Goal: Task Accomplishment & Management: Use online tool/utility

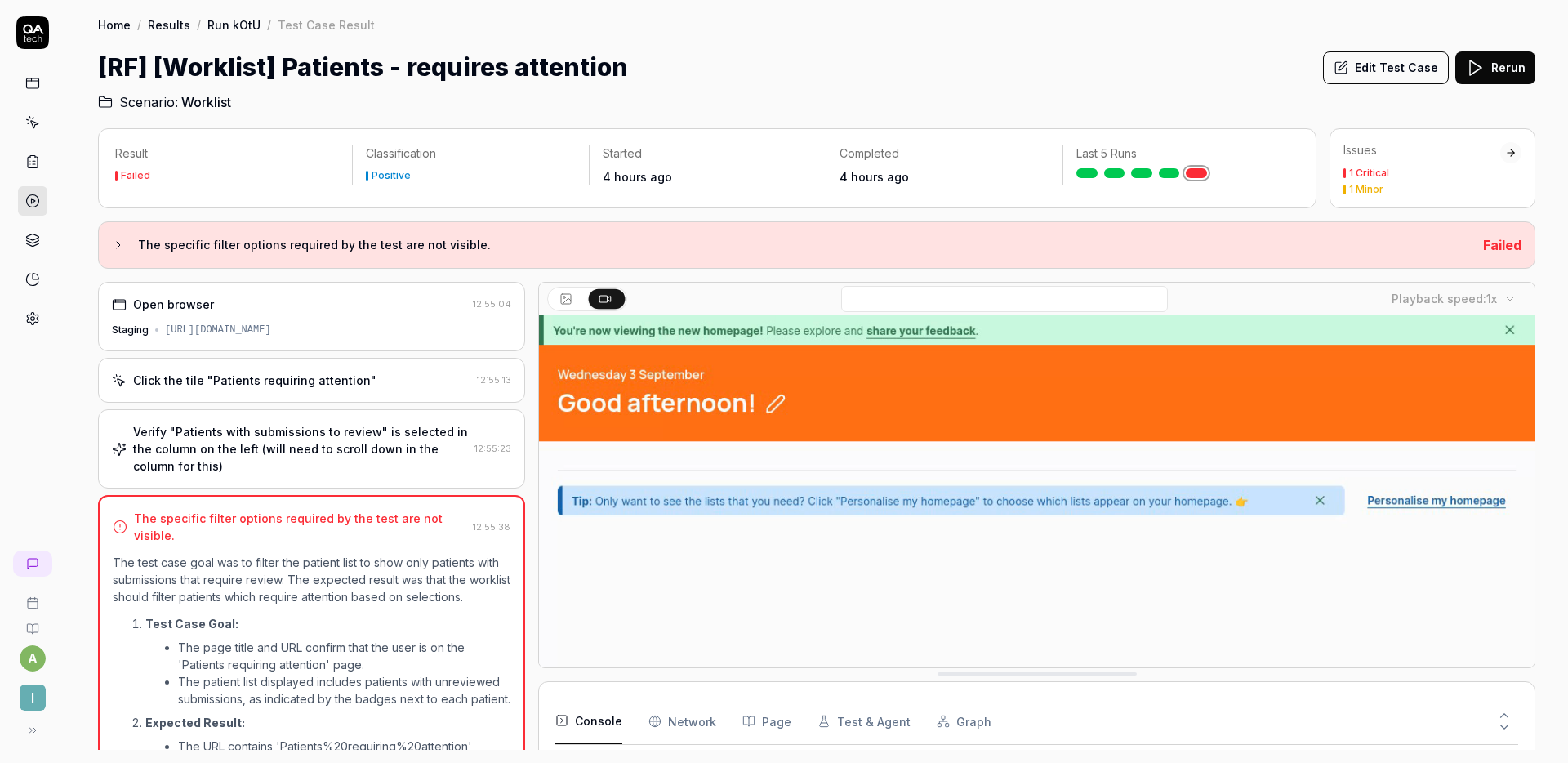
click at [316, 438] on div "Verify "Patients with submissions to review" is selected in the column on the l…" at bounding box center [300, 449] width 335 height 51
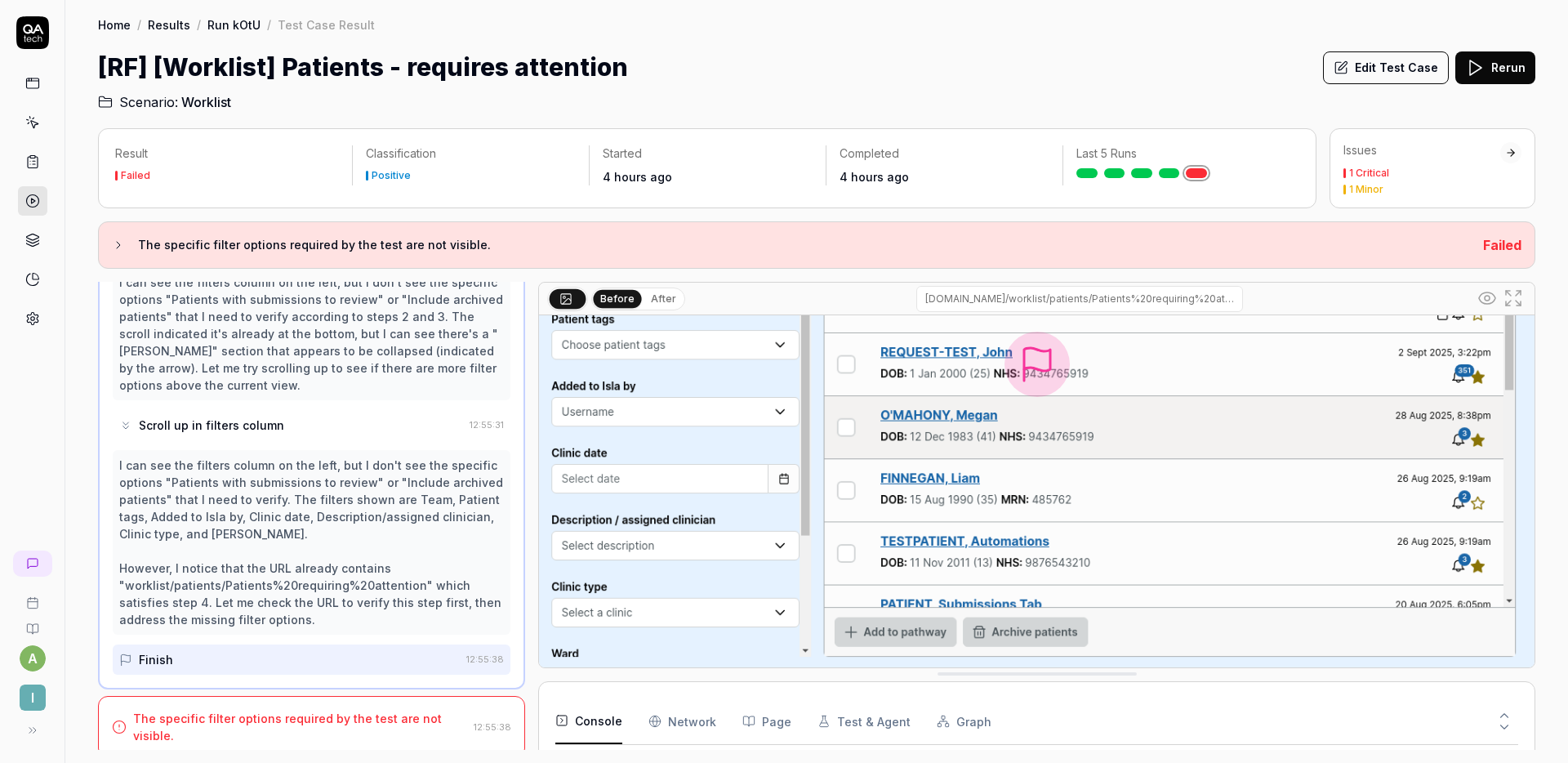
scroll to position [426, 0]
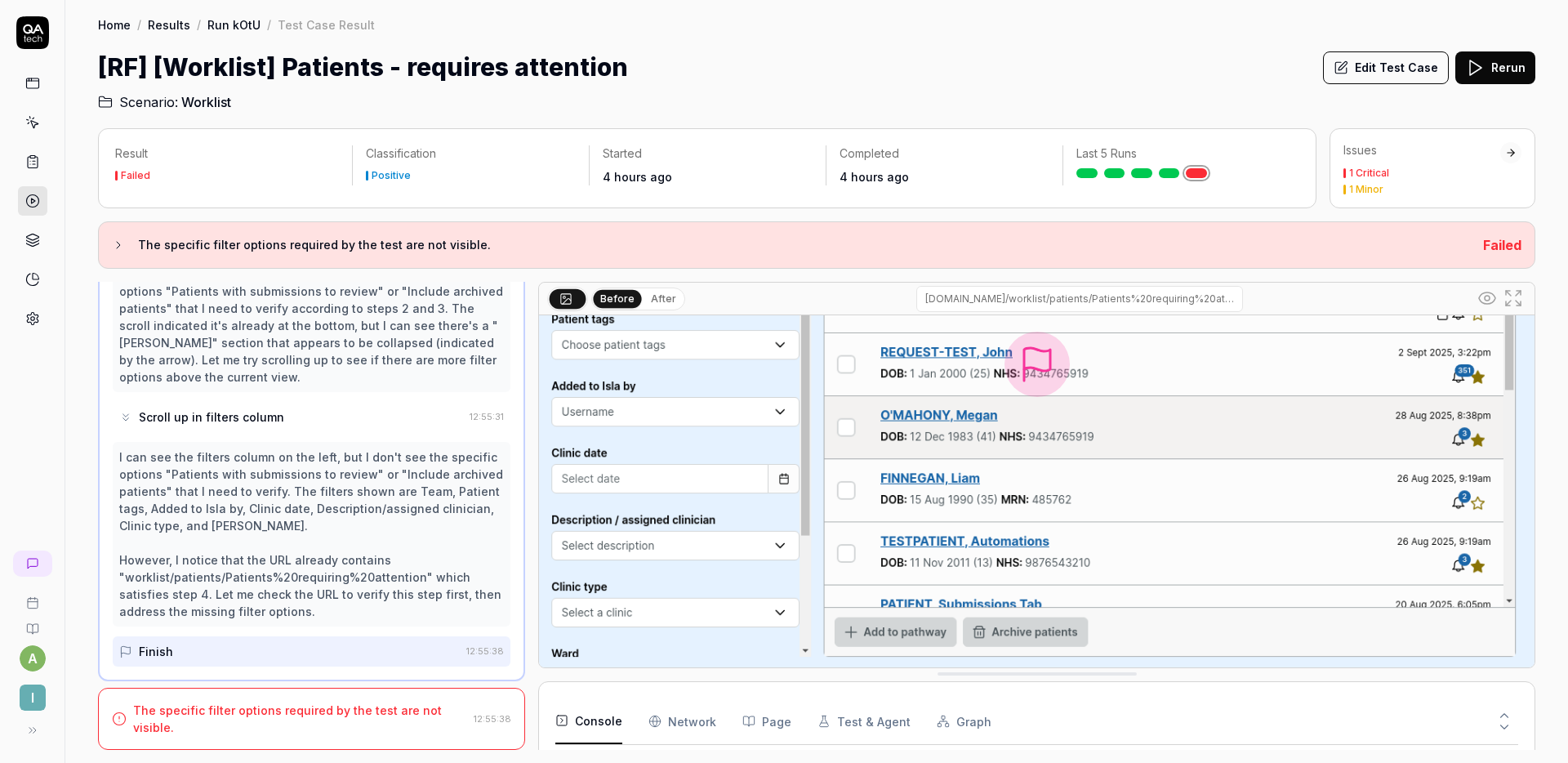
click at [1171, 167] on body "a I Home / Results / Run kOtU / Test Case Result Home / Results / Run kOtU / Te…" at bounding box center [784, 381] width 1568 height 763
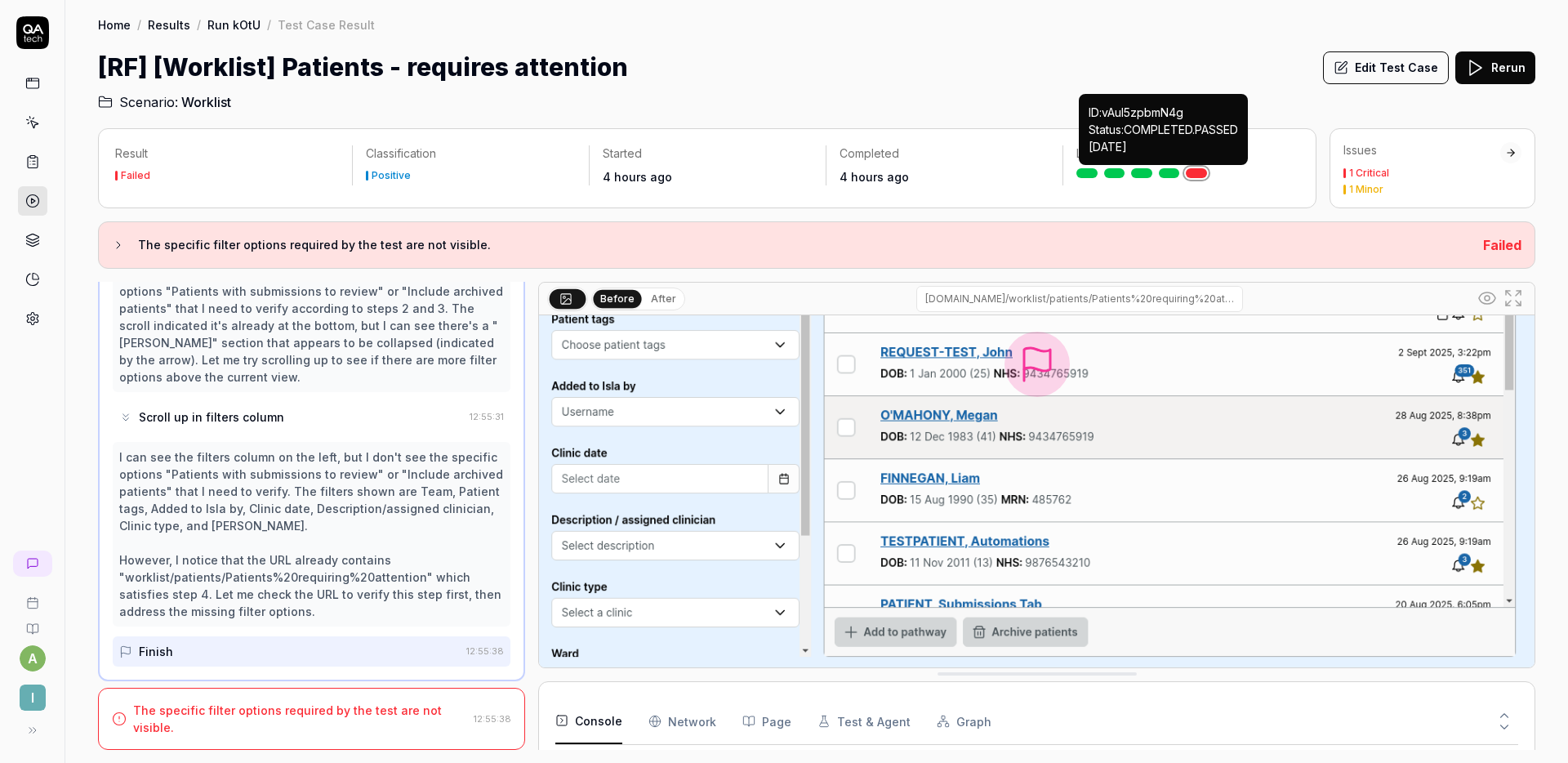
click at [1170, 174] on link at bounding box center [1170, 173] width 22 height 10
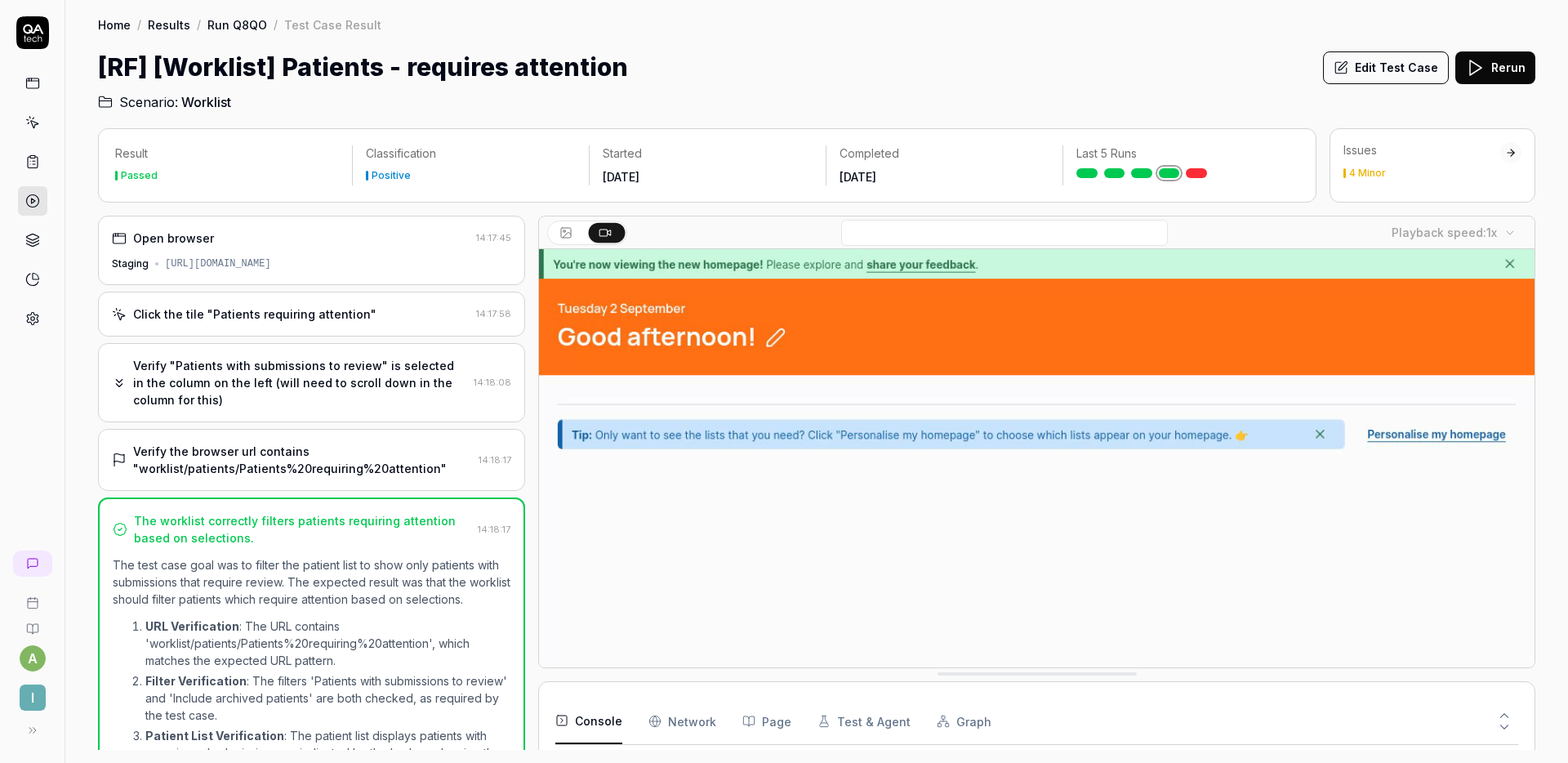
click at [313, 393] on div "Verify "Patients with submissions to review" is selected in the column on the l…" at bounding box center [299, 382] width 334 height 51
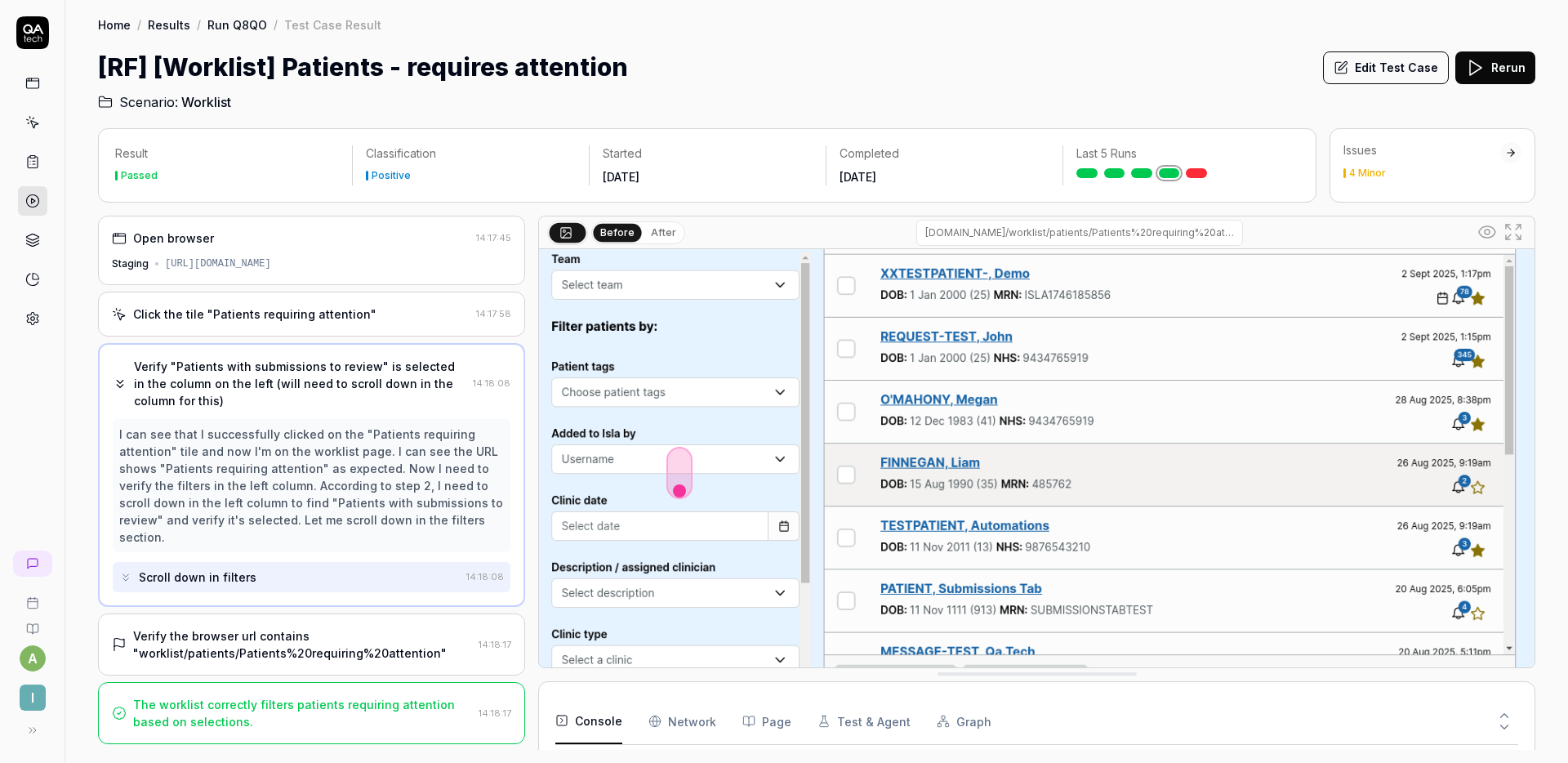
scroll to position [169, 0]
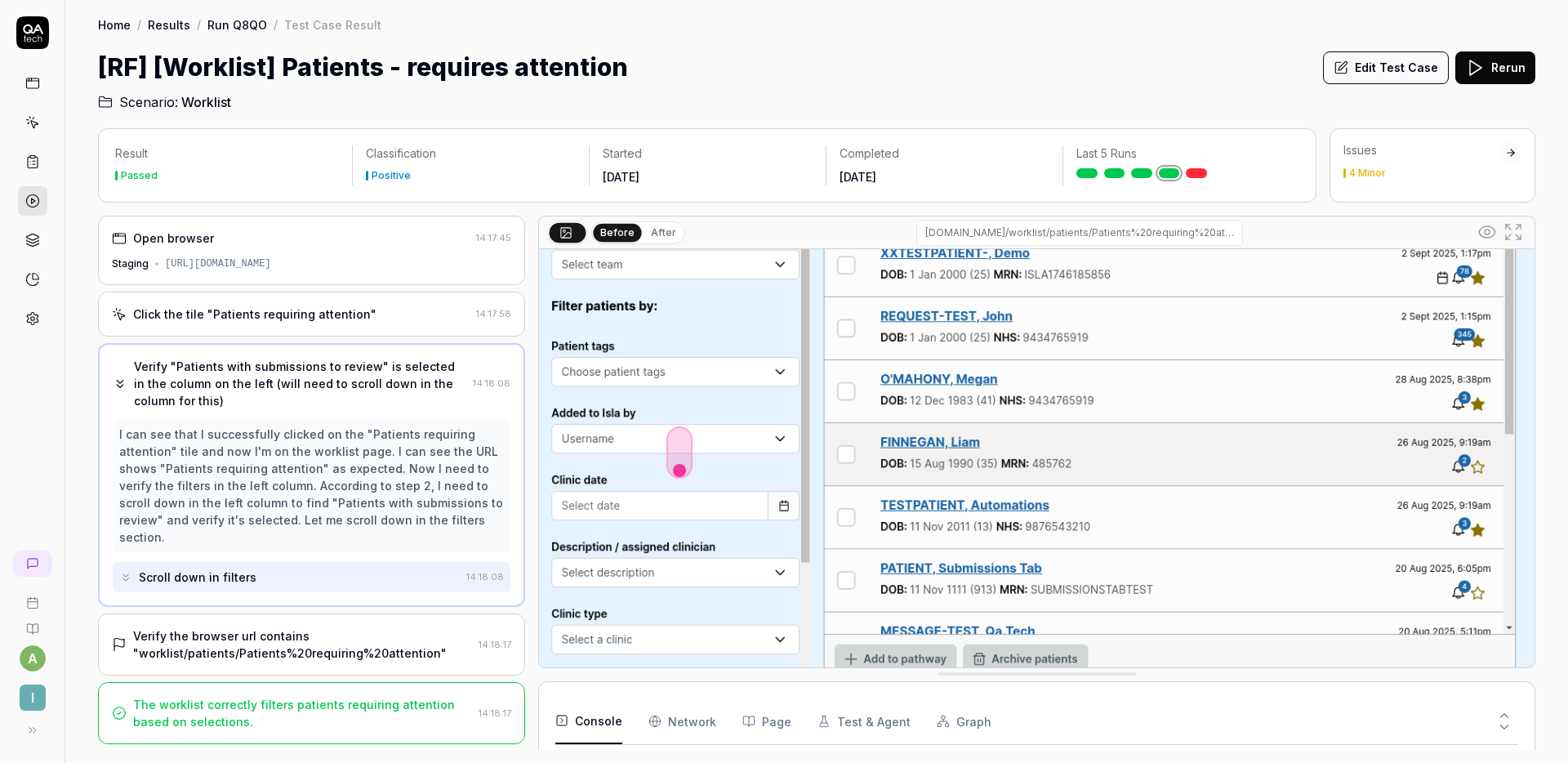
click at [304, 613] on div "Verify the browser url contains "worklist/patients/Patients%20requiring%20atten…" at bounding box center [312, 644] width 427 height 62
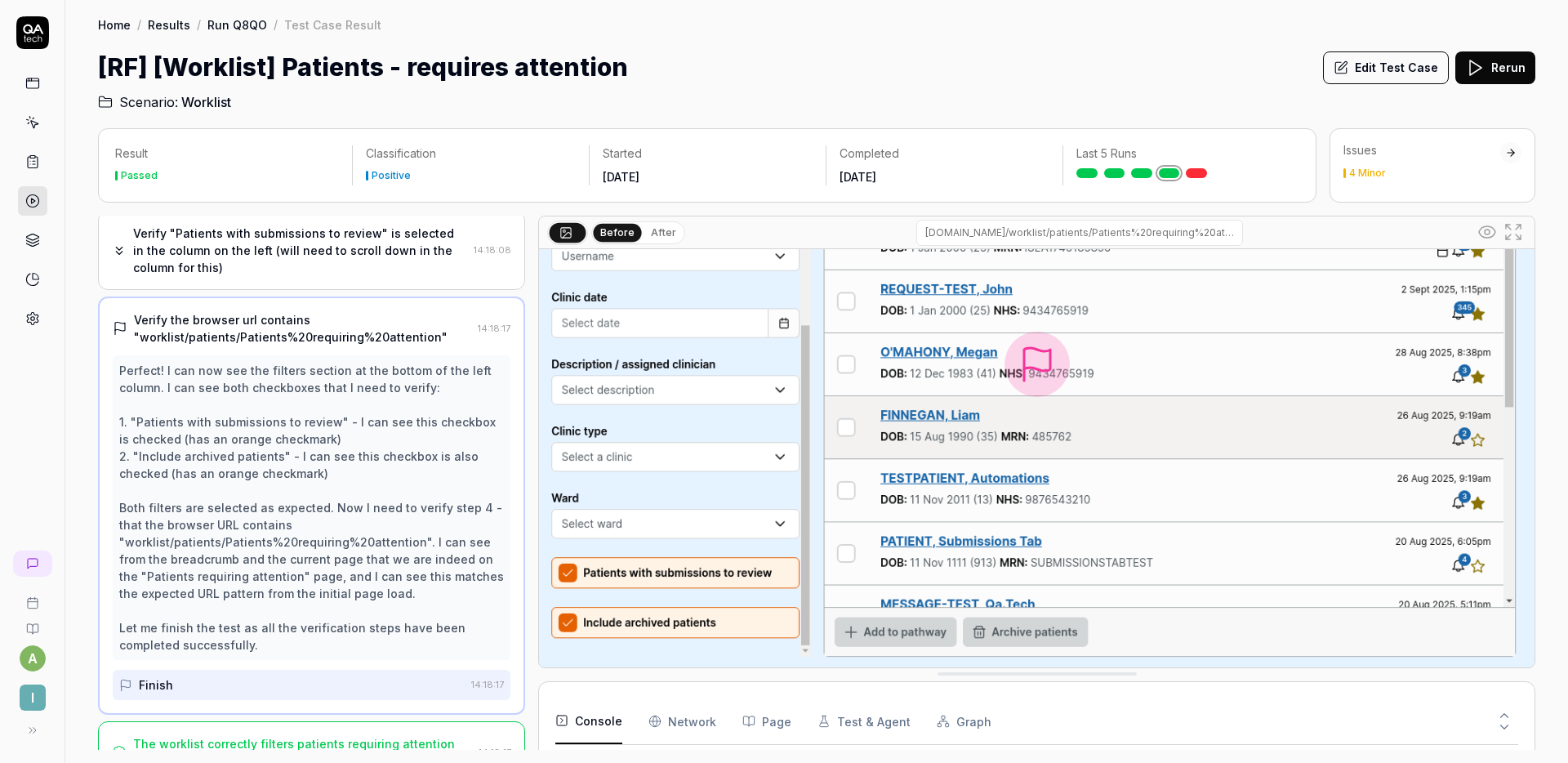
scroll to position [165, 0]
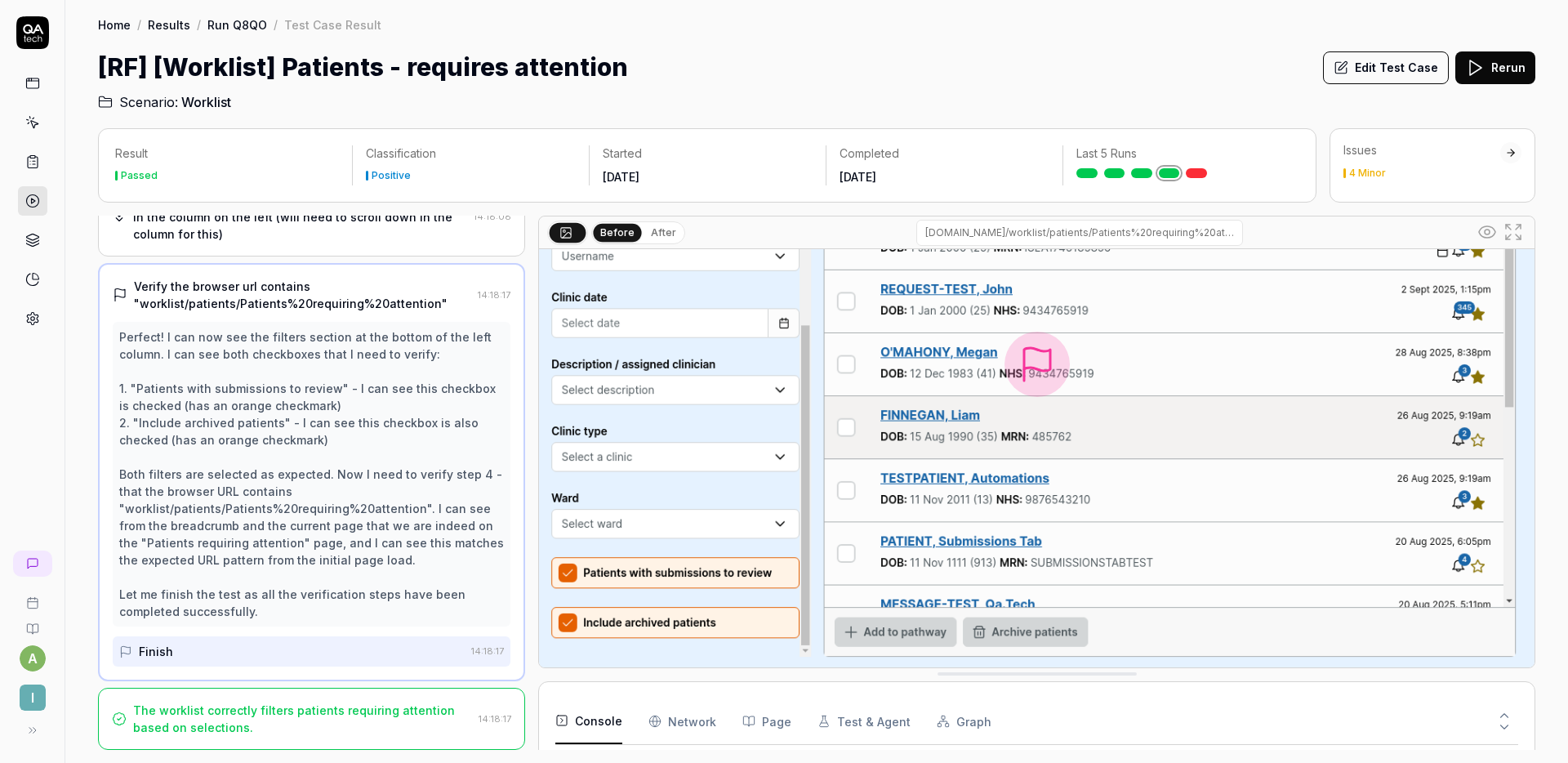
click at [1199, 174] on link at bounding box center [1197, 173] width 22 height 10
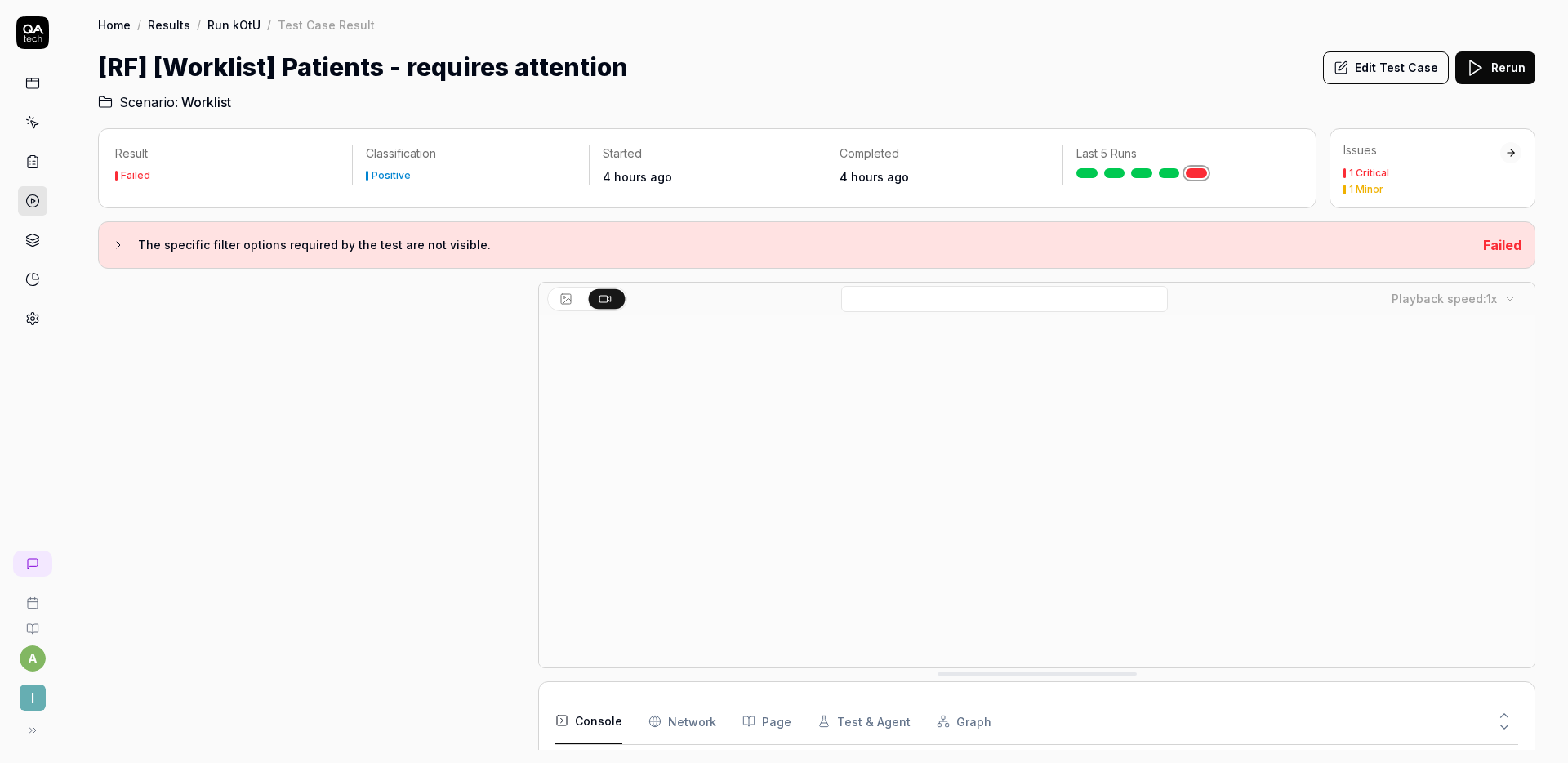
scroll to position [289, 0]
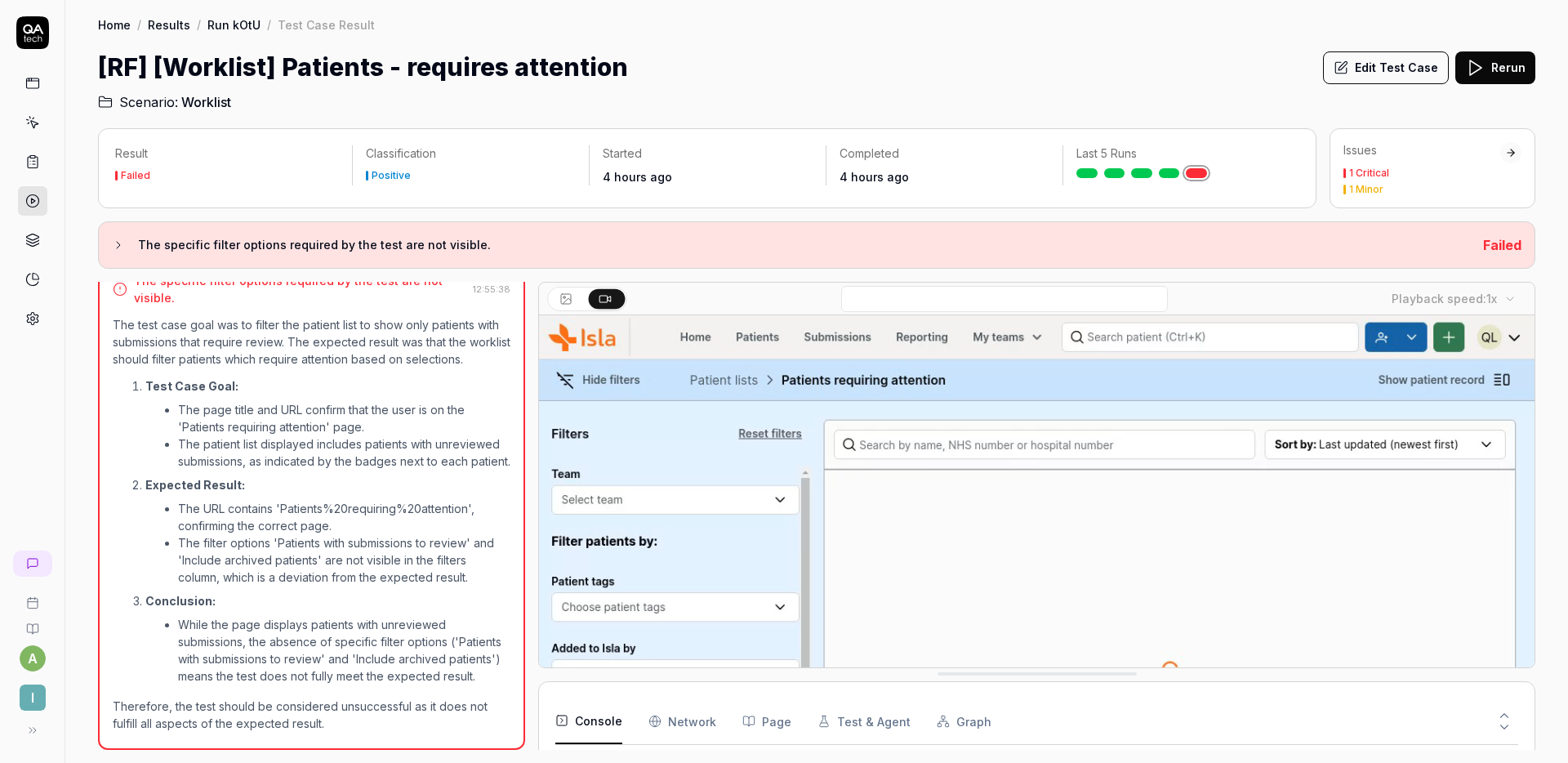
click at [1497, 69] on button "Rerun" at bounding box center [1495, 67] width 80 height 32
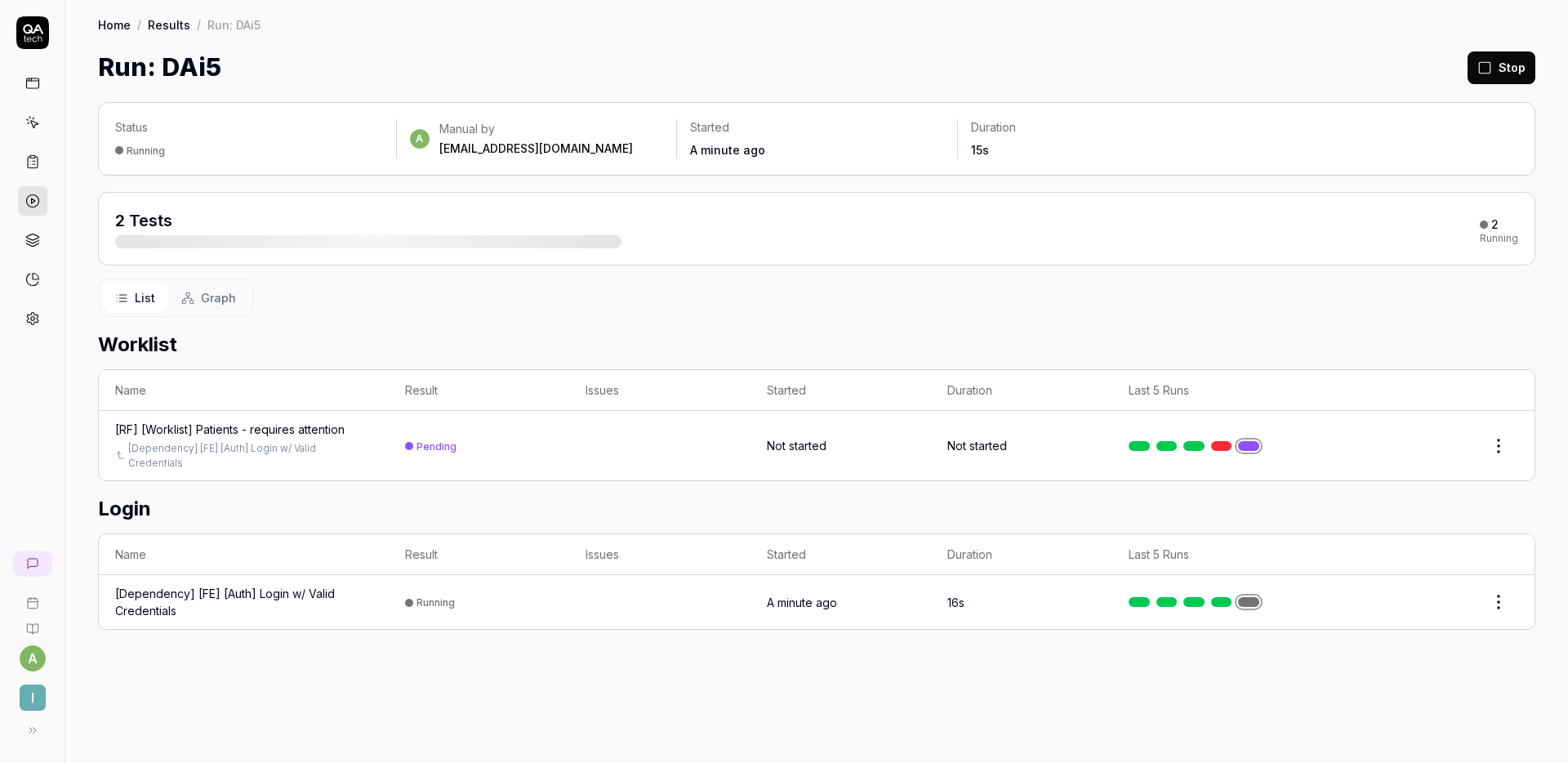
click at [1492, 65] on icon at bounding box center [1484, 67] width 15 height 15
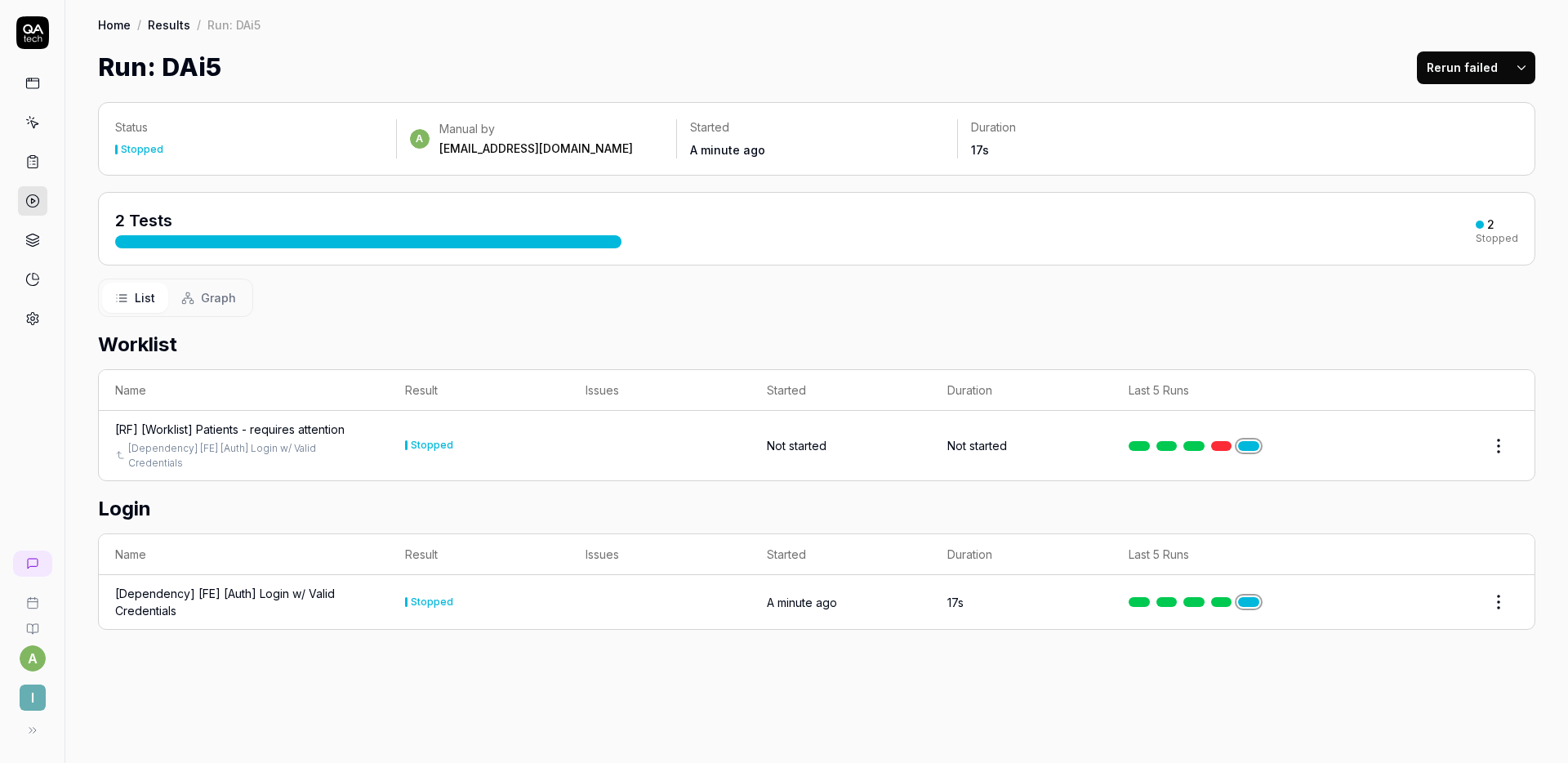
click at [921, 79] on div "Run: DAi5 Rerun failed" at bounding box center [817, 67] width 1438 height 36
click at [304, 425] on div "[RF] [Worklist] Patients - requires attention" at bounding box center [229, 428] width 229 height 17
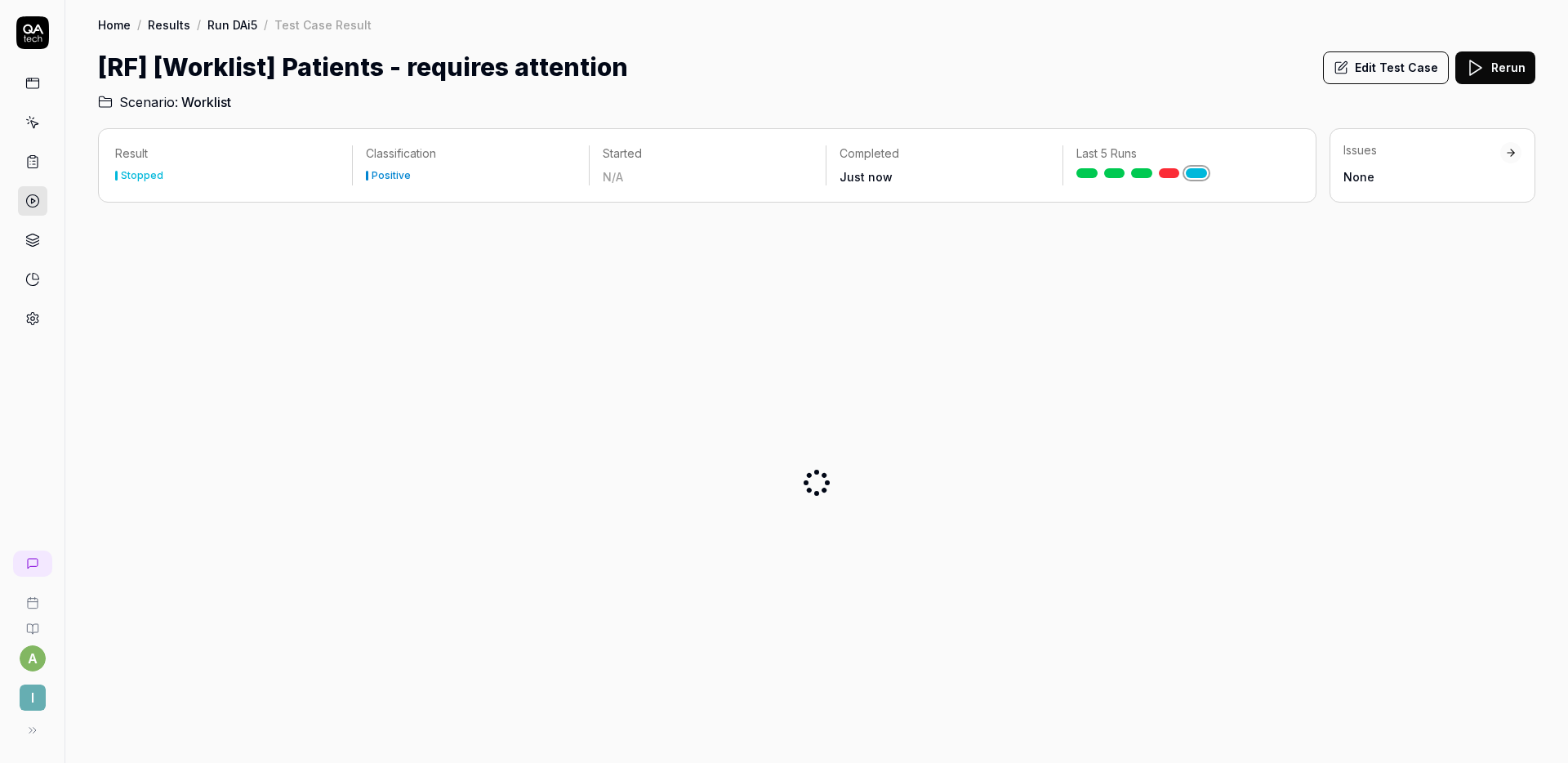
click at [1383, 49] on div "Edit Test Case Rerun" at bounding box center [1430, 67] width 213 height 36
click at [1376, 66] on button "Edit Test Case" at bounding box center [1387, 67] width 126 height 32
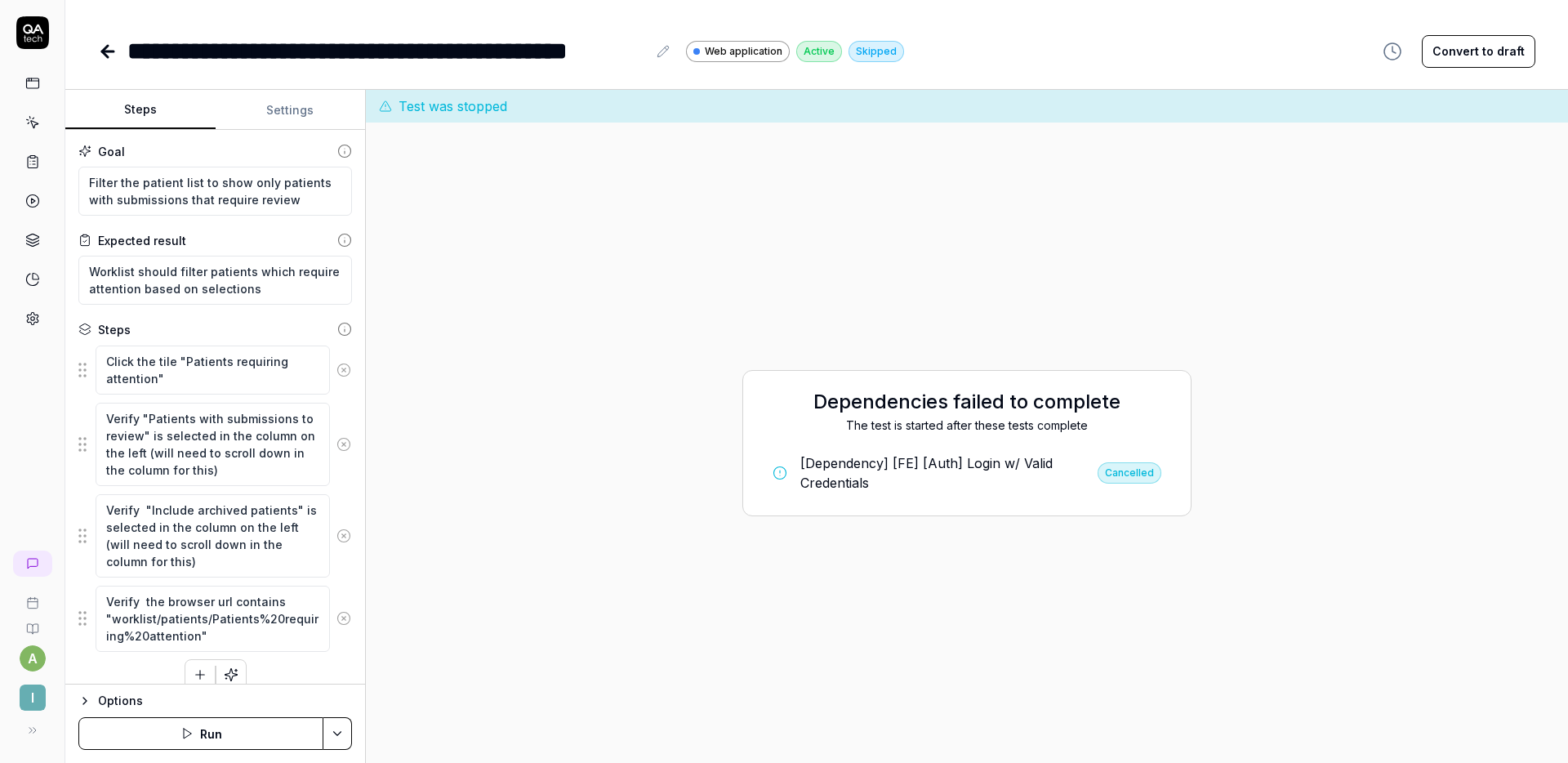
click at [220, 731] on button "Run" at bounding box center [201, 732] width 245 height 32
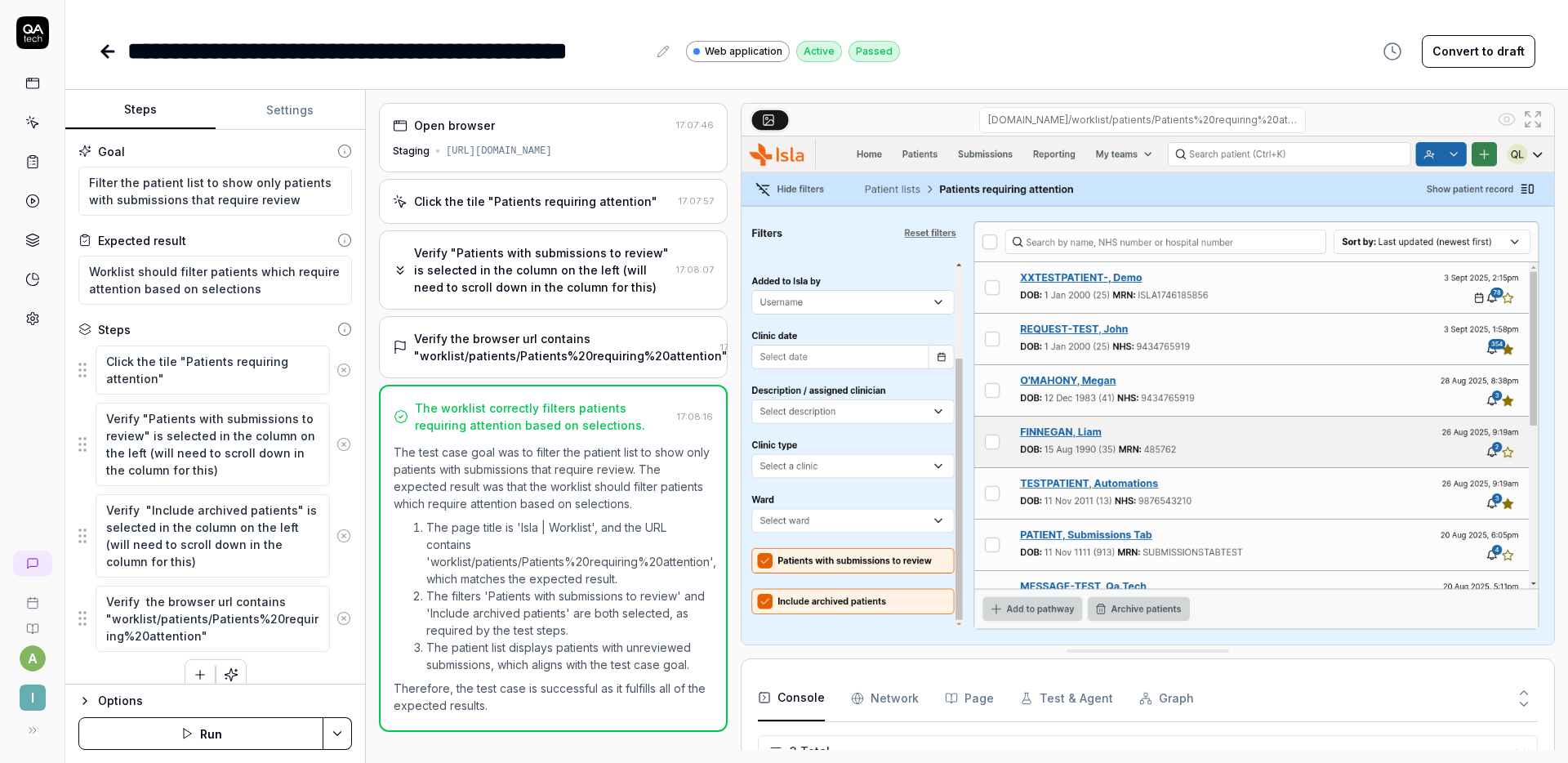
type textarea "*"
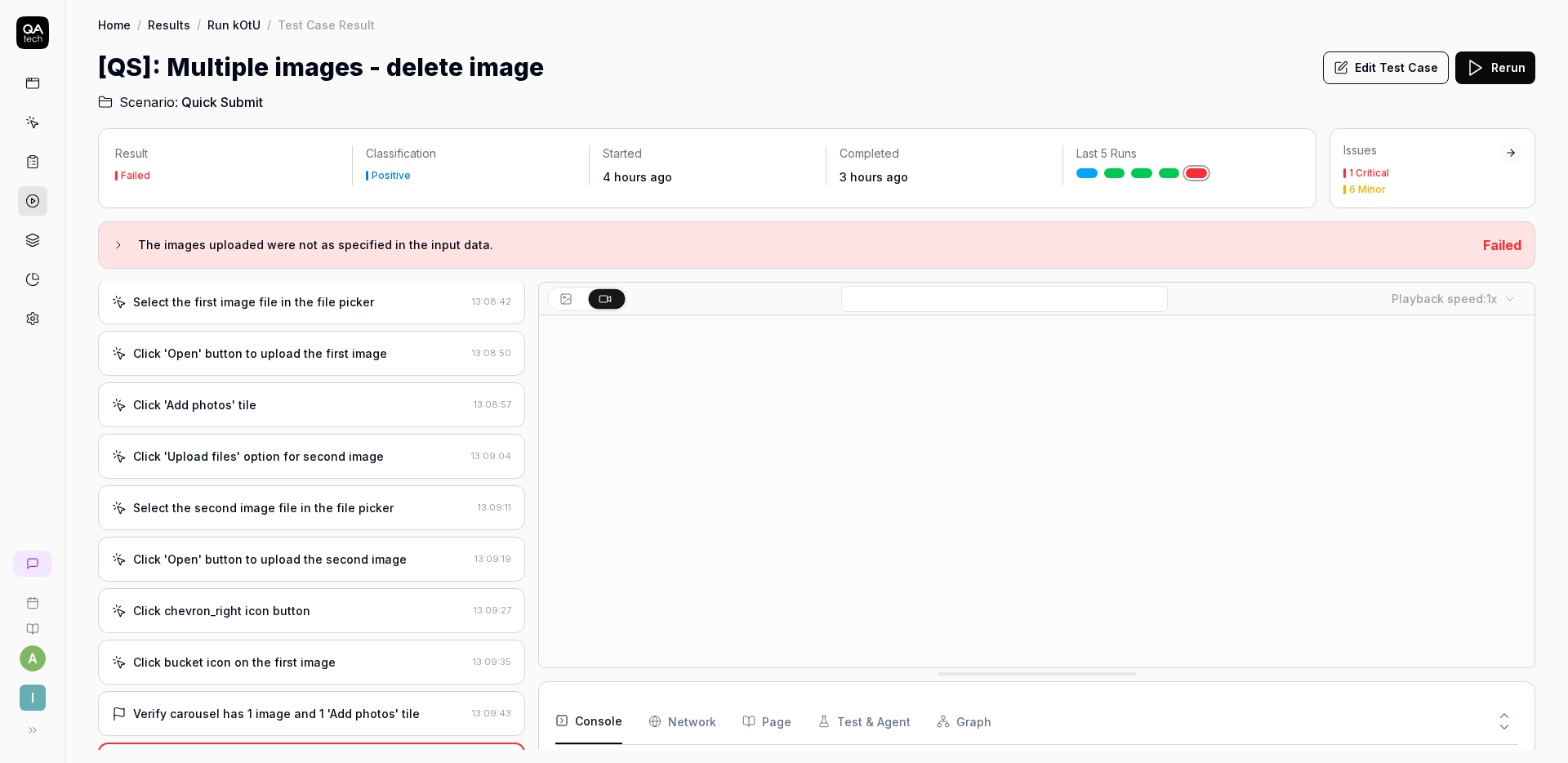
scroll to position [182, 0]
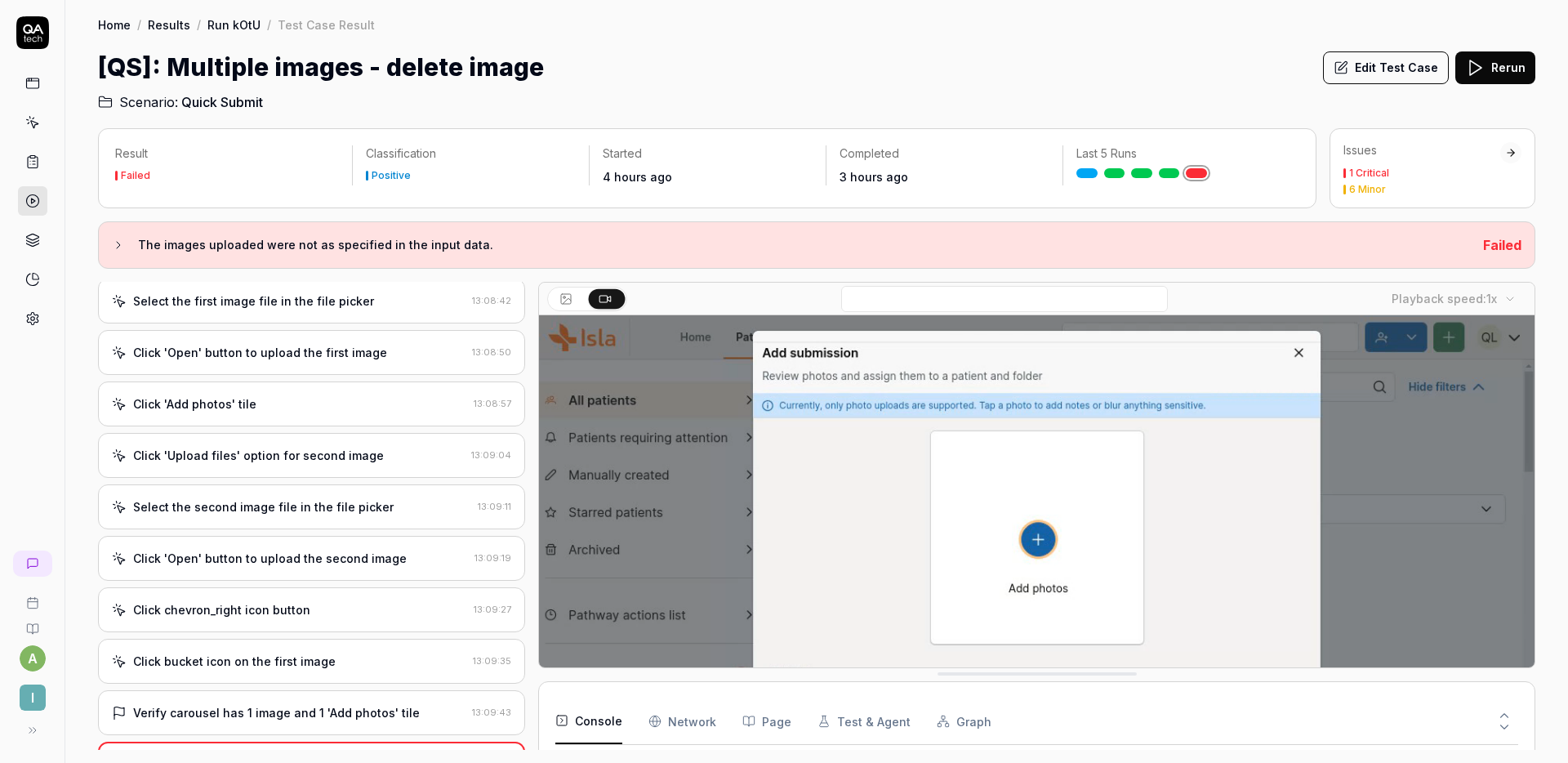
click at [301, 455] on div "Click 'Upload files' option for second image" at bounding box center [258, 455] width 251 height 17
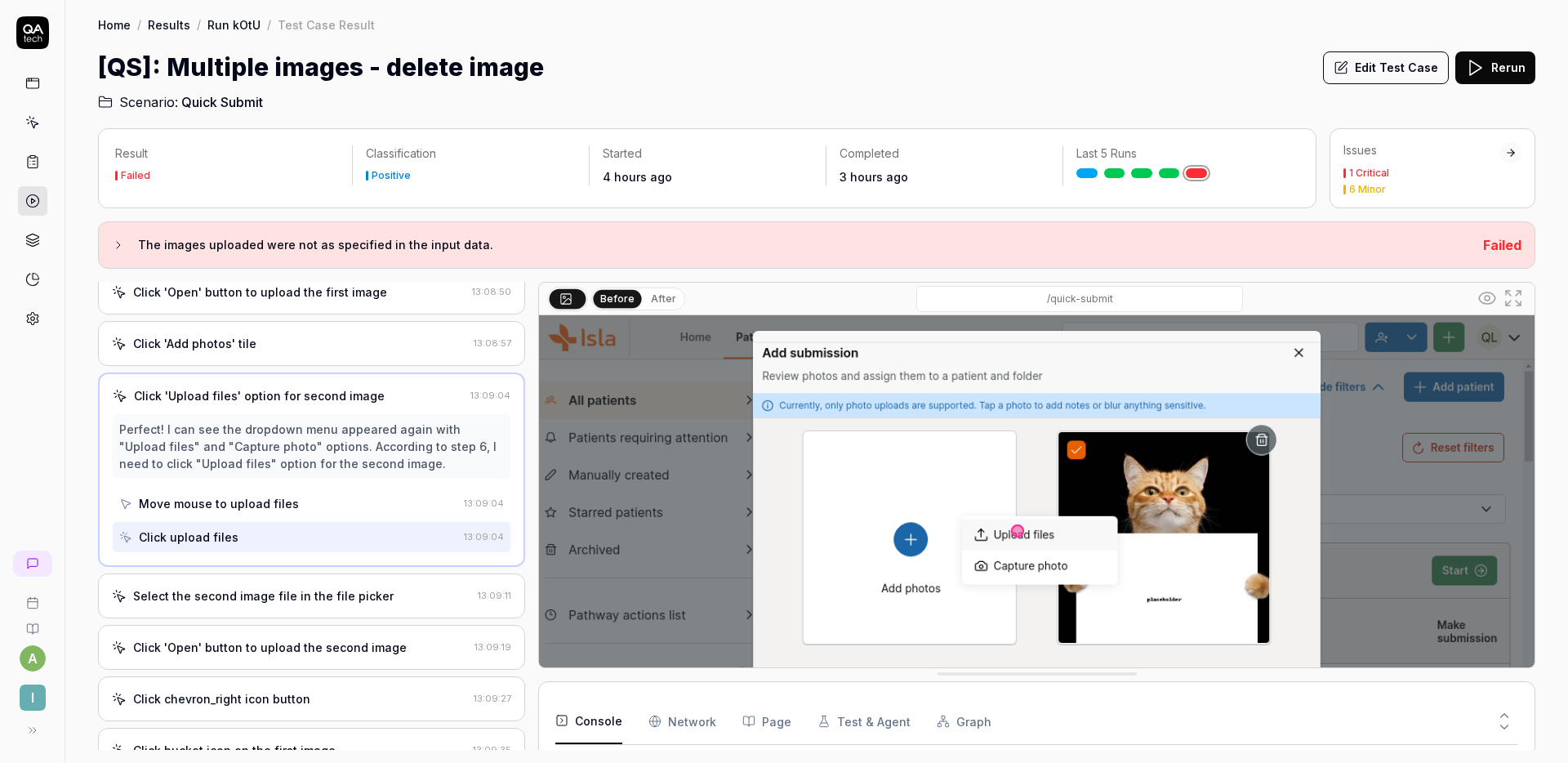
click at [297, 597] on div "Select the second image file in the file picker" at bounding box center [263, 595] width 261 height 17
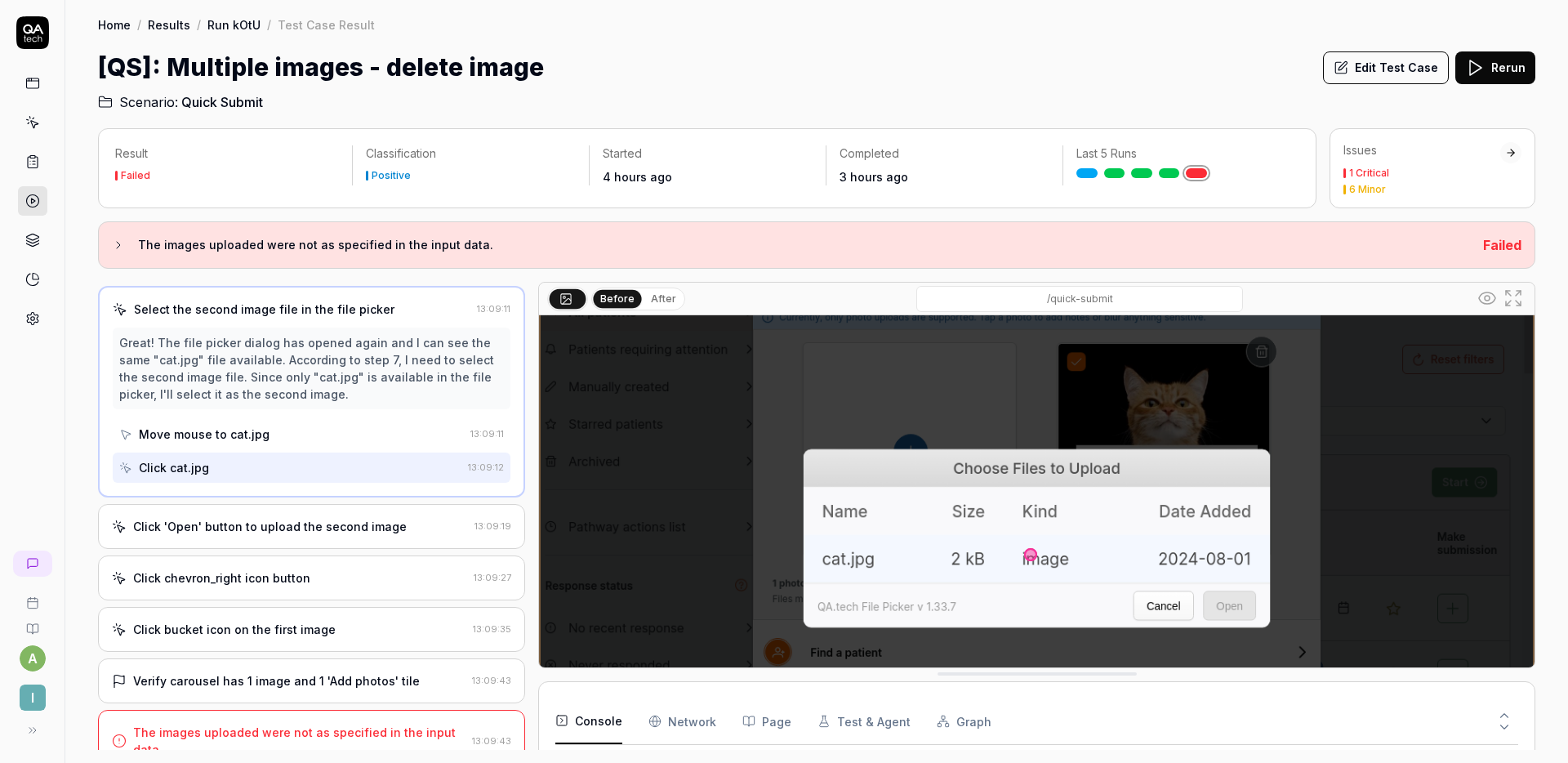
scroll to position [383, 0]
click at [324, 528] on div "Click 'Open' button to upload the second image" at bounding box center [270, 523] width 274 height 17
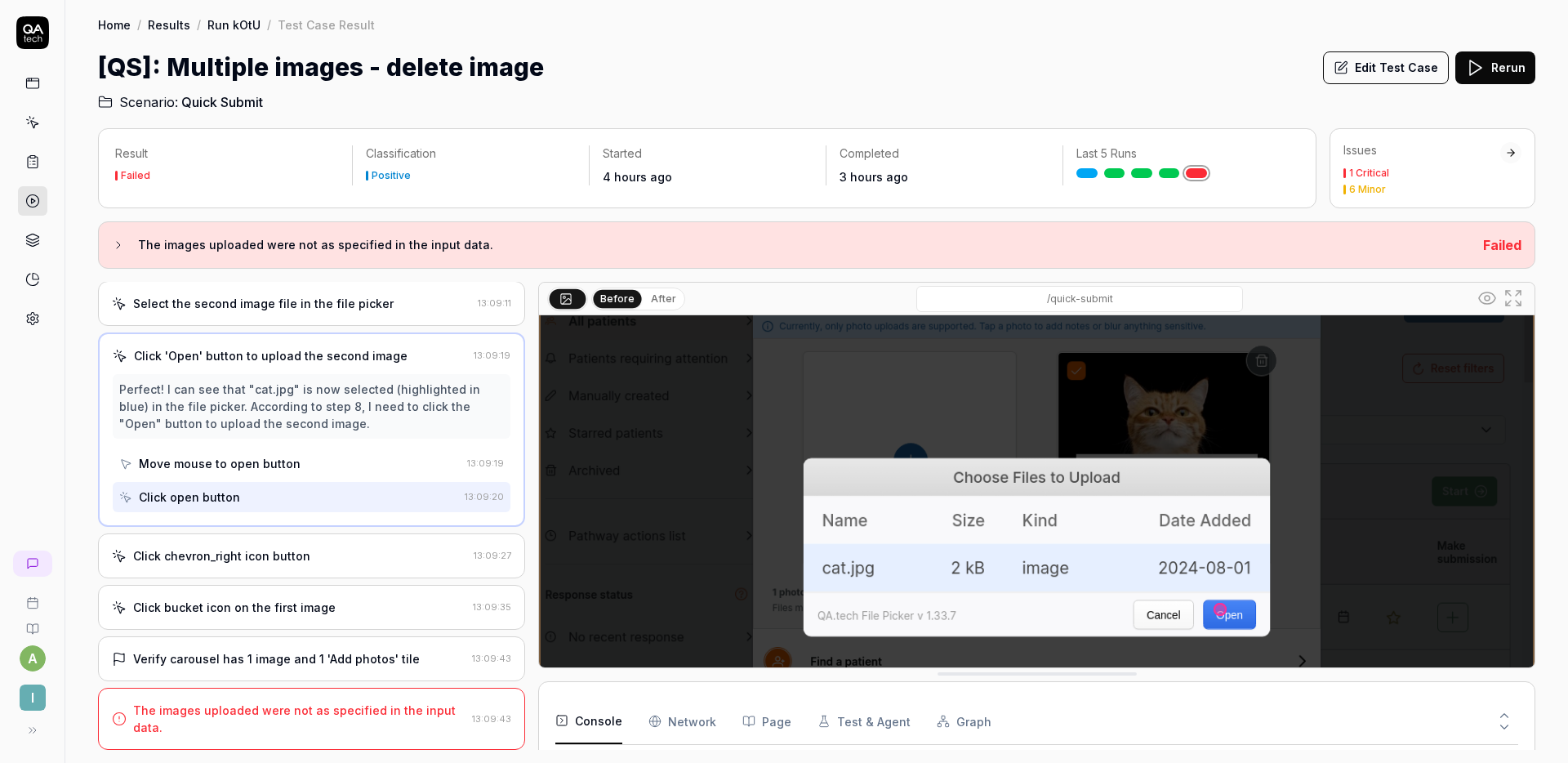
scroll to position [83, 0]
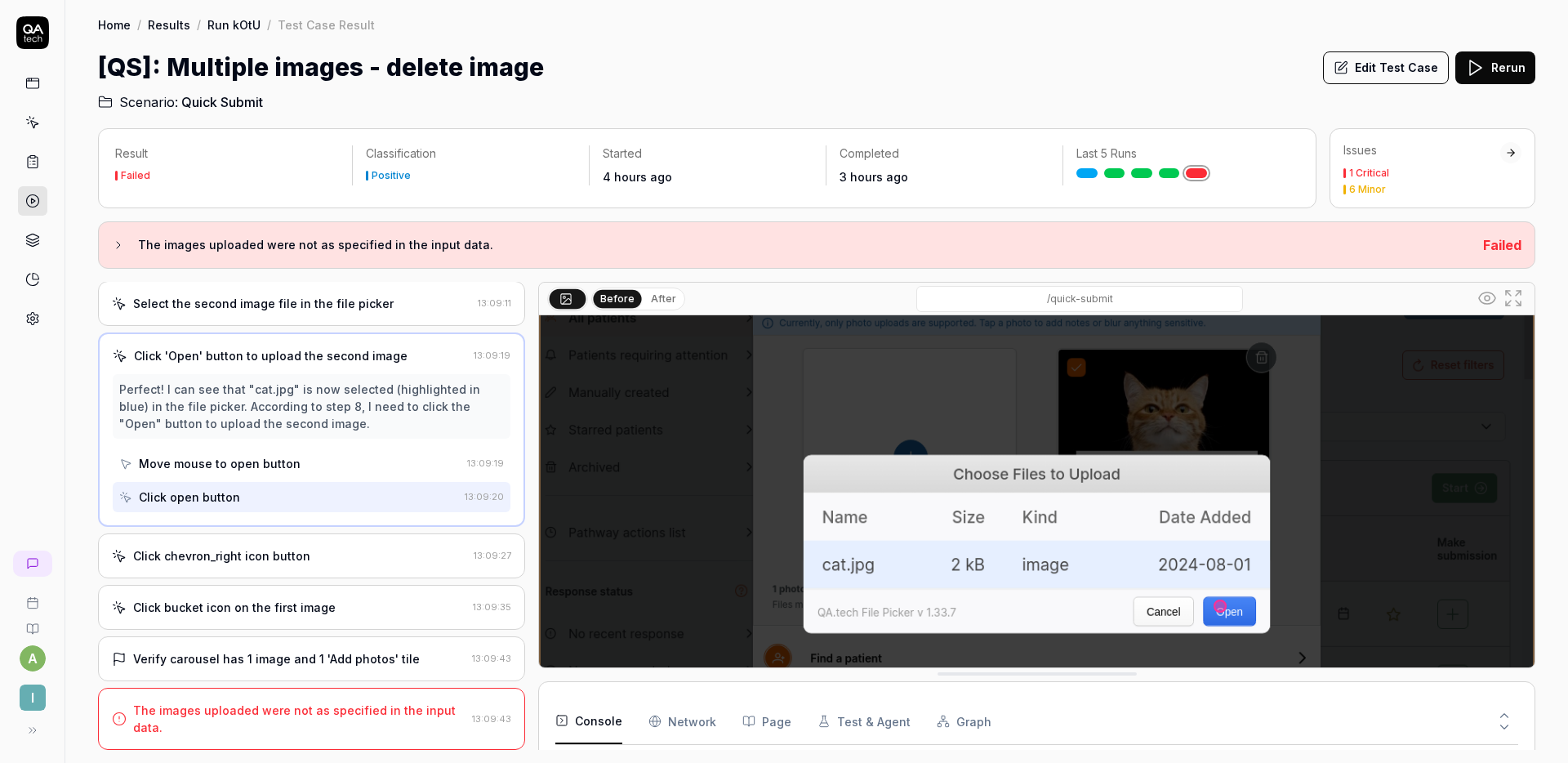
click at [304, 548] on div "Click chevron_right icon button" at bounding box center [290, 555] width 356 height 17
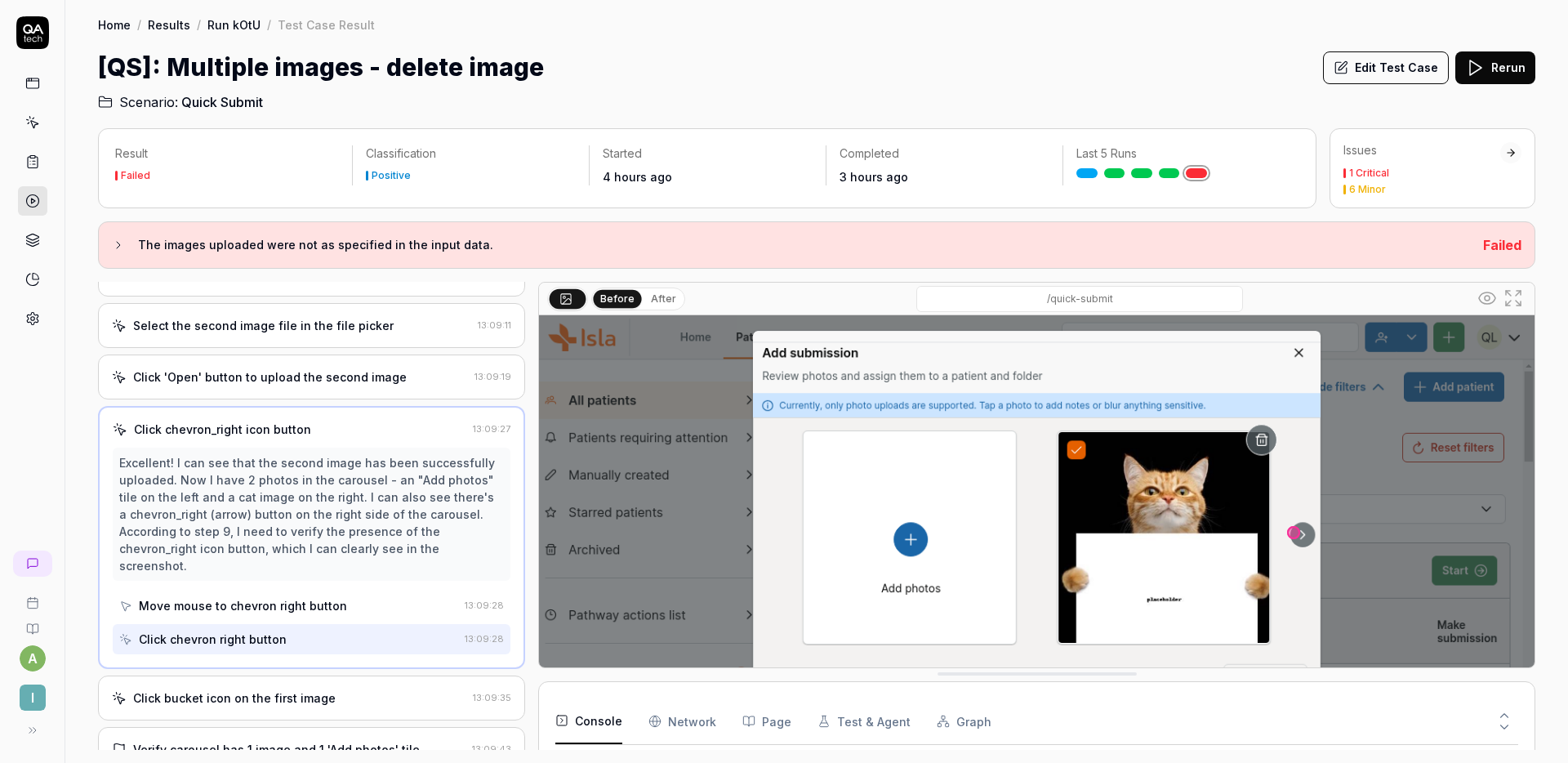
scroll to position [437, 0]
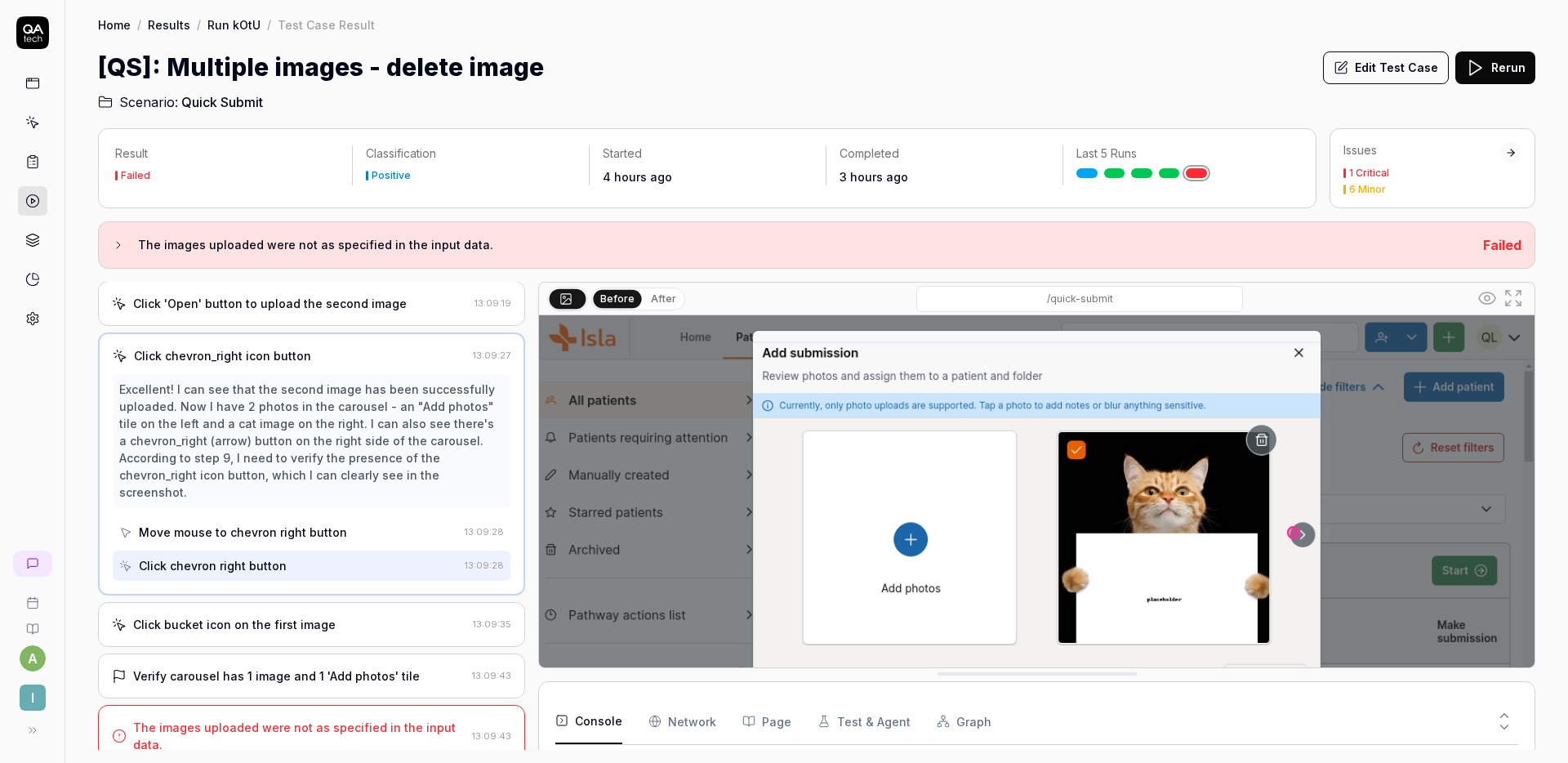
click at [315, 617] on div "Click bucket icon on the first image 13:09:35" at bounding box center [312, 624] width 427 height 45
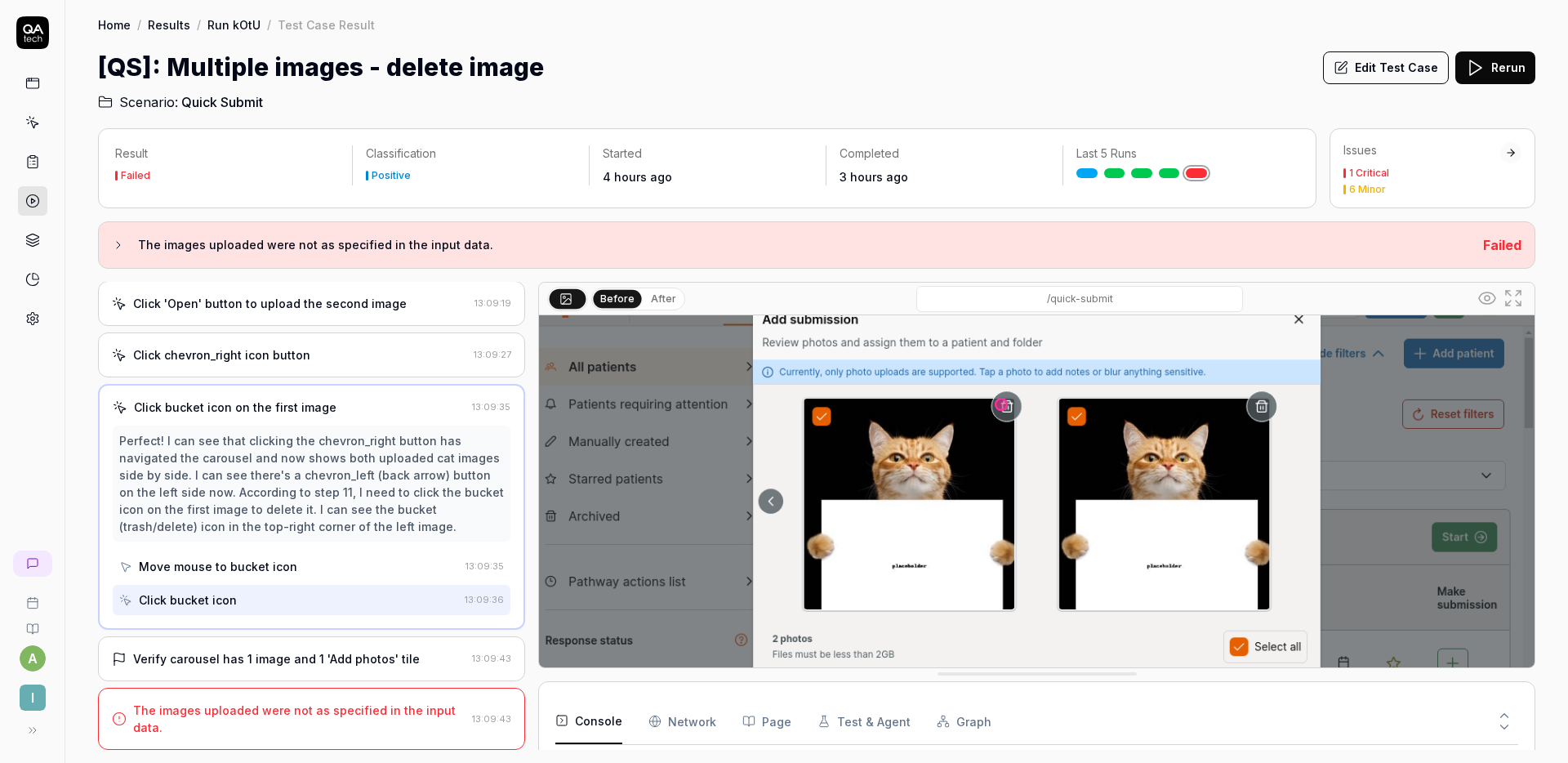
scroll to position [262, 0]
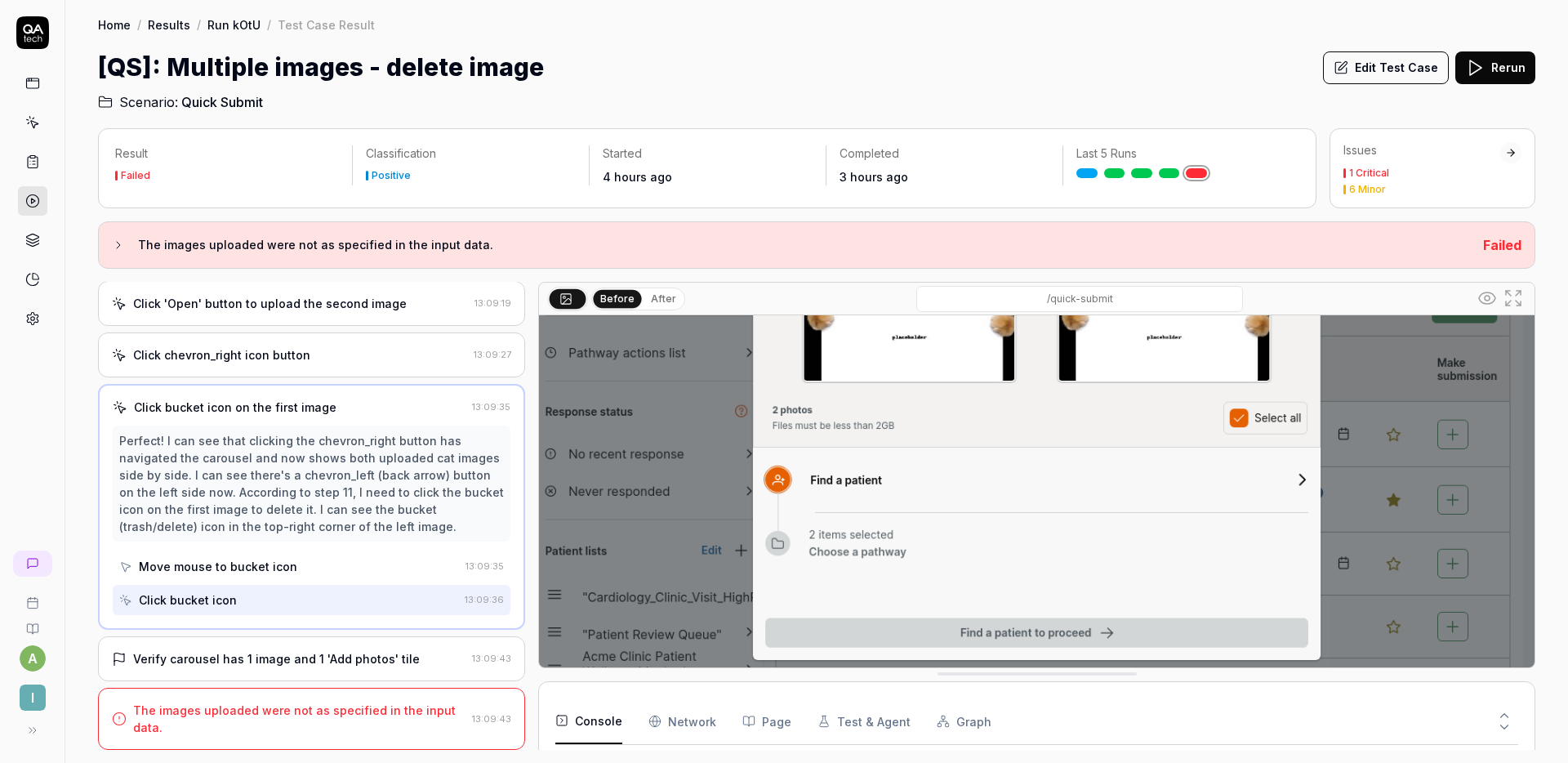
click at [328, 674] on div "Verify carousel has 1 image and 1 'Add photos' tile 13:09:43" at bounding box center [312, 659] width 427 height 45
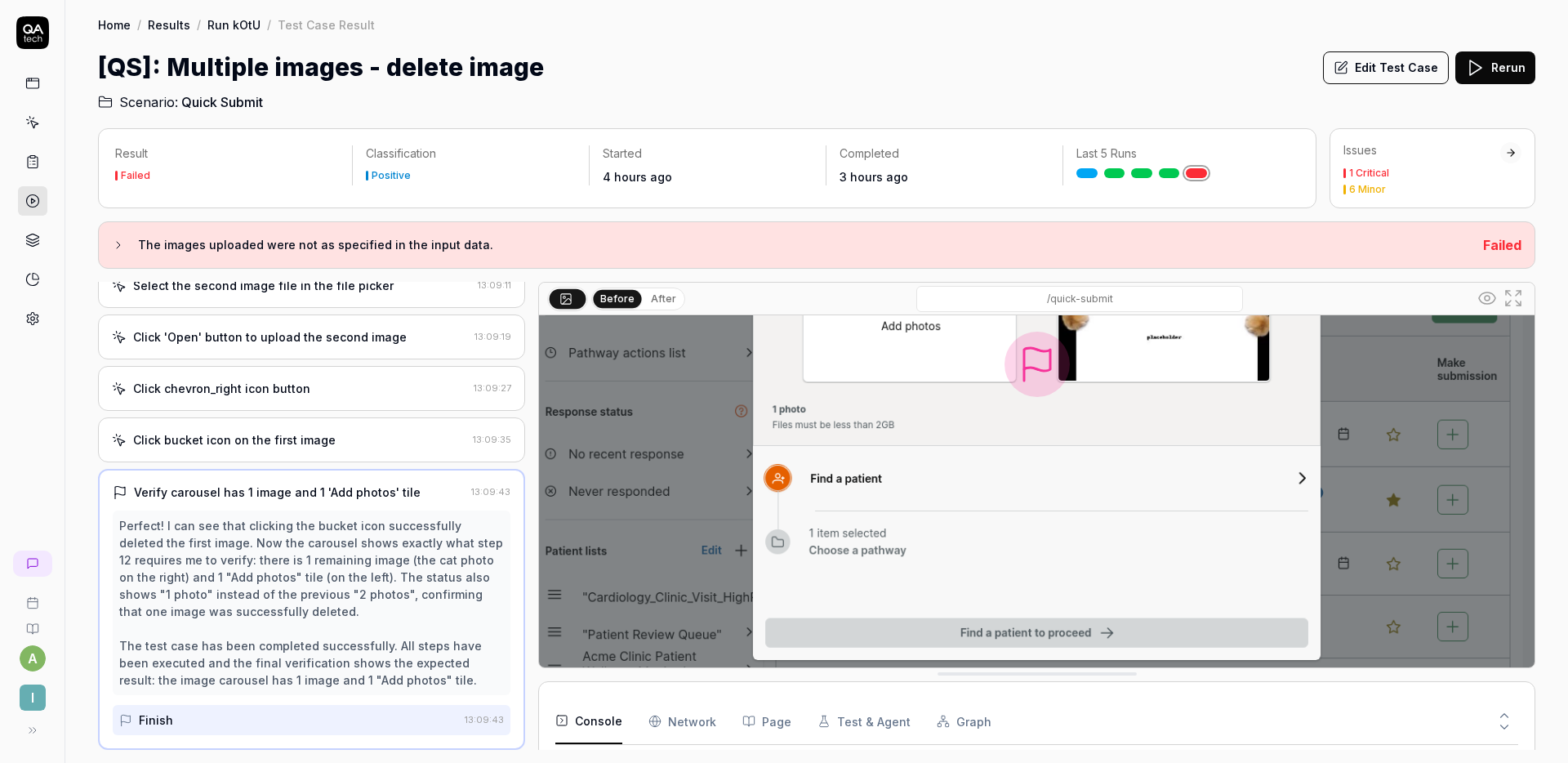
scroll to position [472, 0]
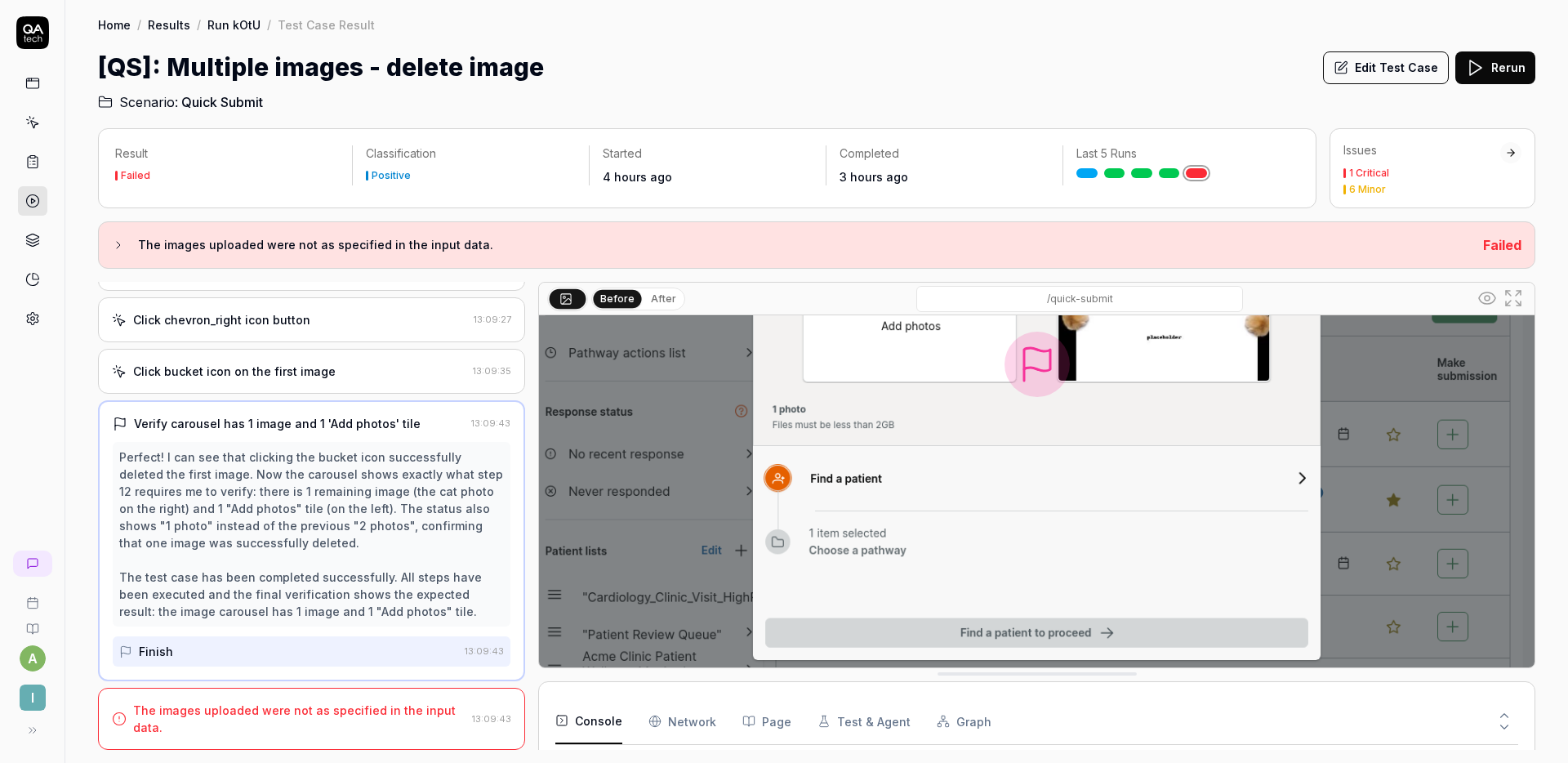
click at [299, 725] on div "The images uploaded were not as specified in the input data." at bounding box center [299, 718] width 333 height 34
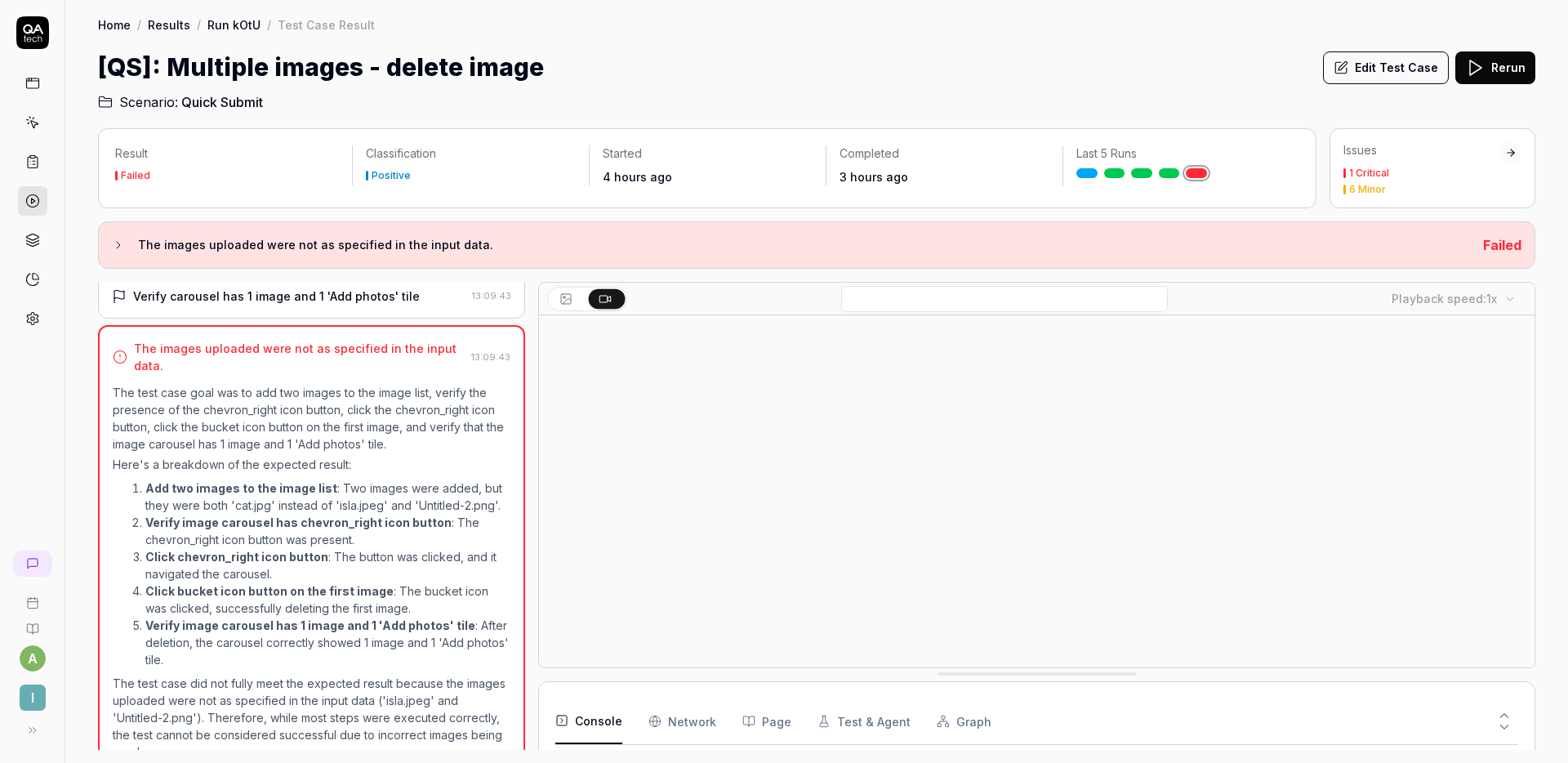
scroll to position [627, 0]
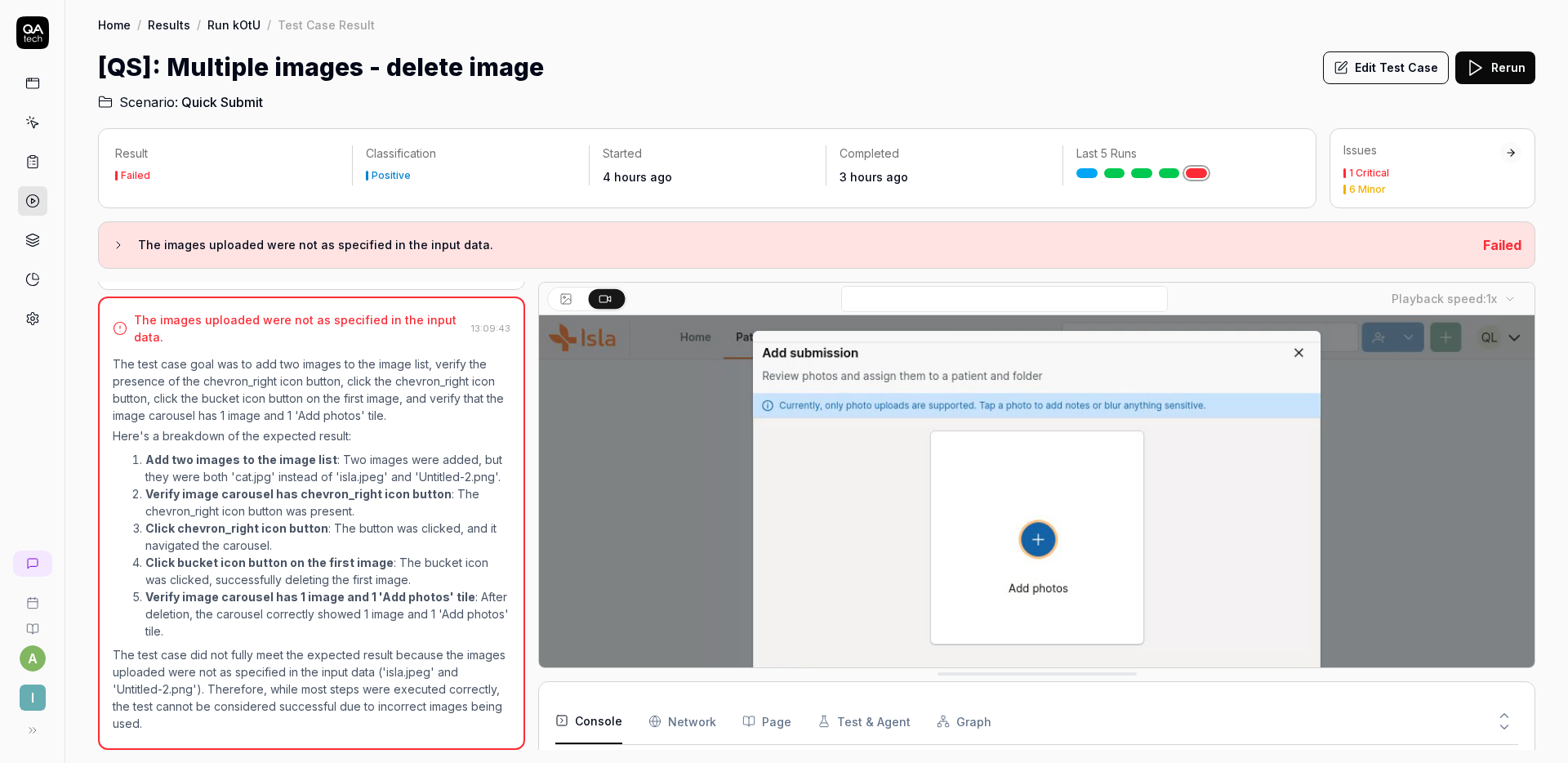
click at [1406, 70] on button "Edit Test Case" at bounding box center [1387, 67] width 126 height 32
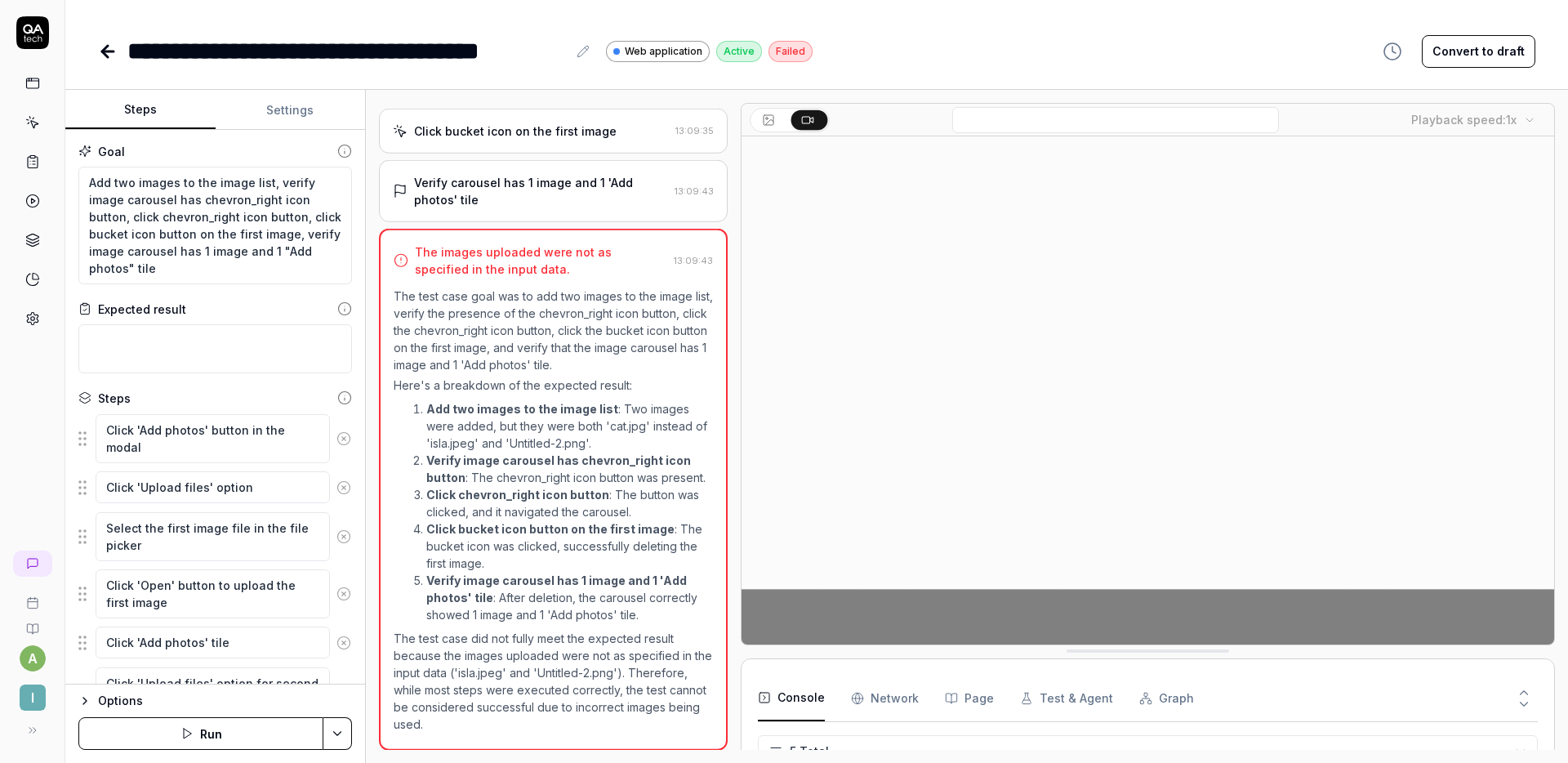
scroll to position [568, 0]
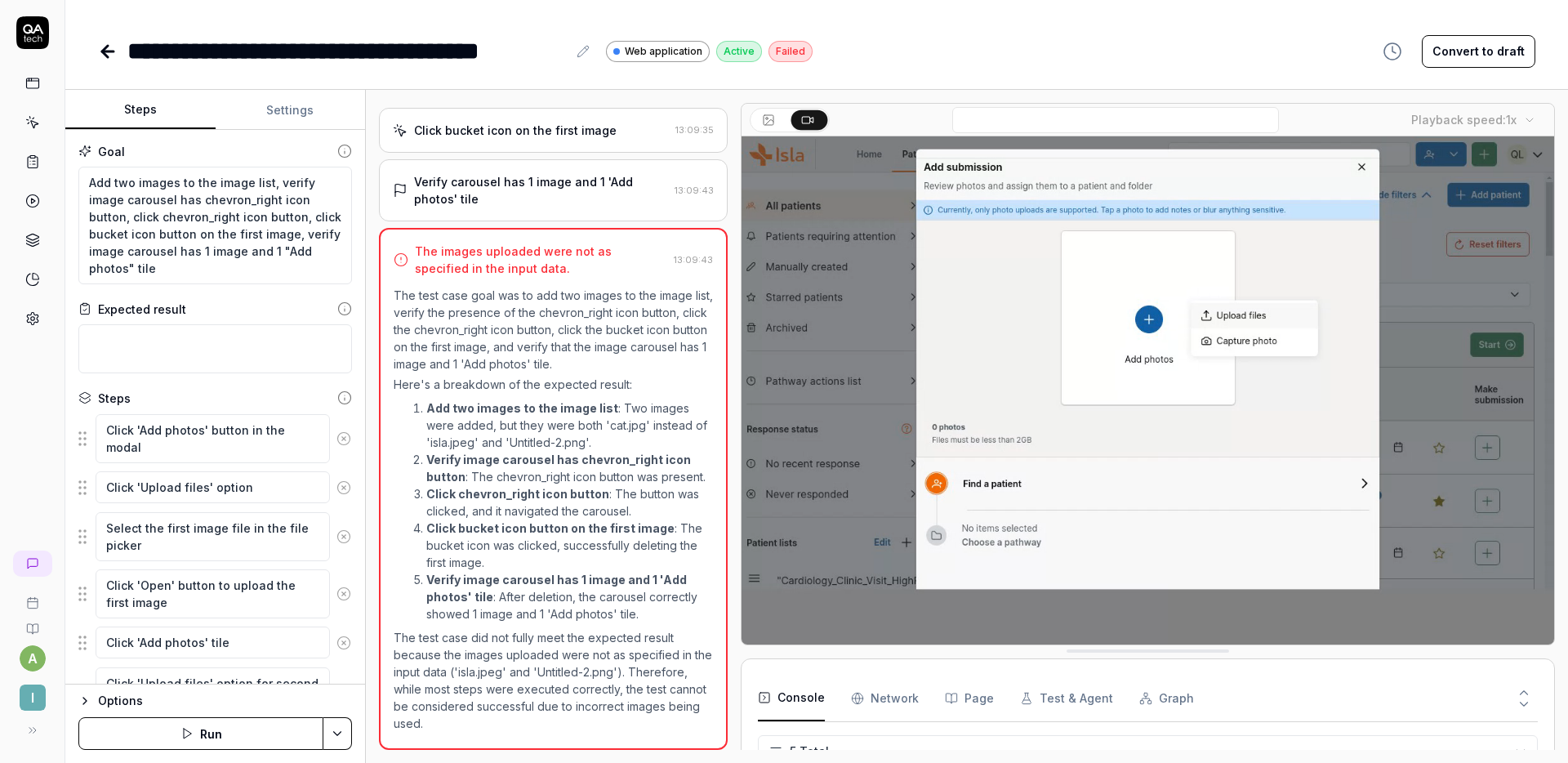
click at [280, 109] on button "Settings" at bounding box center [291, 110] width 151 height 39
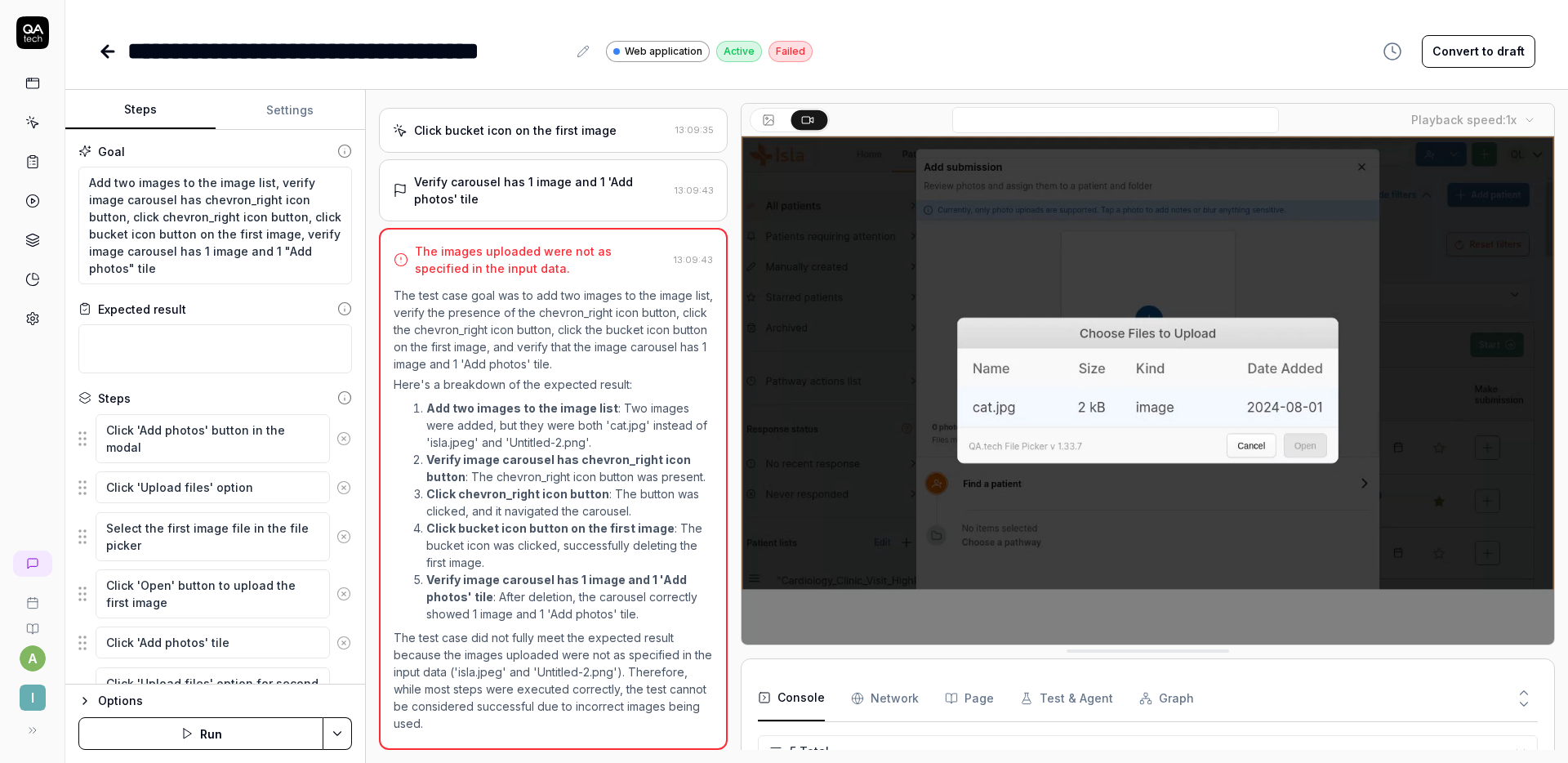
click at [163, 118] on button "Steps" at bounding box center [140, 110] width 151 height 39
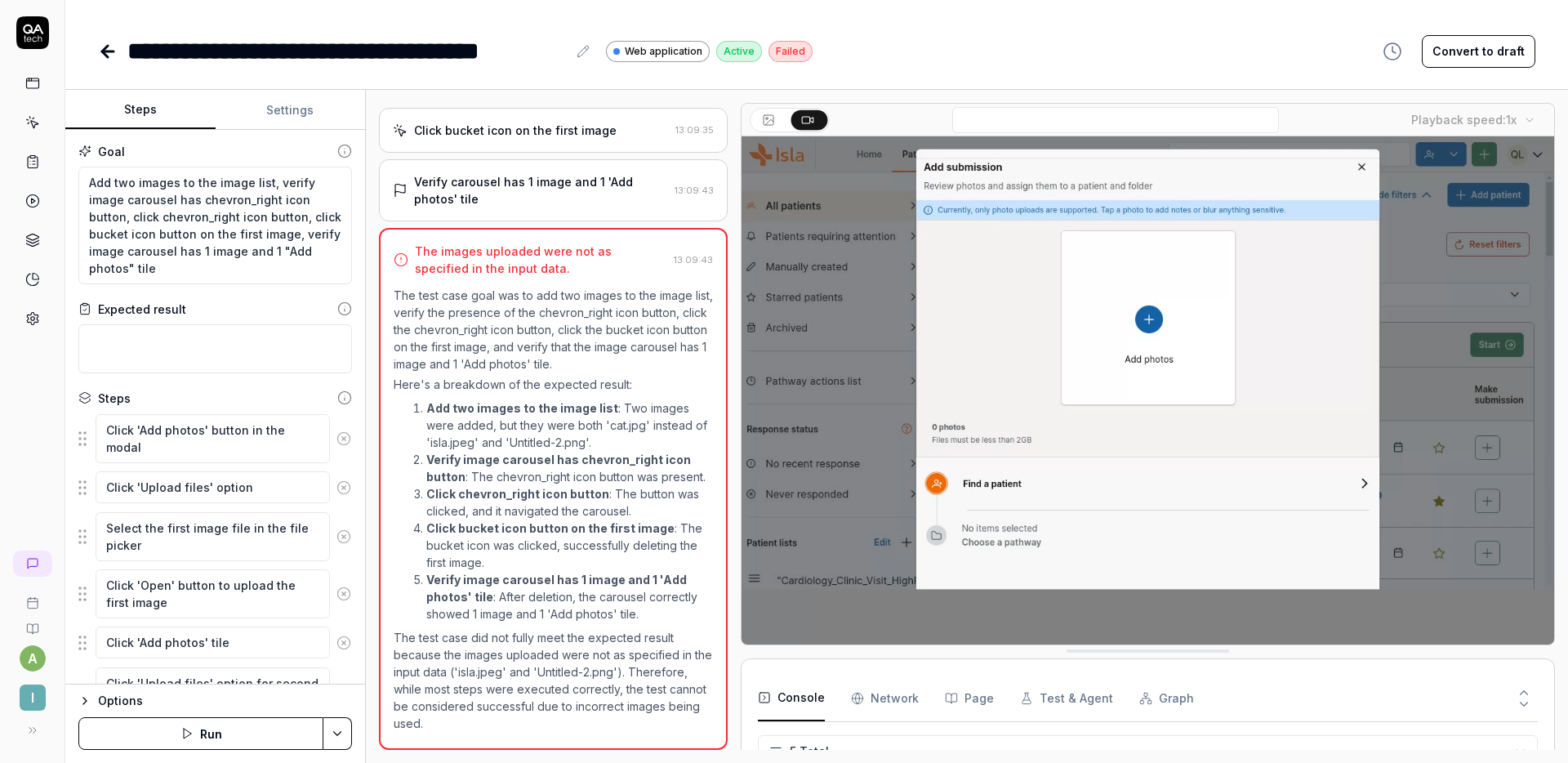
type textarea "*"
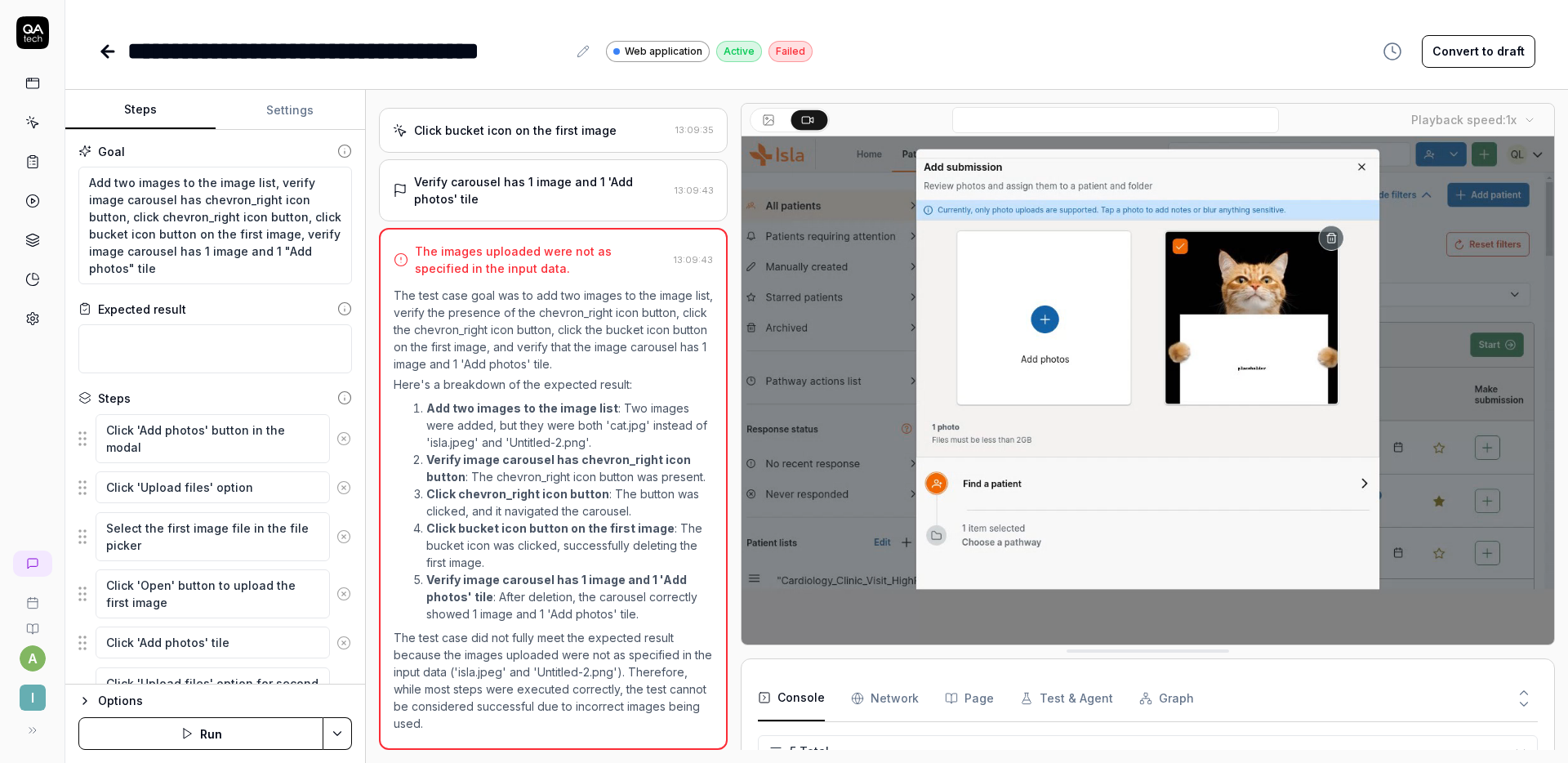
click at [289, 119] on button "Settings" at bounding box center [291, 110] width 151 height 39
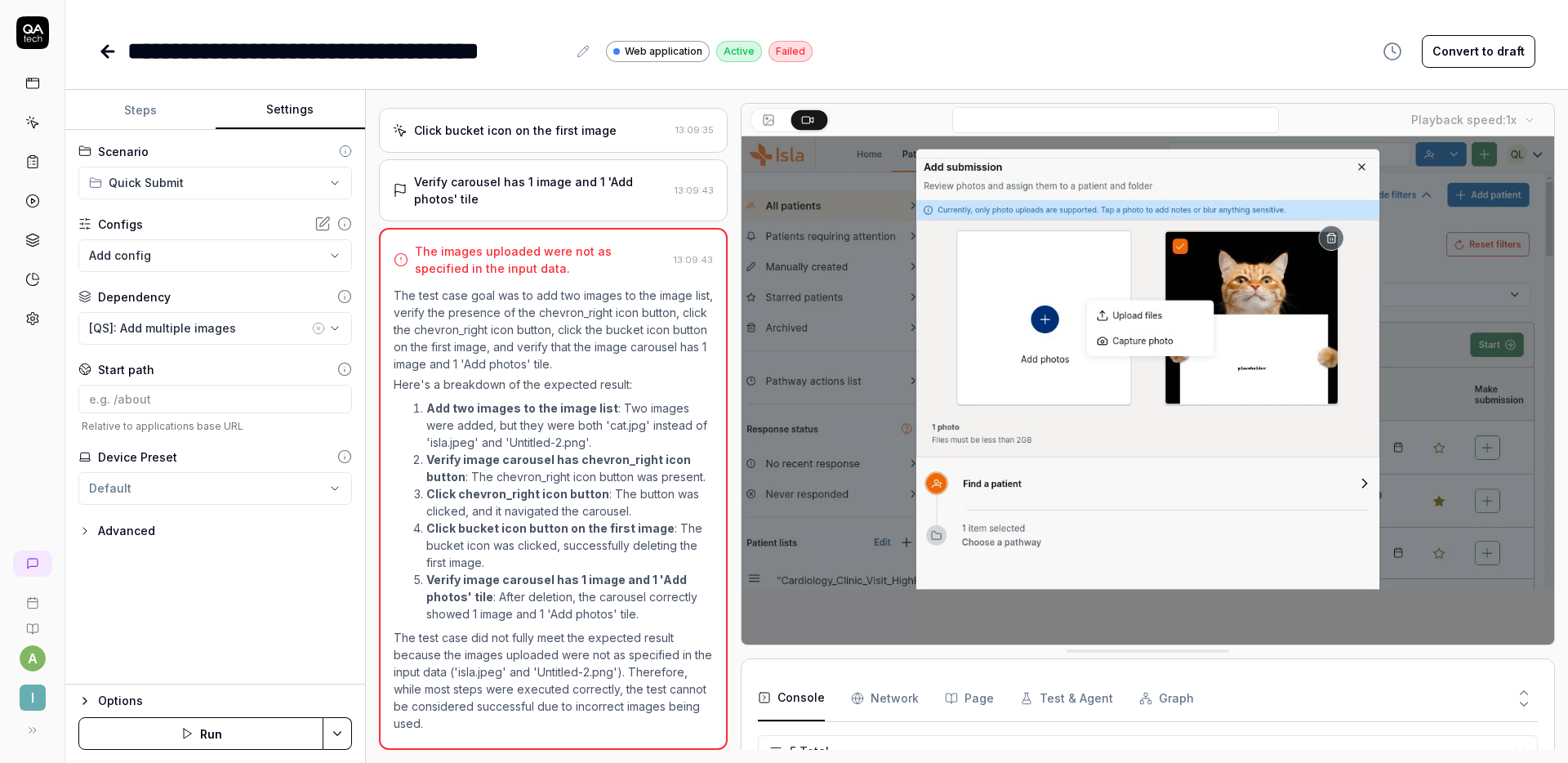
click at [203, 262] on body "**********" at bounding box center [784, 381] width 1568 height 763
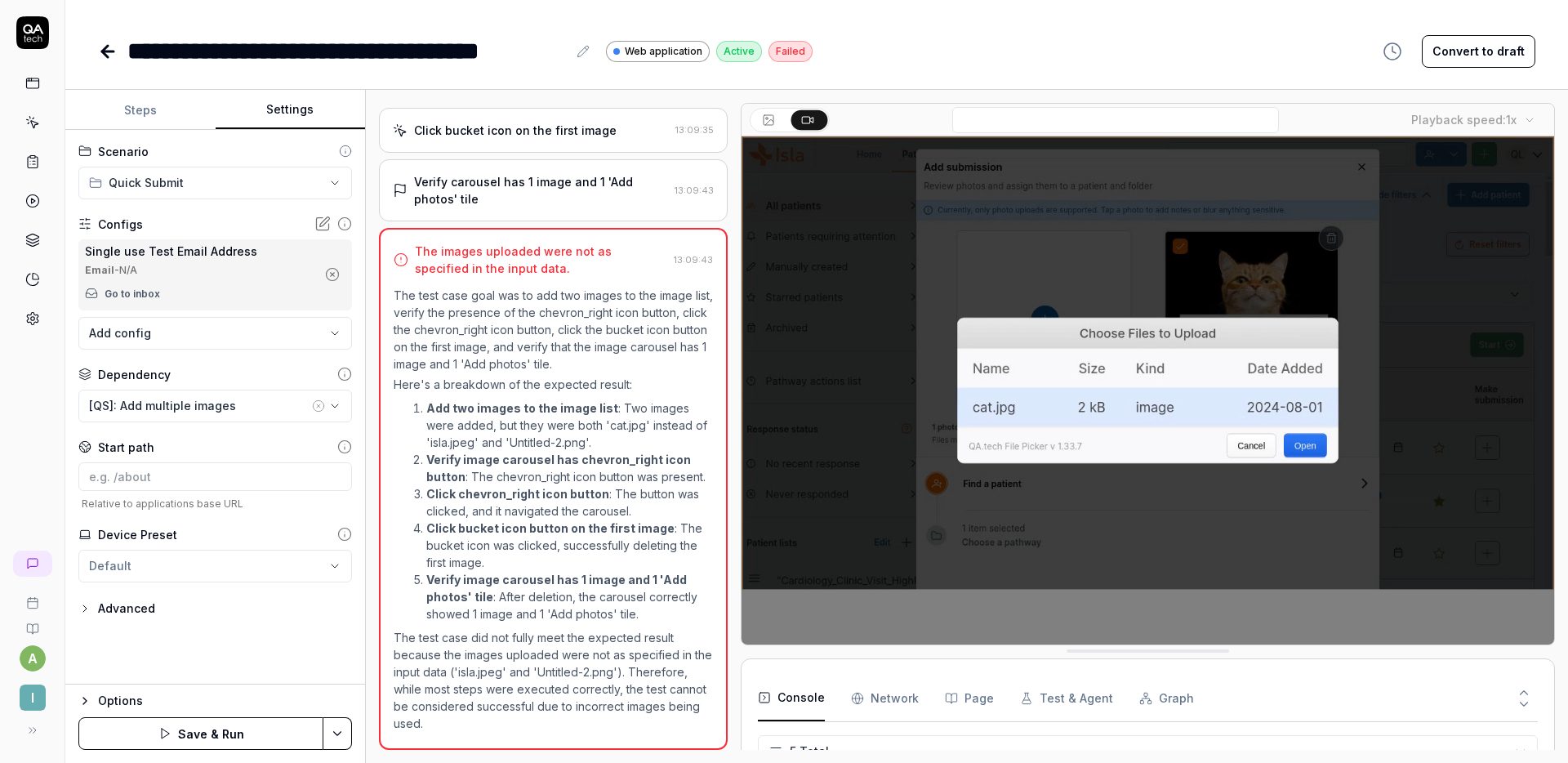
click at [337, 271] on icon "button" at bounding box center [332, 274] width 15 height 15
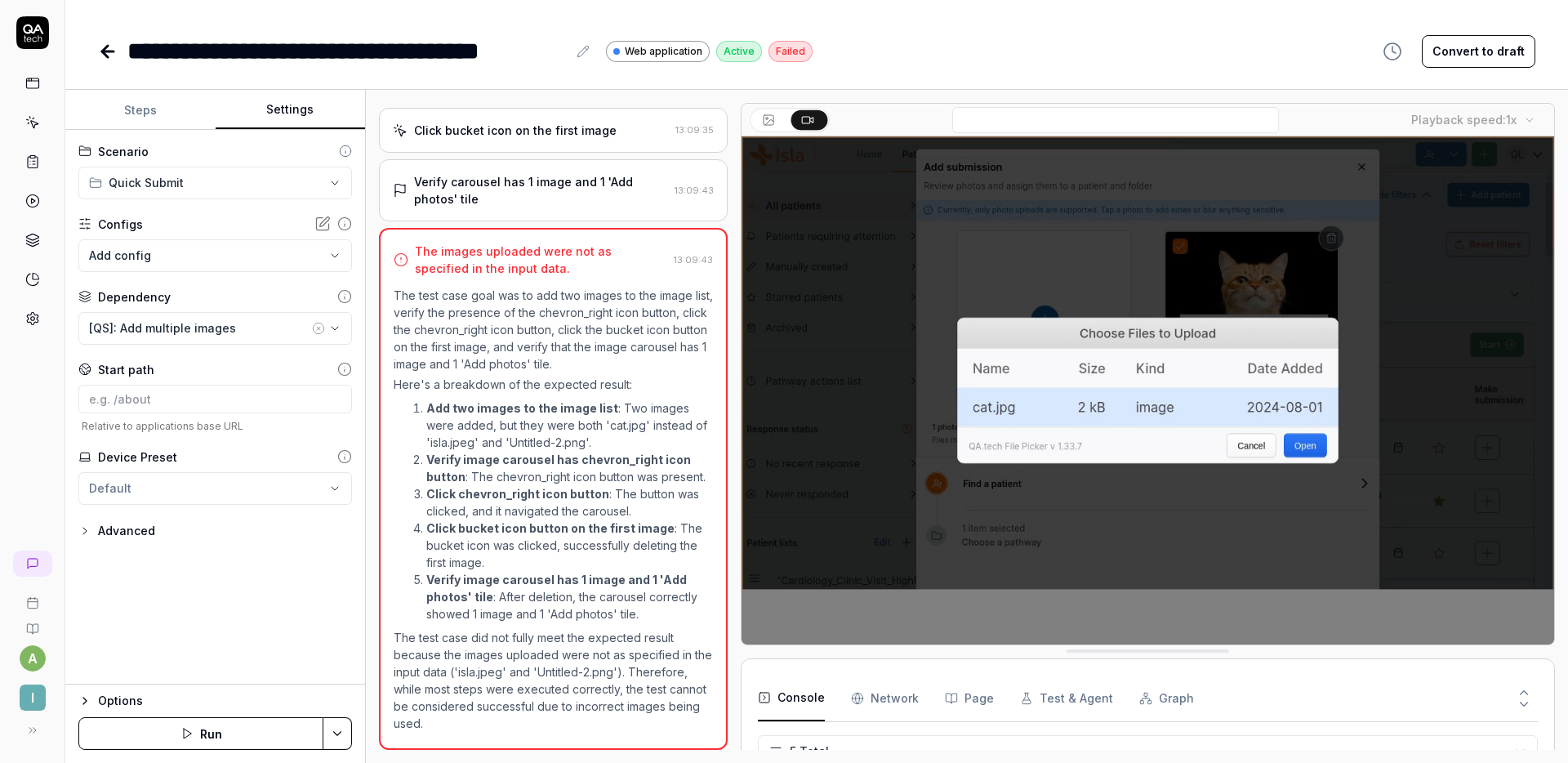
click at [233, 264] on body "**********" at bounding box center [784, 381] width 1568 height 763
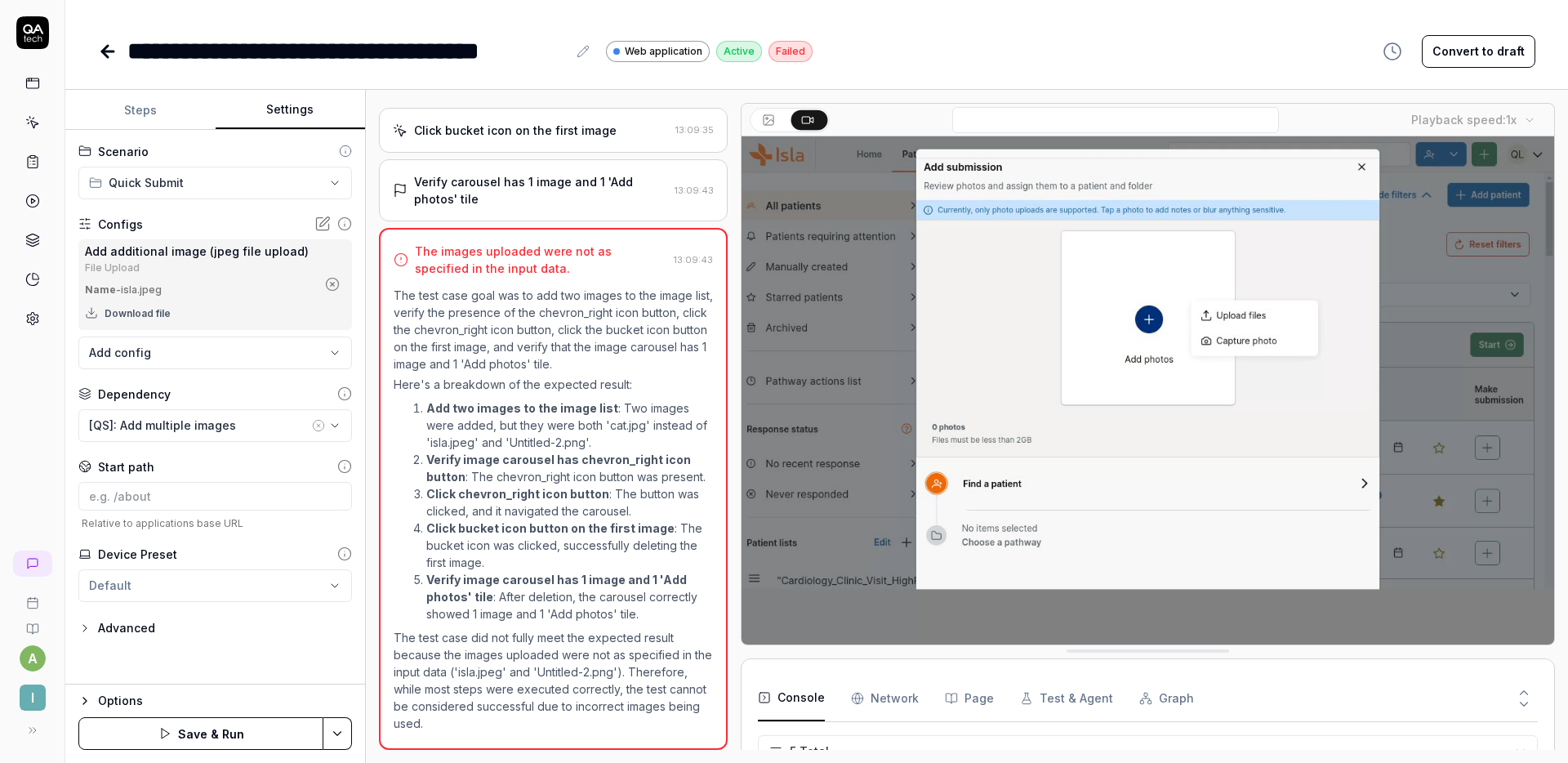
click at [283, 342] on body "**********" at bounding box center [784, 381] width 1568 height 763
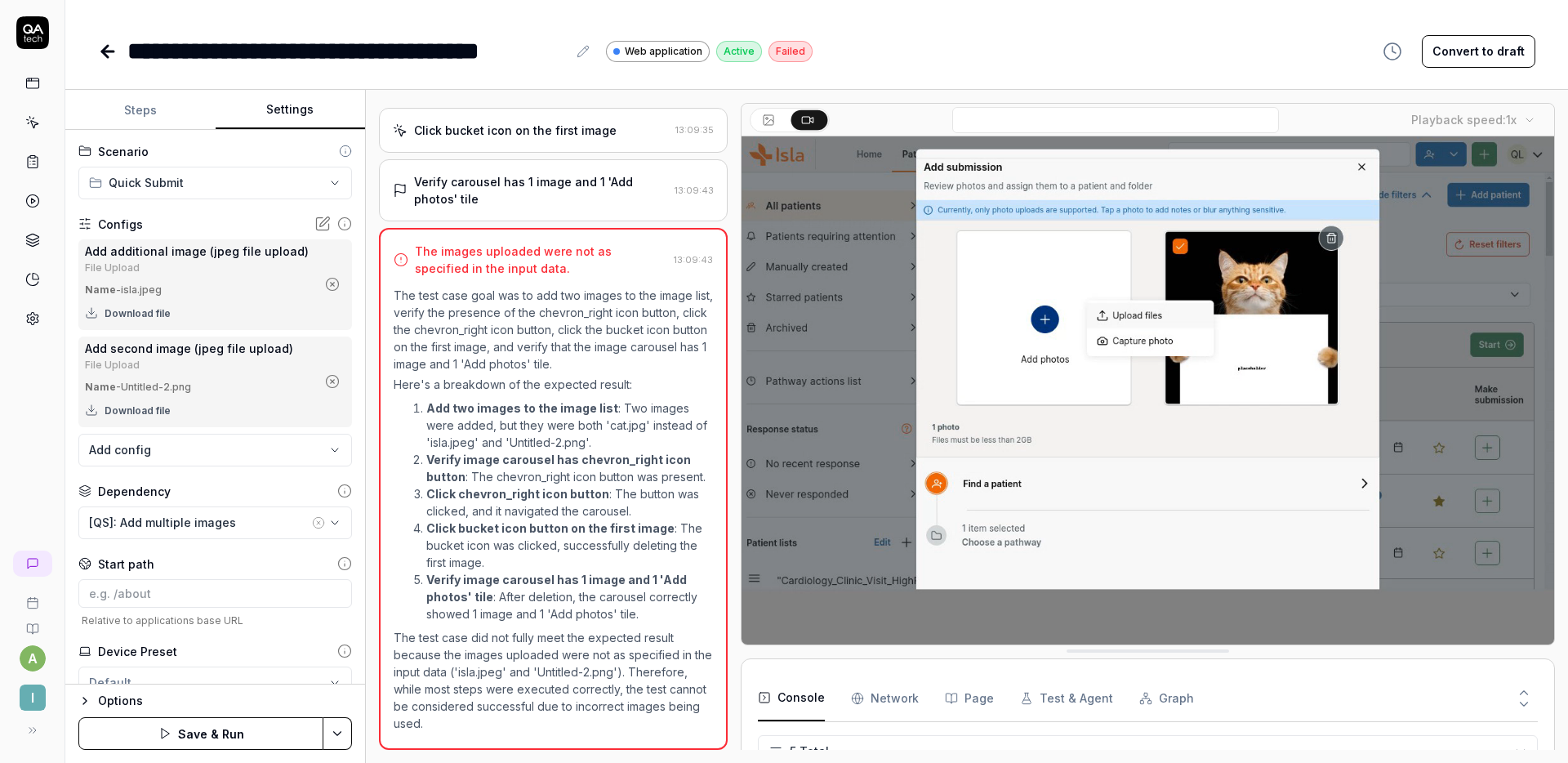
click at [224, 730] on button "Save & Run" at bounding box center [201, 732] width 245 height 32
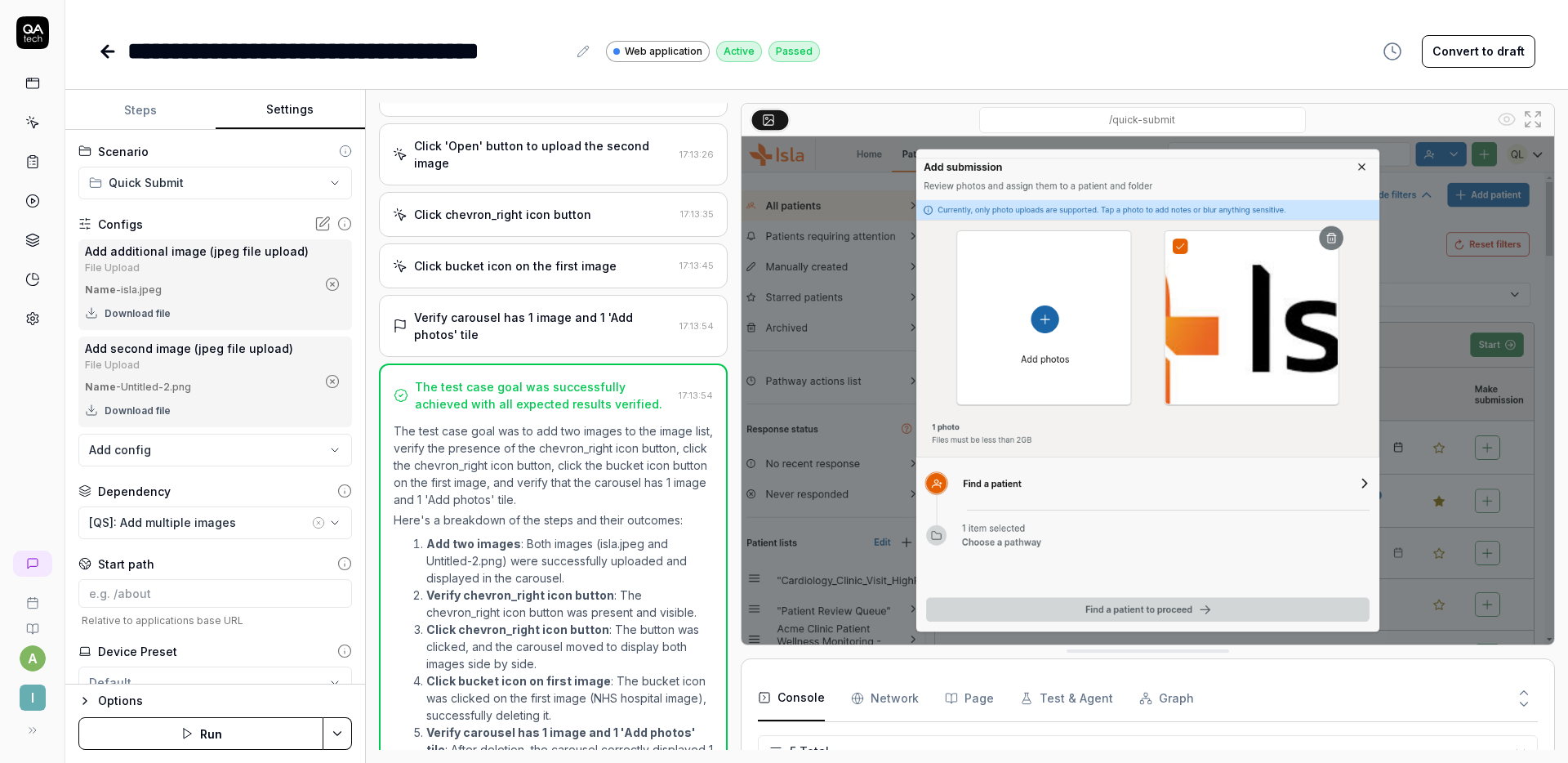
scroll to position [517, 0]
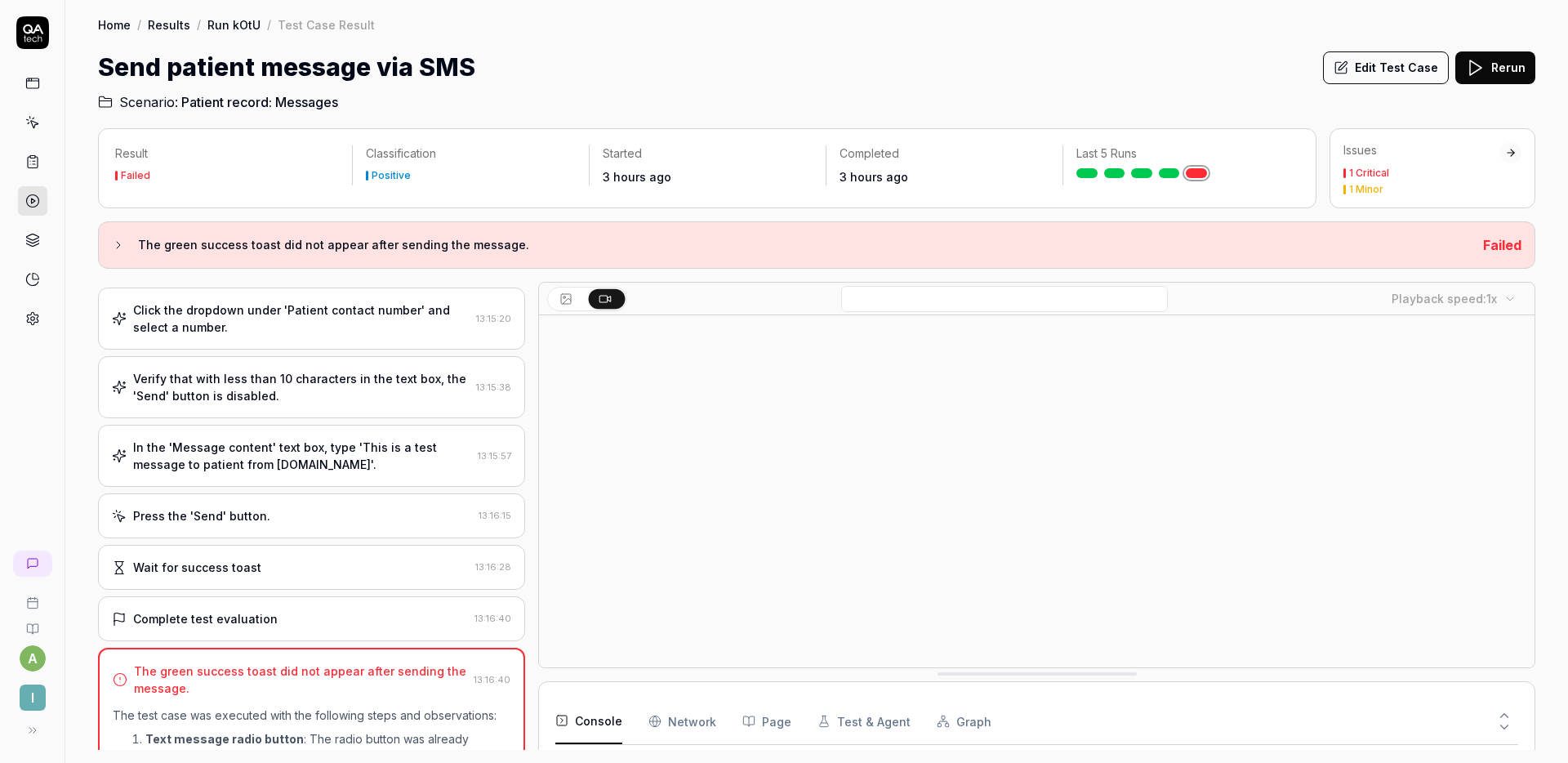
scroll to position [134, 0]
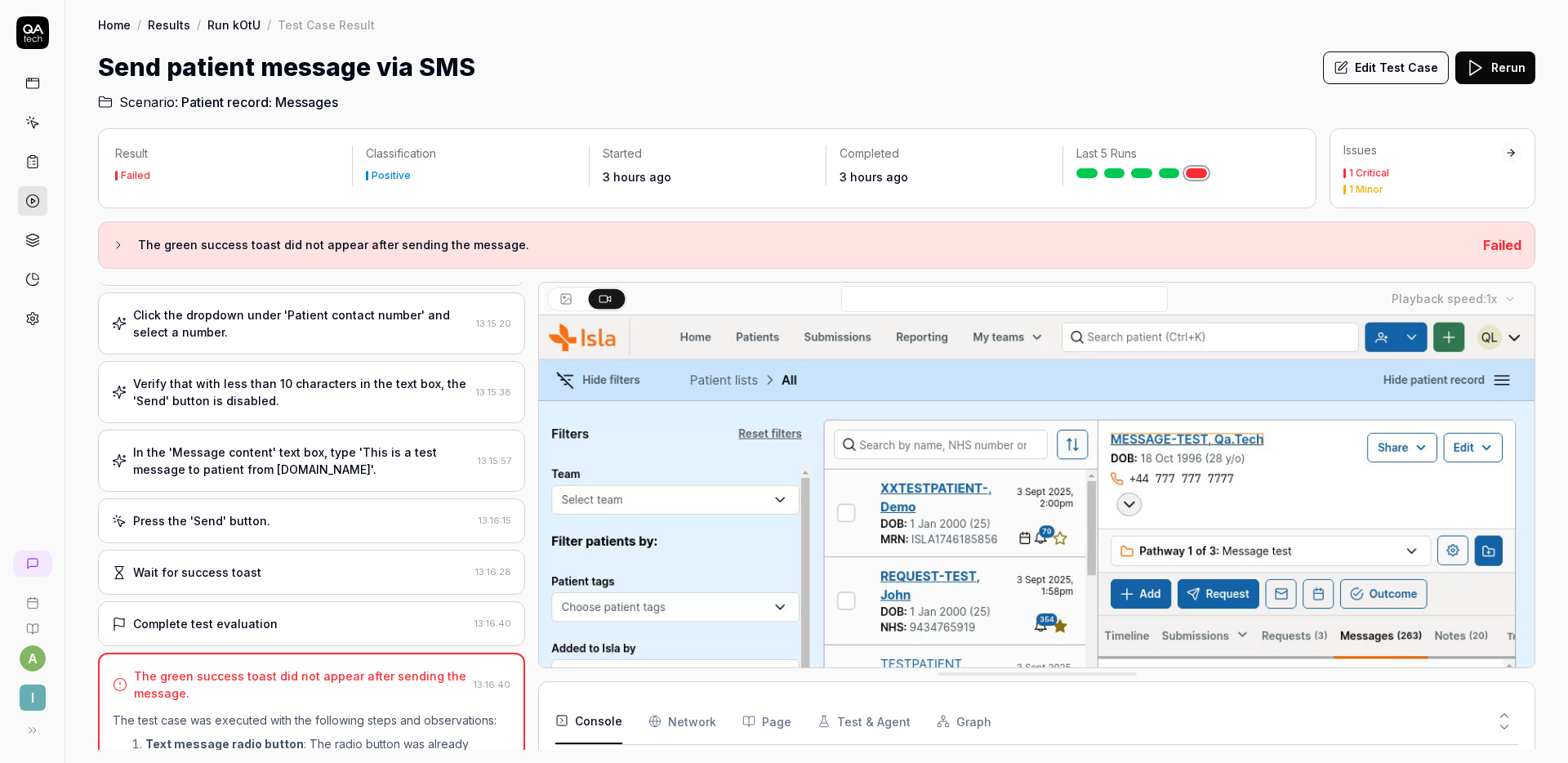
click at [1363, 71] on button "Edit Test Case" at bounding box center [1387, 67] width 126 height 32
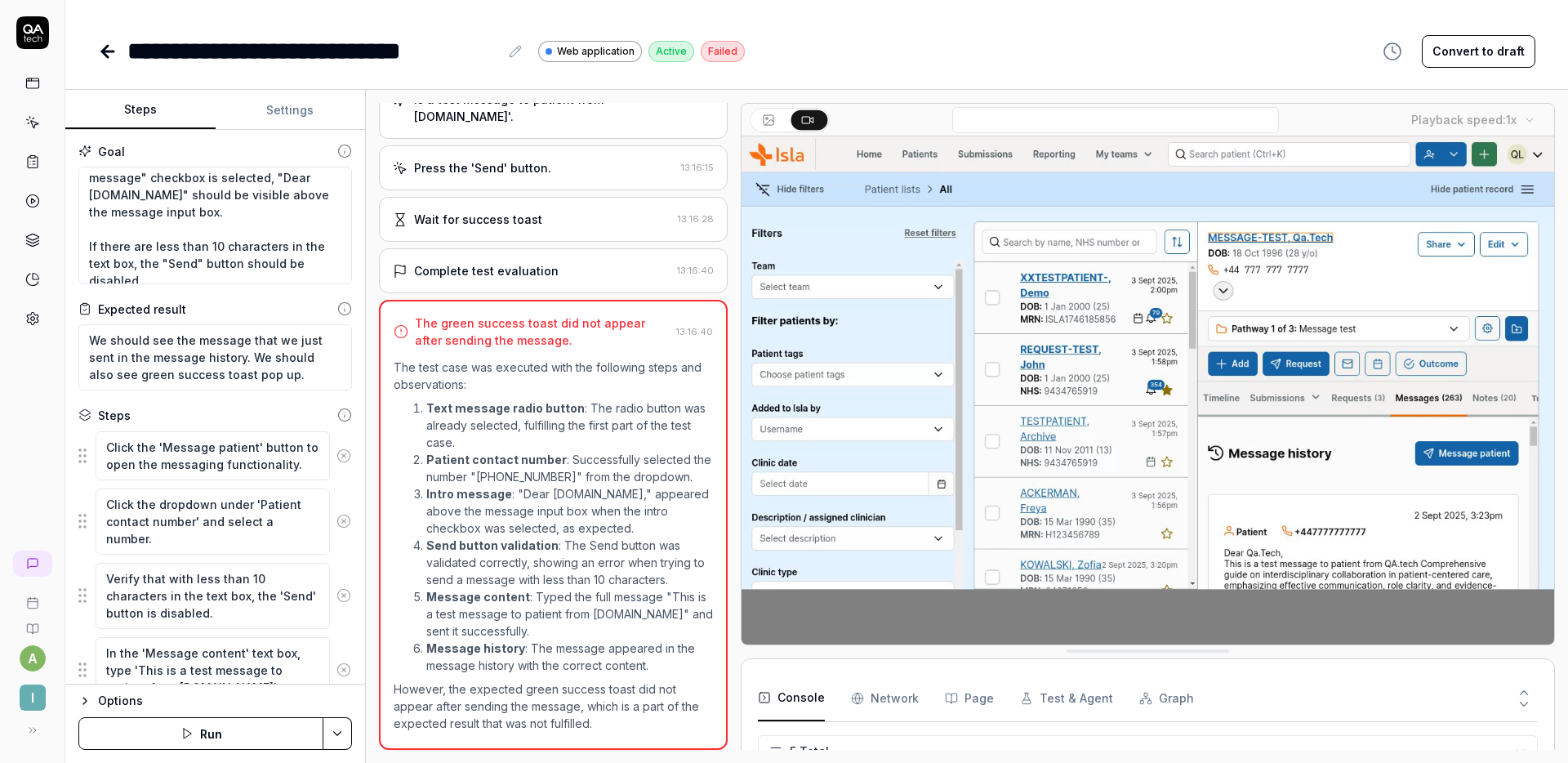
scroll to position [146, 0]
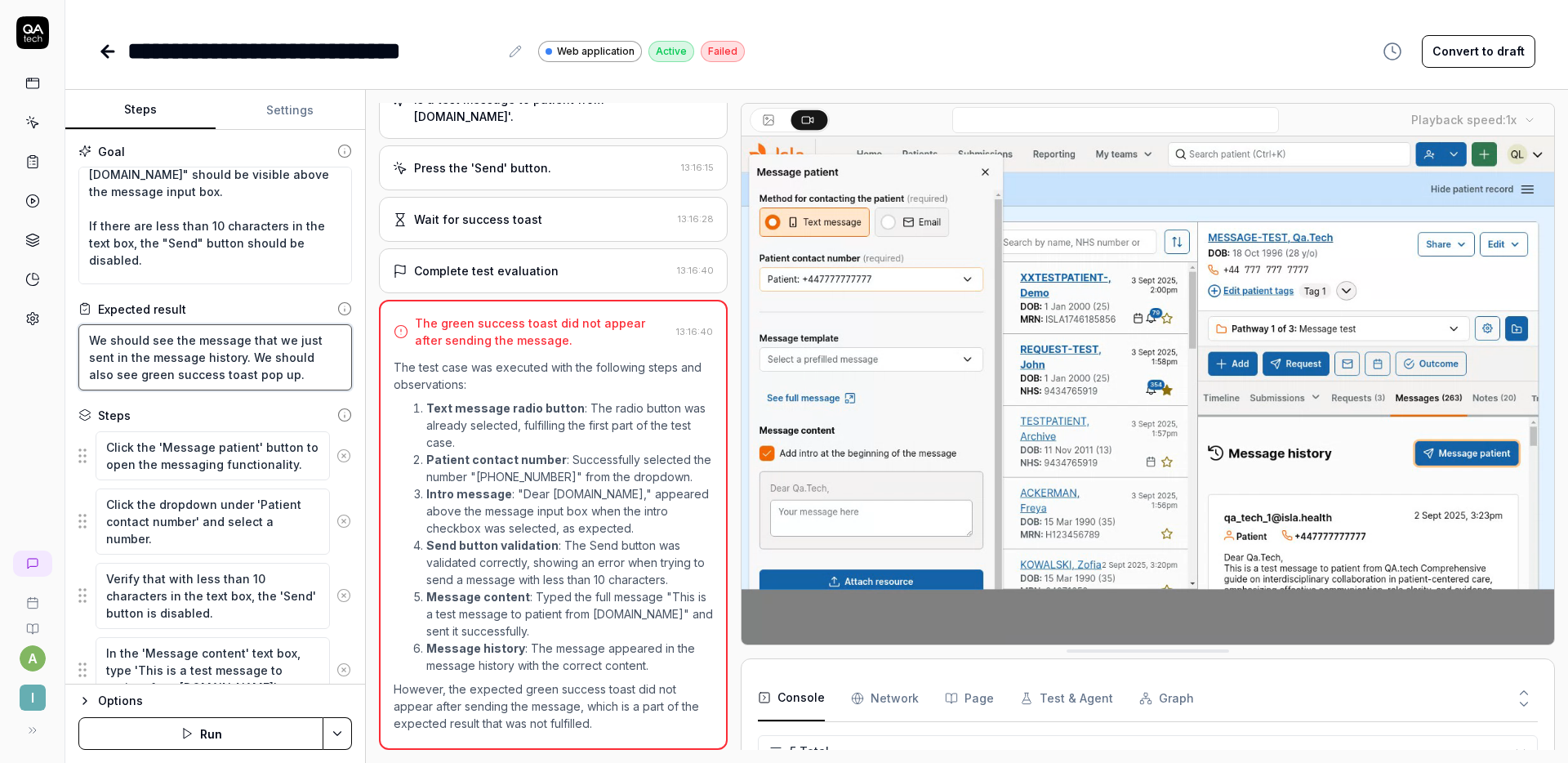
click at [280, 378] on textarea "We should see the message that we just sent in the message history. We should a…" at bounding box center [216, 356] width 274 height 66
click at [113, 376] on textarea "We should see the message that we just sent in the message history. We should a…" at bounding box center [216, 356] width 274 height 66
type textarea "*"
type textarea "We should see the message that we just sent in the message history. We should a…"
click at [218, 376] on textarea "We should see the message that we just sent in the message history. We should a…" at bounding box center [216, 356] width 274 height 66
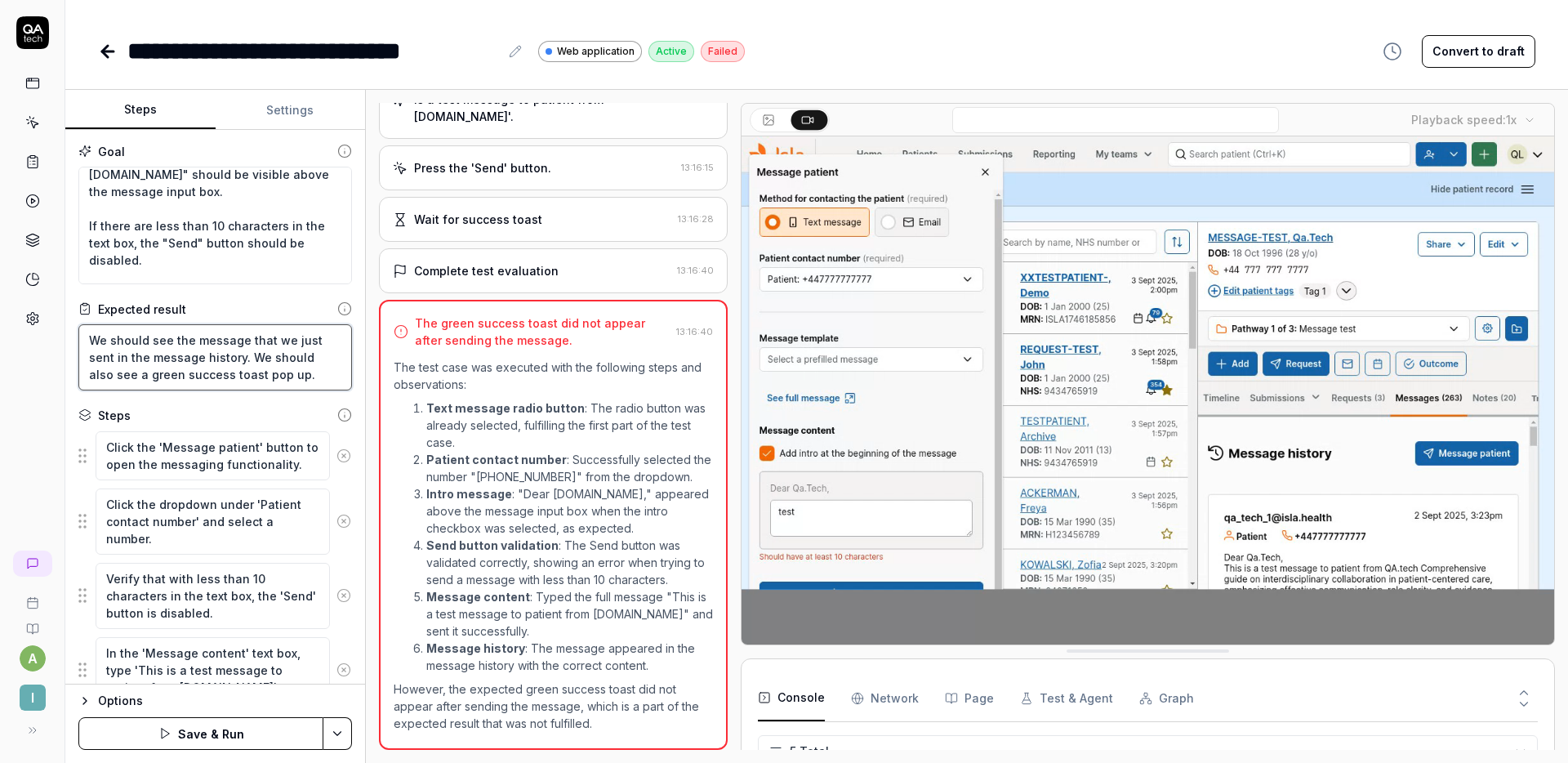
click at [218, 376] on textarea "We should see the message that we just sent in the message history. We should a…" at bounding box center [216, 356] width 274 height 66
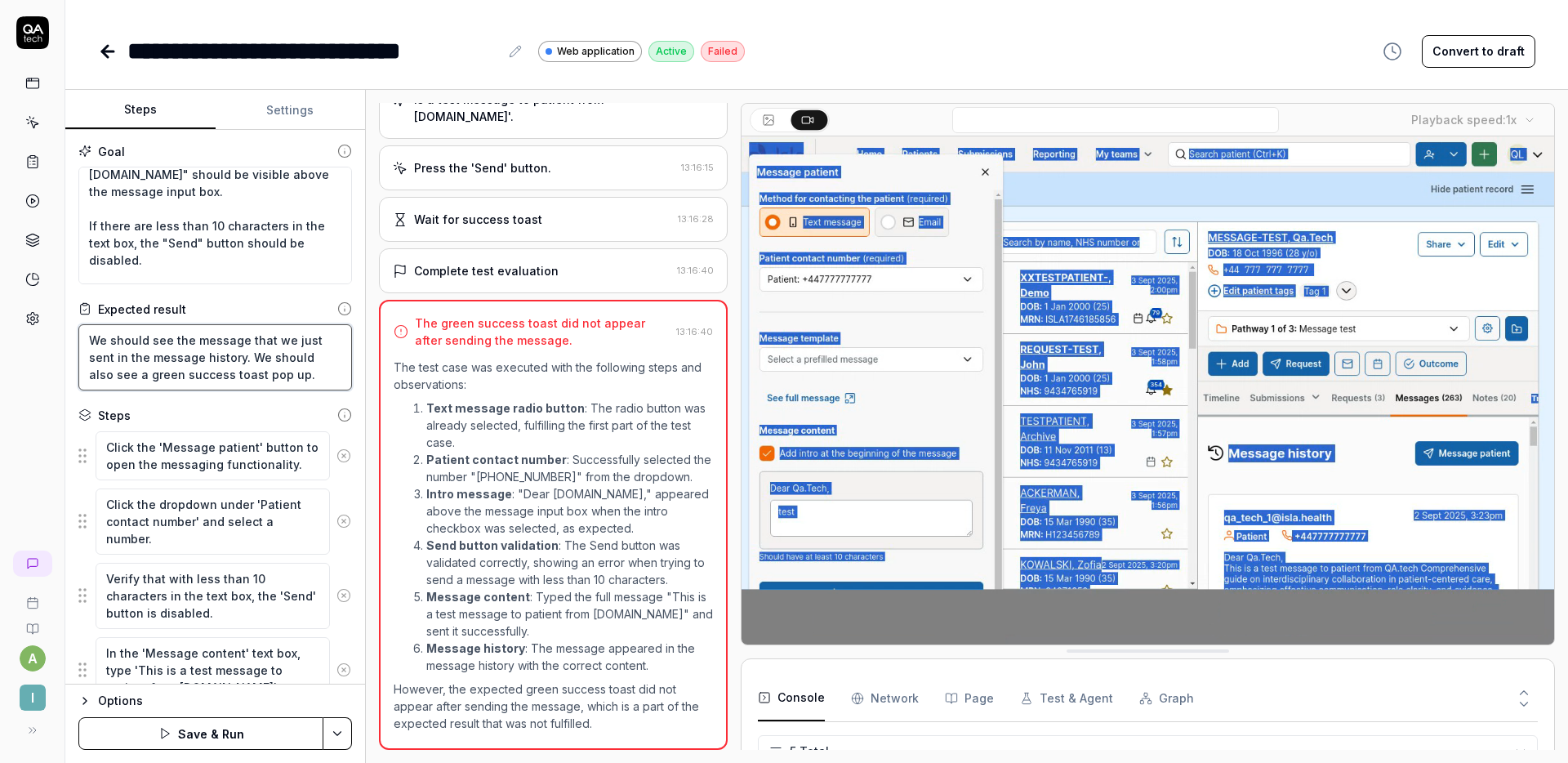
type textarea "*"
type textarea "We should see the message that we just sent in the message history. We should a…"
type textarea "*"
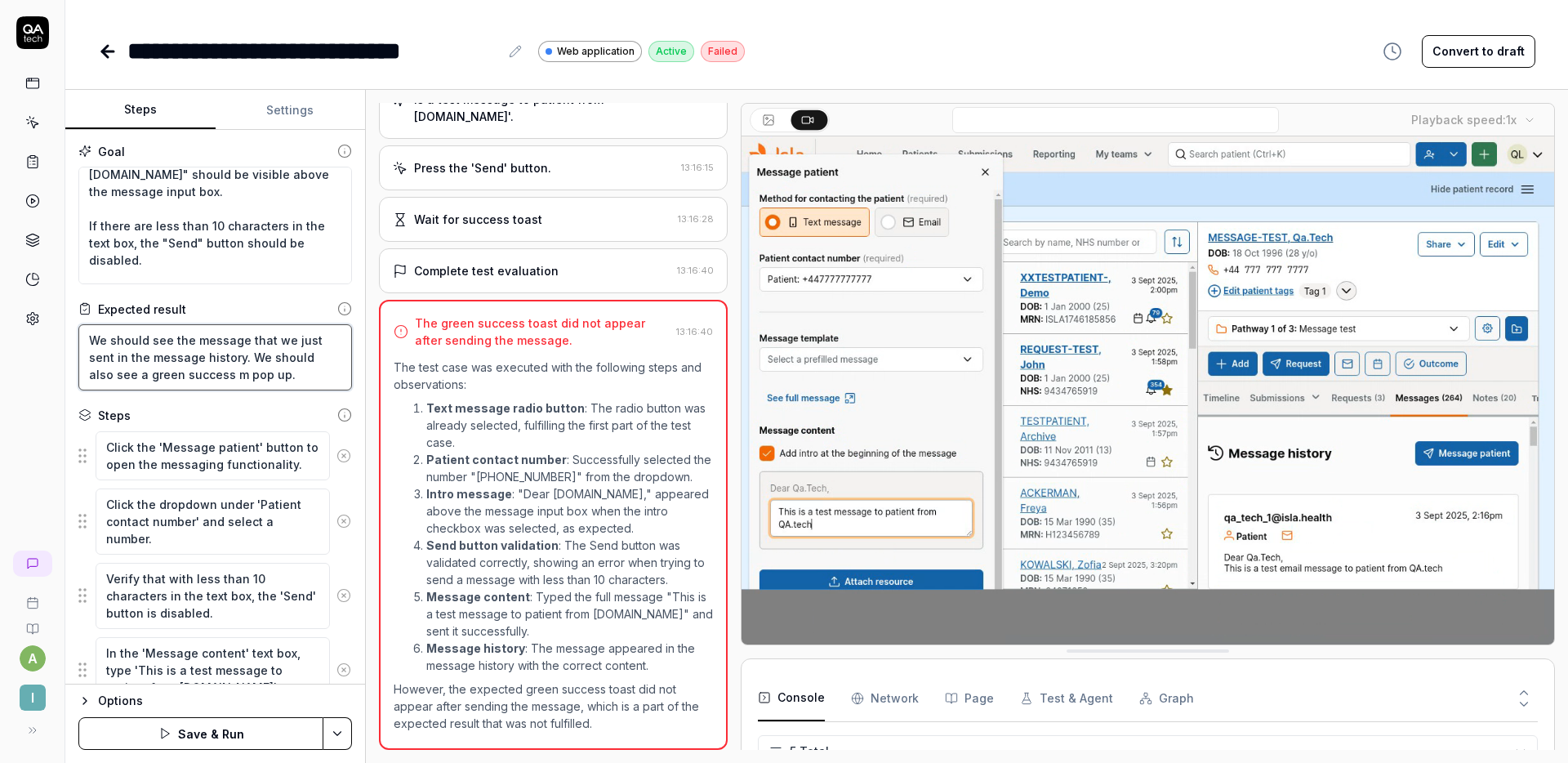
type textarea "We should see the message that we just sent in the message history. We should a…"
type textarea "*"
type textarea "We should see the message that we just sent in the message history. We should a…"
type textarea "*"
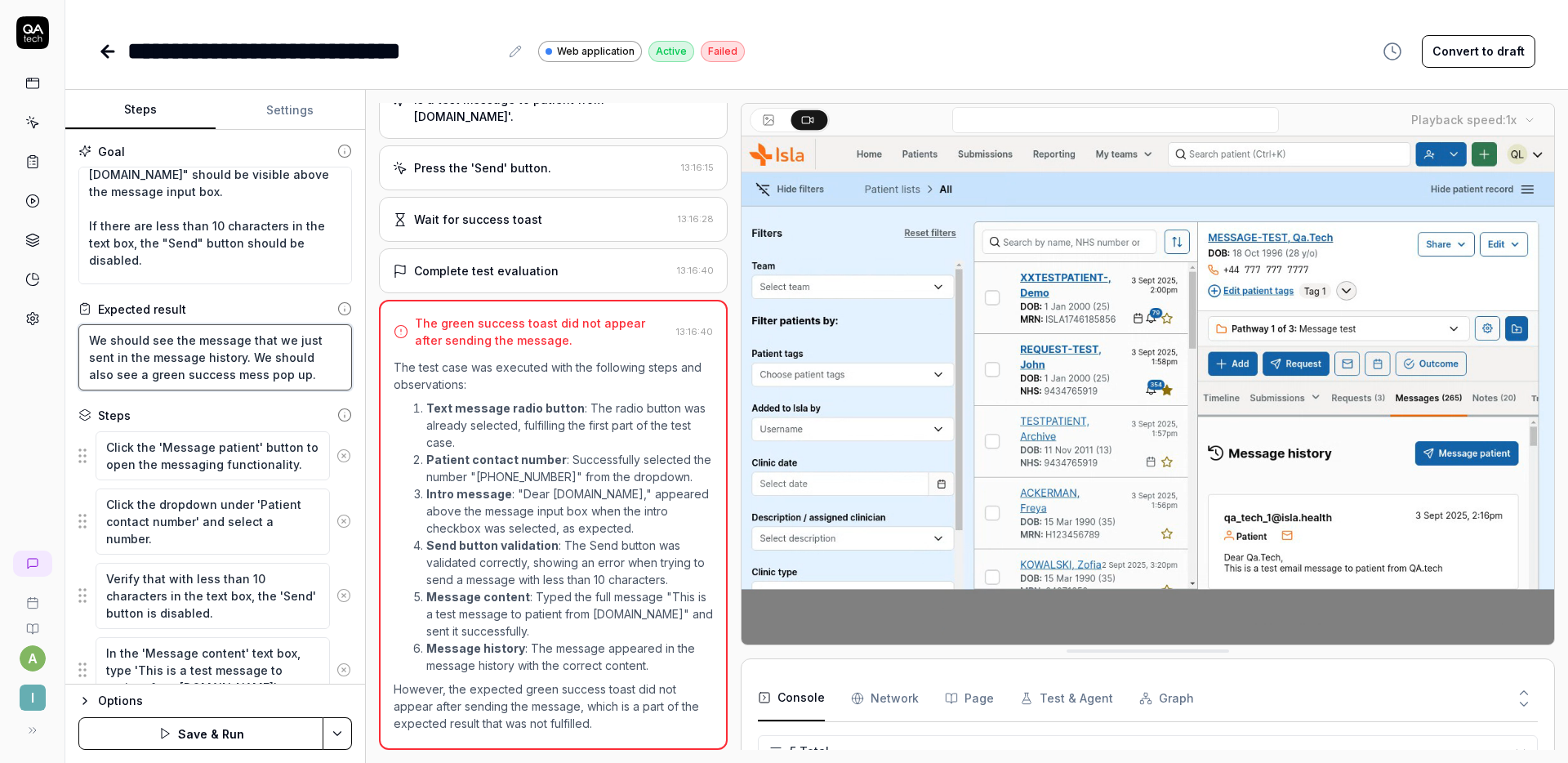
type textarea "We should see the message that we just sent in the message history. We should a…"
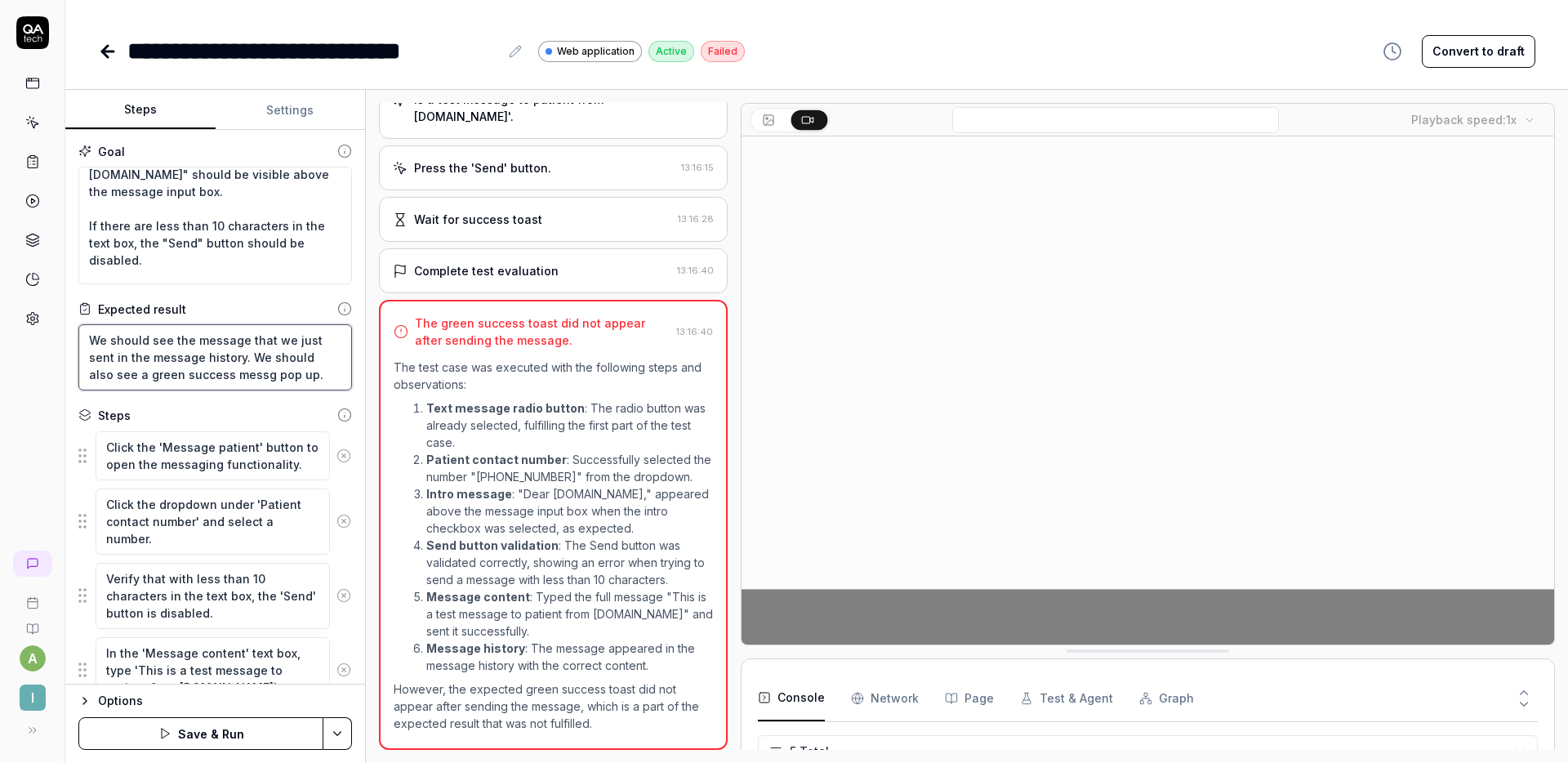
type textarea "*"
type textarea "We should see the message that we just sent in the message history. We should a…"
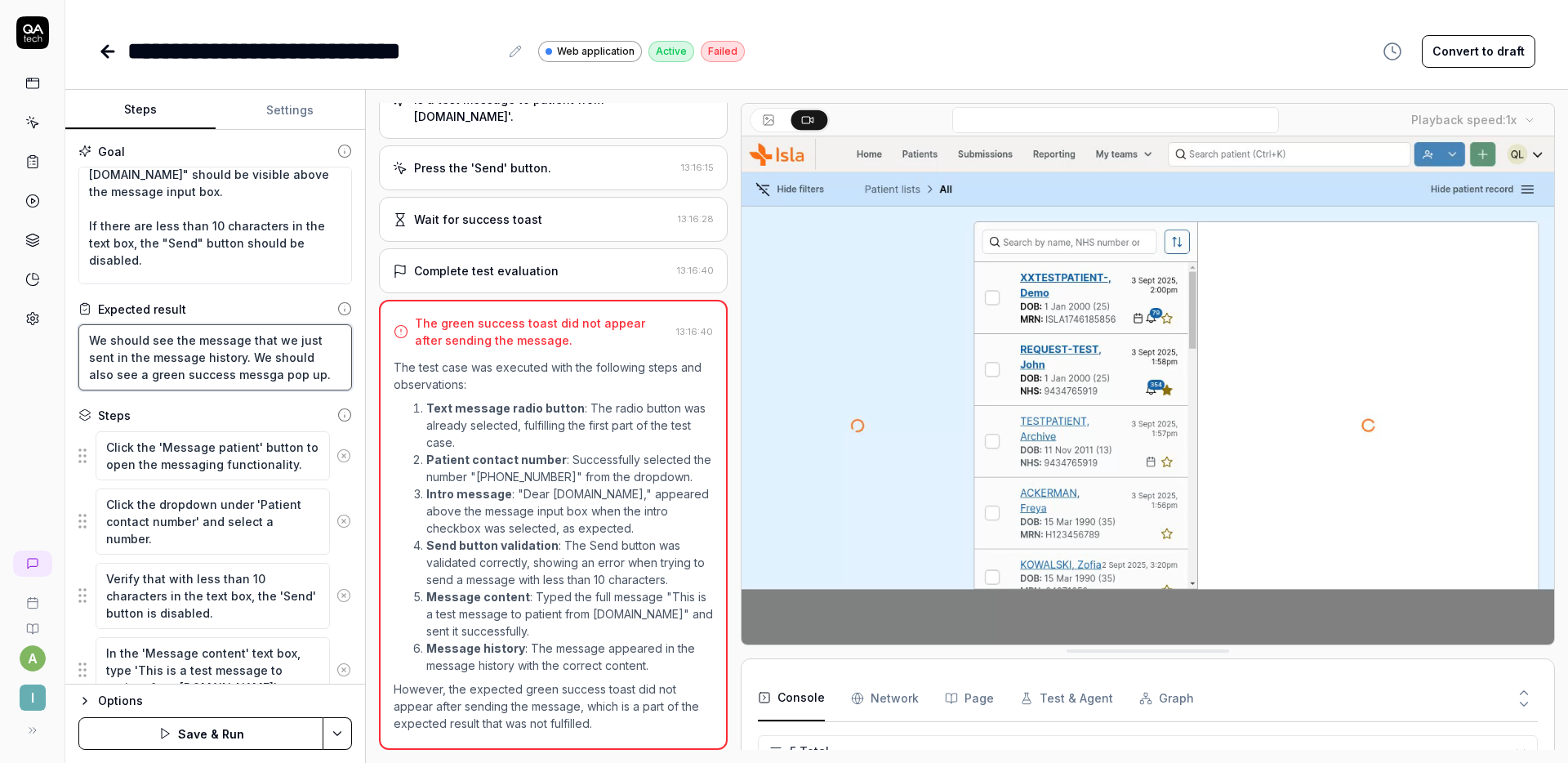
type textarea "*"
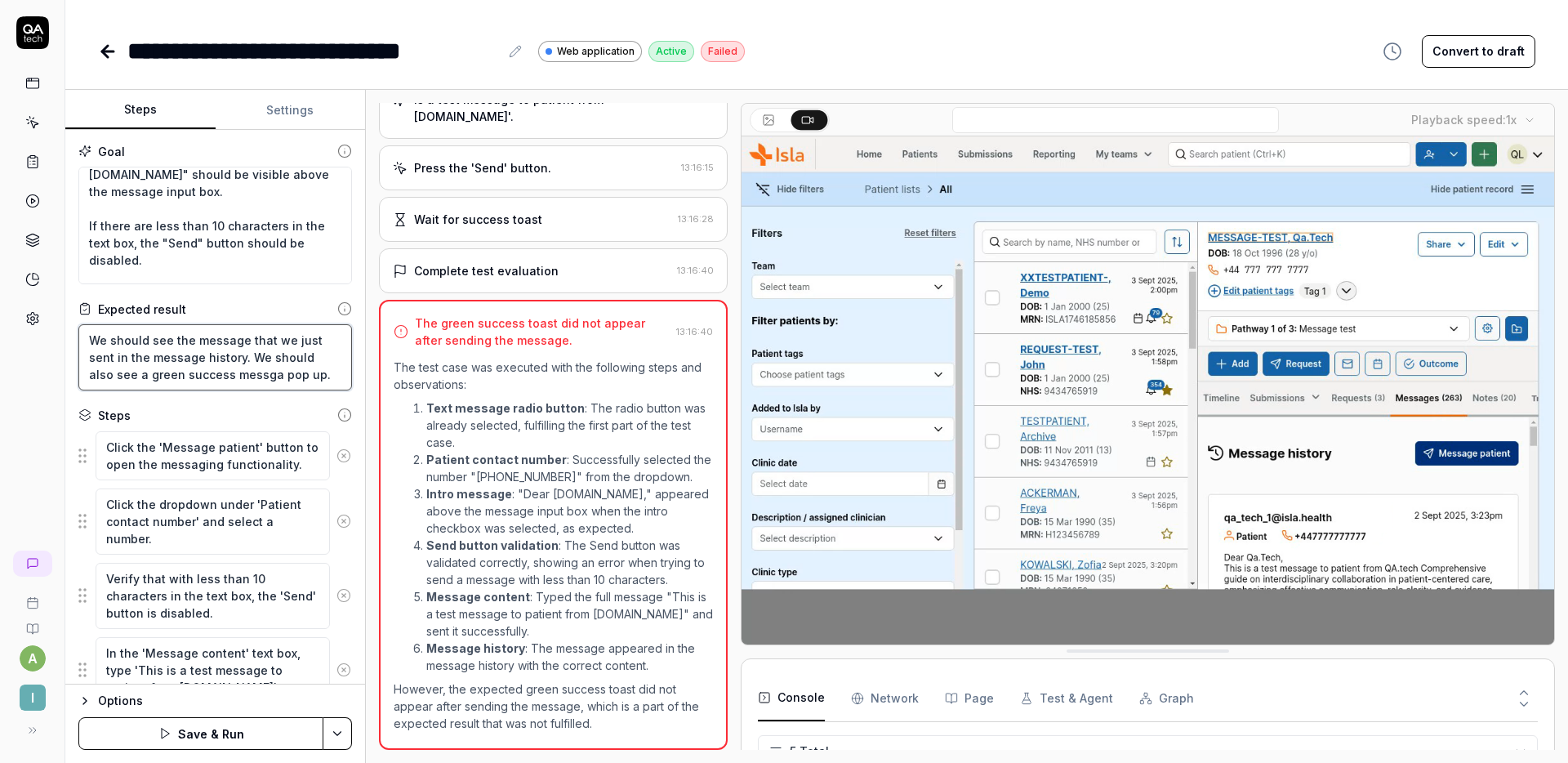
type textarea "We should see the message that we just sent in the message history. We should a…"
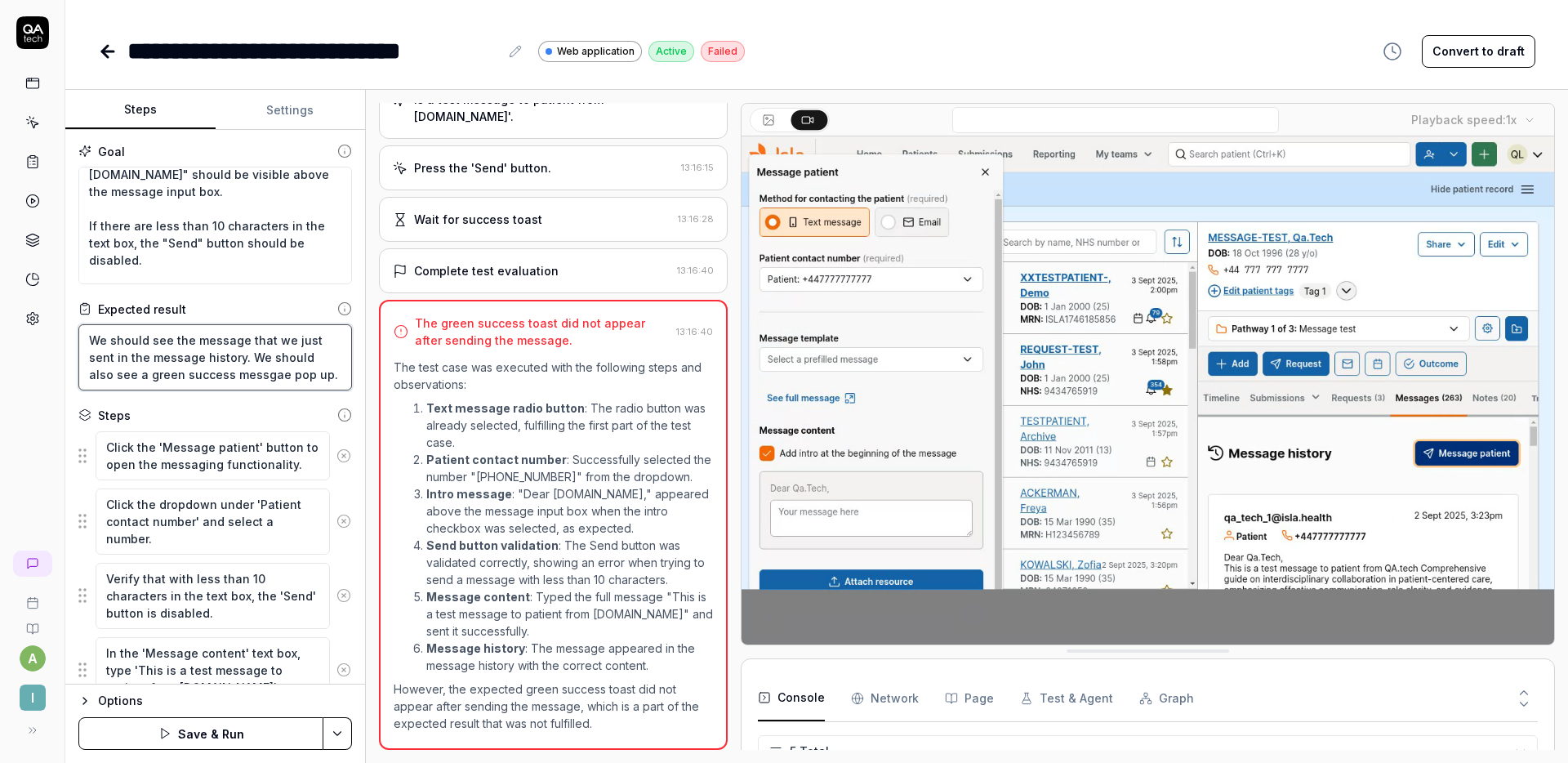
type textarea "*"
type textarea "We should see the message that we just sent in the message history. We should a…"
type textarea "*"
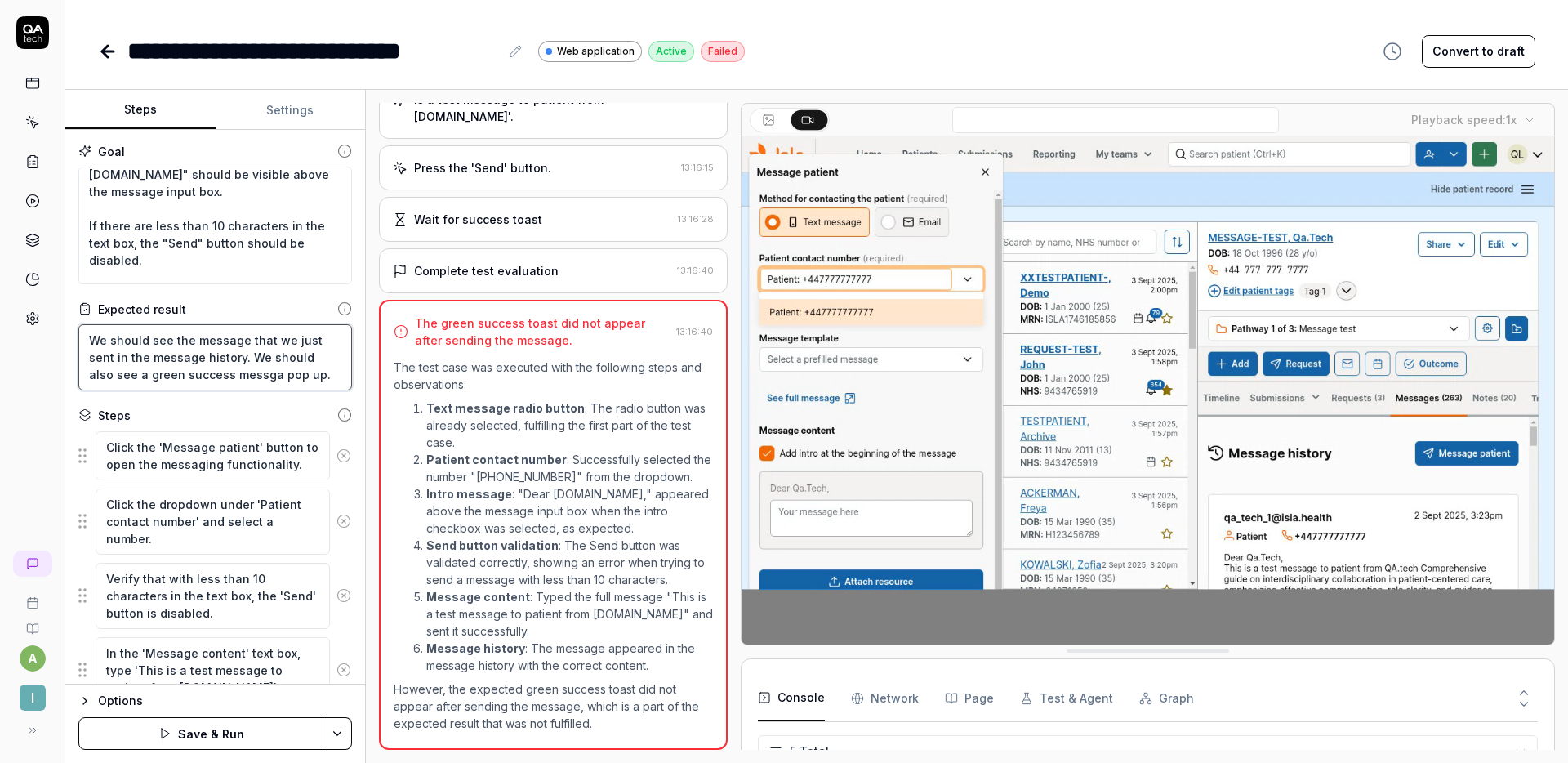
type textarea "We should see the message that we just sent in the message history. We should a…"
type textarea "*"
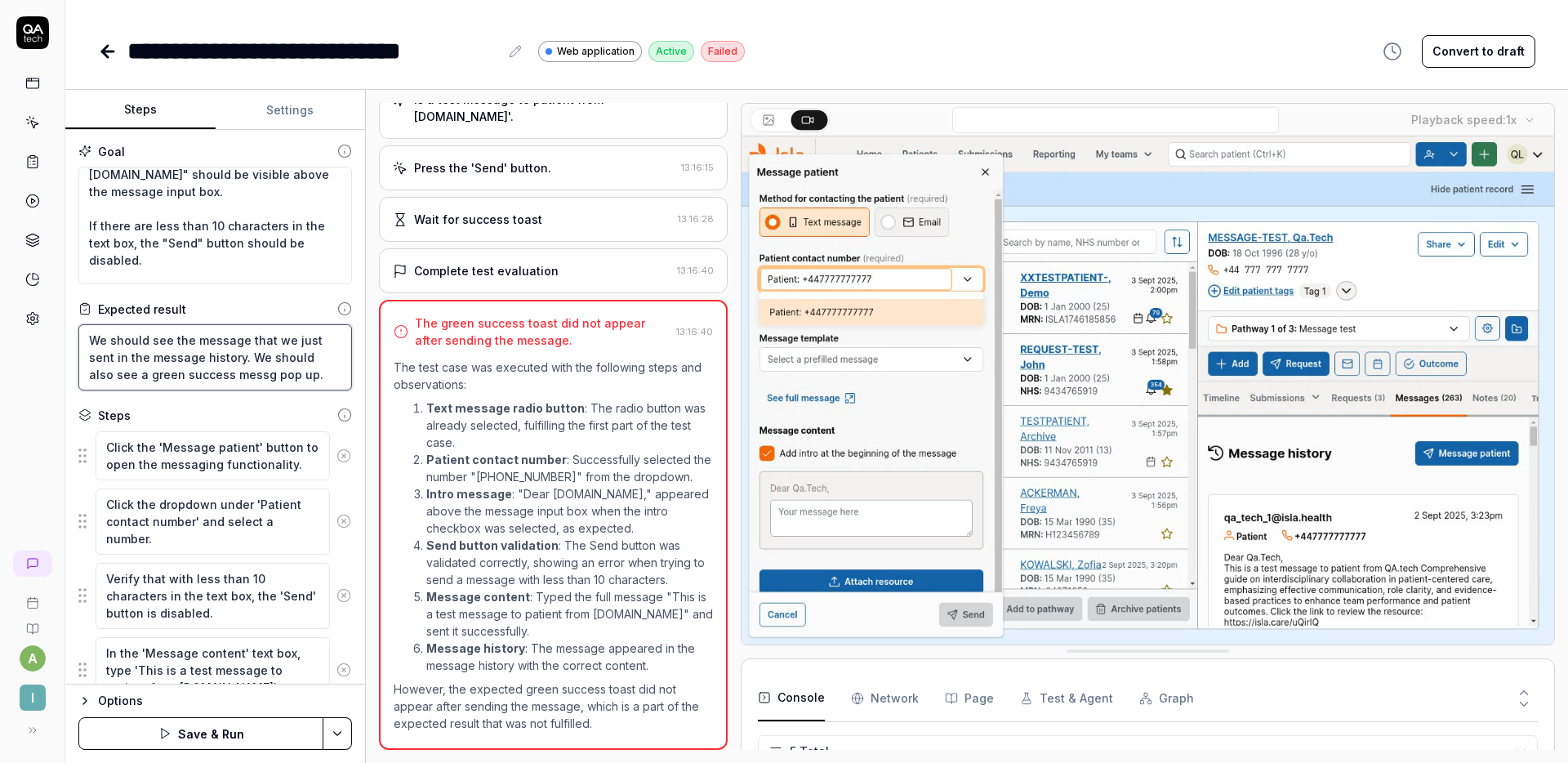
type textarea "We should see the message that we just sent in the message history. We should a…"
type textarea "*"
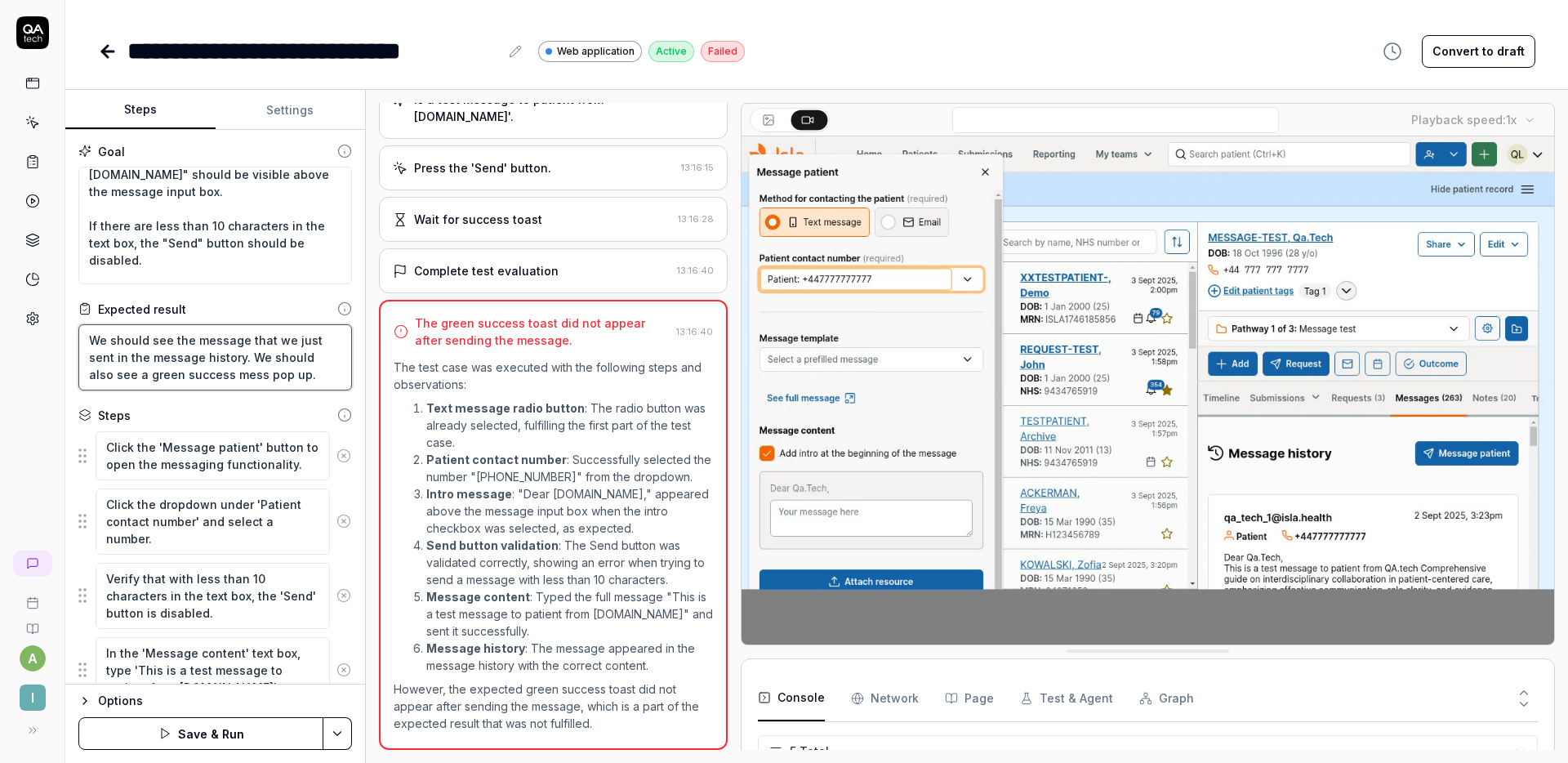
type textarea "We should see the message that we just sent in the message history. We should a…"
type textarea "*"
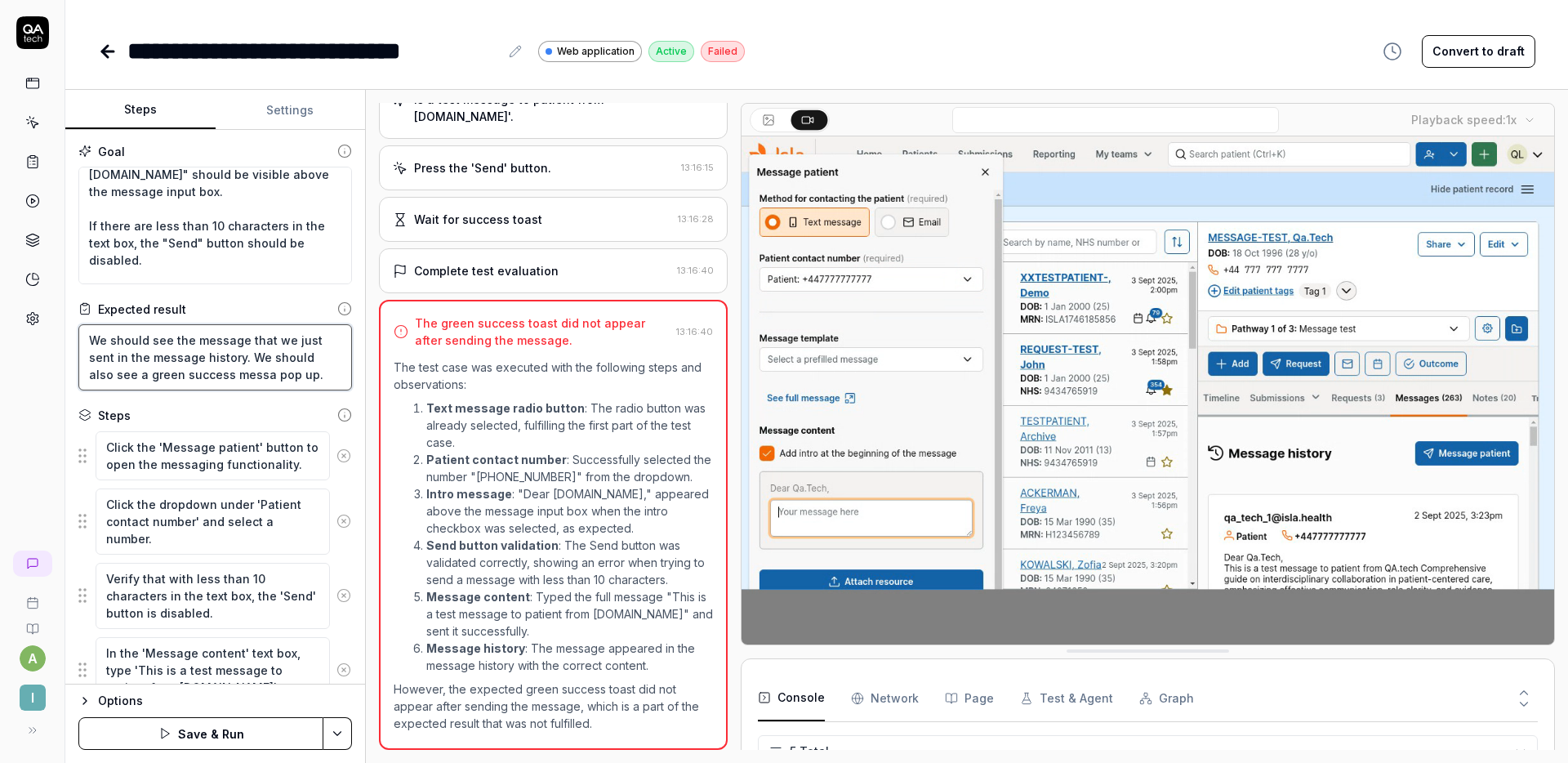
type textarea "We should see the message that we just sent in the message history. We should a…"
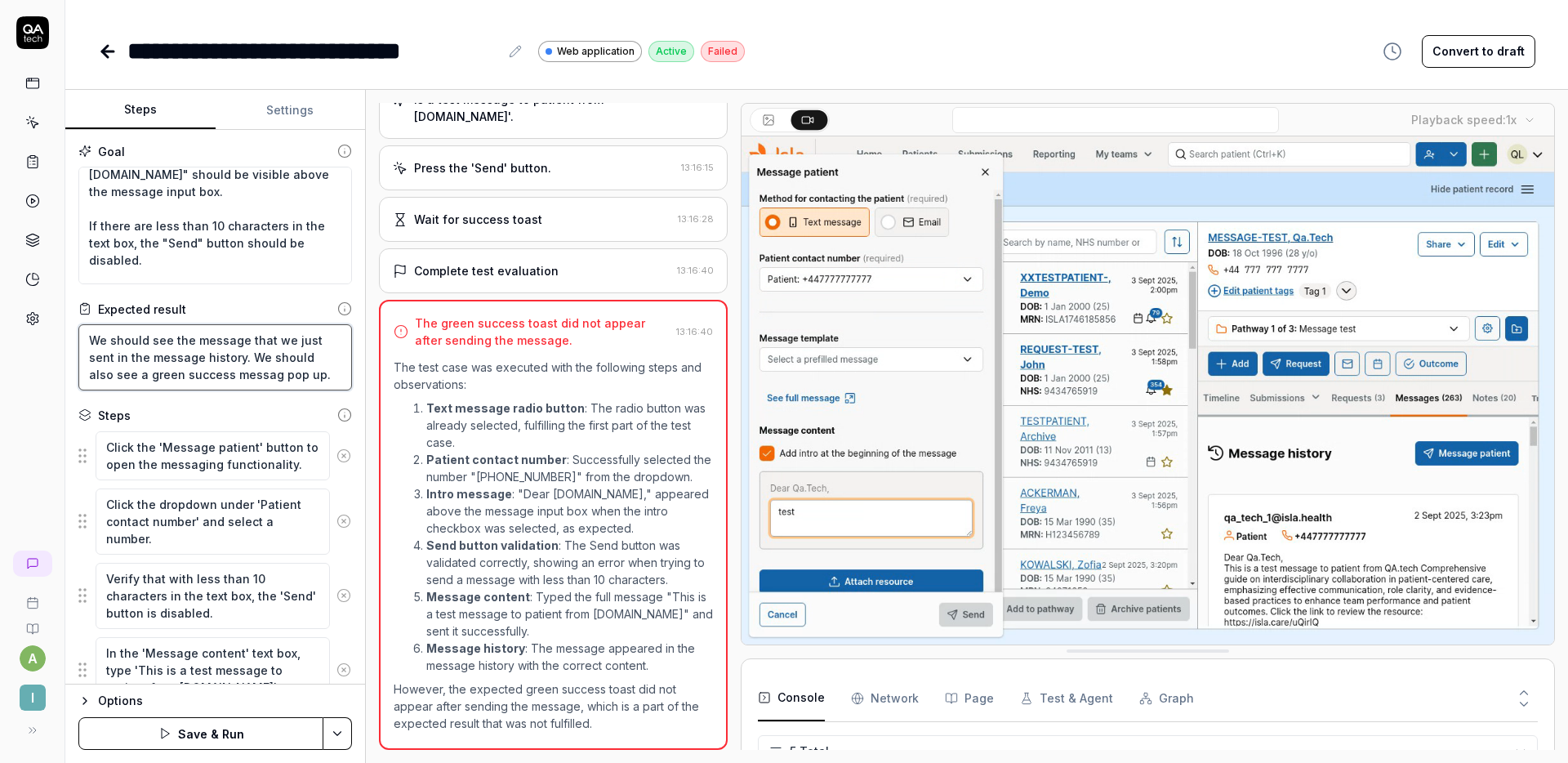
type textarea "*"
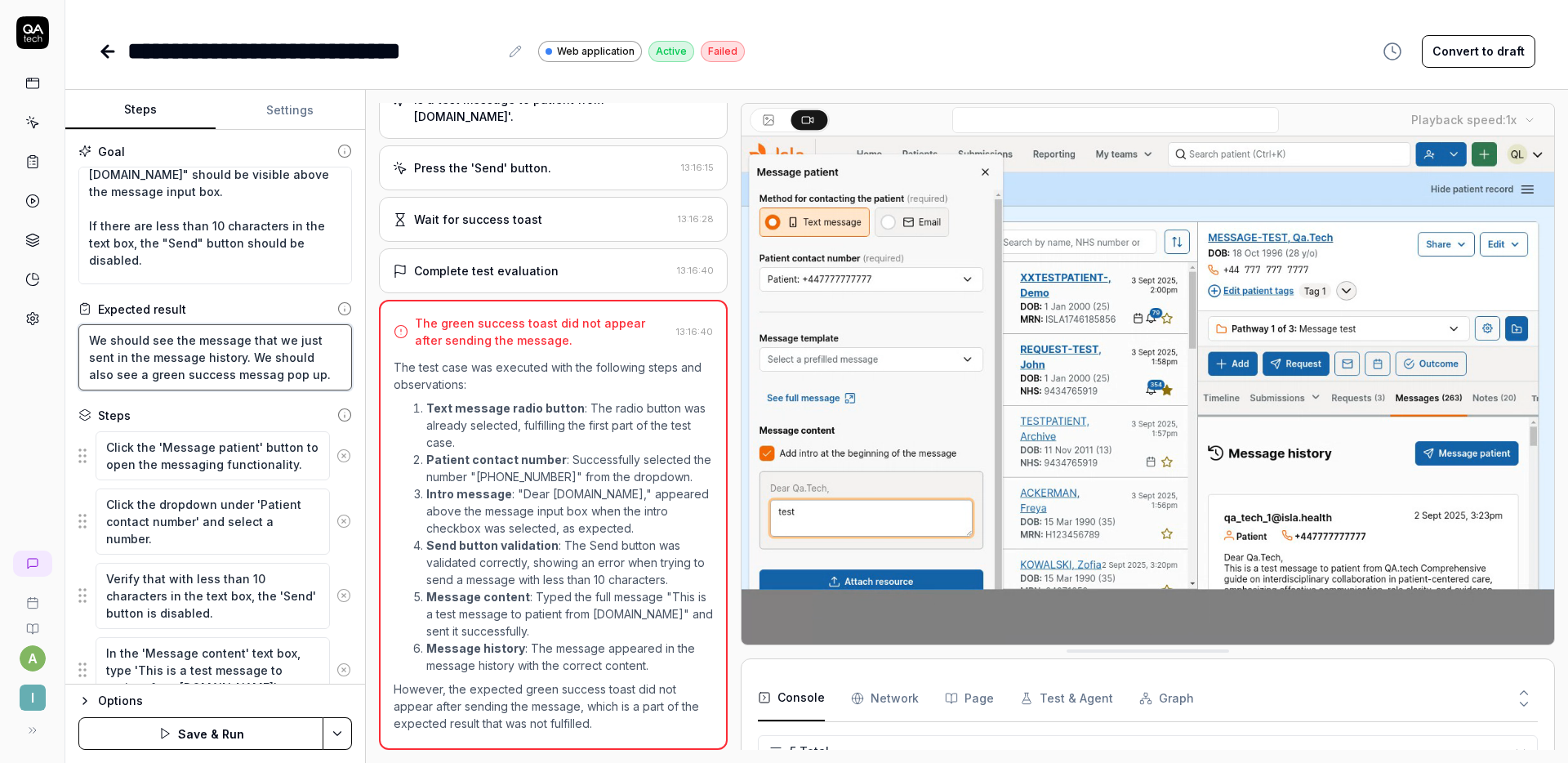
type textarea "We should see the message that we just sent in the message history. We should a…"
type textarea "*"
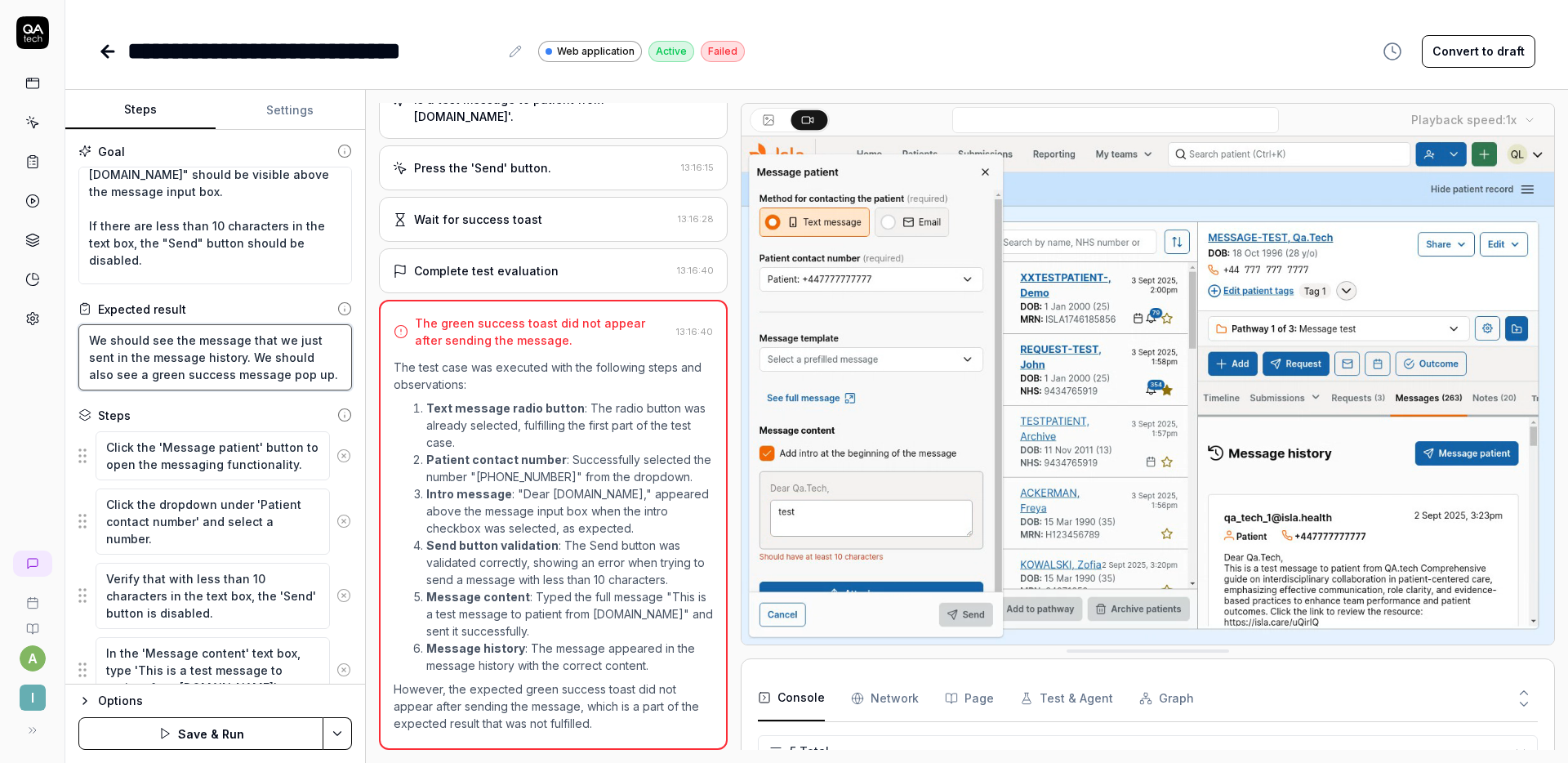
type textarea "We should see the message that we just sent in the message history. We should a…"
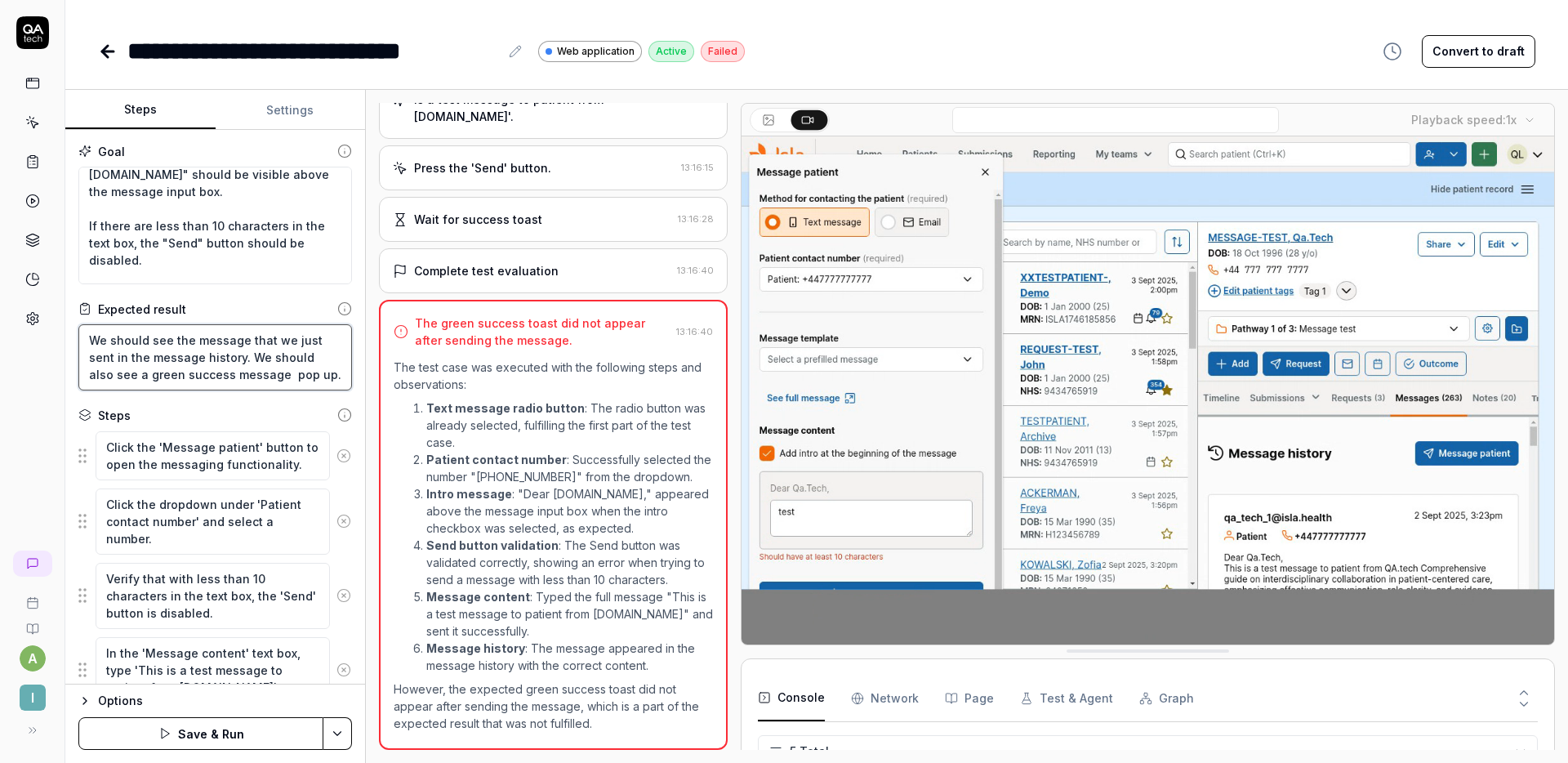
type textarea "*"
type textarea "We should see the message that we just sent in the message history. We should a…"
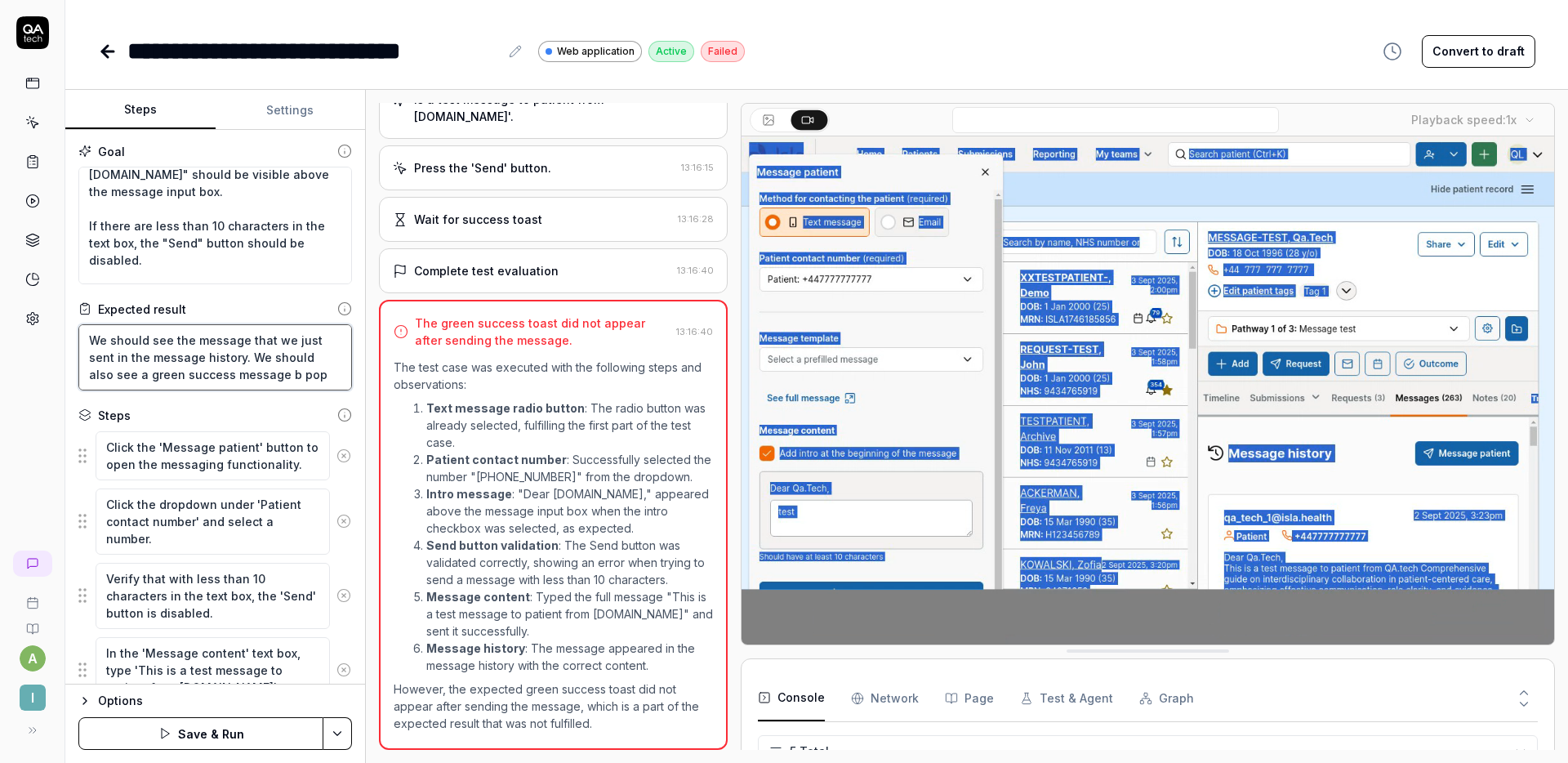
type textarea "*"
type textarea "We should see the message that we just sent in the message history. We should a…"
type textarea "*"
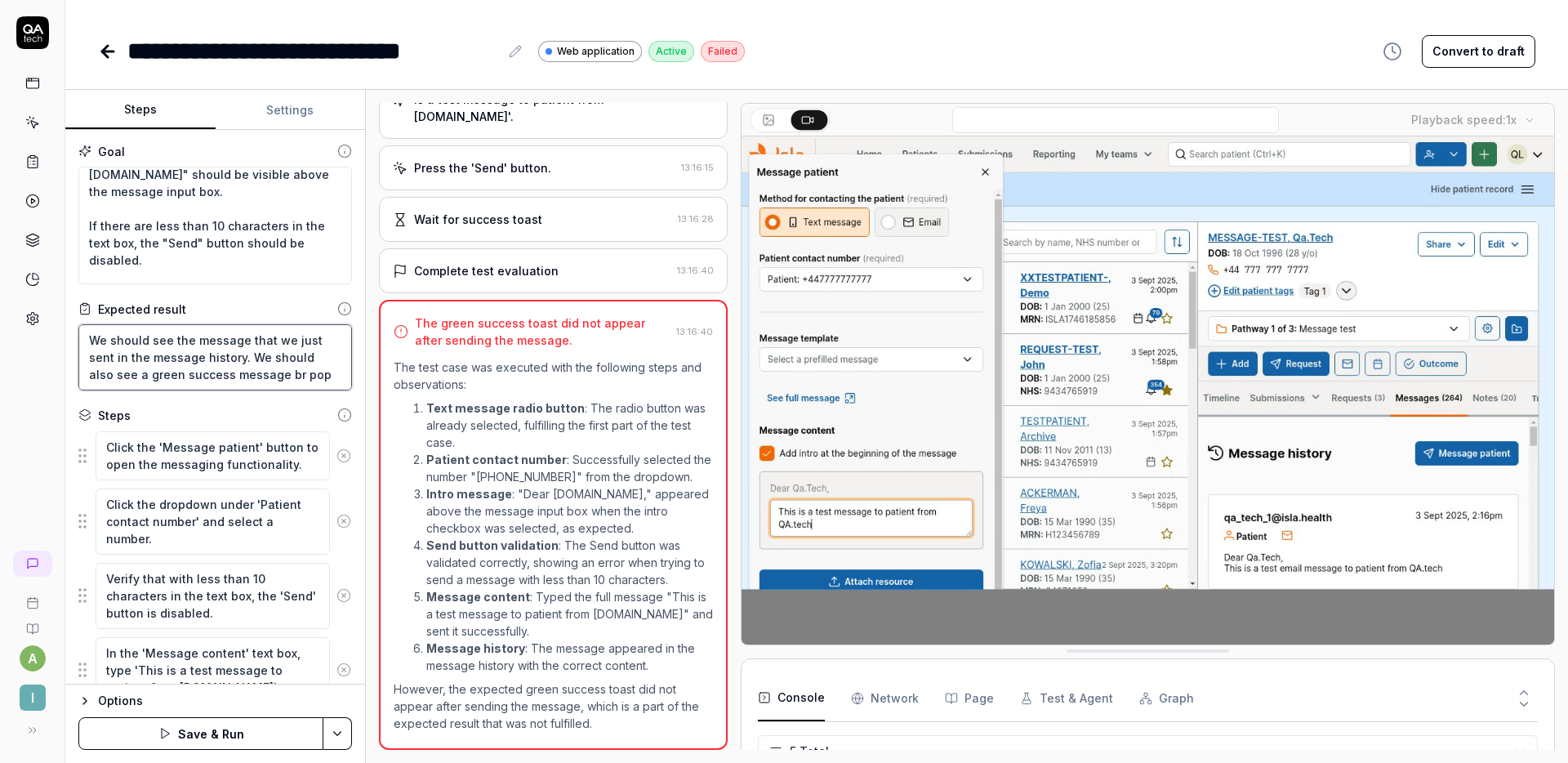
type textarea "We should see the message that we just sent in the message history. We should a…"
type textarea "*"
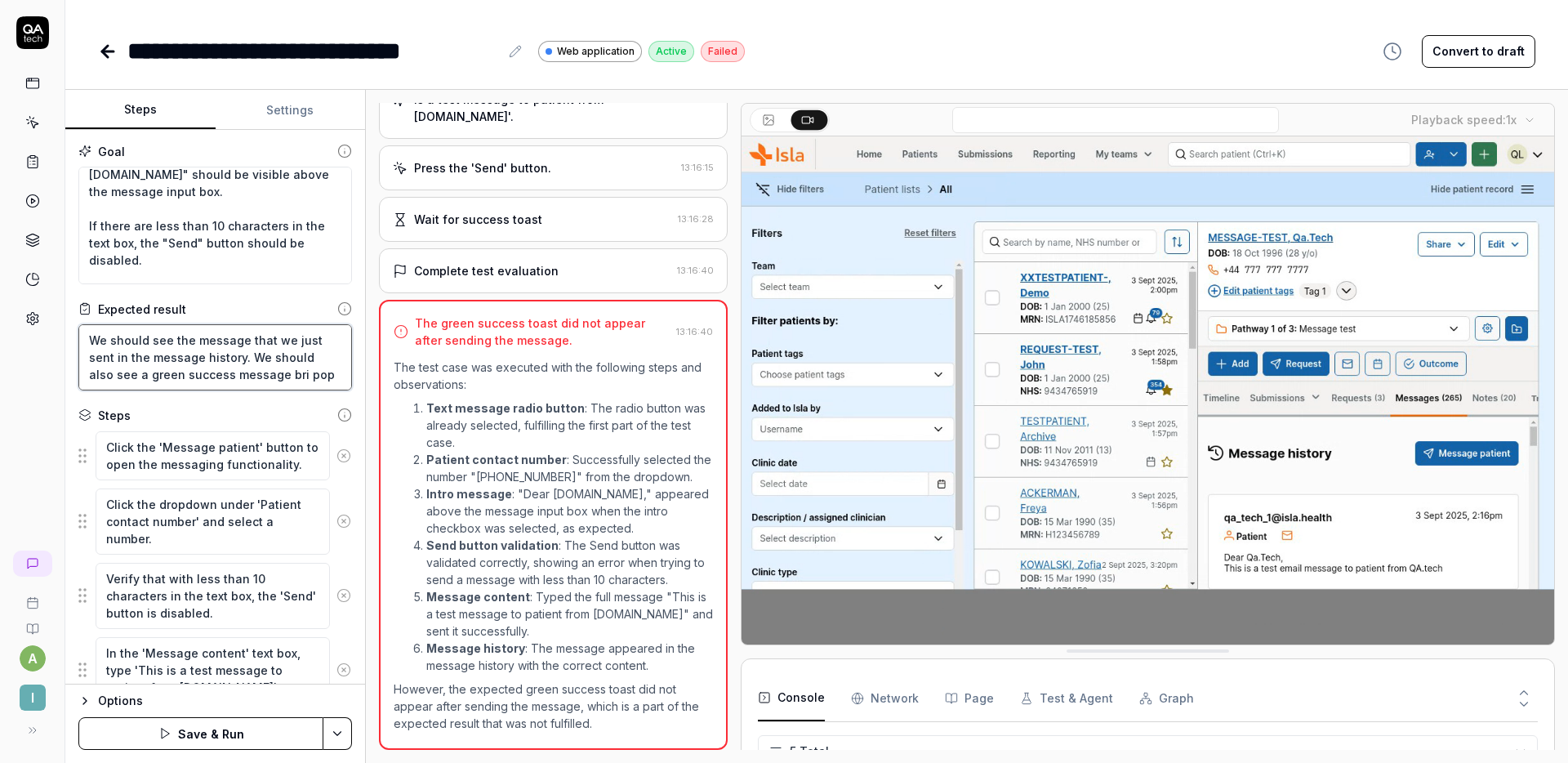
type textarea "We should see the message that we just sent in the message history. We should a…"
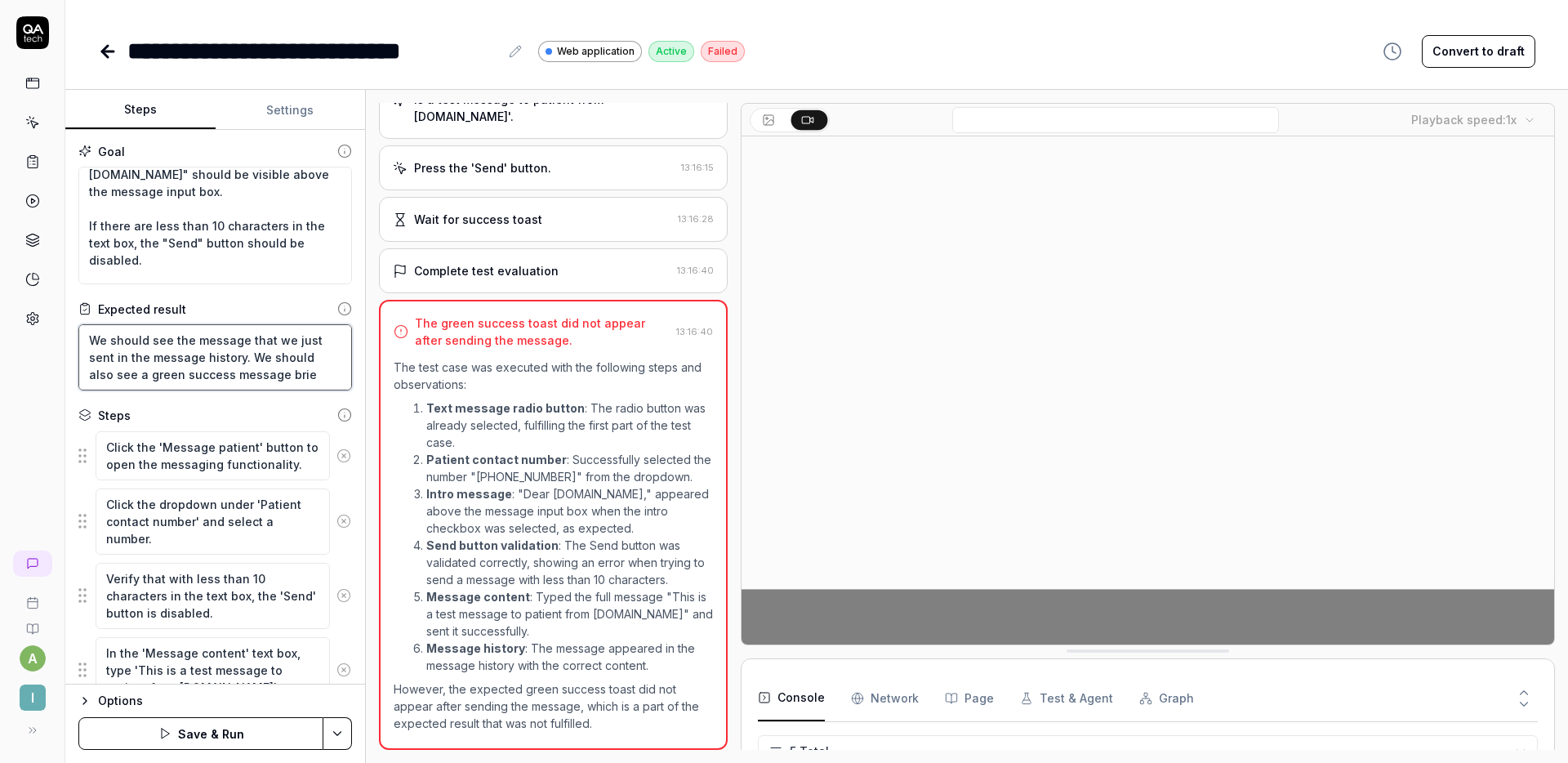
type textarea "*"
type textarea "We should see the message that we just sent in the message history. We should a…"
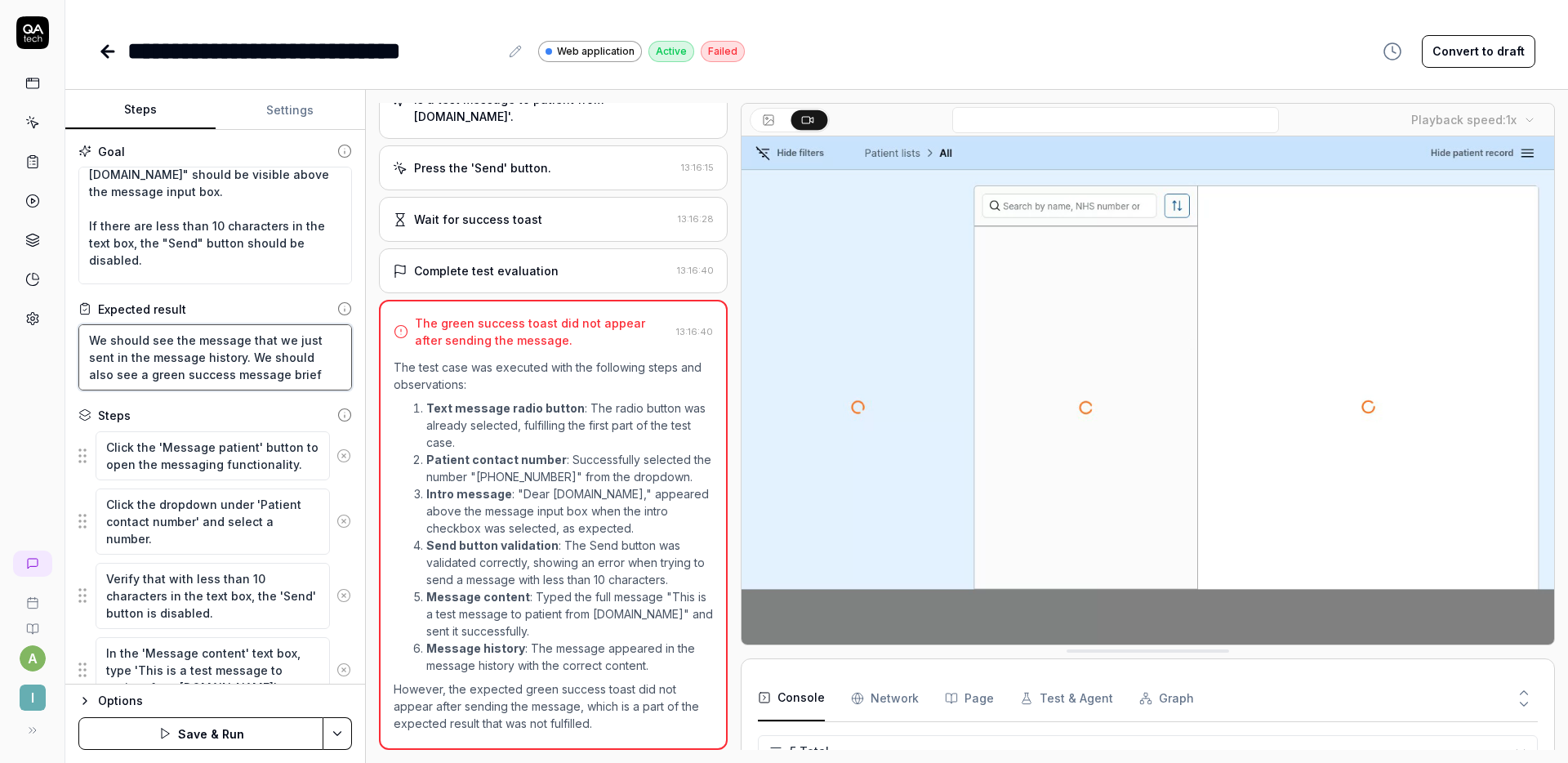
type textarea "*"
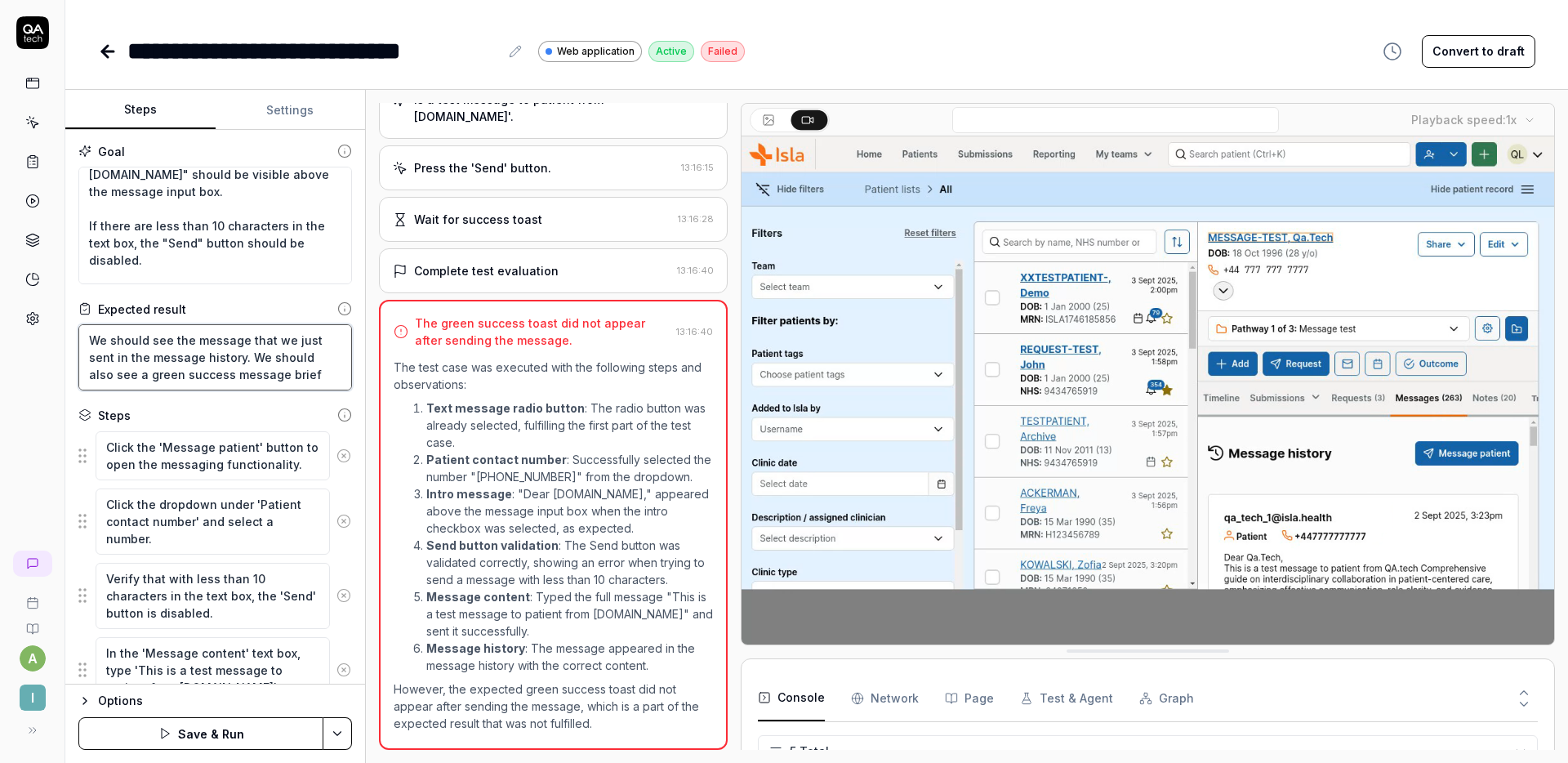
type textarea "We should see the message that we just sent in the message history. We should a…"
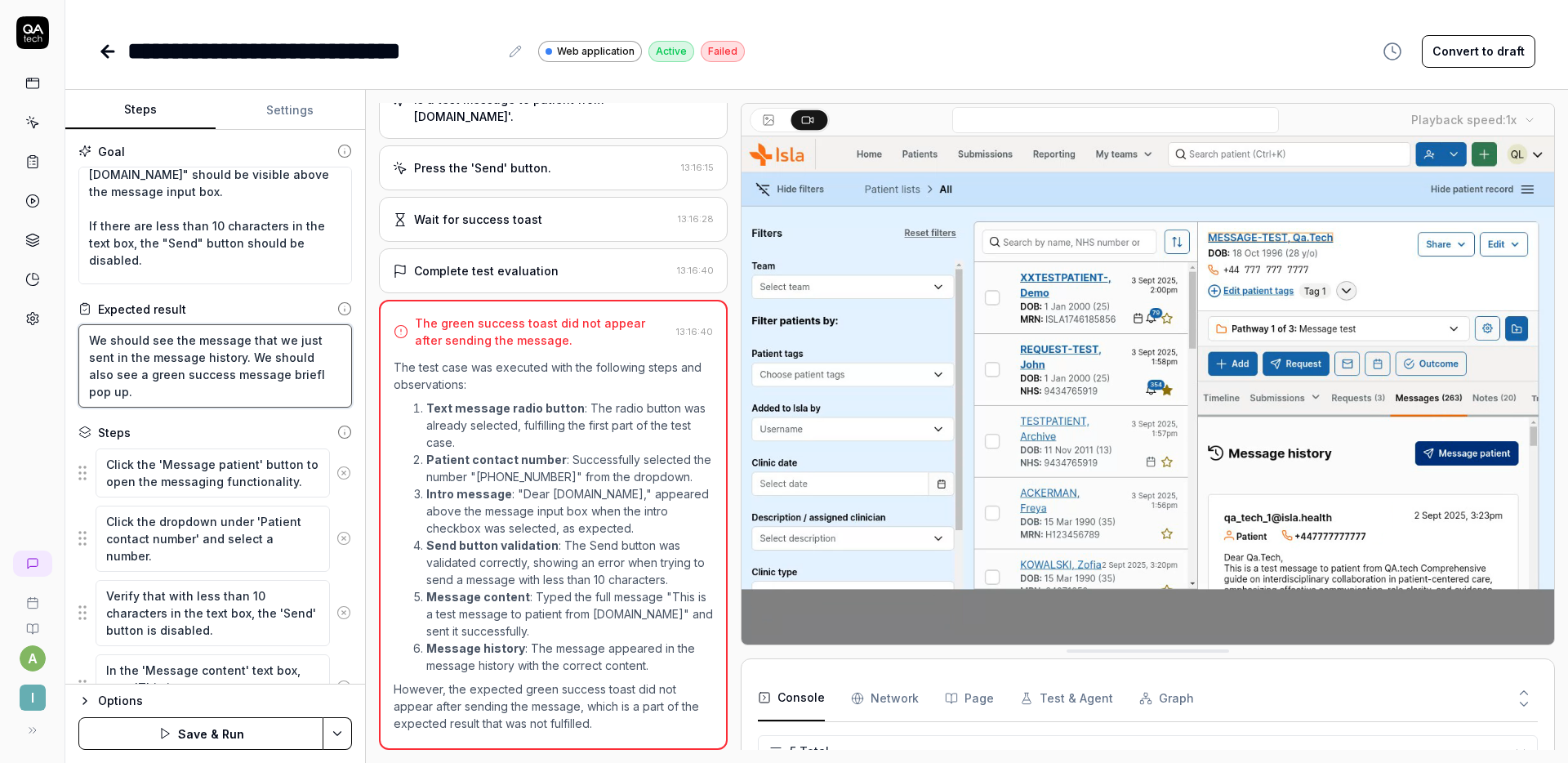
type textarea "*"
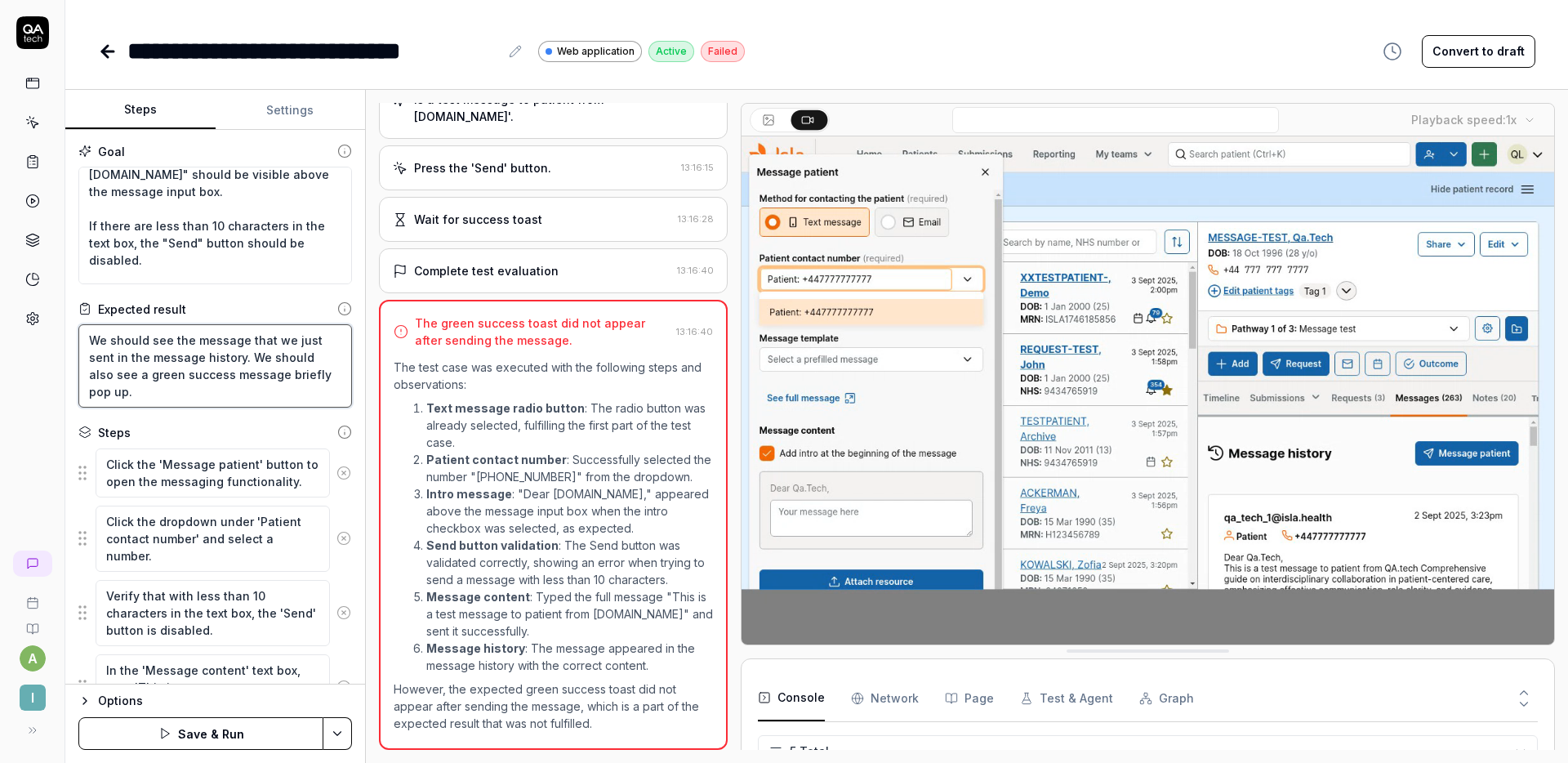
click at [176, 395] on textarea "We should see the message that we just sent in the message history. We should a…" at bounding box center [216, 365] width 274 height 84
type textarea "We should see the message that we just sent in the message history. We should a…"
click at [206, 716] on div "Options Save & Run" at bounding box center [215, 723] width 299 height 79
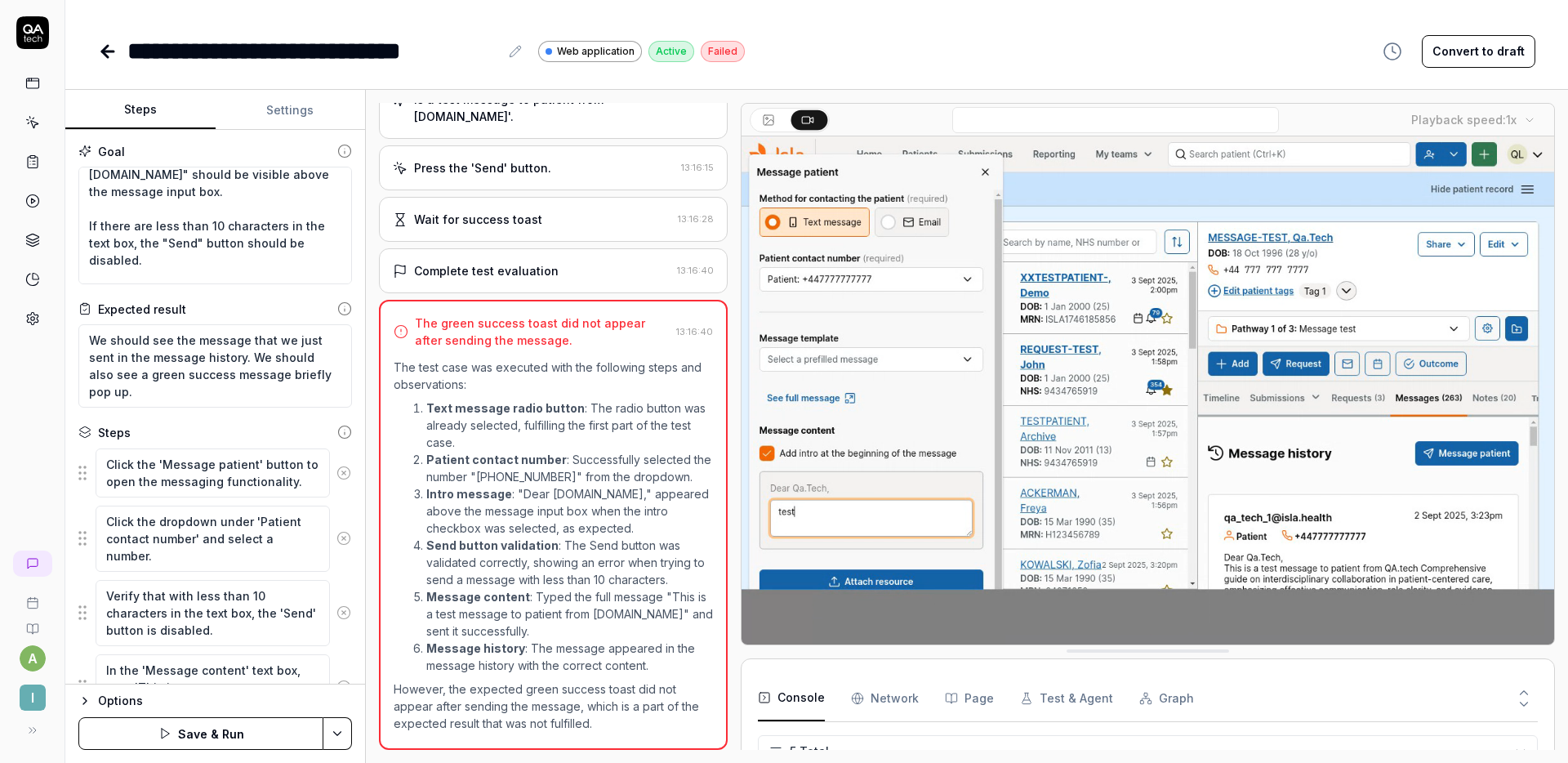
click at [202, 731] on button "Save & Run" at bounding box center [201, 732] width 245 height 32
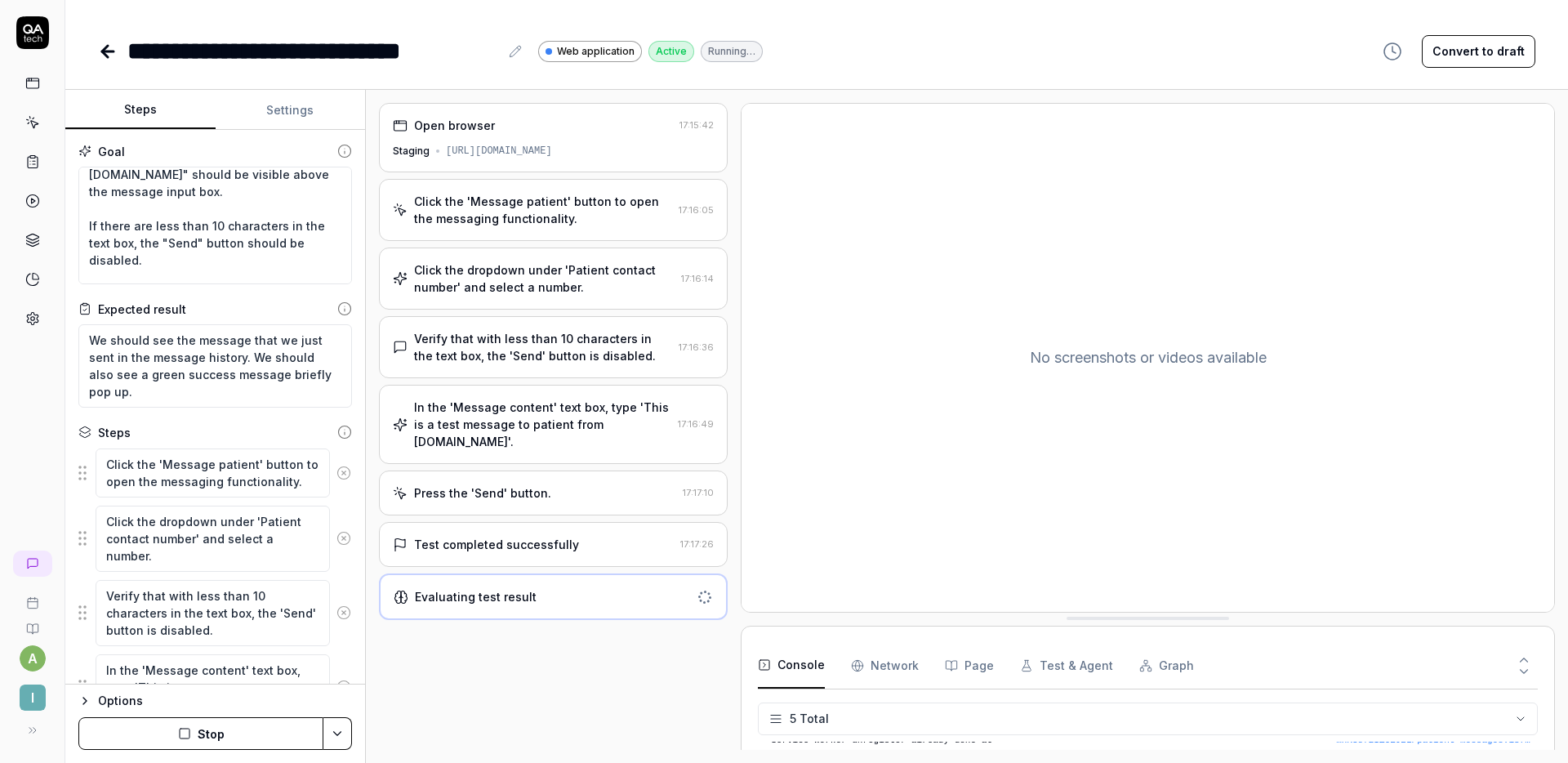
type textarea "*"
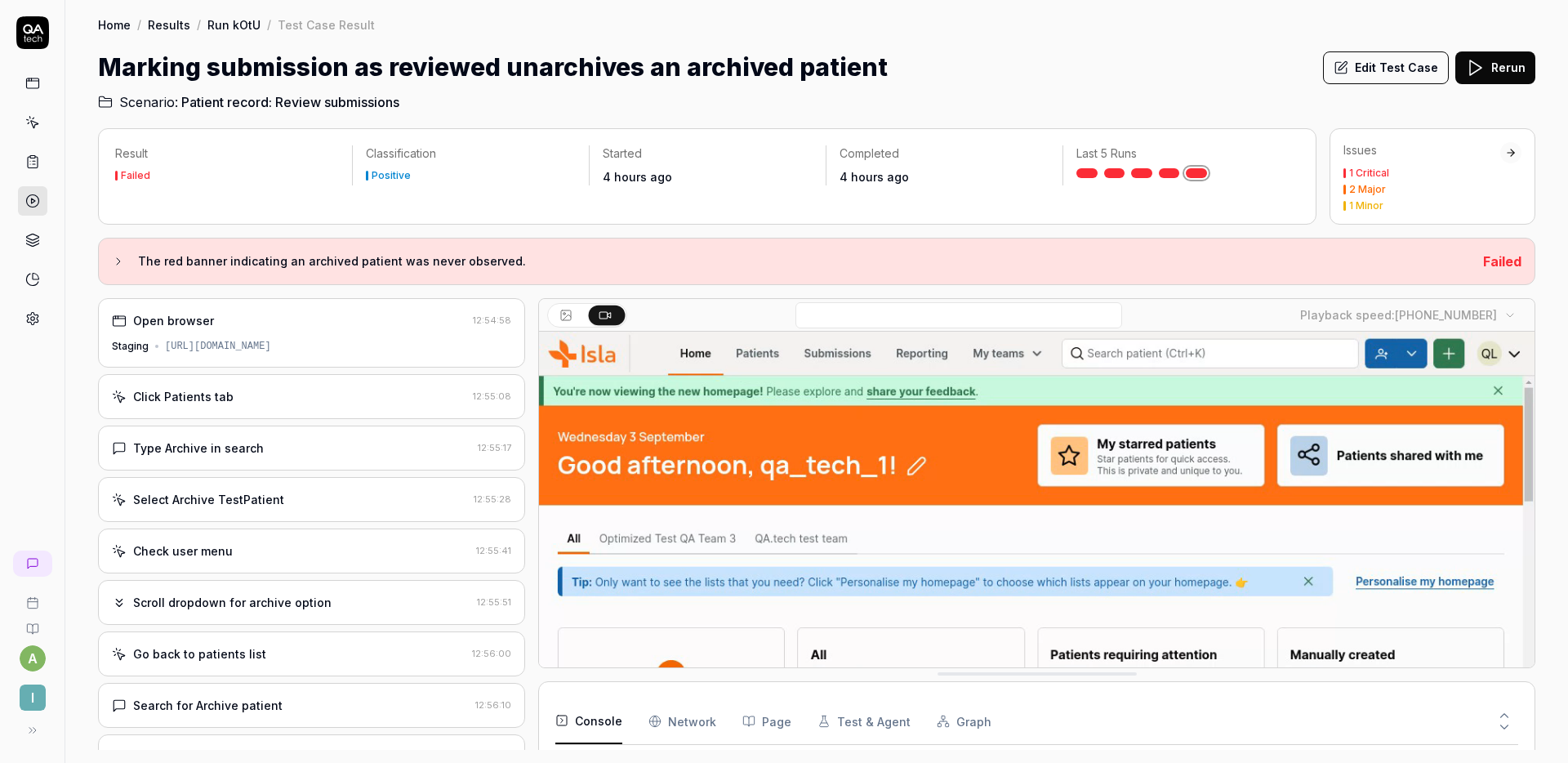
click at [298, 490] on div "Select Archive TestPatient" at bounding box center [290, 498] width 356 height 17
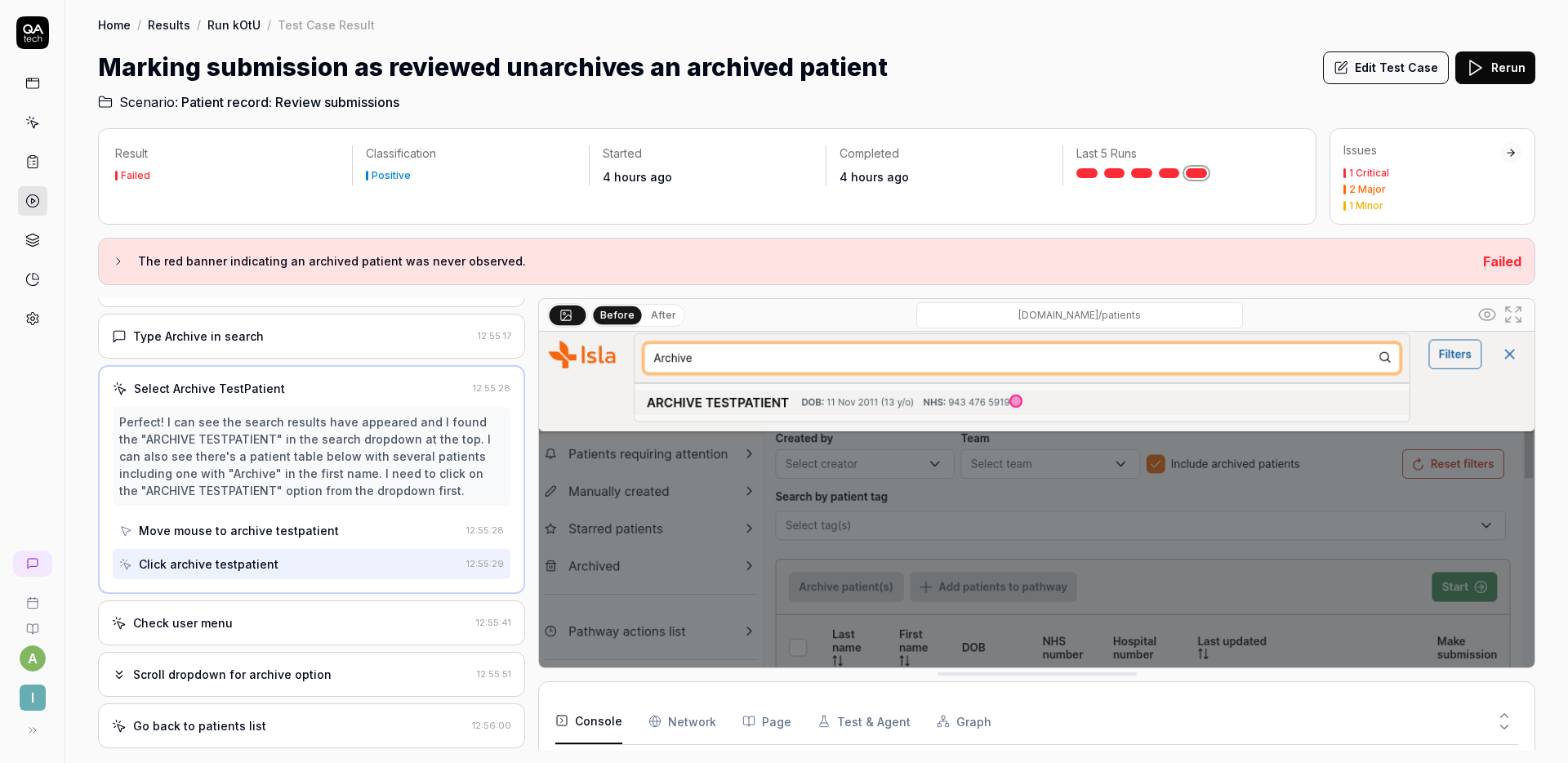
click at [294, 605] on div "Check user menu 12:55:41" at bounding box center [312, 623] width 427 height 45
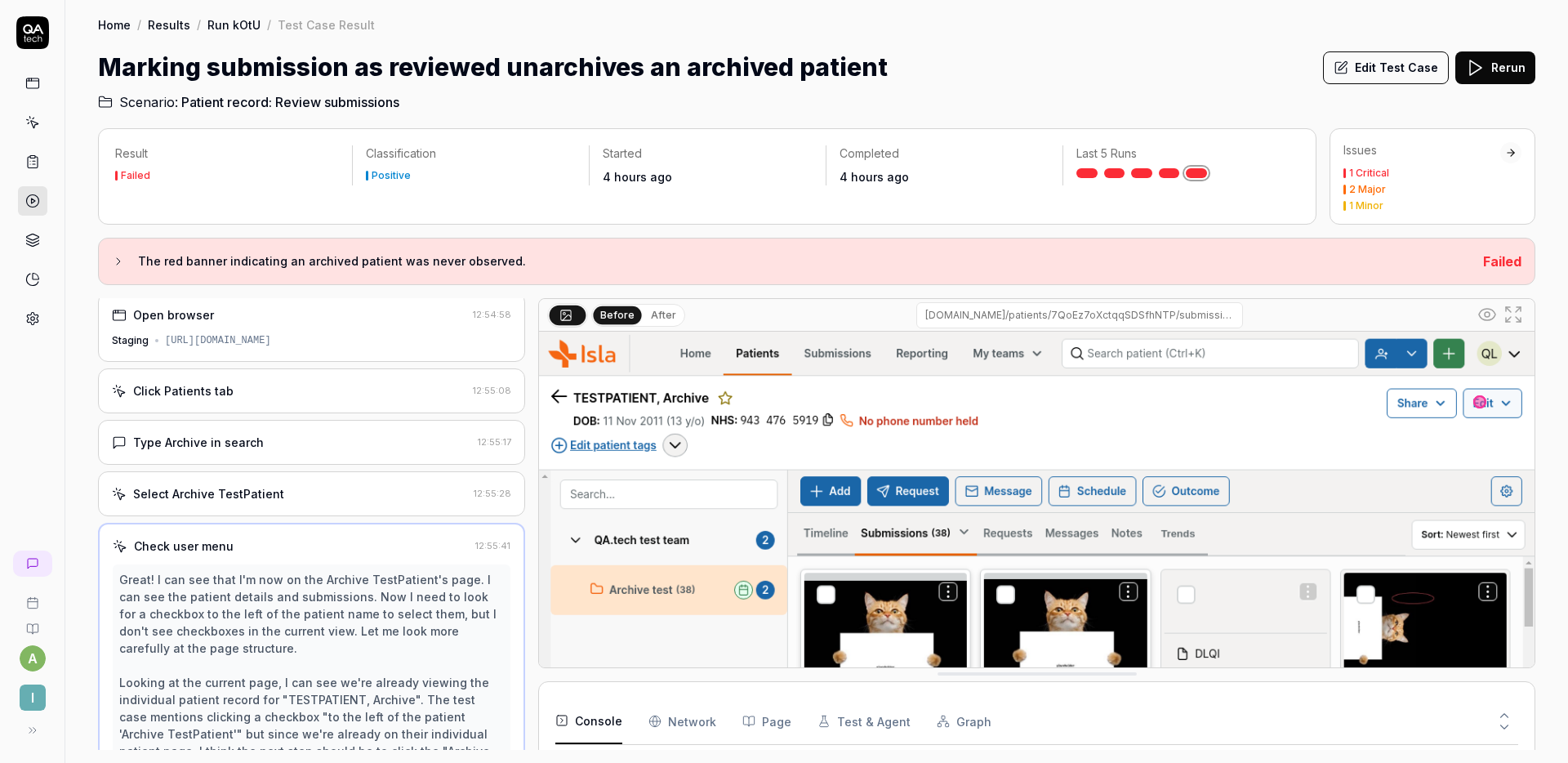
scroll to position [5, 0]
click at [347, 385] on div "Click Patients tab" at bounding box center [290, 391] width 355 height 17
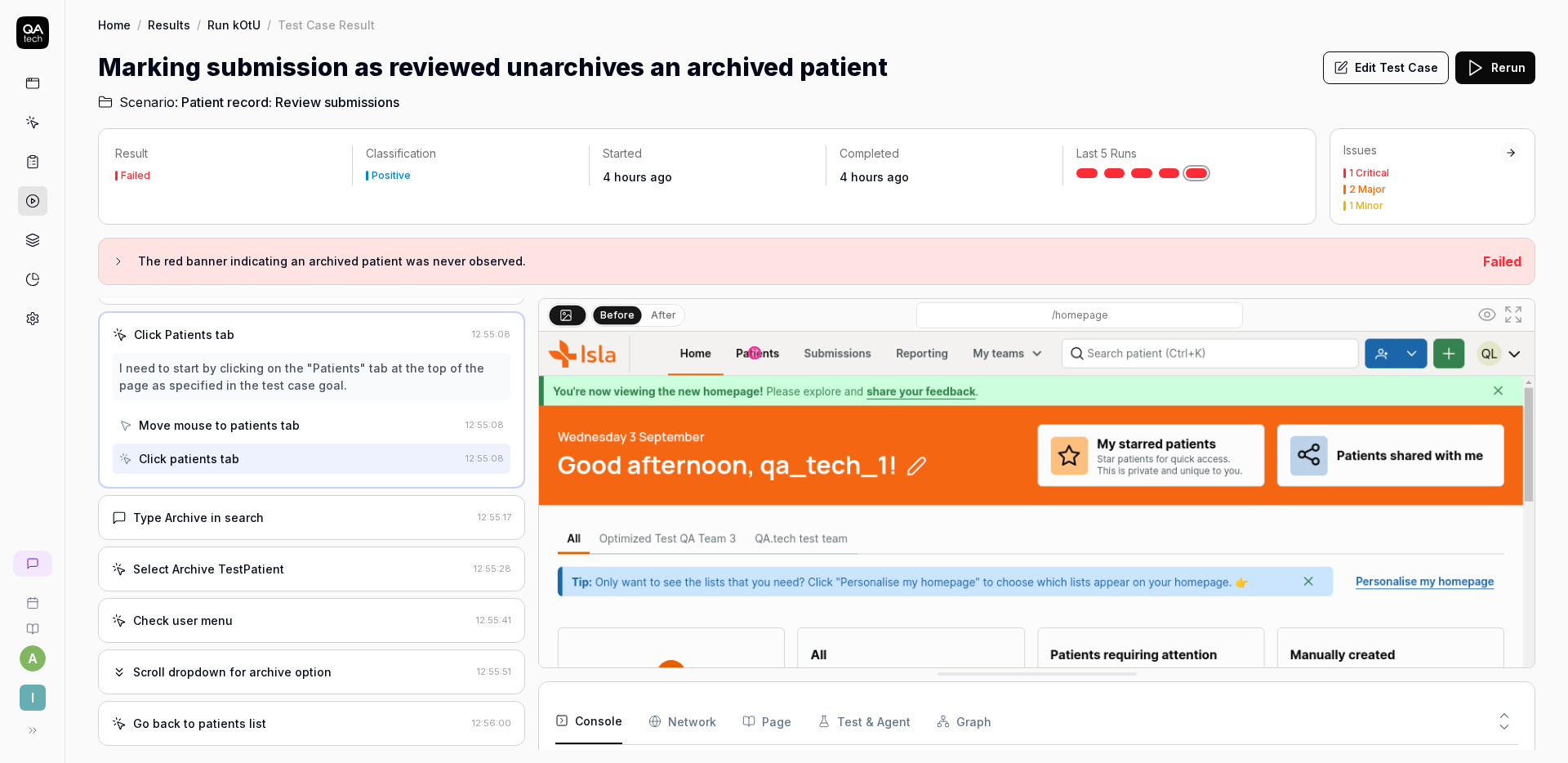
scroll to position [71, 0]
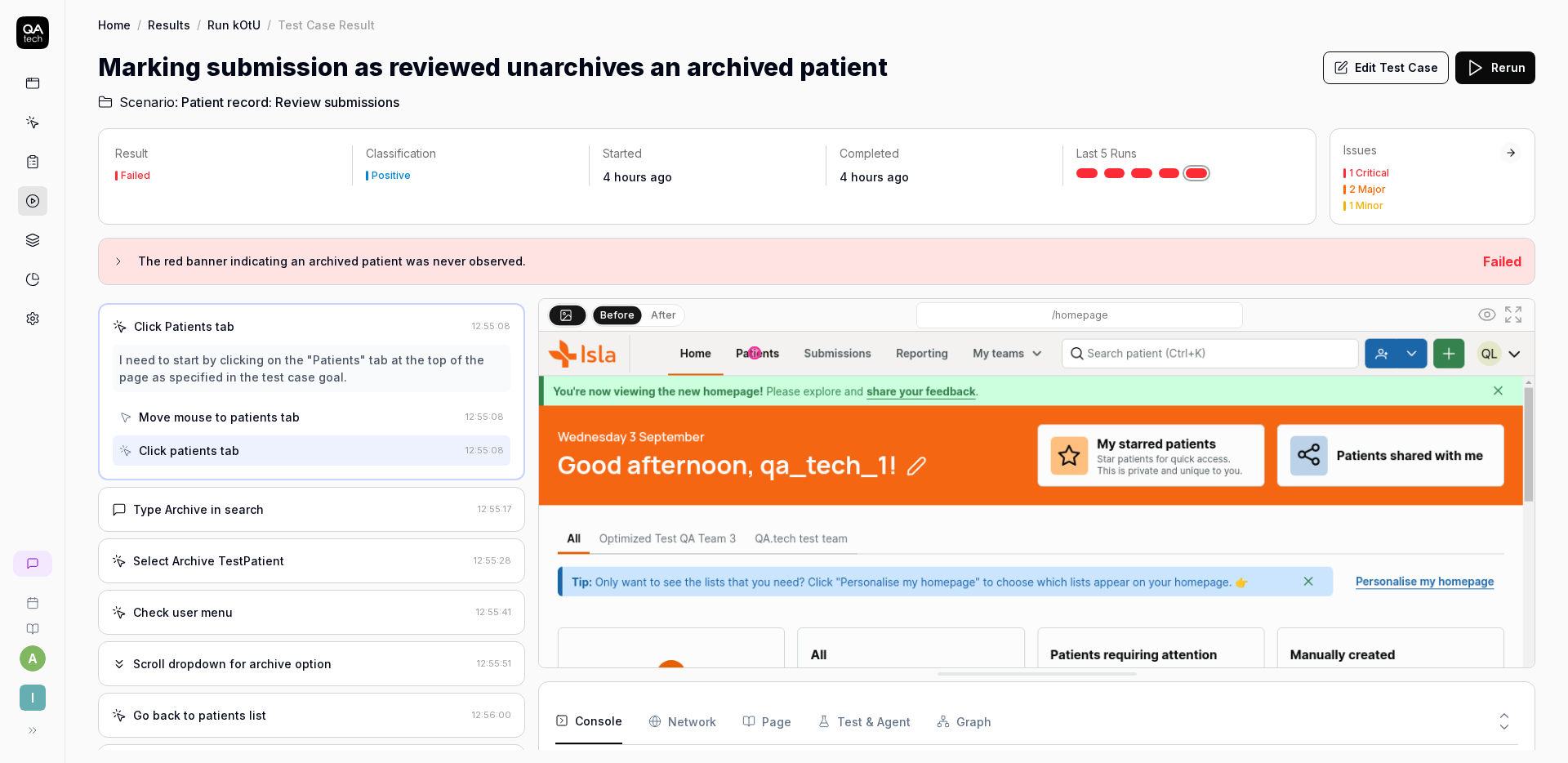
click at [295, 498] on div "Type Archive in search 12:55:17" at bounding box center [312, 509] width 427 height 45
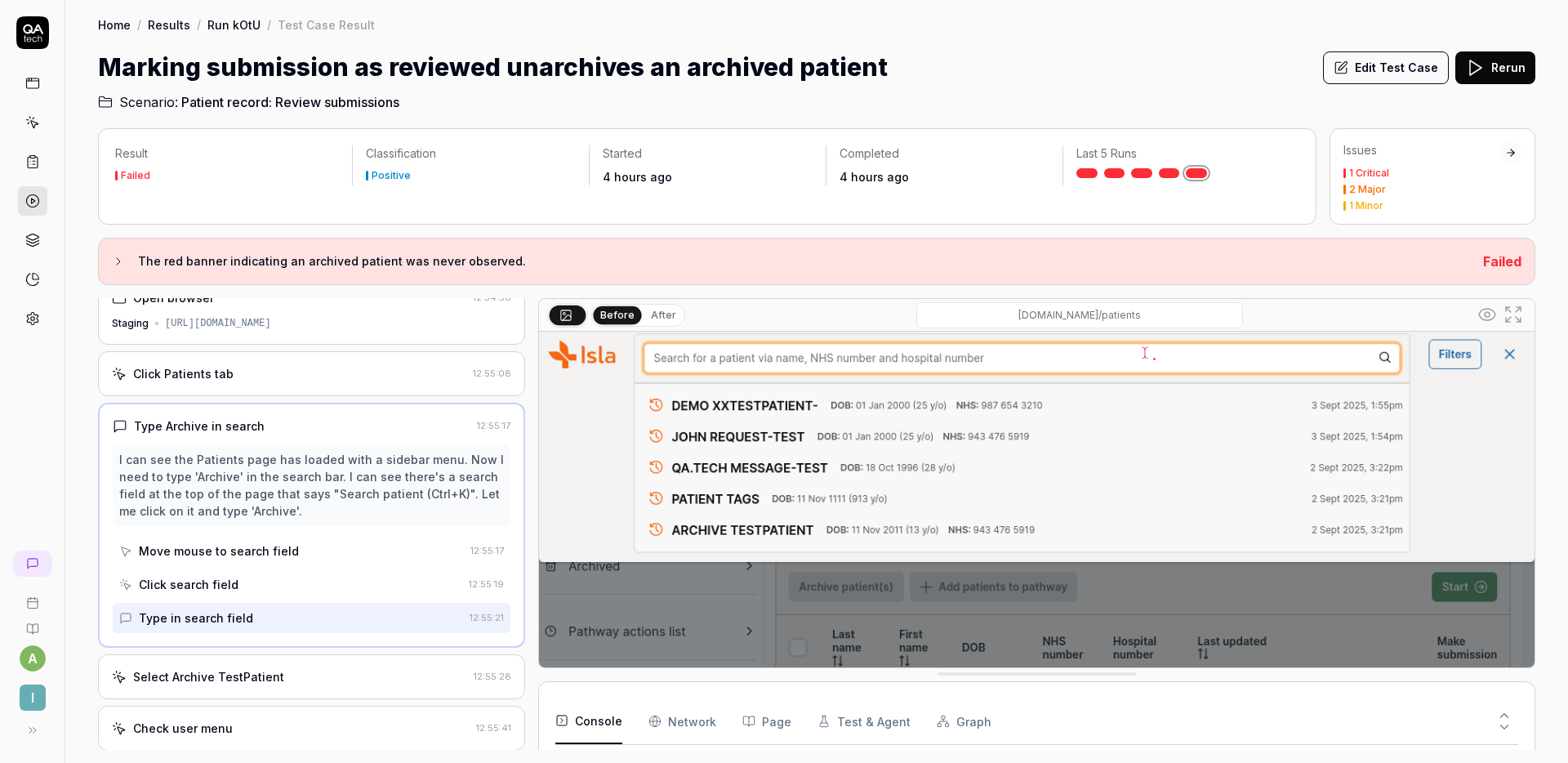
scroll to position [28, 0]
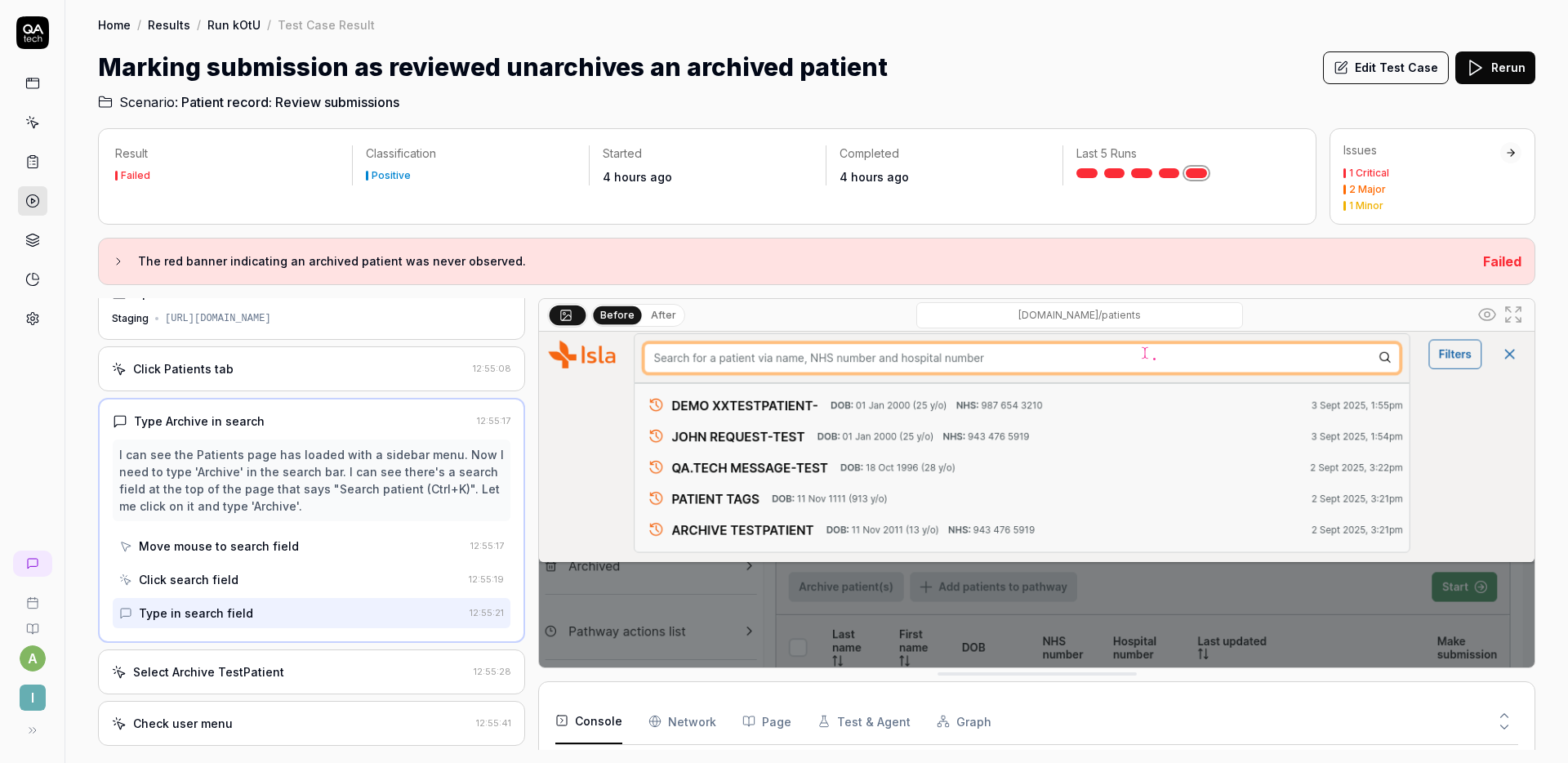
click at [1410, 71] on button "Edit Test Case" at bounding box center [1387, 67] width 126 height 32
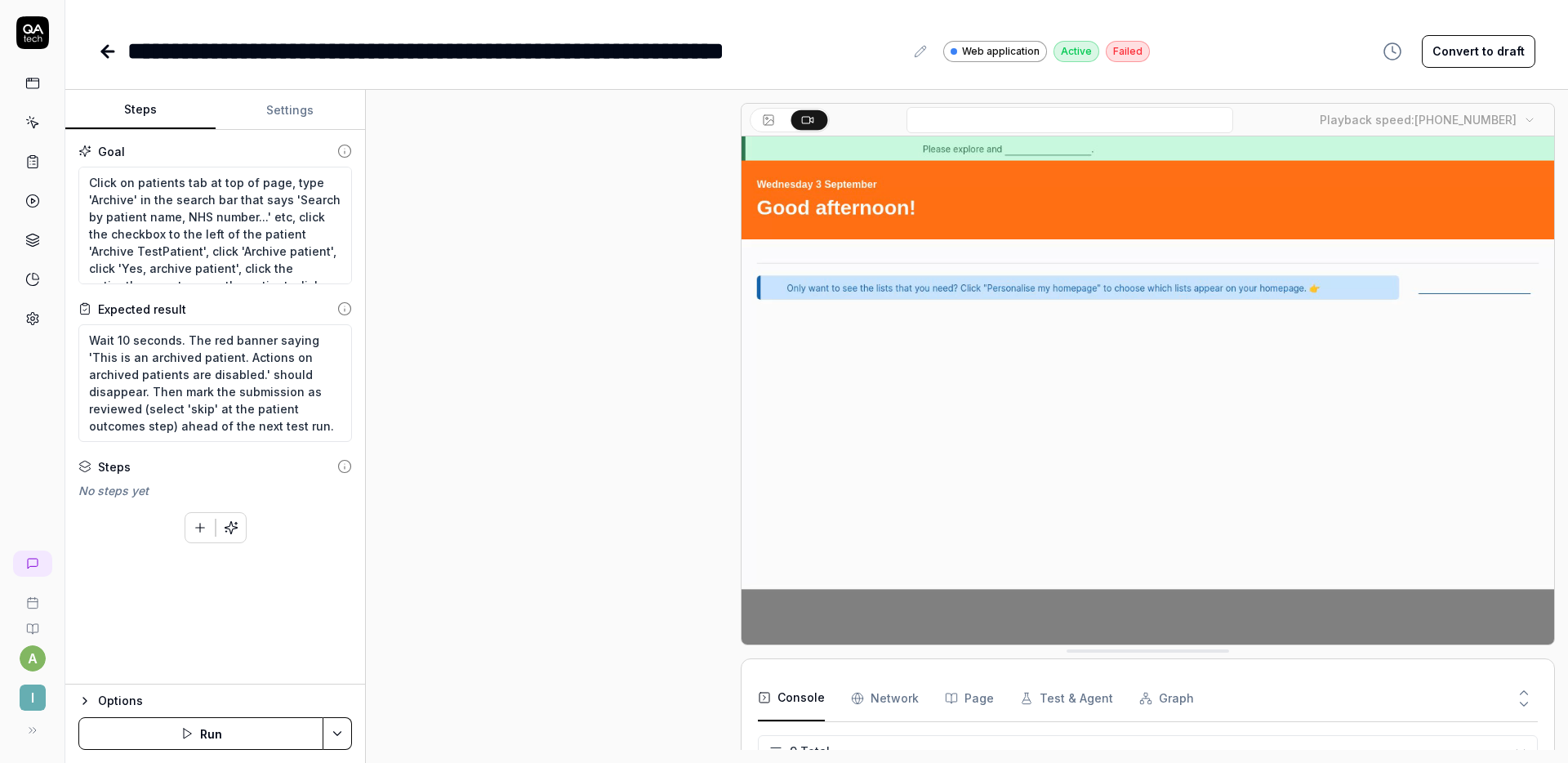
scroll to position [1135, 0]
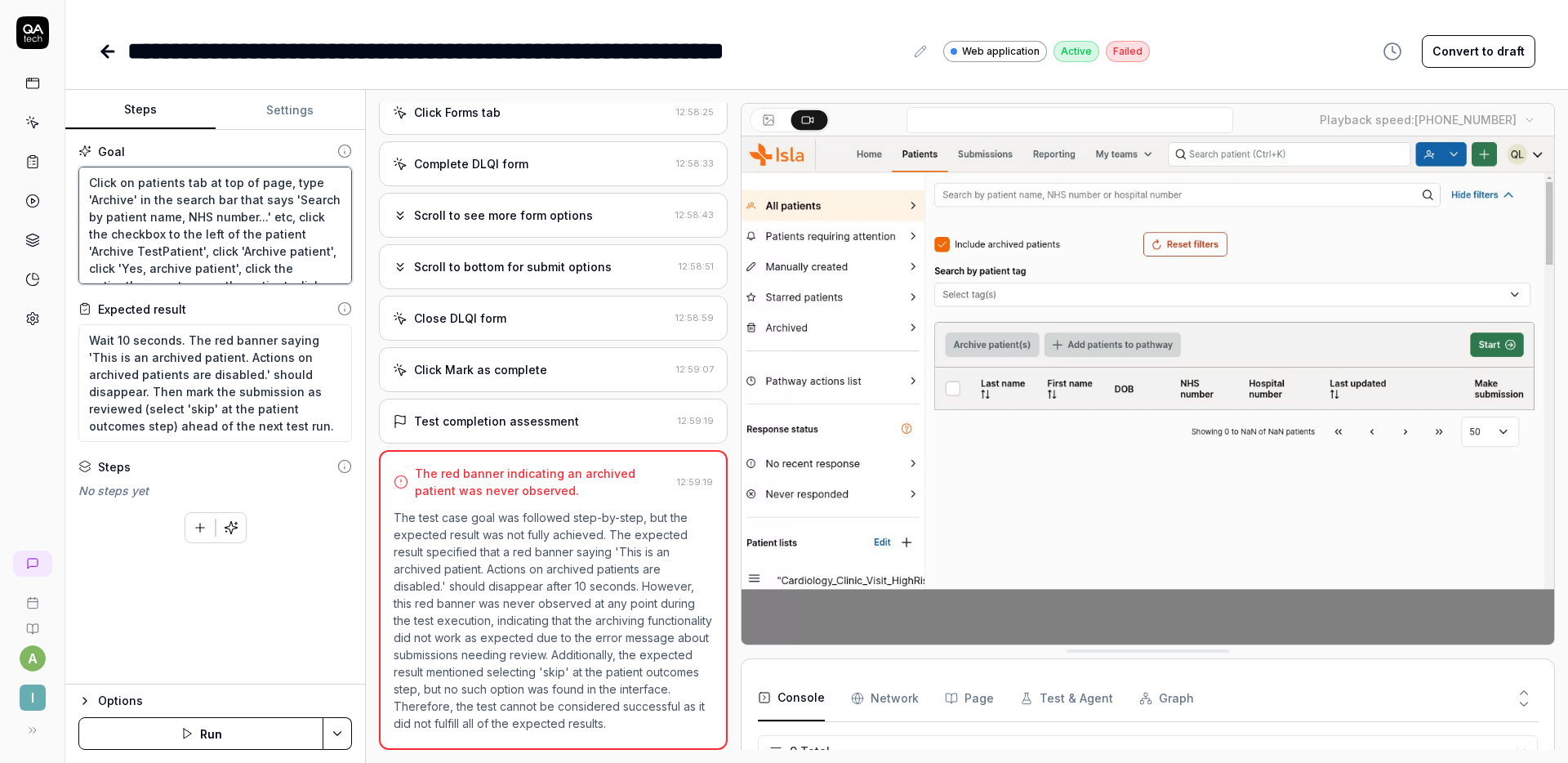
drag, startPoint x: 292, startPoint y: 217, endPoint x: 218, endPoint y: 209, distance: 74.4
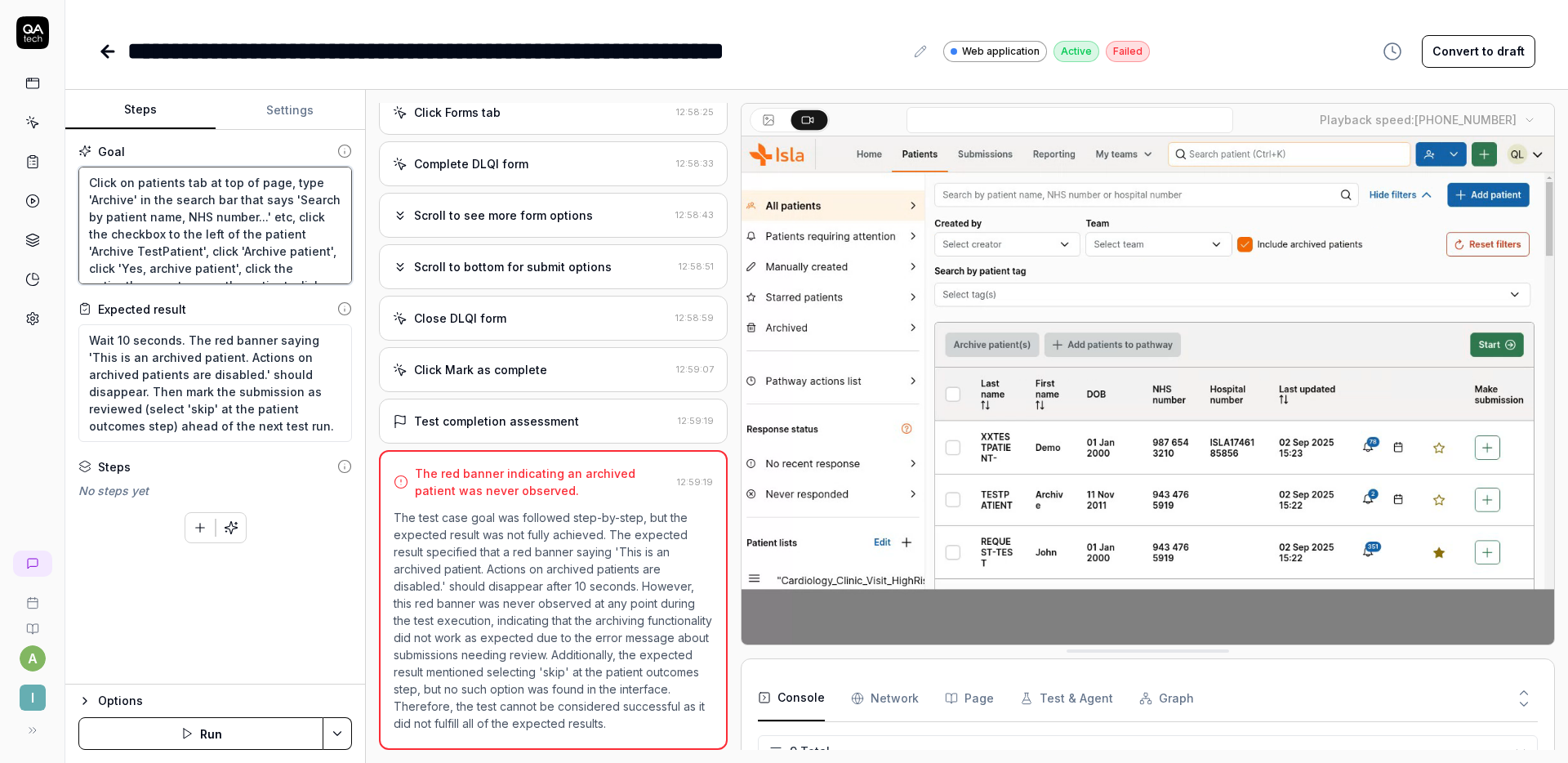
click at [218, 209] on textarea "Click on patients tab at top of page, type 'Archive' in the search bar that say…" at bounding box center [216, 224] width 274 height 117
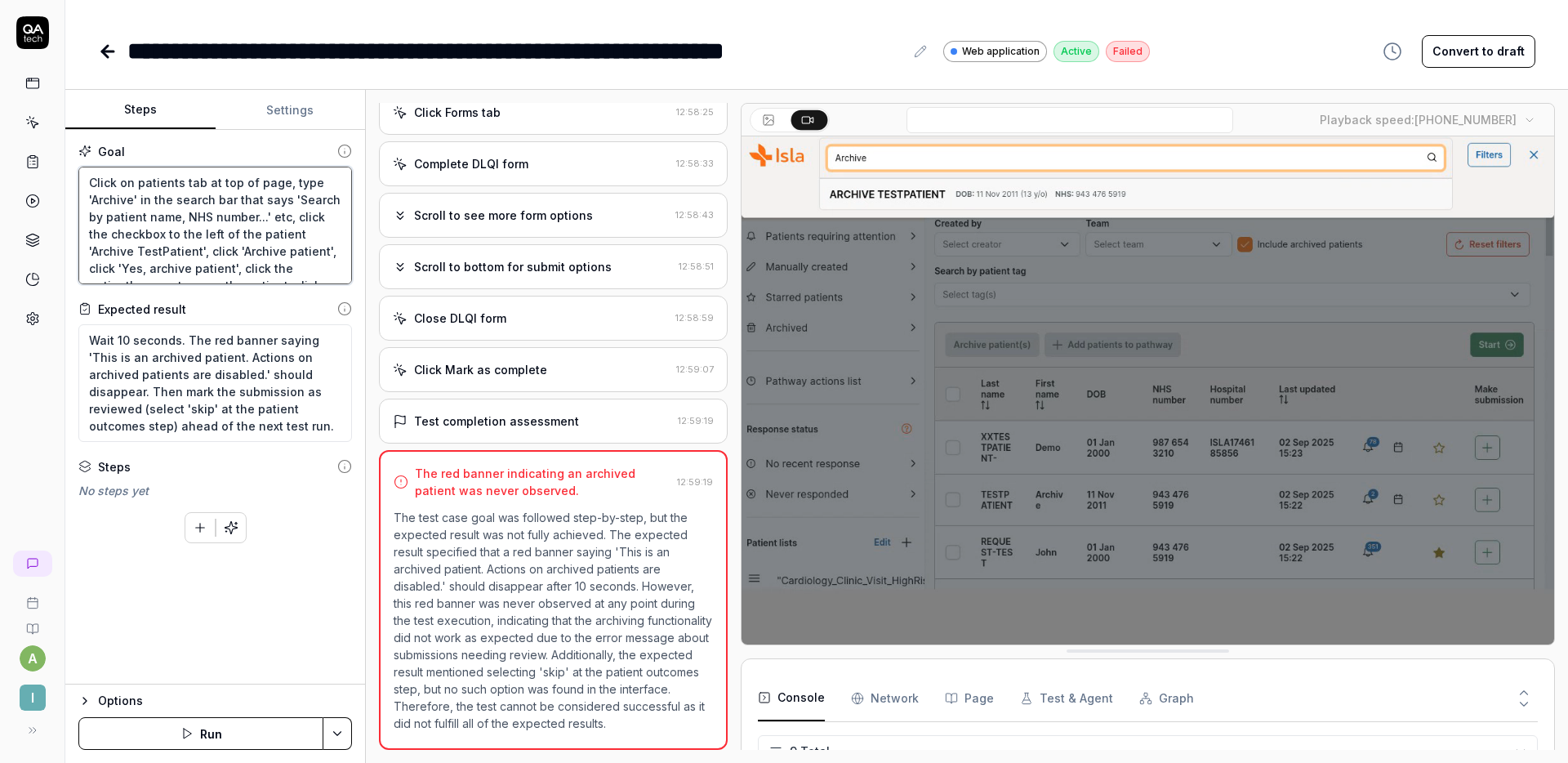
click at [256, 209] on textarea "Click on patients tab at top of page, type 'Archive' in the search bar that say…" at bounding box center [216, 224] width 274 height 117
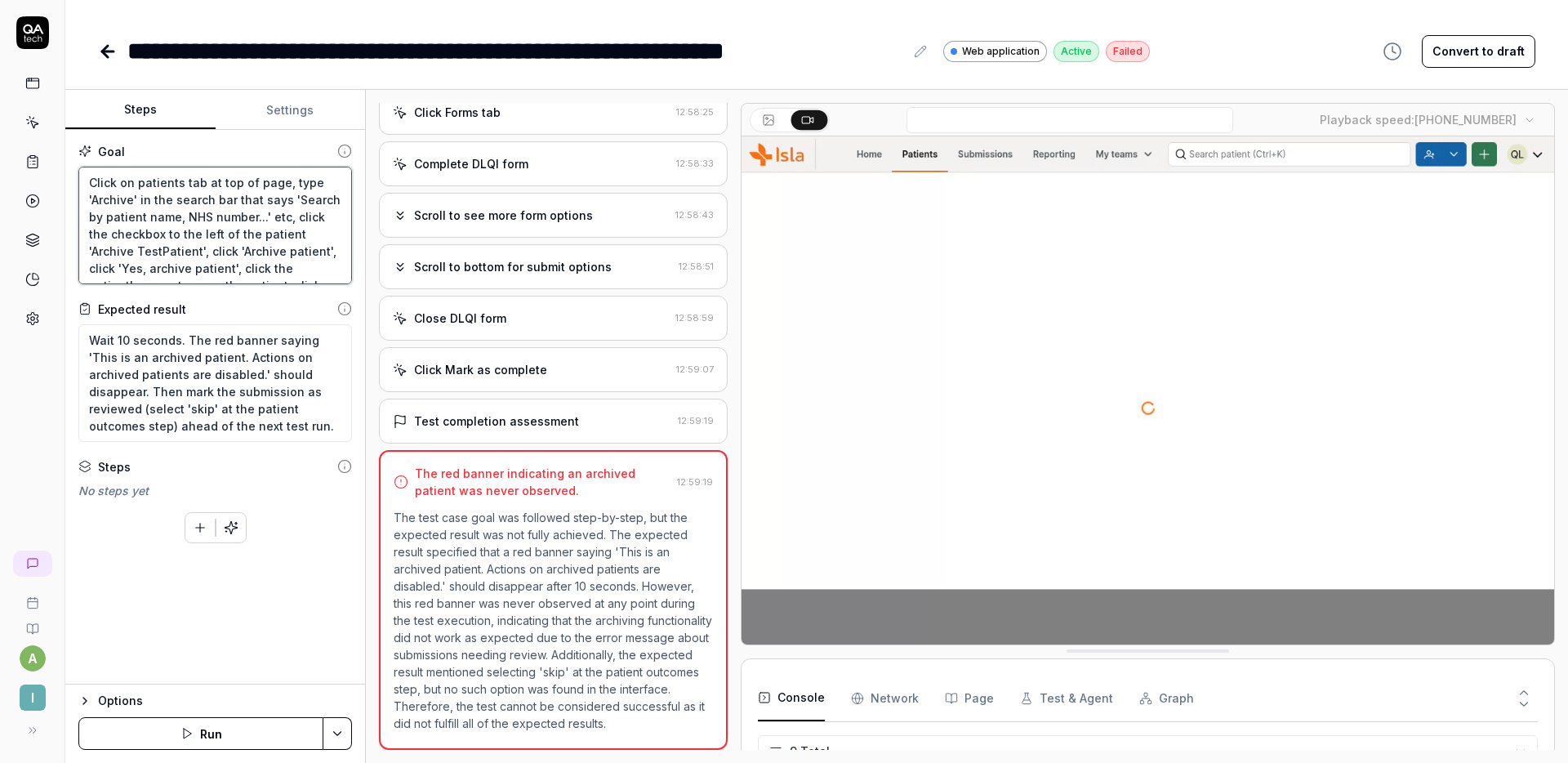
drag, startPoint x: 287, startPoint y: 182, endPoint x: 91, endPoint y: 179, distance: 196.0
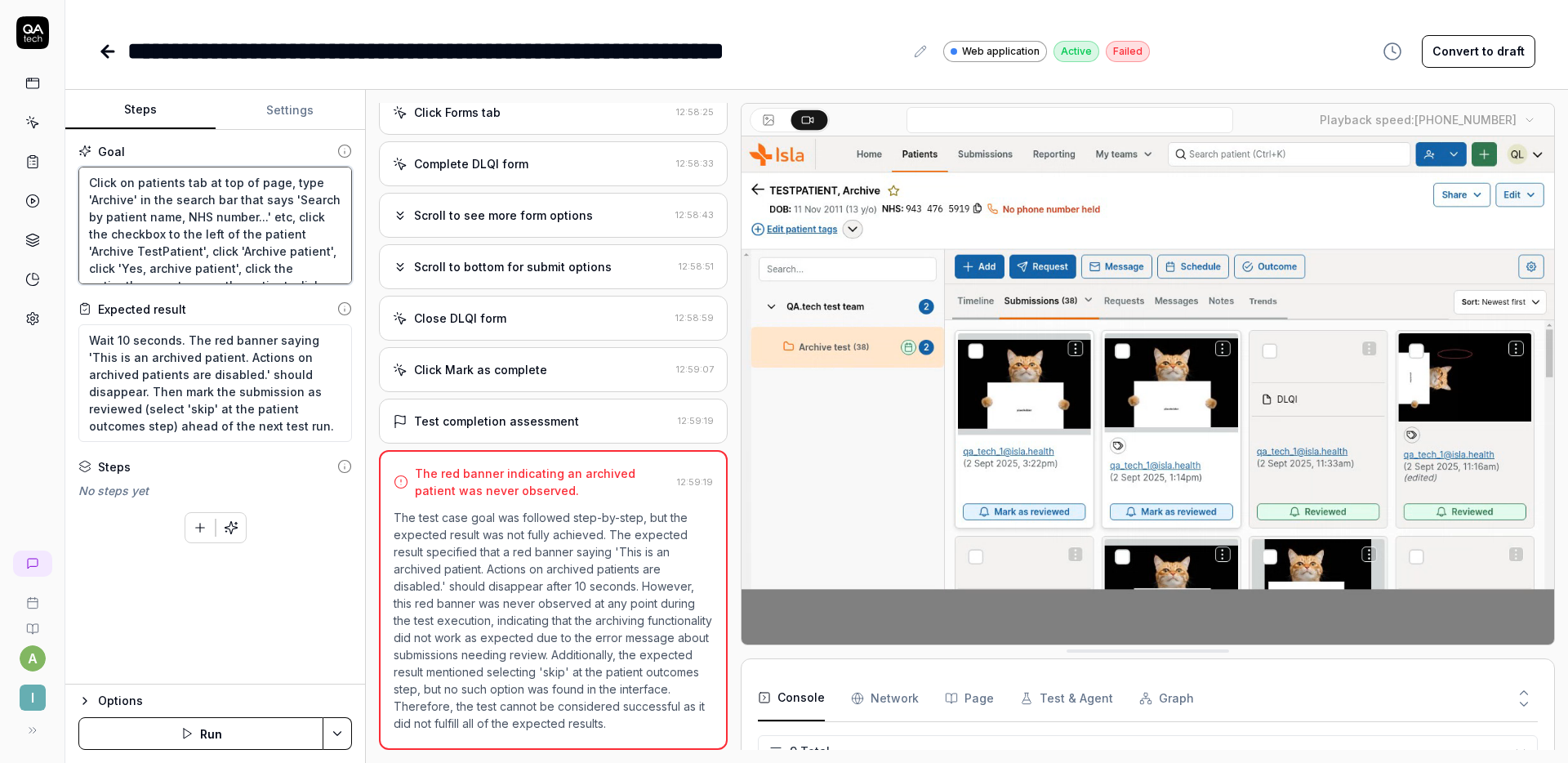
click at [90, 179] on textarea "Click on patients tab at top of page, type 'Archive' in the search bar that say…" at bounding box center [216, 224] width 274 height 117
type textarea "*"
type textarea "Itype 'Archive' in the search bar that says 'Search by patient name, NHS number…"
type textarea "*"
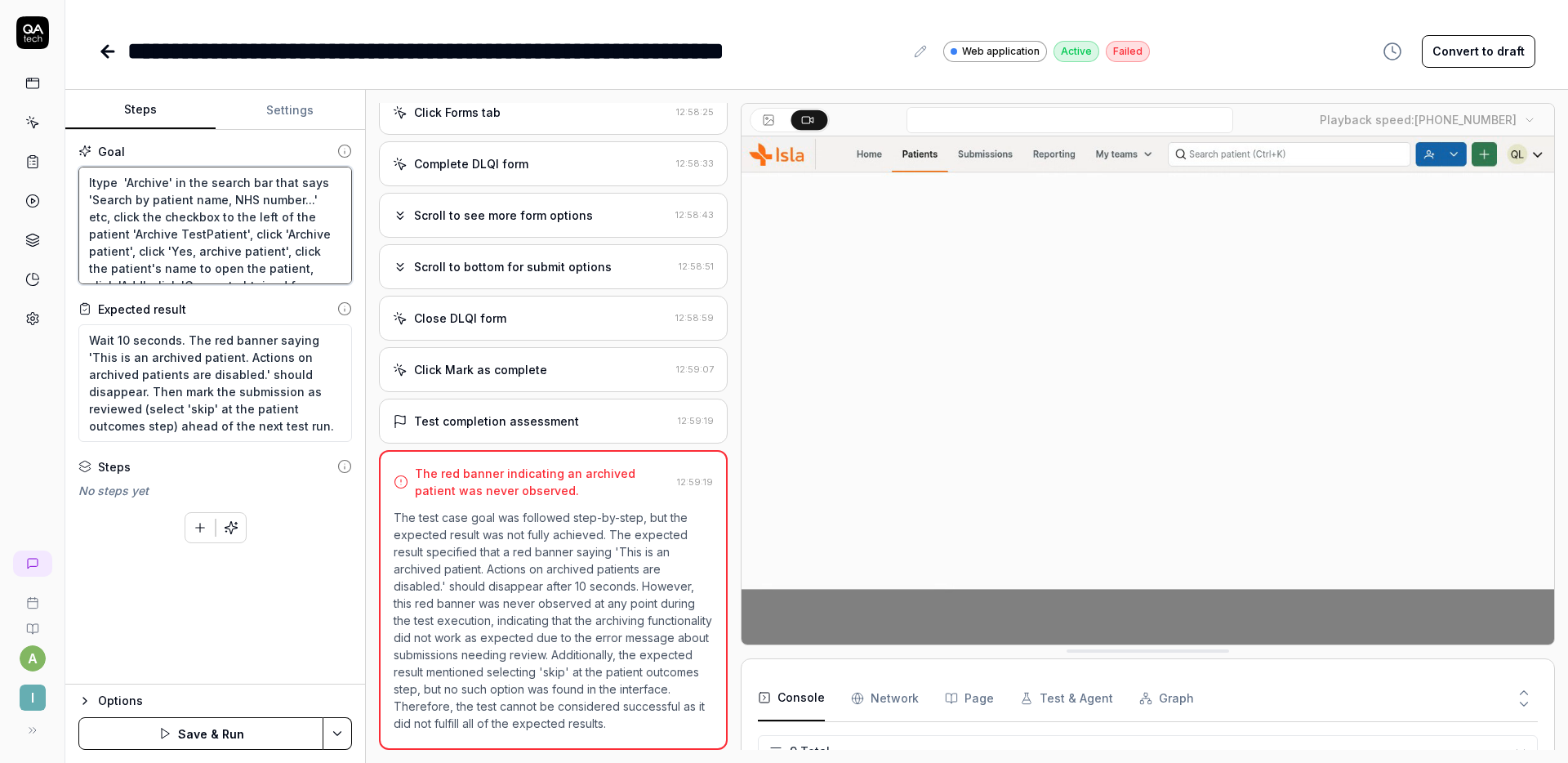
type textarea "Intype 'Archive' in the search bar that says 'Search by patient name, NHS numbe…"
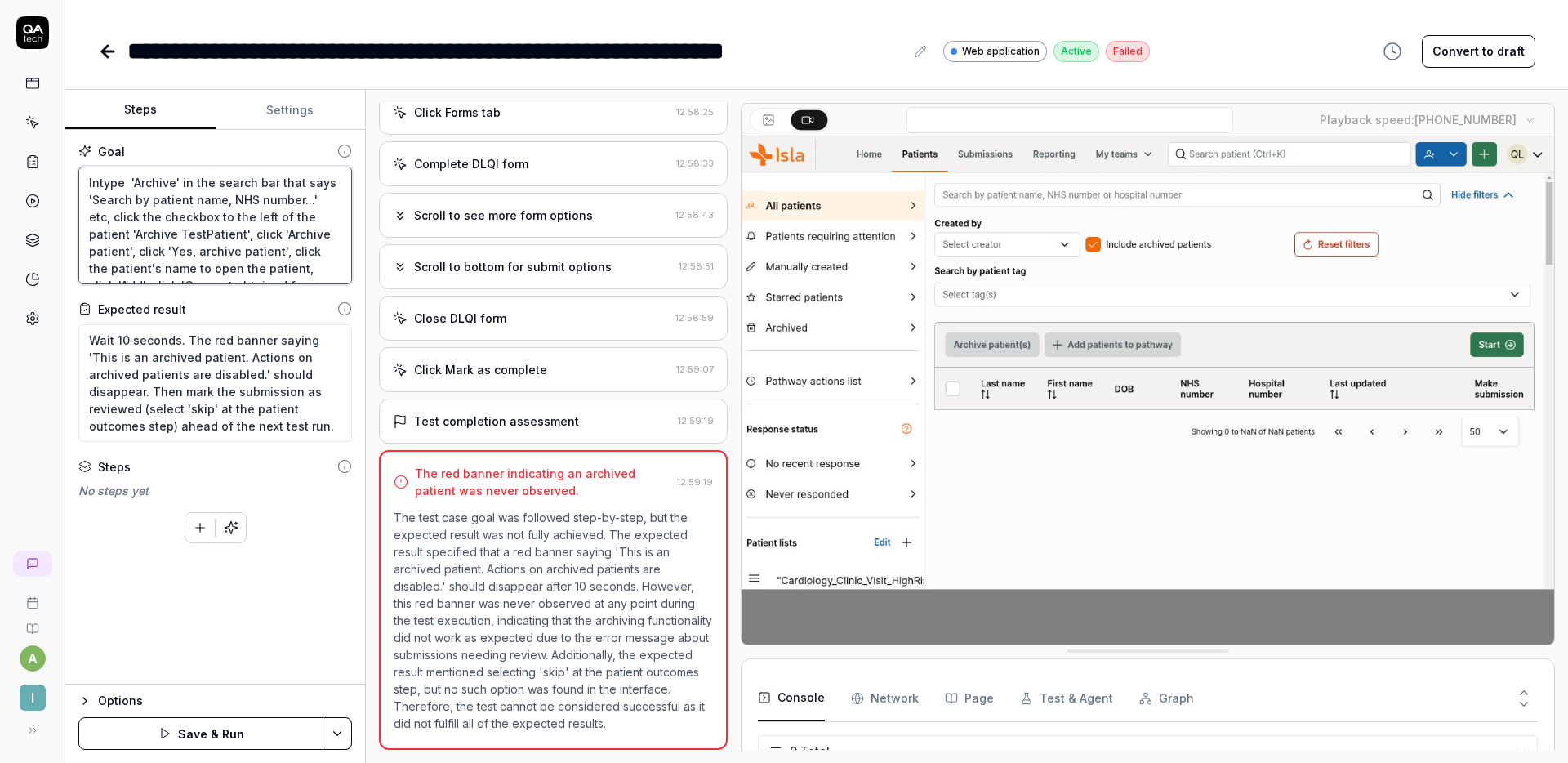
type textarea "*"
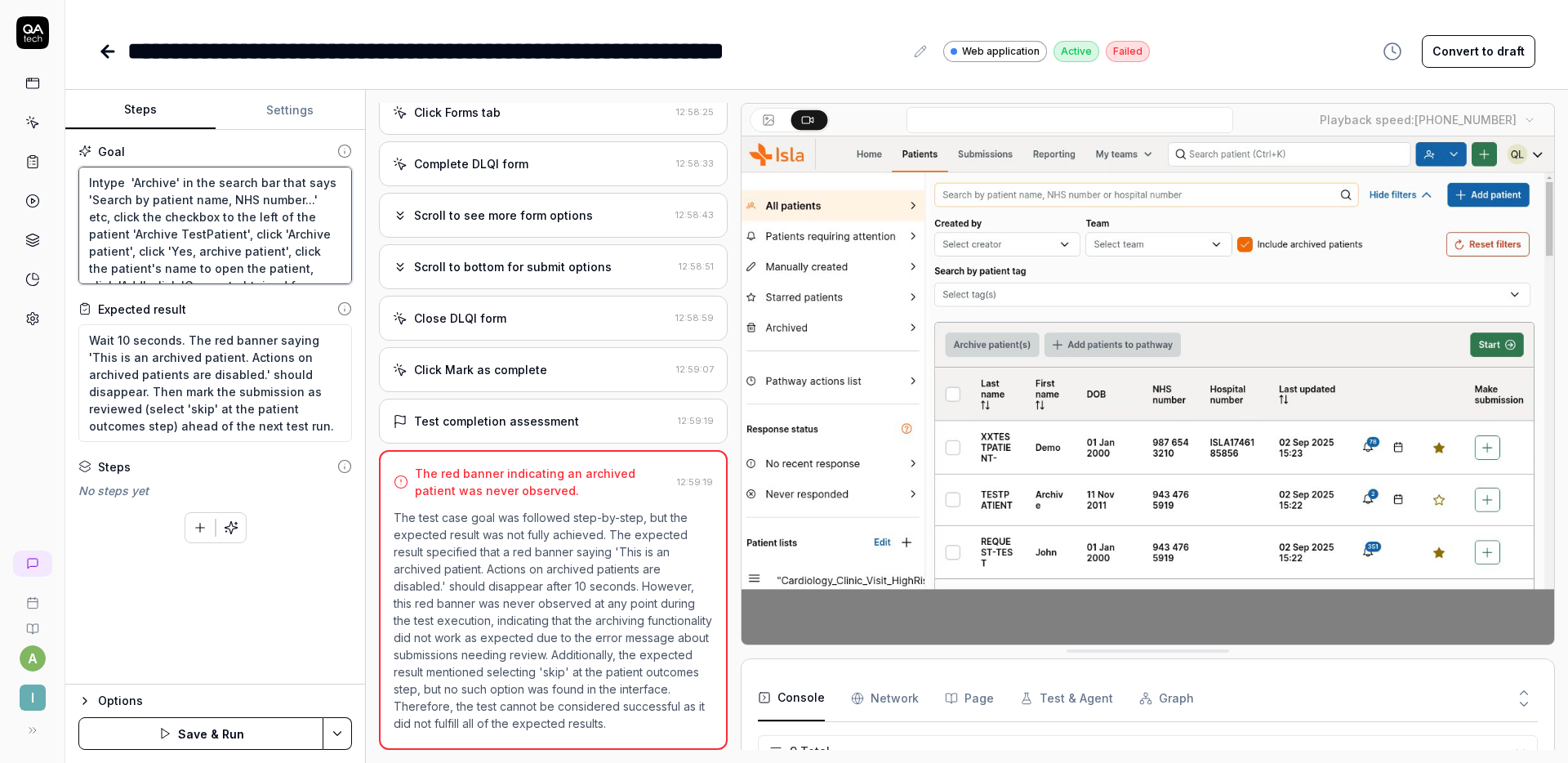
type textarea "In type 'Archive' in the search bar that says 'Search by patient name, NHS numb…"
type textarea "*"
type textarea "In htype 'Archive' in the search bar that says 'Search by patient name, NHS num…"
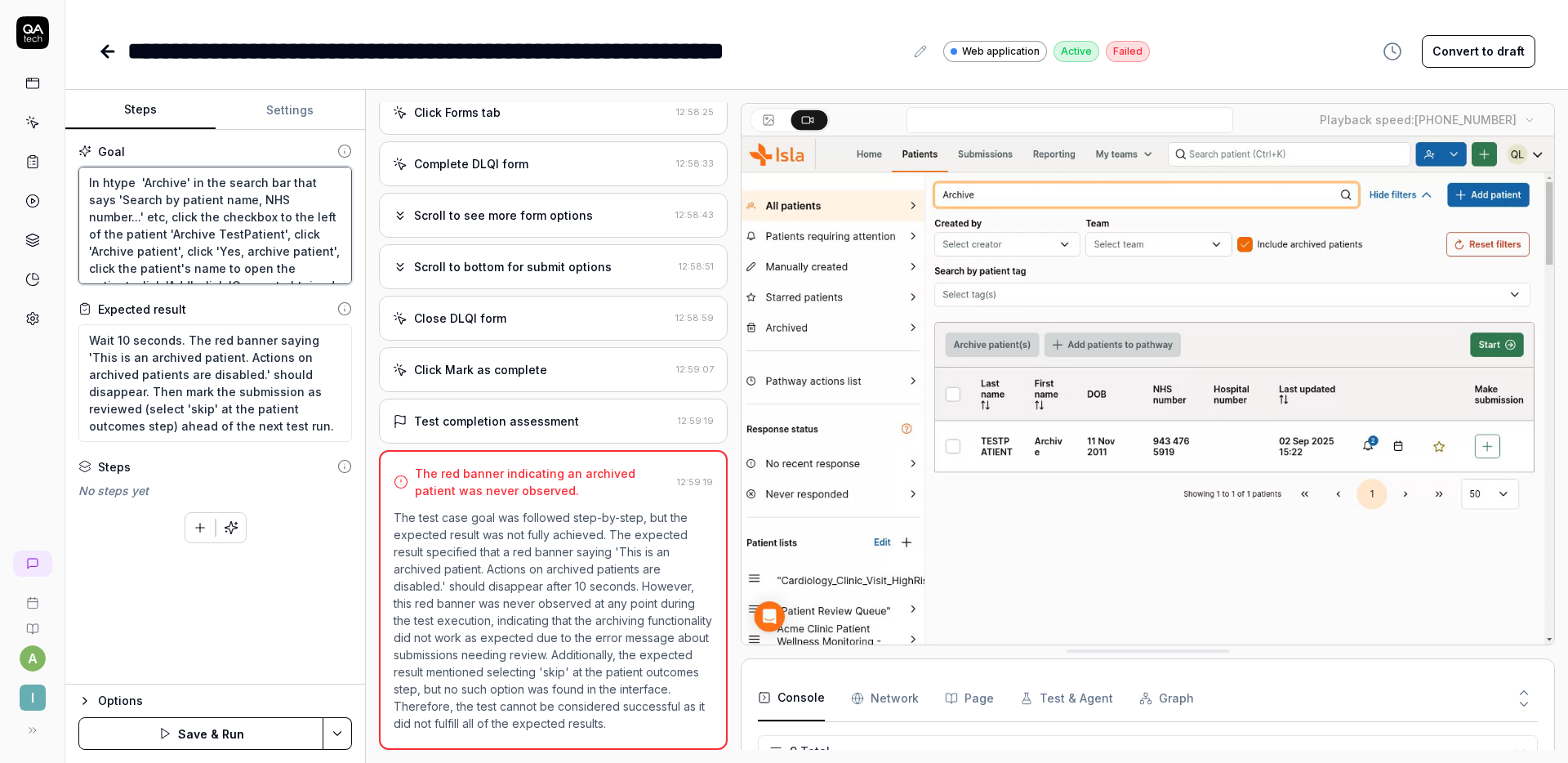
type textarea "*"
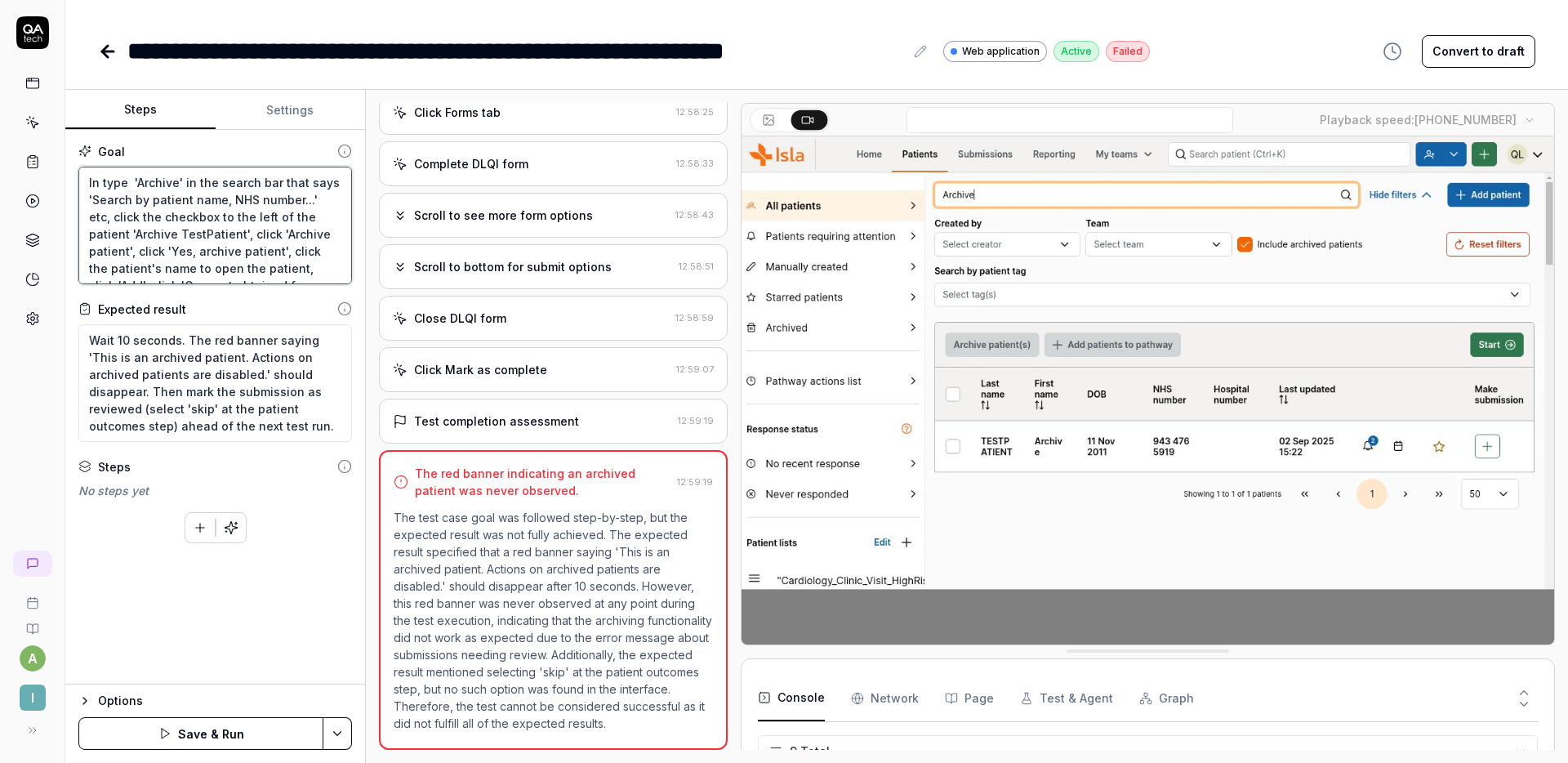
type textarea "In ttype 'Archive' in the search bar that says 'Search by patient name, NHS num…"
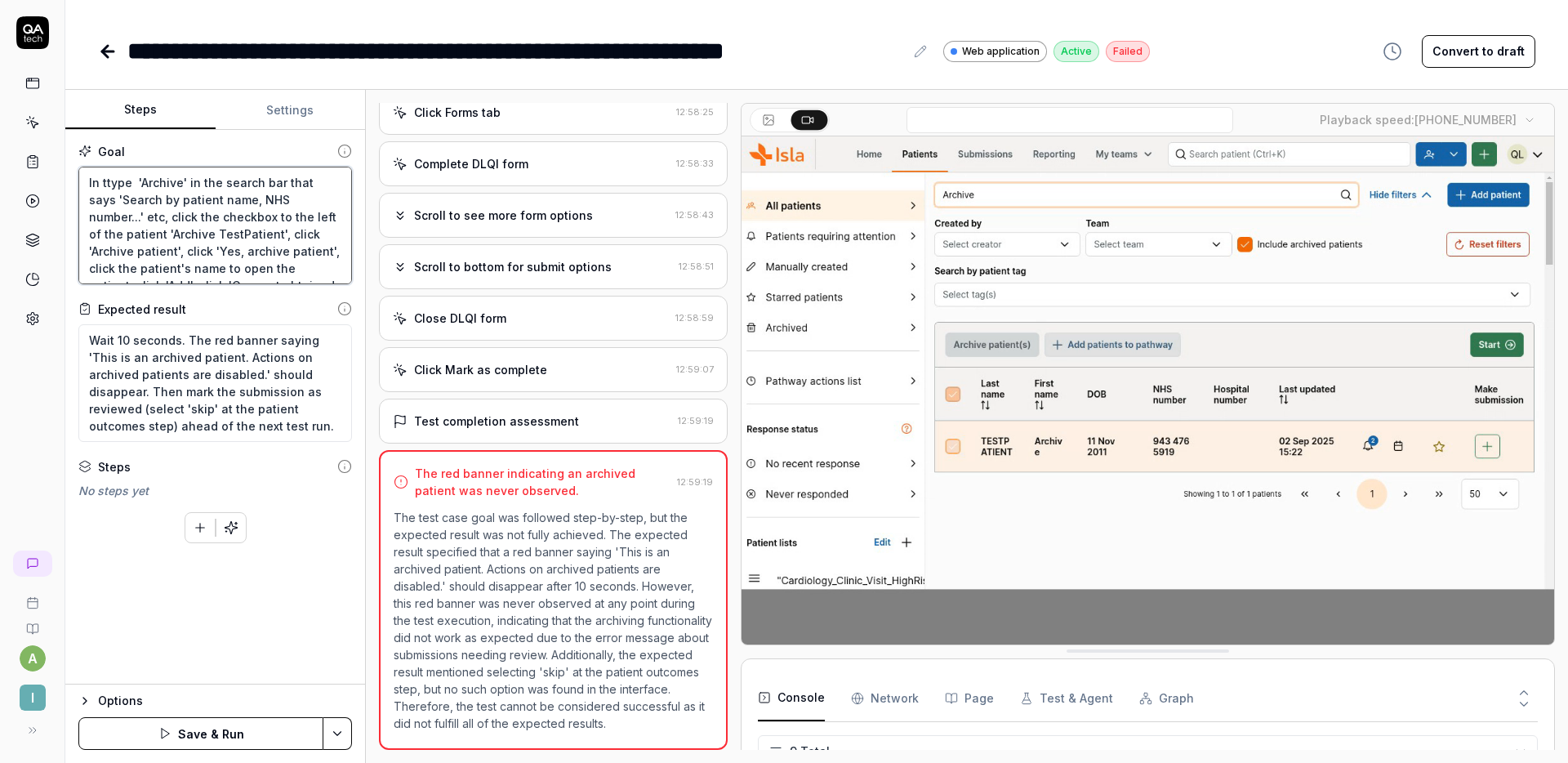
type textarea "*"
type textarea "In thtype 'Archive' in the search bar that says 'Search by patient name, NHS nu…"
type textarea "*"
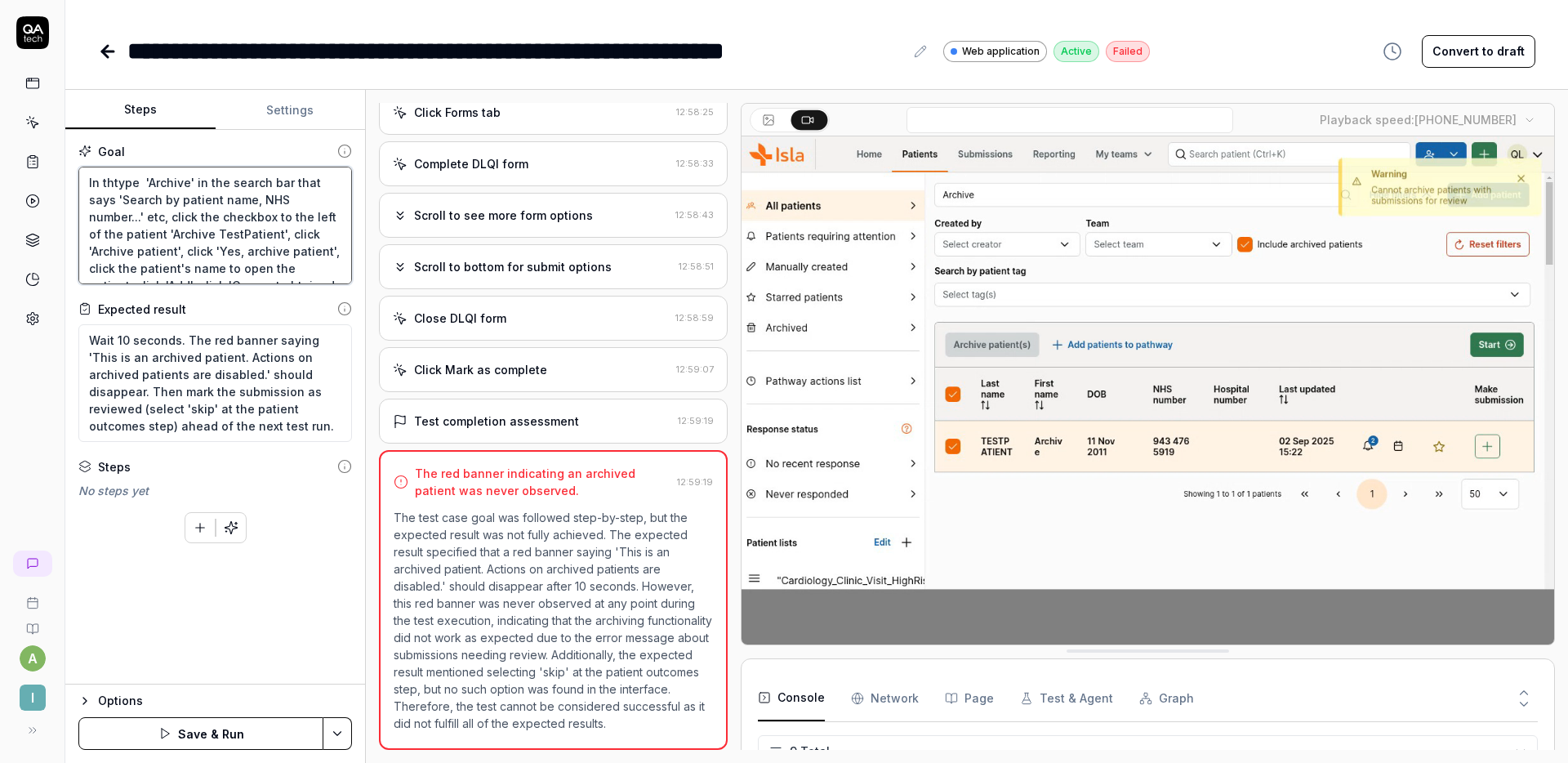
type textarea "In thetype 'Archive' in the search bar that says 'Search by patient name, NHS n…"
type textarea "*"
type textarea "In the type 'Archive' in the search bar that says 'Search by patient name, NHS …"
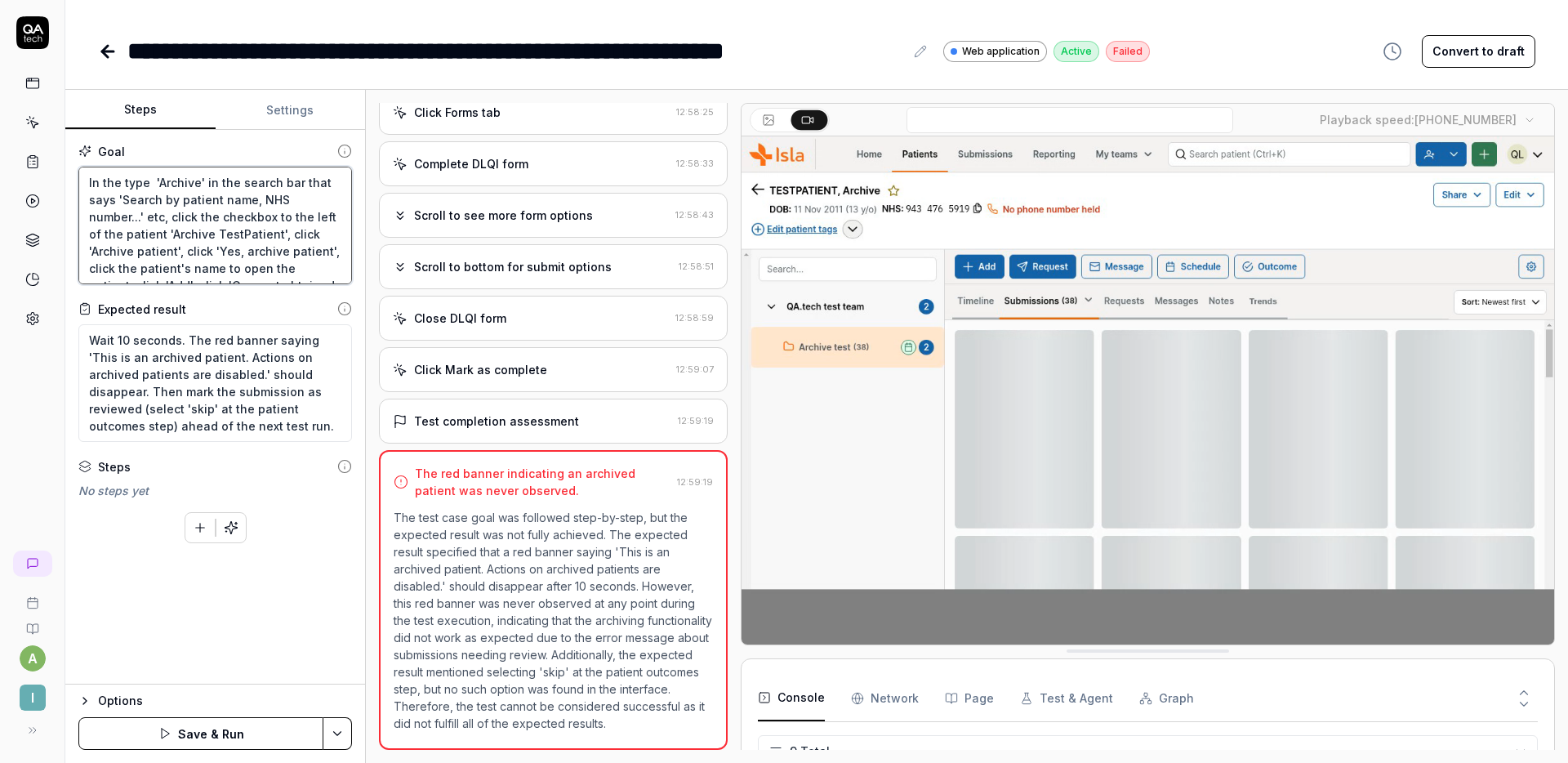
type textarea "*"
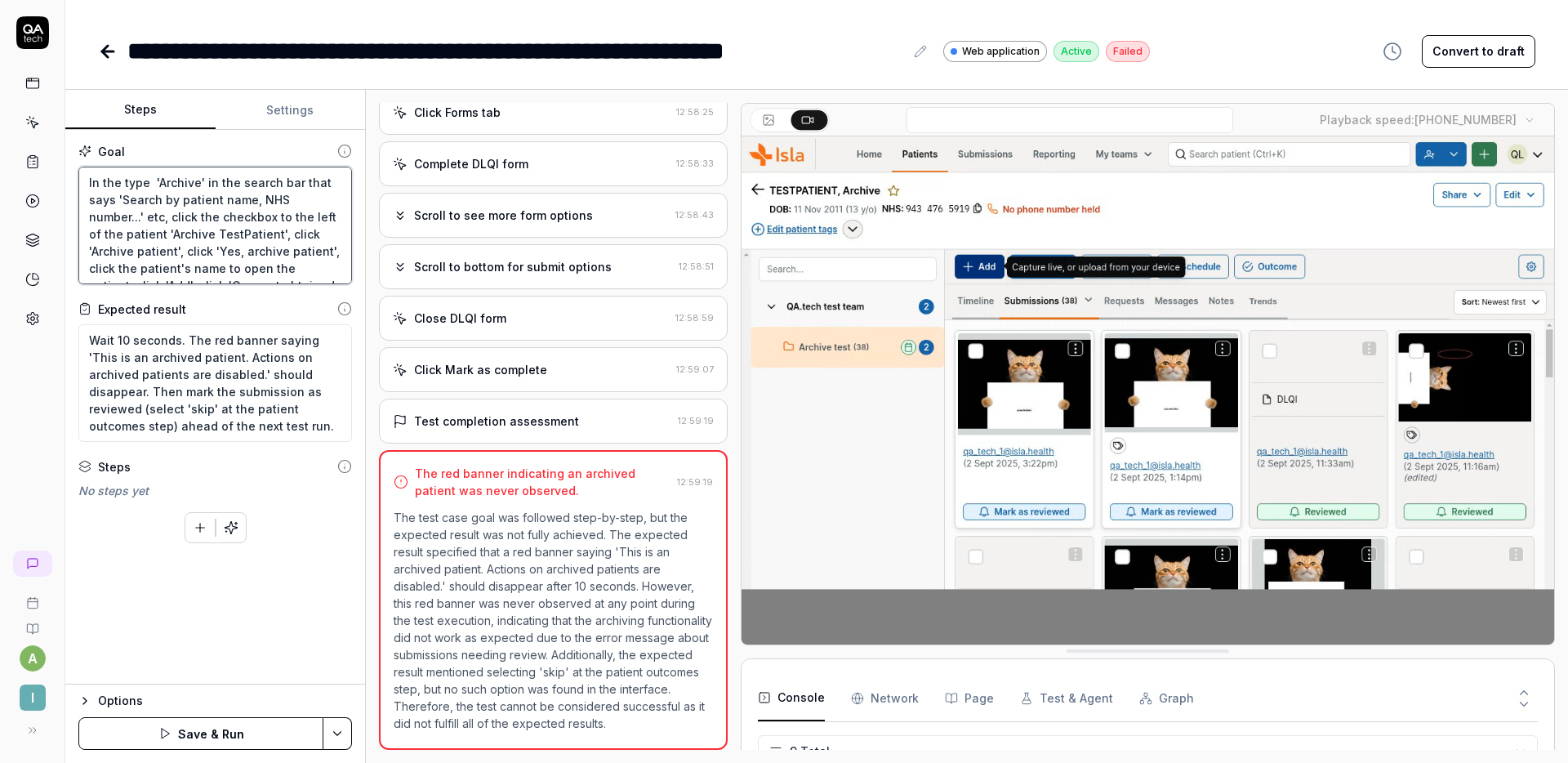
type textarea "In the stype 'Archive' in the search bar that says 'Search by patient name, NHS…"
type textarea "*"
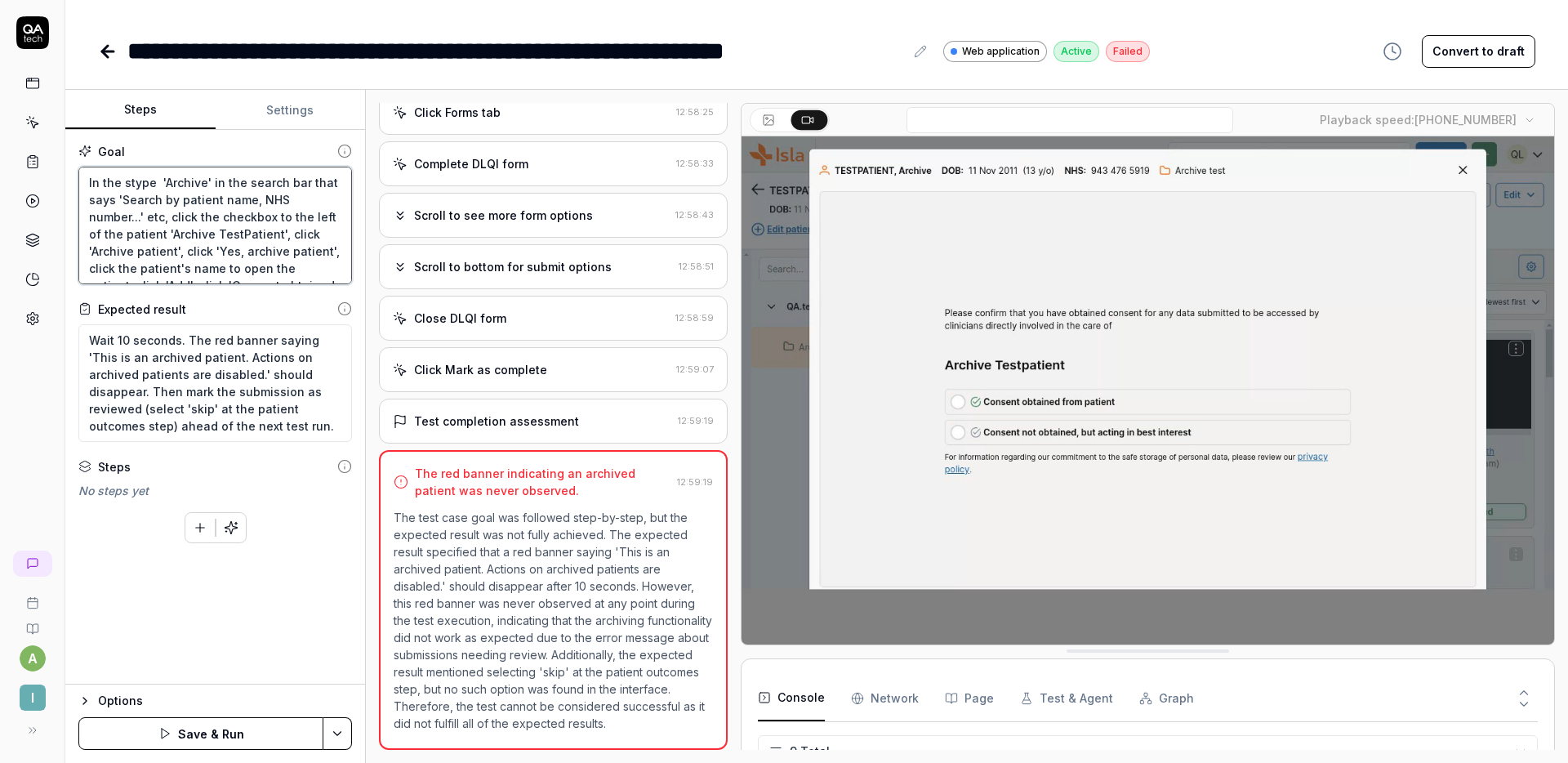
type textarea "In the setype 'Archive' in the search bar that says 'Search by patient name, NH…"
type textarea "*"
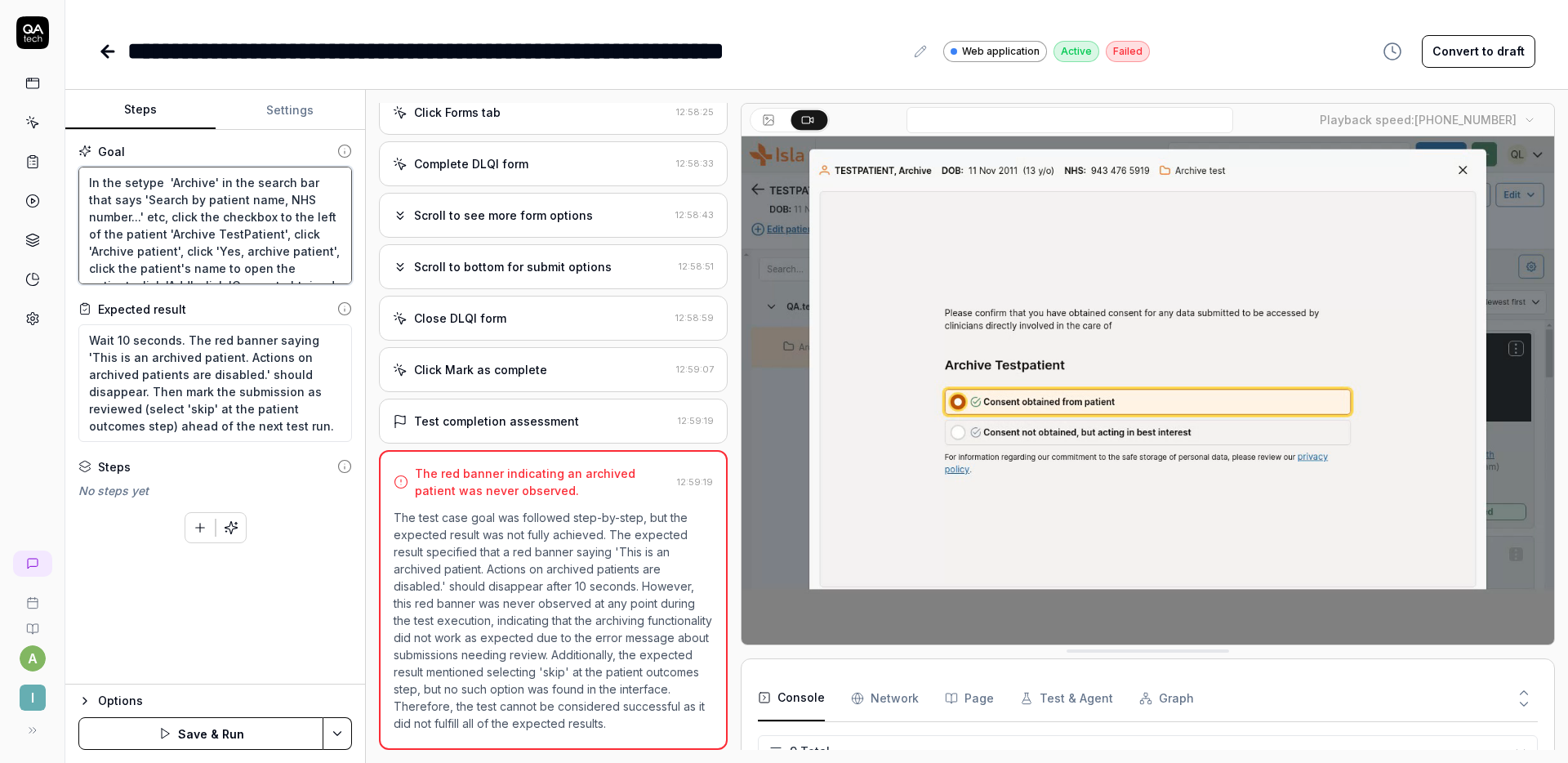
type textarea "In the seatype 'Archive' in the search bar that says 'Search by patient name, N…"
type textarea "*"
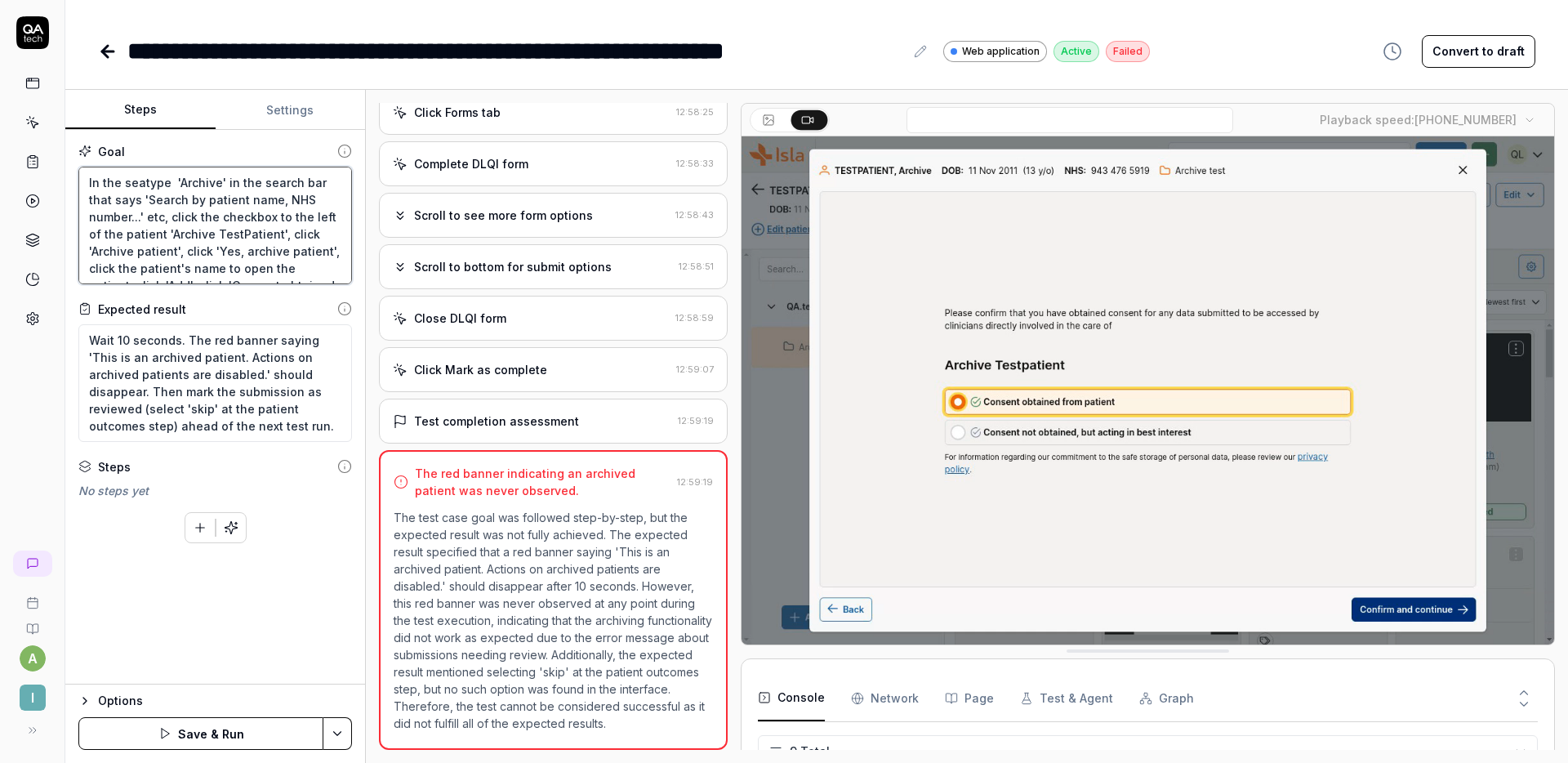
type textarea "In the seartype 'Archive' in the search bar that says 'Search by patient name, …"
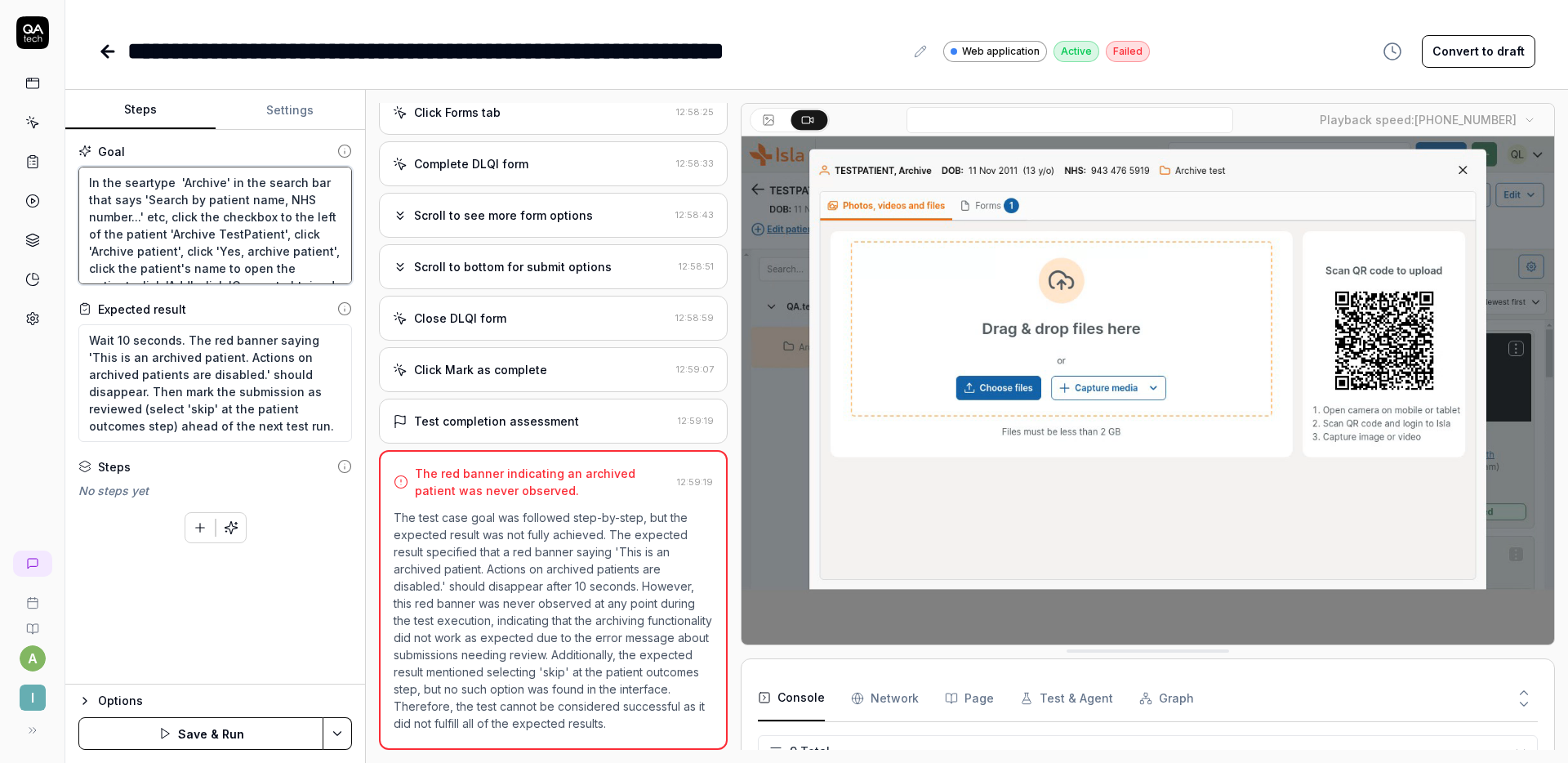
type textarea "*"
type textarea "In the searctype 'Archive' in the search bar that says 'Search by patient name,…"
type textarea "*"
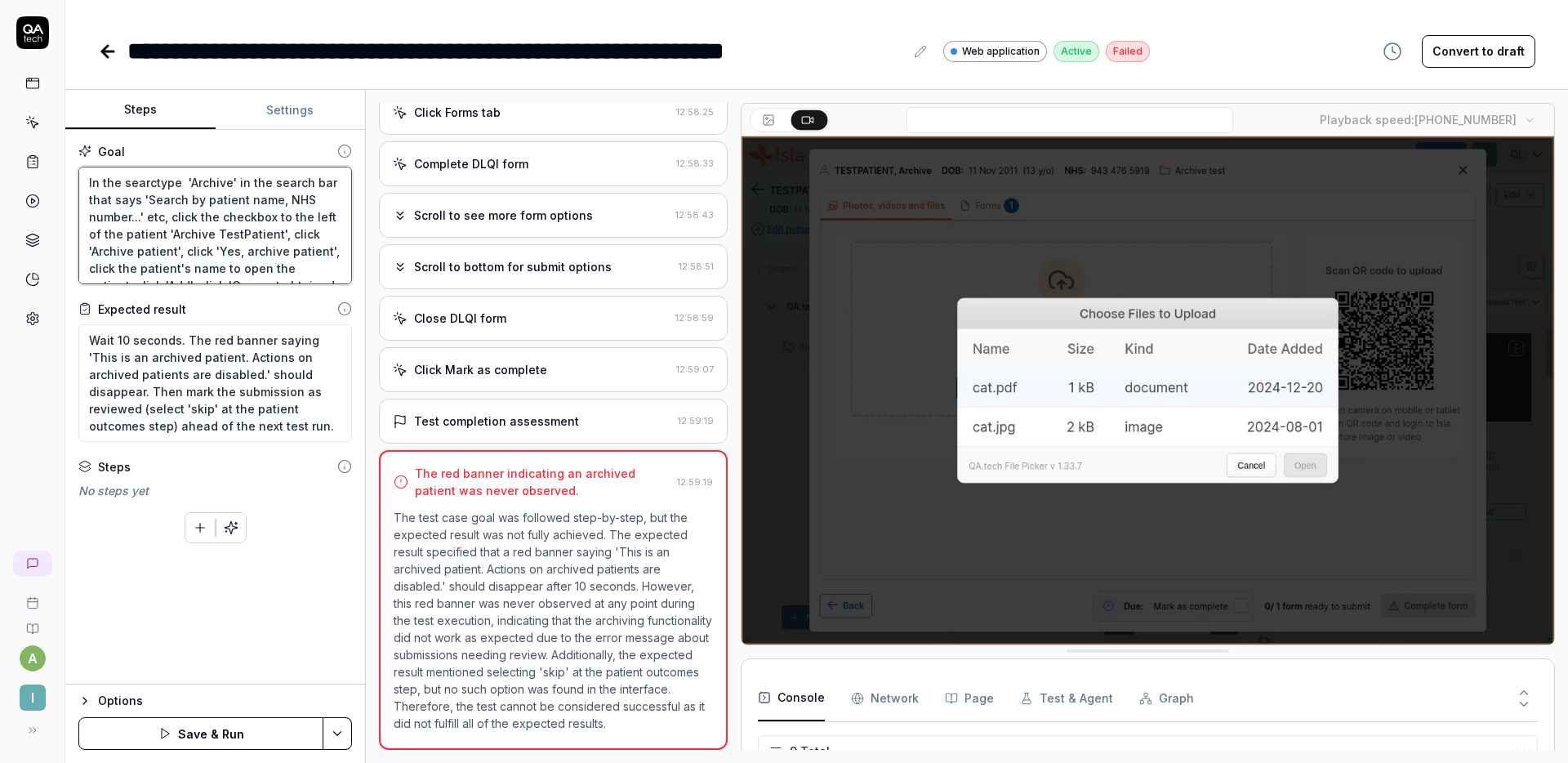
type textarea "In the searchtype 'Archive' in the search bar that says 'Search by patient name…"
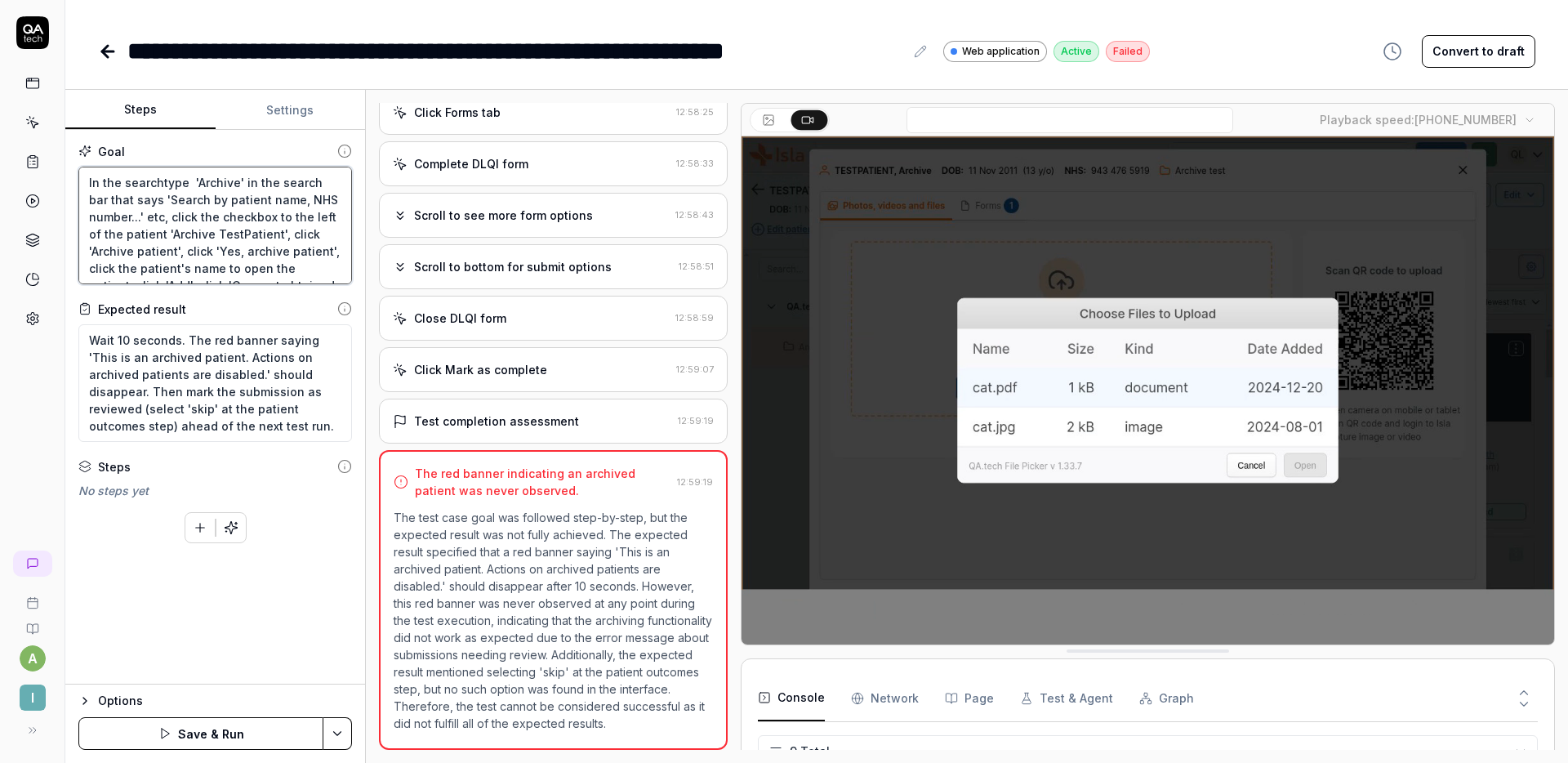
type textarea "*"
type textarea "In the search type 'Archive' in the search bar that says 'Search by patient nam…"
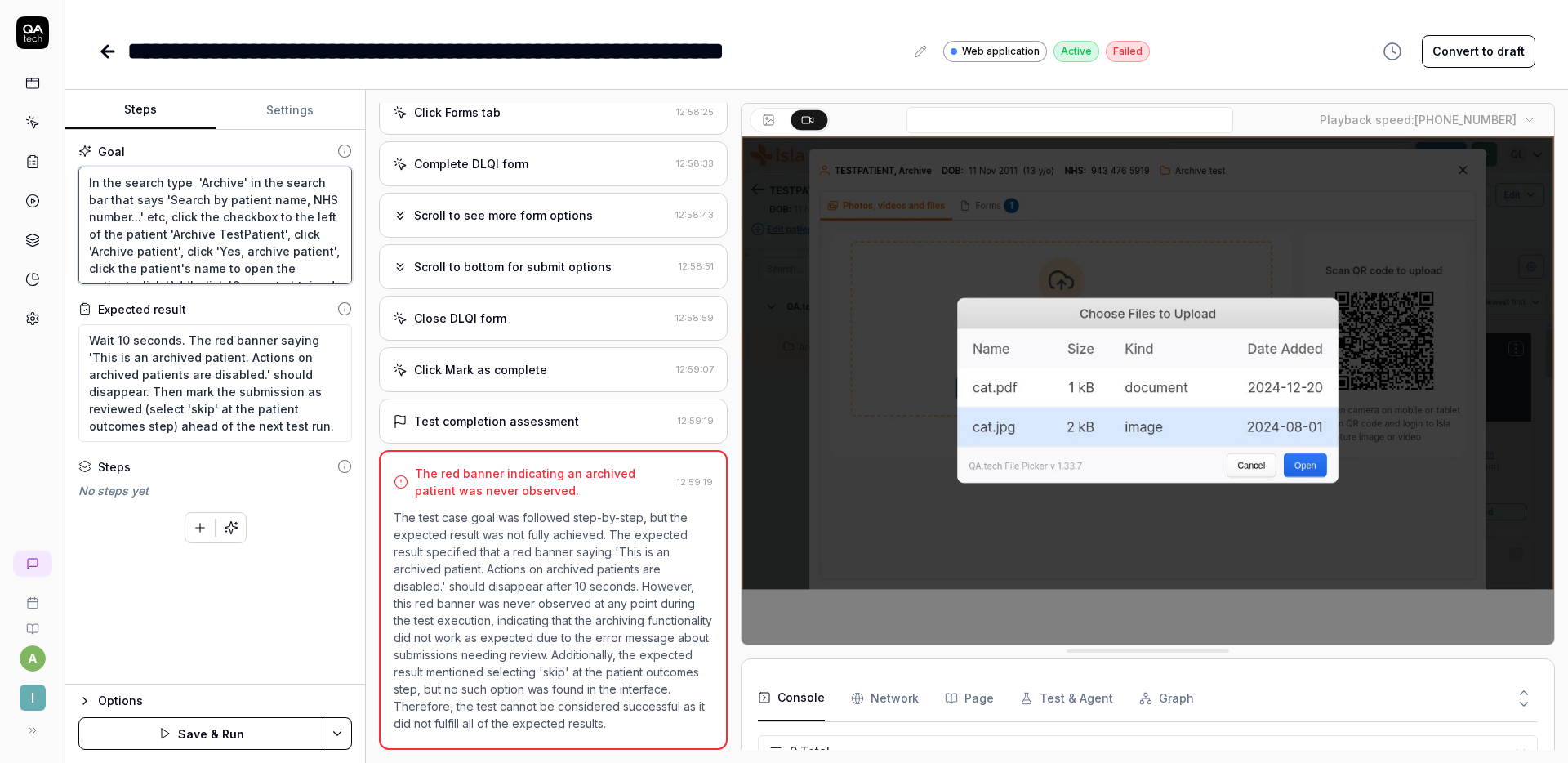
type textarea "*"
type textarea "In the search btype 'Archive' in the search bar that says 'Search by patient na…"
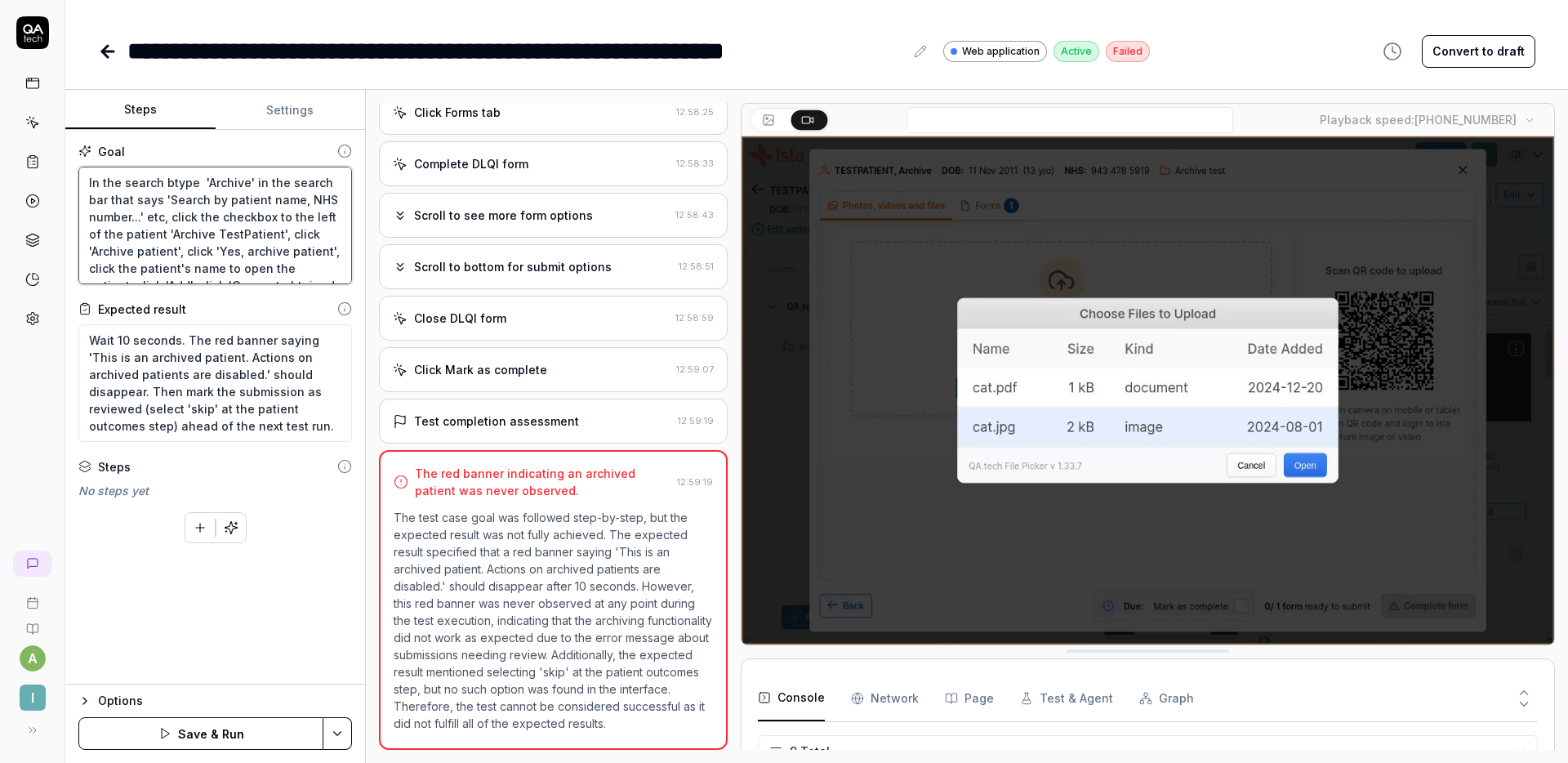
type textarea "*"
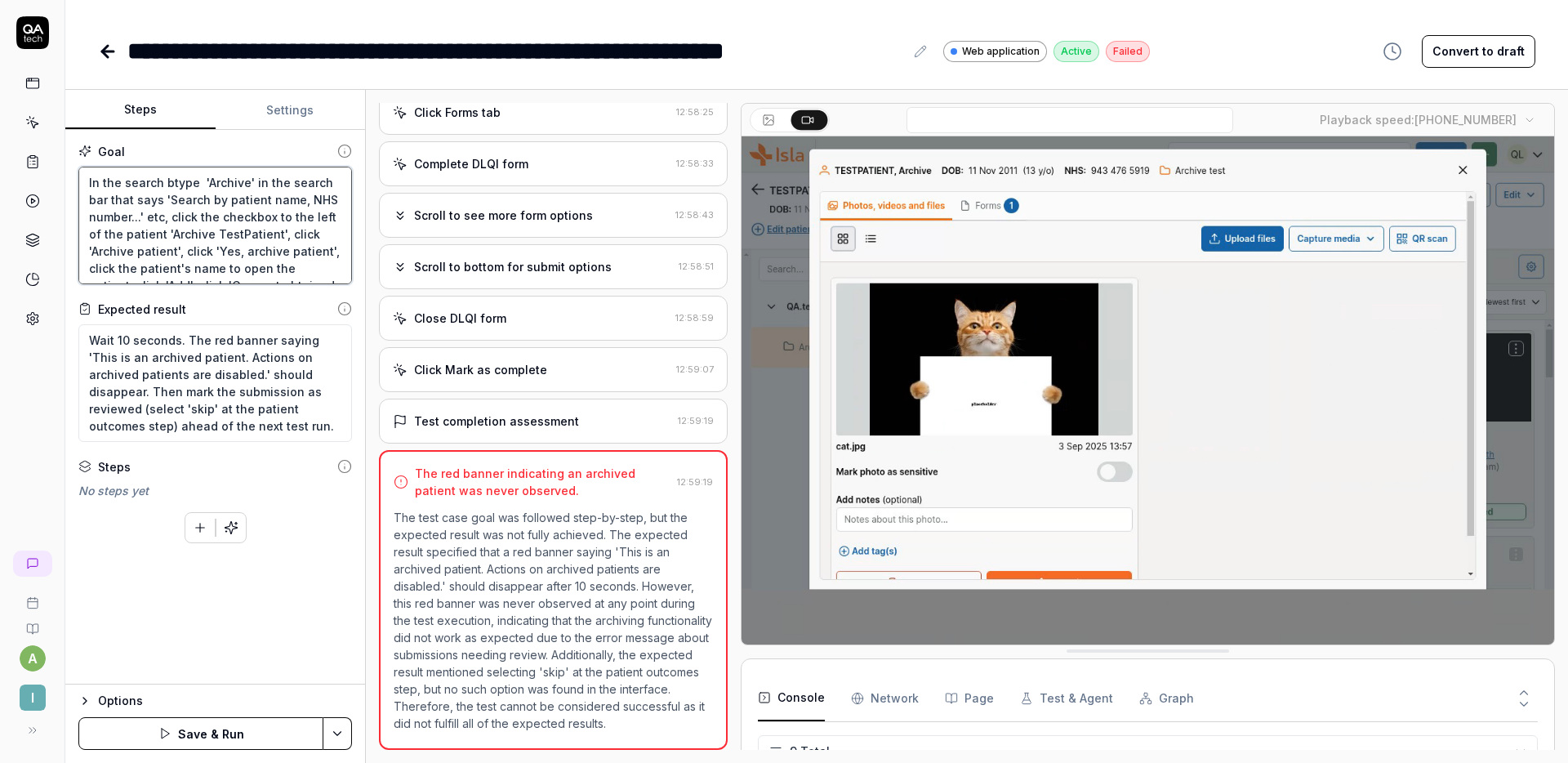
type textarea "In the search batype 'Archive' in the search bar that says 'Search by patient n…"
type textarea "*"
type textarea "In the search bartype 'Archive' in the search bar that says 'Search by patient …"
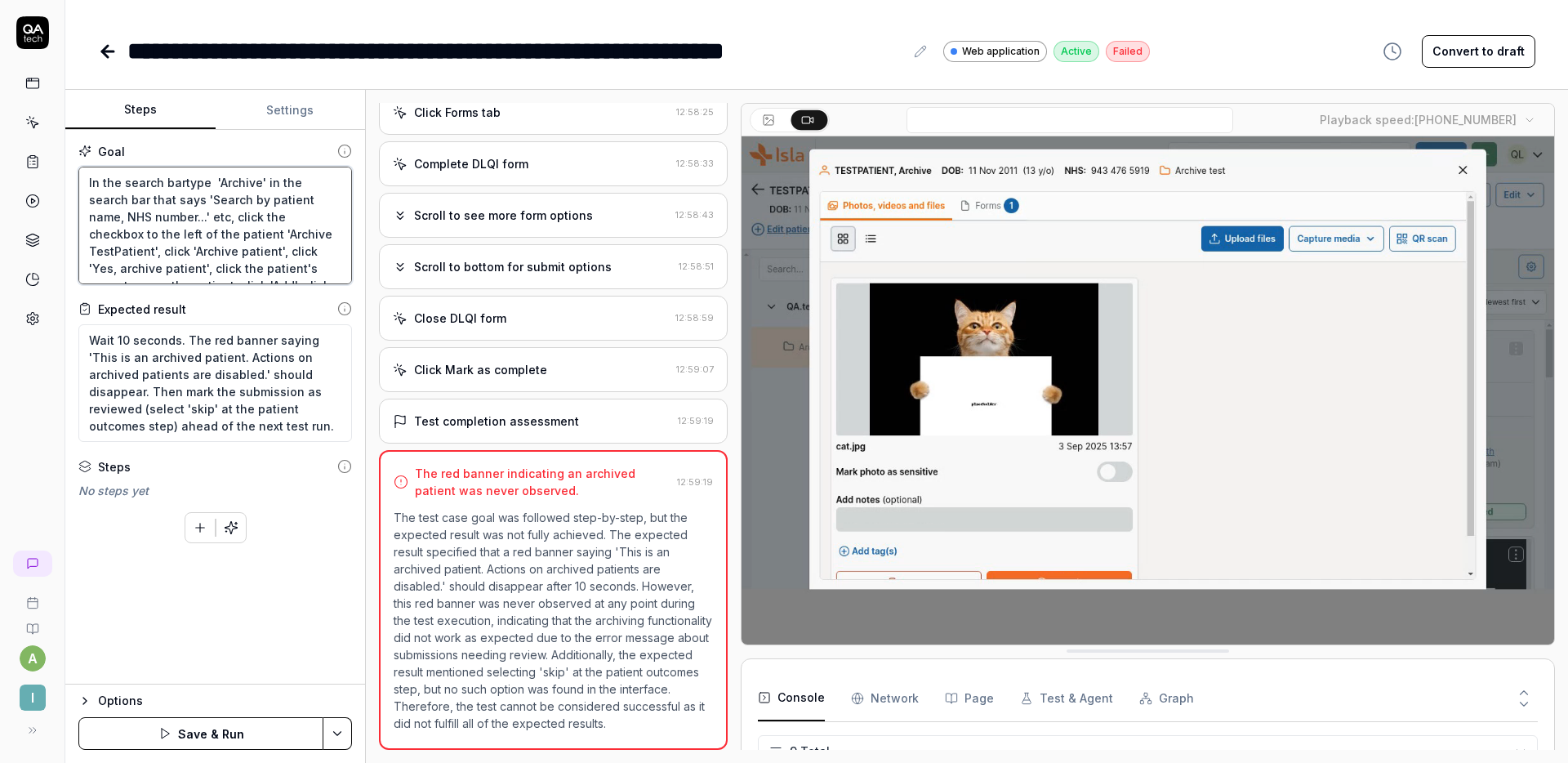
type textarea "*"
type textarea "In the search bar type 'Archive' in the search bar that says 'Search by patient…"
type textarea "*"
type textarea "In the search bar atype 'Archive' in the search bar that says 'Search by patien…"
type textarea "*"
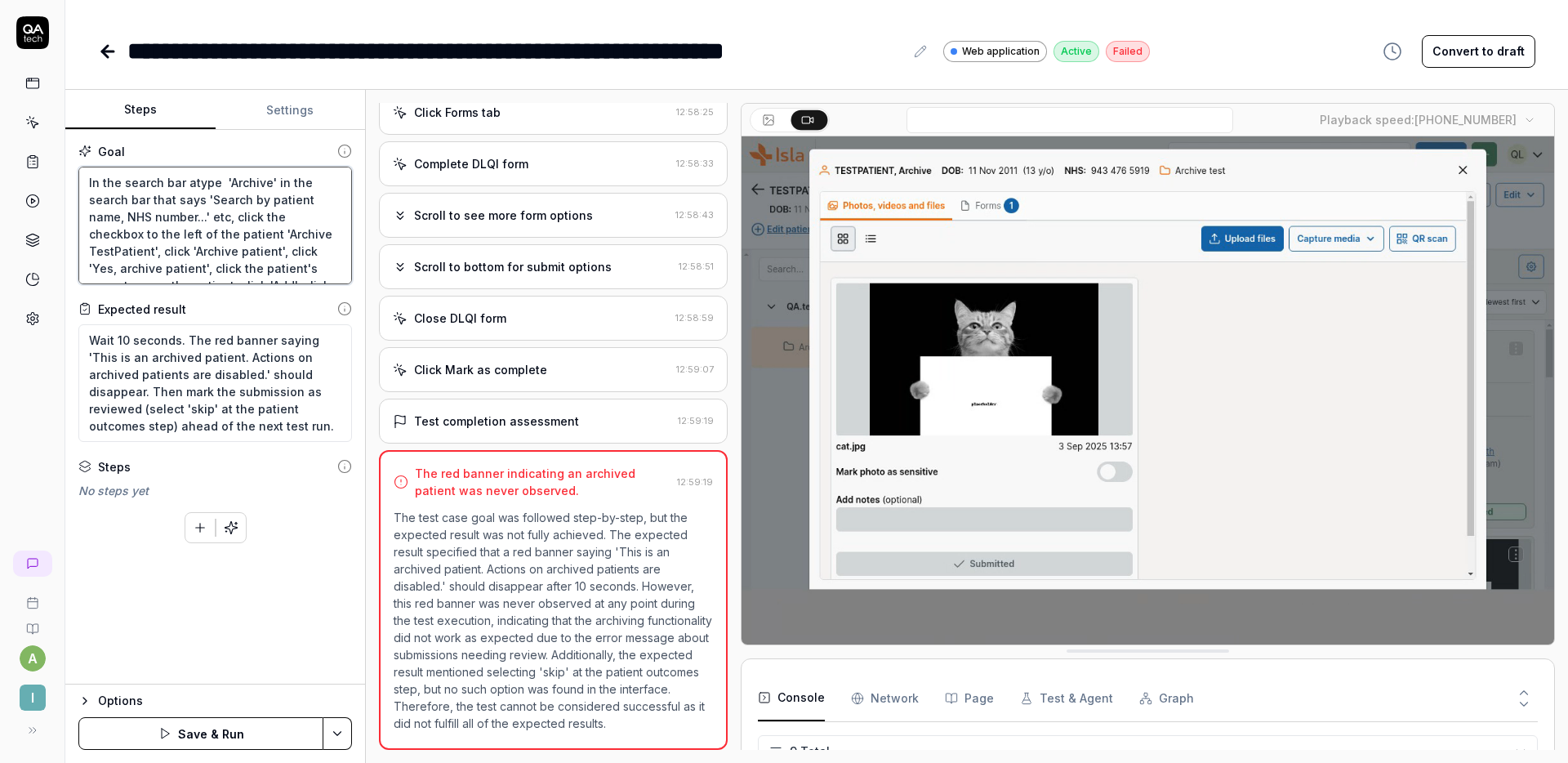
type textarea "In the search bar attype 'Archive' in the search bar that says 'Search by patie…"
type textarea "*"
type textarea "In the search bar at type 'Archive' in the search bar that says 'Search by pati…"
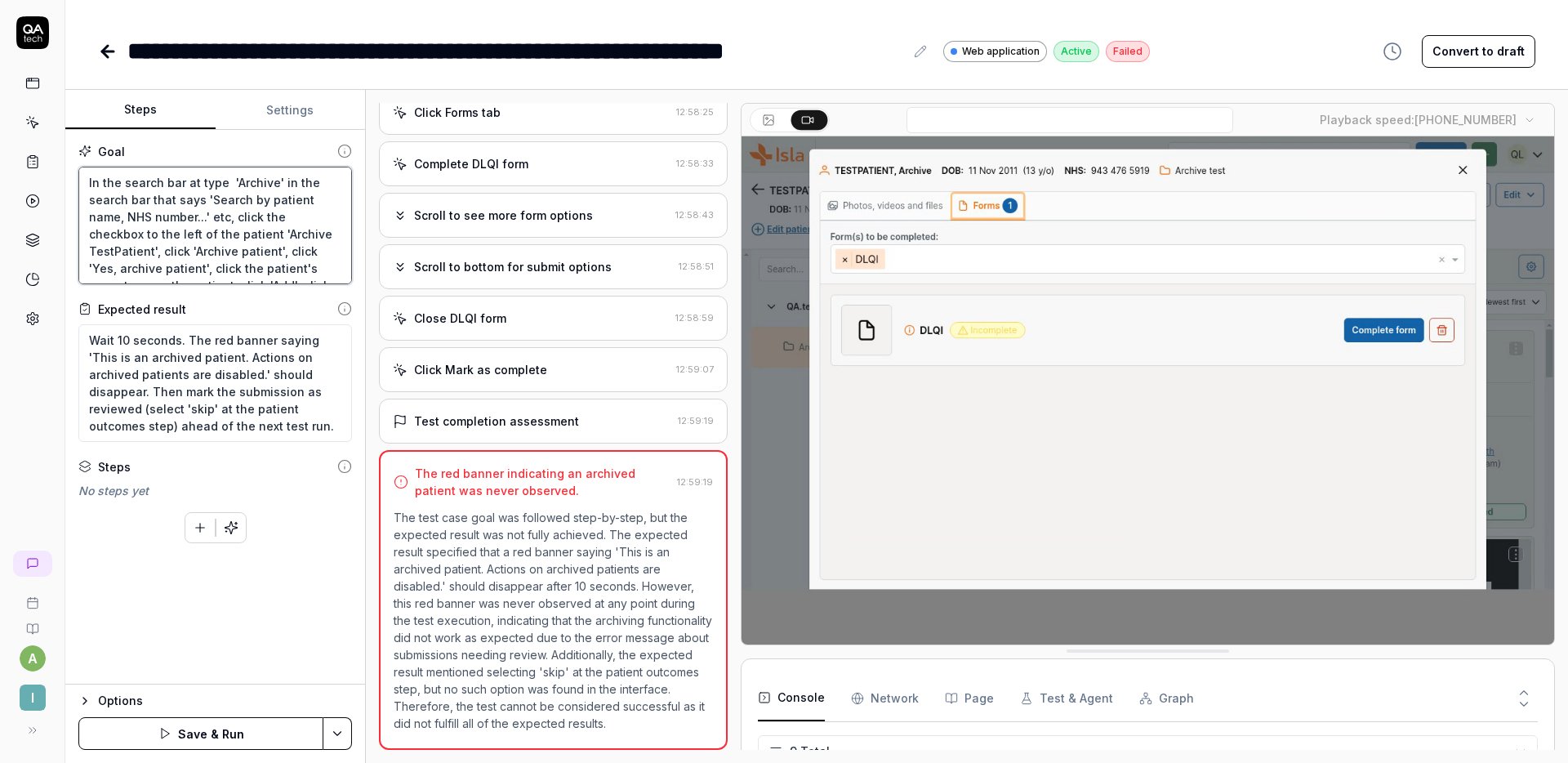
type textarea "*"
type textarea "In the search bar at ttype 'Archive' in the search bar that says 'Search by pat…"
type textarea "*"
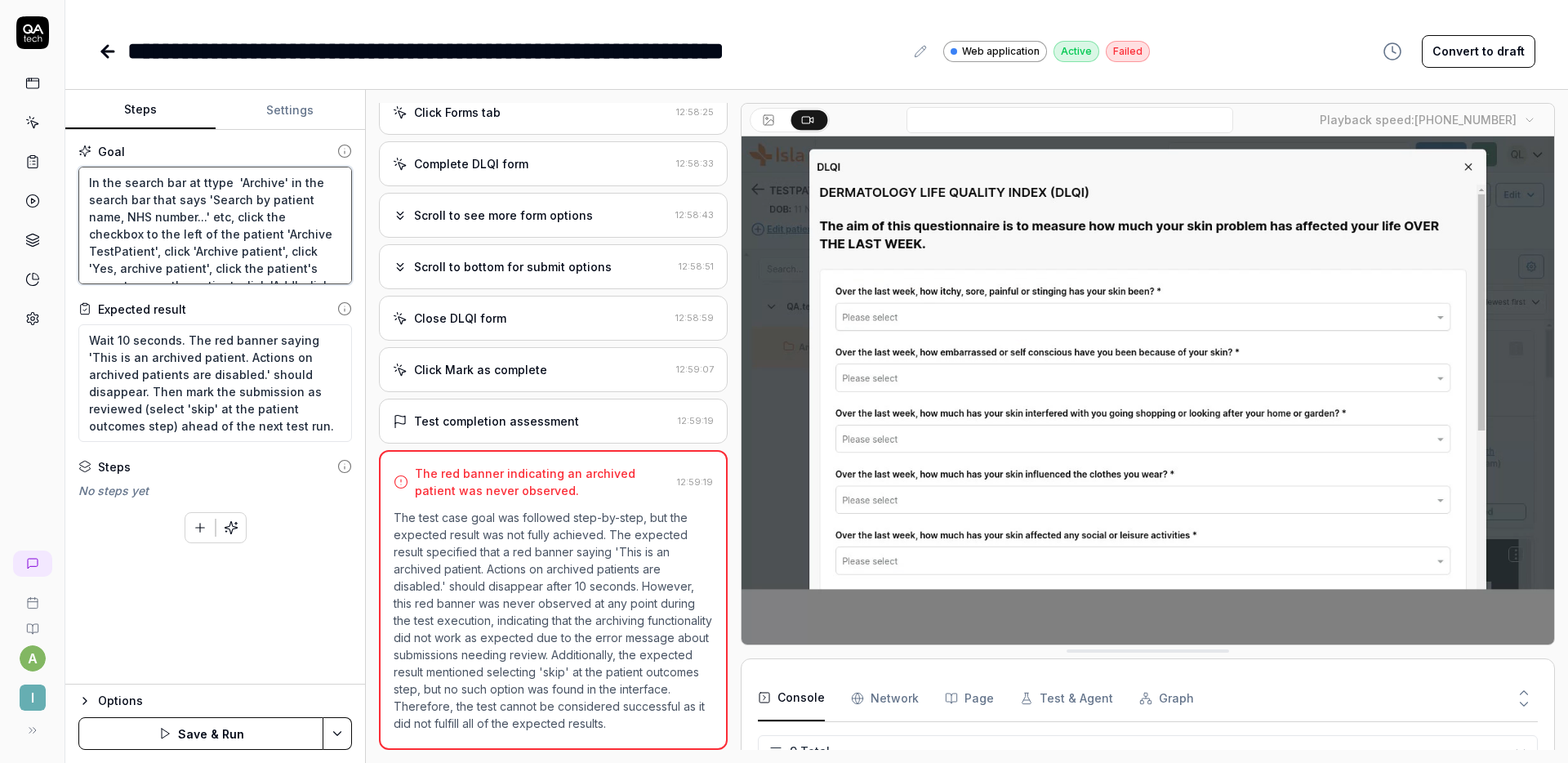
type textarea "In the search bar at thtype 'Archive' in the search bar that says 'Search by pa…"
type textarea "*"
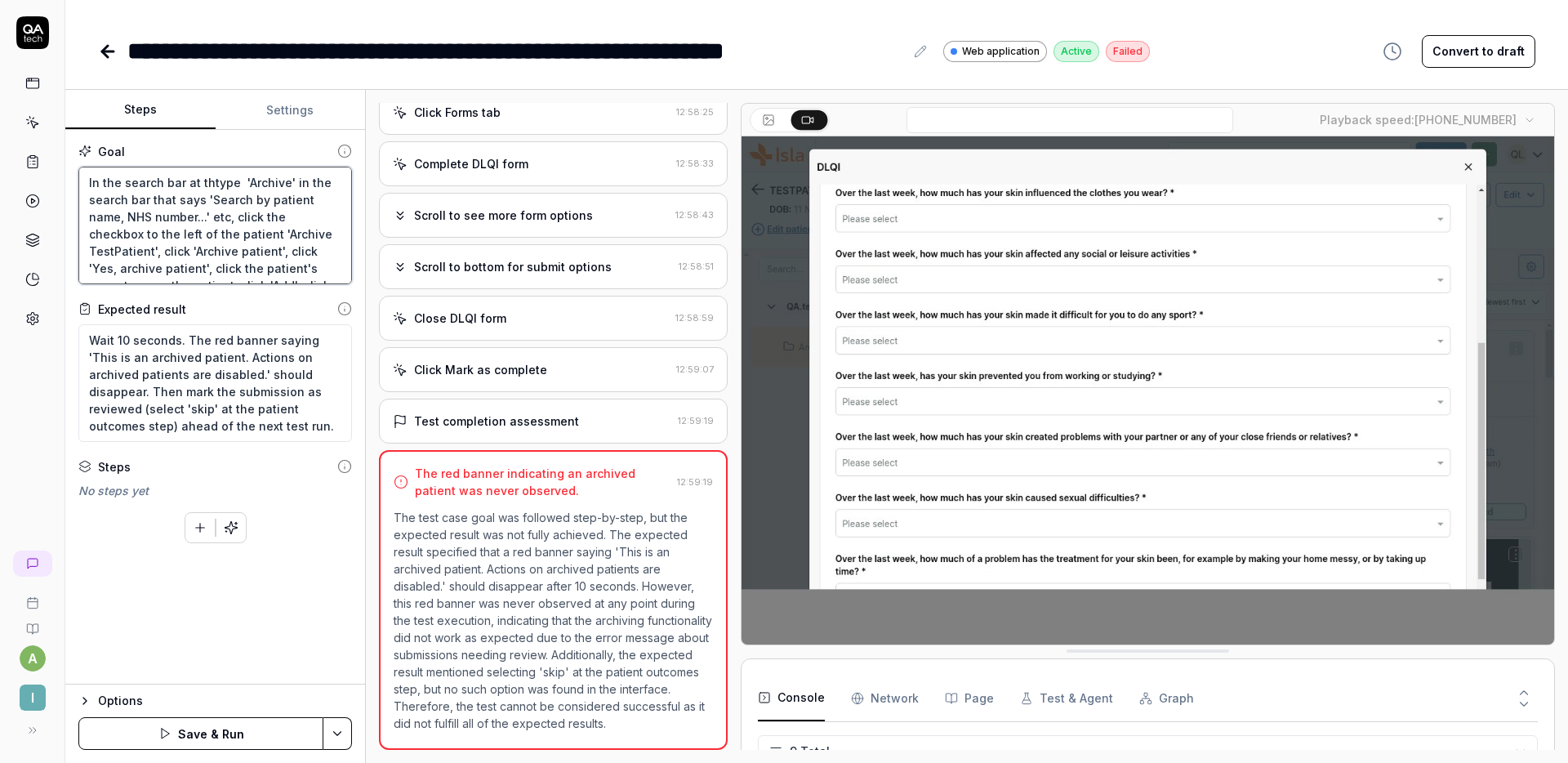
type textarea "In the search bar at thetype 'Archive' in the search bar that says 'Search by p…"
type textarea "*"
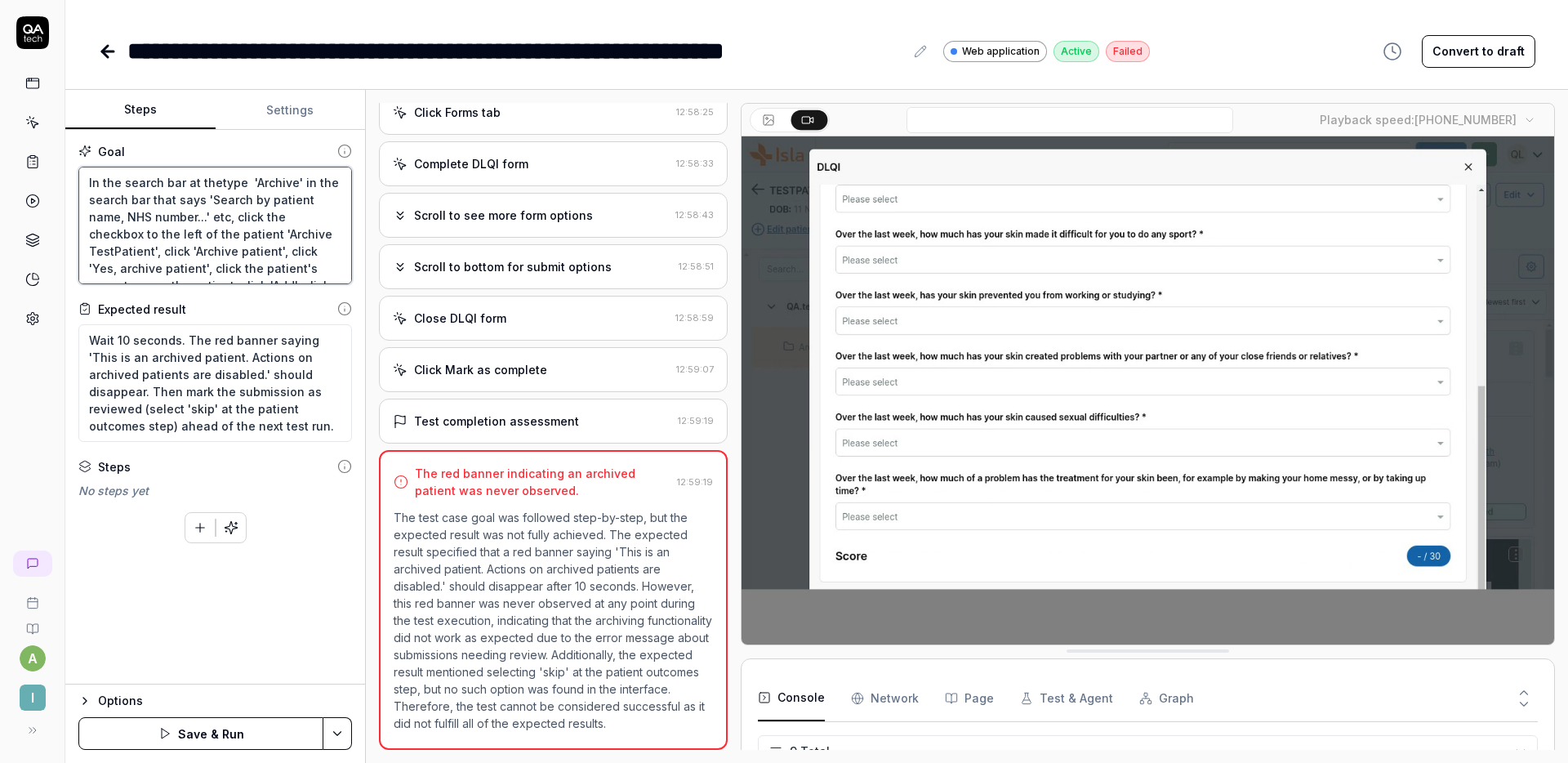
type textarea "In the search bar at the type 'Archive' in the search bar that says 'Search by …"
type textarea "*"
type textarea "In the search bar at the ttype 'Archive' in the search bar that says 'Search by…"
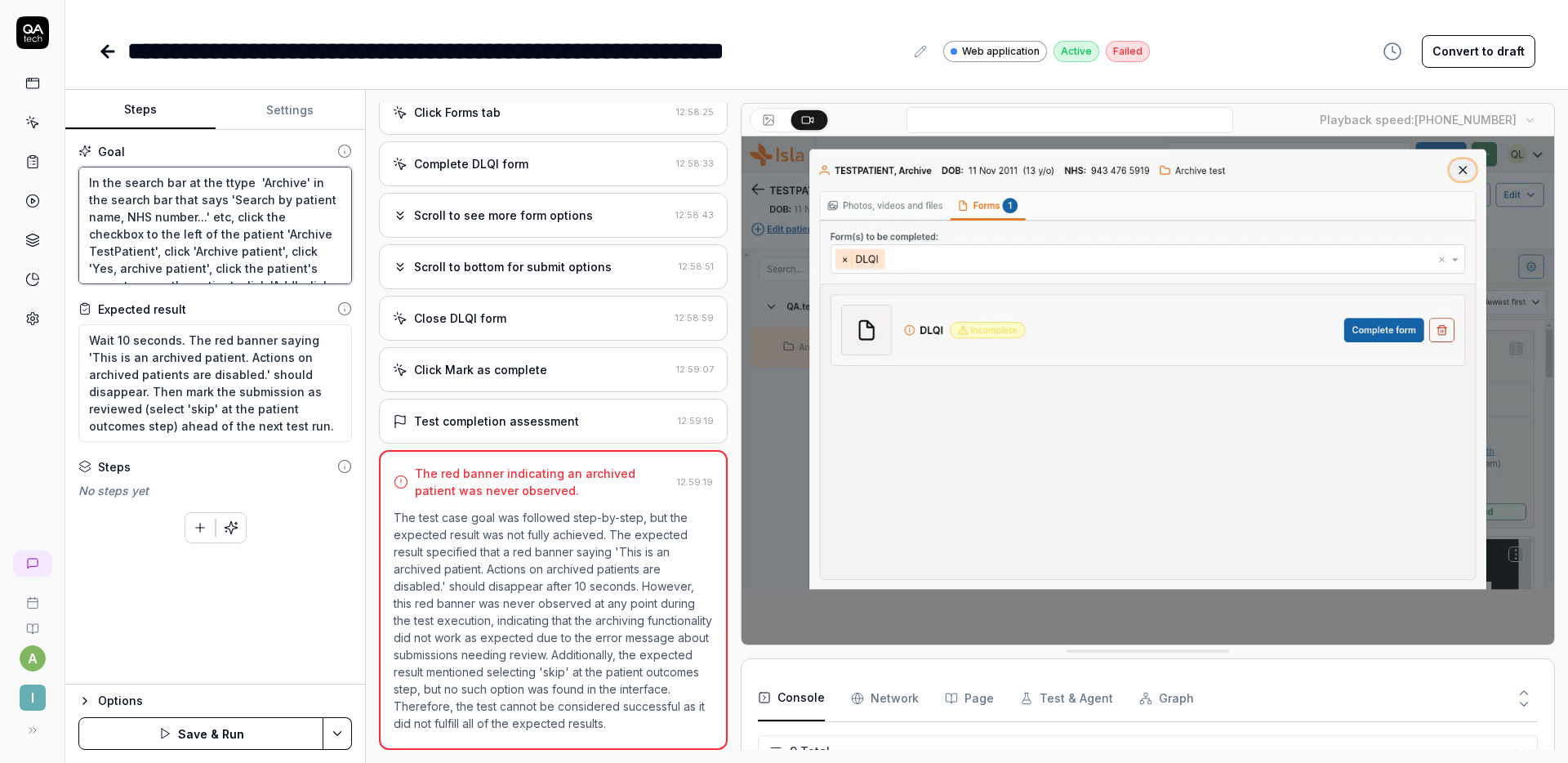
type textarea "*"
type textarea "In the search bar at the totype 'Archive' in the search bar that says 'Search b…"
type textarea "*"
type textarea "In the search bar at the toptype 'Archive' in the search bar that says 'Search …"
type textarea "*"
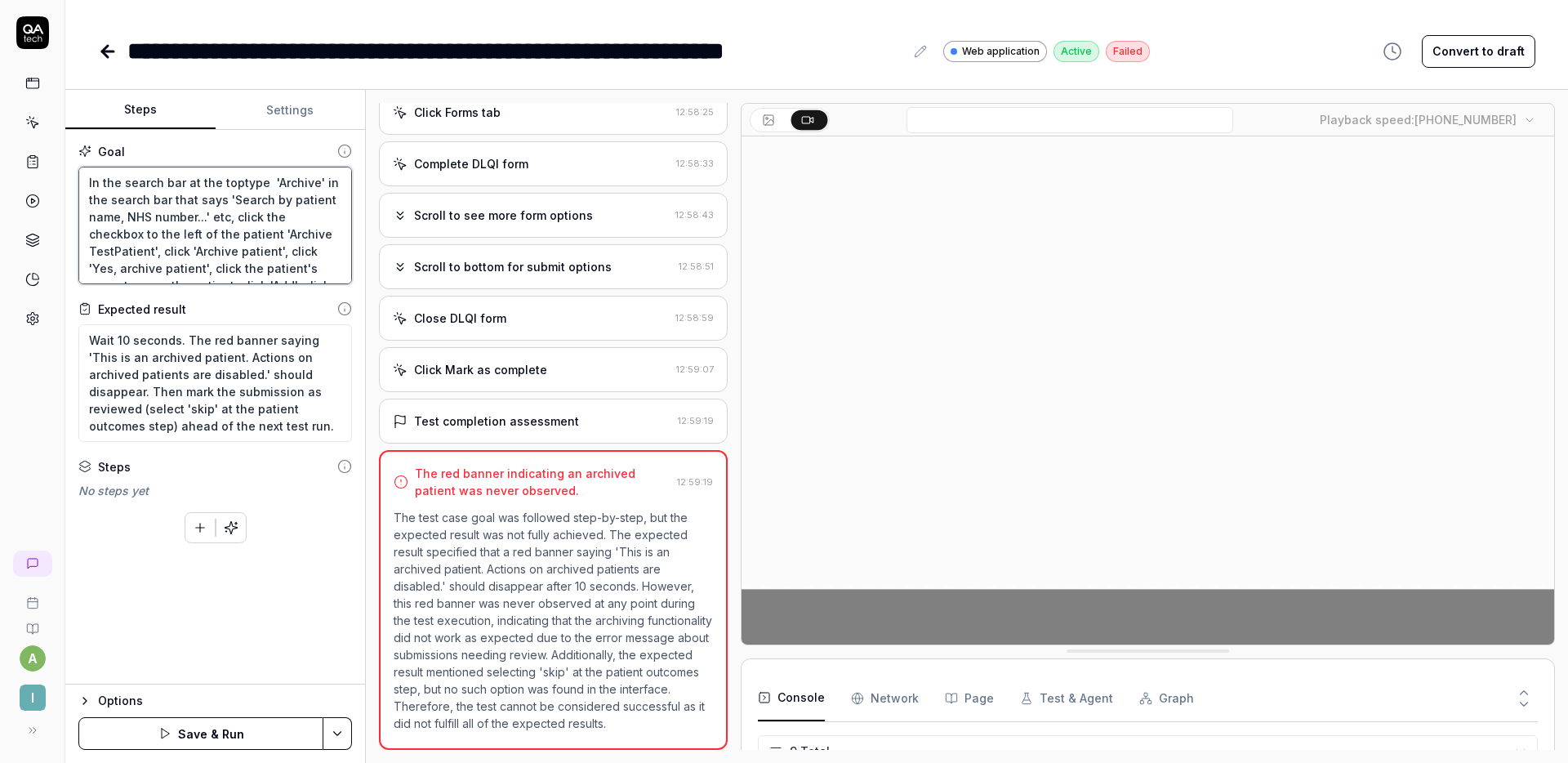
type textarea "In the search bar at the top type 'Archive' in the search bar that says 'Search…"
type textarea "*"
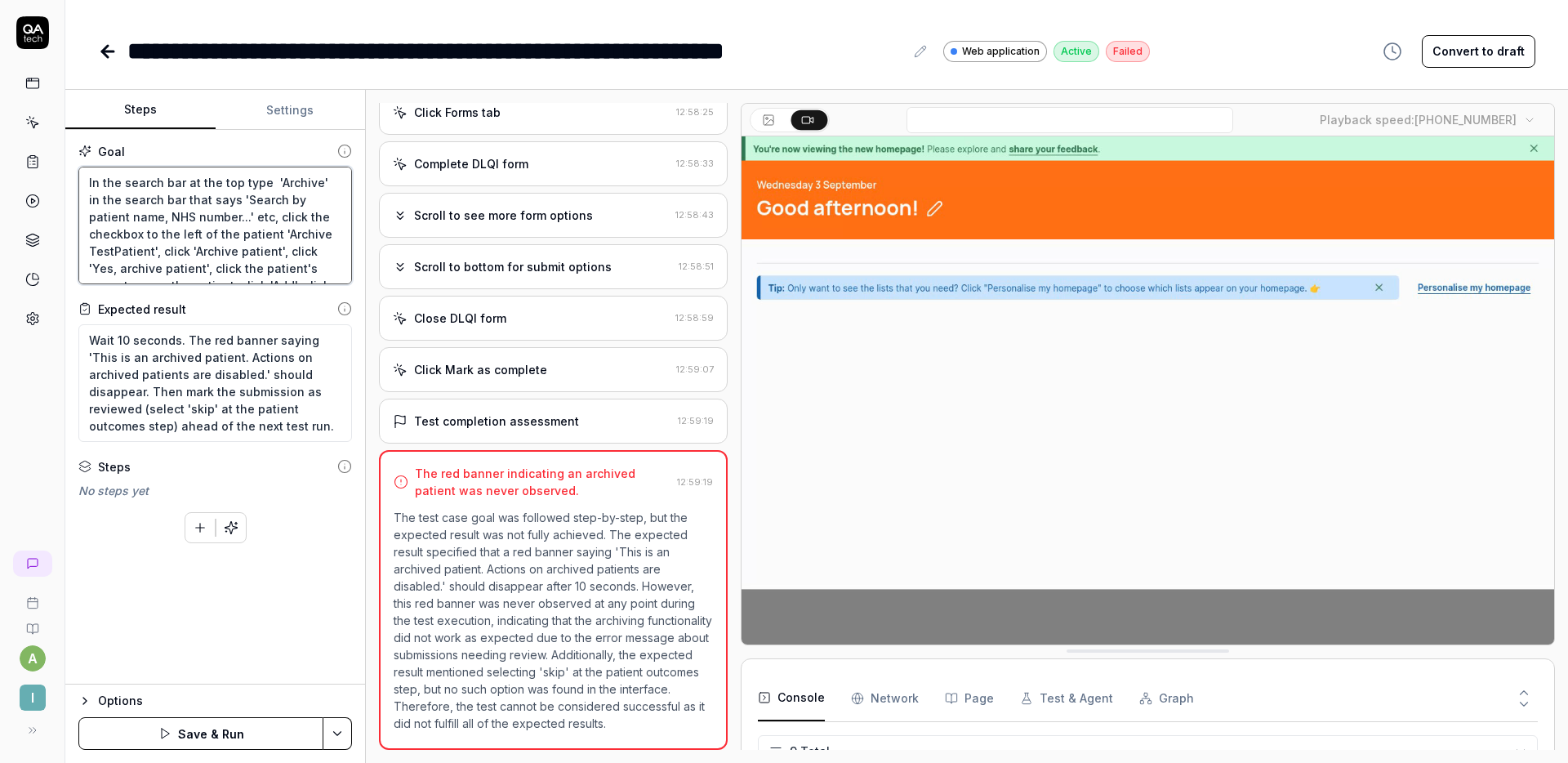
type textarea "In the search bar at the top otype 'Archive' in the search bar that says 'Searc…"
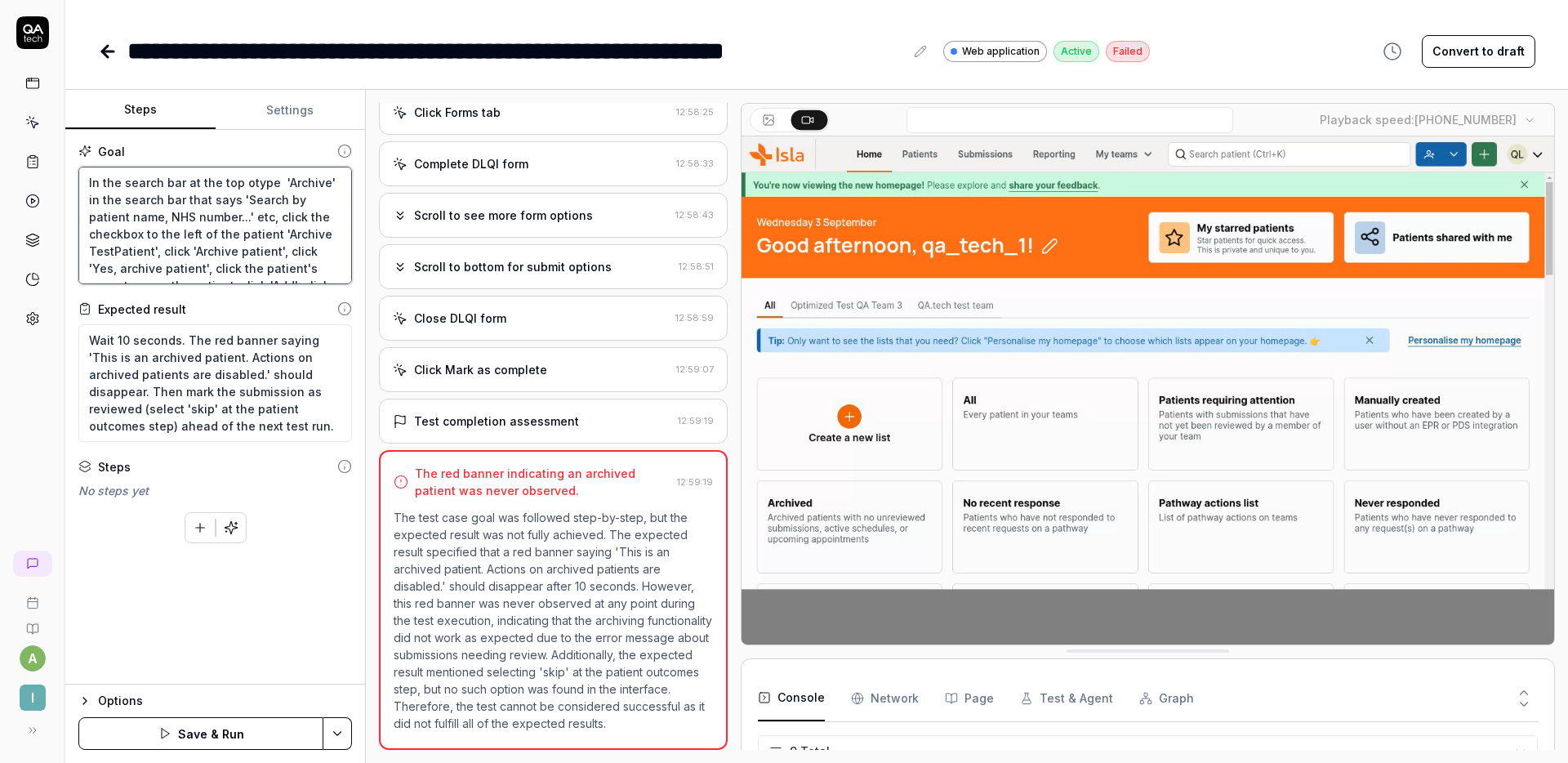
type textarea "*"
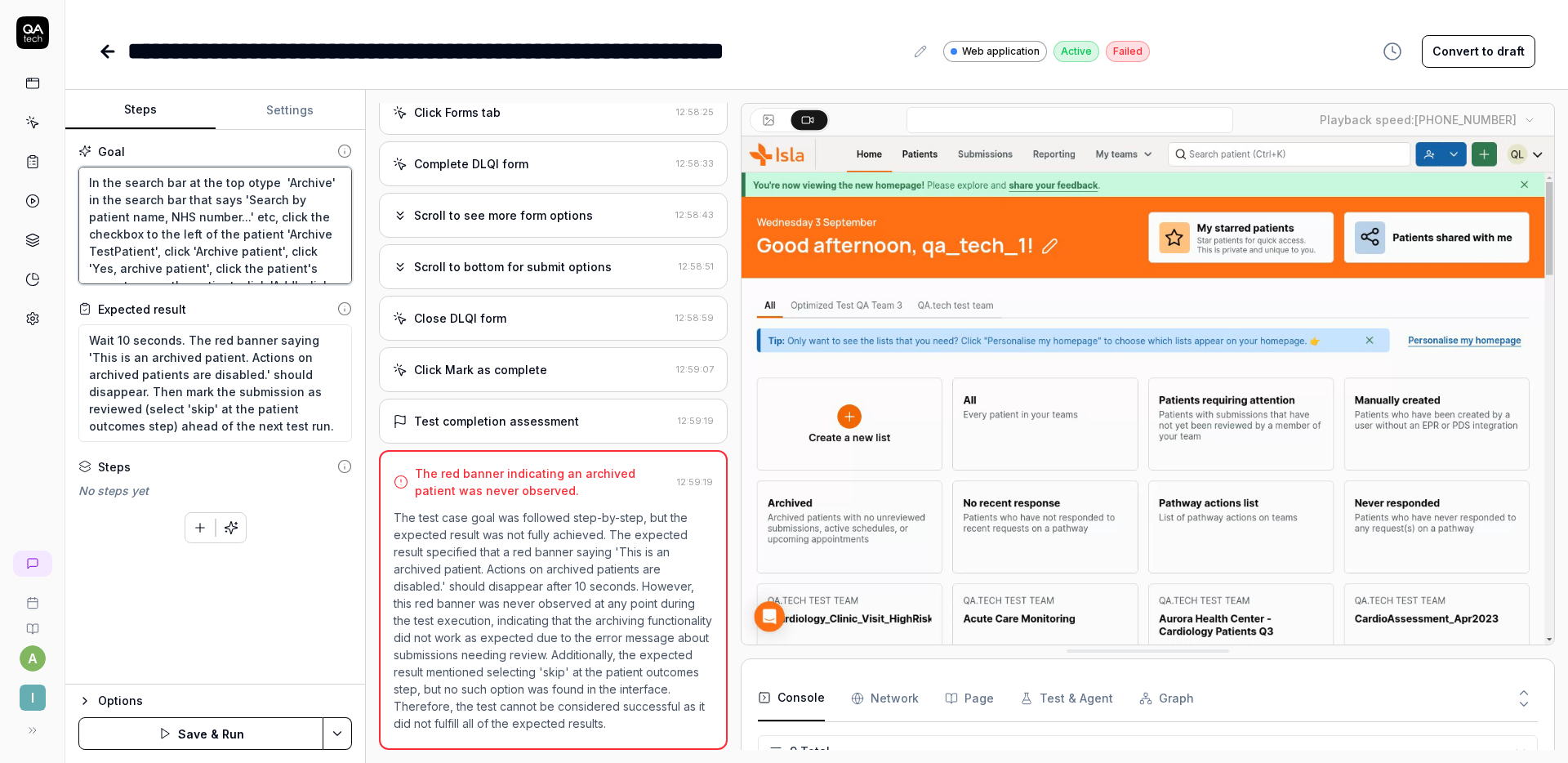
type textarea "In the search bar at the top oftype 'Archive' in the search bar that says 'Sear…"
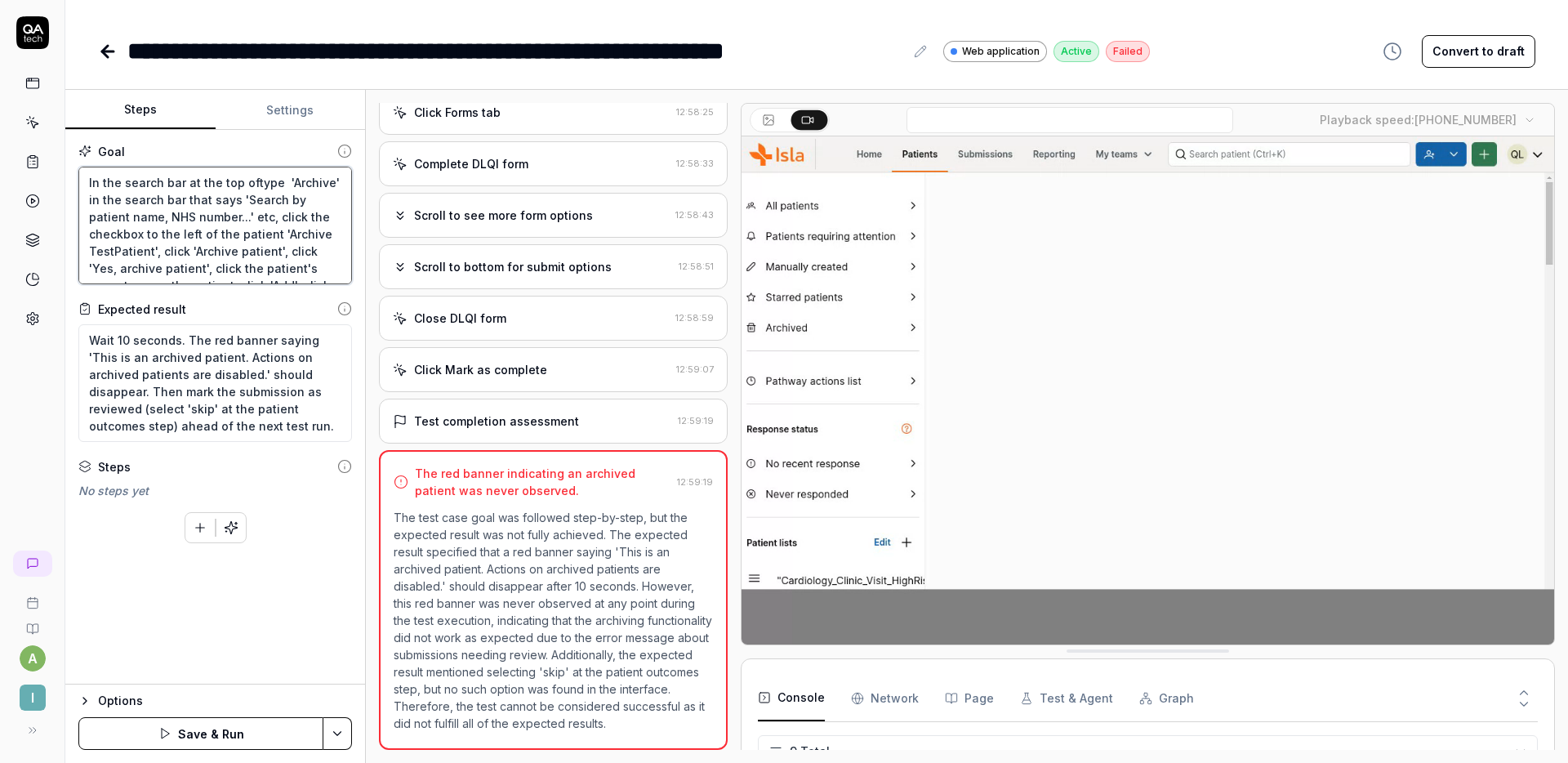
type textarea "*"
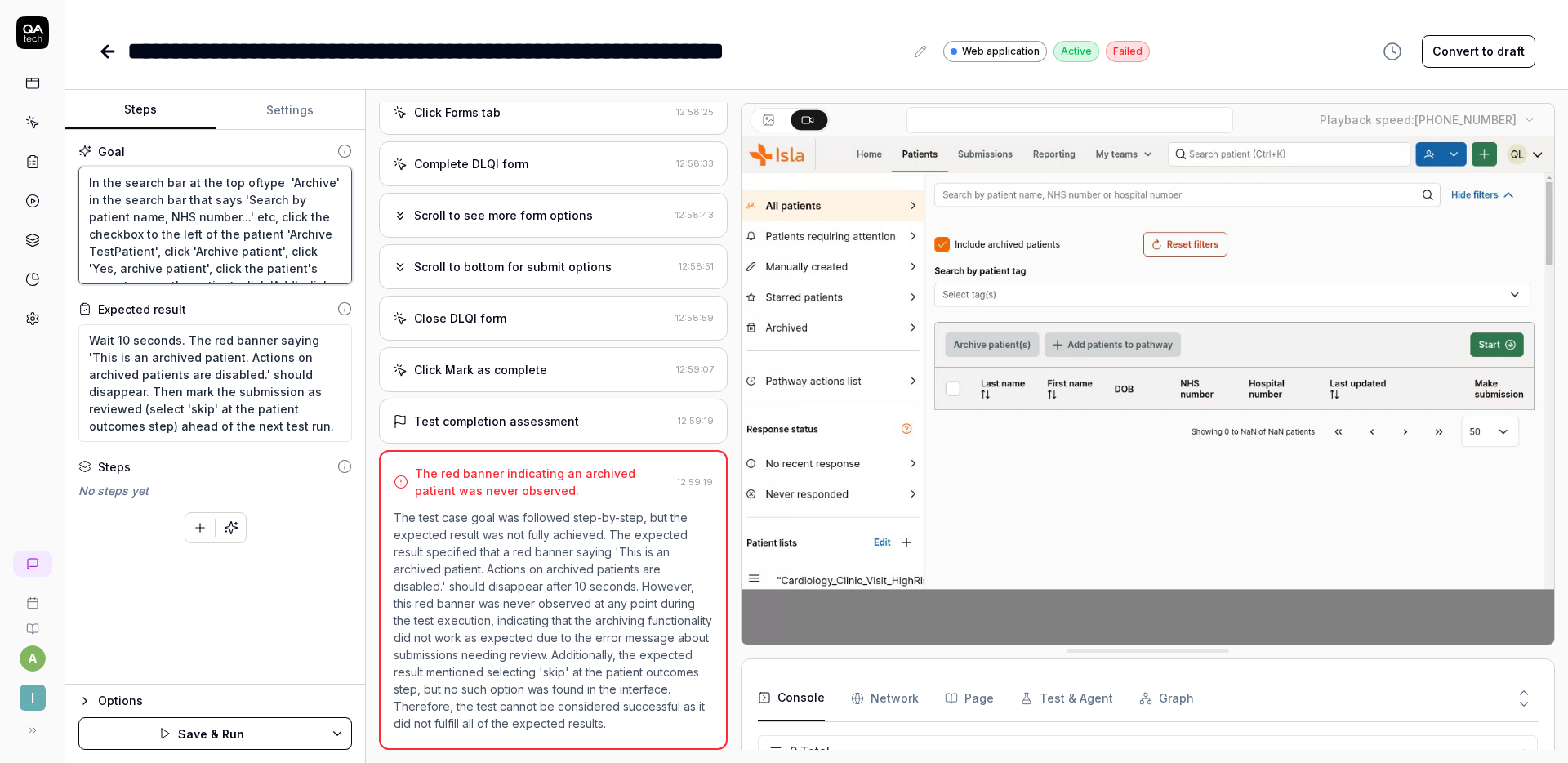
type textarea "In the search bar at the top of type 'Archive' in the search bar that says 'Sea…"
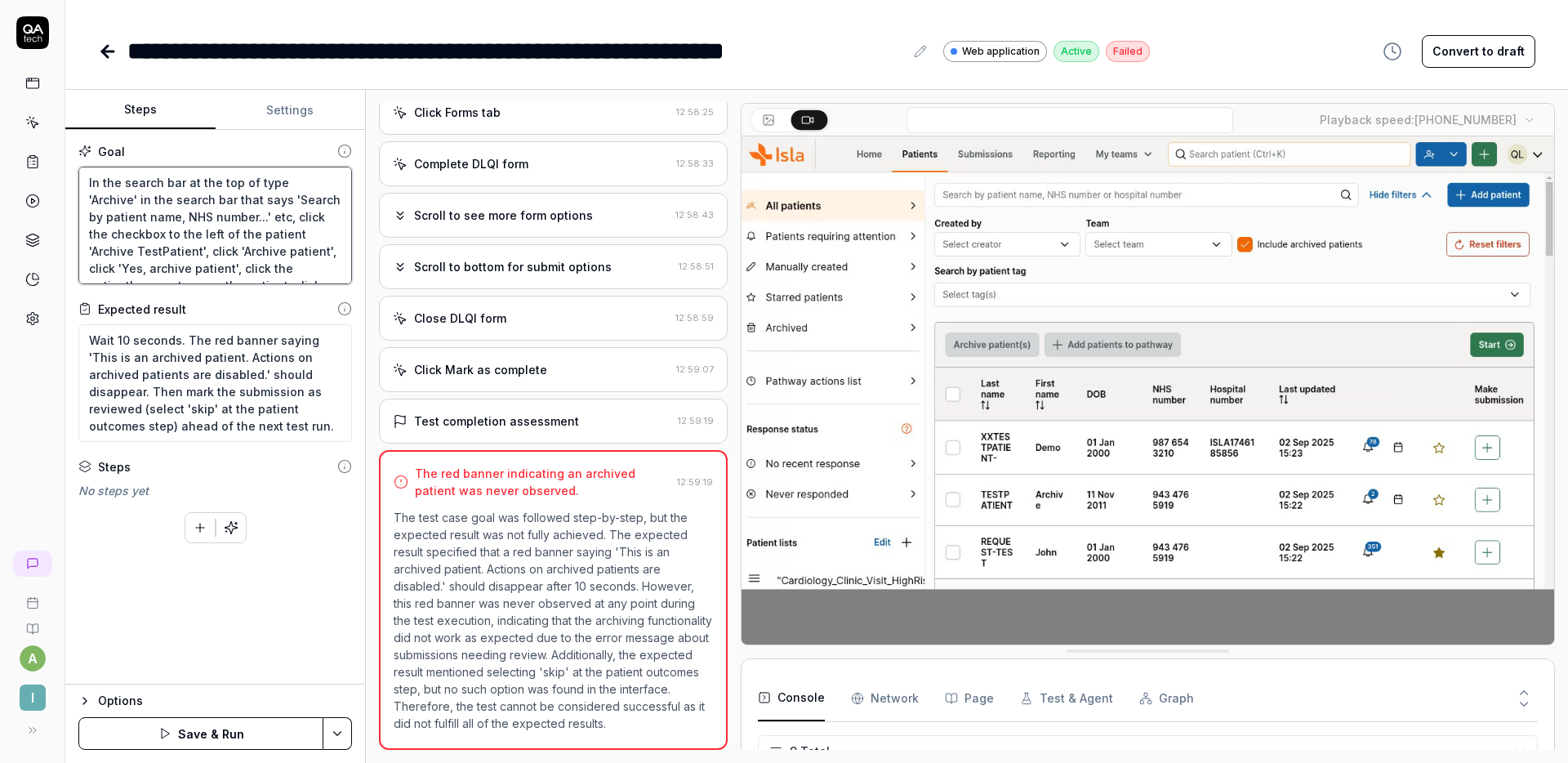
type textarea "*"
type textarea "In the search bar at the top of ttype 'Archive' in the search bar that says 'Se…"
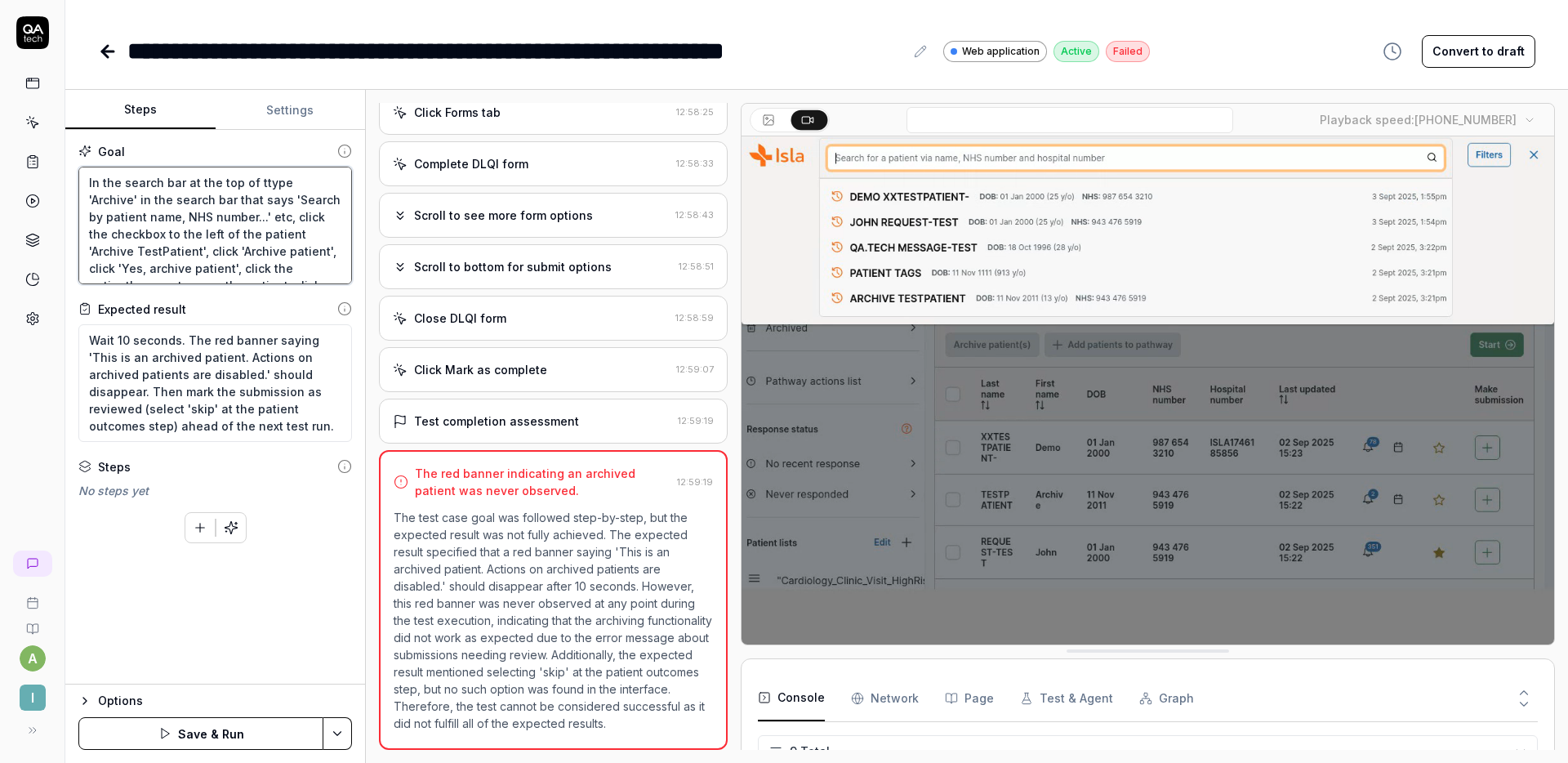
type textarea "*"
type textarea "In the search bar at the top of thtype 'Archive' in the search bar that says 'S…"
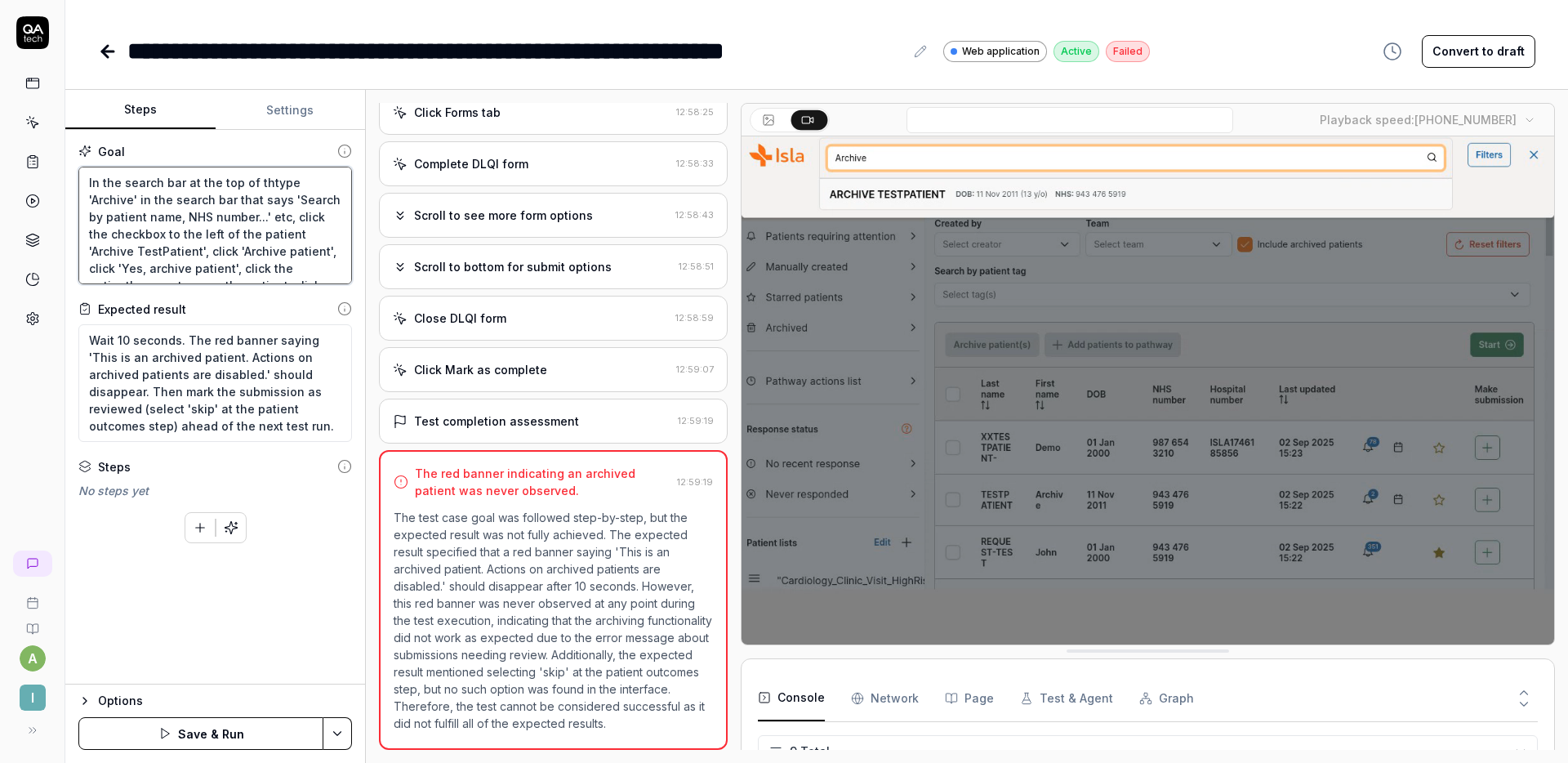
type textarea "*"
type textarea "In the search bar at the top of thetype 'Archive' in the search bar that says '…"
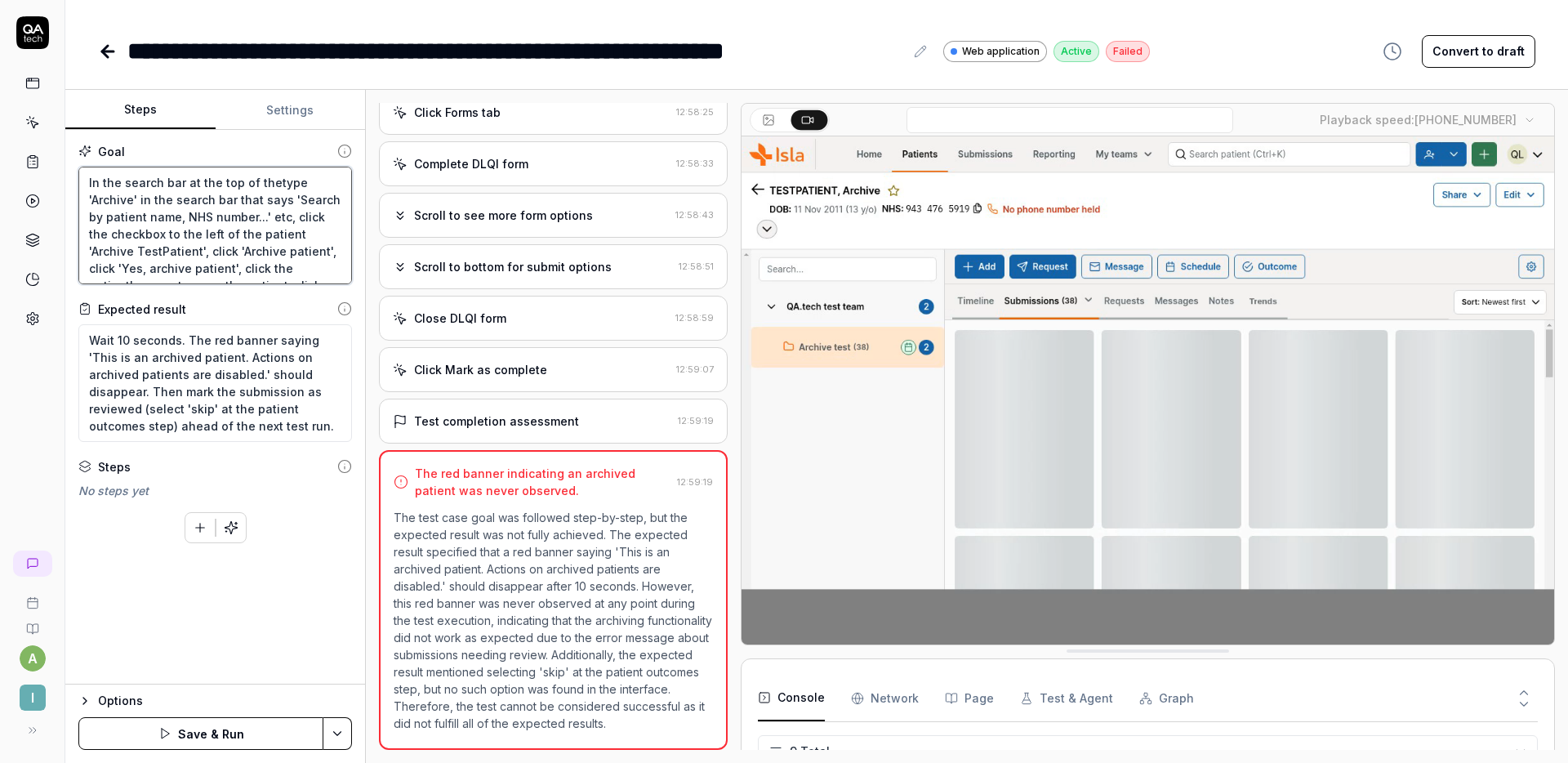
type textarea "*"
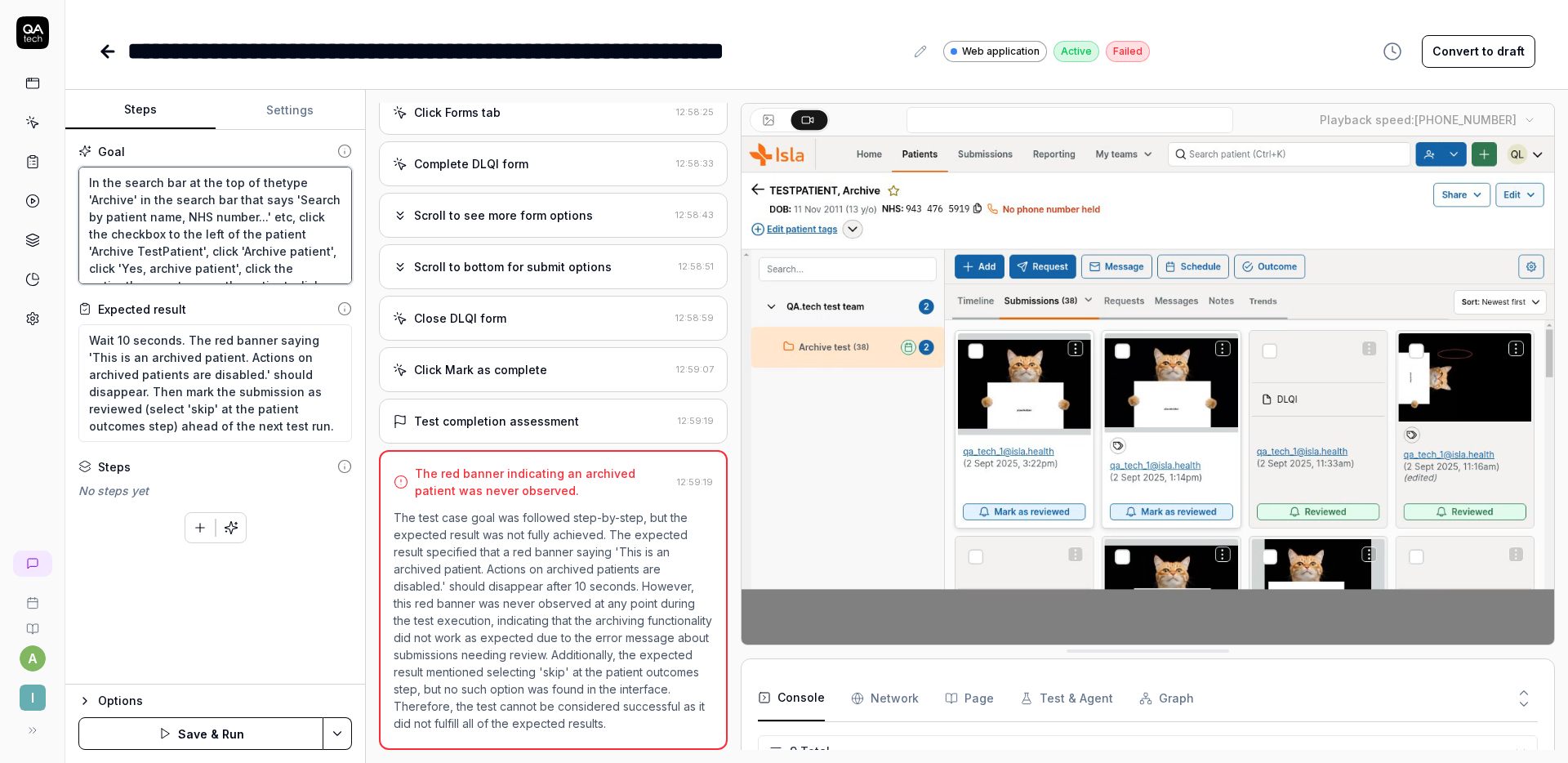
type textarea "In the search bar at the top of the type 'Archive' in the search bar that says …"
type textarea "*"
type textarea "In the search bar at the top of the sctype 'Archive' in the search bar that say…"
type textarea "*"
type textarea "In the search bar at the top of the scretype 'Archive' in the search bar that s…"
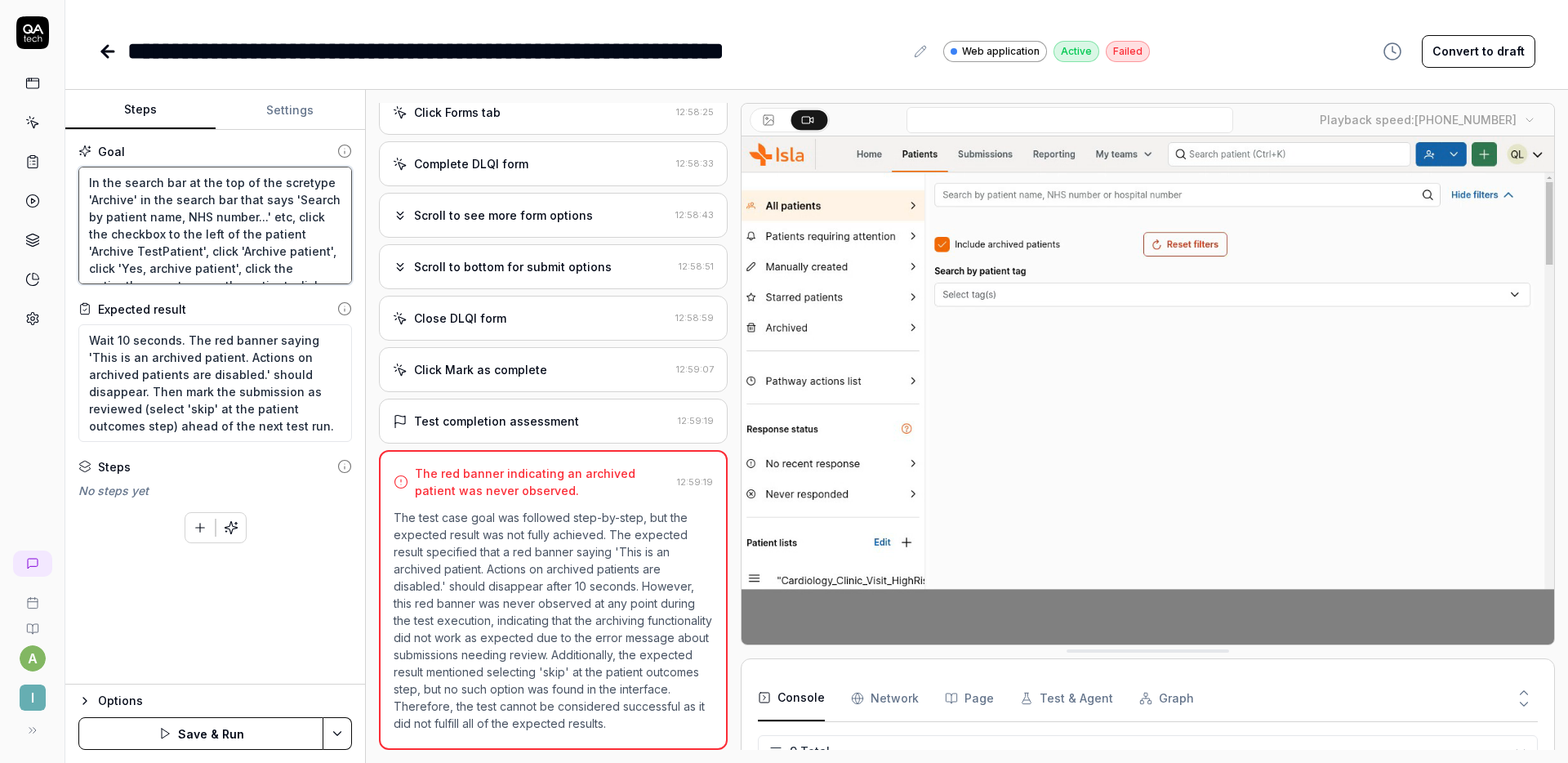
type textarea "*"
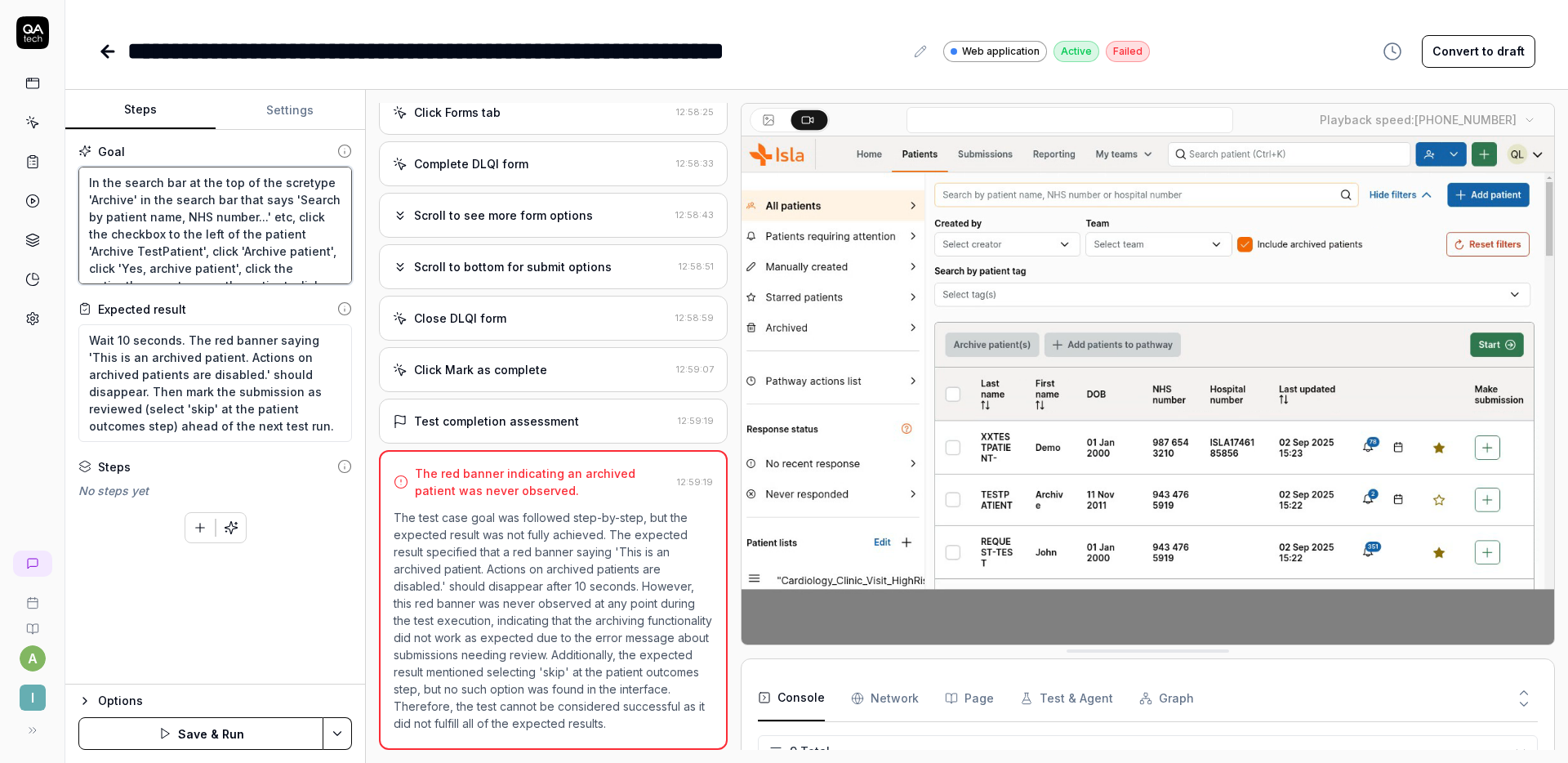
type textarea "In the search bar at the top of the screetype 'Archive' in the search bar that …"
type textarea "*"
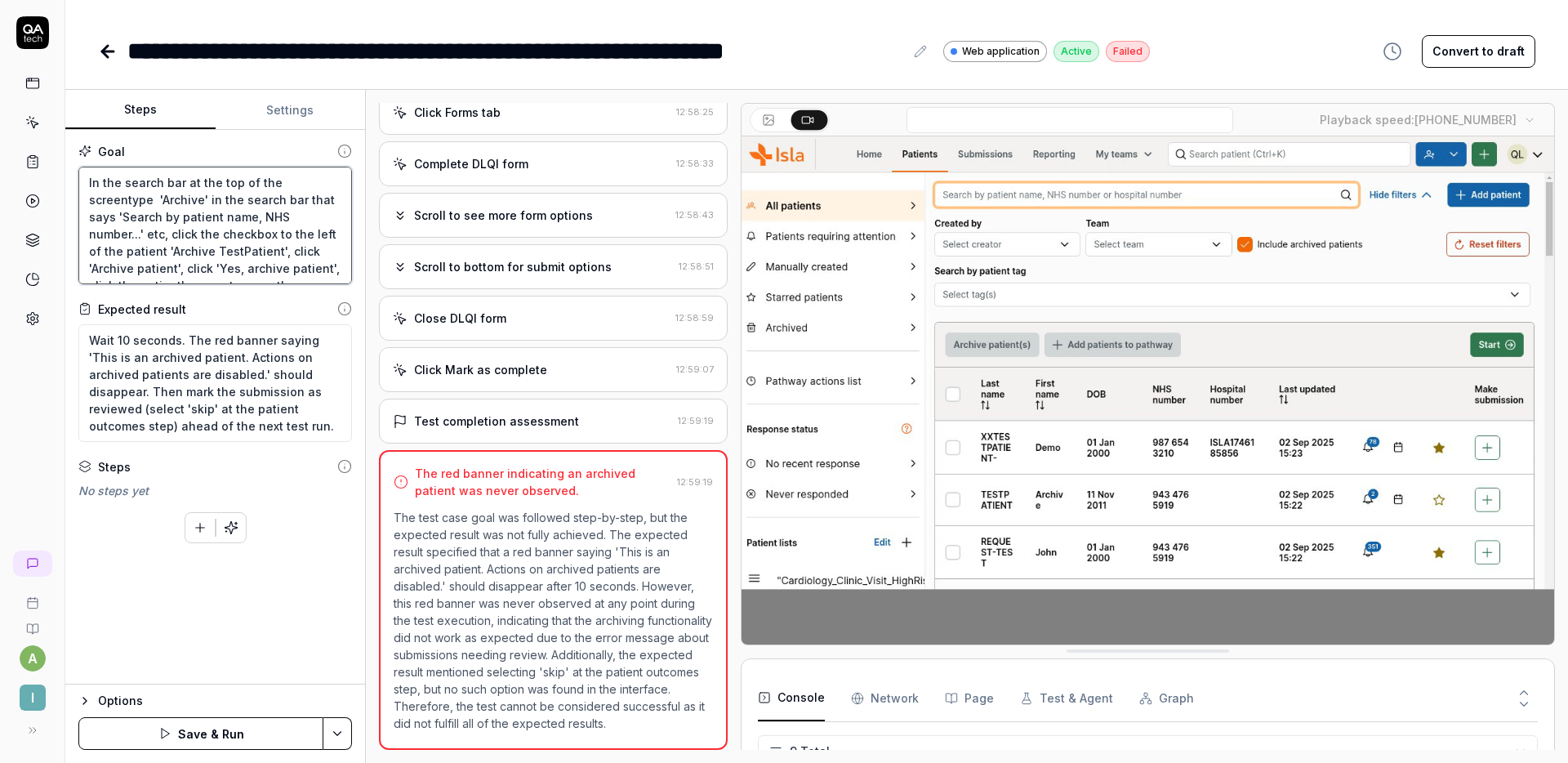
type textarea "In the search bar at the top of the screen type 'Archive' in the search bar tha…"
type textarea "*"
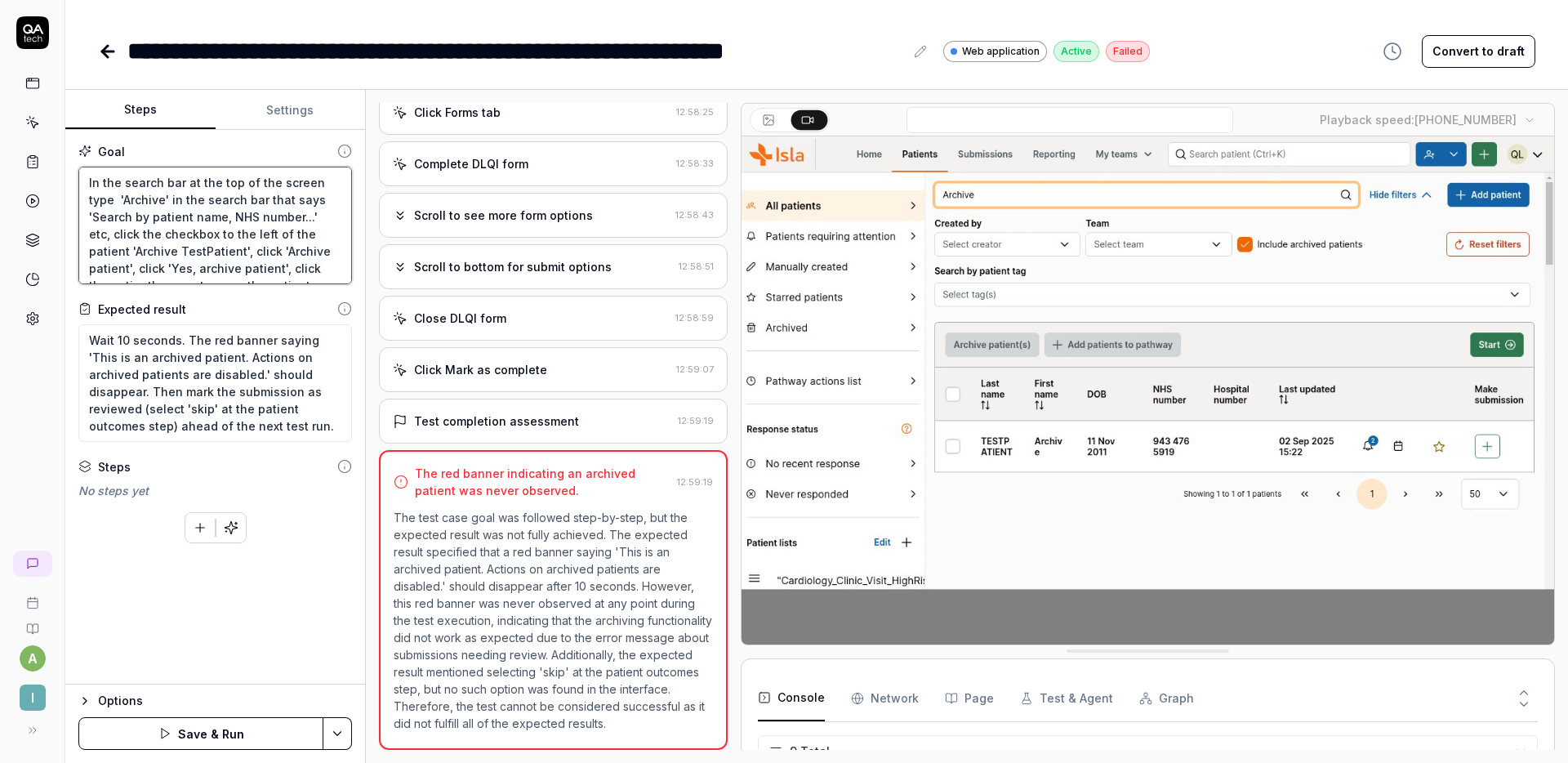
type textarea "In the search bar at the top of the screen atype 'Archive' in the search bar th…"
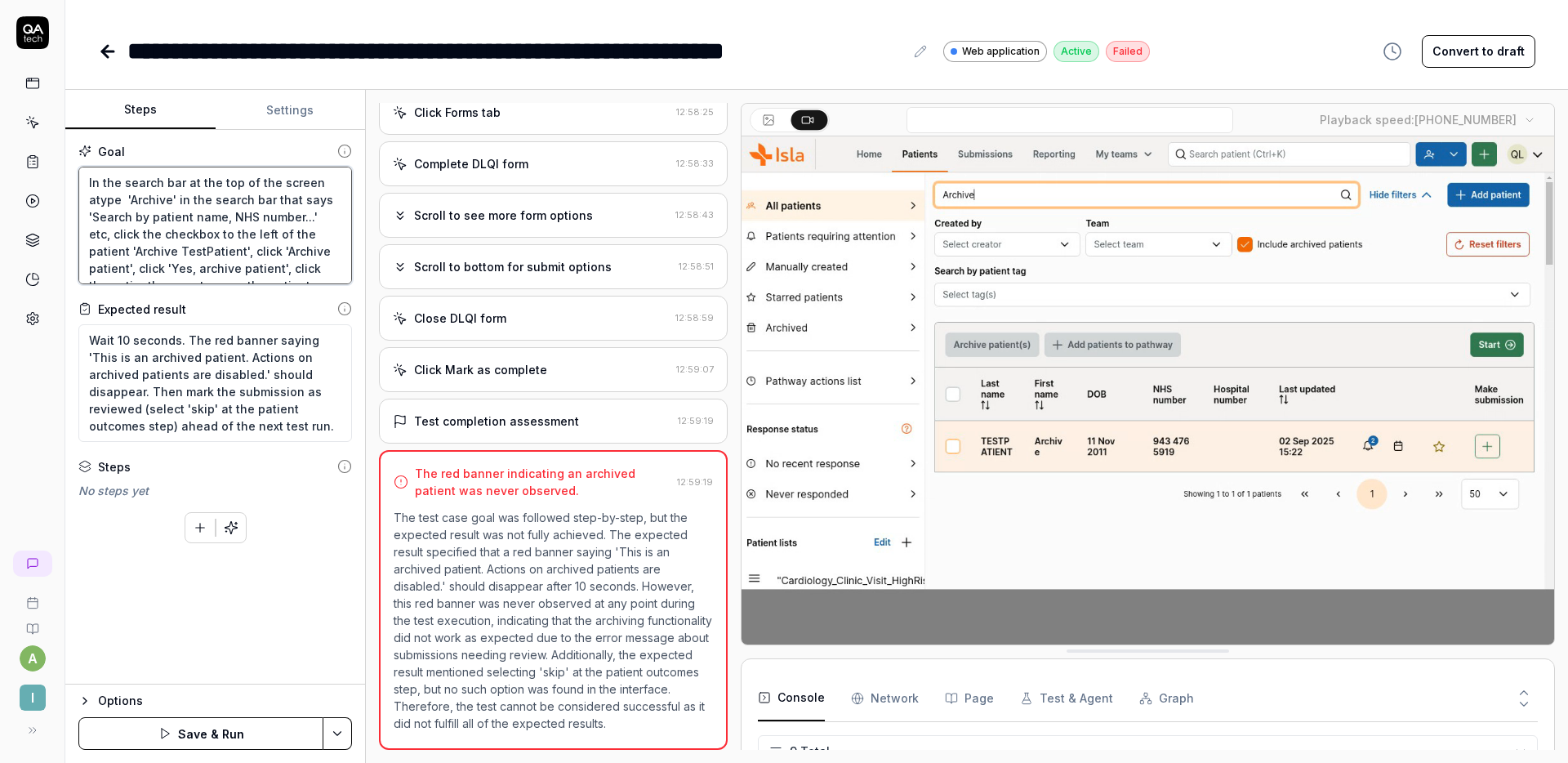
type textarea "*"
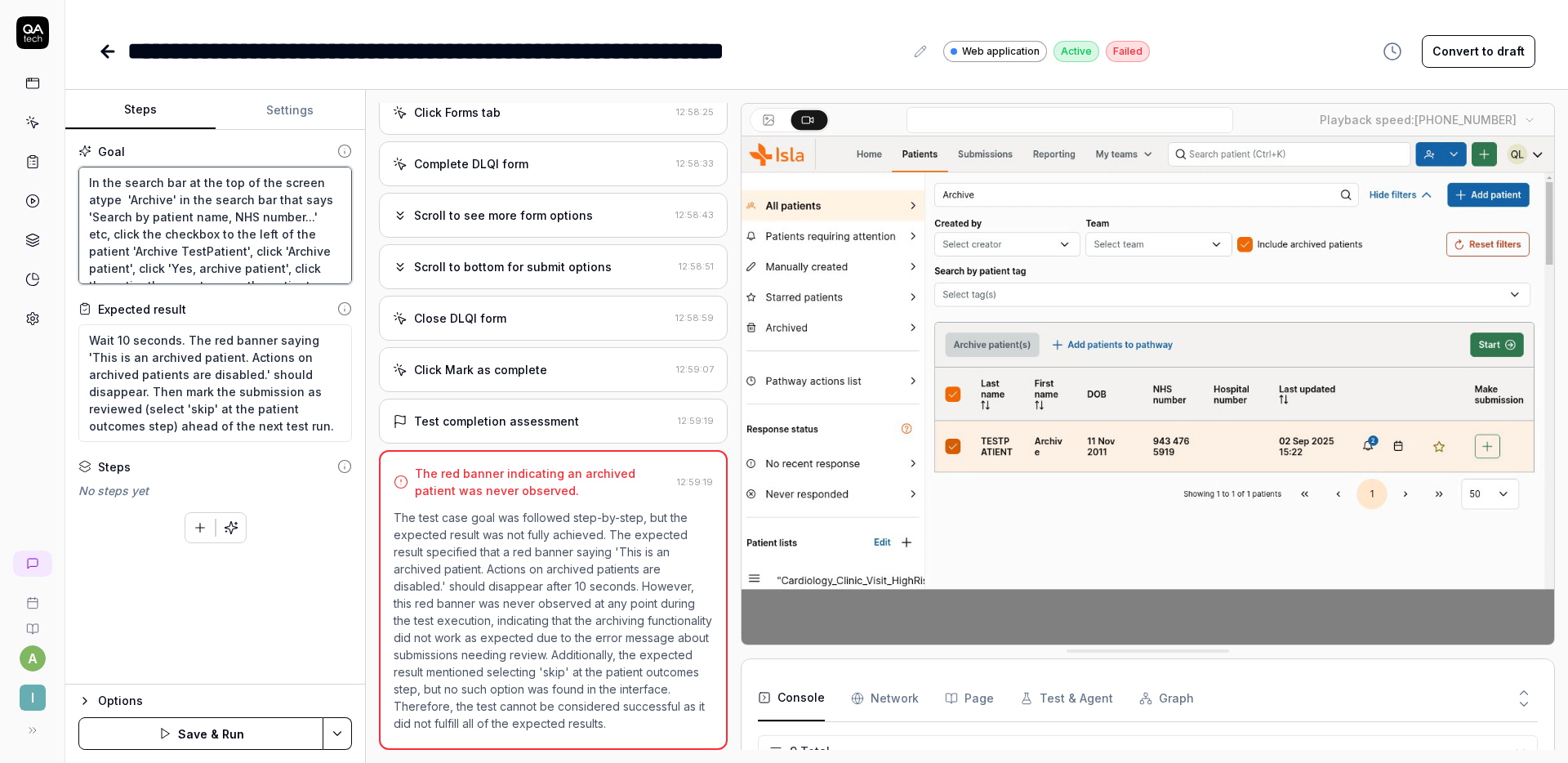
type textarea "In the search bar at the top of the screen attype 'Archive' in the search bar t…"
type textarea "*"
type textarea "In the search bar at the top of the screen at type 'Archive' in the search bar …"
type textarea "*"
type textarea "In the search bar at the top of the screen at ttype 'Archive' in the search bar…"
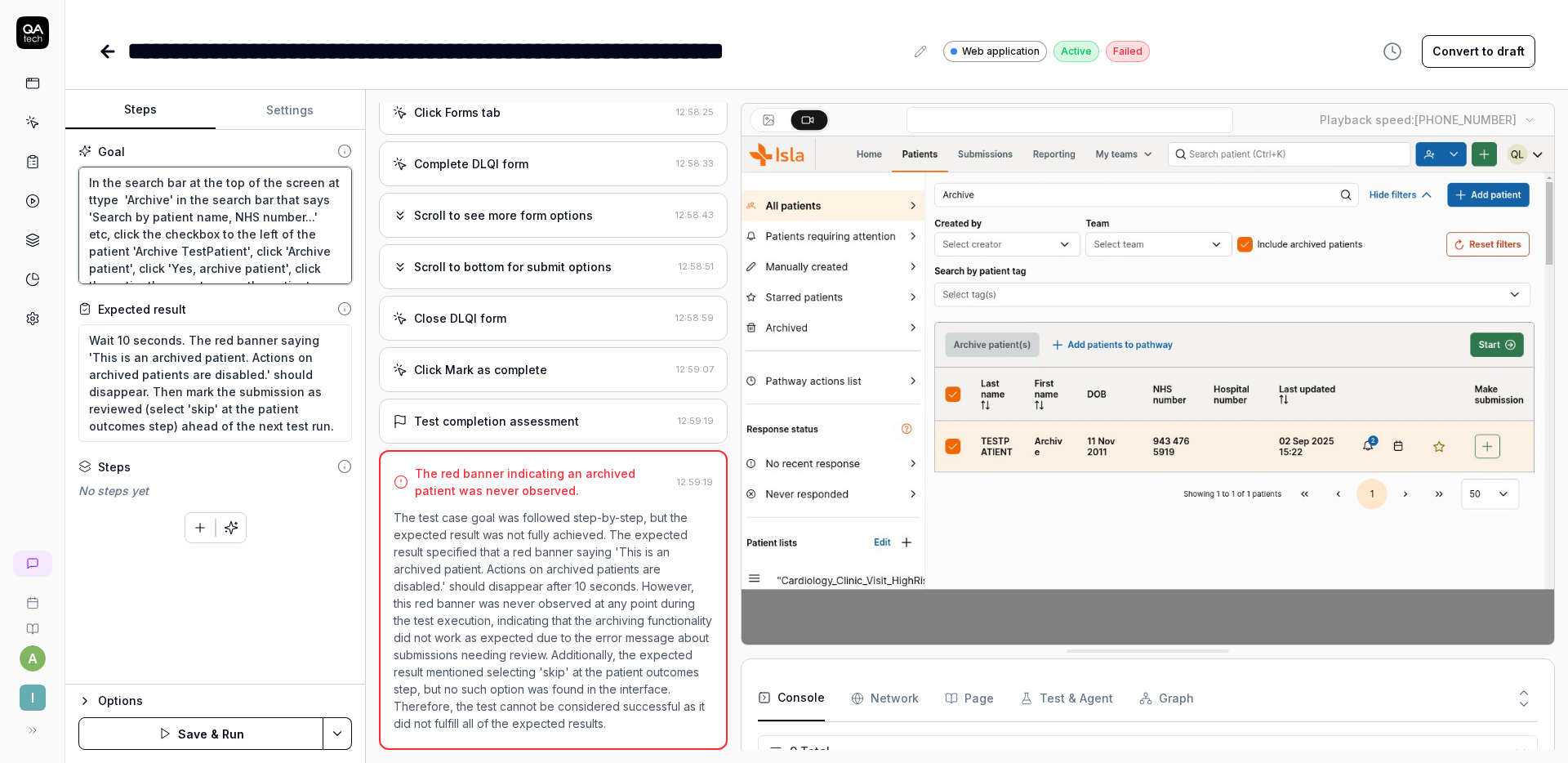
type textarea "*"
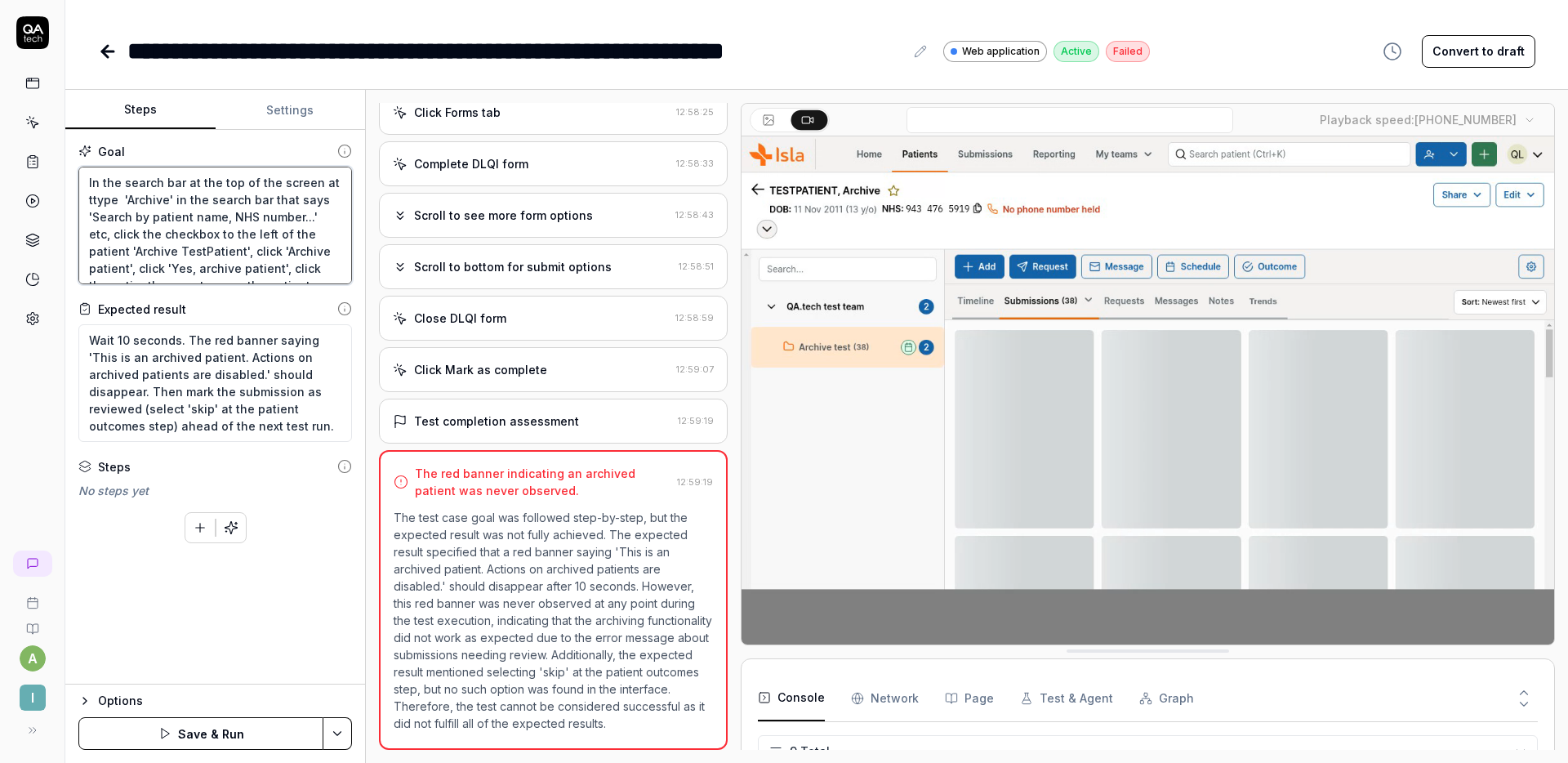
type textarea "In the search bar at the top of the screen at type 'Archive' in the search bar …"
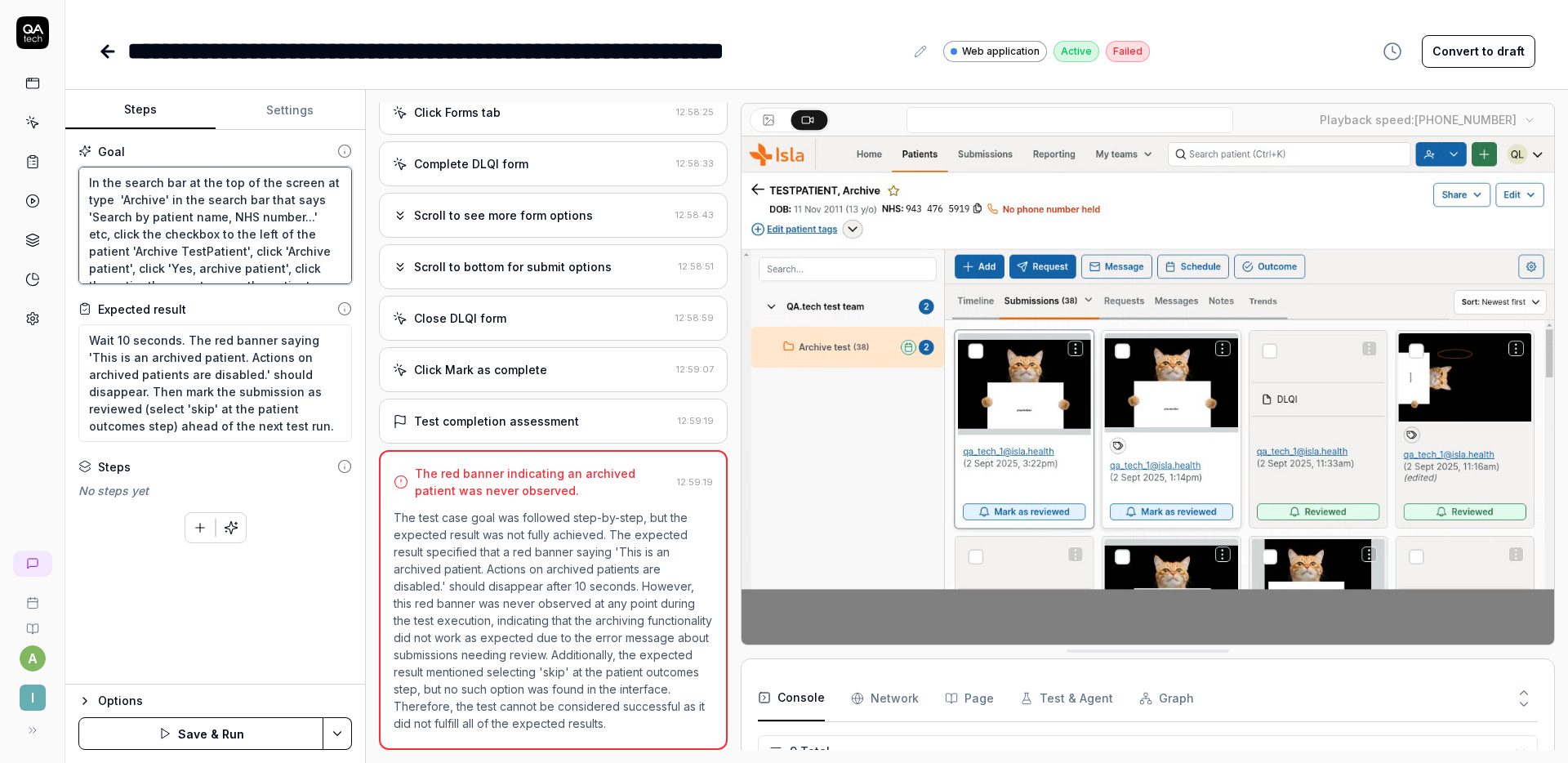
type textarea "*"
type textarea "In the search bar at the top of the screen type 'Archive' in the search bar tha…"
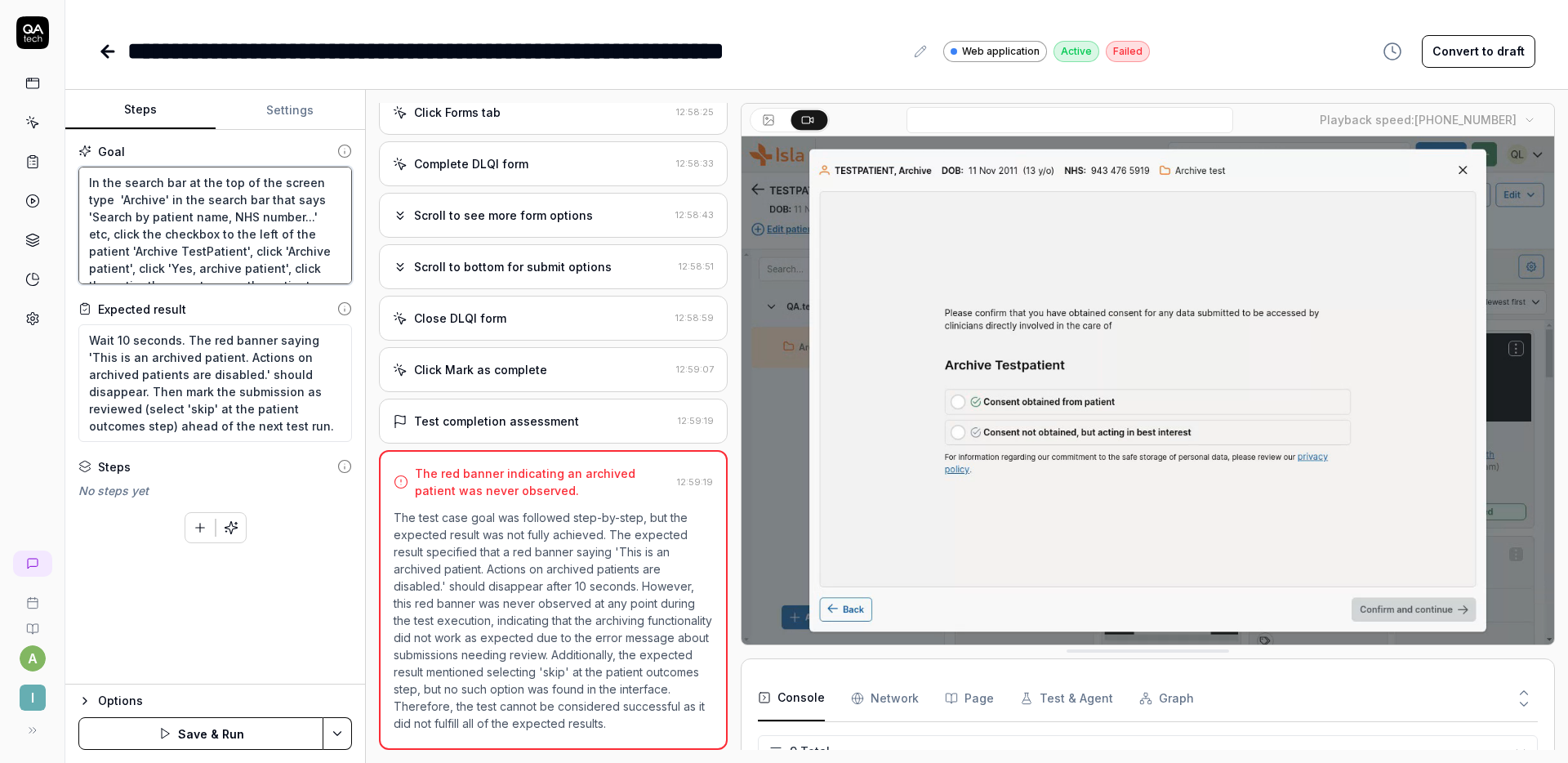
type textarea "*"
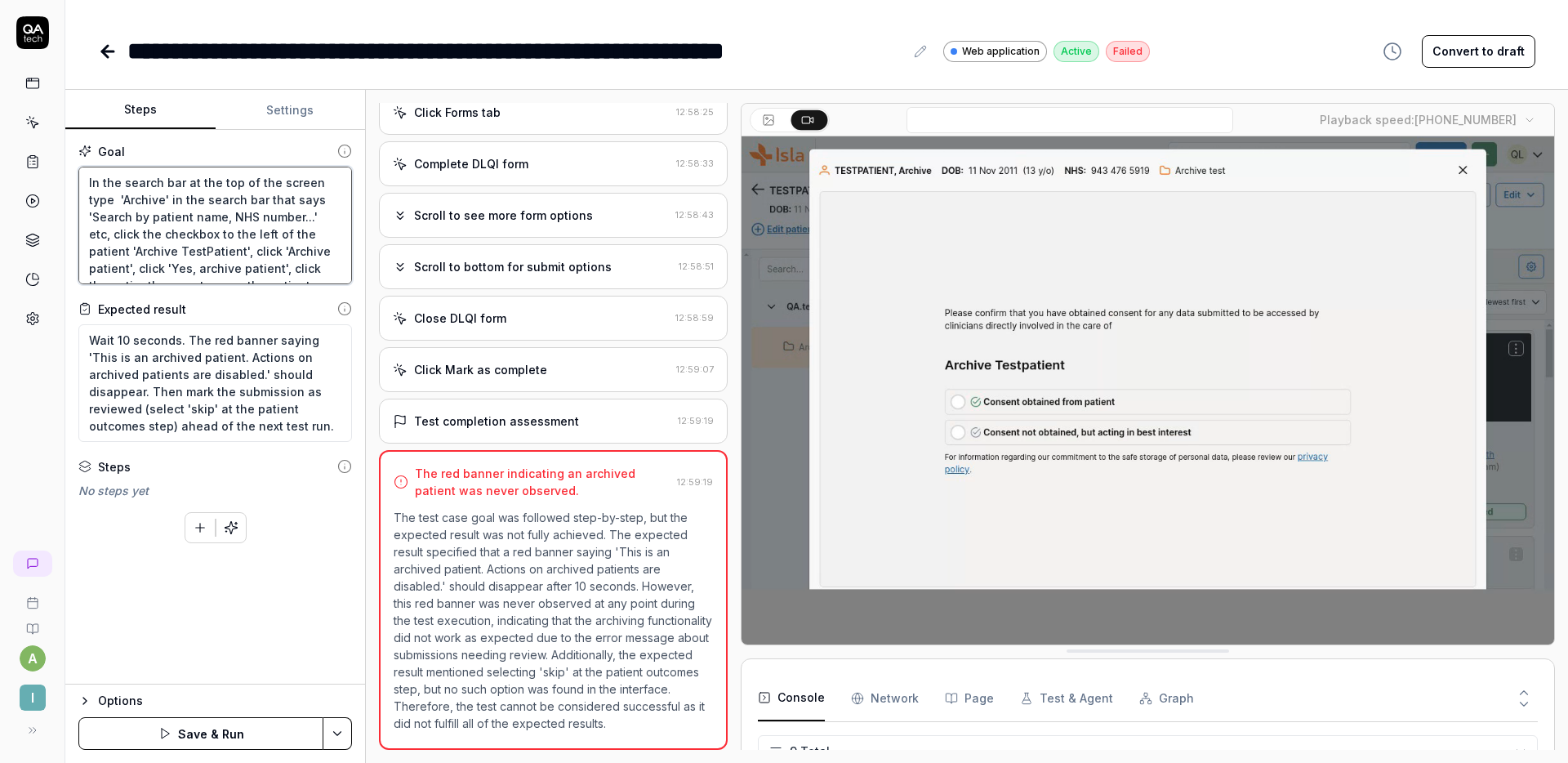
type textarea "In the search bar at the top of the screen ttype 'Archive' in the search bar th…"
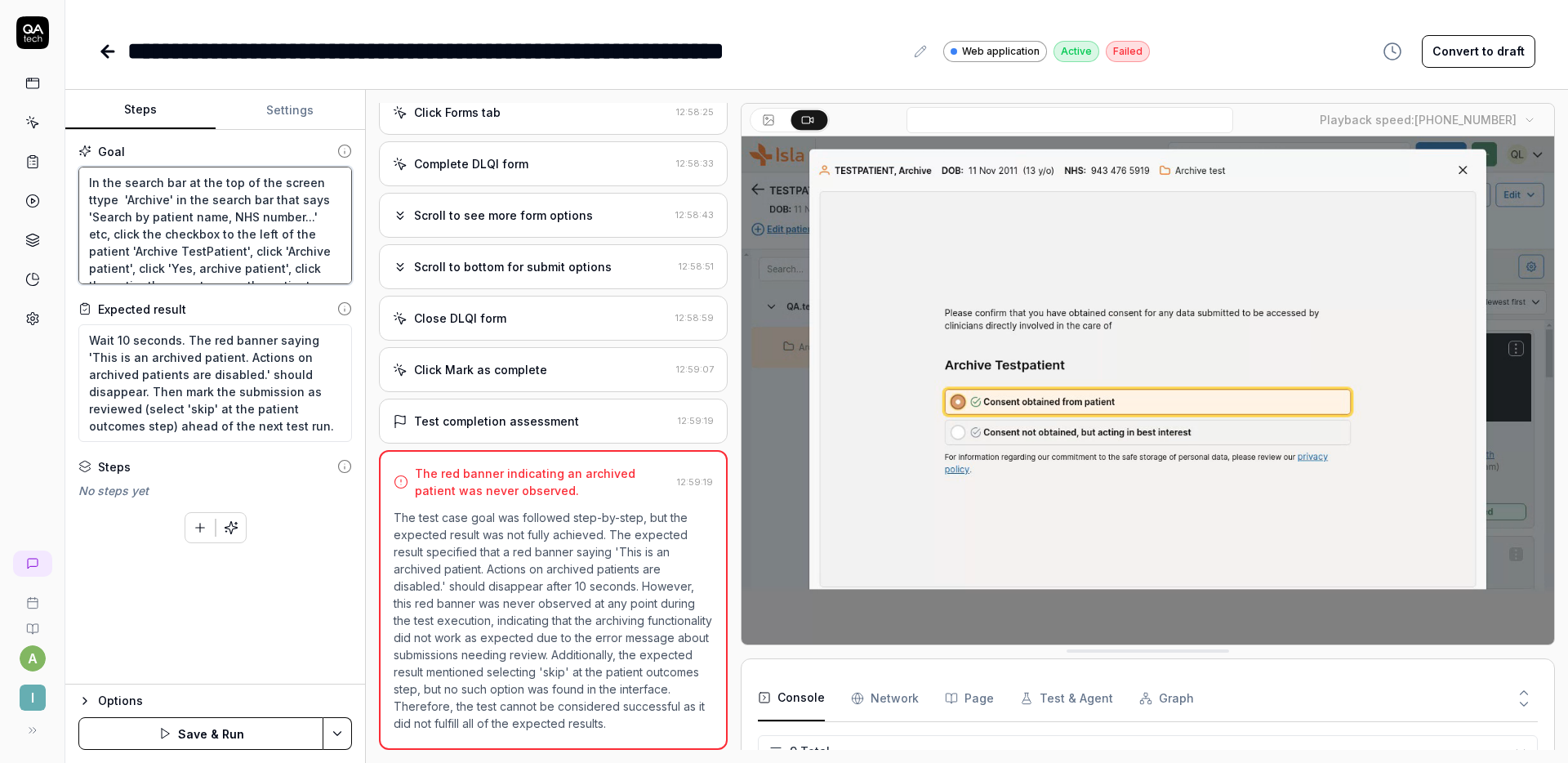
type textarea "*"
type textarea "In the search bar at the top of the screen thtype 'Archive' in the search bar t…"
type textarea "*"
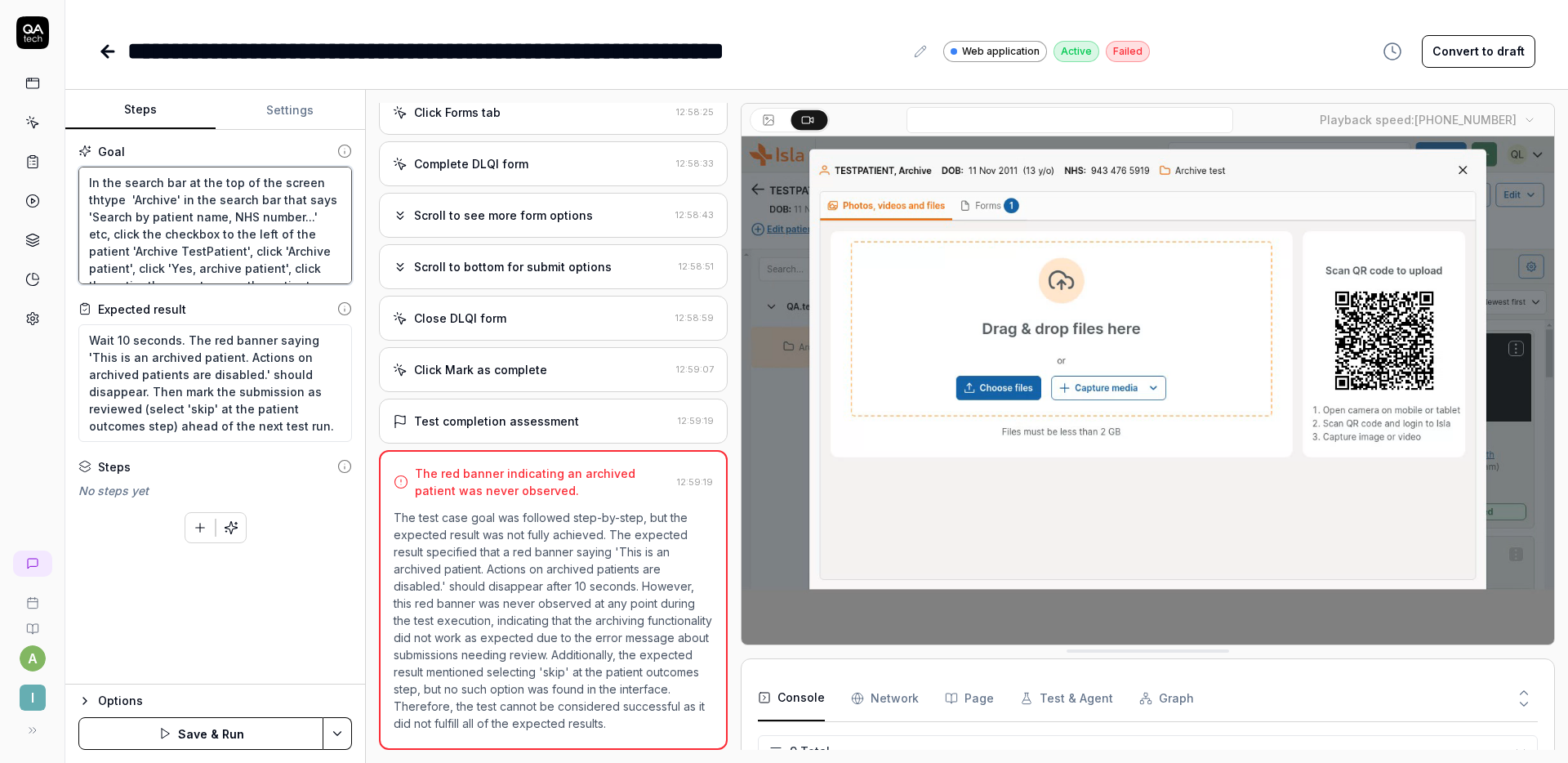
type textarea "In the search bar at the top of the screen thatype 'Archive' in the search bar …"
type textarea "*"
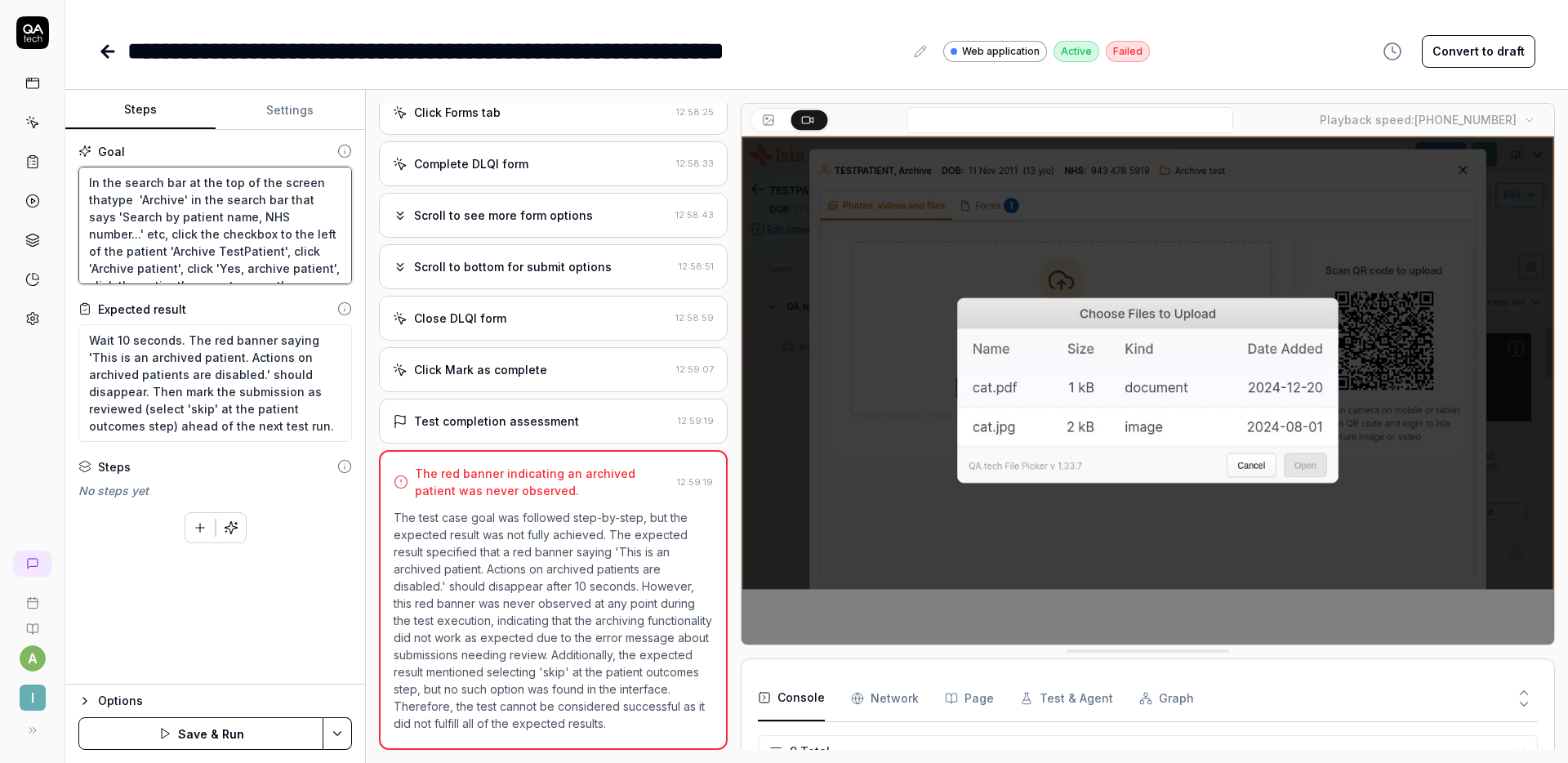
type textarea "In the search bar at the top of the screen thattype 'Archive' in the search bar…"
type textarea "*"
type textarea "In the search bar at the top of the screen that type 'Archive' in the search ba…"
type textarea "*"
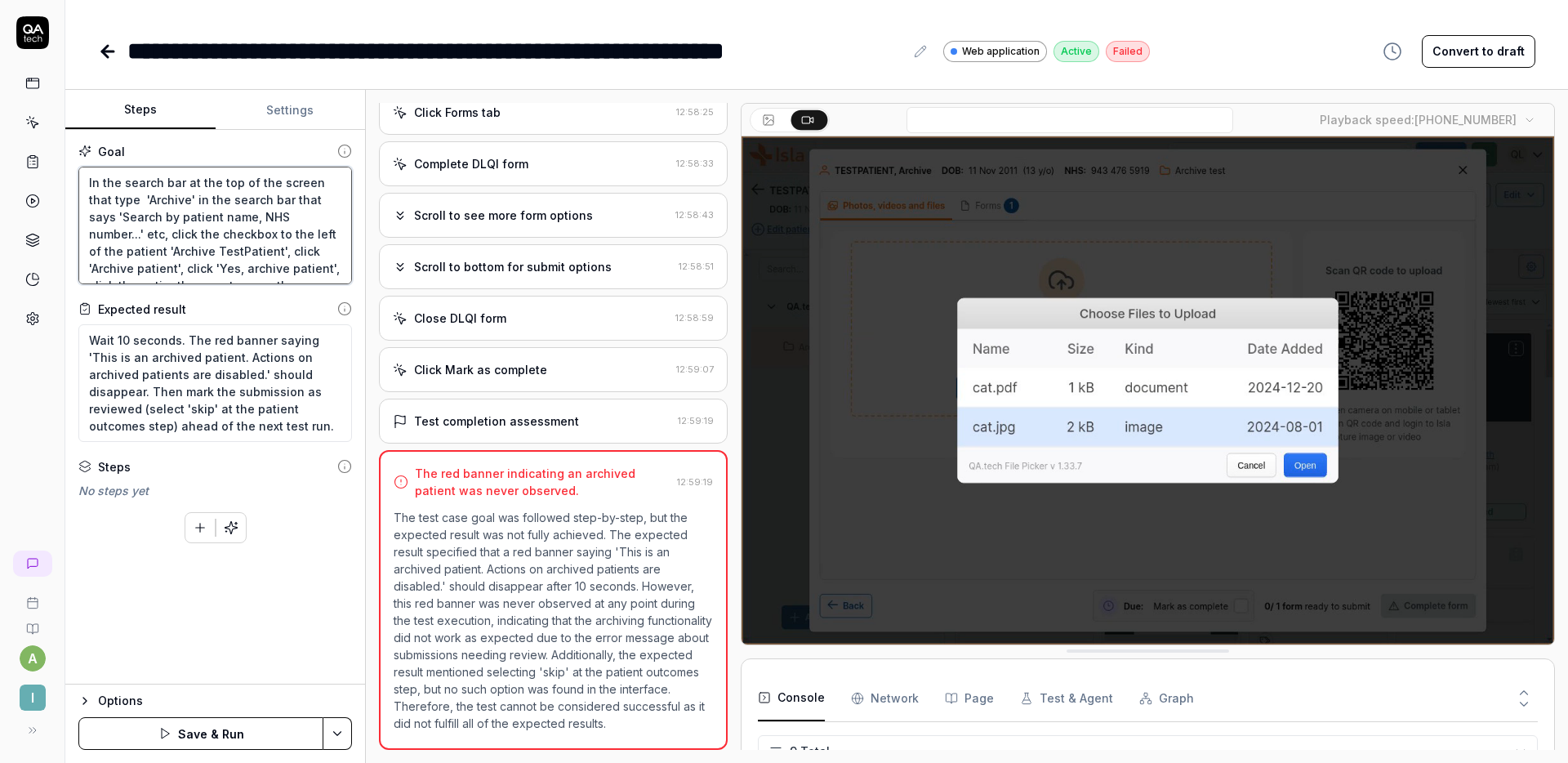
type textarea "In the search bar at the top of the screen that stype 'Archive' in the search b…"
type textarea "*"
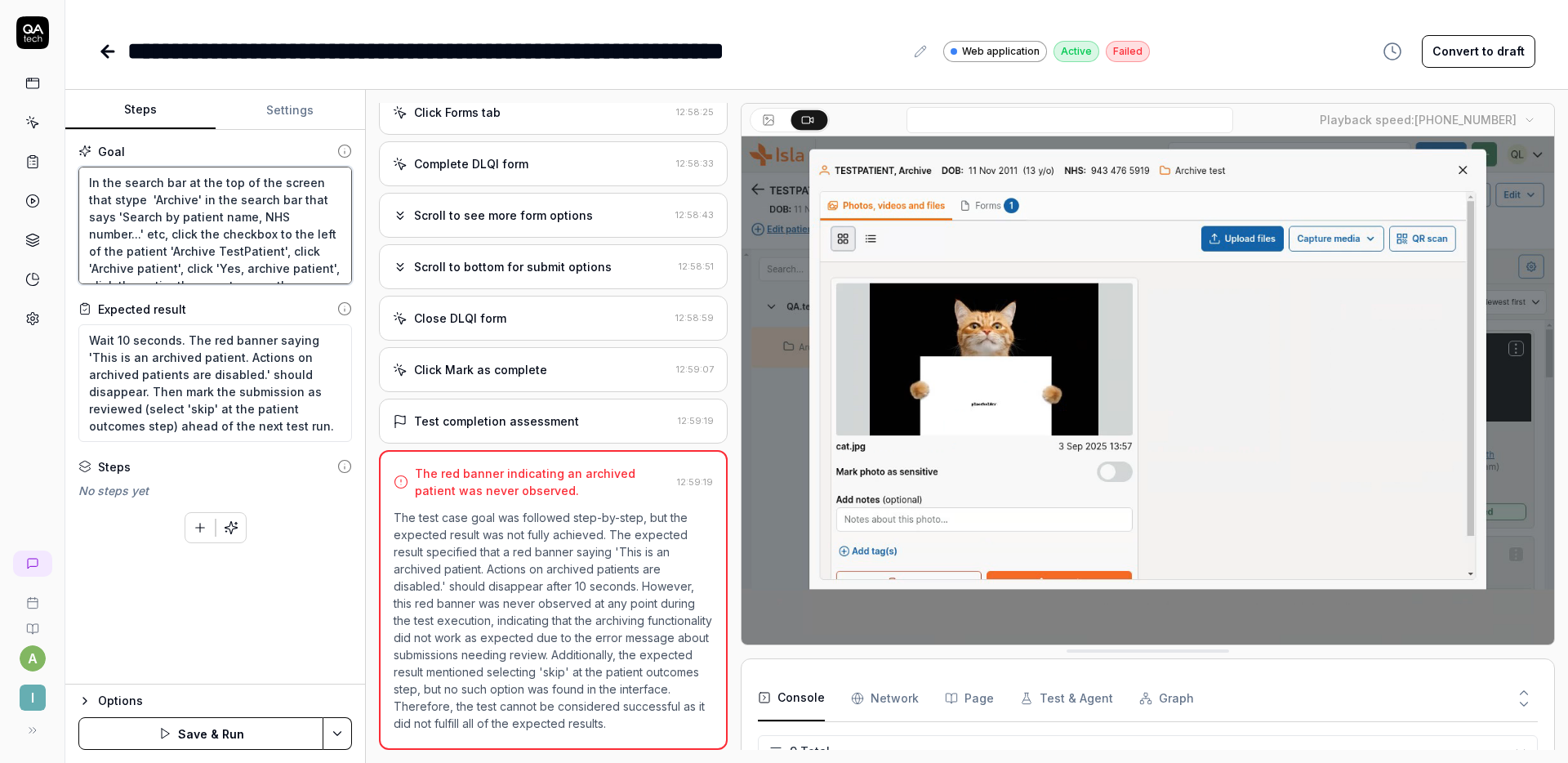
type textarea "In the search bar at the top of the screen that satype 'Archive' in the search …"
type textarea "*"
type textarea "In the search bar at the top of the screen that saytype 'Archive' in the search…"
type textarea "*"
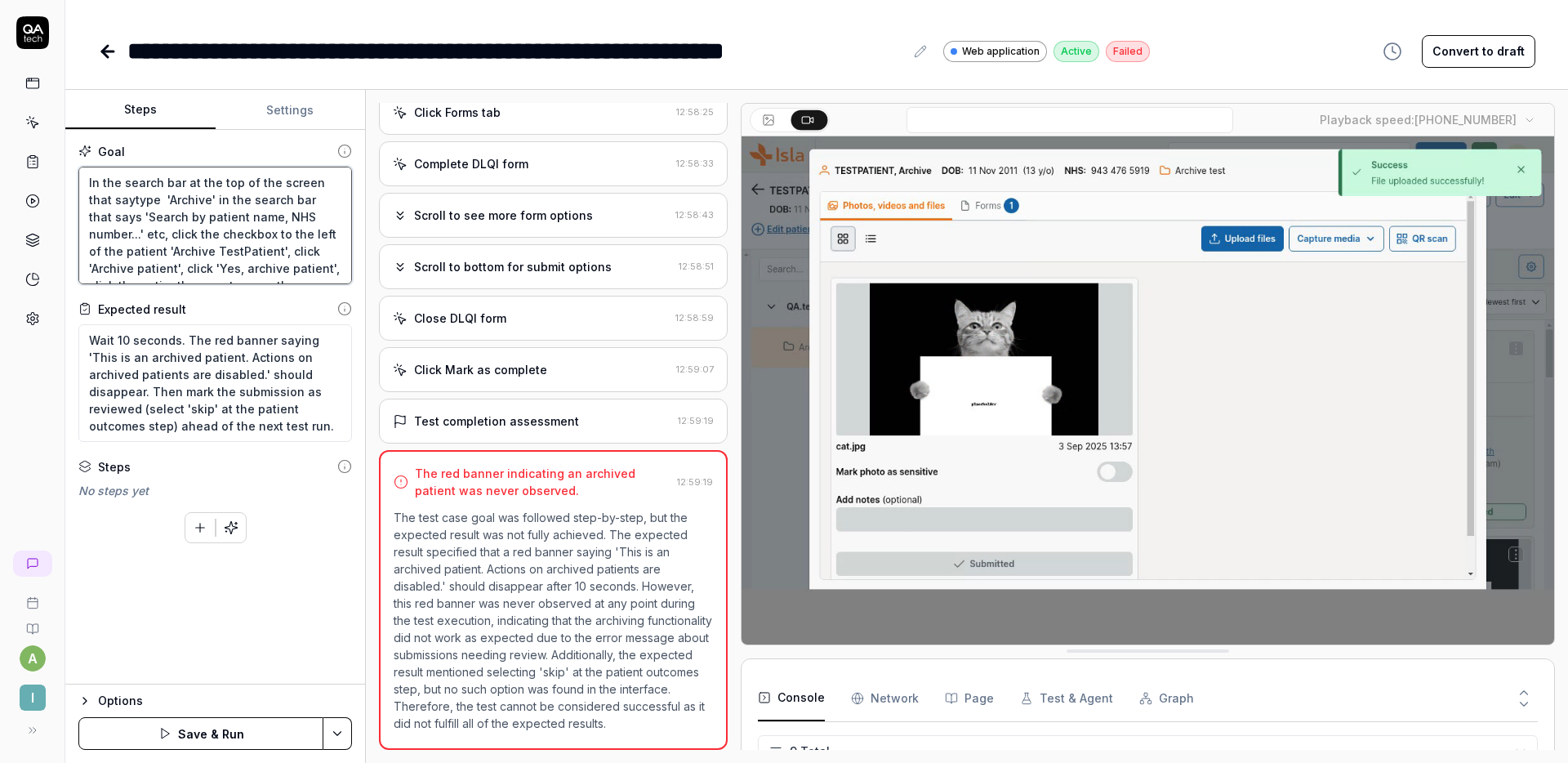
type textarea "In the search bar at the top of the screen that saystype 'Archive' in the searc…"
type textarea "*"
type textarea "In the search bar at the top of the screen that says'type 'Archive' in the sear…"
type textarea "*"
type textarea "In the search bar at the top of the screen that saystype 'Archive' in the searc…"
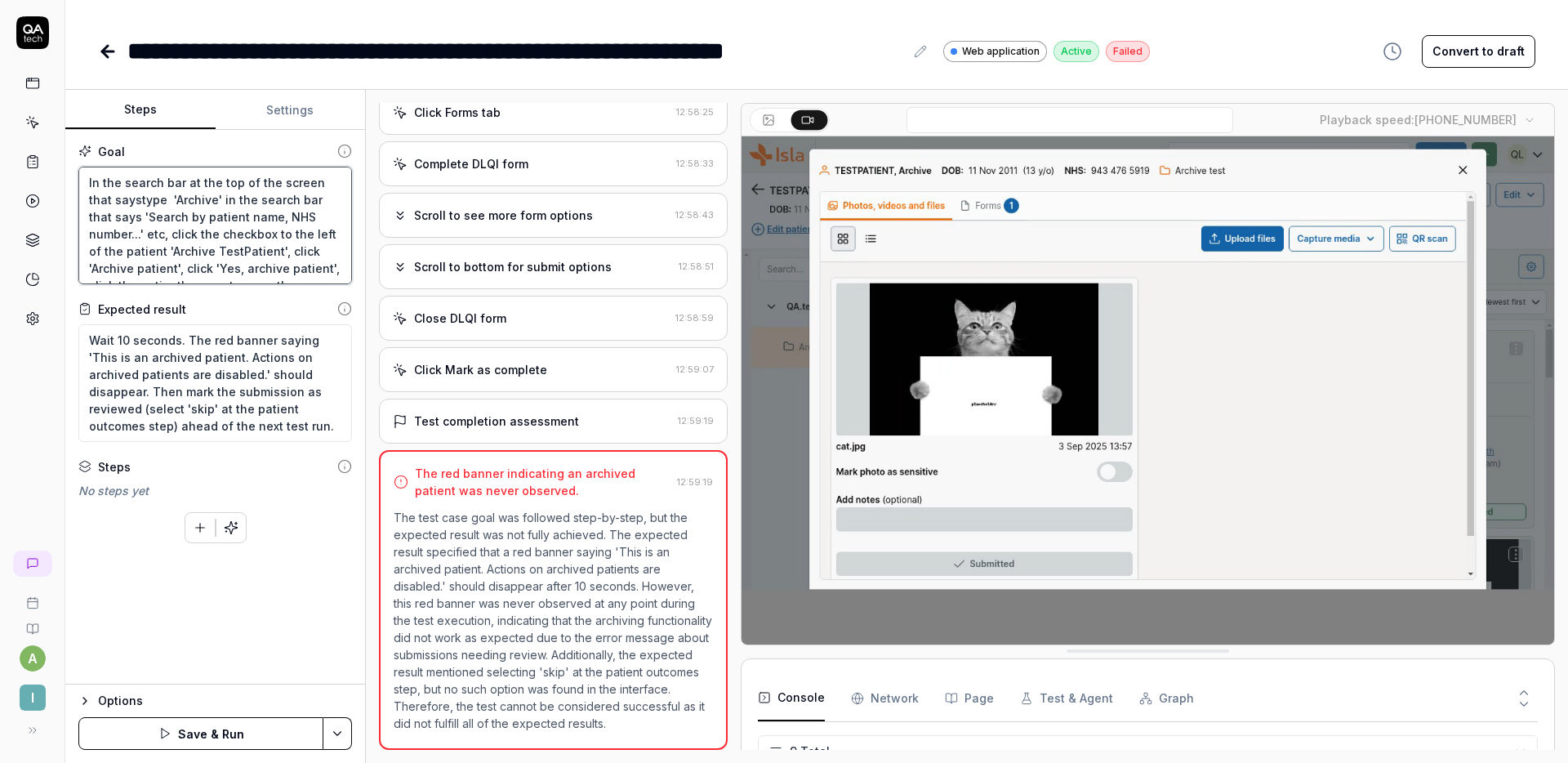
type textarea "*"
type textarea "In the search bar at the top of the screen that says type 'Archive' in the sear…"
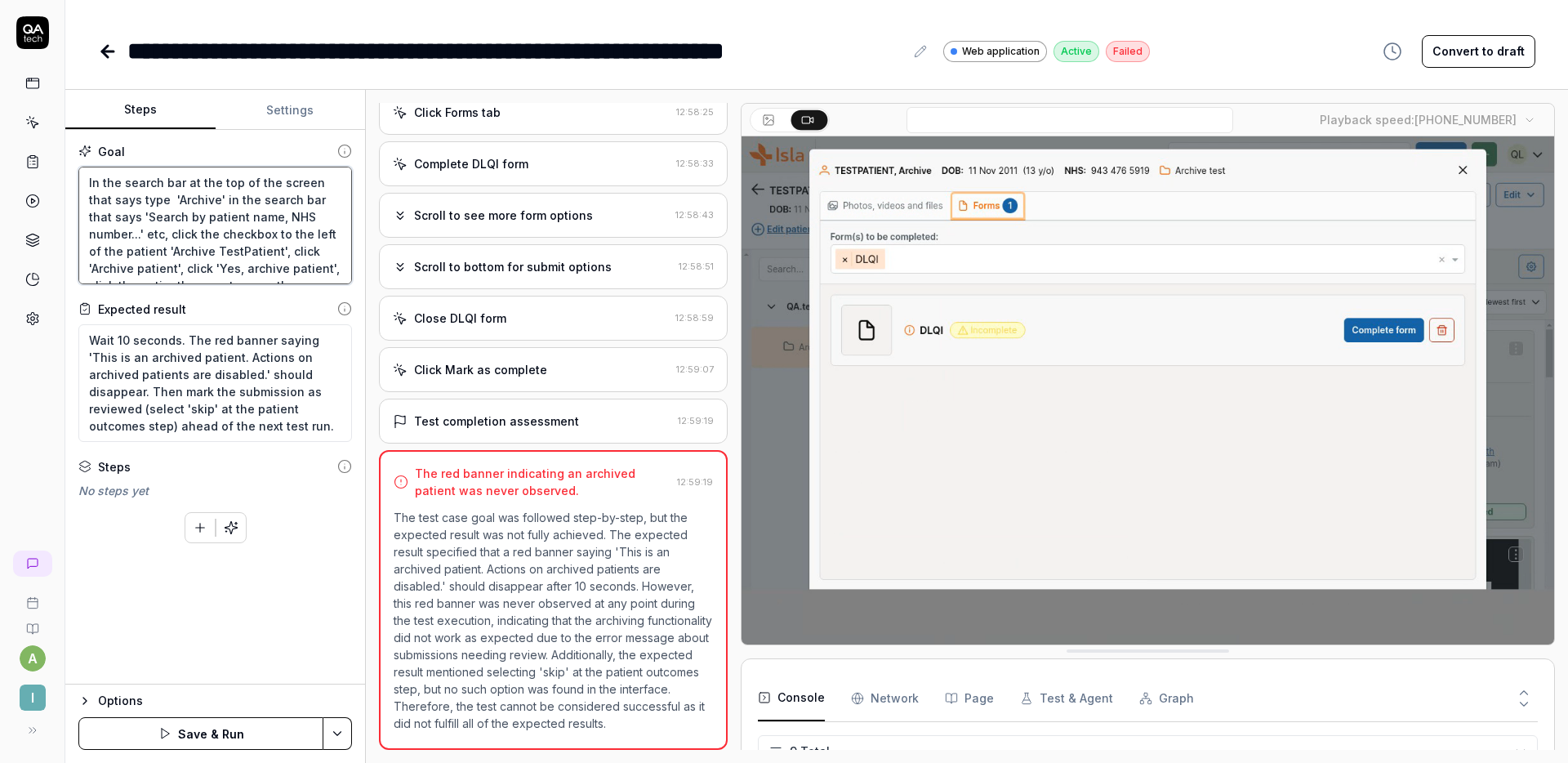
type textarea "*"
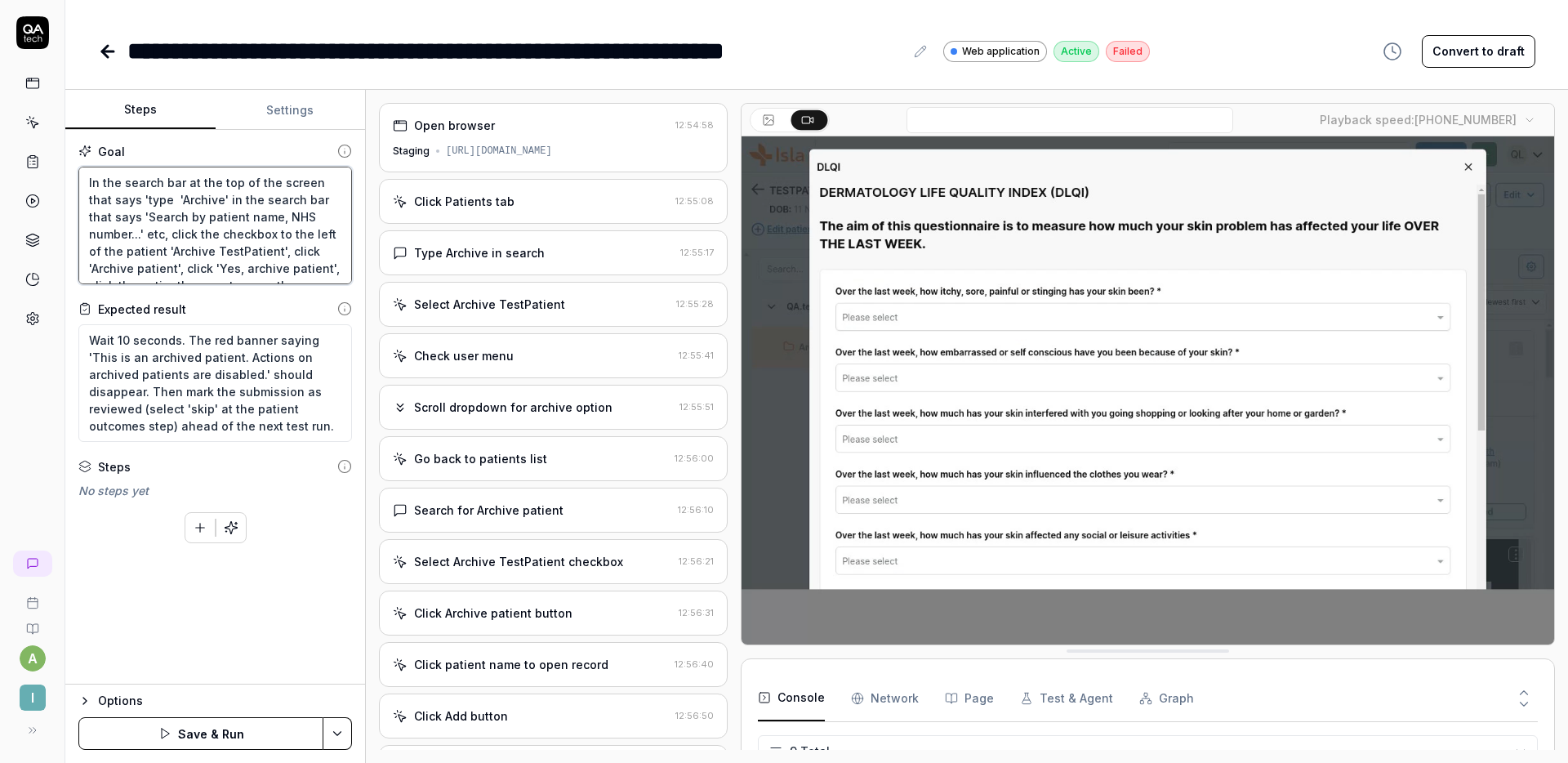
type textarea "In the search bar at the top of the screen that says 'type 'Archive' in the sea…"
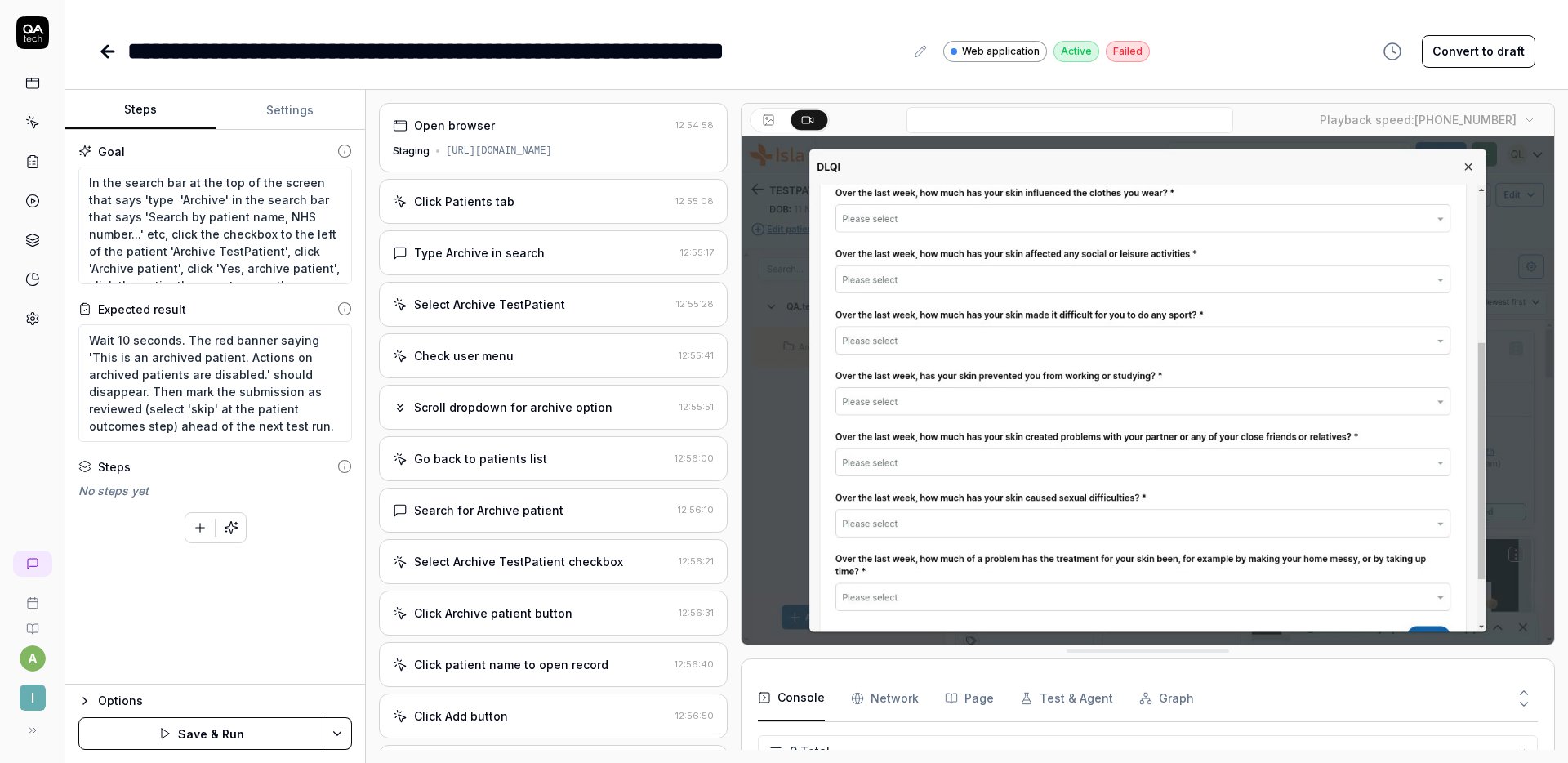
click at [542, 191] on div "Click Patients tab 12:55:08" at bounding box center [554, 202] width 349 height 45
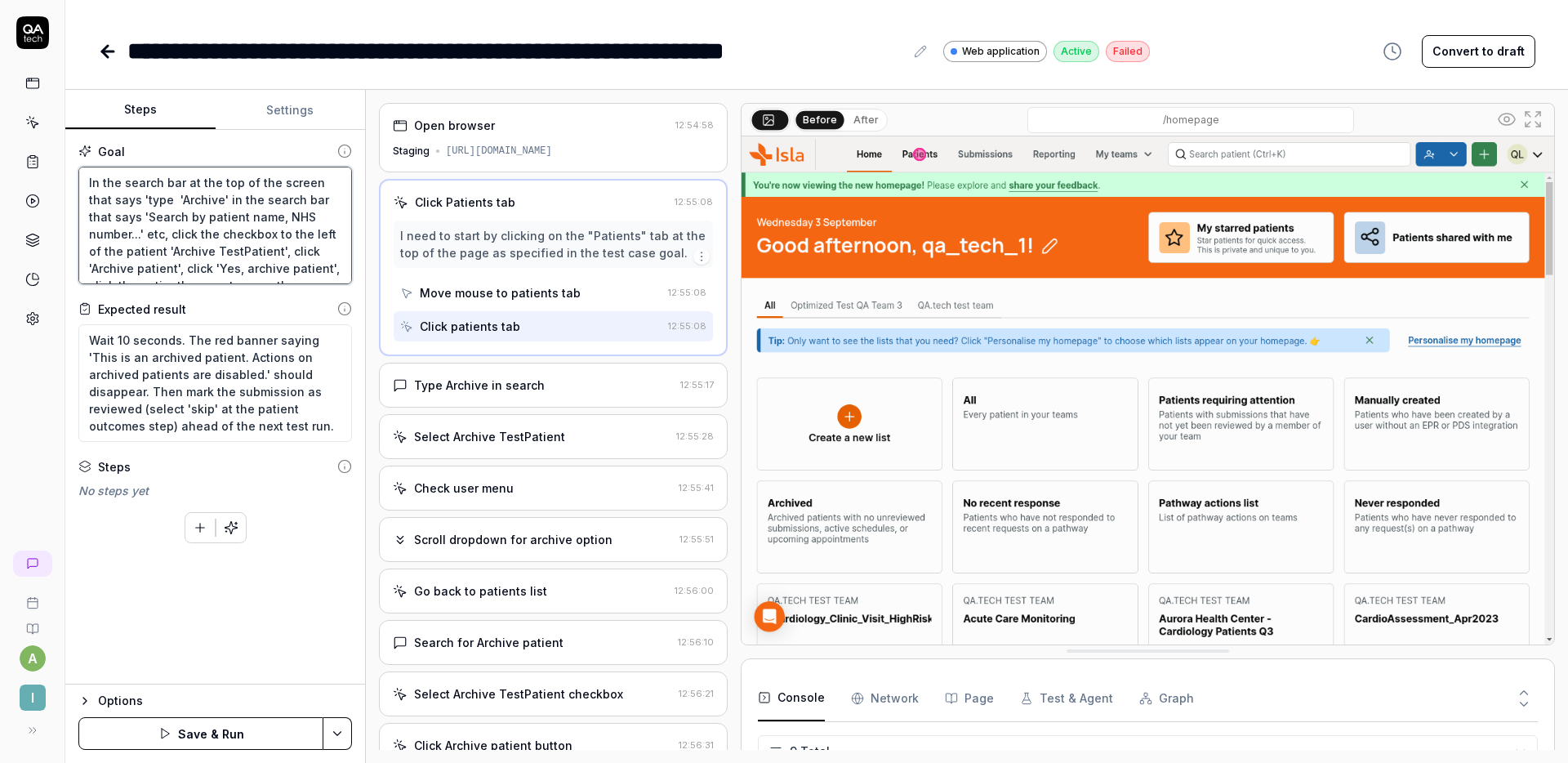
click at [182, 194] on textarea "In the search bar at the top of the screen that says 'type 'Archive' in the sea…" at bounding box center [216, 224] width 274 height 117
click at [165, 200] on textarea "In the search bar at the top of the screen that says 'type 'Archive' in the sea…" at bounding box center [216, 224] width 274 height 117
type textarea "*"
type textarea "In the search bar at the top of the screen that says 'typ 'Archive' in the sear…"
type textarea "*"
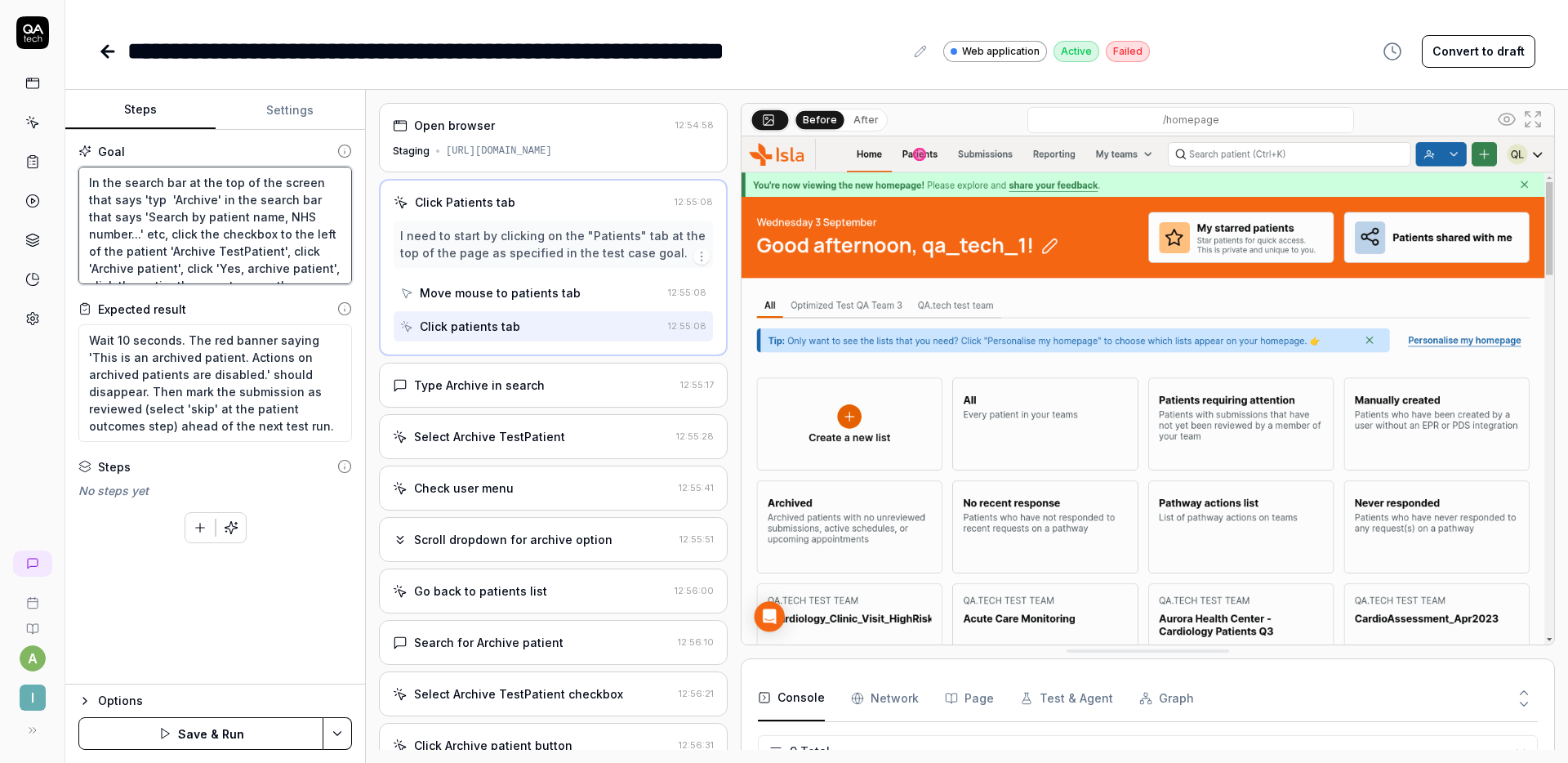
type textarea "In the search bar at the top of the screen that says 'ty 'Archive' in the searc…"
type textarea "*"
type textarea "In the search bar at the top of the screen that says 't 'Archive' in the search…"
type textarea "*"
type textarea "In the search bar at the top of the screen that says ' 'Archive' in the search …"
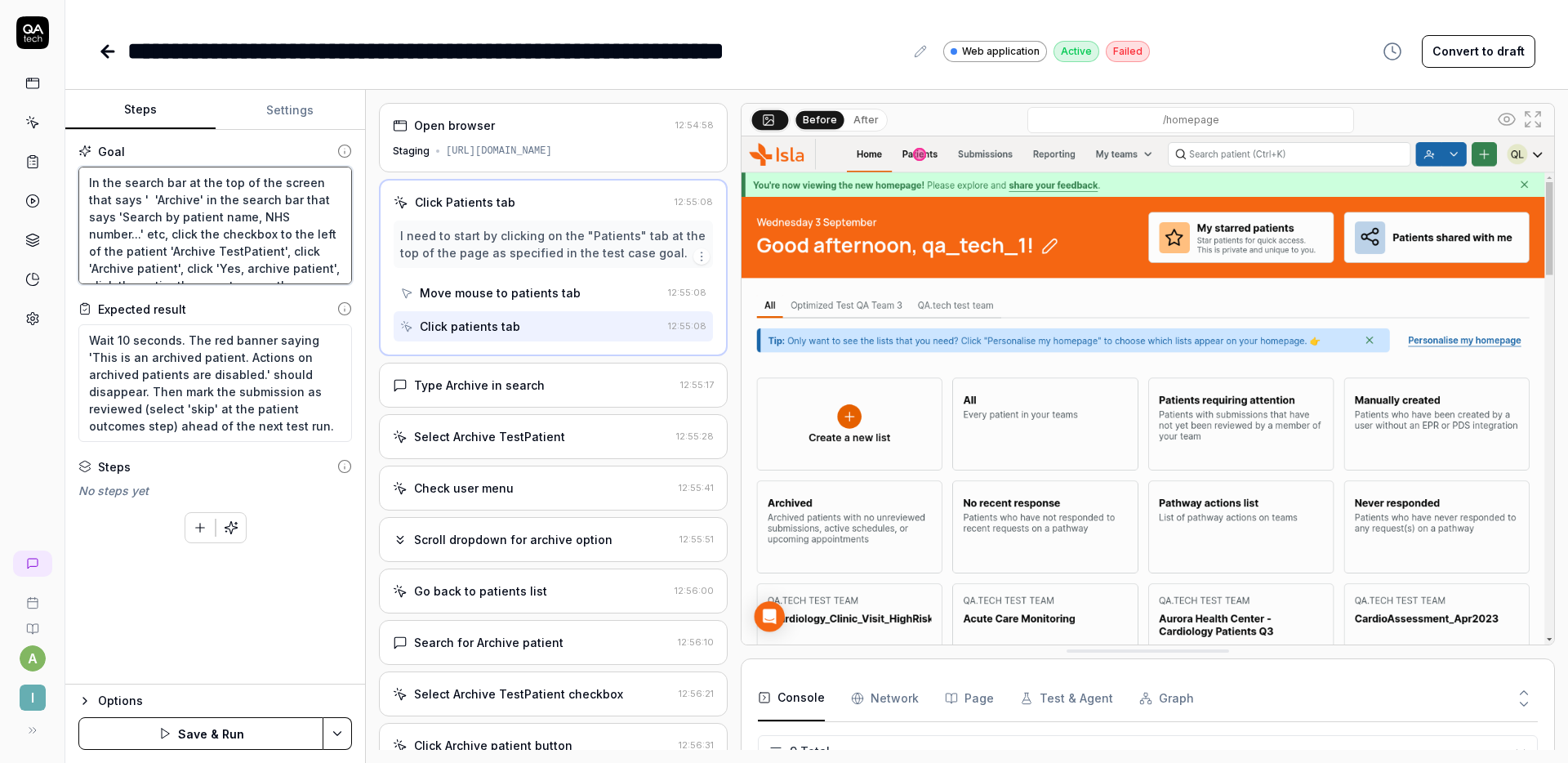
type textarea "*"
type textarea "In the search bar at the top of the screen that says 's 'Archive' in the search…"
type textarea "*"
type textarea "In the search bar at the top of the screen that says 'se 'Archive' in the searc…"
type textarea "*"
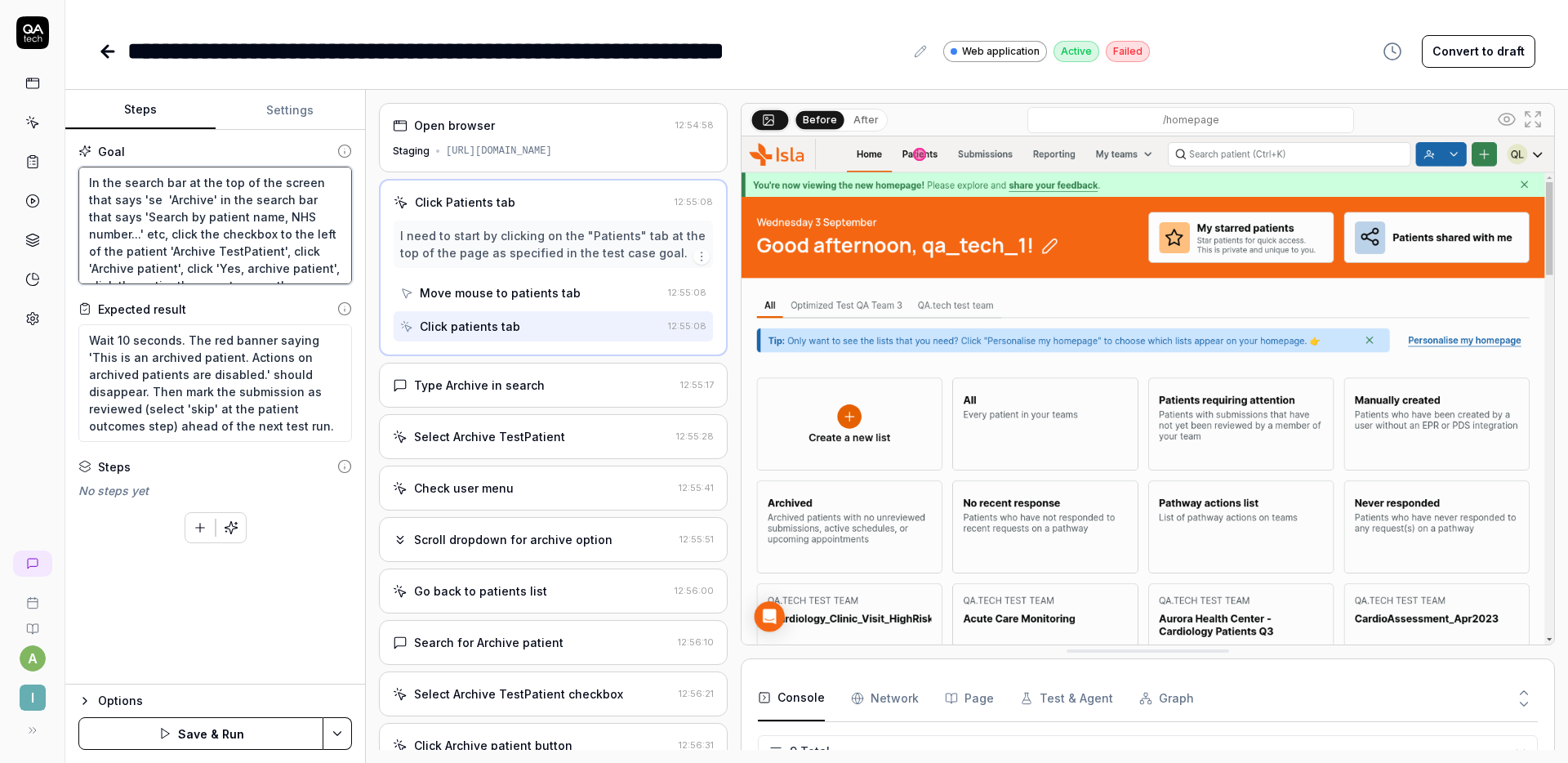
type textarea "In the search bar at the top of the screen that says 'sea 'Archive' in the sear…"
type textarea "*"
type textarea "In the search bar at the top of the screen that says 'sear 'Archive' in the sea…"
type textarea "*"
type textarea "In the search bar at the top of the screen that says 'searc 'Archive' in the se…"
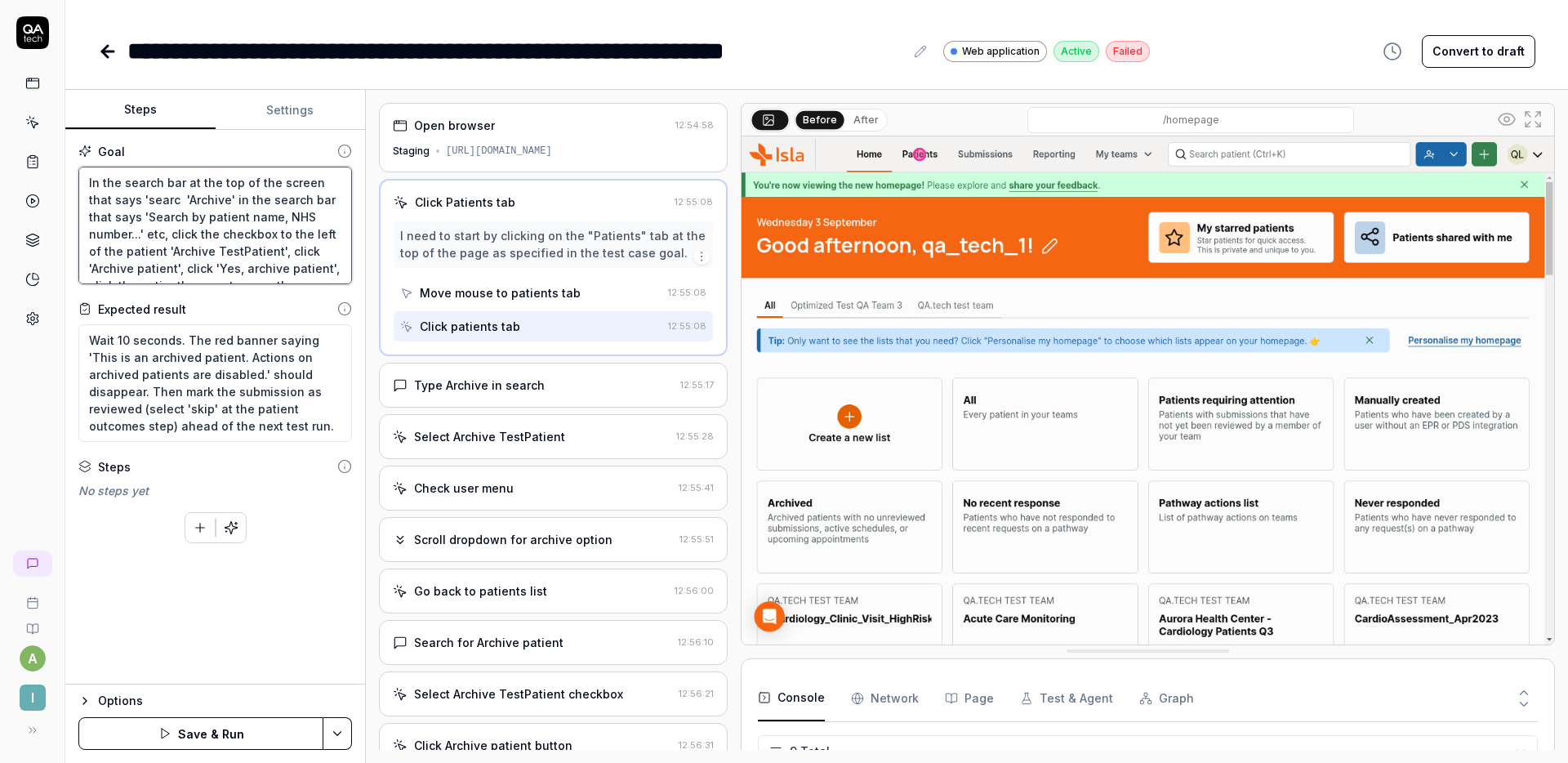
type textarea "*"
type textarea "In the search bar at the top of the screen that says 'search 'Archive' in the s…"
type textarea "*"
type textarea "In the search bar at the top of the screen that says 'search 'Archive' in the s…"
type textarea "*"
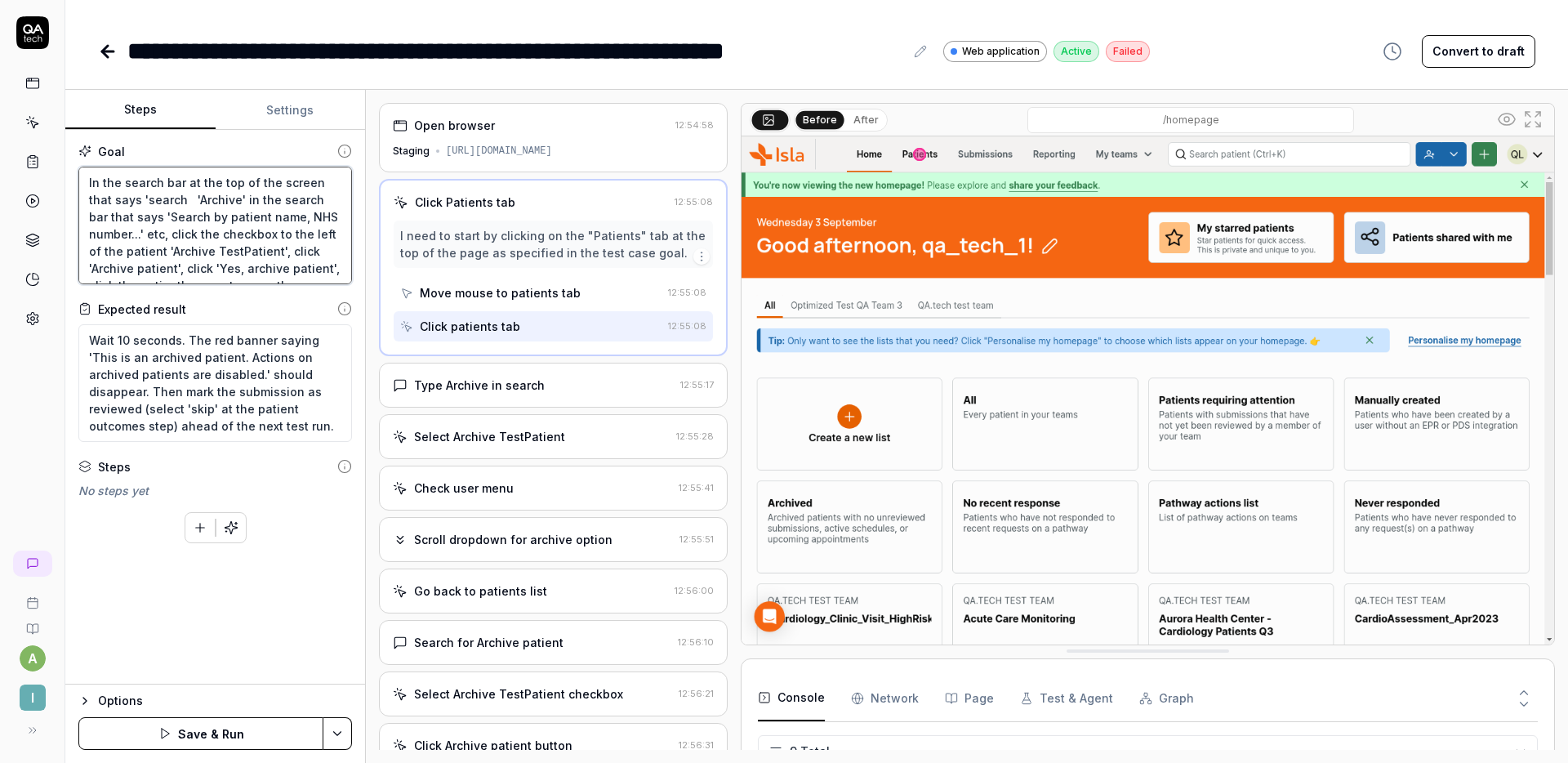
type textarea "In the search bar at the top of the screen that says ' 'Archive' in the search …"
type textarea "*"
type textarea "In the search bar at the top of the screen that says 'S 'Archive' in the search…"
type textarea "*"
type textarea "In the search bar at the top of the screen that says 'Sea 'Archive' in the sear…"
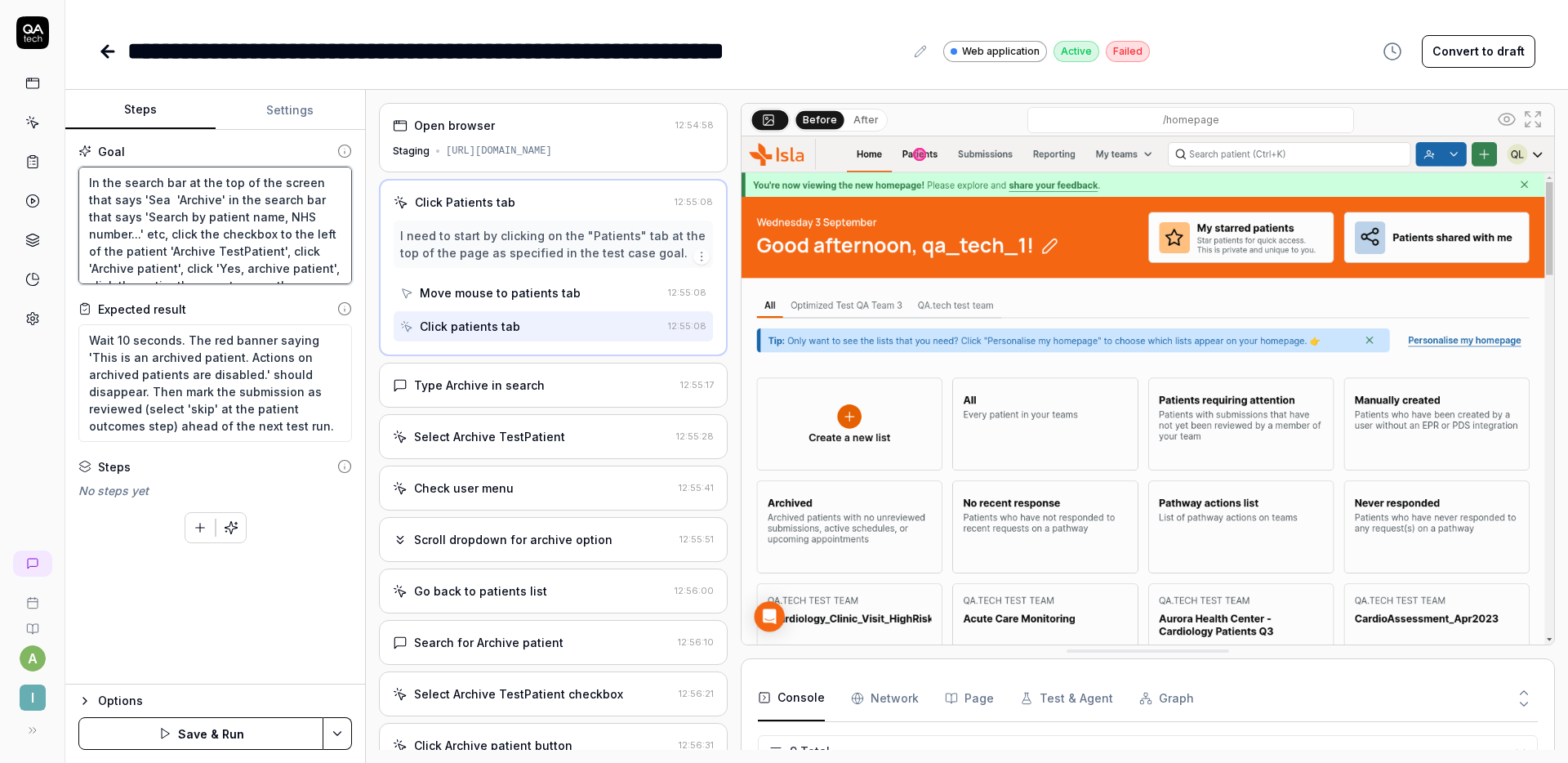
type textarea "*"
type textarea "In the search bar at the top of the screen that says 'Sear 'Archive' in the sea…"
type textarea "*"
type textarea "In the search bar at the top of the screen that says 'Searc 'Archive' in the se…"
type textarea "*"
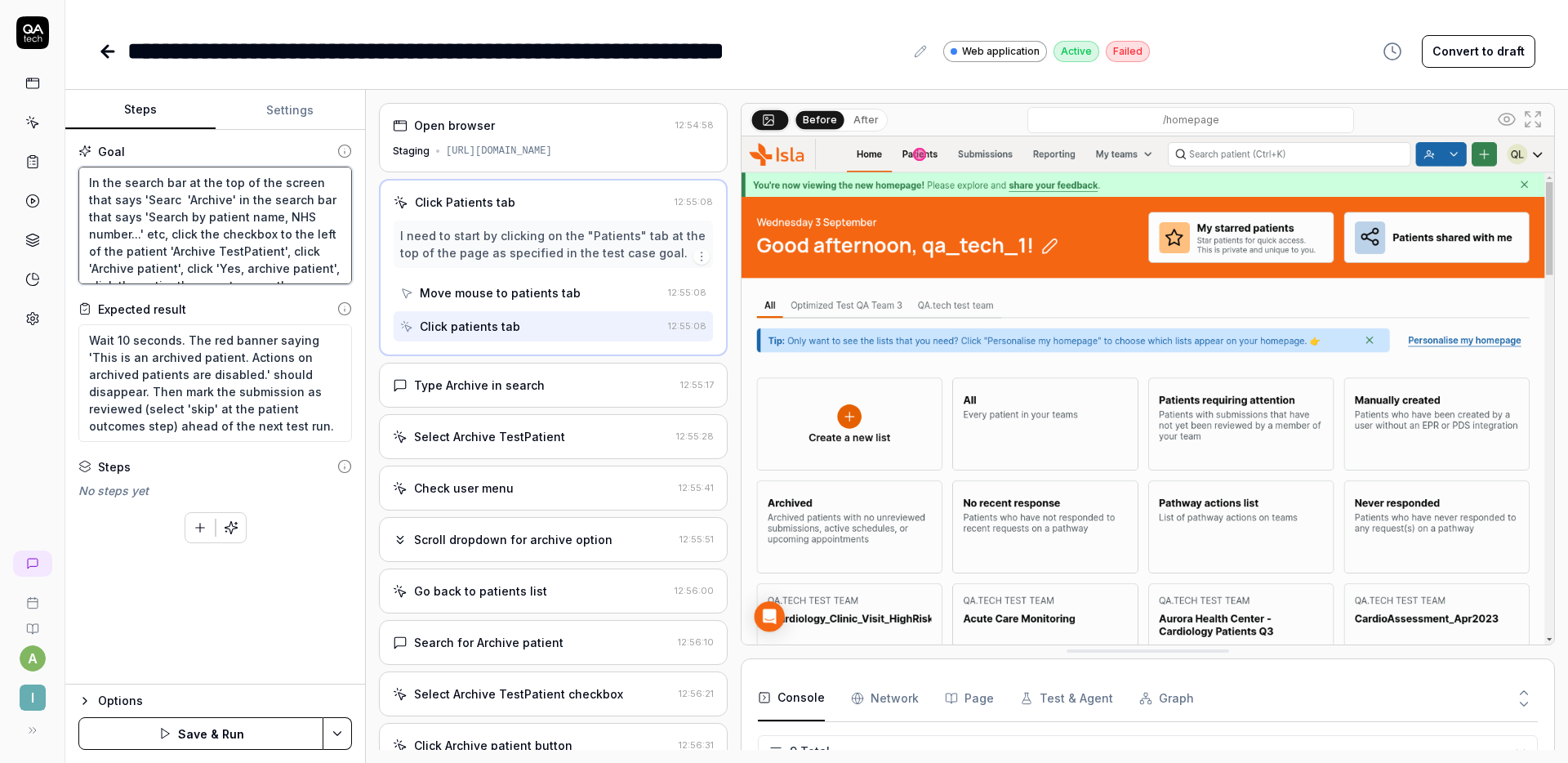
type textarea "In the search bar at the top of the screen that says 'Search 'Archive' in the s…"
type textarea "*"
type textarea "In the search bar at the top of the screen that says 'Search 'Archive' in the s…"
type textarea "*"
type textarea "In the search bar at the top of the screen that says 'Search p 'Archive' in the…"
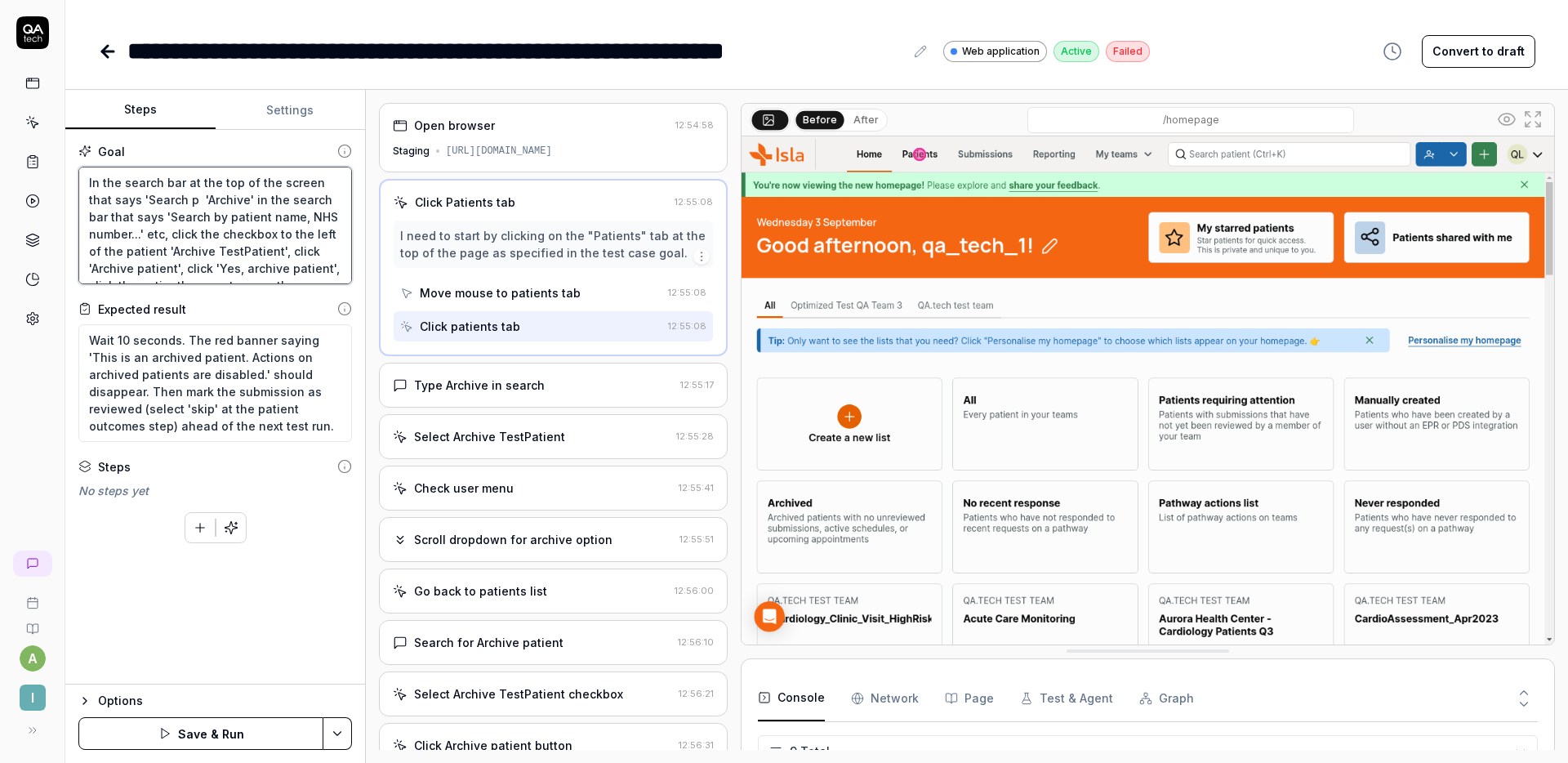
type textarea "*"
type textarea "In the search bar at the top of the screen that says 'Search pa 'Archive' in th…"
type textarea "*"
type textarea "In the search bar at the top of the screen that says 'Search pat 'Archive' in t…"
type textarea "*"
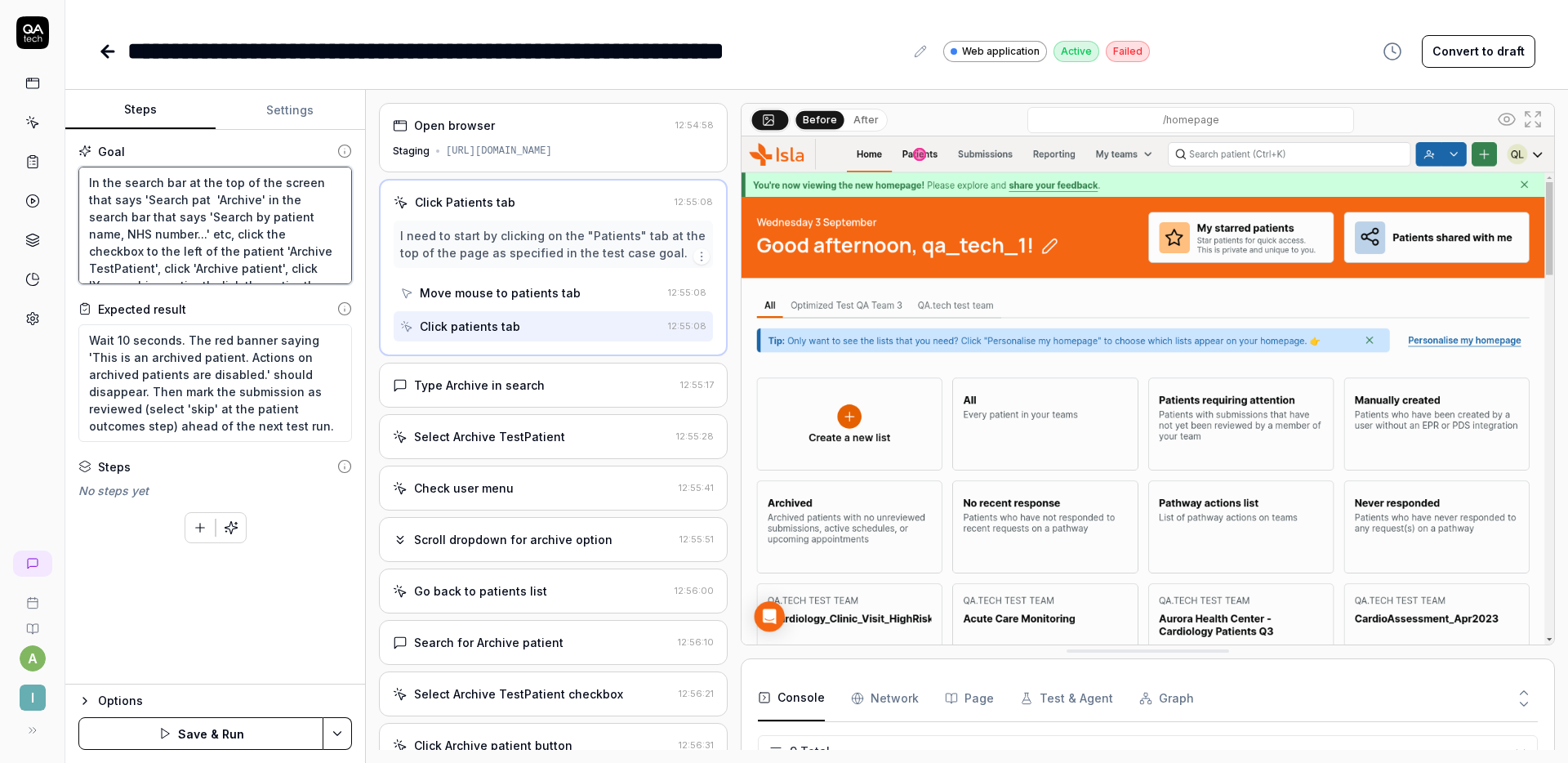
type textarea "In the search bar at the top of the screen that says 'Search pati 'Archive' in …"
type textarea "*"
type textarea "In the search bar at the top of the screen that says 'Search patie 'Archive' in…"
type textarea "*"
type textarea "In the search bar at the top of the screen that says 'Search patien 'Archive' i…"
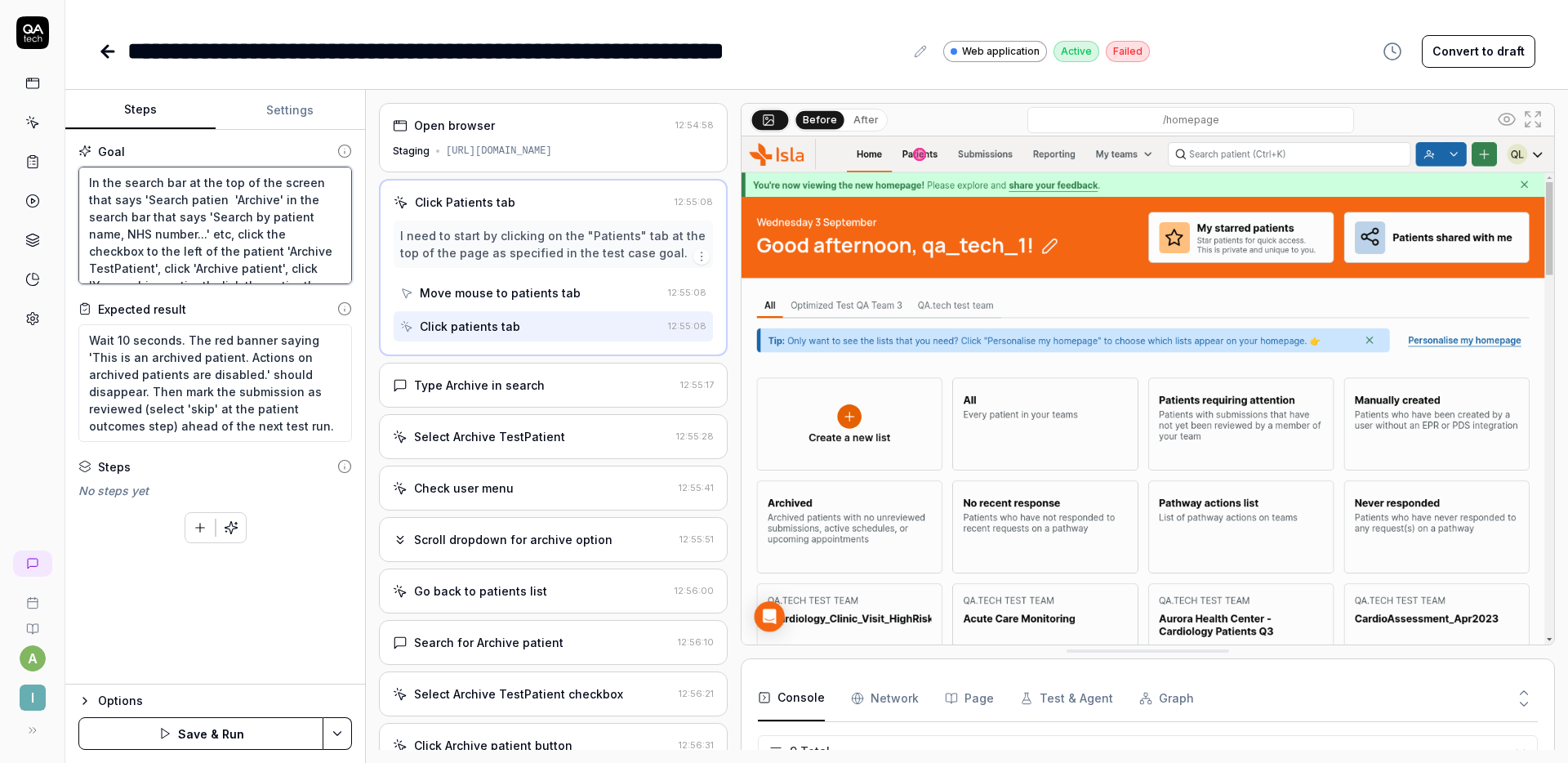
type textarea "*"
type textarea "In the search bar at the top of the screen that says 'Search patient 'Archive' …"
type textarea "*"
type textarea "In the search bar at the top of the screen that says 'Search patient' 'Archive'…"
type textarea "*"
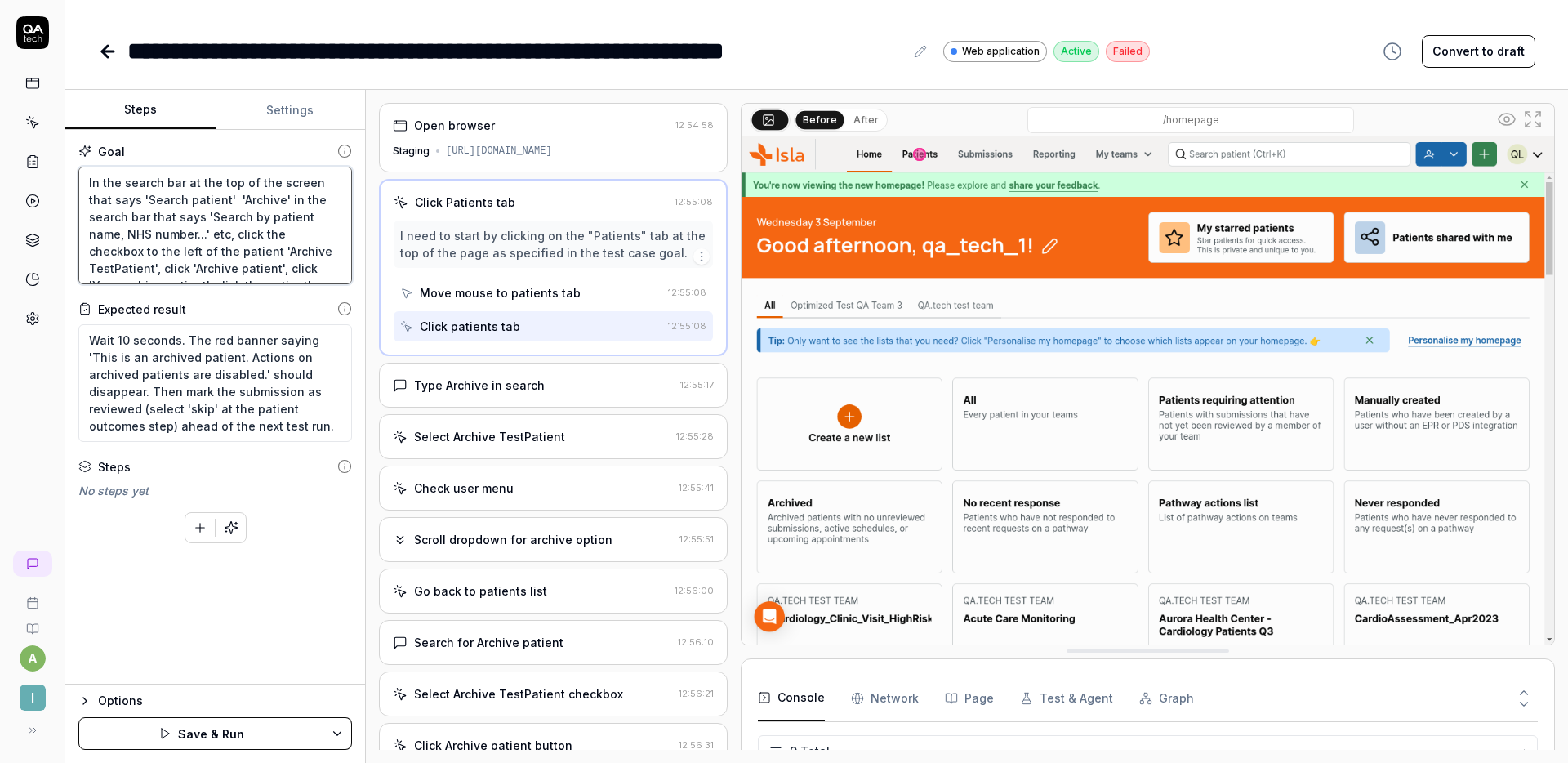
type textarea "In the search bar at the top of the screen that says 'Search patient'. 'Archive…"
type textarea "*"
type textarea "In the search bar at the top of the screen that says 'Search patient' 'Archive'…"
type textarea "*"
type textarea "In the search bar at the top of the screen that says 'Search patient', 'Archive…"
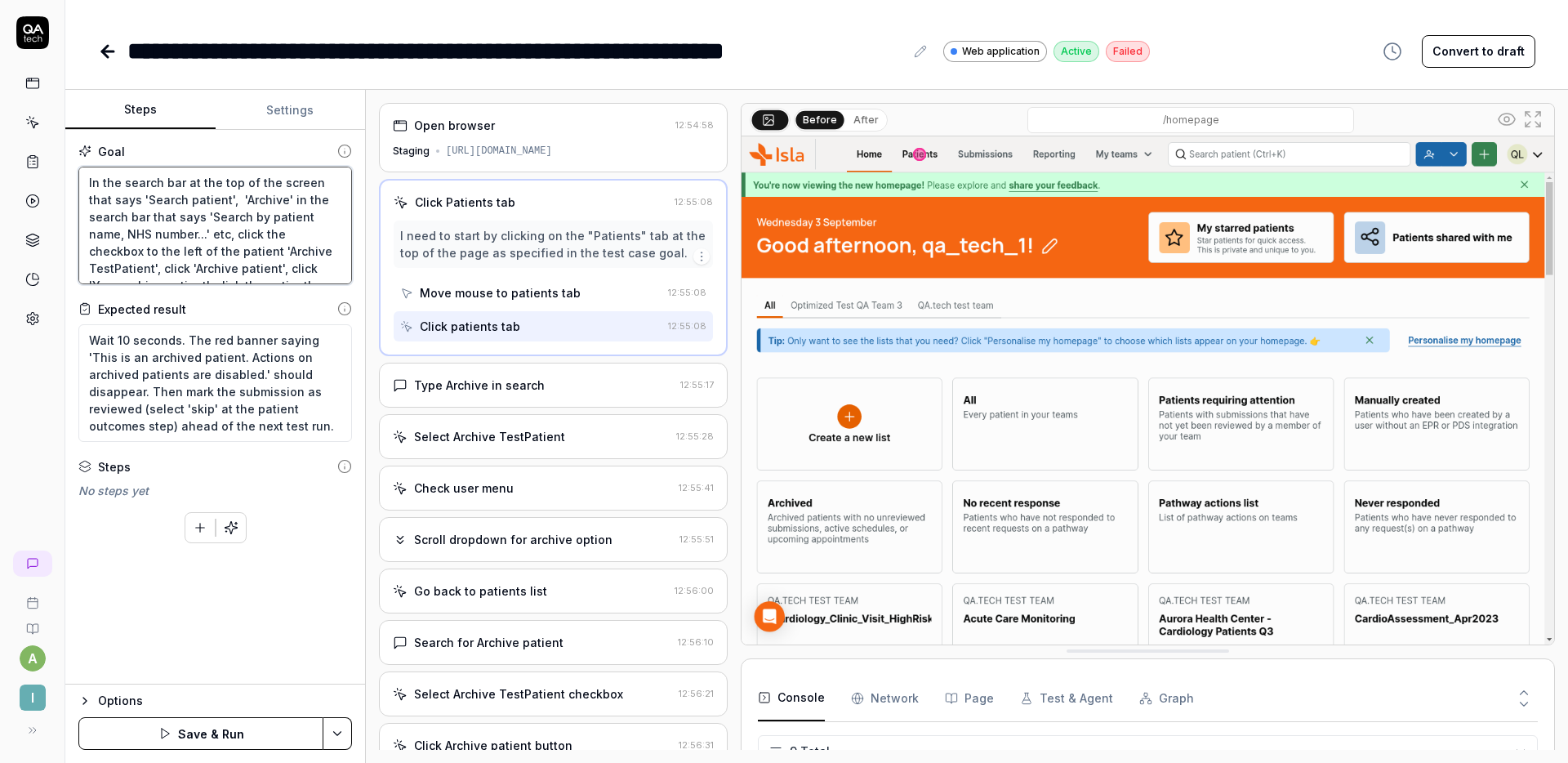
type textarea "*"
type textarea "In the search bar at the top of the screen that says 'Search patient', 'Archive…"
type textarea "*"
type textarea "In the search bar at the top of the screen that says 'Search patient', t 'Archi…"
type textarea "*"
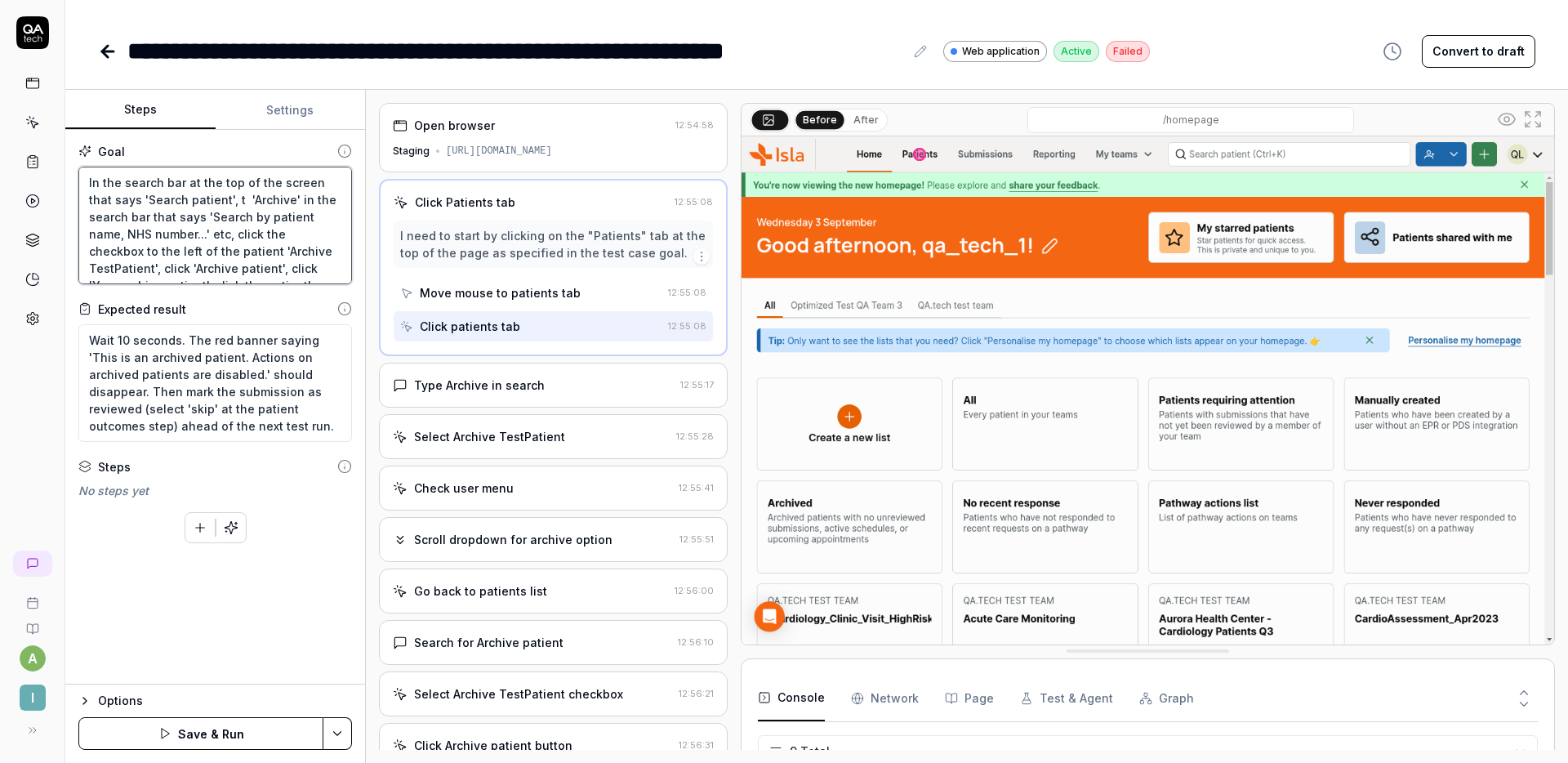
type textarea "In the search bar at the top of the screen that says 'Search patient', ty 'Arch…"
type textarea "*"
type textarea "In the search bar at the top of the screen that says 'Search patient', typ 'Arc…"
type textarea "*"
type textarea "In the search bar at the top of the screen that says 'Search patient', type 'Ar…"
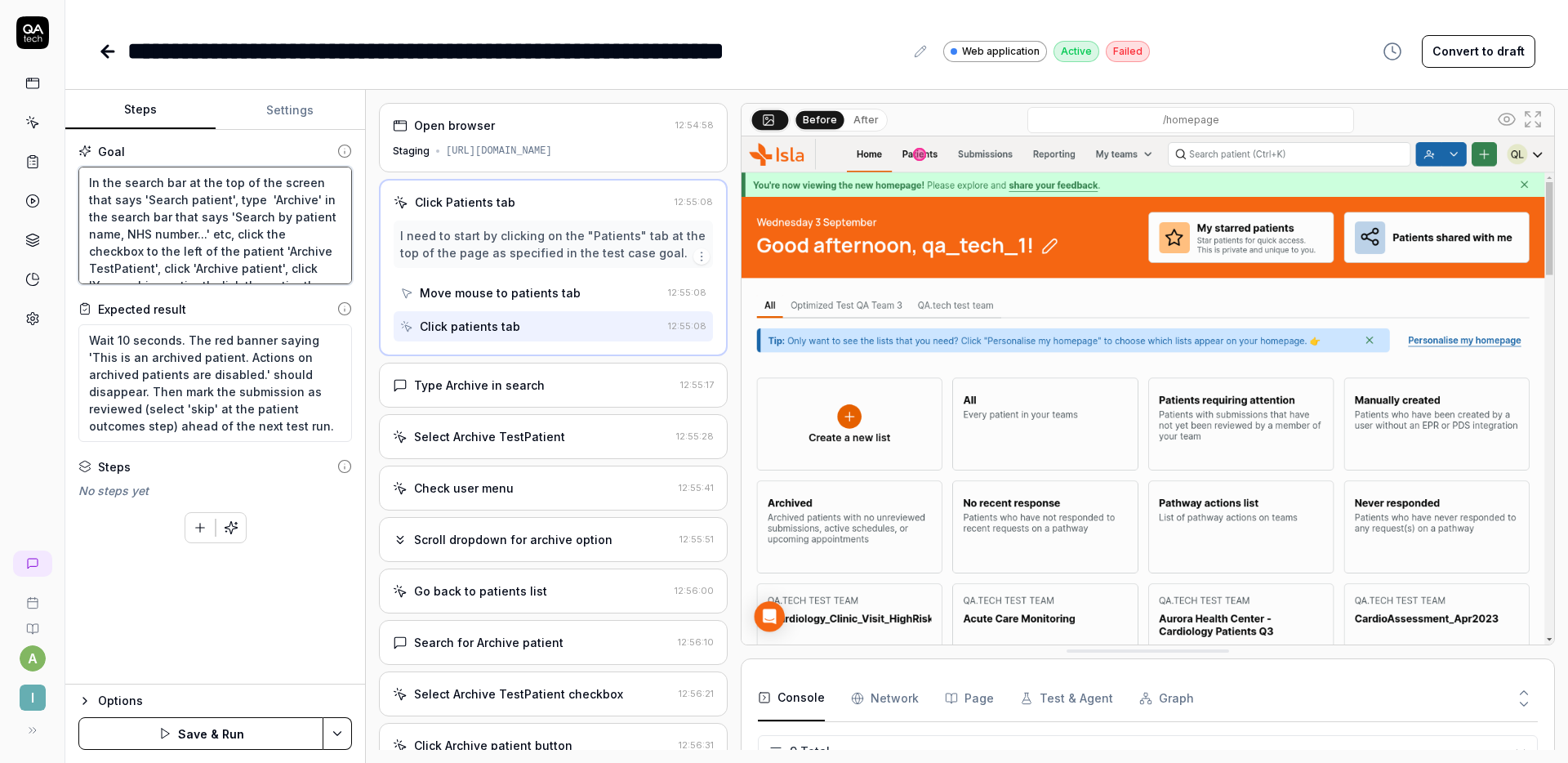
type textarea "*"
type textarea "In the search bar at the top of the screen that says 'Search patient', type 'Ar…"
drag, startPoint x: 234, startPoint y: 236, endPoint x: 313, endPoint y: 198, distance: 87.7
click at [313, 198] on textarea "In the search bar at the top of the screen that says 'Search patient', type 'Ar…" at bounding box center [216, 224] width 274 height 117
type textarea "*"
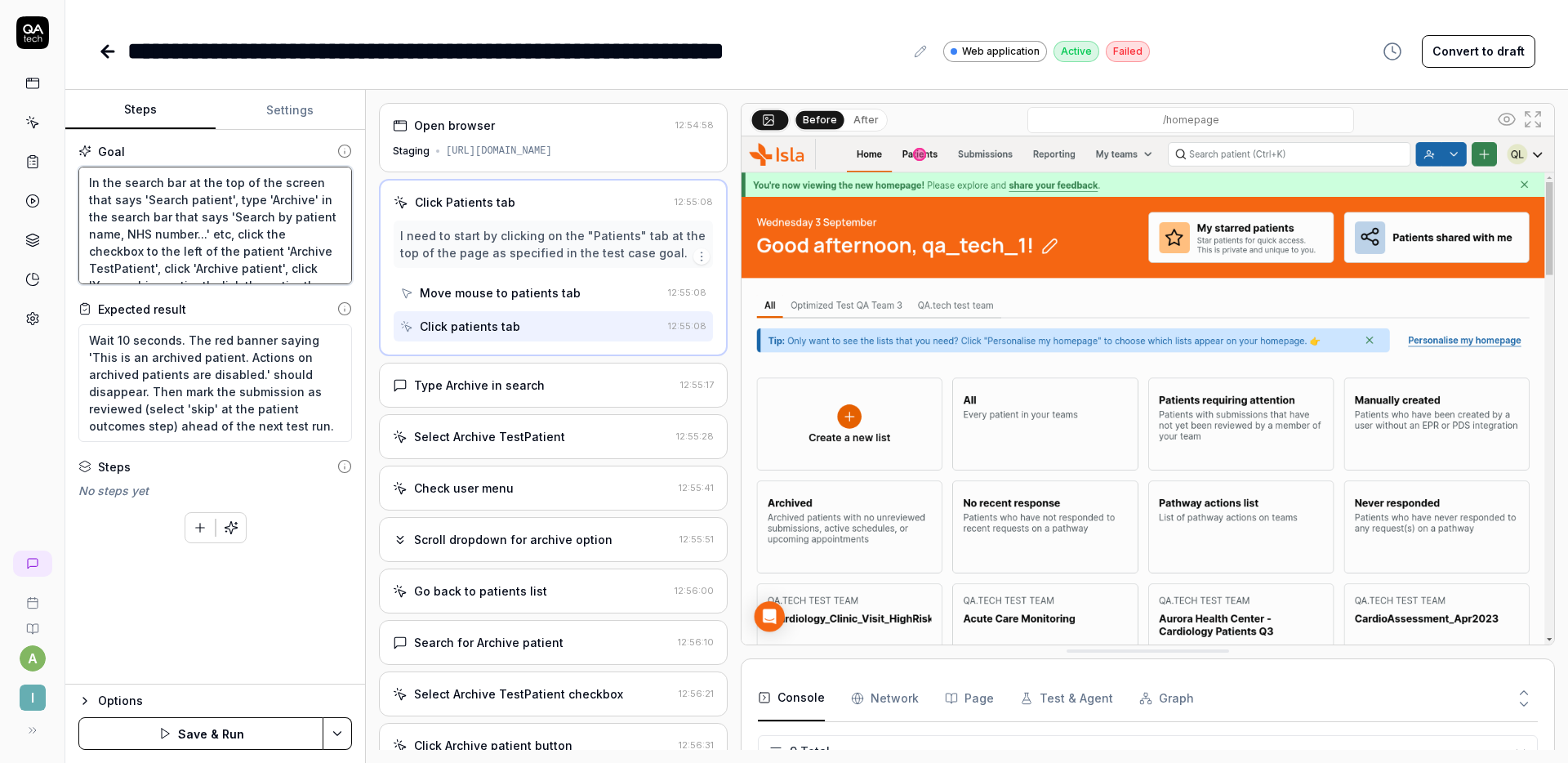
type textarea "In the search bar at the top of the screen that says 'Search patient', type 'Ar…"
type textarea "*"
type textarea "In the search bar at the top of the screen that says 'Search patient', type 'Ar…"
type textarea "*"
type textarea "In the search bar at the top of the screen that says 'Search patient', type 'Ar…"
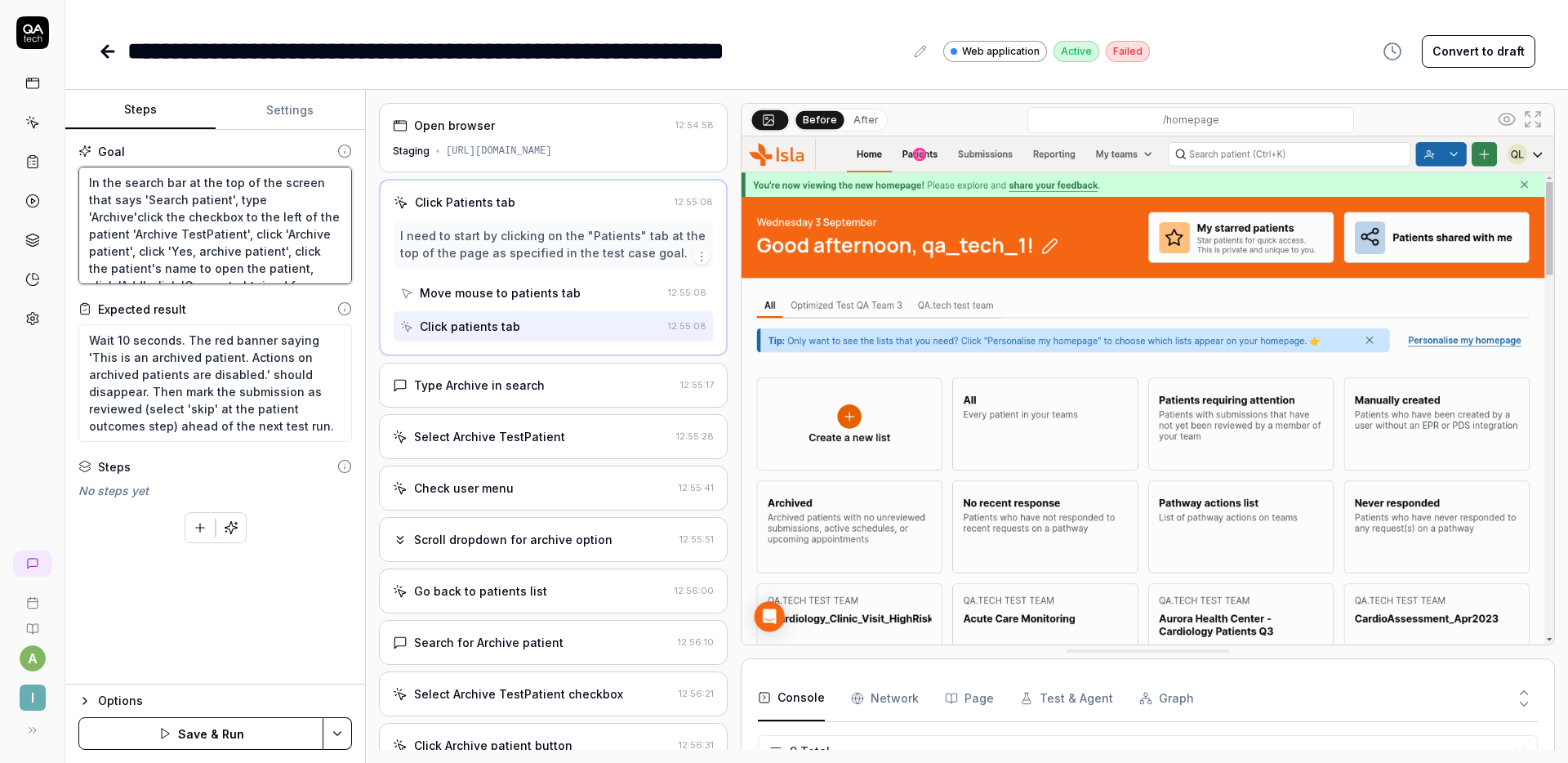
type textarea "*"
type textarea "In the search bar at the top of the screen that says 'Search patient', type 'Ar…"
type textarea "*"
type textarea "In the search bar at the top of the screen that says 'Search patient', type 'Ar…"
drag, startPoint x: 306, startPoint y: 214, endPoint x: 148, endPoint y: 212, distance: 158.0
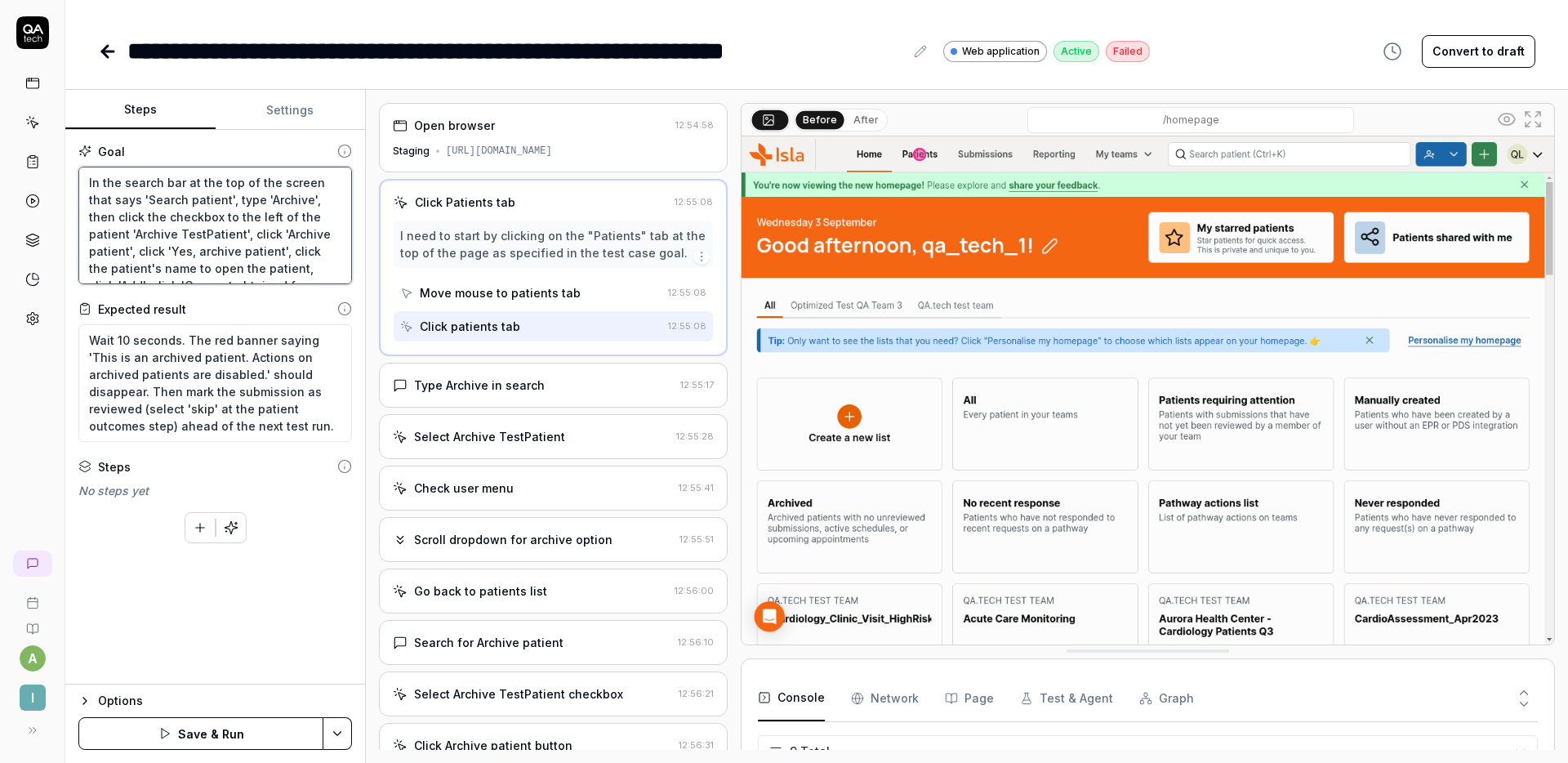
click at [148, 212] on textarea "In the search bar at the top of the screen that says 'Search patient', type 'Ar…" at bounding box center [216, 224] width 274 height 117
click at [156, 234] on textarea "In the search bar at the top of the screen that says 'Search patient', type 'Ar…" at bounding box center [216, 224] width 274 height 117
click at [205, 209] on textarea "In the search bar at the top of the screen that says 'Search patient', type 'Ar…" at bounding box center [216, 224] width 274 height 117
drag, startPoint x: 158, startPoint y: 235, endPoint x: 76, endPoint y: 169, distance: 105.3
click at [76, 169] on div "Goal In the search bar at the top of the screen that says 'Search patient', typ…" at bounding box center [215, 407] width 299 height 554
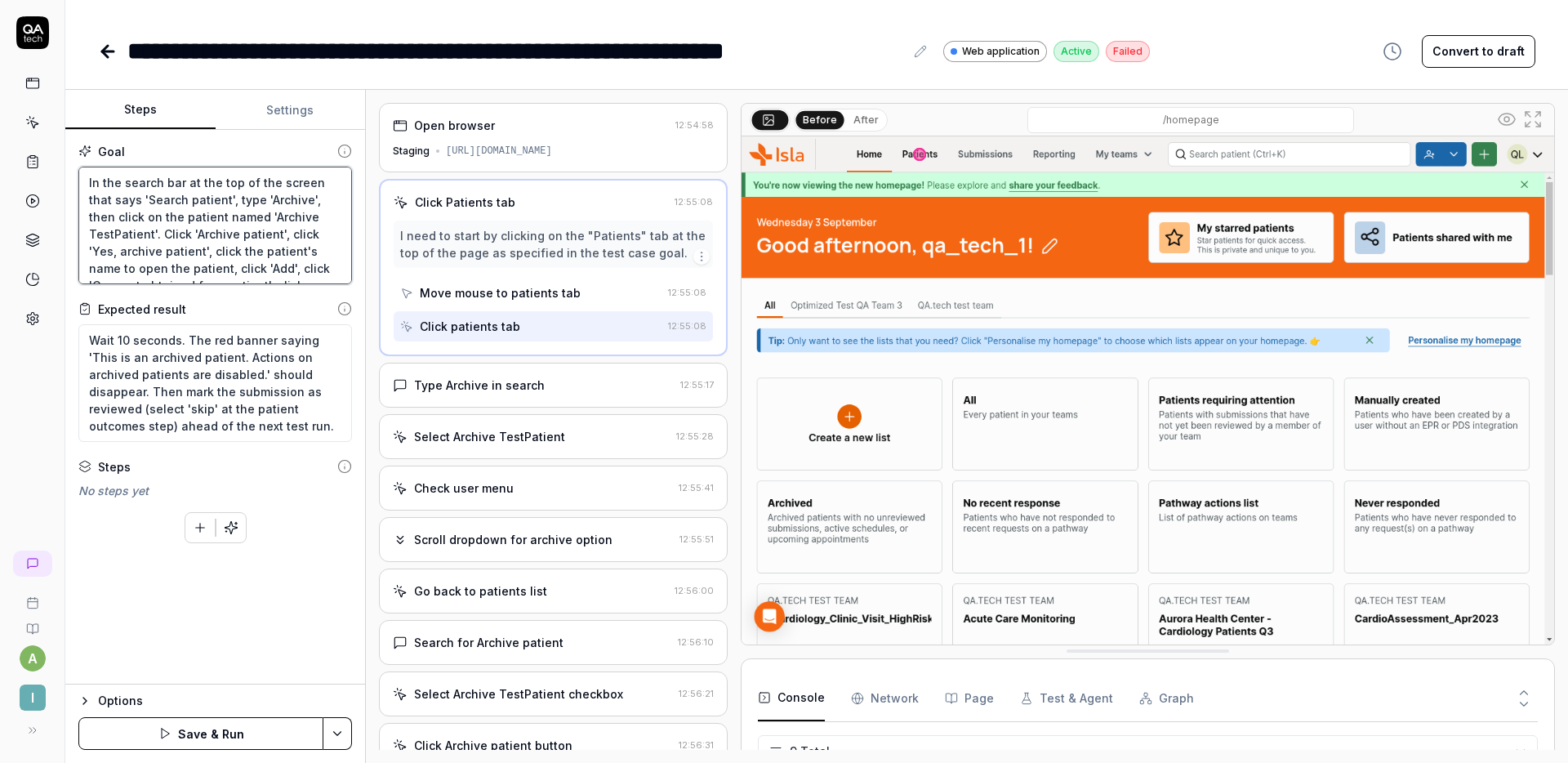
drag, startPoint x: 121, startPoint y: 190, endPoint x: 162, endPoint y: 227, distance: 55.2
click at [162, 227] on textarea "In the search bar at the top of the screen that says 'Search patient', type 'Ar…" at bounding box center [216, 224] width 274 height 117
click at [237, 229] on textarea "Click 'Home' at the top of the screen, then click 'All - every patient in your …" at bounding box center [216, 224] width 274 height 117
click at [296, 189] on textarea "Click 'Home' at the top of the screen, then click 'All - every patient in your …" at bounding box center [216, 224] width 274 height 117
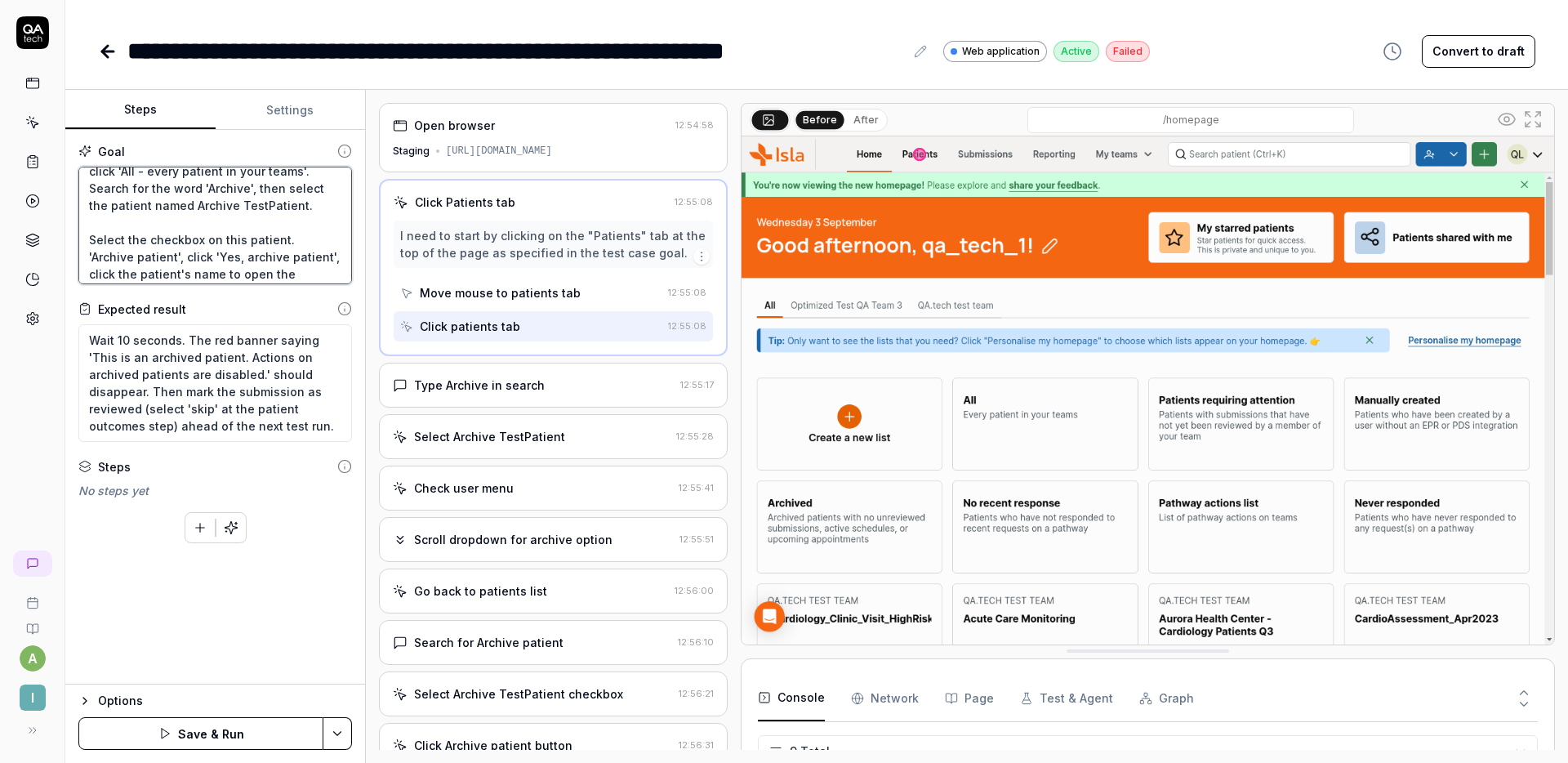
click at [296, 189] on textarea "Click 'Home' at the top of the screen, then click 'All - every patient in your …" at bounding box center [216, 224] width 274 height 117
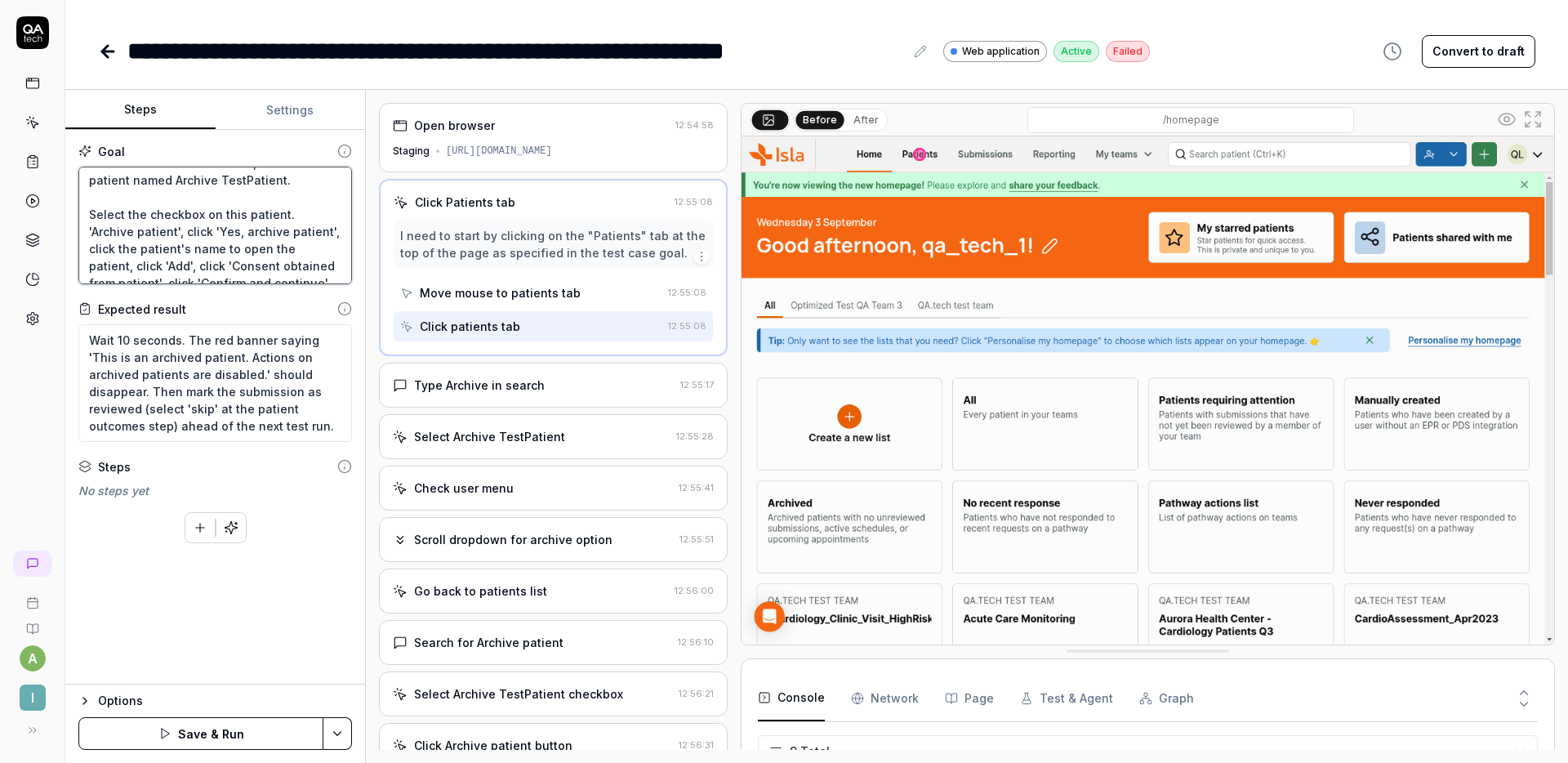
click at [309, 212] on textarea "Click 'Home' at the top of the screen, then click 'All - every patient in your …" at bounding box center [216, 224] width 274 height 117
click at [138, 212] on textarea "Click 'Home' at the top of the screen, then click 'All - every patient in your …" at bounding box center [216, 224] width 274 height 117
click at [216, 734] on button "Save & Run" at bounding box center [201, 732] width 245 height 32
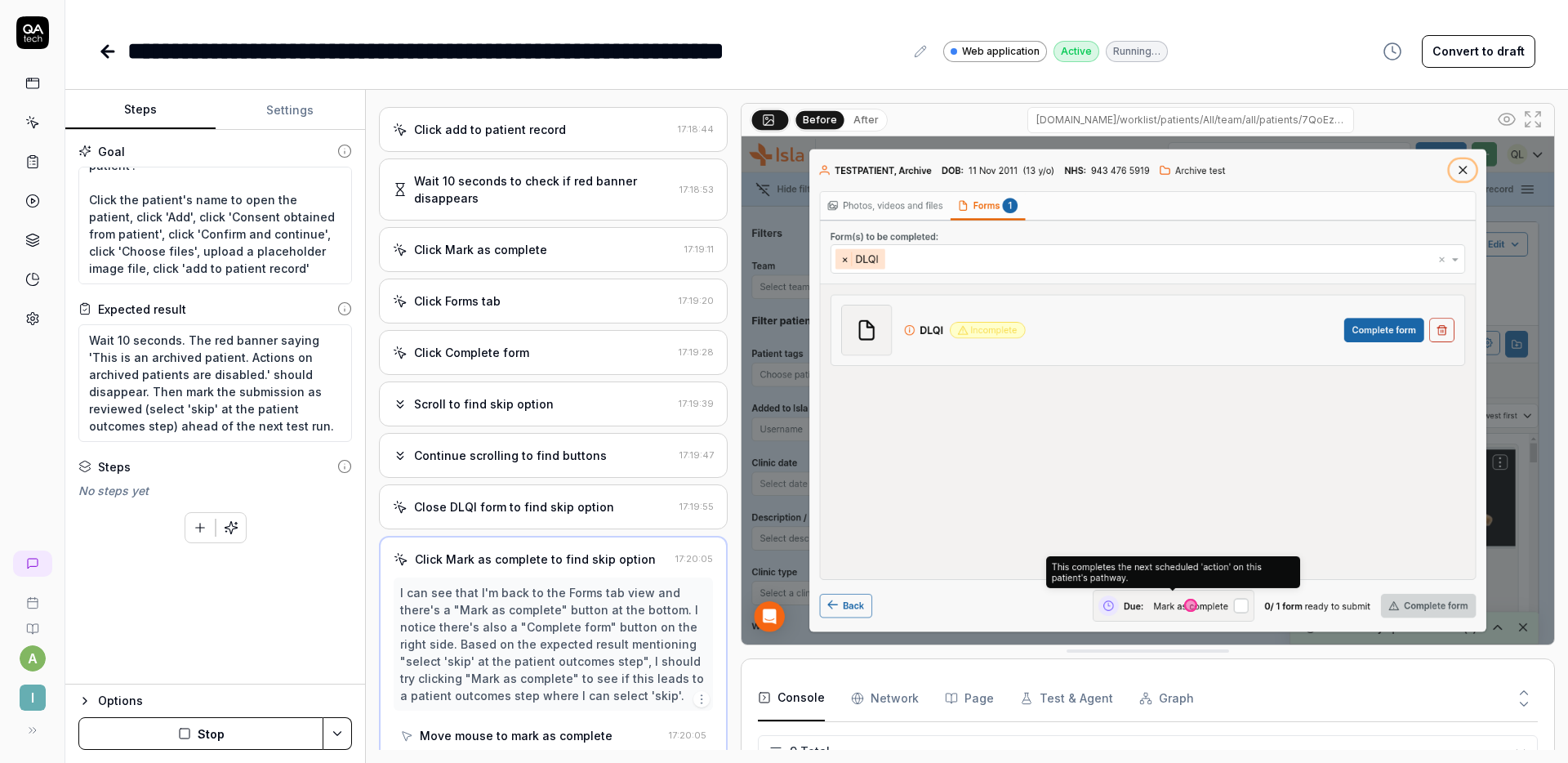
scroll to position [179, 0]
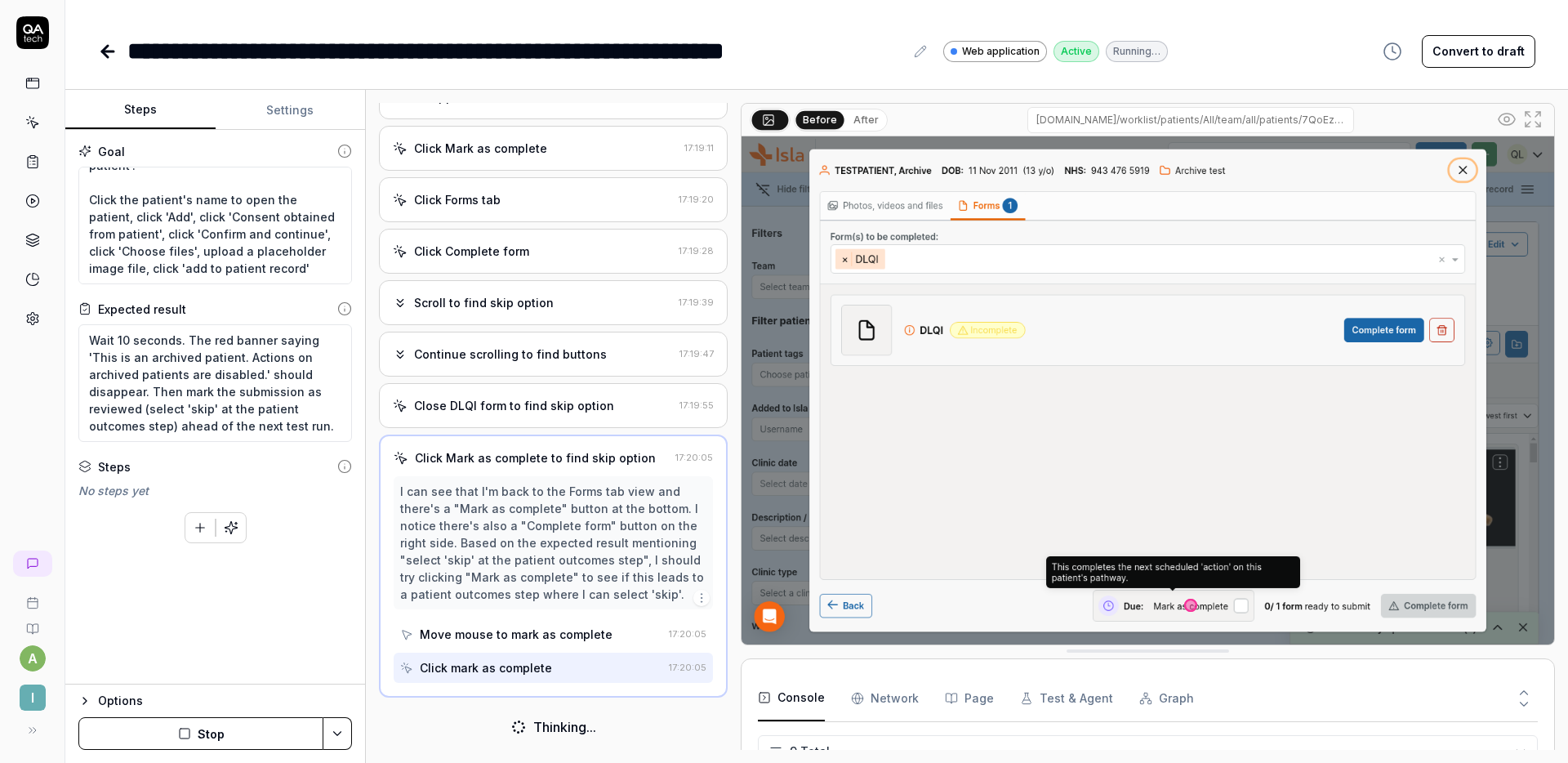
click at [241, 744] on button "Stop" at bounding box center [201, 732] width 245 height 32
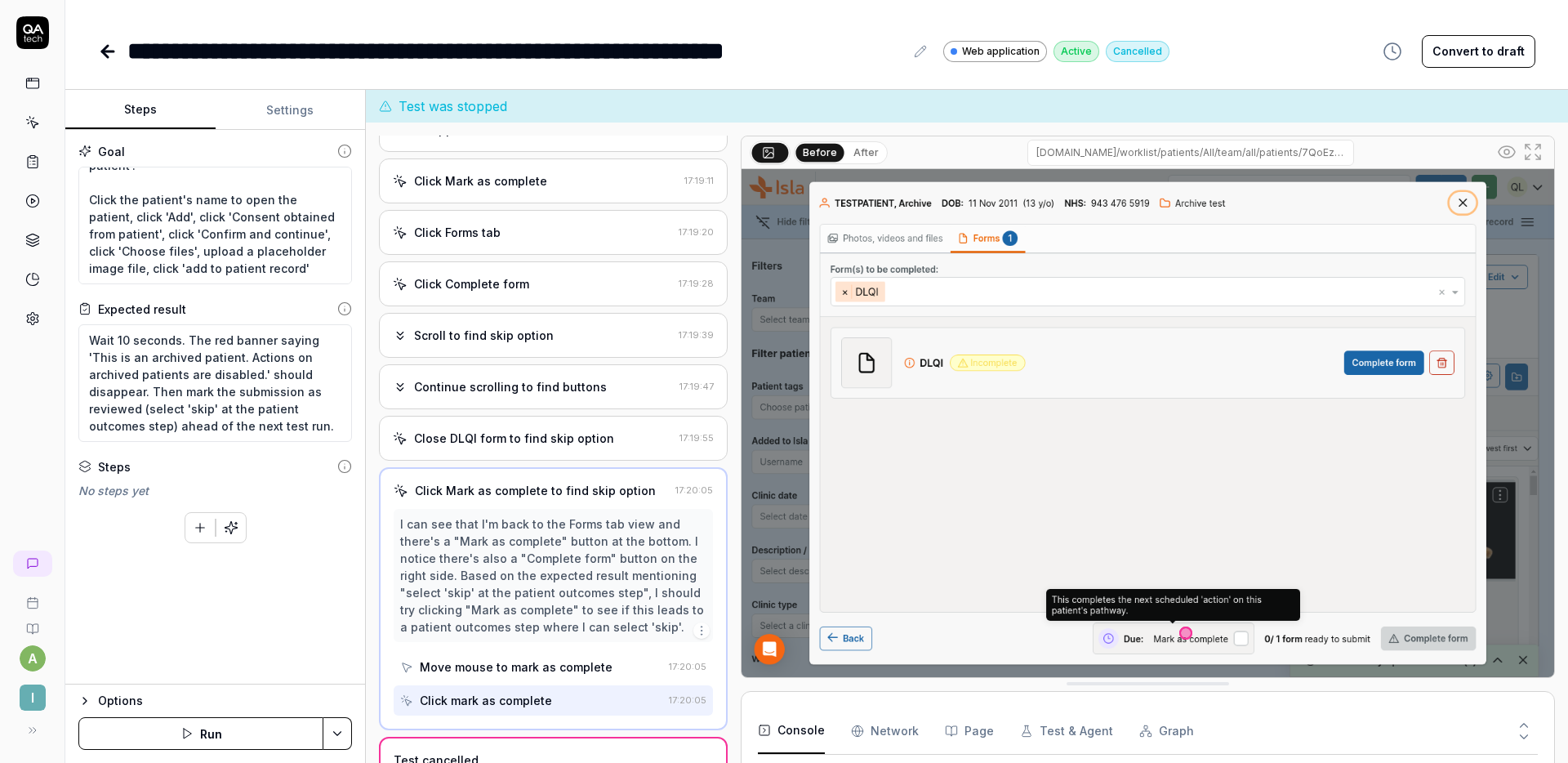
click at [219, 725] on button "Run" at bounding box center [201, 732] width 245 height 32
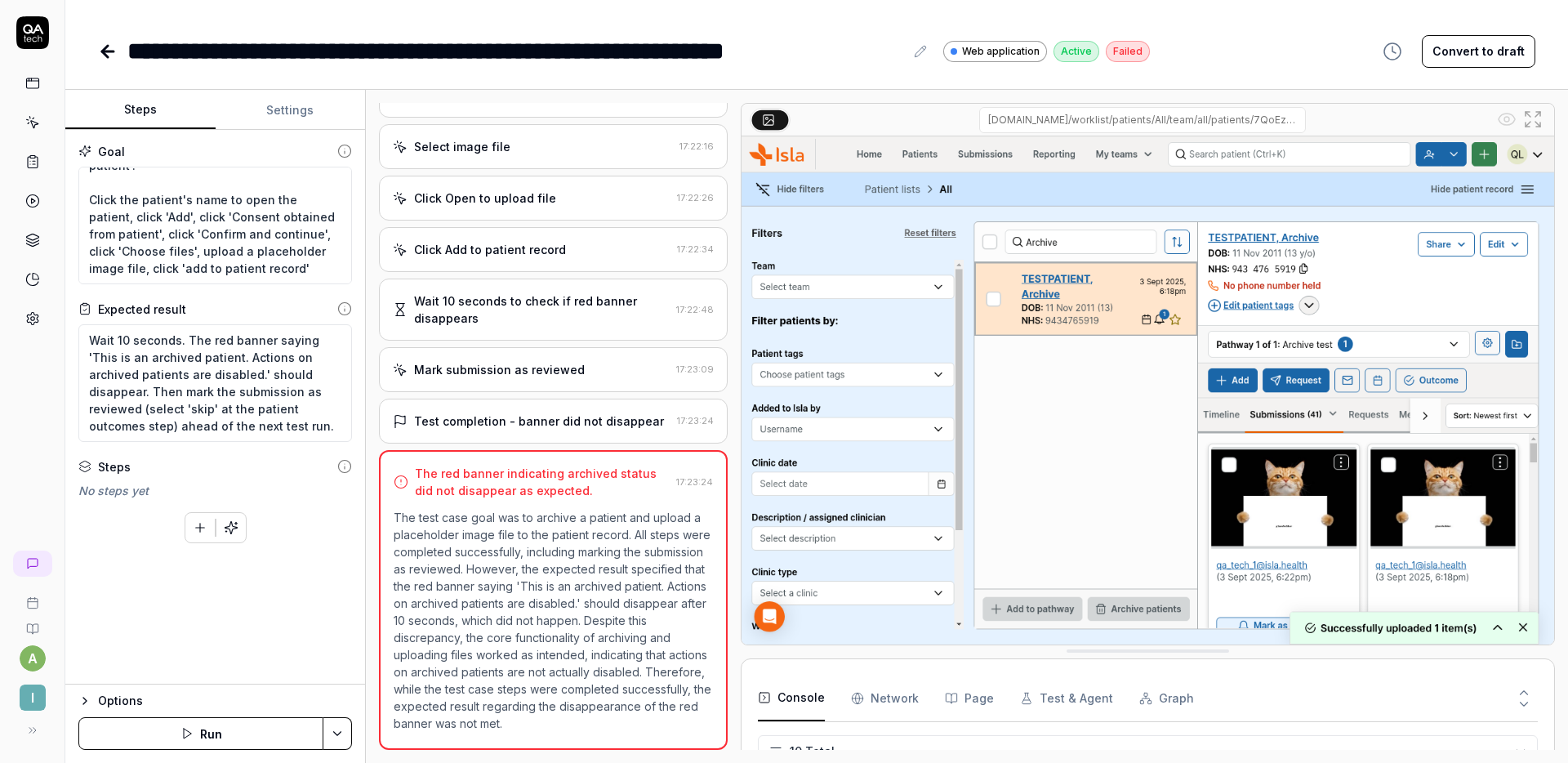
scroll to position [638, 0]
click at [566, 361] on div "Mark submission as reviewed" at bounding box center [498, 369] width 170 height 17
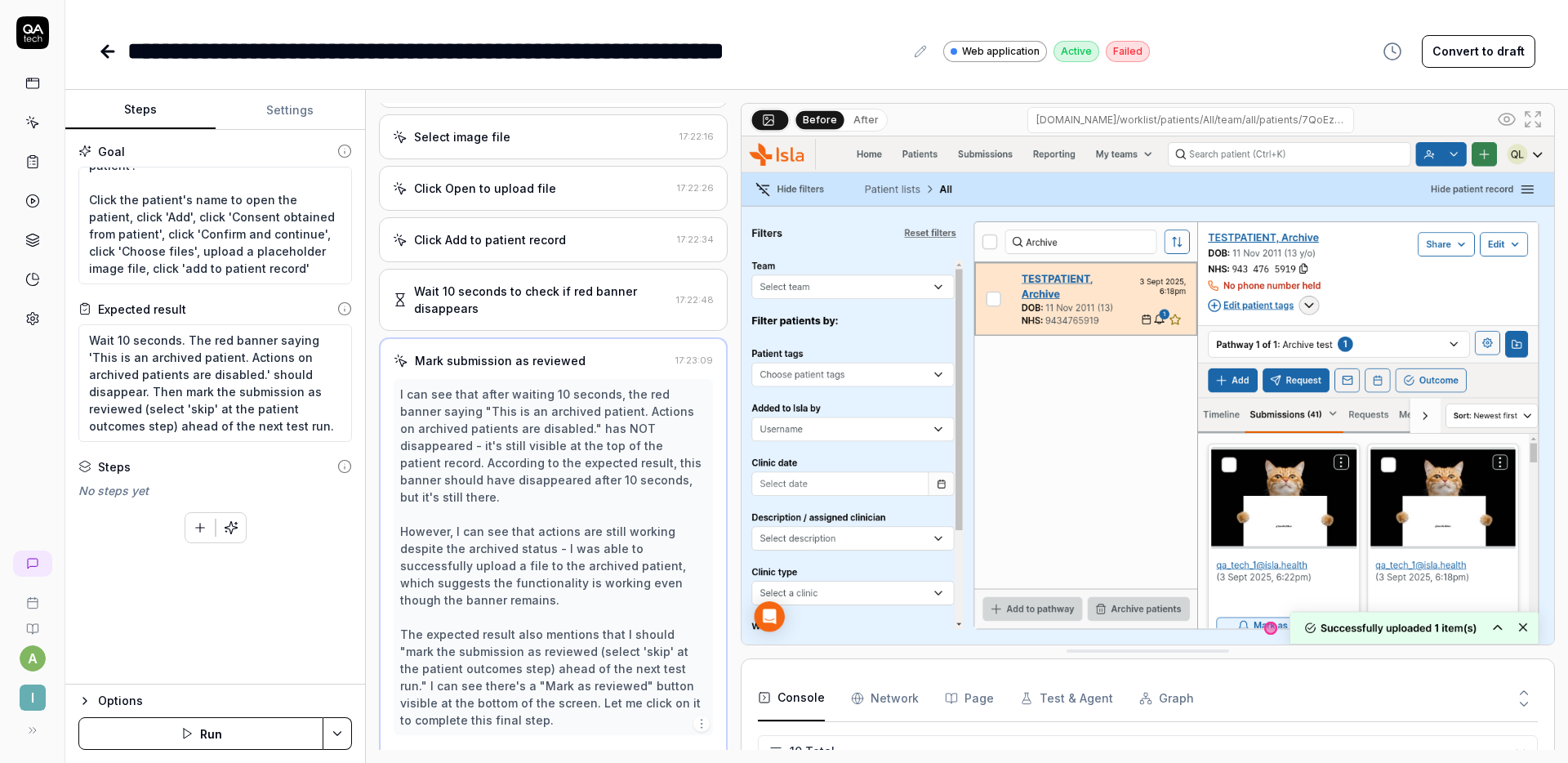
scroll to position [687, 0]
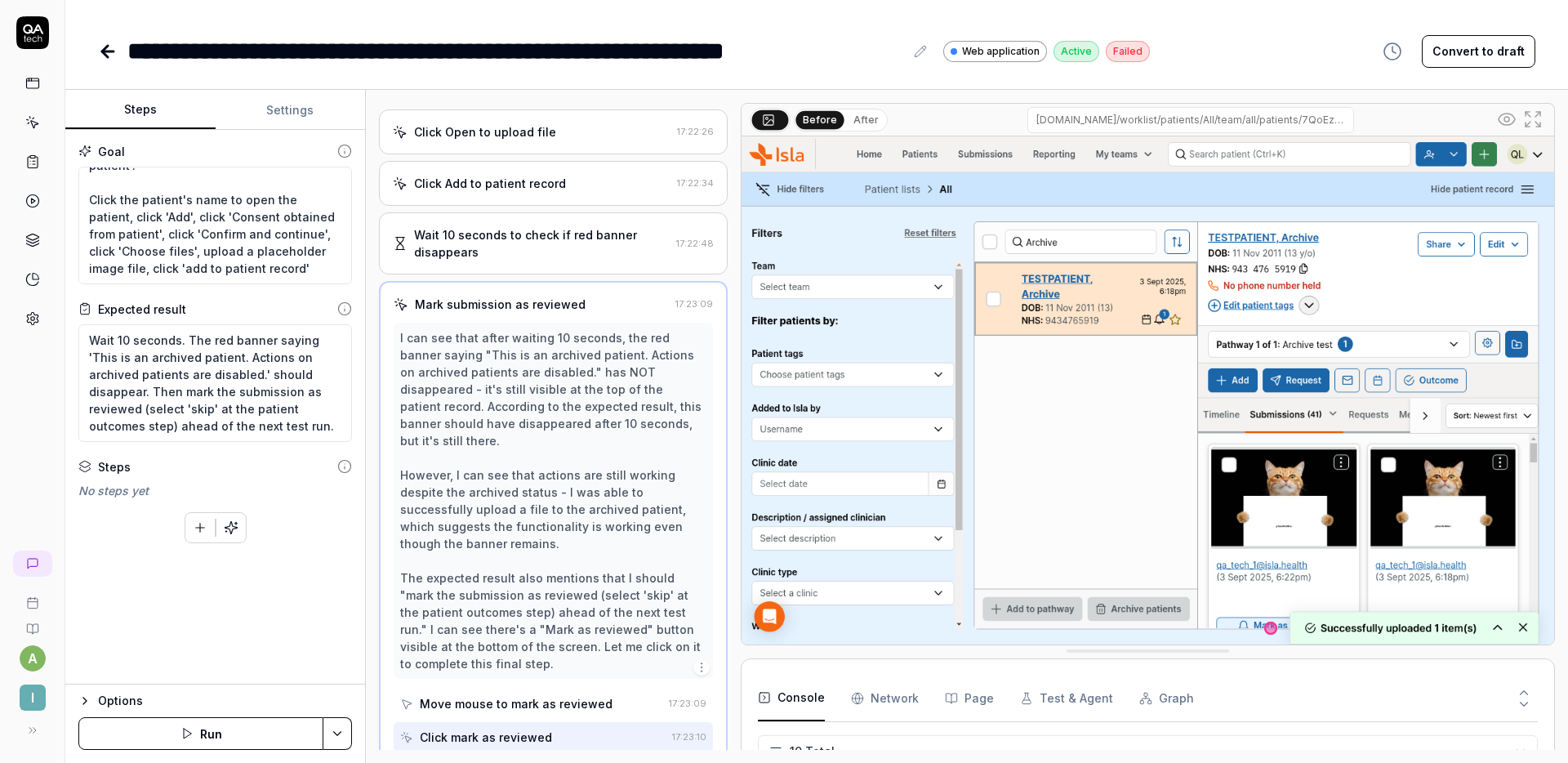
click at [551, 248] on div "Wait 10 seconds to check if red banner disappears" at bounding box center [542, 243] width 256 height 34
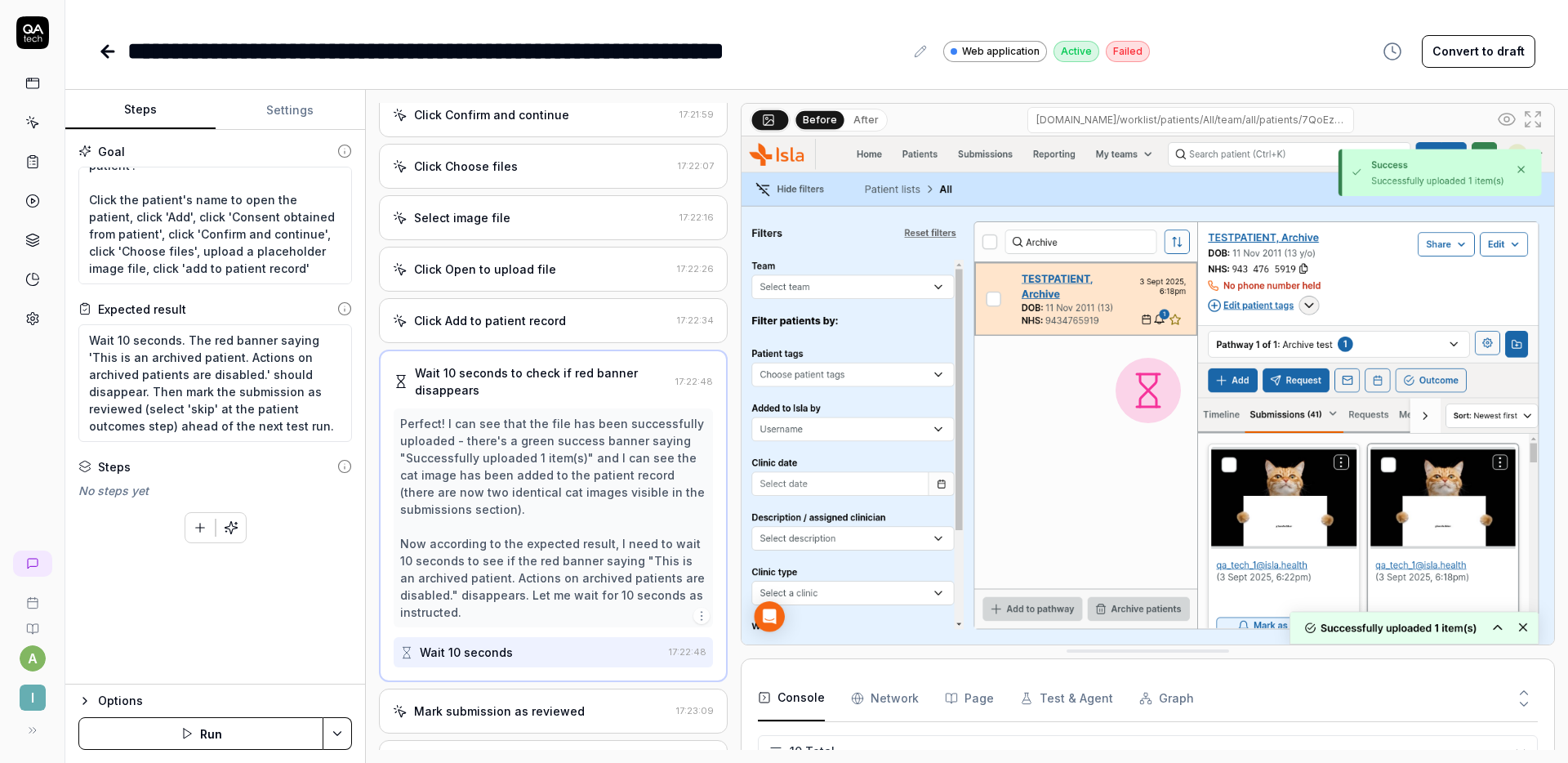
scroll to position [654, 0]
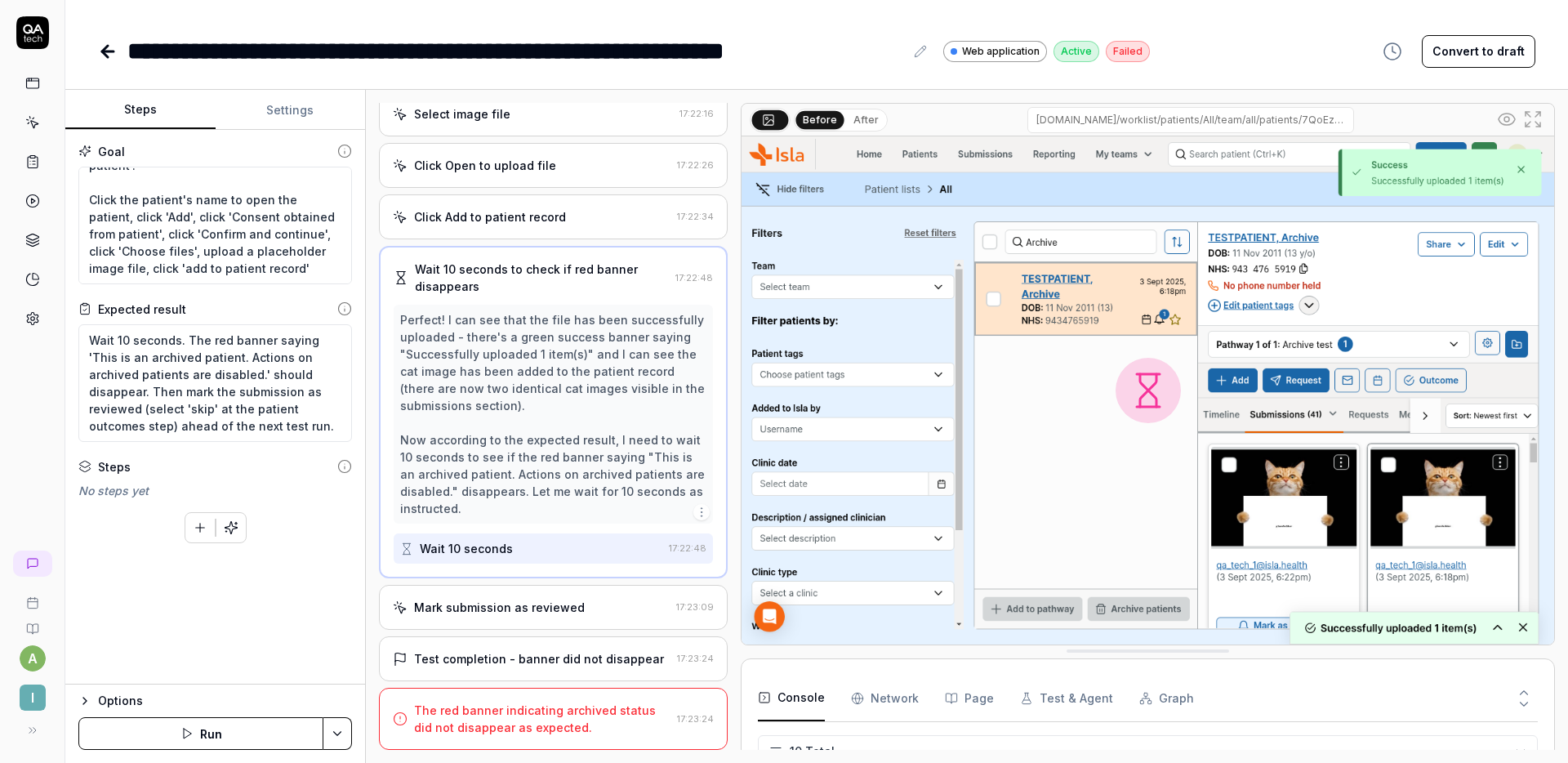
click at [540, 640] on div "Test completion - banner did not disappear 17:23:24" at bounding box center [554, 659] width 349 height 45
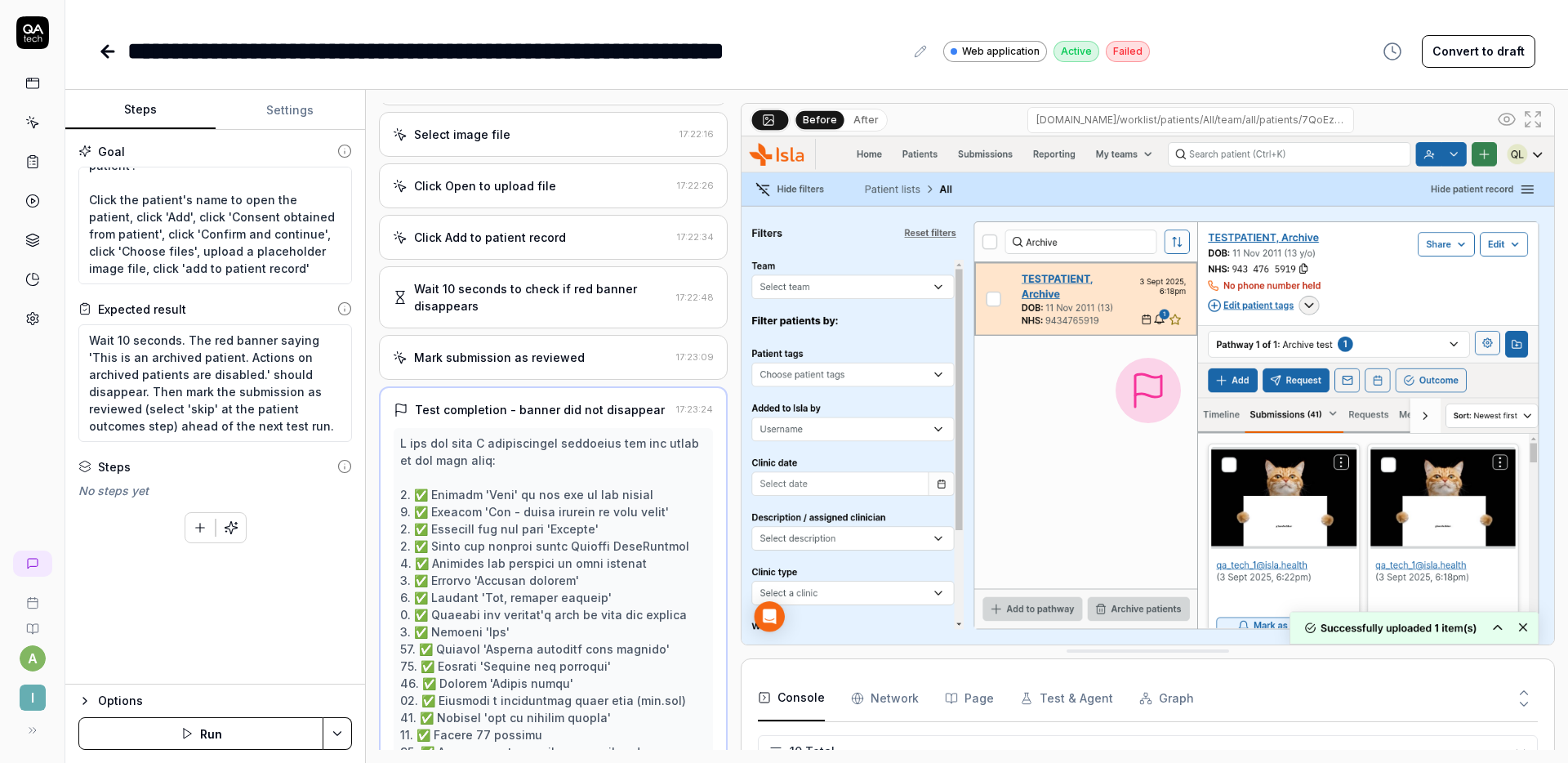
click at [513, 362] on div "Mark submission as reviewed" at bounding box center [498, 356] width 170 height 17
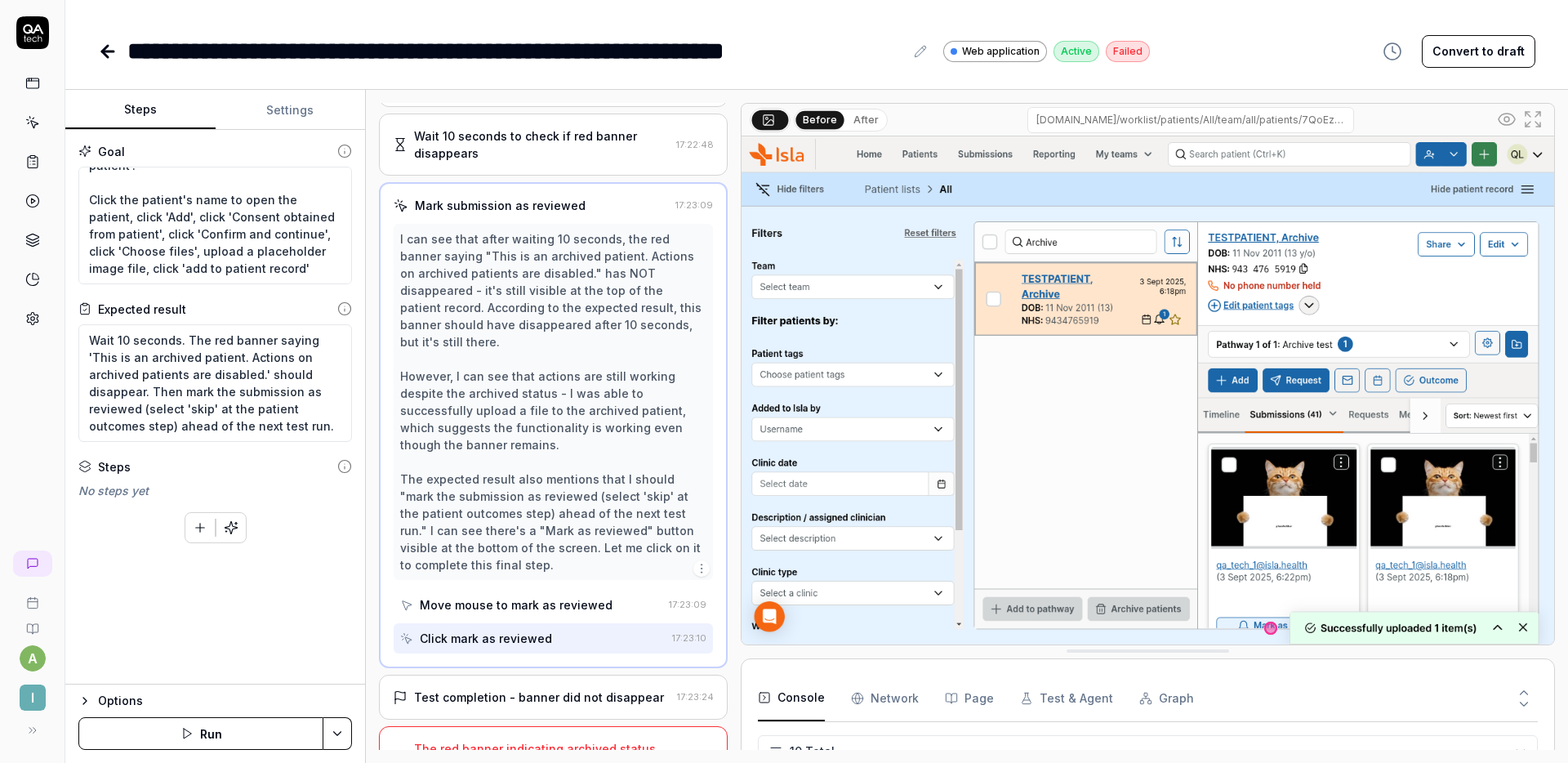
scroll to position [806, 0]
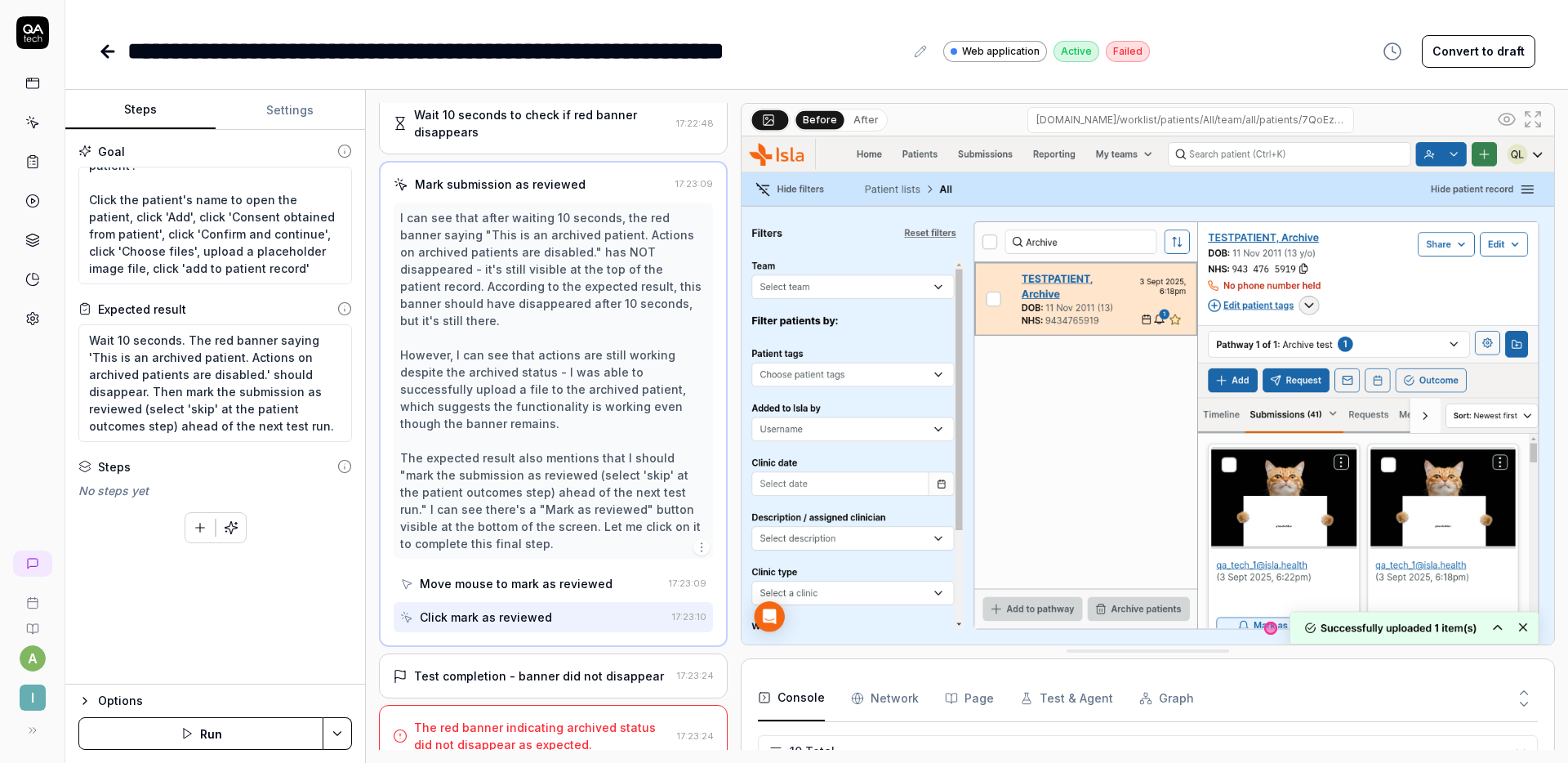
click at [512, 668] on div "Test completion - banner did not disappear" at bounding box center [539, 675] width 250 height 17
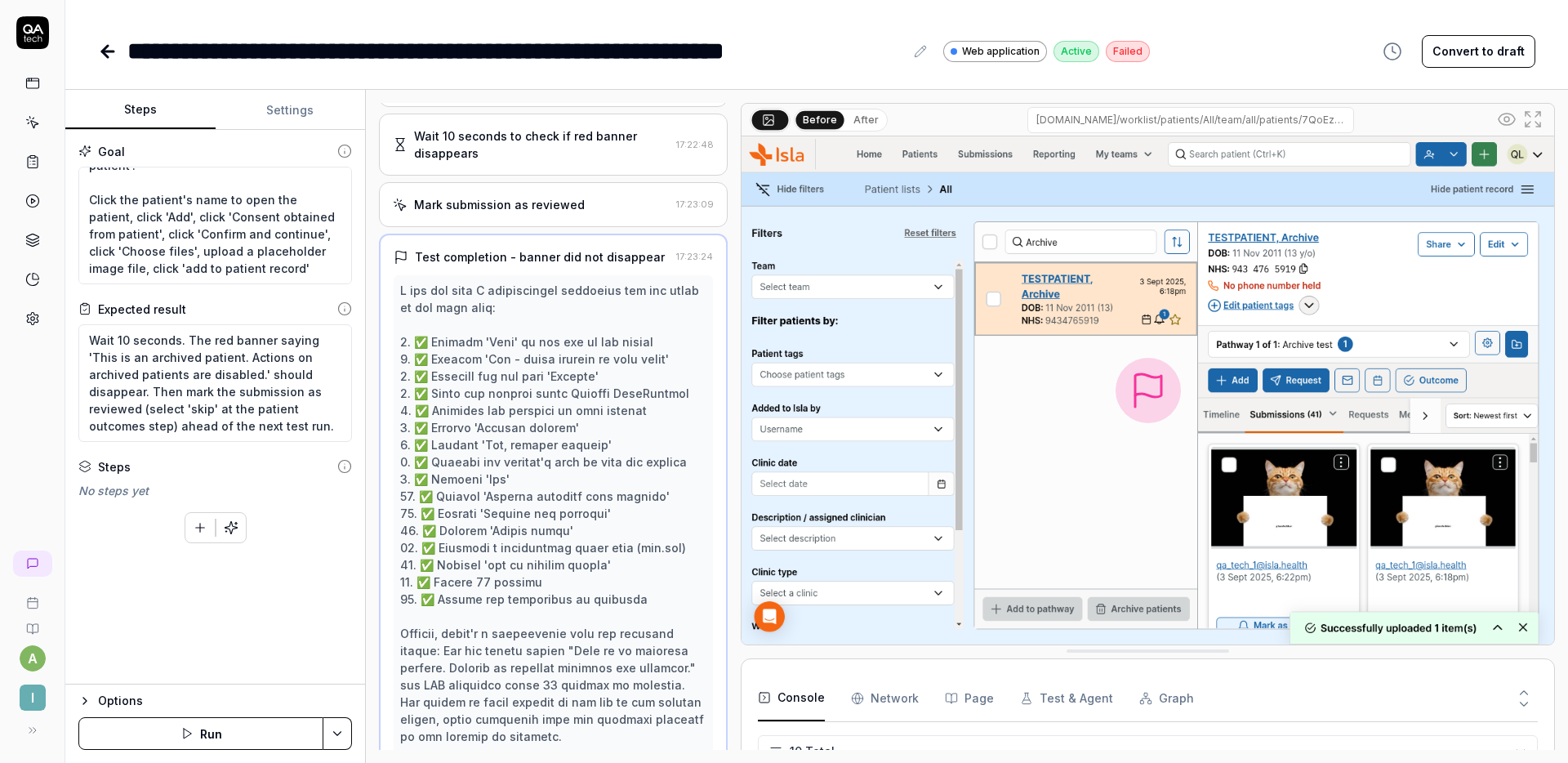
scroll to position [777, 0]
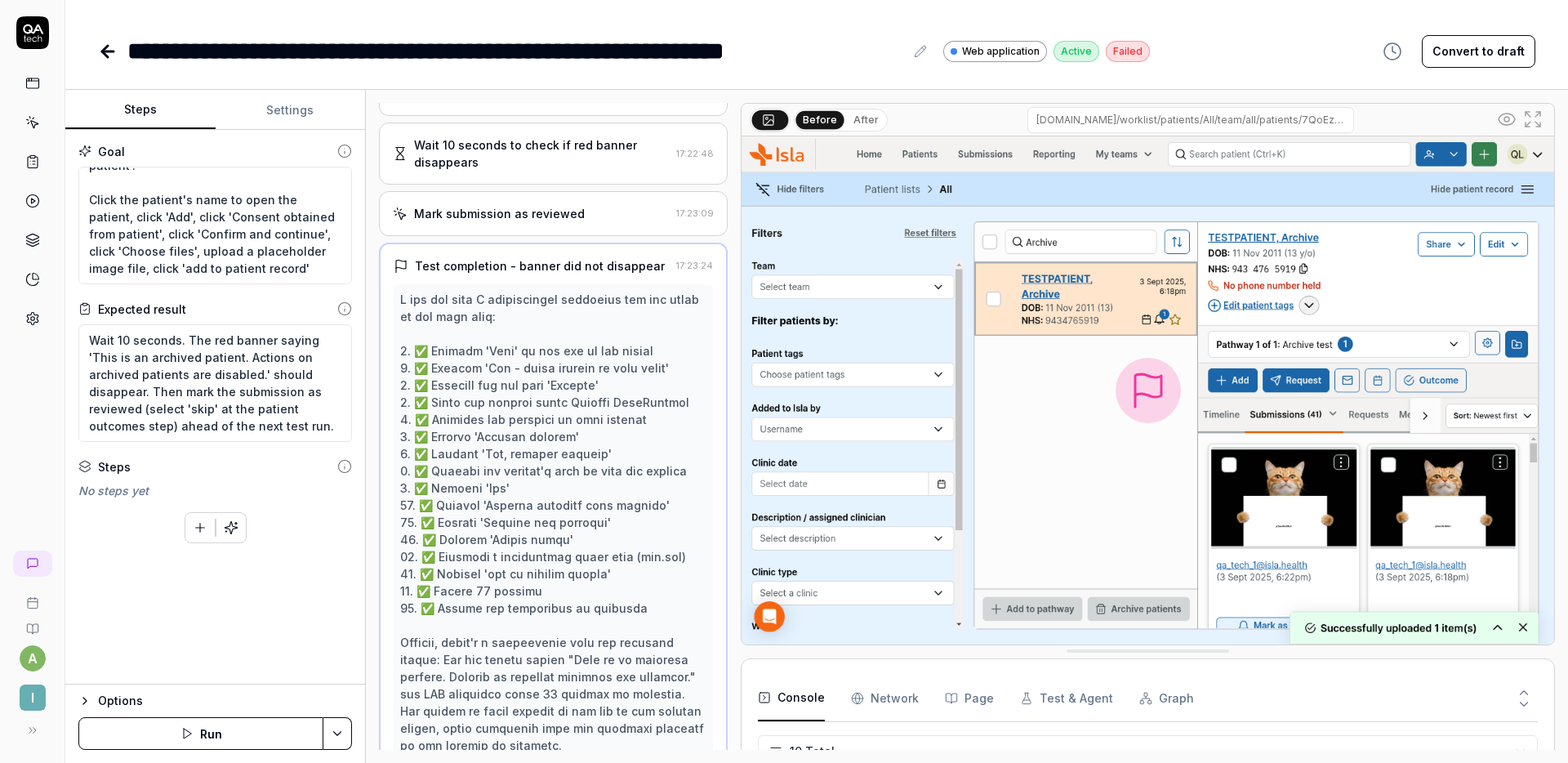
click at [523, 219] on div "Mark submission as reviewed" at bounding box center [498, 213] width 170 height 17
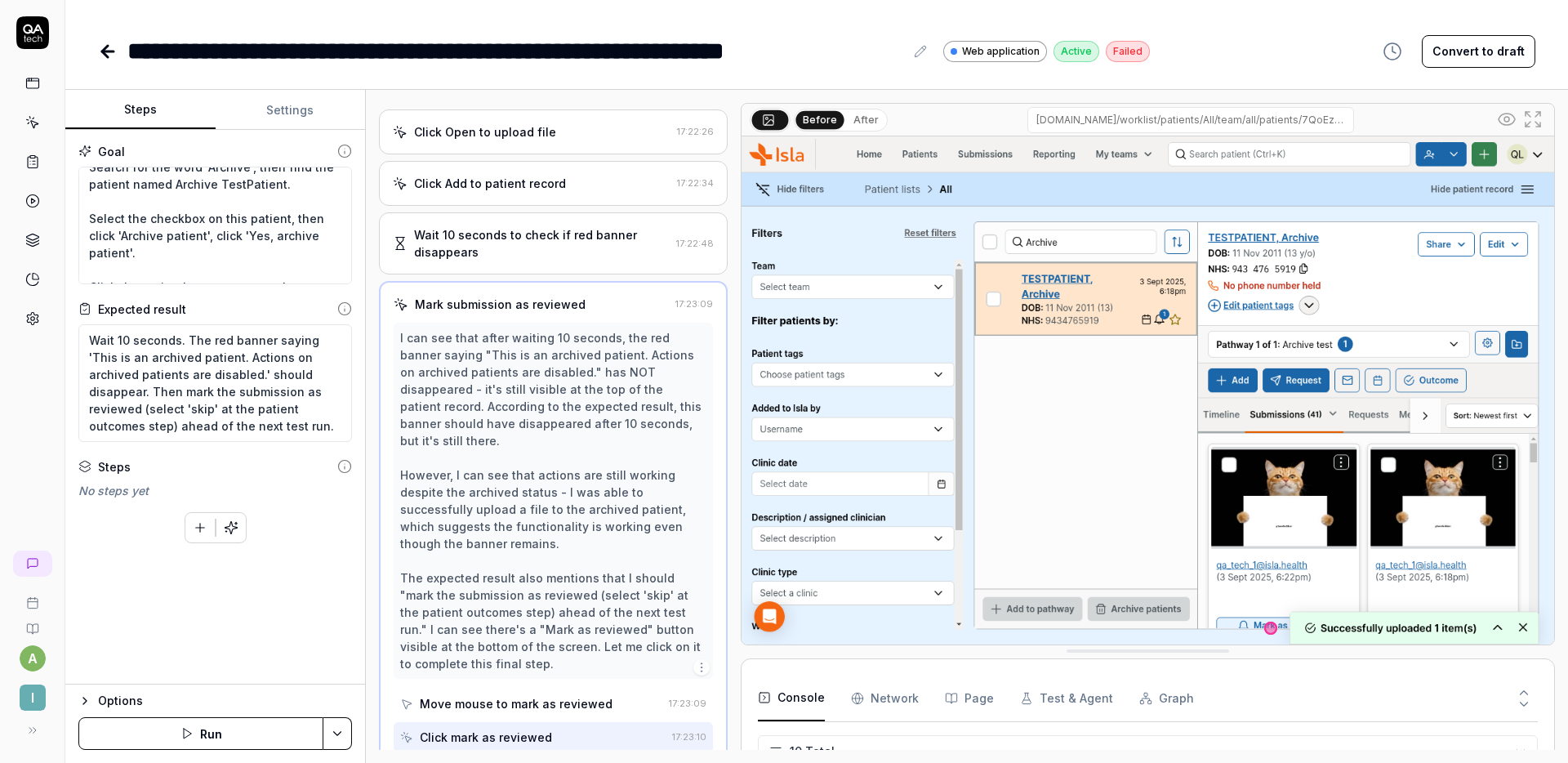
scroll to position [74, 0]
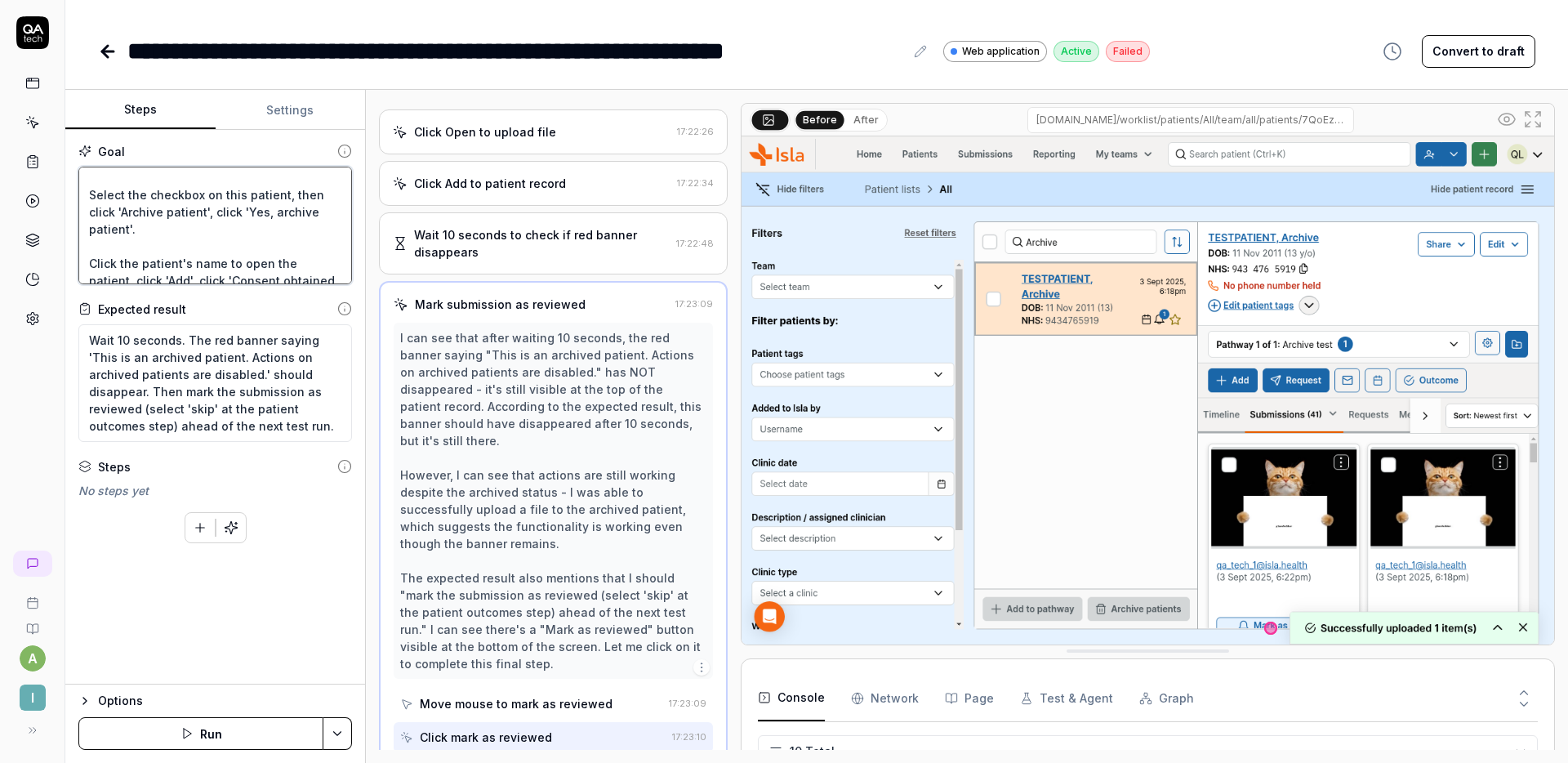
click at [219, 238] on textarea "Click 'Home' at the top of the screen, then click 'All - every patient in your …" at bounding box center [216, 224] width 274 height 117
paste textarea "This is an archived patient Actions on archived patients are disabled."
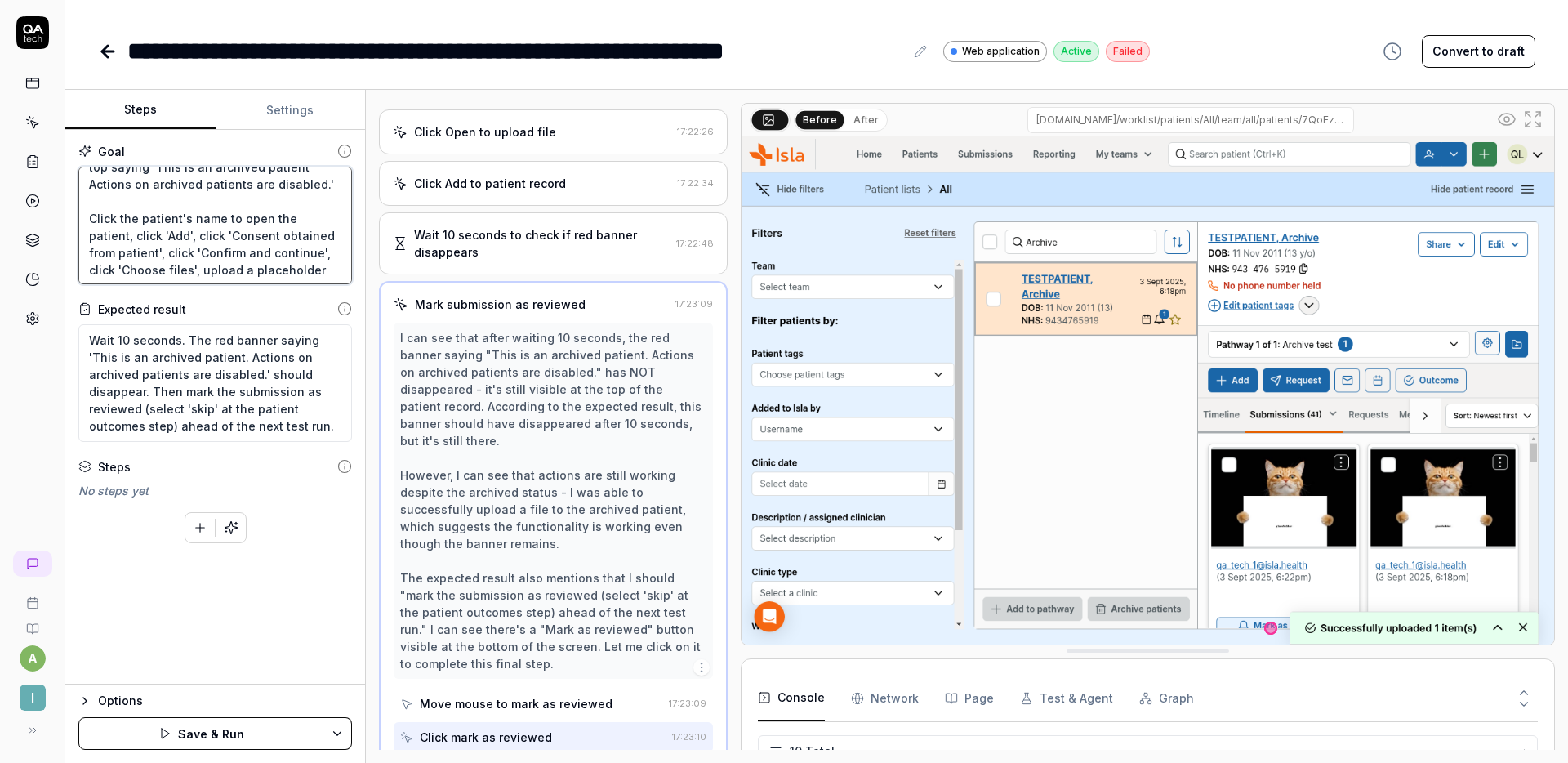
scroll to position [157, 0]
drag, startPoint x: 137, startPoint y: 233, endPoint x: 60, endPoint y: 207, distance: 81.3
click at [60, 207] on div "**********" at bounding box center [784, 381] width 1568 height 763
click at [300, 276] on textarea "Click 'Home' at the top of the screen, then click 'All - every patient in your …" at bounding box center [216, 224] width 274 height 117
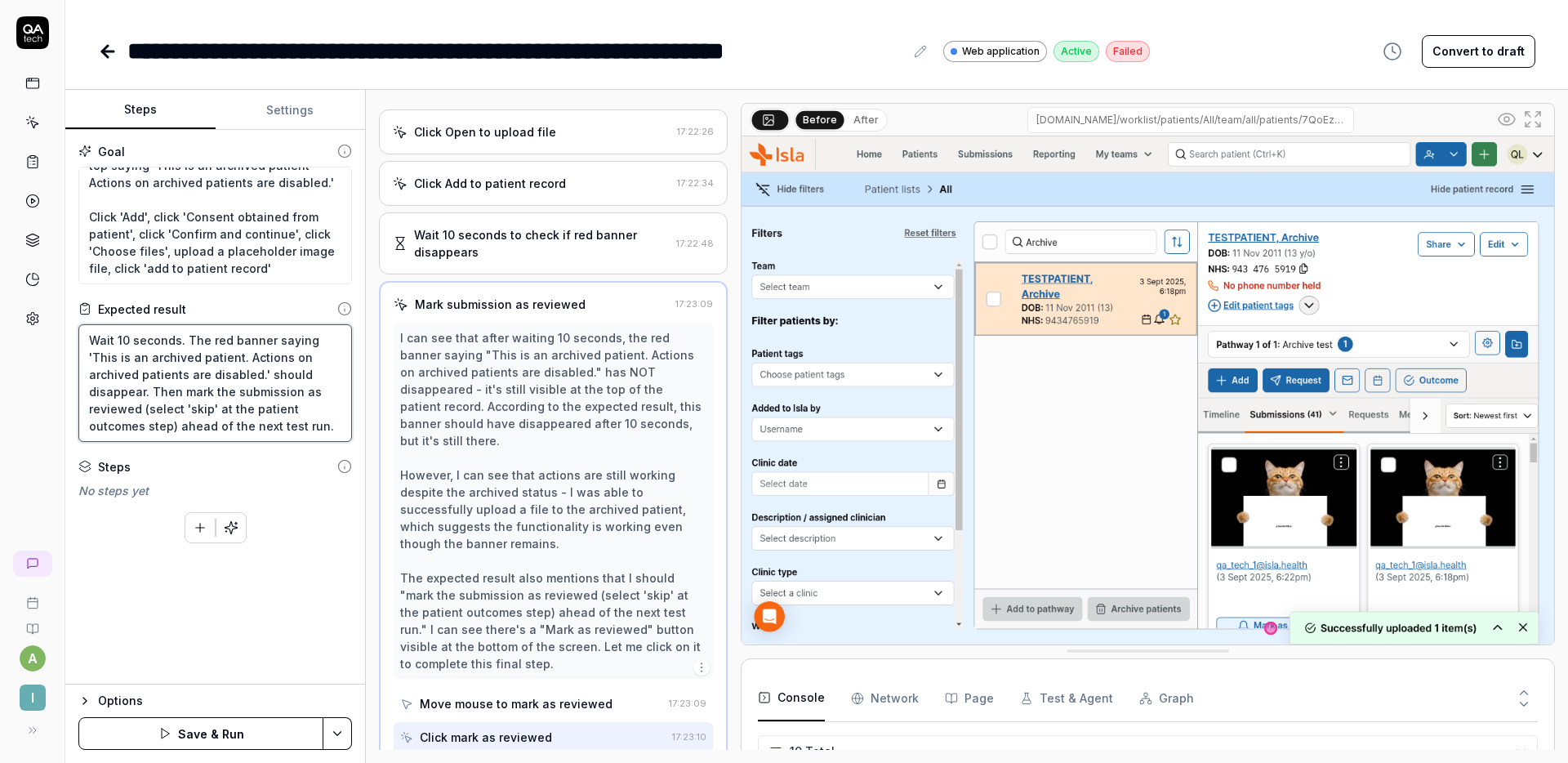
click at [311, 375] on textarea "Wait 10 seconds. The red banner saying 'This is an archived patient. Actions on…" at bounding box center [216, 382] width 274 height 117
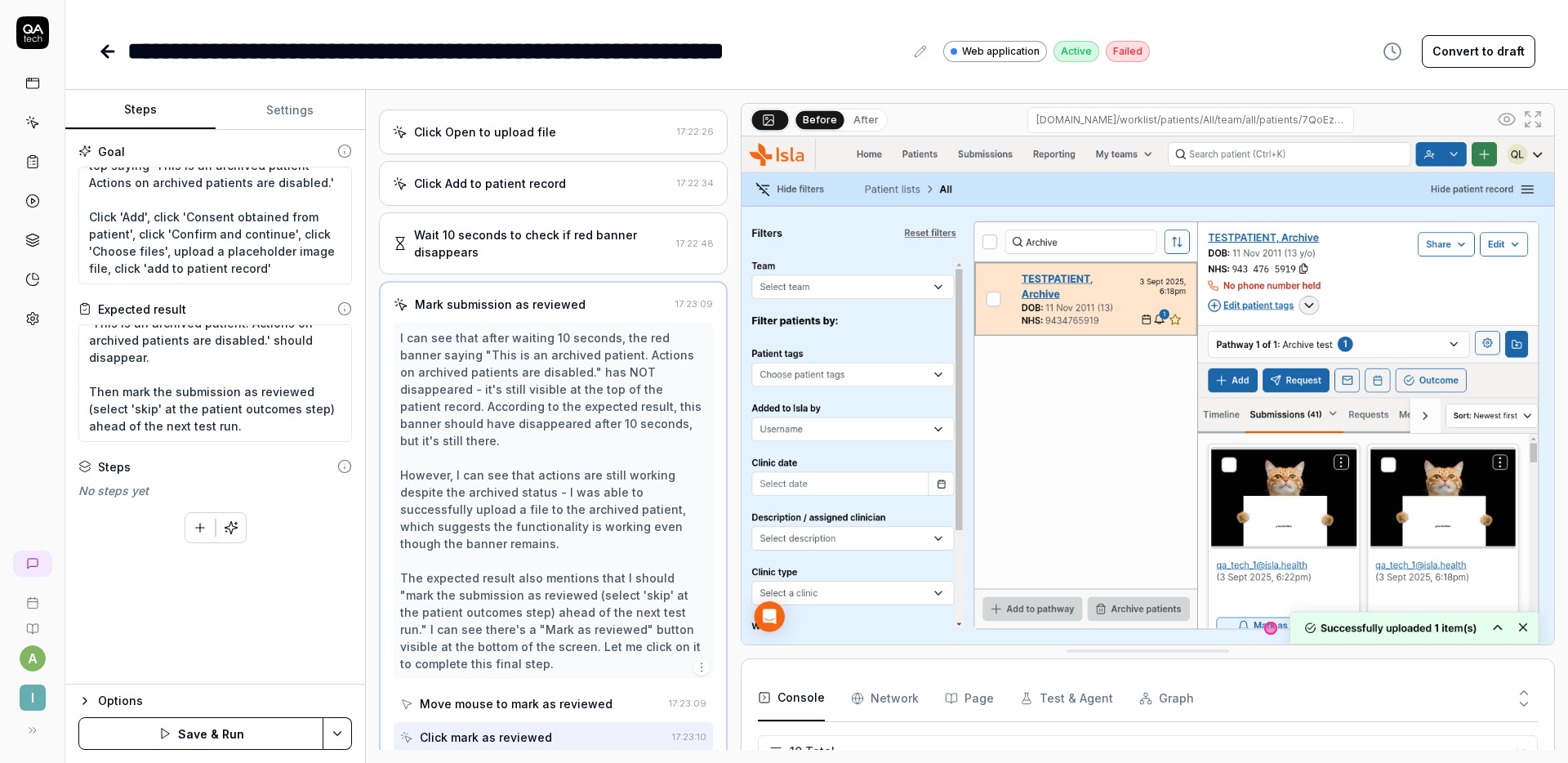
click at [225, 728] on button "Save & Run" at bounding box center [201, 732] width 245 height 32
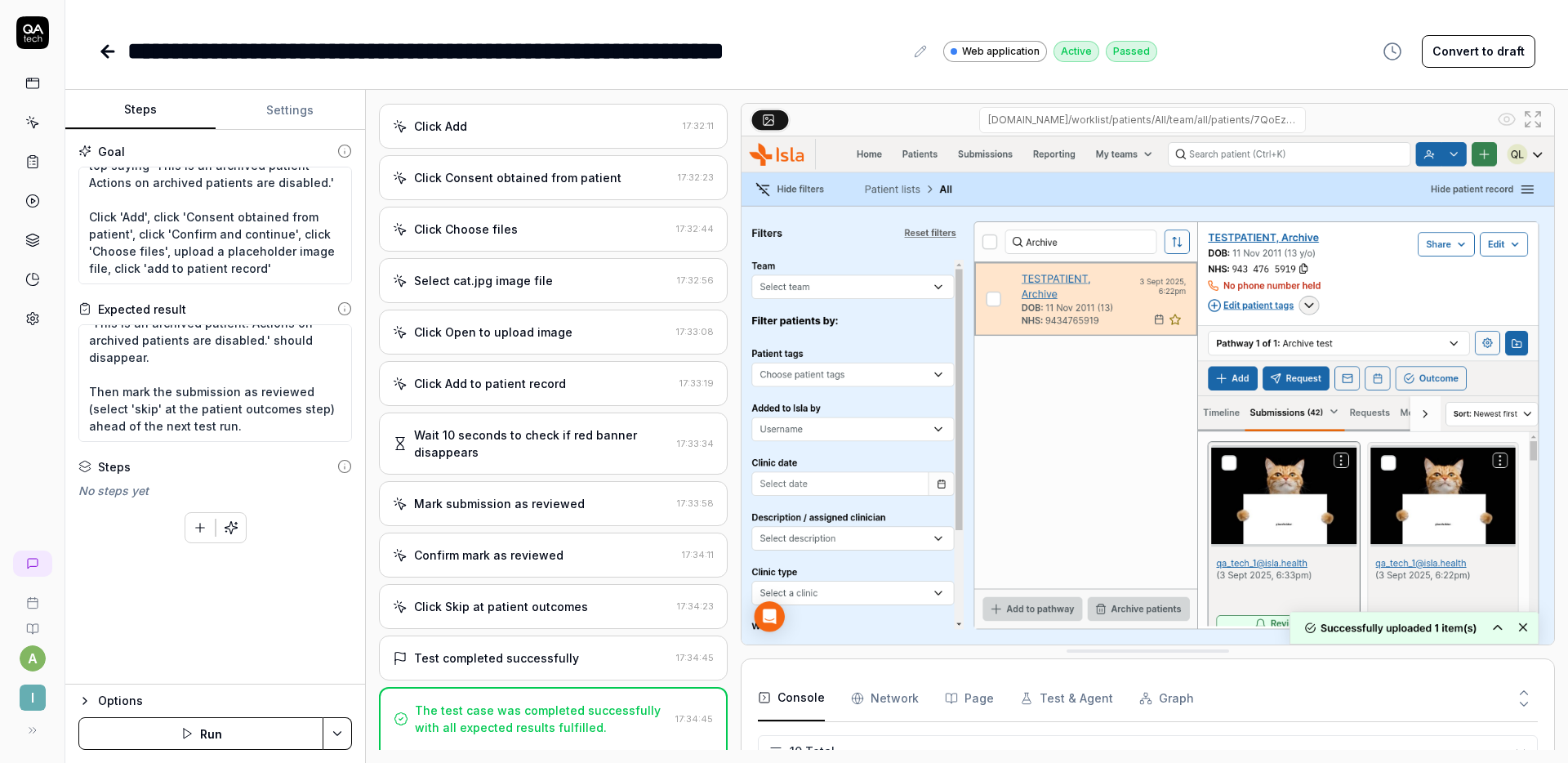
scroll to position [213, 0]
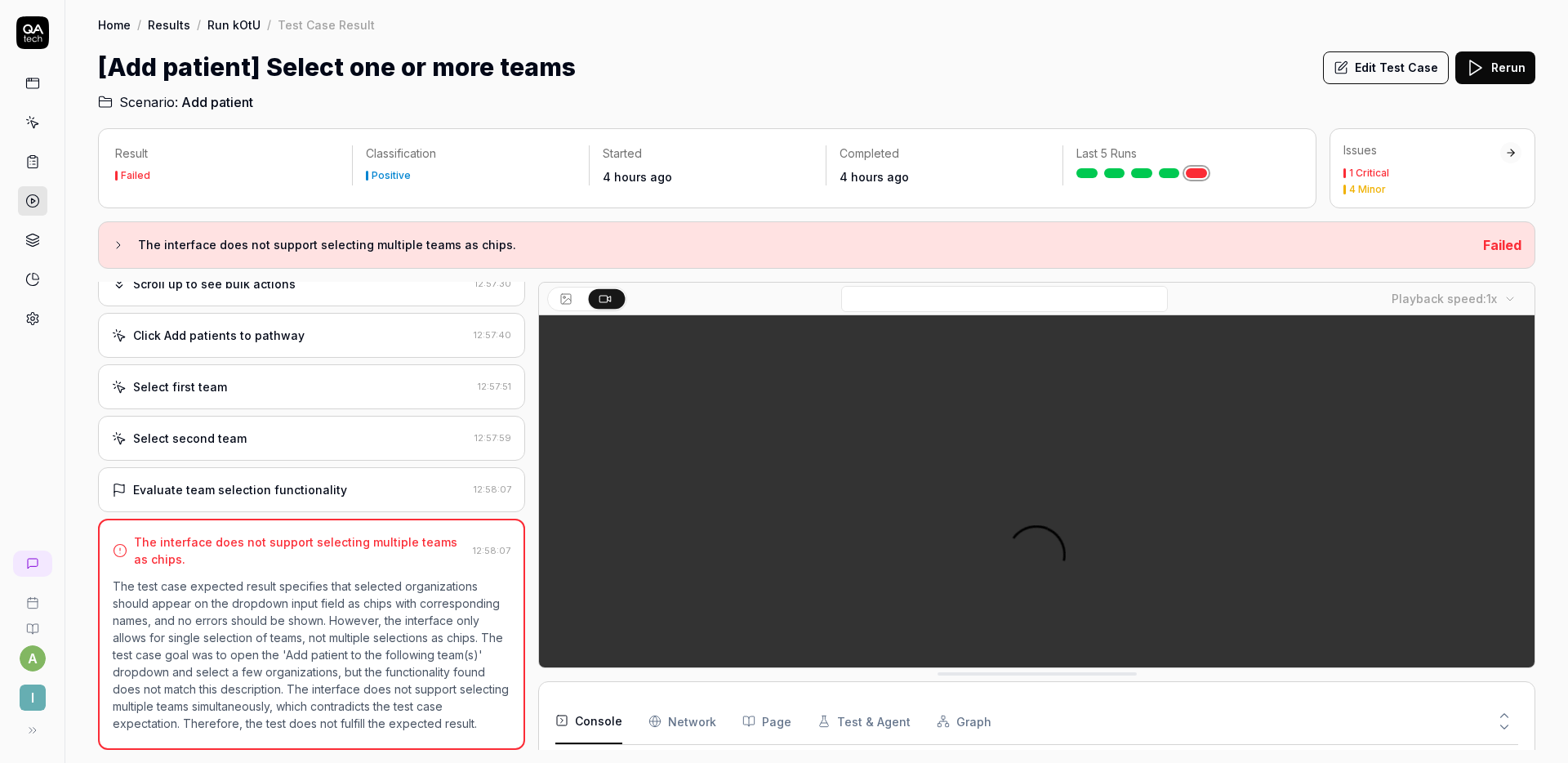
scroll to position [47, 0]
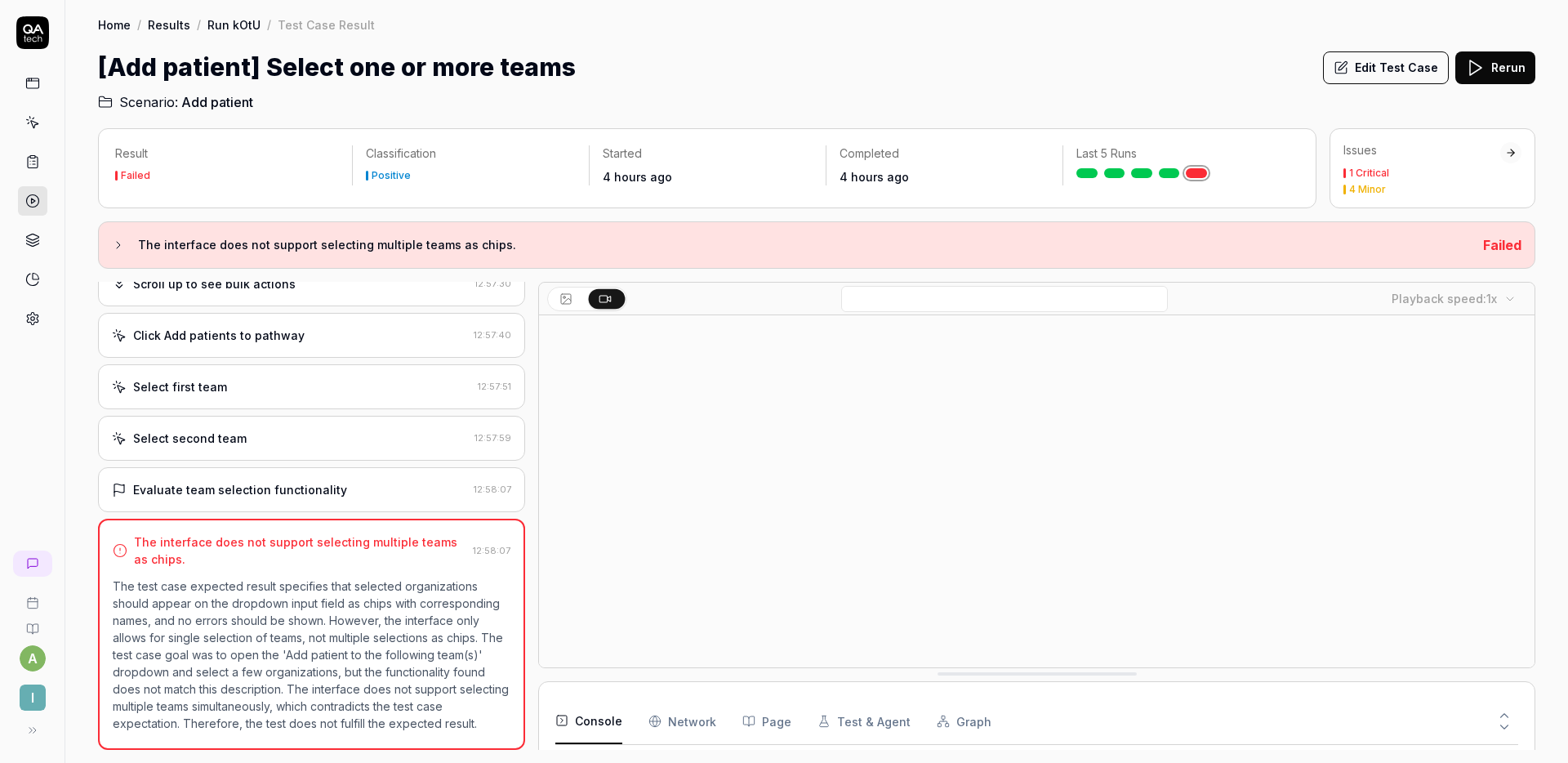
click at [343, 438] on div "Select second team 12:57:59" at bounding box center [312, 438] width 427 height 45
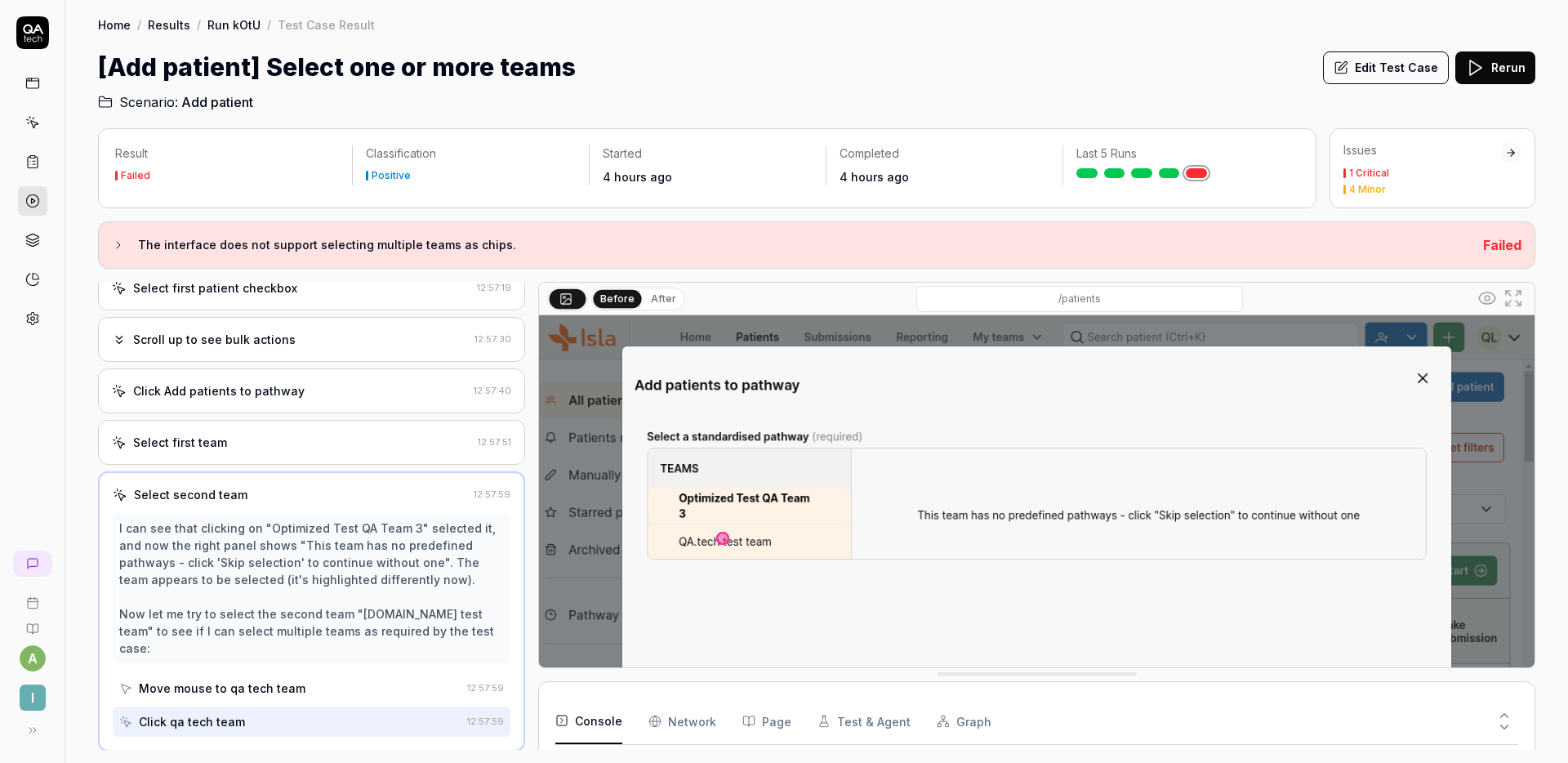
scroll to position [351, 0]
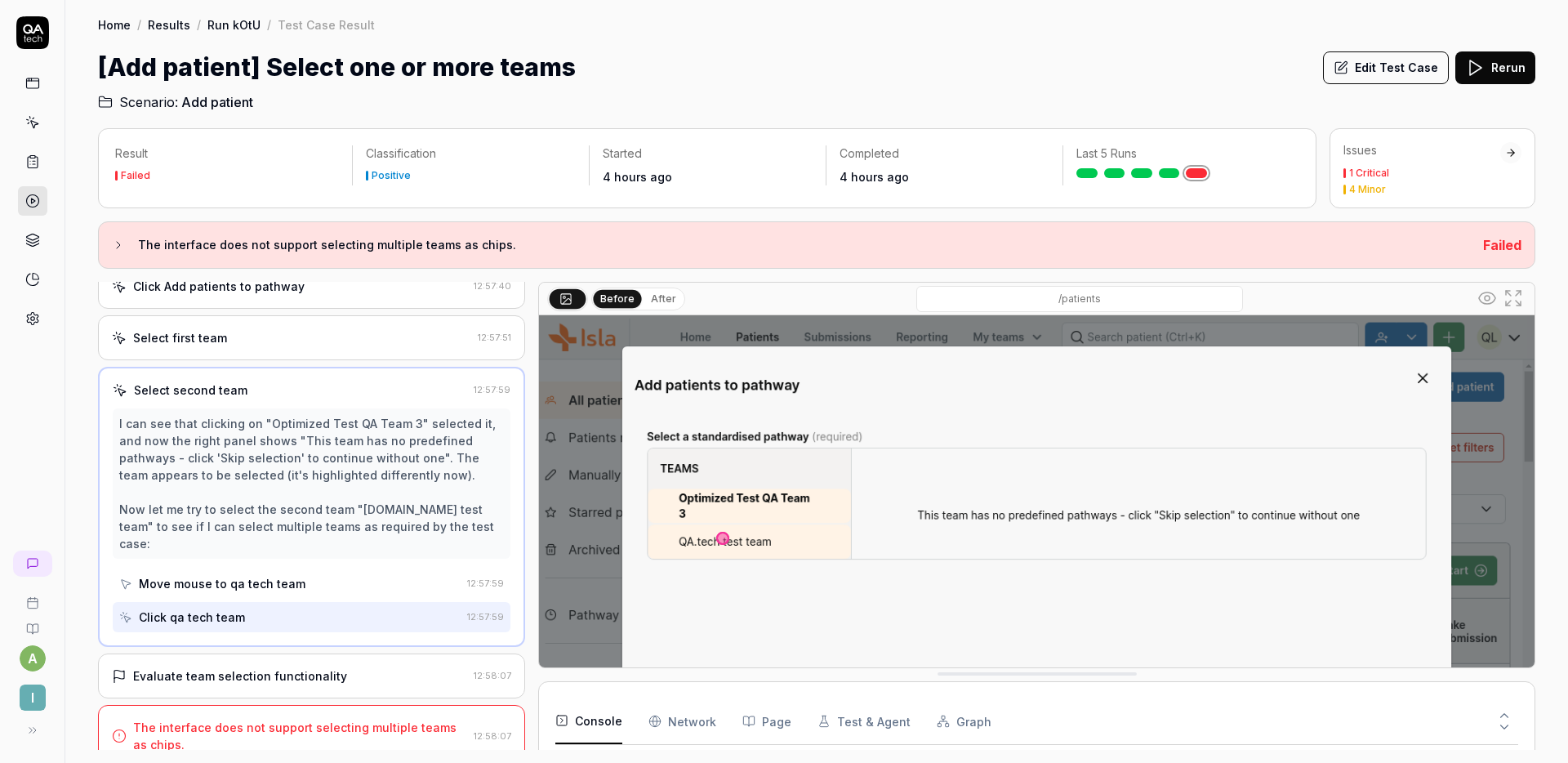
click at [300, 336] on div "Select first team" at bounding box center [292, 337] width 359 height 17
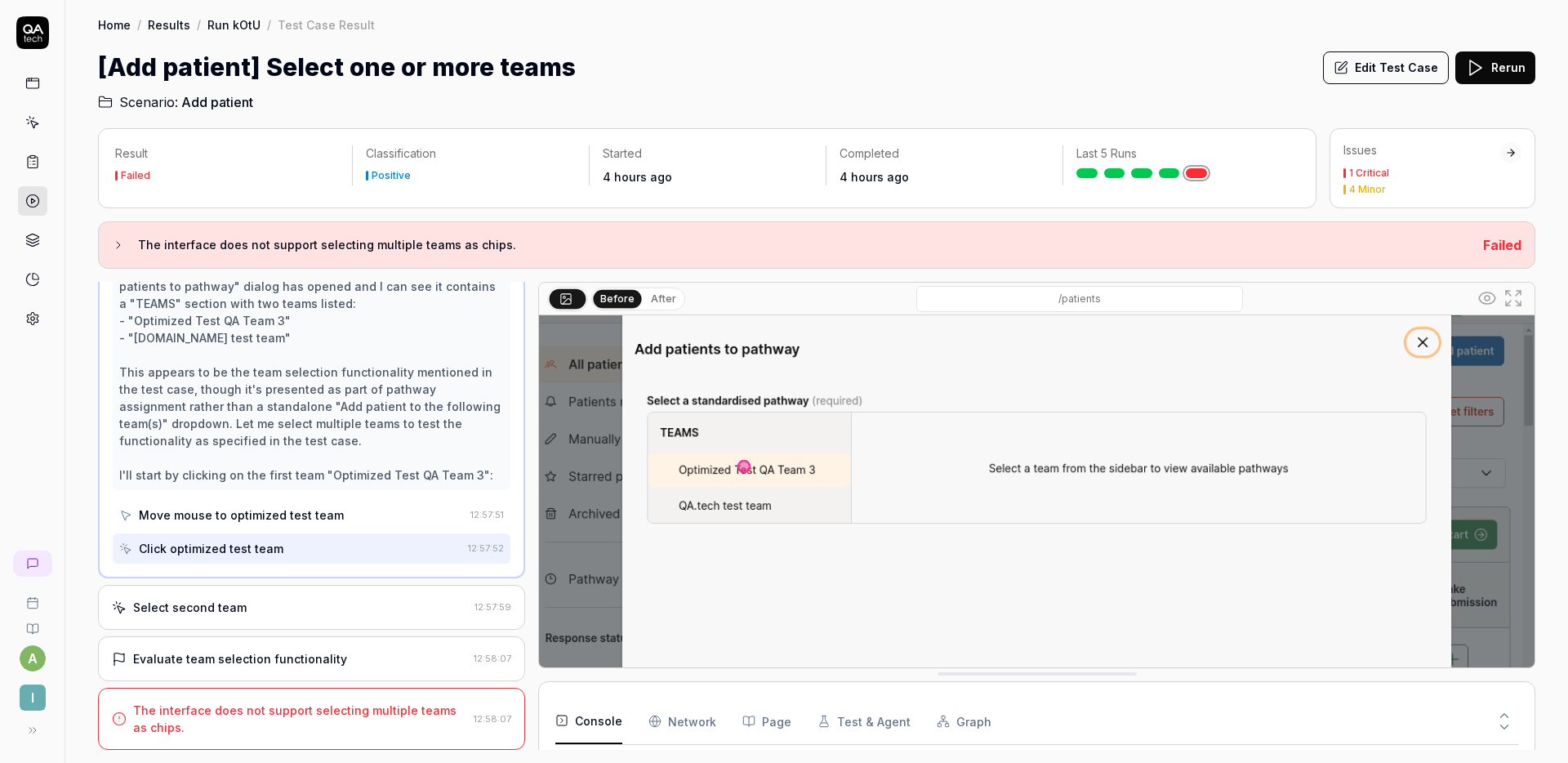
scroll to position [0, 0]
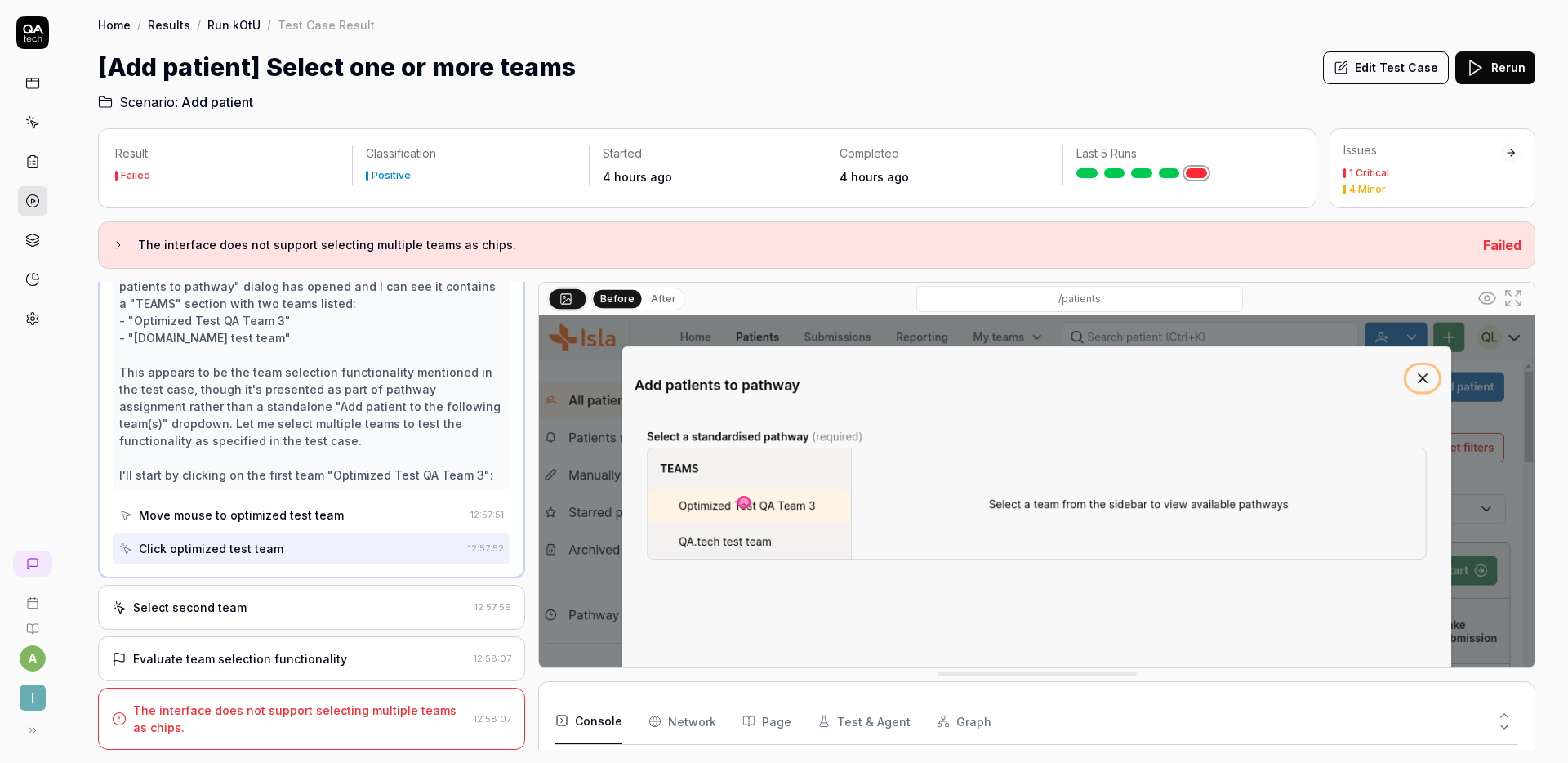
click at [284, 608] on div "Select second team" at bounding box center [291, 606] width 357 height 17
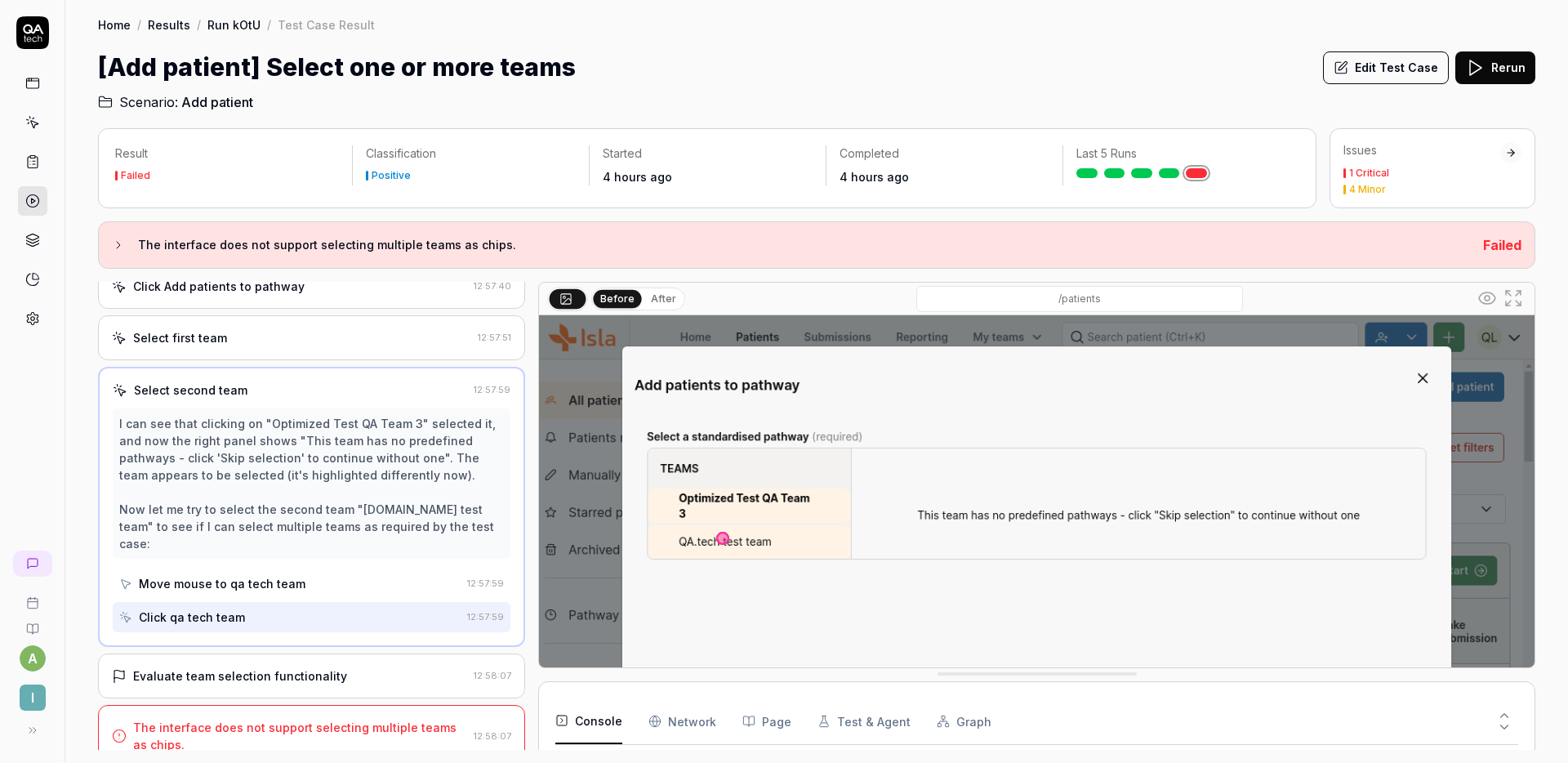
click at [280, 668] on div "Evaluate team selection functionality" at bounding box center [239, 675] width 214 height 17
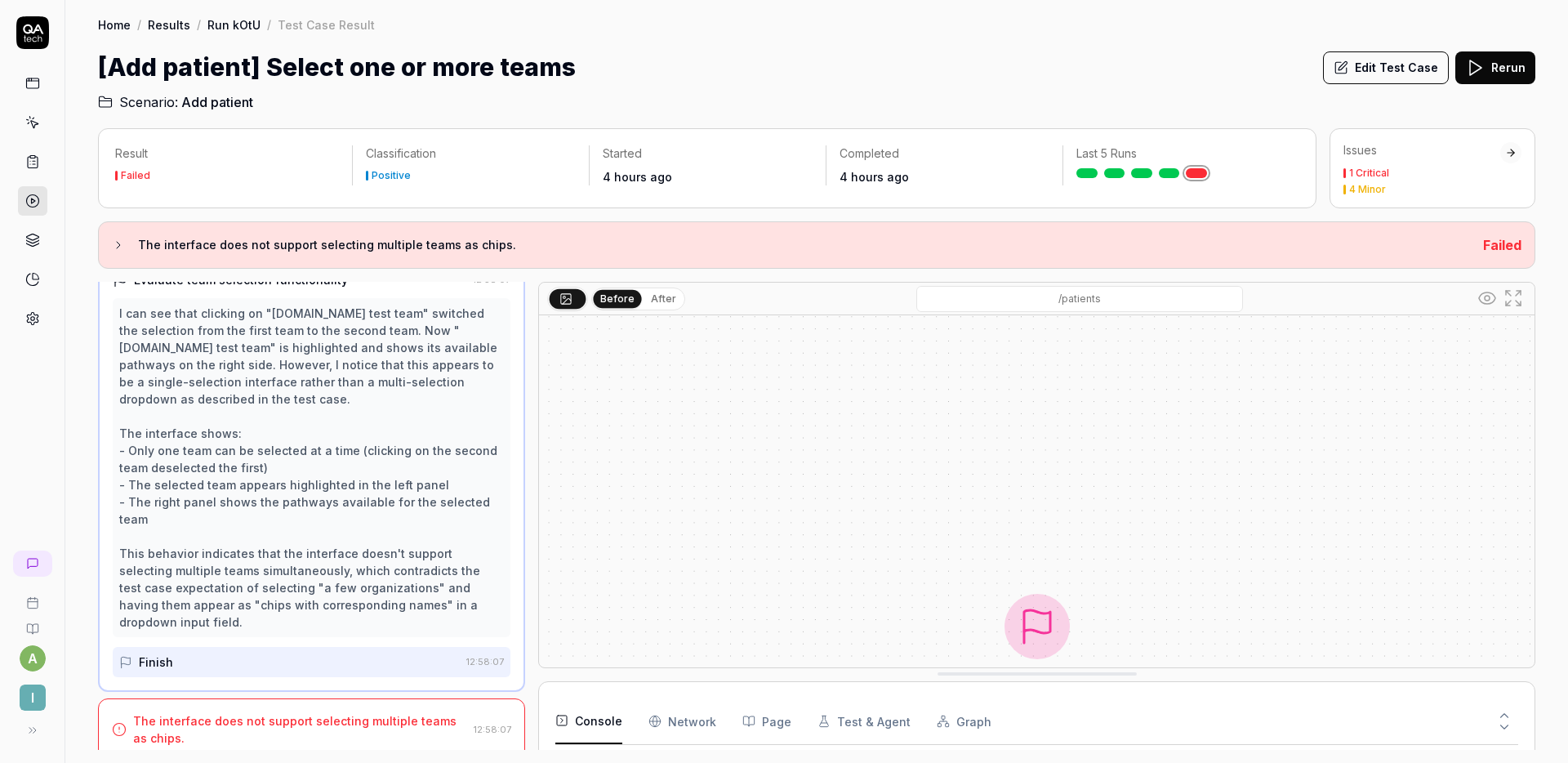
scroll to position [524, 0]
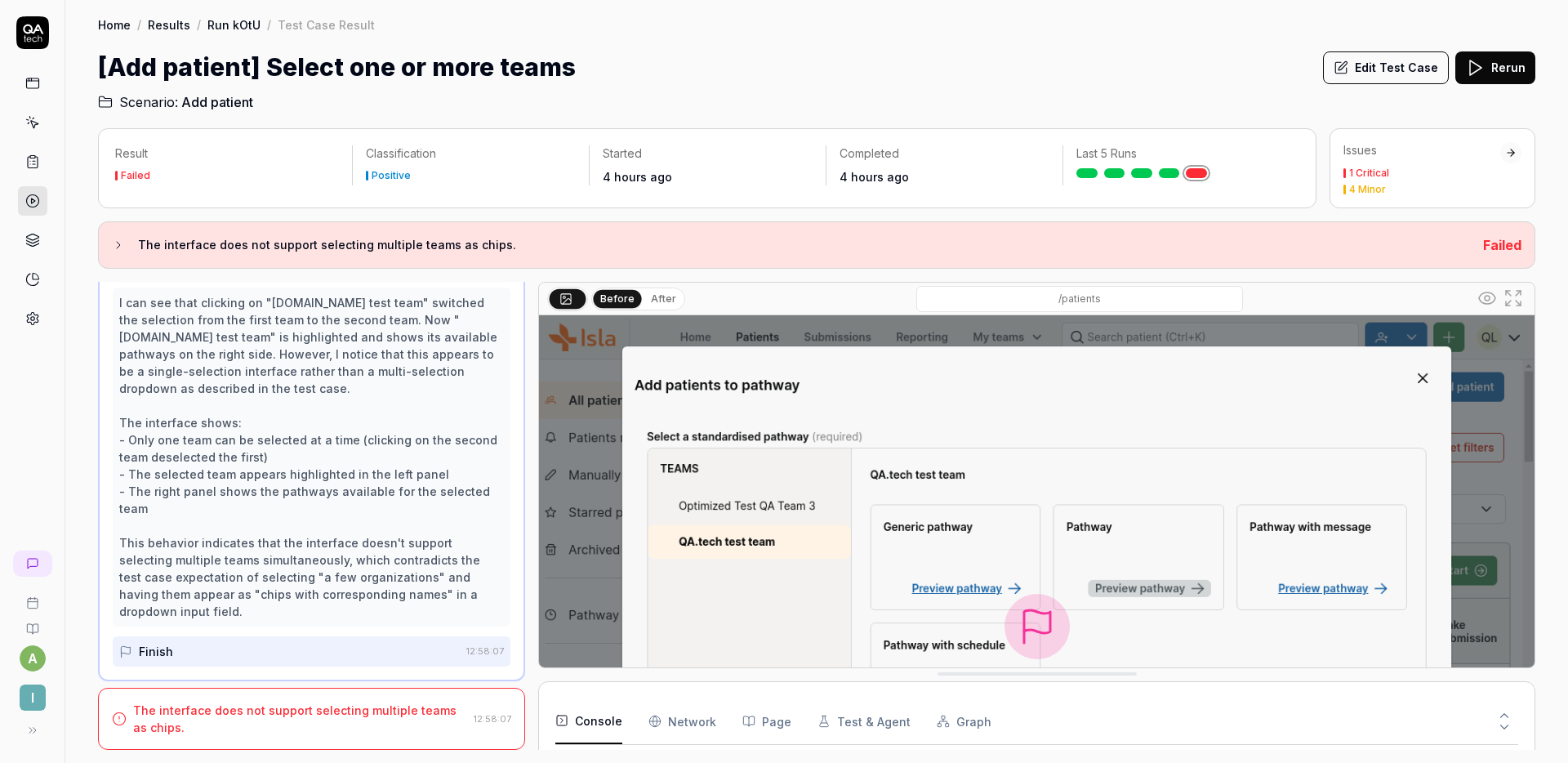
click at [1382, 70] on button "Edit Test Case" at bounding box center [1387, 67] width 126 height 32
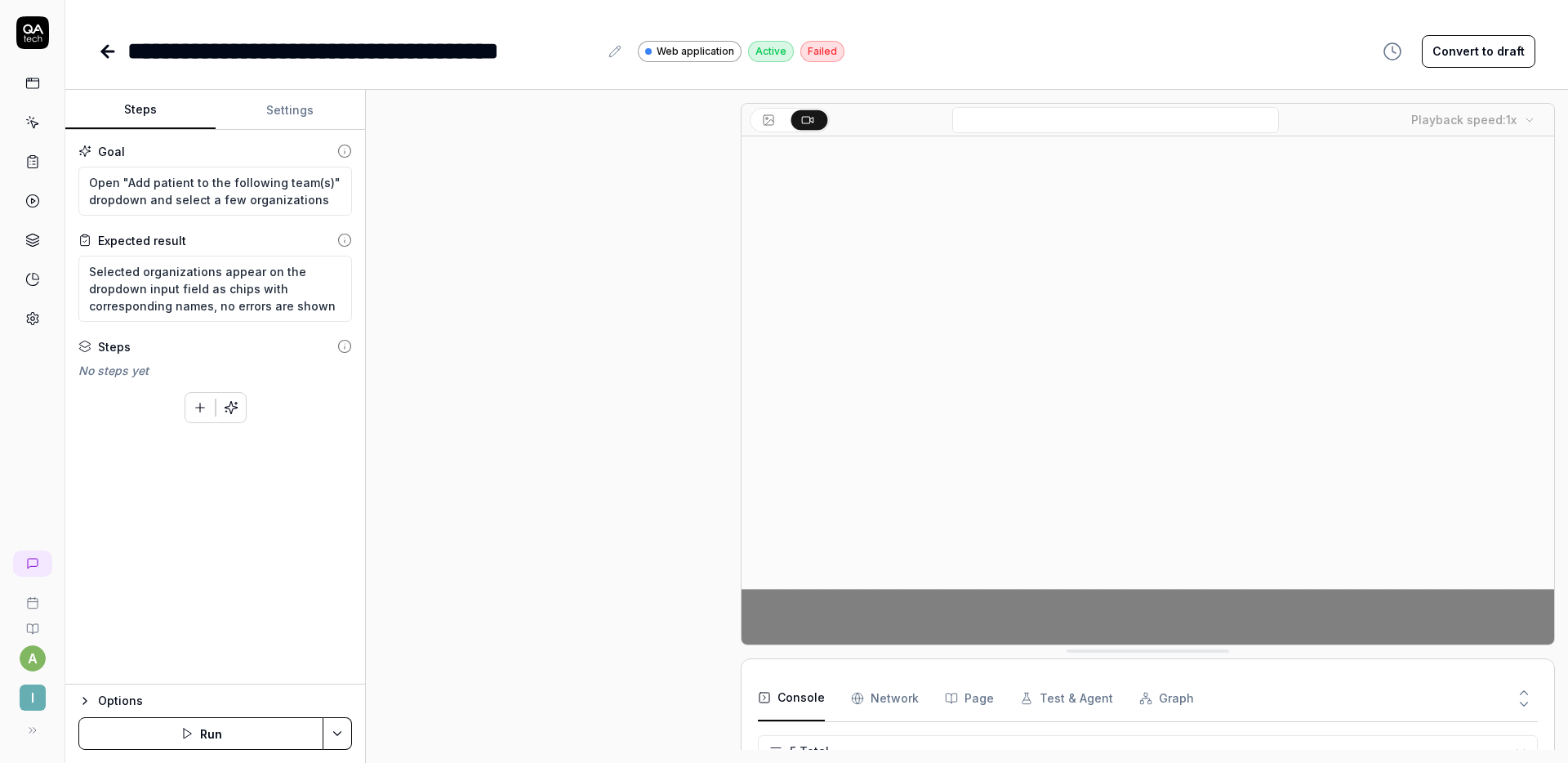
scroll to position [192, 0]
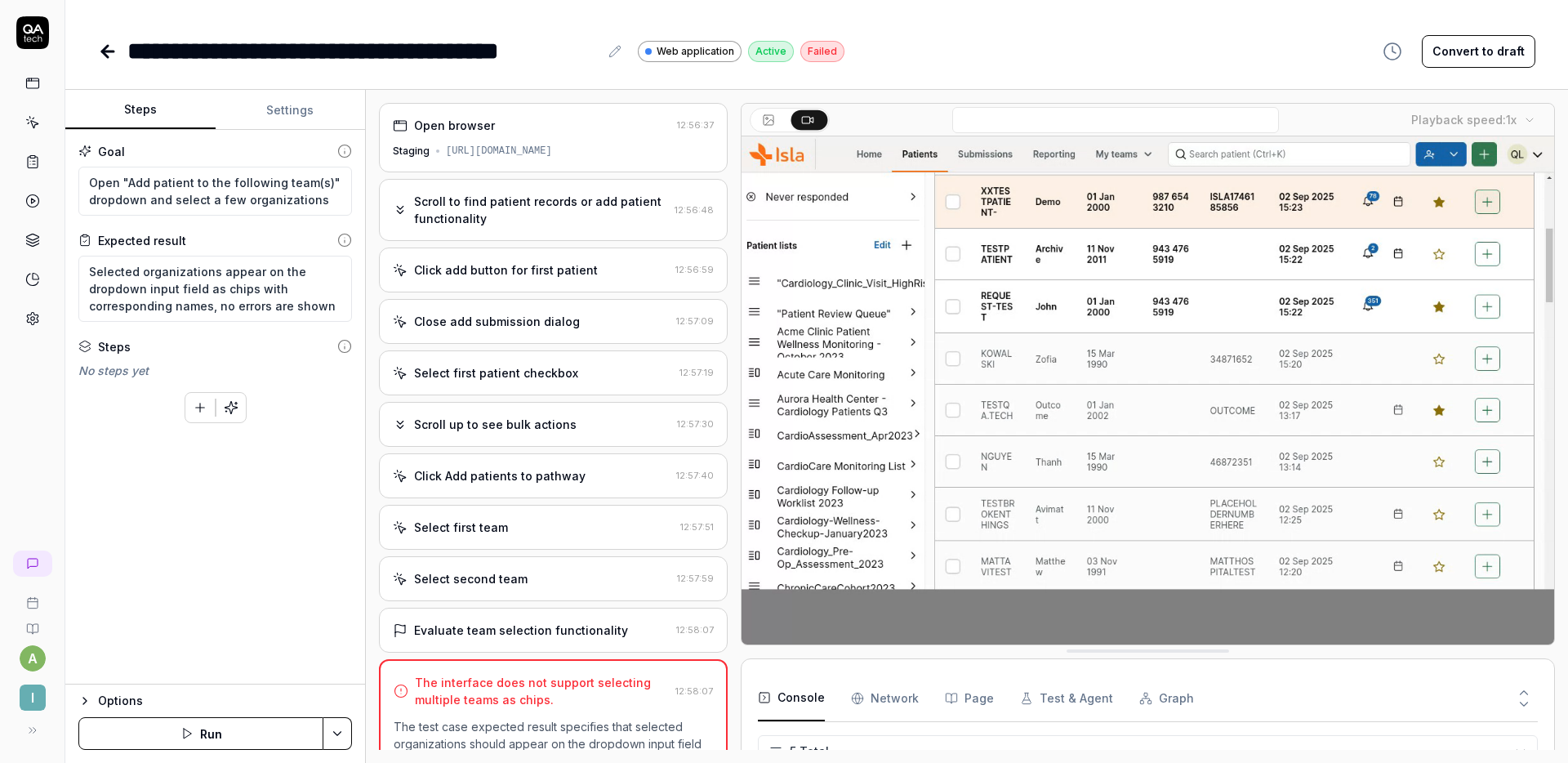
click at [101, 45] on icon at bounding box center [108, 51] width 20 height 20
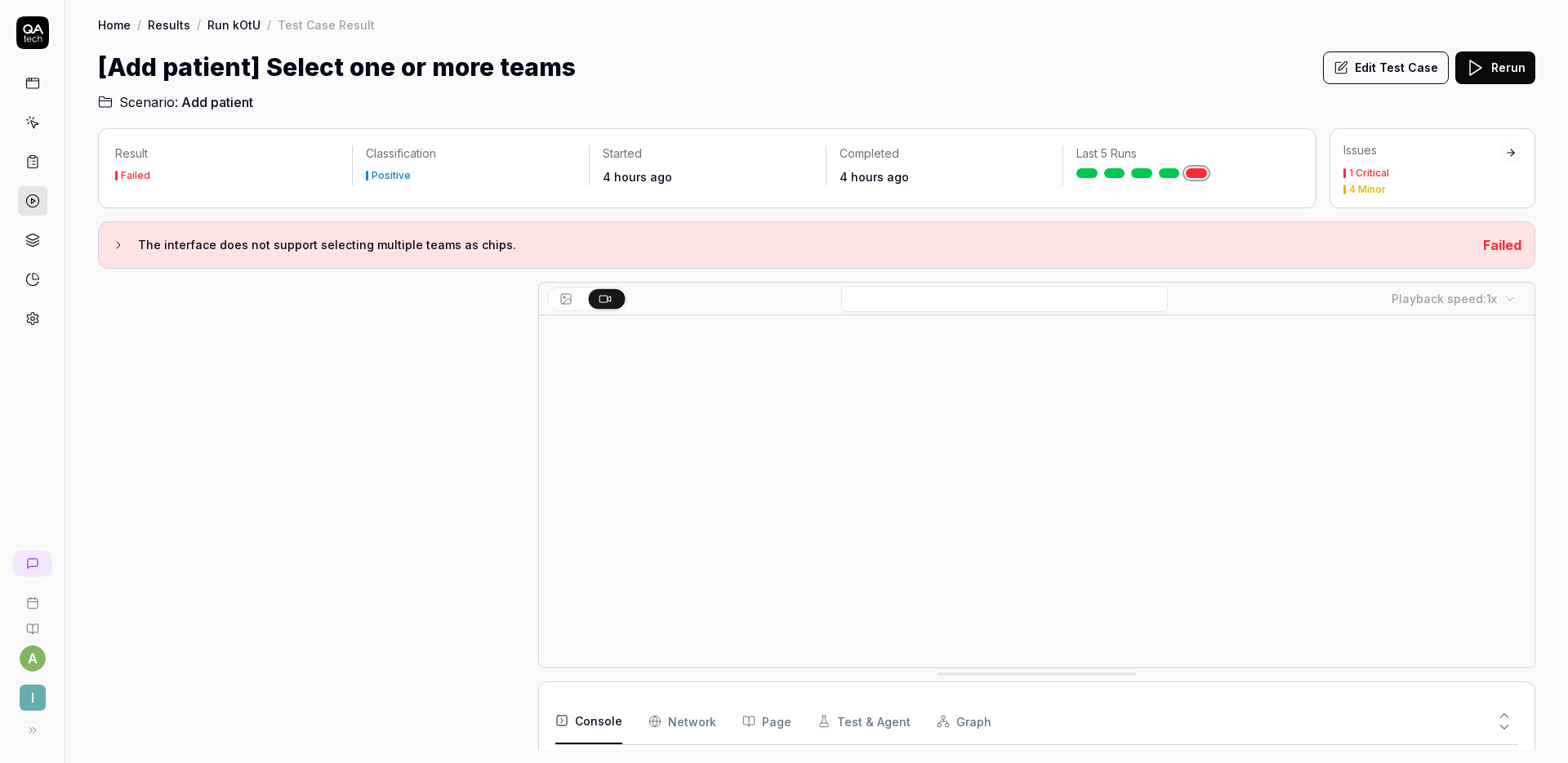
scroll to position [319, 0]
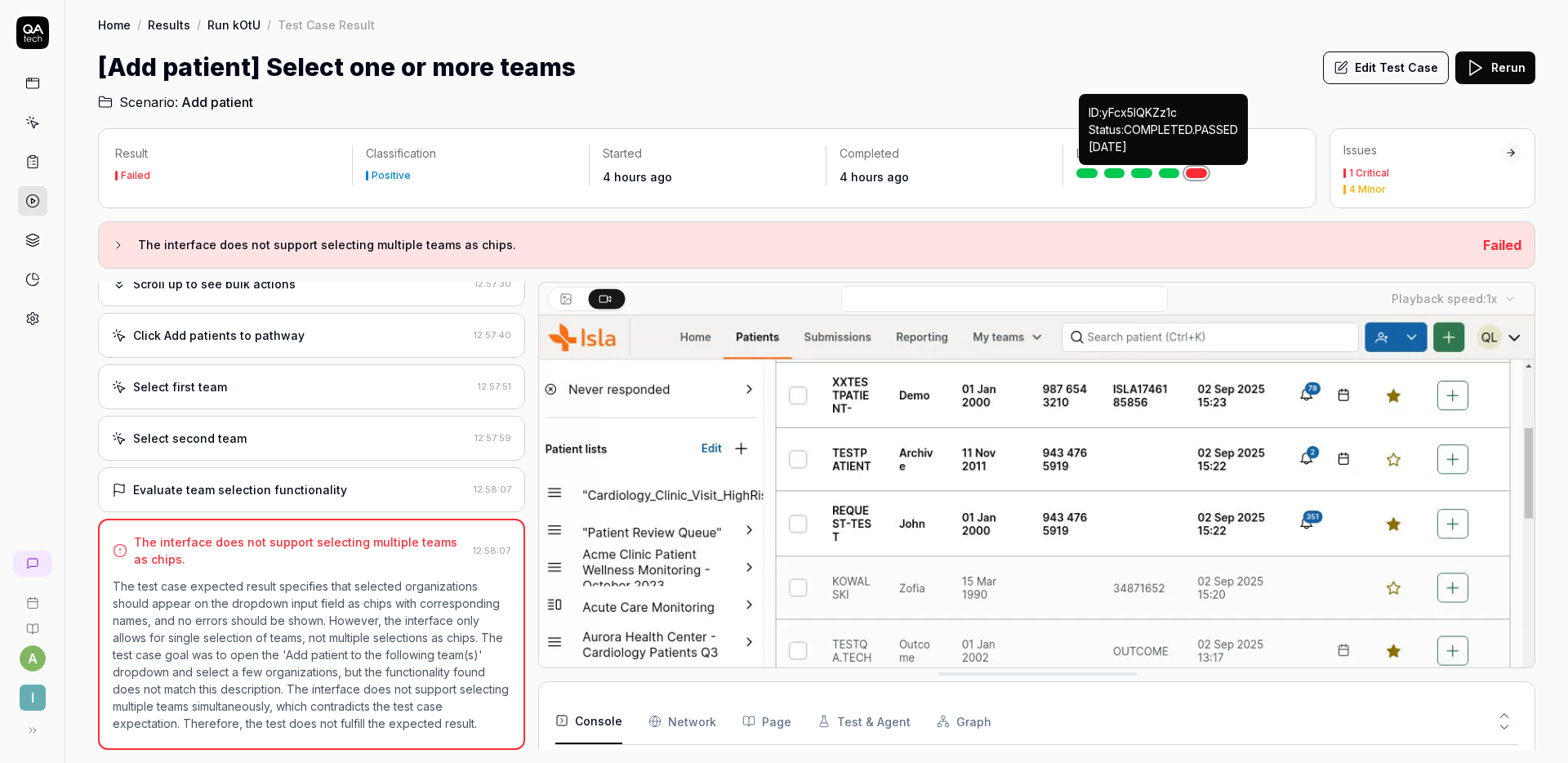
click at [1162, 170] on link at bounding box center [1170, 173] width 22 height 10
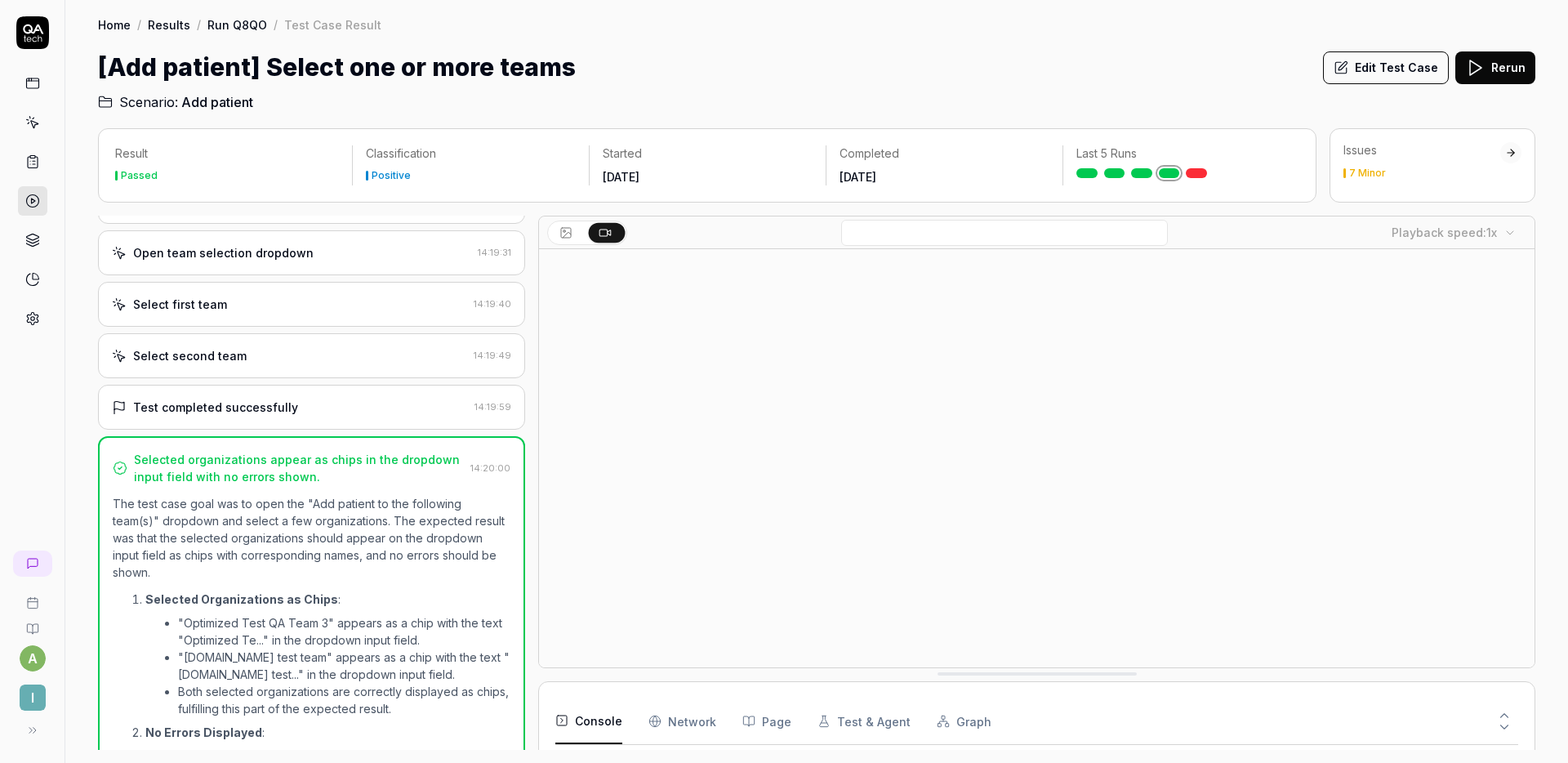
scroll to position [90, 0]
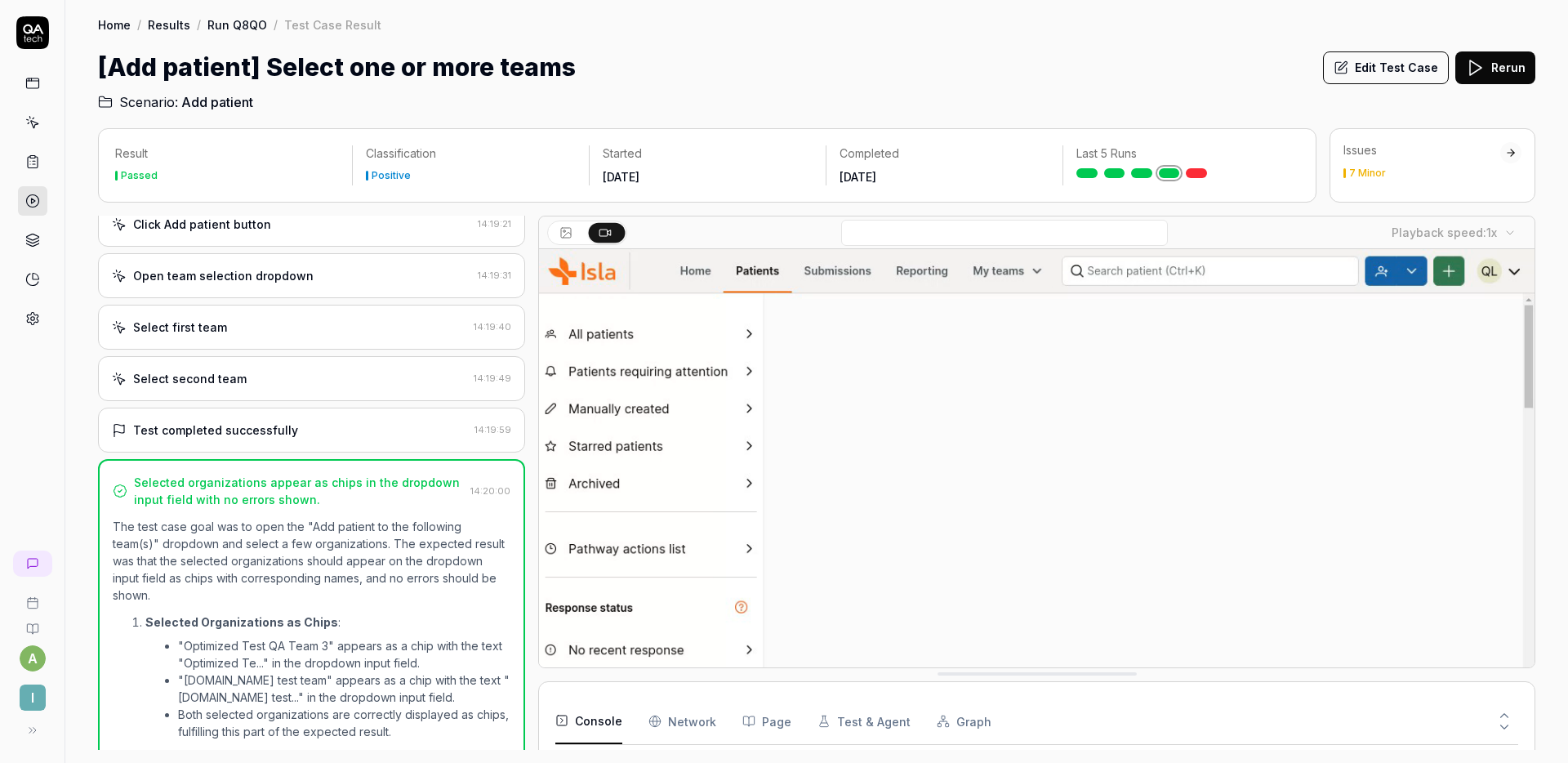
click at [266, 319] on div "Select first team" at bounding box center [290, 326] width 356 height 17
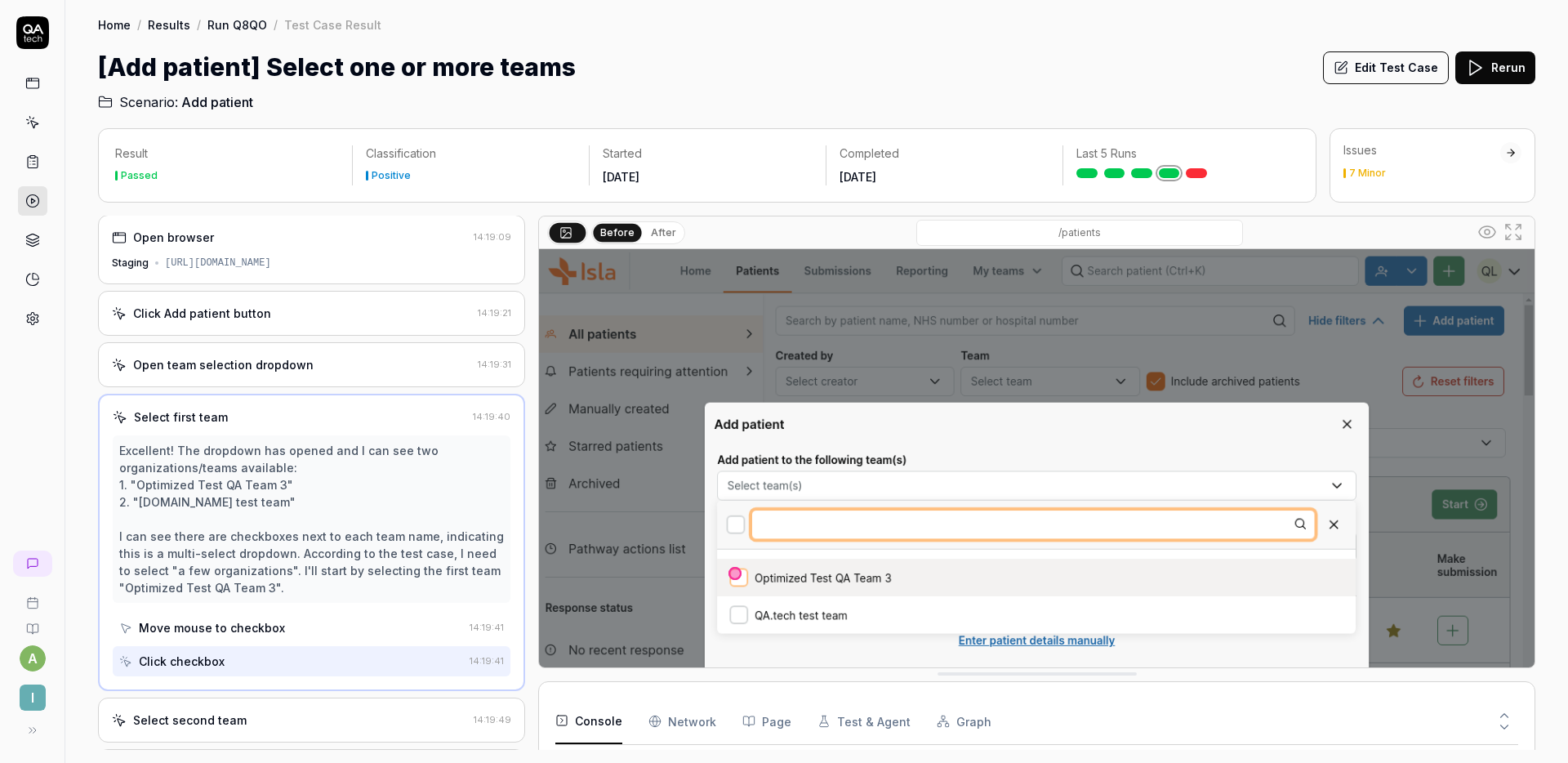
scroll to position [0, 0]
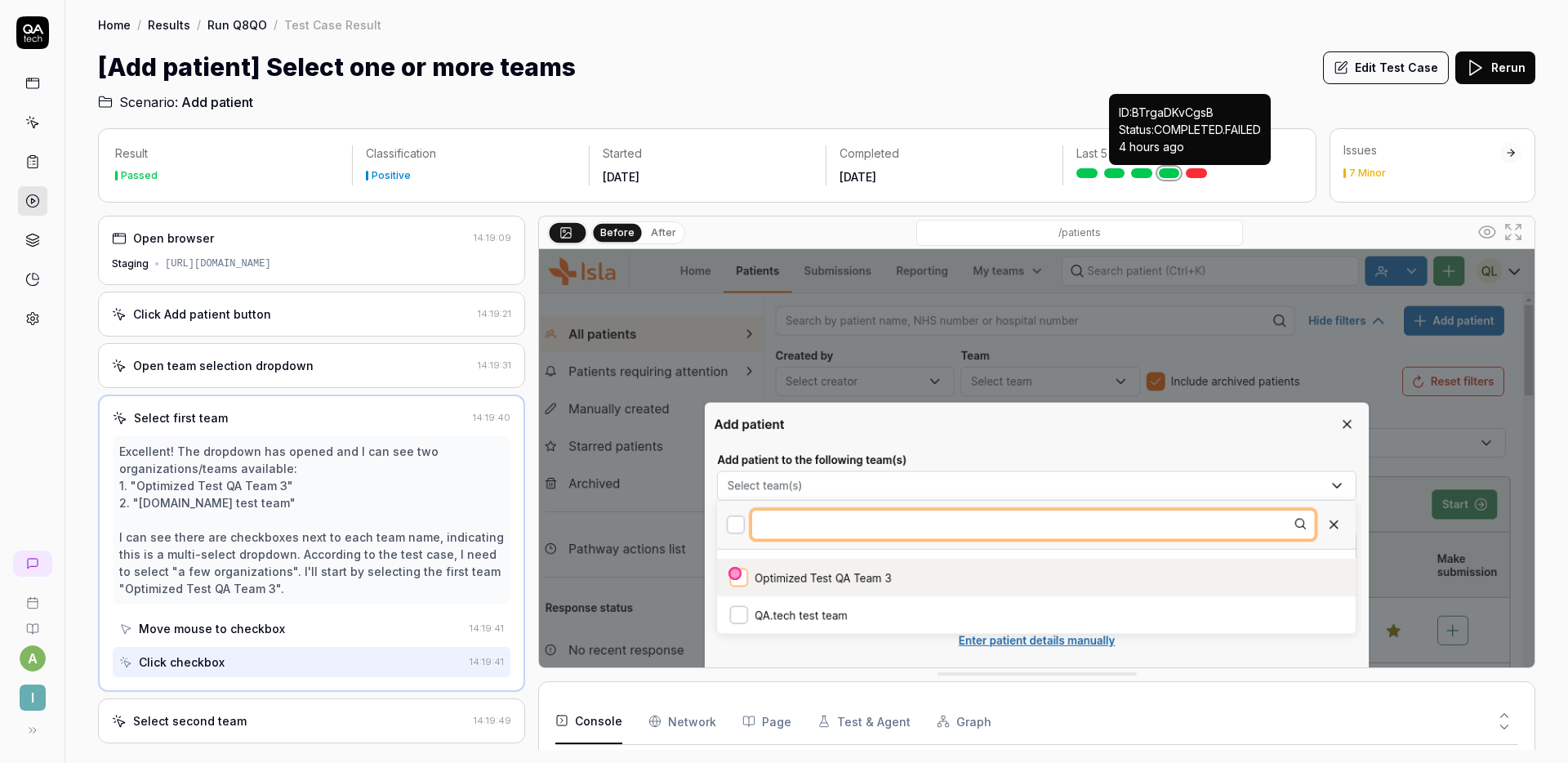
click at [1186, 175] on div at bounding box center [1181, 173] width 210 height 10
click at [1195, 174] on link at bounding box center [1197, 173] width 22 height 10
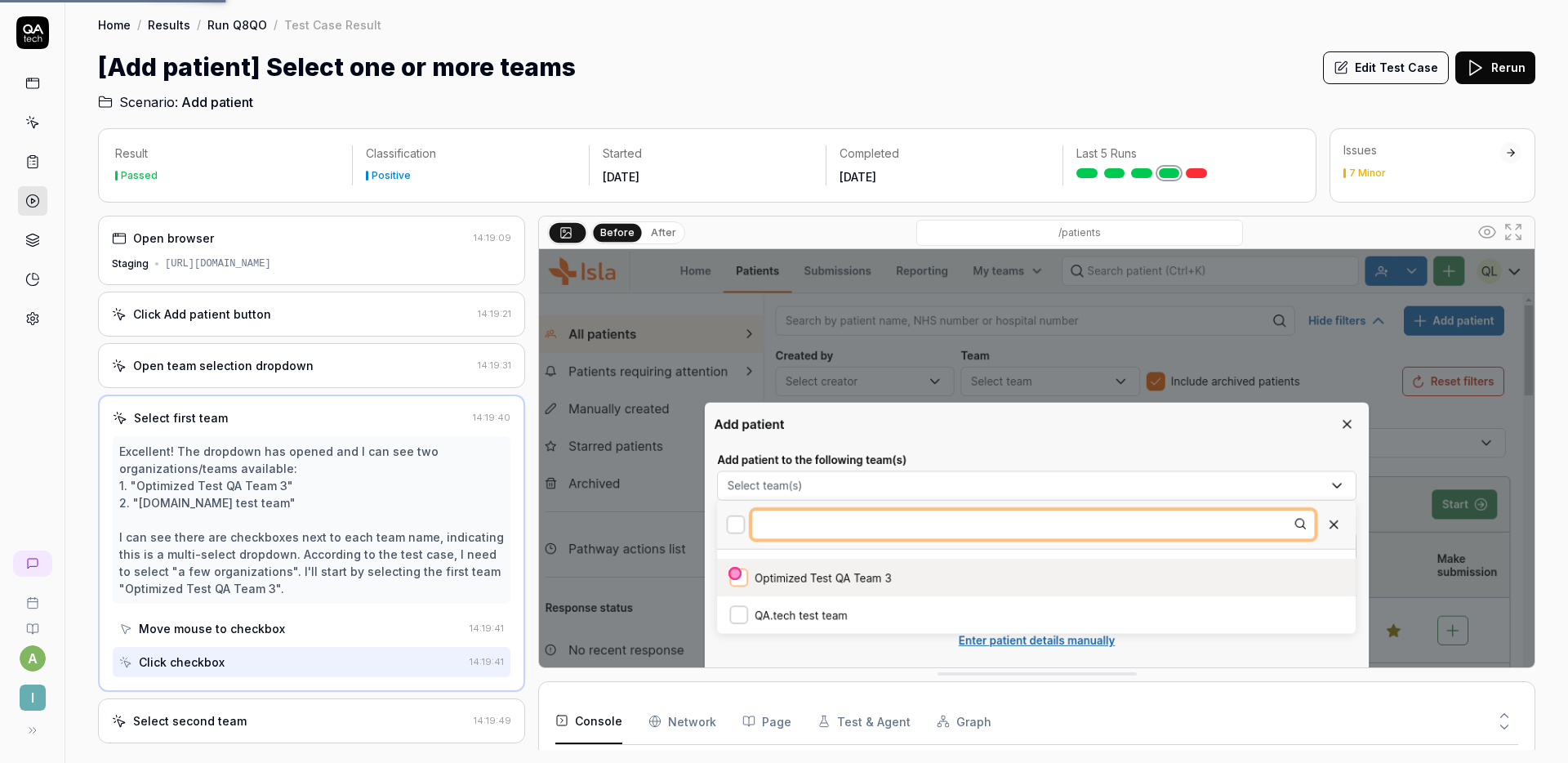
click at [1394, 69] on button "Edit Test Case" at bounding box center [1387, 67] width 126 height 32
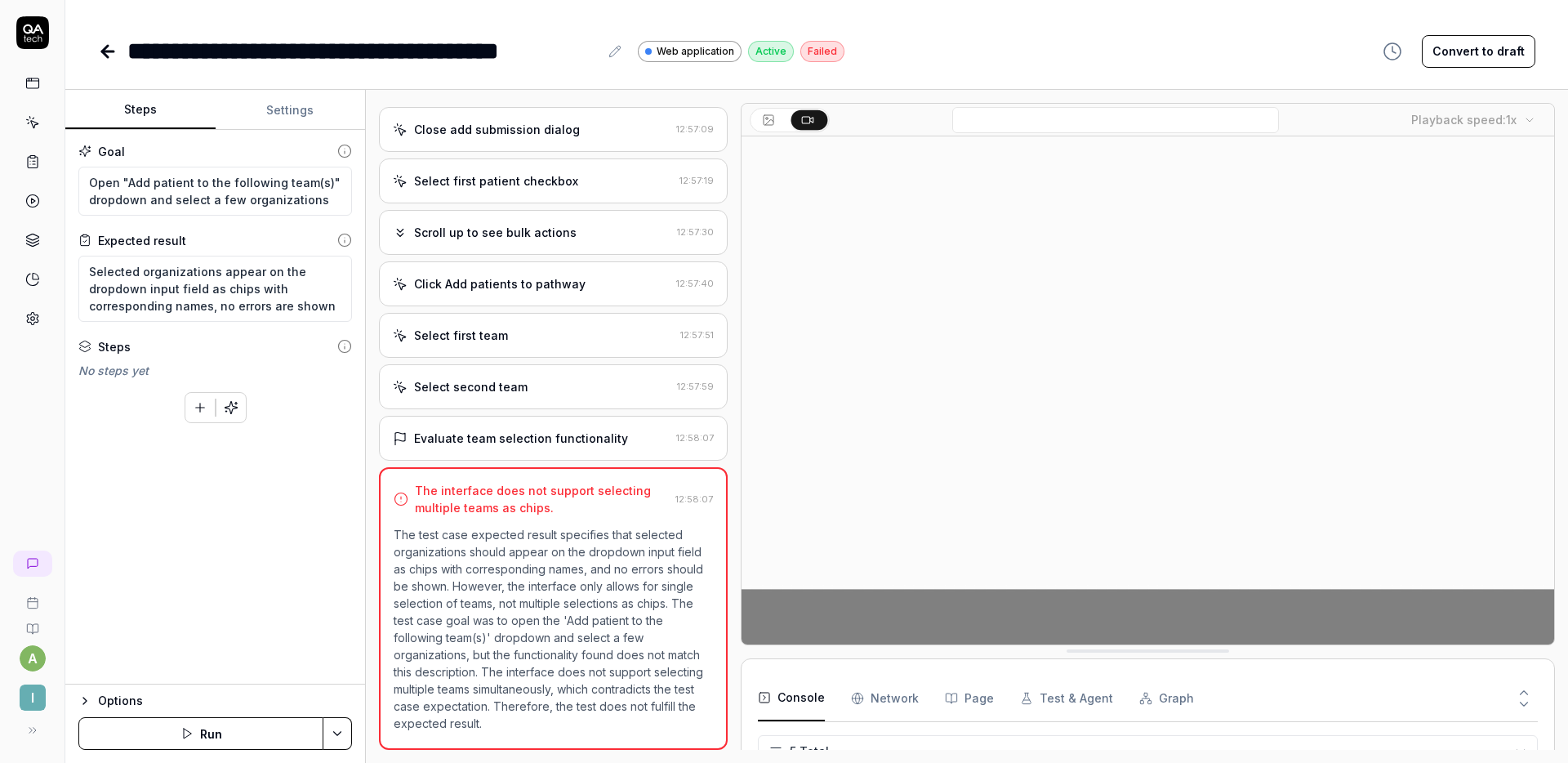
scroll to position [192, 0]
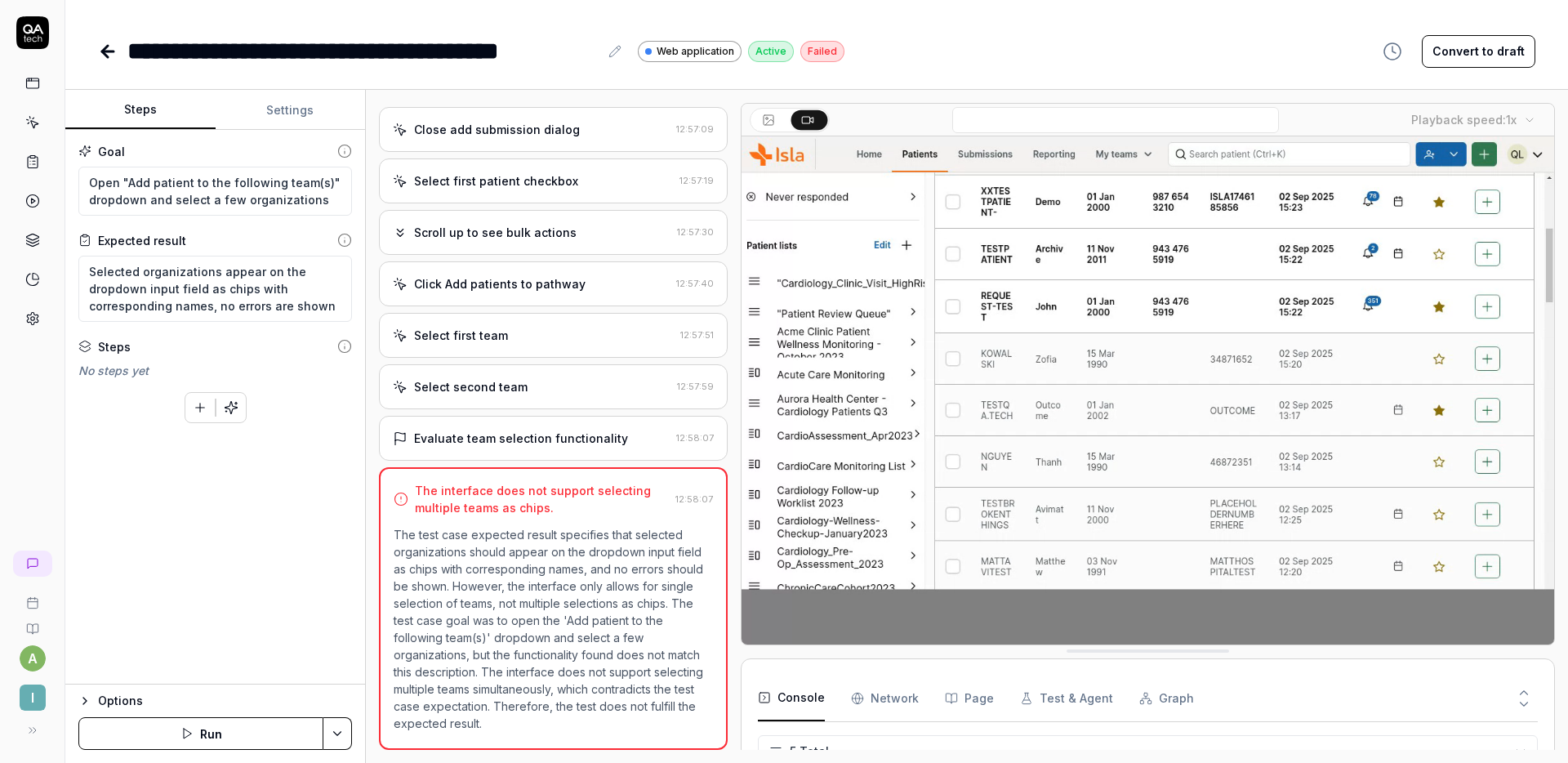
click at [210, 731] on button "Run" at bounding box center [201, 732] width 245 height 32
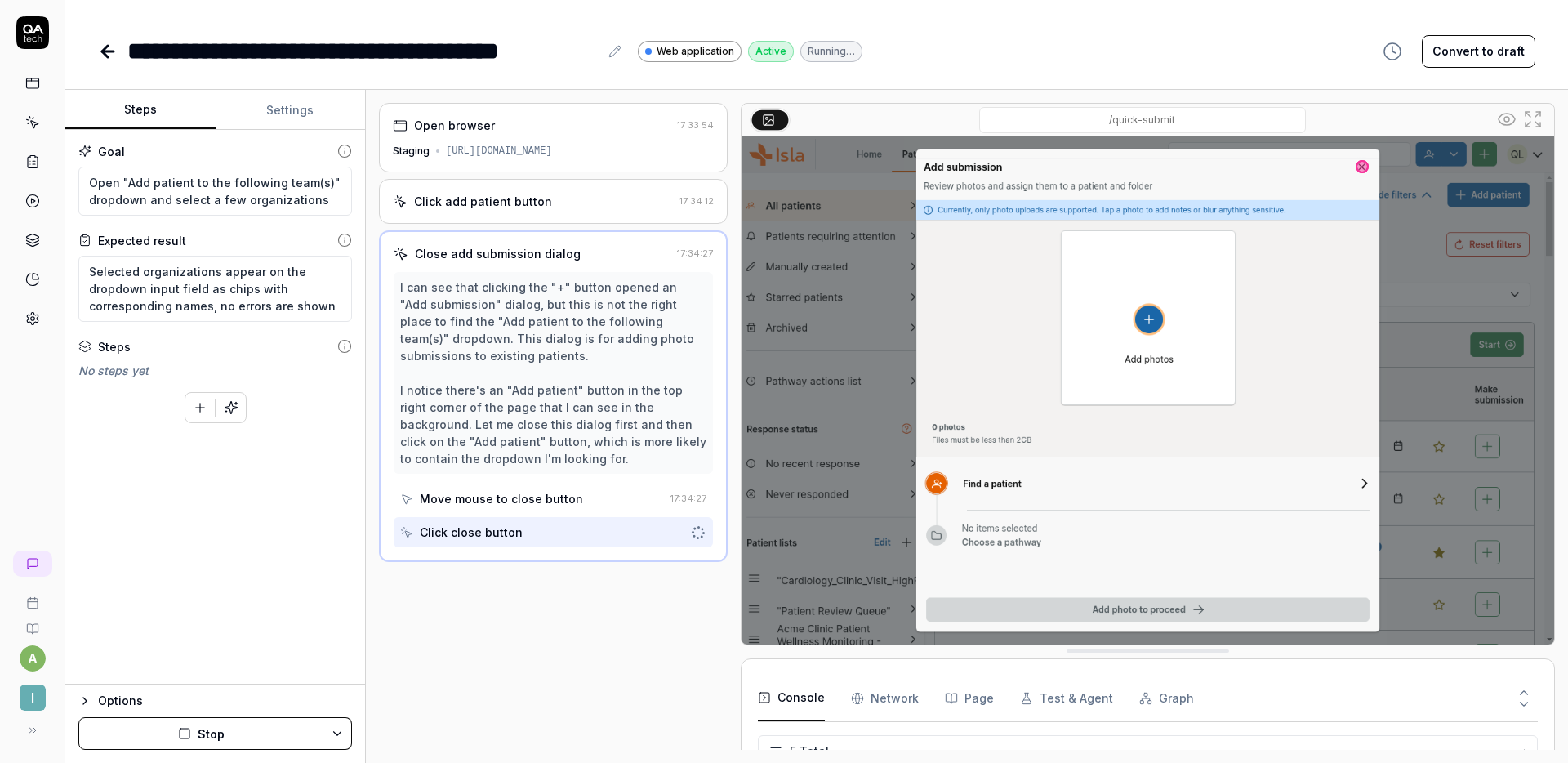
click at [240, 731] on button "Stop" at bounding box center [201, 732] width 245 height 32
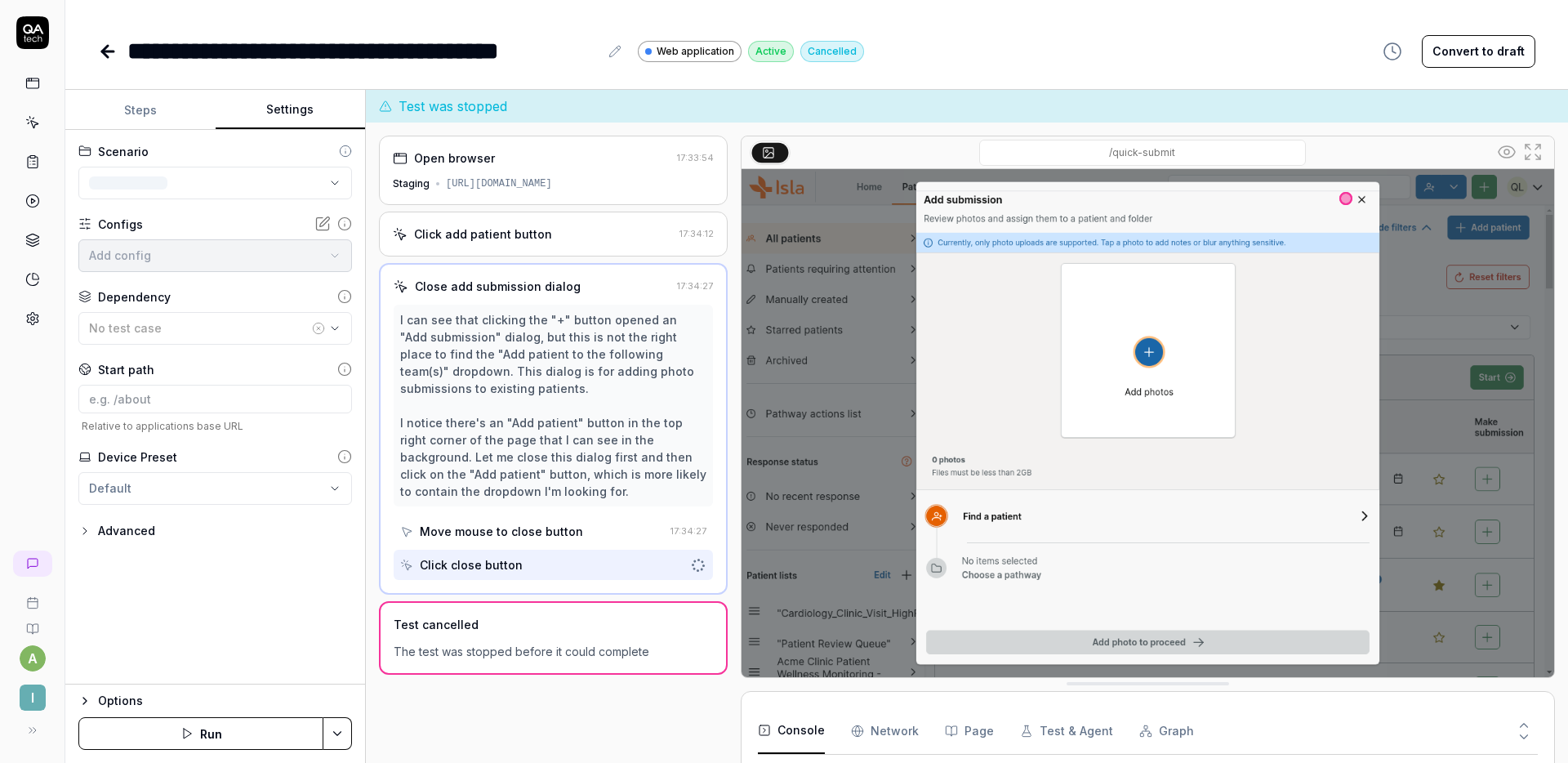
click at [286, 116] on button "Settings" at bounding box center [291, 110] width 151 height 39
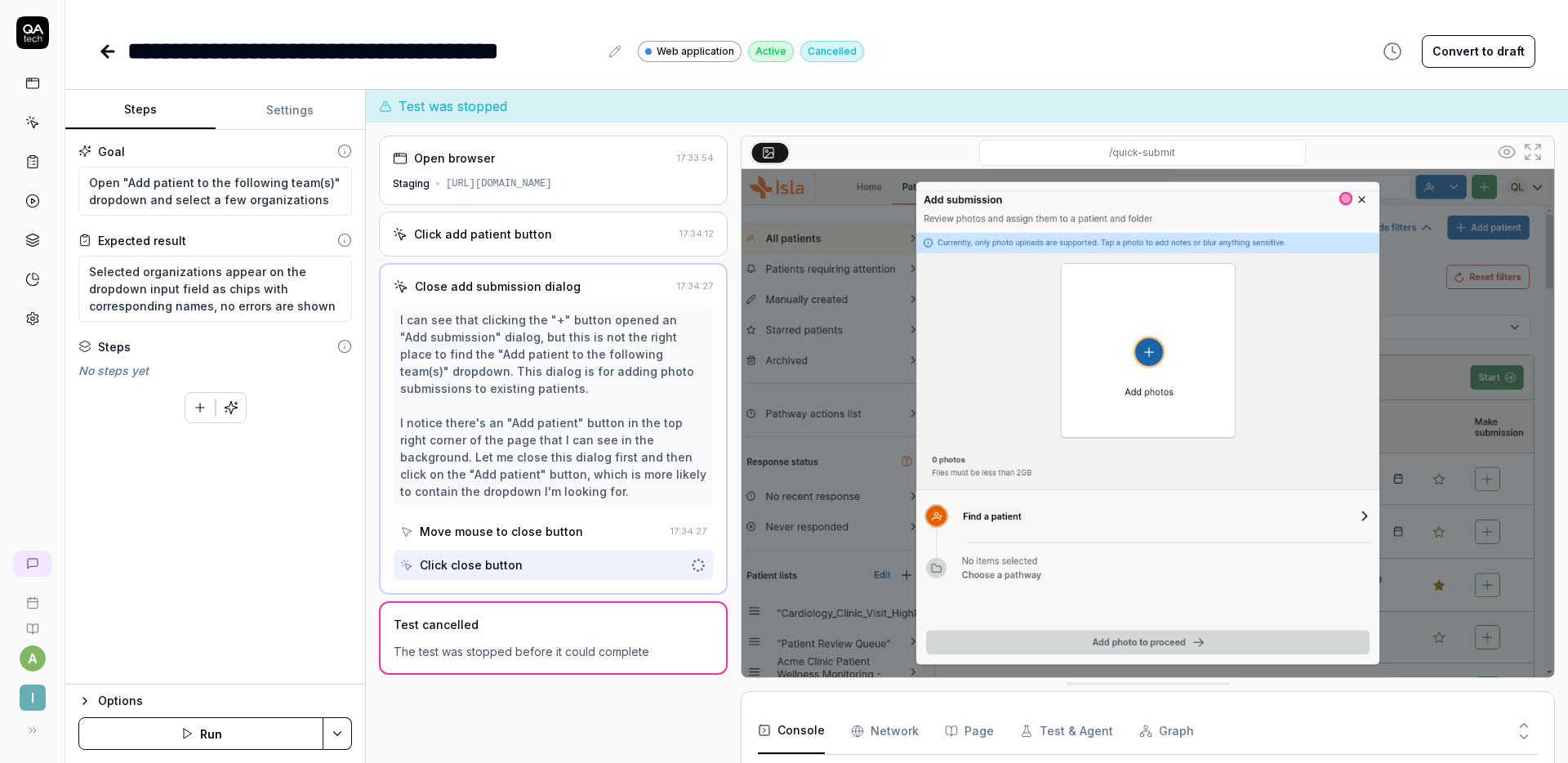
click at [155, 112] on button "Steps" at bounding box center [140, 110] width 151 height 39
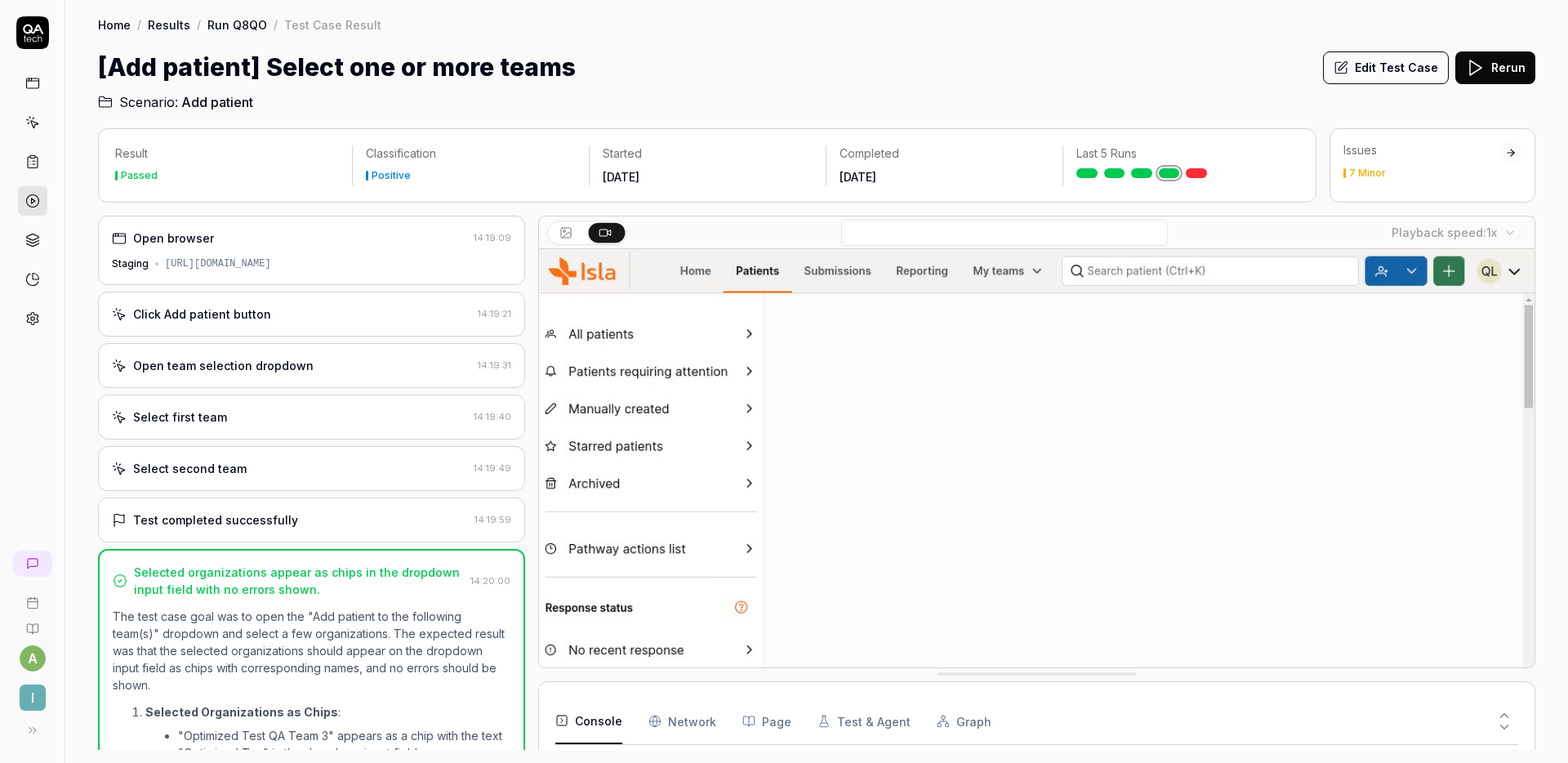
click at [301, 251] on div "Open browser 14:19:09 Staging https://staging.nhs.isla.health/patients" at bounding box center [312, 250] width 427 height 69
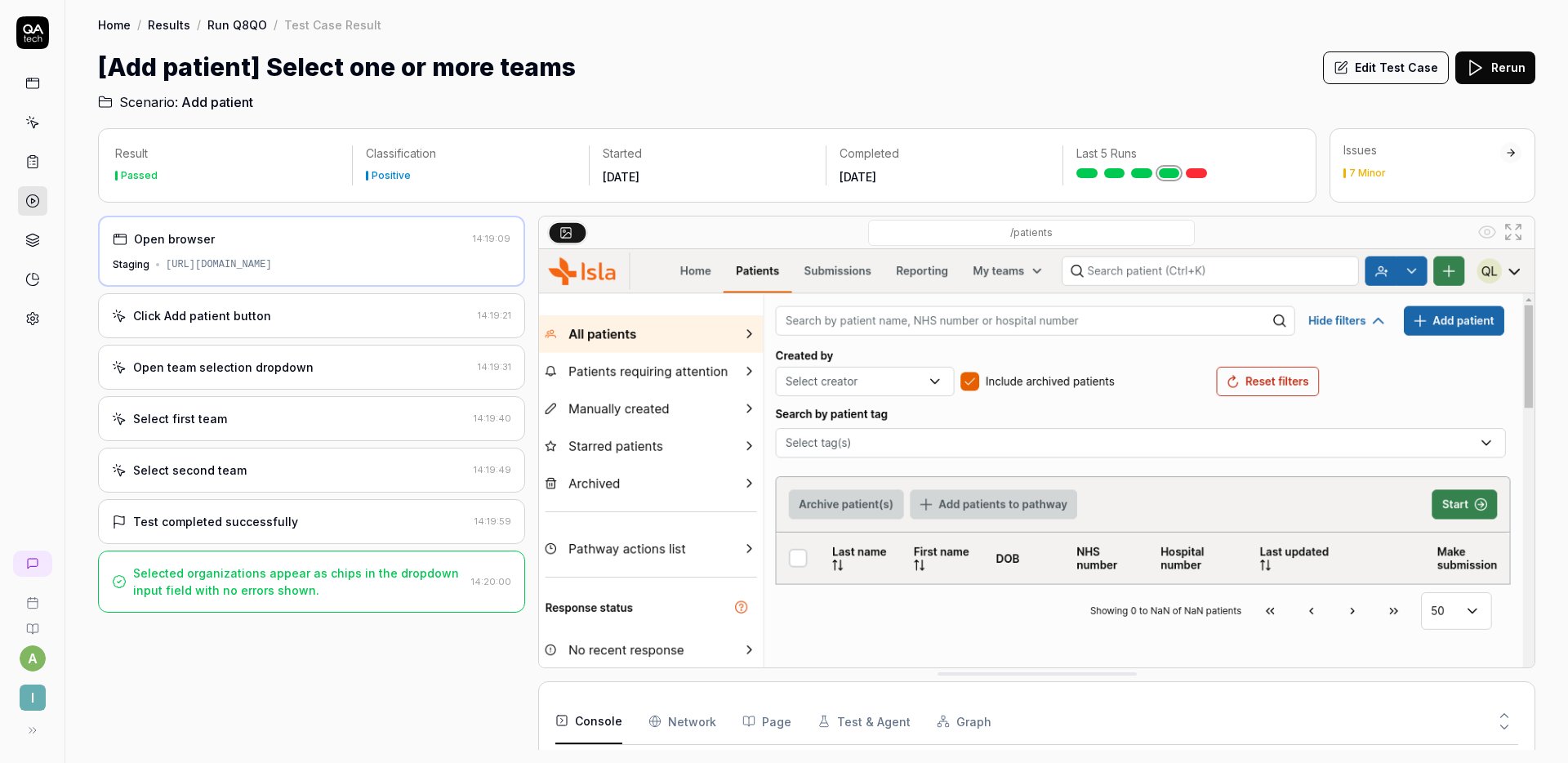
click at [260, 303] on div "Click Add patient button 14:19:21" at bounding box center [312, 316] width 427 height 45
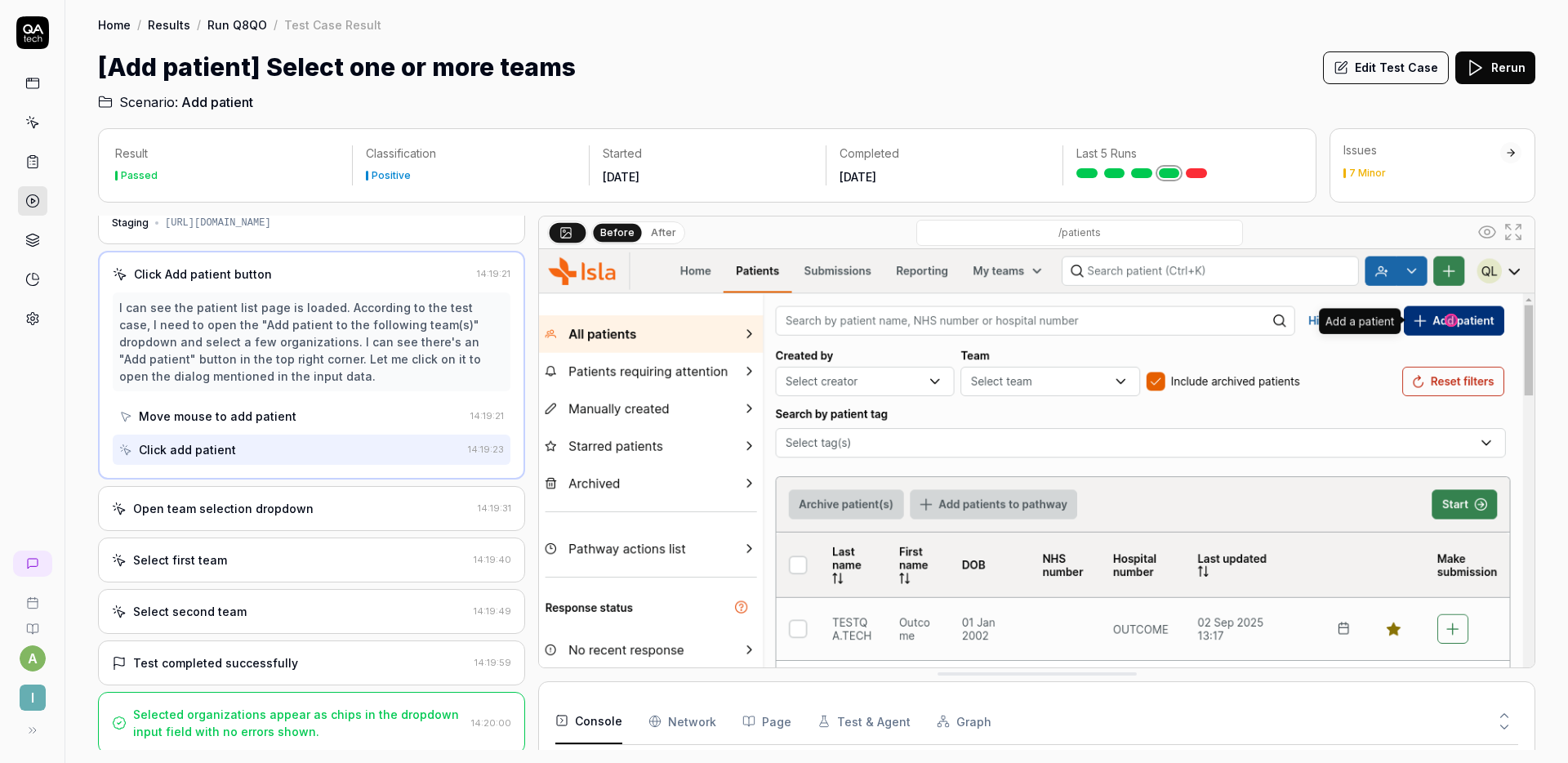
scroll to position [45, 0]
click at [299, 509] on div "Open team selection dropdown" at bounding box center [223, 503] width 180 height 17
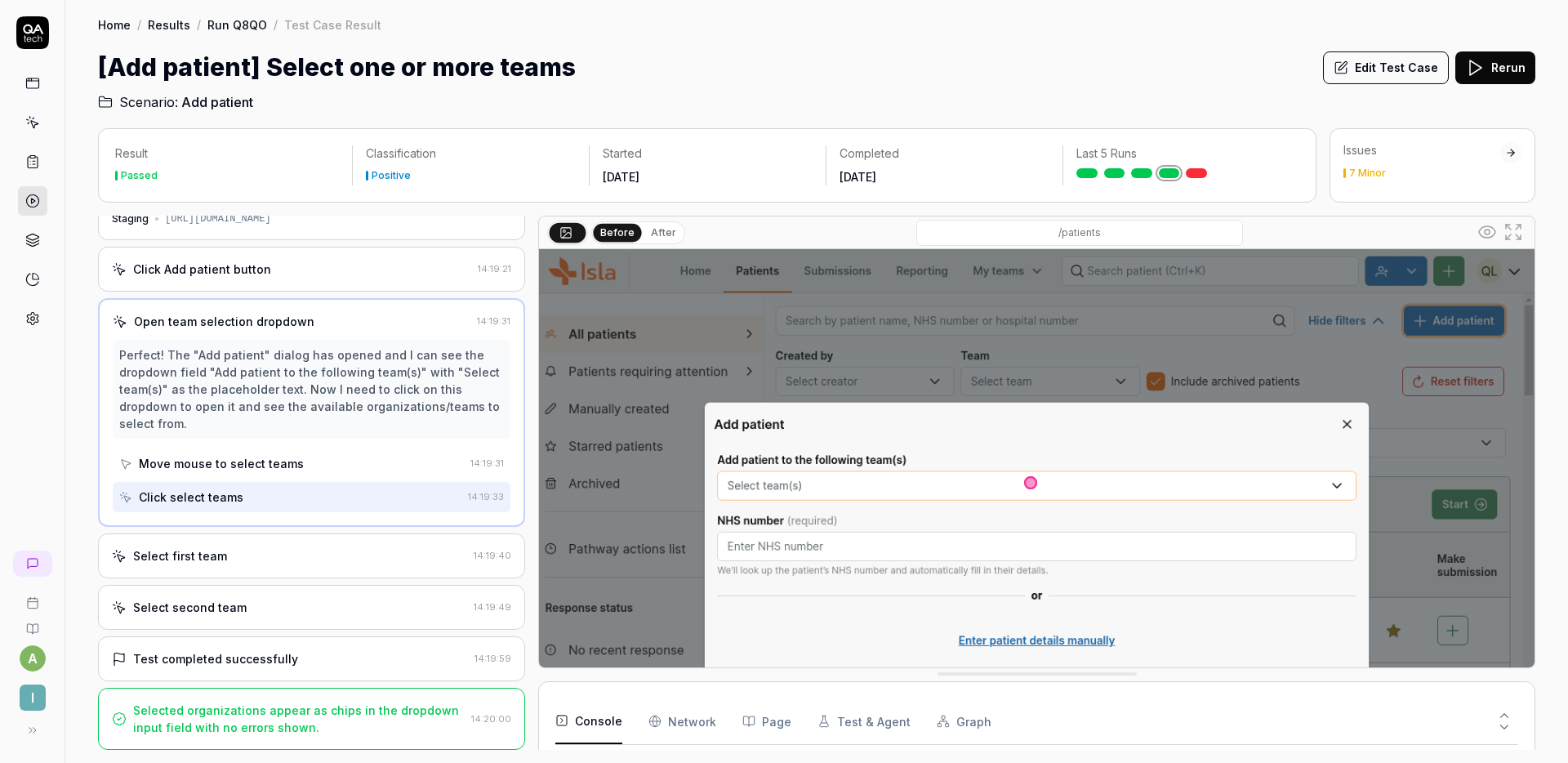
click at [275, 548] on div "Select first team" at bounding box center [290, 555] width 356 height 17
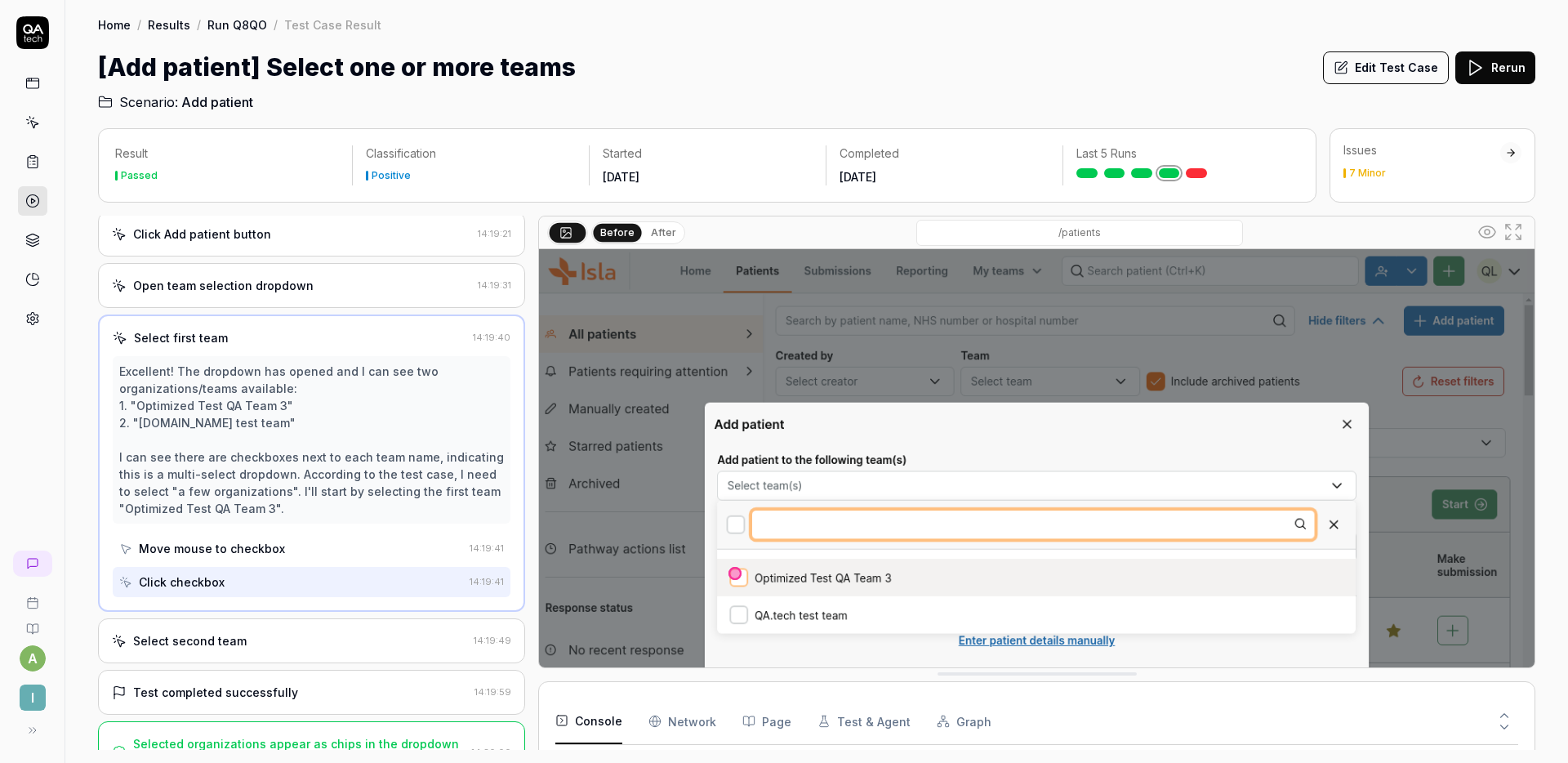
scroll to position [113, 0]
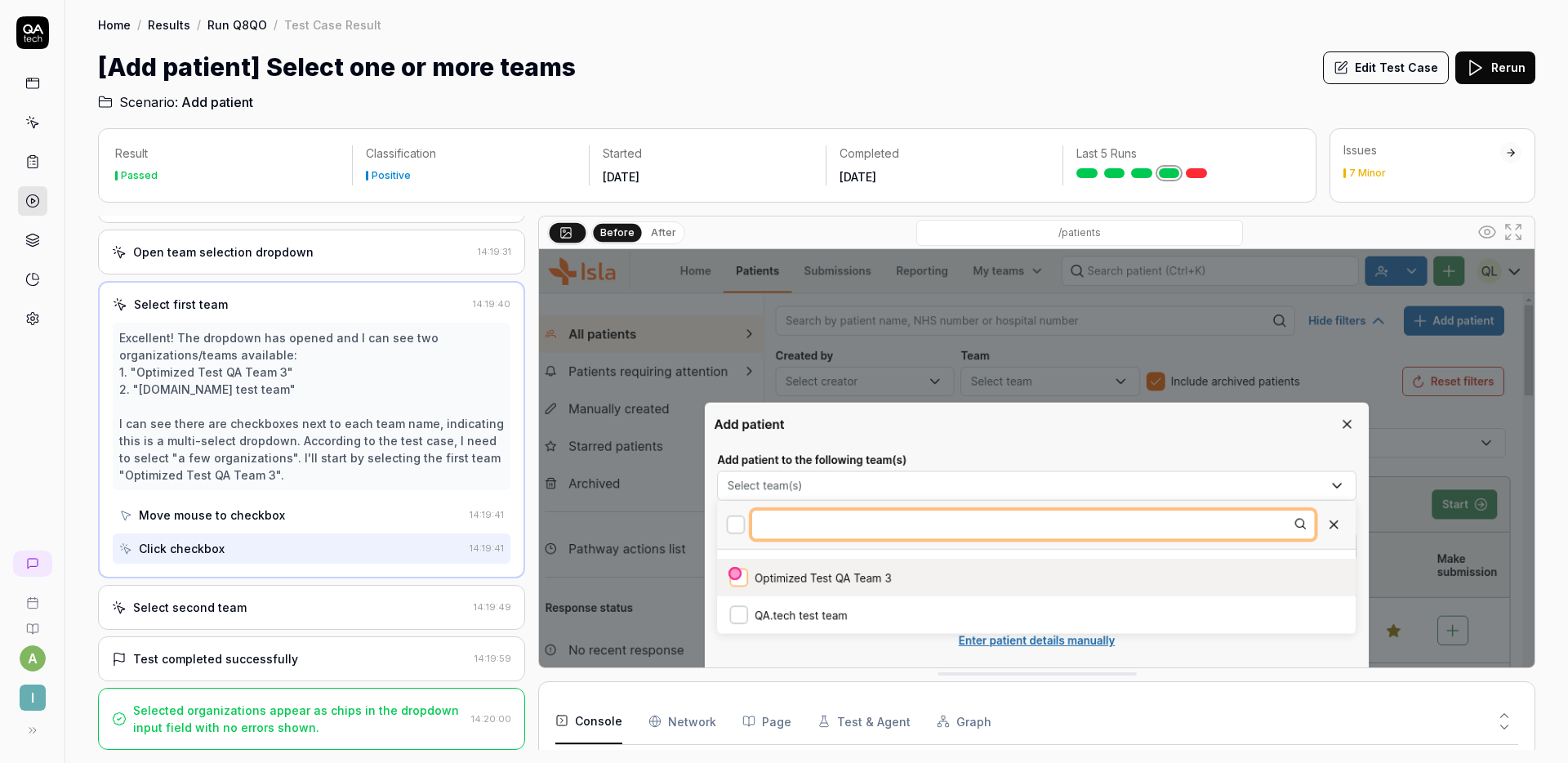
click at [284, 601] on div "Select second team" at bounding box center [290, 606] width 356 height 17
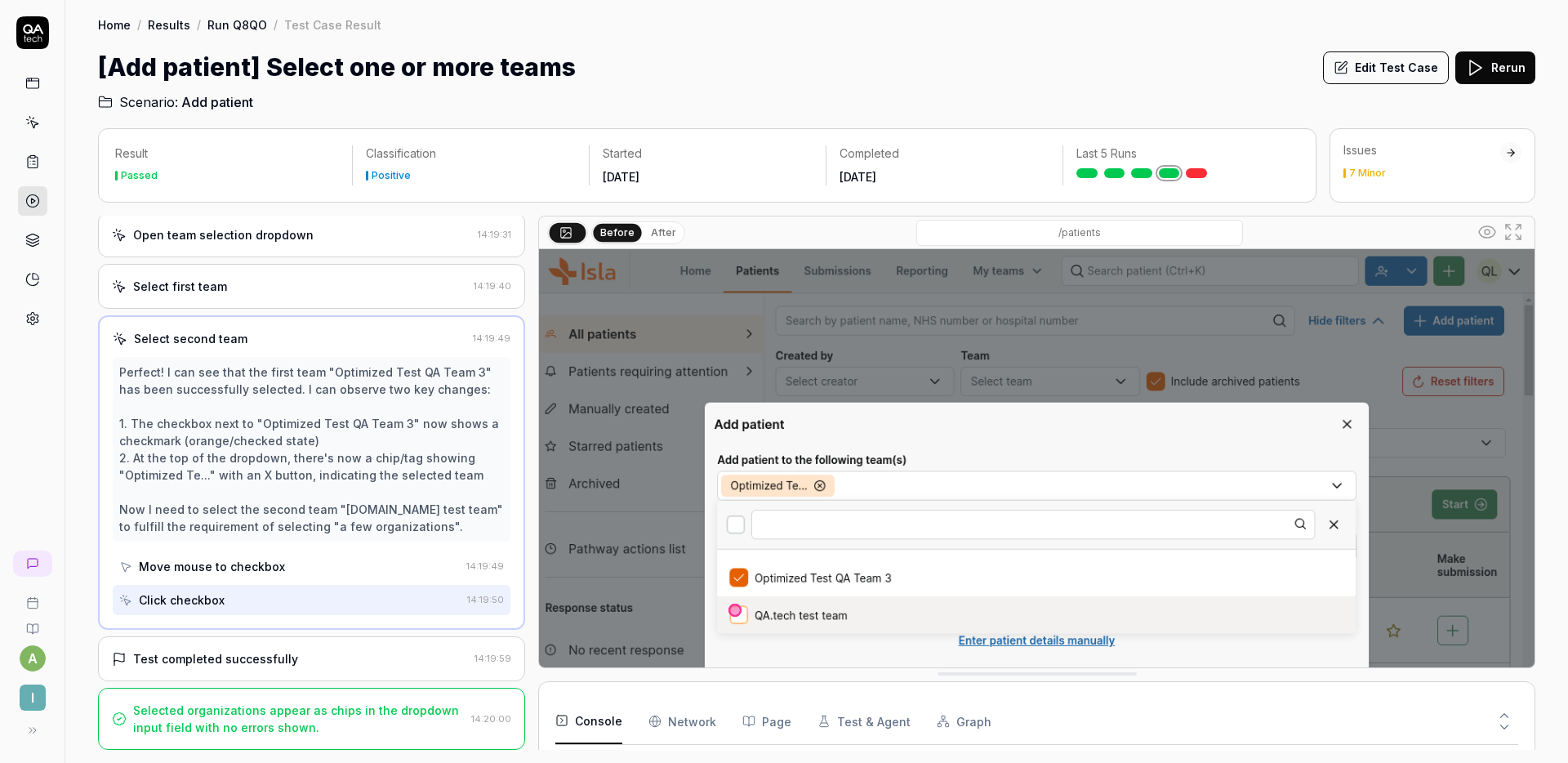
scroll to position [0, 0]
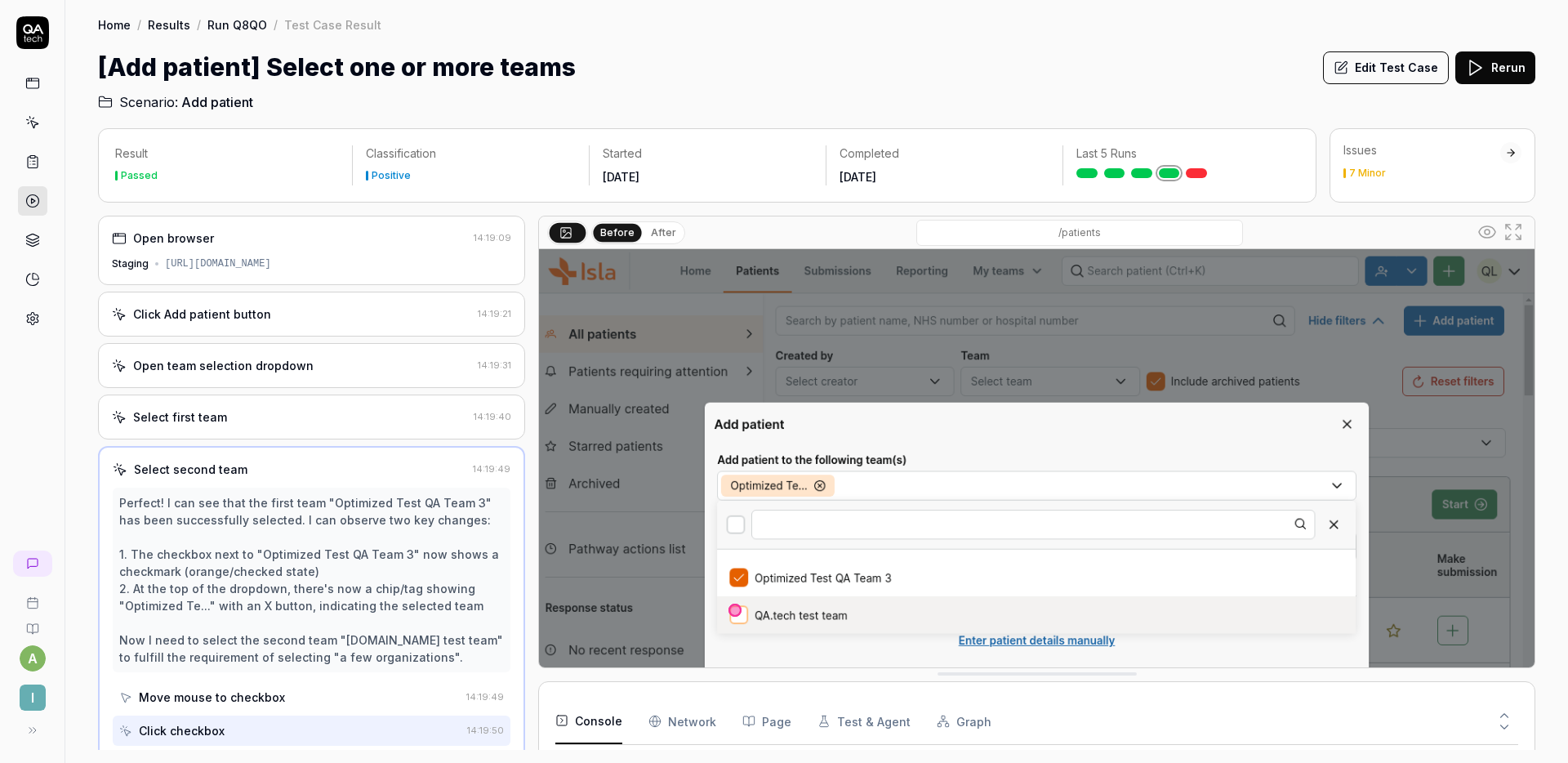
click at [1372, 60] on button "Edit Test Case" at bounding box center [1387, 67] width 126 height 32
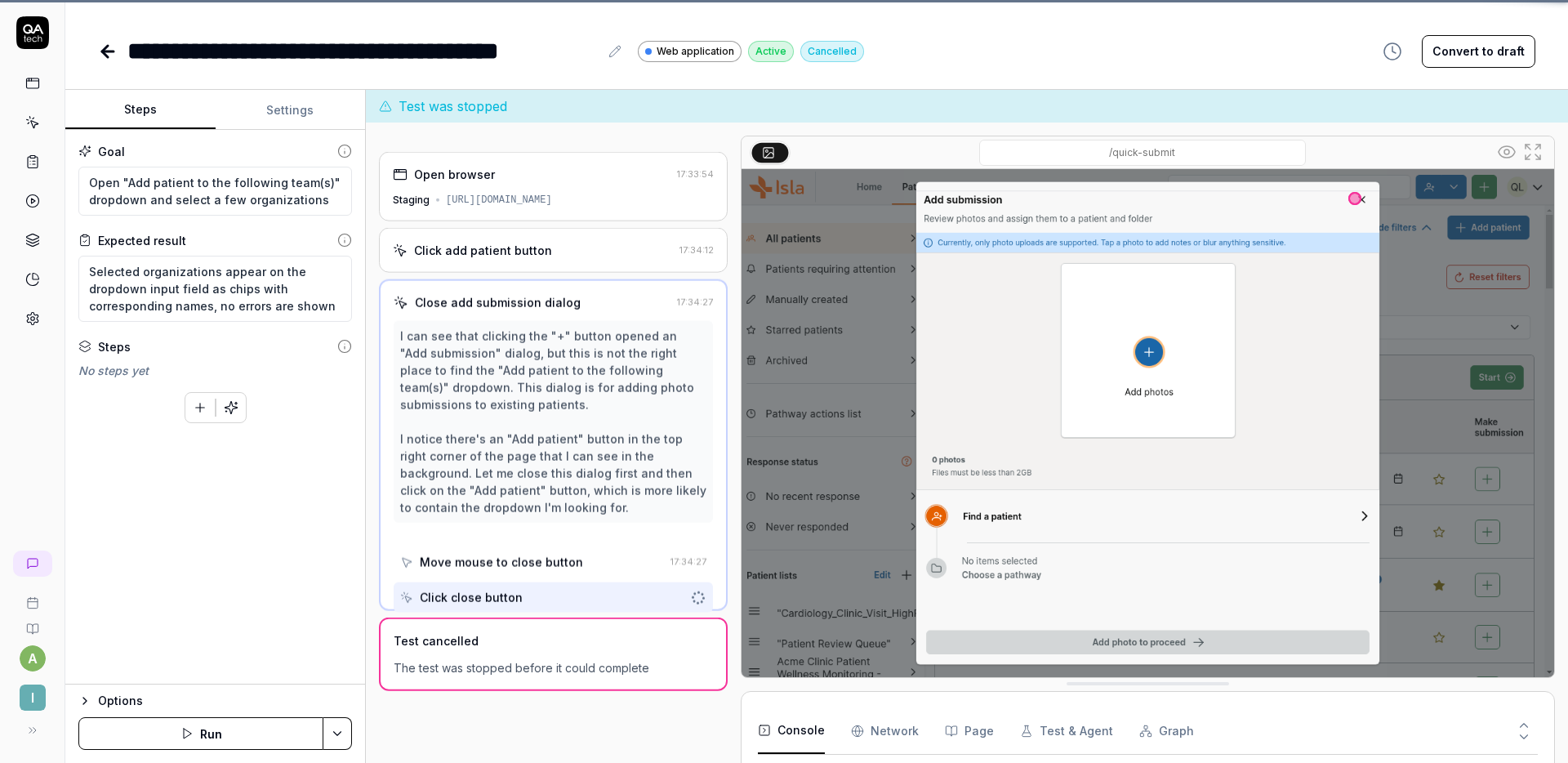
scroll to position [47, 0]
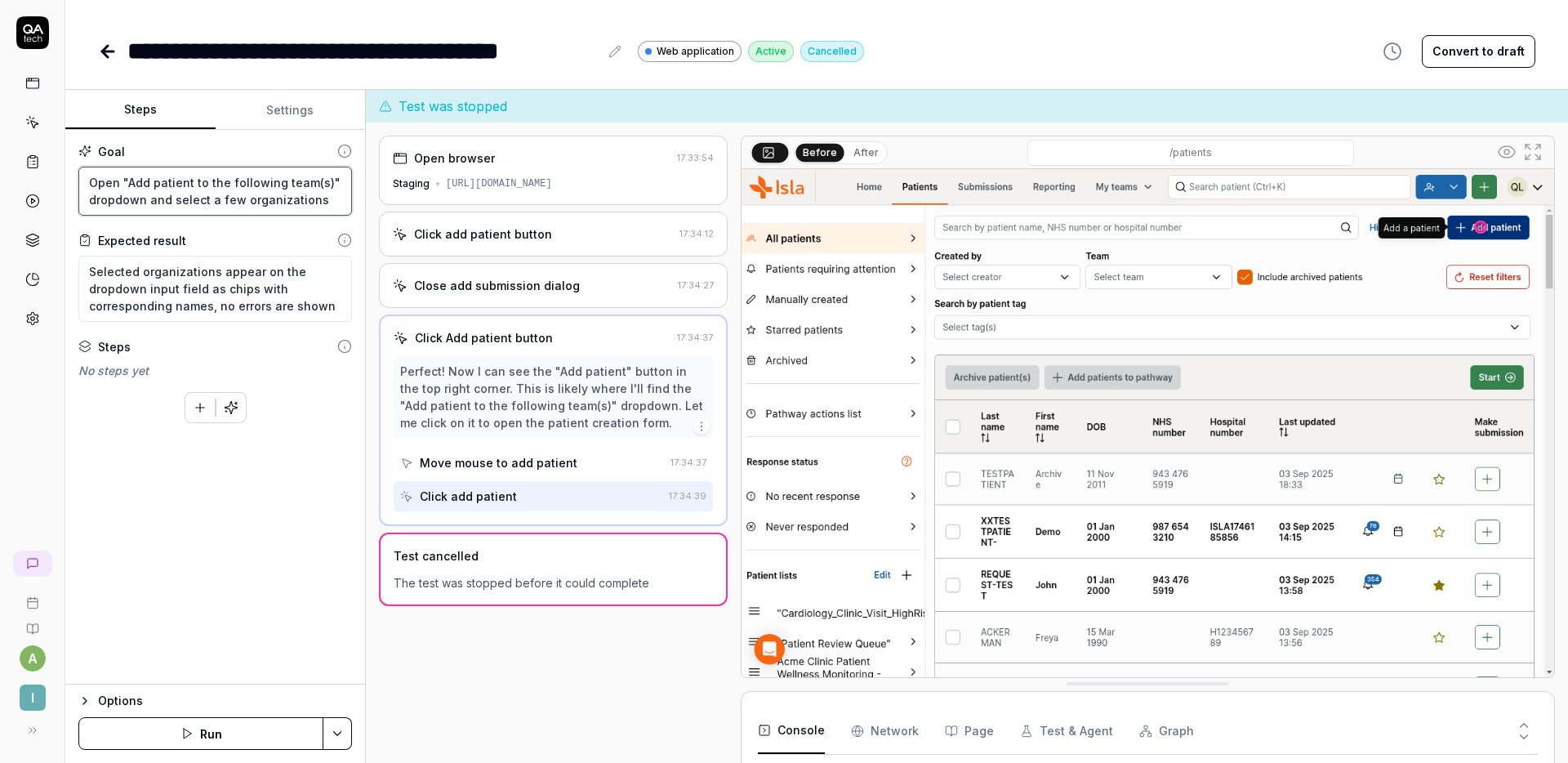
click at [329, 201] on textarea "Open "Add patient to the following team(s)" dropdown and select a few organizat…" at bounding box center [216, 191] width 274 height 49
drag, startPoint x: 303, startPoint y: 203, endPoint x: 112, endPoint y: 182, distance: 192.2
click at [112, 182] on textarea "Open "Add patient to the following team(s)" dropdown and select a few organizat…" at bounding box center [216, 191] width 274 height 49
type textarea "*"
type textarea "Ope"
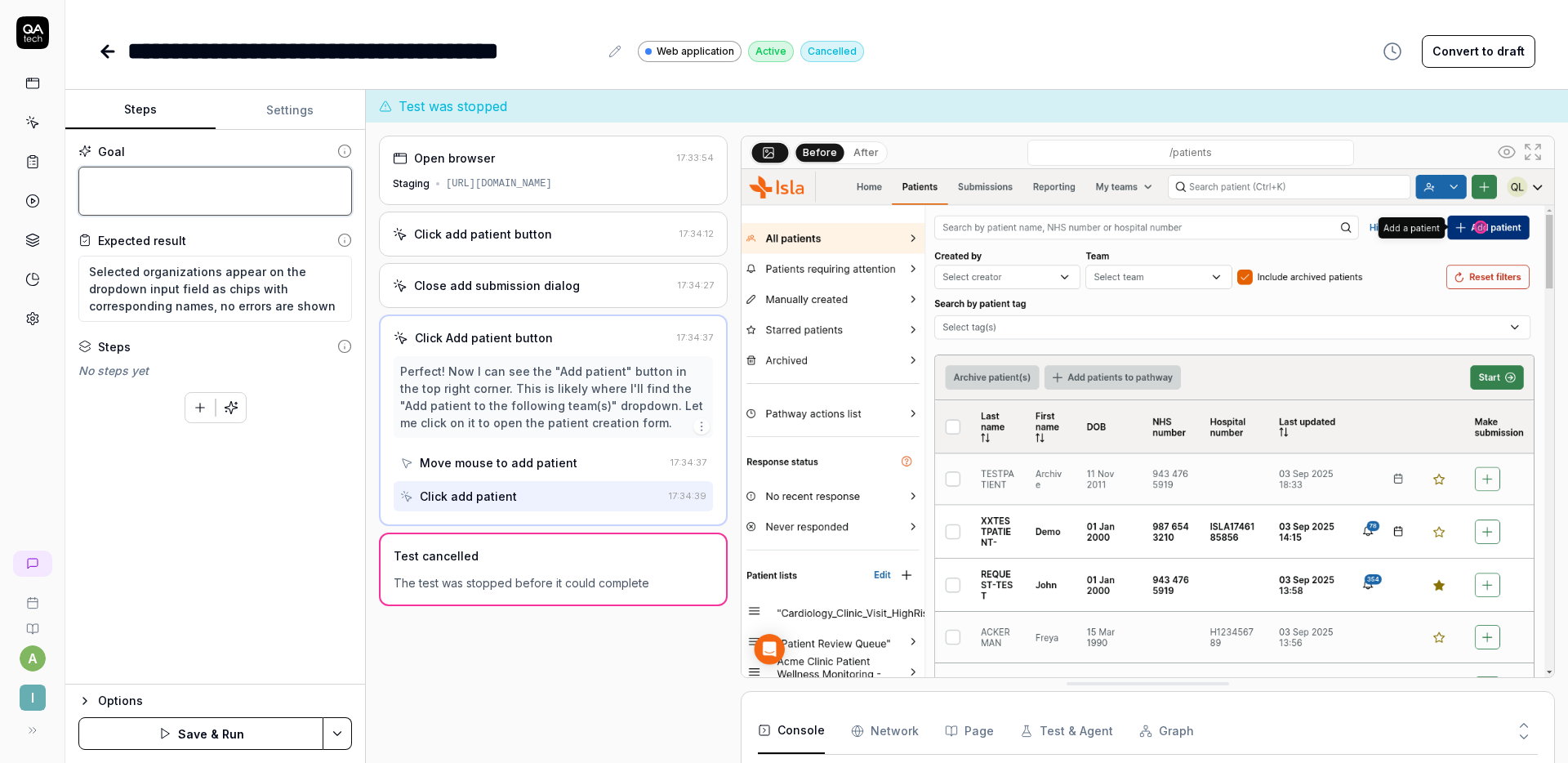
type textarea "*"
type textarea "Cl"
type textarea "*"
type textarea "Cll"
type textarea "*"
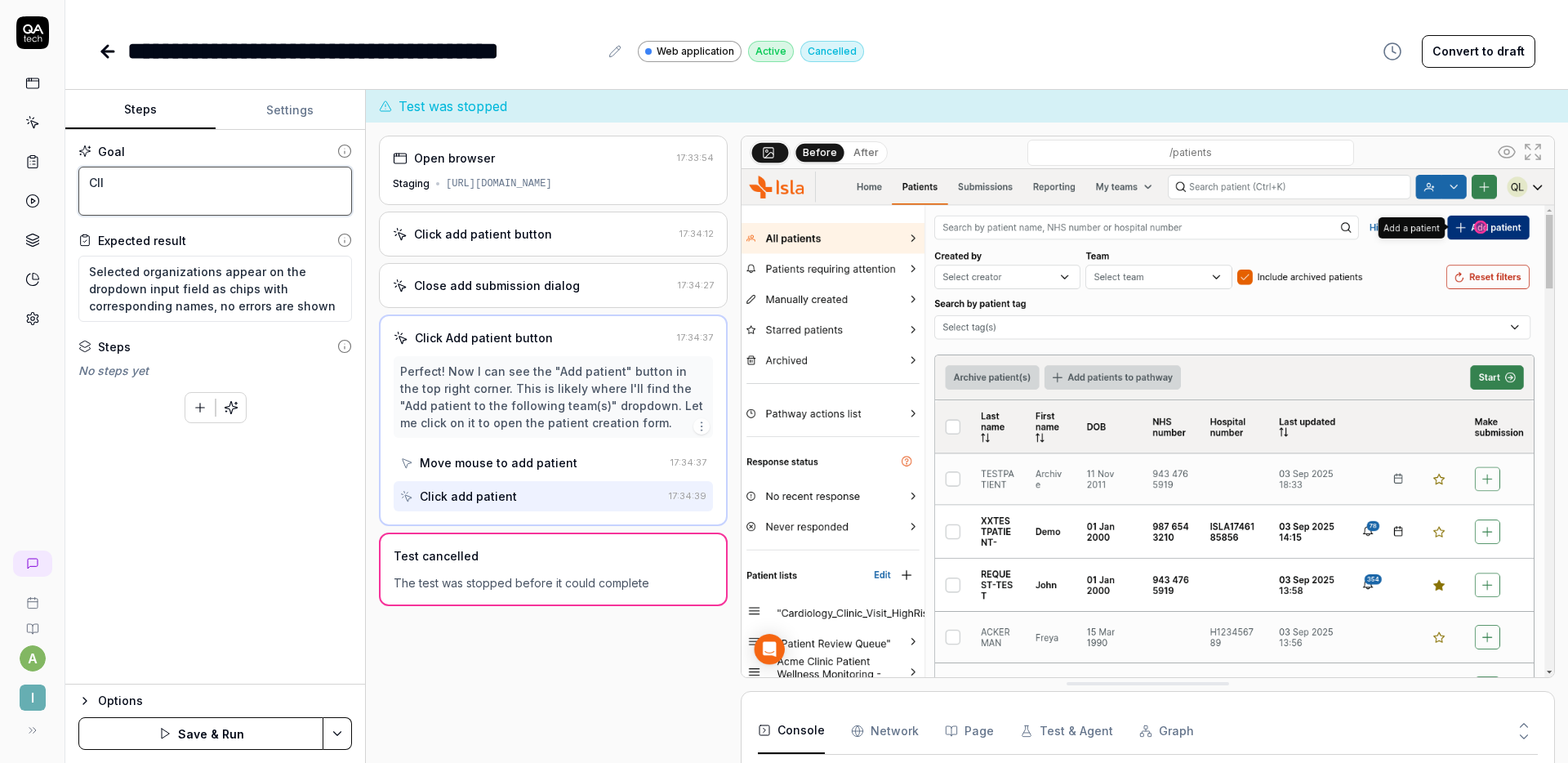
type textarea "Cl"
type textarea "*"
type textarea "Cli"
type textarea "*"
type textarea "Clic"
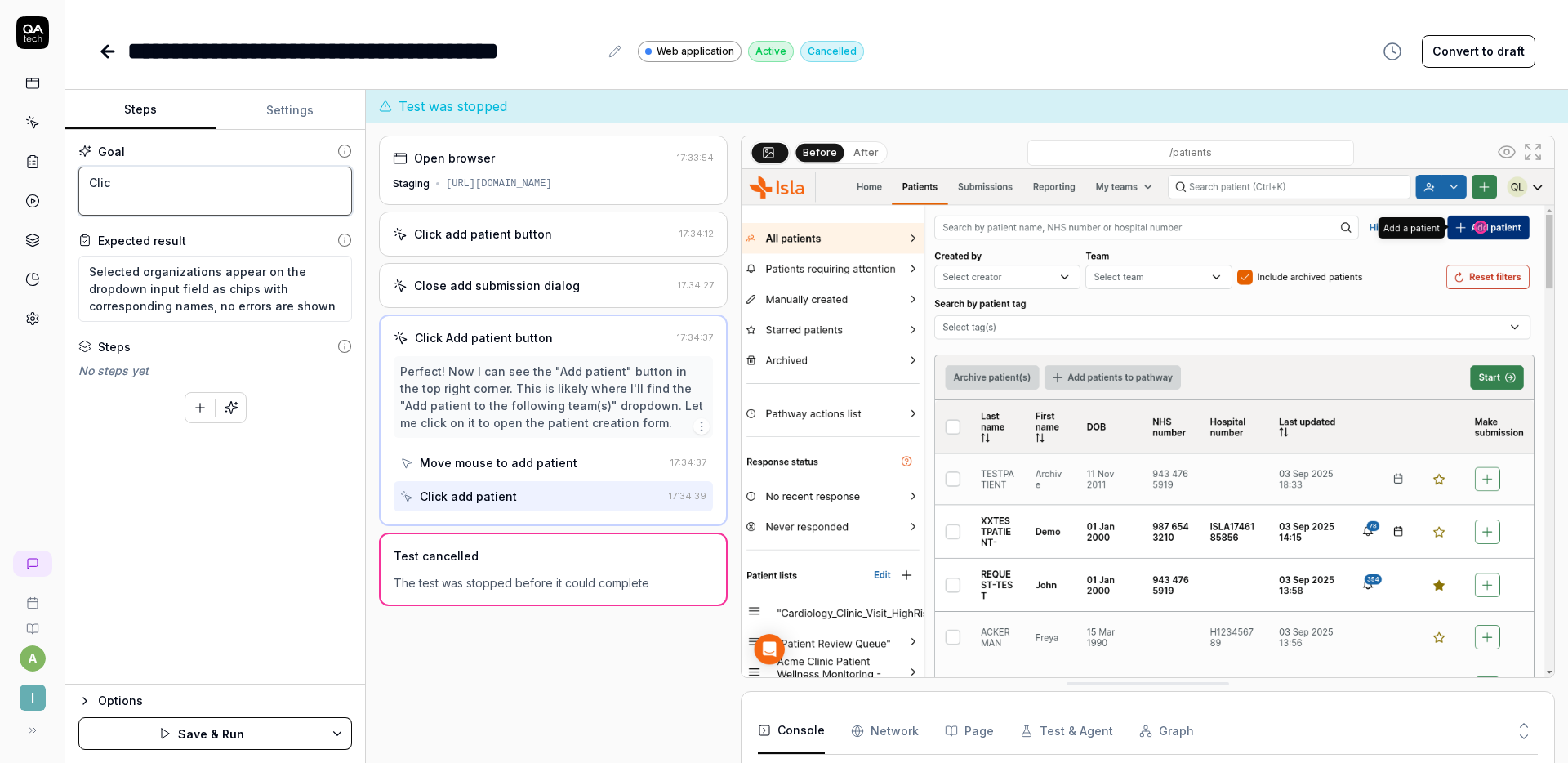
type textarea "*"
type textarea "Click"
type textarea "*"
type textarea "Click"
type textarea "*"
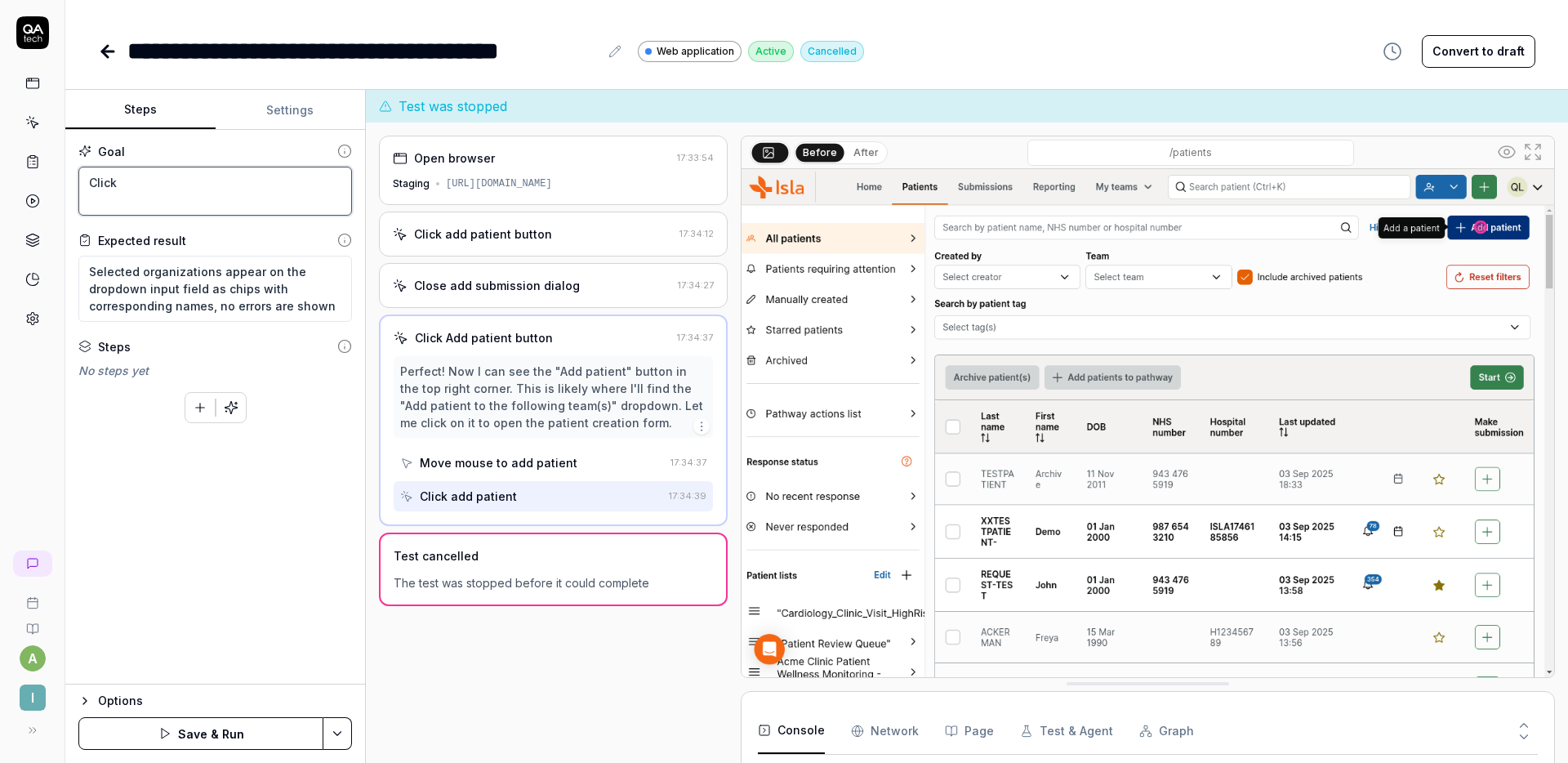
type textarea "Click t"
type textarea "*"
type textarea "Click th"
type textarea "*"
type textarea "Click the"
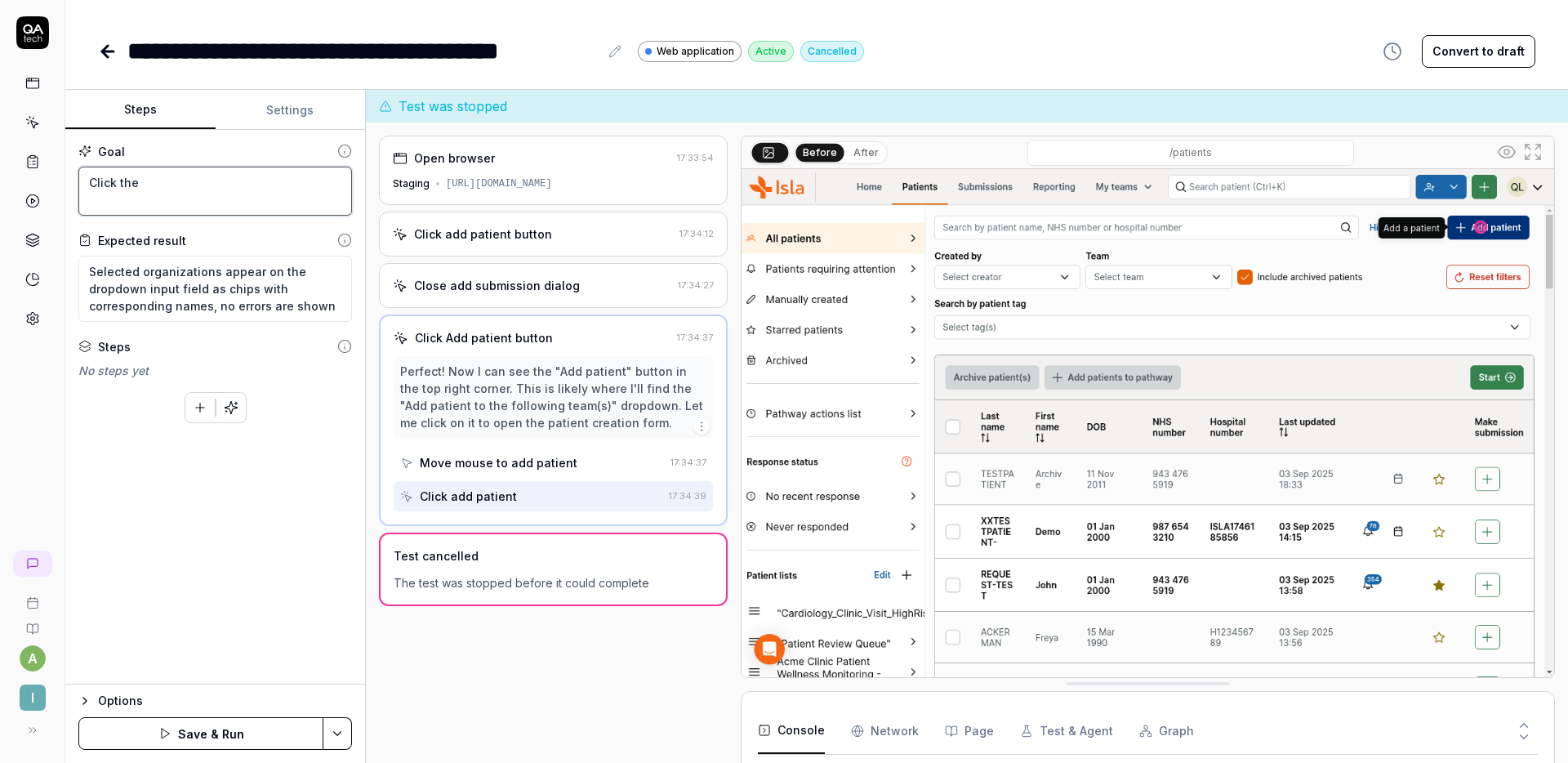
type textarea "*"
type textarea "Click the"
type textarea "*"
type textarea "Click the b"
type textarea "*"
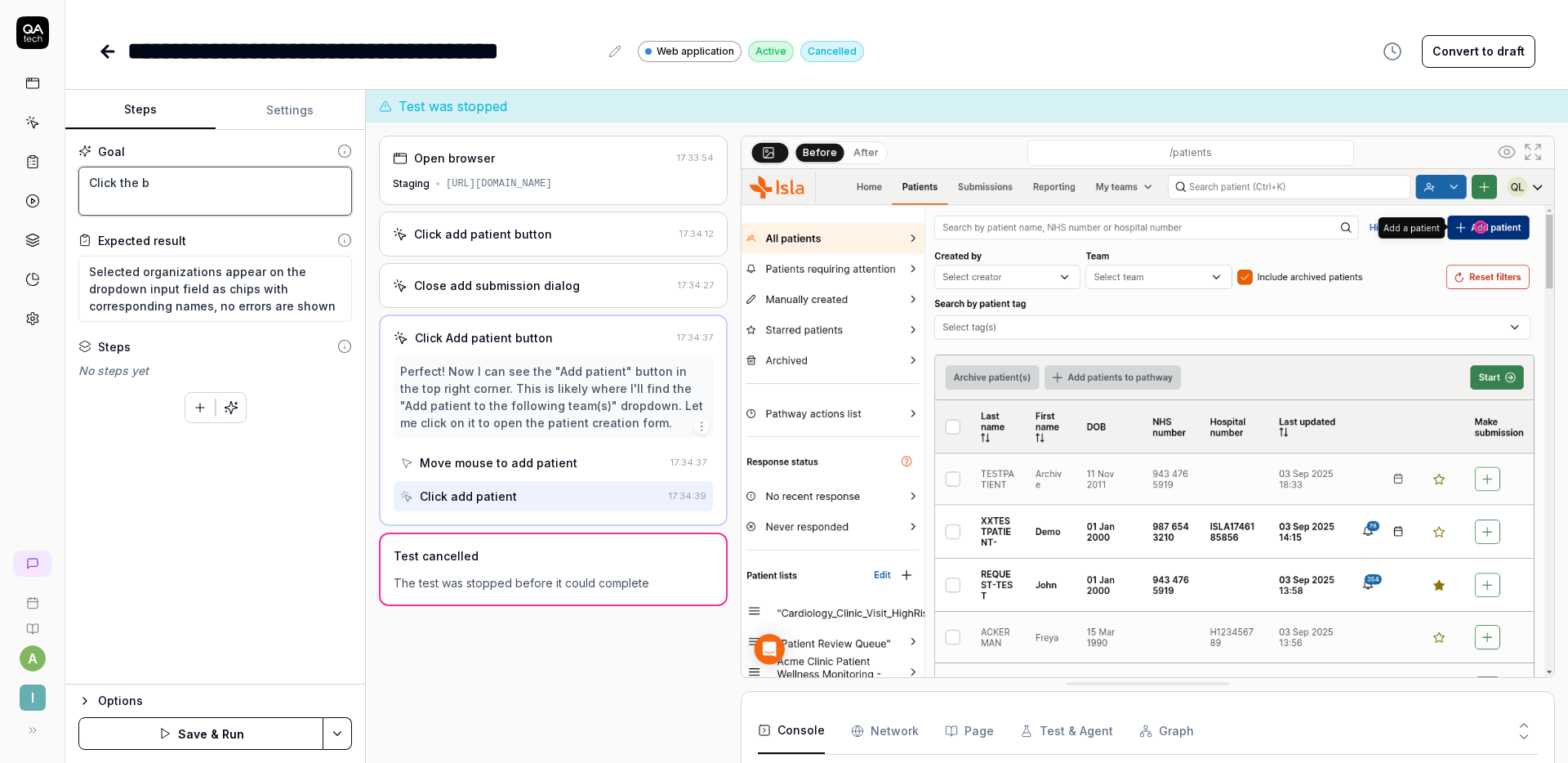
type textarea "Click the bl"
type textarea "*"
type textarea "Click the blue"
type textarea "*"
type textarea "Click the blue"
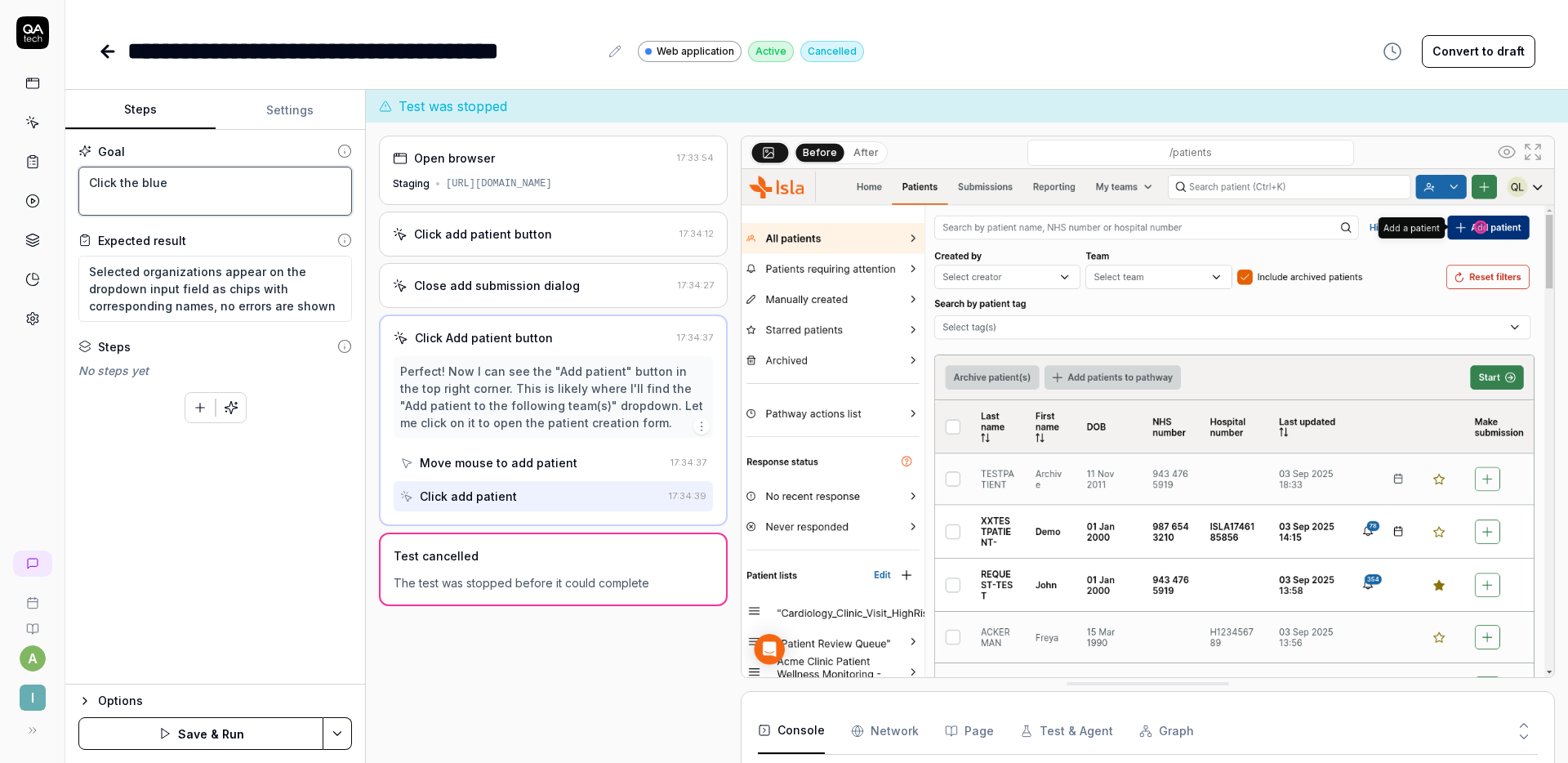
type textarea "*"
type textarea "Click the blue '"
type textarea "*"
type textarea "Click the blue 'a"
type textarea "*"
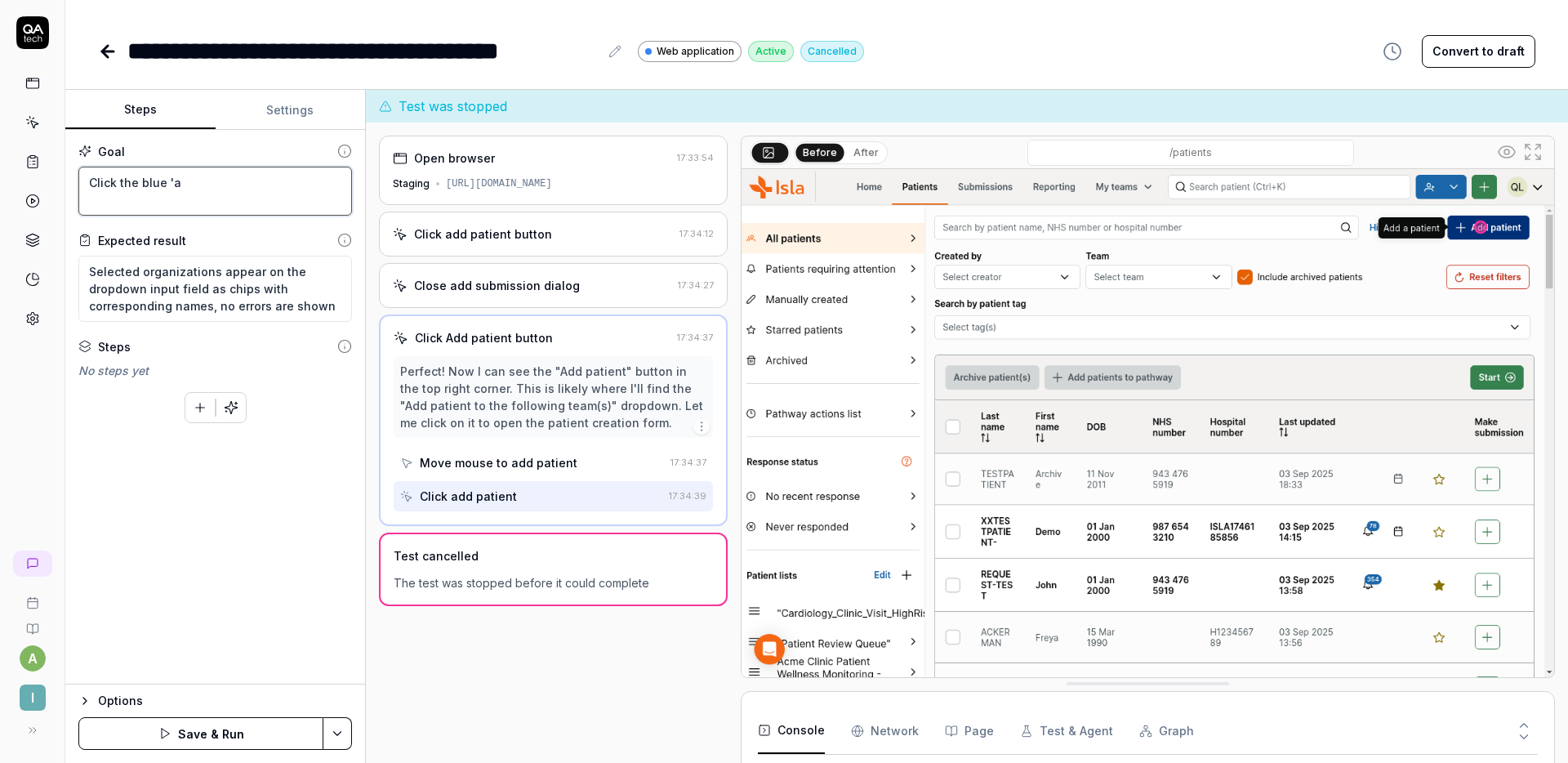
type textarea "Click the blue 'ad"
type textarea "*"
type textarea "Click the blue 'add"
type textarea "*"
type textarea "Click the blue 'ad"
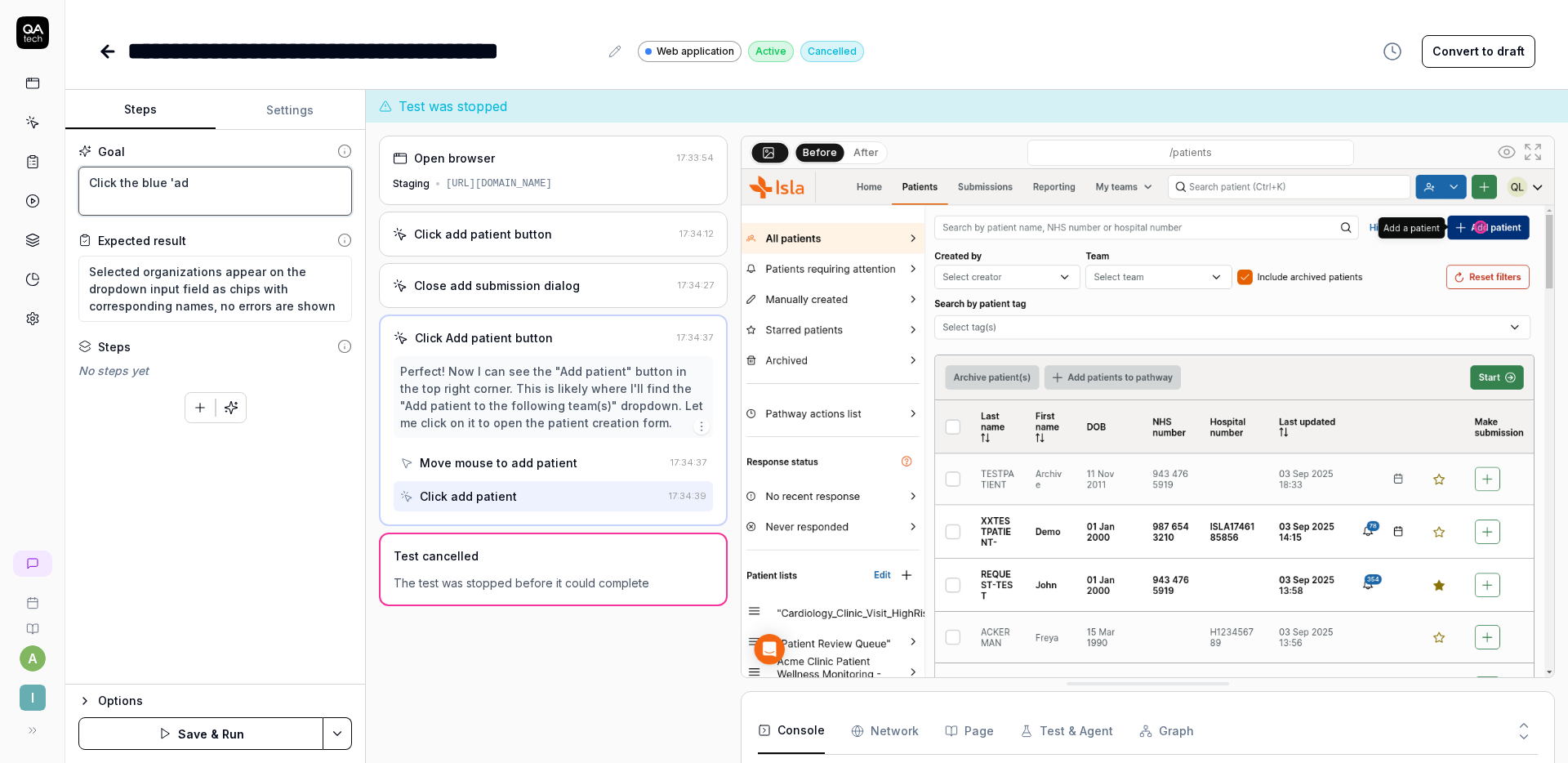
type textarea "*"
type textarea "Click the blue 'a"
type textarea "*"
type textarea "Click the blue '"
type textarea "*"
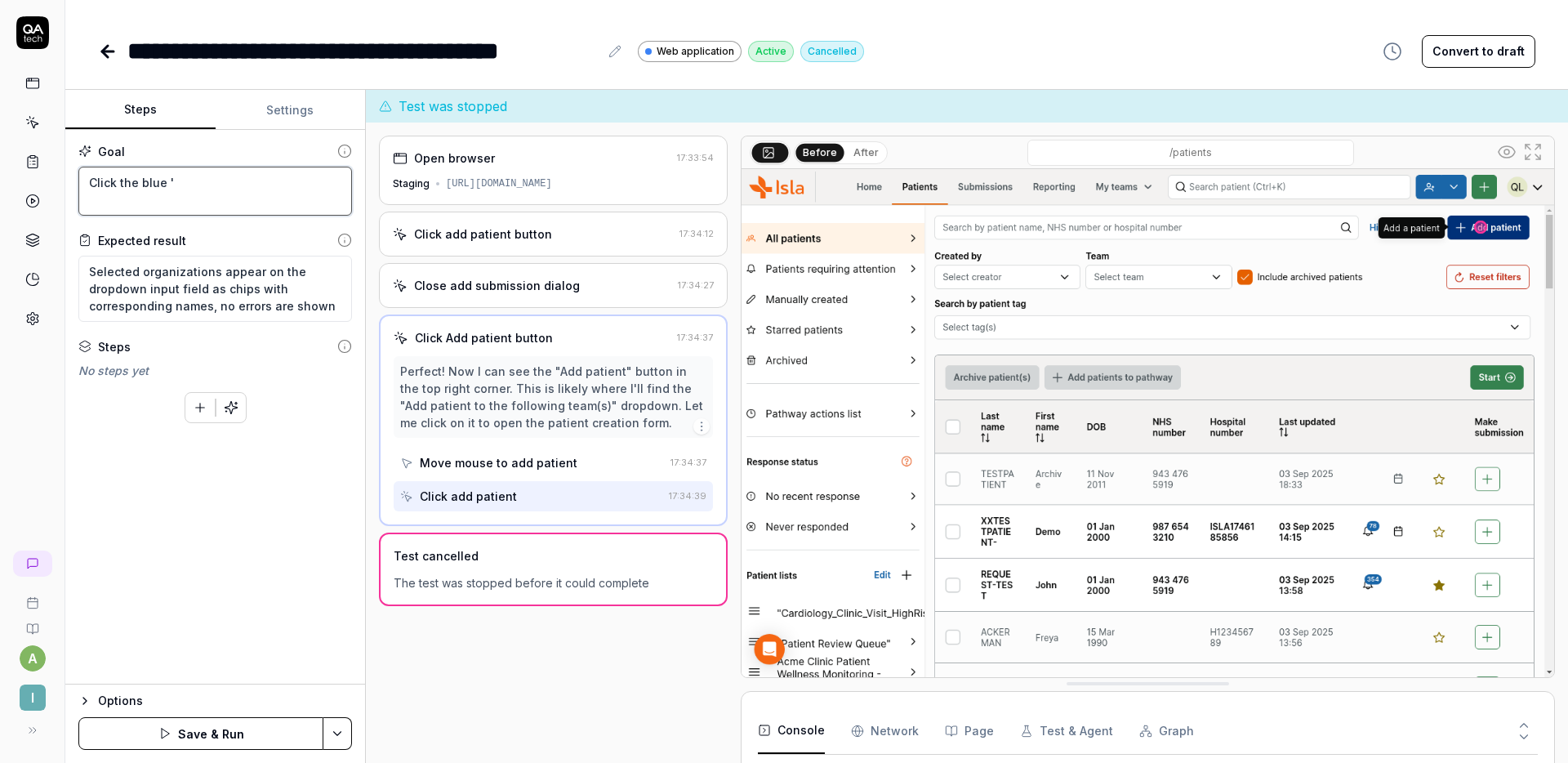
type textarea "Click the blue"
type textarea "*"
type textarea "Click the blue A"
type textarea "*"
type textarea "Click the blue Ad"
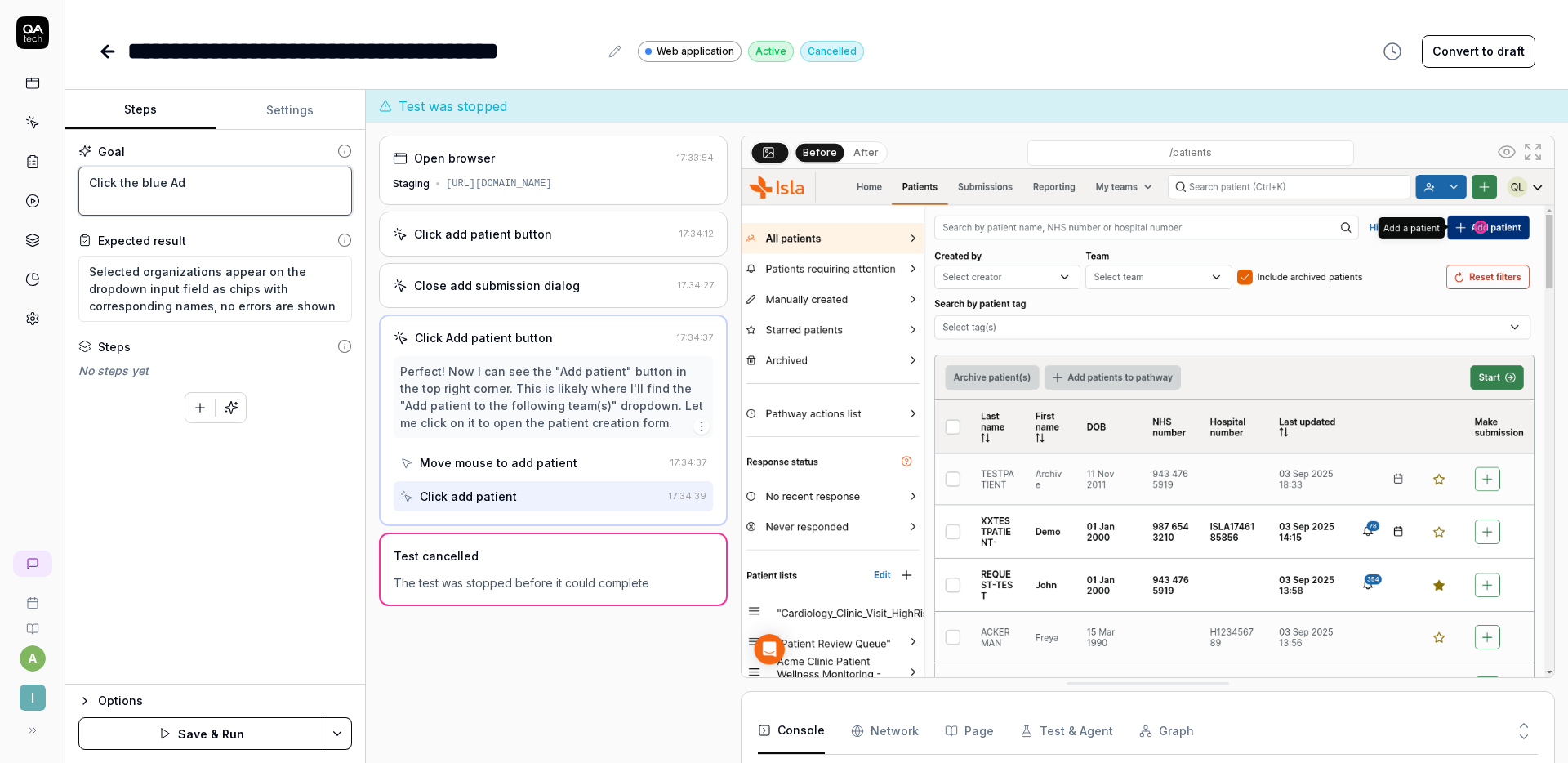
type textarea "*"
type textarea "Click the blue Add"
type textarea "*"
type textarea "Click the blue Add"
type textarea "*"
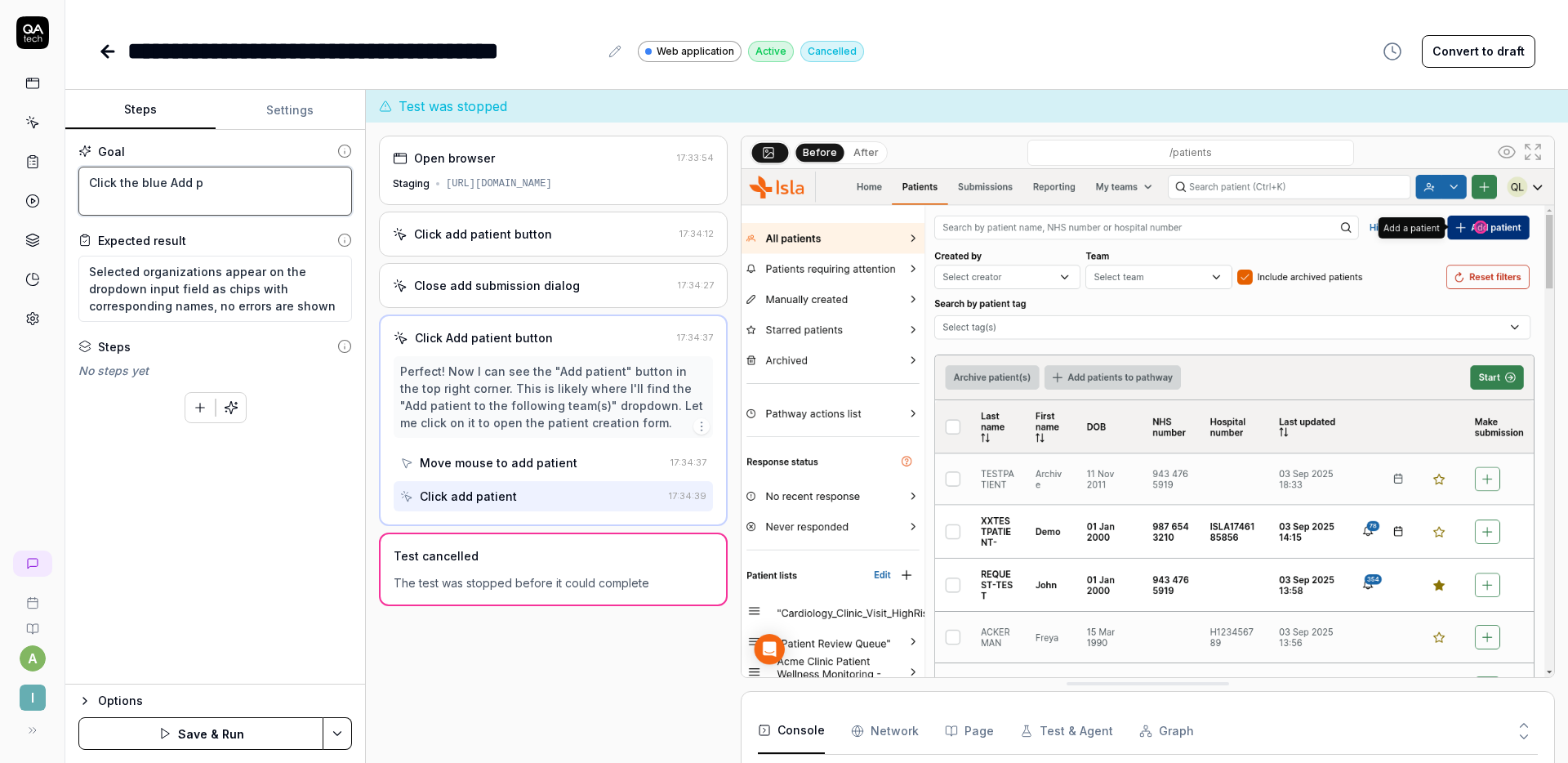
type textarea "Click the blue Add pa"
type textarea "*"
type textarea "Click the blue Add pat"
type textarea "*"
type textarea "Click the blue Add patin"
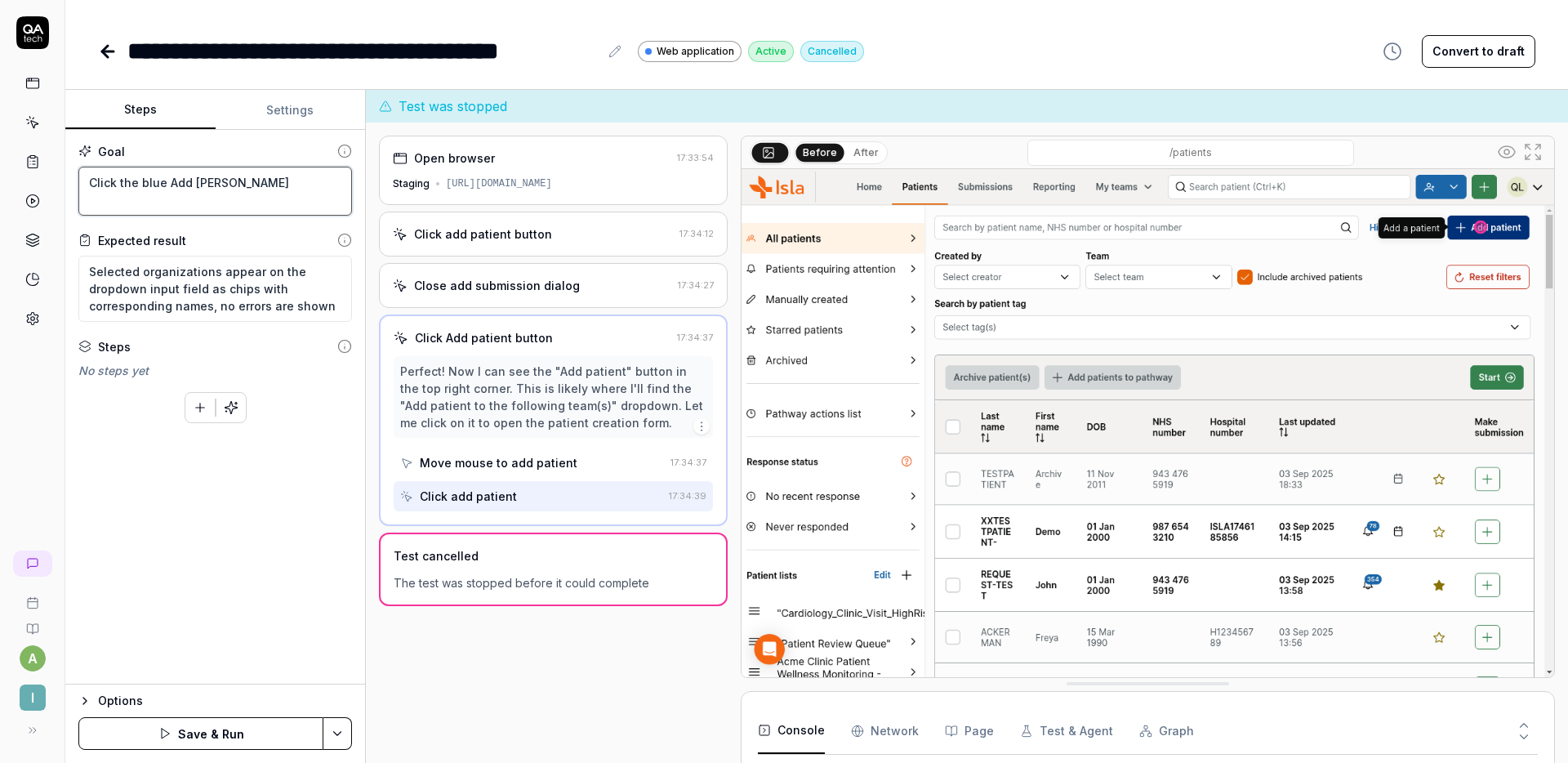
type textarea "*"
type textarea "Click the blue Add patine"
type textarea "*"
type textarea "Click the blue Add patinet"
type textarea "*"
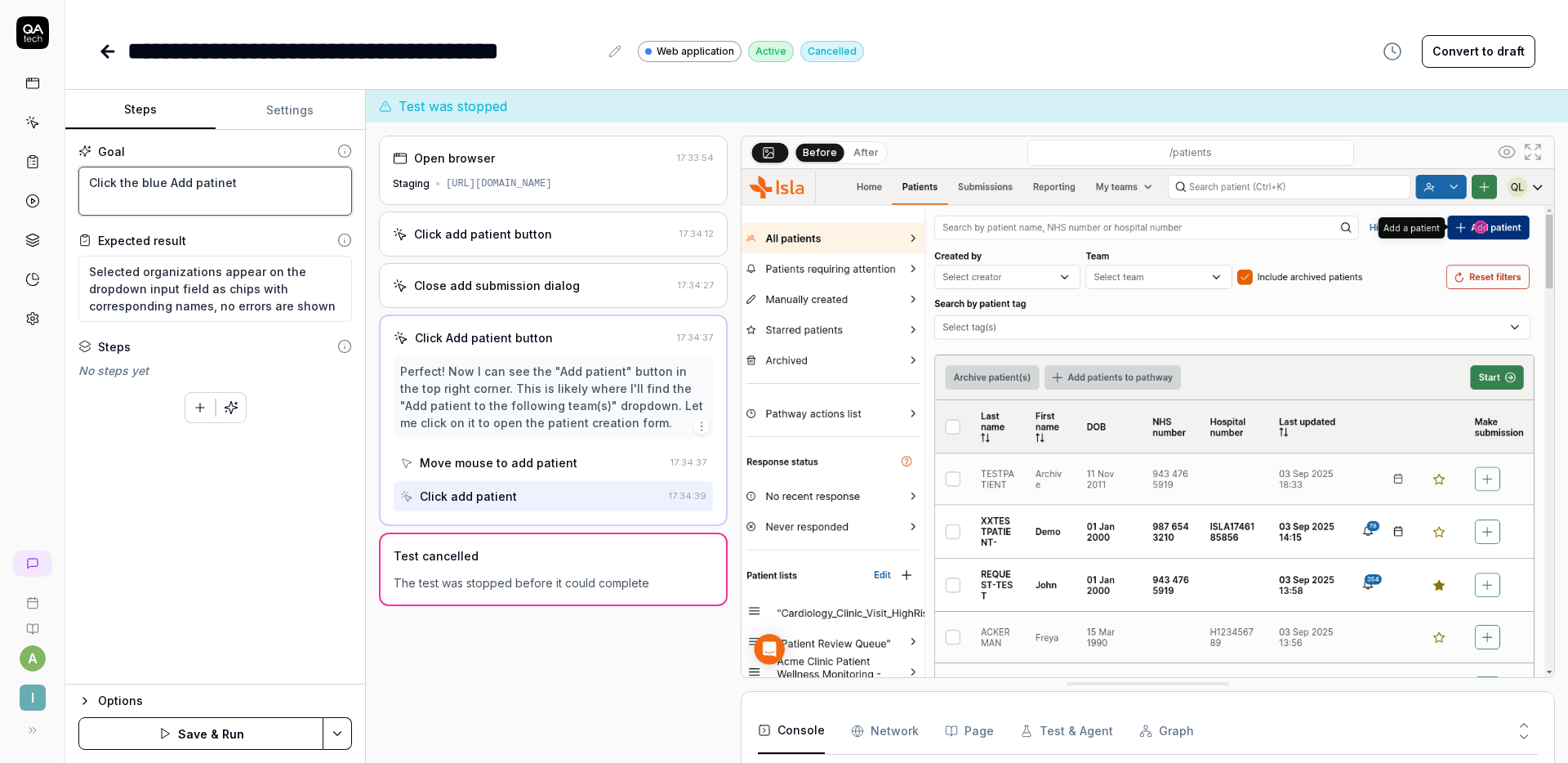
type textarea "Click the blue Add patine"
type textarea "*"
type textarea "Click the blue Add patin"
type textarea "*"
type textarea "Click the blue Add pati"
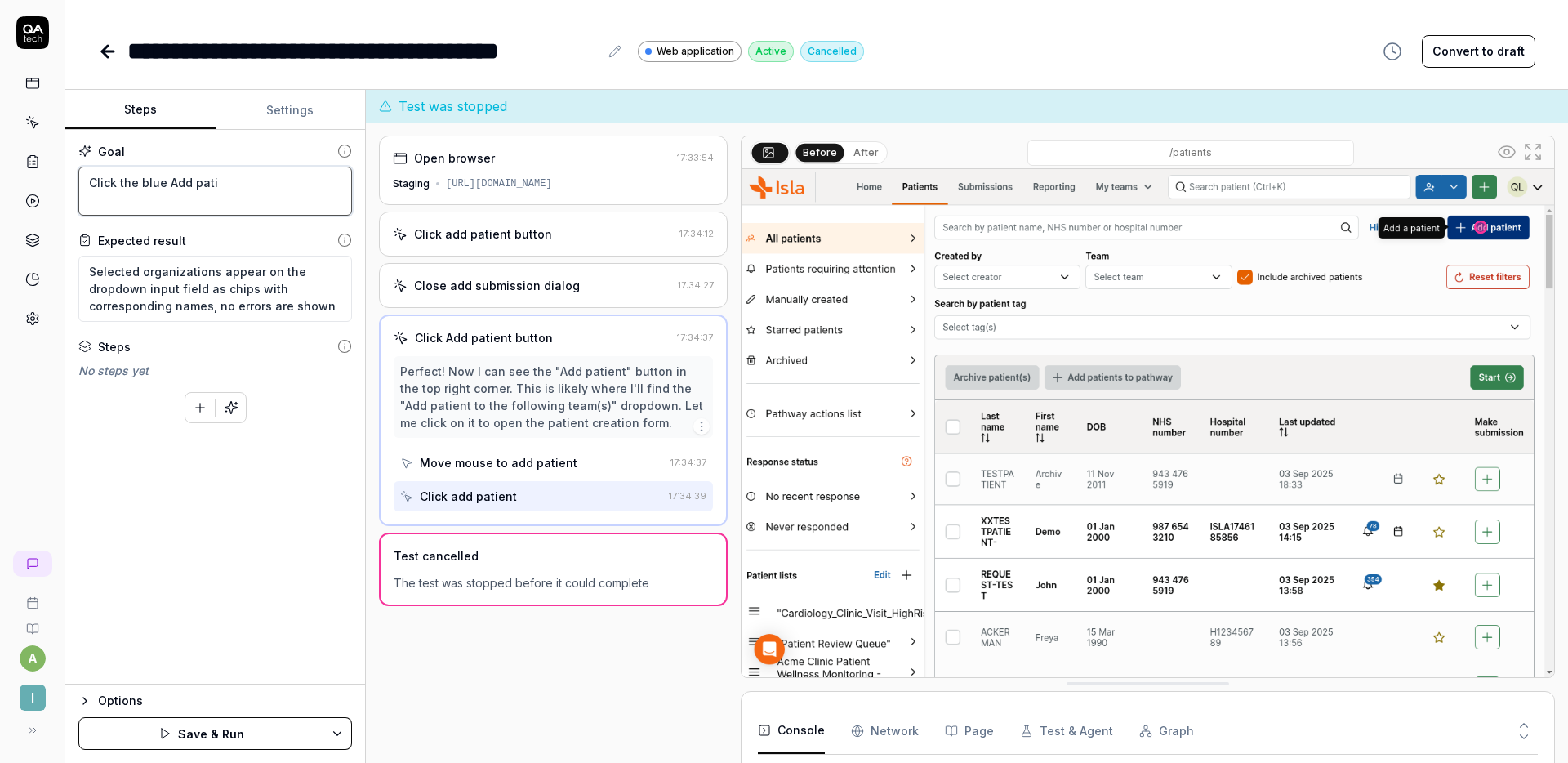
type textarea "*"
type textarea "Click the blue Add patie"
type textarea "*"
type textarea "Click the blue Add patien"
type textarea "*"
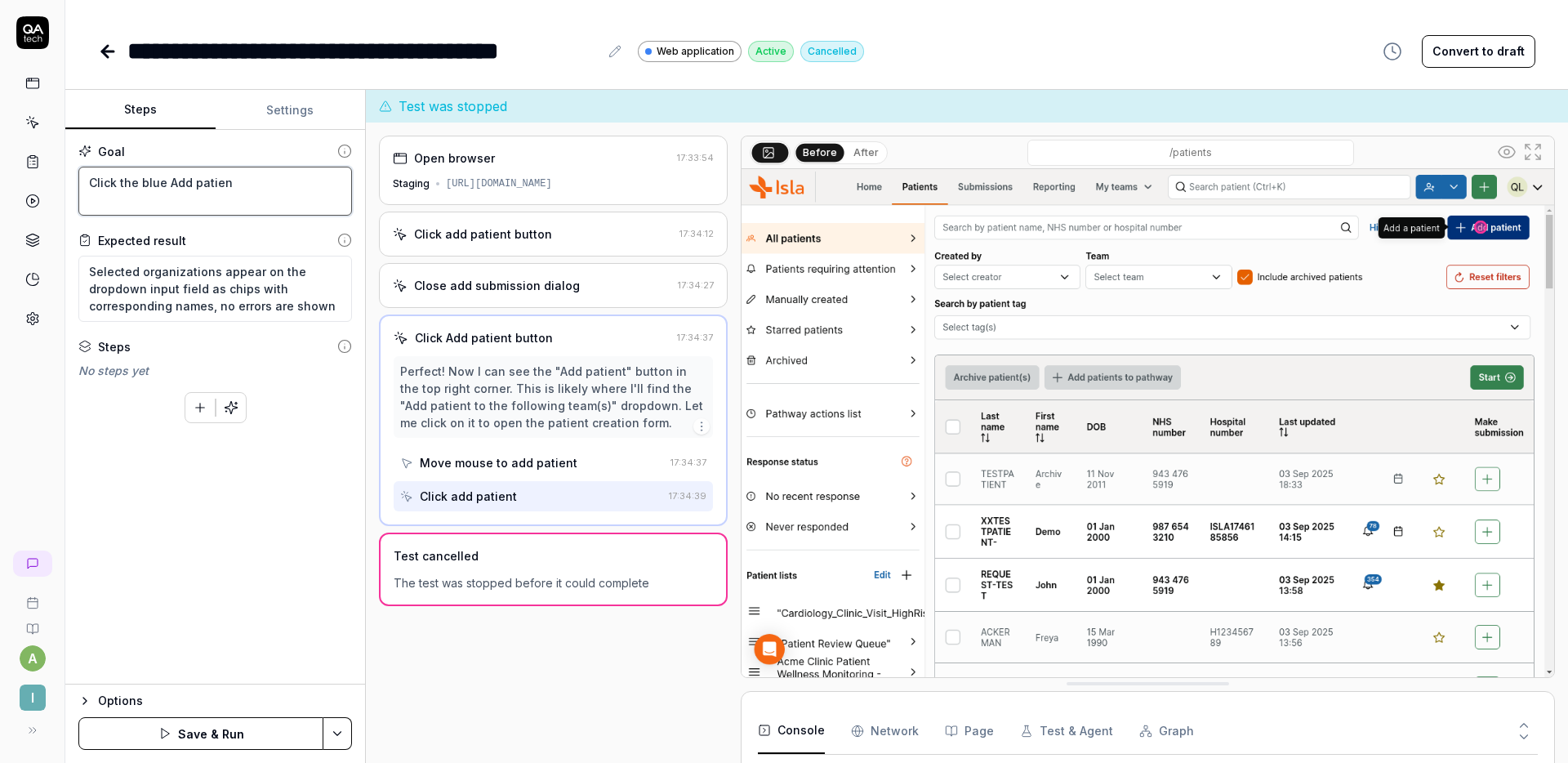
type textarea "Click the blue Add patient"
type textarea "*"
type textarea "Click the blue Add patient'"
type textarea "*"
type textarea "Click the blue Add patient'"
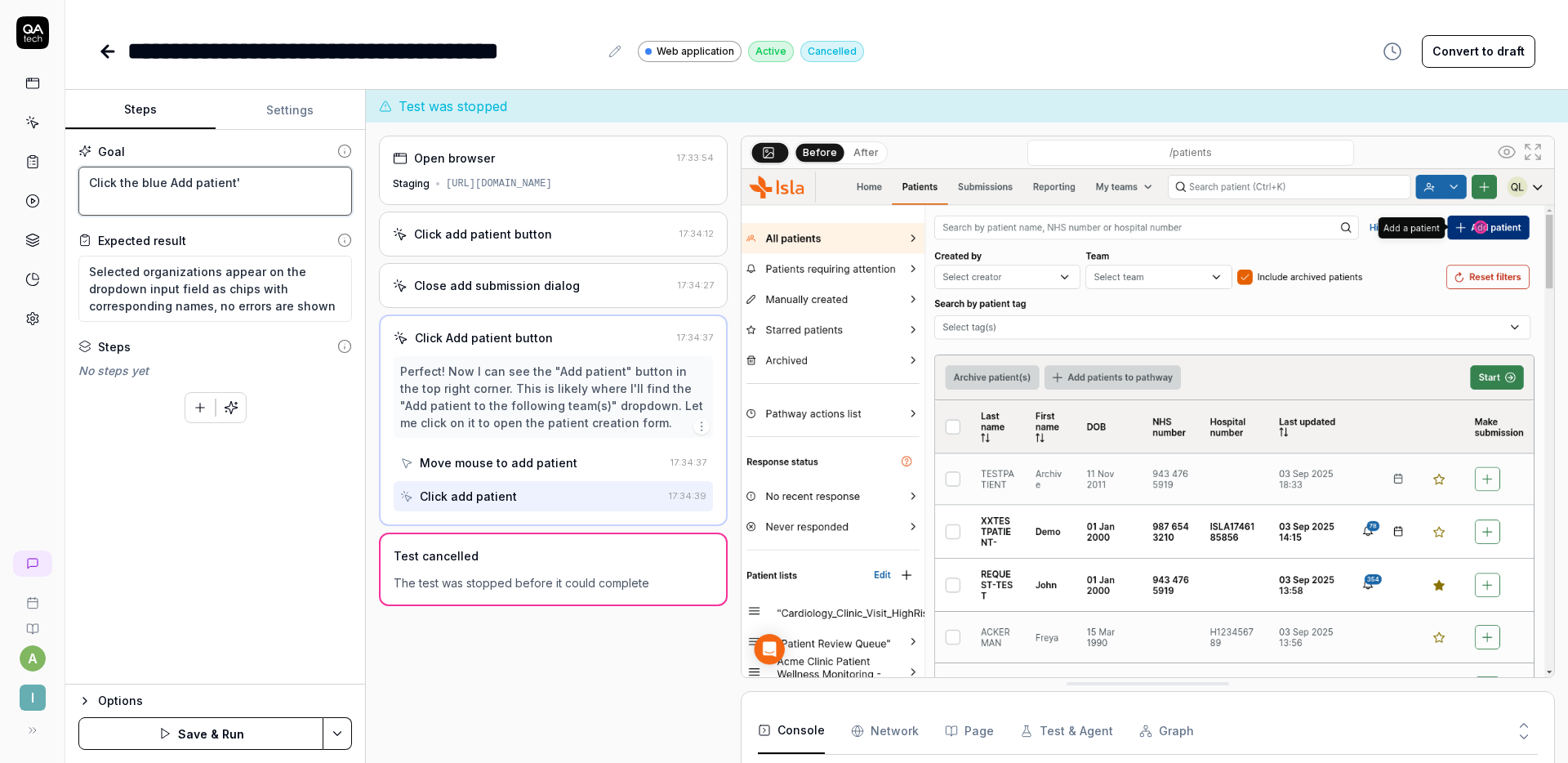
type textarea "*"
type textarea "Click the blue Add patient' b"
type textarea "*"
type textarea "Click the blue Add patient' bu"
type textarea "*"
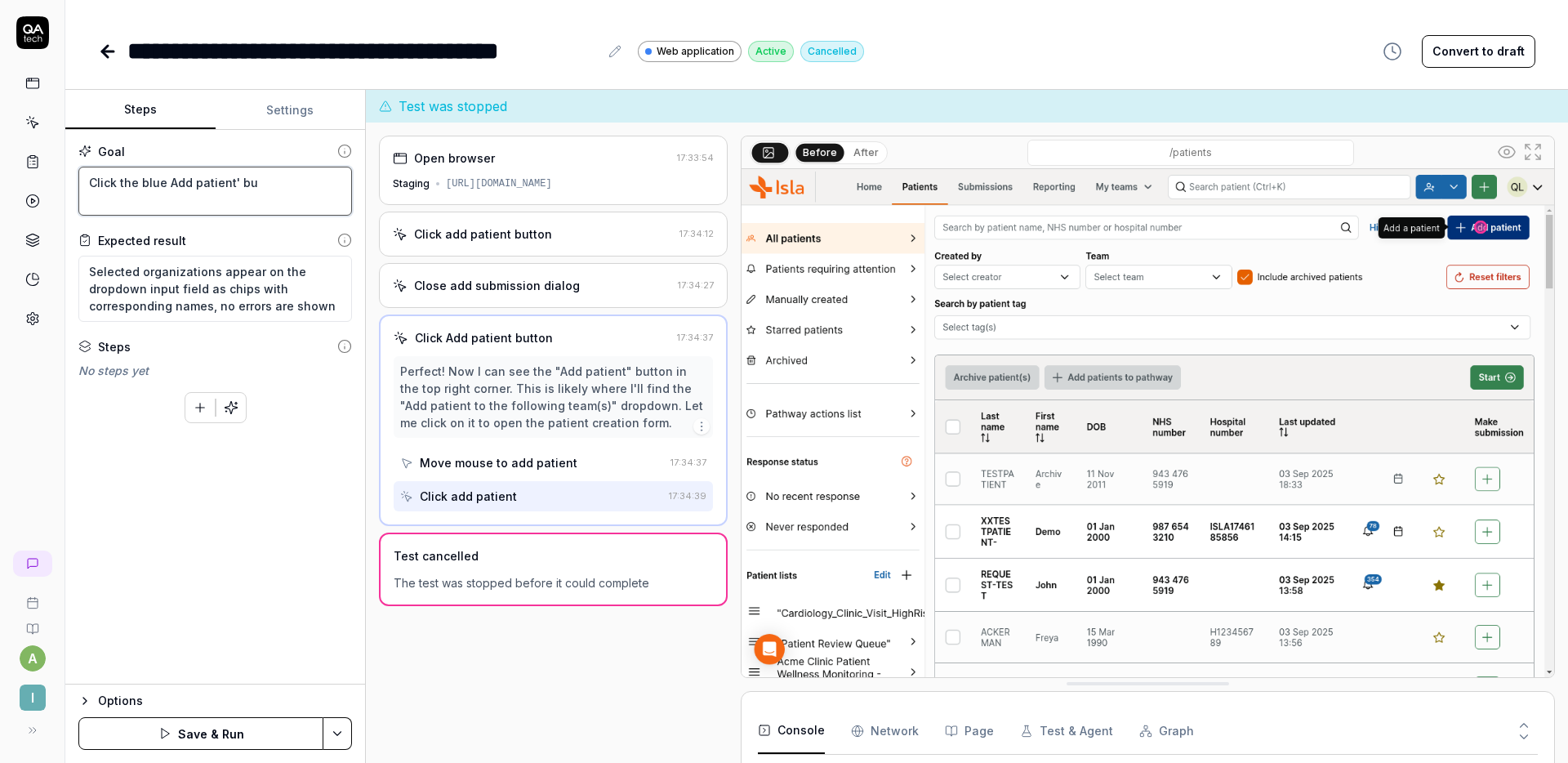
type textarea "Click the blue Add patient' but"
type textarea "*"
type textarea "Click the blue Add patient' butt"
type textarea "*"
type textarea "Click the blue Add patient' butto"
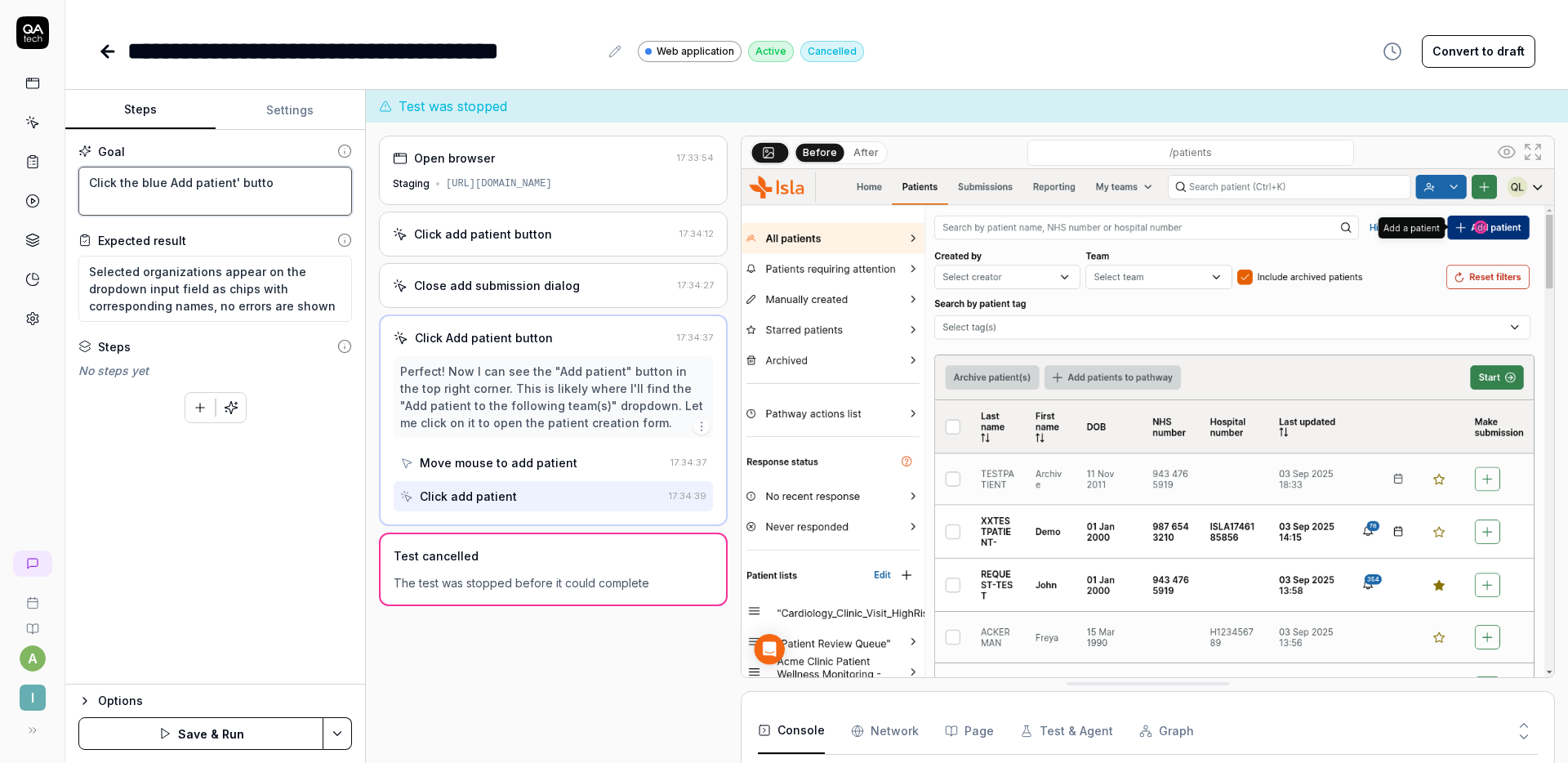
type textarea "*"
type textarea "Click the blue Add patient' button"
type textarea "*"
type textarea "Click the blue Add patient' button a"
type textarea "*"
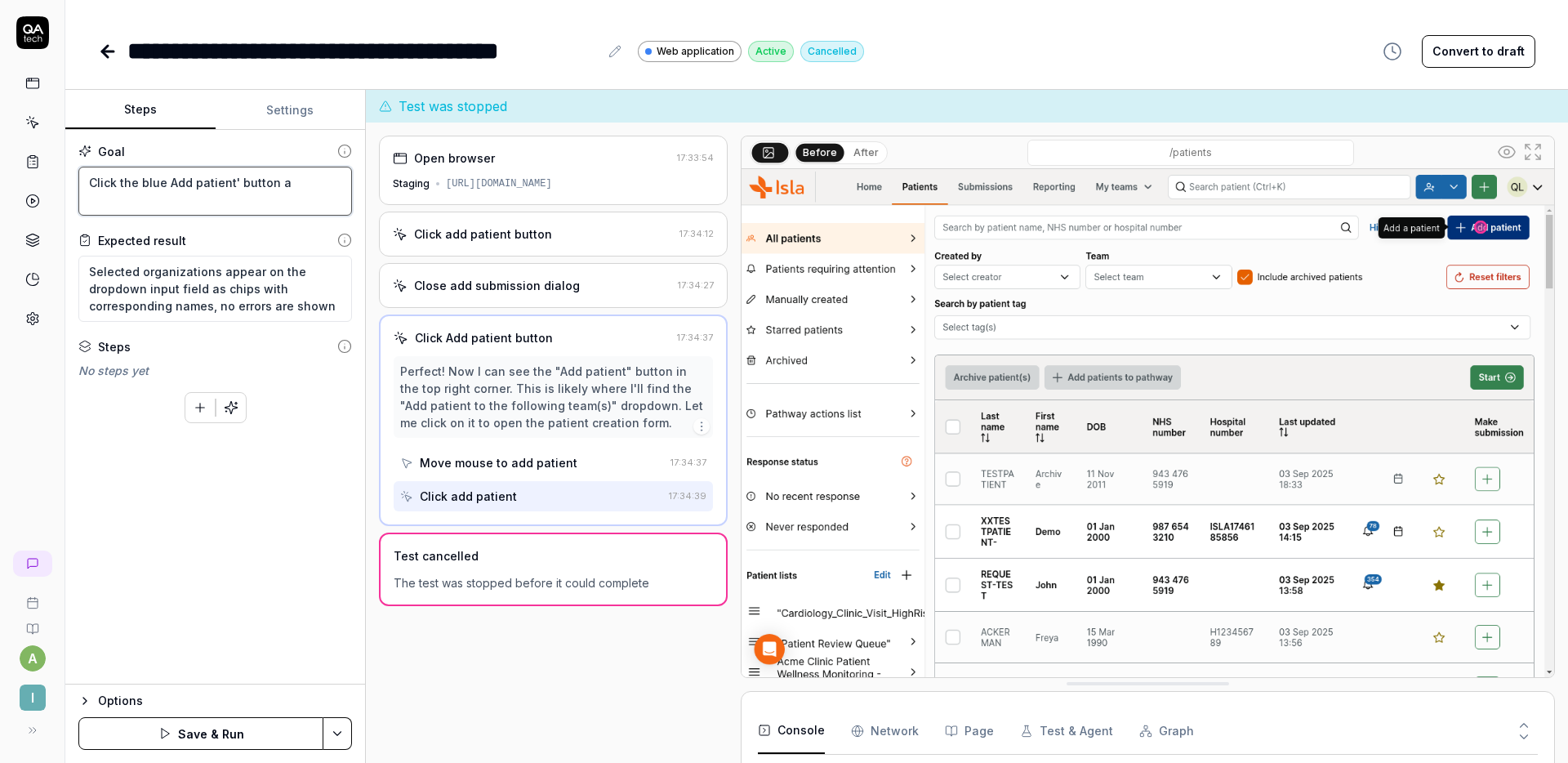
type textarea "Click the blue Add patient' button at"
type textarea "*"
type textarea "Click the blue Add patient' button at"
type textarea "*"
type textarea "Click the blue Add patient' button at t"
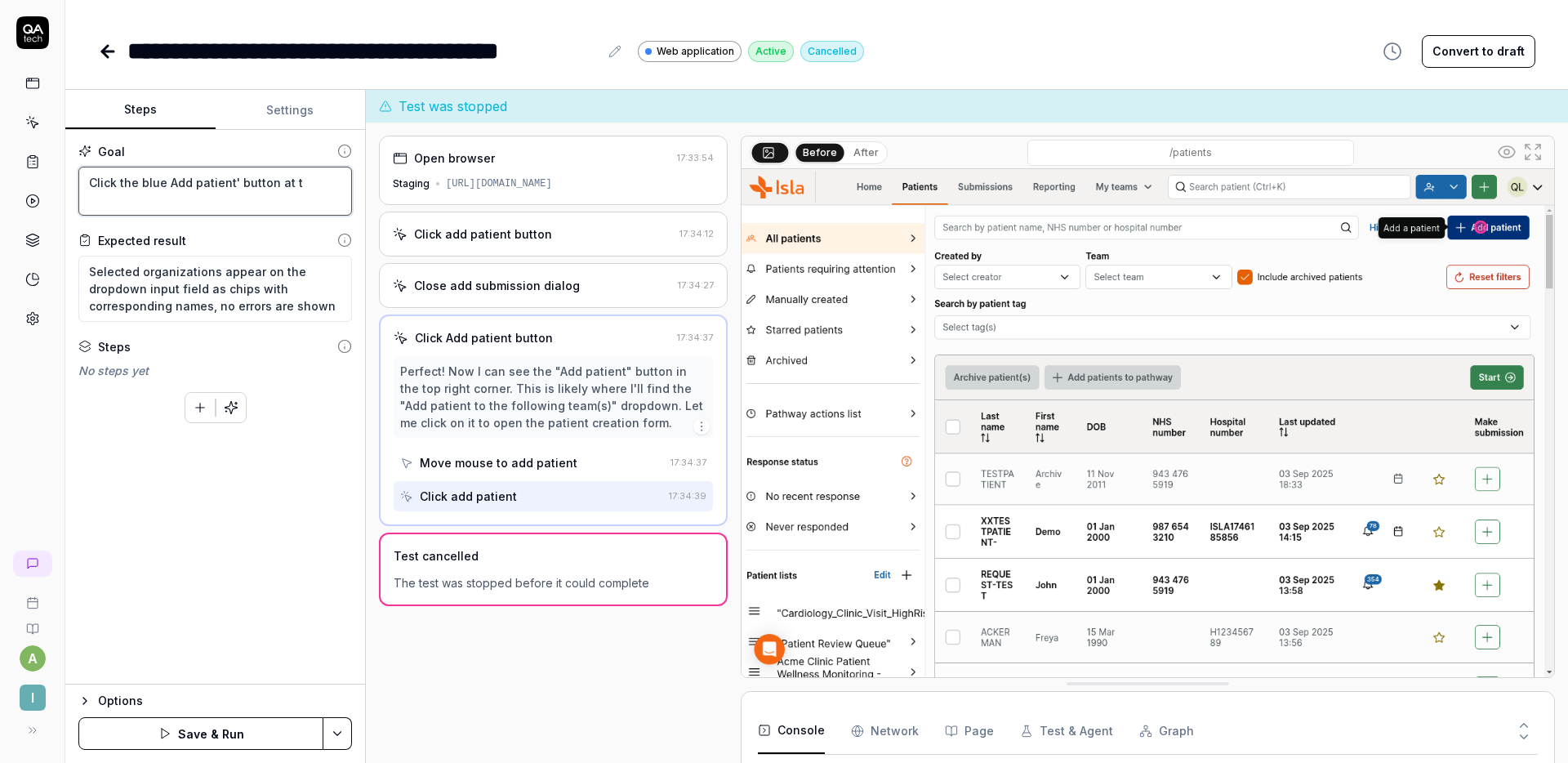
type textarea "*"
type textarea "Click the blue Add patient' button at th"
type textarea "*"
type textarea "Click the blue Add patient' button at the"
type textarea "*"
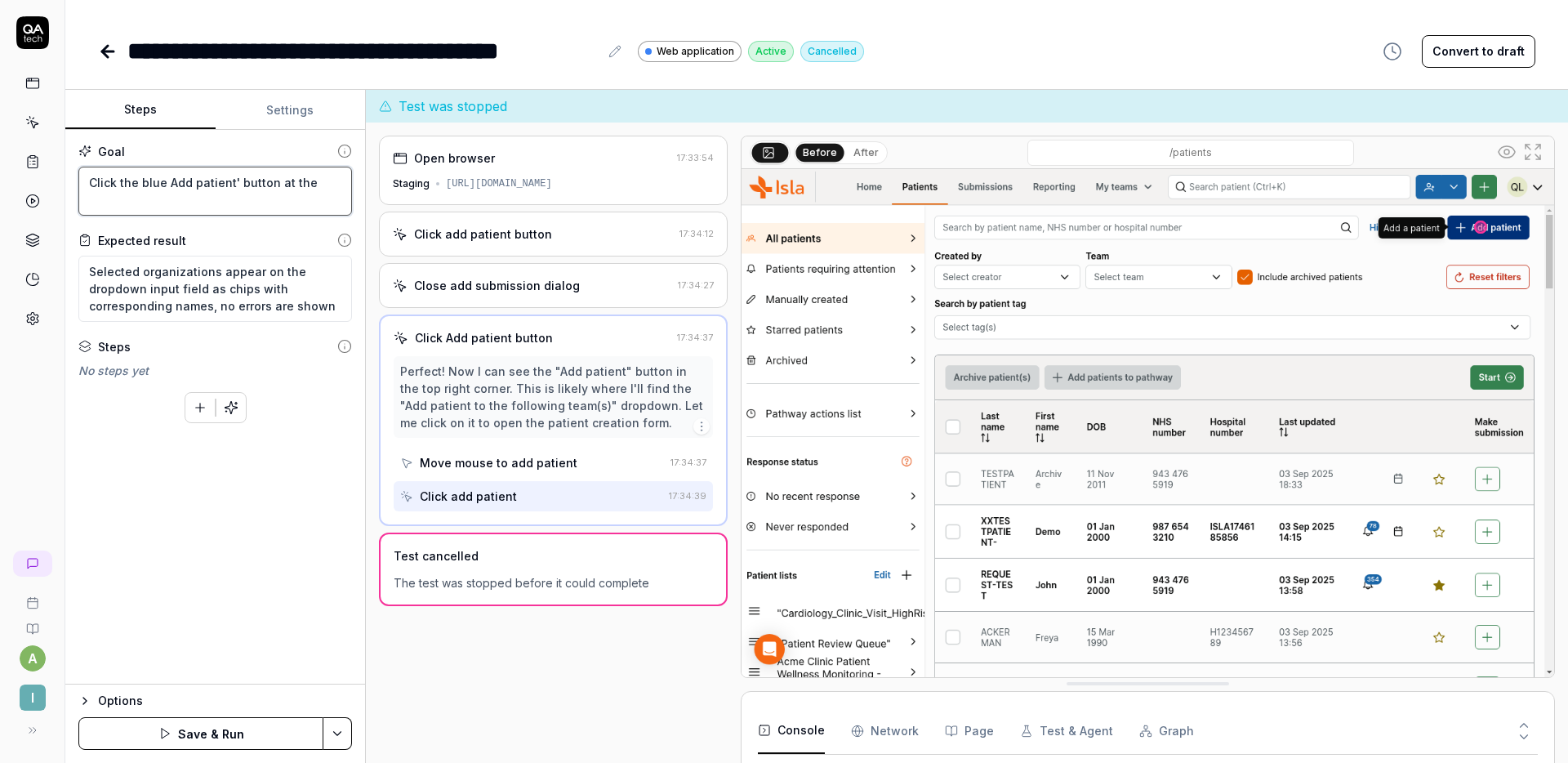
type textarea "Click the blue Add patient' button at the"
type textarea "*"
type textarea "Click the blue Add patient' button at the to"
type textarea "*"
type textarea "Click the blue Add patient' button at the top"
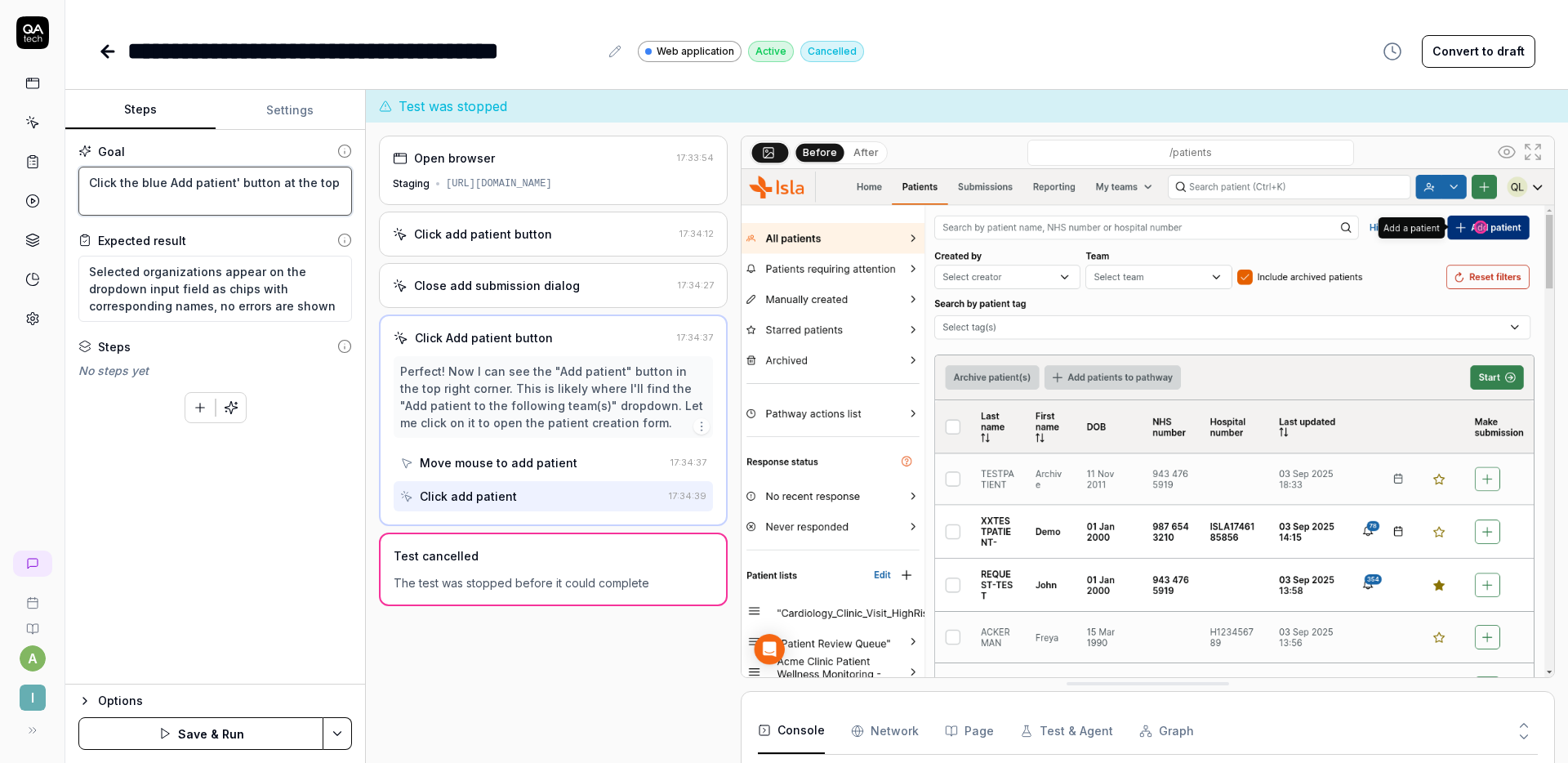
type textarea "*"
type textarea "Click the blue Add patient' button at the top o"
type textarea "*"
type textarea "Click the blue Add patient' button at the top of"
type textarea "*"
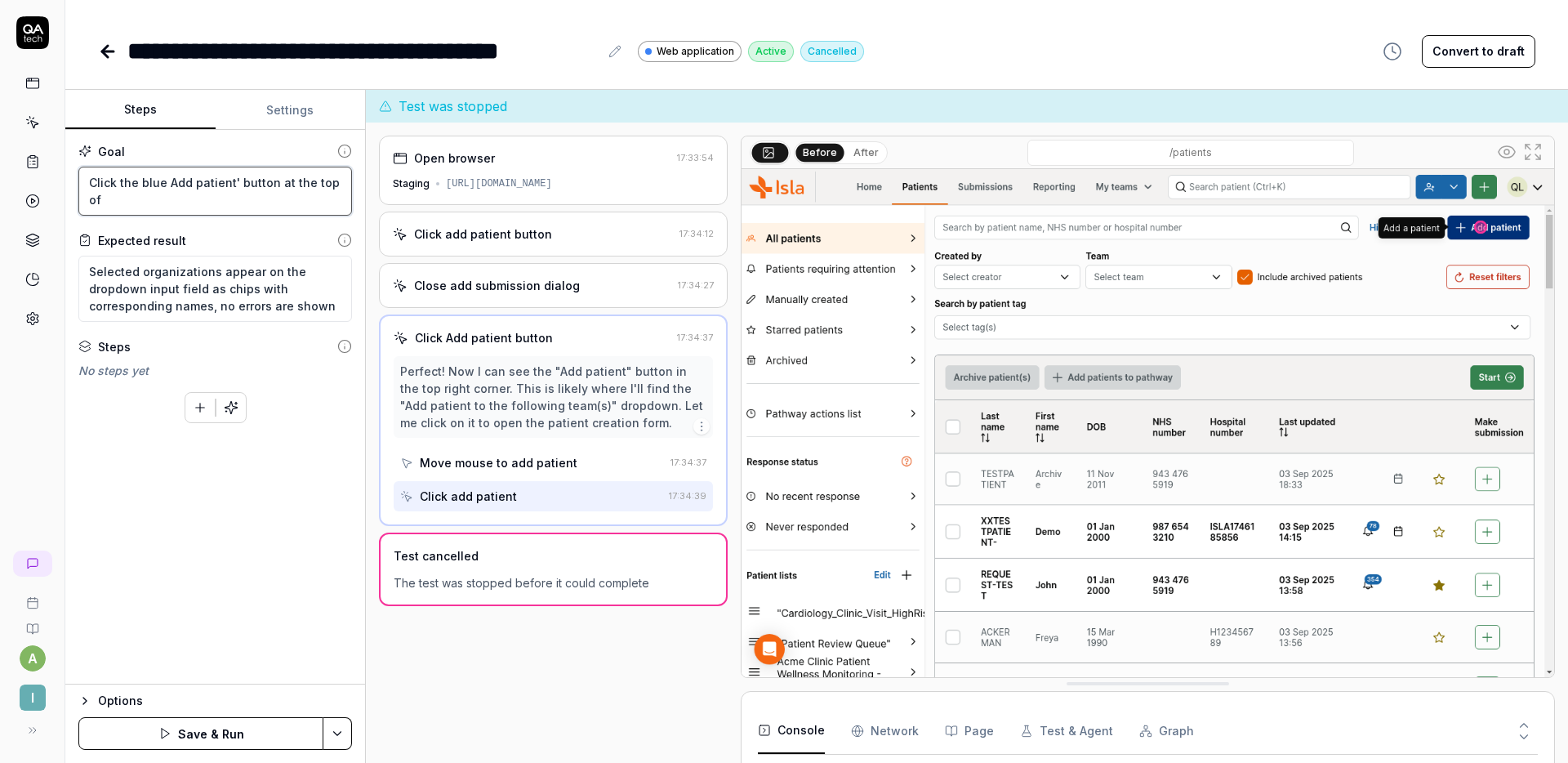
type textarea "Click the blue Add patient' button at the top of t"
type textarea "*"
type textarea "Click the blue Add patient' button at the top of th"
type textarea "*"
type textarea "Click the blue Add patient' button at the top of the"
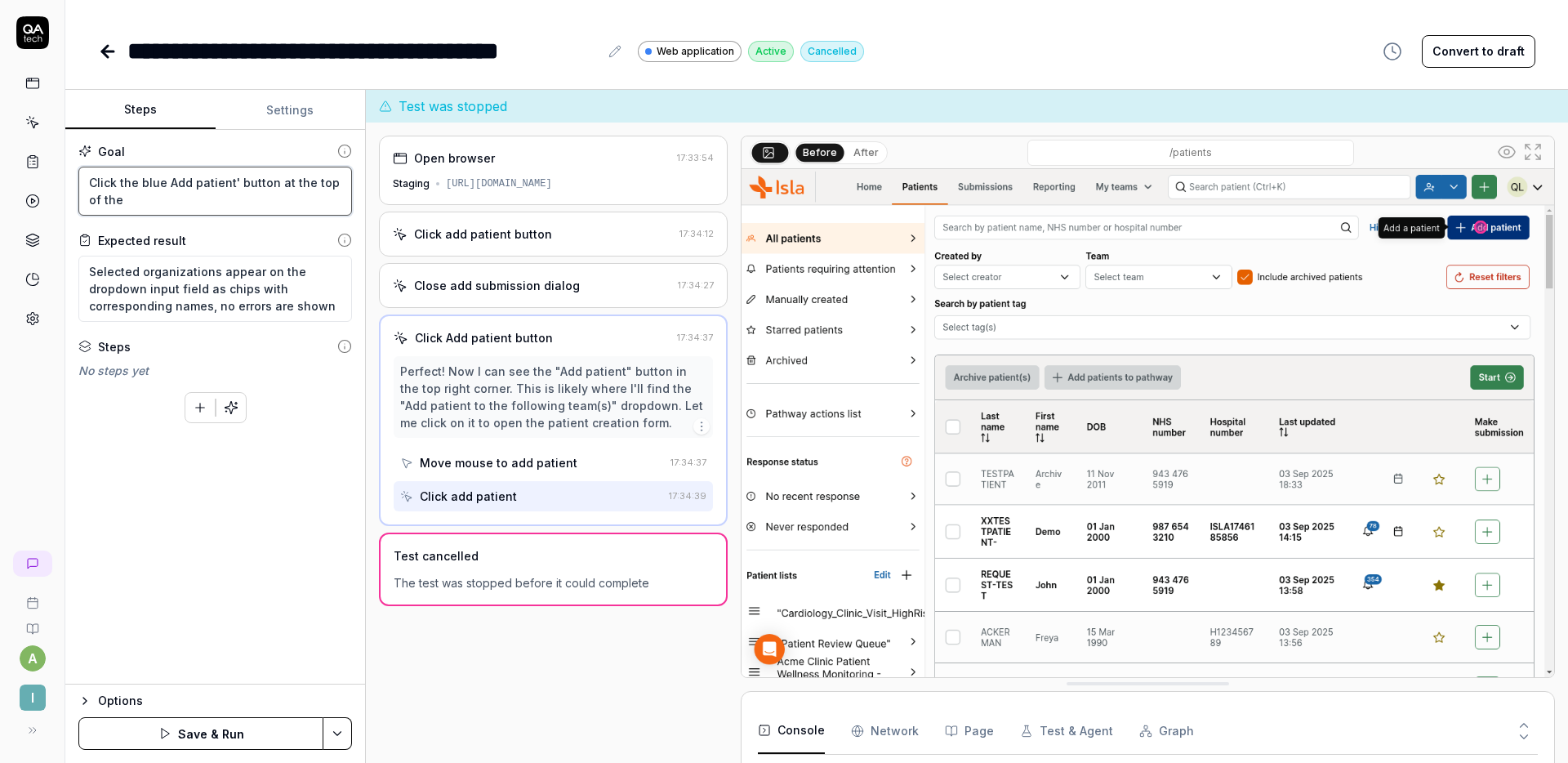
type textarea "*"
type textarea "Click the blue Add patient' button at the top of the"
type textarea "*"
type textarea "Click the blue Add patient' button at the top of the s"
type textarea "*"
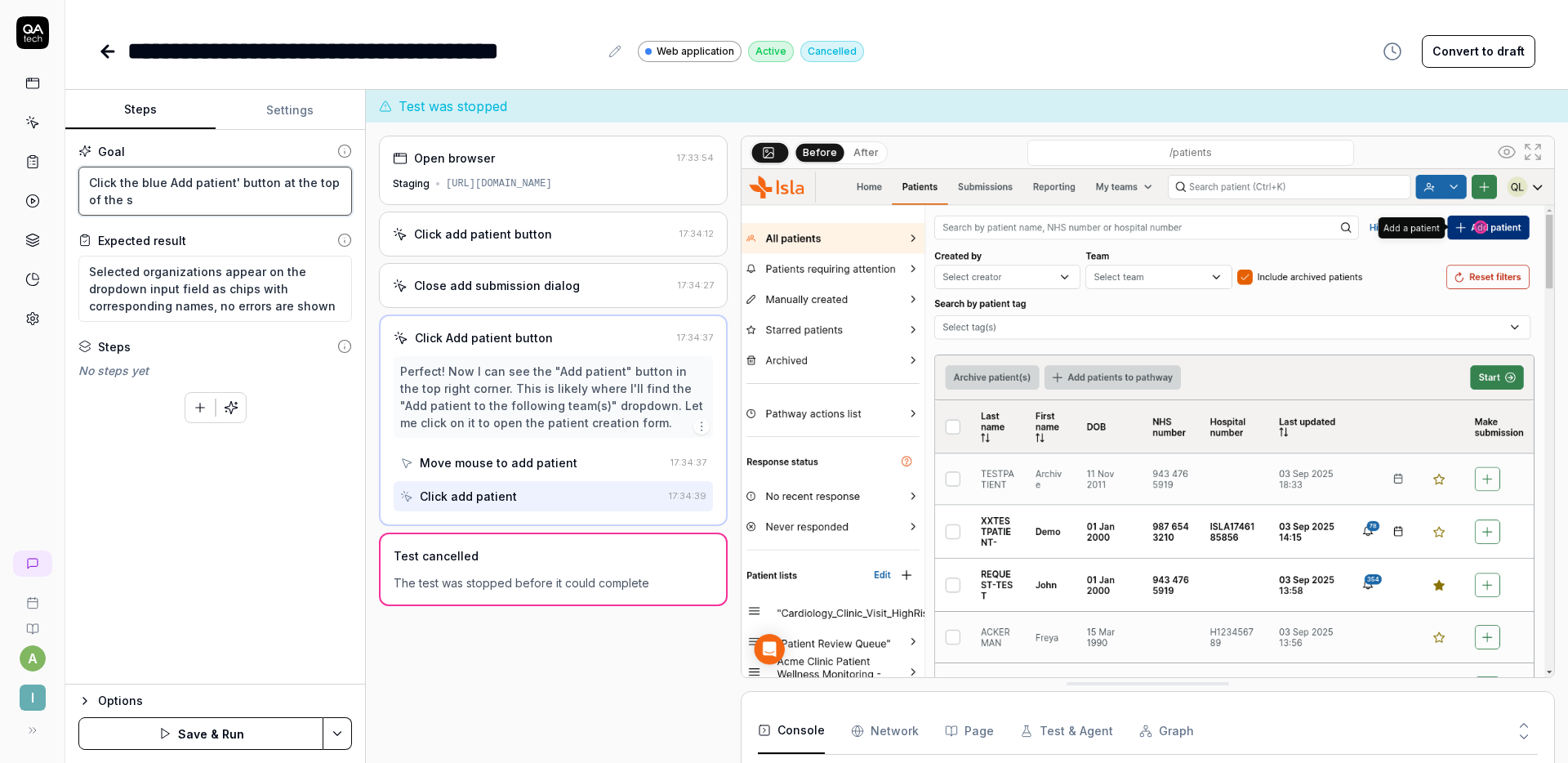
type textarea "Click the blue Add patient' button at the top of the sc"
type textarea "*"
type textarea "Click the blue Add patient' button at the top of the scr"
type textarea "*"
type textarea "Click the blue Add patient' button at the top of the scre"
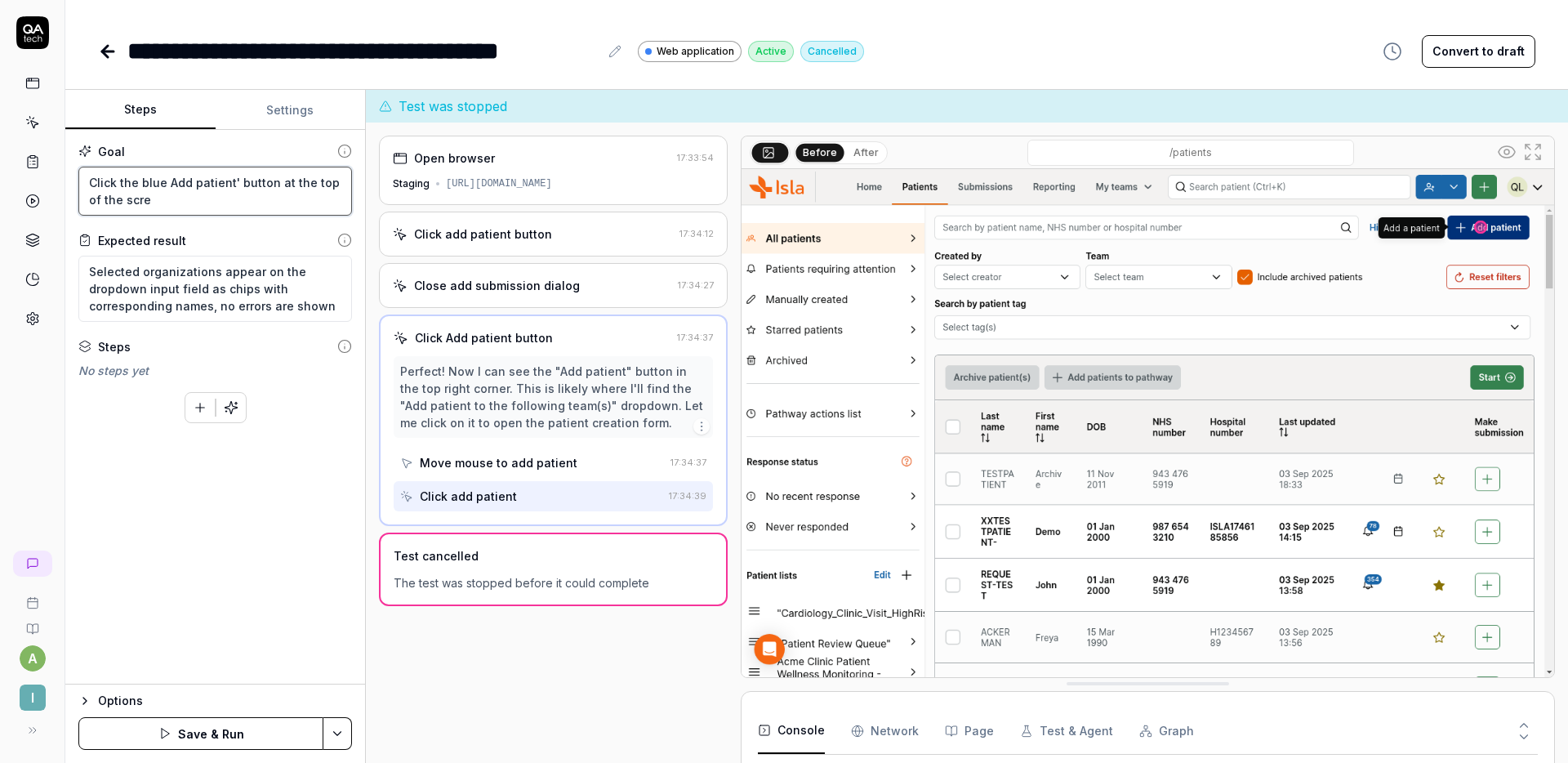
type textarea "*"
type textarea "Click the blue Add patient' button at the top of the scree"
type textarea "*"
type textarea "Click the blue Add patient' button at the top of the screen"
type textarea "*"
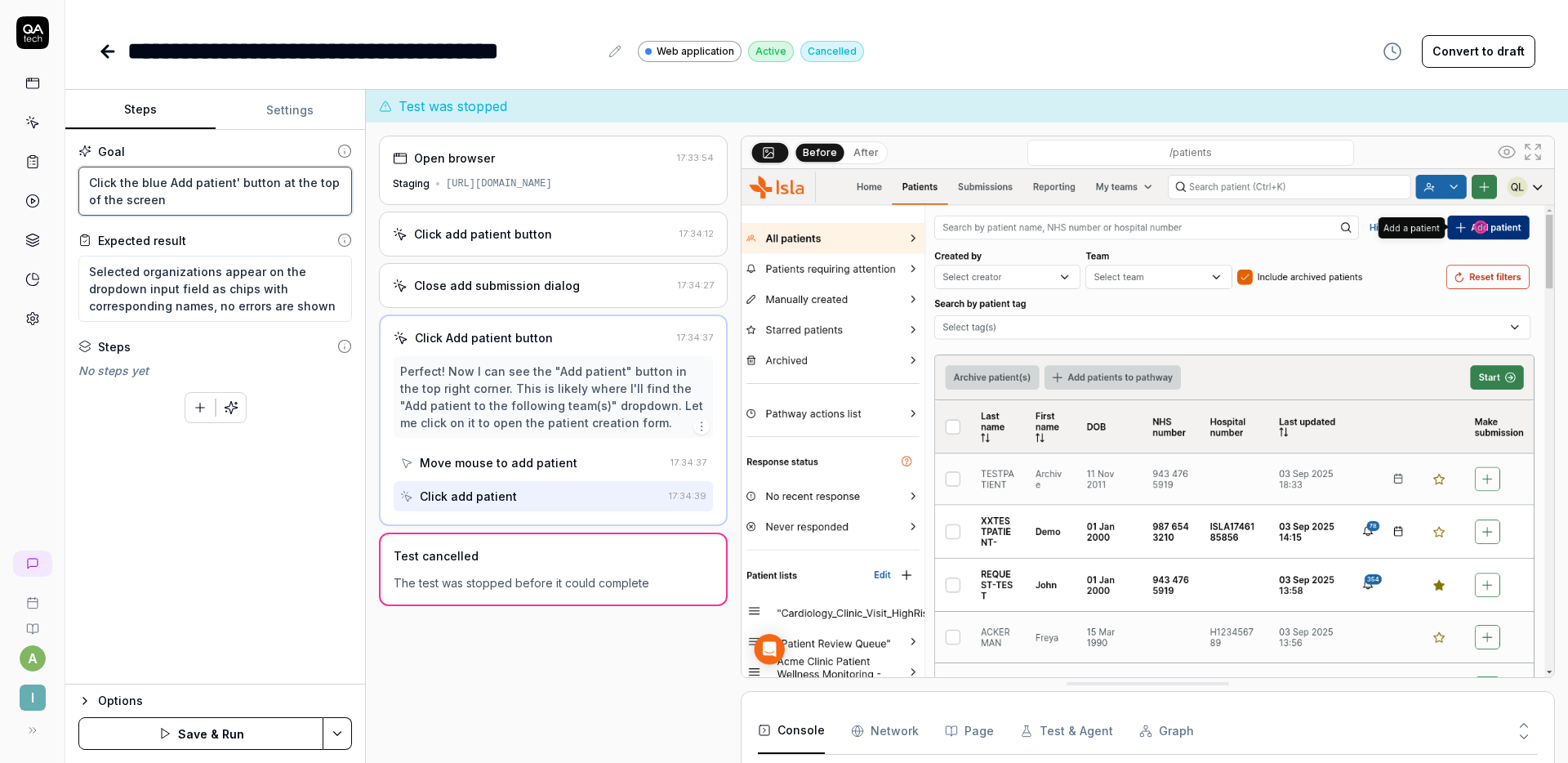
type textarea "Click the blue Add patient' button at the top of the screen,"
type textarea "*"
type textarea "Click the blue Add patient' button at the top of the screen,"
type textarea "*"
type textarea "Click the blue Add patient' button at the top of the screen, h"
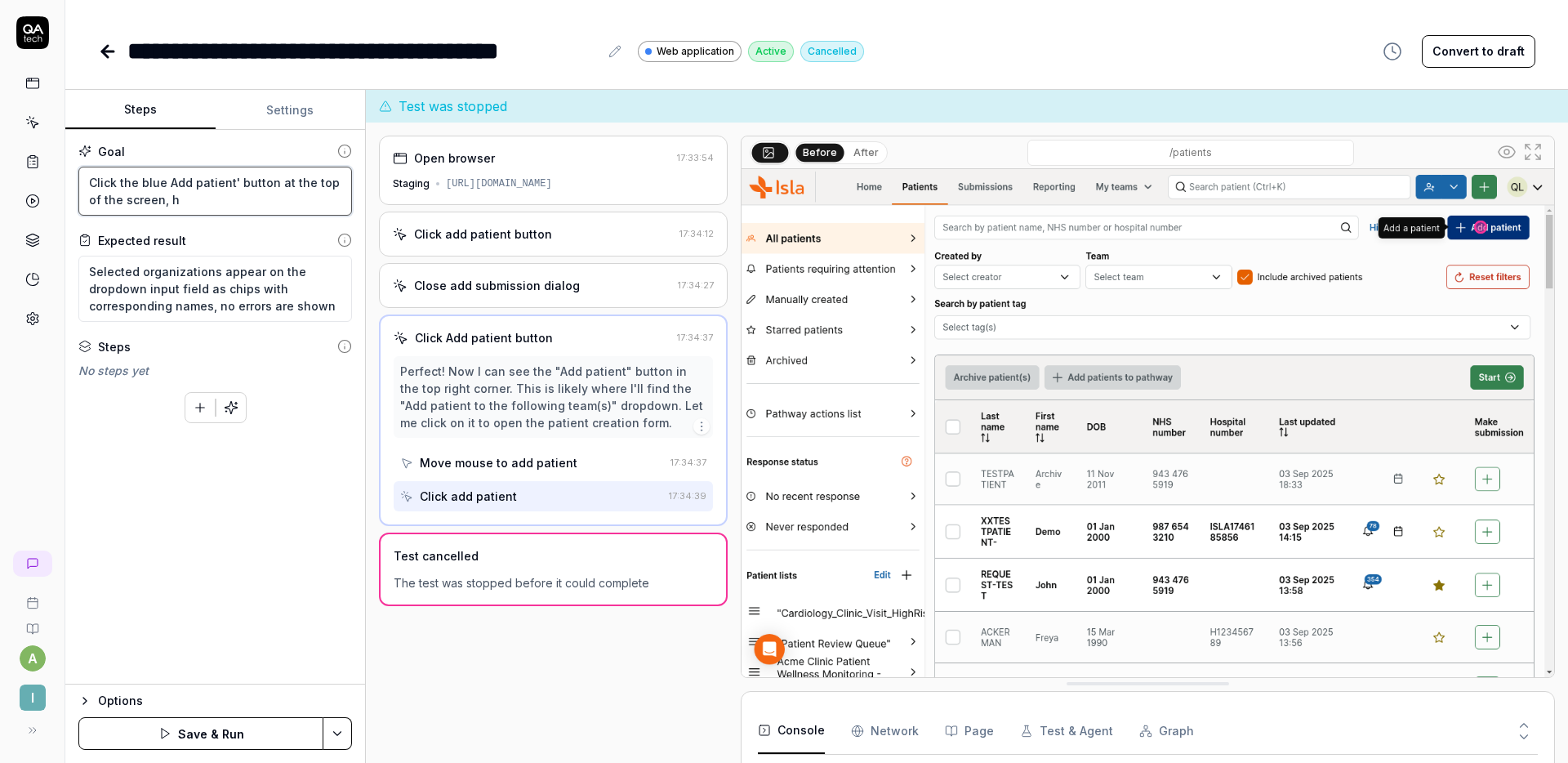
type textarea "*"
type textarea "Click the blue Add patient' button at the top of the screen,"
type textarea "*"
type textarea "Click the blue Add patient' button at the top of the screen, t"
type textarea "*"
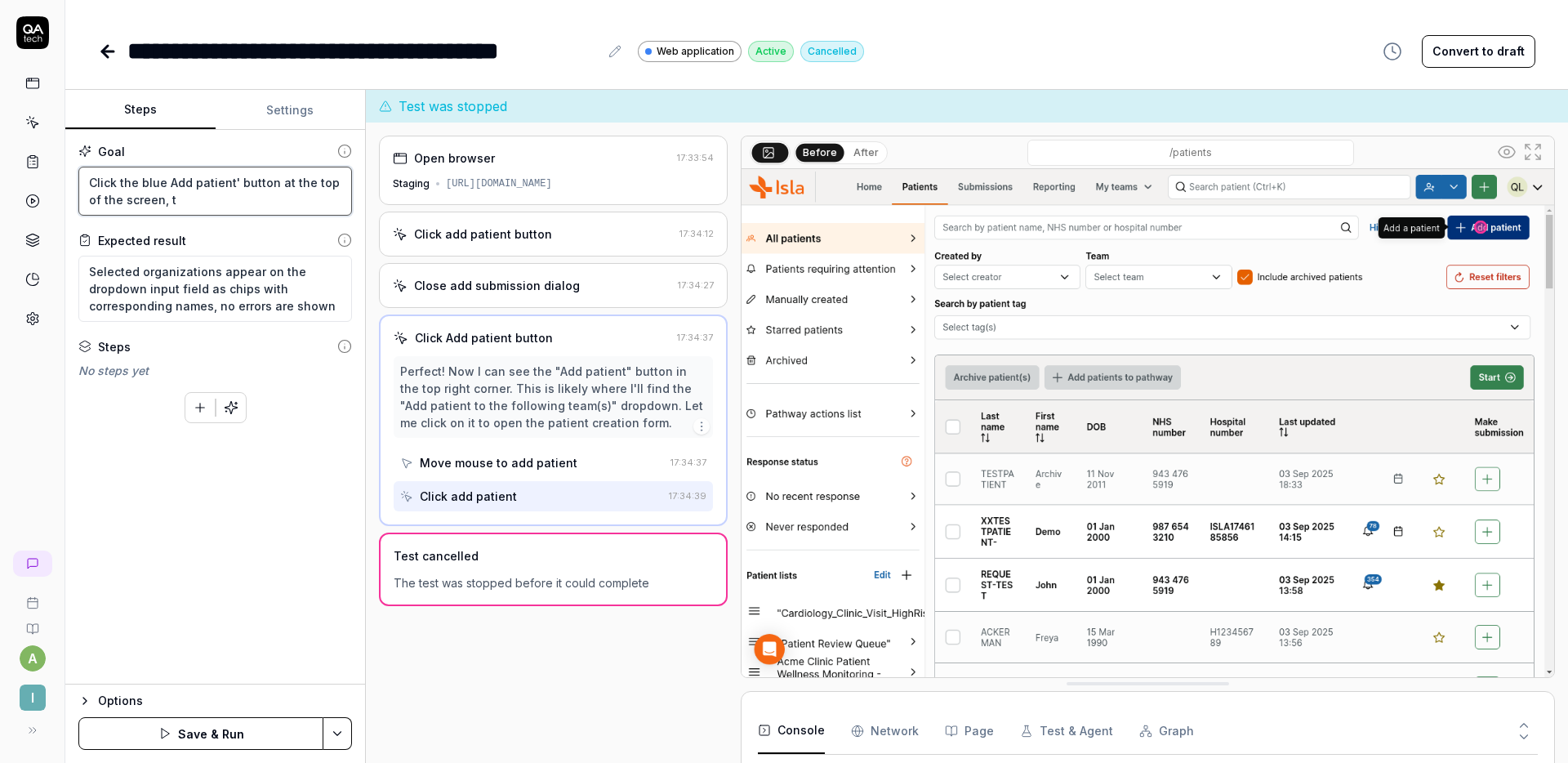
type textarea "Click the blue Add patient' button at the top of the screen, th"
type textarea "*"
type textarea "Click the blue Add patient' button at the top of the screen, the"
type textarea "*"
type textarea "Click the blue Add patient' button at the top of the screen, then"
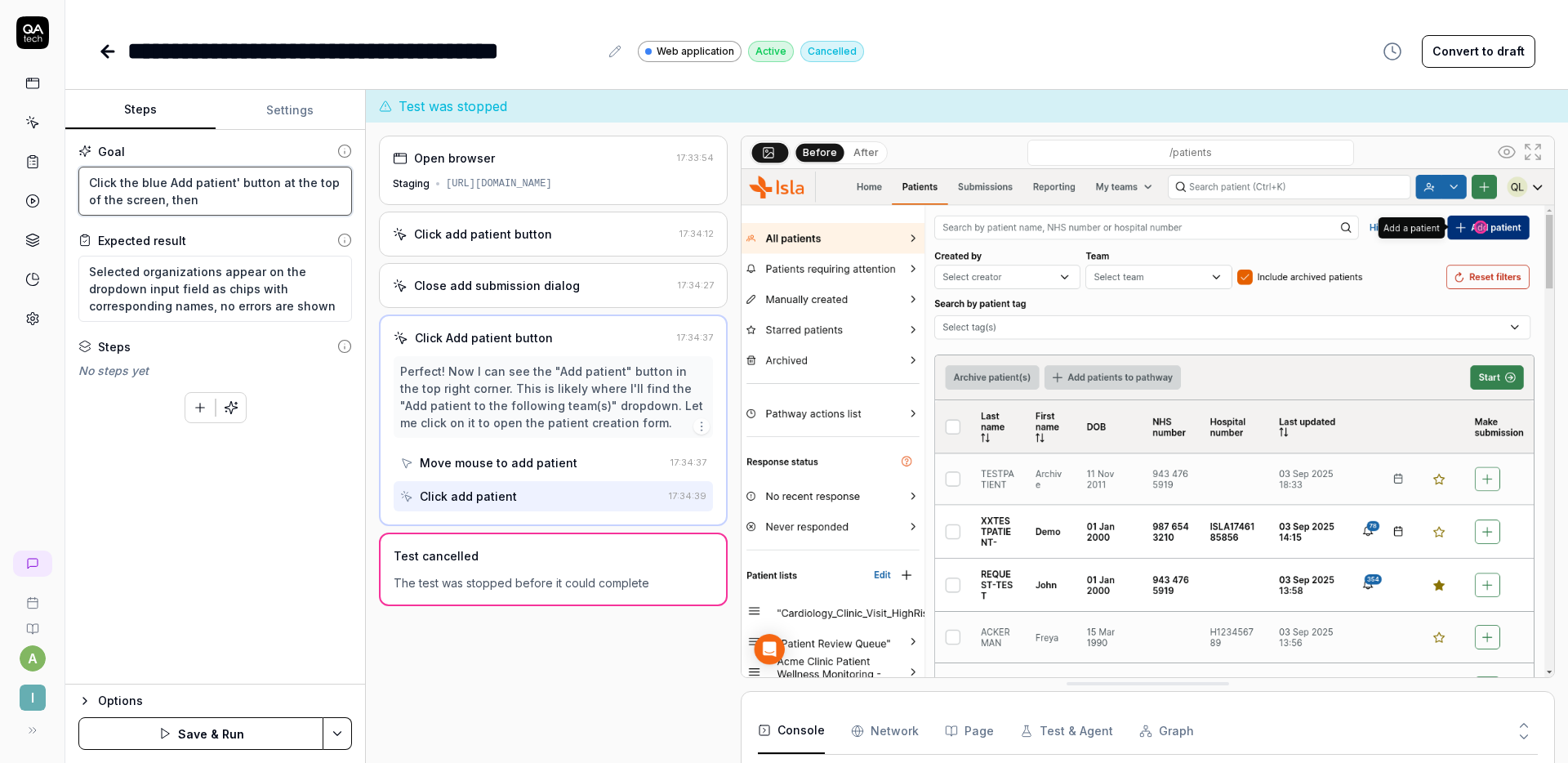
type textarea "*"
type textarea "Click the blue Add patient' button at the top of the screen, then"
type textarea "*"
type textarea "Click the blue Add patient' button at the top of the screen, then c"
type textarea "*"
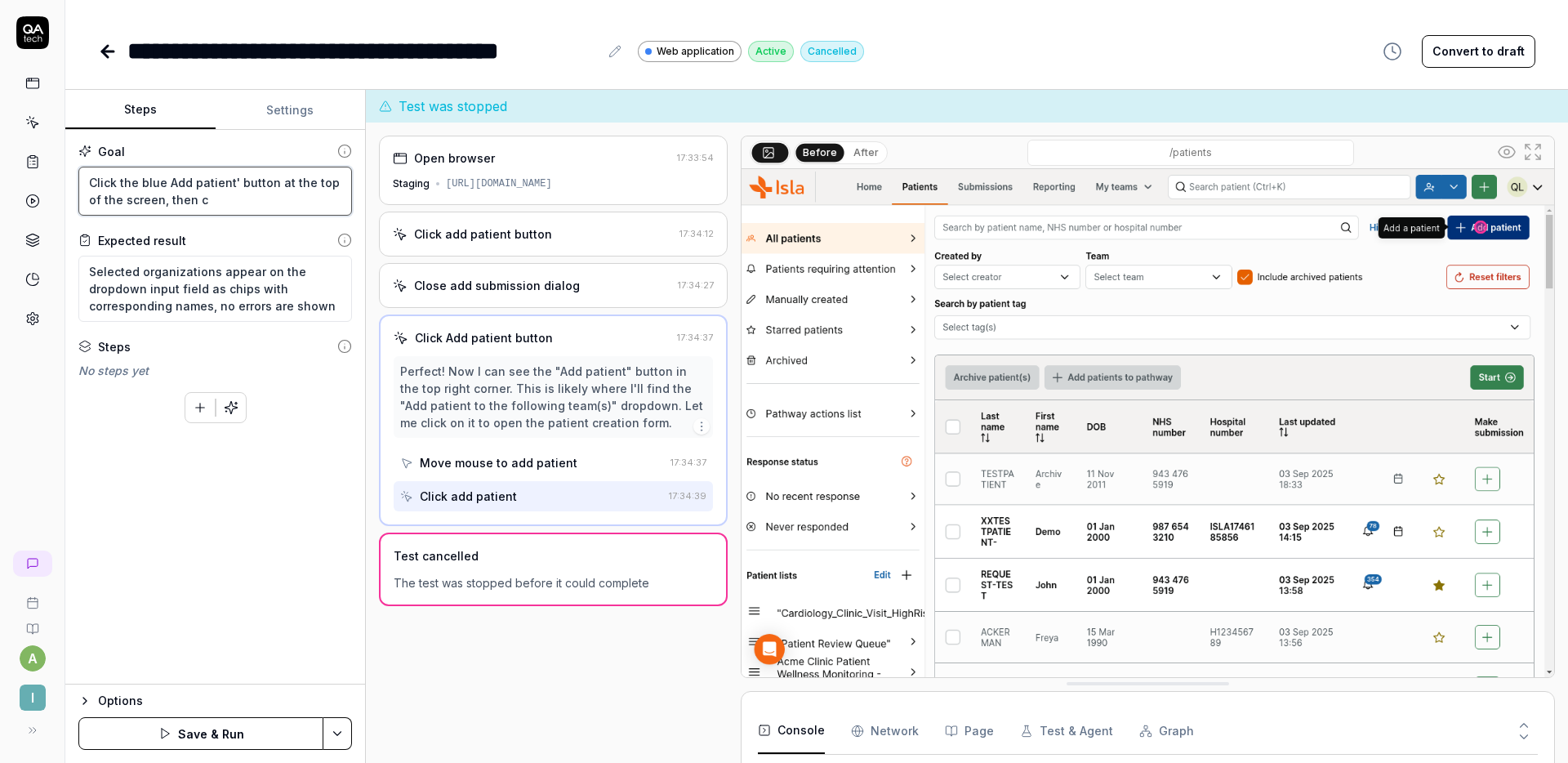
type textarea "Click the blue Add patient' button at the top of the screen, then cl"
type textarea "*"
type textarea "Click the blue Add patient' button at the top of the screen, then clic"
type textarea "*"
type textarea "Click the blue Add patient' button at the top of the screen, then click"
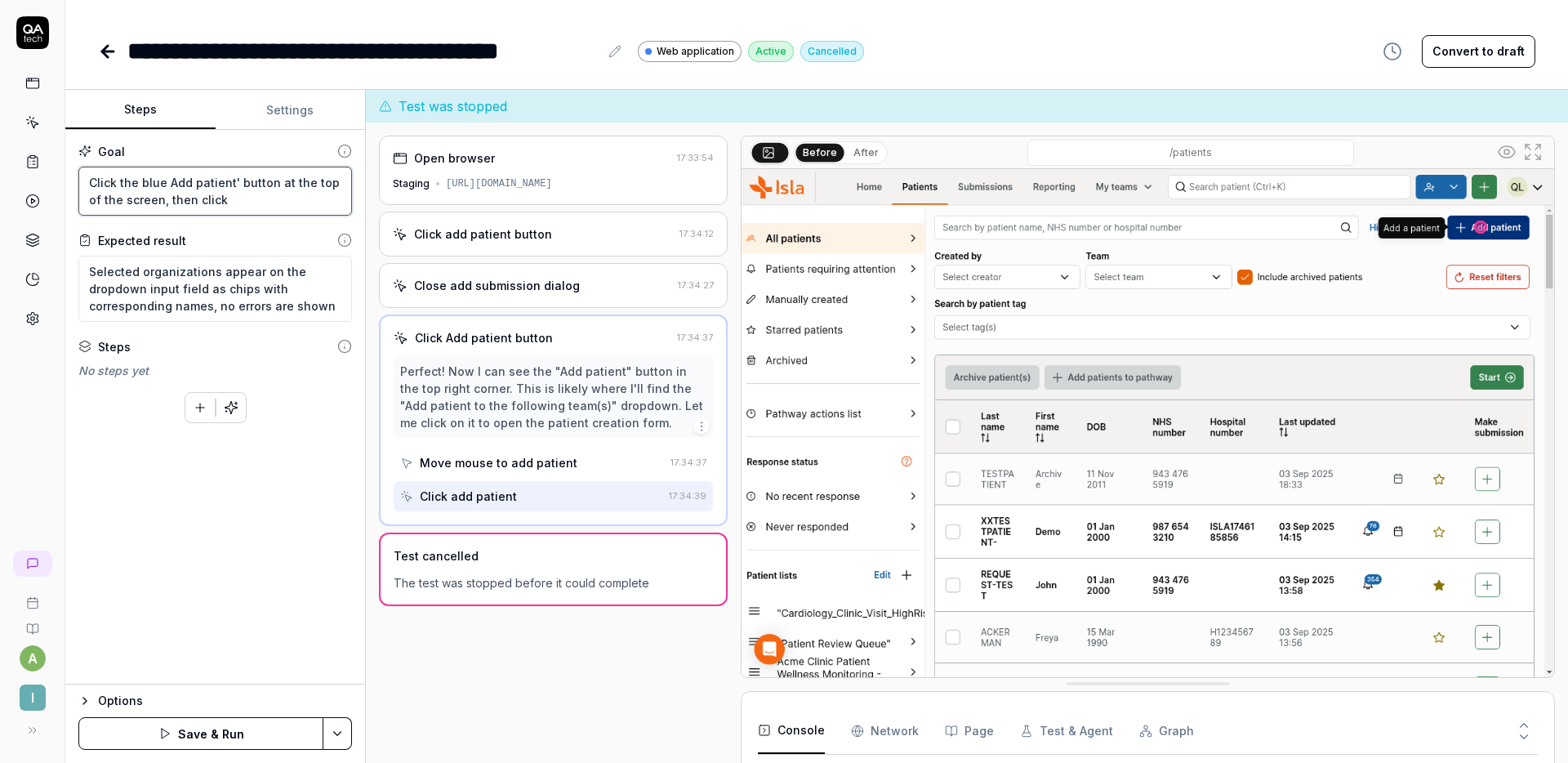
type textarea "*"
type textarea "Click the blue Add patient' button at the top of the screen, then click"
type textarea "*"
type textarea "Click the blue Add patient' button at the top of the screen, then click '"
type textarea "*"
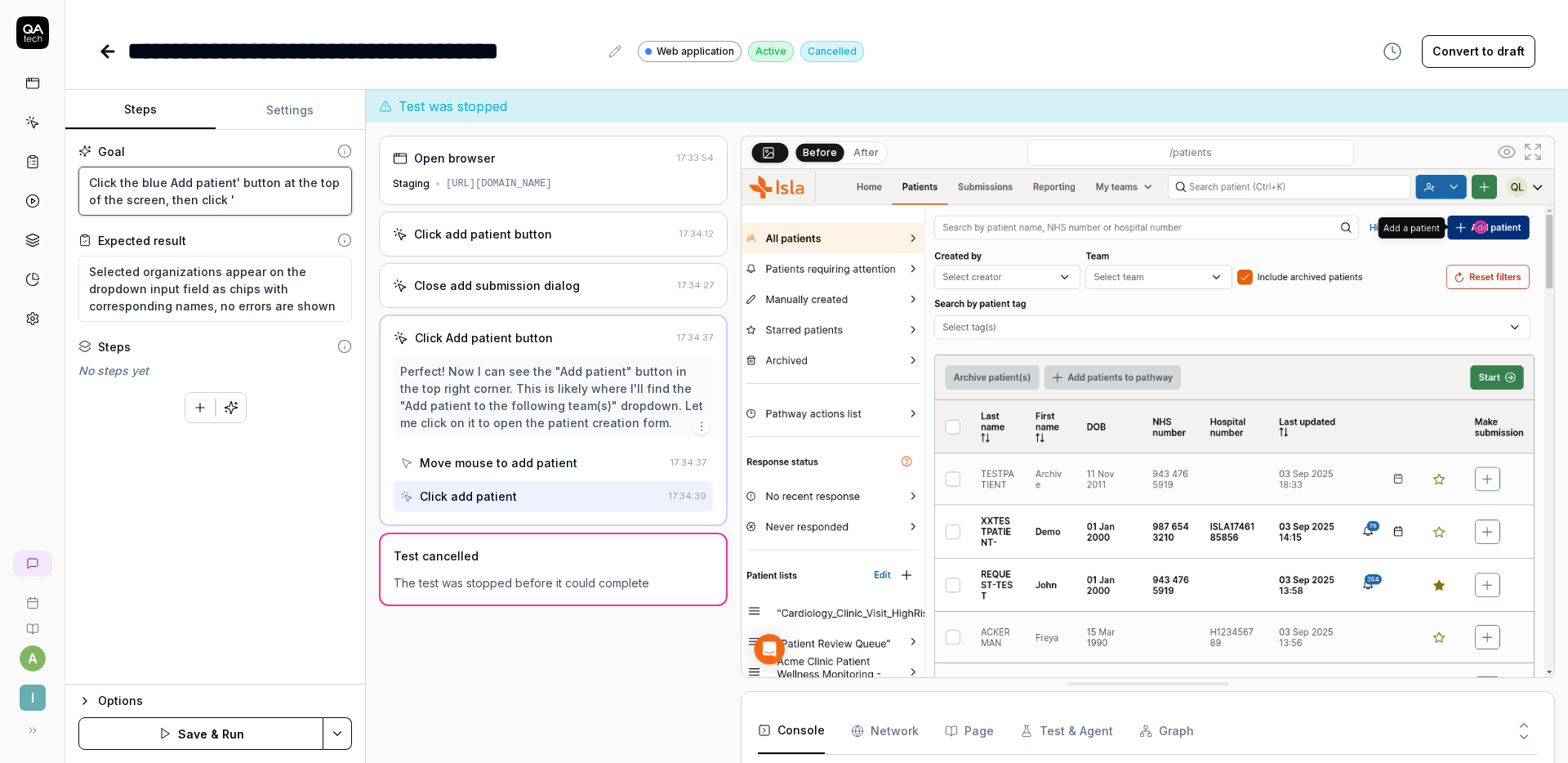
type textarea "Click the blue Add patient' button at the top of the screen, then click 'S"
type textarea "*"
type textarea "Click the blue Add patient' button at the top of the screen, then click 'Se"
type textarea "*"
type textarea "Click the blue Add patient' button at the top of the screen, then click 'Sel"
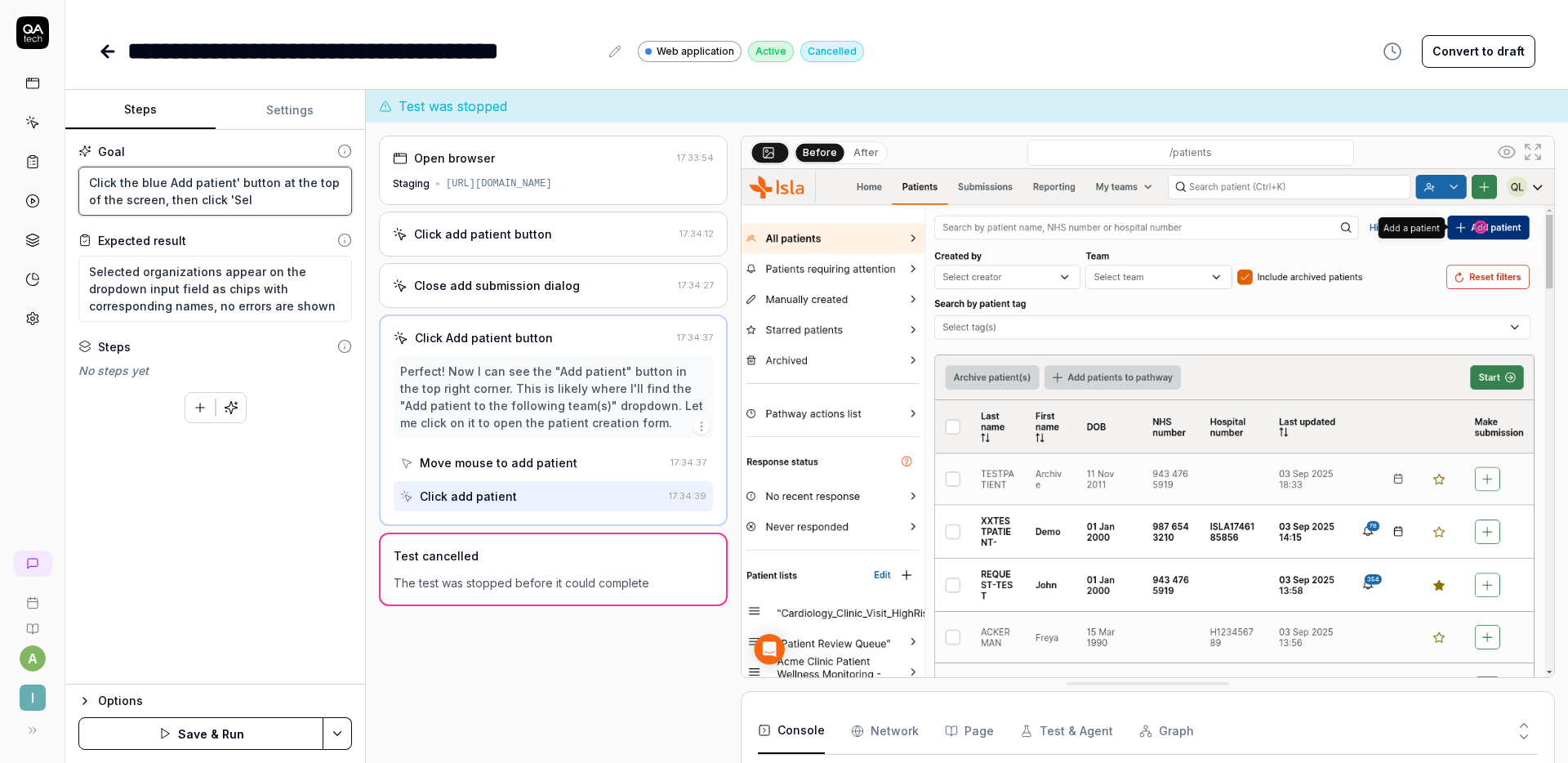
type textarea "*"
type textarea "Click the blue Add patient' button at the top of the screen, then click 'Selec"
type textarea "*"
type textarea "Click the blue Add patient' button at the top of the screen, then click 'Select"
type textarea "*"
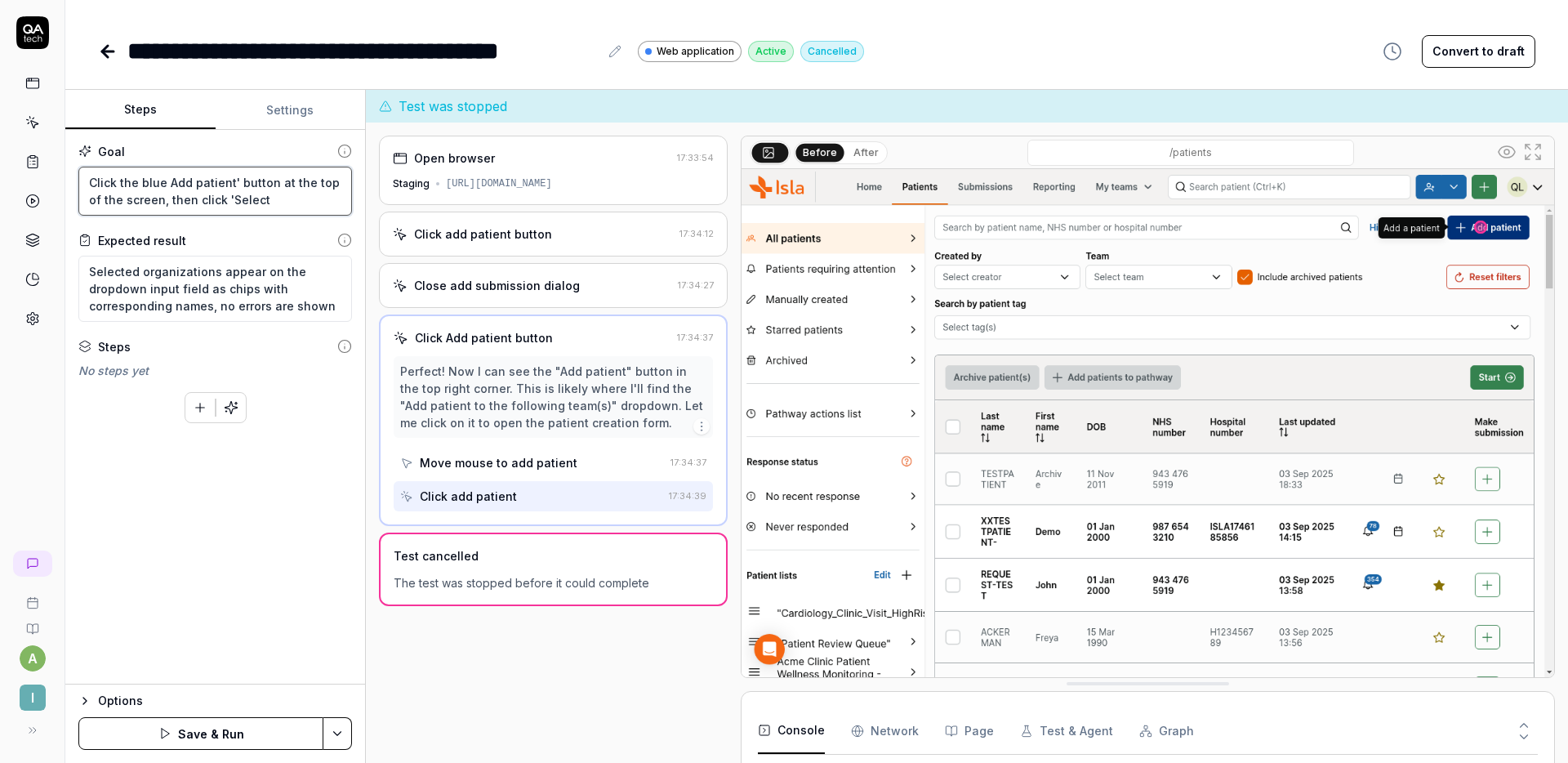
type textarea "Click the blue Add patient' button at the top of the screen, then click 'Select"
type textarea "*"
type textarea "Click the blue Add patient' button at the top of the screen, then click 'Select…"
type textarea "*"
type textarea "Click the blue Add patient' button at the top of the screen, then click 'Select…"
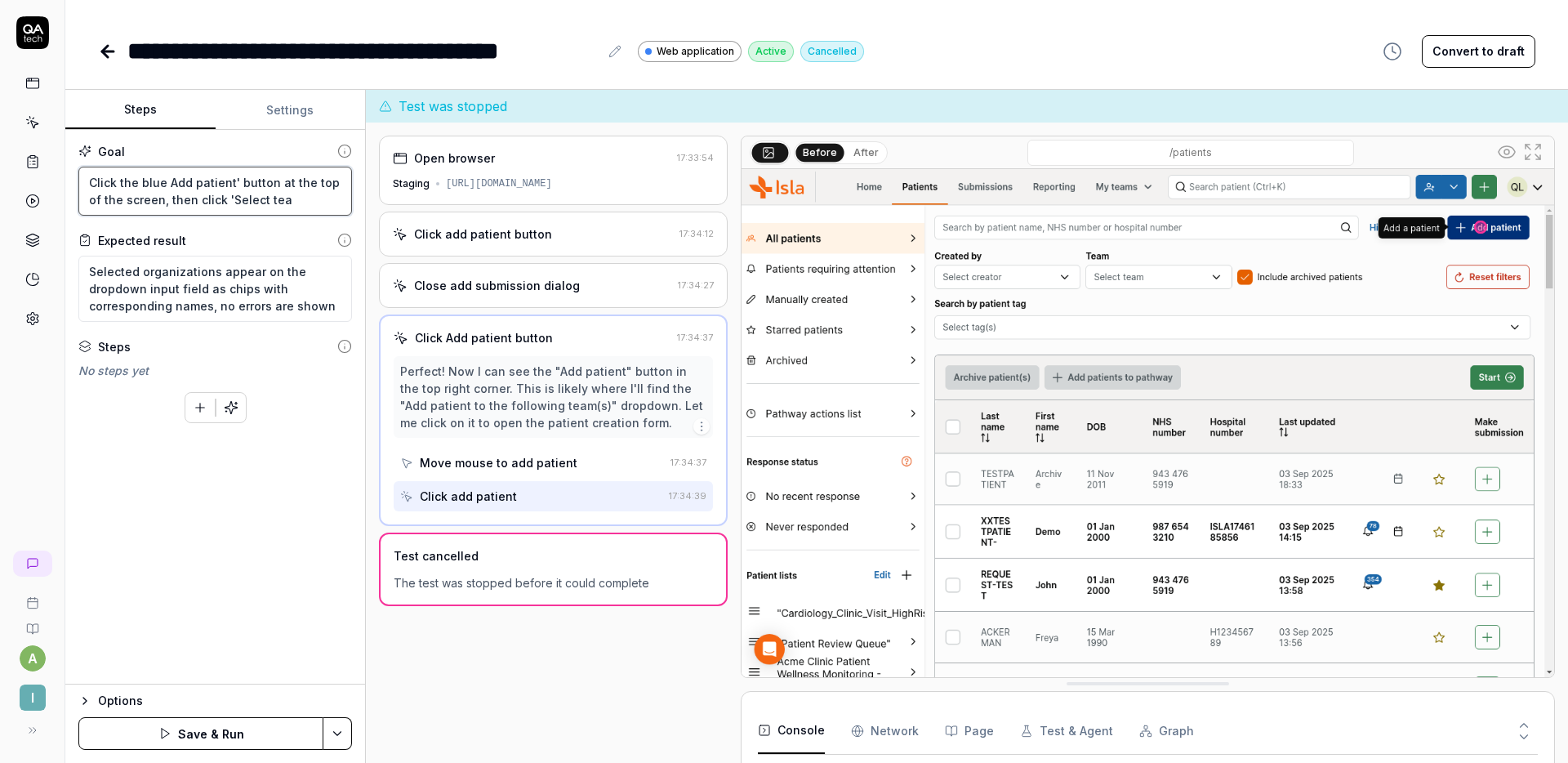
type textarea "*"
type textarea "Click the blue Add patient' button at the top of the screen, then click 'Select…"
type textarea "*"
type textarea "Click the blue Add patient' button at the top of the screen, then click 'Select…"
type textarea "*"
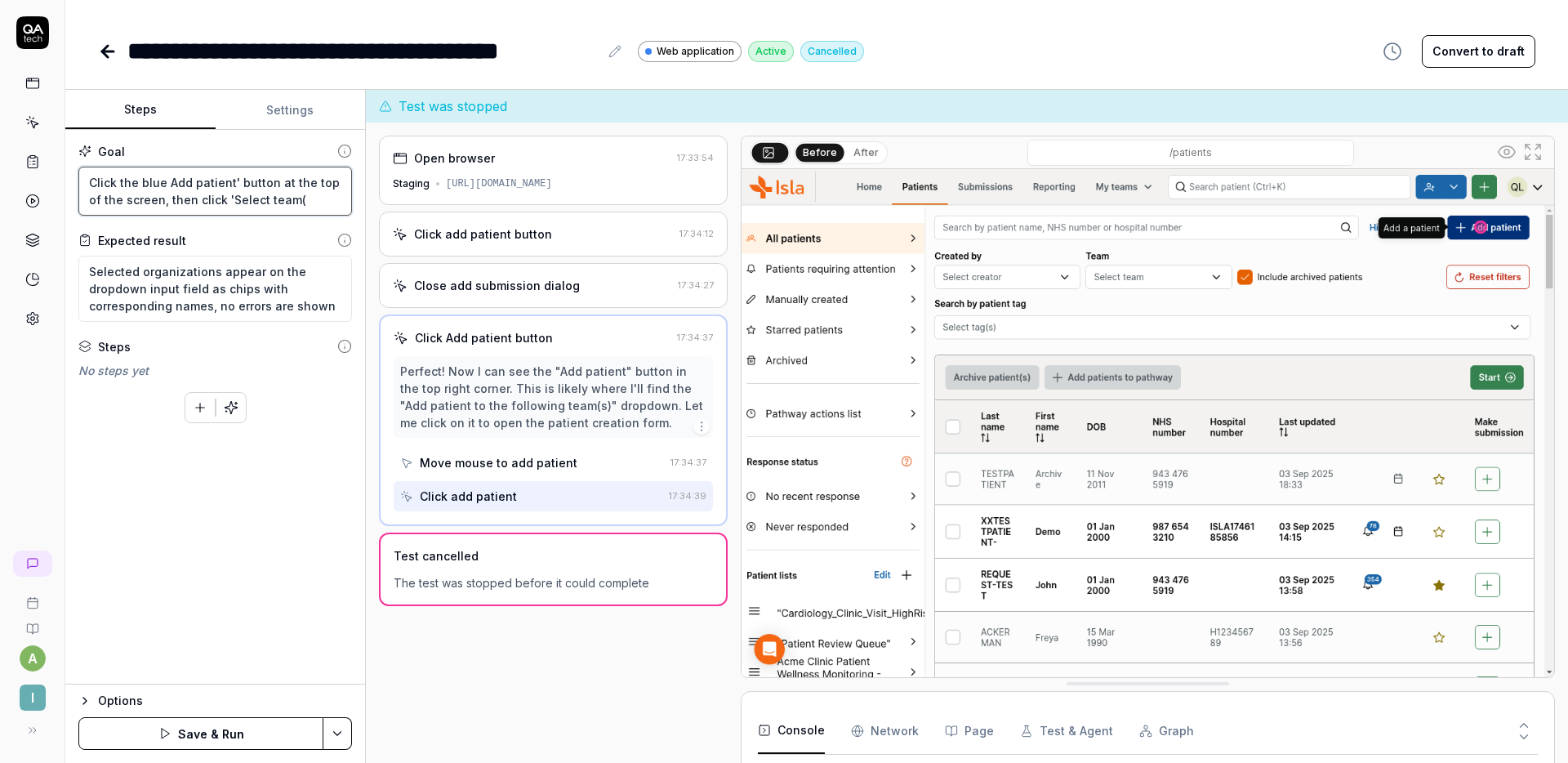
type textarea "Click the blue Add patient' button at the top of the screen, then click 'Select…"
type textarea "*"
type textarea "Click the blue Add patient' button at the top of the screen, then click 'Select…"
type textarea "*"
type textarea "Click the blue Add patient' button at the top of the screen, then click 'Select…"
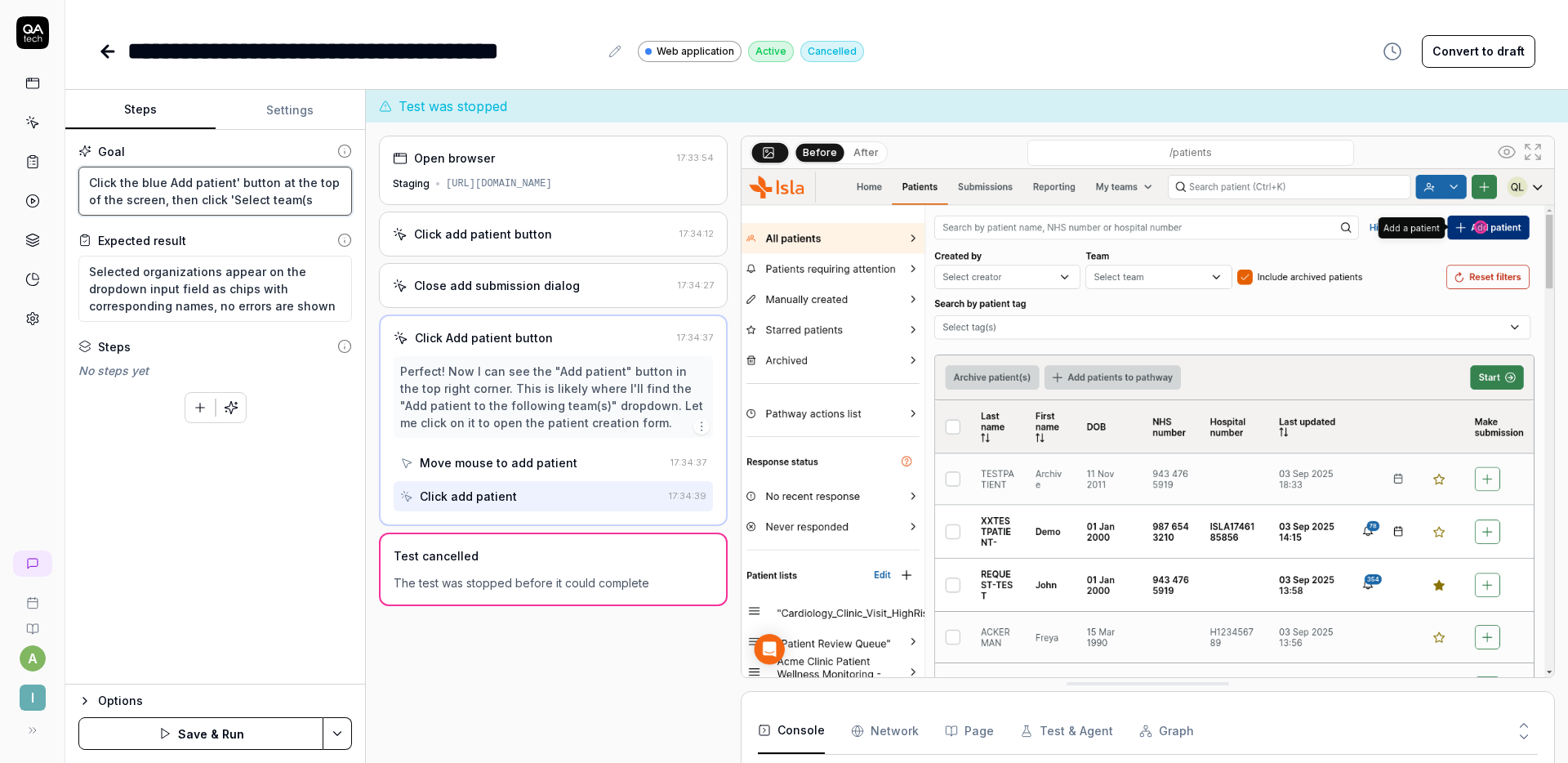
type textarea "*"
type textarea "Click the blue Add patient' button at the top of the screen, then click 'Select…"
type textarea "*"
type textarea "Click the blue Add patient' button at the top of the screen, then click 'Select…"
type textarea "*"
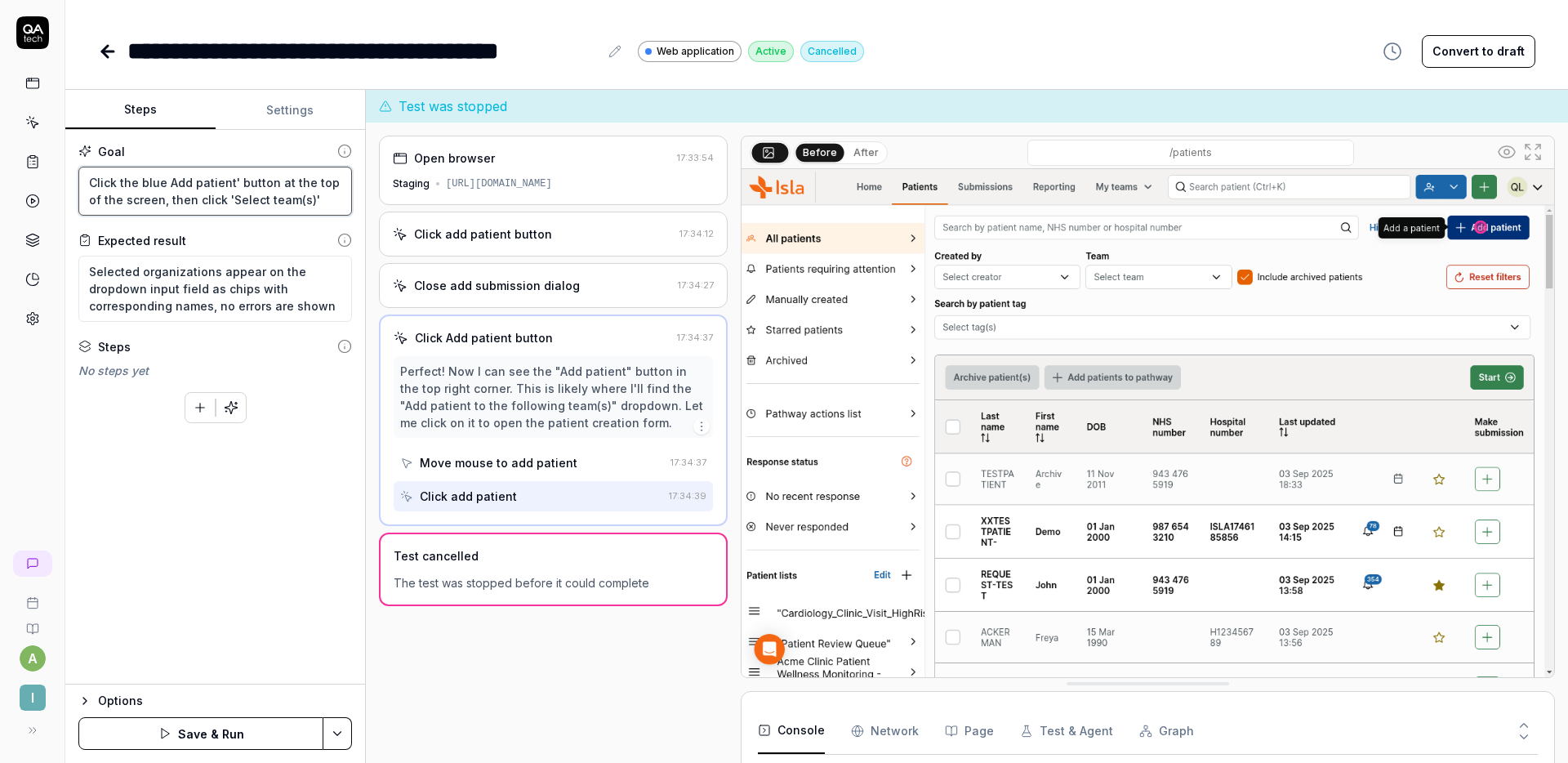
type textarea "Click the blue Add patient' button at the top of the screen, then click 'Select…"
type textarea "*"
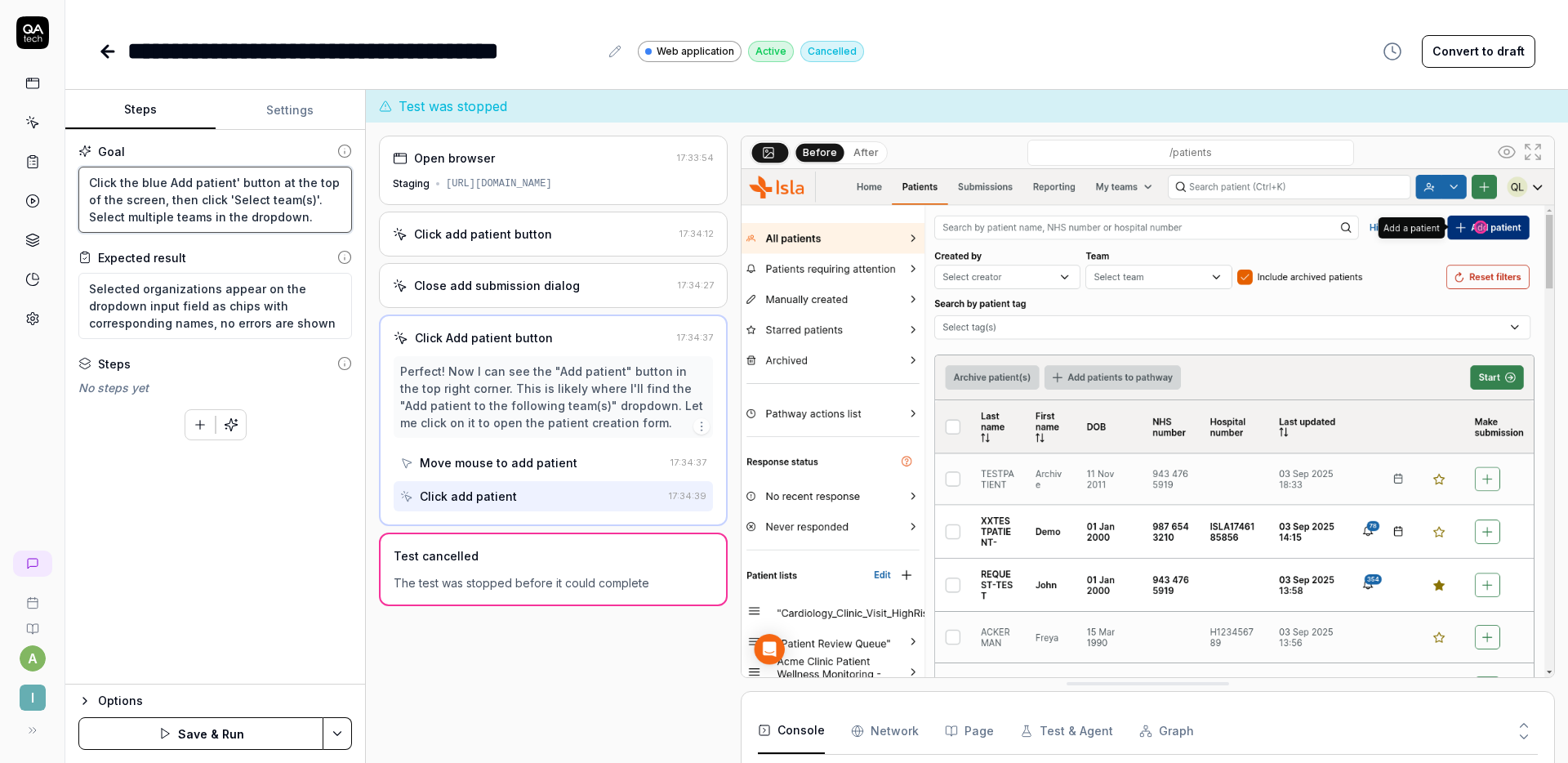
click at [114, 219] on textarea "Click the blue Add patient' button at the top of the screen, then click 'Select…" at bounding box center [216, 199] width 274 height 66
click at [218, 731] on button "Save & Run" at bounding box center [201, 732] width 245 height 32
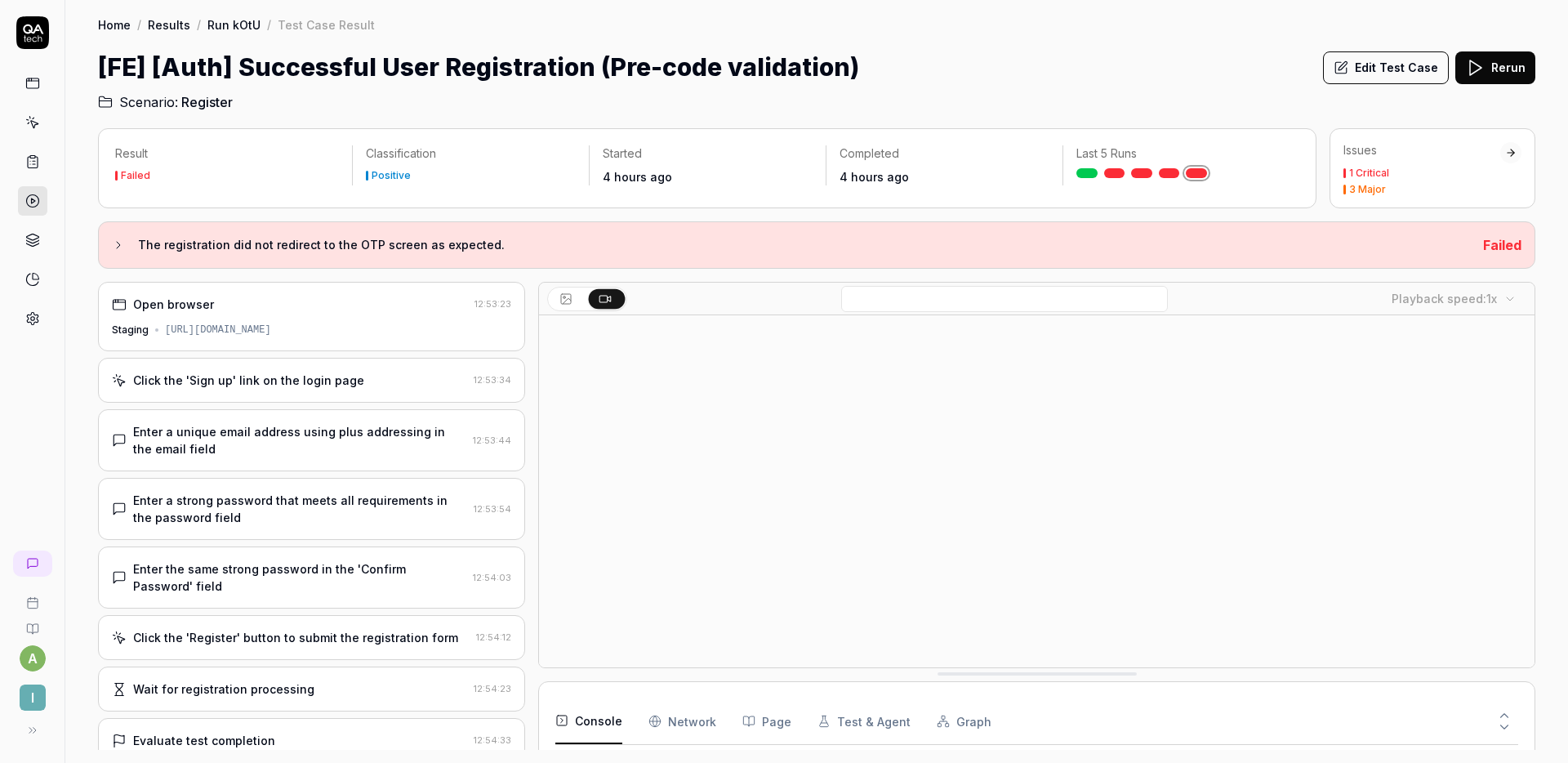
click at [312, 461] on div "Enter a unique email address using plus addressing in the email field 12:53:44" at bounding box center [312, 440] width 427 height 62
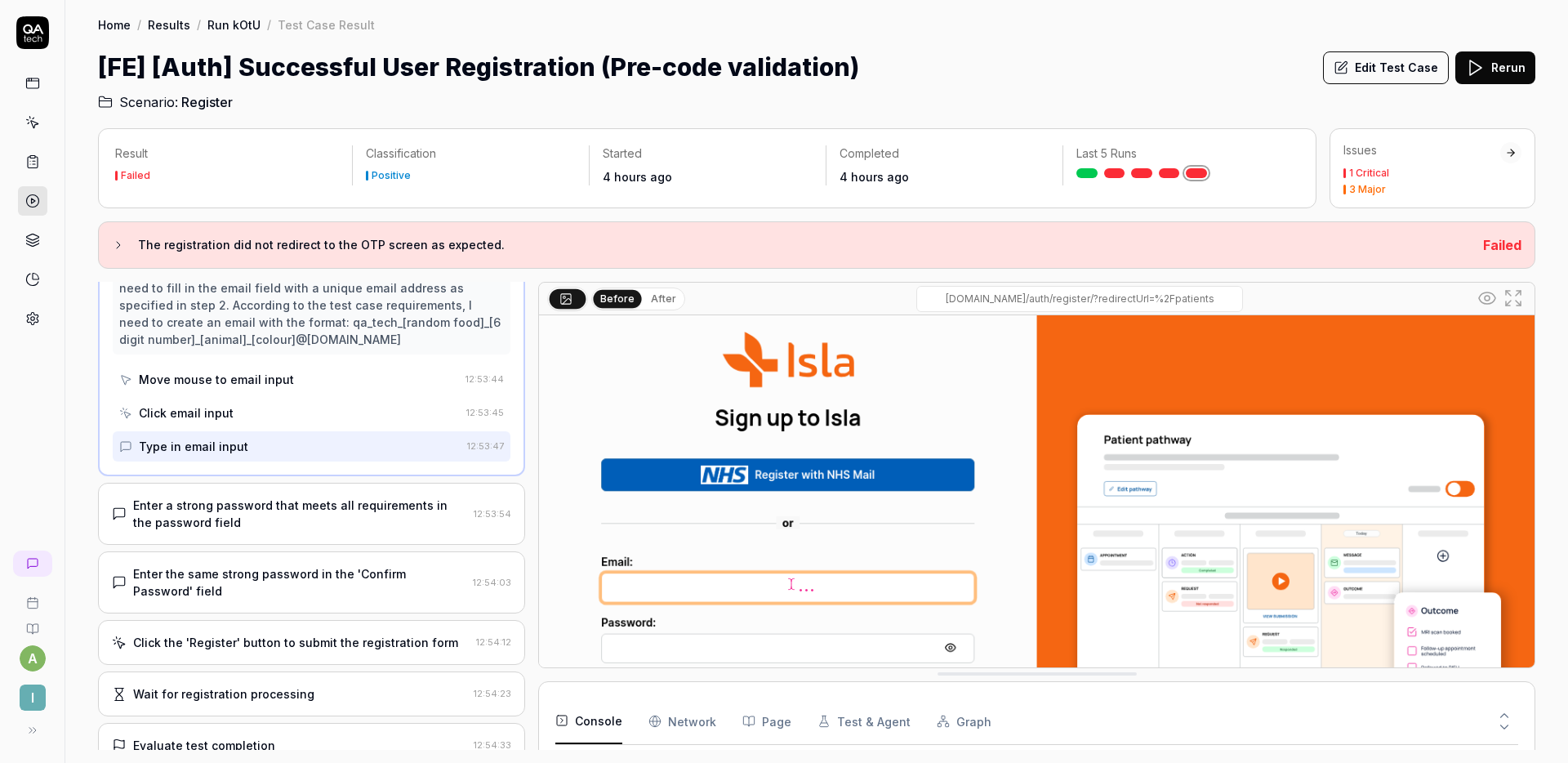
click at [292, 508] on div "Enter a strong password that meets all requirements in the password field" at bounding box center [299, 513] width 334 height 34
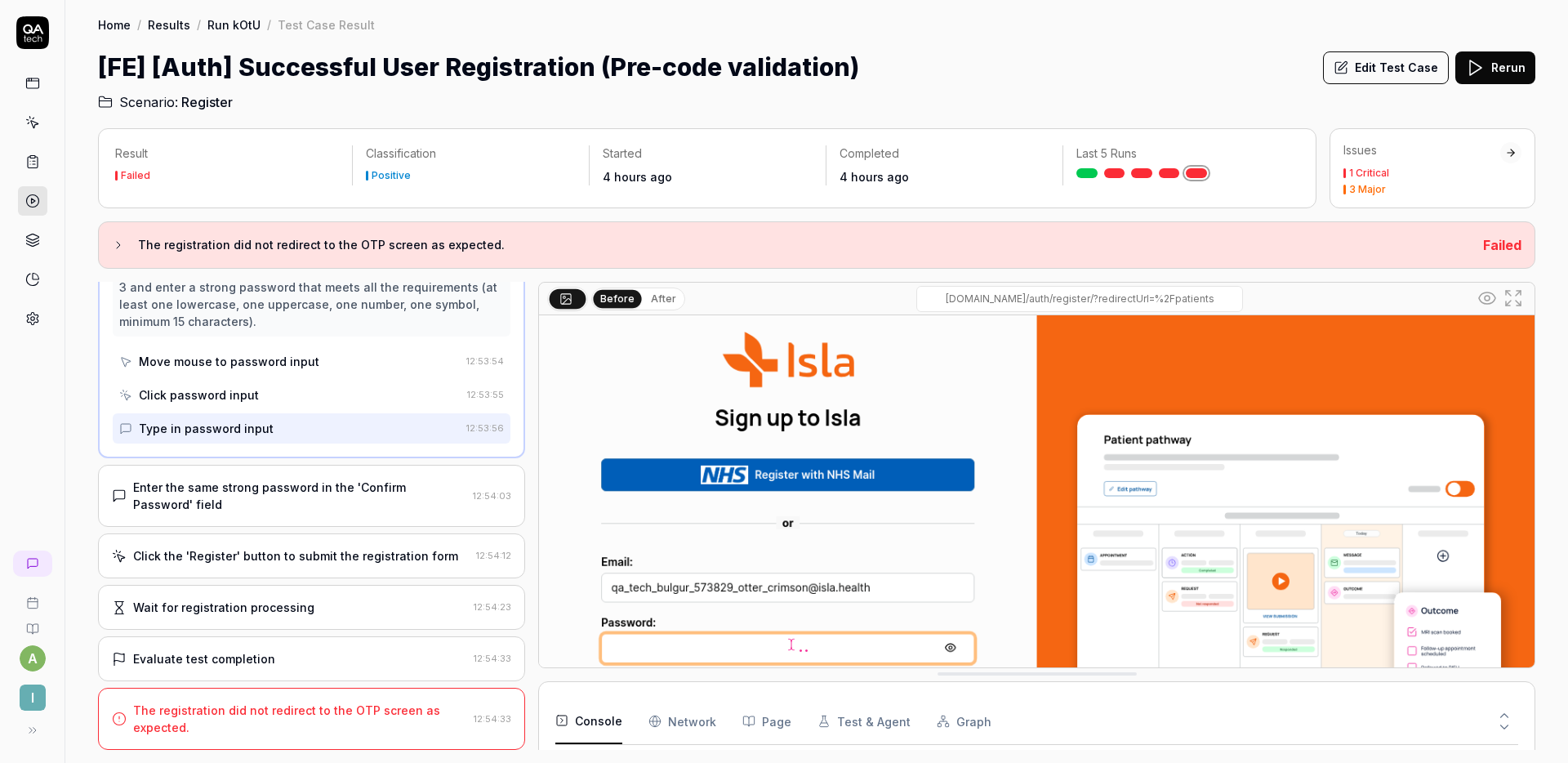
click at [335, 490] on div "Enter the same strong password in the 'Confirm Password' field" at bounding box center [299, 495] width 333 height 34
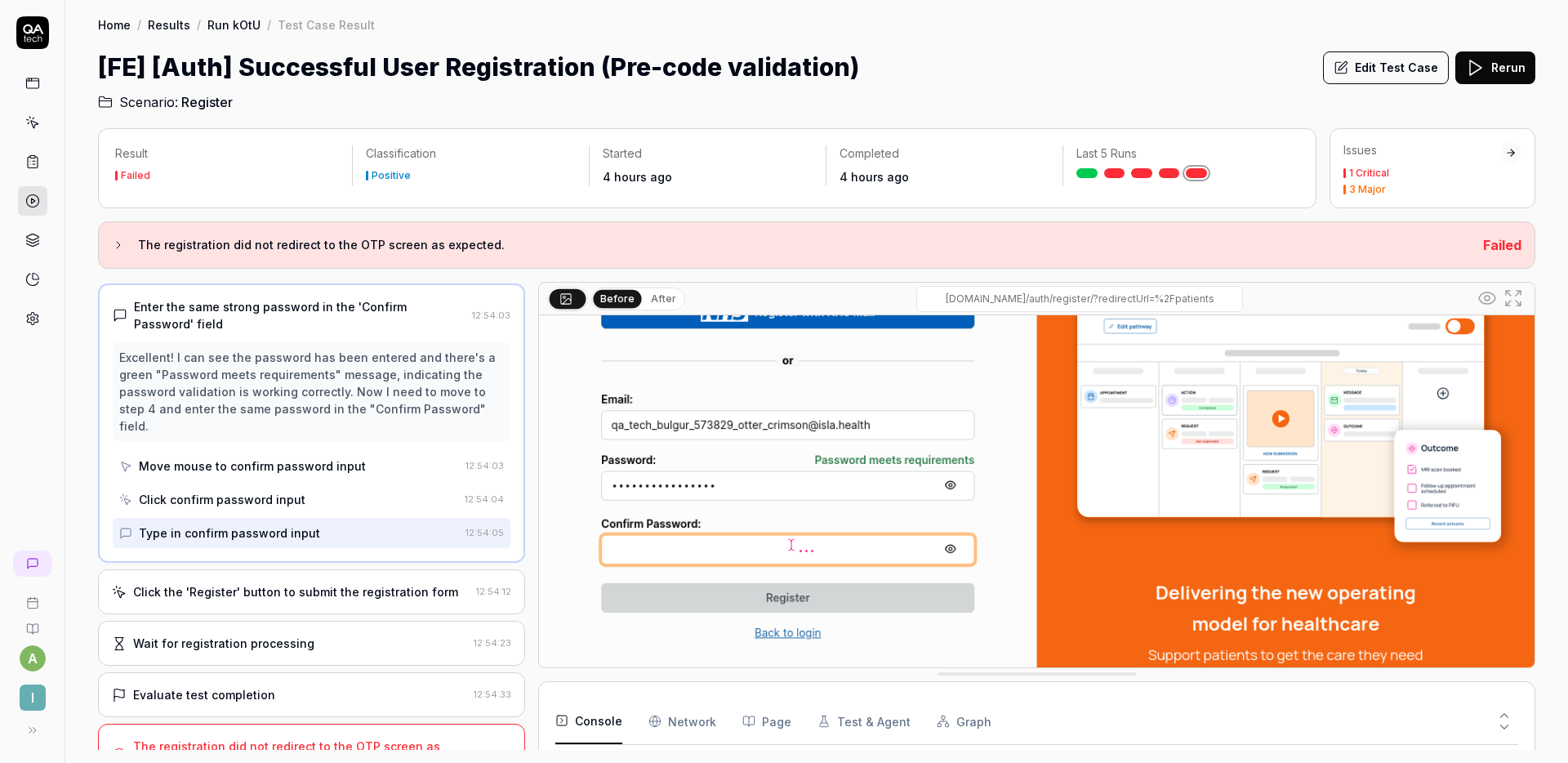
scroll to position [164, 0]
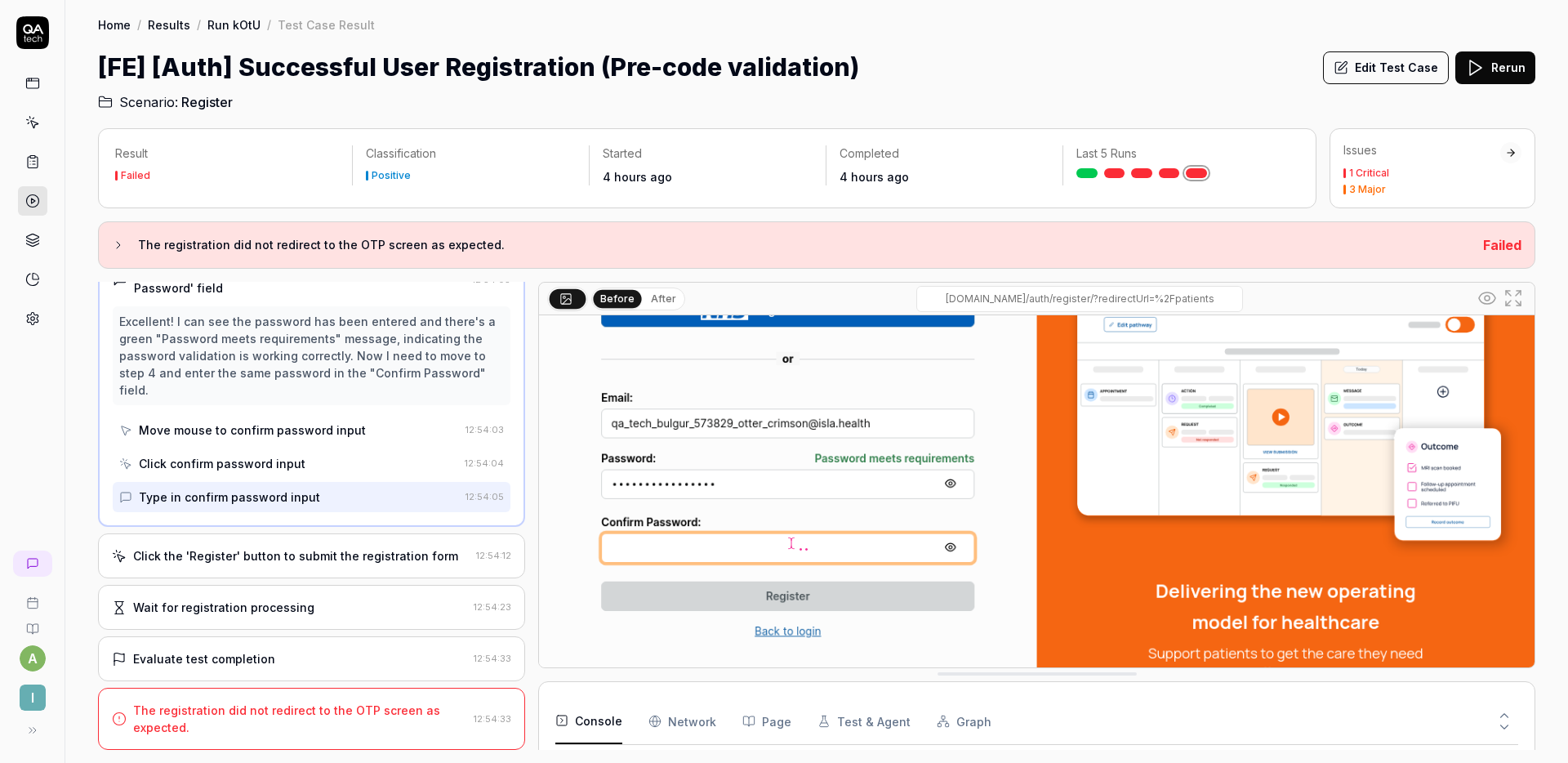
click at [274, 556] on div "Click the 'Register' button to submit the registration form" at bounding box center [295, 555] width 325 height 17
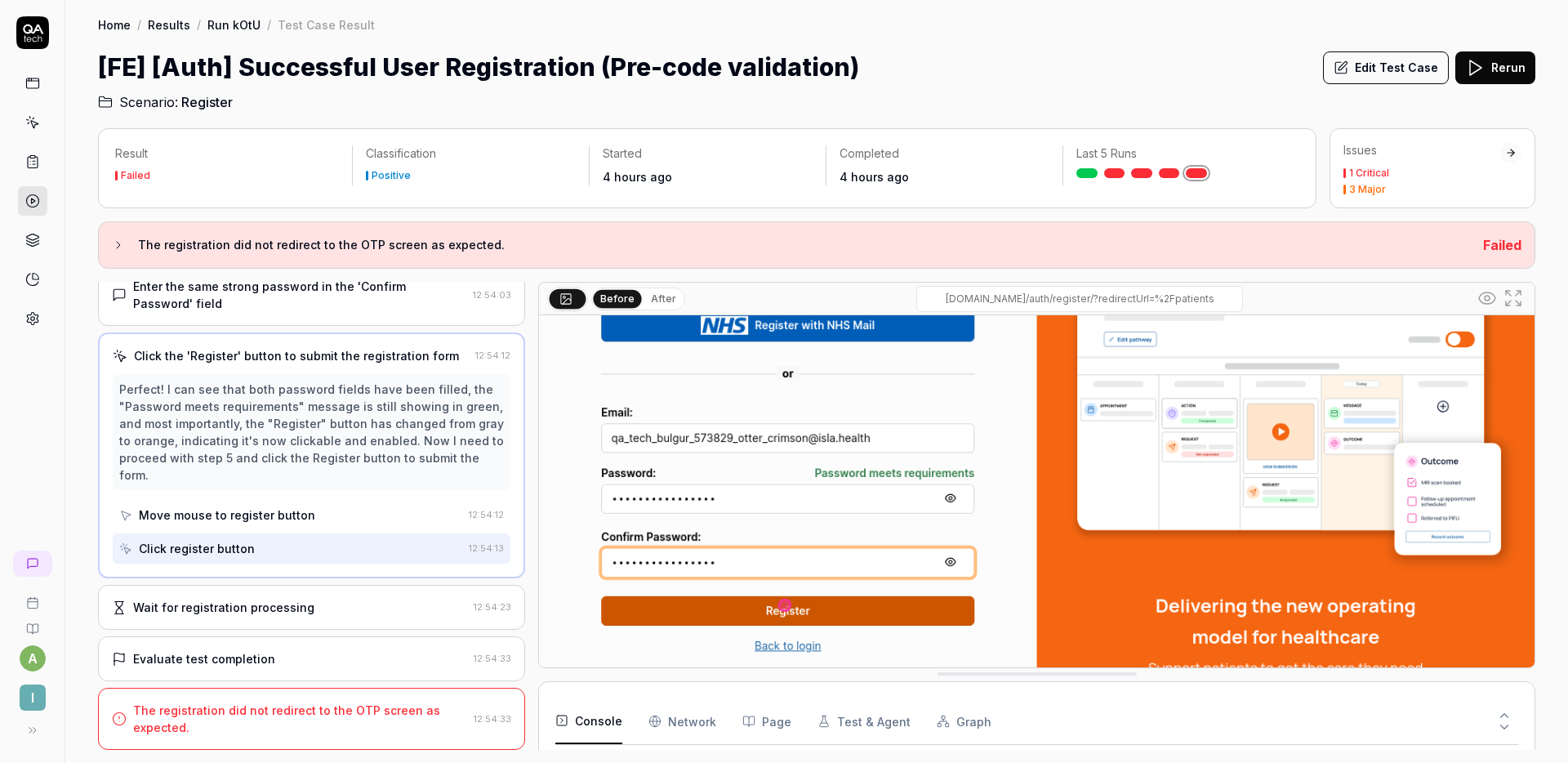
scroll to position [156, 0]
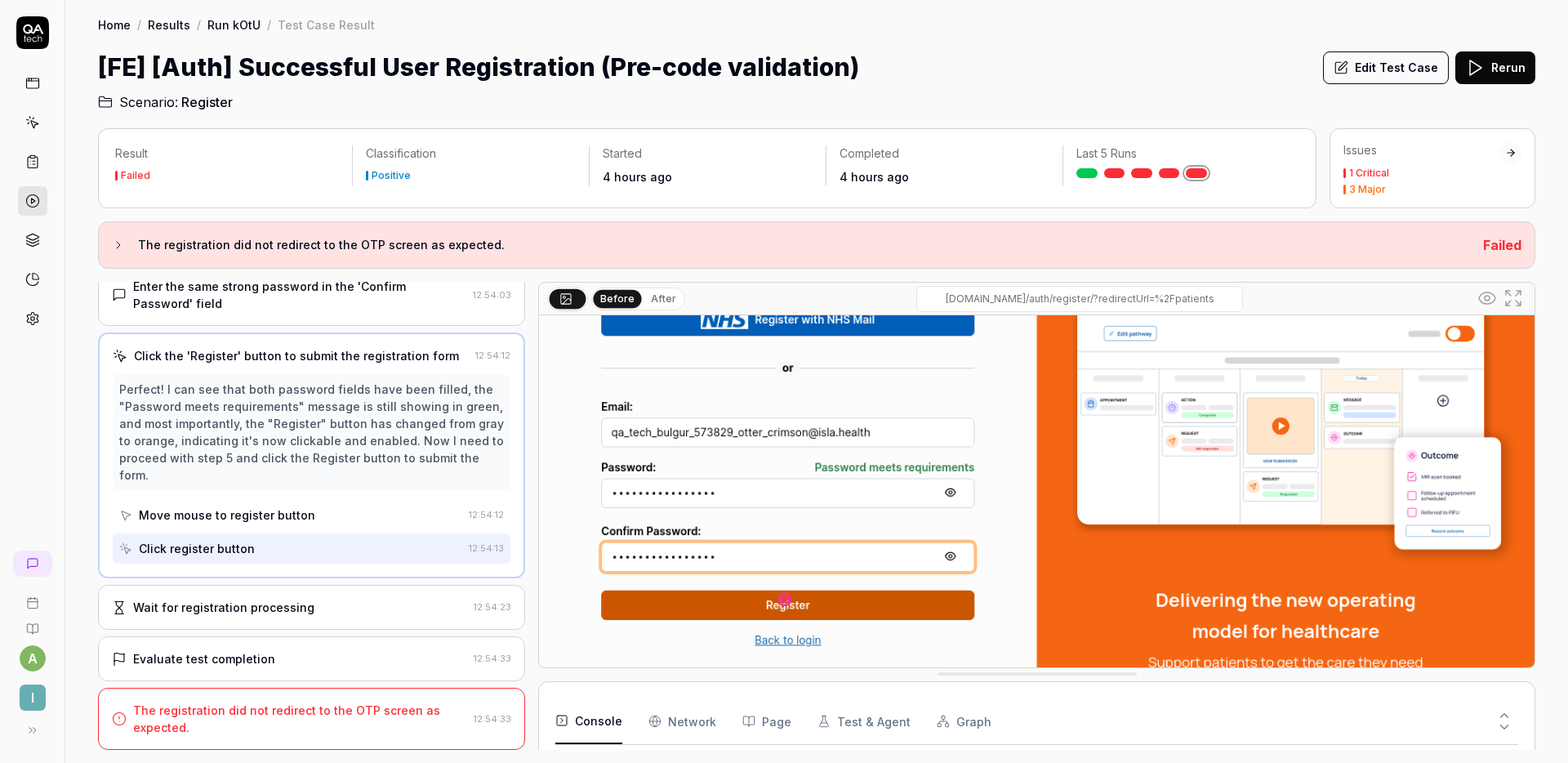
click at [306, 610] on div "Wait for registration processing" at bounding box center [290, 606] width 356 height 17
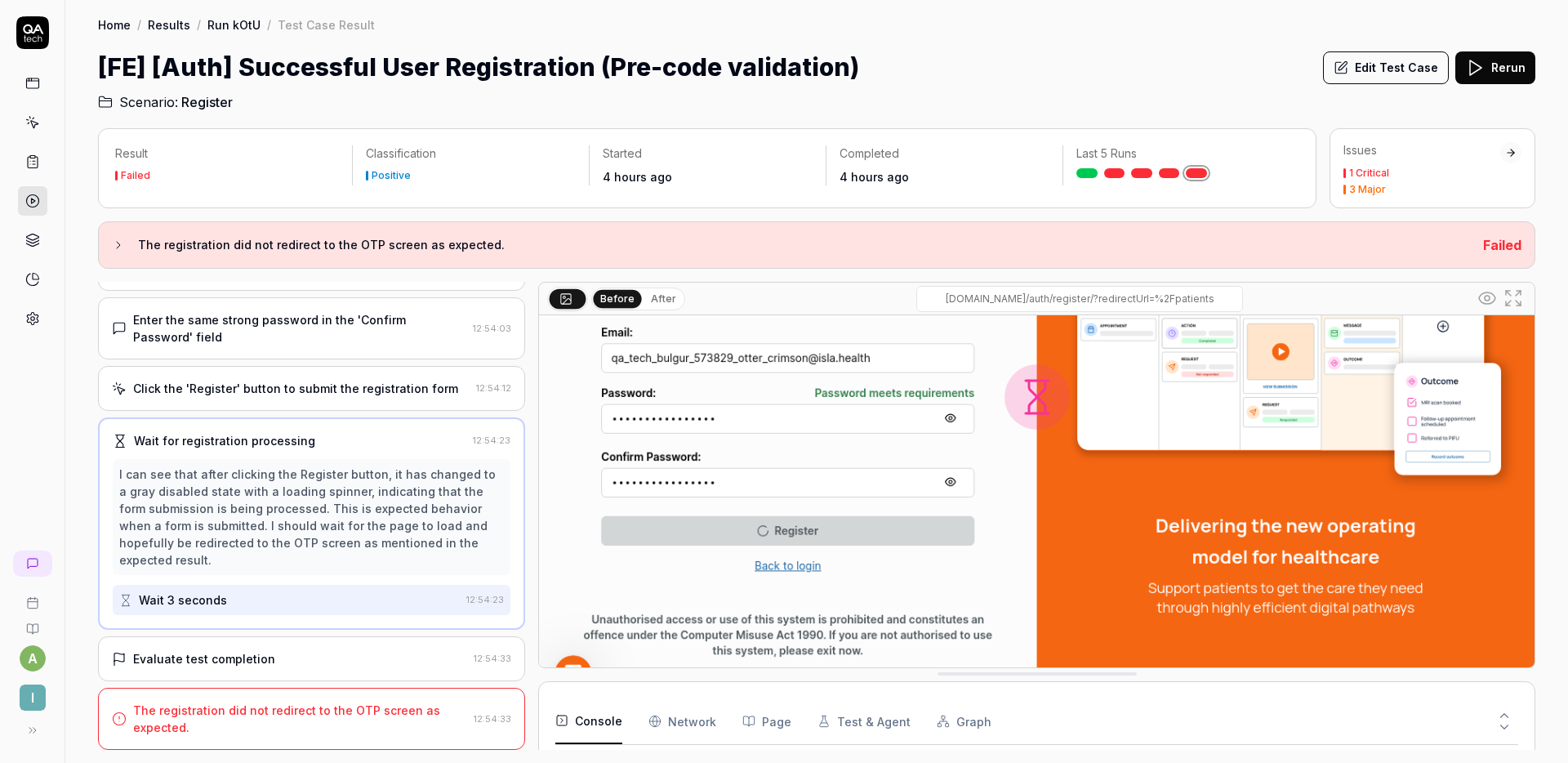
scroll to position [241, 0]
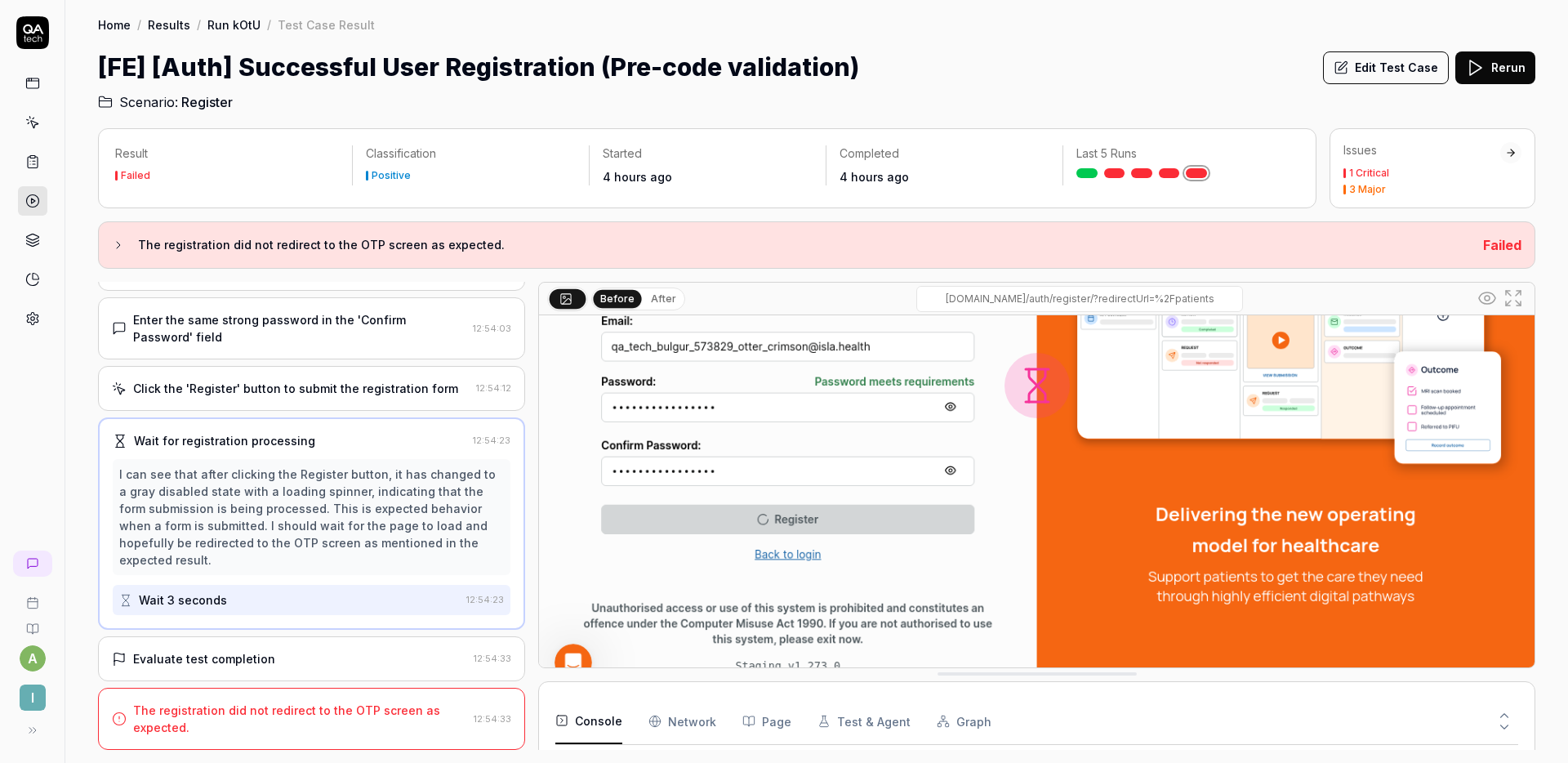
click at [250, 663] on div "Evaluate test completion" at bounding box center [204, 658] width 142 height 17
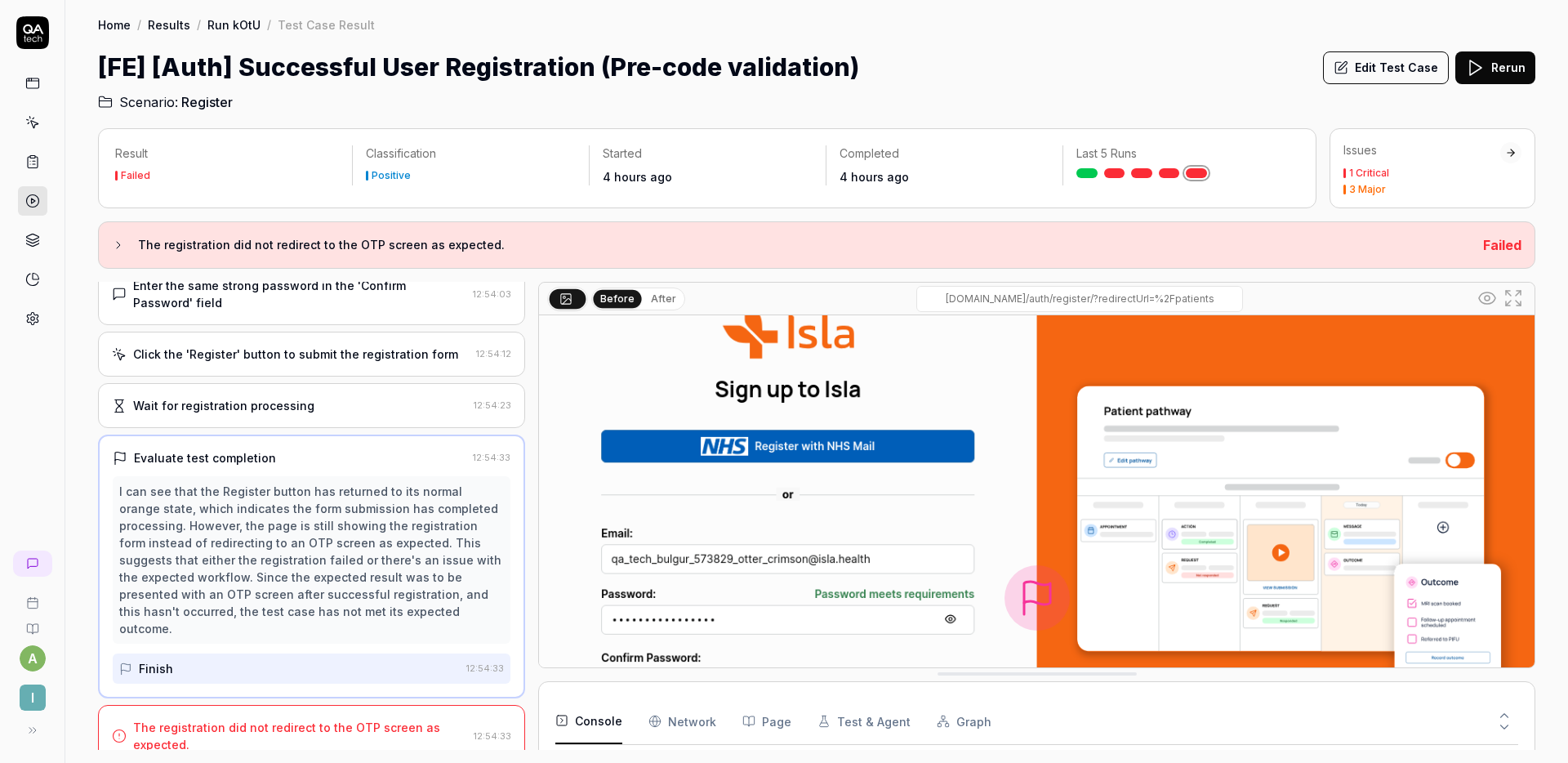
scroll to position [0, 0]
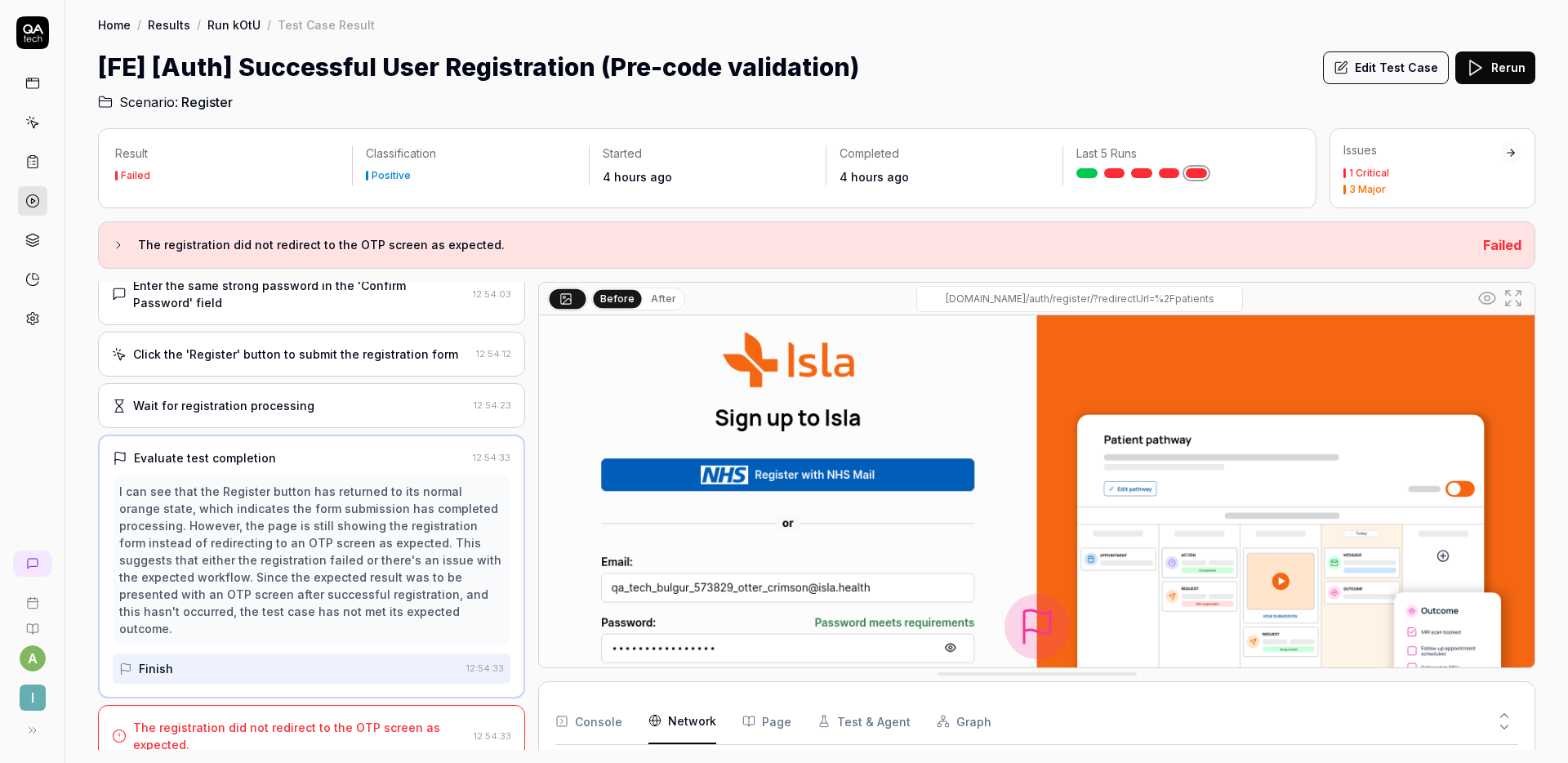
click at [696, 708] on Requests "Network" at bounding box center [683, 721] width 68 height 45
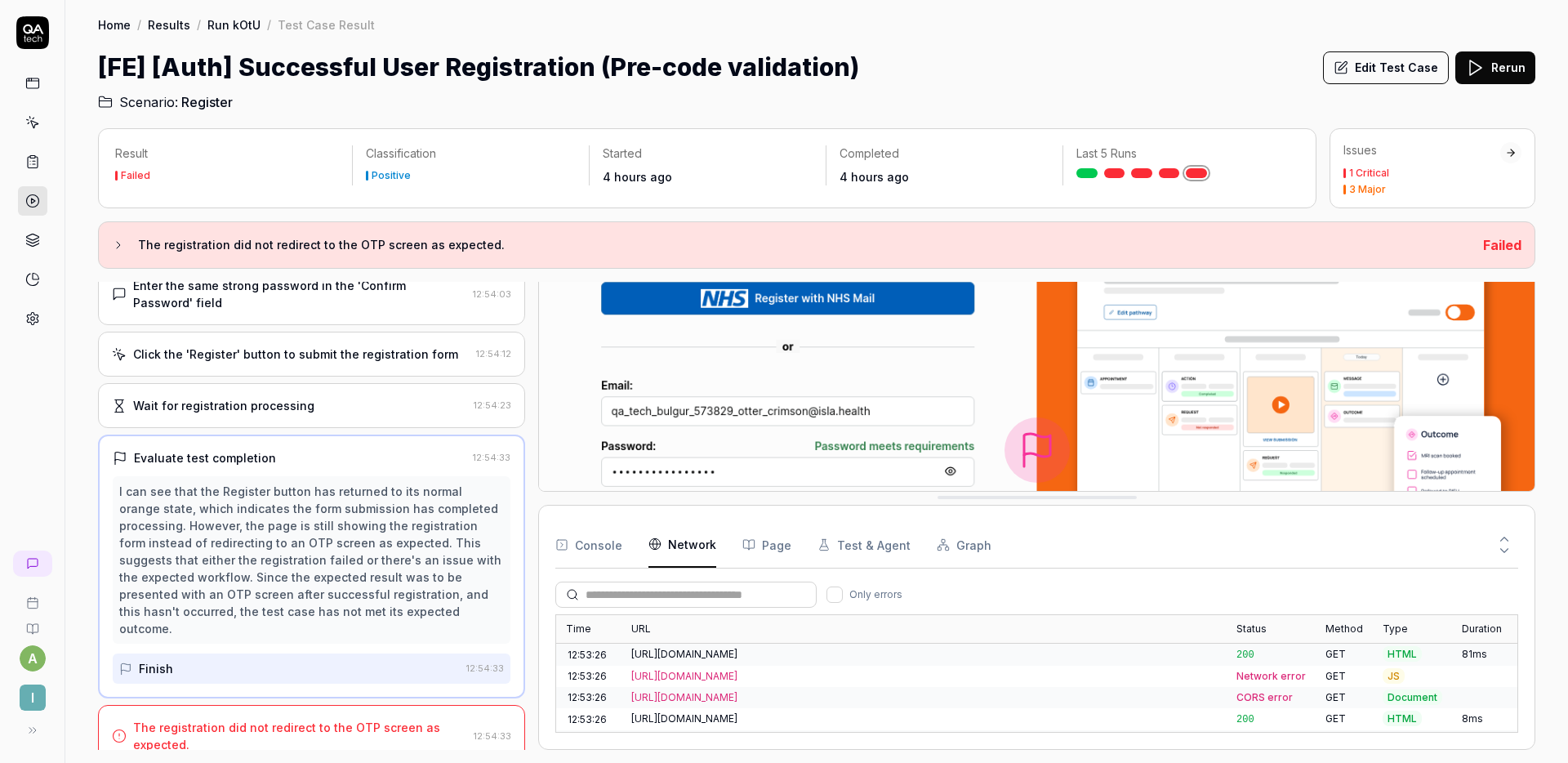
drag, startPoint x: 730, startPoint y: 679, endPoint x: 733, endPoint y: 564, distance: 115.0
click at [732, 564] on div "Console Network Page Test & Agent Graph Only errors Time URL Status Method Type…" at bounding box center [1037, 627] width 963 height 211
click at [589, 557] on button "Console" at bounding box center [589, 544] width 67 height 45
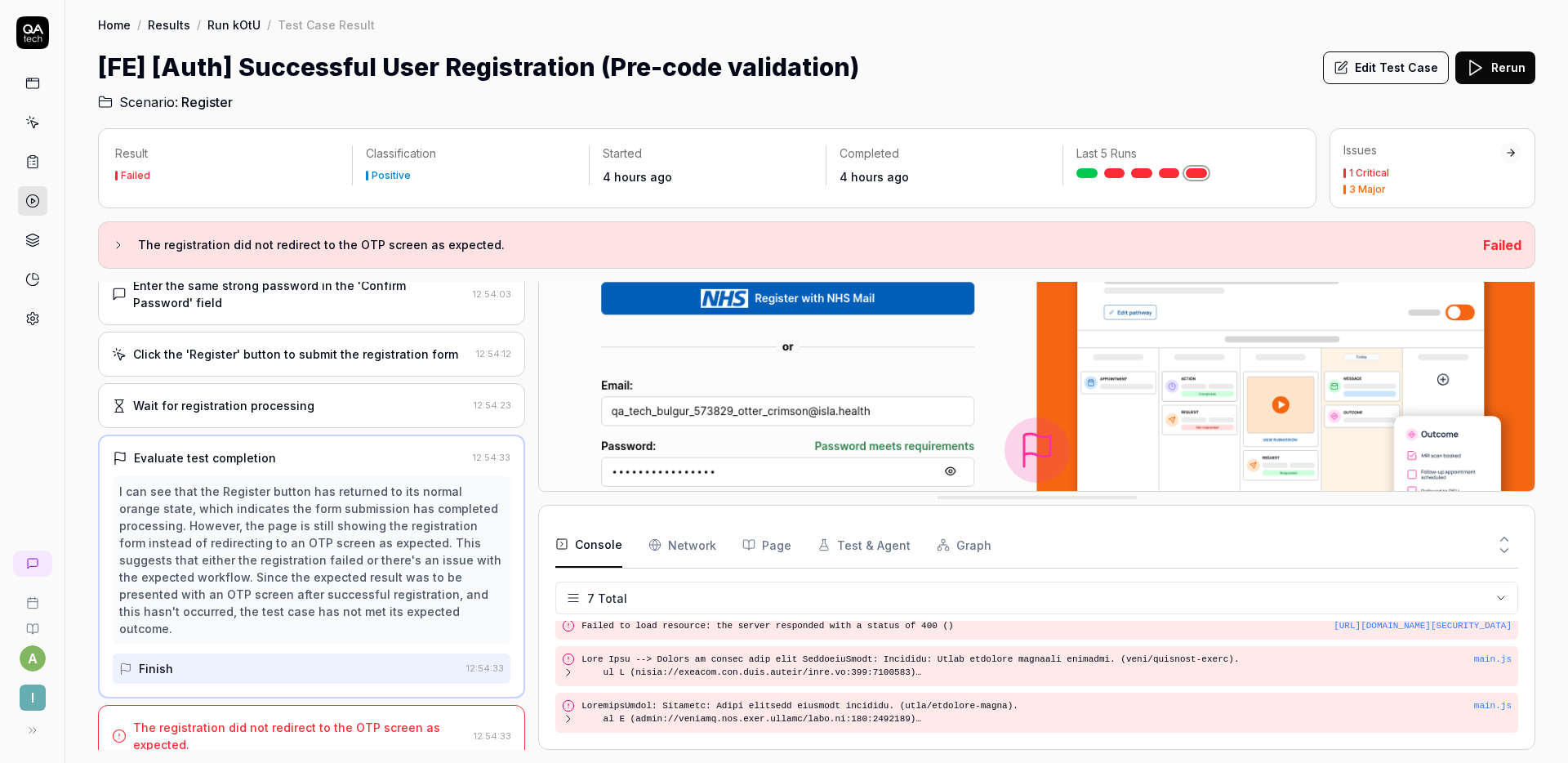
scroll to position [0, 0]
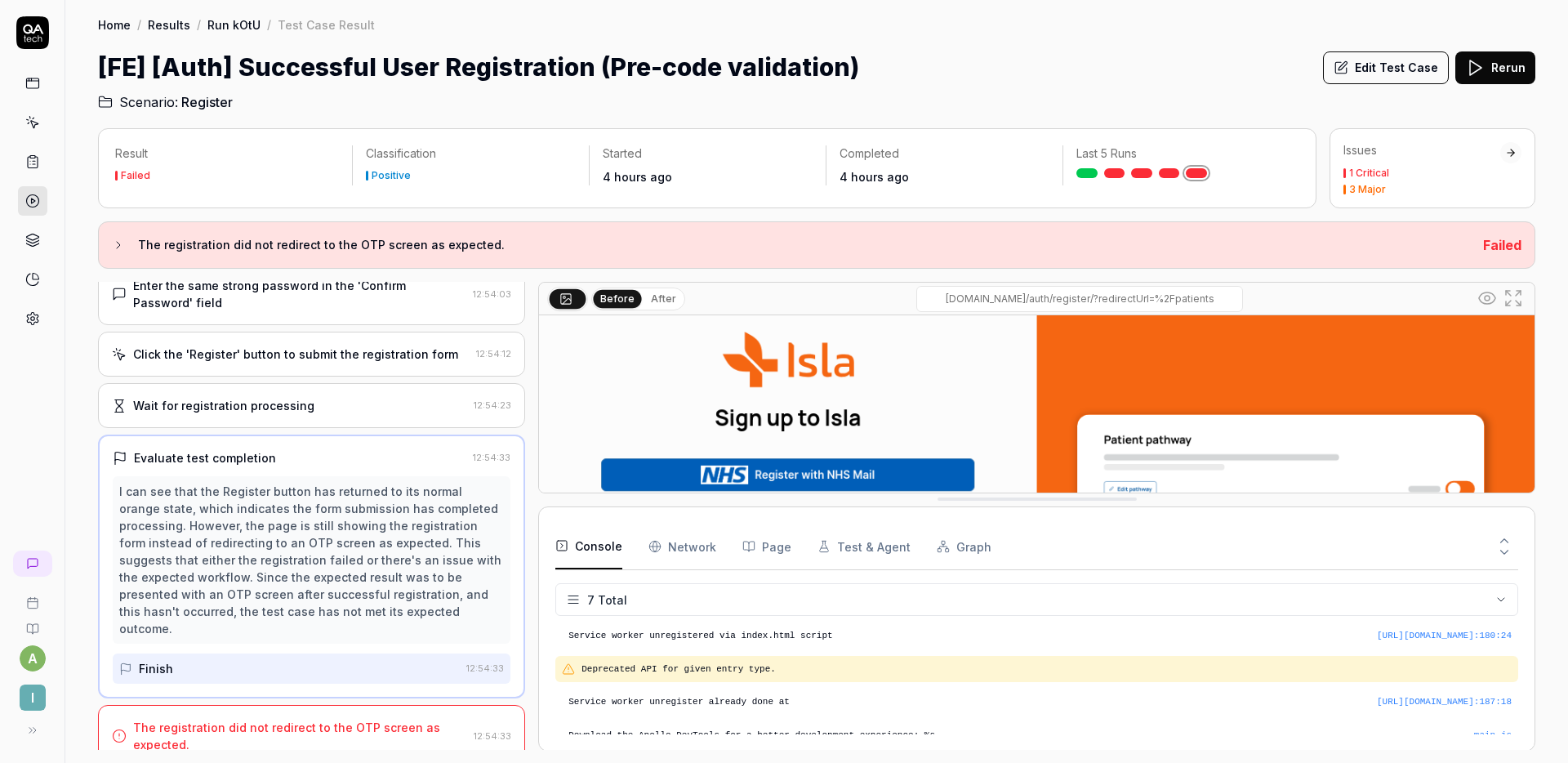
drag, startPoint x: 751, startPoint y: 502, endPoint x: 792, endPoint y: 328, distance: 178.8
drag, startPoint x: 777, startPoint y: 507, endPoint x: 782, endPoint y: 497, distance: 11.2
click at [804, 366] on div "Before After staging.nhs.isla.health/auth/register/?redirectUrl=%2Fpatients Con…" at bounding box center [1037, 515] width 998 height 468
click at [1506, 534] on icon at bounding box center [1504, 540] width 15 height 15
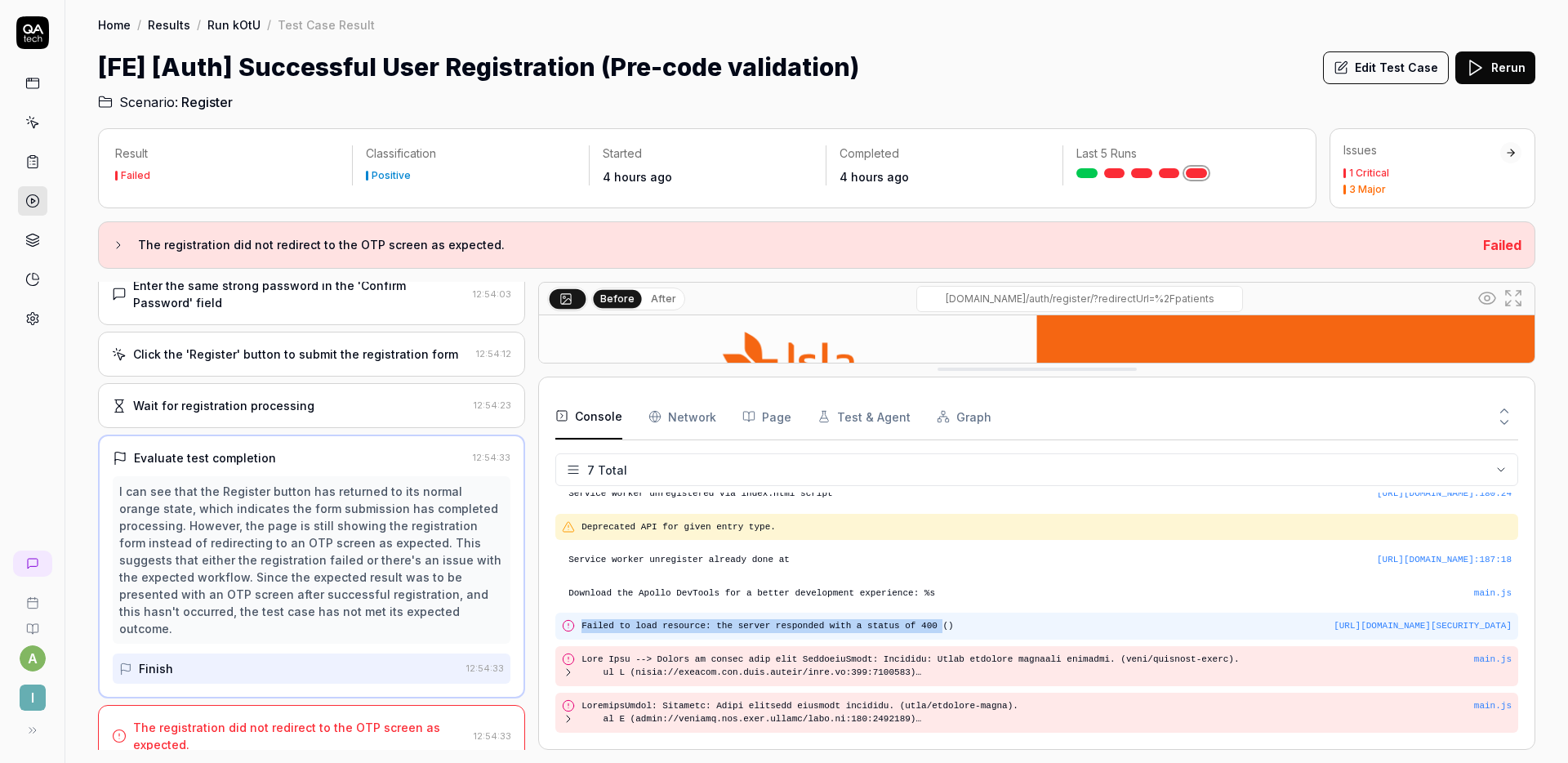
drag, startPoint x: 943, startPoint y: 626, endPoint x: 584, endPoint y: 620, distance: 359.1
click at [583, 620] on pre "Failed to load resource: the server responded with a status of 400 ()" at bounding box center [1047, 626] width 931 height 14
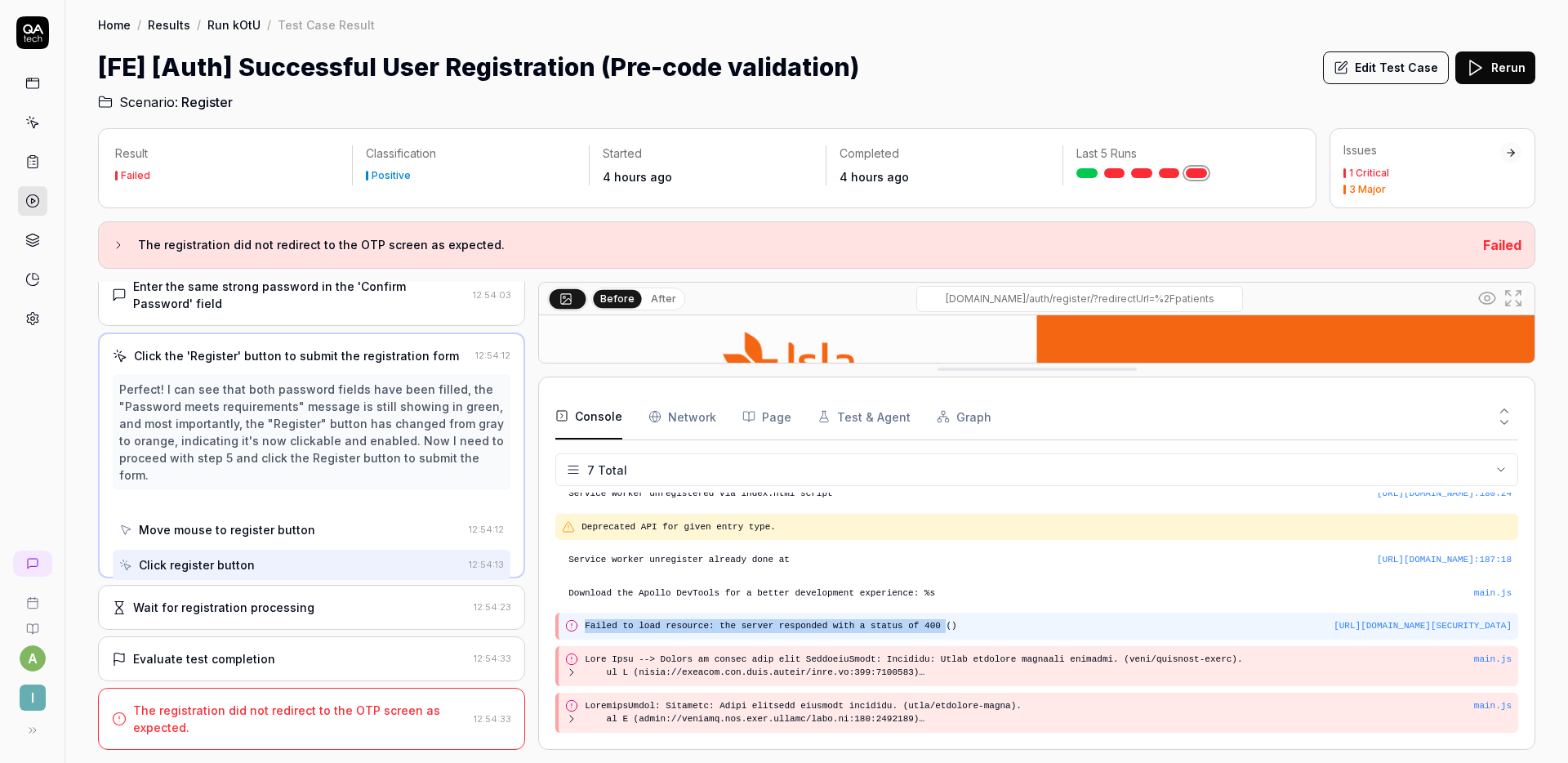
copy pre "Failed to load resource: the server responded with a status of 400"
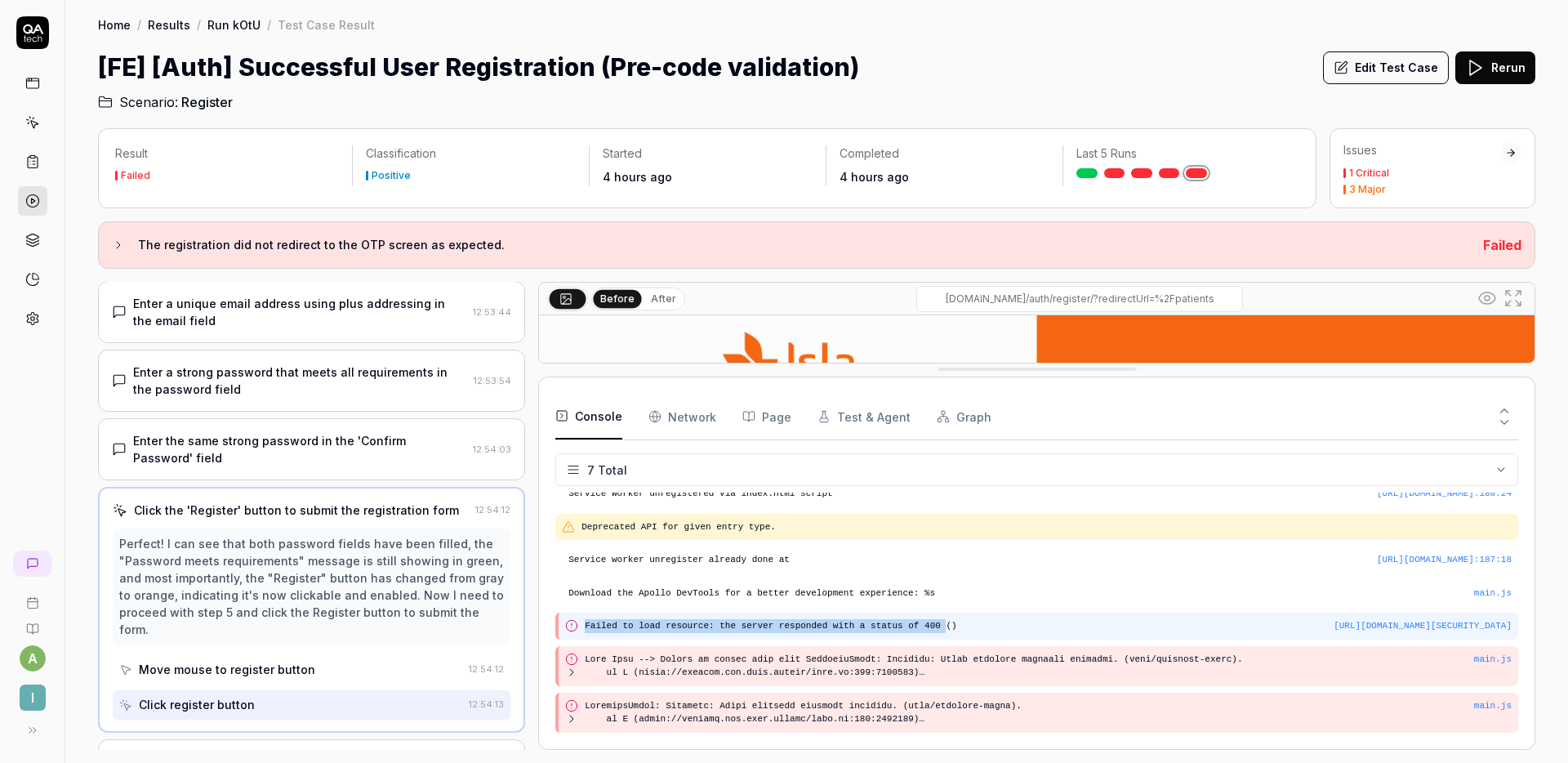
scroll to position [111, 0]
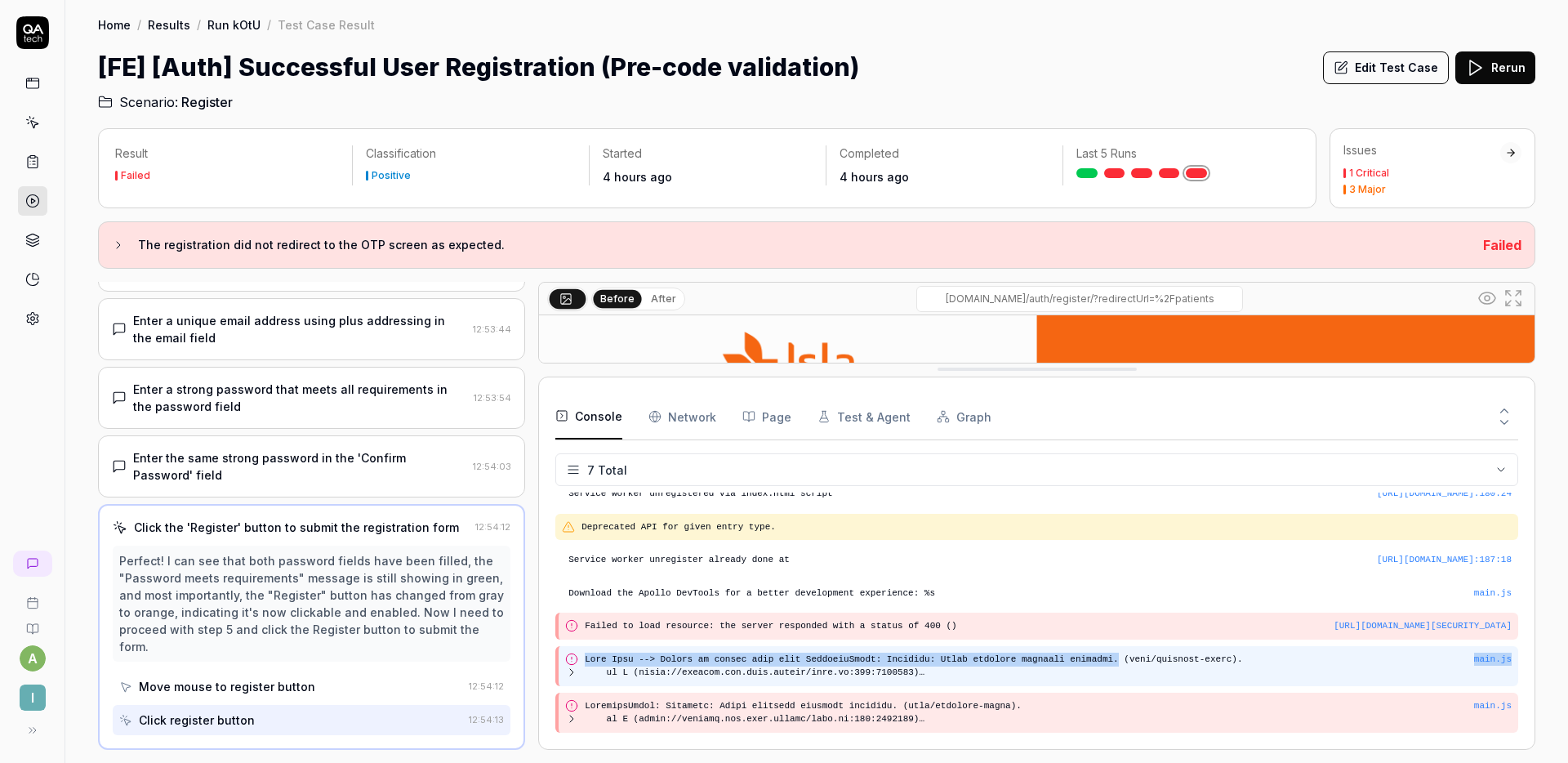
drag, startPoint x: 1123, startPoint y: 658, endPoint x: 581, endPoint y: 652, distance: 542.0
click at [581, 652] on div "main.js" at bounding box center [1037, 666] width 963 height 40
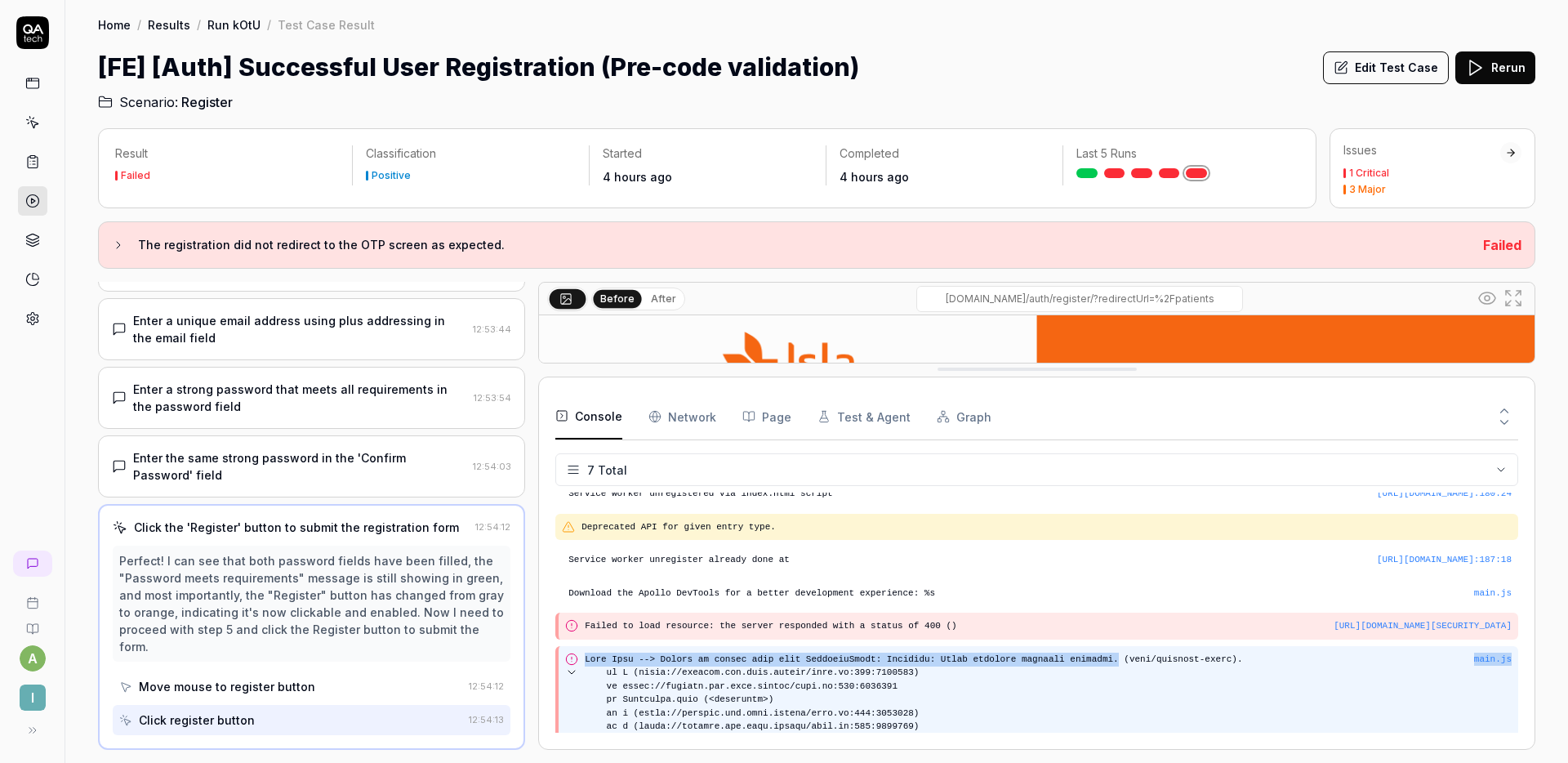
copy div "main.js Auth Flow --> Unable to create auth user FirebaseError: Firebase: Cloud…"
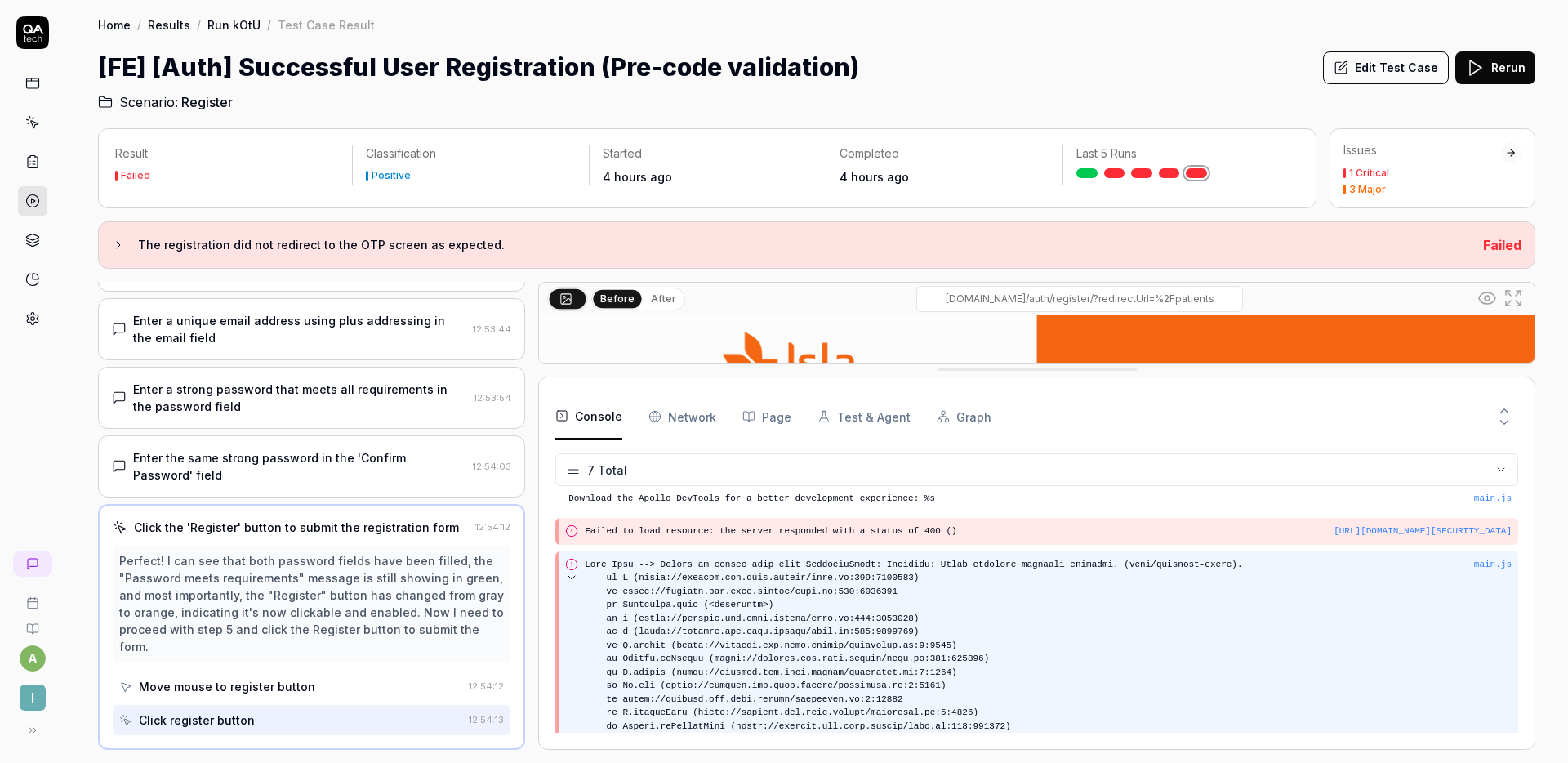
click at [568, 576] on icon at bounding box center [571, 577] width 7 height 3
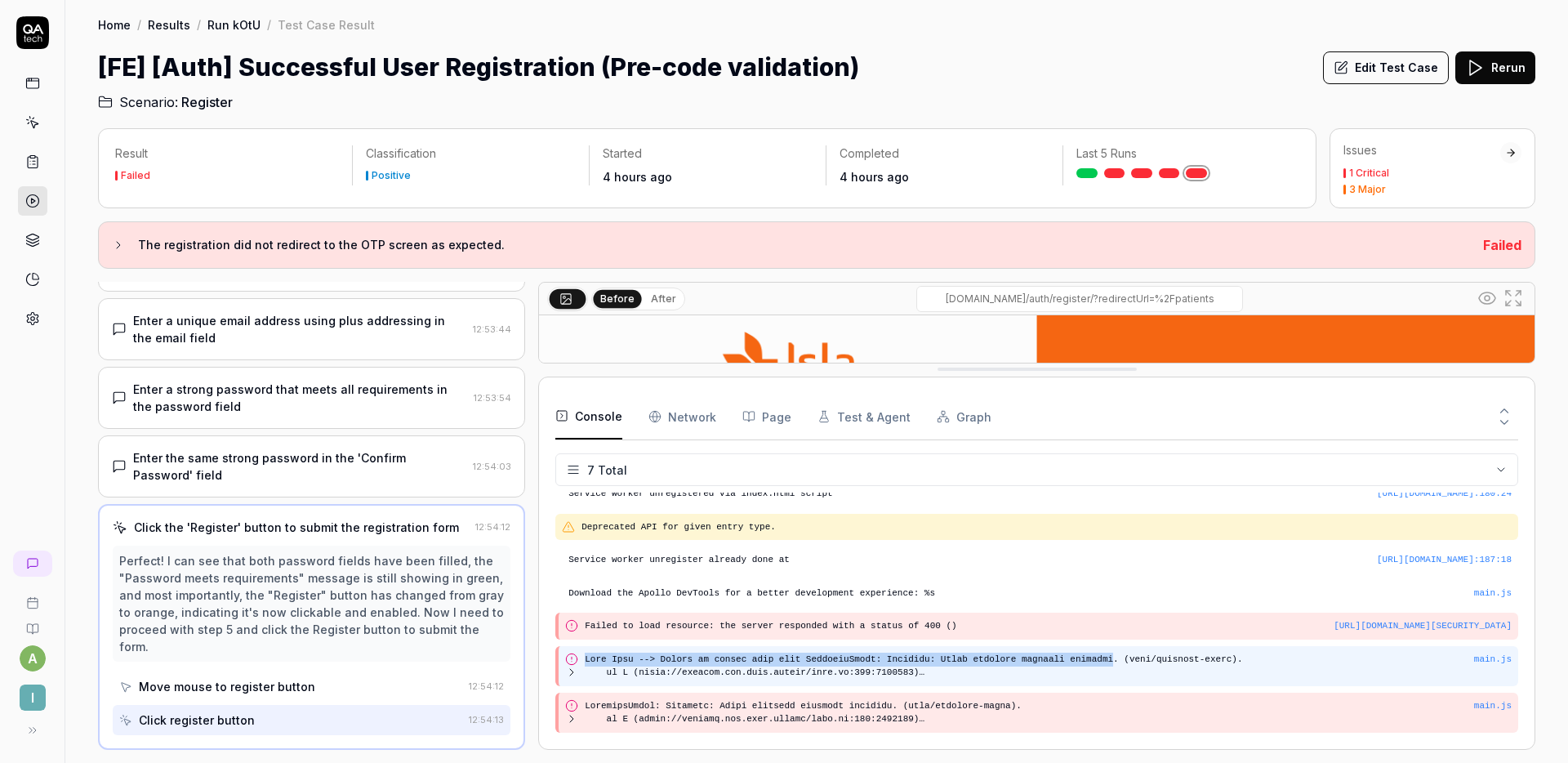
drag, startPoint x: 1114, startPoint y: 658, endPoint x: 587, endPoint y: 658, distance: 527.0
click at [587, 658] on pre at bounding box center [1029, 666] width 889 height 27
copy pre "Auth Flow --> Unable to create auth user FirebaseError: Firebase: Cloud functio…"
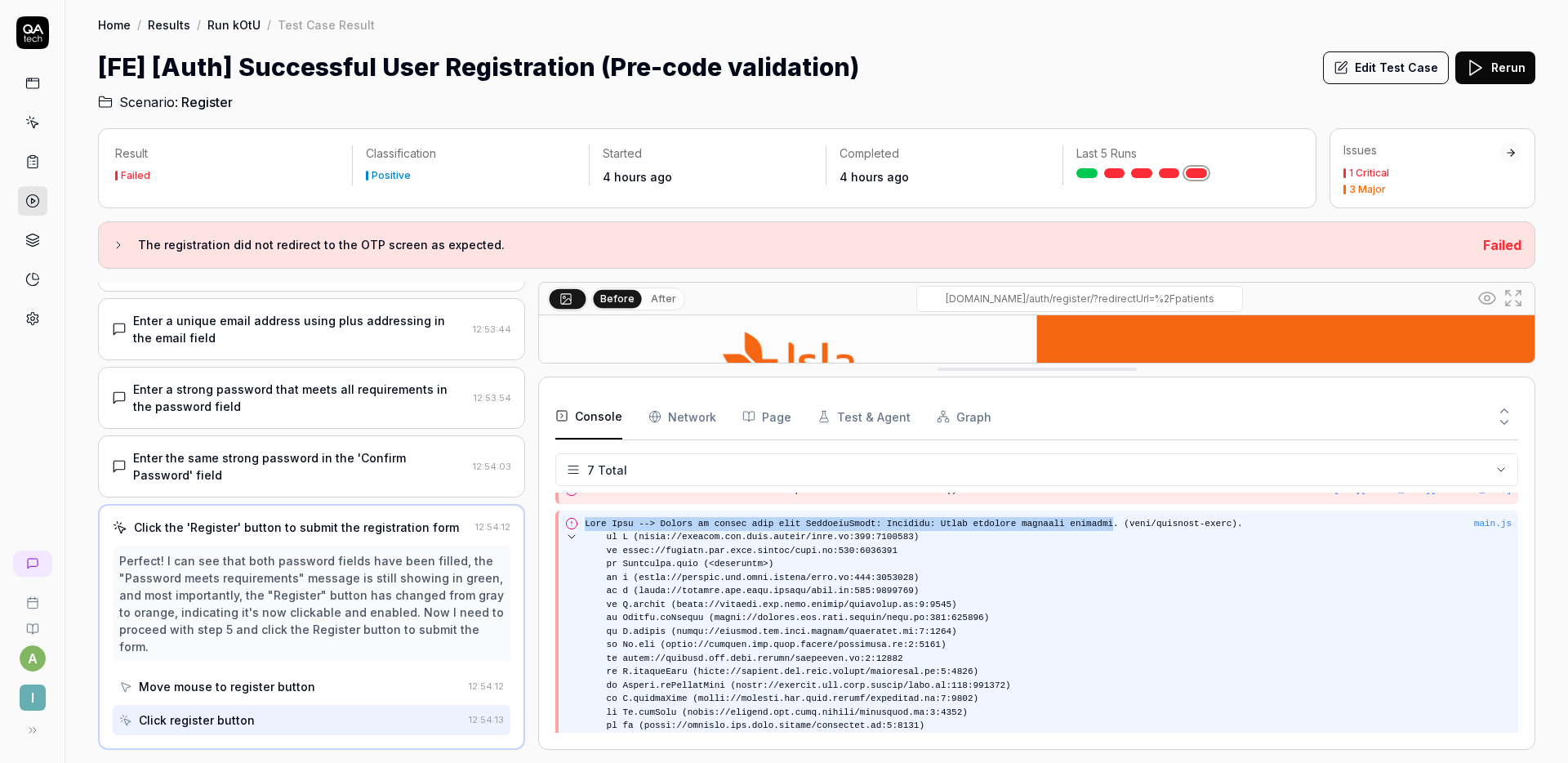
scroll to position [142, 0]
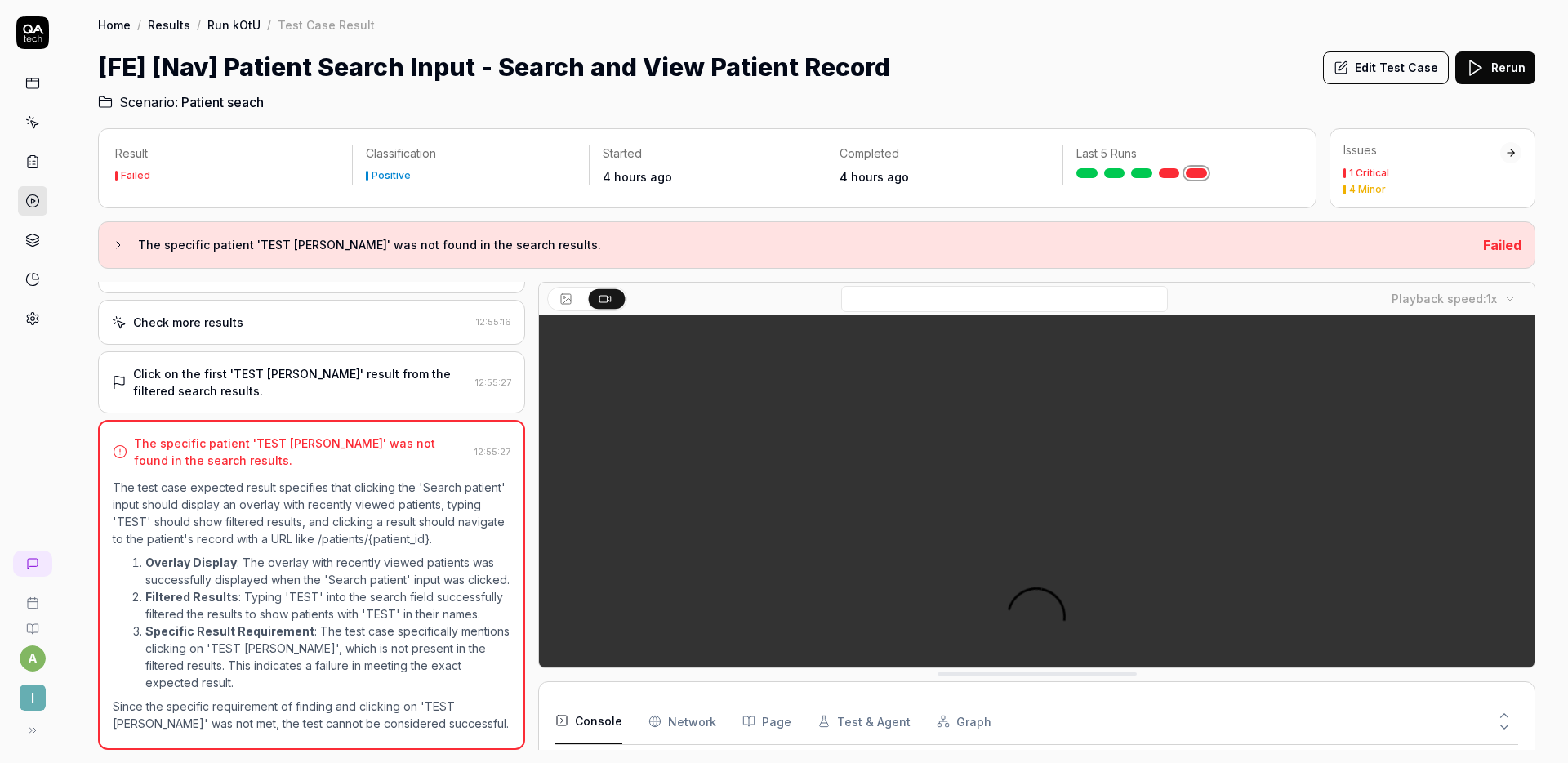
scroll to position [47, 0]
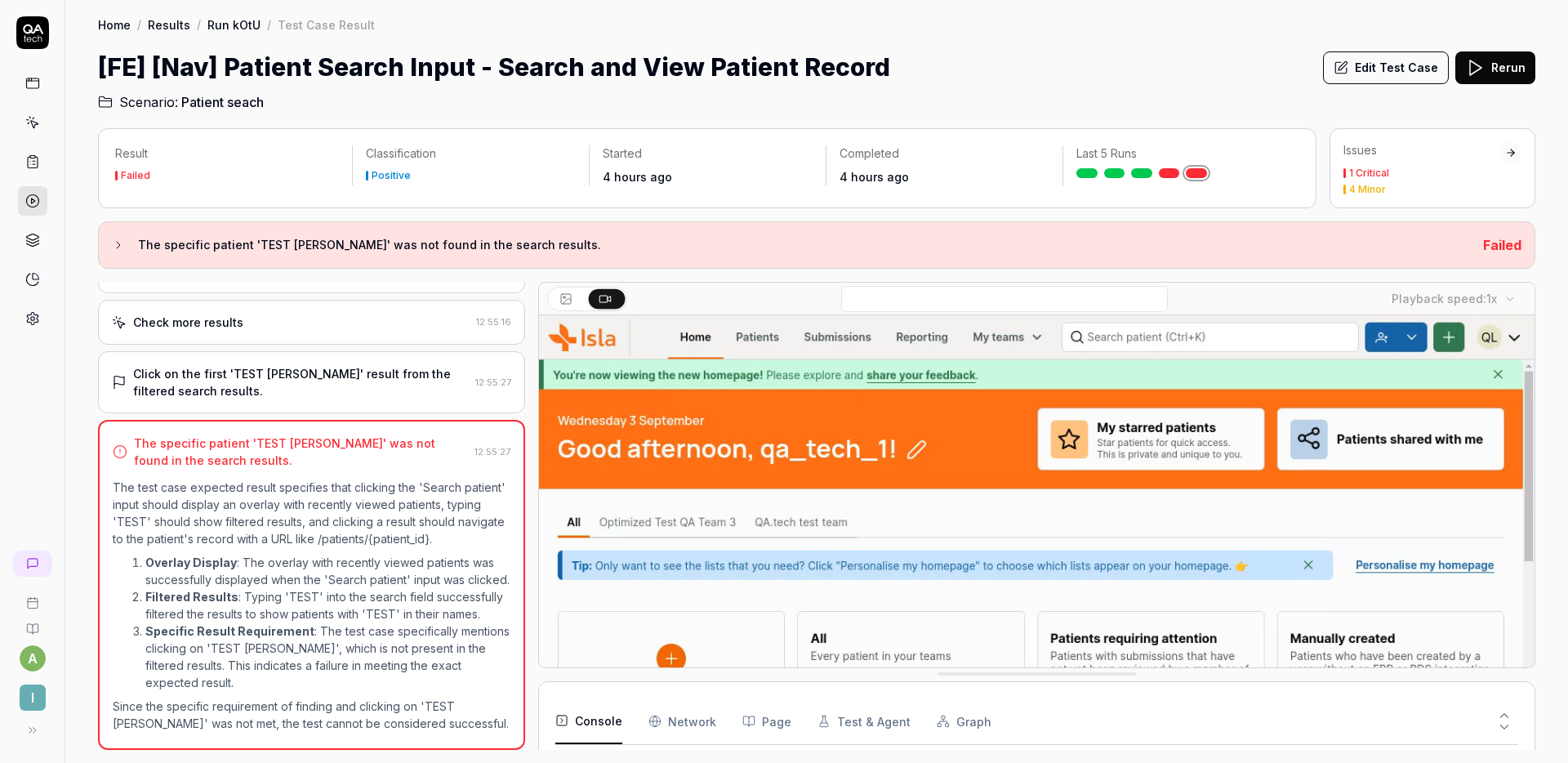
click at [1019, 100] on h2 "Scenario: Patient seach" at bounding box center [817, 98] width 1438 height 27
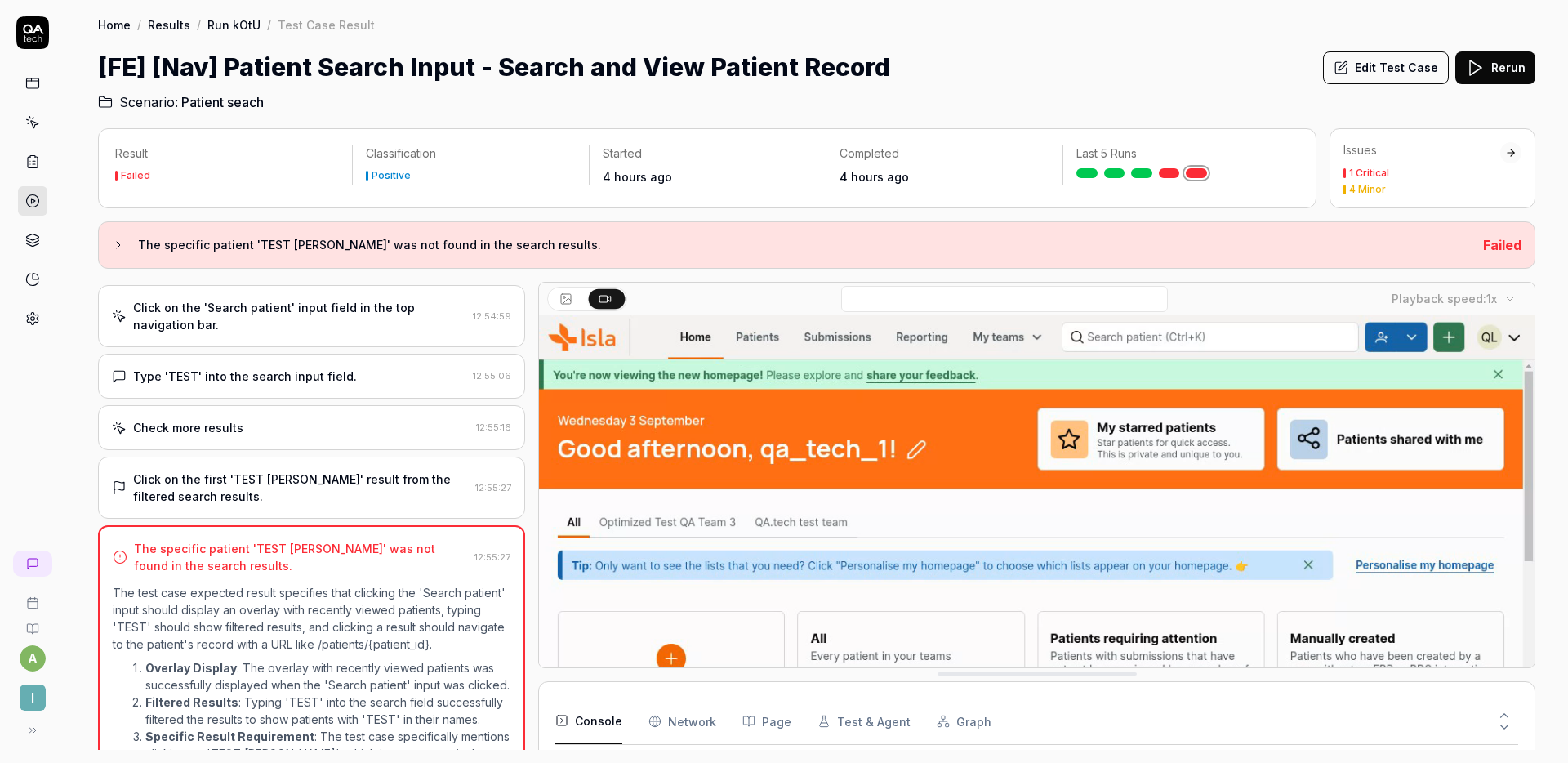
scroll to position [0, 0]
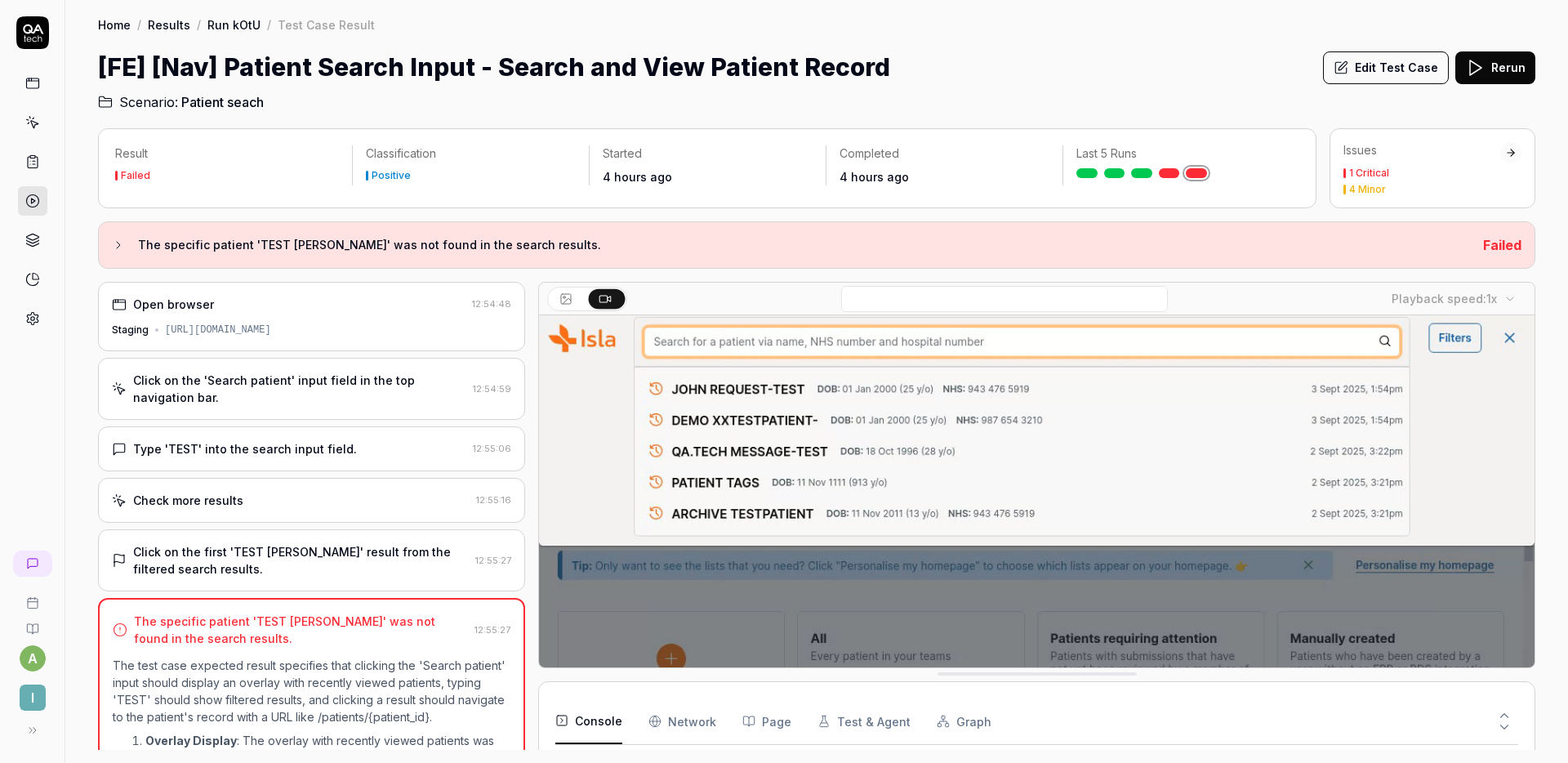
click at [304, 392] on div "Click on the 'Search patient' input field in the top navigation bar." at bounding box center [299, 388] width 333 height 34
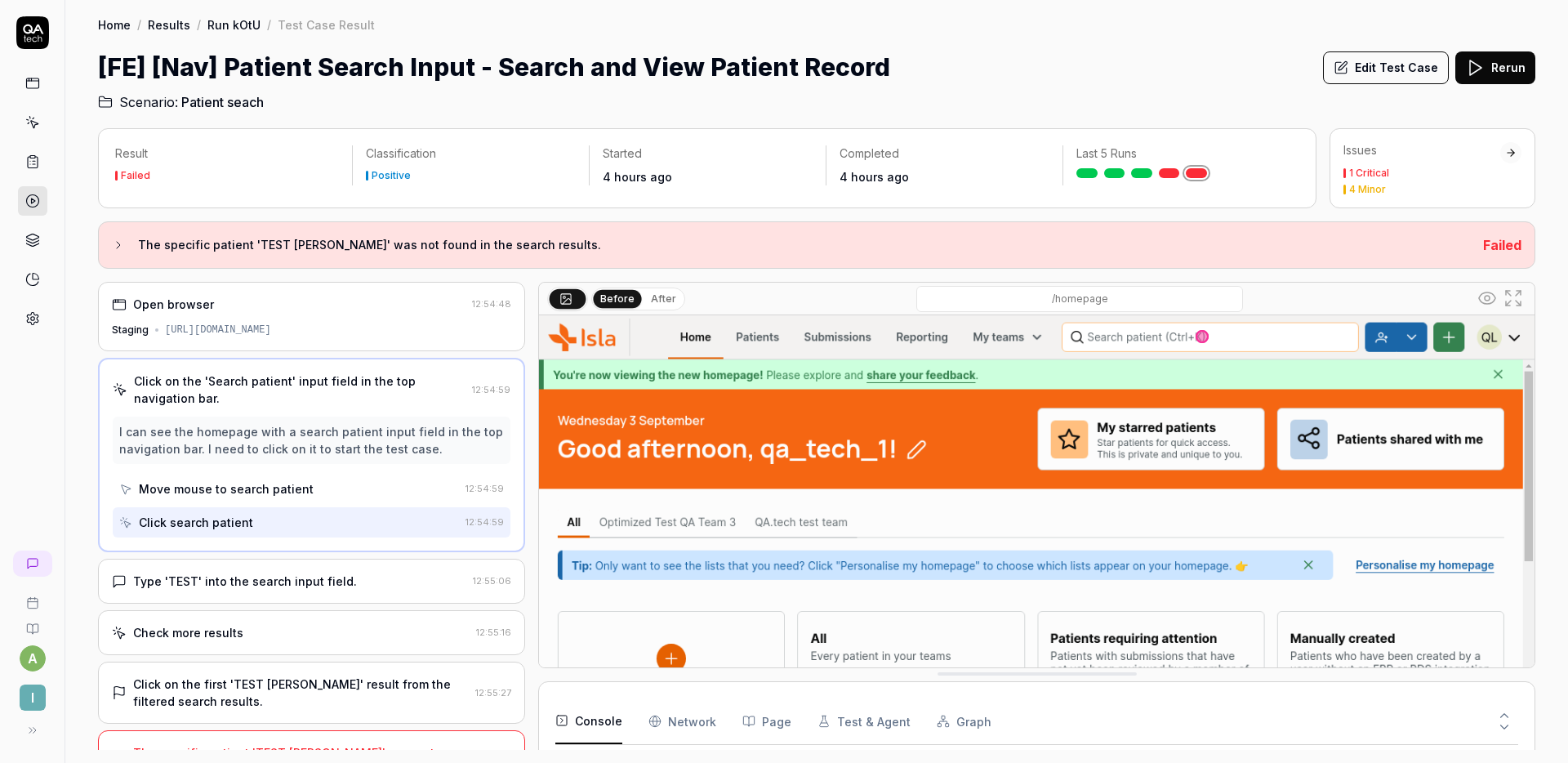
click at [271, 583] on div "Type 'TEST' into the search input field." at bounding box center [244, 580] width 224 height 17
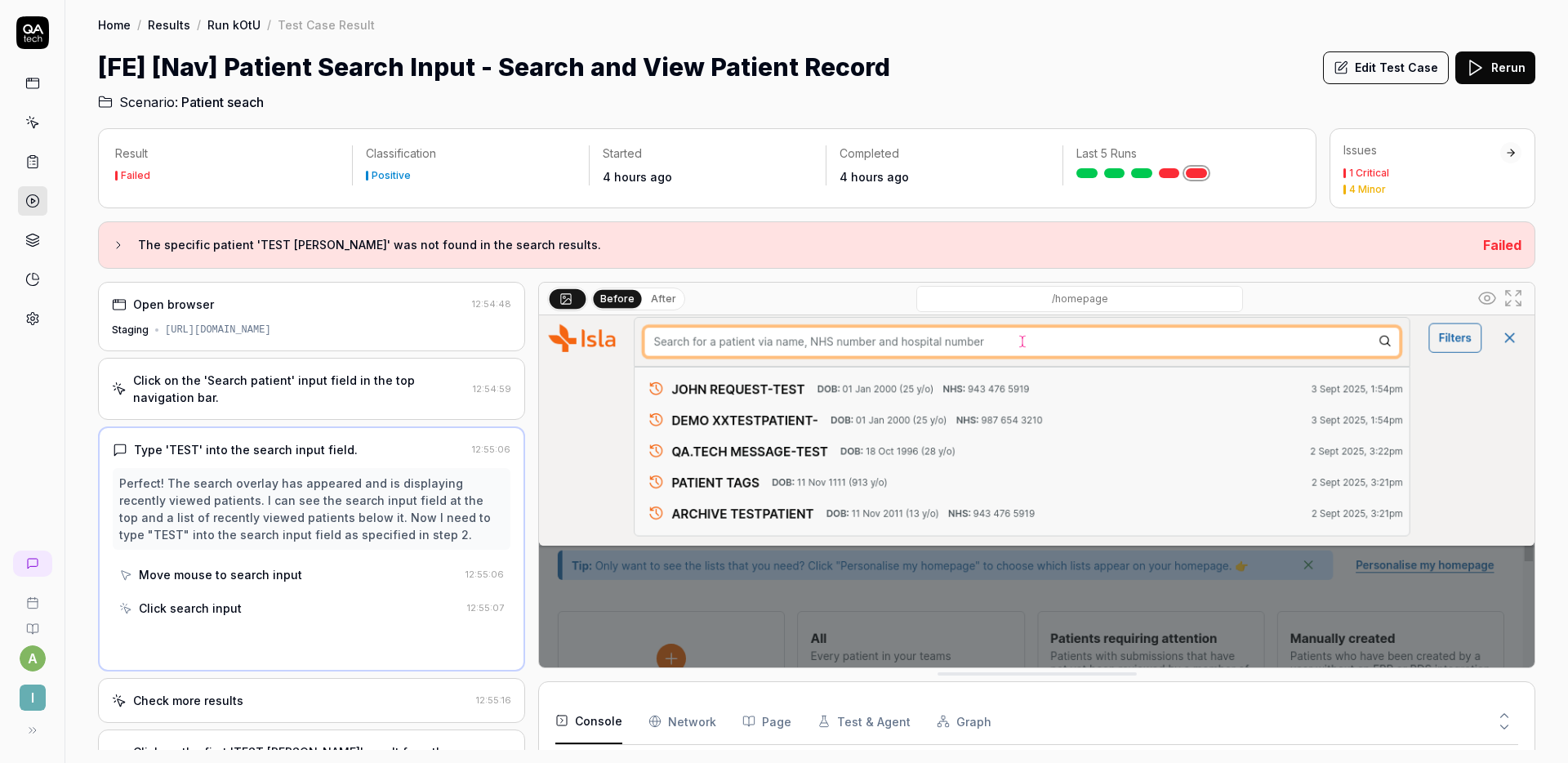
scroll to position [110, 0]
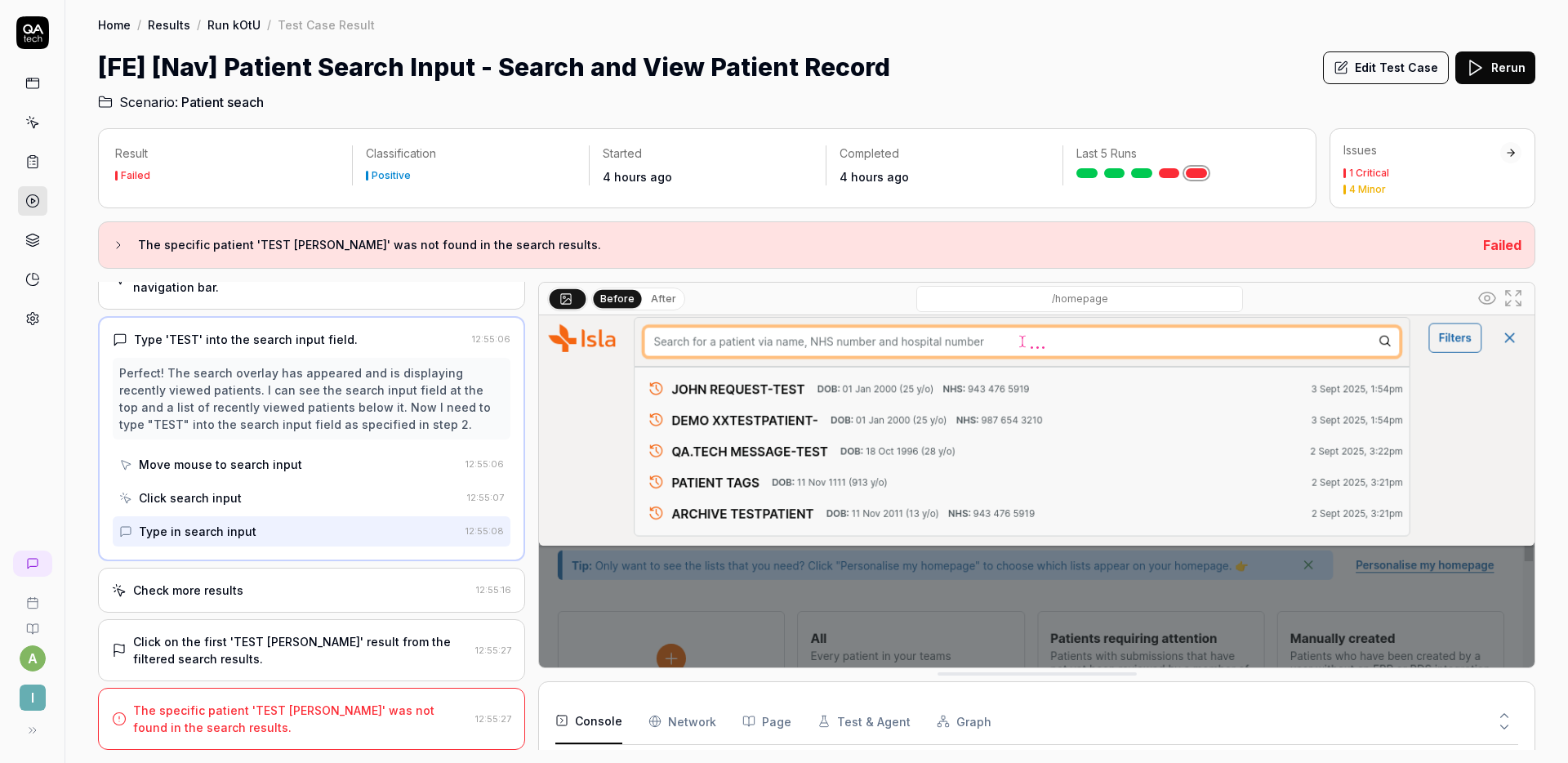
click at [278, 583] on div "Check more results" at bounding box center [291, 590] width 358 height 17
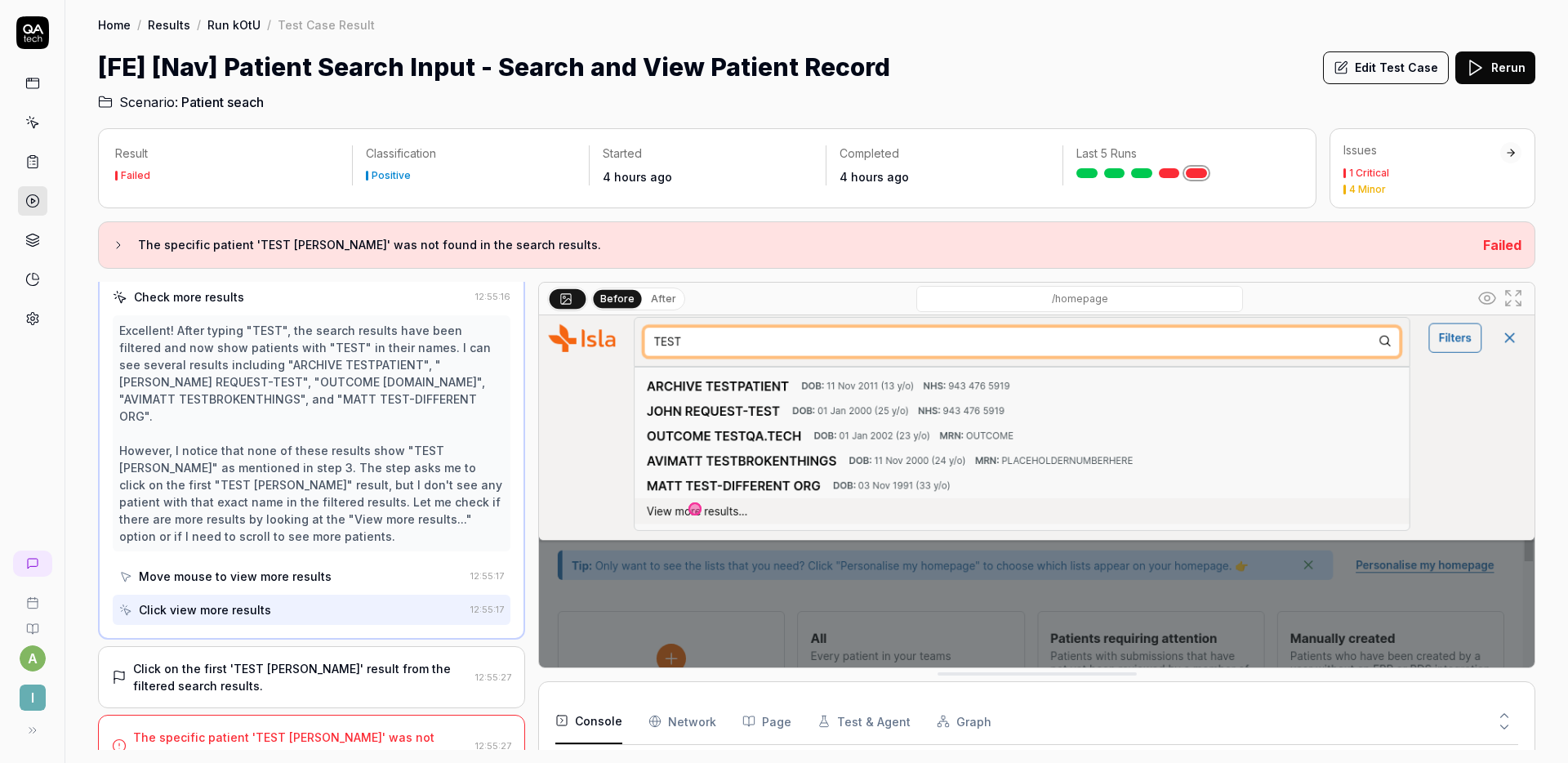
scroll to position [214, 0]
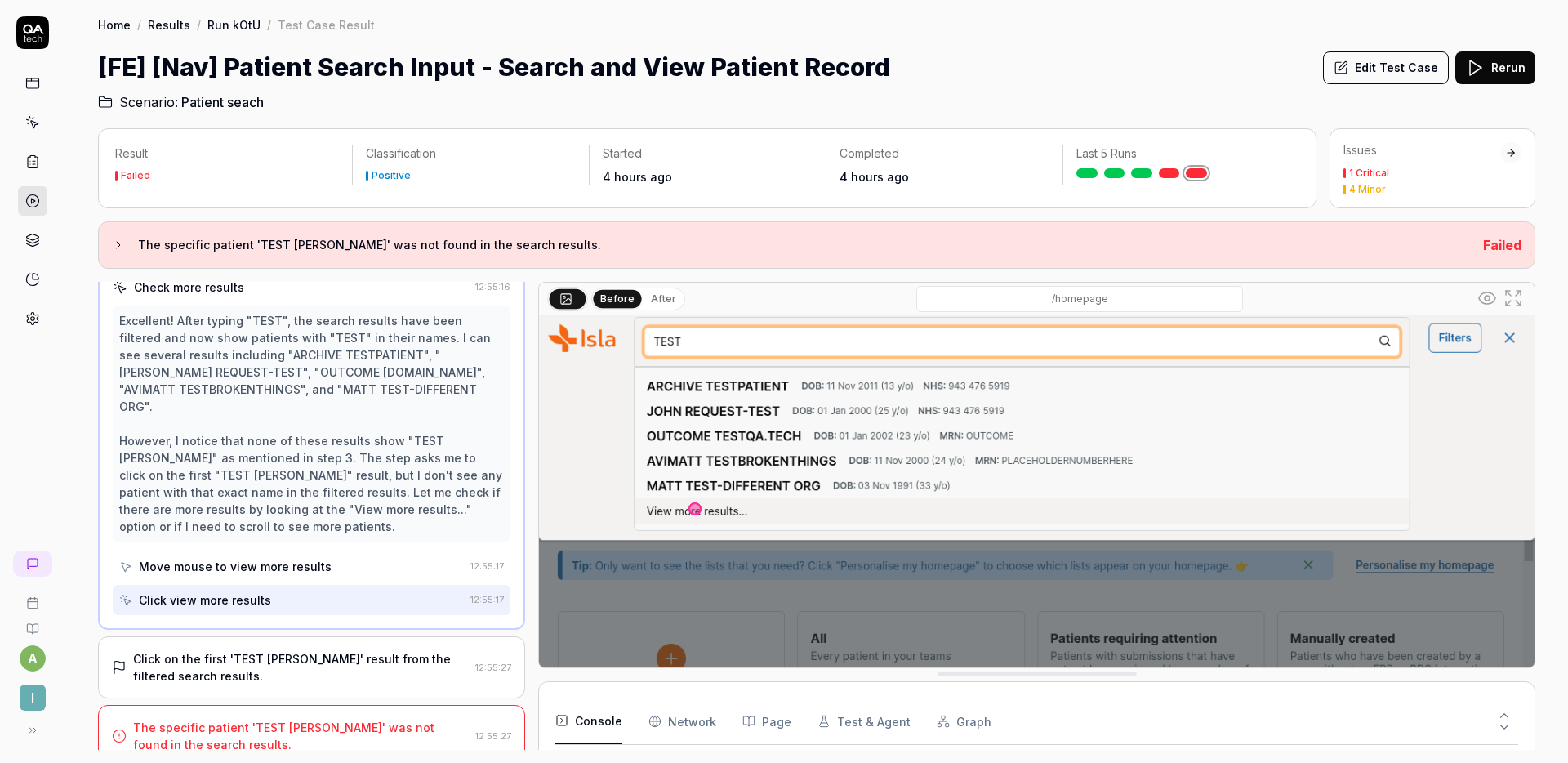
click at [294, 650] on div "Click on the first 'TEST [PERSON_NAME]' result from the filtered search results." at bounding box center [300, 667] width 336 height 34
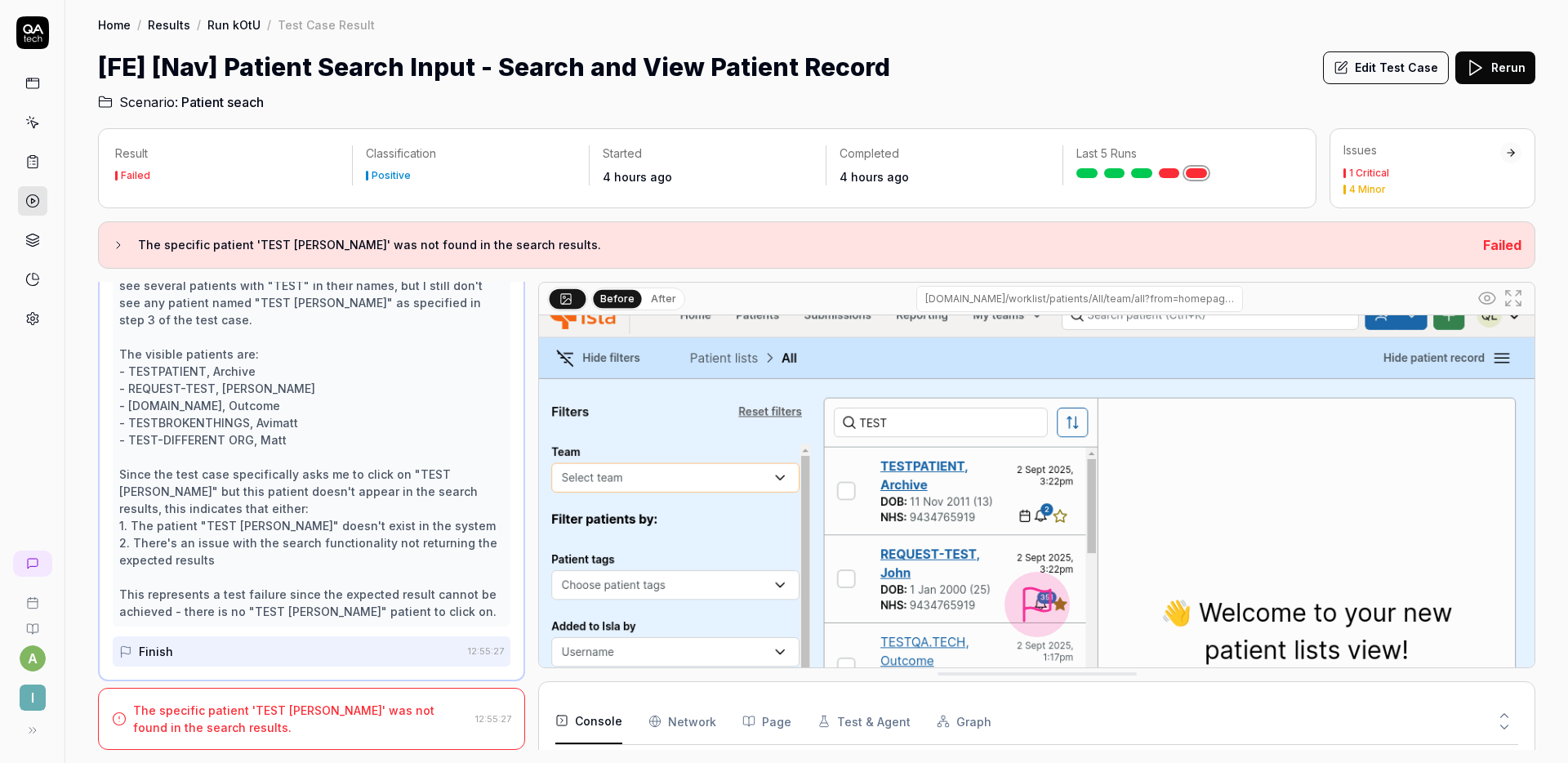
scroll to position [0, 0]
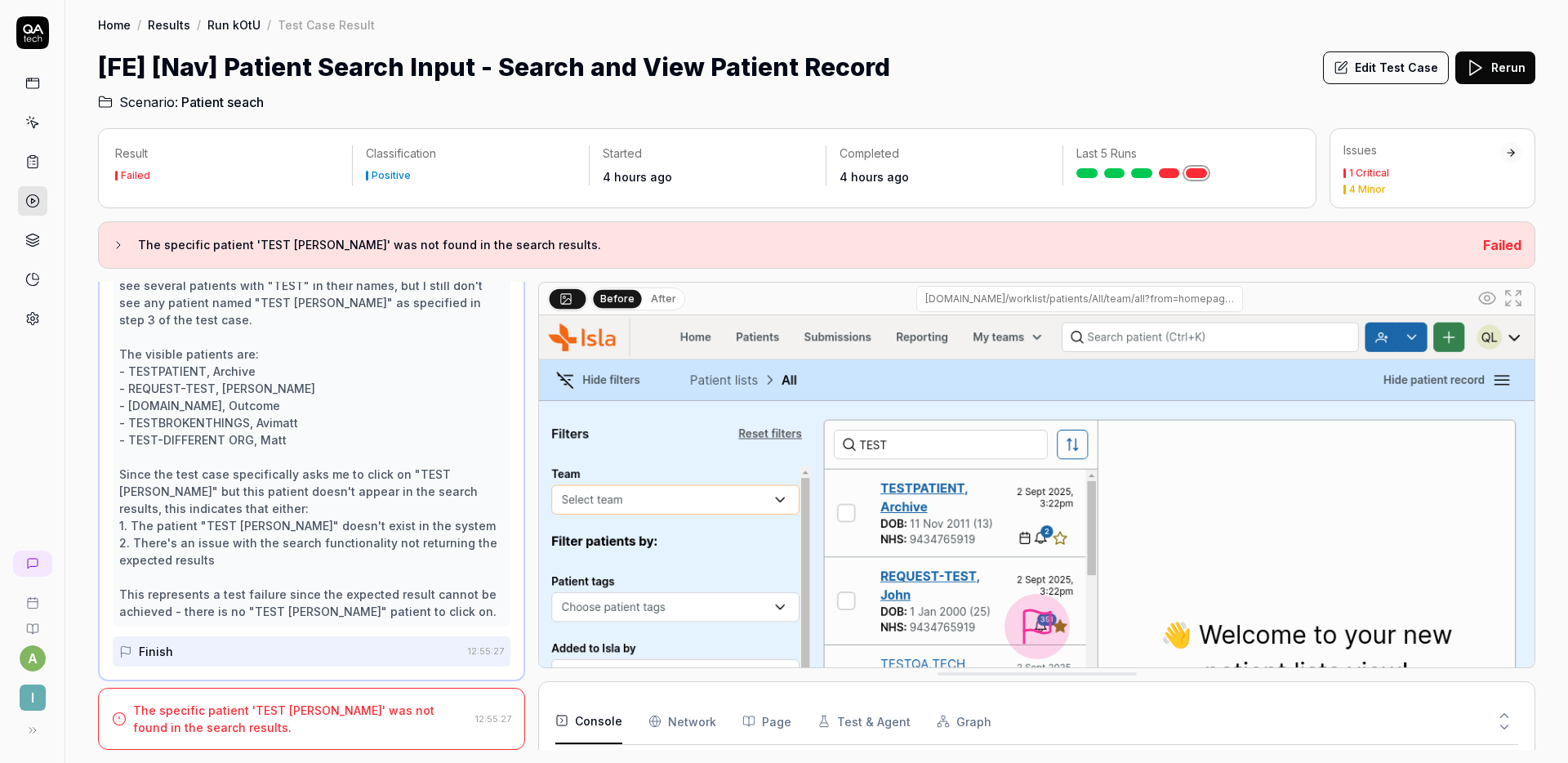
click at [1395, 62] on button "Edit Test Case" at bounding box center [1387, 67] width 126 height 32
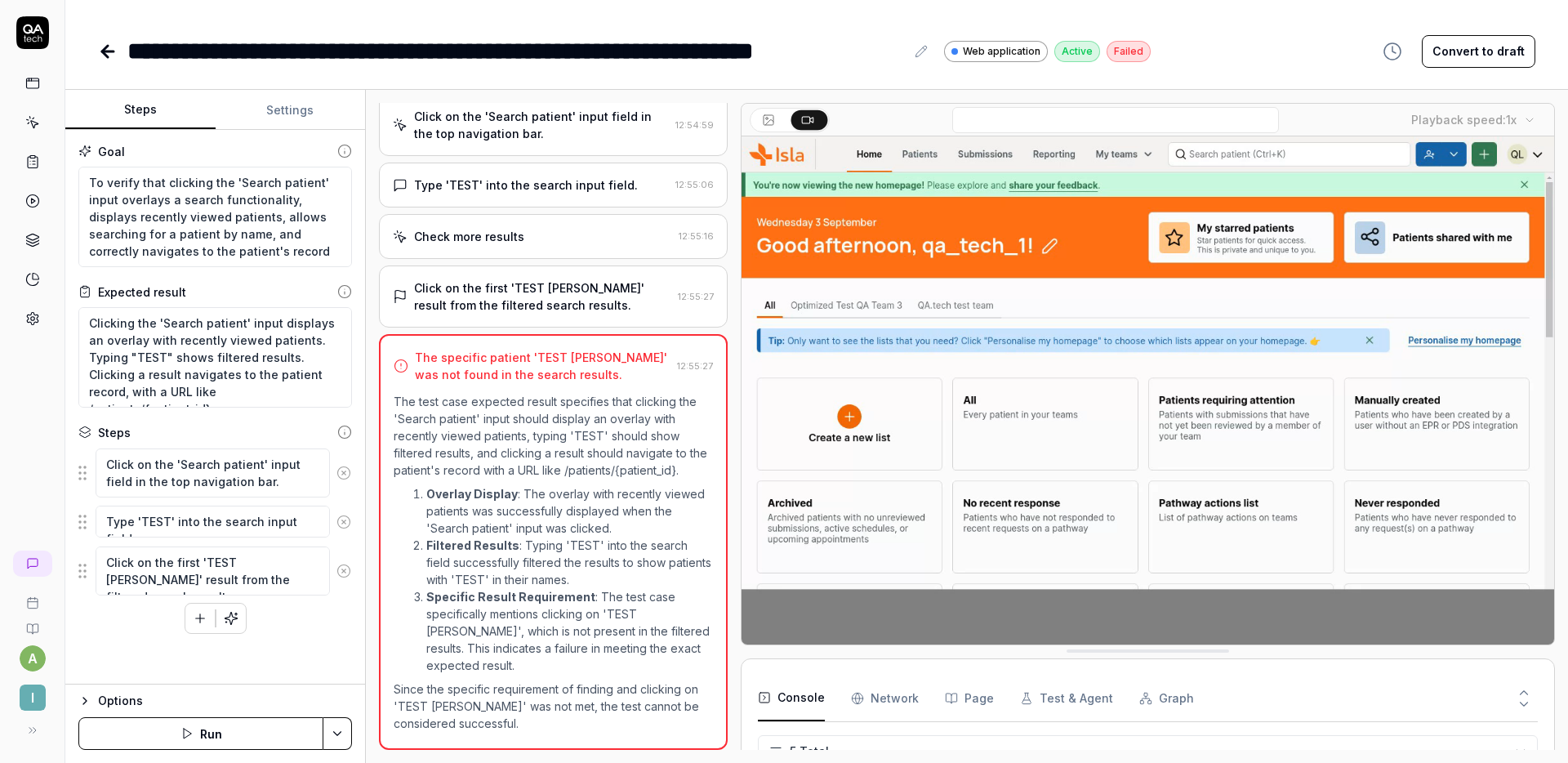
scroll to position [17, 0]
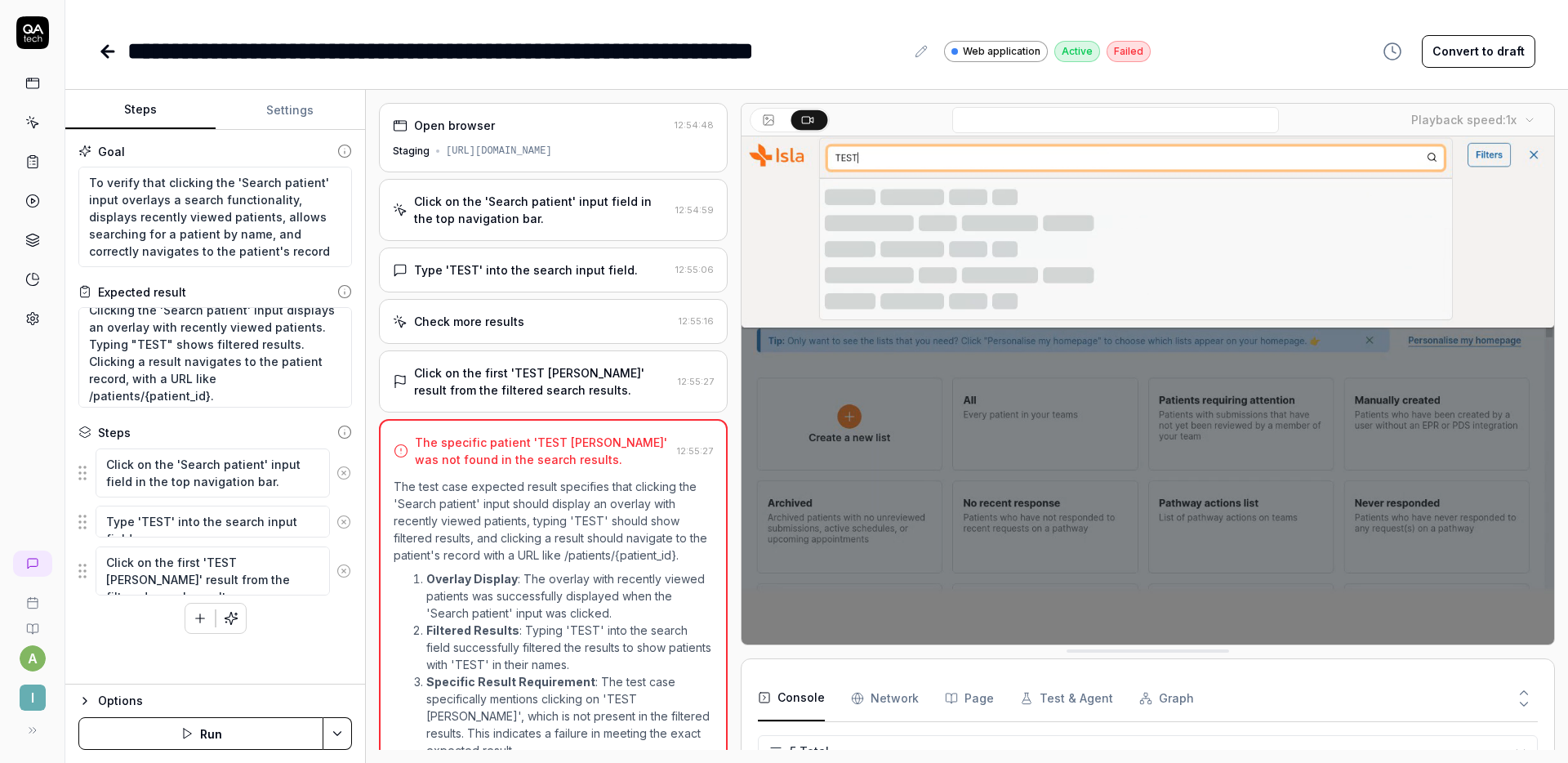
scroll to position [17, 0]
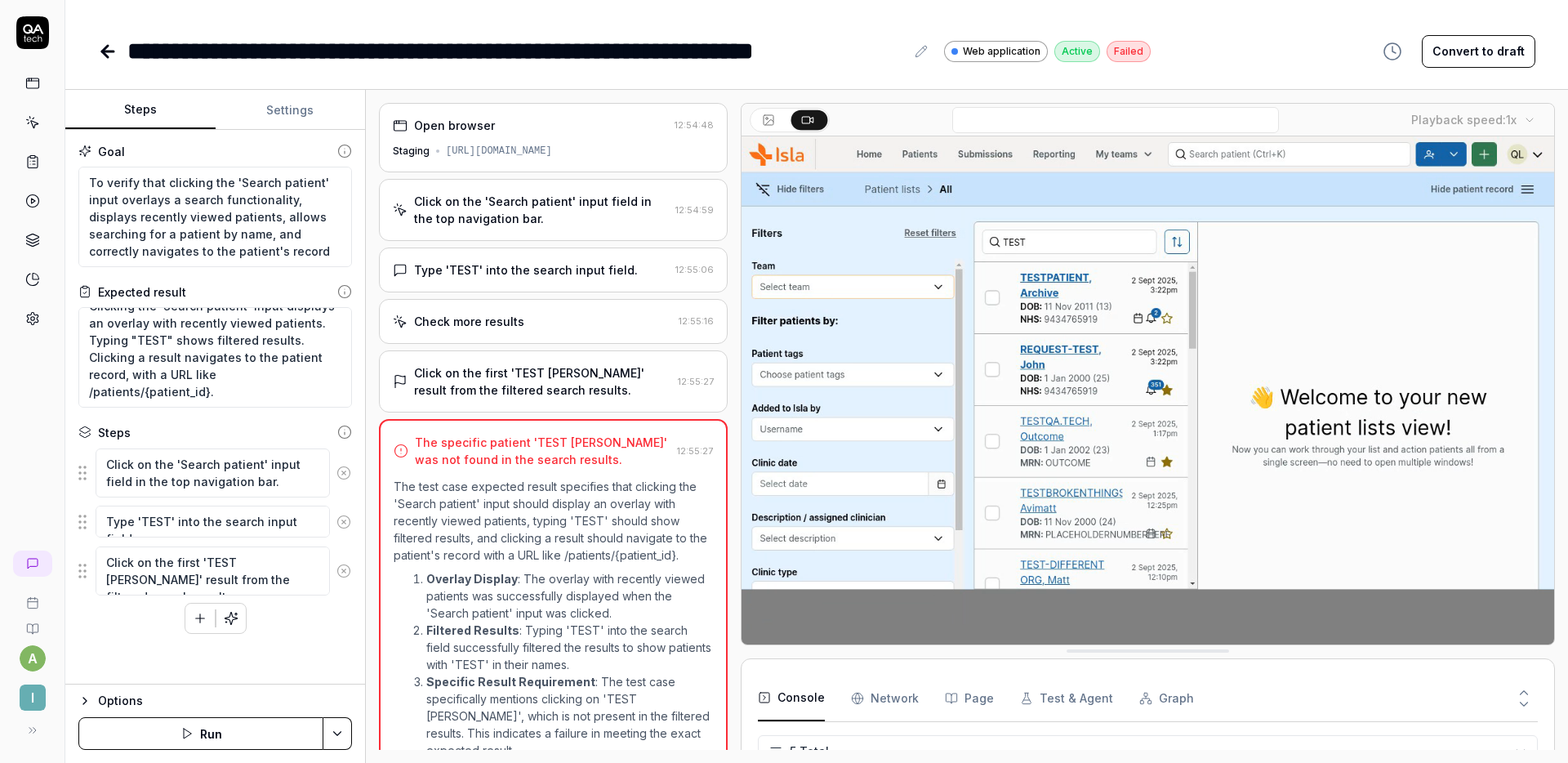
click at [344, 568] on icon at bounding box center [344, 570] width 15 height 15
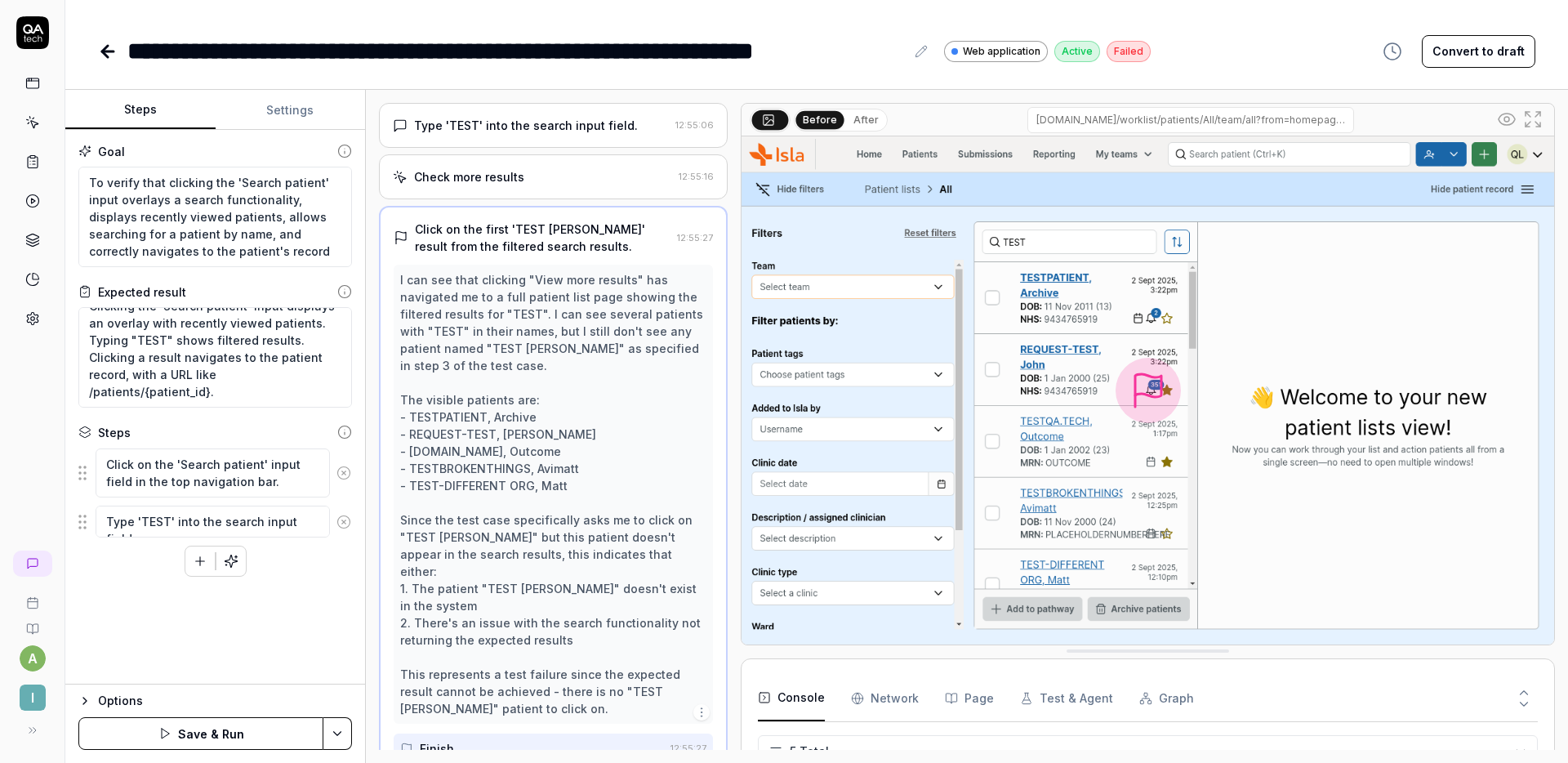
scroll to position [156, 0]
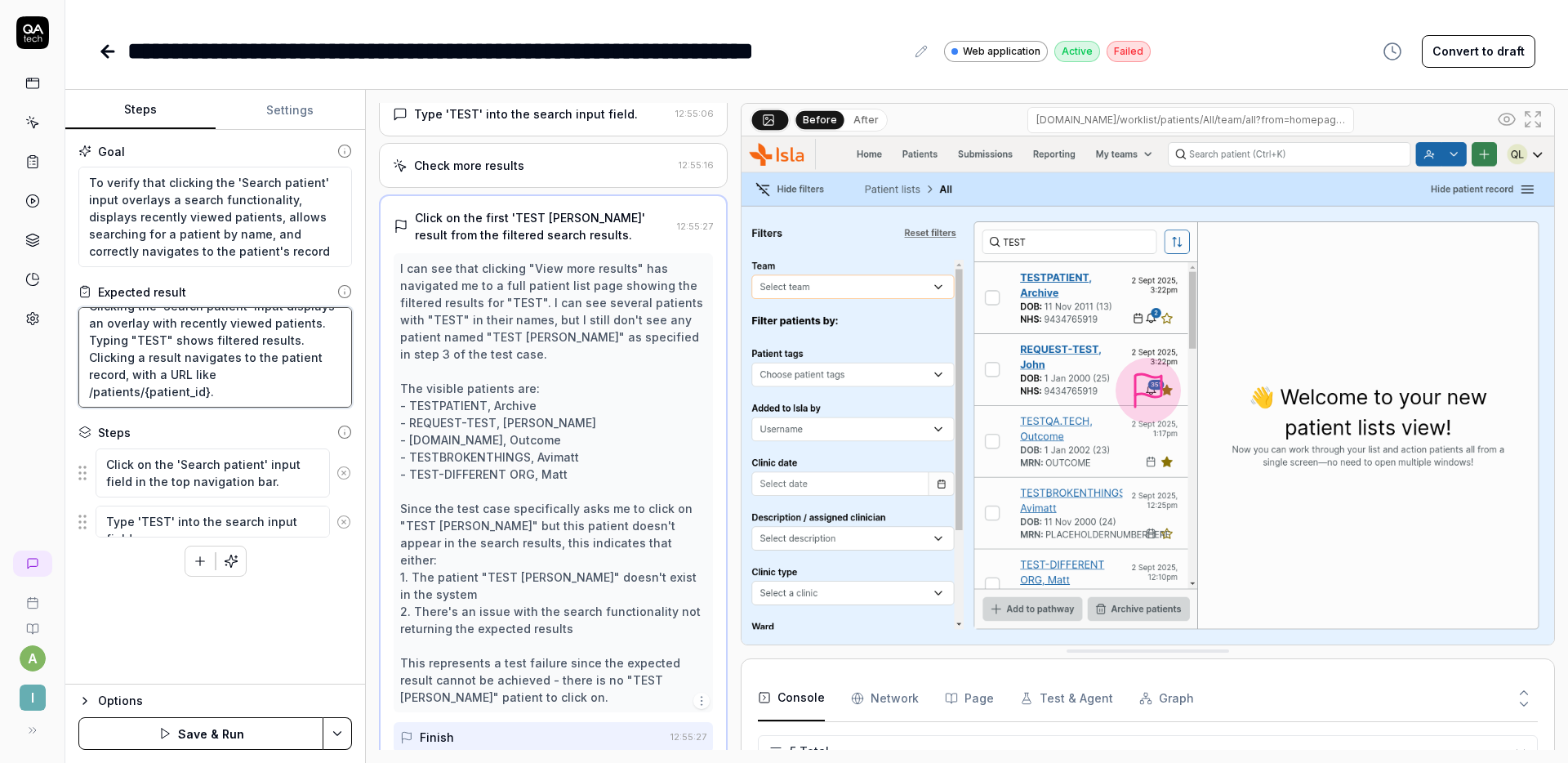
click at [260, 378] on textarea "Clicking the 'Search patient' input displays an overlay with recently viewed pa…" at bounding box center [216, 357] width 274 height 100
click at [228, 726] on button "Save & Run" at bounding box center [201, 732] width 245 height 32
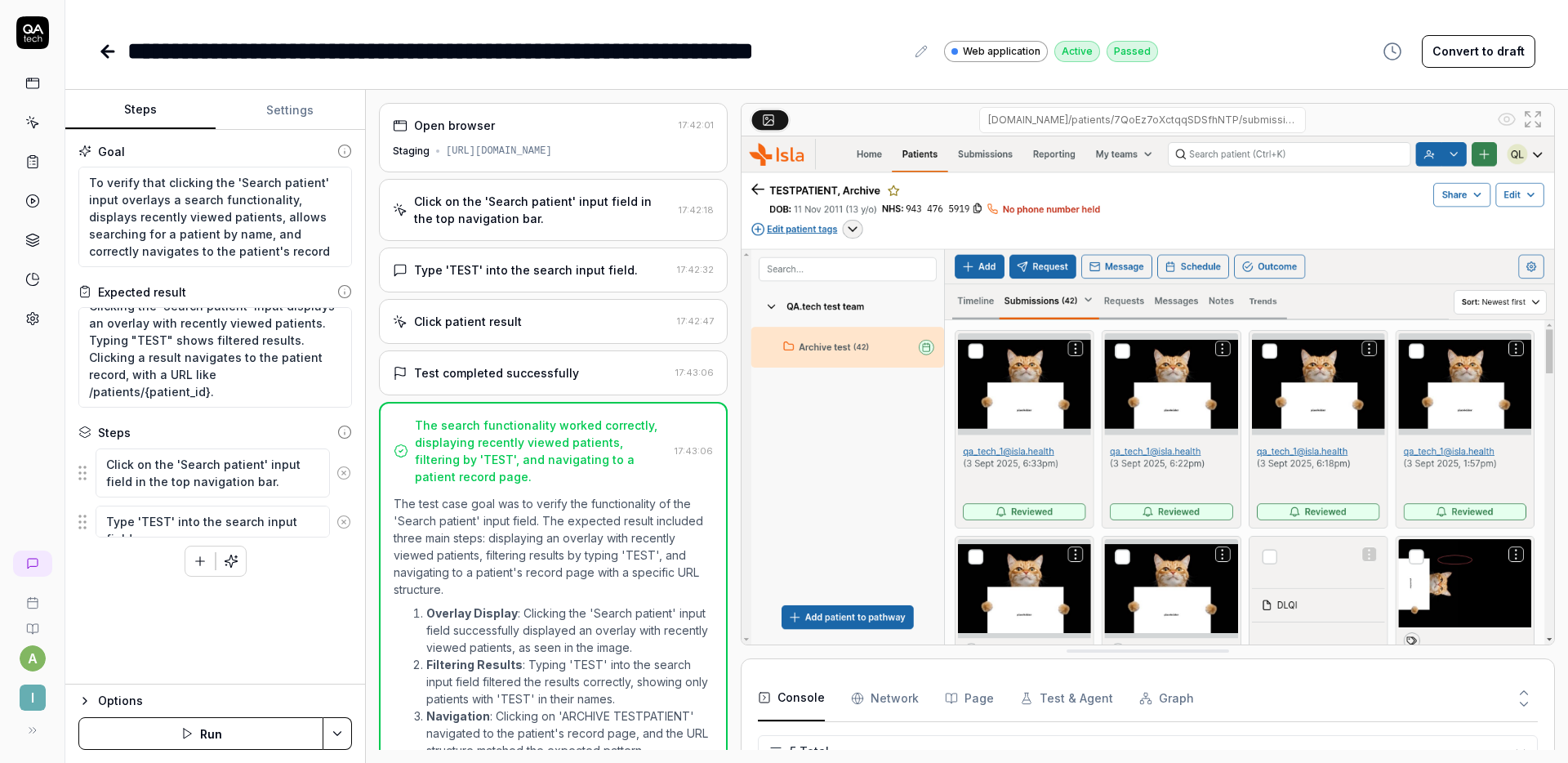
scroll to position [46, 0]
type textarea "*"
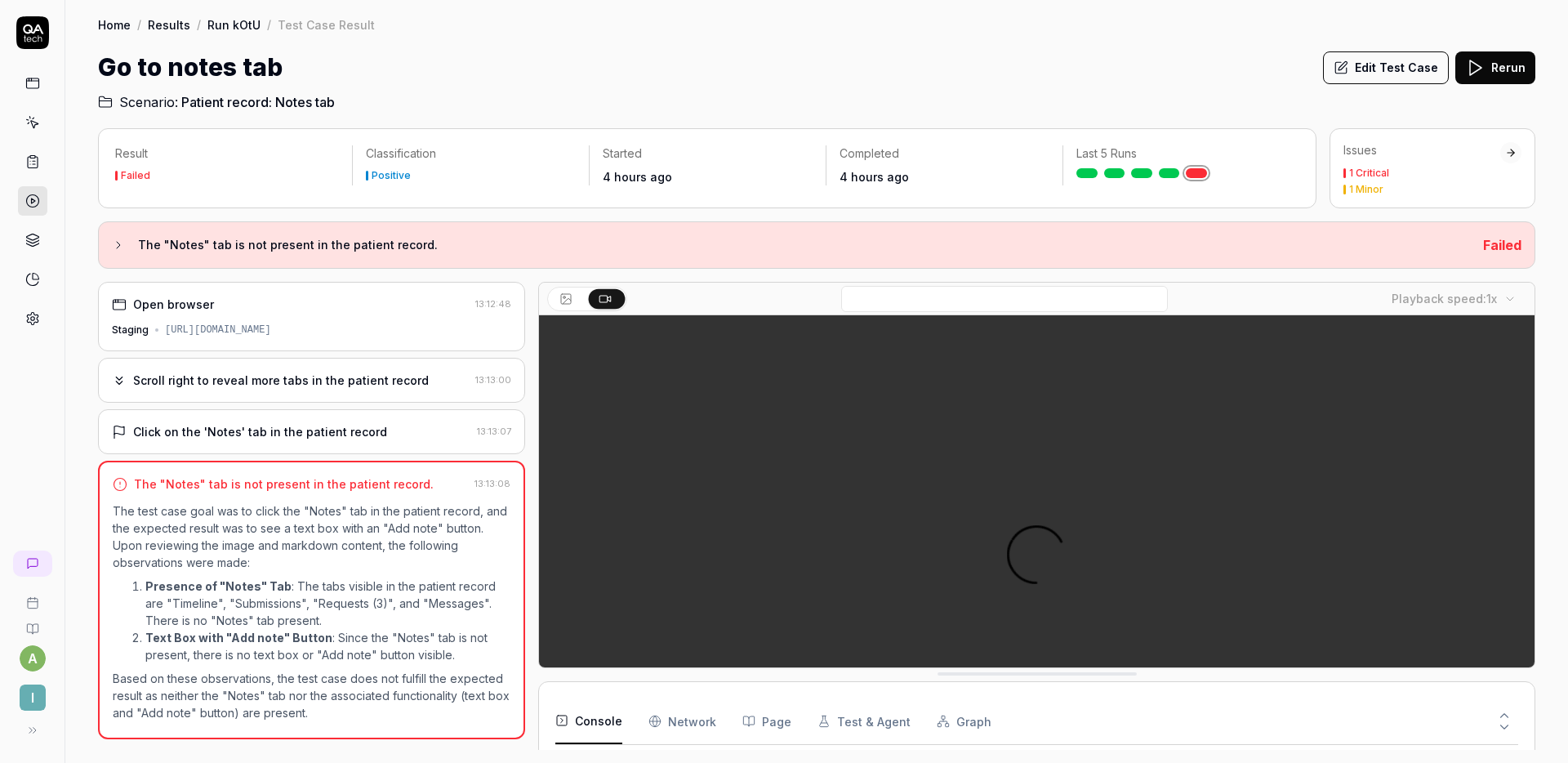
scroll to position [47, 0]
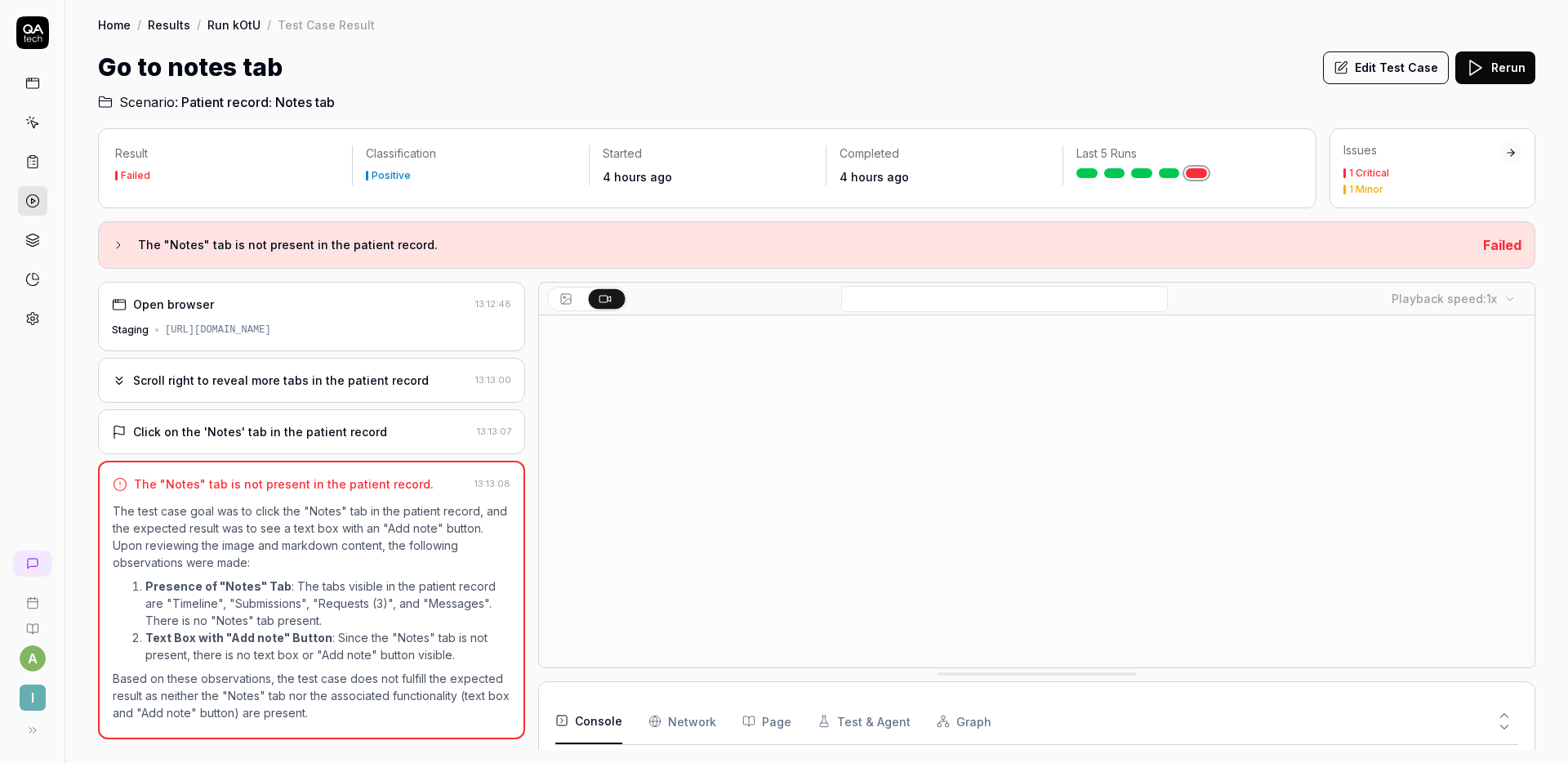
click at [316, 380] on div "Scroll right to reveal more tabs in the patient record" at bounding box center [281, 379] width 295 height 17
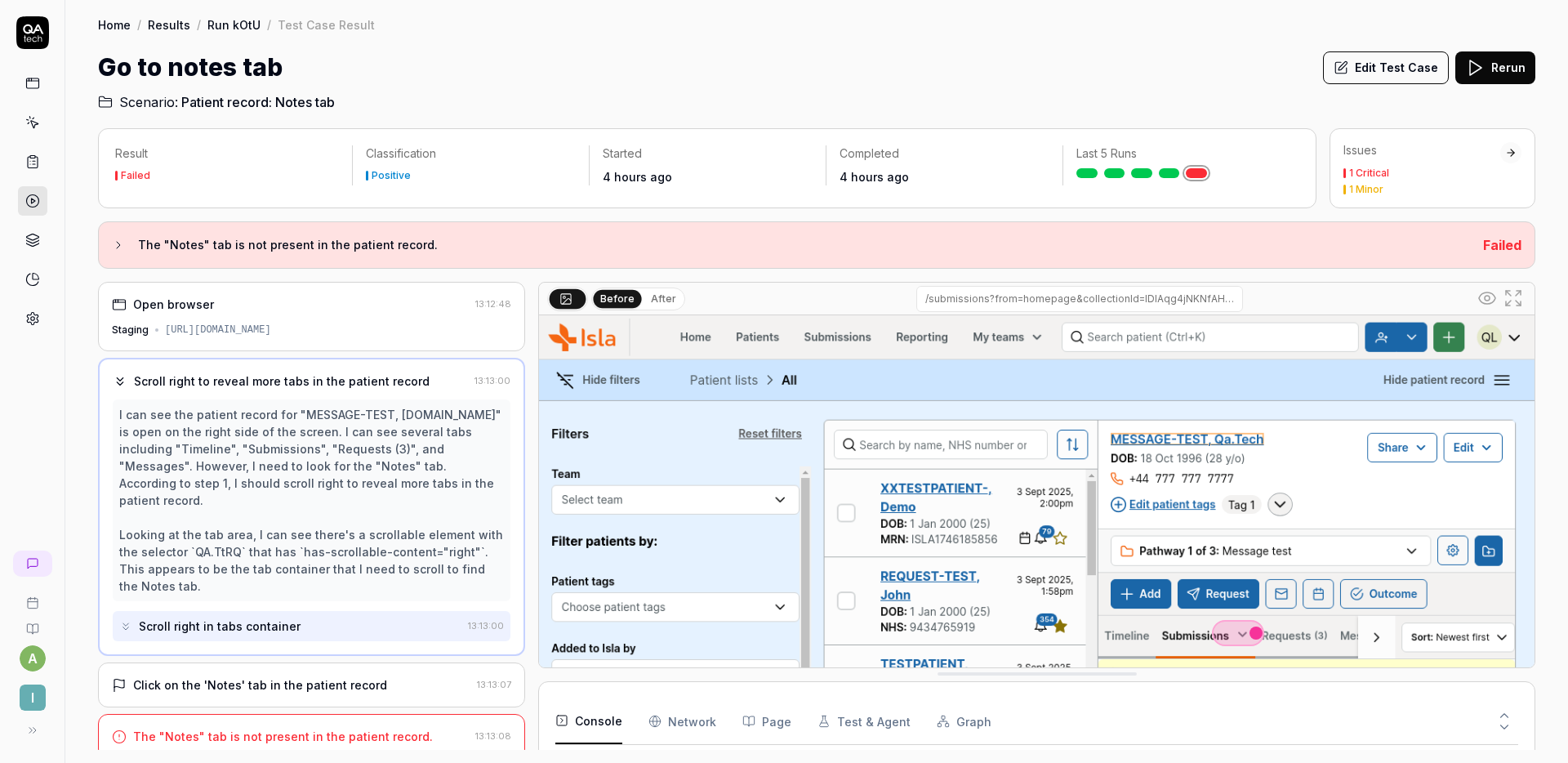
click at [309, 663] on div "Click on the 'Notes' tab in the patient record 13:13:07" at bounding box center [312, 685] width 427 height 45
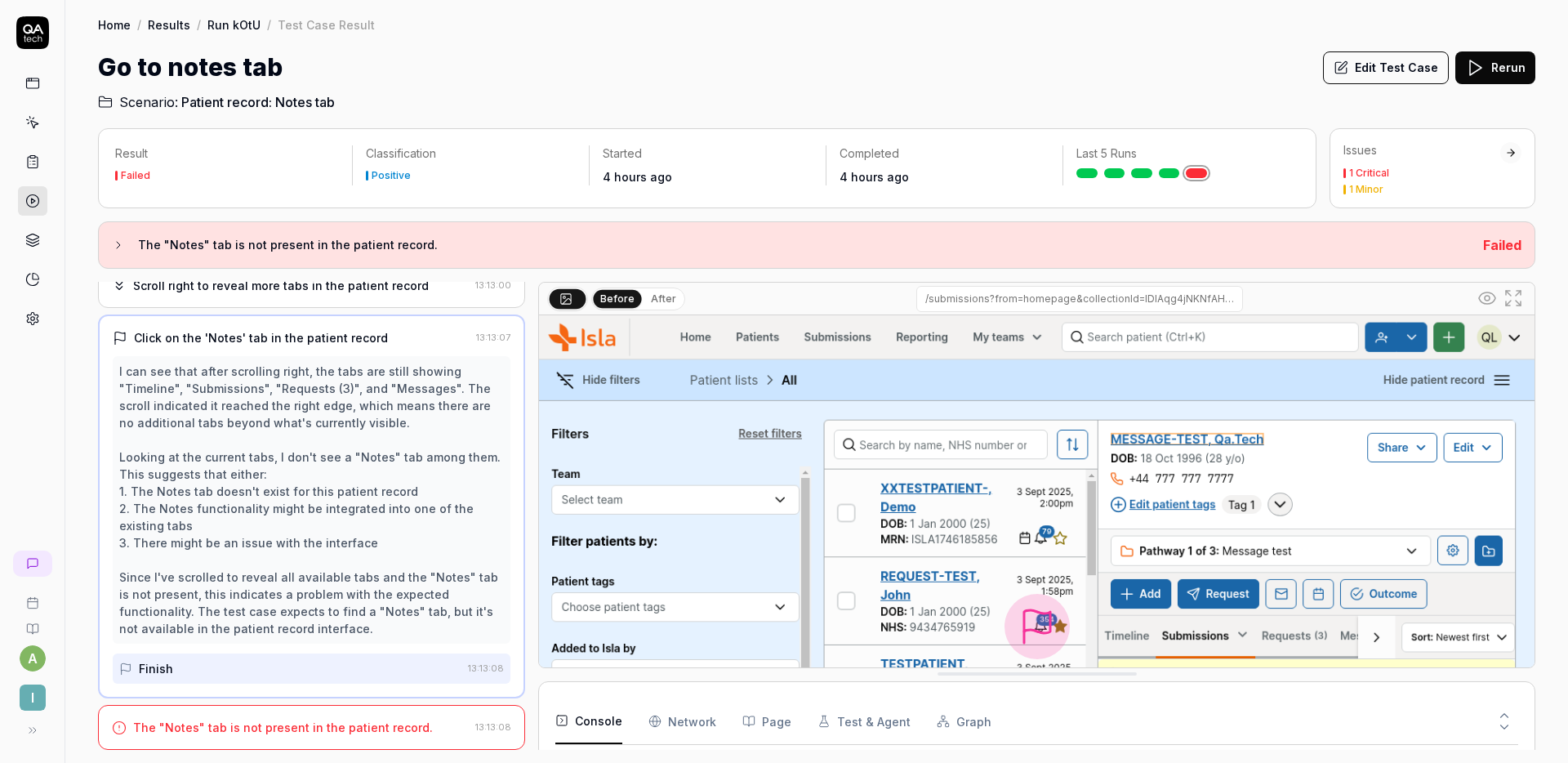
scroll to position [63, 0]
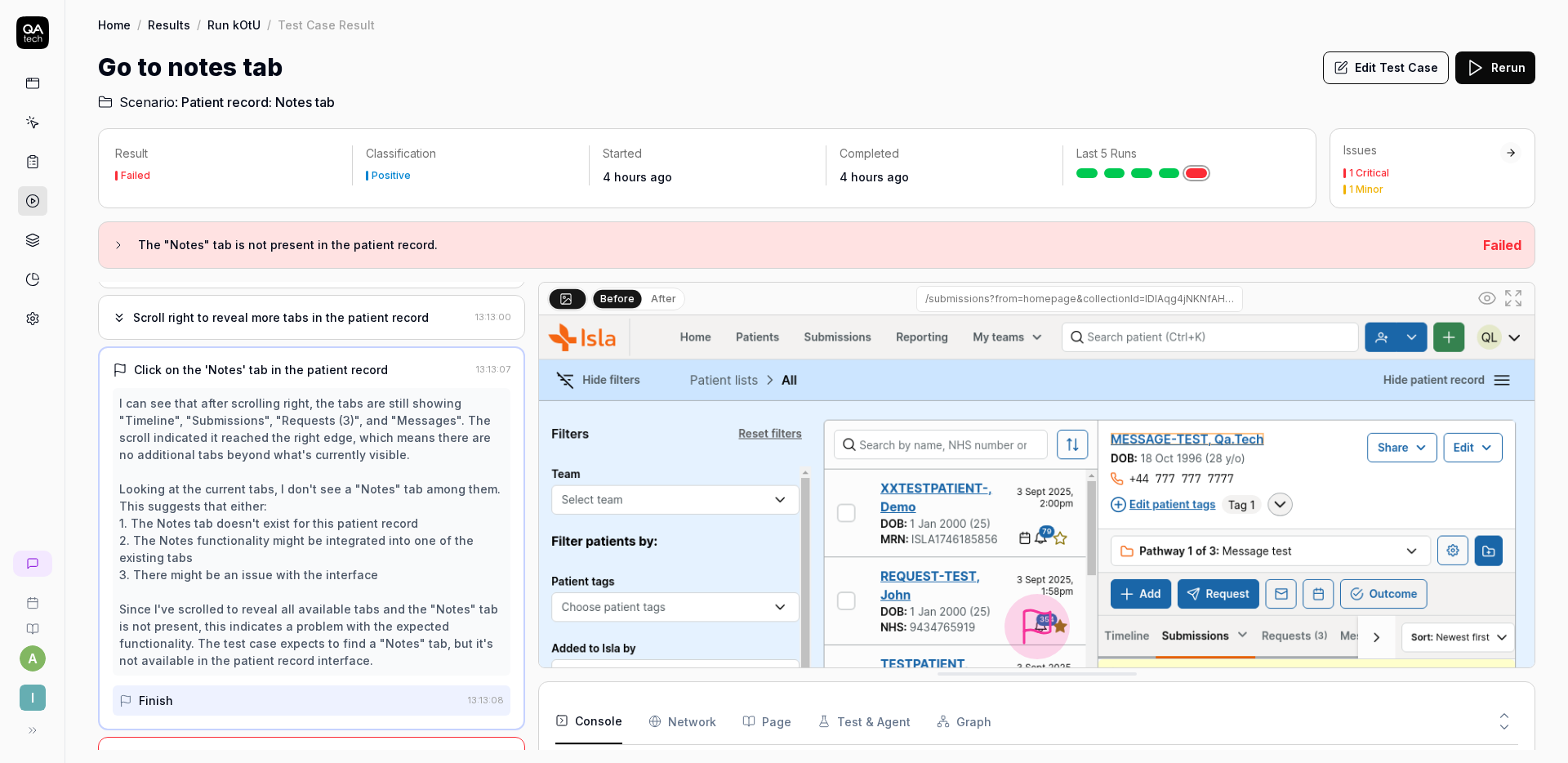
click at [296, 307] on div "Scroll right to reveal more tabs in the patient record 13:13:00" at bounding box center [312, 317] width 427 height 45
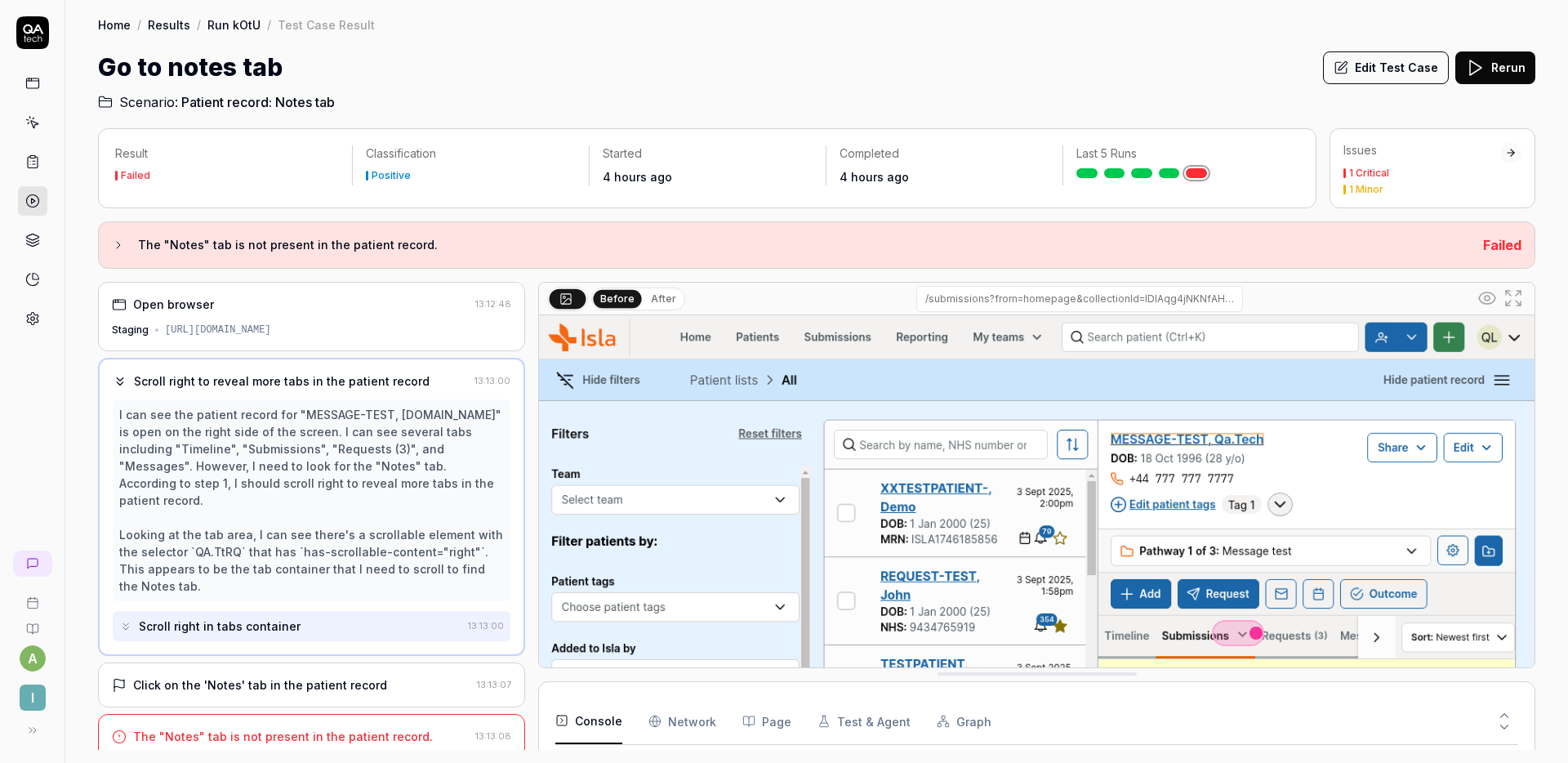
click at [327, 676] on div "Click on the 'Notes' tab in the patient record" at bounding box center [260, 684] width 254 height 17
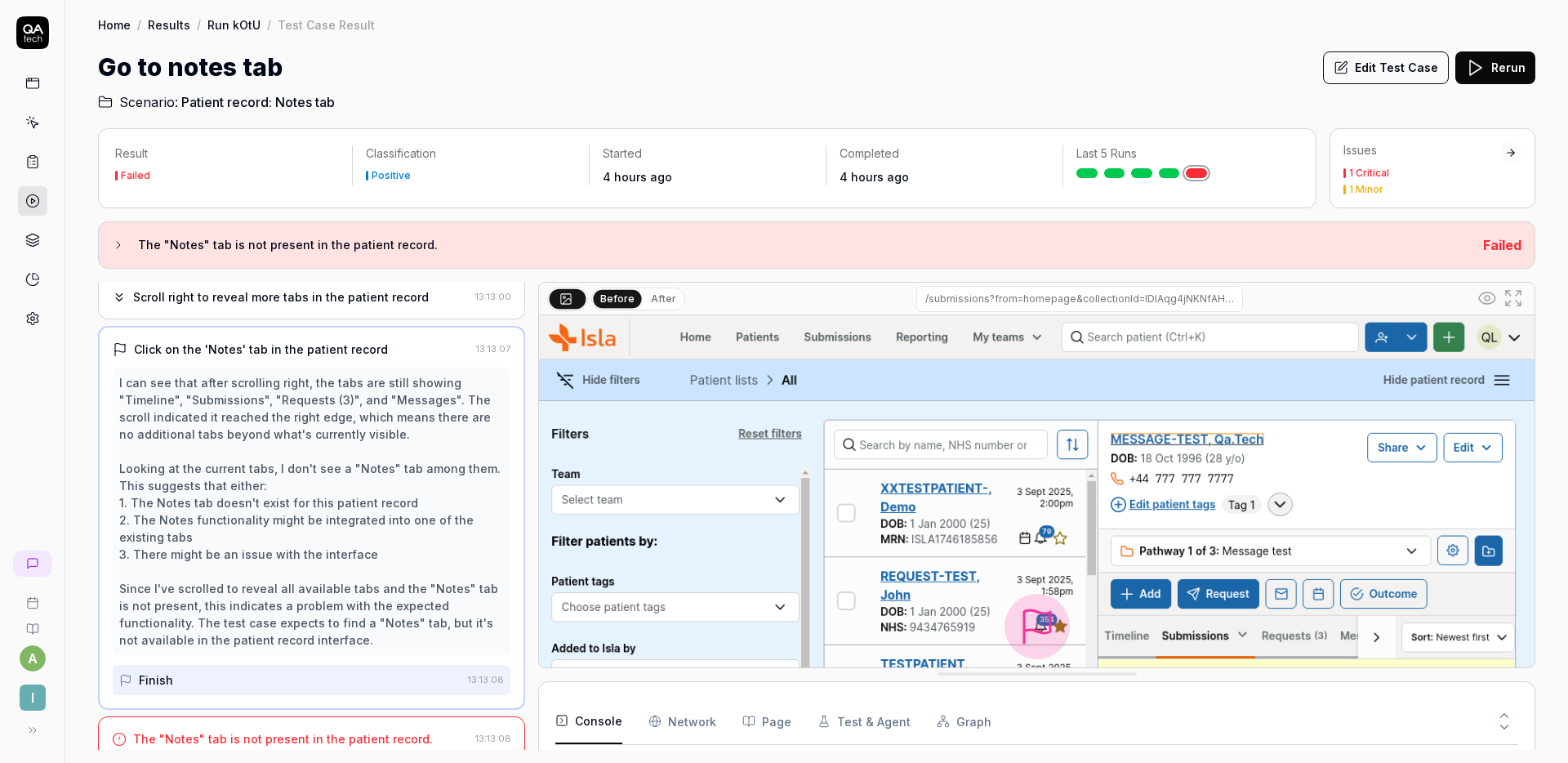
scroll to position [95, 0]
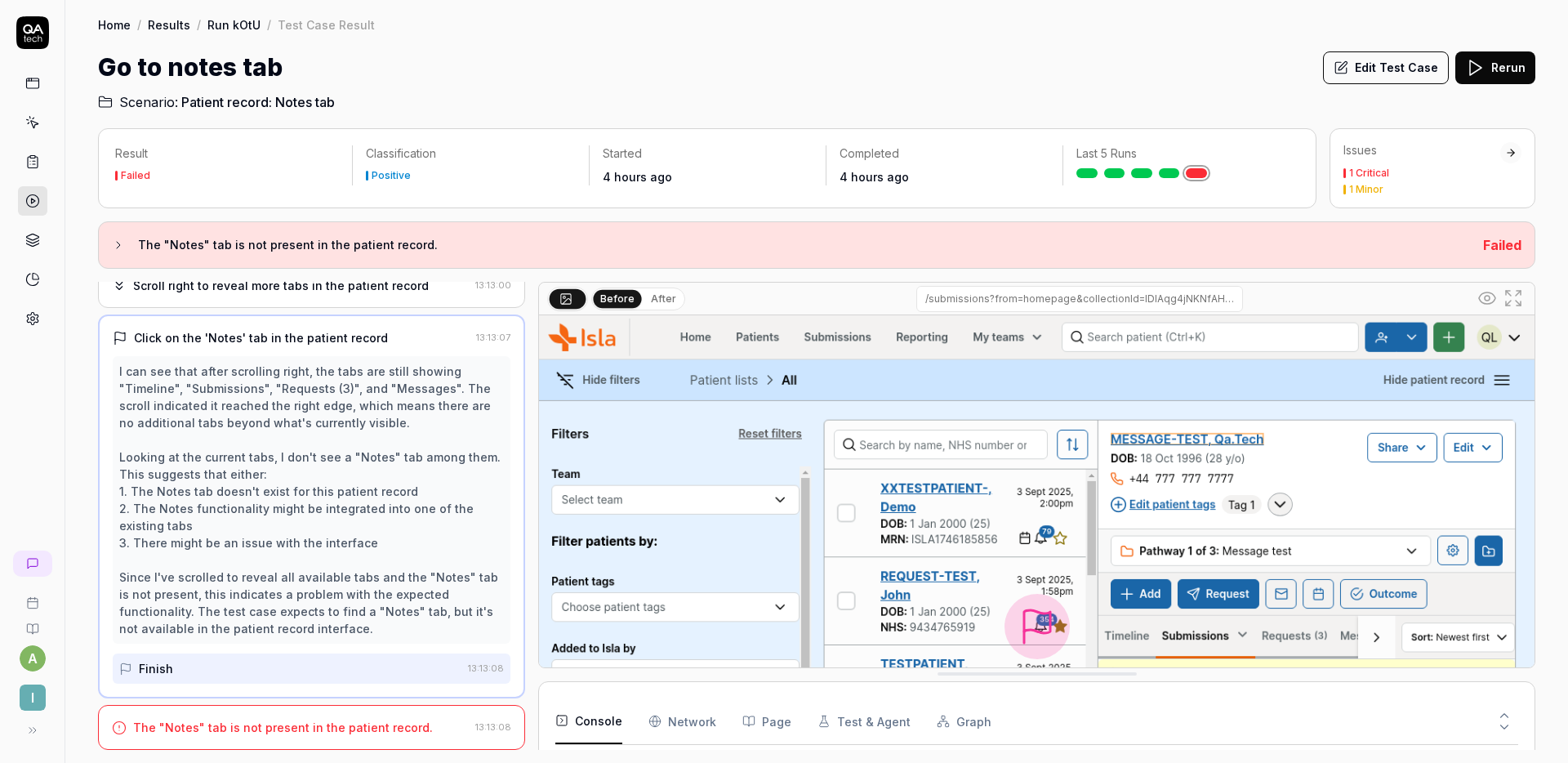
click at [326, 722] on div "The "Notes" tab is not present in the patient record." at bounding box center [283, 727] width 299 height 17
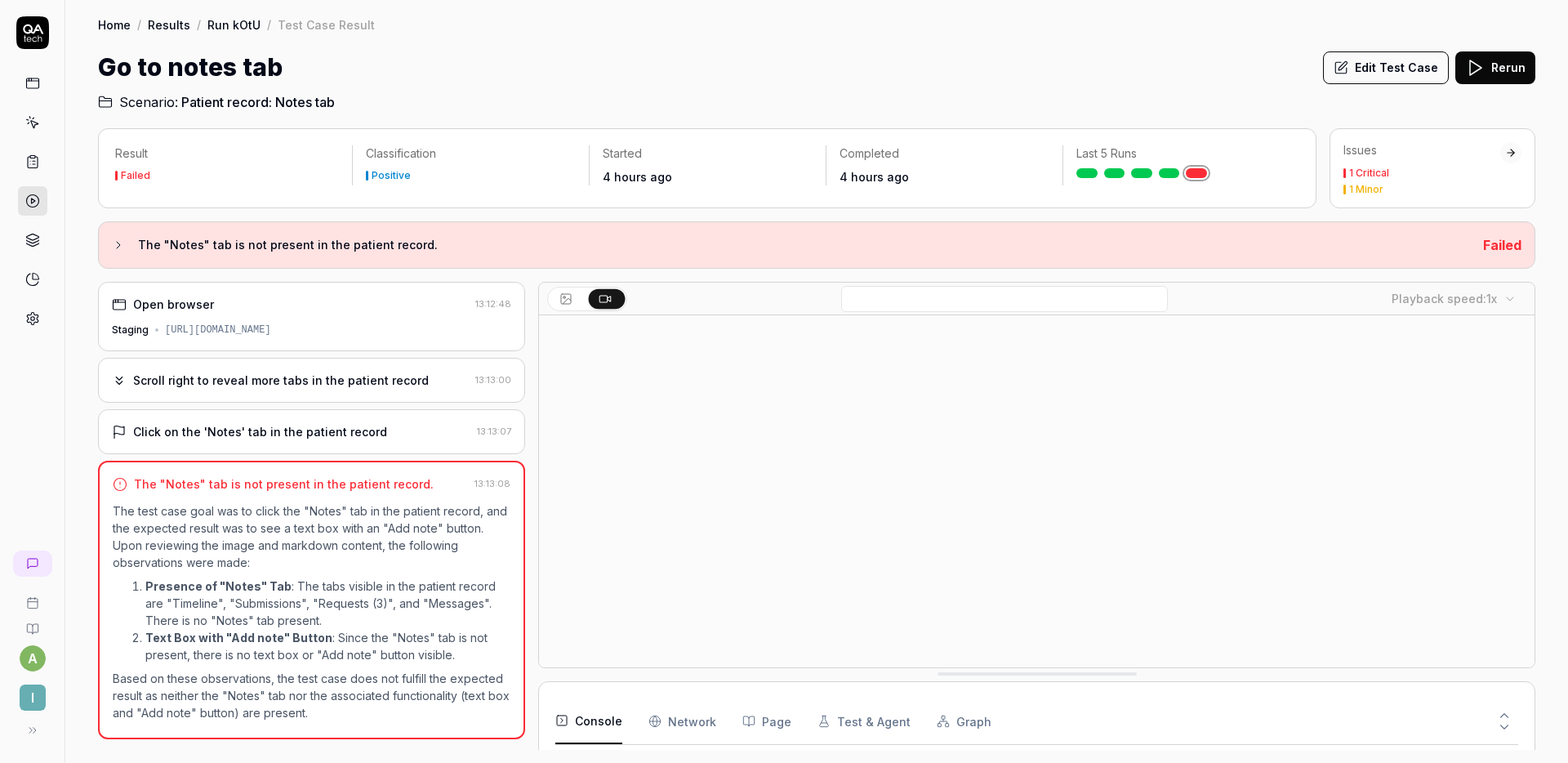
scroll to position [0, 0]
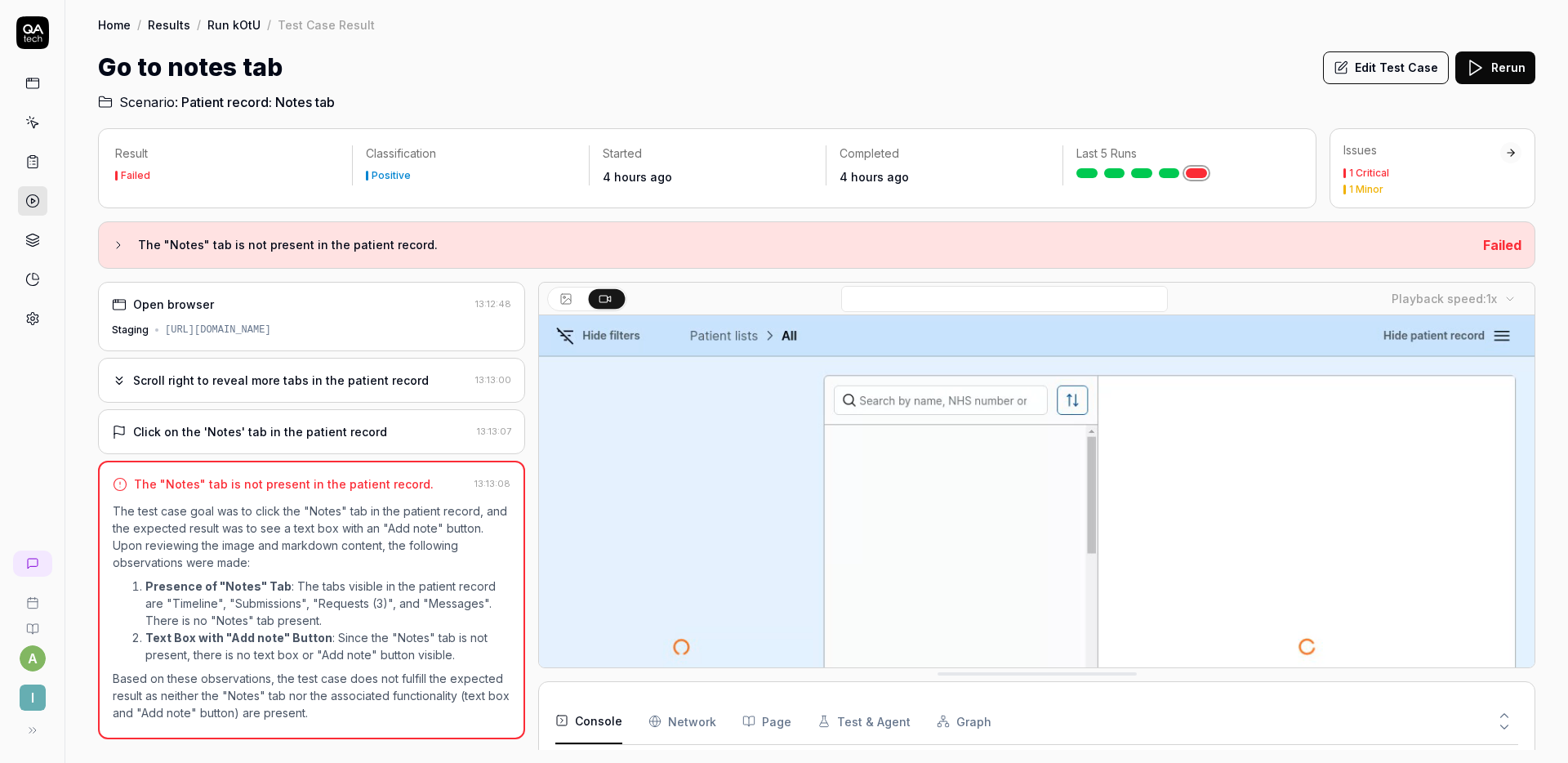
click at [271, 324] on div "[URL][DOMAIN_NAME]" at bounding box center [219, 330] width 106 height 15
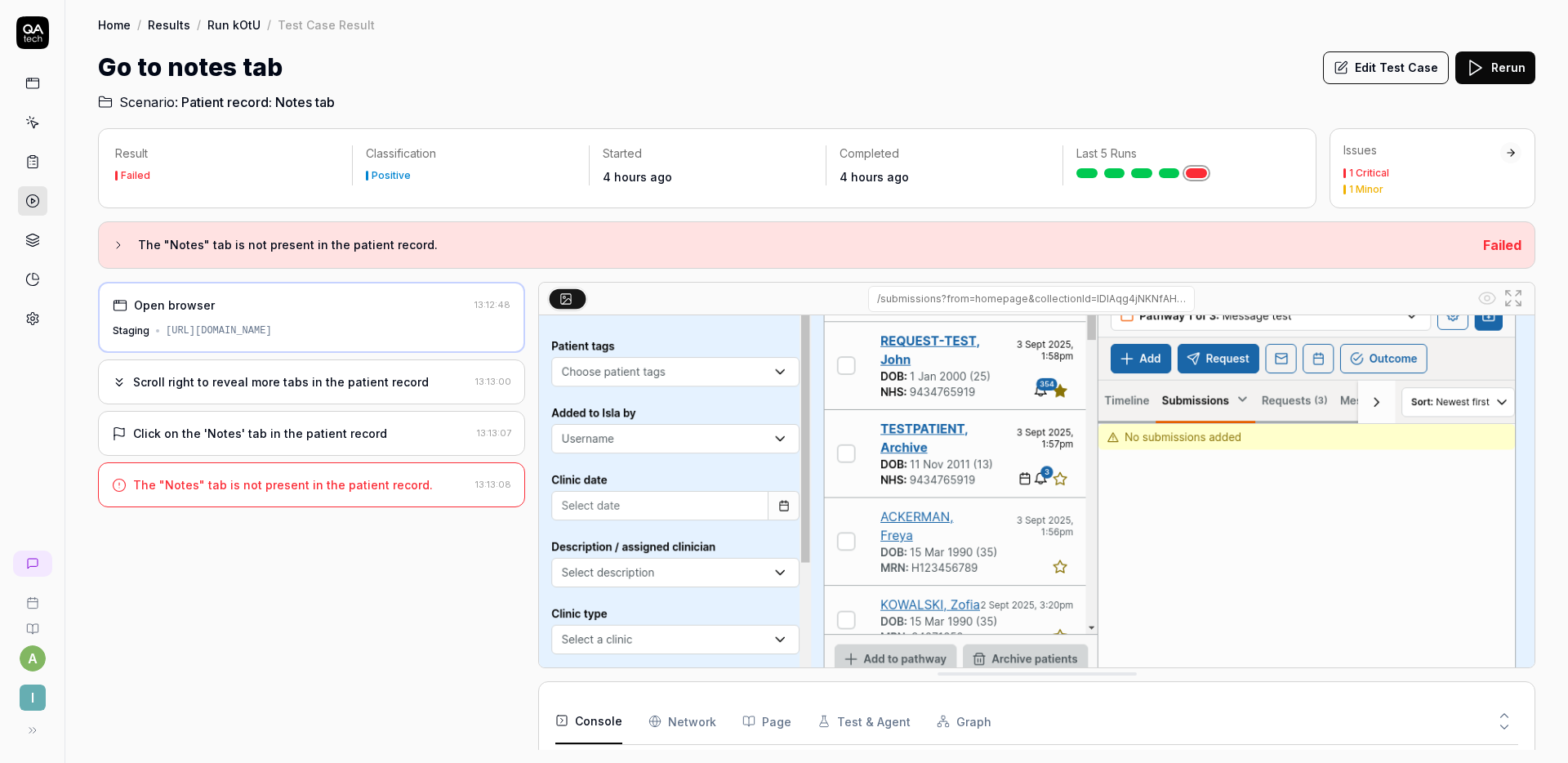
scroll to position [262, 0]
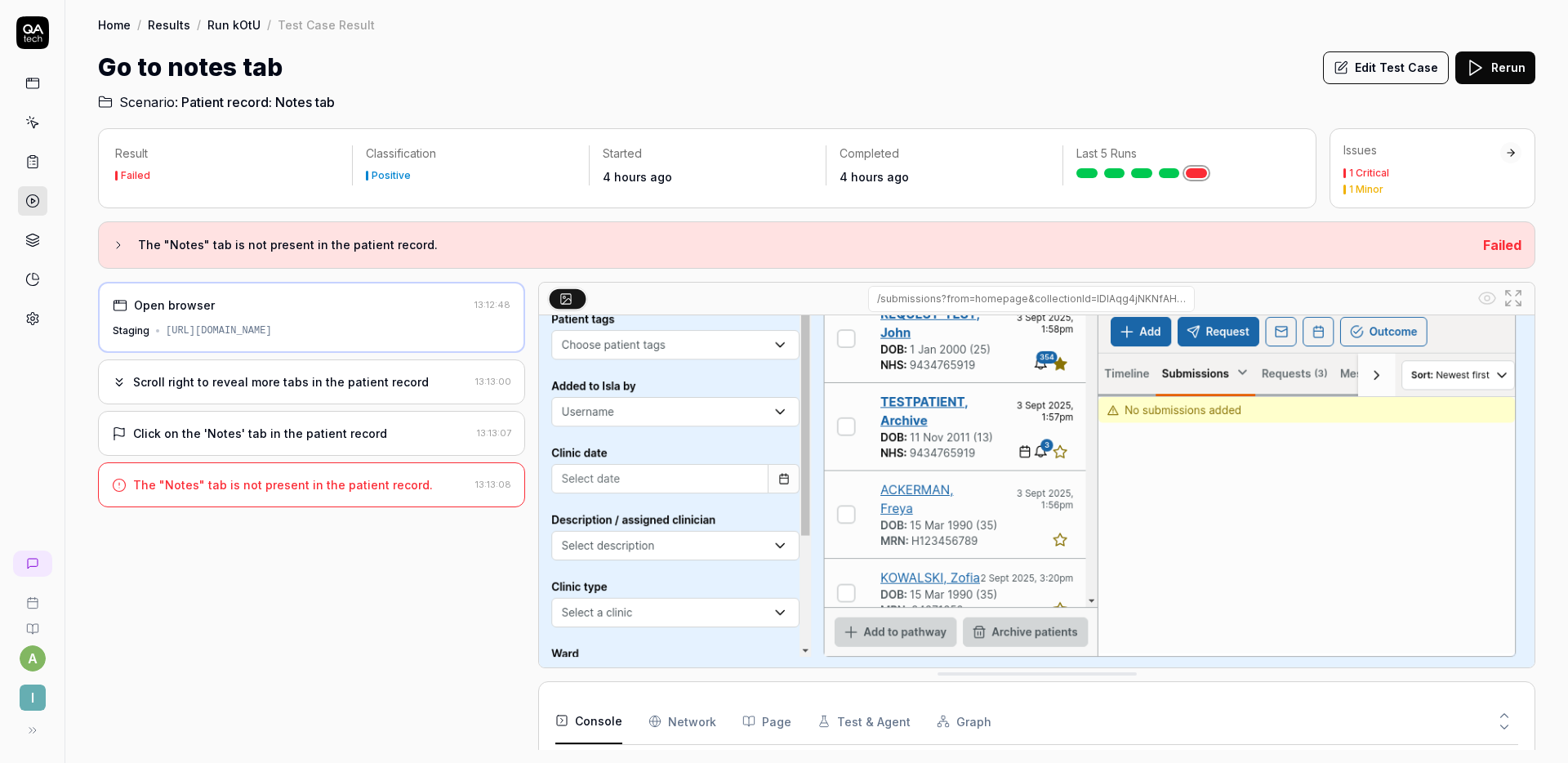
click at [441, 495] on div "The "Notes" tab is not present in the patient record. 13:13:08" at bounding box center [312, 484] width 427 height 45
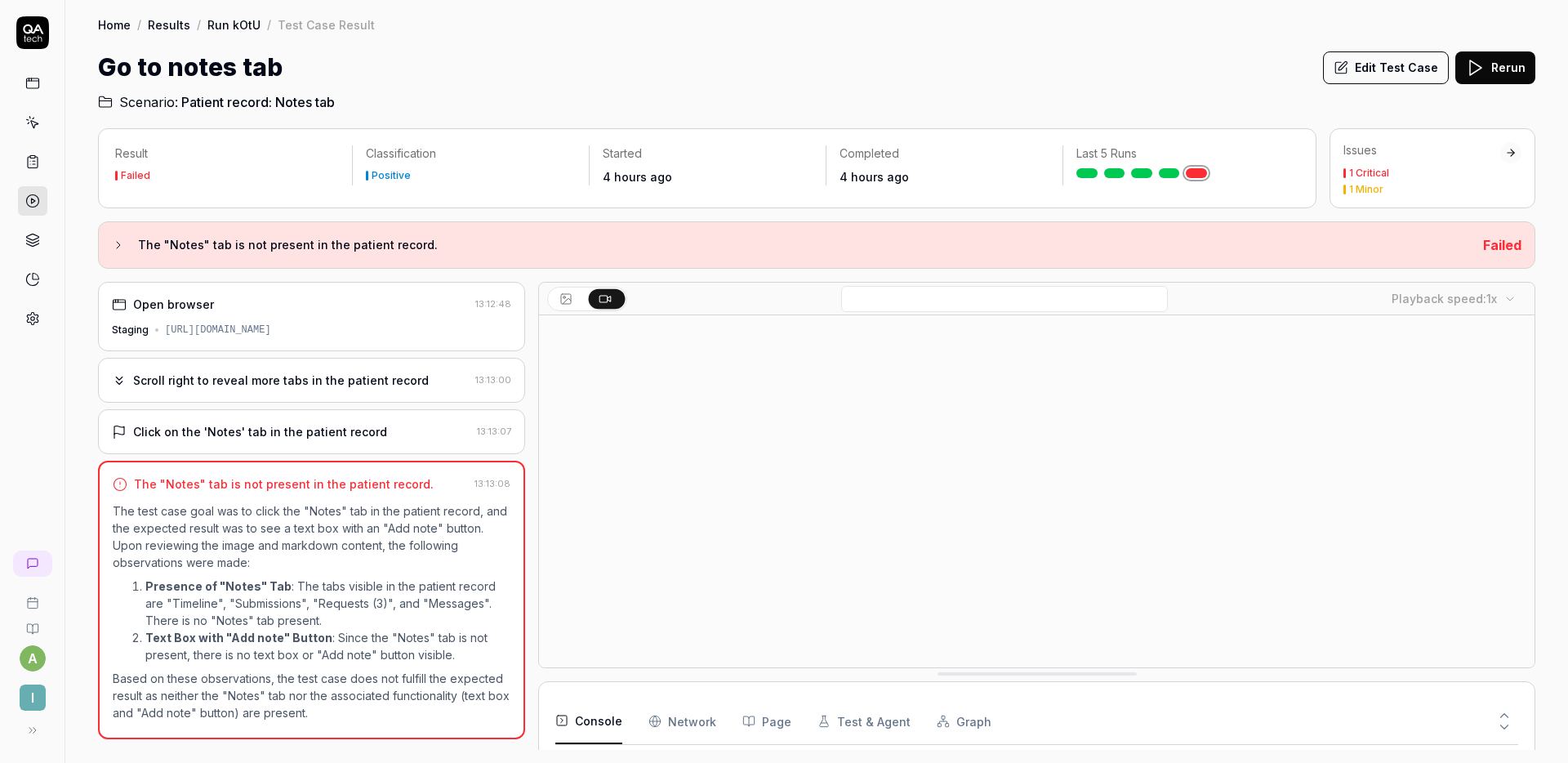
scroll to position [64, 0]
click at [1485, 296] on body "a I Home / Results / Run kOtU / Test Case Result Home / Results / Run kOtU / Te…" at bounding box center [784, 381] width 1568 height 763
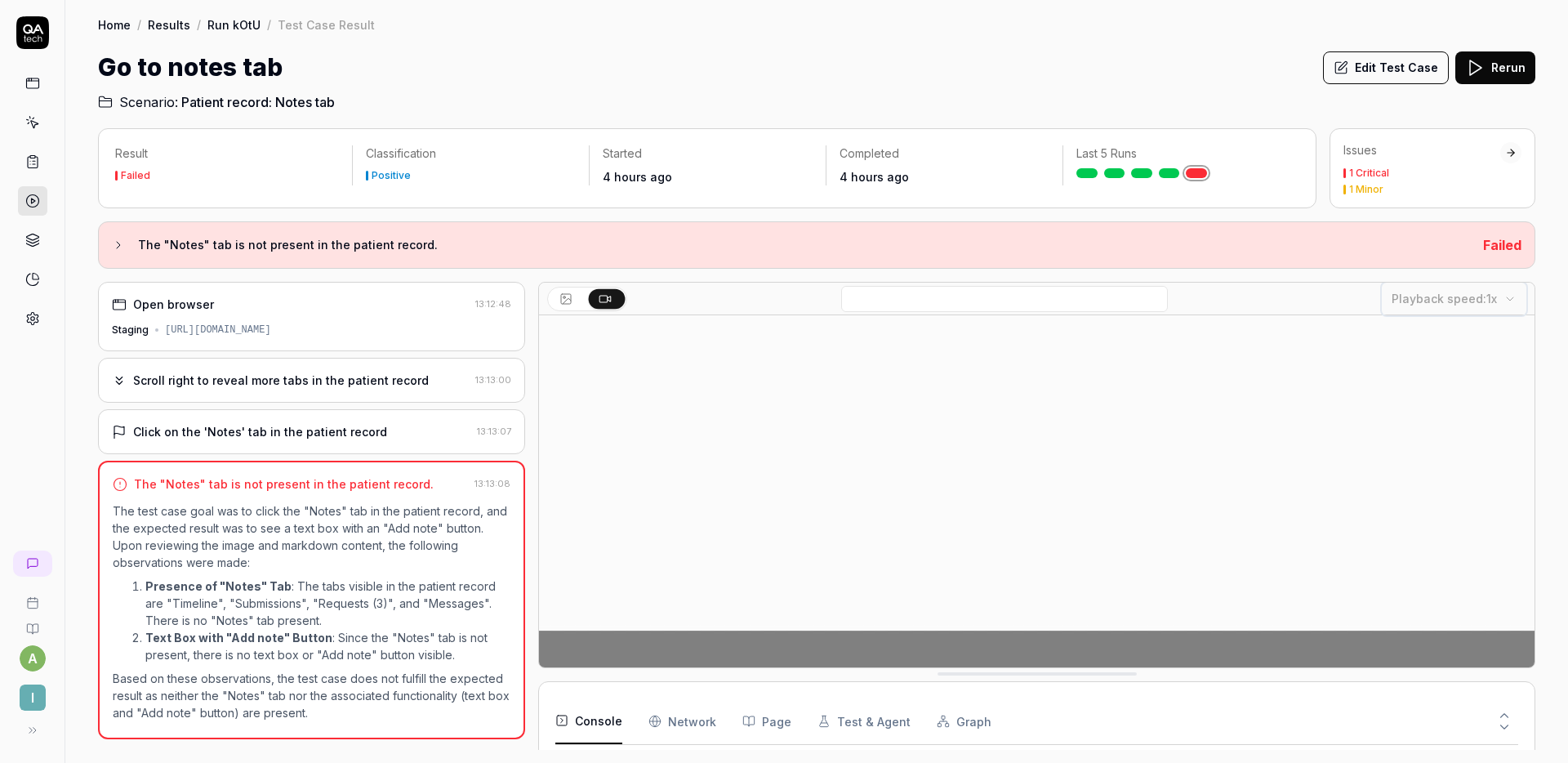
scroll to position [237, 0]
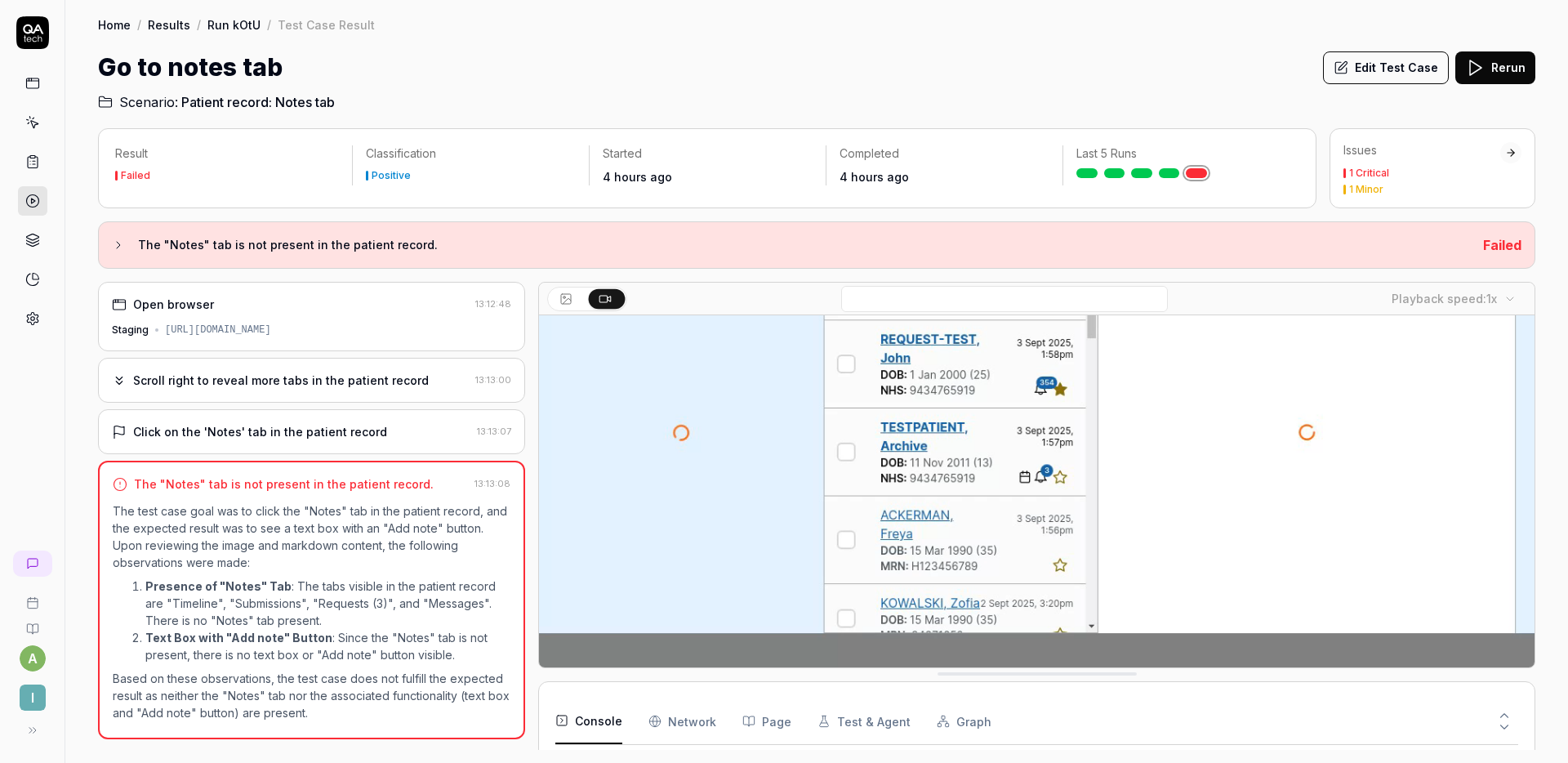
click at [1377, 87] on h2 "Scenario: Patient record: Notes tab" at bounding box center [817, 98] width 1438 height 27
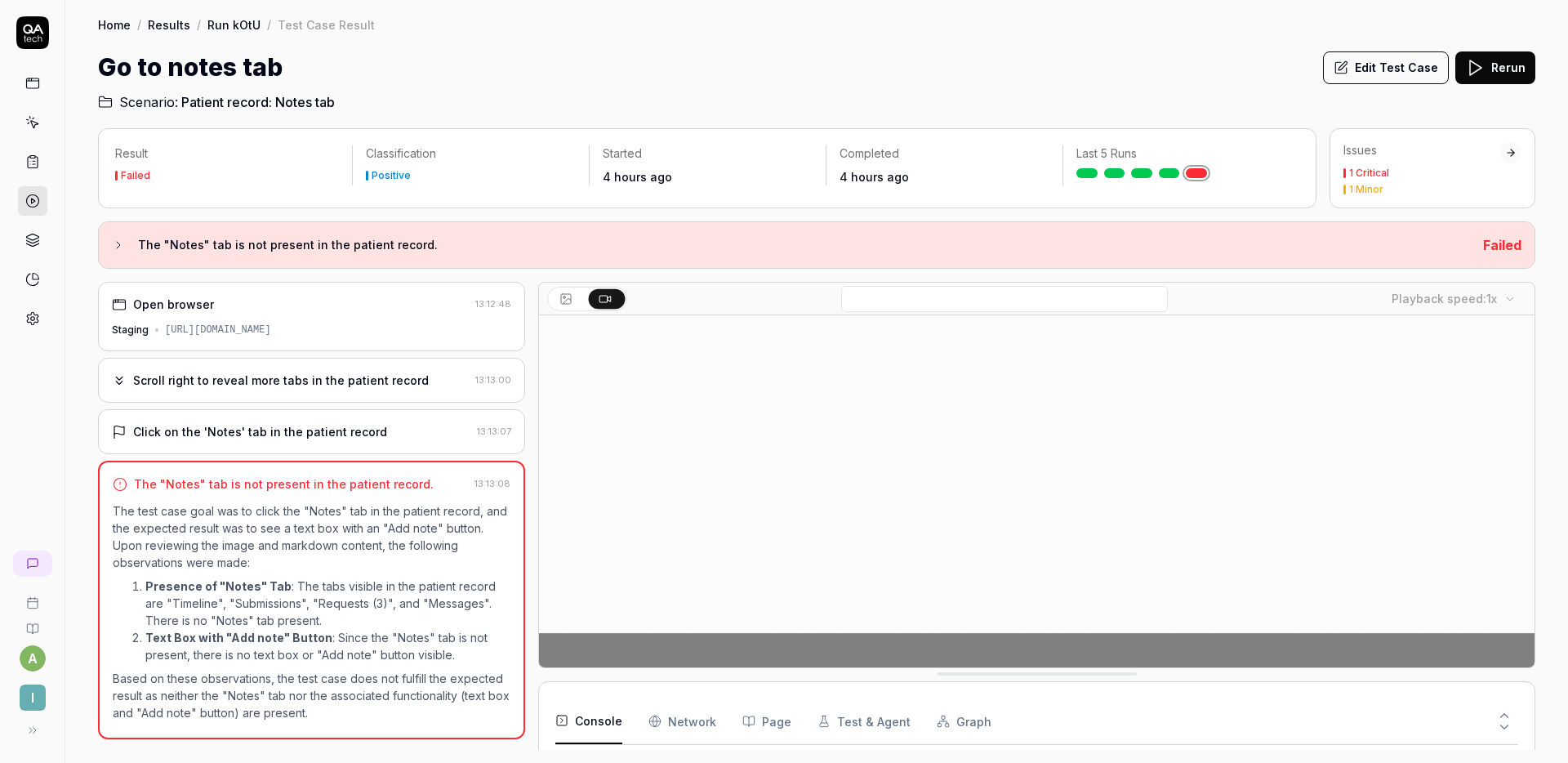
click at [1380, 72] on button "Edit Test Case" at bounding box center [1387, 67] width 126 height 32
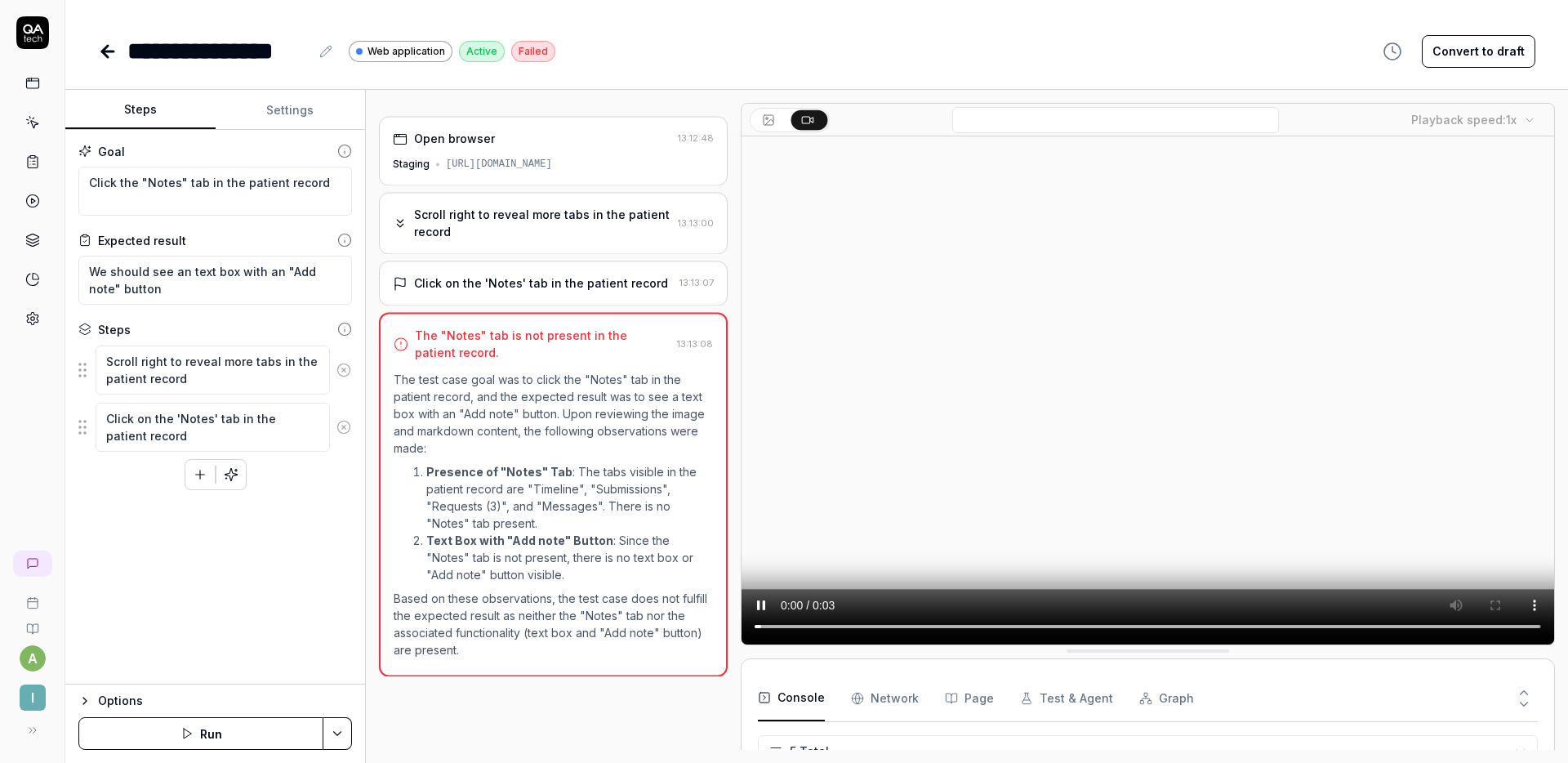
scroll to position [47, 0]
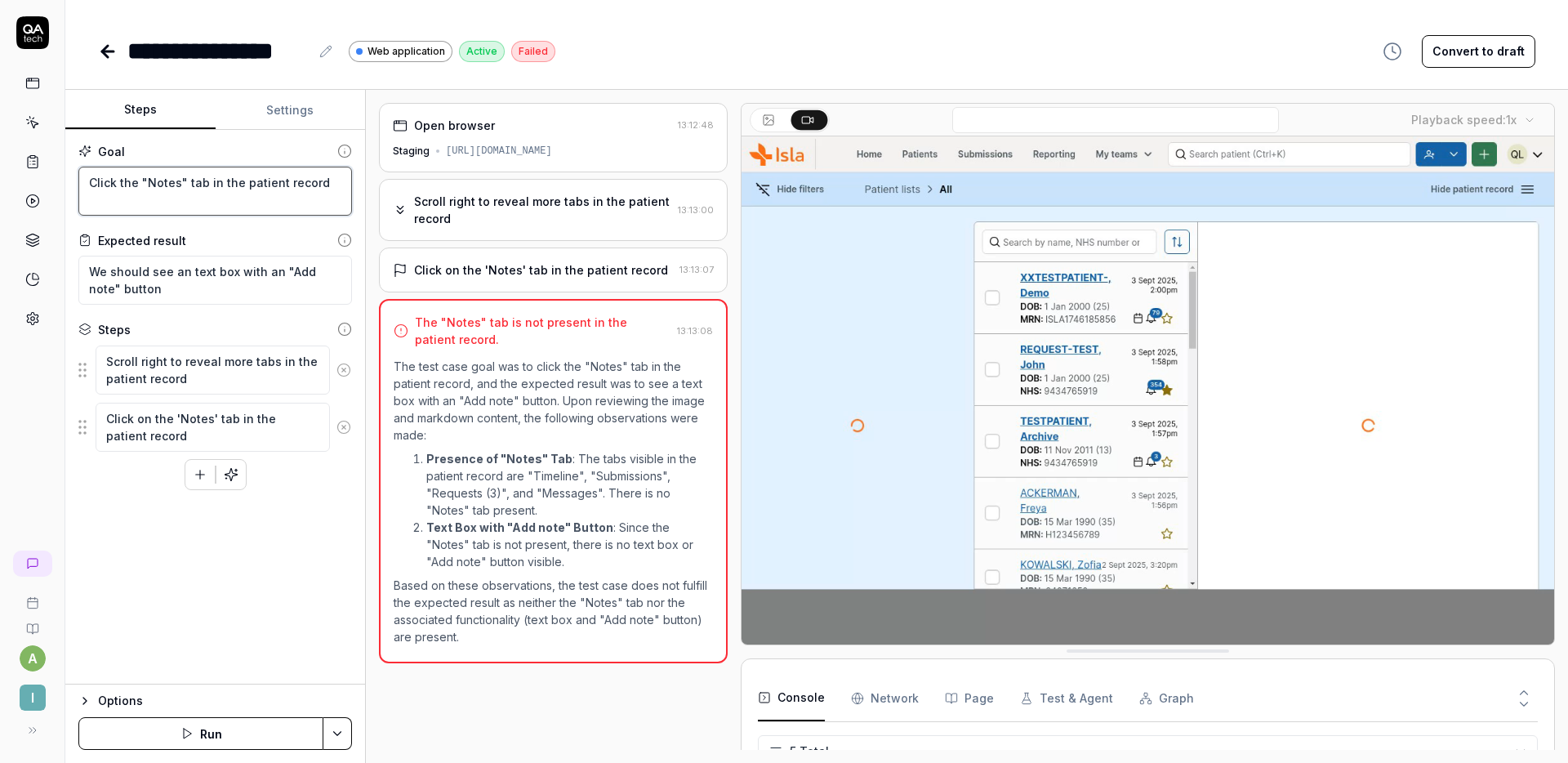
click at [320, 193] on textarea "Click the "Notes" tab in the patient record" at bounding box center [216, 191] width 274 height 49
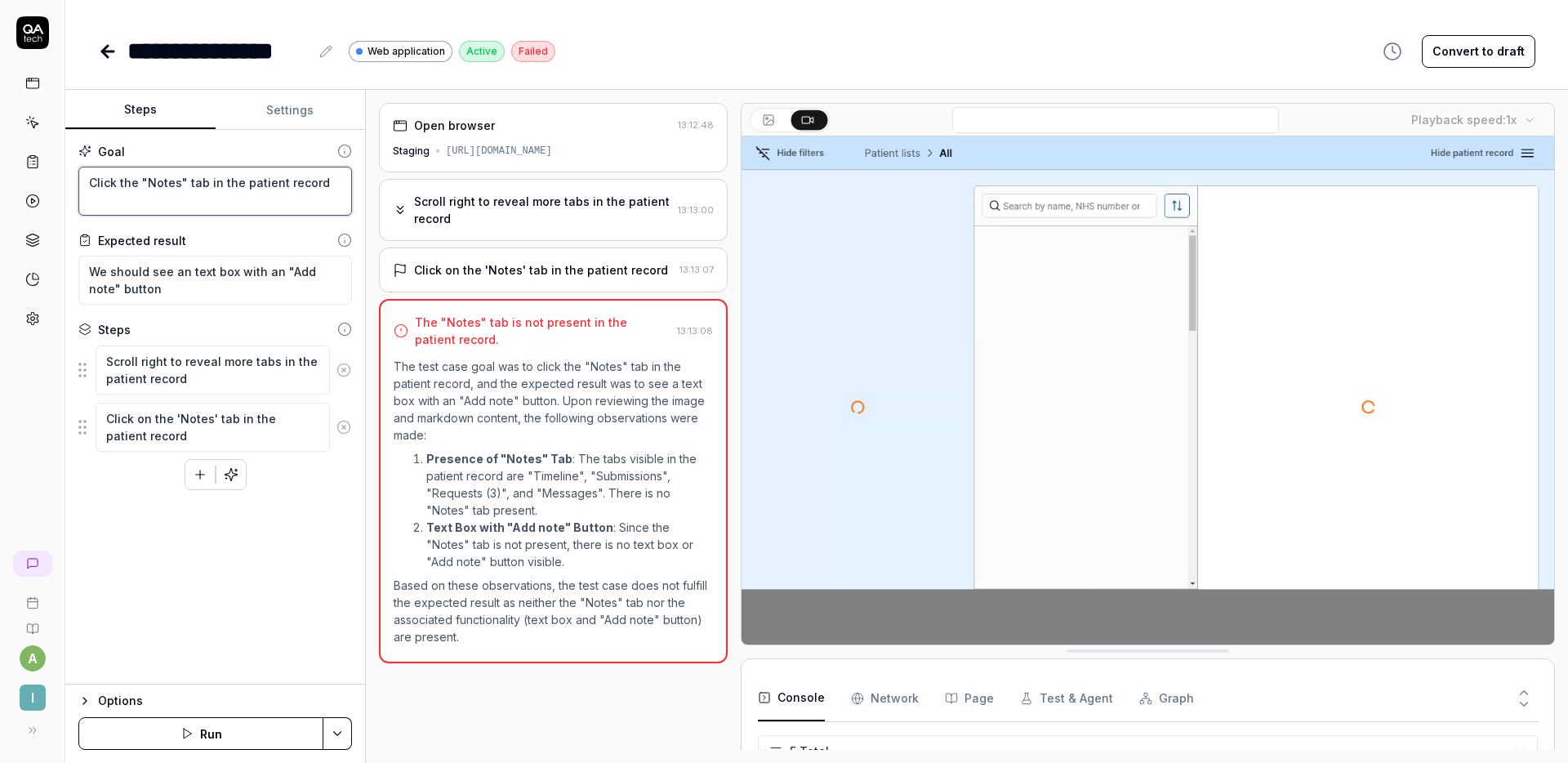
click at [332, 192] on textarea "Click the "Notes" tab in the patient record" at bounding box center [216, 191] width 274 height 49
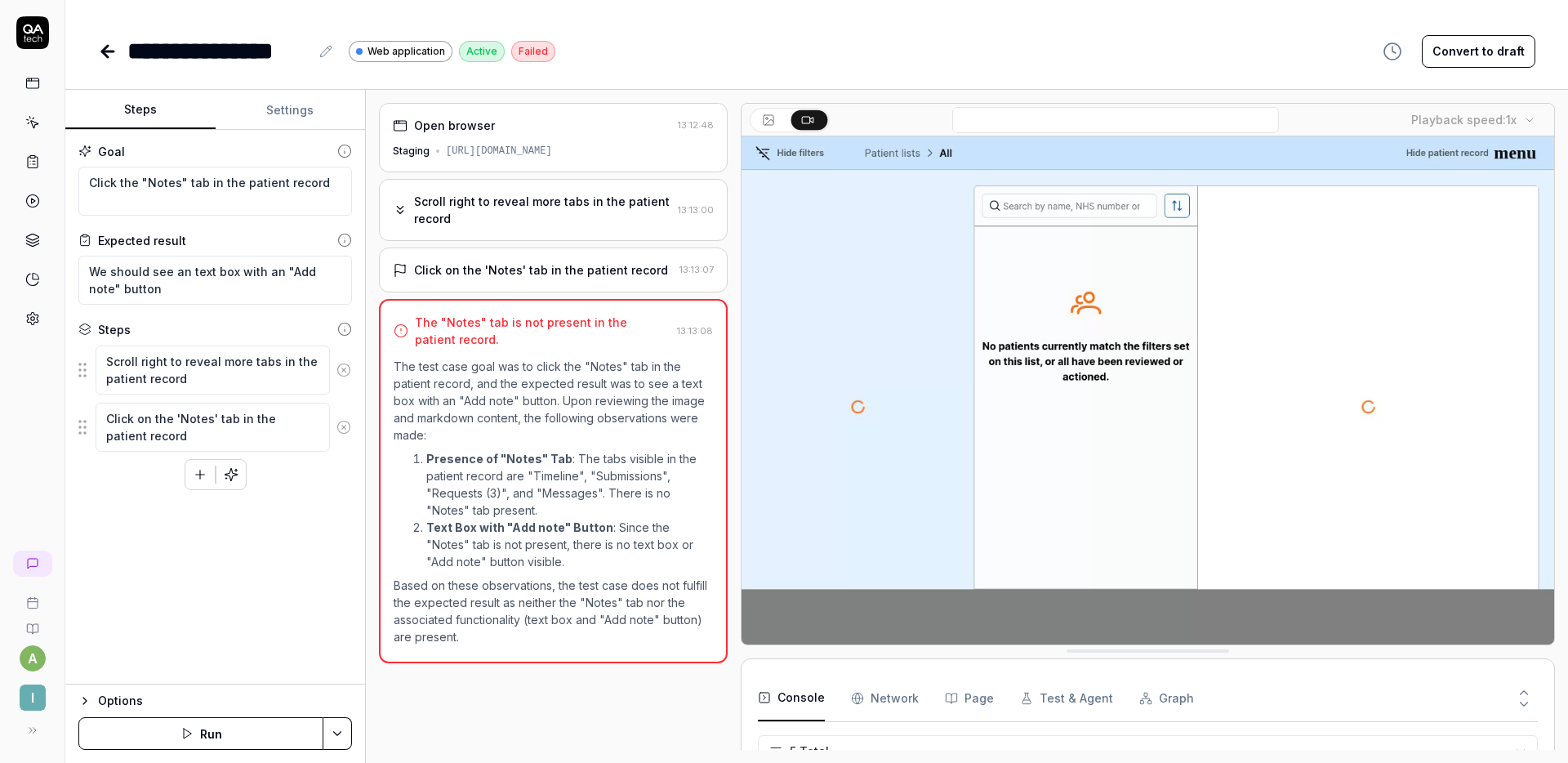
click at [288, 141] on div "Goal Click the "Notes" tab in the patient record Expected result We should see …" at bounding box center [215, 407] width 299 height 554
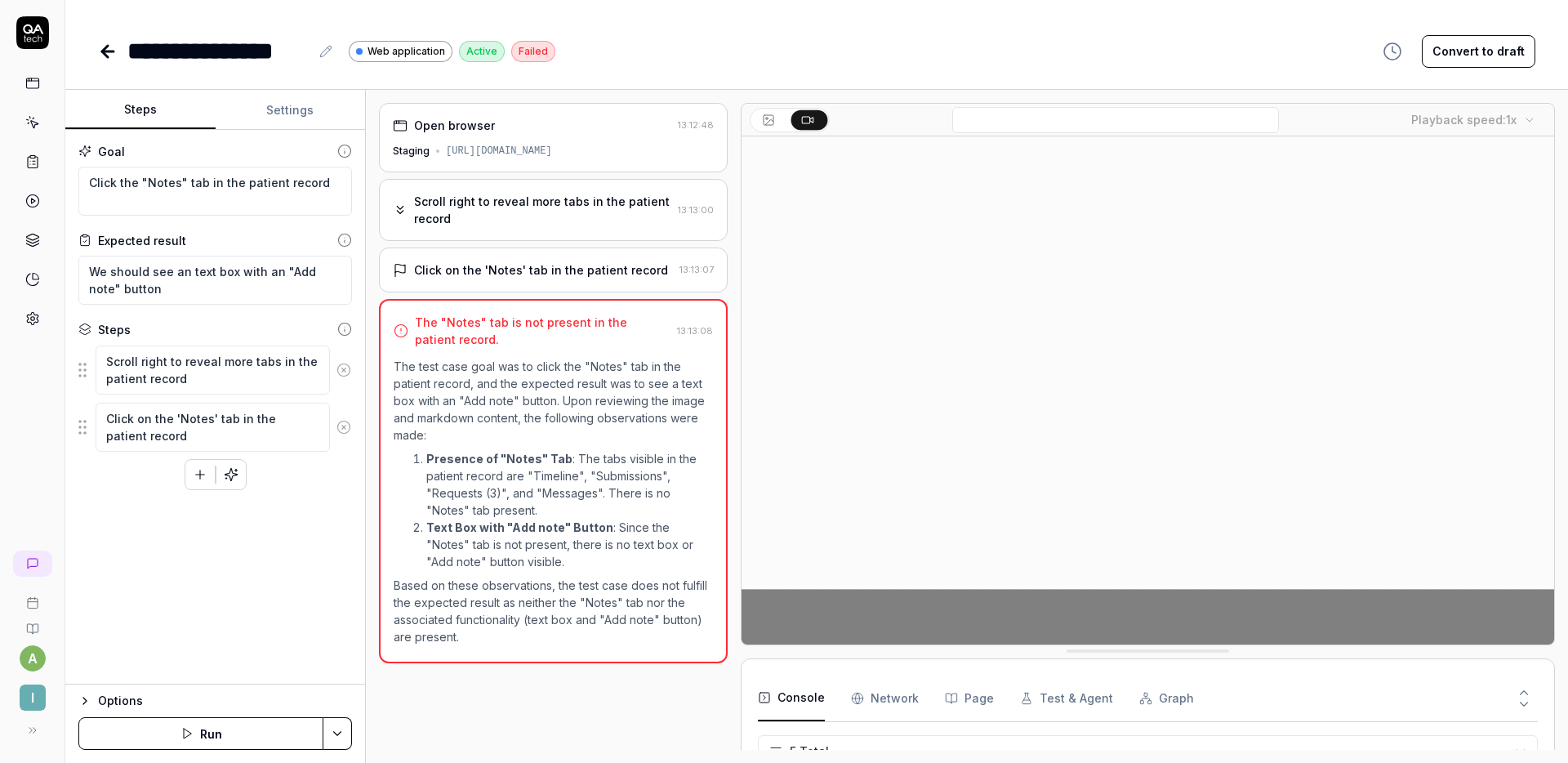
click at [288, 125] on button "Settings" at bounding box center [291, 110] width 151 height 39
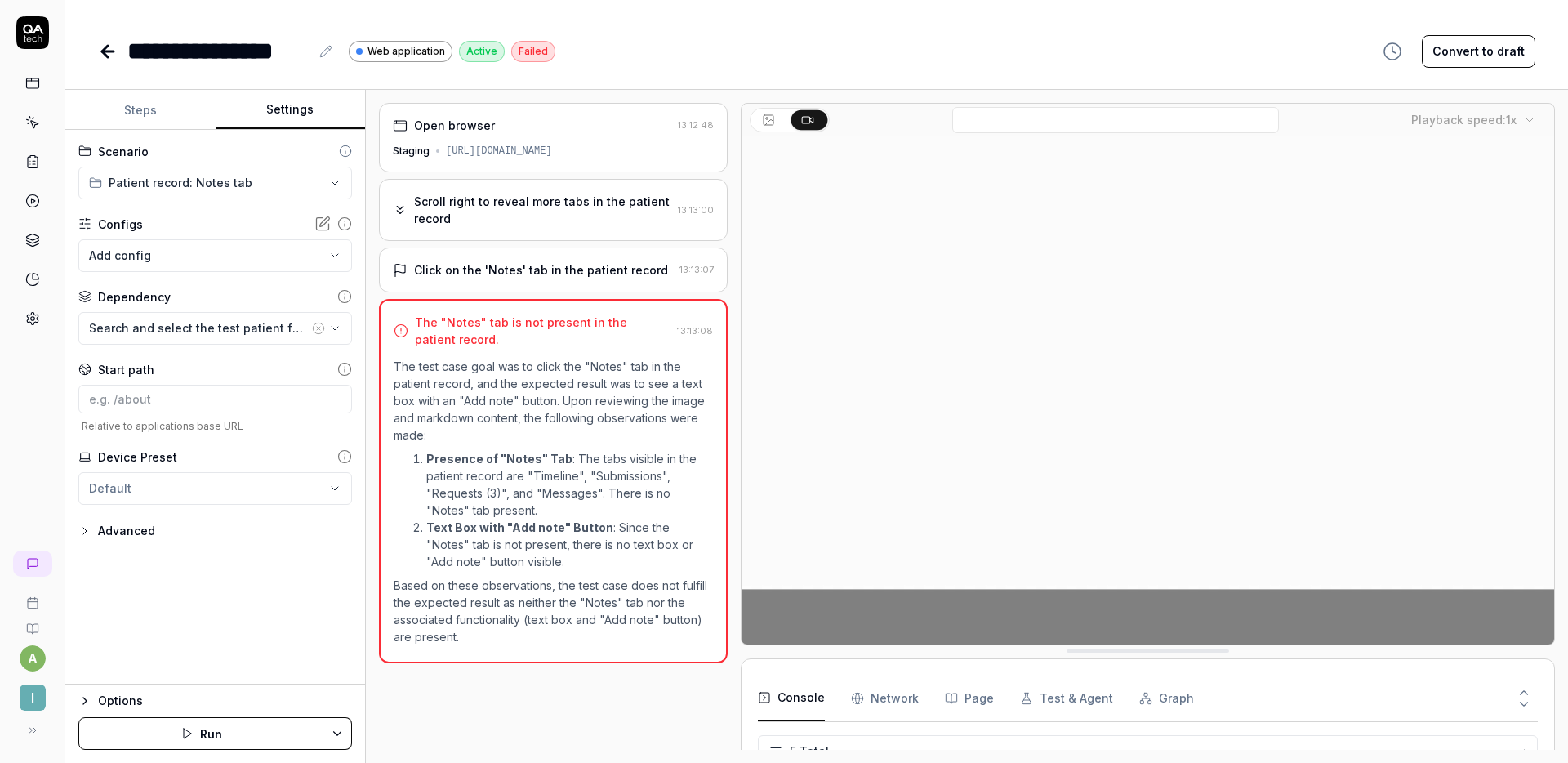
click at [141, 112] on button "Steps" at bounding box center [140, 110] width 151 height 39
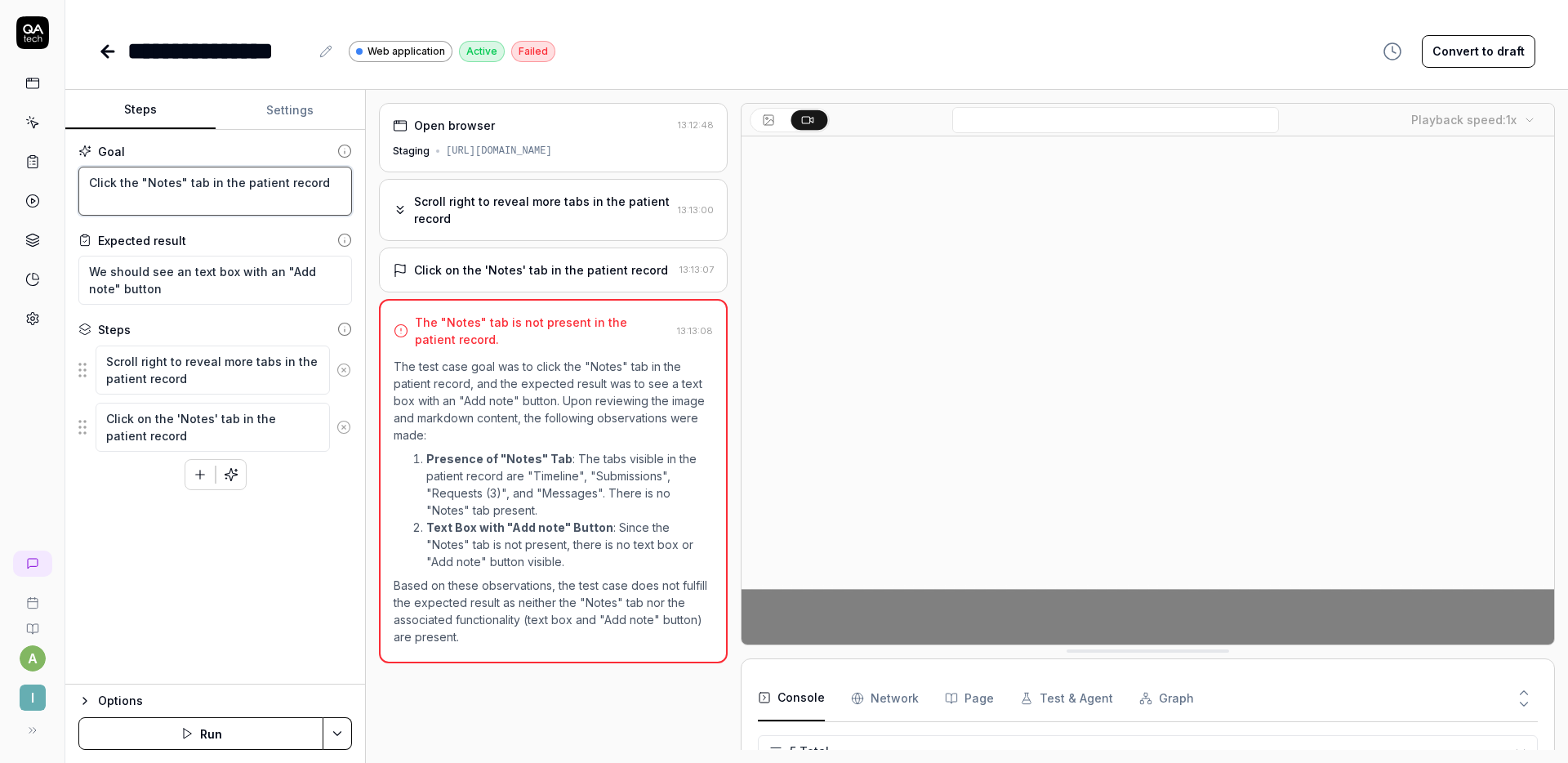
click at [256, 209] on textarea "Click the "Notes" tab in the patient record" at bounding box center [216, 191] width 274 height 49
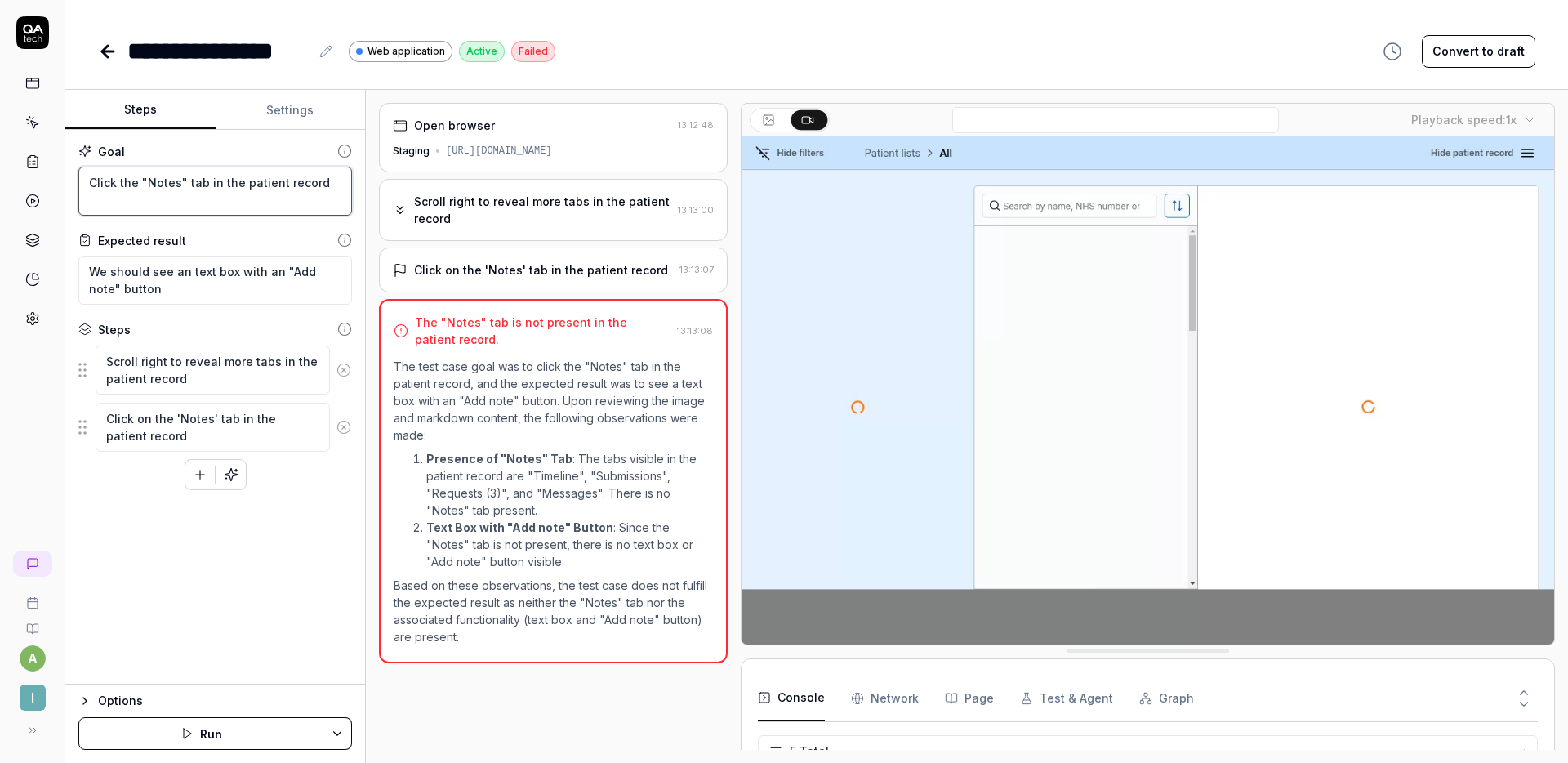
click at [86, 182] on textarea "Click the "Notes" tab in the patient record" at bounding box center [216, 191] width 274 height 49
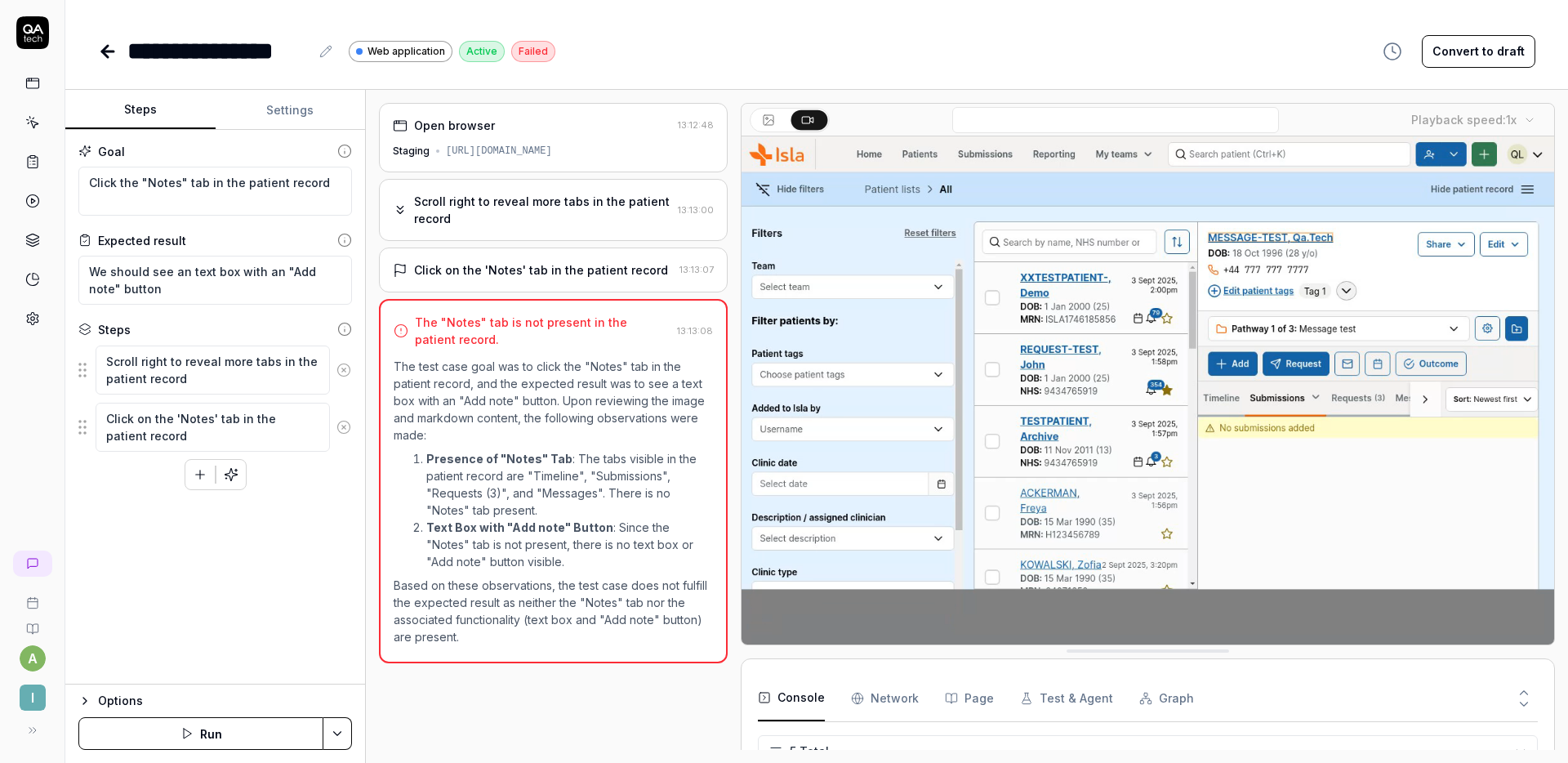
click at [515, 201] on div "Scroll right to reveal more tabs in the patient record" at bounding box center [542, 210] width 257 height 34
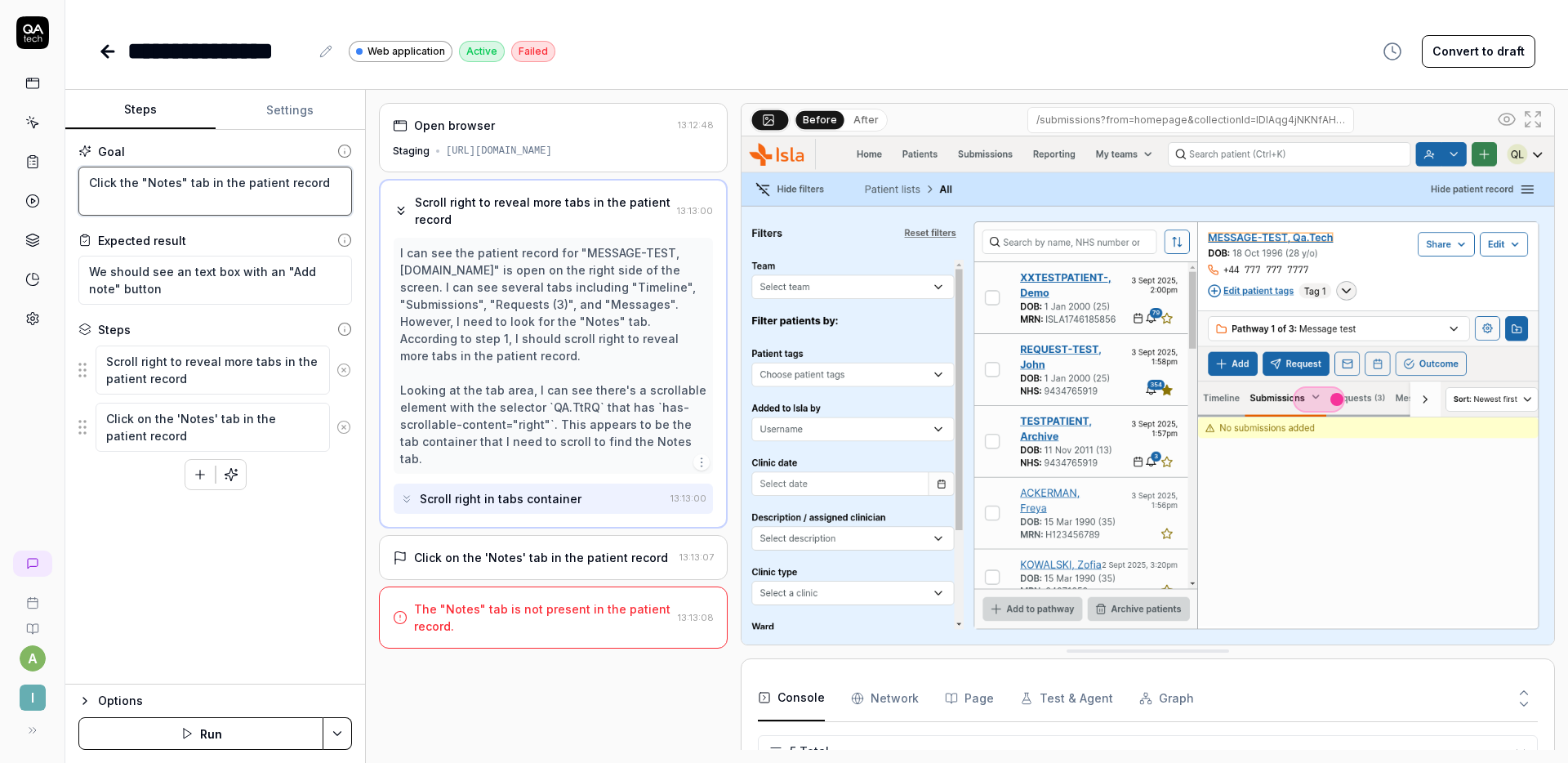
click at [89, 181] on textarea "Click the "Notes" tab in the patient record" at bounding box center [216, 191] width 274 height 49
type textarea "*"
type textarea "IClick the "Notes" tab in the patient record"
type textarea "*"
type textarea "InClick the "Notes" tab in the patient record"
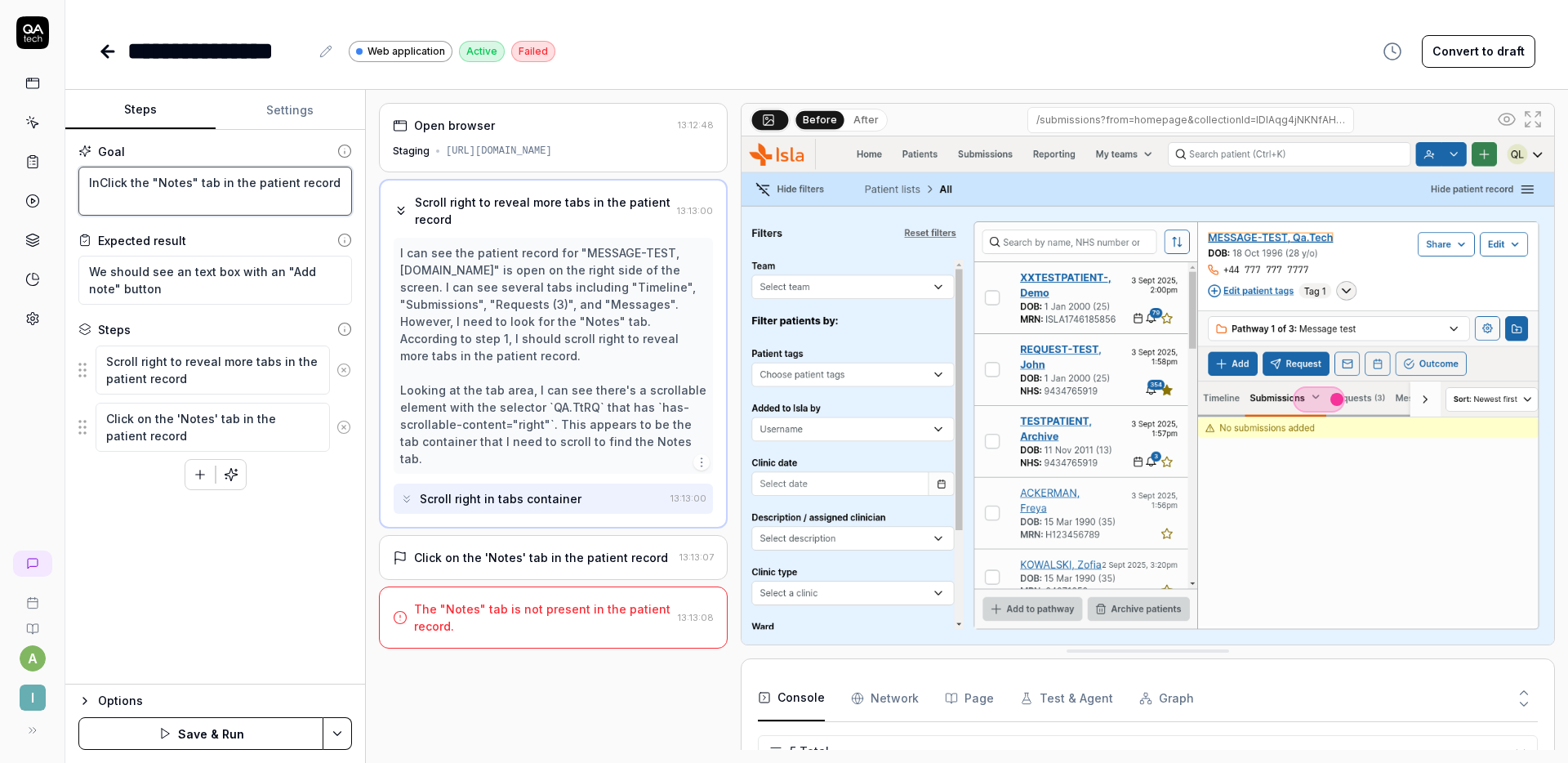
type textarea "*"
type textarea "In Click the "Notes" tab in the patient record"
type textarea "*"
type textarea "In tClick the "Notes" tab in the patient record"
type textarea "*"
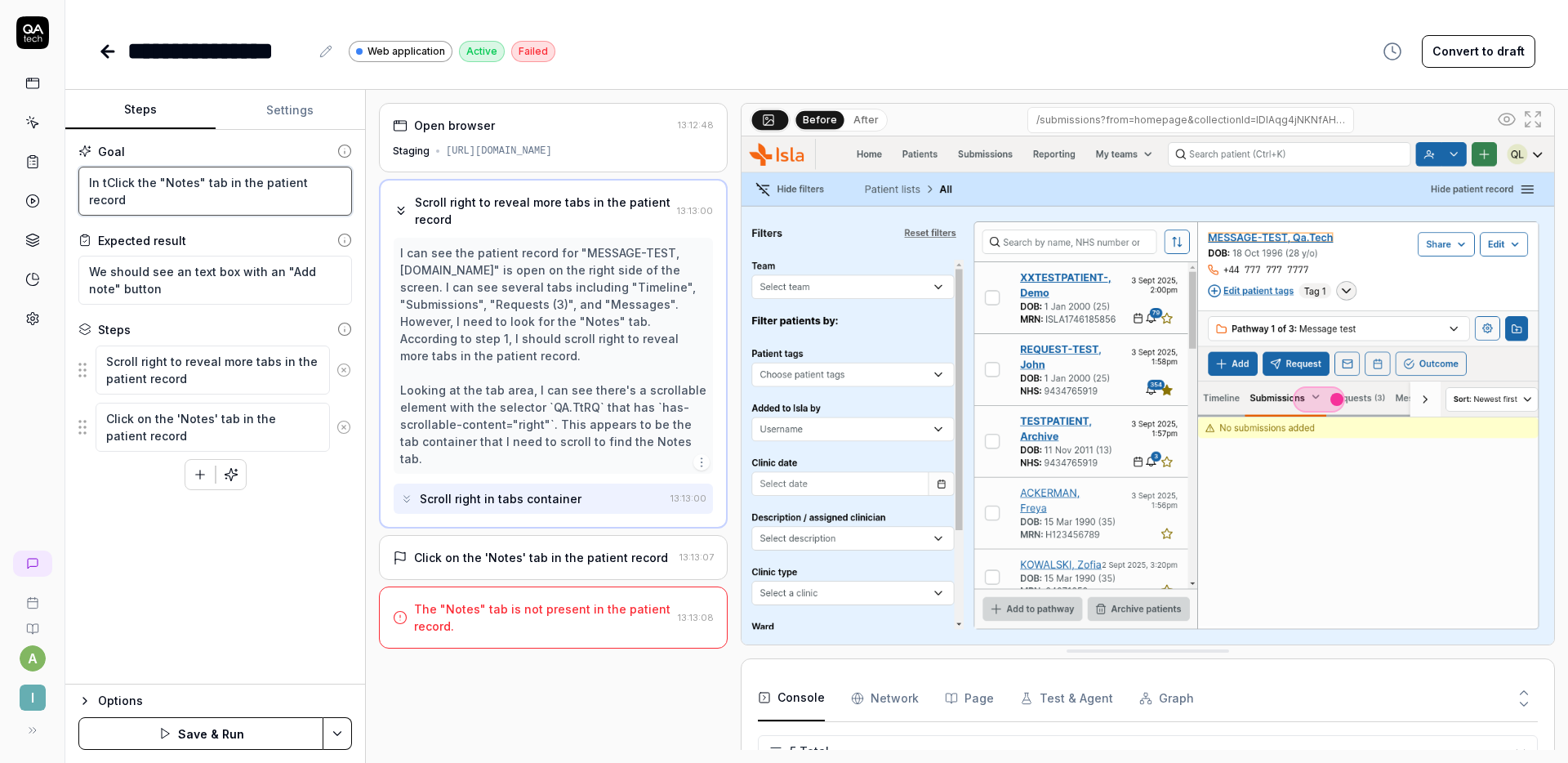
type textarea "In thClick the "Notes" tab in the patient record"
type textarea "*"
type textarea "In theClick the "Notes" tab in the patient record"
type textarea "*"
type textarea "In the Click the "Notes" tab in the patient record"
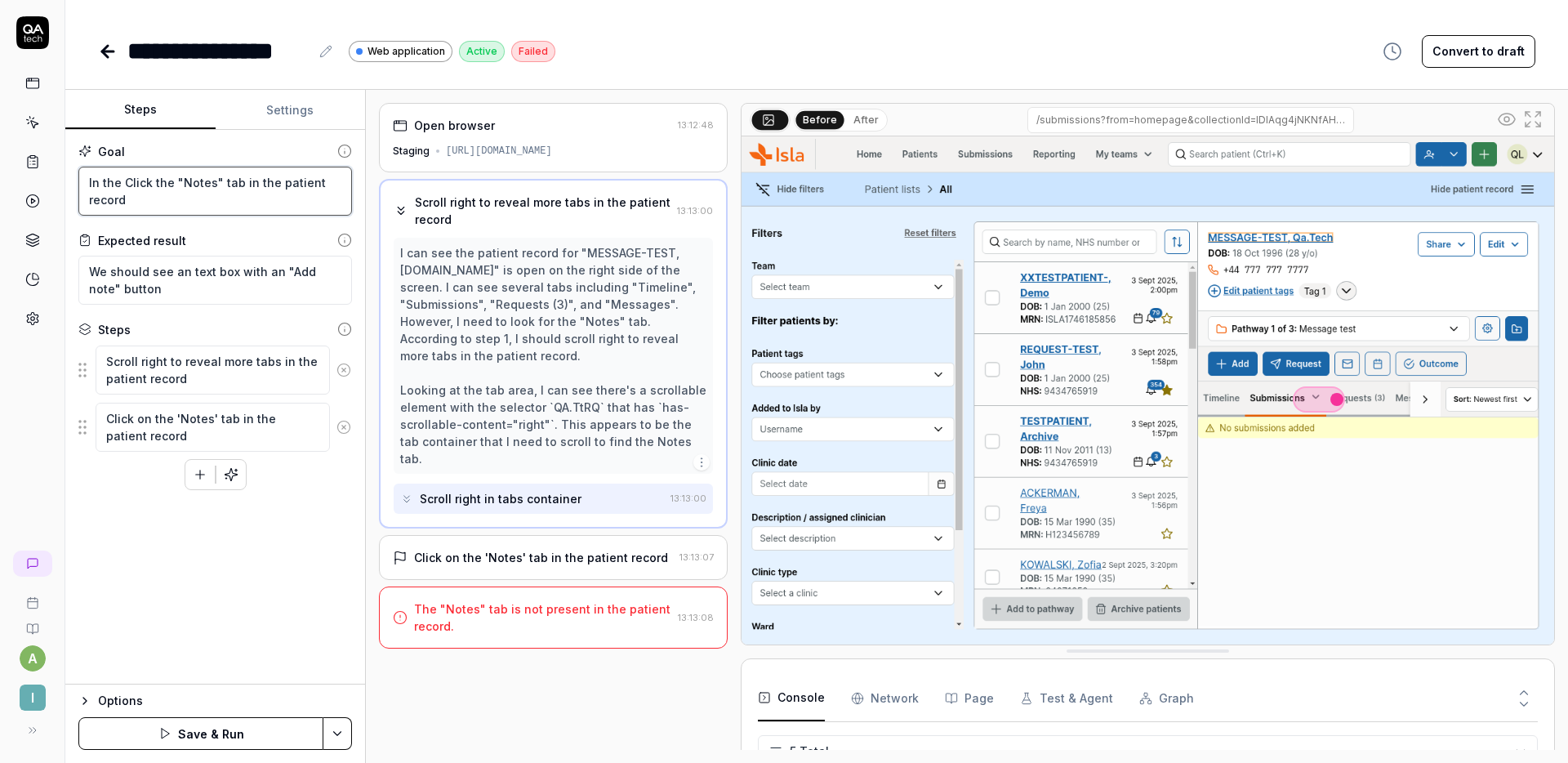
type textarea "*"
type textarea "In the lClick the "Notes" tab in the patient record"
type textarea "*"
type textarea "In the liClick the "Notes" tab in the patient record"
type textarea "*"
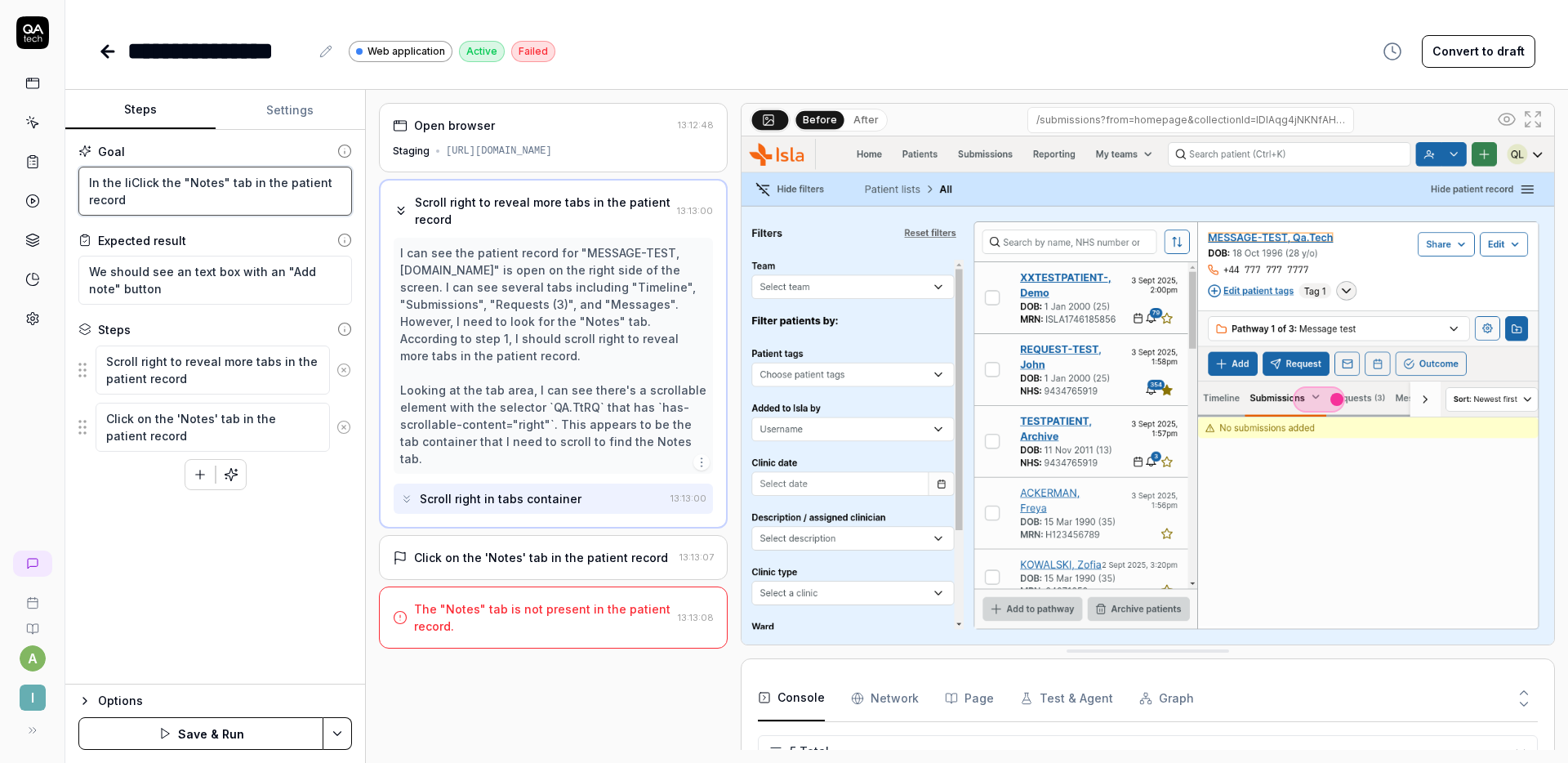
type textarea "In the lisClick the "Notes" tab in the patient record"
type textarea "*"
type textarea "In the listClick the "Notes" tab in the patient record"
type textarea "*"
type textarea "In the list Click the "Notes" tab in the patient record"
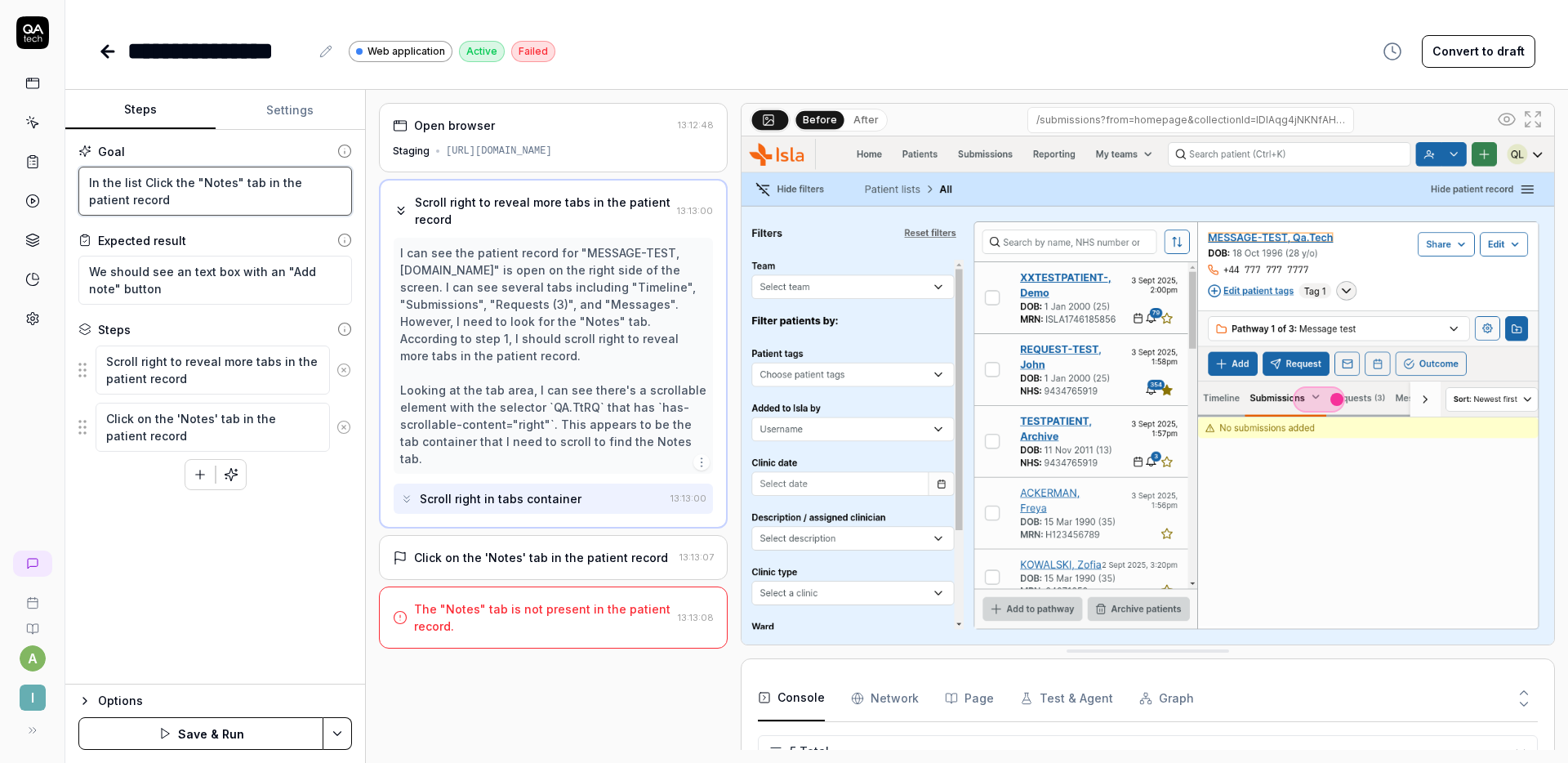
type textarea "*"
type textarea "In the list oClick the "Notes" tab in the patient record"
type textarea "*"
type textarea "In the list ofClick the "Notes" tab in the patient record"
type textarea "*"
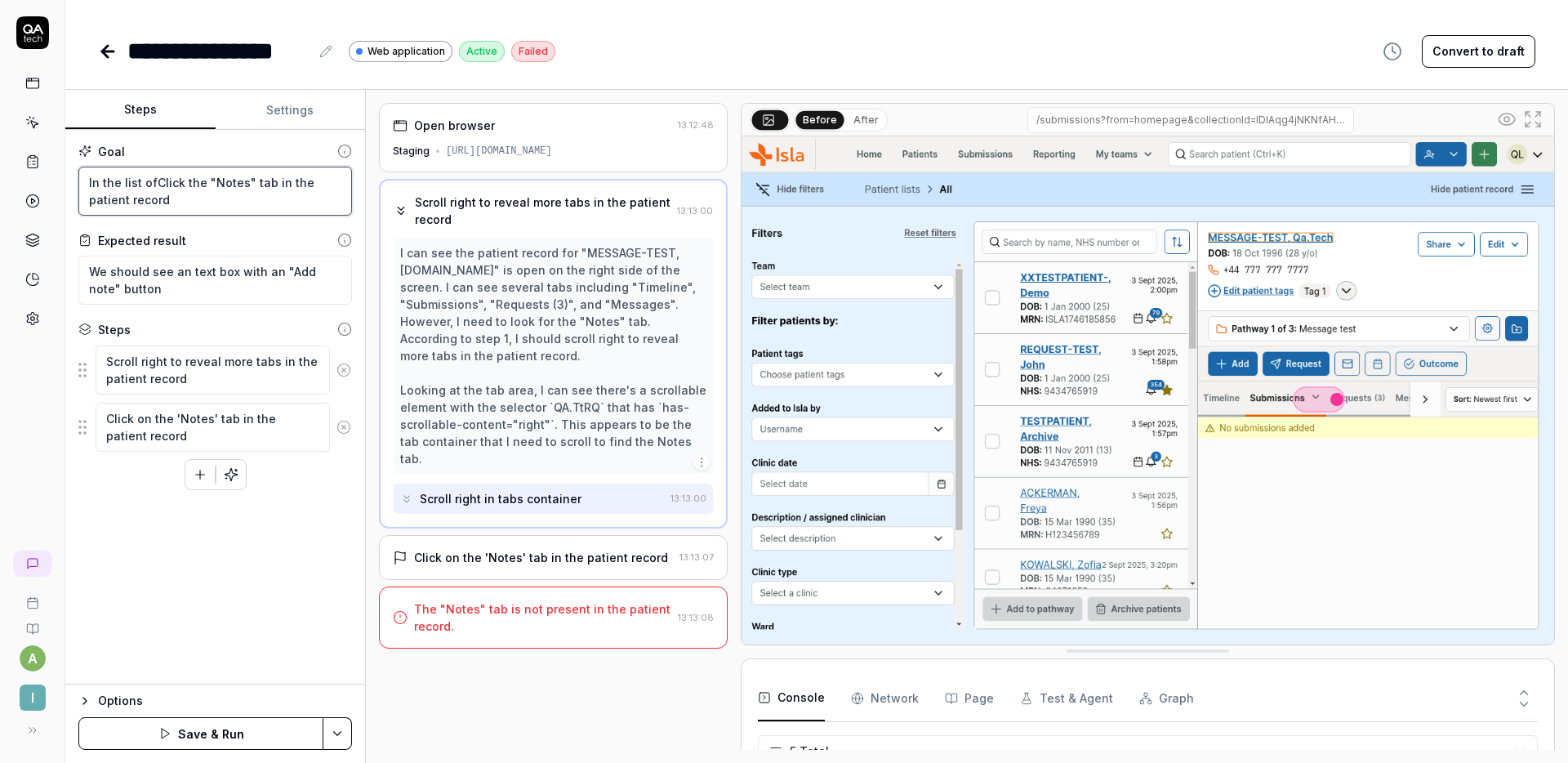
type textarea "In the list of Click the "Notes" tab in the patient record"
type textarea "*"
type textarea "In the list of hClick the "Notes" tab in the patient record"
type textarea "*"
type textarea "In the list of heClick the "Notes" tab in the patient record"
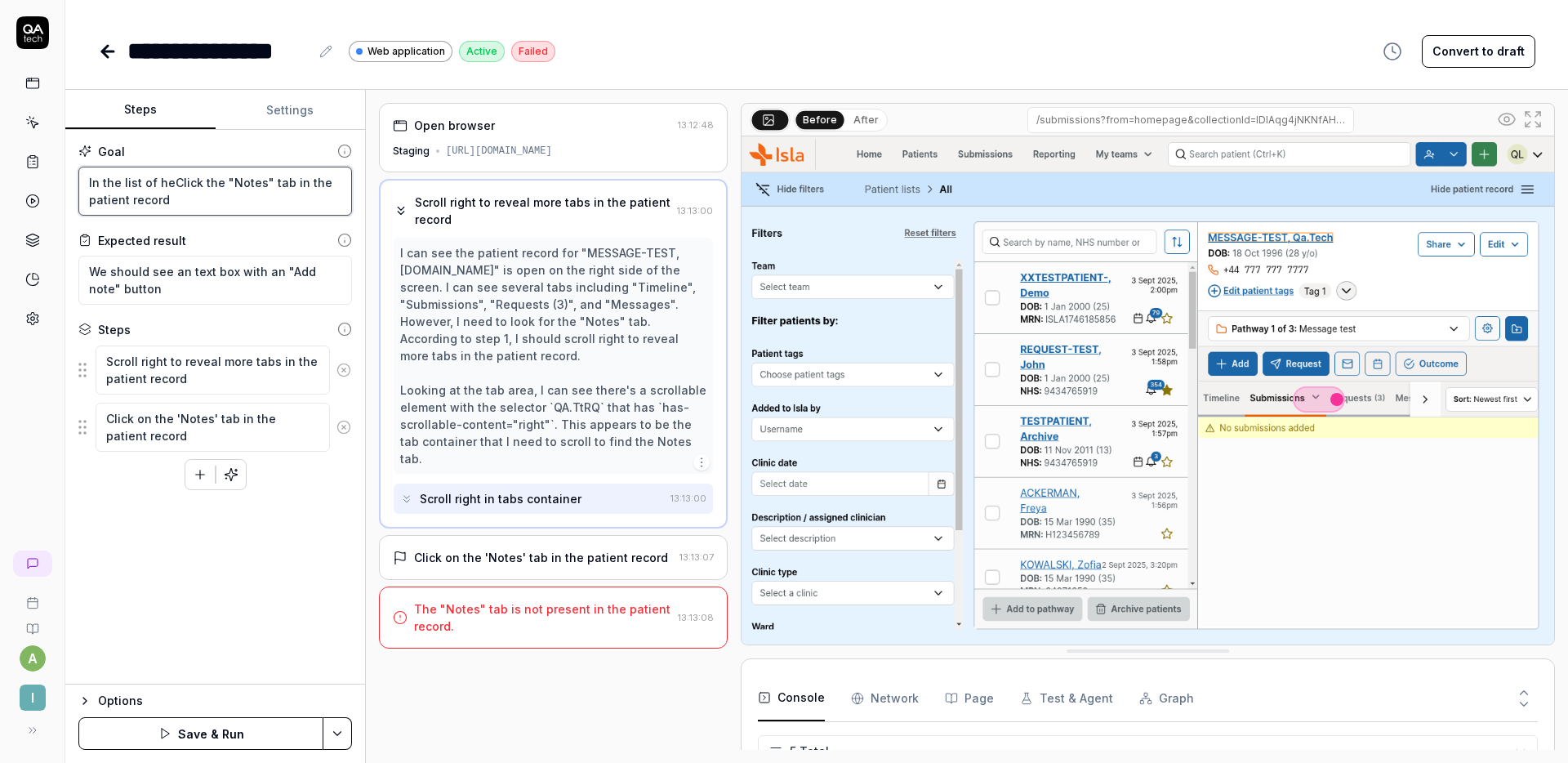
type textarea "*"
type textarea "In the list of heaClick the "Notes" tab in the patient record"
type textarea "*"
type textarea "In the list of headClick the "Notes" tab in the patient record"
type textarea "*"
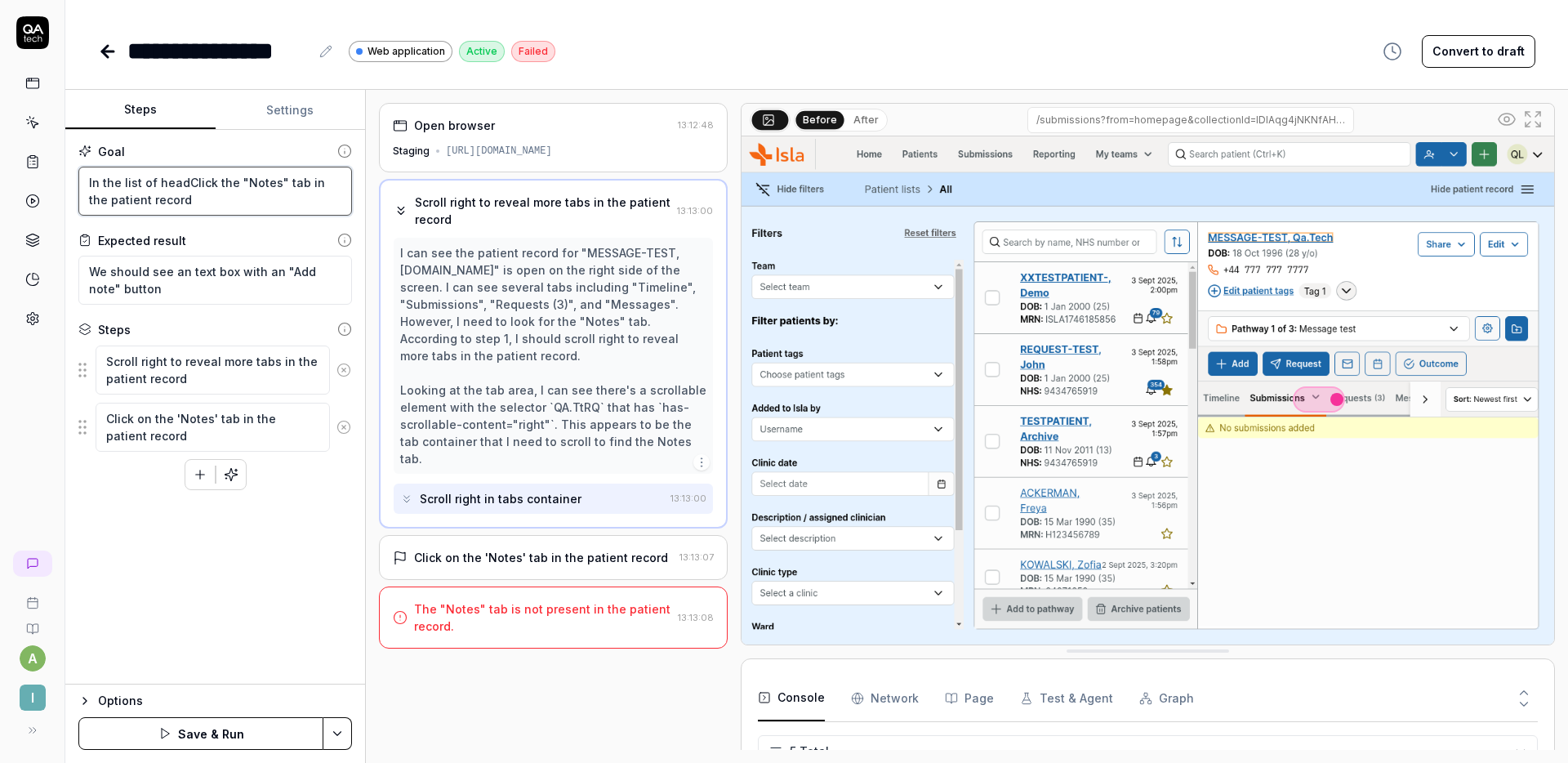
type textarea "In the list of headiClick the "Notes" tab in the patient record"
type textarea "*"
type textarea "In the list of headingClick the "Notes" tab in the patient record"
type textarea "*"
type textarea "In the list of headingsClick the "Notes" tab in the patient record"
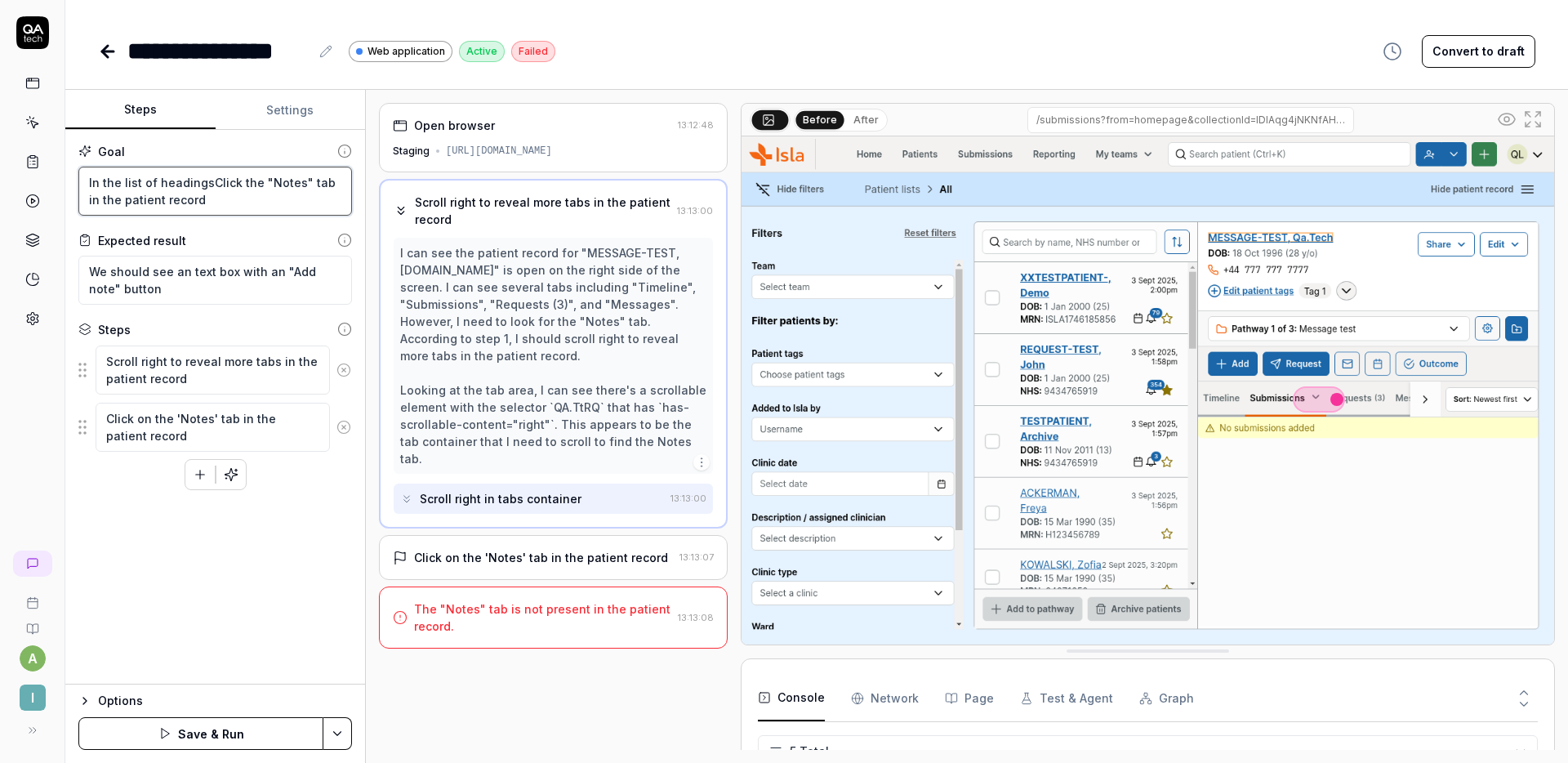
type textarea "*"
type textarea "In the list of headings Click the "Notes" tab in the patient record"
type textarea "*"
type textarea "In the list of headings (Click the "Notes" tab in the patient record"
type textarea "*"
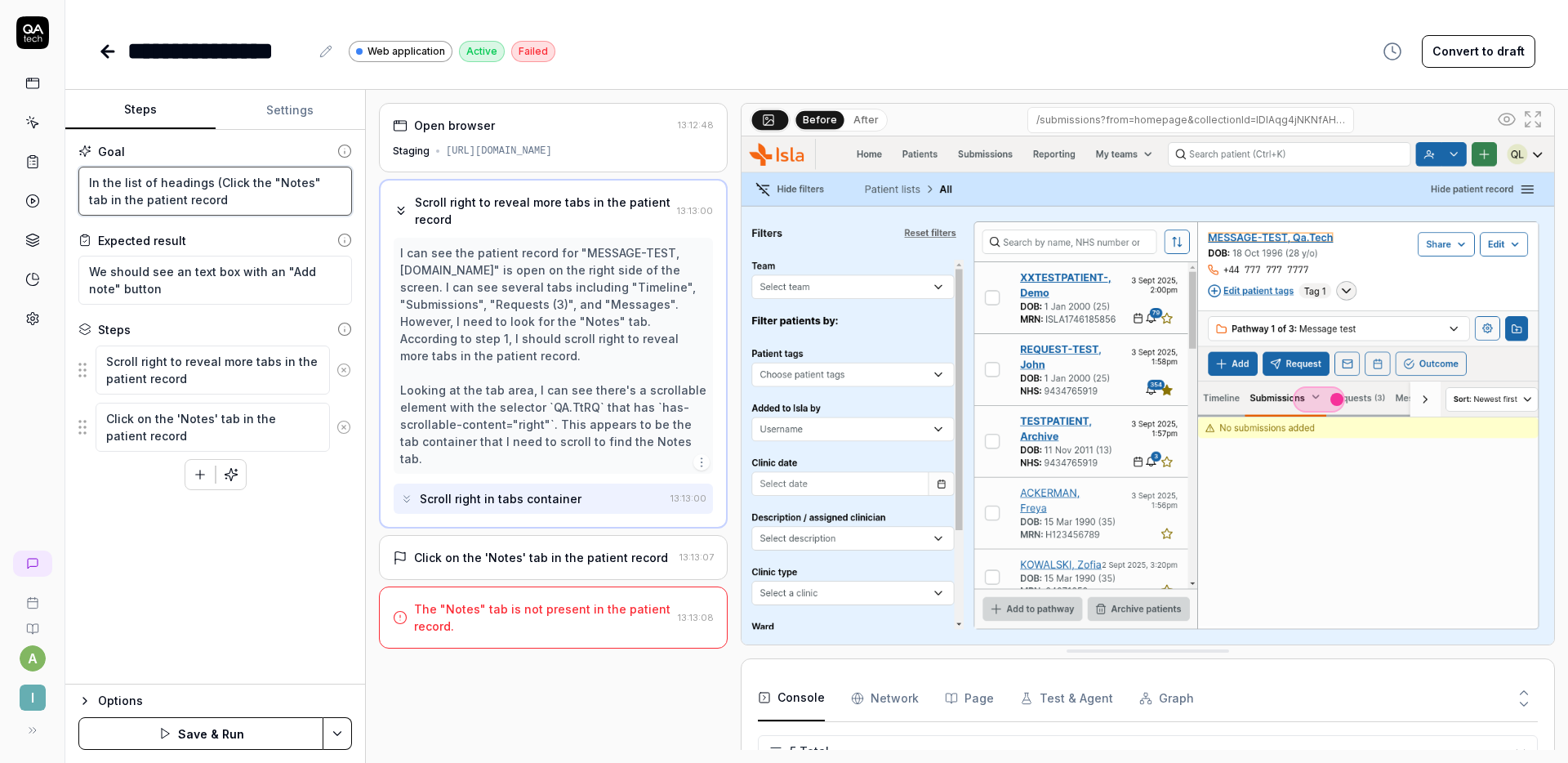
type textarea "In the list of headings (TClick the "Notes" tab in the patient record"
type textarea "*"
type textarea "In the list of headings (TiClick the "Notes" tab in the patient record"
type textarea "*"
type textarea "In the list of headings (TimeClick the "Notes" tab in the patient record"
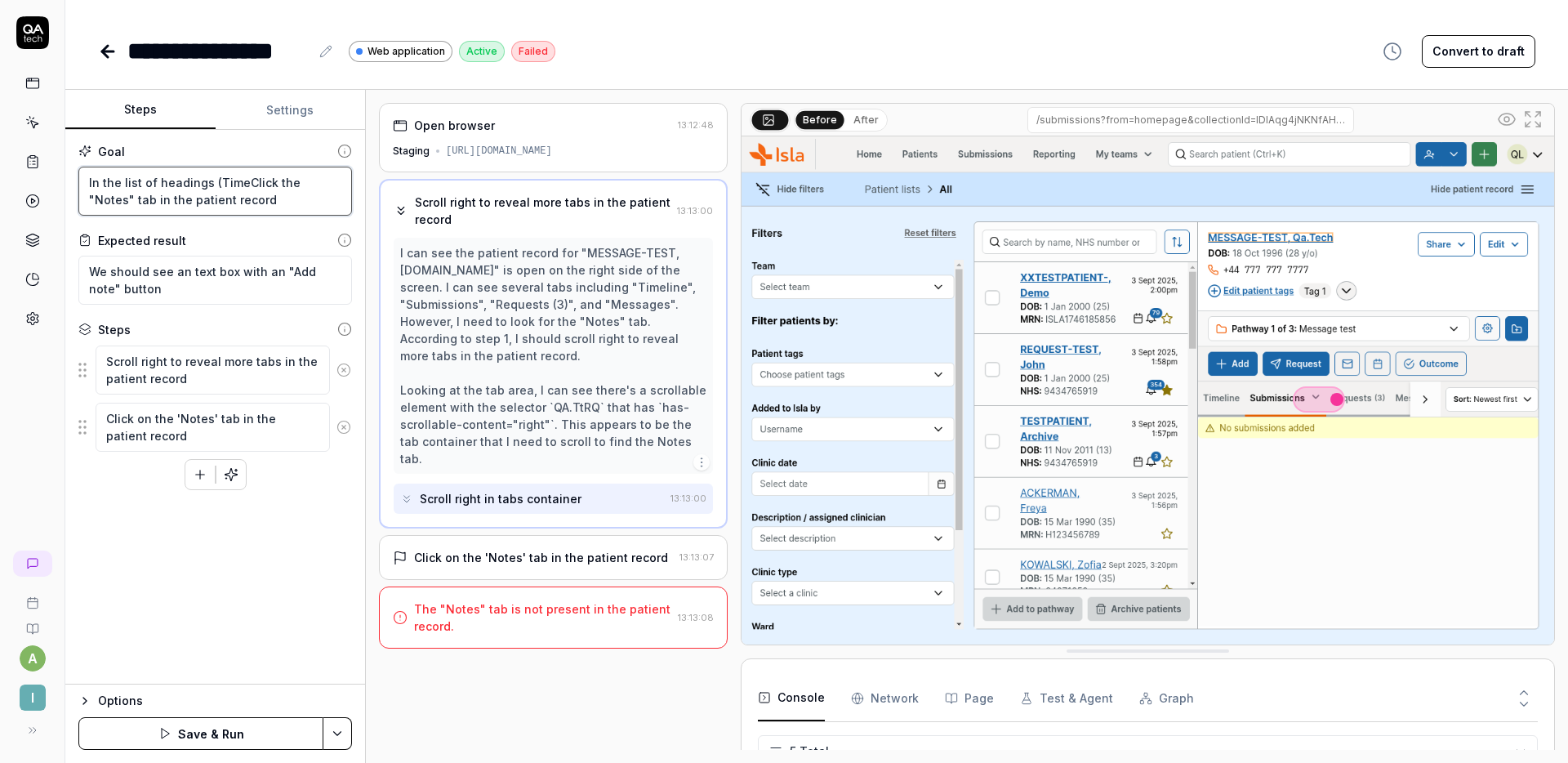
type textarea "*"
type textarea "In the list of headings (TimelClick the "Notes" tab in the patient record"
type textarea "*"
type textarea "In the list of headings (TimeliClick the "Notes" tab in the patient record"
type textarea "*"
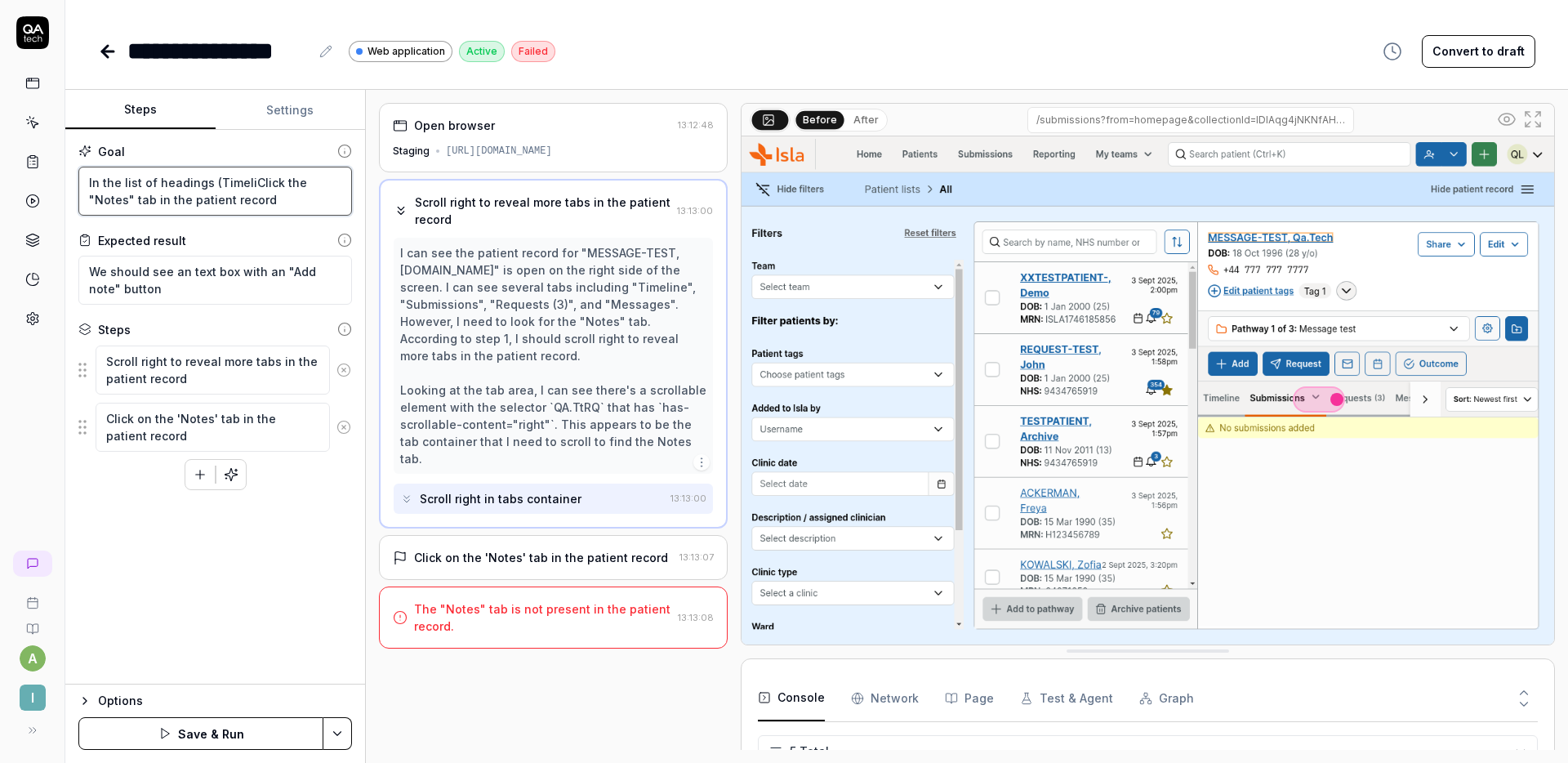
type textarea "In the list of headings (TimelinClick the "Notes" tab in the patient record"
type textarea "*"
type textarea "In the list of headings (TimelineClick the "Notes" tab in the patient record"
type textarea "*"
type textarea "In the list of headings (Timeline, Click the "Notes" tab in the patient record"
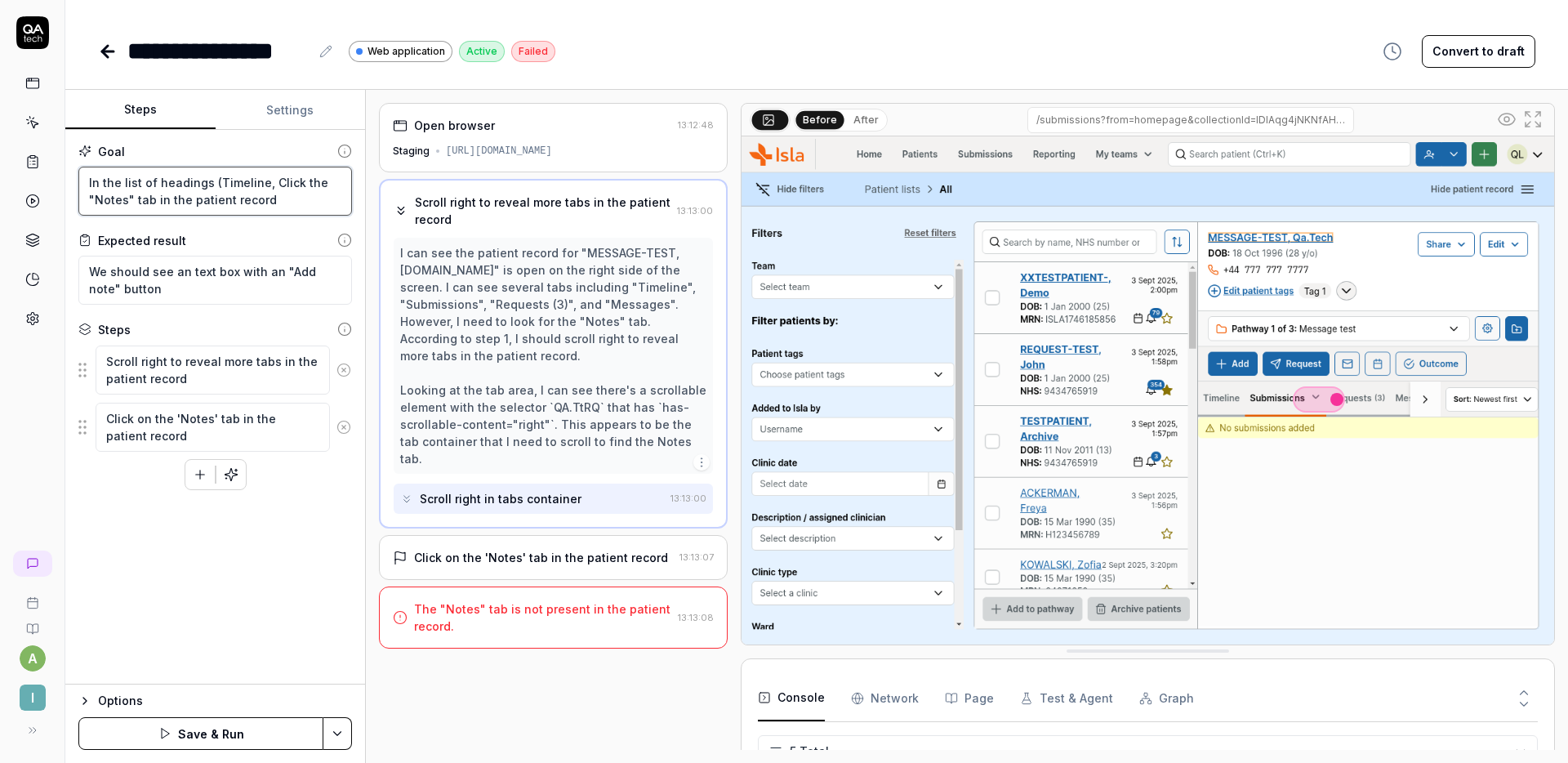
type textarea "*"
type textarea "In the list of headings (Timeline, SClick the "Notes" tab in the patient record"
type textarea "*"
type textarea "In the list of headings (Timeline, SuClick the "Notes" tab in the patient record"
type textarea "*"
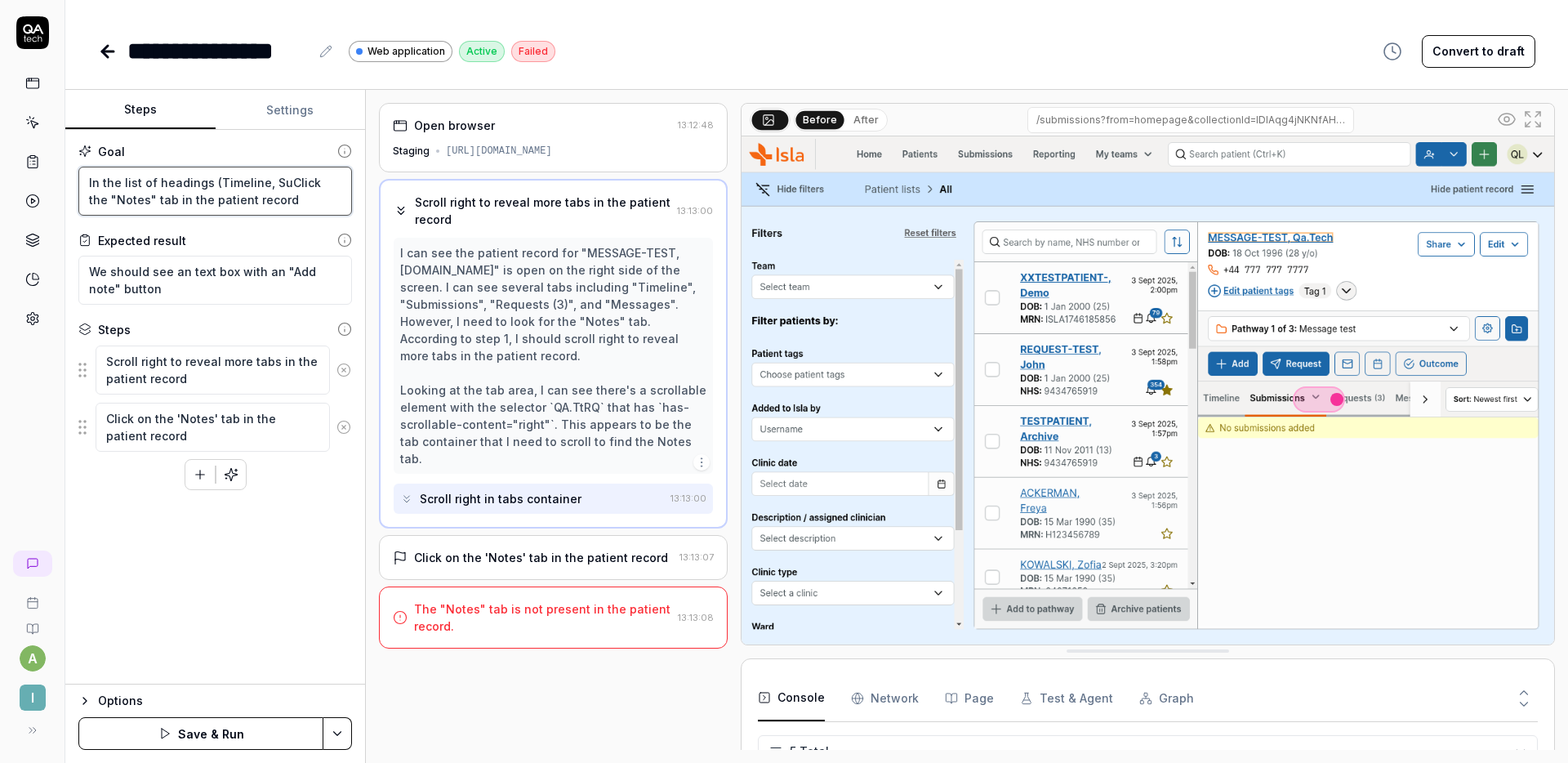
type textarea "In the list of headings (Timeline, SubClick the "Notes" tab in the patient reco…"
type textarea "*"
type textarea "In the list of headings (Timeline, SubmClick the "Notes" tab in the patient rec…"
type textarea "*"
type textarea "In the list of headings (Timeline, SubmisClick the "Notes" tab in the patient r…"
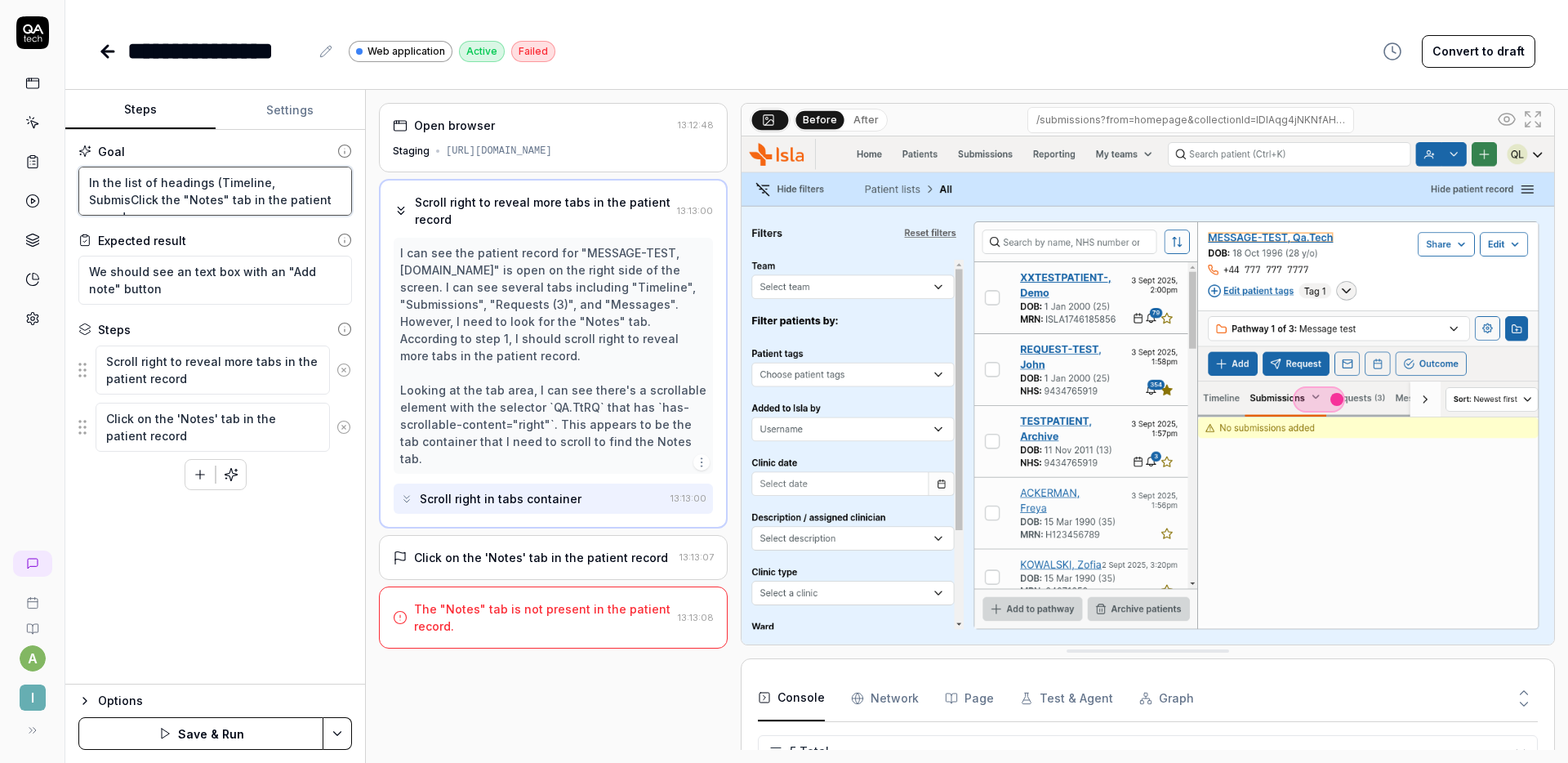
type textarea "*"
type textarea "In the list of headings (Timeline, SubmissClick the "Notes" tab in the patient …"
type textarea "*"
type textarea "In the list of headings (Timeline, SubmissiClick the "Notes" tab in the patient…"
type textarea "*"
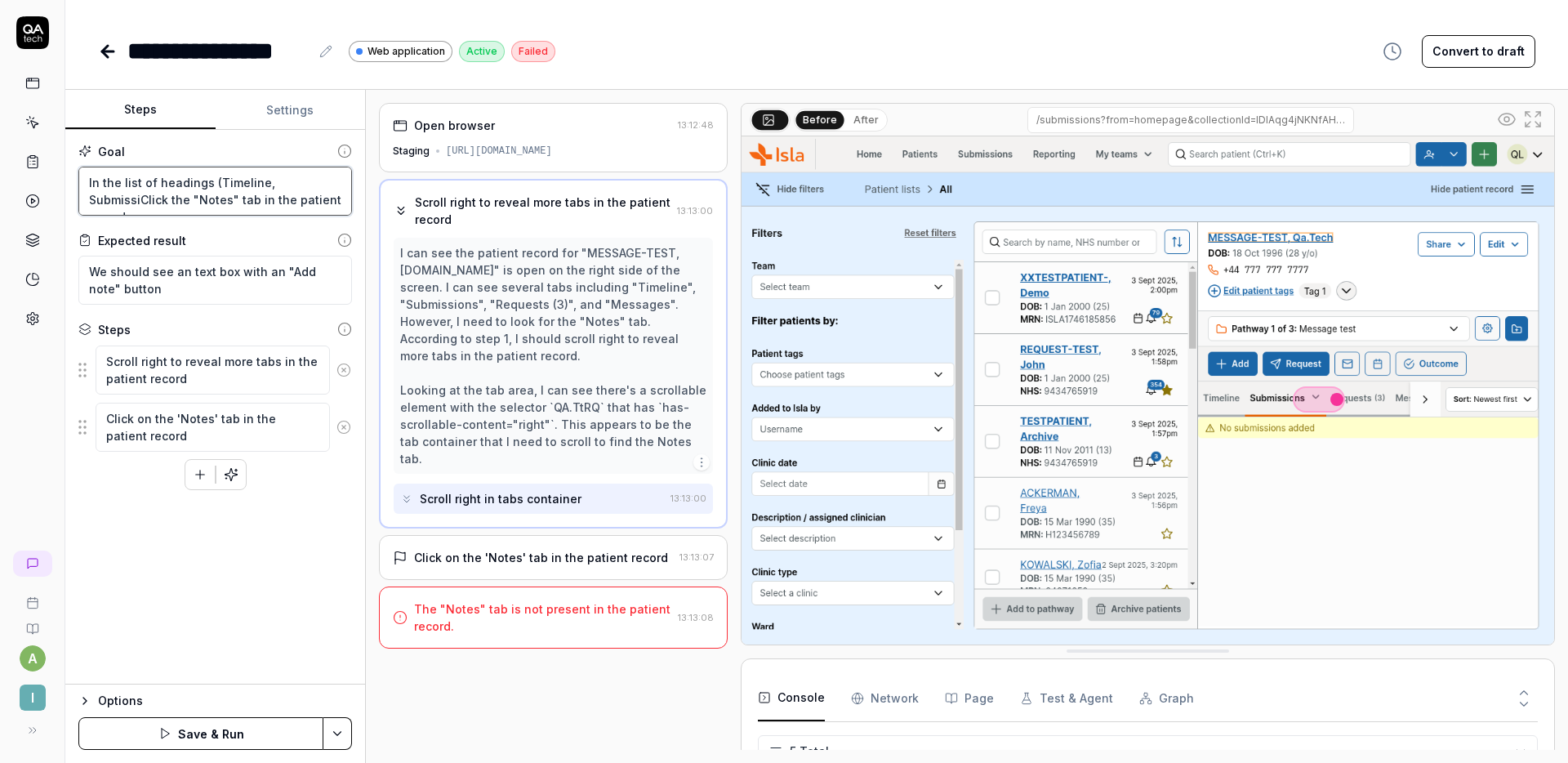
type textarea "In the list of headings (Timeline, SubmissioClick the "Notes" tab in the patien…"
type textarea "*"
type textarea "In the list of headings (Timeline, SubmissionClick the "Notes" tab in the patie…"
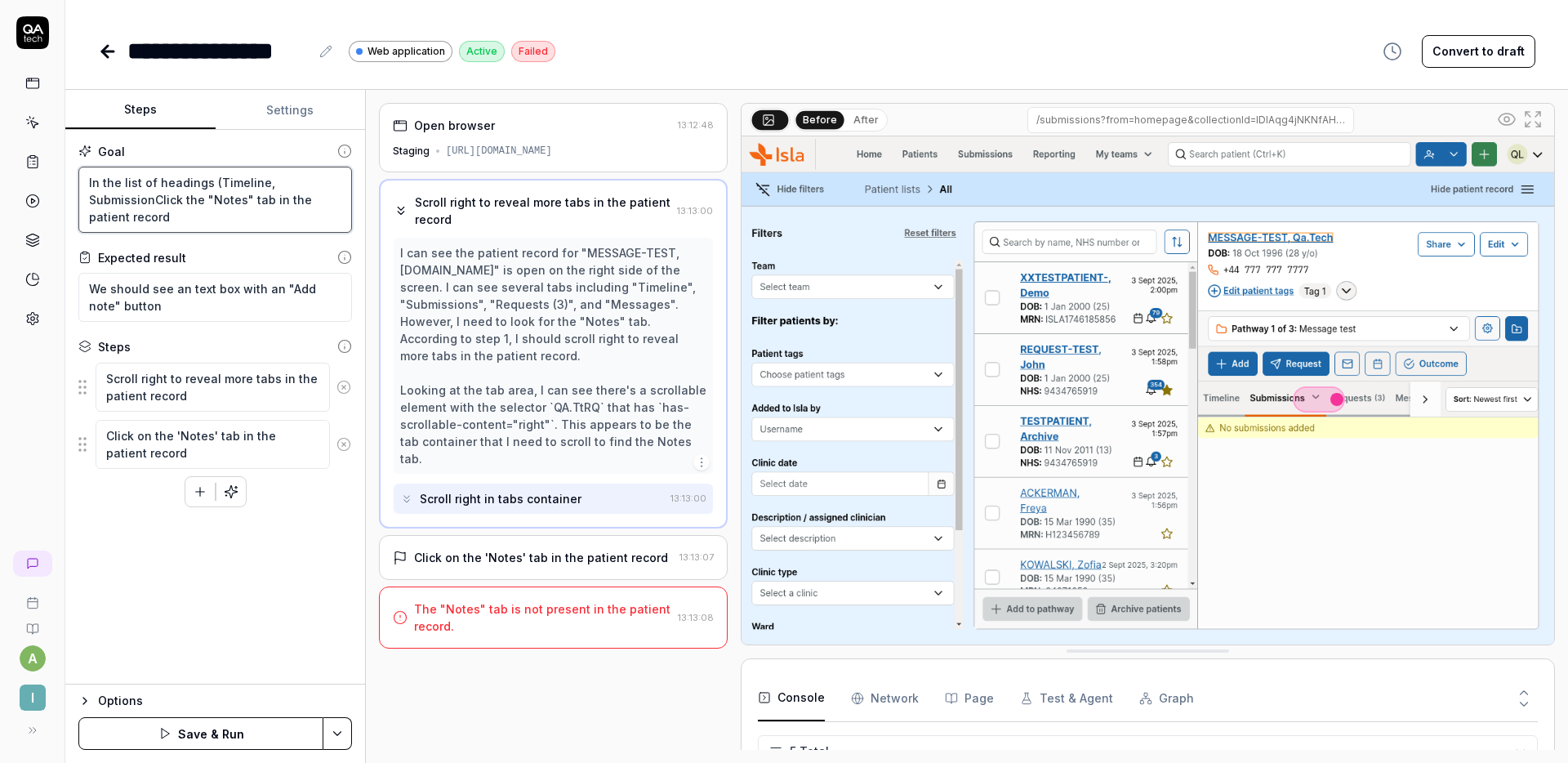
type textarea "*"
type textarea "In the list of headings (Timeline, SubmissionsClick the "Notes" tab in the pati…"
type textarea "*"
type textarea "In the list of headings (Timeline, Submissions,Click the "Notes" tab in the pat…"
type textarea "*"
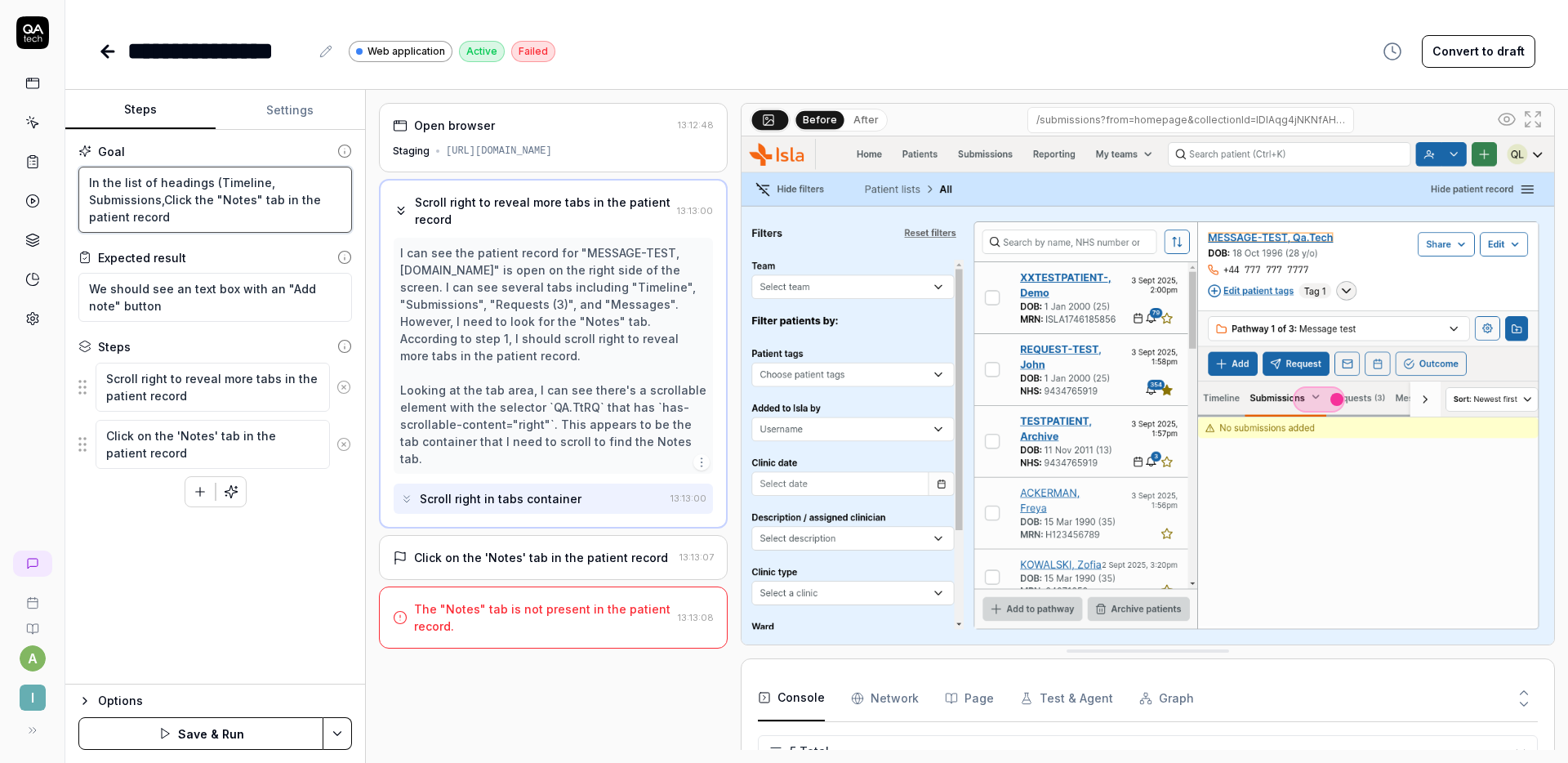
type textarea "In the list of headings (Timeline, Submissions, Click the "Notes" tab in the pa…"
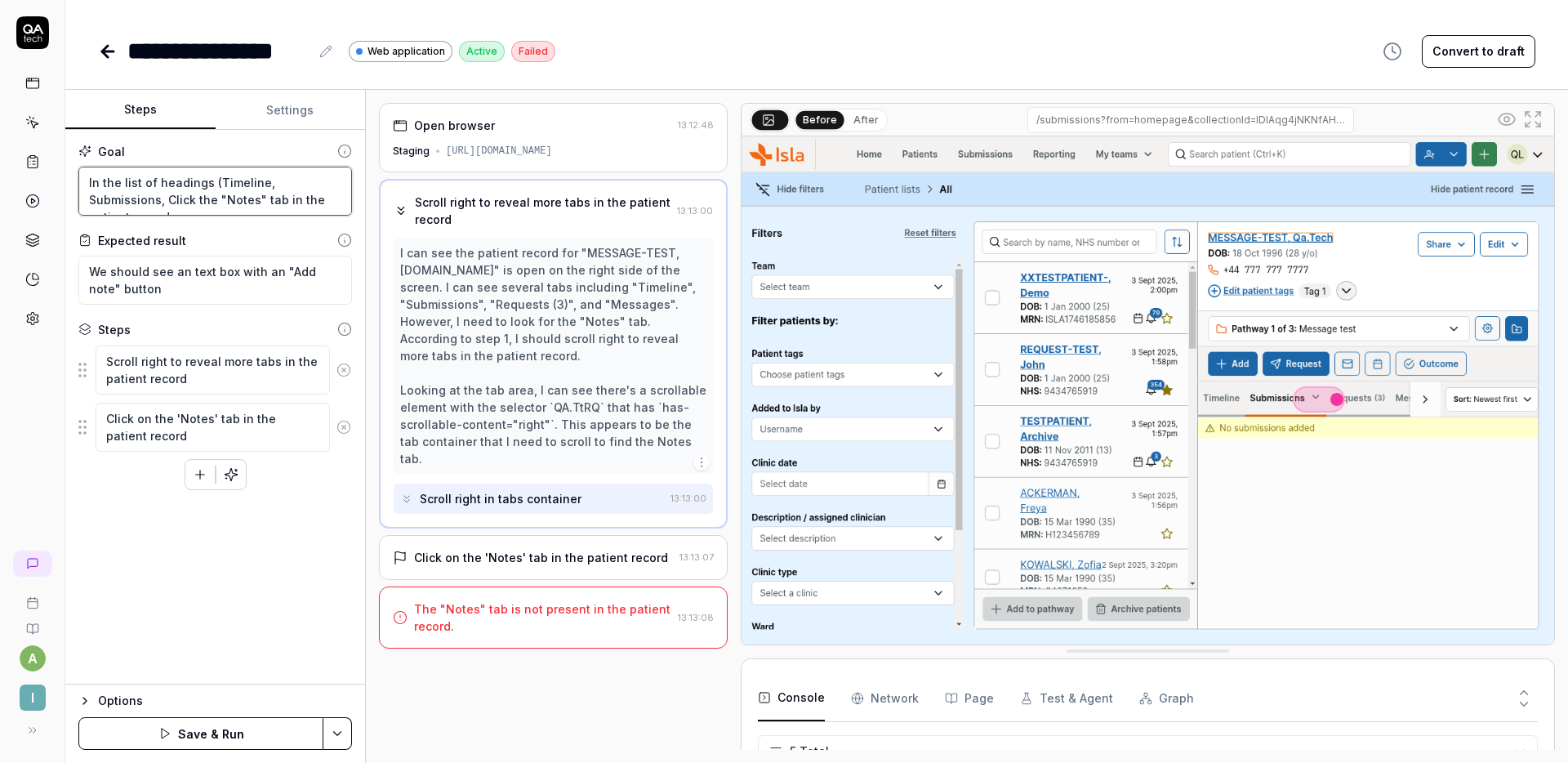
type textarea "*"
type textarea "In the list of headings (Timeline, Submissions, RClick the "Notes" tab in the p…"
type textarea "*"
type textarea "In the list of headings (Timeline, Submissions, ReClick the "Notes" tab in the …"
type textarea "*"
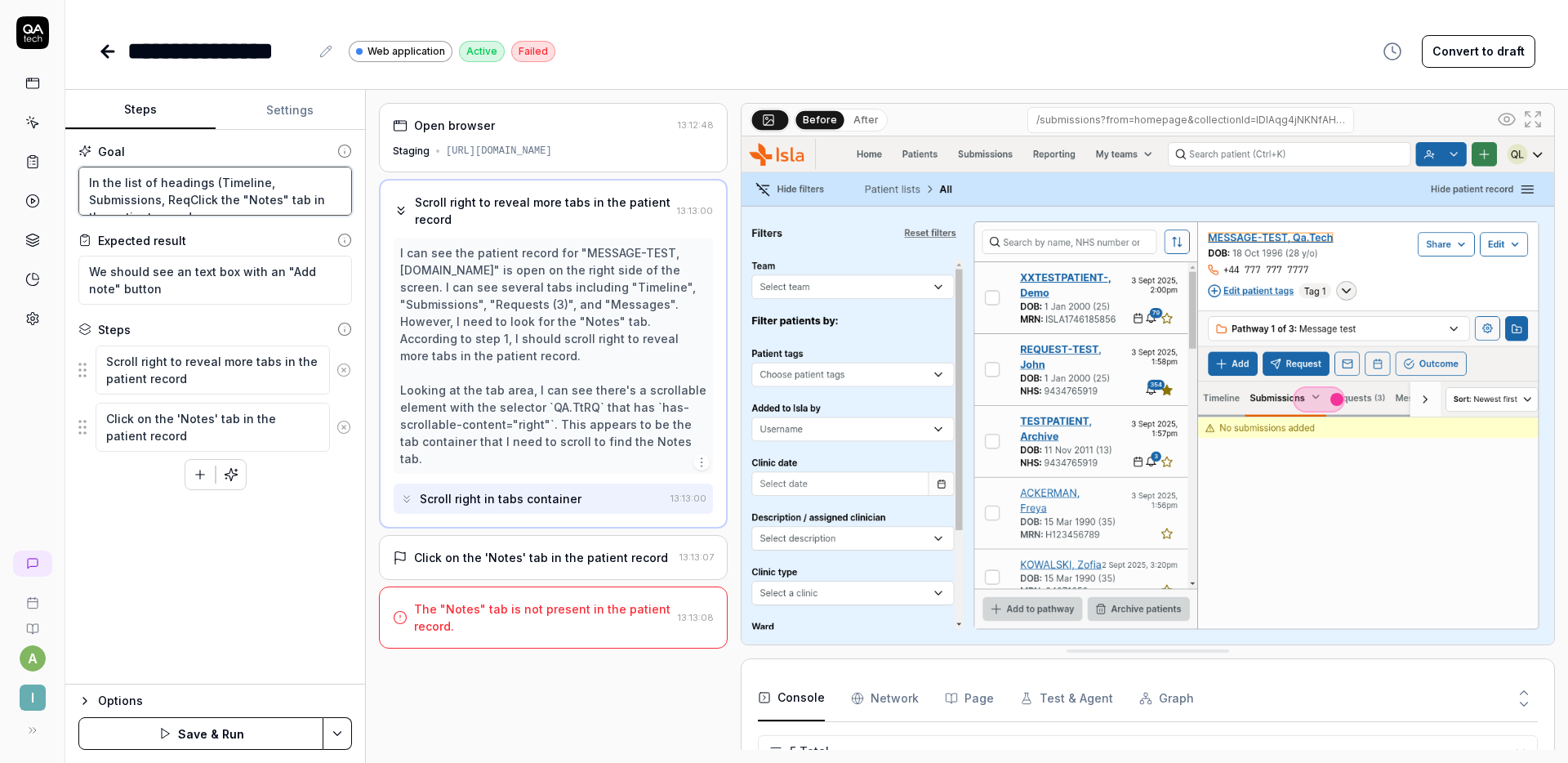
type textarea "In the list of headings (Timeline, Submissions, RequClick the "Notes" tab in th…"
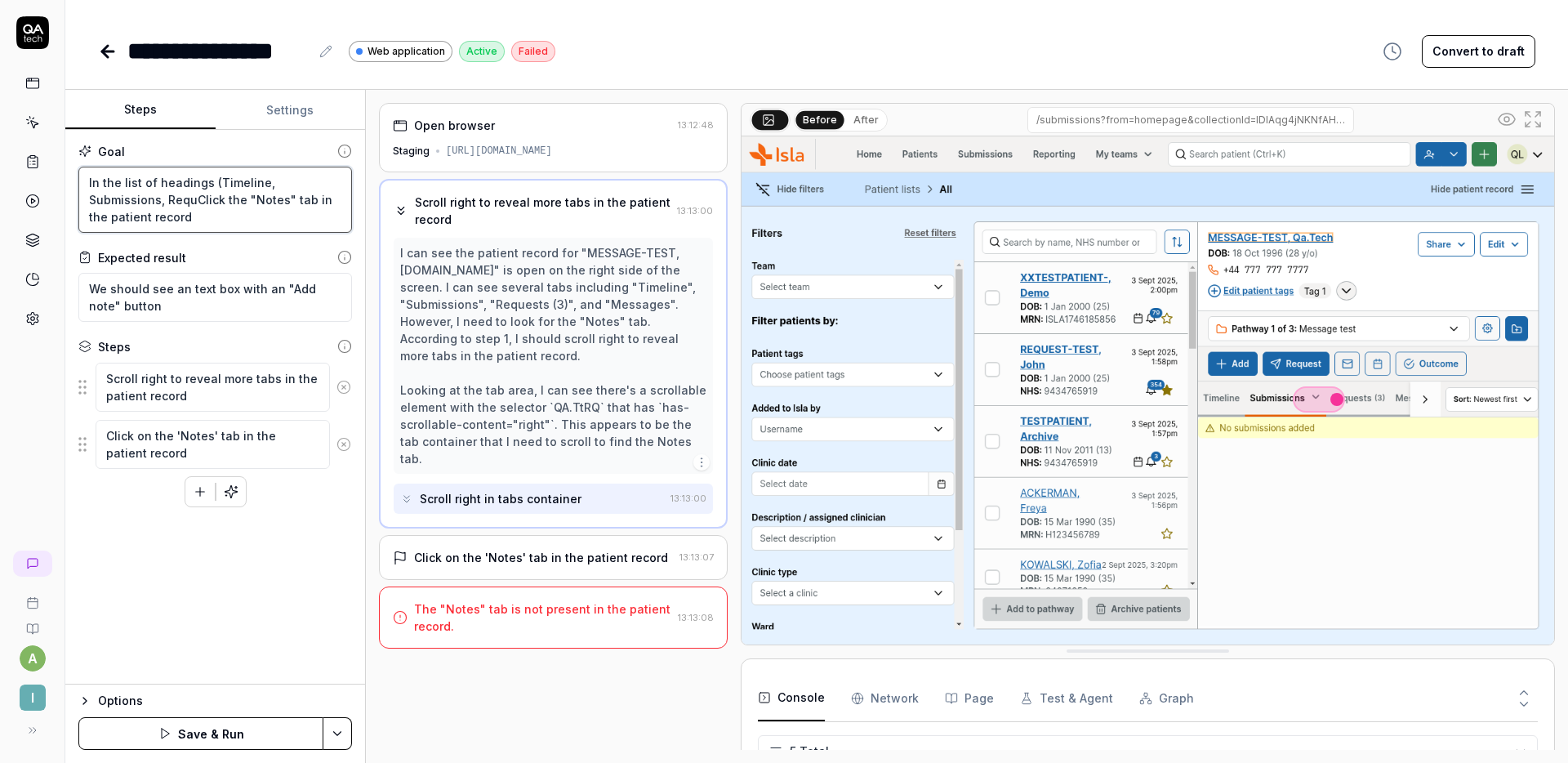
type textarea "*"
type textarea "In the list of headings (Timeline, Submissions, RequrClick the "Notes" tab in t…"
type textarea "*"
type textarea "In the list of headings (Timeline, Submissions, RequreClick the "Notes" tab in …"
type textarea "*"
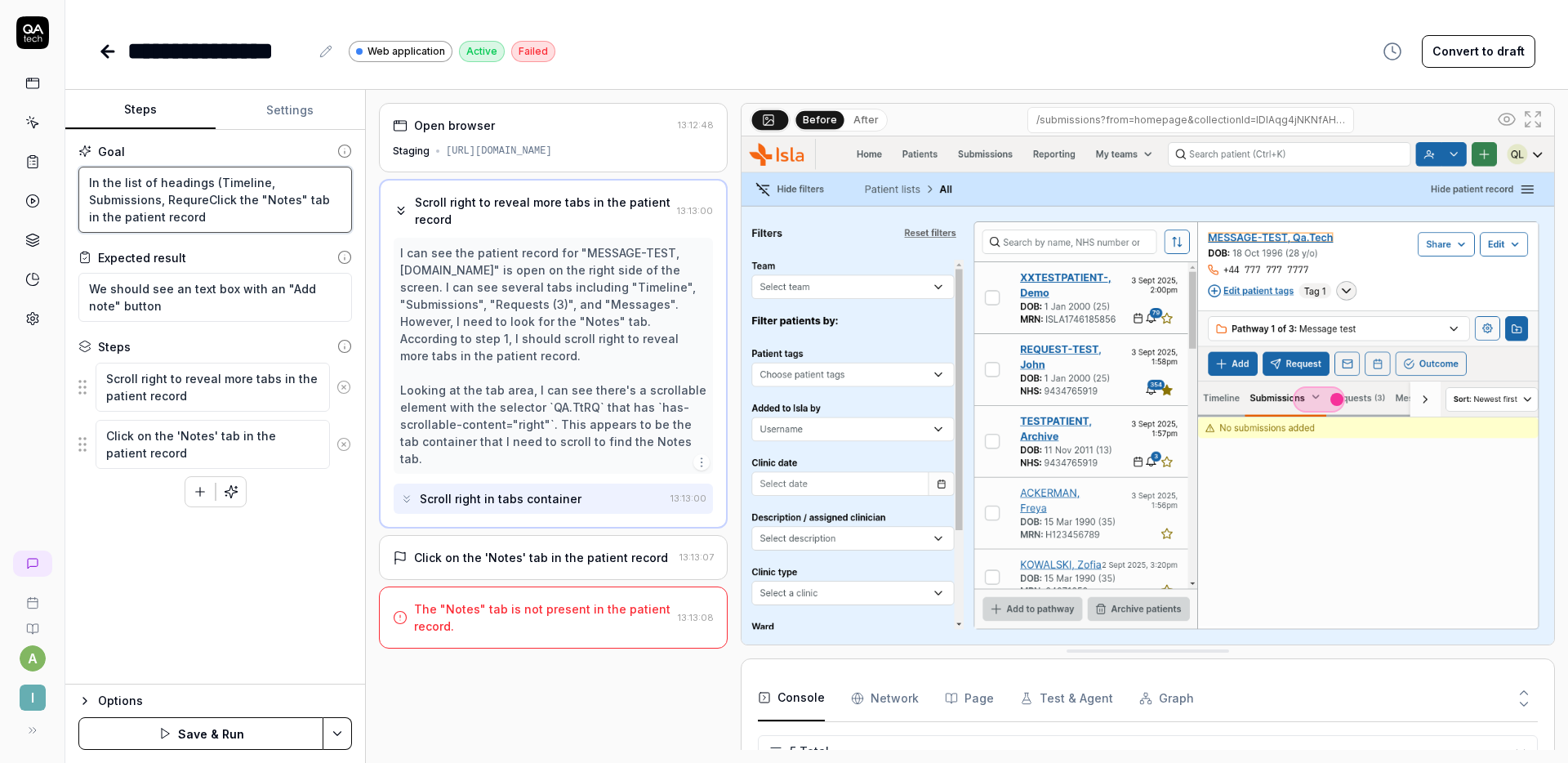
type textarea "In the list of headings (Timeline, Submissions, RequresClick the "Notes" tab in…"
type textarea "*"
type textarea "In the list of headings (Timeline, Submissions, RequreClick the "Notes" tab in …"
type textarea "*"
type textarea "In the list of headings (Timeline, Submissions, RequrClick the "Notes" tab in t…"
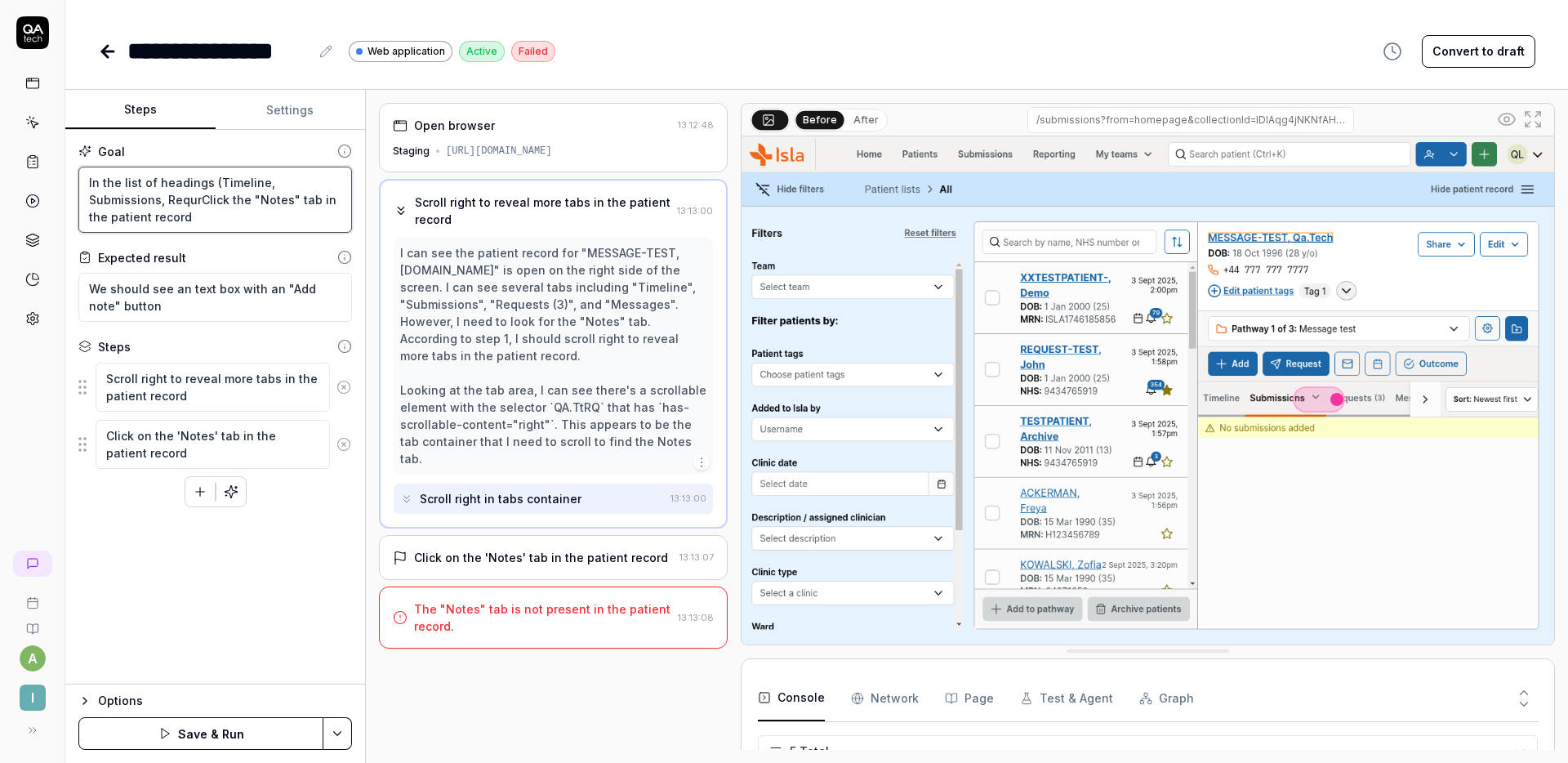
type textarea "*"
type textarea "In the list of headings (Timeline, Submissions, ReqursClick the "Notes" tab in …"
type textarea "*"
type textarea "In the list of headings (Timeline, Submissions, RequrstClick the "Notes" tab in…"
type textarea "*"
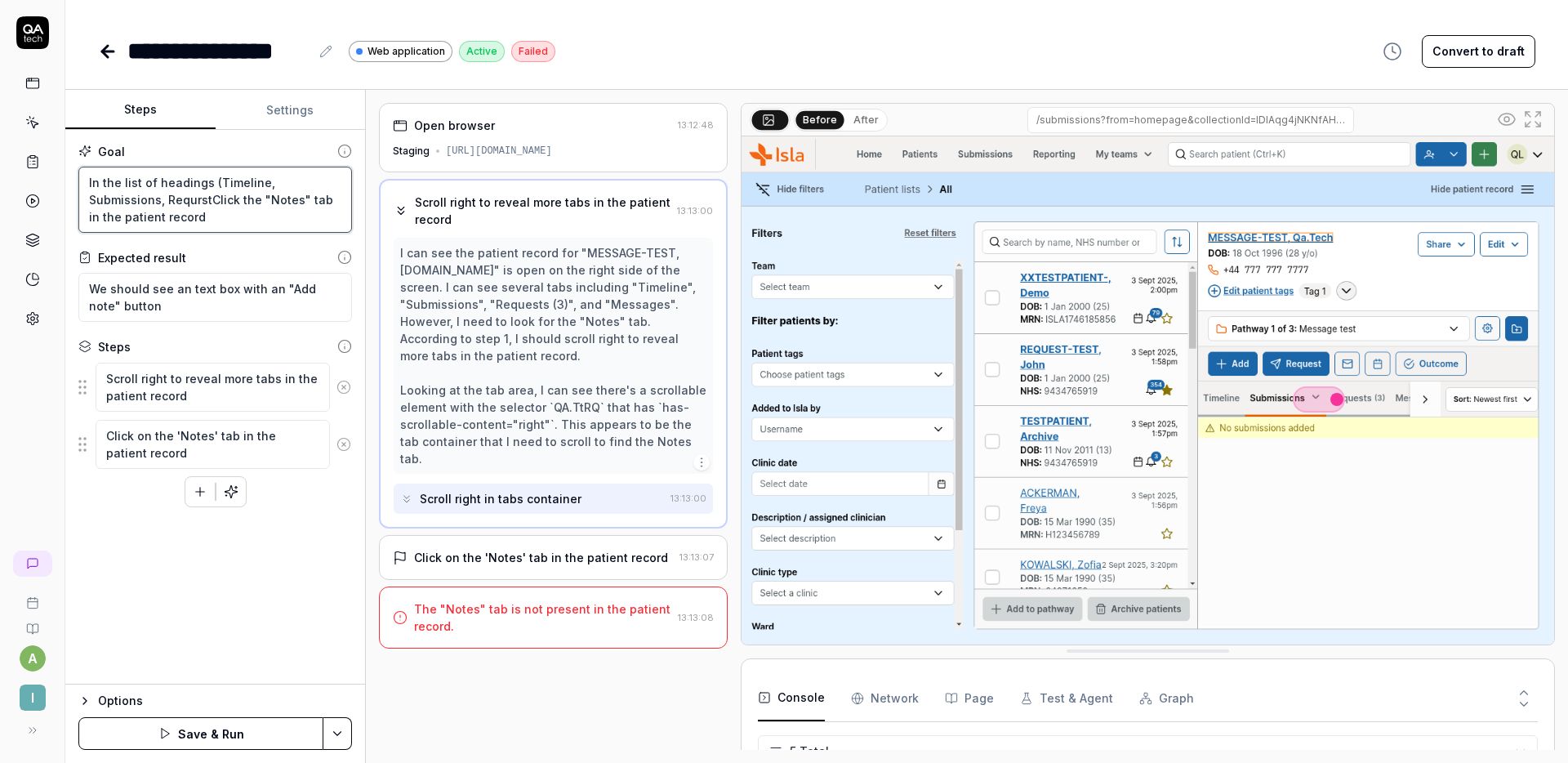
type textarea "In the list of headings (Timeline, Submissions, RequrstsClick the "Notes" tab i…"
type textarea "*"
type textarea "In the list of headings (Timeline, Submissions, RequrstClick the "Notes" tab in…"
type textarea "*"
type textarea "In the list of headings (Timeline, Submissions, ReqursClick the "Notes" tab in …"
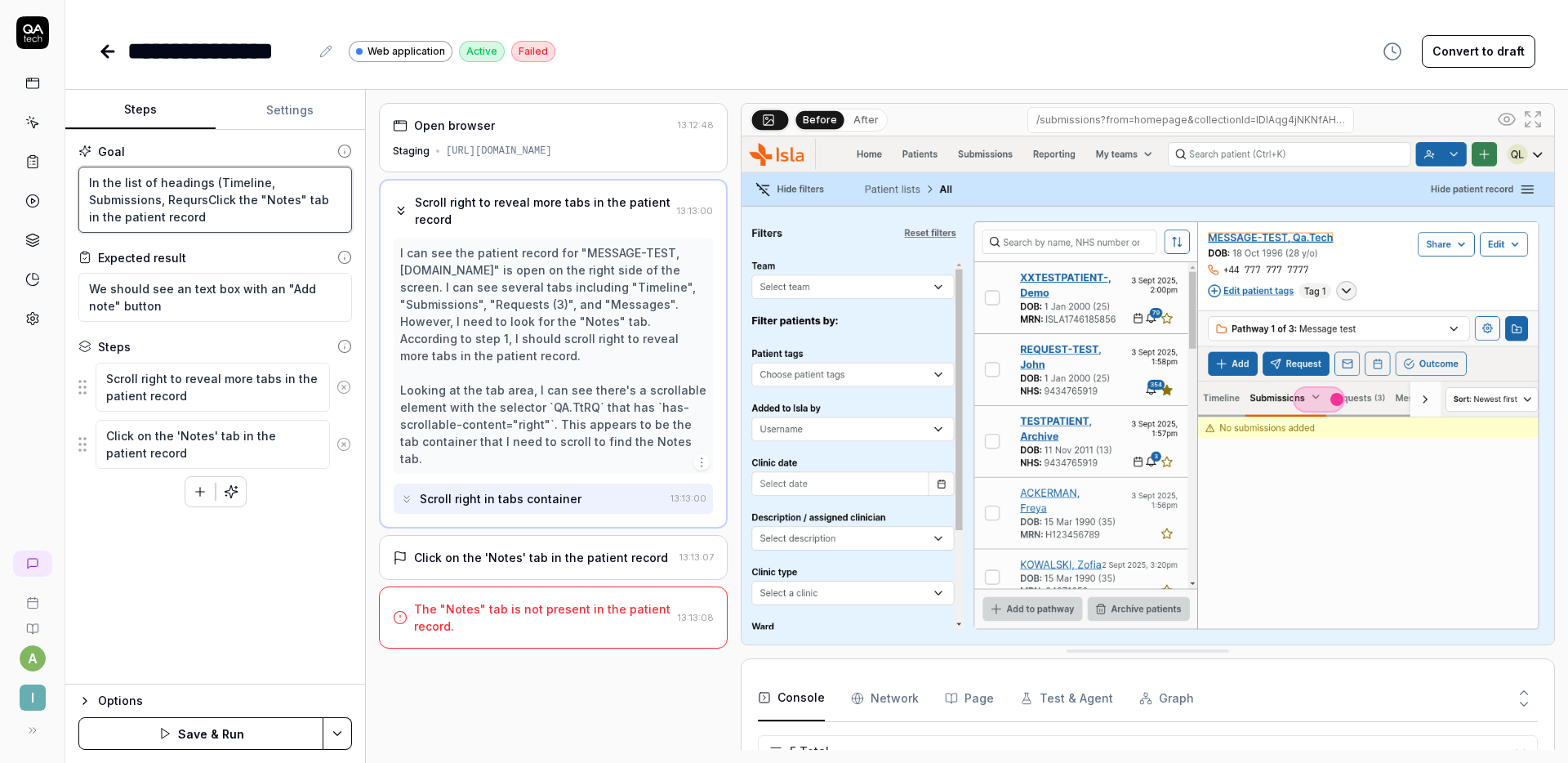
type textarea "*"
type textarea "In the list of headings (Timeline, Submissions, RequrClick the "Notes" tab in t…"
type textarea "*"
type textarea "In the list of headings (Timeline, Submissions, RequClick the "Notes" tab in th…"
type textarea "*"
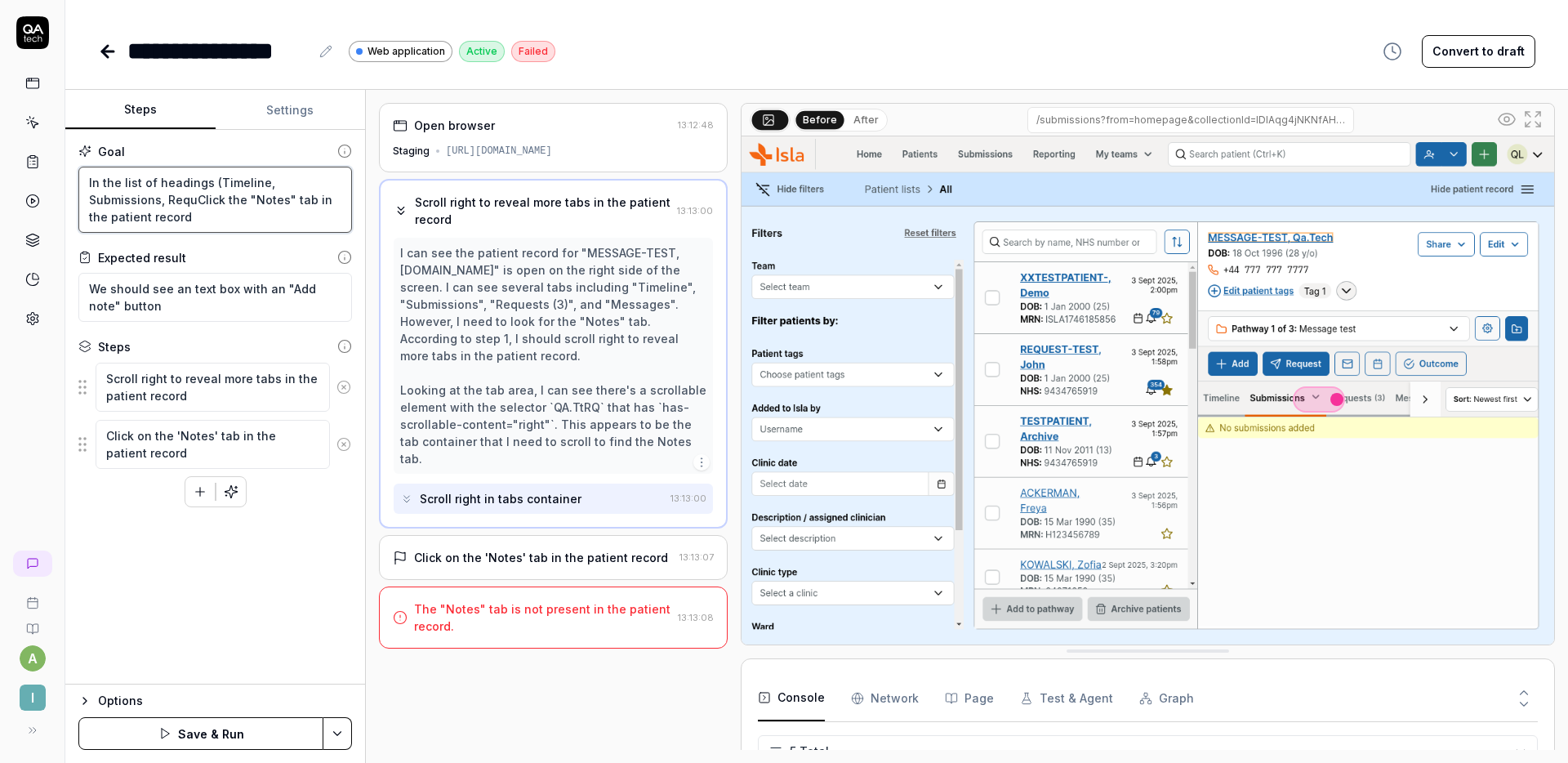
type textarea "In the list of headings (Timeline, Submissions, RequeClick the "Notes" tab in t…"
type textarea "*"
type textarea "In the list of headings (Timeline, Submissions, RequesClick the "Notes" tab in …"
type textarea "*"
type textarea "In the list of headings (Timeline, Submissions, RequestClick the "Notes" tab in…"
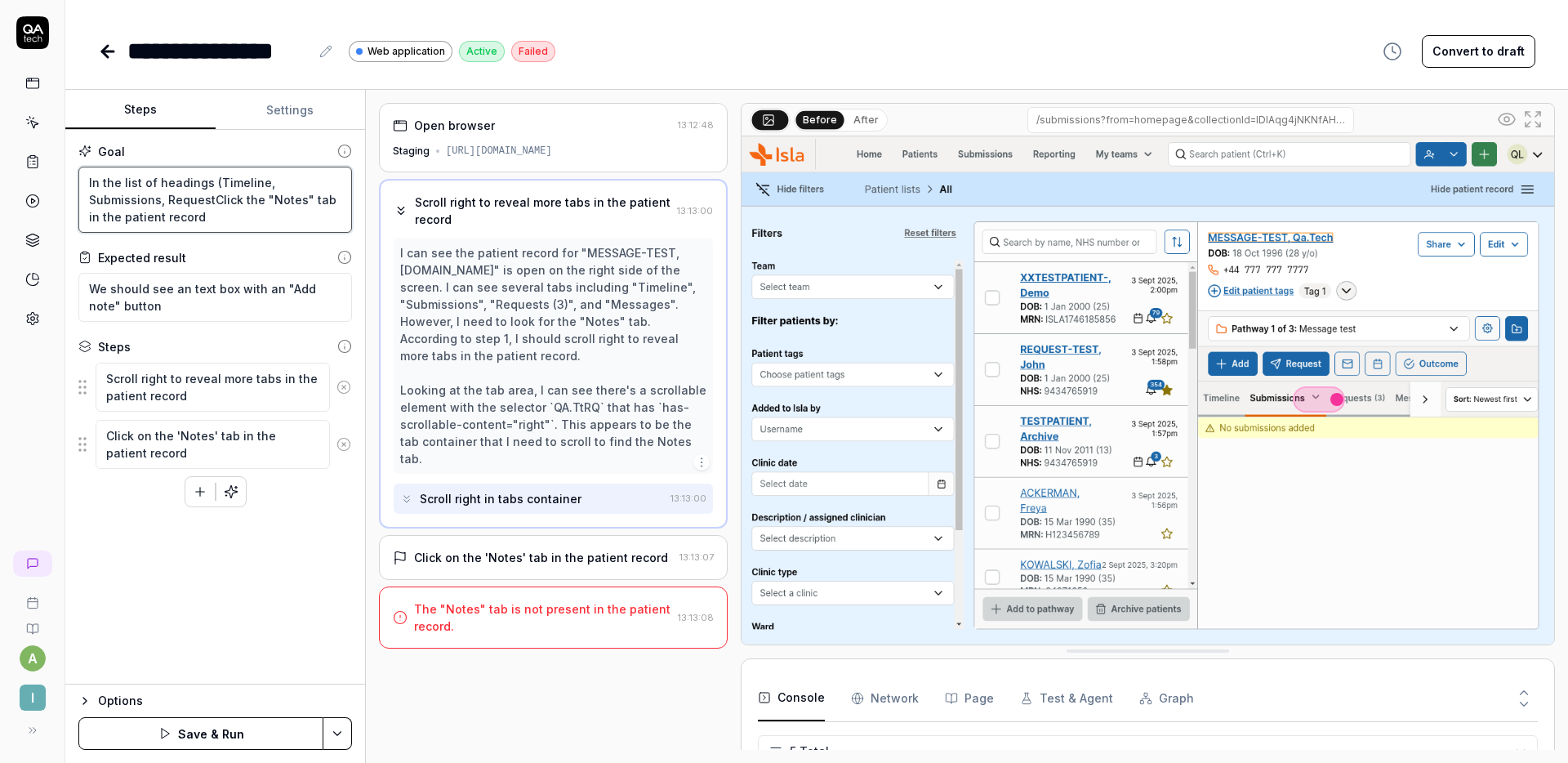
type textarea "*"
type textarea "In the list of headings (Timeline, Submissions, RequestsClick the "Notes" tab i…"
type textarea "*"
type textarea "In the list of headings (Timeline, Submissions, Requests Click the "Notes" tab …"
type textarea "*"
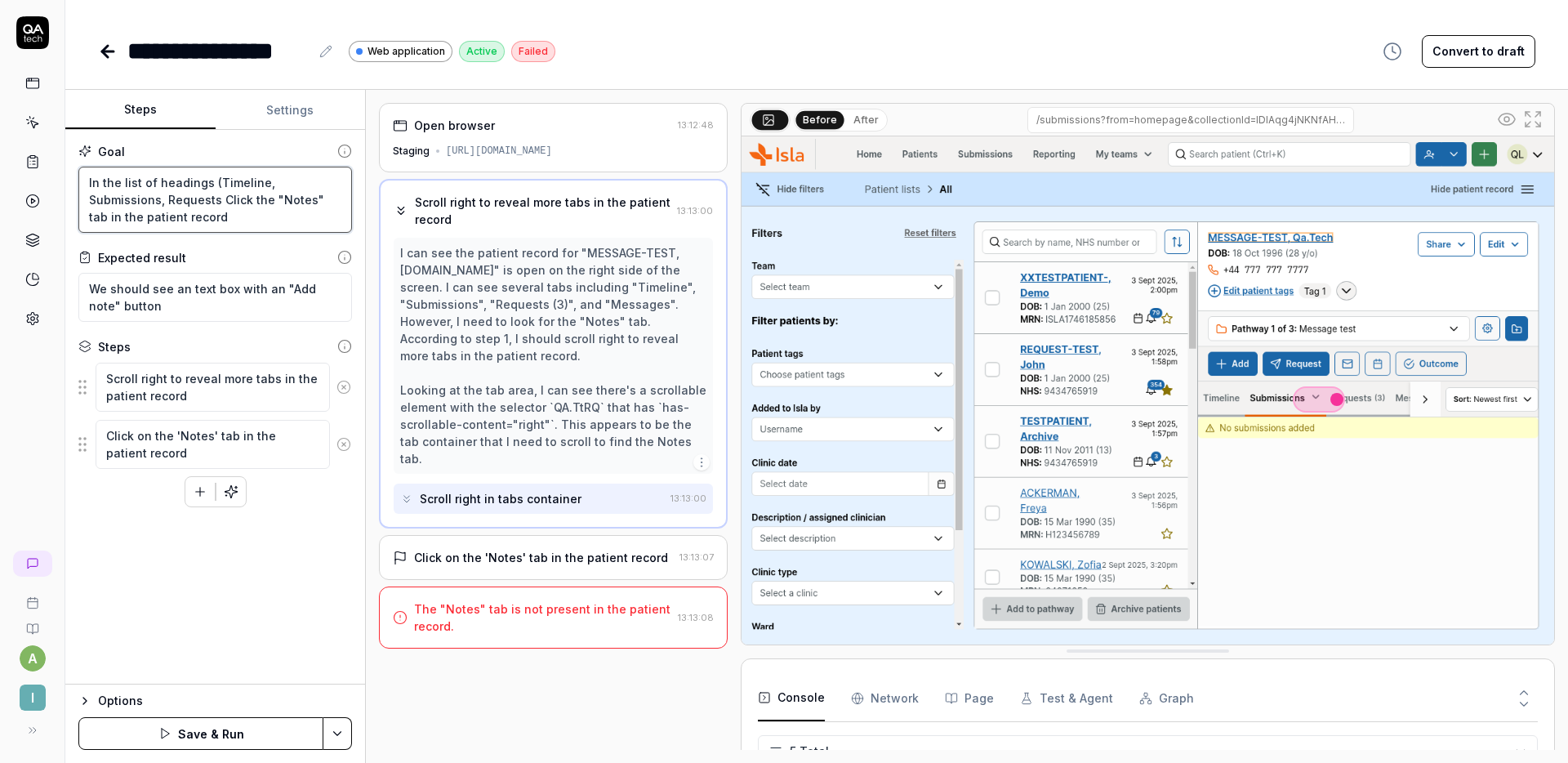
type textarea "In the list of headings (Timeline, Submissions, Requests eClick the "Notes" tab…"
type textarea "*"
type textarea "In the list of headings (Timeline, Submissions, Requests etClick the "Notes" ta…"
type textarea "*"
type textarea "In the list of headings (Timeline, Submissions, Requests etcClick the "Notes" t…"
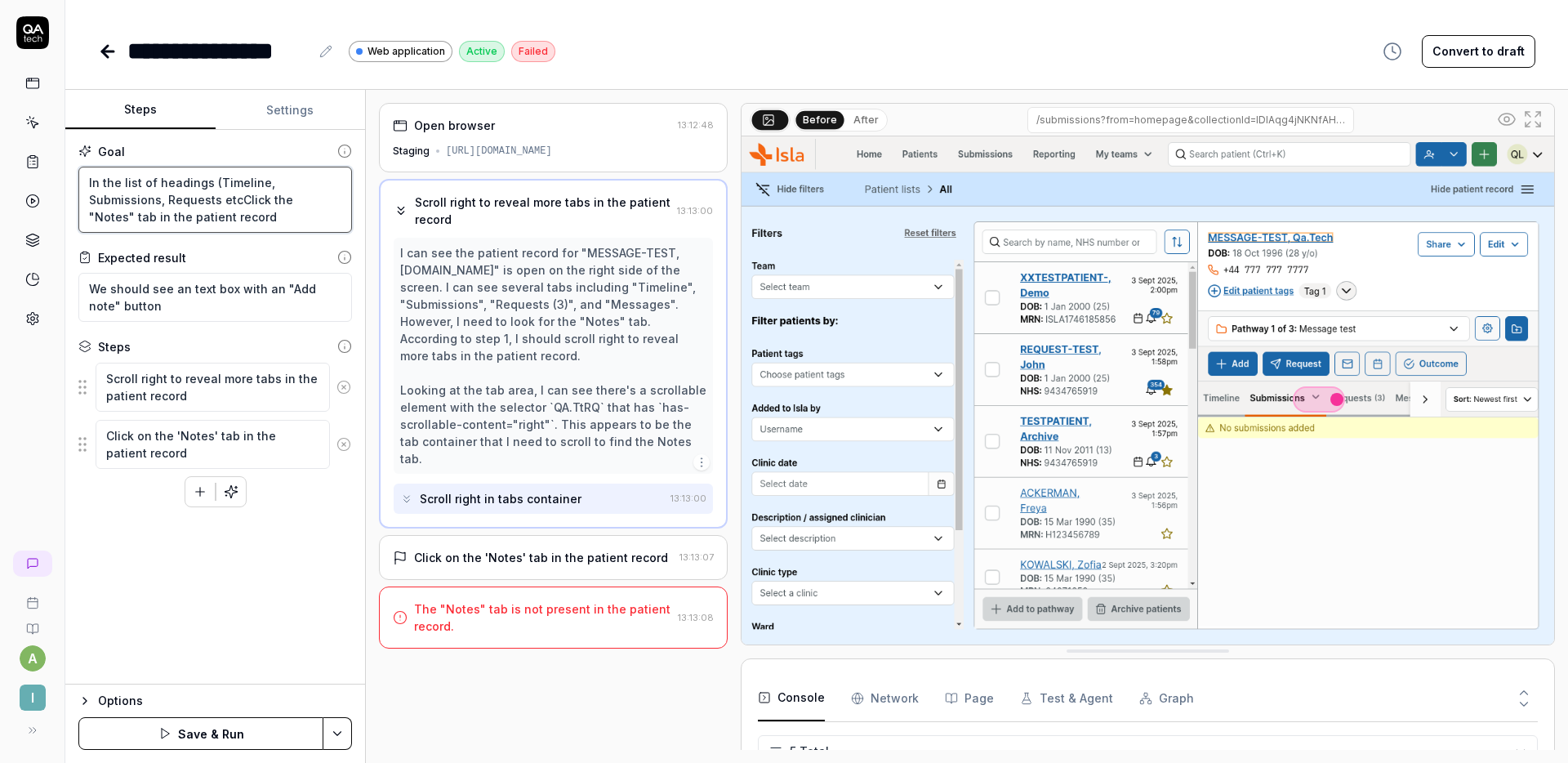
type textarea "*"
type textarea "In the list of headings (Timeline, Submissions, Requests etc)Click the "Notes" …"
type textarea "*"
type textarea "In the list of headings (Timeline, Submissions, Requests etc) Click the "Notes"…"
type textarea "*"
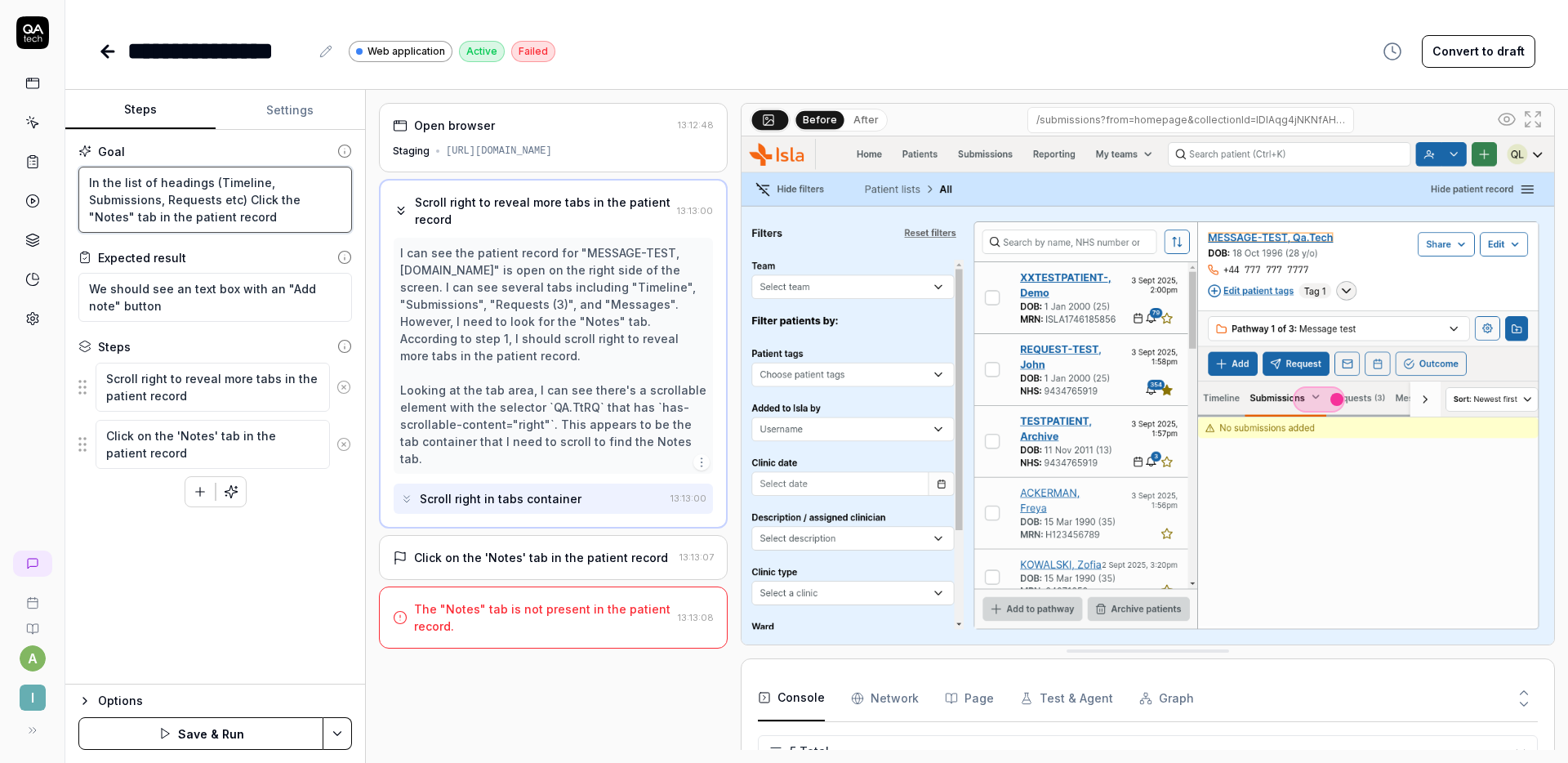
type textarea "In the list of headings (Timeline, Submissions, Requests etc) sClick the "Notes…"
type textarea "*"
type textarea "In the list of headings (Timeline, Submissions, Requests etc) scClick the "Note…"
type textarea "*"
type textarea "In the list of headings (Timeline, Submissions, Requests etc) scrClick the "Not…"
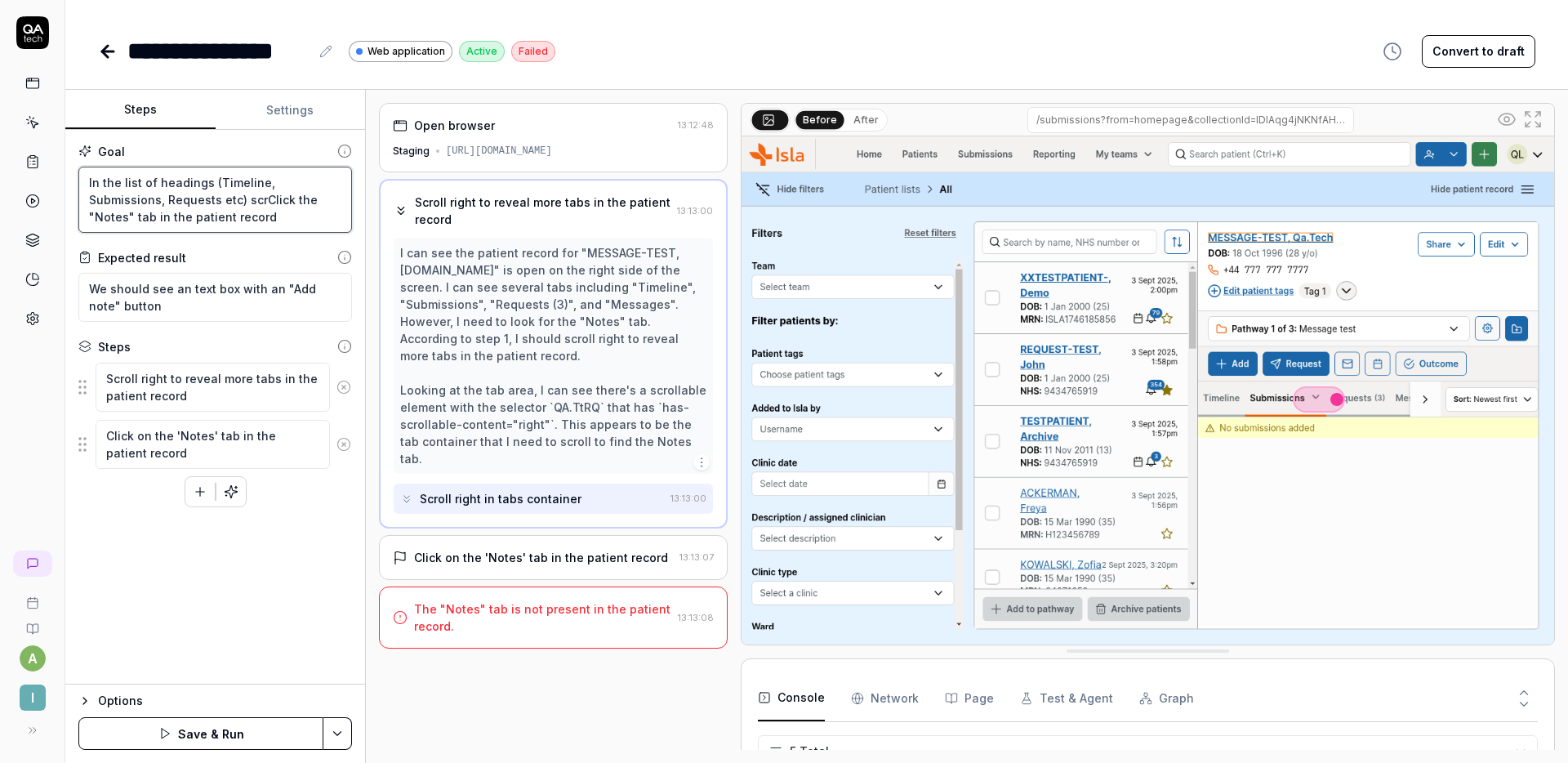
type textarea "*"
type textarea "In the list of headings (Timeline, Submissions, Requests etc) scroClick the "No…"
type textarea "*"
type textarea "In the list of headings (Timeline, Submissions, Requests etc) scrolClick the "N…"
type textarea "*"
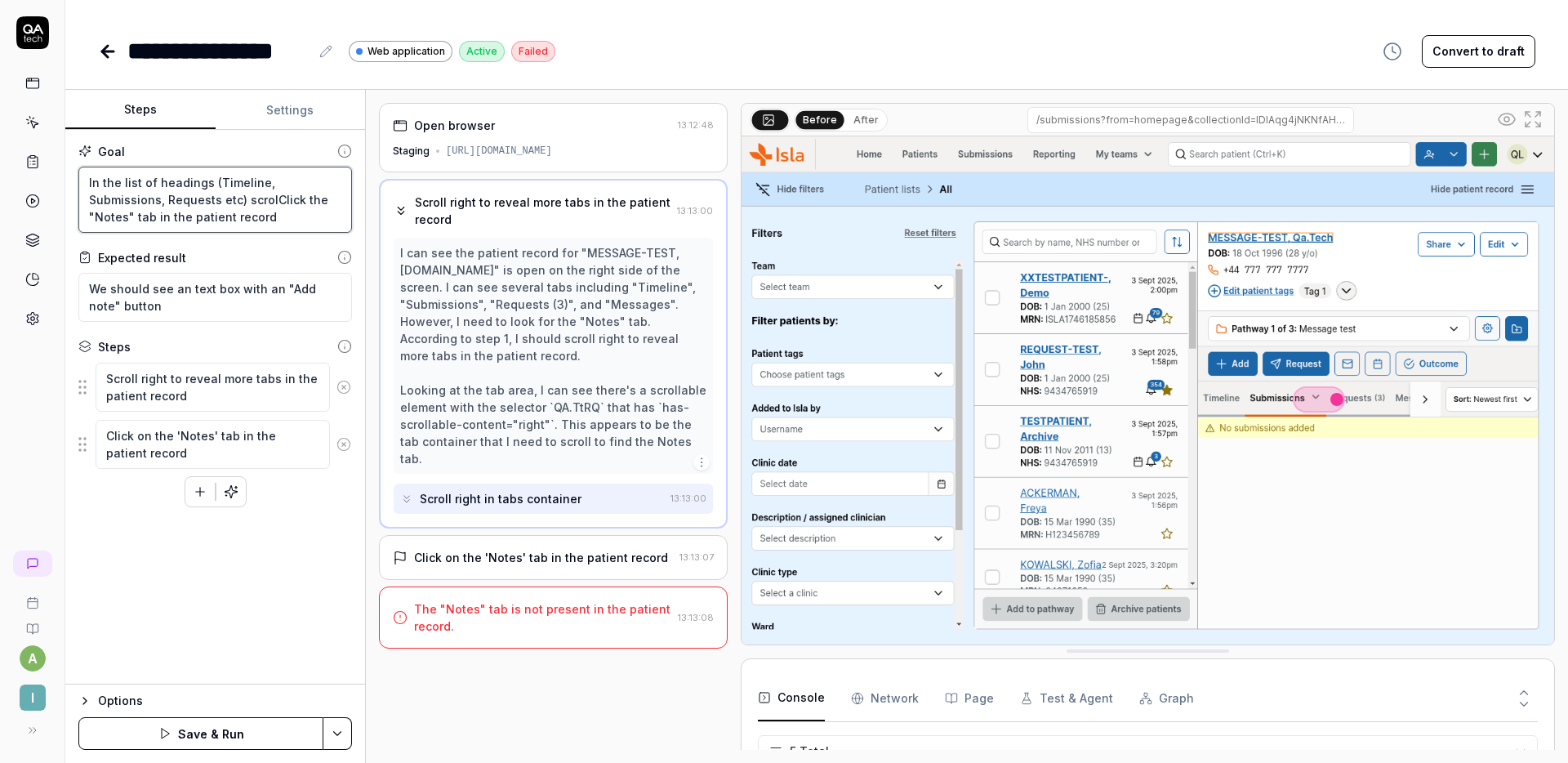
type textarea "In the list of headings (Timeline, Submissions, Requests etc) scrollClick the "…"
type textarea "*"
type textarea "In the list of headings (Timeline, Submissions, Requests etc) scroll Click the …"
type textarea "*"
type textarea "In the list of headings (Timeline, Submissions, Requests etc) scroll rClick the…"
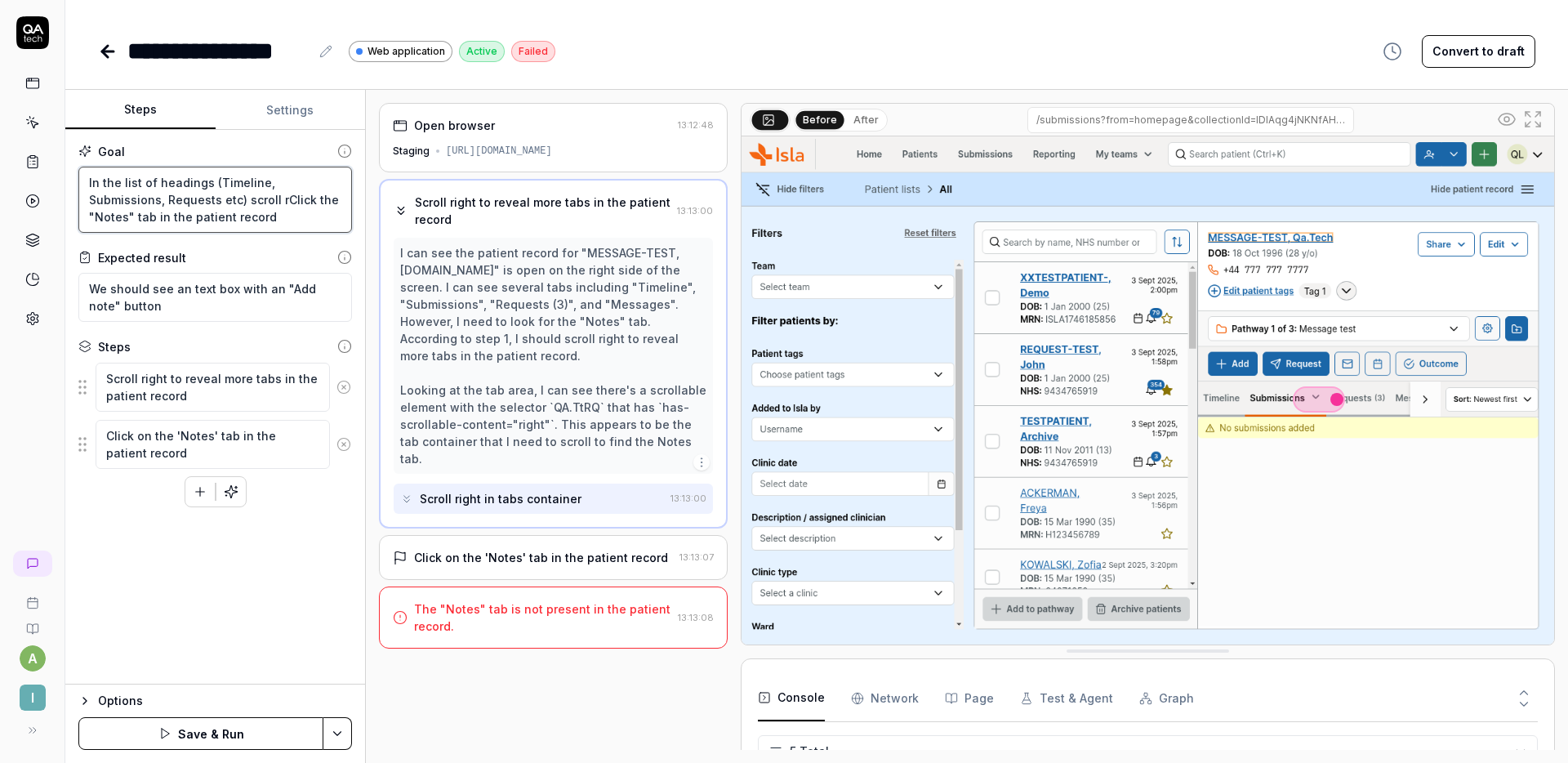
type textarea "*"
type textarea "In the list of headings (Timeline, Submissions, Requests etc) scroll rigClick t…"
type textarea "*"
type textarea "In the list of headings (Timeline, Submissions, Requests etc) scroll righClick …"
type textarea "*"
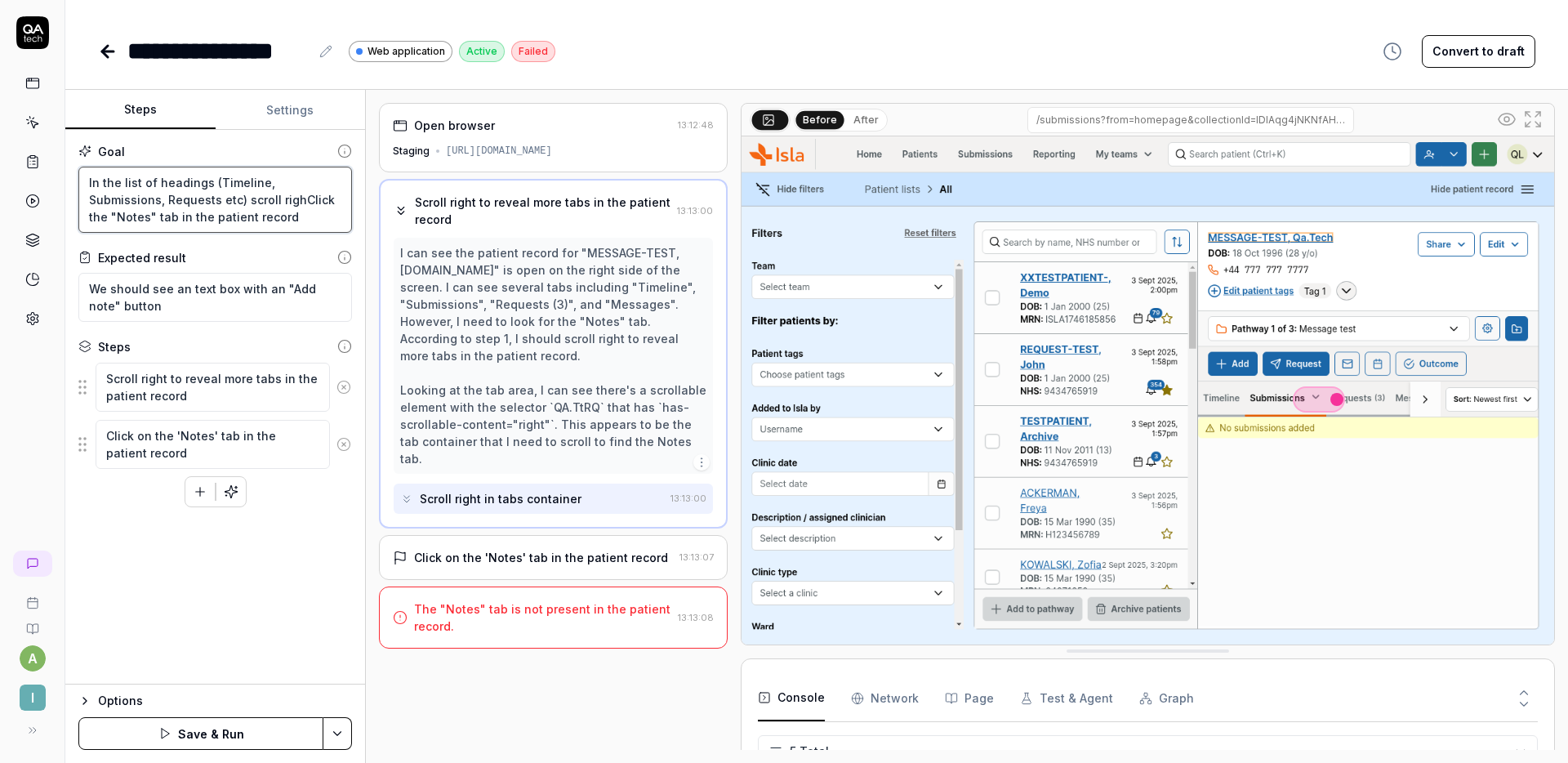
type textarea "In the list of headings (Timeline, Submissions, Requests etc) scroll rightClick…"
type textarea "*"
type textarea "In the list of headings (Timeline, Submissions, Requests etc) scroll right. Cli…"
type textarea "*"
type textarea "In the list of headings (Timeline, Submissions, Requests etc) scroll rightClick…"
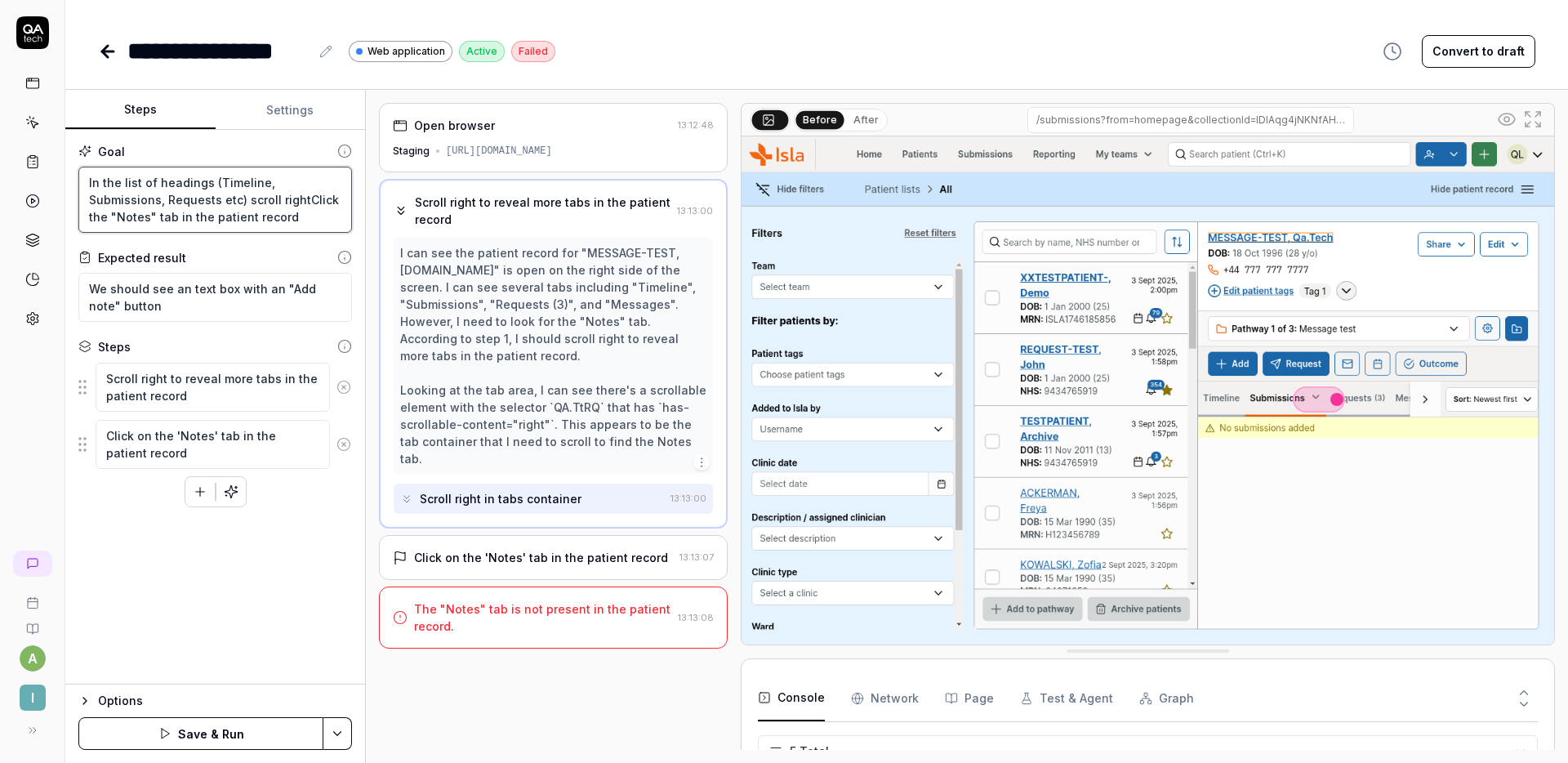
type textarea "*"
type textarea "In the list of headings (Timeline, Submissions, Requests etc) scroll Click the …"
type textarea "*"
type textarea "In the list of headings (Timeline, Submissions, Requests etc) Click the "Notes"…"
type textarea "*"
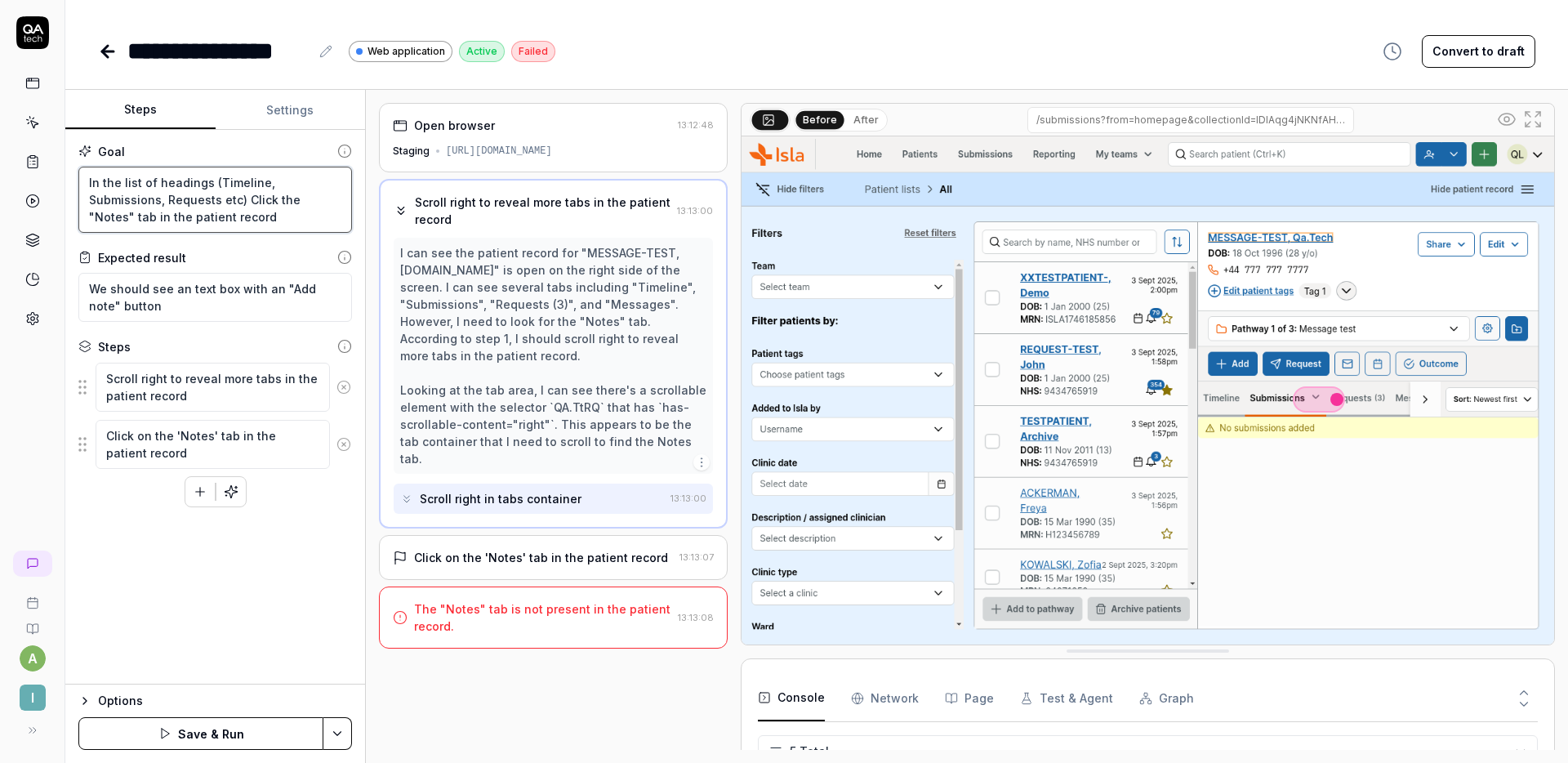
type textarea "In the list of headings (Timeline, Submissions, Requests etc) CClick the "Notes…"
type textarea "*"
type textarea "In the list of headings (Timeline, Submissions, Requests etc) ClClick the "Note…"
type textarea "*"
type textarea "In the list of headings (Timeline, Submissions, Requests etc) CliClick the "Not…"
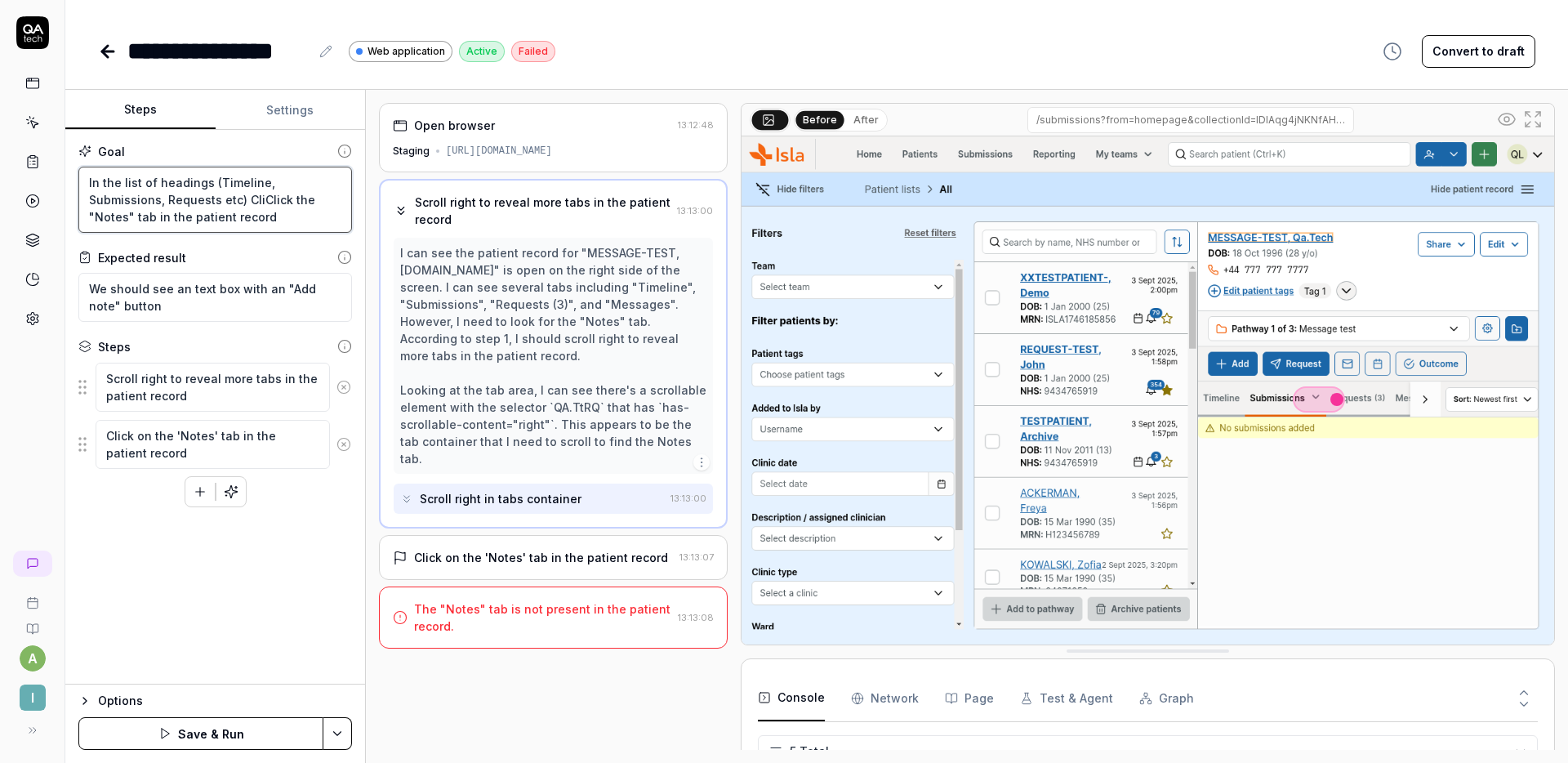
type textarea "*"
type textarea "In the list of headings (Timeline, Submissions, Requests etc) ClicClick the "No…"
type textarea "*"
type textarea "In the list of headings (Timeline, Submissions, Requests etc) ClickClick the "N…"
type textarea "*"
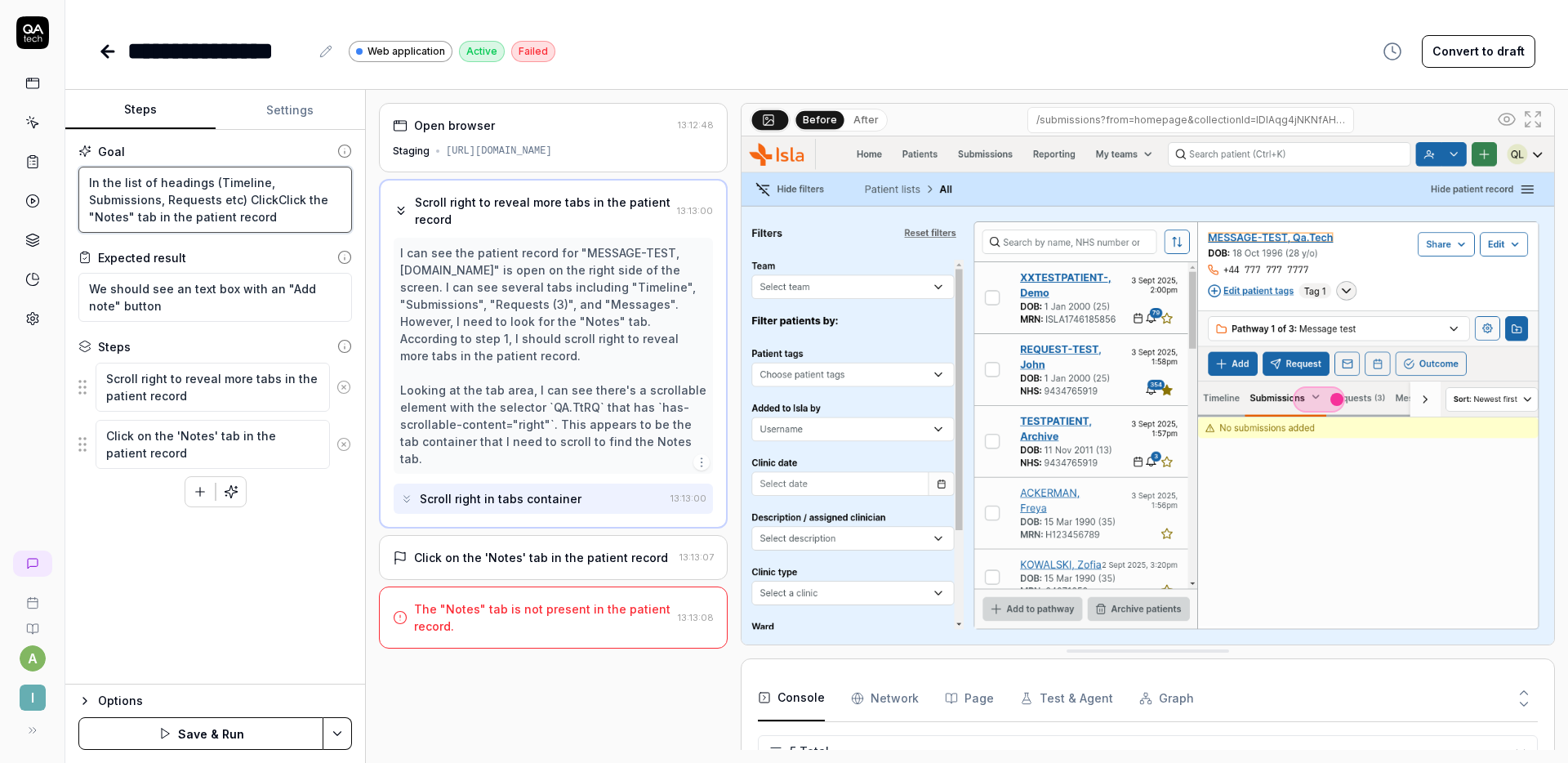
type textarea "In the list of headings (Timeline, Submissions, Requests etc) Click Click the "…"
type textarea "*"
type textarea "In the list of headings (Timeline, Submissions, Requests etc) Click the "Notes"…"
type textarea "*"
type textarea "In the list of headings (Timeline, Submissions, Requests etc) cClick the "Notes…"
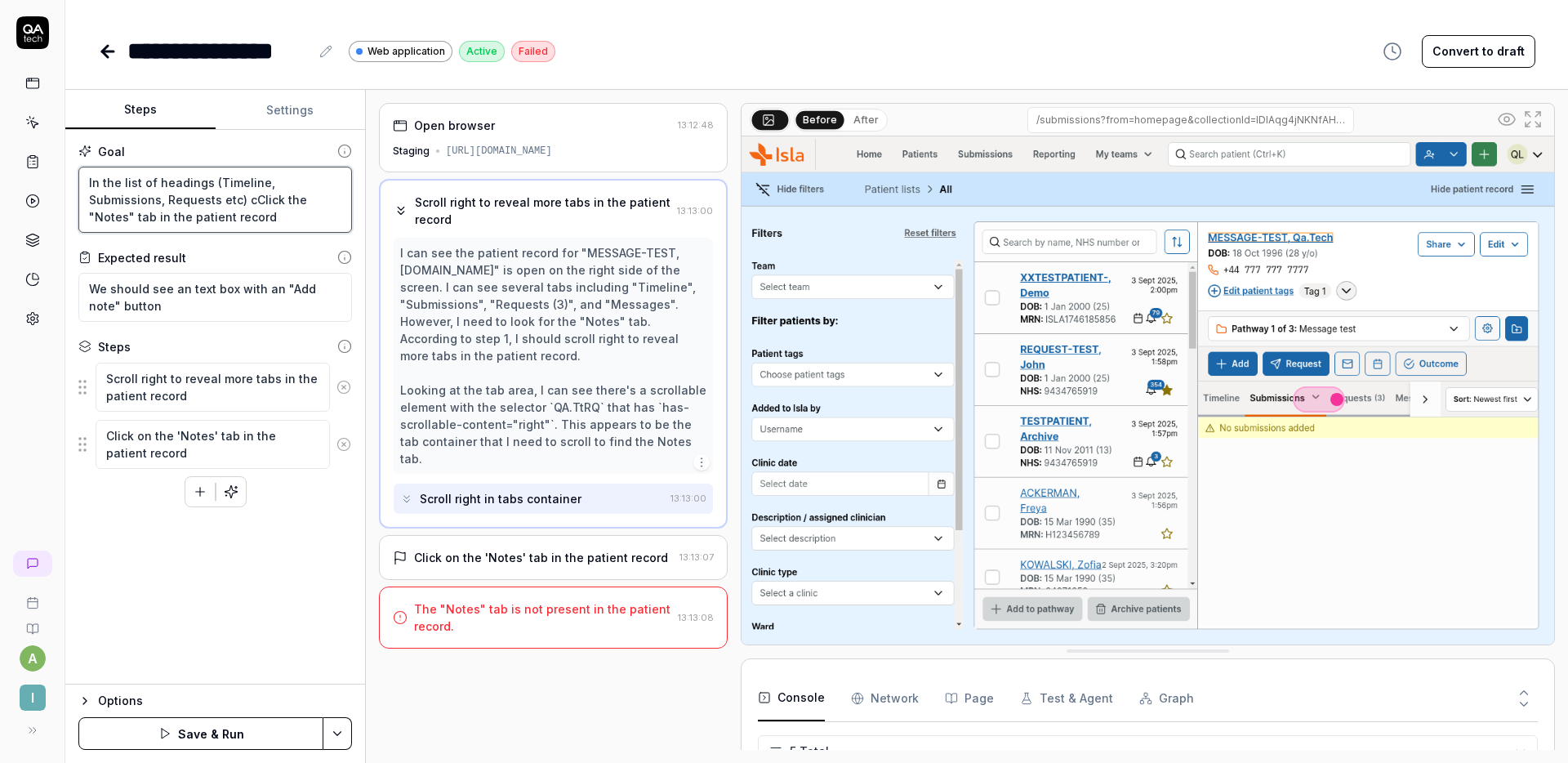
type textarea "*"
type textarea "In the list of headings (Timeline, Submissions, Requests etc) clClick the "Note…"
type textarea "*"
type textarea "In the list of headings (Timeline, Submissions, Requests etc) cliClick the "Not…"
type textarea "*"
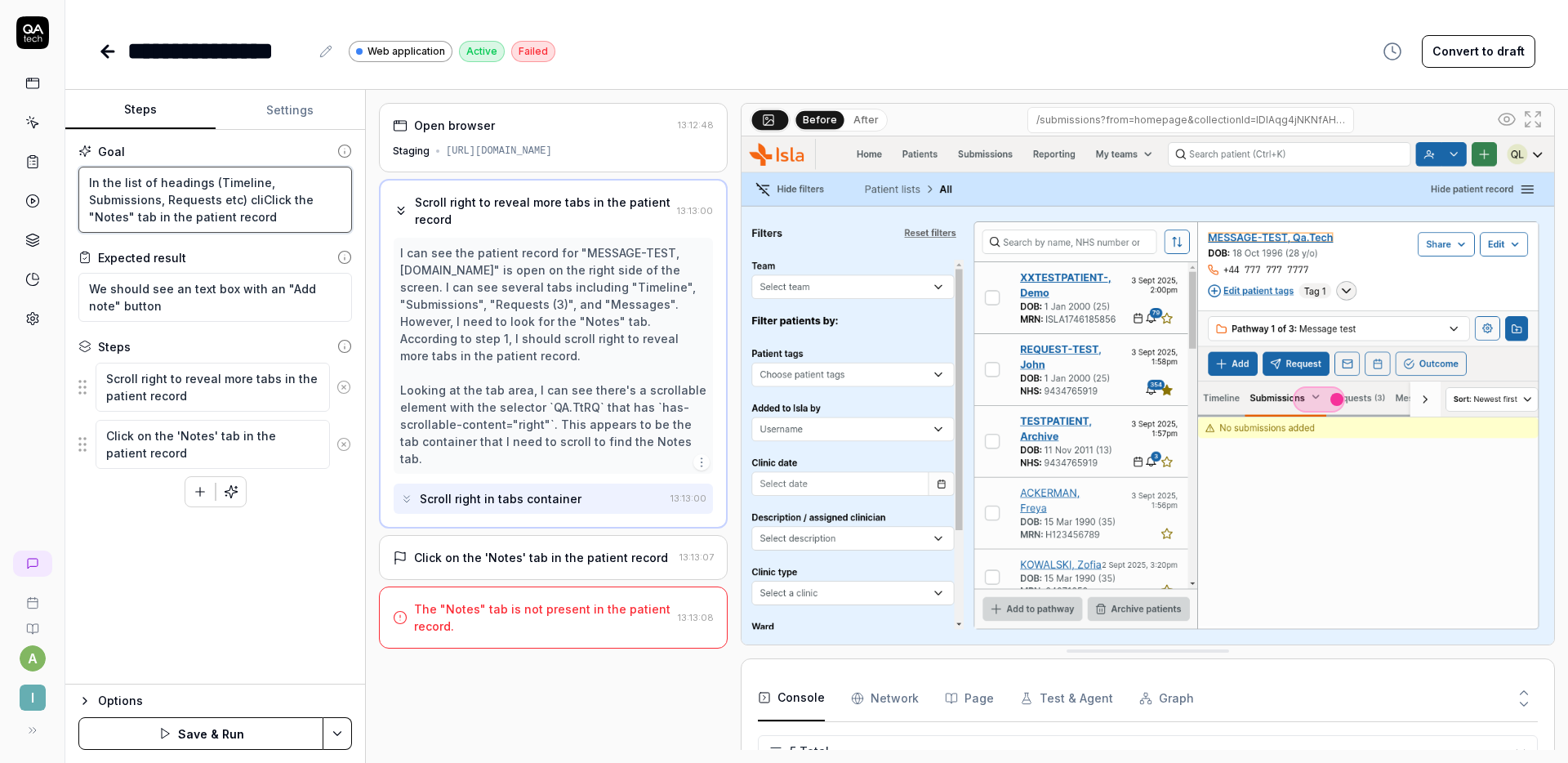
type textarea "In the list of headings (Timeline, Submissions, Requests etc) clicClick the "No…"
type textarea "*"
type textarea "In the list of headings (Timeline, Submissions, Requests etc) clickClick the "N…"
type textarea "*"
type textarea "In the list of headings (Timeline, Submissions, Requests etc) click Click the "…"
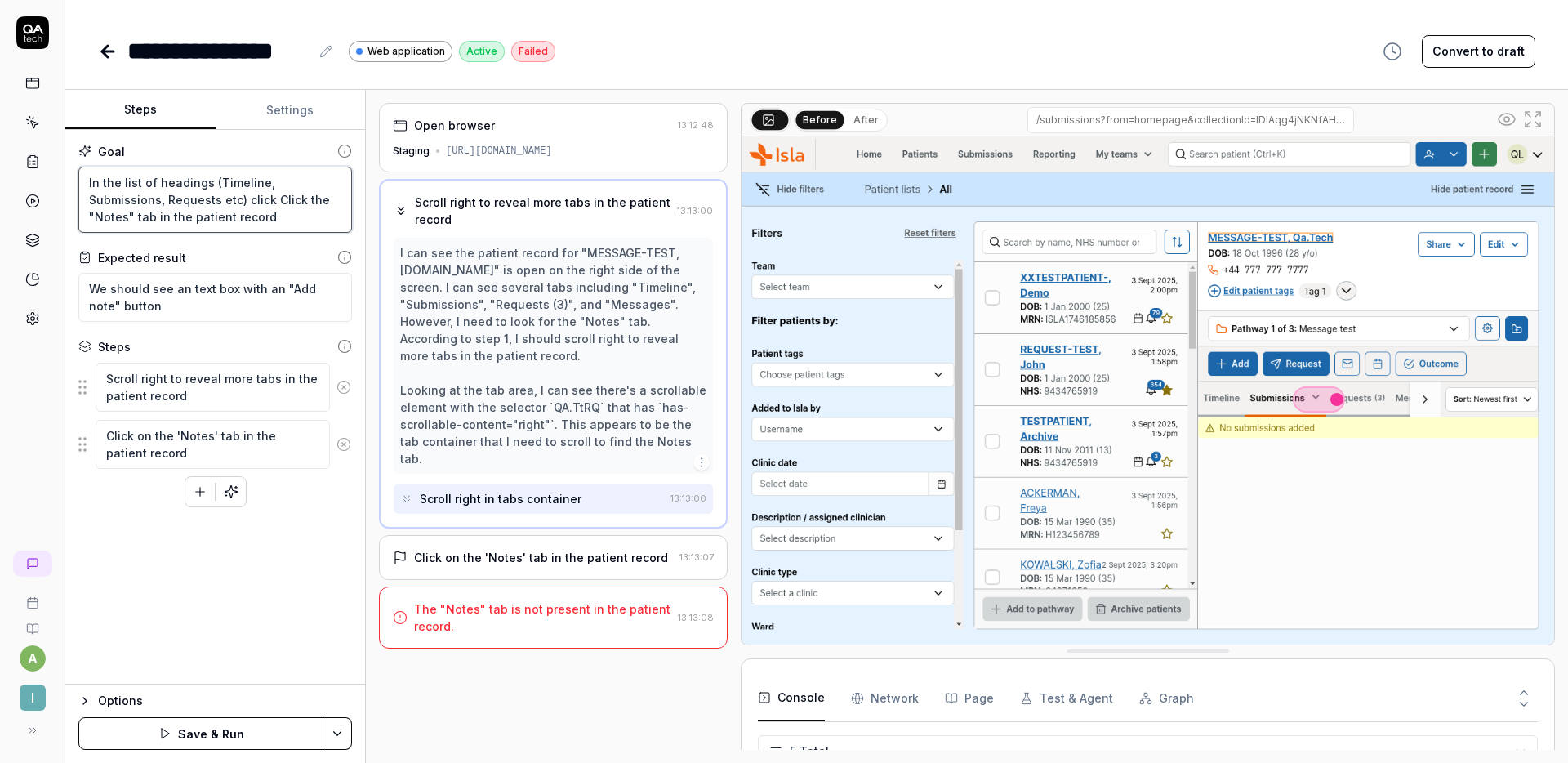
type textarea "*"
type textarea "In the list of headings (Timeline, Submissions, Requests etc) click thClick the…"
type textarea "*"
type textarea "In the list of headings (Timeline, Submissions, Requests etc) click theClick th…"
type textarea "*"
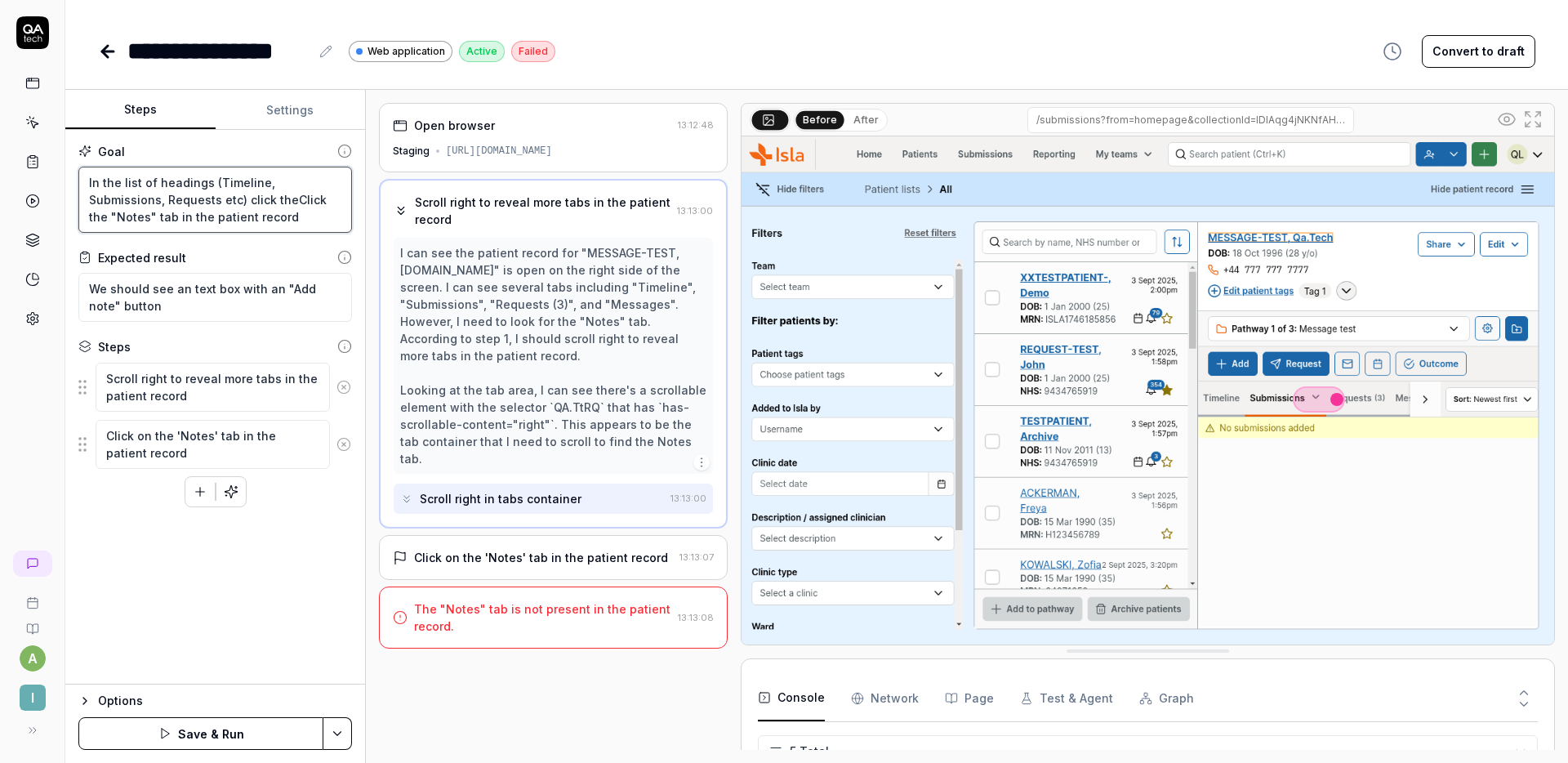
type textarea "In the list of headings (Timeline, Submissions, Requests etc) click the Click t…"
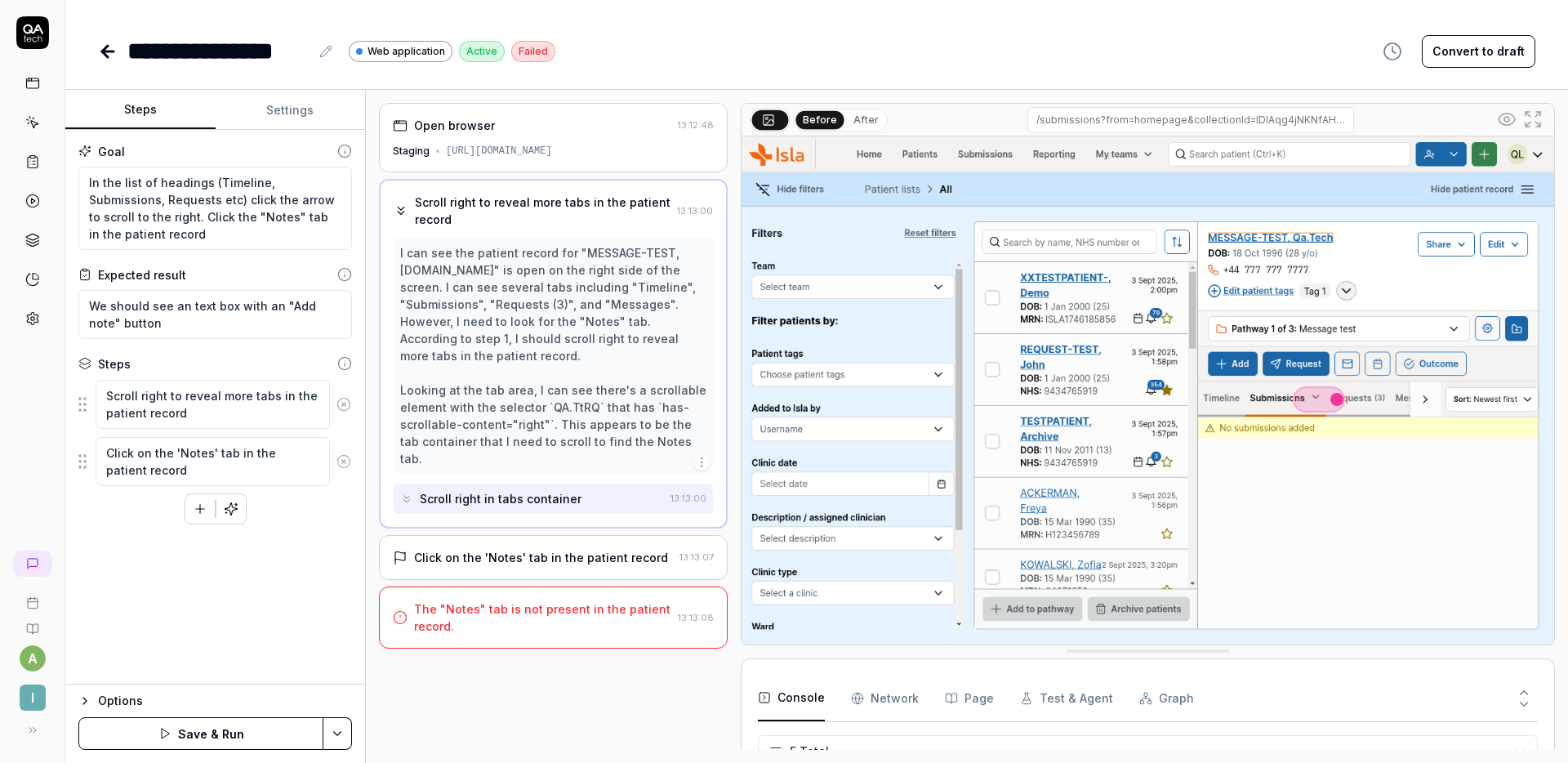
click at [238, 733] on button "Save & Run" at bounding box center [201, 732] width 245 height 32
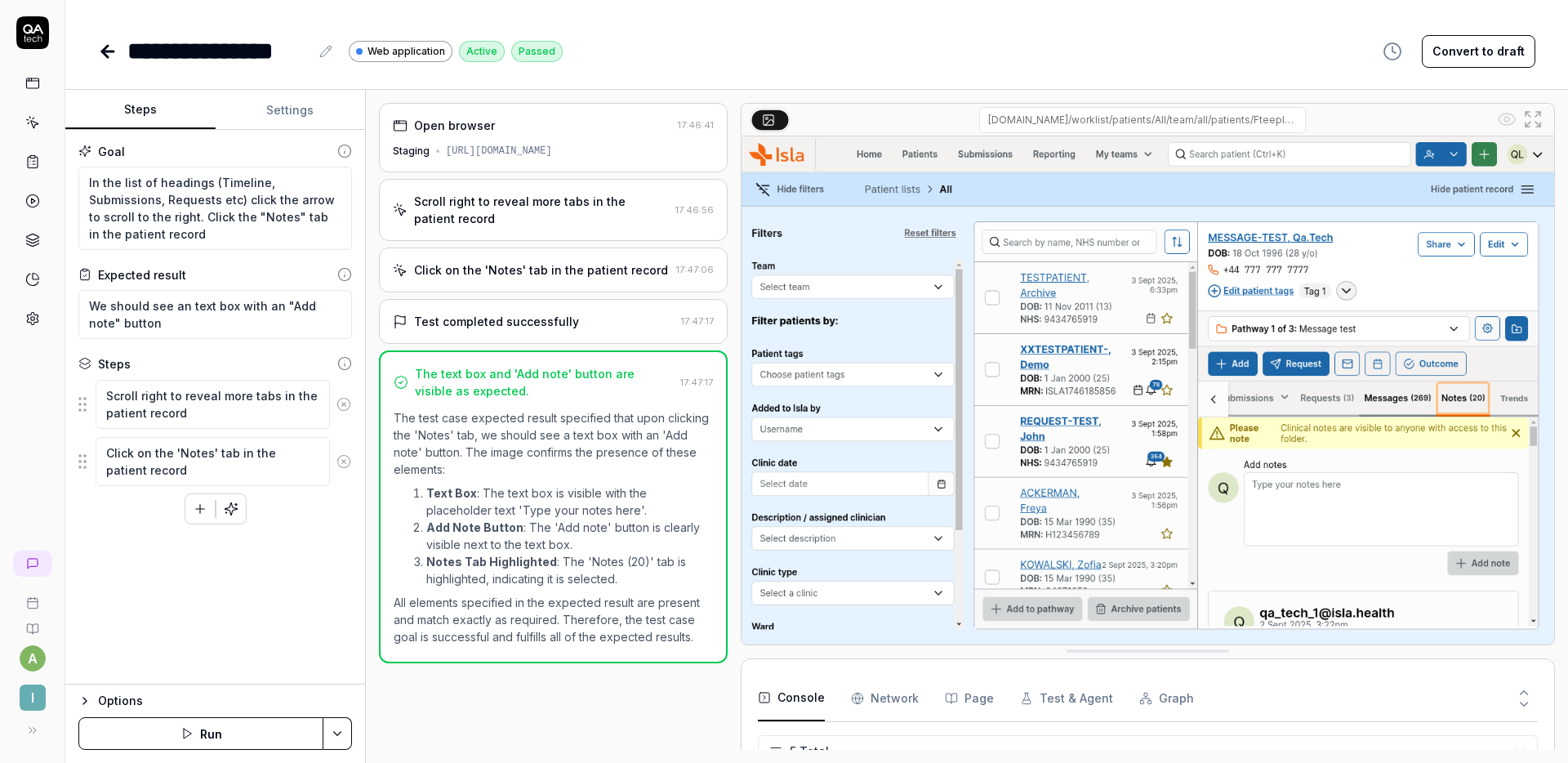
click at [897, 38] on div "**********" at bounding box center [817, 50] width 1438 height 36
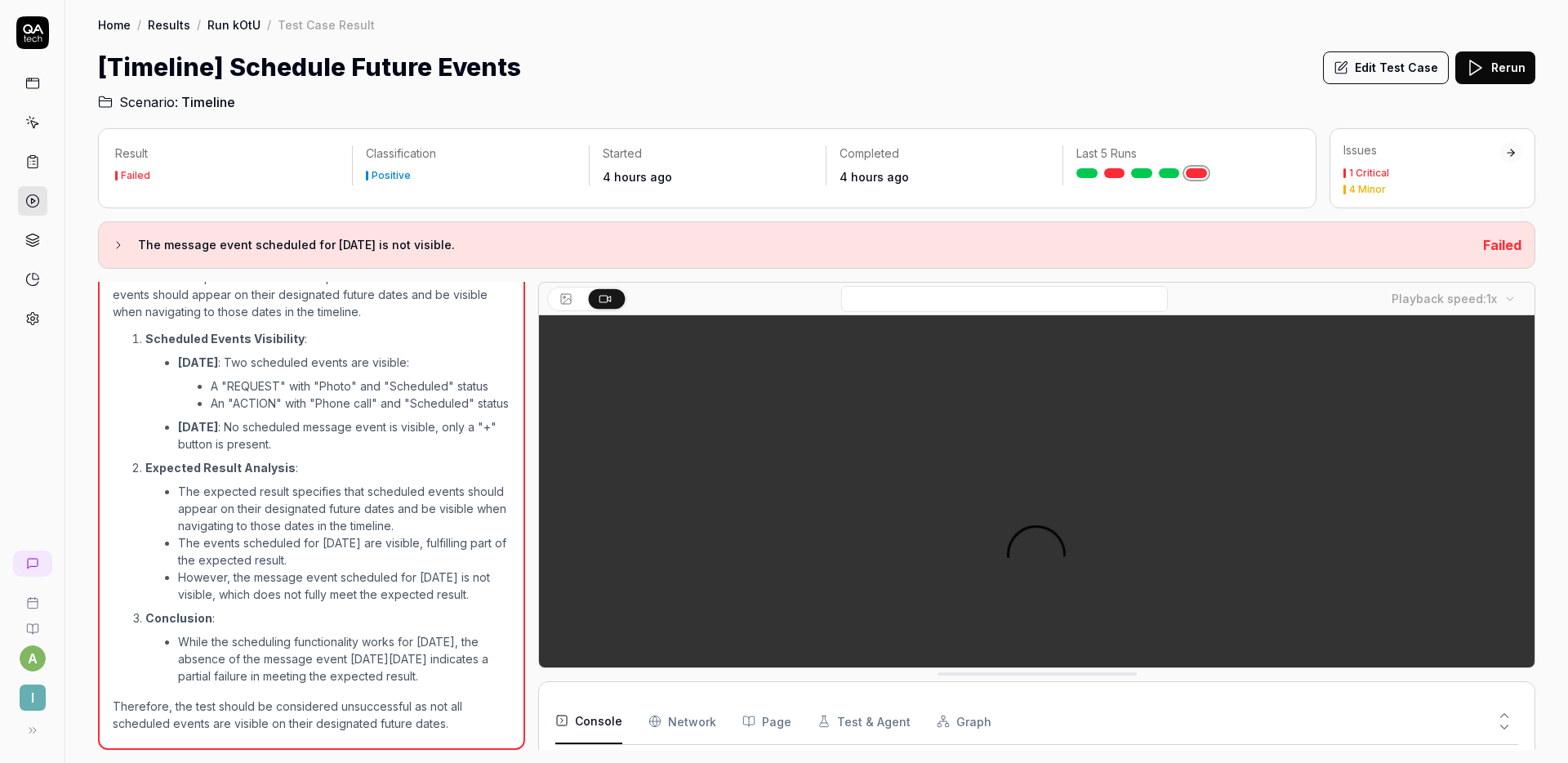
scroll to position [47, 0]
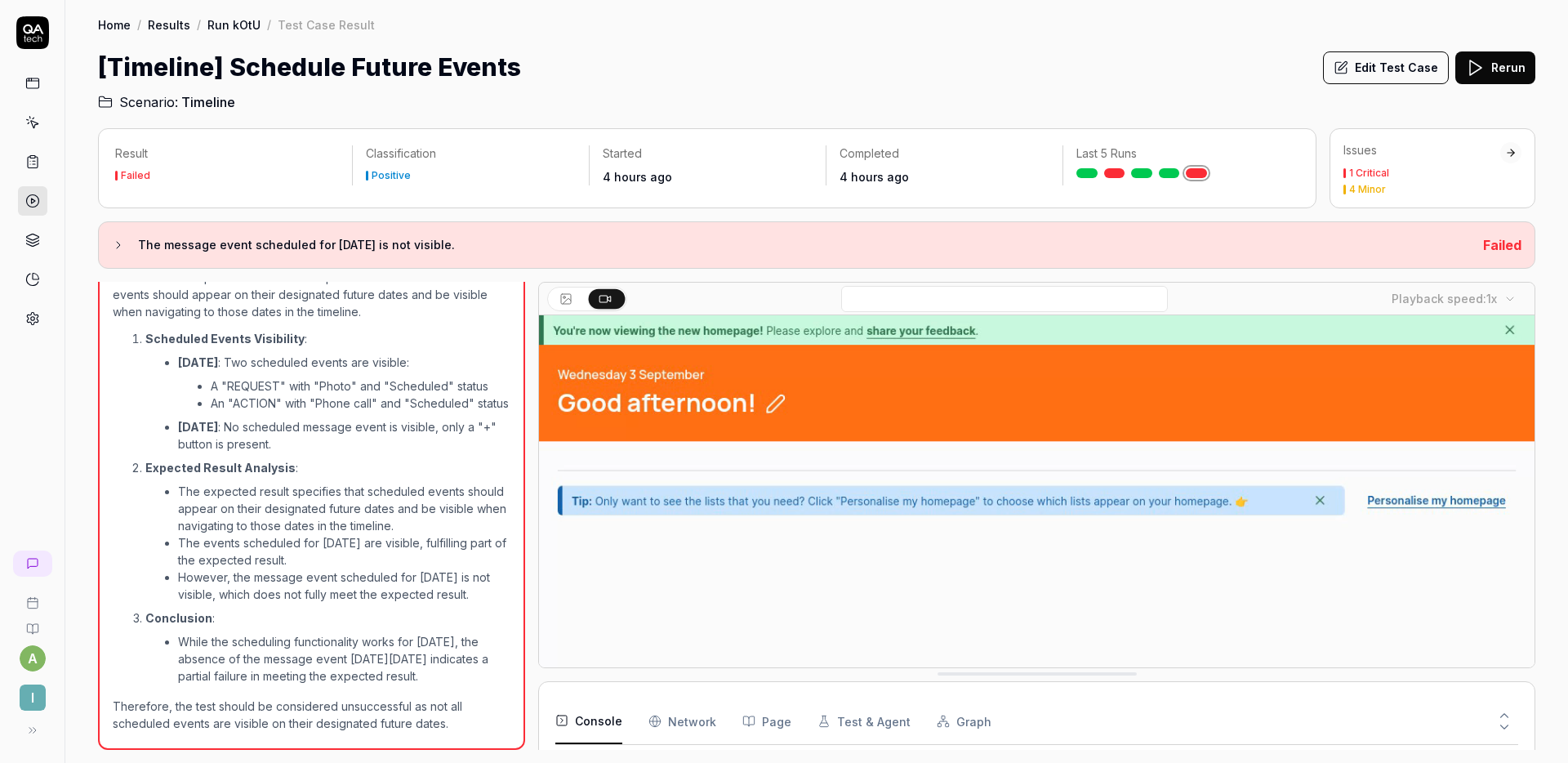
click at [768, 40] on div "Home / Results / Run kOtU / Test Case Result Home / Results / Run kOtU / Test C…" at bounding box center [817, 56] width 1503 height 112
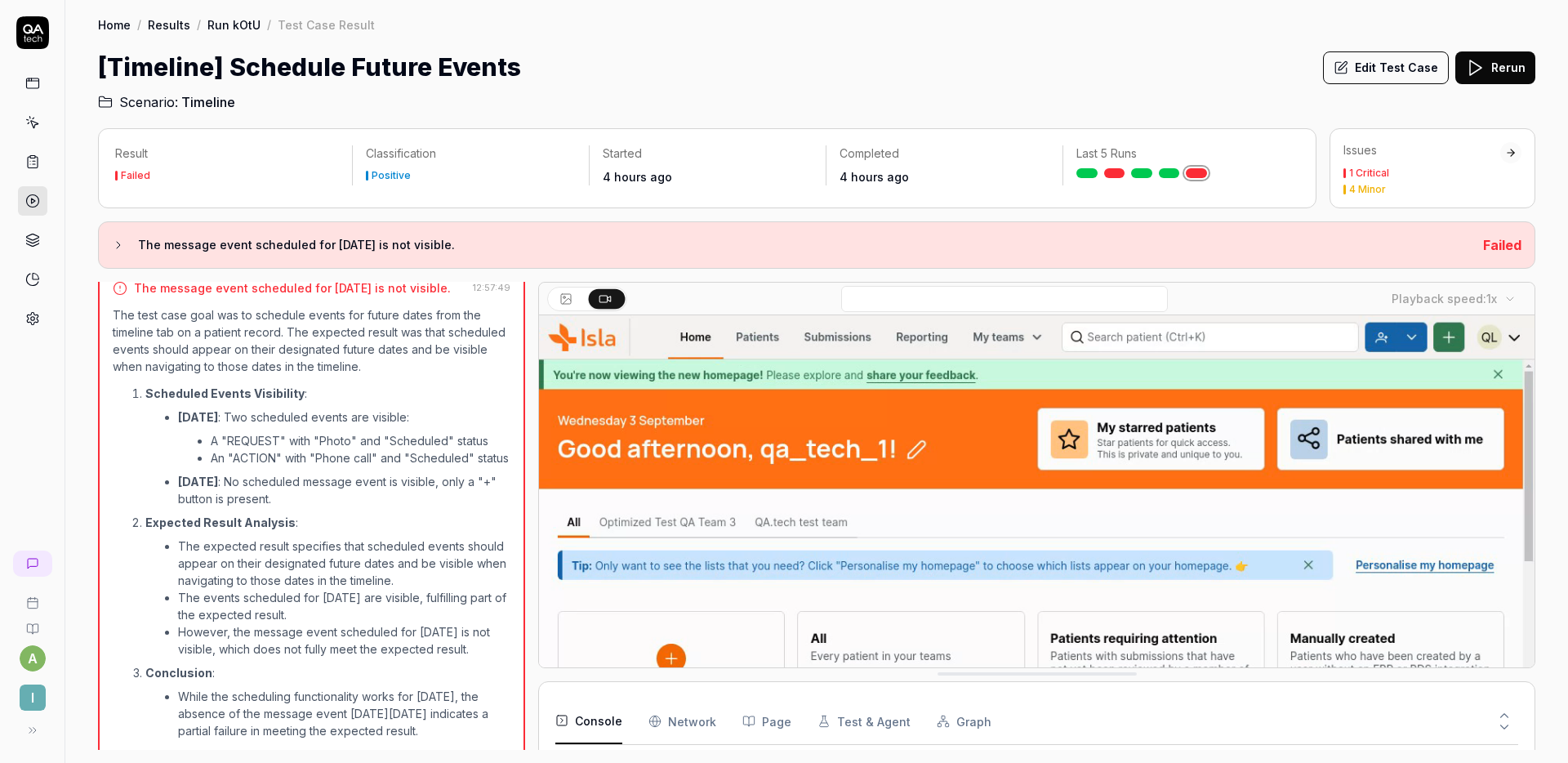
scroll to position [986, 0]
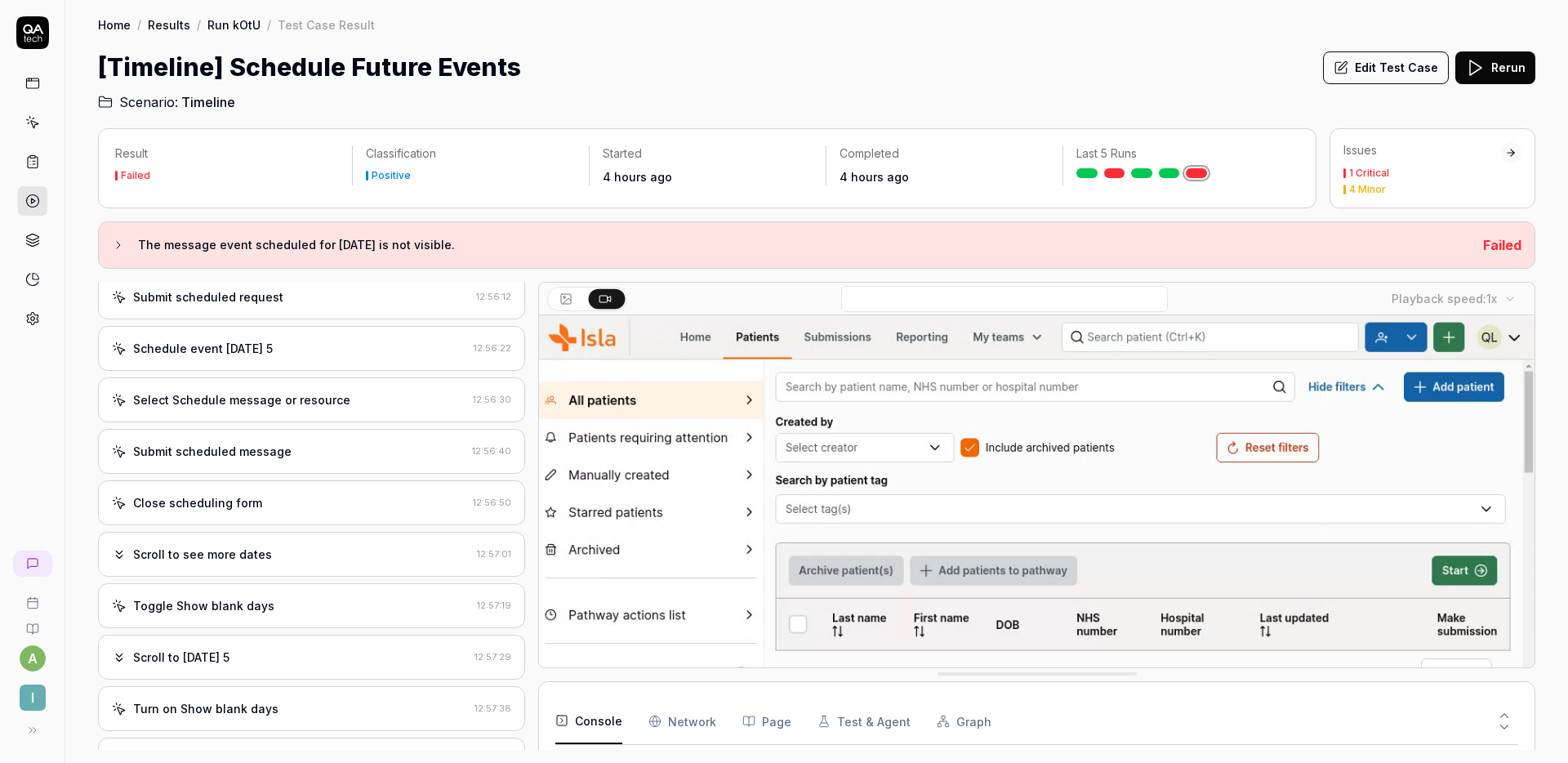
click at [336, 364] on div "Schedule event [DATE] 5 12:56:22" at bounding box center [312, 349] width 427 height 45
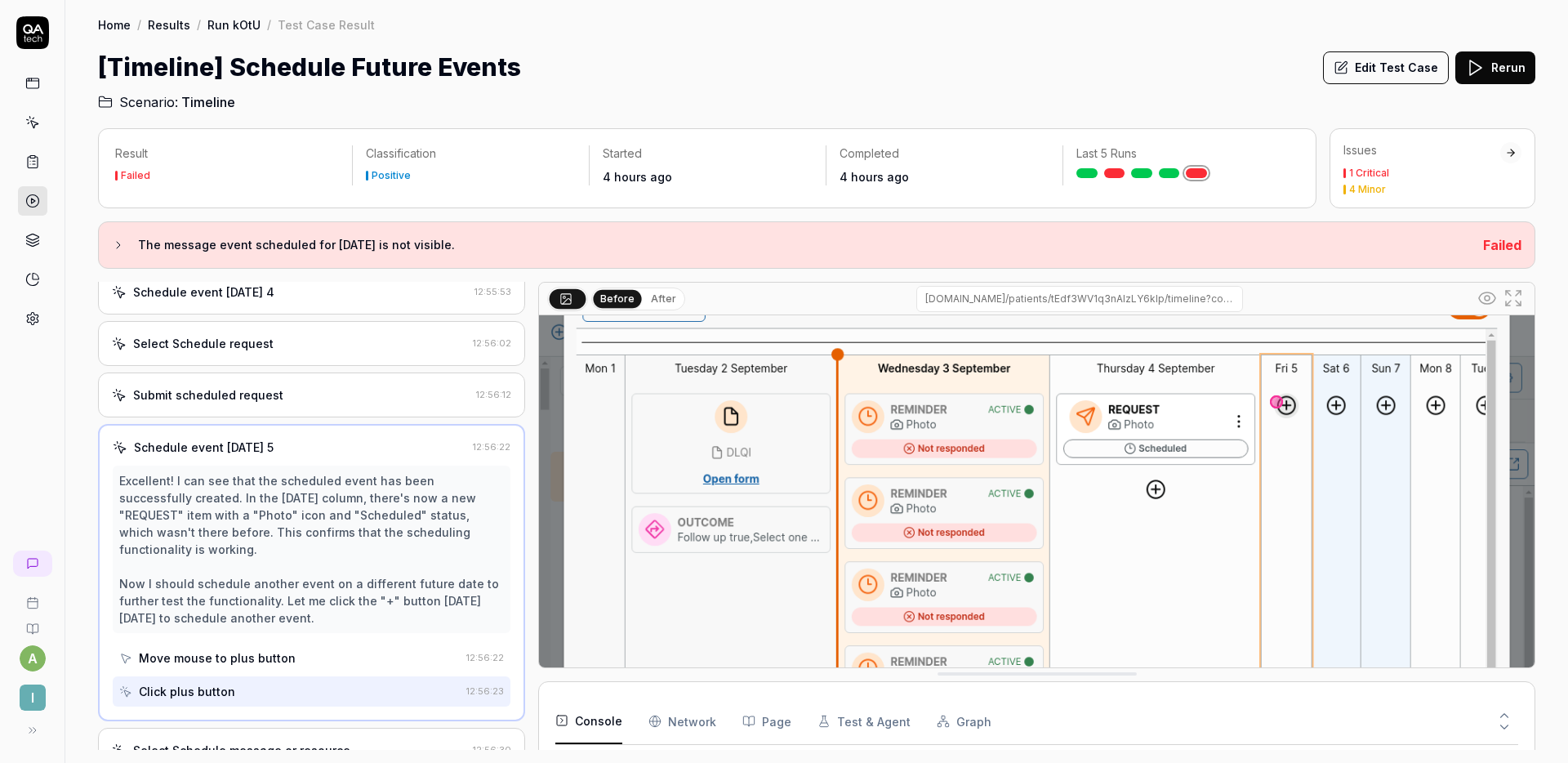
scroll to position [128, 0]
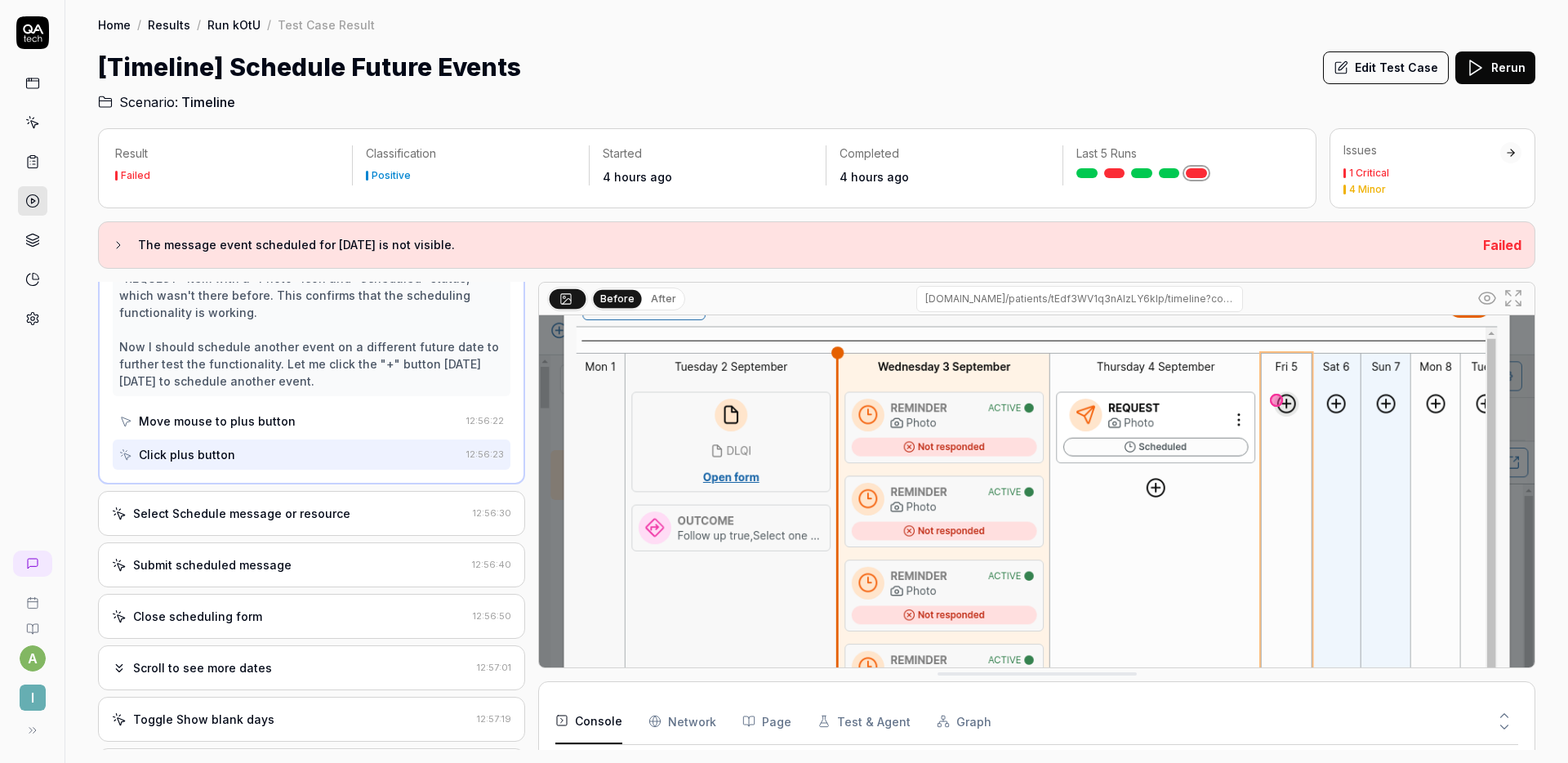
click at [290, 501] on div "Select Schedule message or resource 12:56:30" at bounding box center [312, 513] width 427 height 45
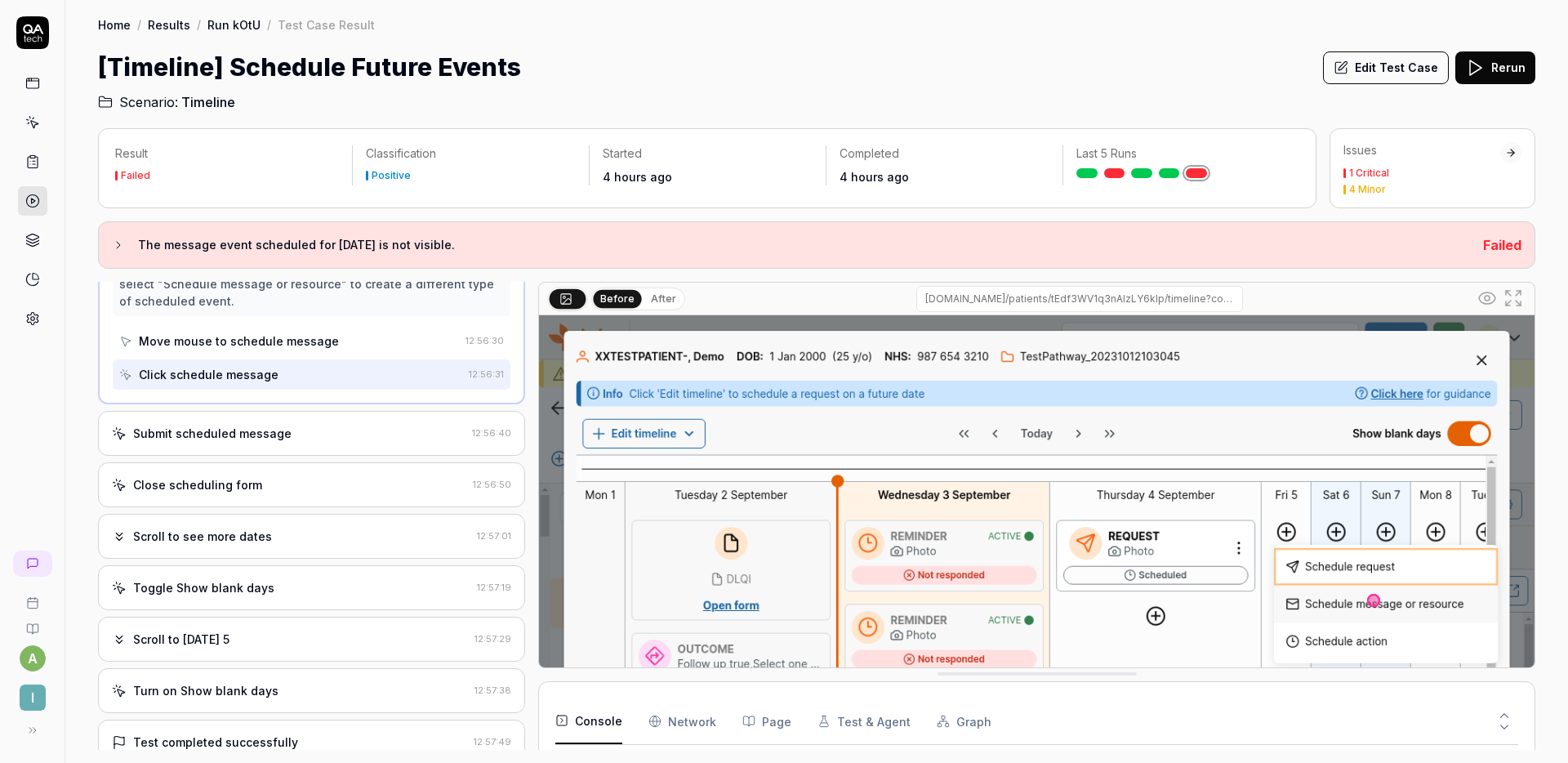
click at [309, 429] on div "Submit scheduled message" at bounding box center [289, 432] width 354 height 17
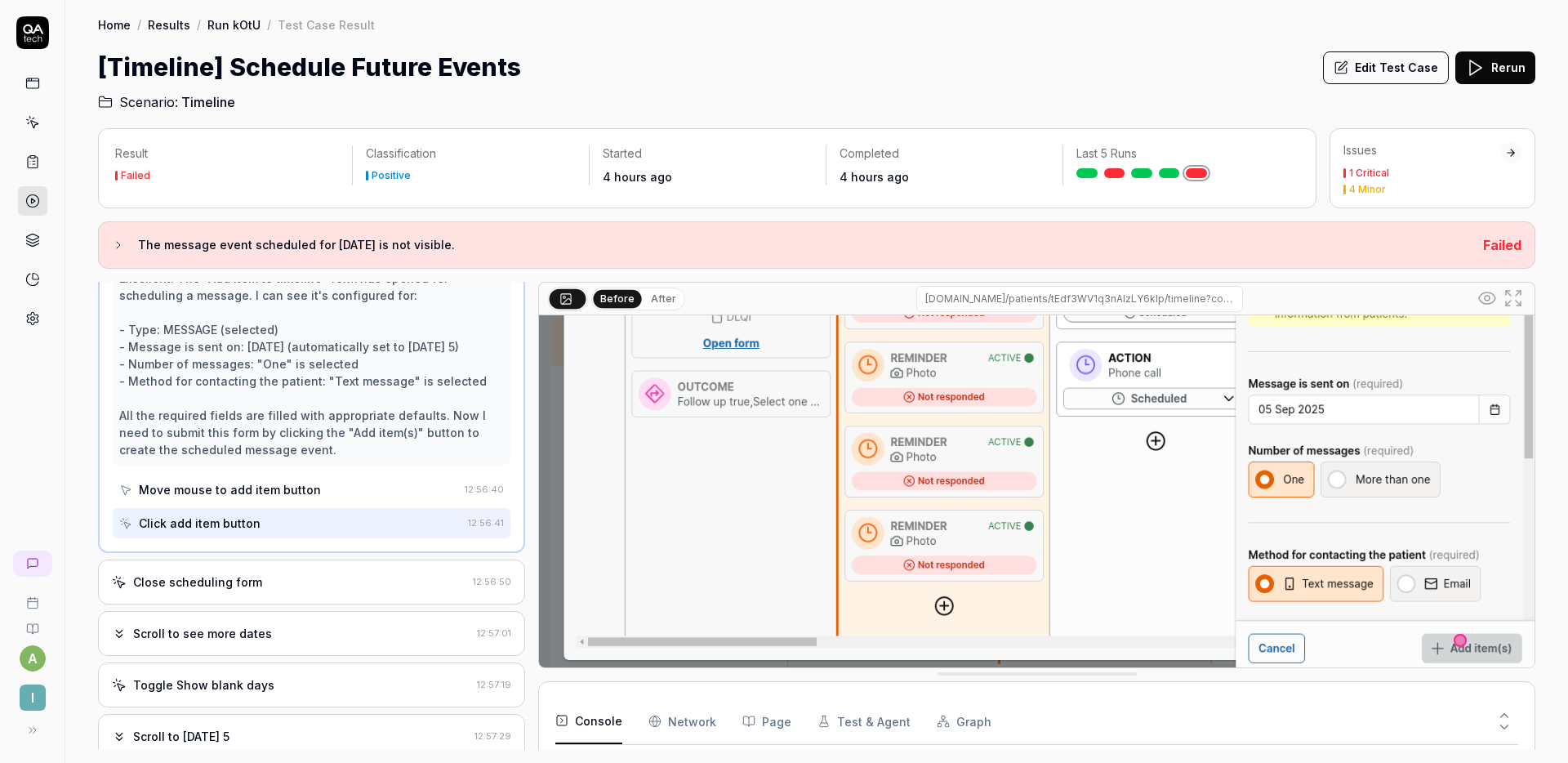
scroll to position [658, 0]
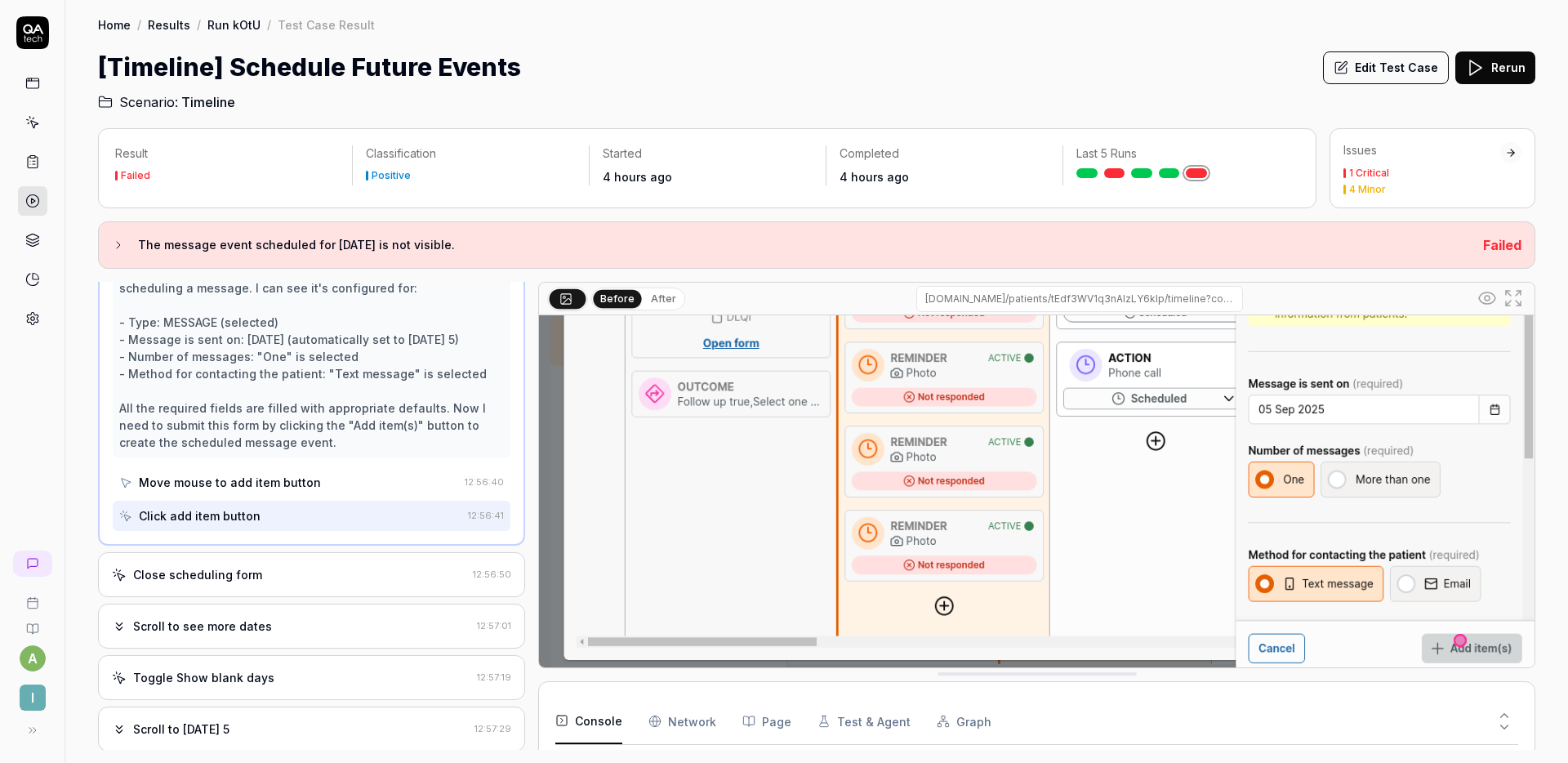
click at [305, 571] on div "Close scheduling form" at bounding box center [290, 574] width 355 height 17
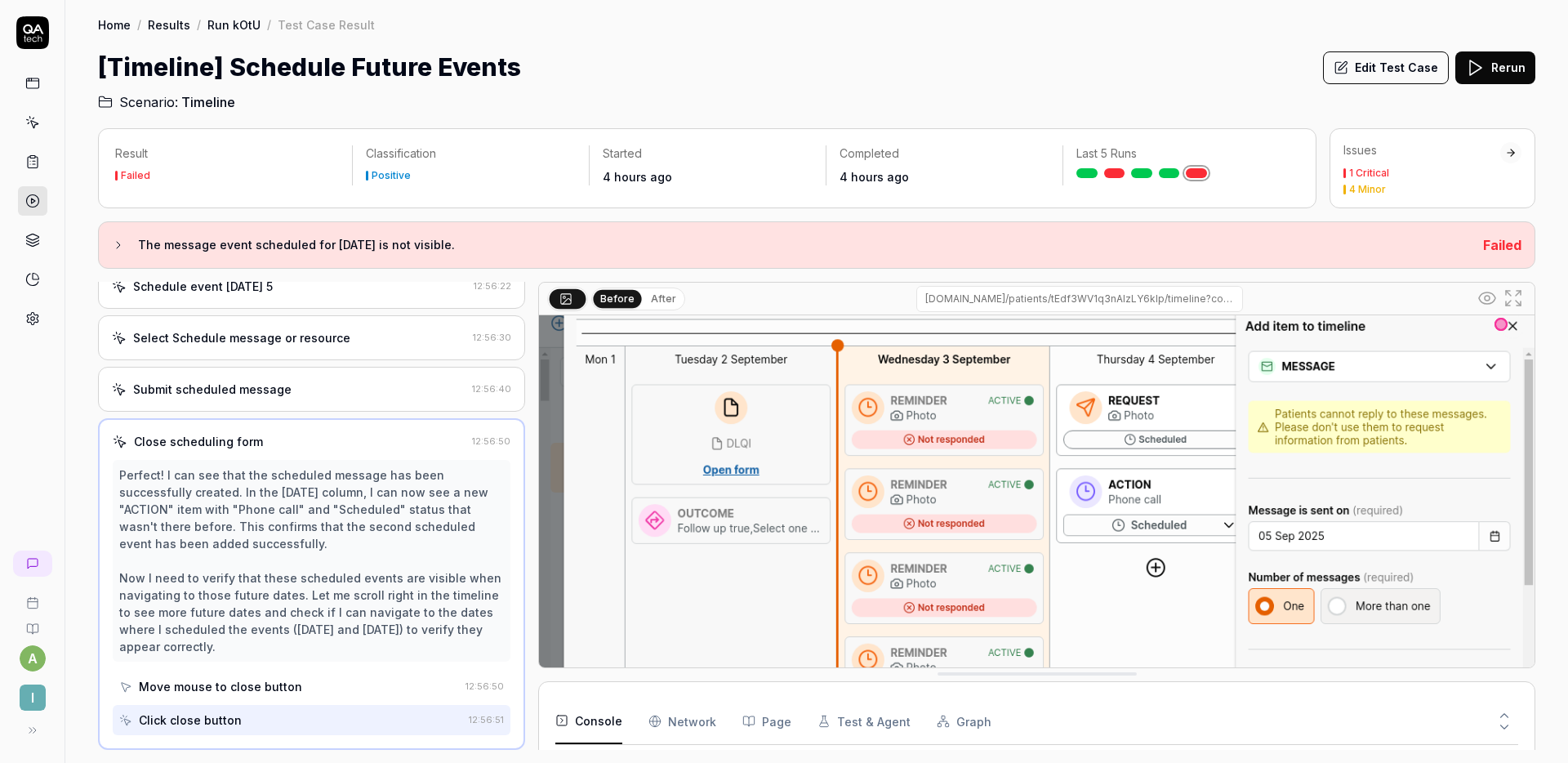
scroll to position [125, 0]
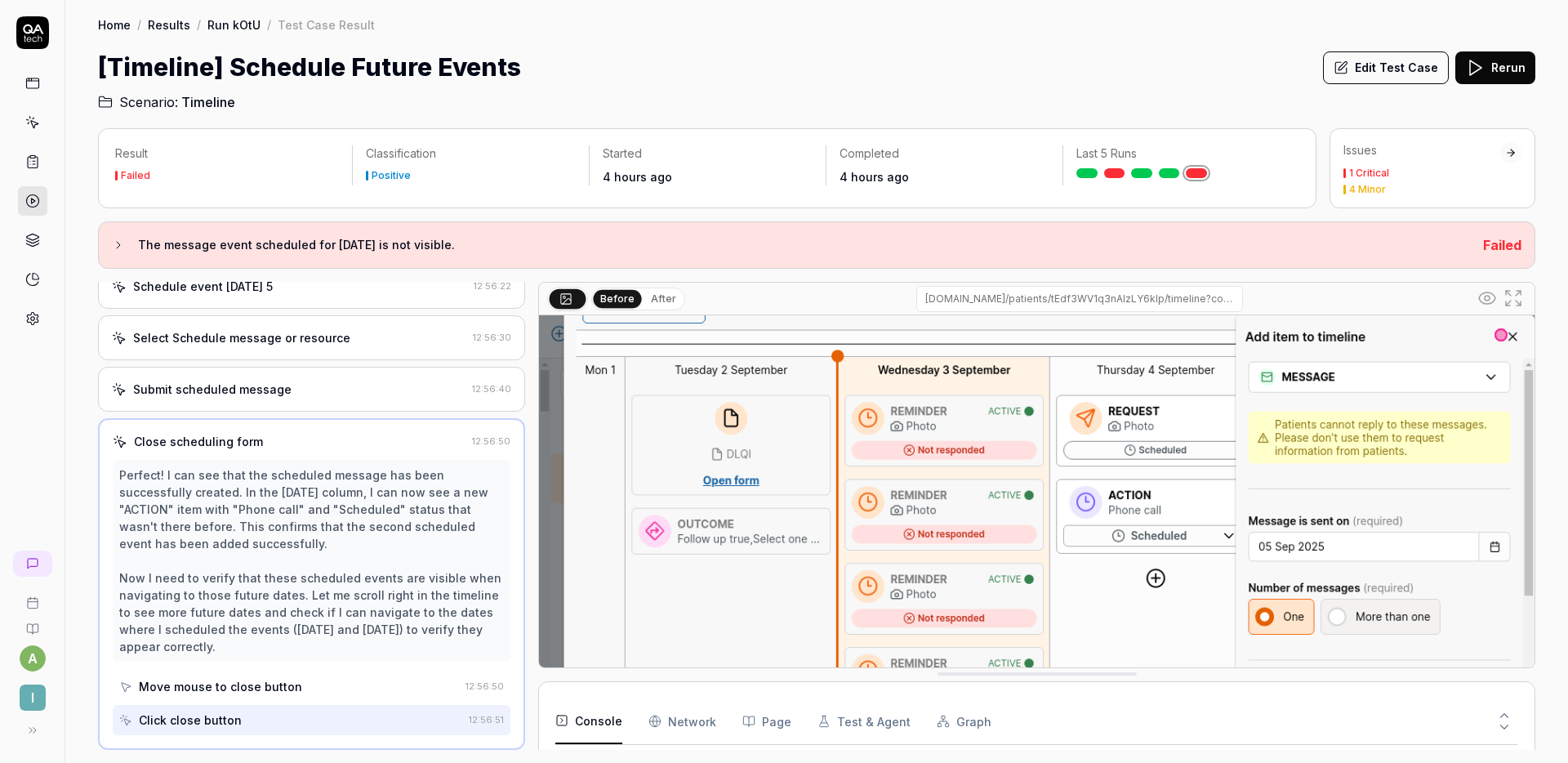
click at [1395, 69] on button "Edit Test Case" at bounding box center [1387, 67] width 126 height 32
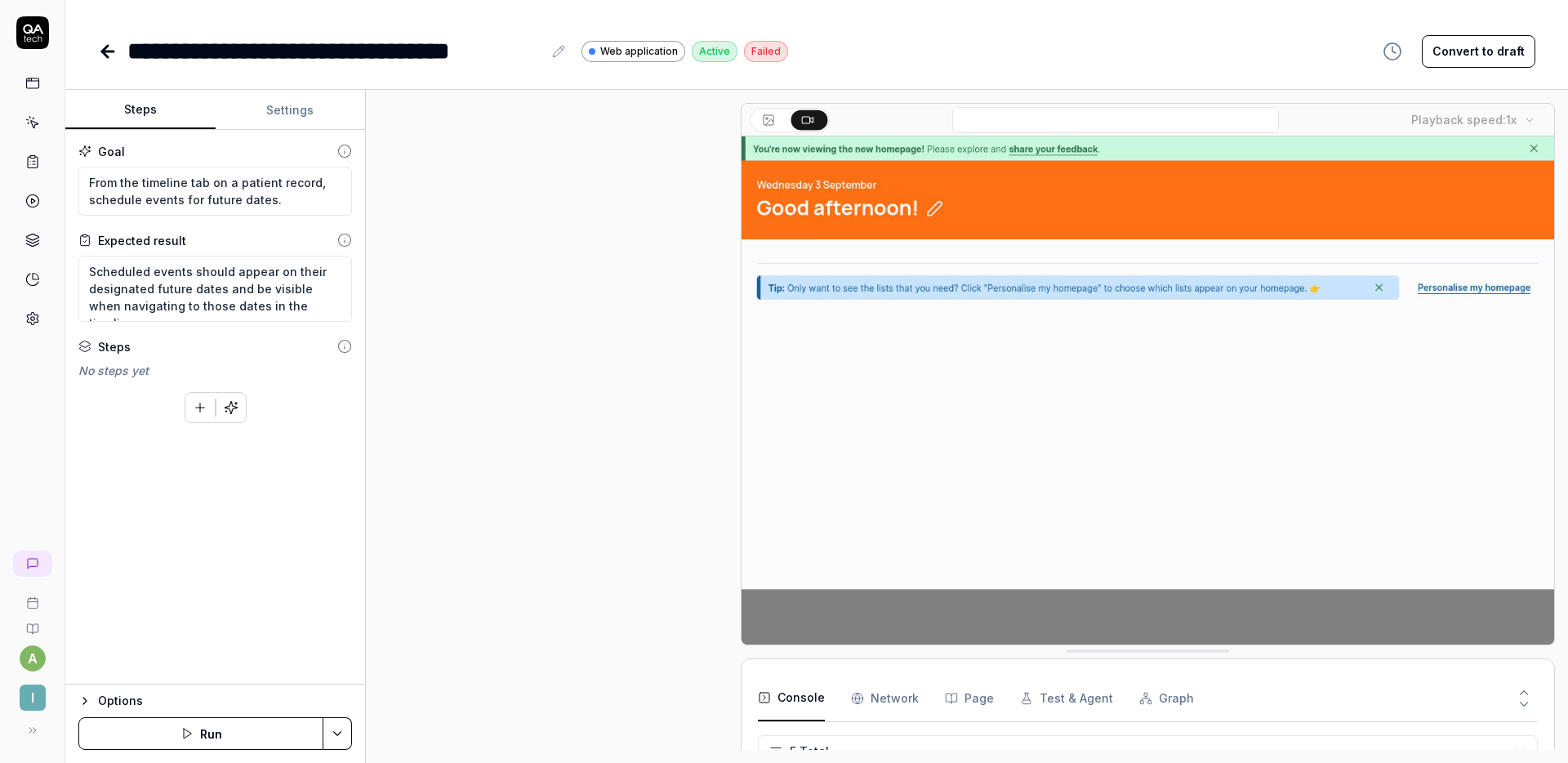
scroll to position [1049, 0]
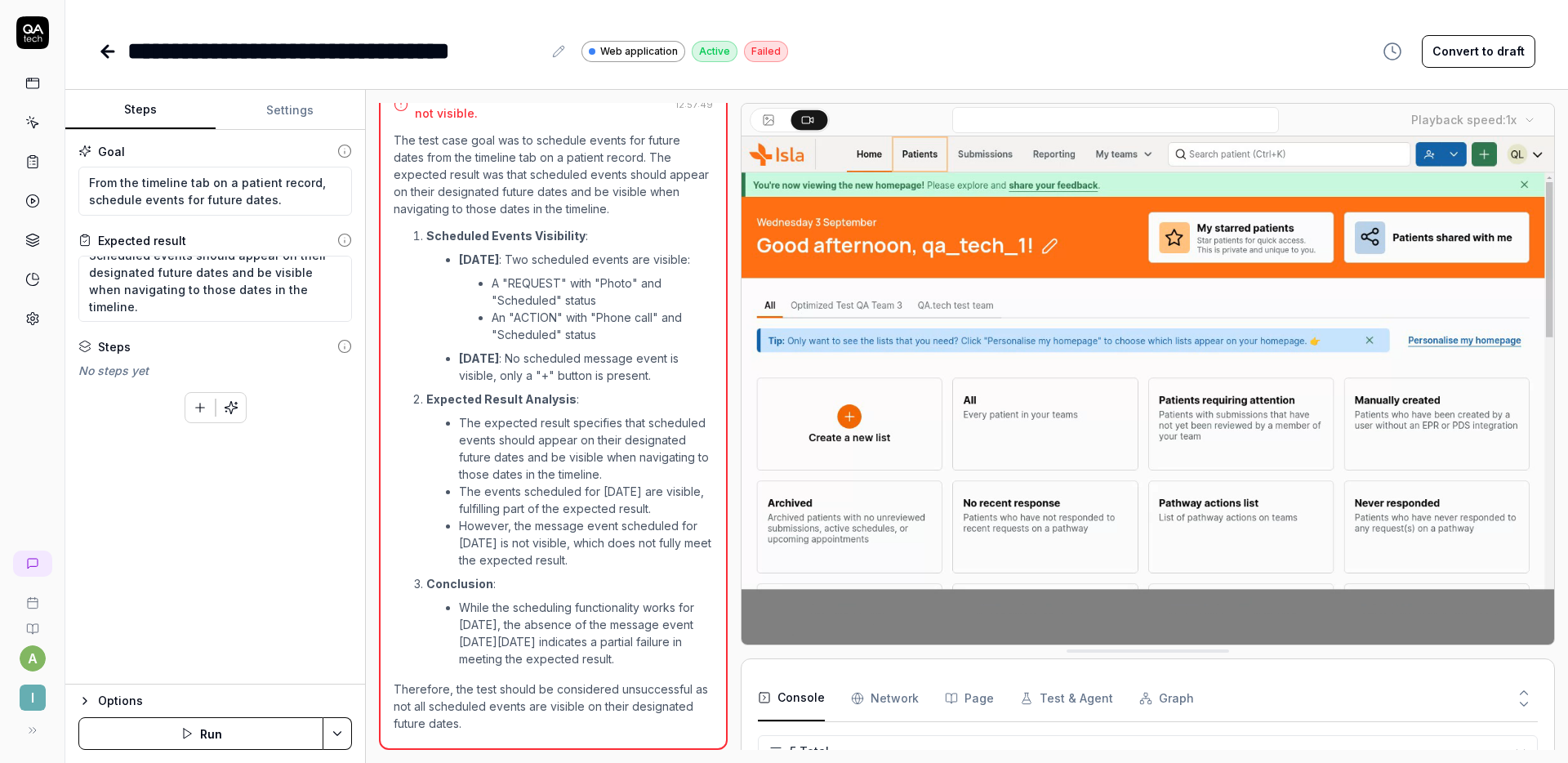
scroll to position [17, 0]
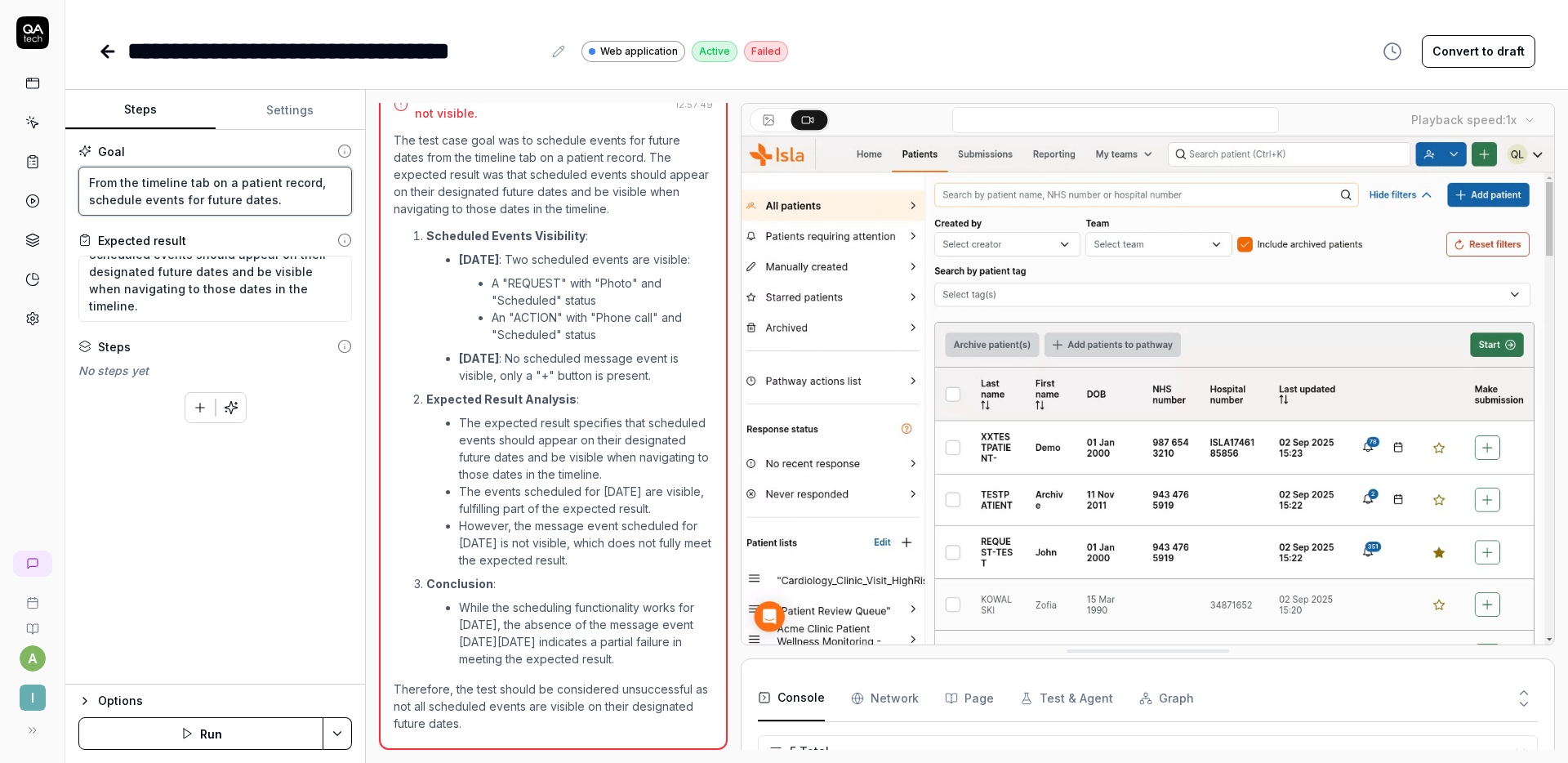
drag, startPoint x: 272, startPoint y: 196, endPoint x: 79, endPoint y: 176, distance: 194.0
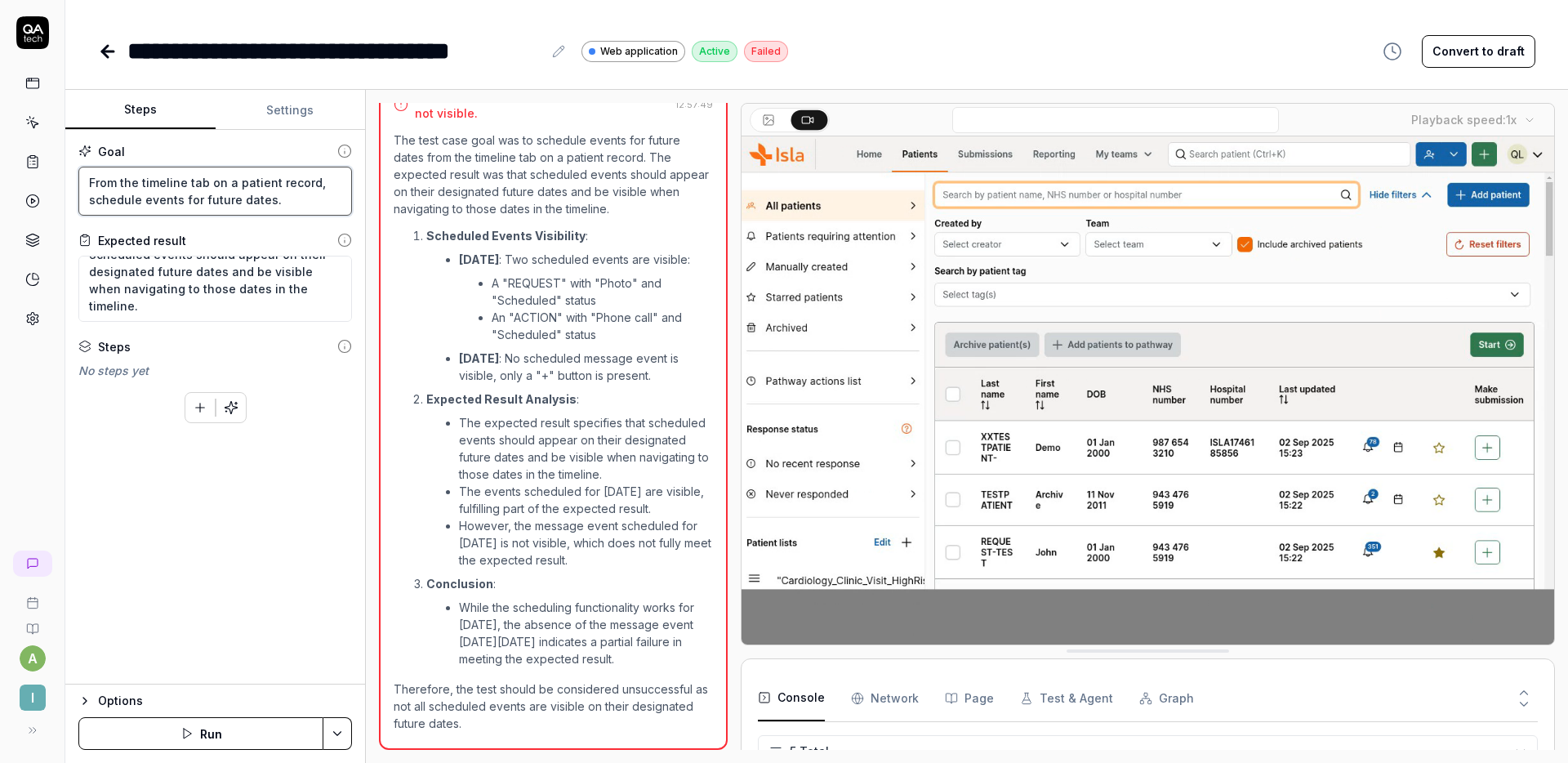
click at [79, 176] on textarea "From the timeline tab on a patient record, schedule events for future dates." at bounding box center [216, 191] width 274 height 49
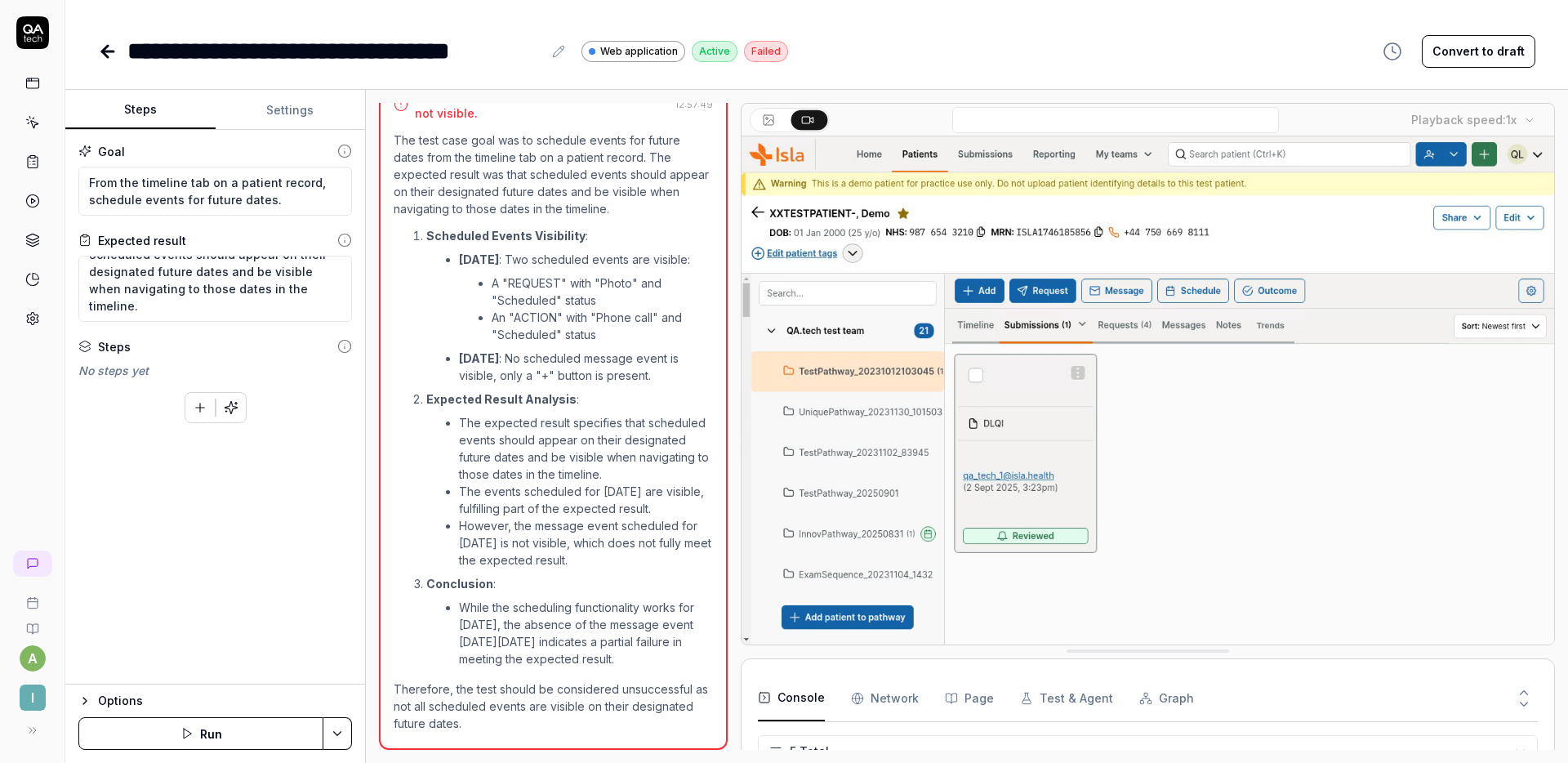
click at [294, 115] on button "Settings" at bounding box center [291, 110] width 151 height 39
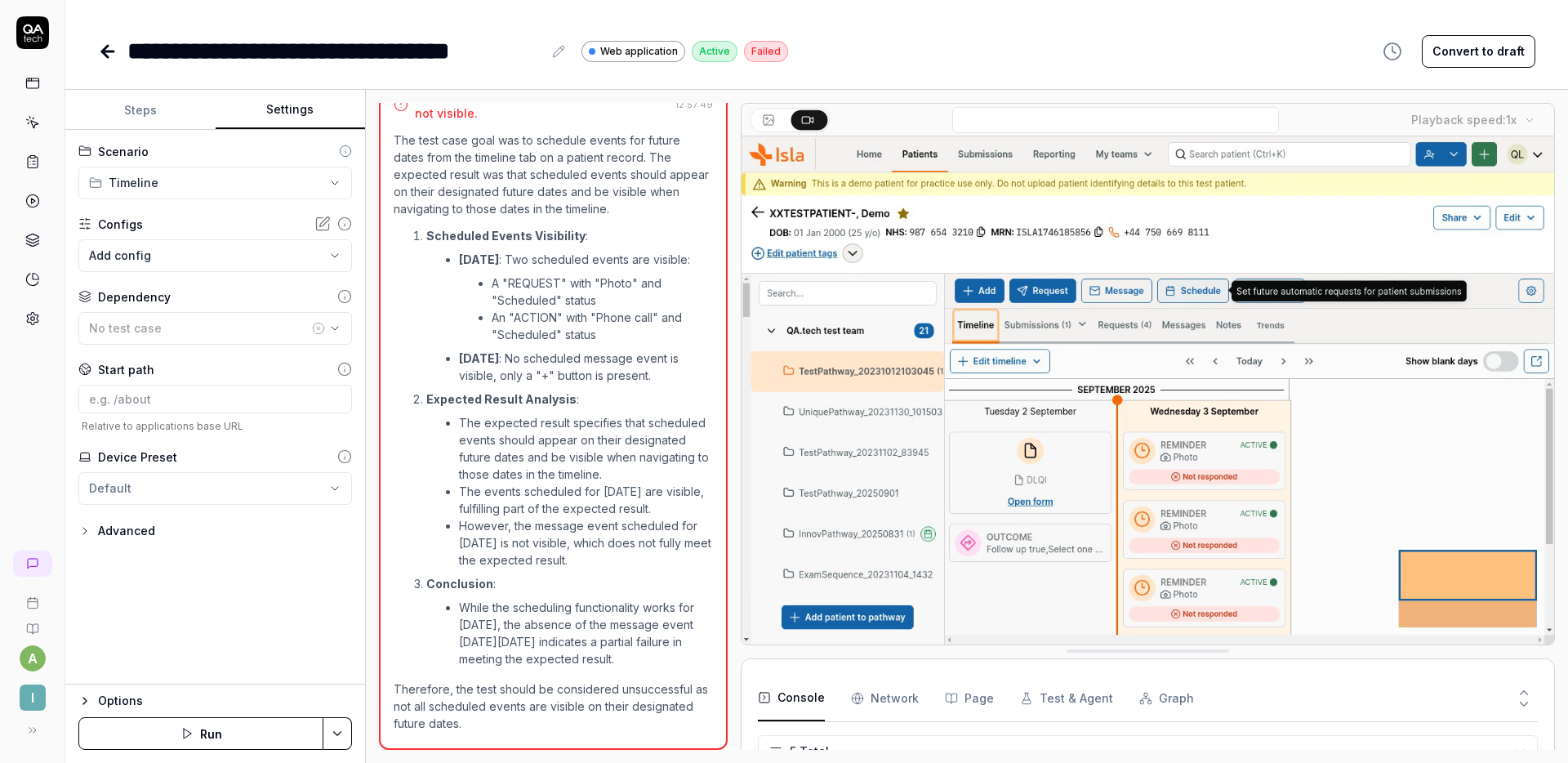
click at [163, 107] on button "Steps" at bounding box center [140, 110] width 151 height 39
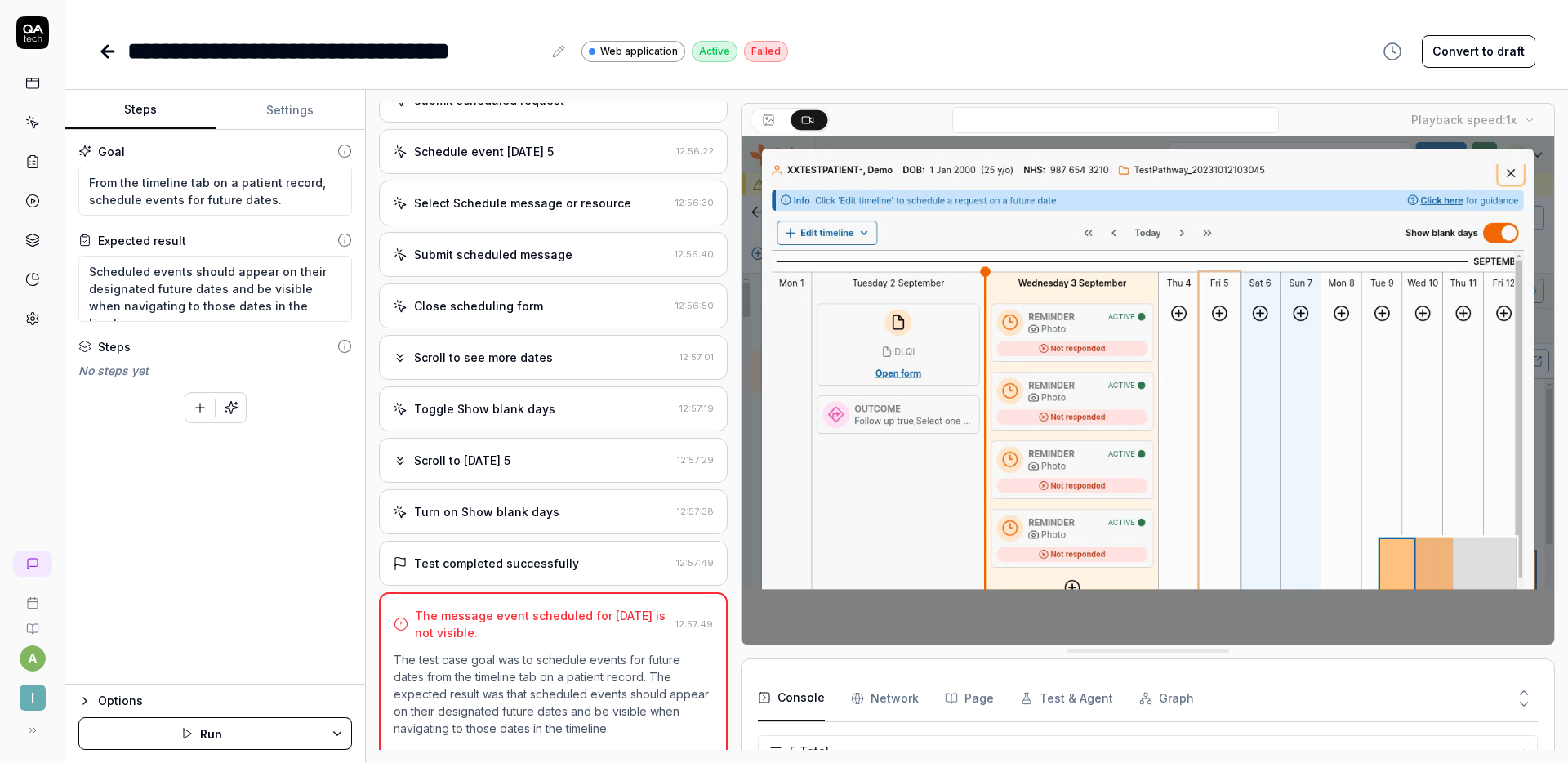
scroll to position [0, 0]
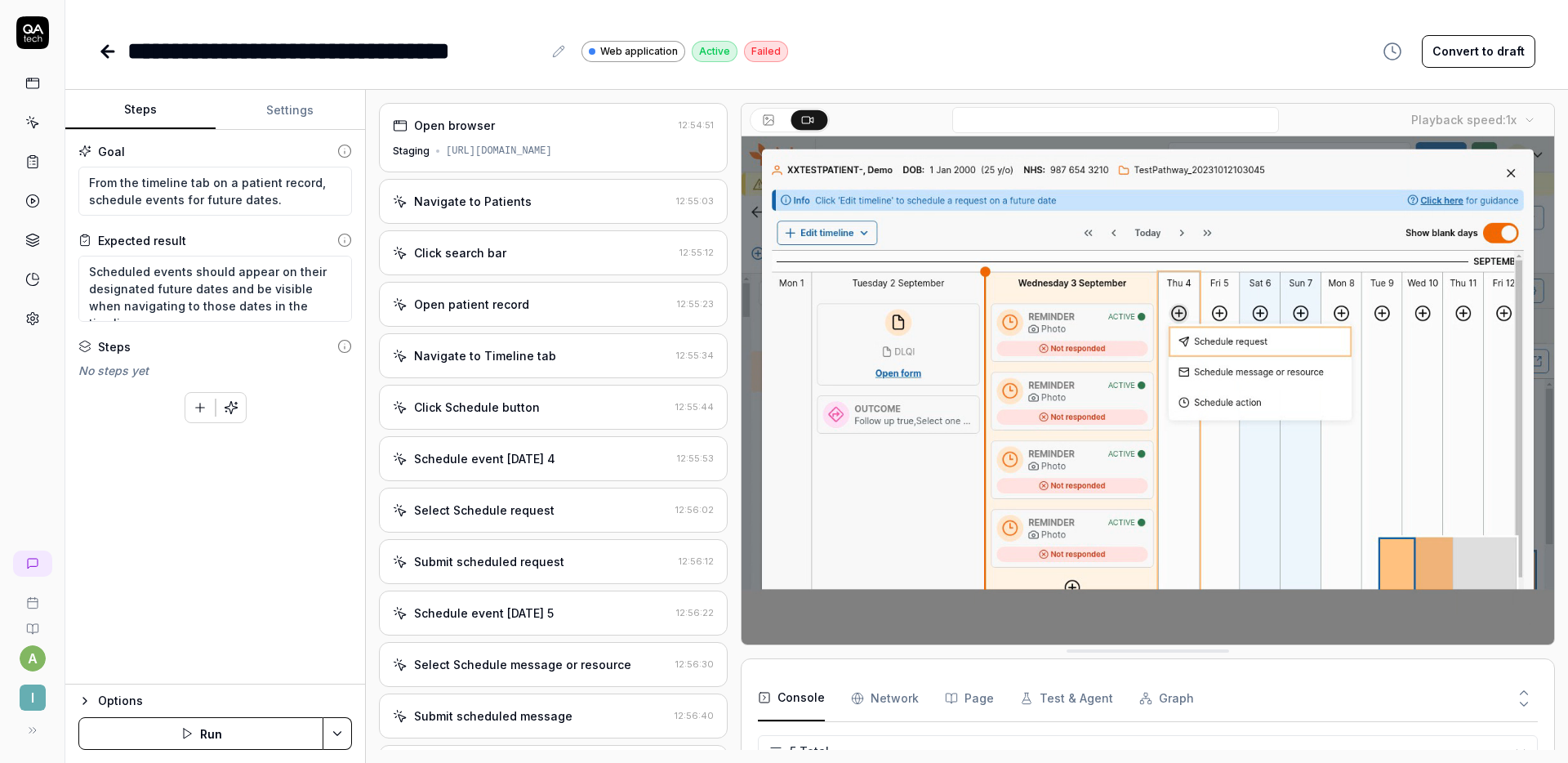
click at [503, 186] on div "Navigate to Patients 12:55:03" at bounding box center [554, 202] width 349 height 45
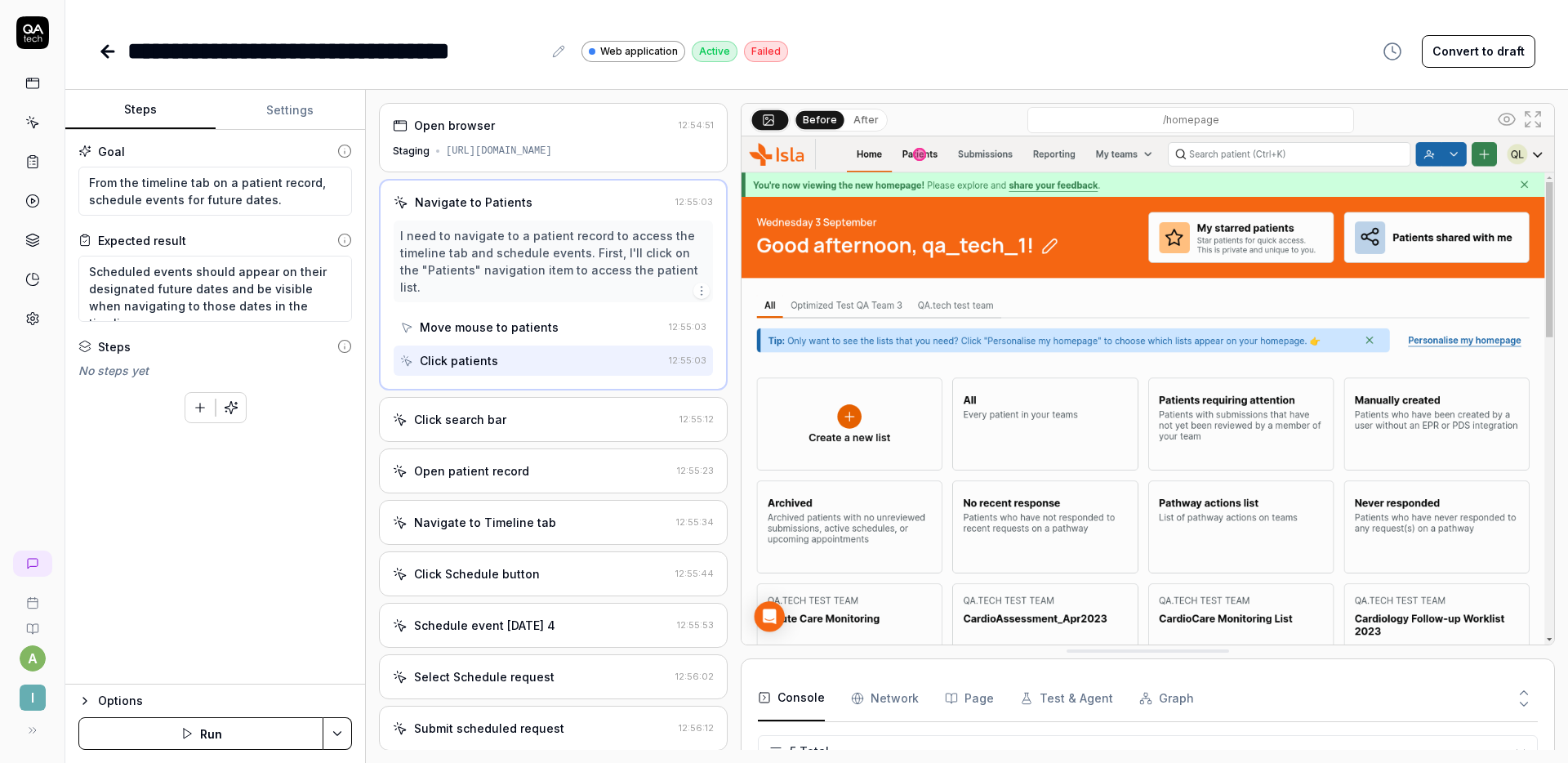
click at [520, 423] on div "Click search bar" at bounding box center [533, 418] width 280 height 17
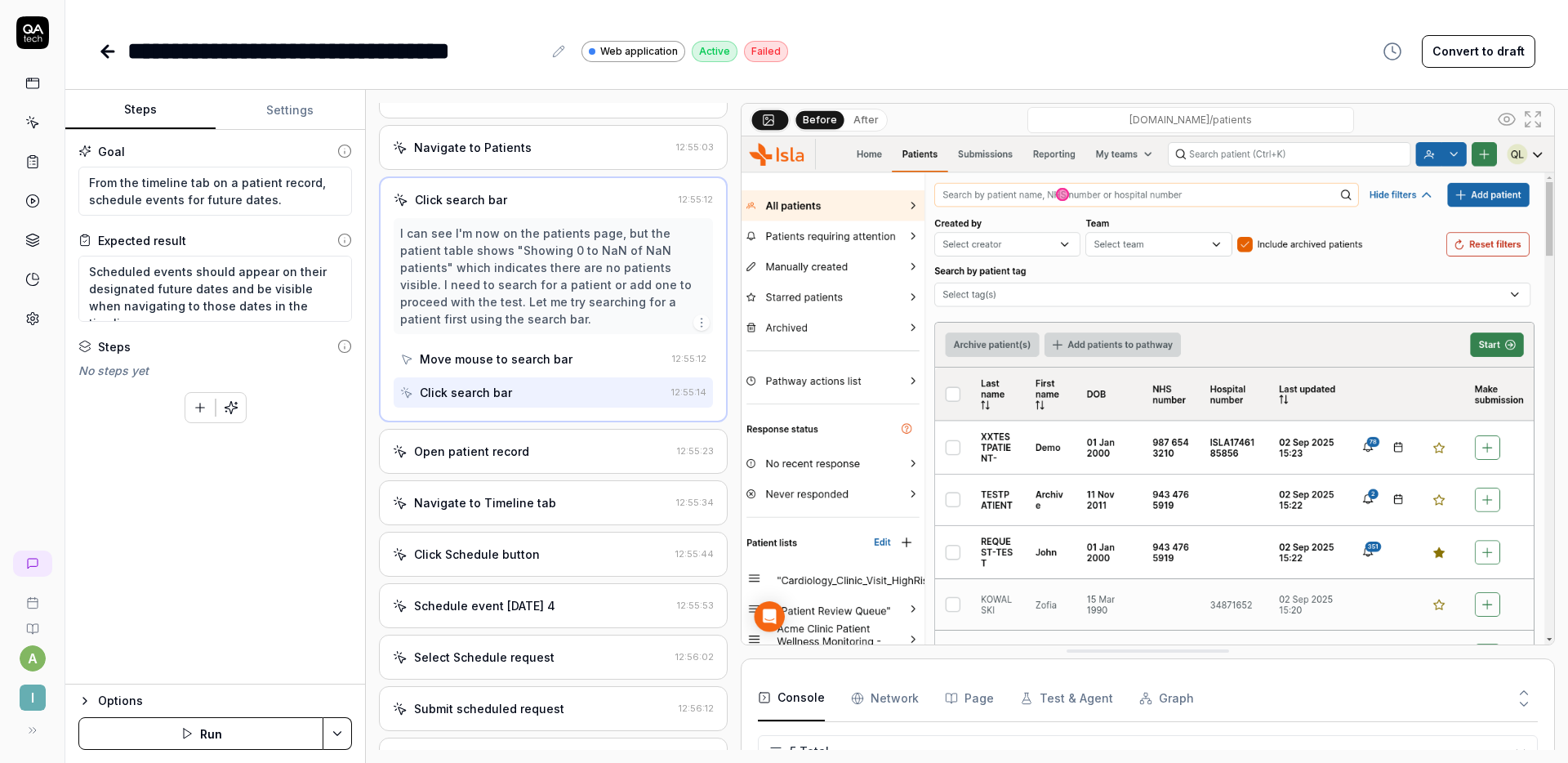
scroll to position [77, 0]
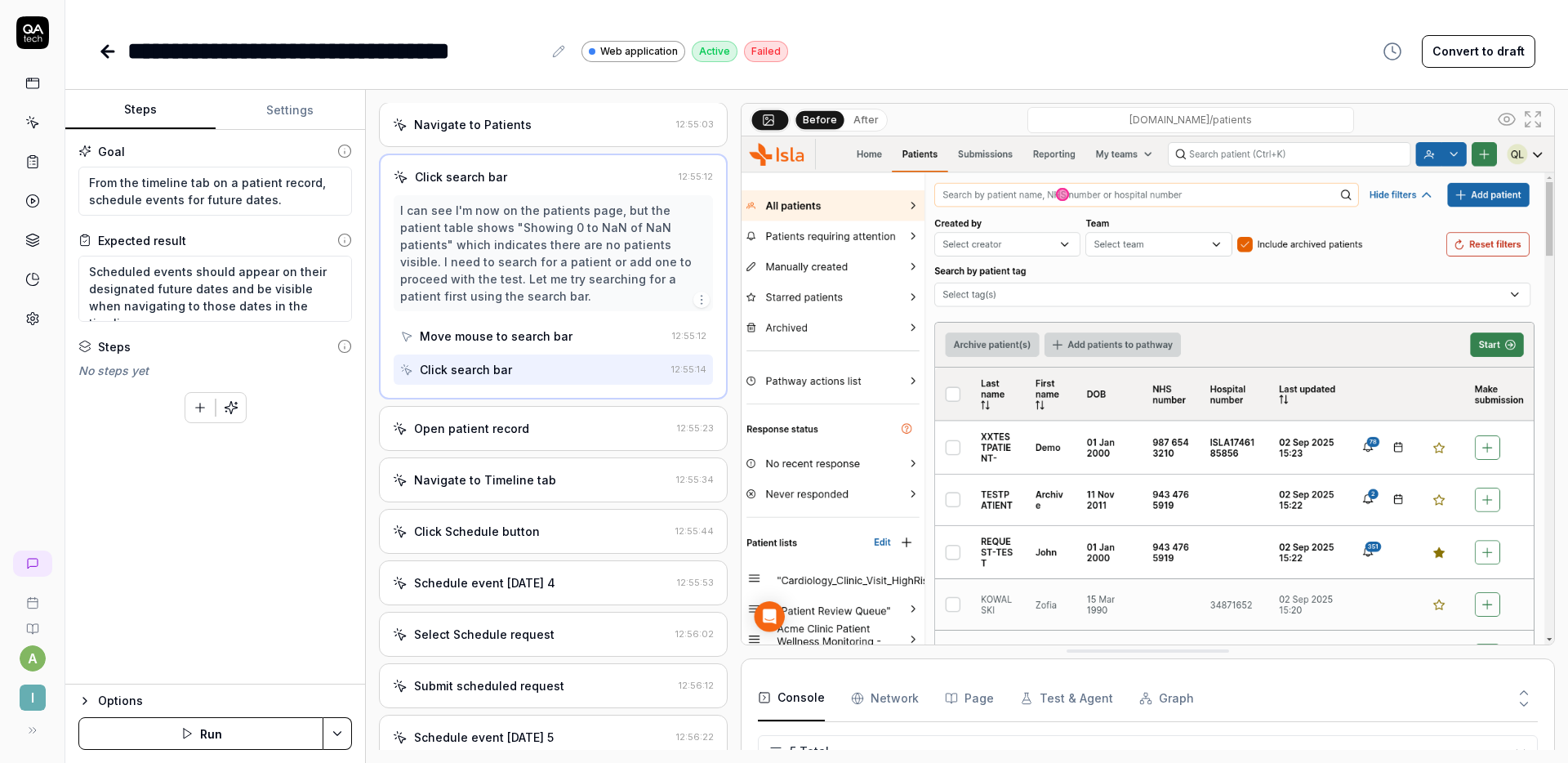
click at [532, 418] on div "Open patient record 12:55:23" at bounding box center [554, 428] width 349 height 45
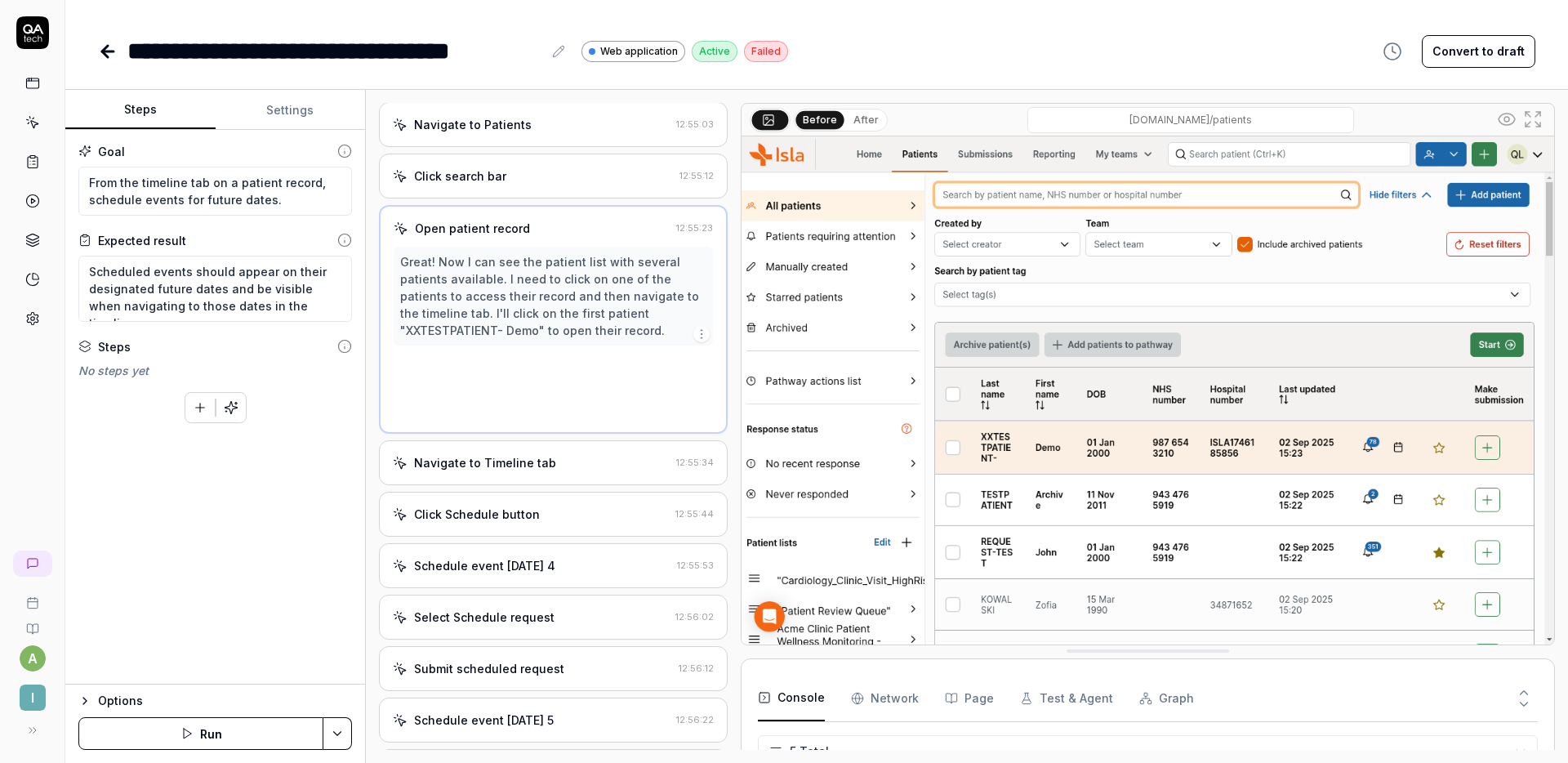
scroll to position [0, 0]
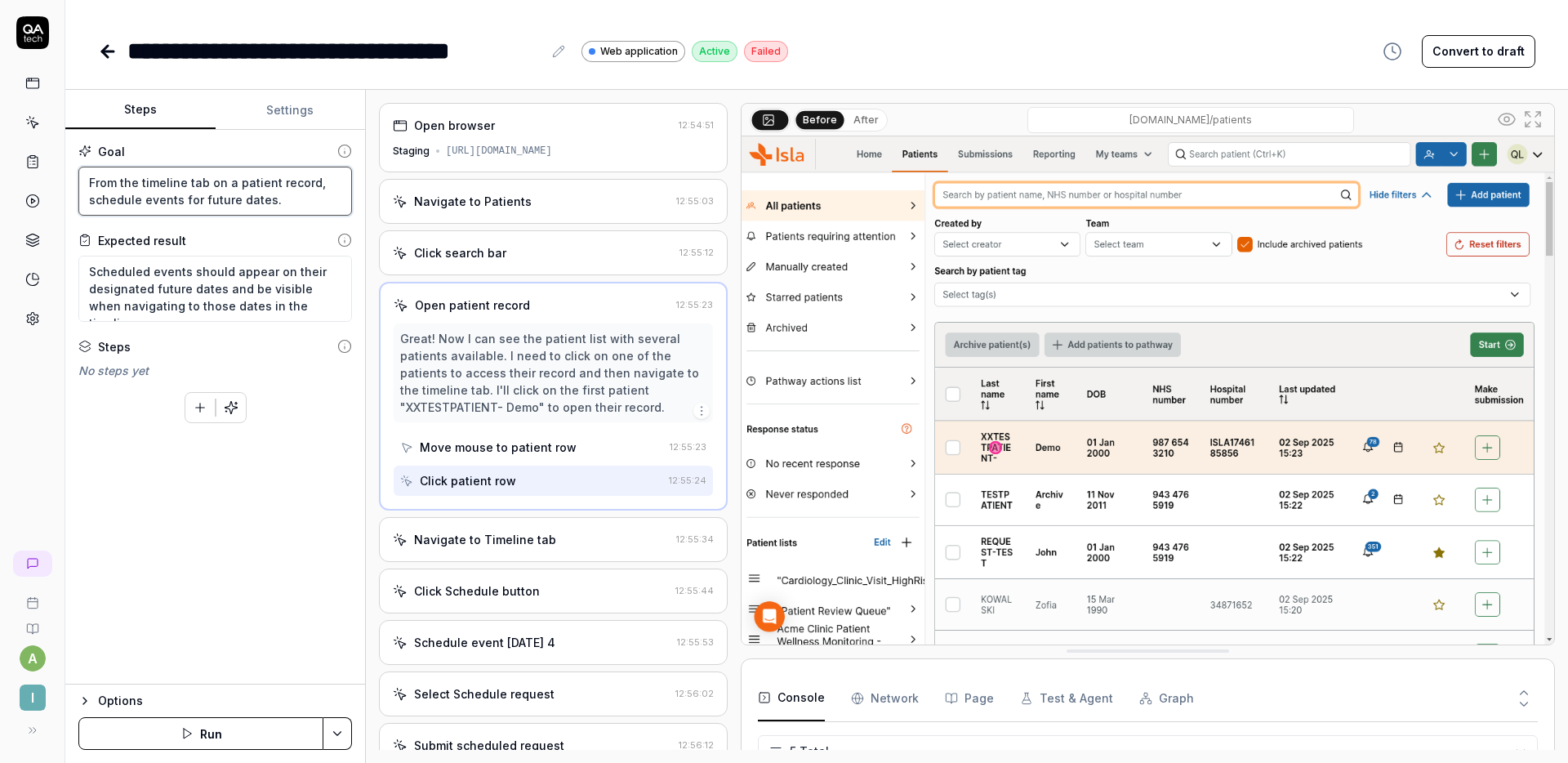
click at [296, 201] on textarea "From the timeline tab on a patient record, schedule events for future dates." at bounding box center [216, 191] width 274 height 49
drag, startPoint x: 300, startPoint y: 204, endPoint x: 12, endPoint y: 180, distance: 289.0
click at [12, 180] on div "**********" at bounding box center [784, 381] width 1568 height 763
type textarea "*"
type textarea "S"
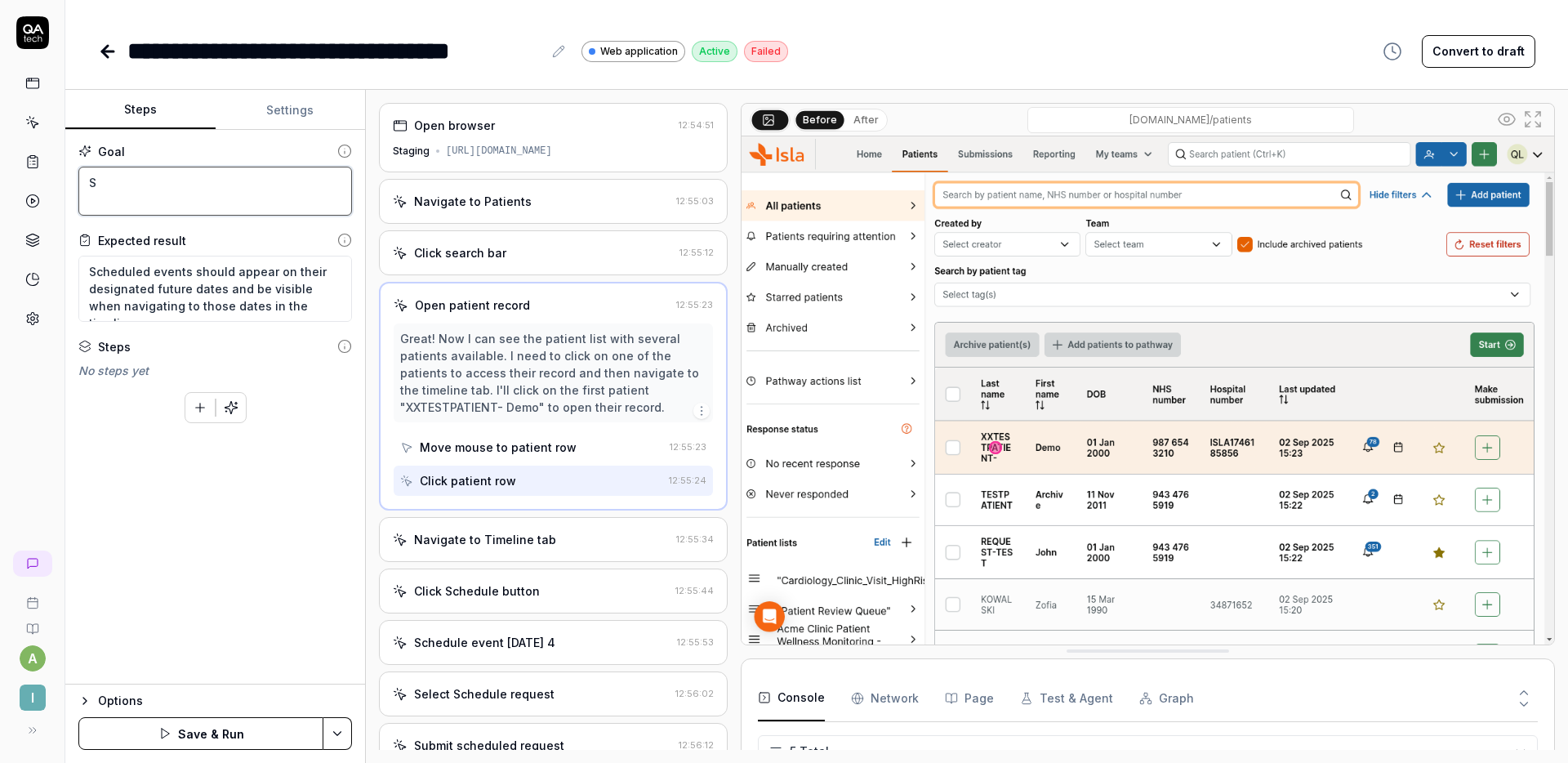
type textarea "*"
type textarea "Sea"
type textarea "*"
type textarea "Sear"
type textarea "*"
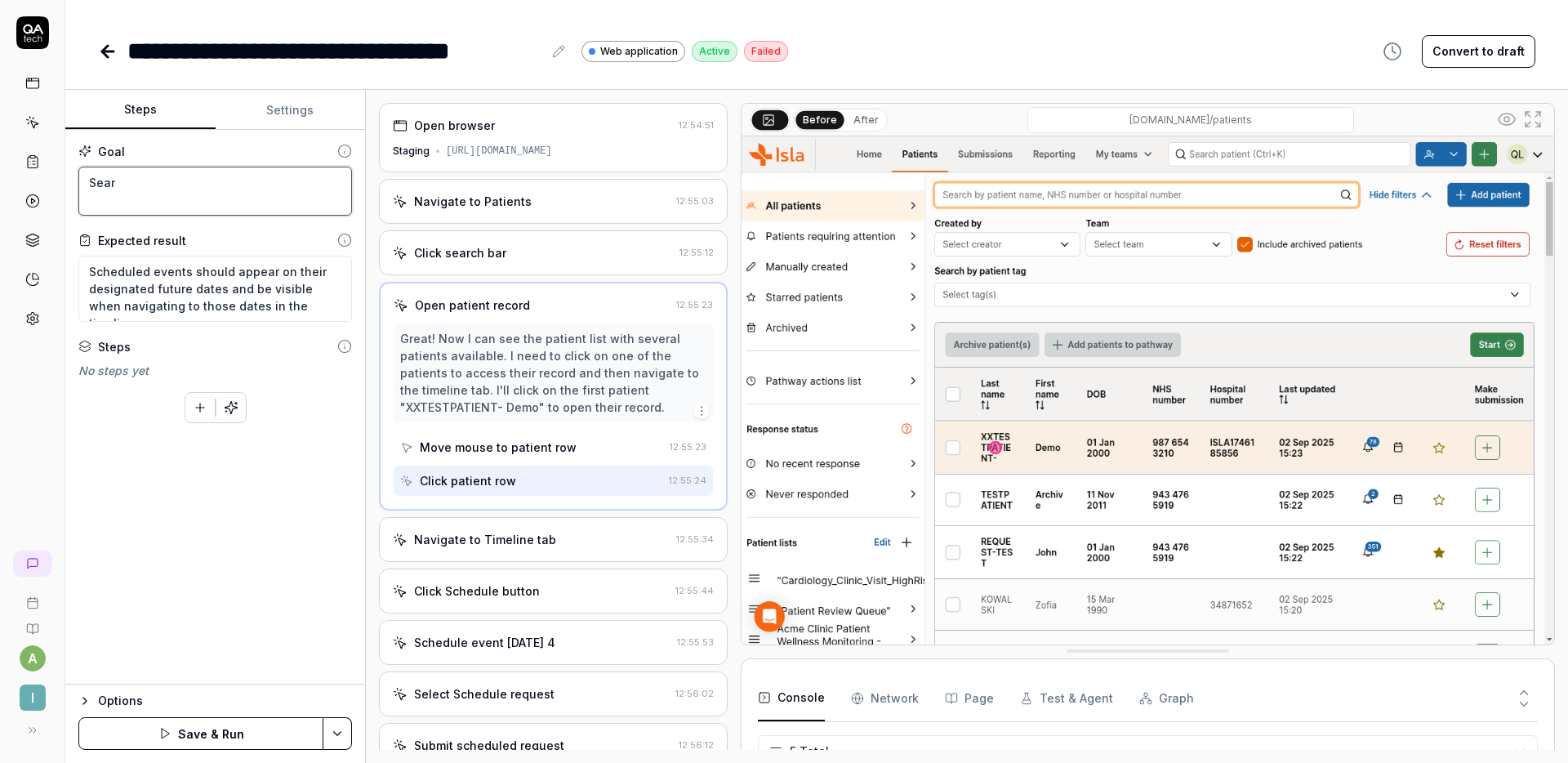
type textarea "Searc"
type textarea "*"
type textarea "Search"
type textarea "*"
type textarea "Search"
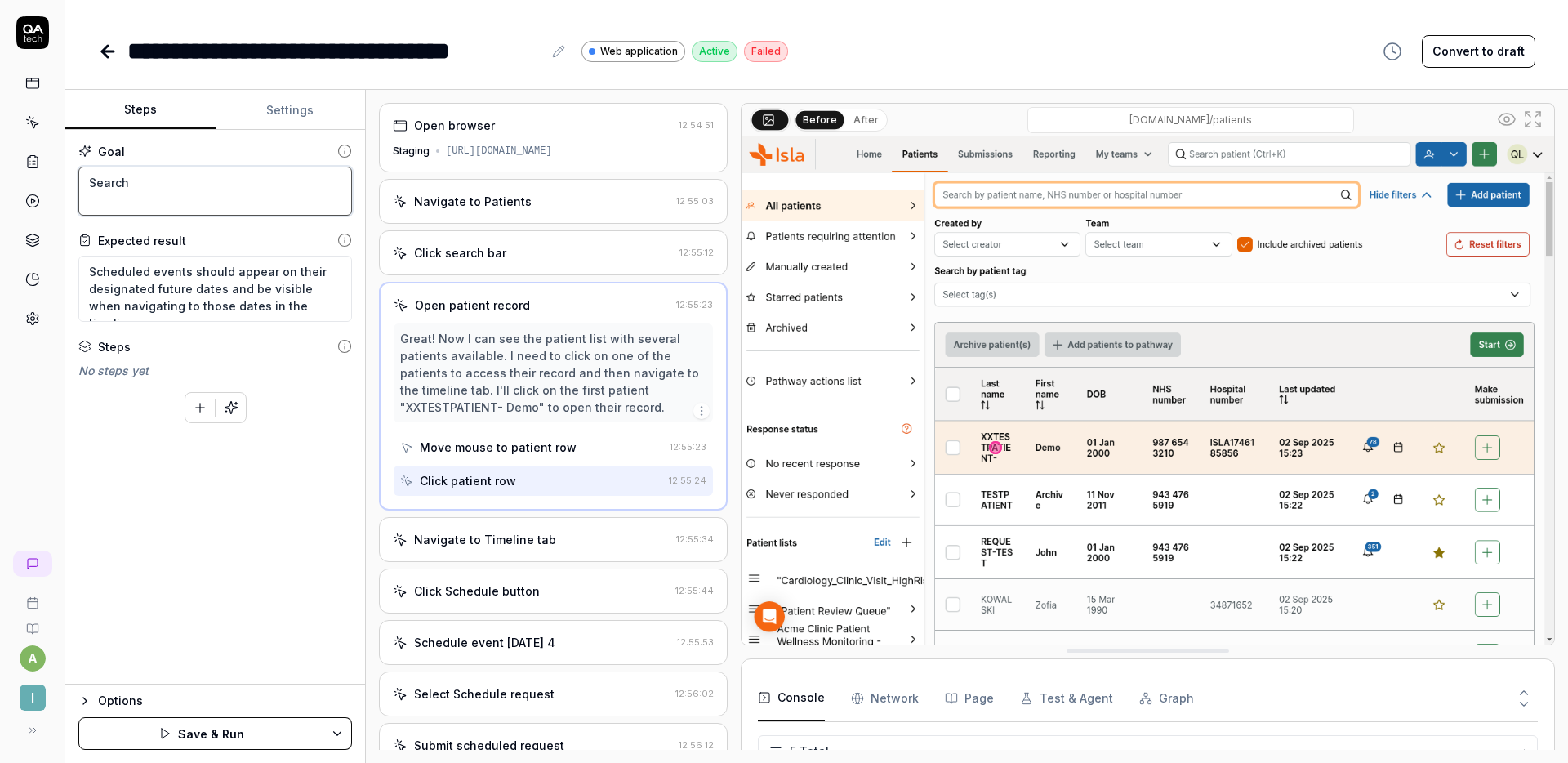
type textarea "*"
type textarea "Search f"
type textarea "*"
type textarea "Search fo"
type textarea "*"
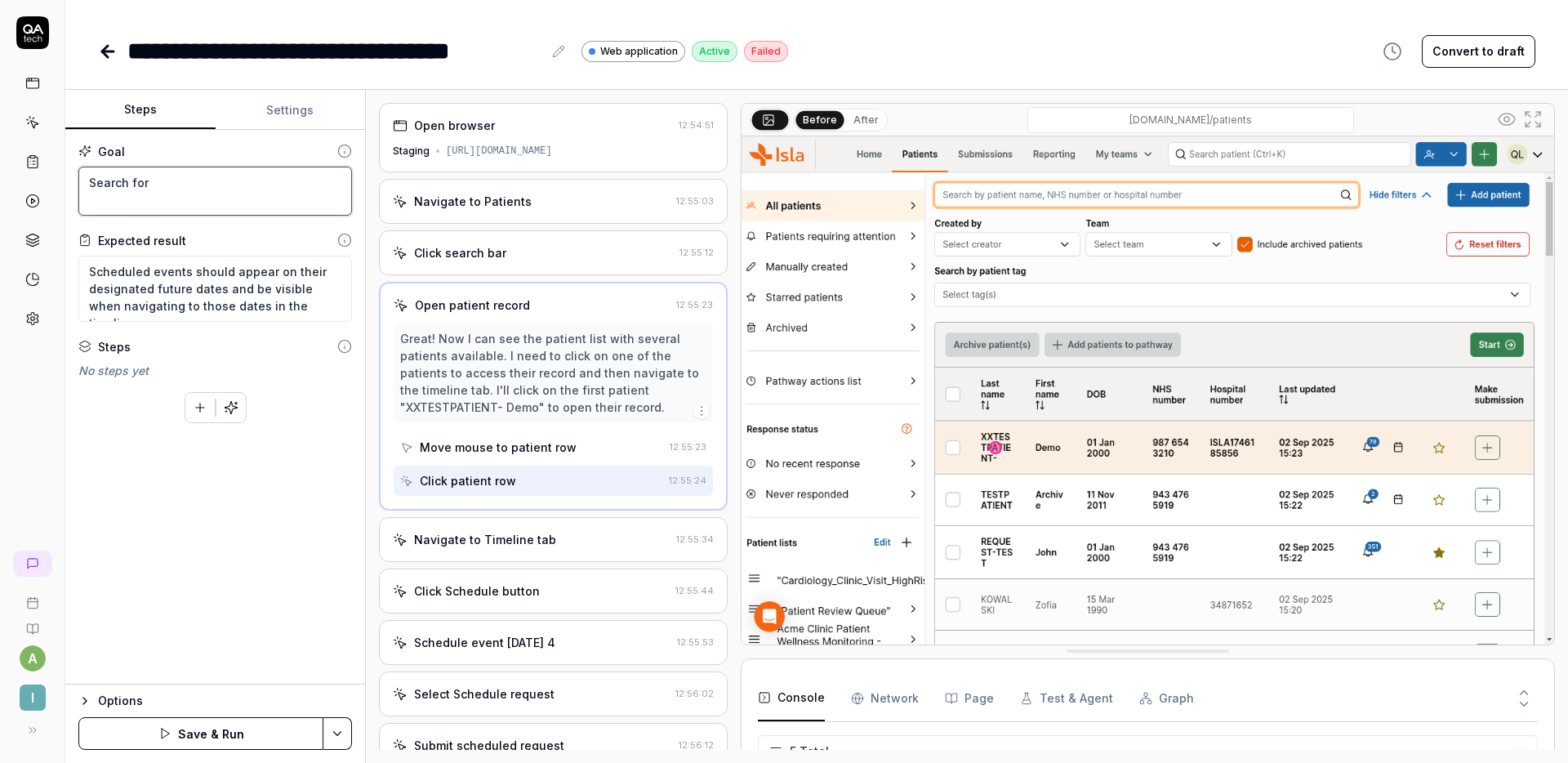
type textarea "Search for"
type textarea "*"
type textarea "Search for t"
type textarea "*"
type textarea "Search for th"
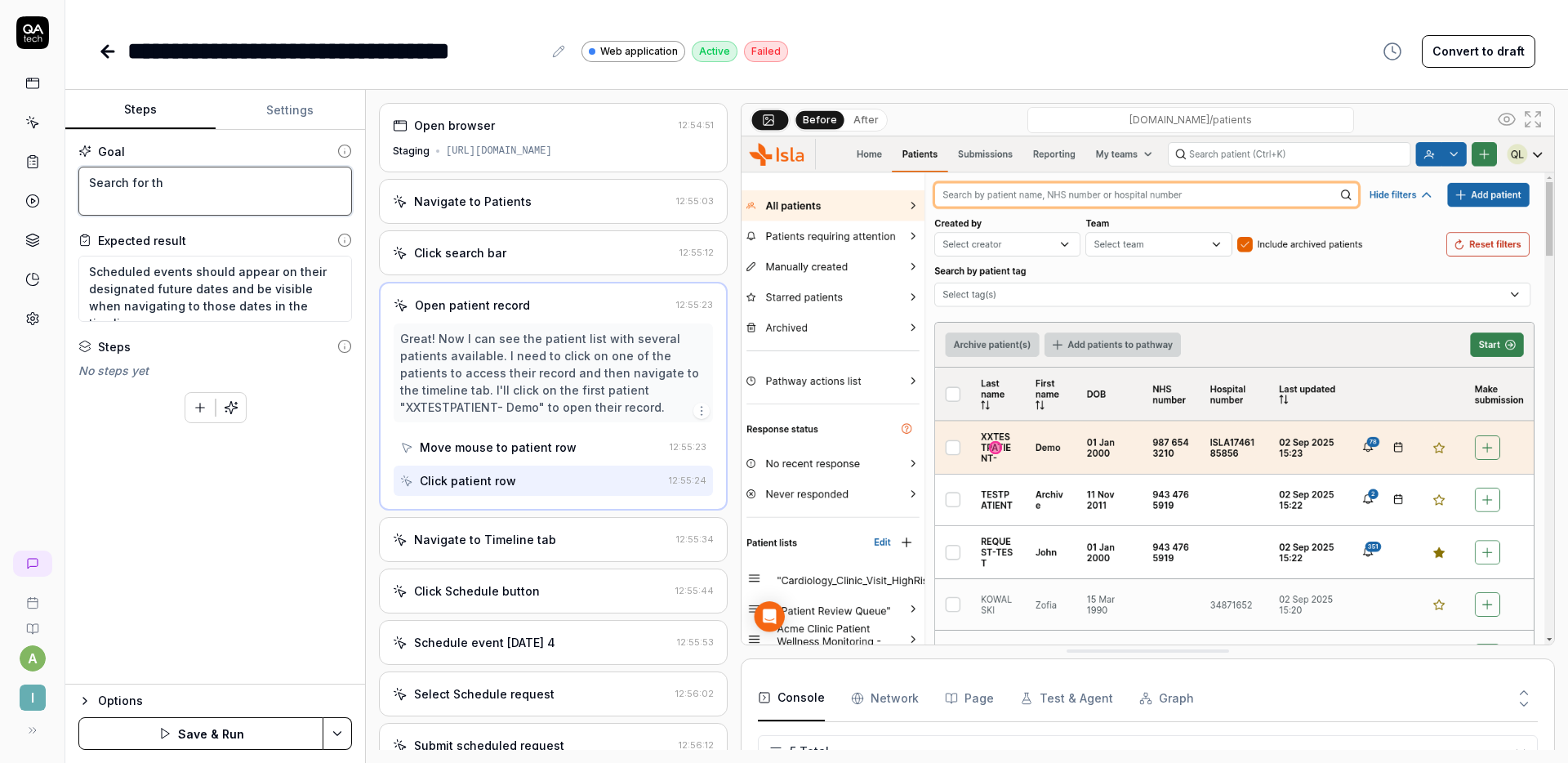
type textarea "*"
type textarea "Search for the"
type textarea "*"
type textarea "Search for the"
type textarea "*"
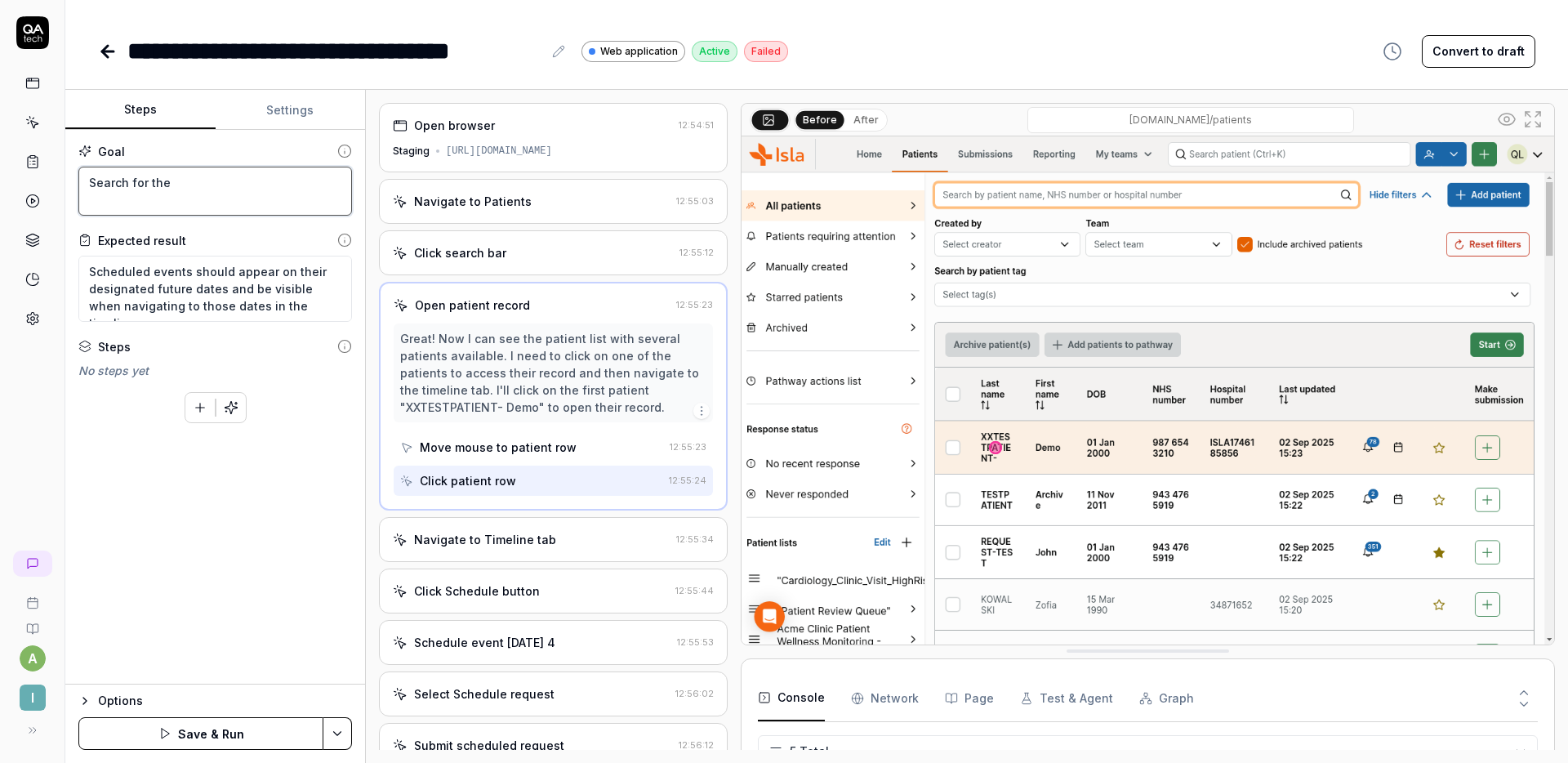
type textarea "Search for the p"
type textarea "*"
type textarea "Search for the pa"
type textarea "*"
type textarea "Search for the pat"
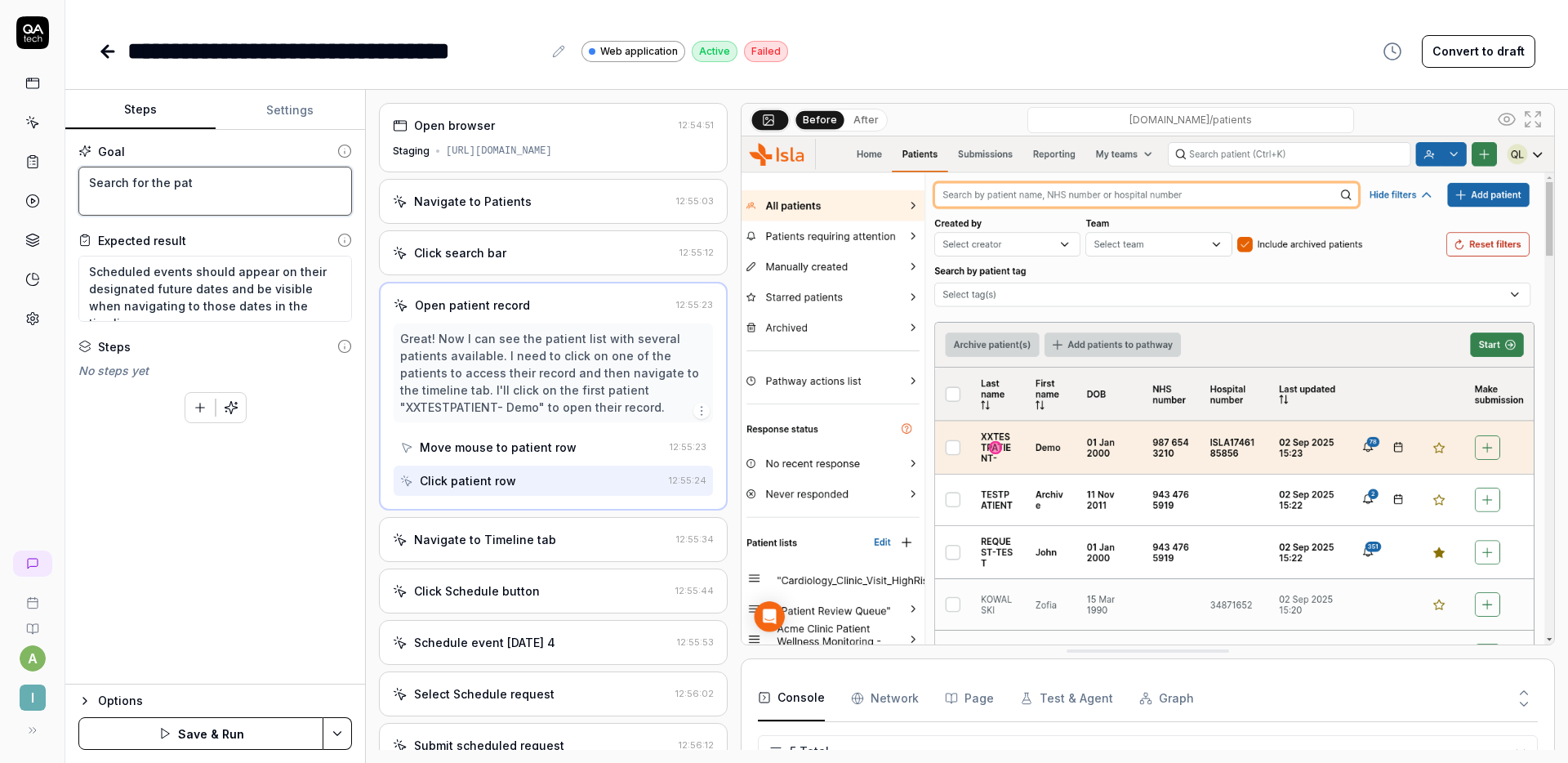
type textarea "*"
type textarea "Search for the pati"
type textarea "*"
type textarea "Search for the patie"
type textarea "*"
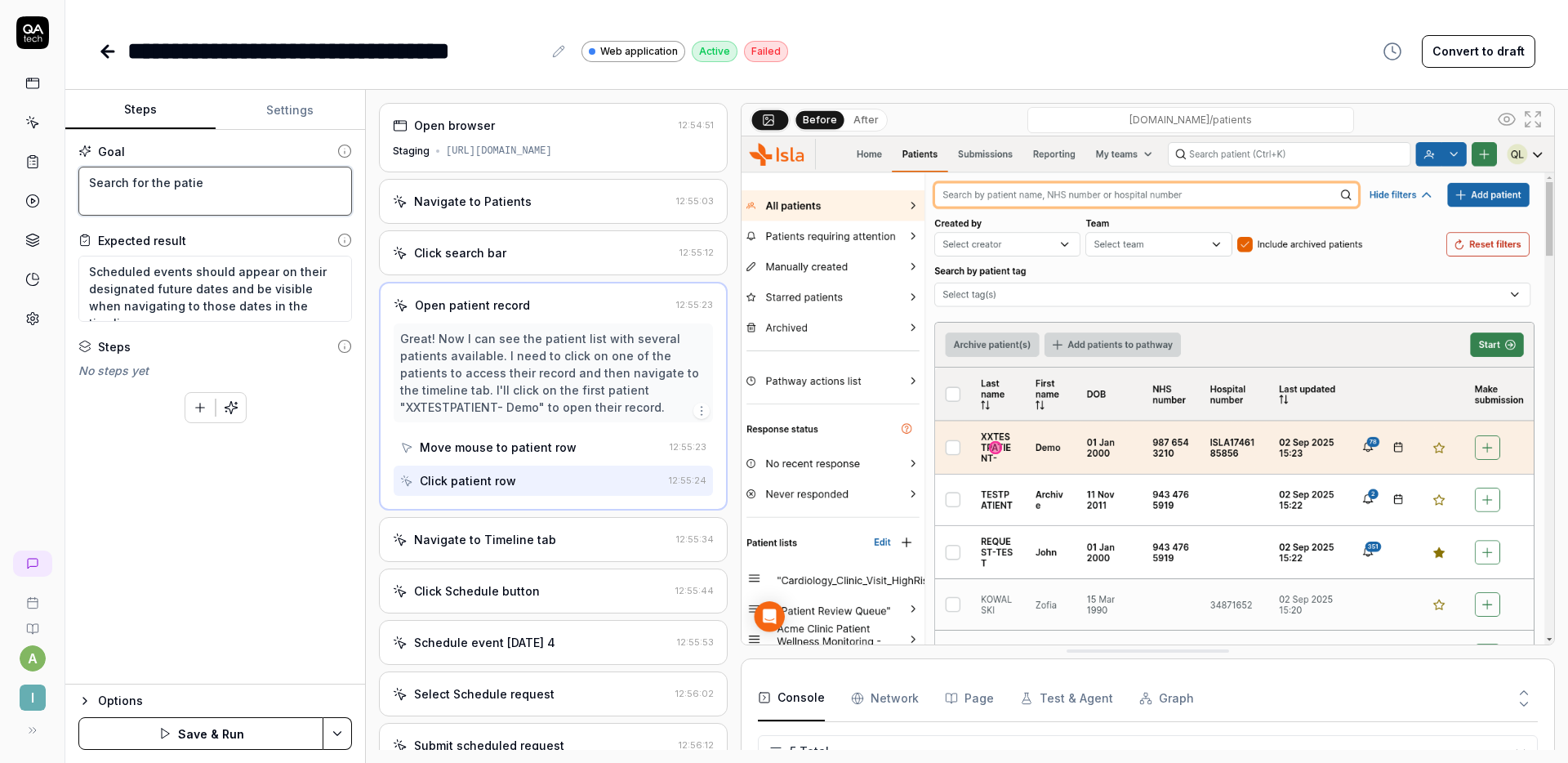
type textarea "Search for the patien"
type textarea "*"
type textarea "Search for the patient"
type textarea "*"
type textarea "Search for the patient"
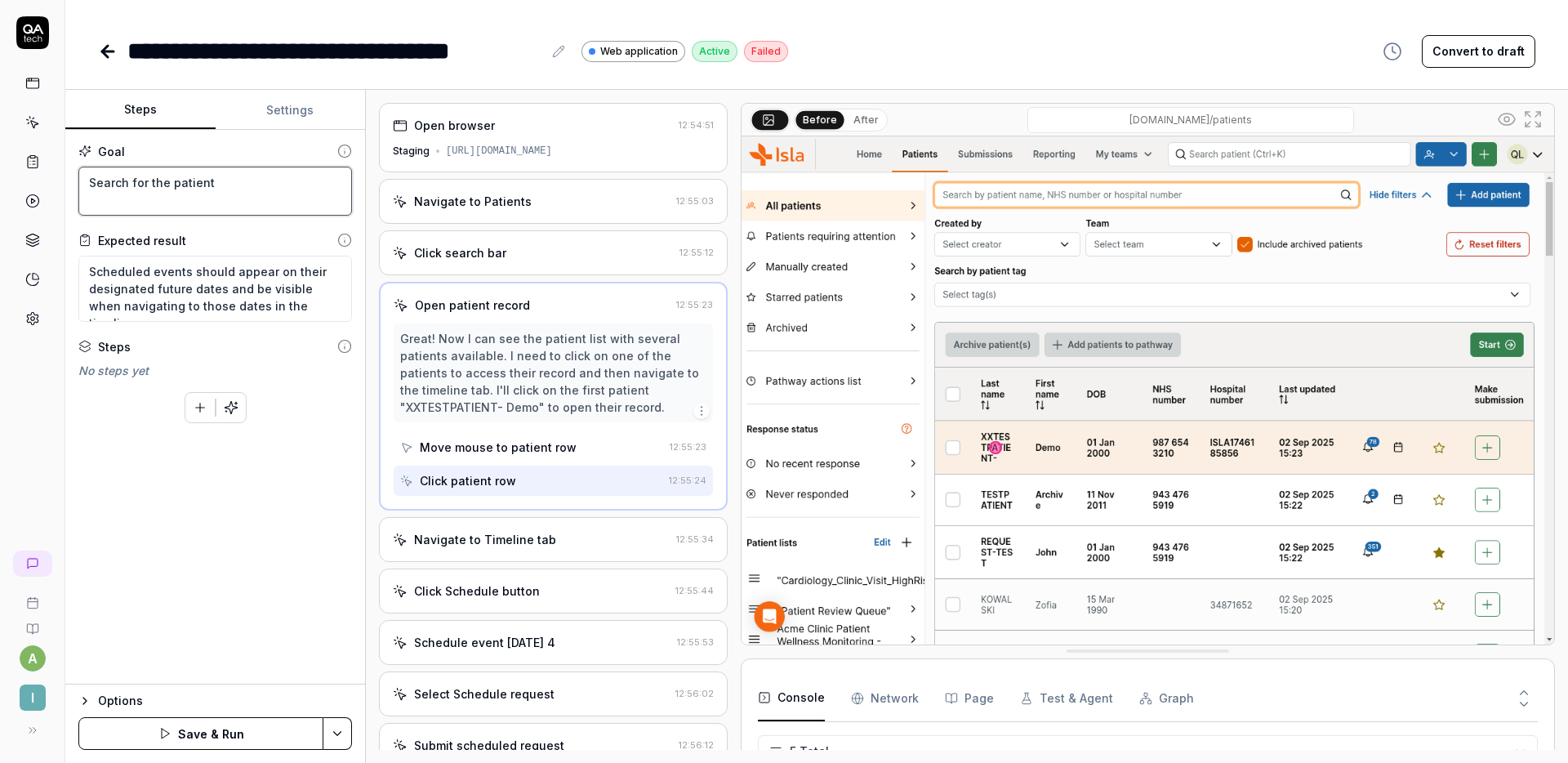
type textarea "*"
type textarea "Search for the patient na"
type textarea "*"
type textarea "Search for the patient nam"
type textarea "*"
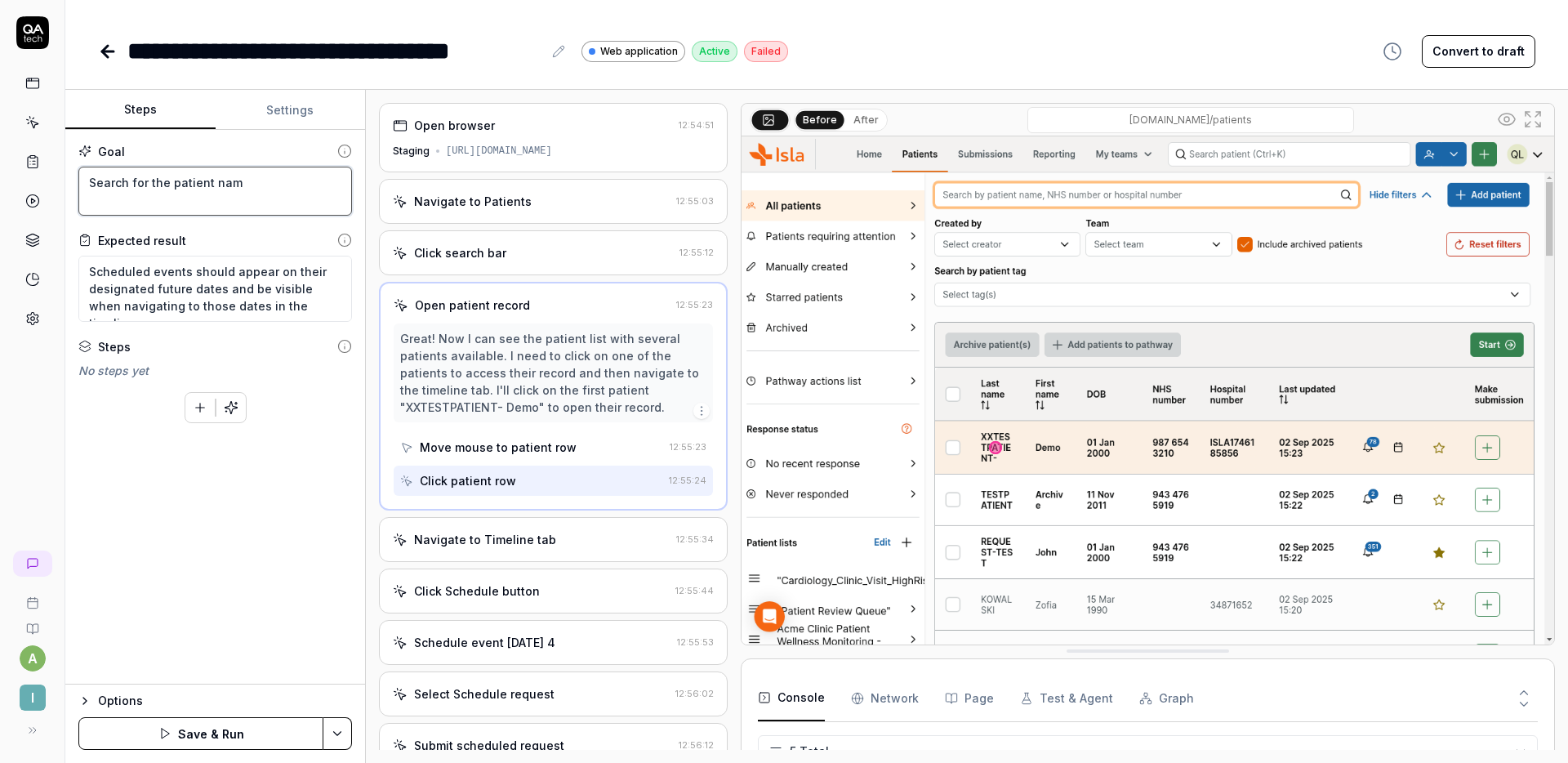
type textarea "Search for the patient name"
type textarea "*"
type textarea "Search for the patient named"
type textarea "*"
type textarea "Search for the patient named"
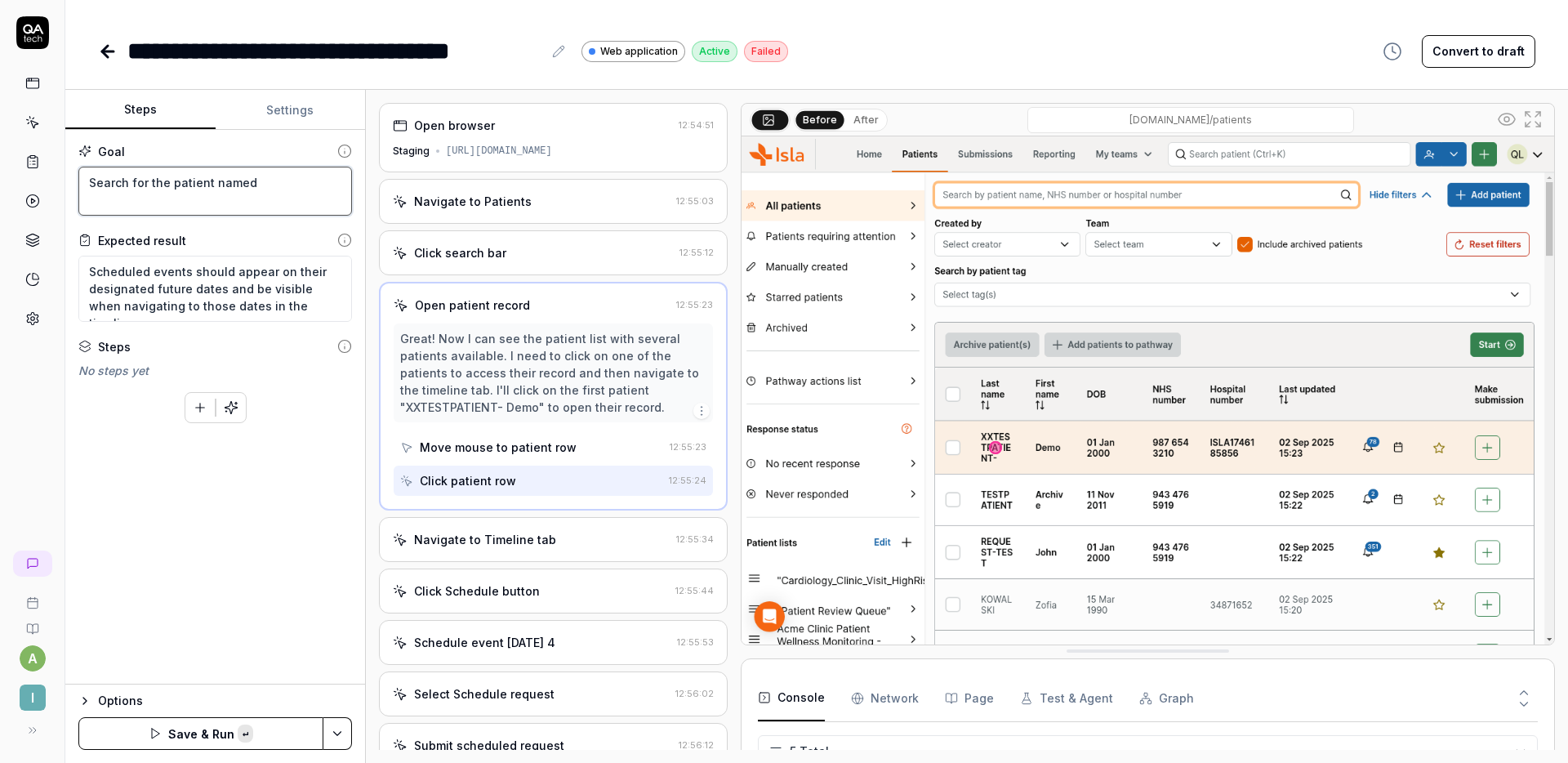
paste textarea "qwertyuiop"
type textarea "*"
type textarea "Search for the patient named qwertyuiop"
type textarea "*"
type textarea "Search for the patient named"
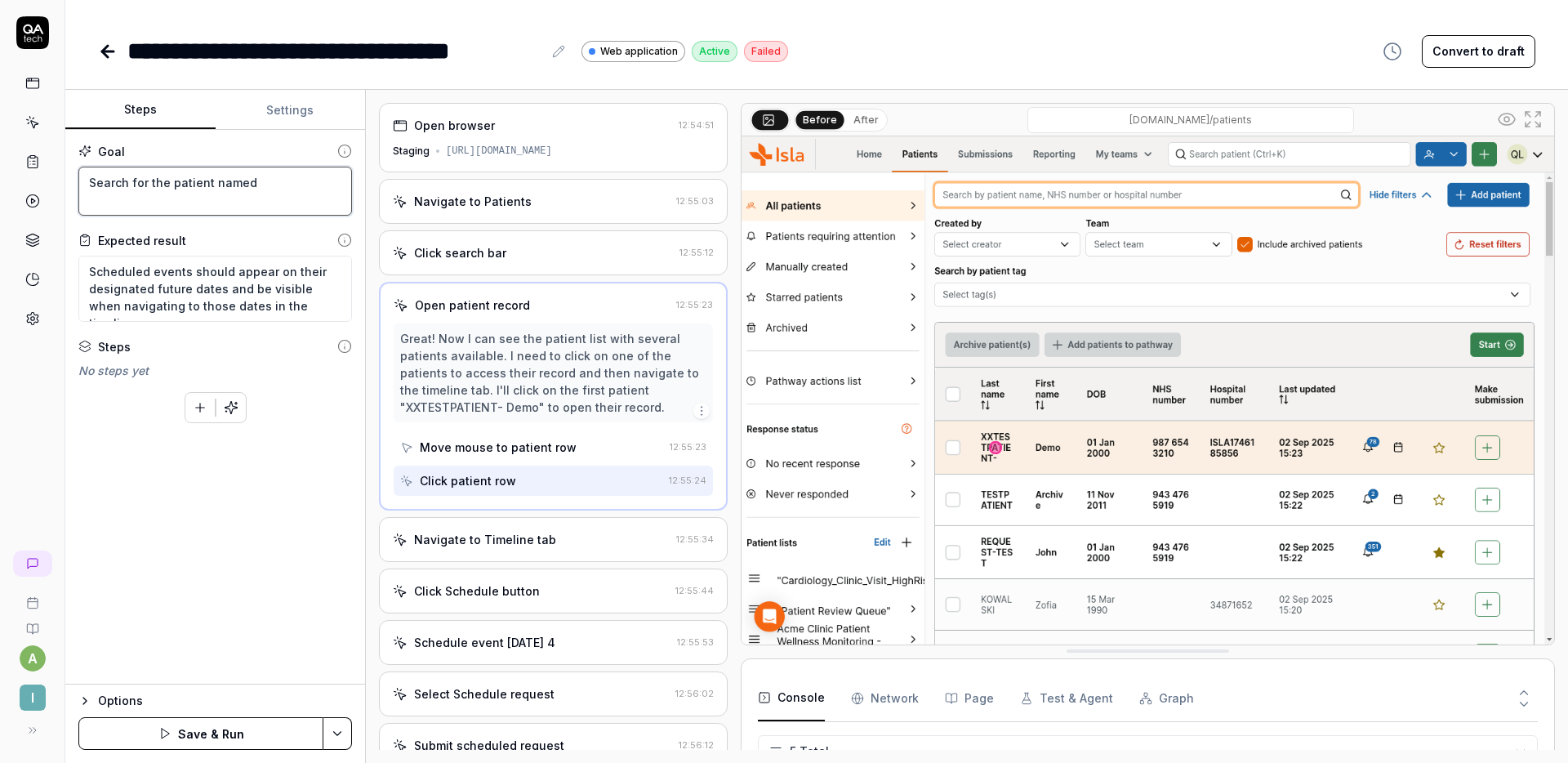
type textarea "*"
type textarea "Search for the patient named S"
type textarea "*"
type textarea "Search for the patient named SC"
type textarea "*"
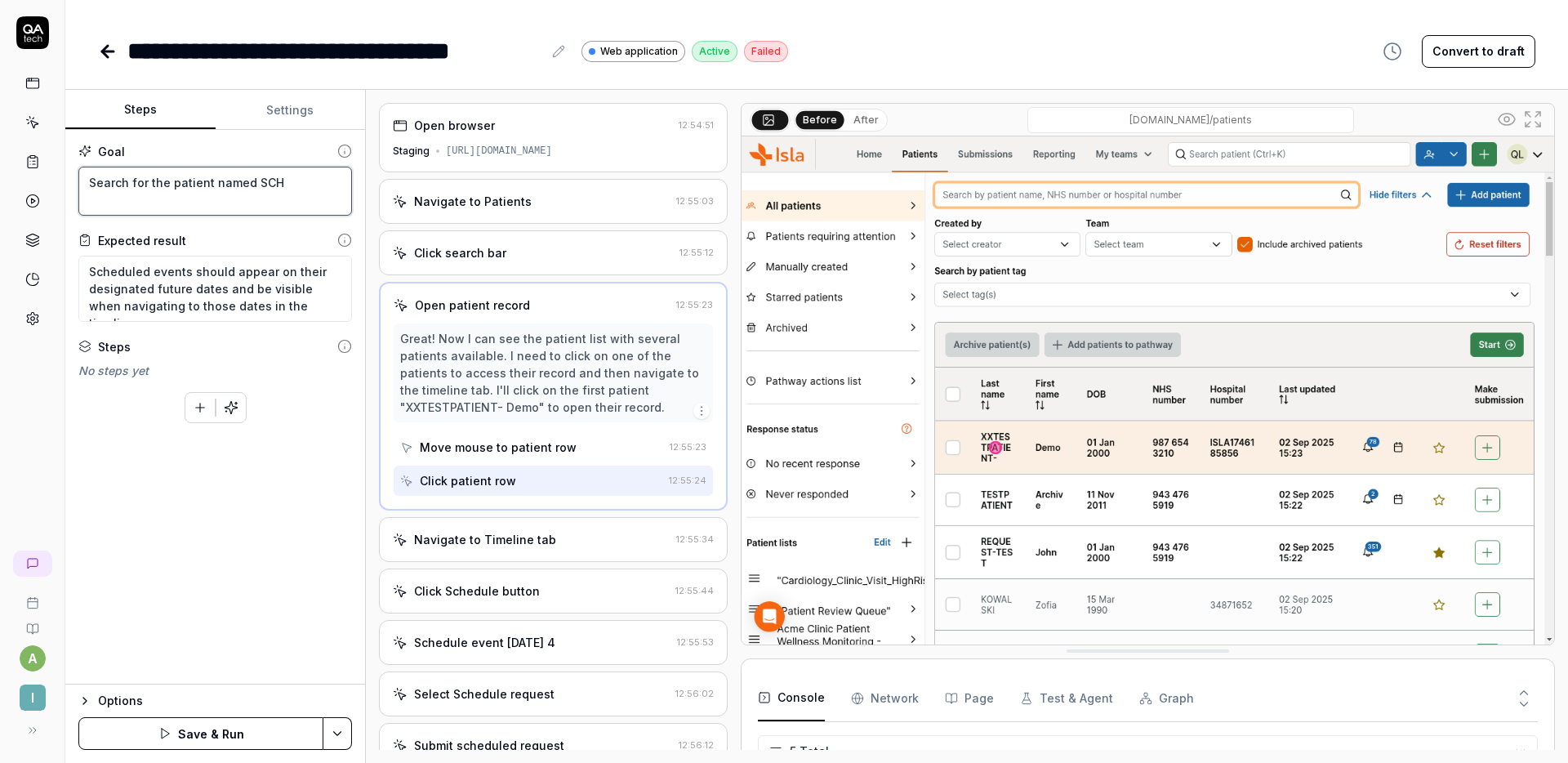
type textarea "Search for the patient named SCHE"
type textarea "*"
type textarea "Search for the patient named SCHED"
type textarea "*"
type textarea "Search for the patient named SCHEDU"
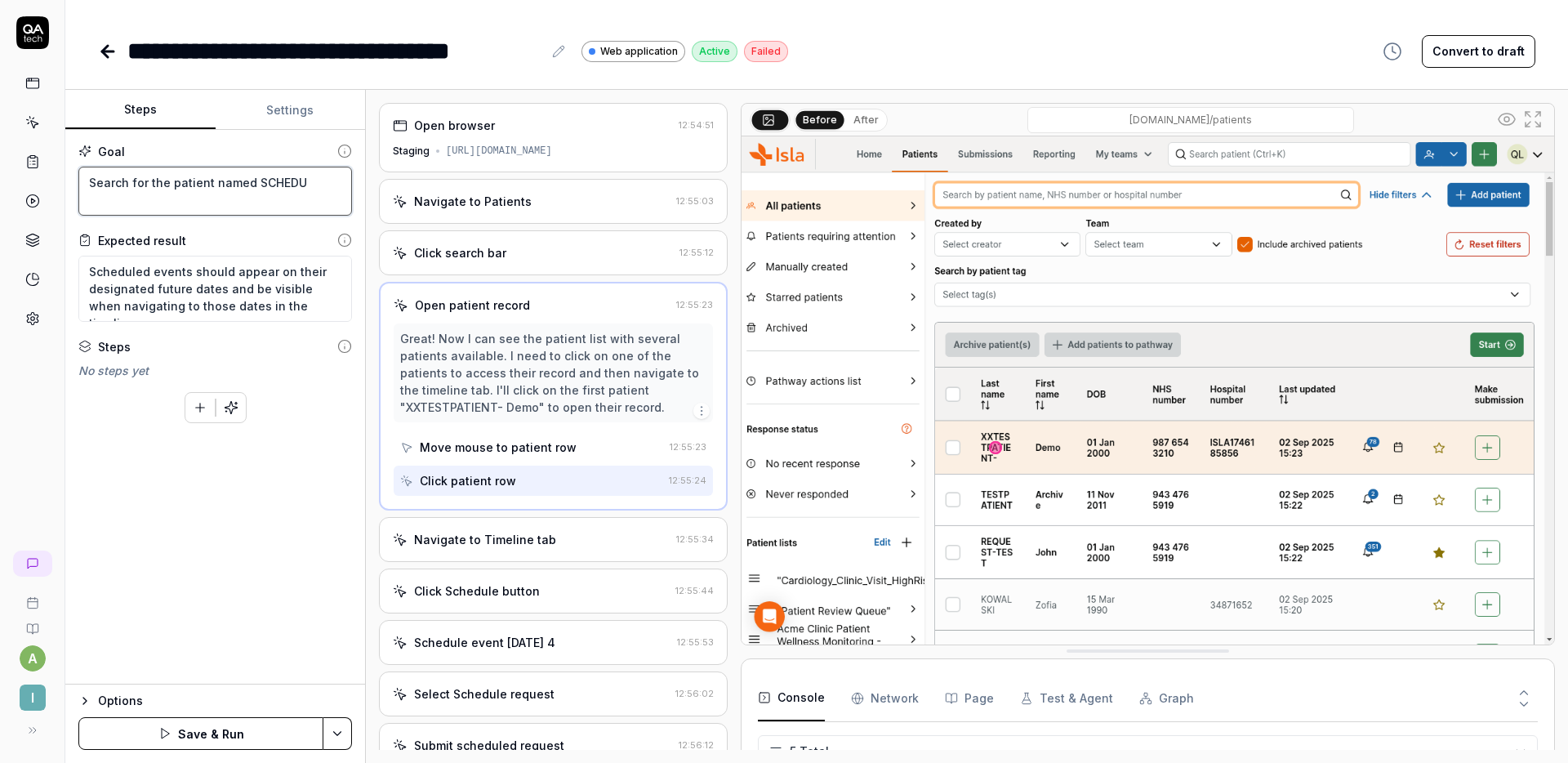
type textarea "*"
type textarea "Search for the patient named SCHEDUL"
type textarea "*"
type textarea "Search for the patient named SCHEDULE"
type textarea "*"
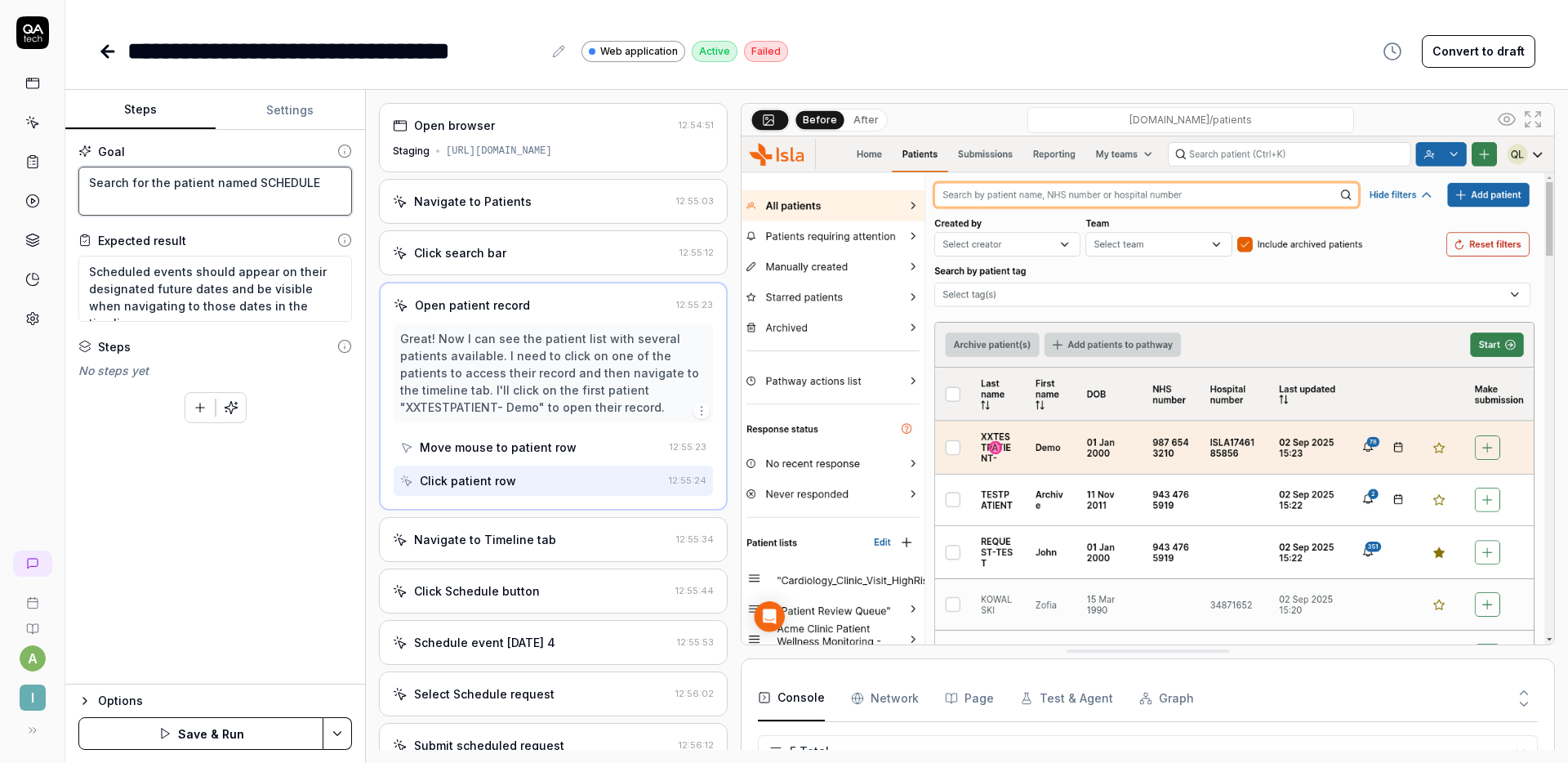
type textarea "Search for the patient named SCHEDULE"
type textarea "*"
type textarea "Search for the patient named SCHEDULE T"
type textarea "*"
type textarea "Search for the patient named SCHEDULE TE"
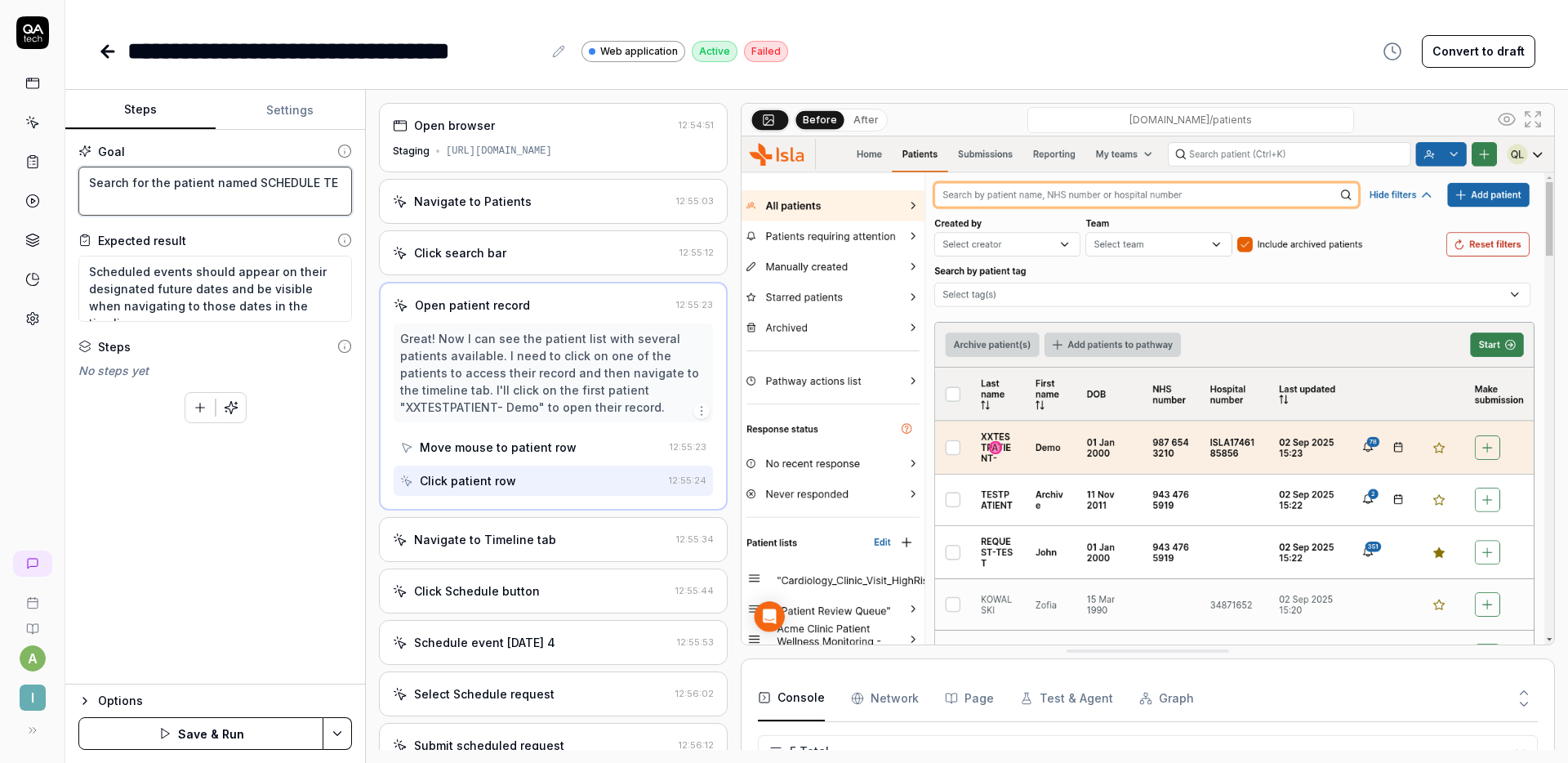
type textarea "*"
type textarea "Search for the patient named SCHEDULE TES"
type textarea "*"
type textarea "Search for the patient named SCHEDULE TEST"
type textarea "*"
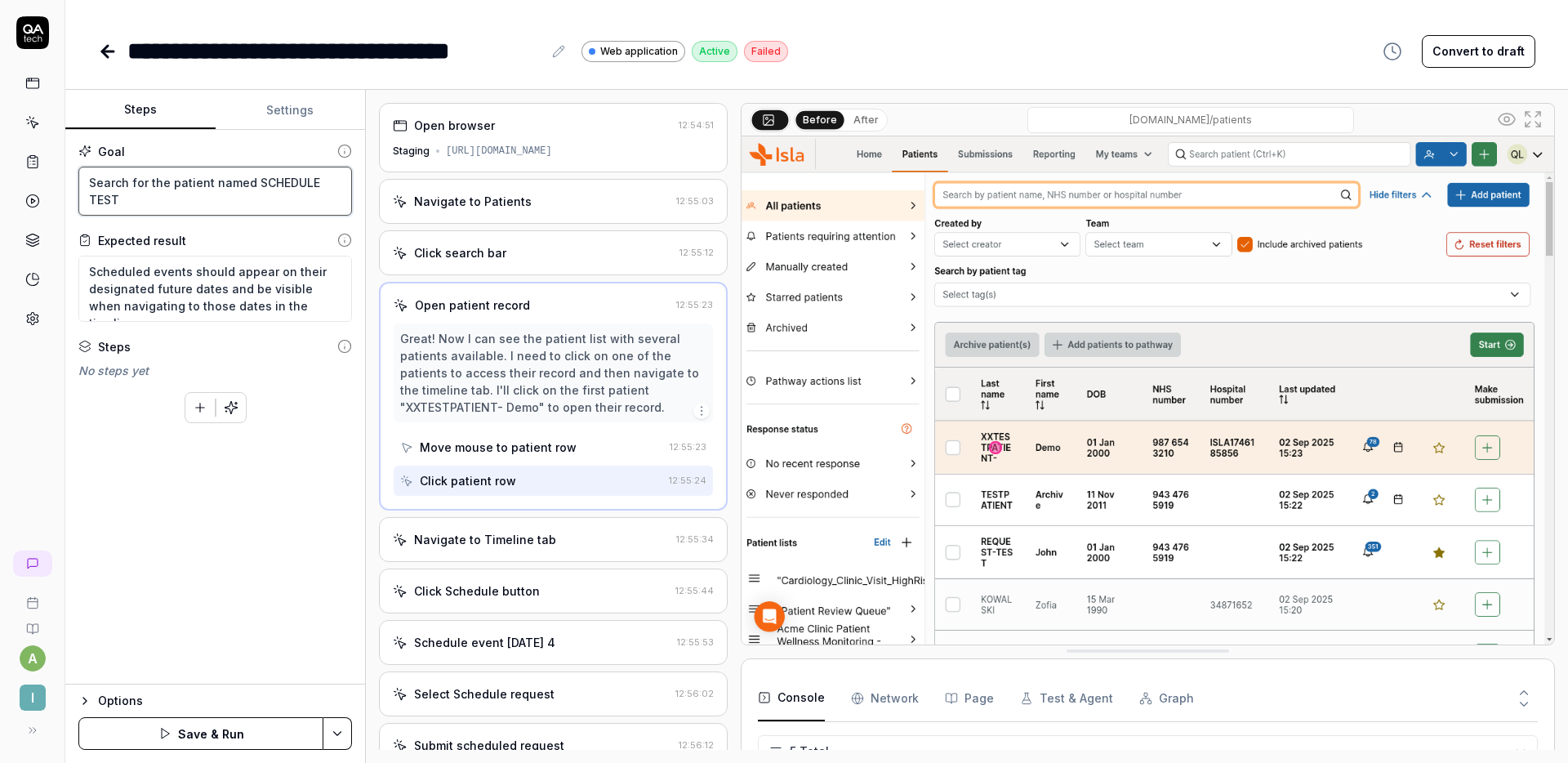
type textarea "Search for the patient named SCHEDULE TESTP"
type textarea "*"
type textarea "Search for the patient named SCHEDULE TESTPT"
type textarea "*"
type textarea "Search for the patient named SCHEDULE TESTPTA"
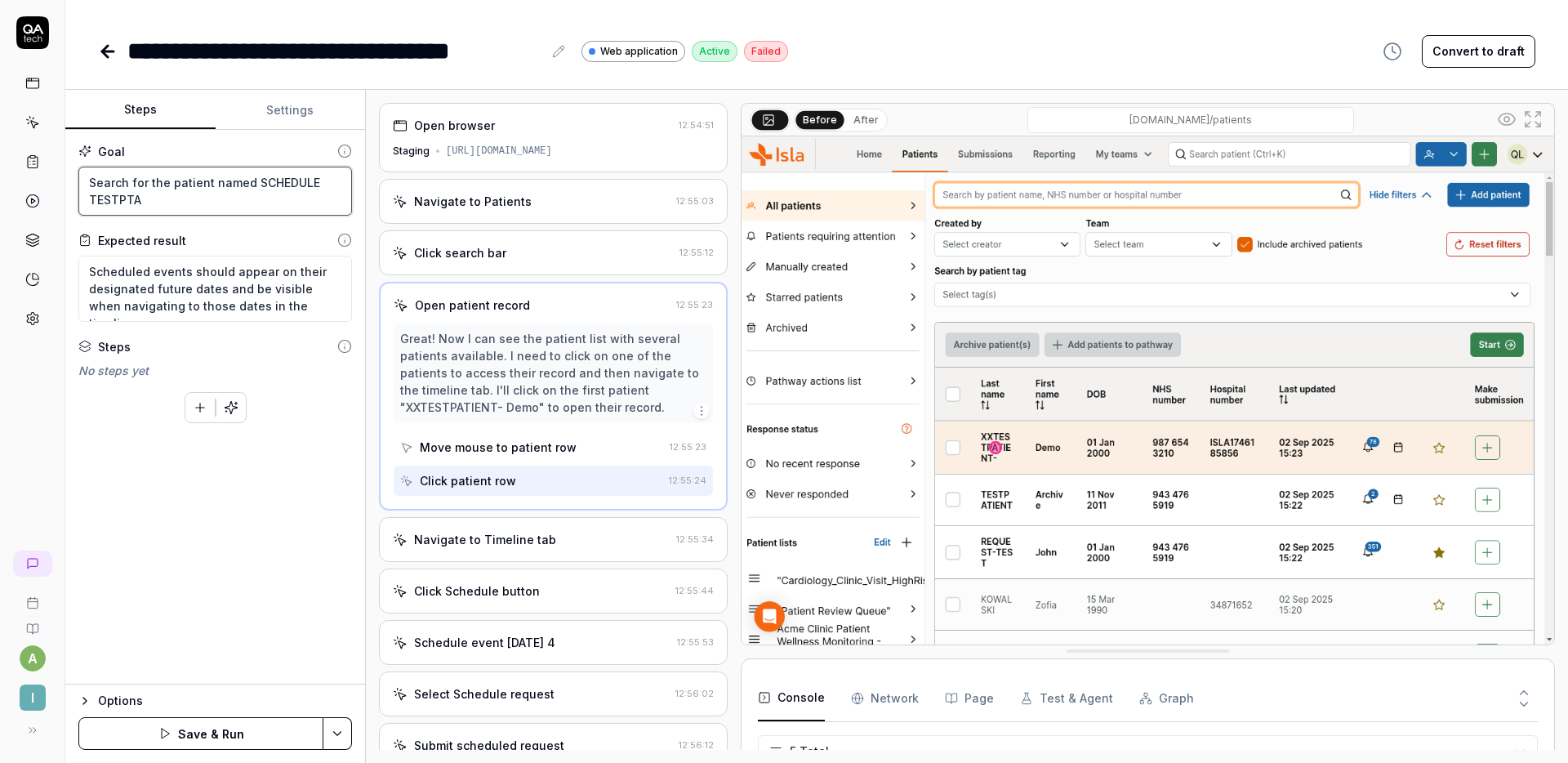
type textarea "*"
type textarea "Search for the patient named SCHEDULE TESTPT"
type textarea "*"
type textarea "Search for the patient named SCHEDULE TESTP"
type textarea "*"
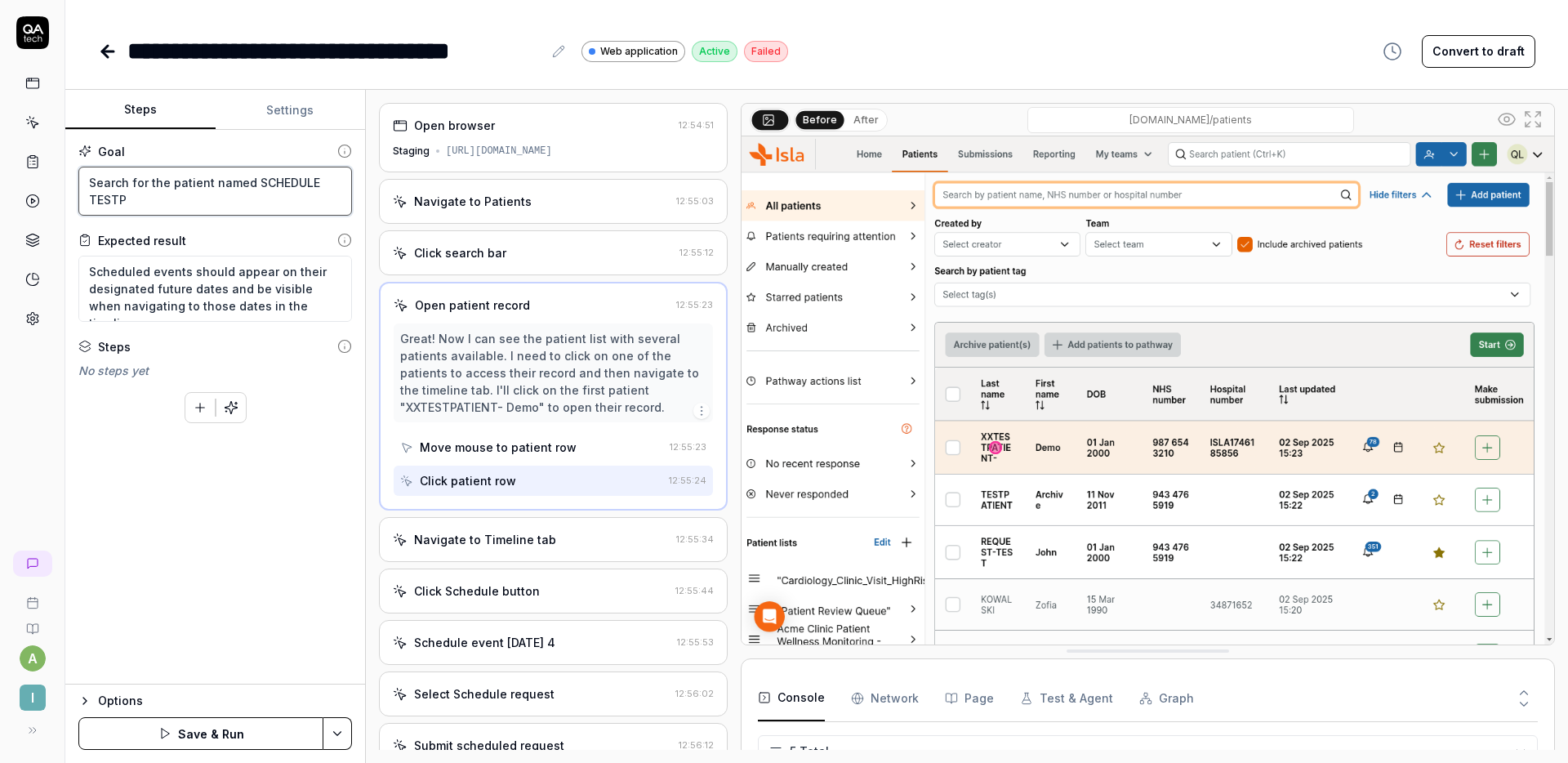
type textarea "Search for the patient named SCHEDULE TESTPA"
type textarea "*"
type textarea "Search for the patient named SCHEDULE TESTPAT"
type textarea "*"
type textarea "Search for the patient named SCHEDULE TESTPATI"
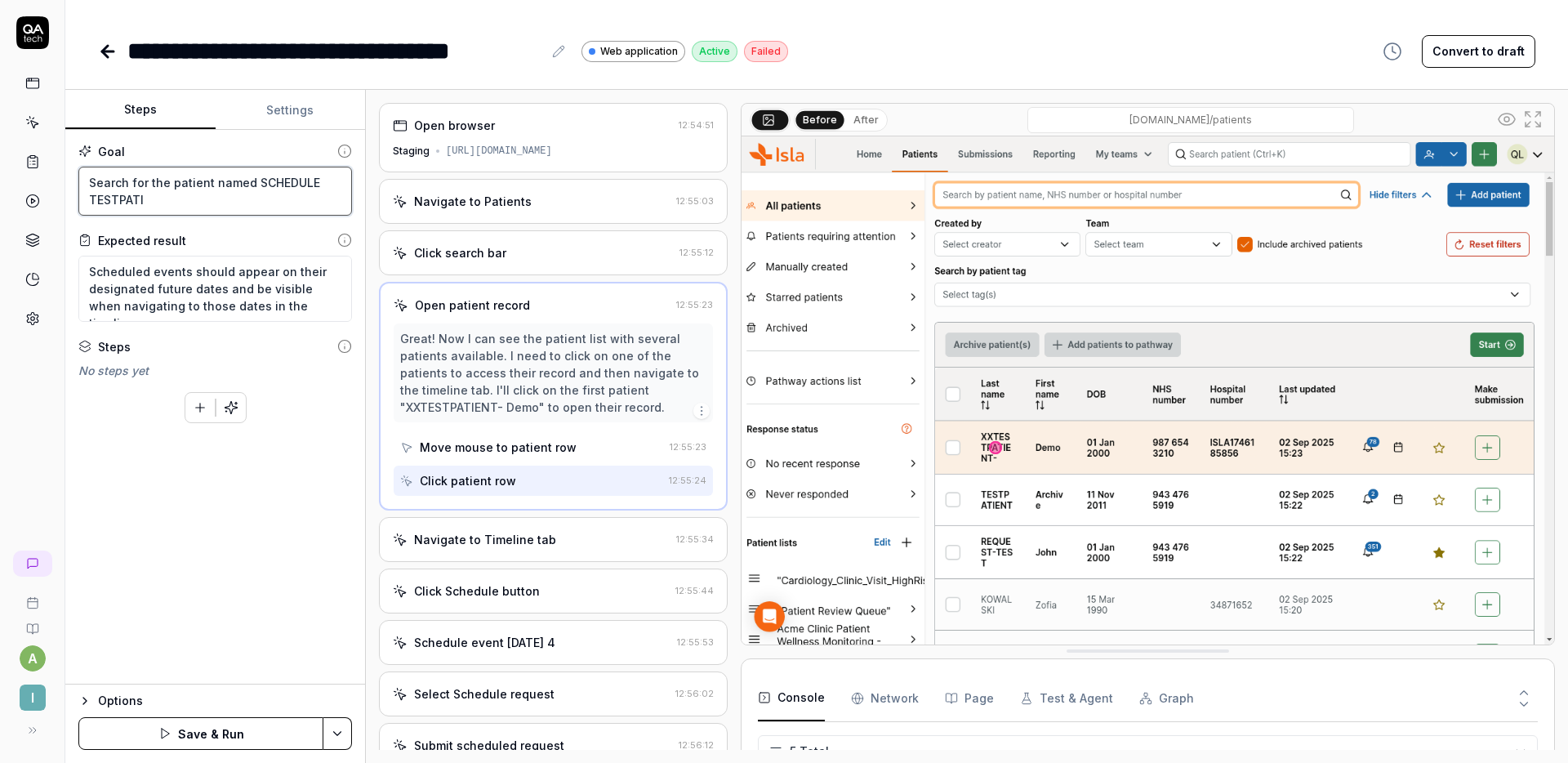
type textarea "*"
type textarea "Search for the patient named SCHEDULE TESTPATIE"
type textarea "*"
type textarea "Search for the patient named SCHEDULE TESTPATIENT"
type textarea "*"
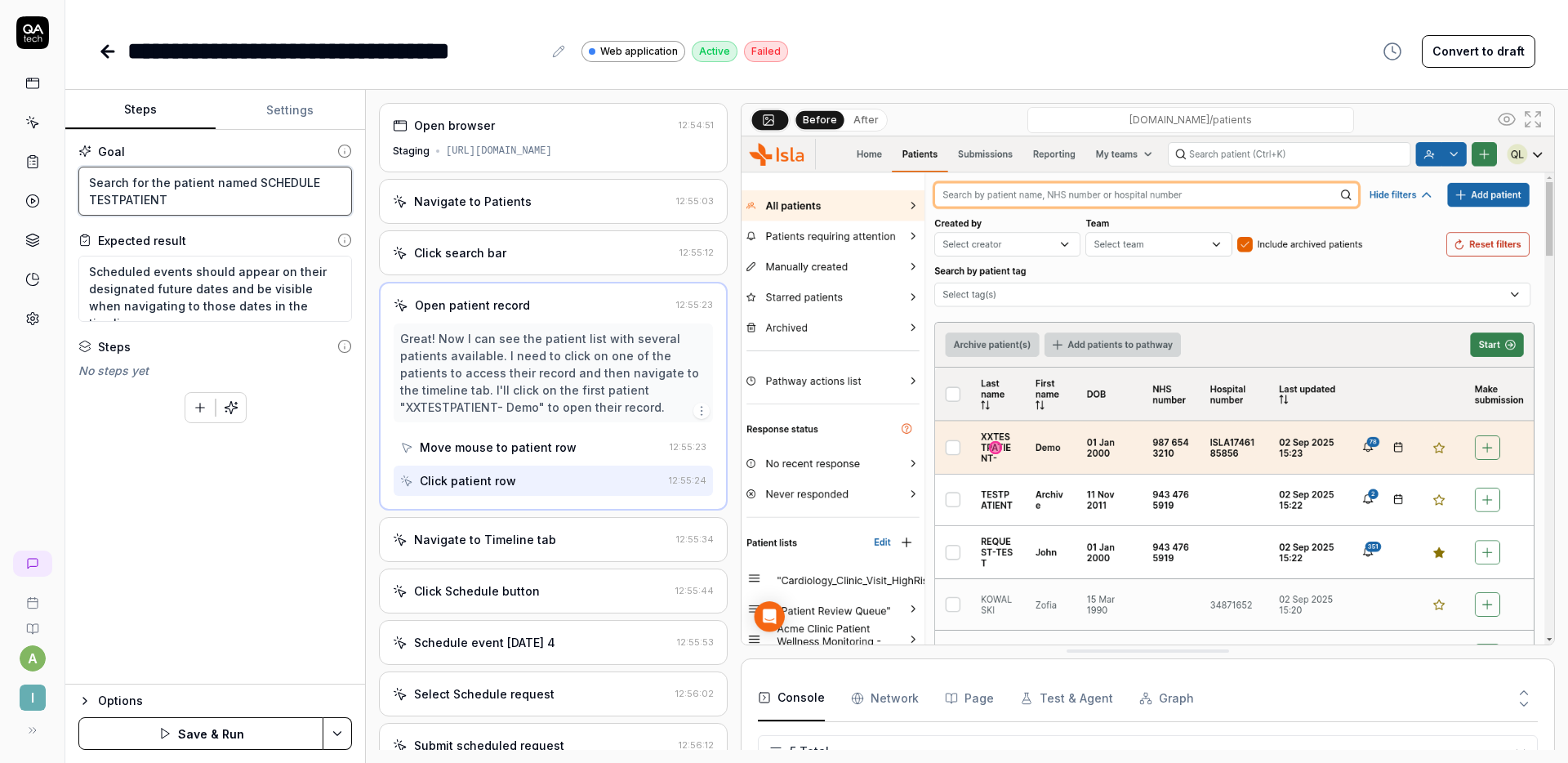
type textarea "Search for the patient named SCHEDULE TESTPATIENT."
type textarea "*"
type textarea "Search for the patient named SCHEDULE TESTPATIENT."
type textarea "*"
type textarea "Search for the patient named SCHEDULE TESTPATIENT."
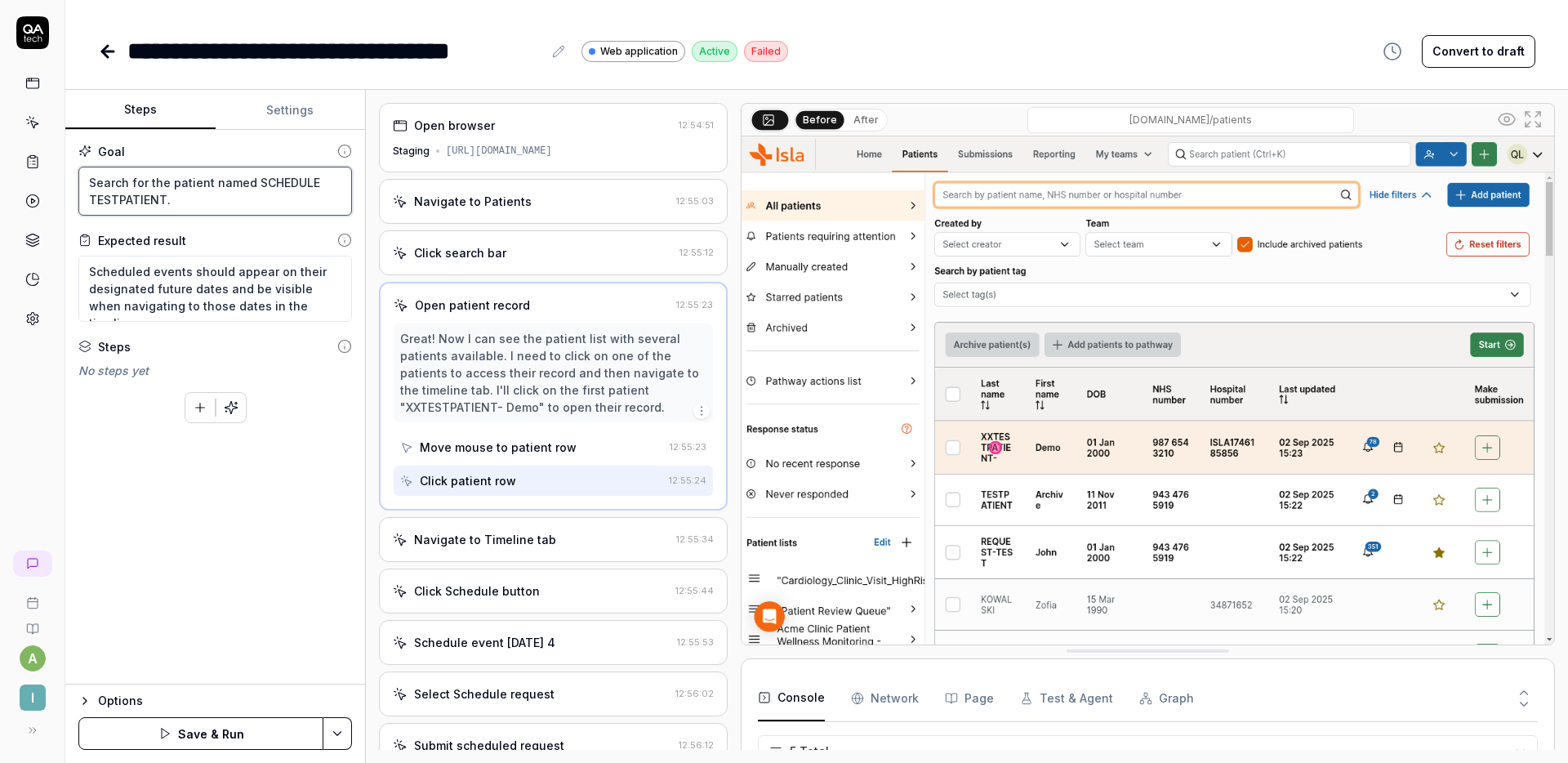
type textarea "*"
type textarea "Search for the patient named SCHEDULE TESTPATIENT"
type textarea "*"
type textarea "Search for the patient named SCHEDULE TESTPATIENT"
type textarea "*"
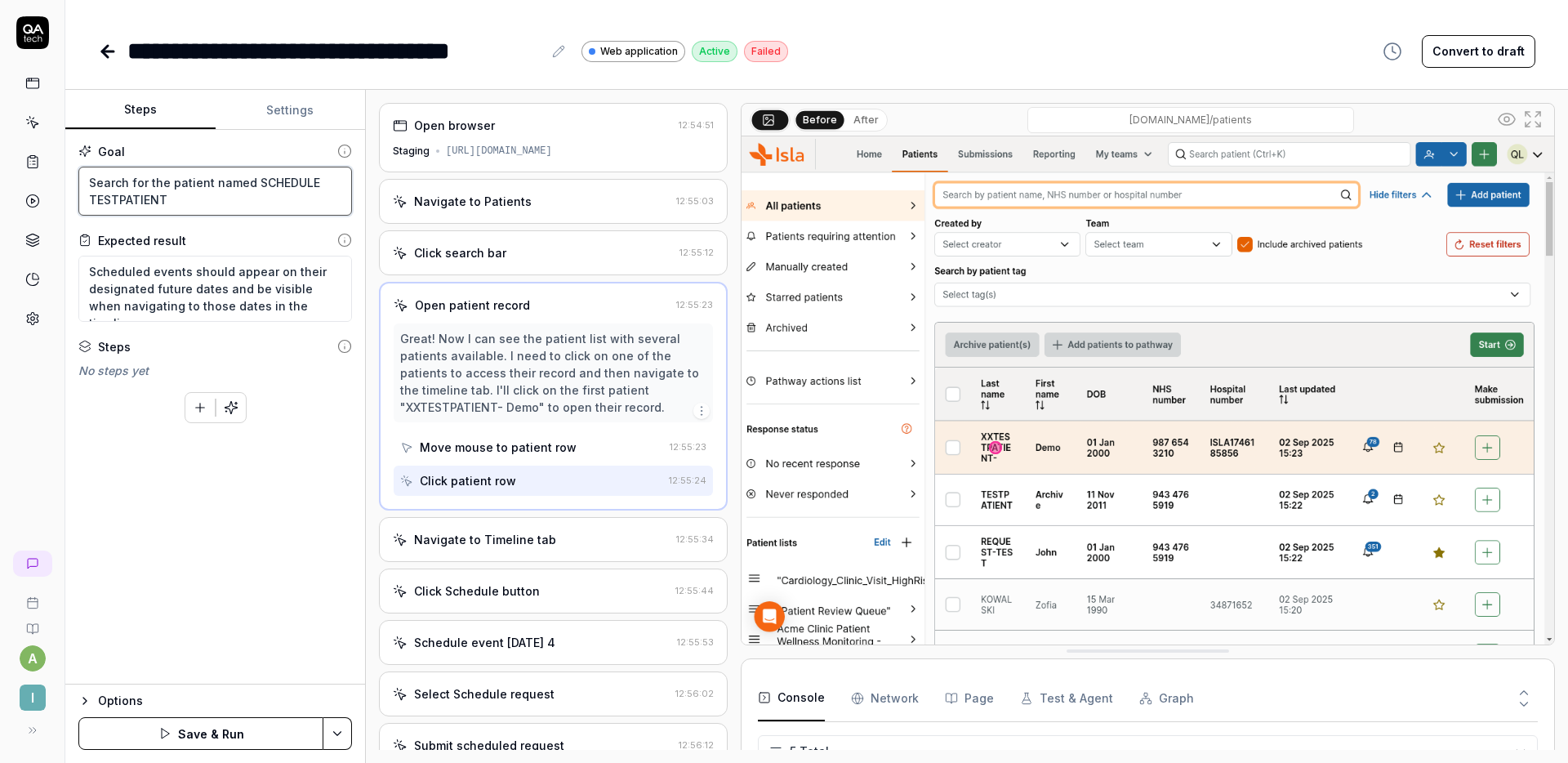
type textarea "Search for the patient named SCHEDULE TESTPATIENT a"
type textarea "*"
type textarea "Search for the patient named SCHEDULE TESTPATIENT an"
type textarea "*"
type textarea "Search for the patient named SCHEDULE TESTPATIENT and"
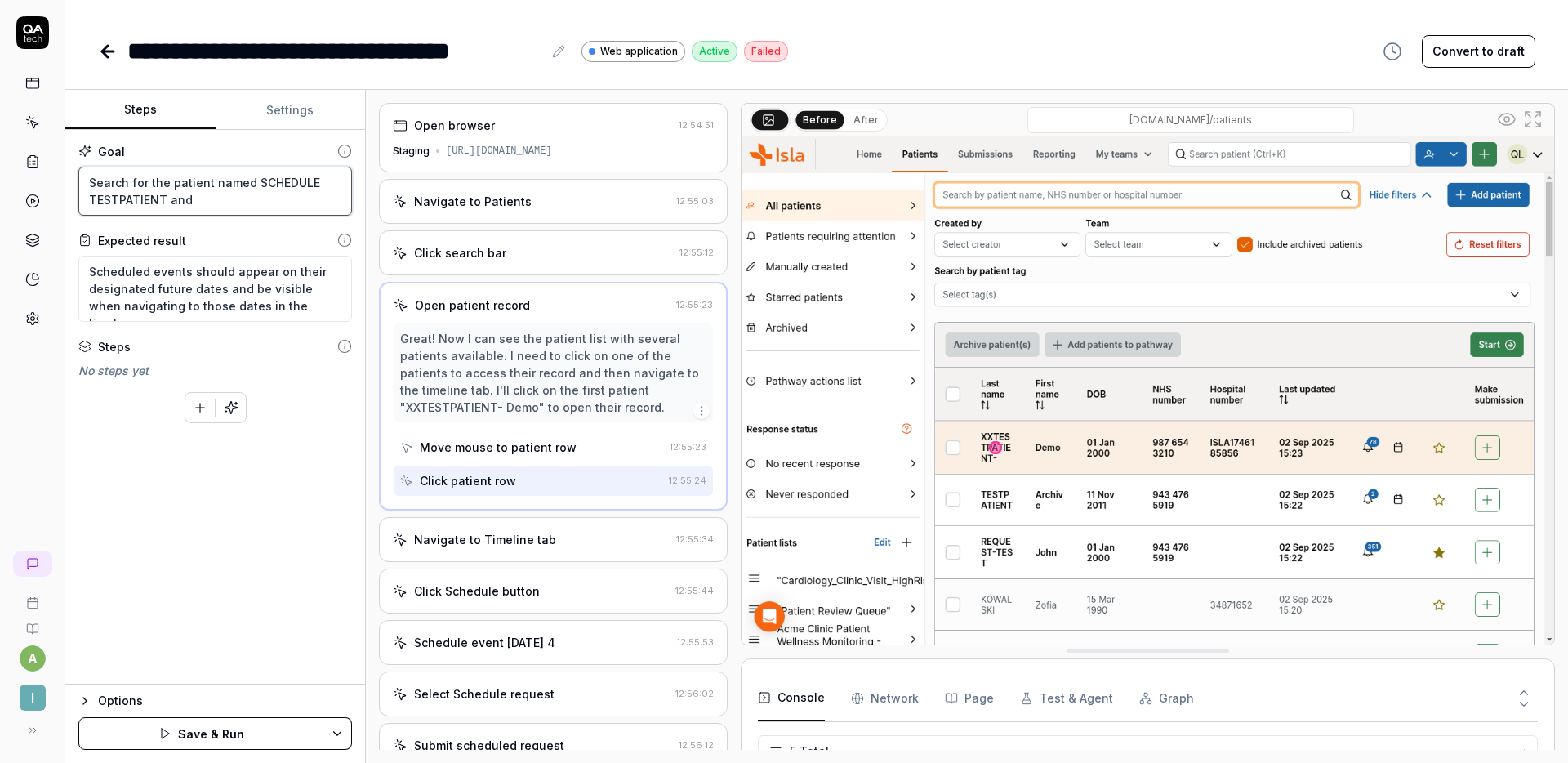
type textarea "*"
type textarea "Search for the patient named SCHEDULE TESTPATIENT and"
type textarea "*"
type textarea "Search for the patient named SCHEDULE TESTPATIENT and o"
type textarea "*"
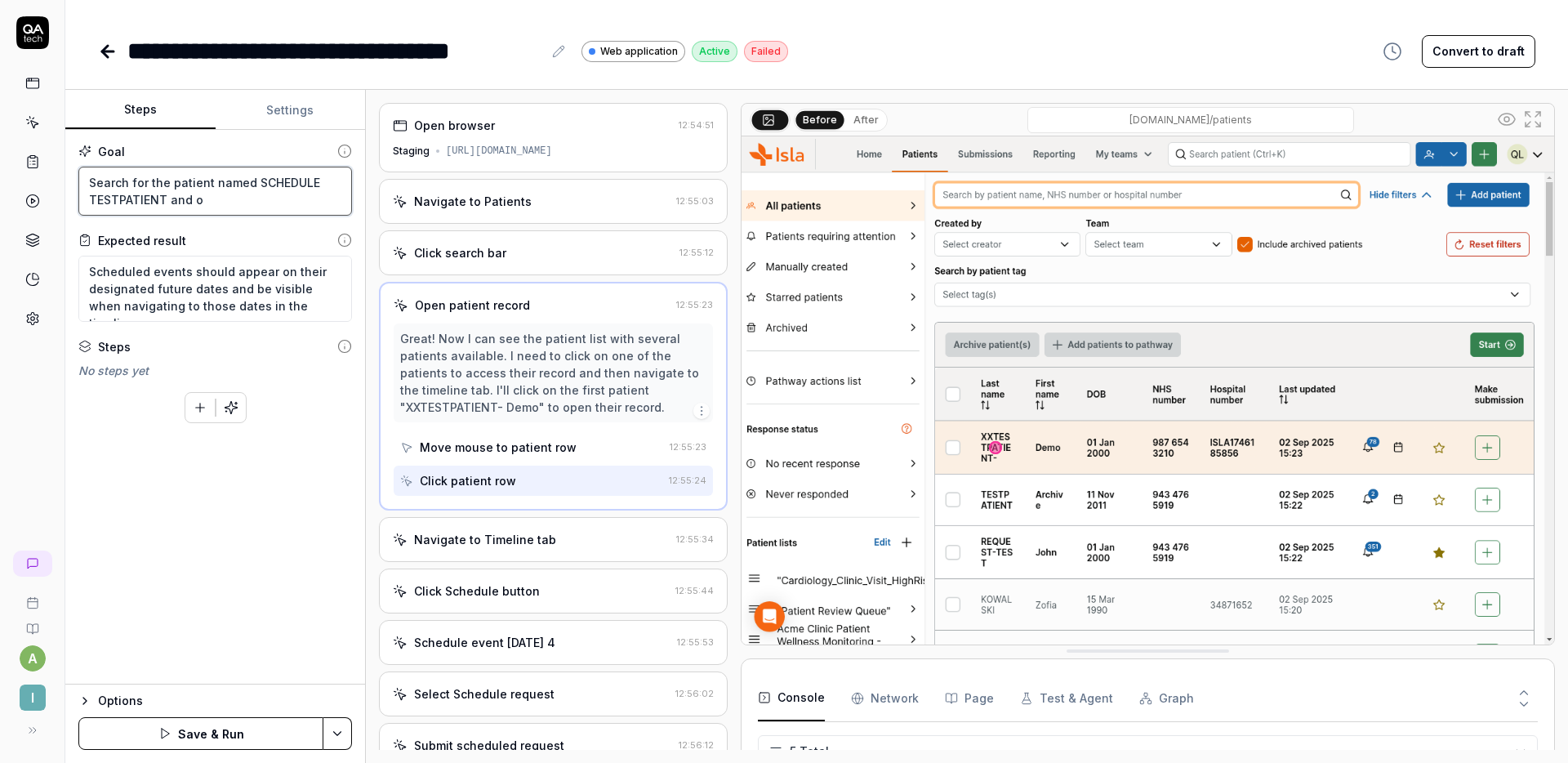
type textarea "Search for the patient named SCHEDULE TESTPATIENT and op"
type textarea "*"
type textarea "Search for the patient named SCHEDULE TESTPATIENT and ope"
type textarea "*"
type textarea "Search for the patient named SCHEDULE TESTPATIENT and open"
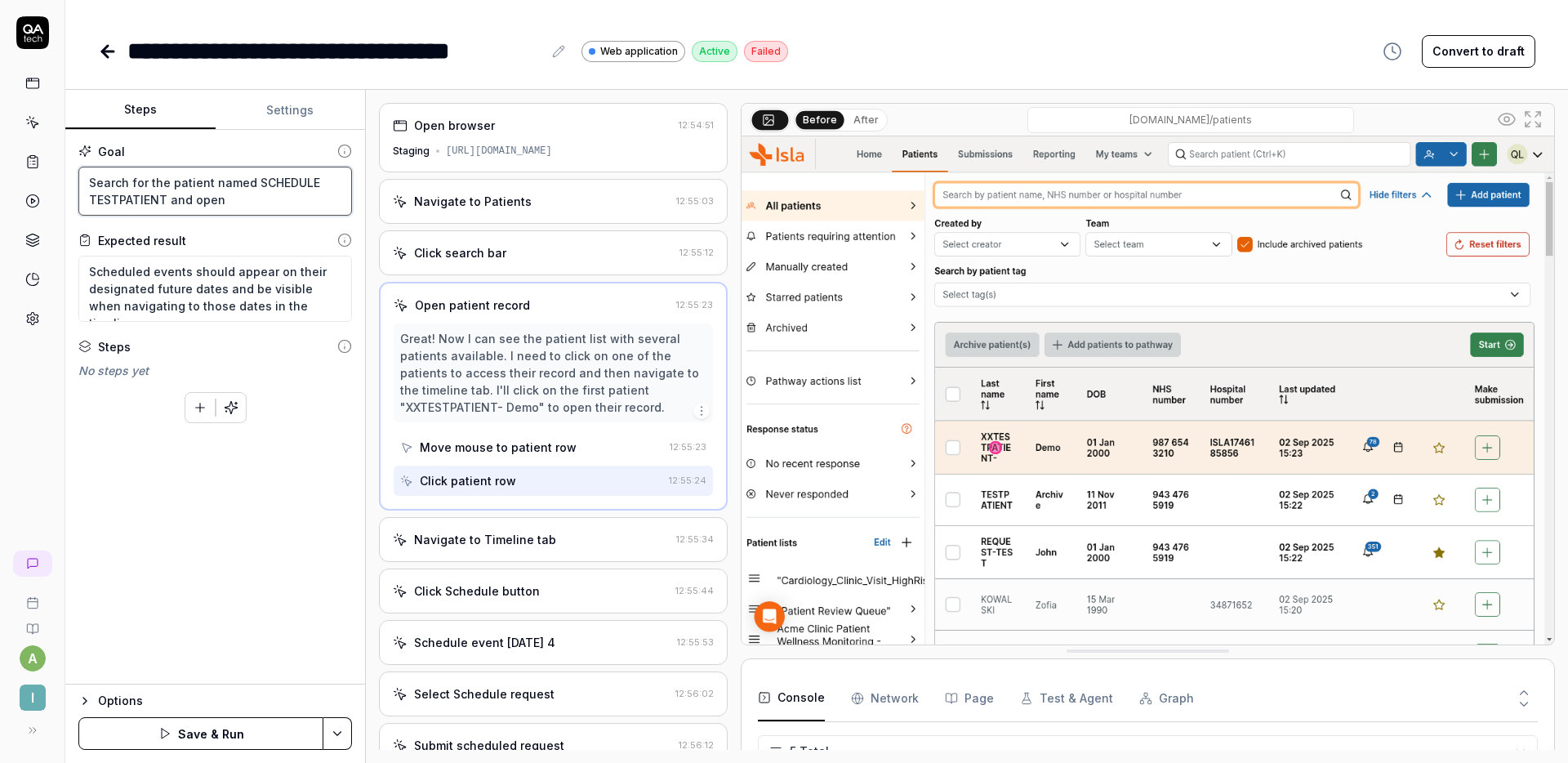
type textarea "*"
type textarea "Search for the patient named SCHEDULE TESTPATIENT and open t"
type textarea "*"
type textarea "Search for the patient named SCHEDULE TESTPATIENT and open th"
type textarea "*"
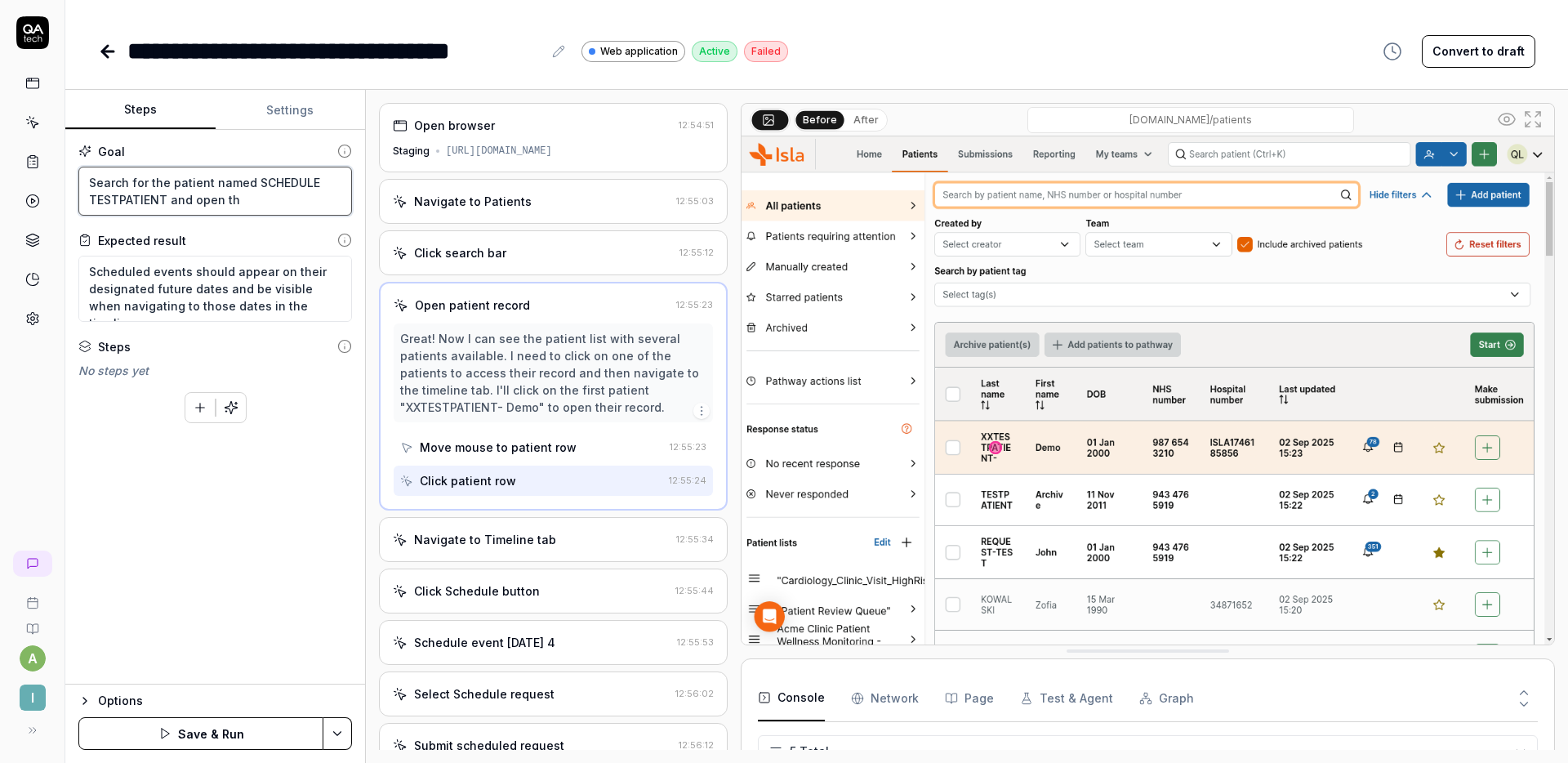
type textarea "Search for the patient named SCHEDULE TESTPATIENT and open the"
type textarea "*"
type textarea "Search for the patient named SCHEDULE TESTPATIENT and open them"
type textarea "*"
type textarea "Search for the patient named SCHEDULE TESTPATIENT and open them."
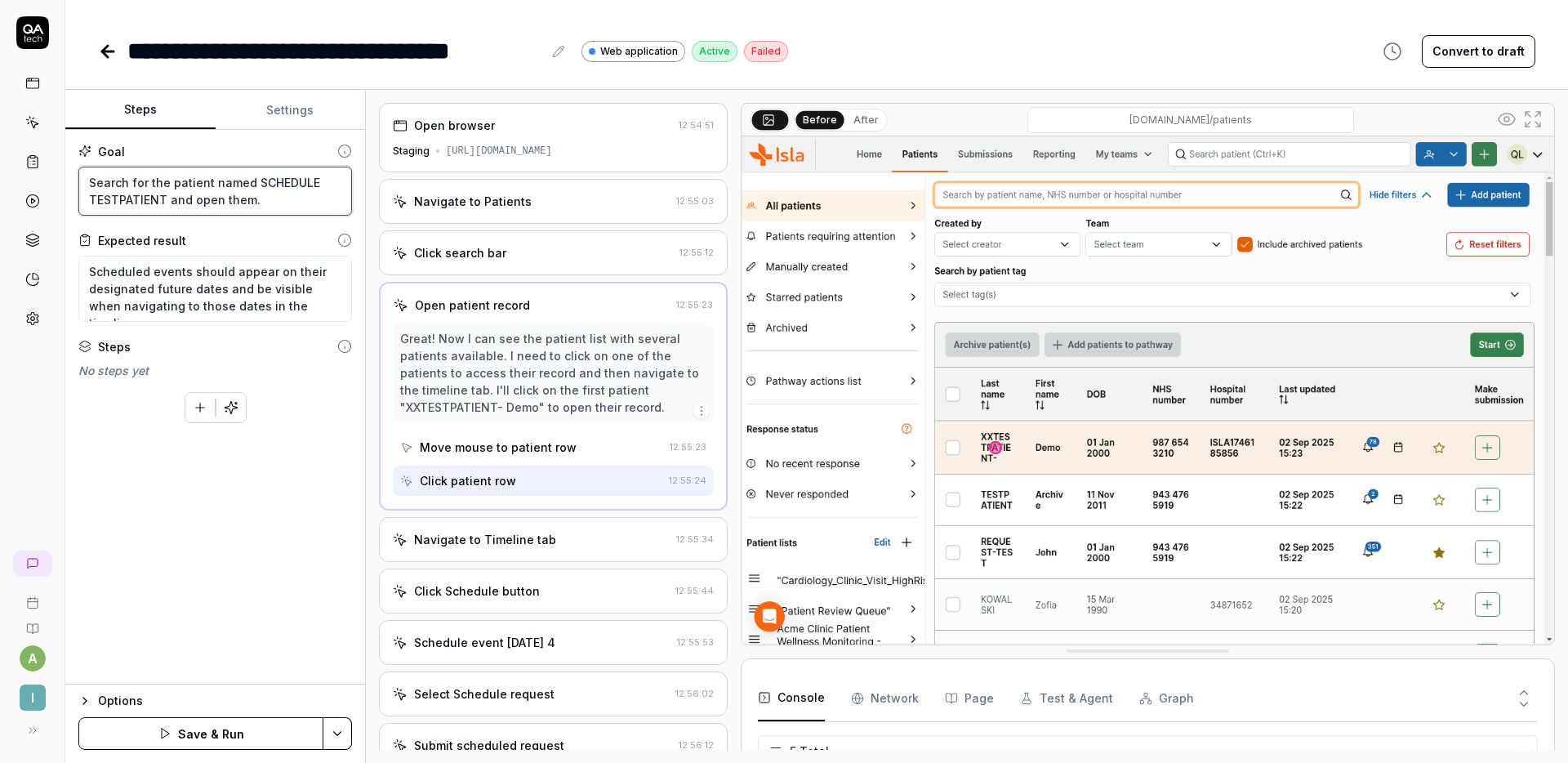
type textarea "*"
type textarea "Search for the patient named SCHEDULE TESTPATIENT and open them."
type textarea "*"
type textarea "Search for the patient named SCHEDULE TESTPATIENT and open them."
type textarea "*"
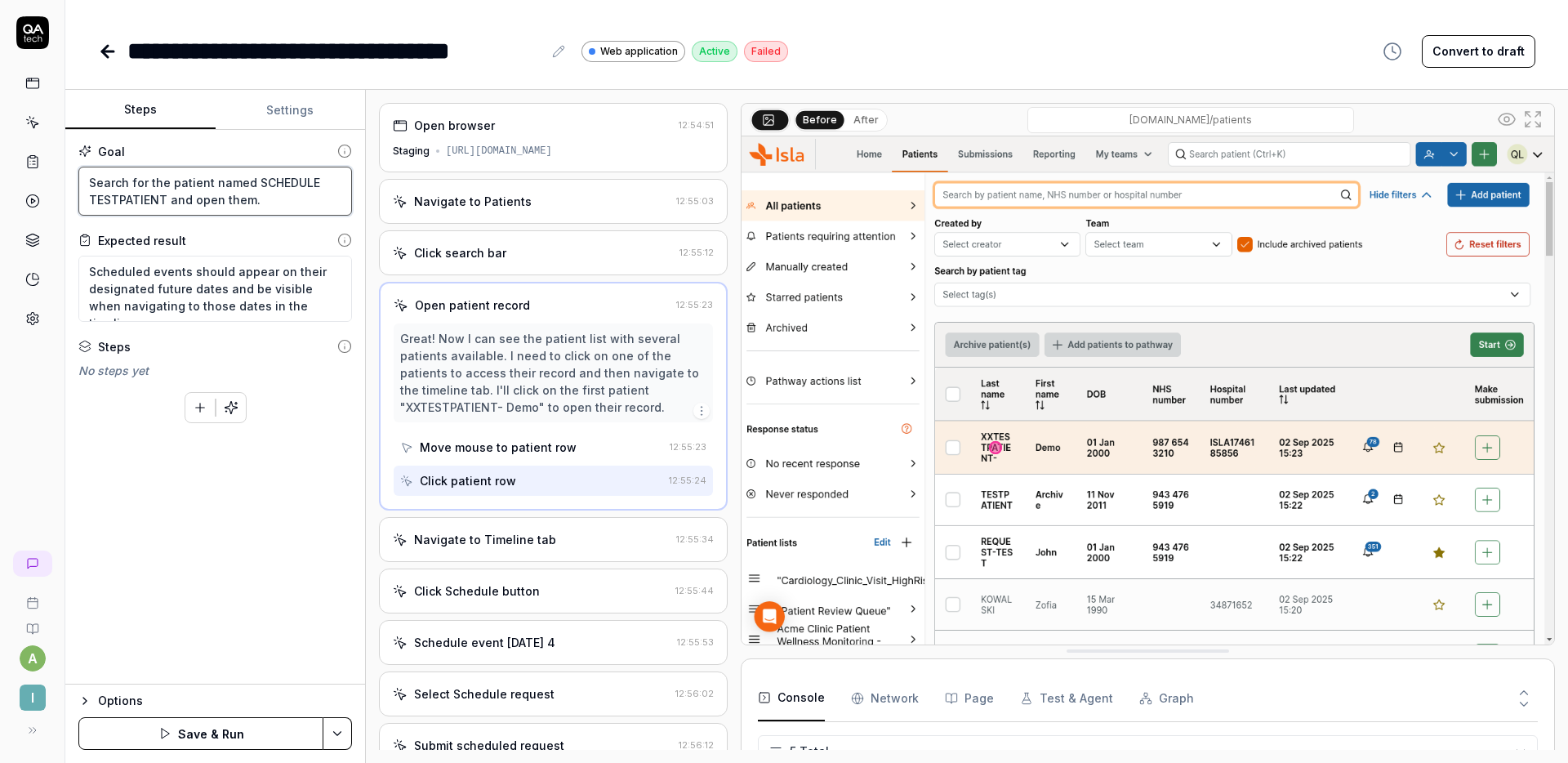
type textarea "Search for the patient named SCHEDULE TESTPATIENT and open them"
type textarea "*"
type textarea "Search for the patient named SCHEDULE TESTPATIENT and open themi"
type textarea "*"
type textarea "Search for the patient named SCHEDULE TESTPATIENT and open them"
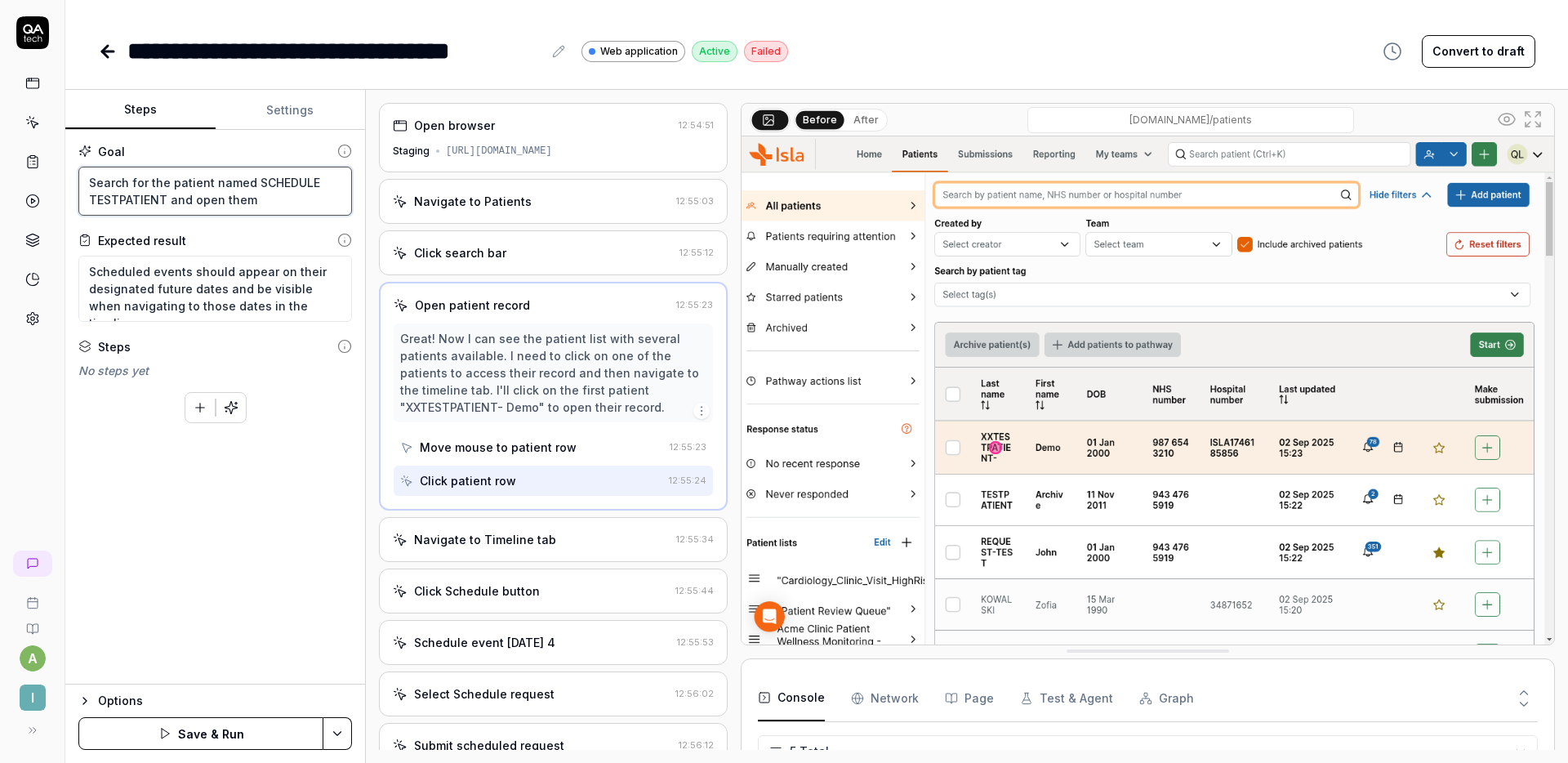
type textarea "*"
type textarea "Search for the patient named SCHEDULE TESTPATIENT and open the"
type textarea "*"
type textarea "Search for the patient named SCHEDULE TESTPATIENT and open thei"
type textarea "*"
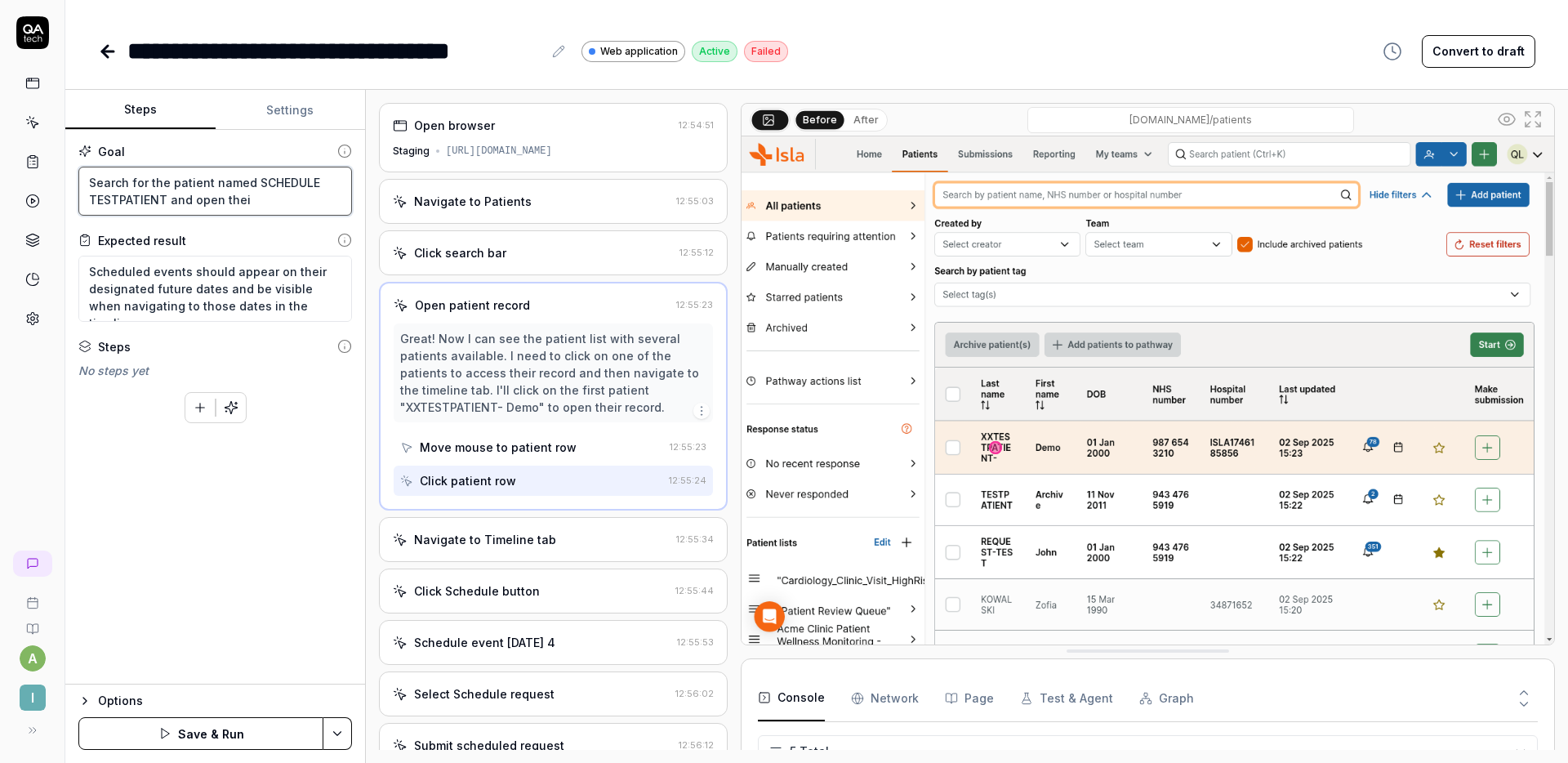
type textarea "Search for the patient named SCHEDULE TESTPATIENT and open their"
type textarea "*"
type textarea "Search for the patient named SCHEDULE TESTPATIENT and open their"
type textarea "*"
type textarea "Search for the patient named SCHEDULE TESTPATIENT and open their p"
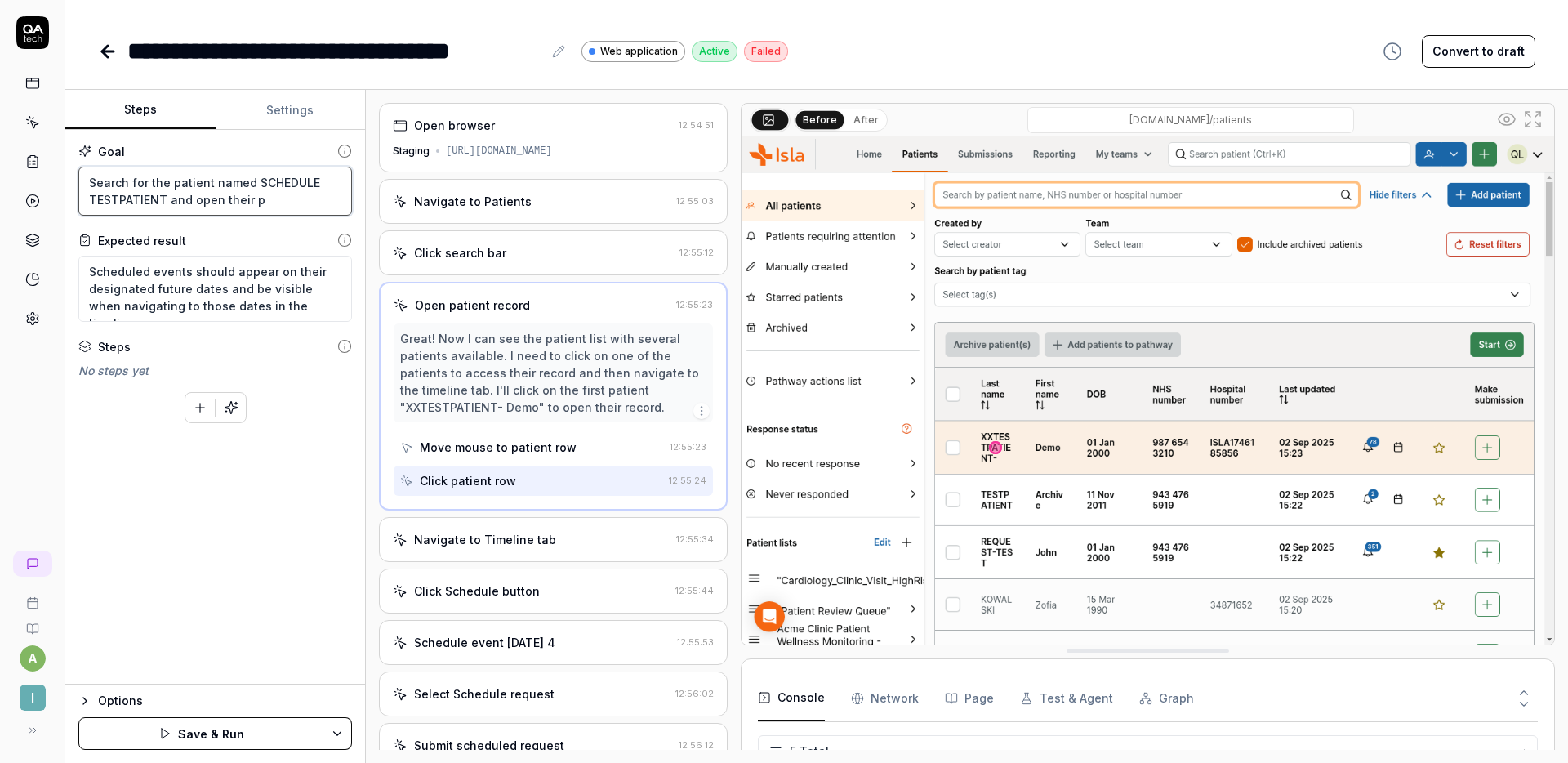
type textarea "*"
type textarea "Search for the patient named SCHEDULE TESTPATIENT and open their pro"
type textarea "*"
type textarea "Search for the patient named SCHEDULE TESTPATIENT and open their prof"
type textarea "*"
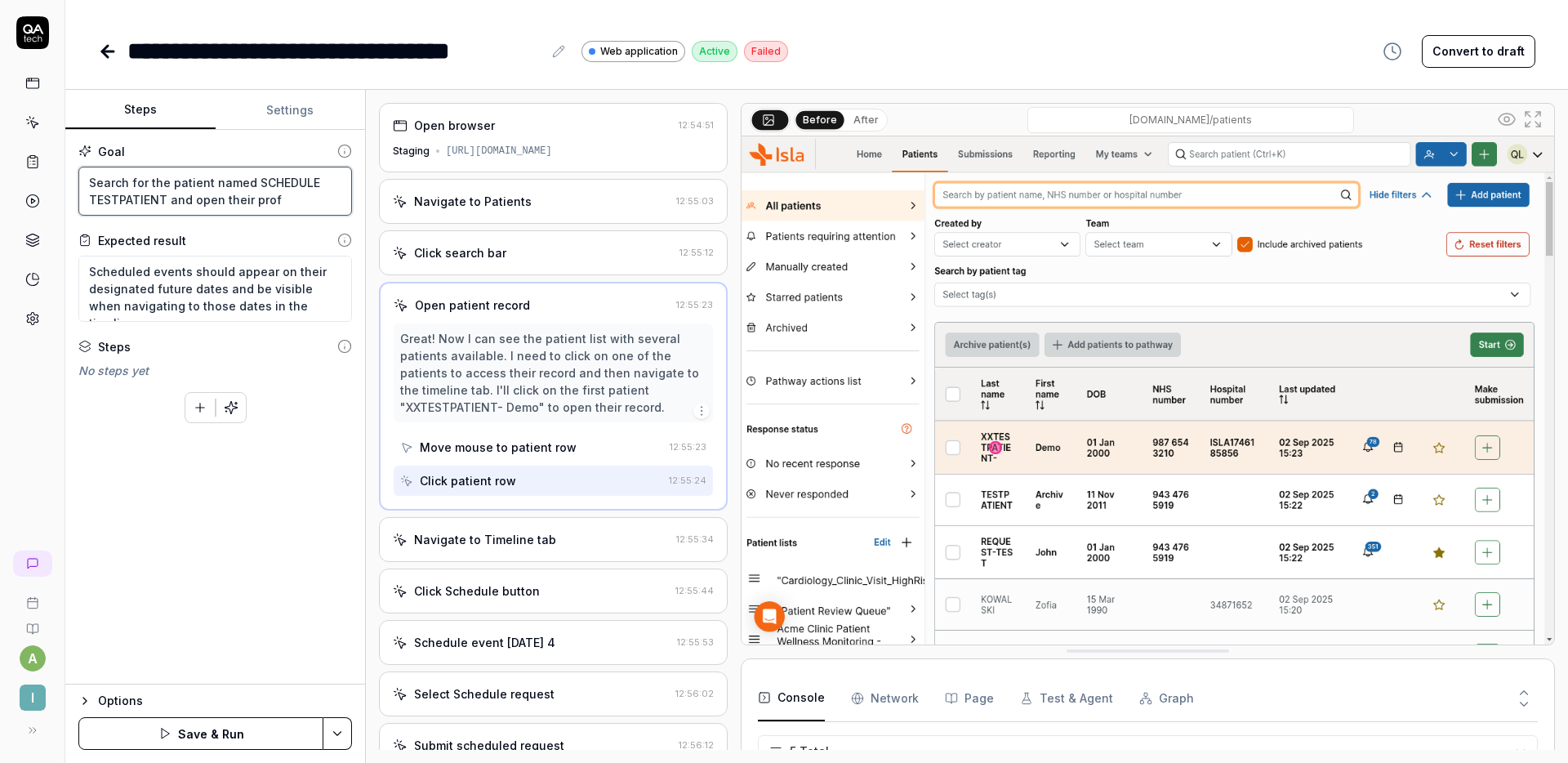
type textarea "Search for the patient named SCHEDULE TESTPATIENT and open their profi"
type textarea "*"
type textarea "Search for the patient named SCHEDULE TESTPATIENT and open their profil"
type textarea "*"
type textarea "Search for the patient named SCHEDULE TESTPATIENT and open their profile"
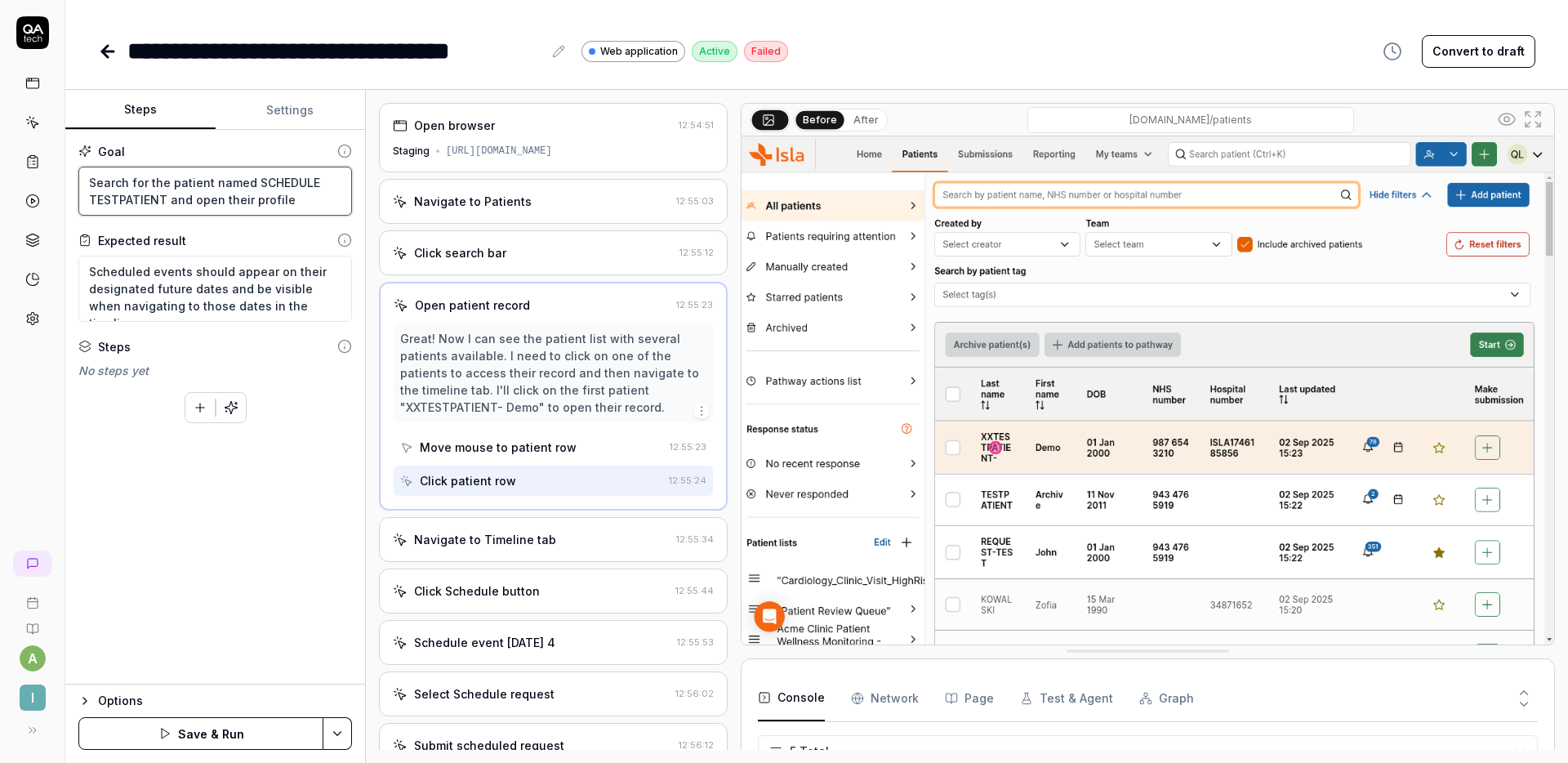
type textarea "*"
type textarea "Search for the patient named SCHEDULE TESTPATIENT and open their profile."
type textarea "*"
type textarea "Search for the patient named SCHEDULE TESTPATIENT and open their profile."
type textarea "*"
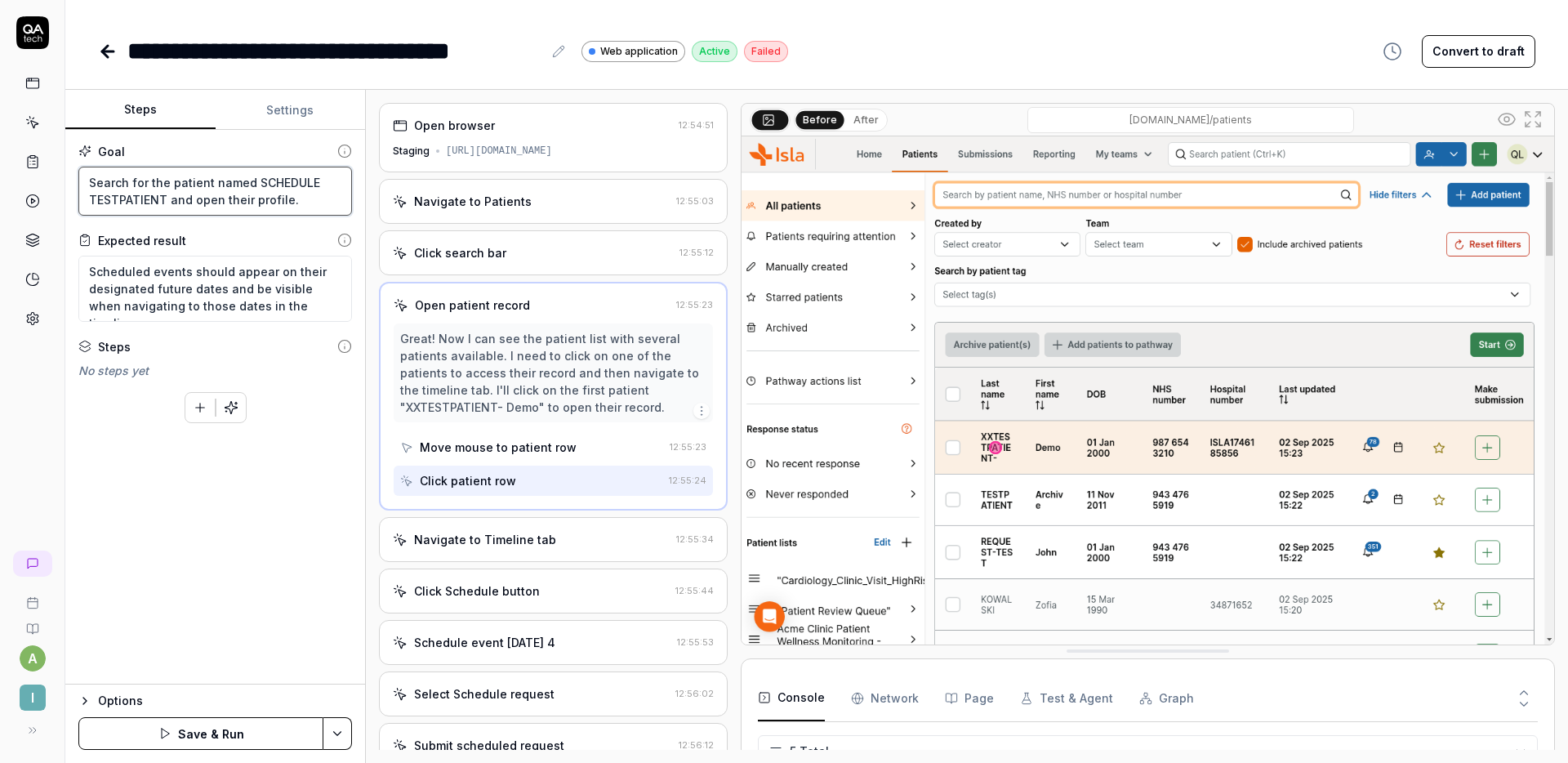
type textarea "Search for the patient named SCHEDULE TESTPATIENT and open their profile. F"
type textarea "*"
type textarea "Search for the patient named SCHEDULE TESTPATIENT and open their profile."
type textarea "*"
type textarea "Search for the patient named SCHEDULE TESTPATIENT and open their profile. C"
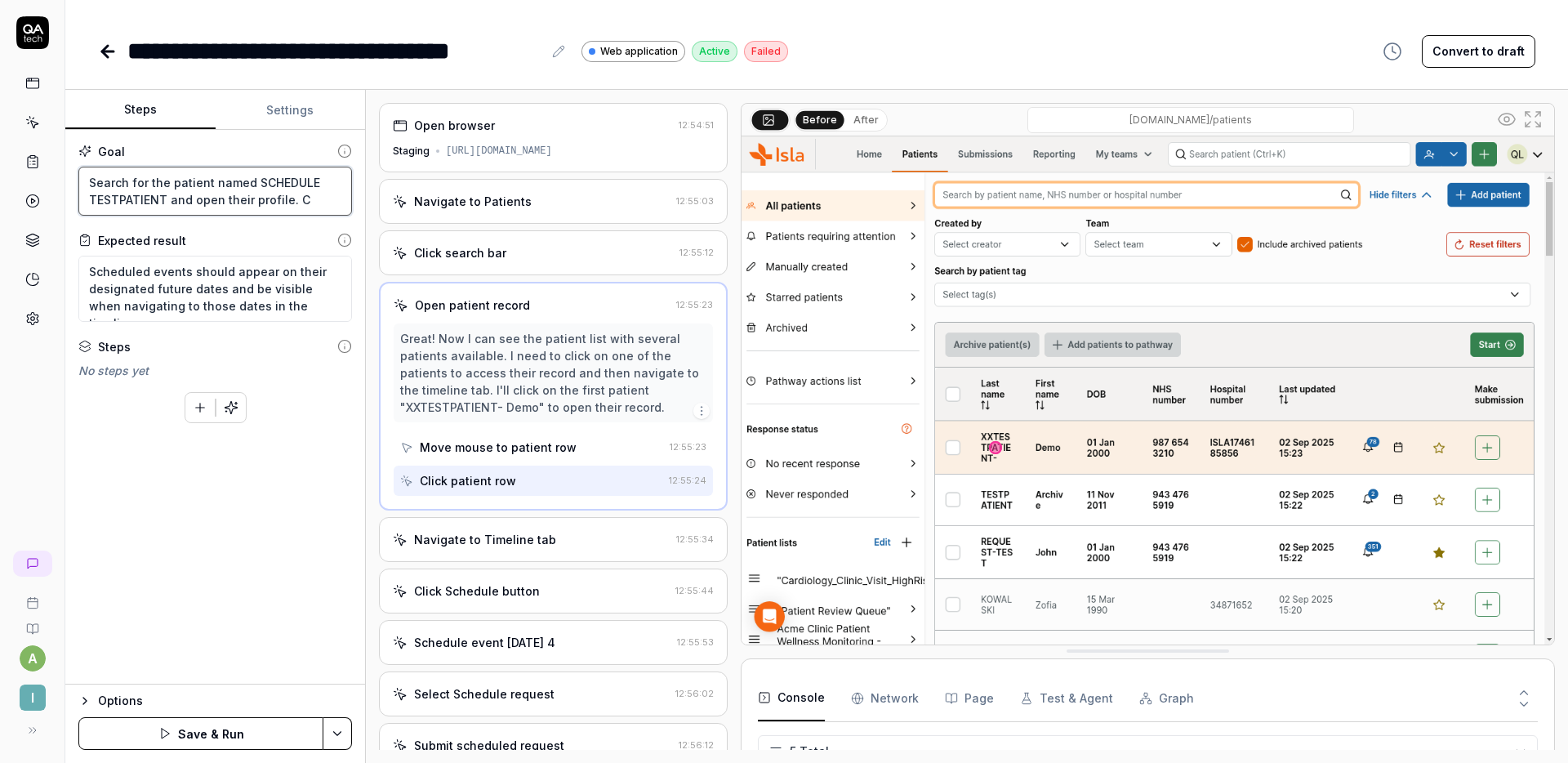
type textarea "*"
type textarea "Search for the patient named SCHEDULE TESTPATIENT and open their profile. Cl"
type textarea "*"
type textarea "Search for the patient named SCHEDULE TESTPATIENT and open their profile. Cli"
type textarea "*"
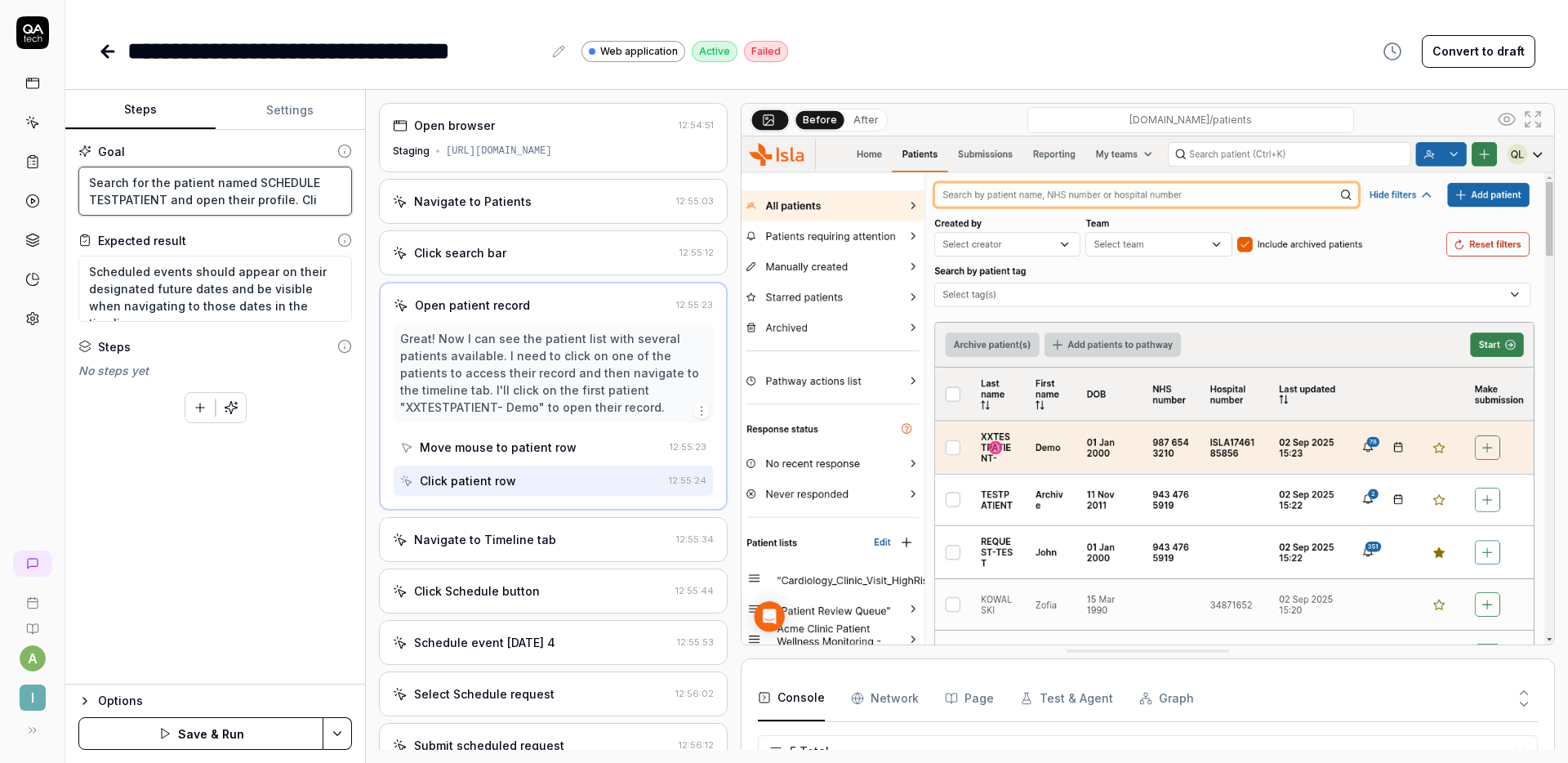
type textarea "Search for the patient named SCHEDULE TESTPATIENT and open their profile. Clic"
type textarea "*"
type textarea "Search for the patient named SCHEDULE TESTPATIENT and open their profile. Click"
type textarea "*"
type textarea "Search for the patient named SCHEDULE TESTPATIENT and open their profile. Click"
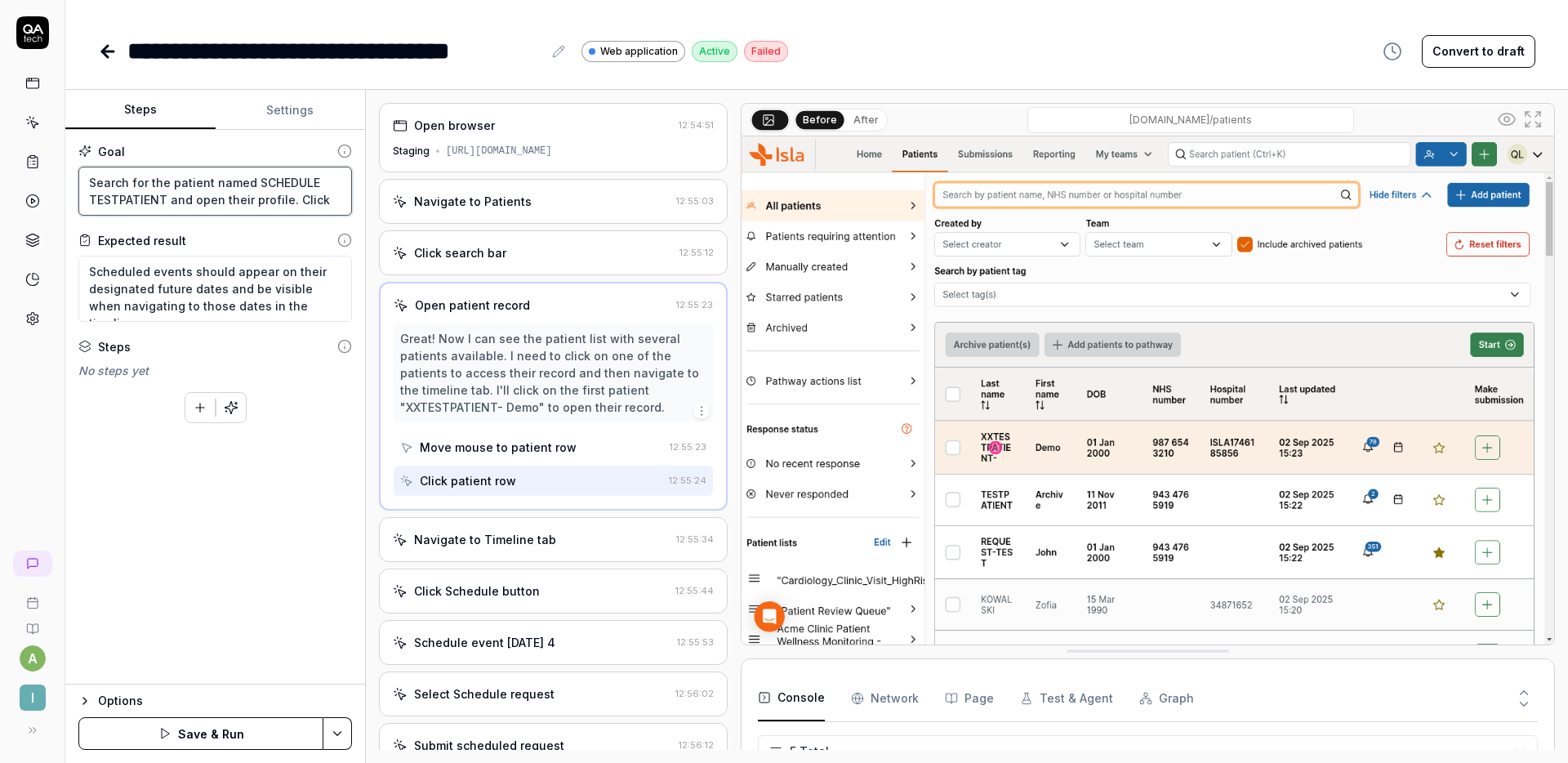
type textarea "*"
type textarea "Search for the patient named SCHEDULE TESTPATIENT and open their profile. Click…"
type textarea "*"
type textarea "Search for the patient named SCHEDULE TESTPATIENT and open their profile. Click…"
type textarea "*"
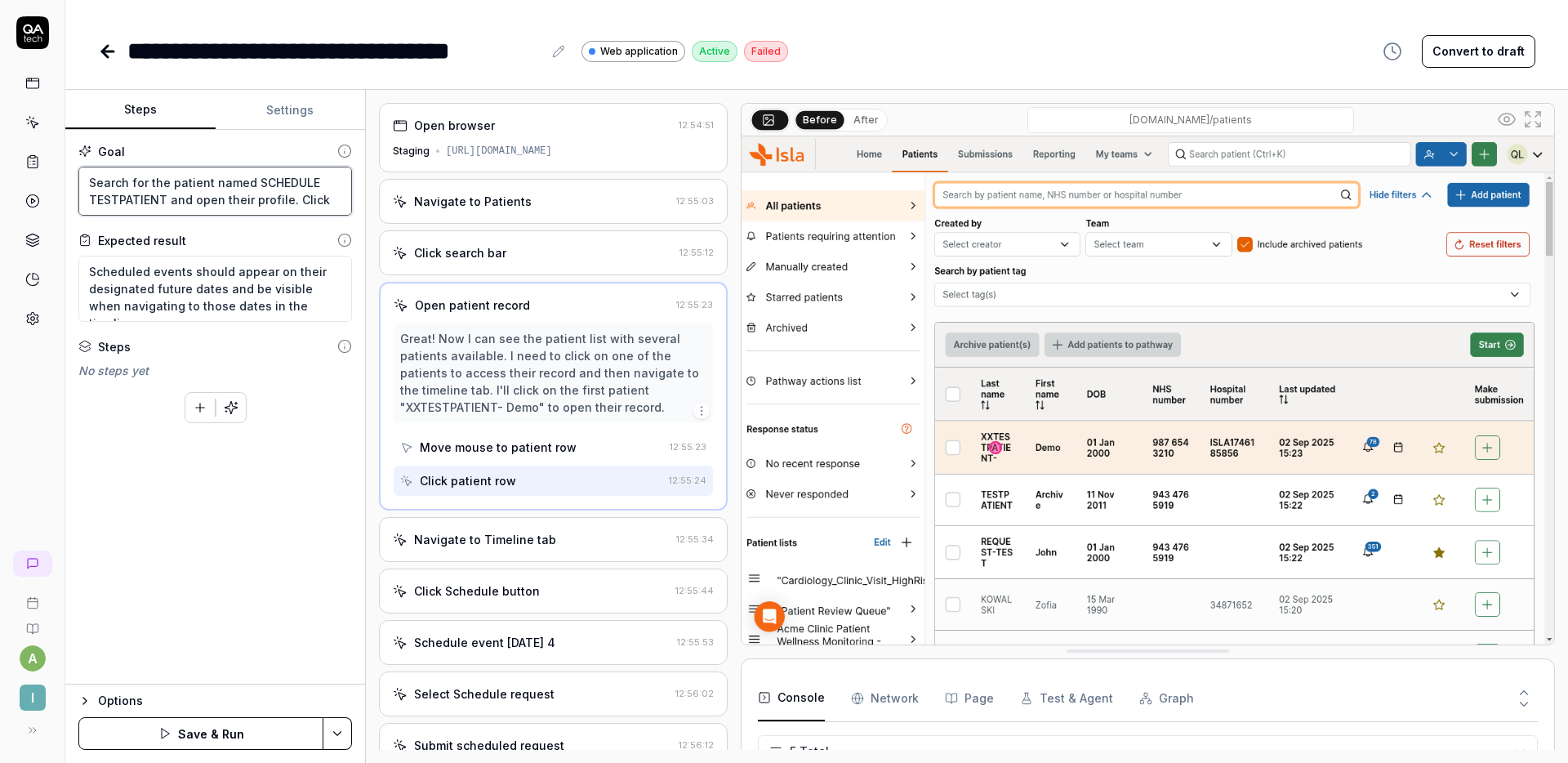
type textarea "Search for the patient named SCHEDULE TESTPATIENT and open their profile. Click…"
type textarea "*"
type textarea "Search for the patient named SCHEDULE TESTPATIENT and open their profile. Click…"
type textarea "*"
type textarea "Search for the patient named SCHEDULE TESTPATIENT and open their profile. Click…"
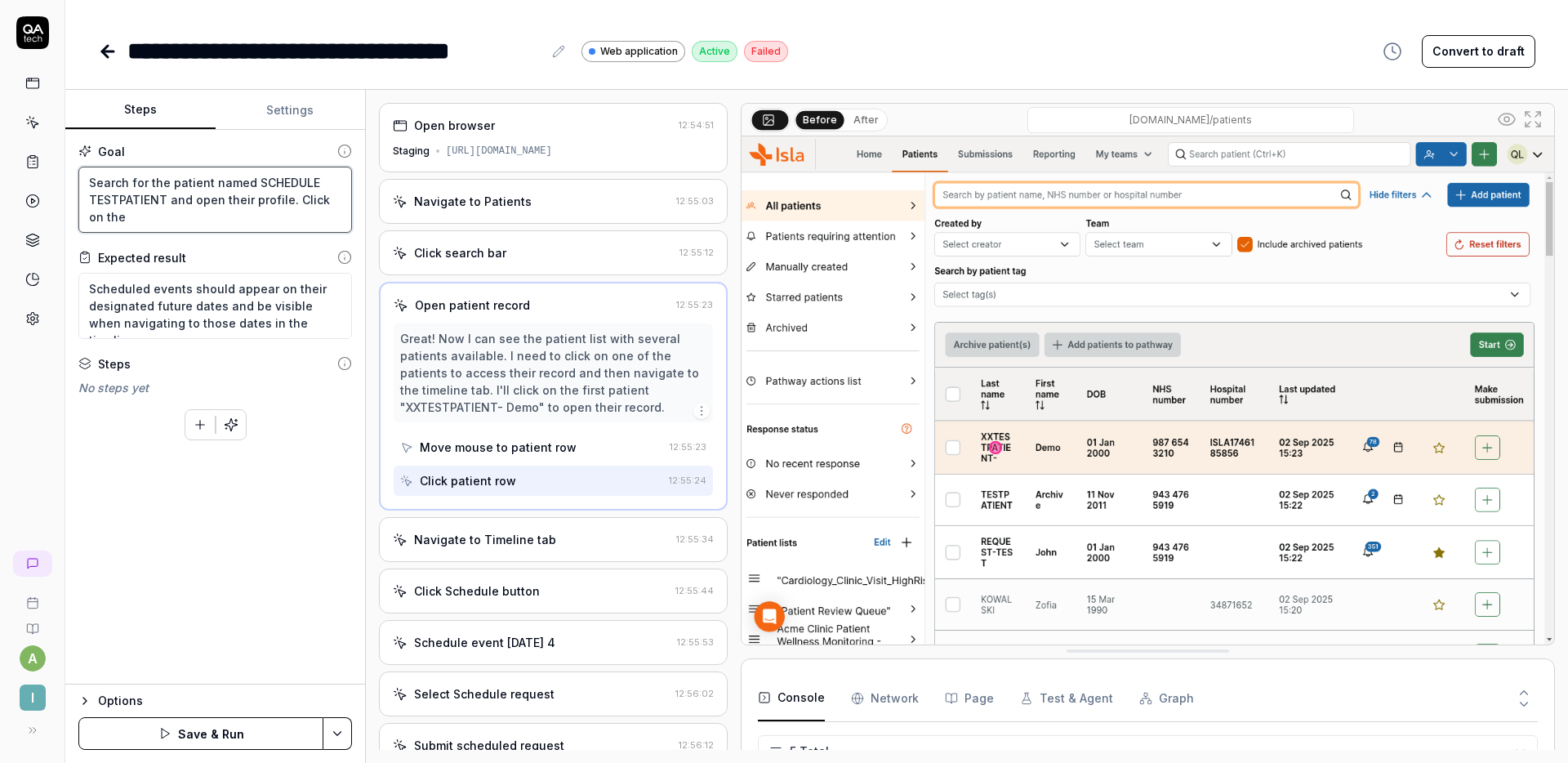
type textarea "*"
type textarea "Search for the patient named SCHEDULE TESTPATIENT and open their profile. Click…"
type textarea "*"
type textarea "Search for the patient named SCHEDULE TESTPATIENT and open their profile. Click…"
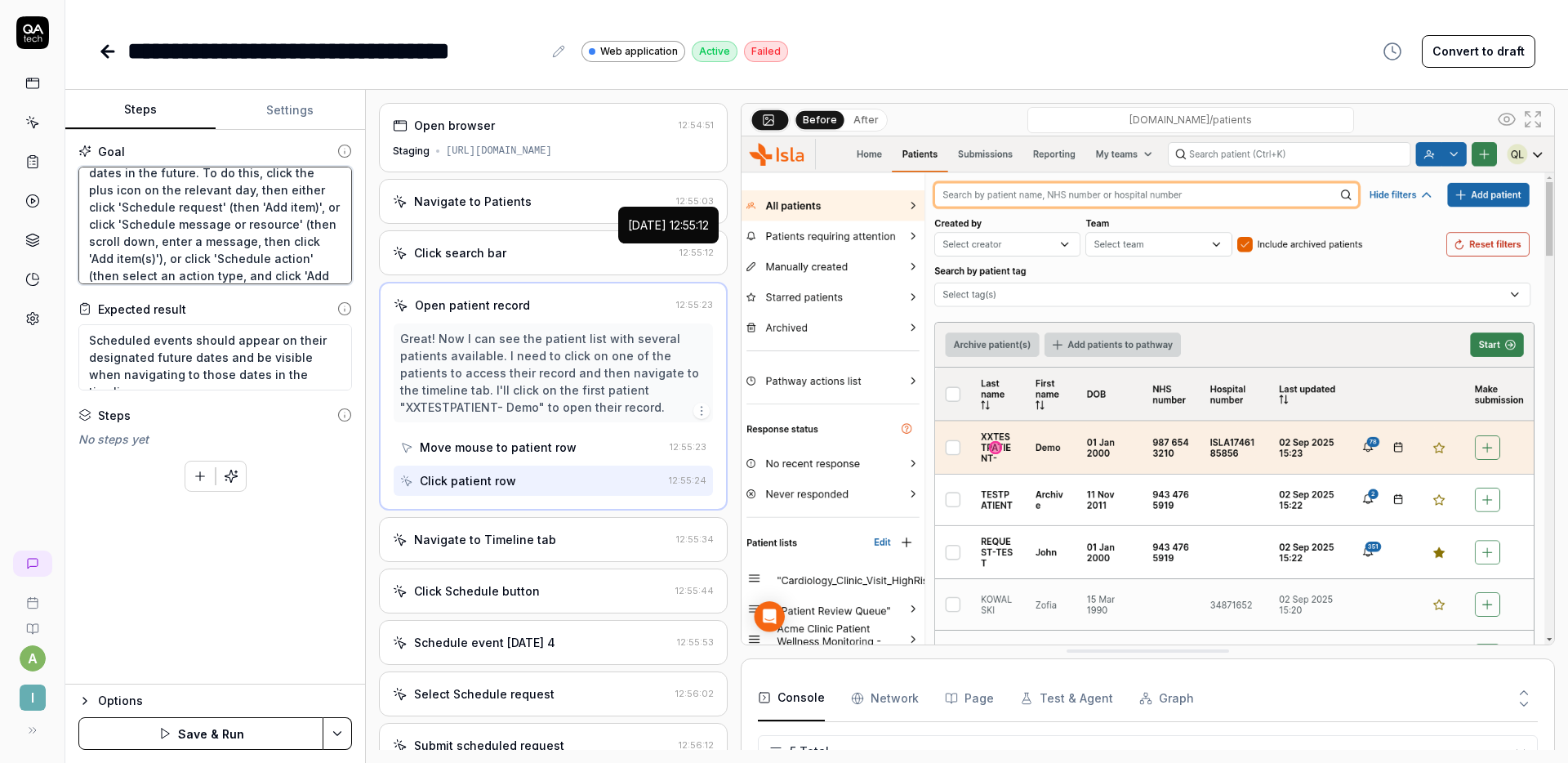
scroll to position [79, 0]
click at [223, 727] on button "Save & Run" at bounding box center [201, 732] width 245 height 32
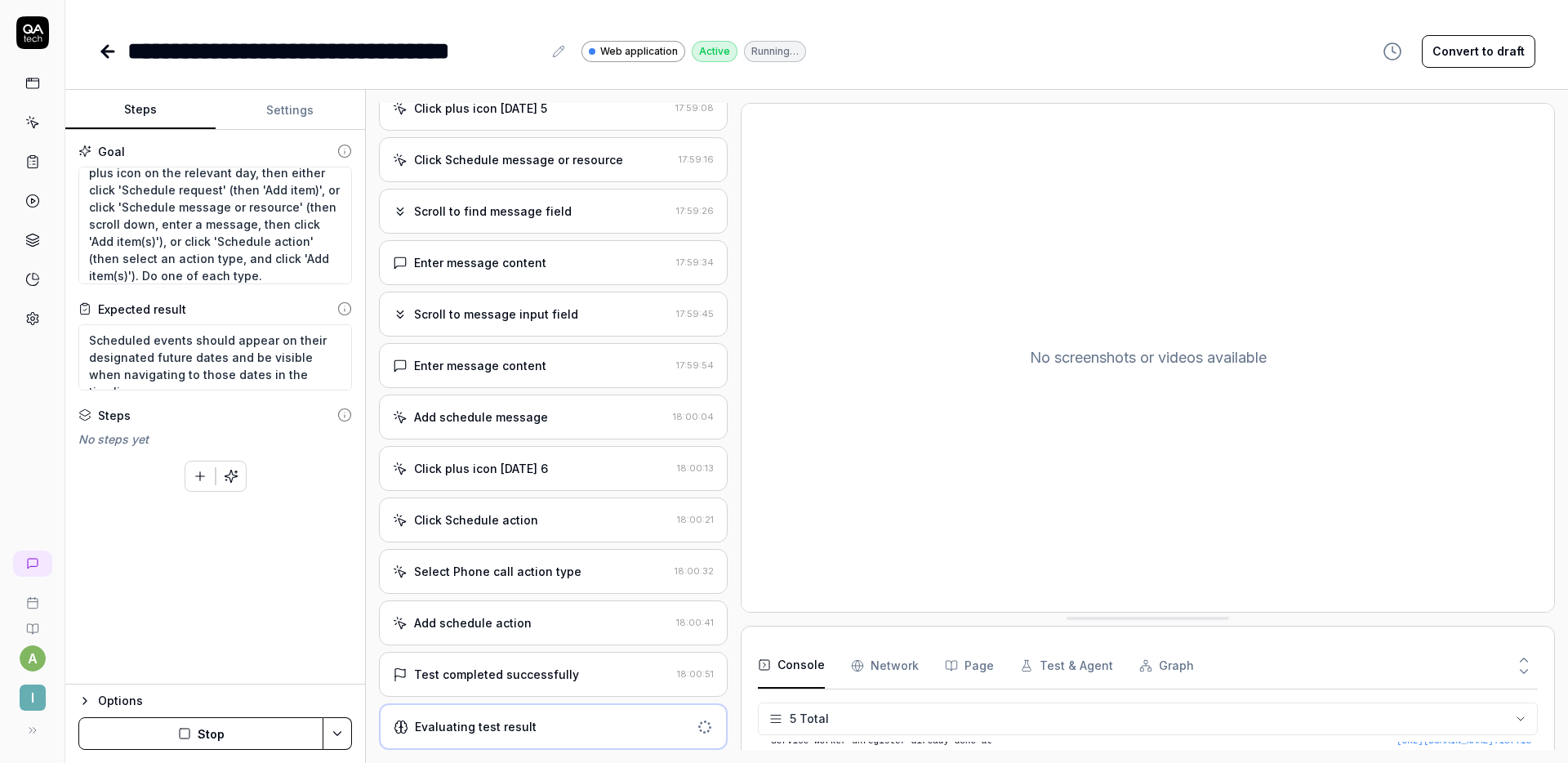
scroll to position [787, 0]
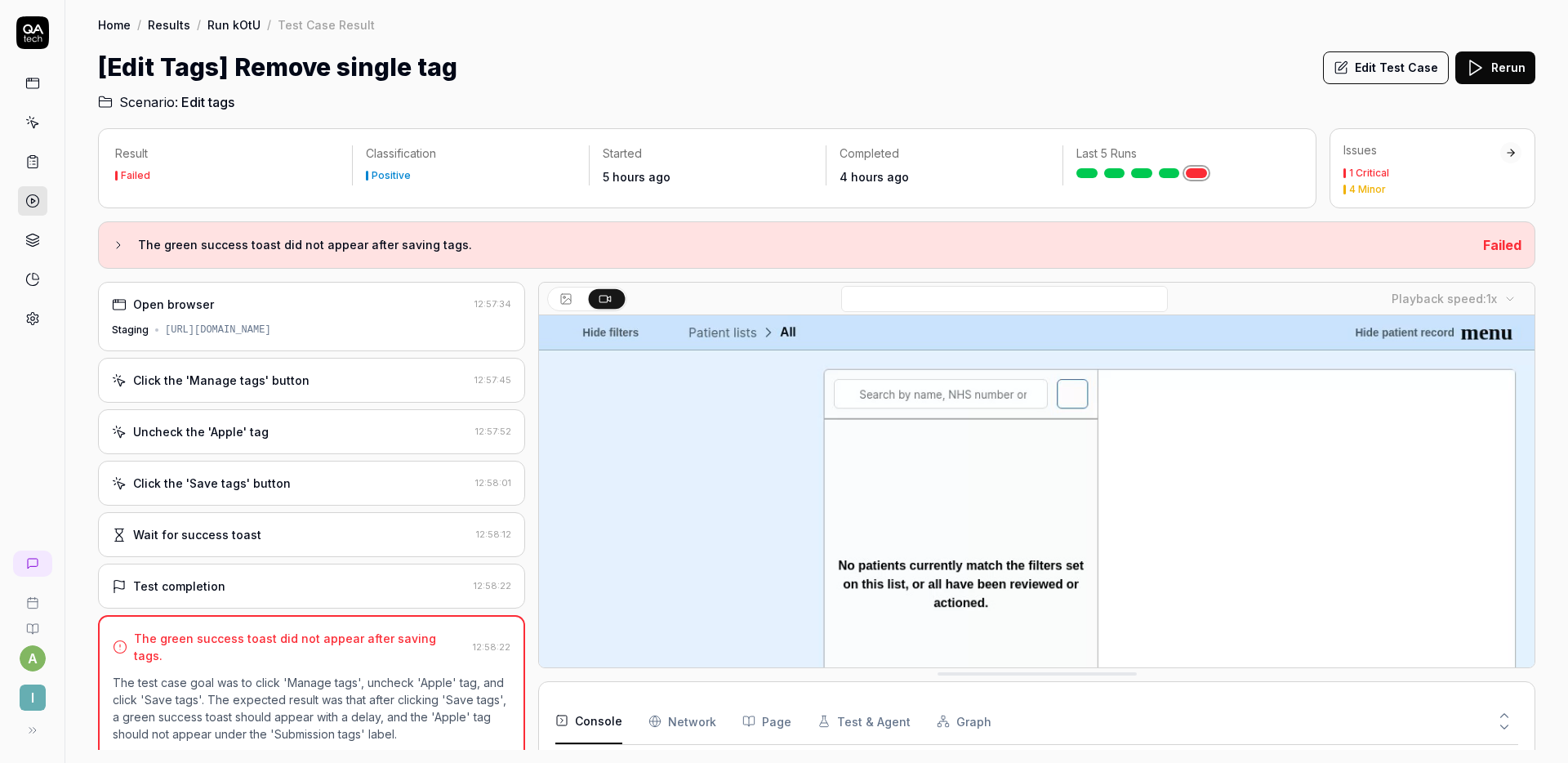
click at [293, 380] on div "Click the 'Manage tags' button" at bounding box center [221, 379] width 176 height 17
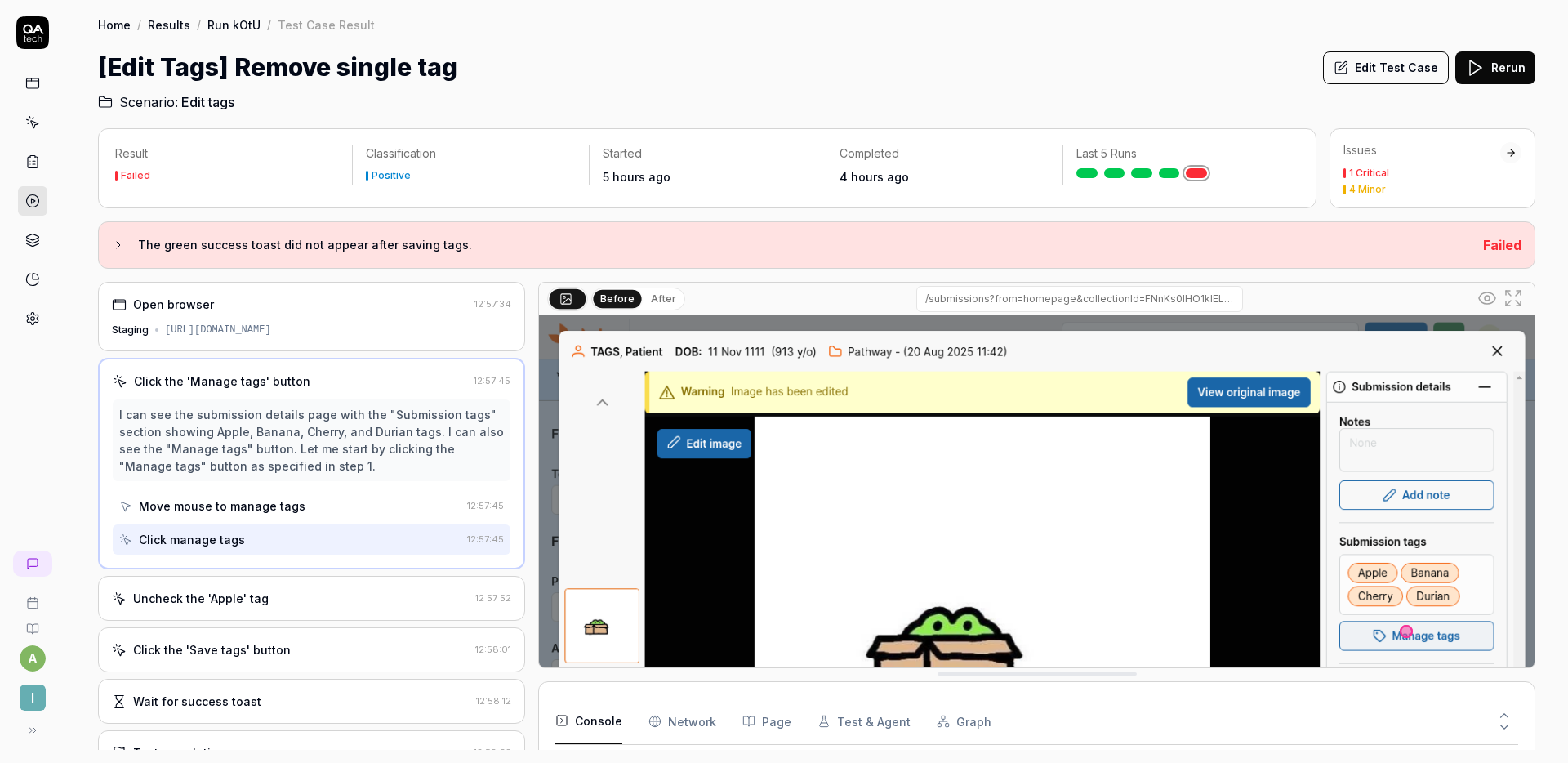
scroll to position [77, 0]
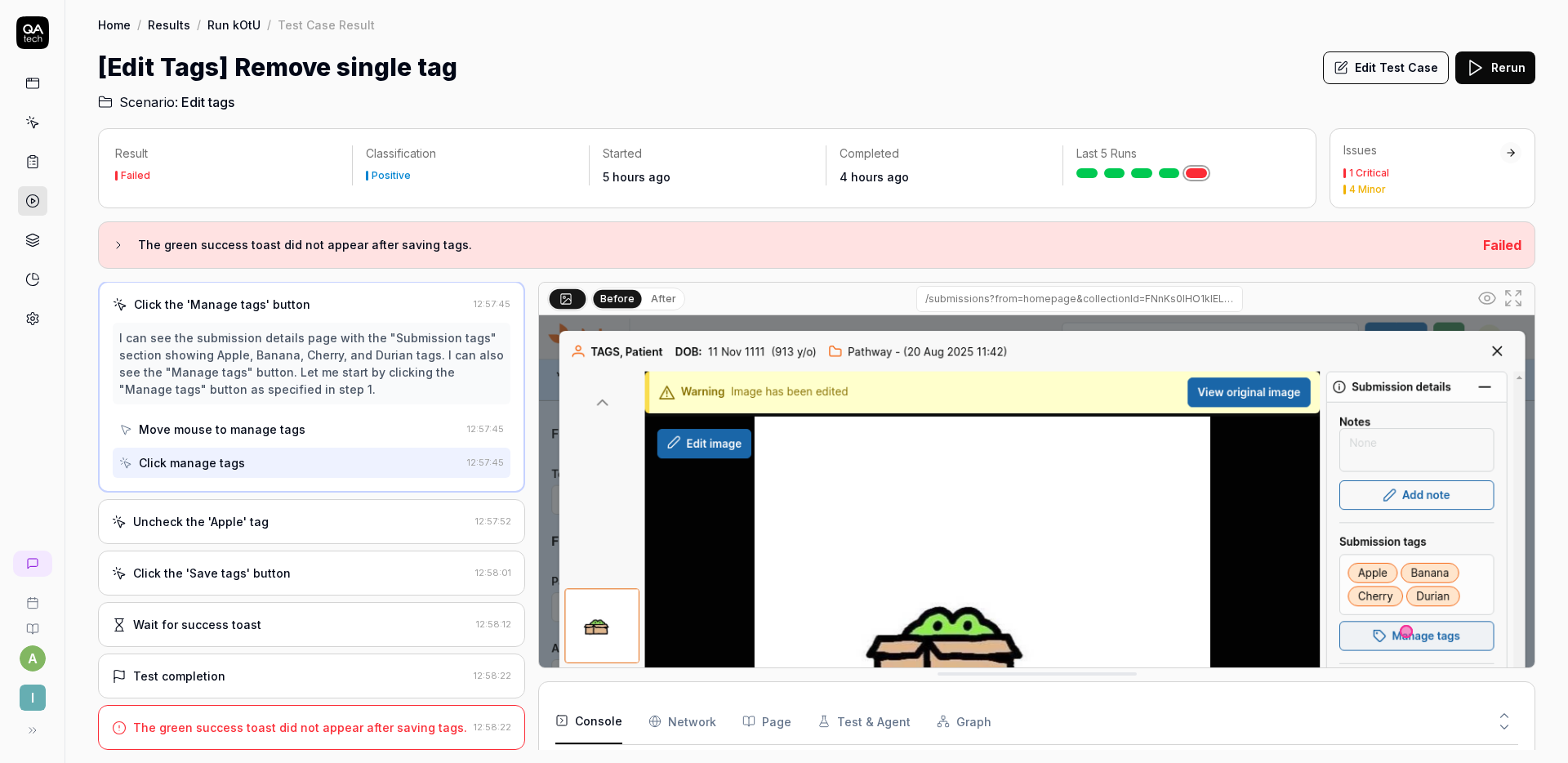
click at [246, 513] on div "Uncheck the 'Apple' tag" at bounding box center [201, 521] width 136 height 17
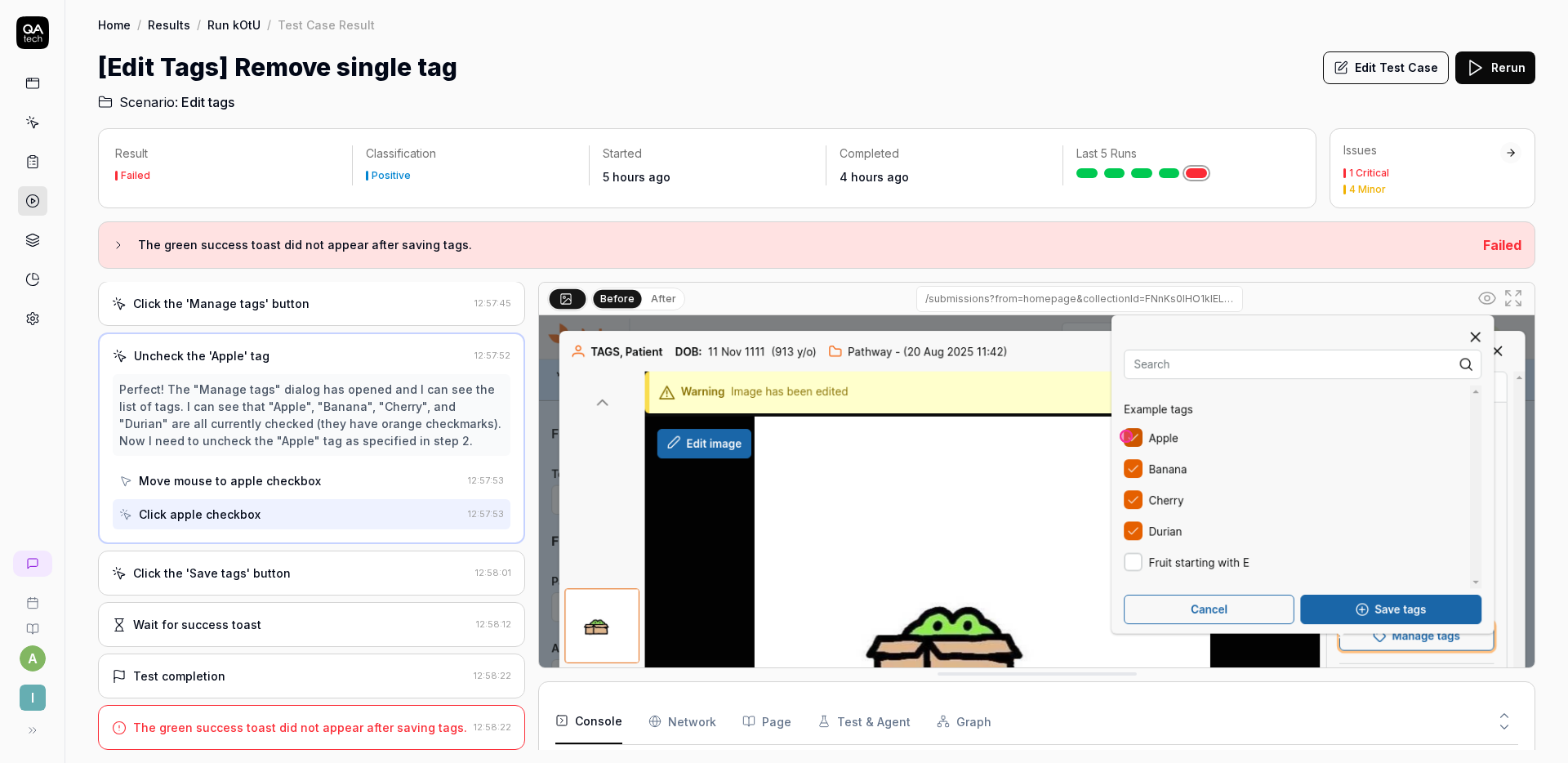
click at [306, 565] on div "Click the 'Save tags' button" at bounding box center [291, 572] width 357 height 17
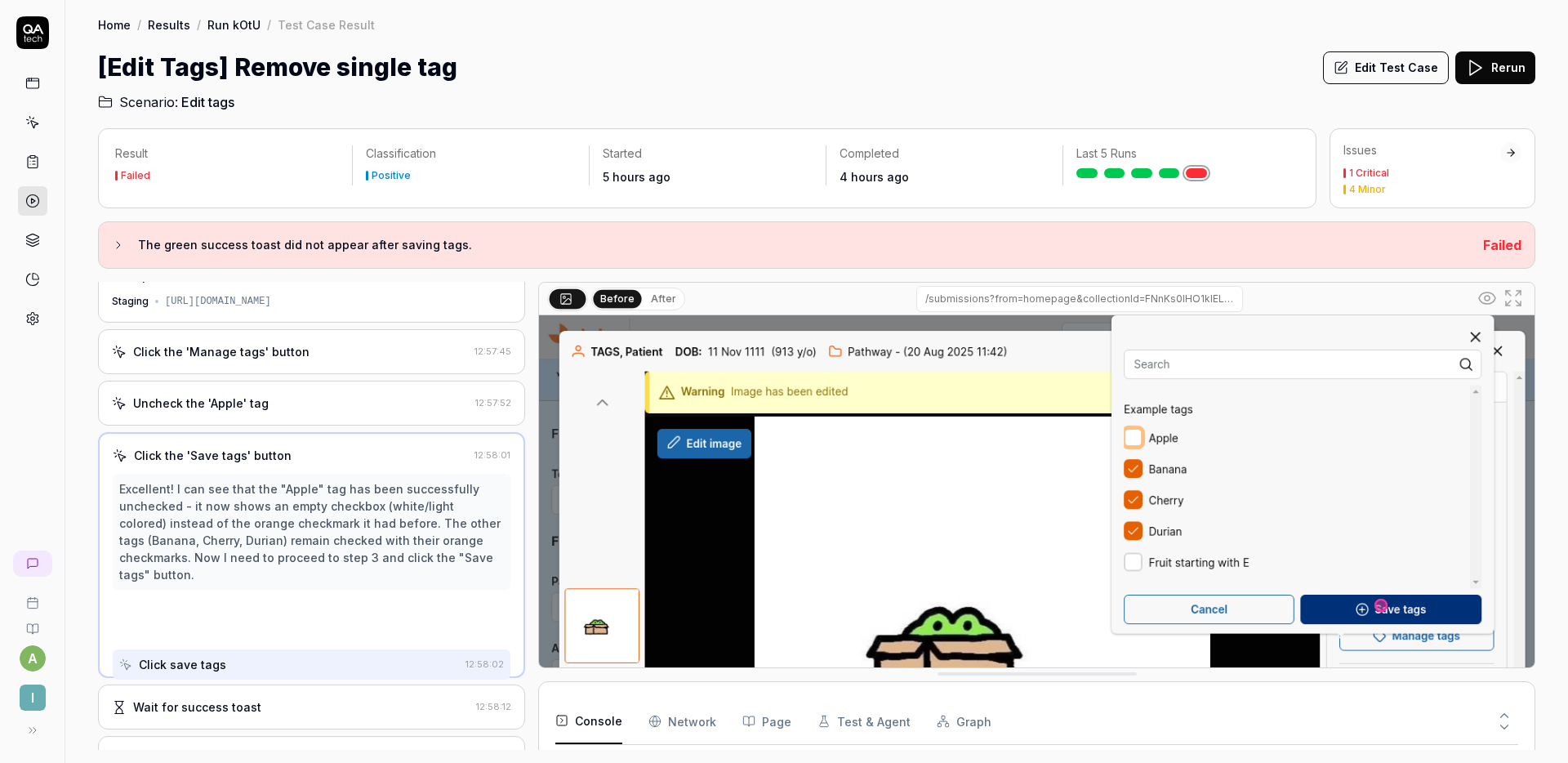
scroll to position [0, 0]
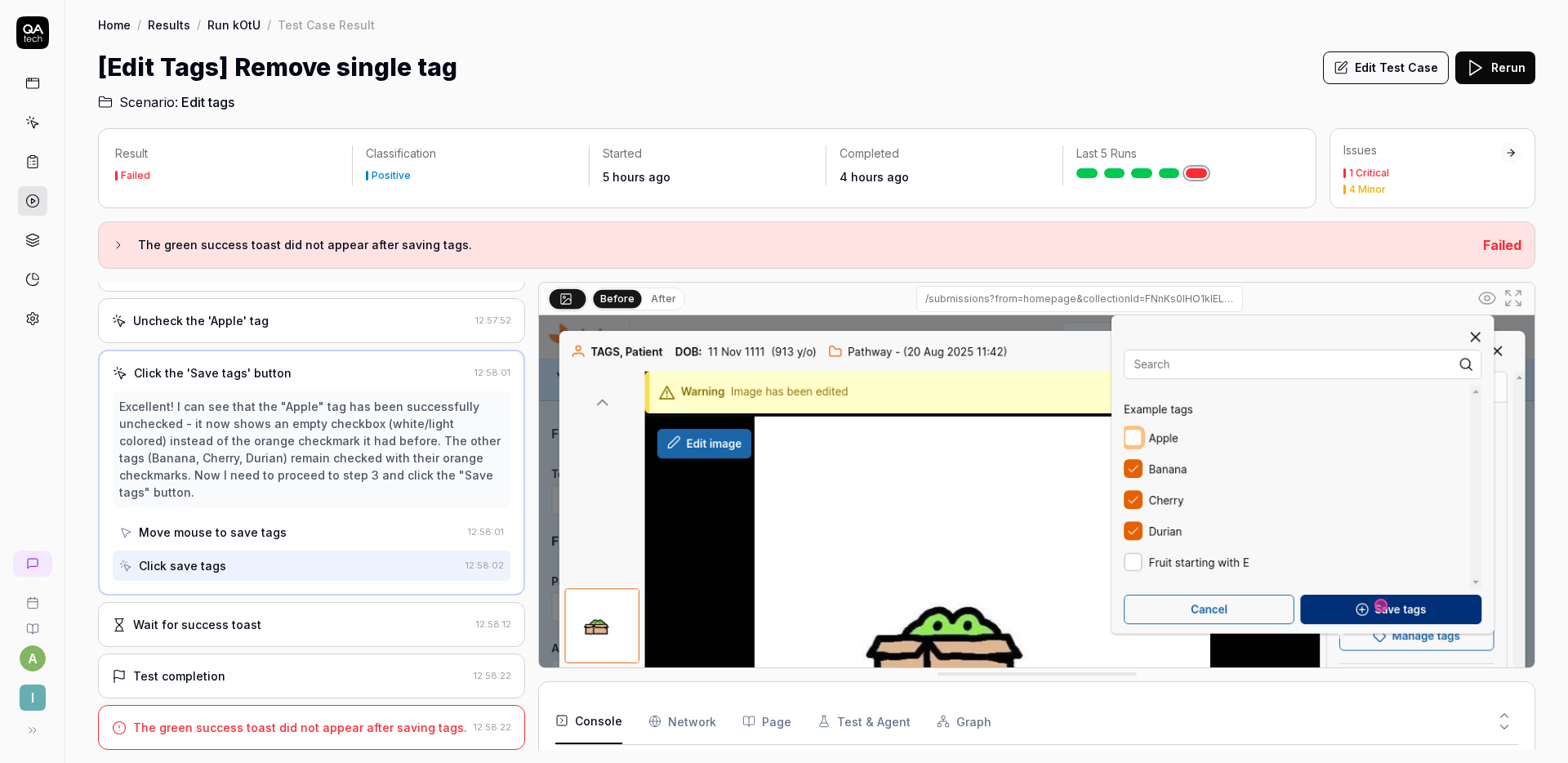
click at [295, 615] on div "Wait for success toast" at bounding box center [291, 623] width 358 height 17
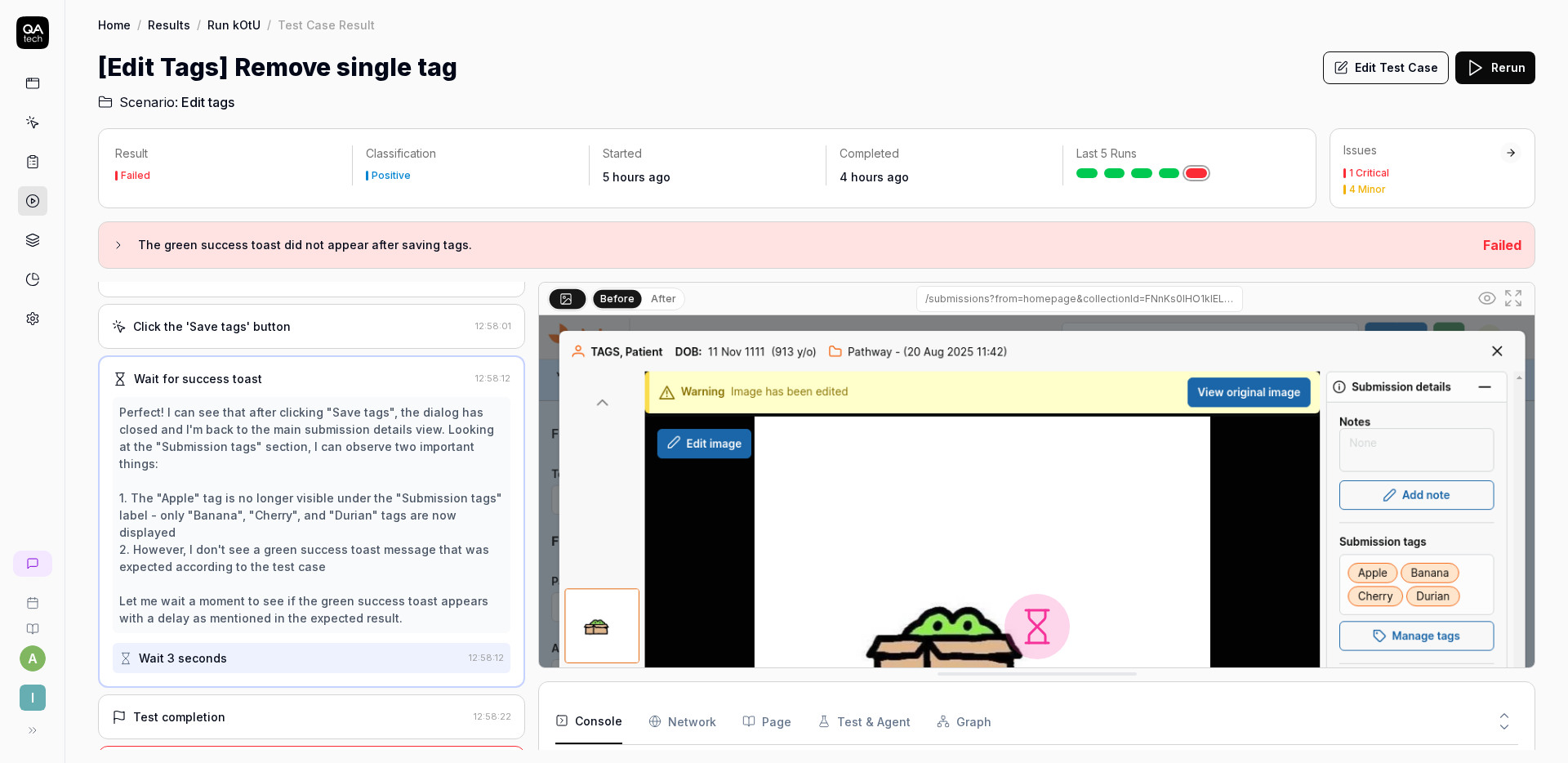
scroll to position [180, 0]
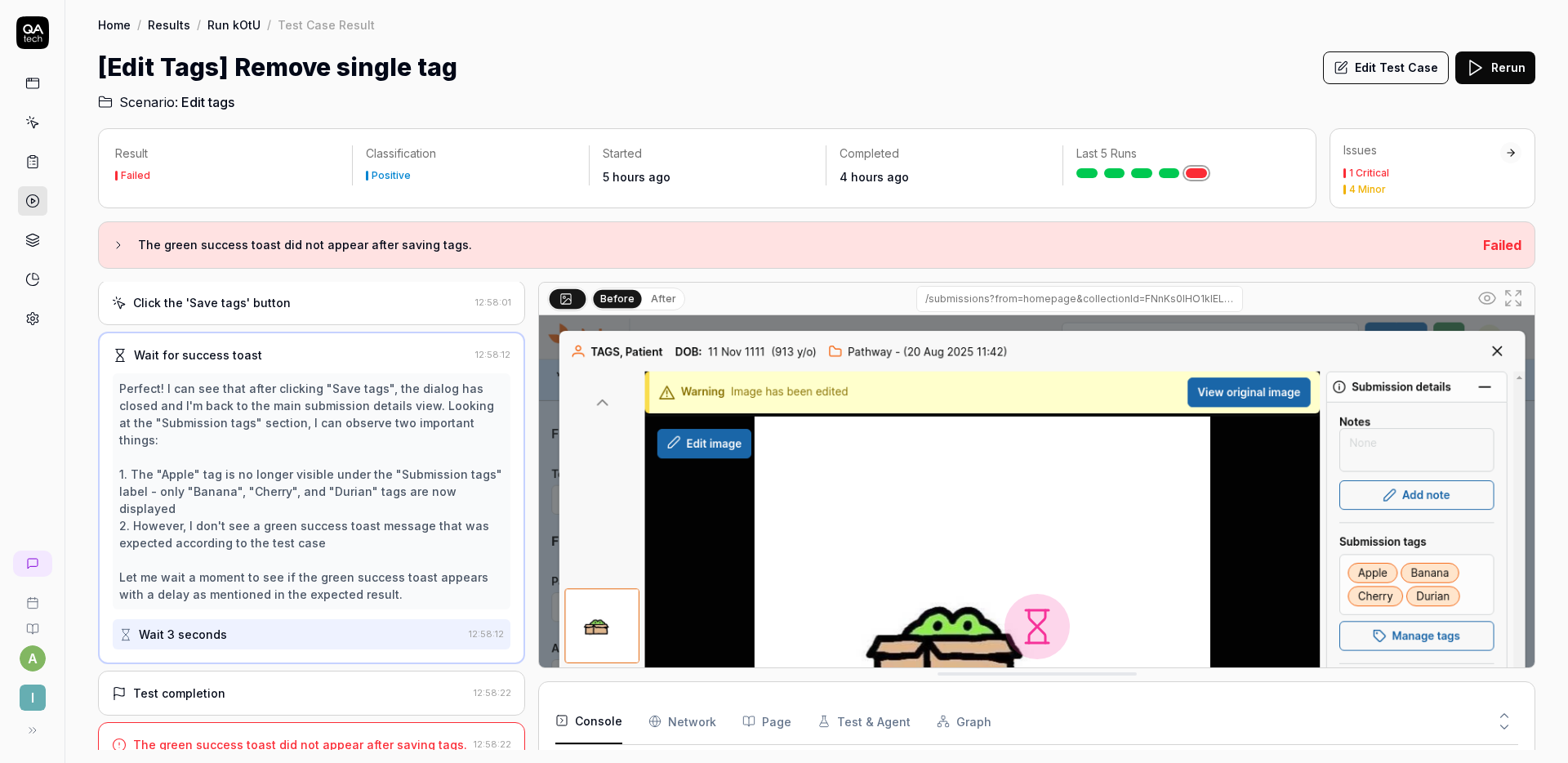
click at [319, 684] on div "Test completion" at bounding box center [290, 692] width 356 height 17
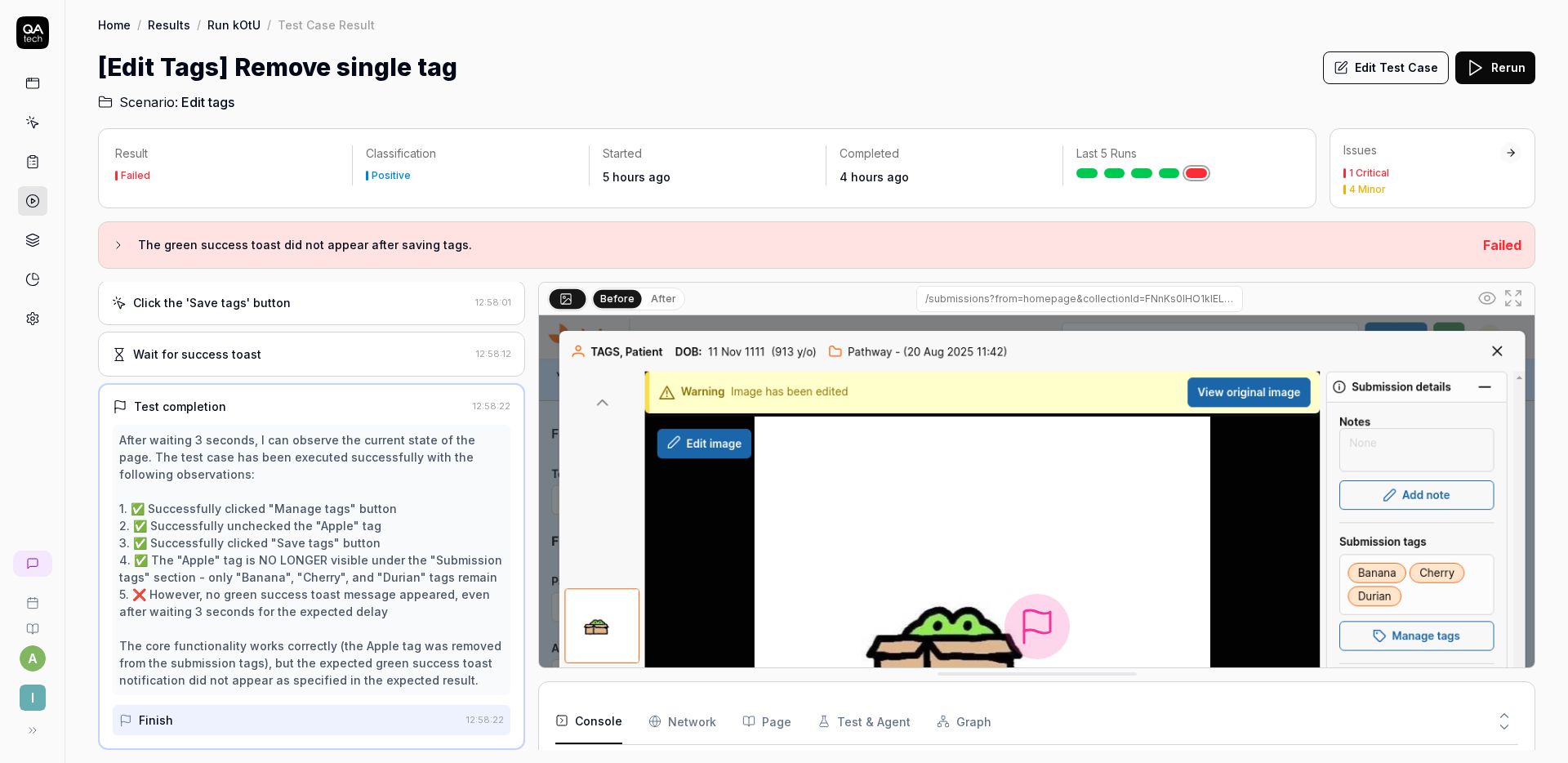
scroll to position [232, 0]
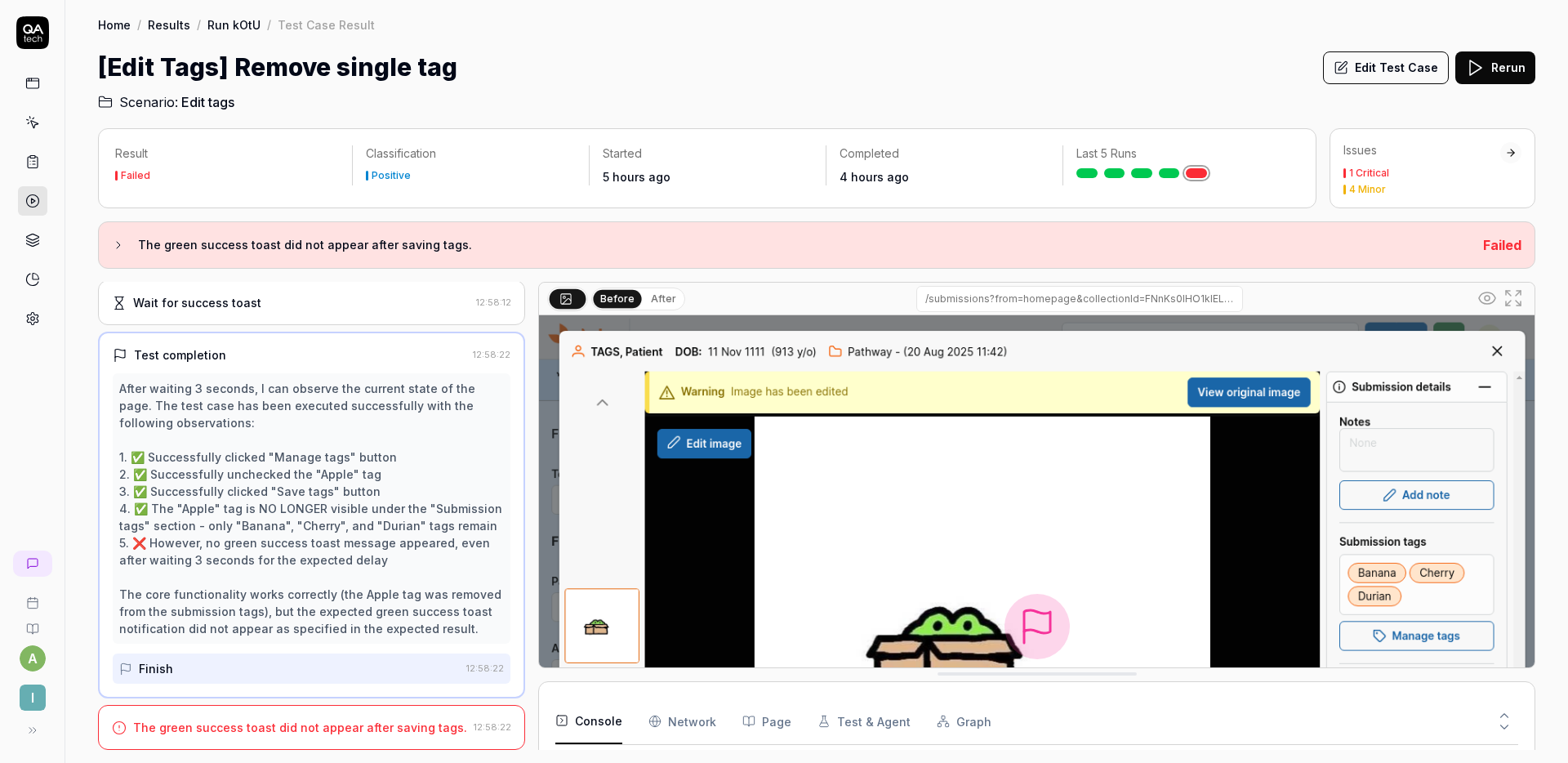
click at [1394, 69] on button "Edit Test Case" at bounding box center [1387, 67] width 126 height 32
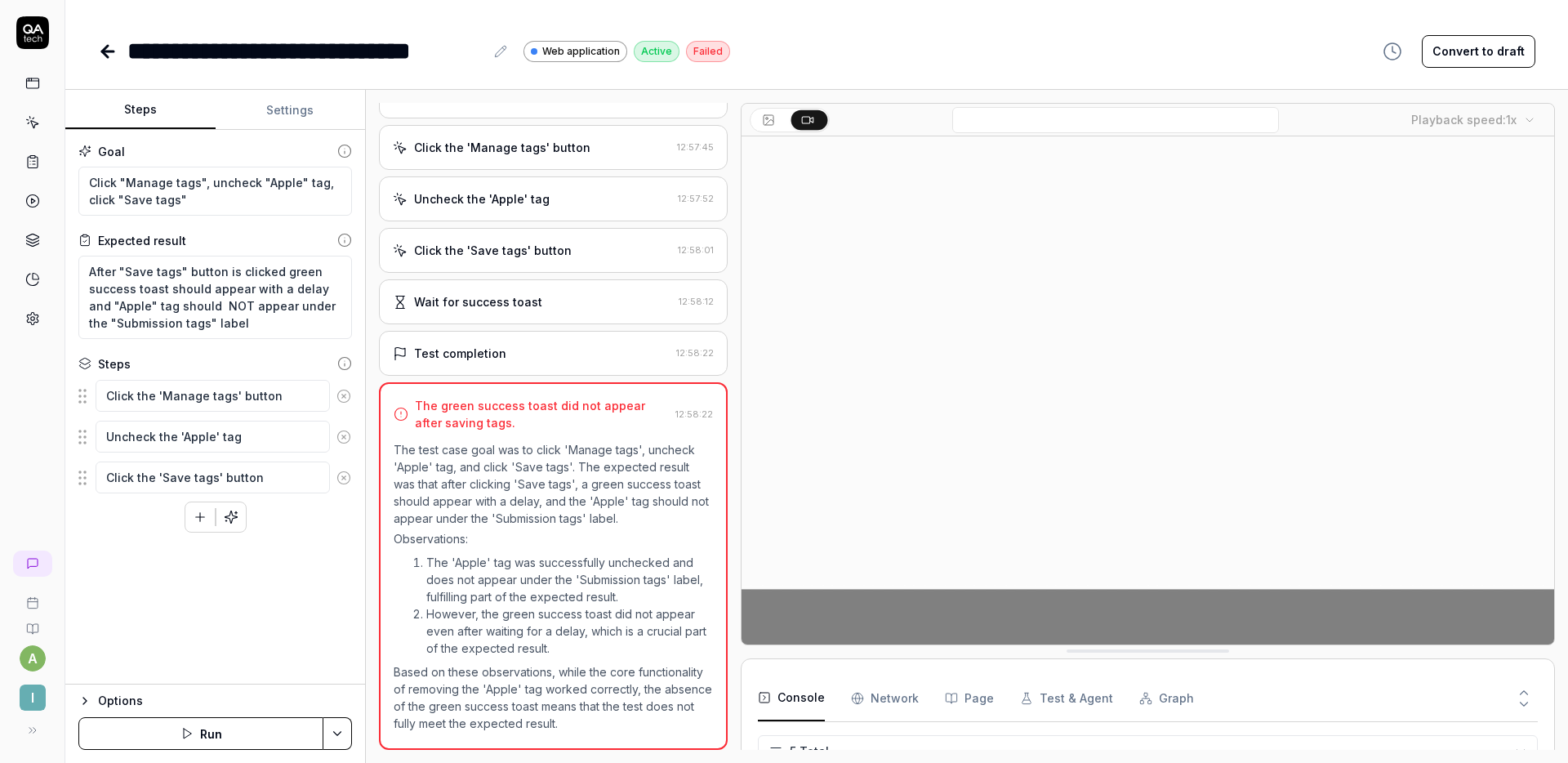
scroll to position [54, 0]
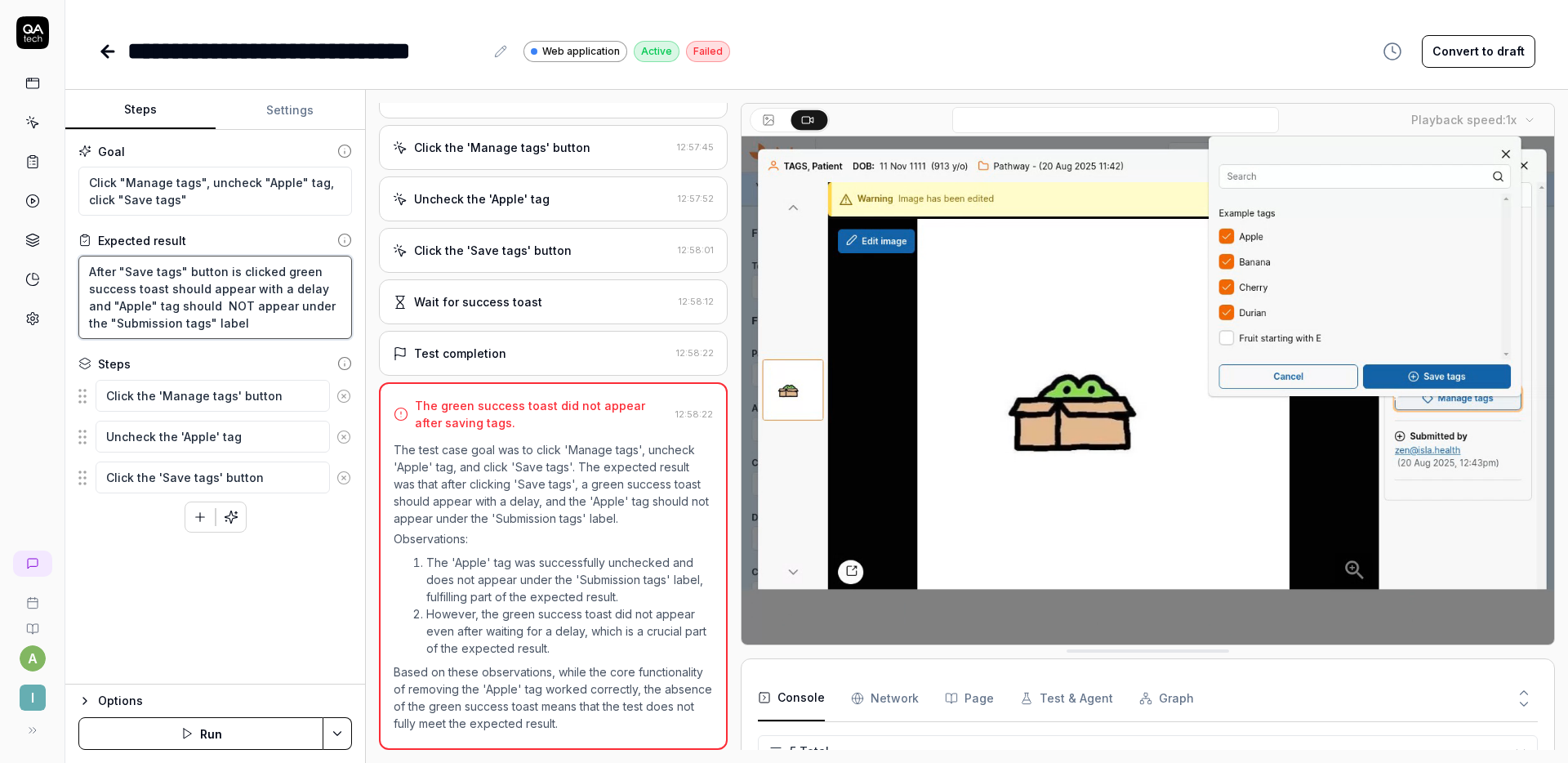
click at [208, 289] on textarea "After "Save tags" button is clicked green success toast should appear with a de…" at bounding box center [216, 297] width 274 height 84
type textarea "*"
type textarea "After "Save tags" button is clicked green success toast should bappear with a d…"
type textarea "*"
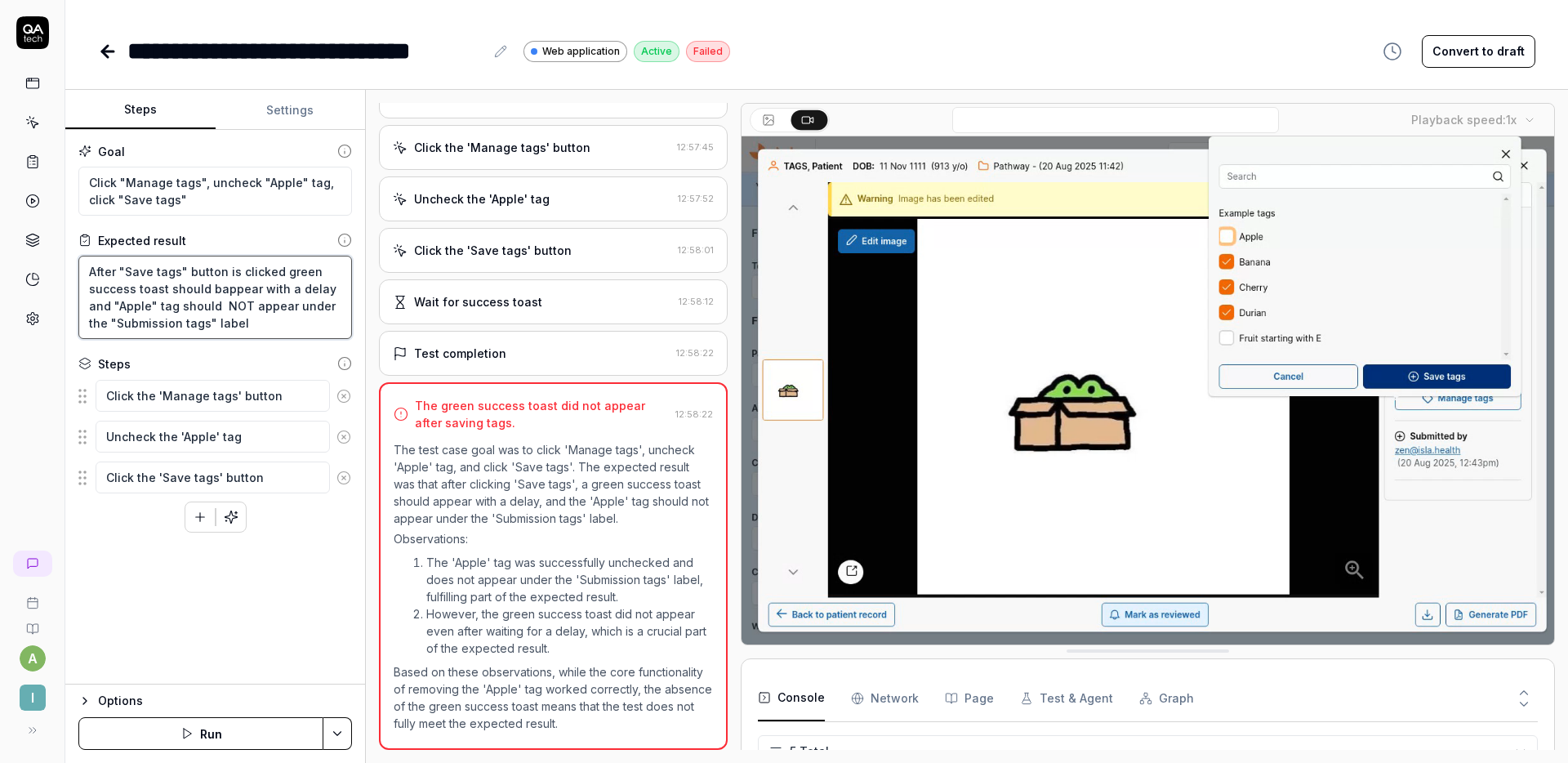
type textarea "After "Save tags" button is clicked green success toast should brappear with a …"
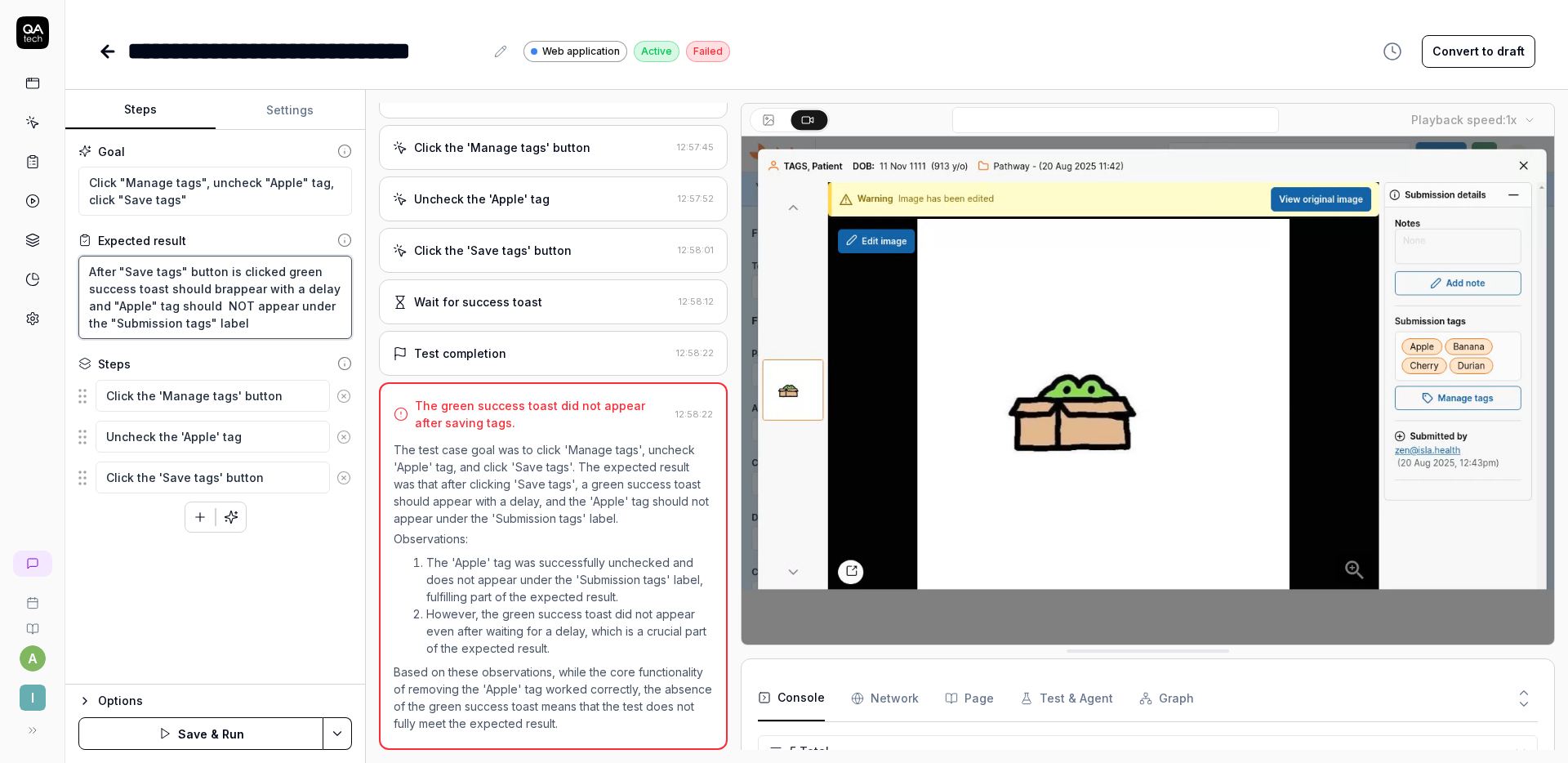
type textarea "*"
type textarea "After "Save tags" button is clicked green success toast should briappear with a…"
type textarea "*"
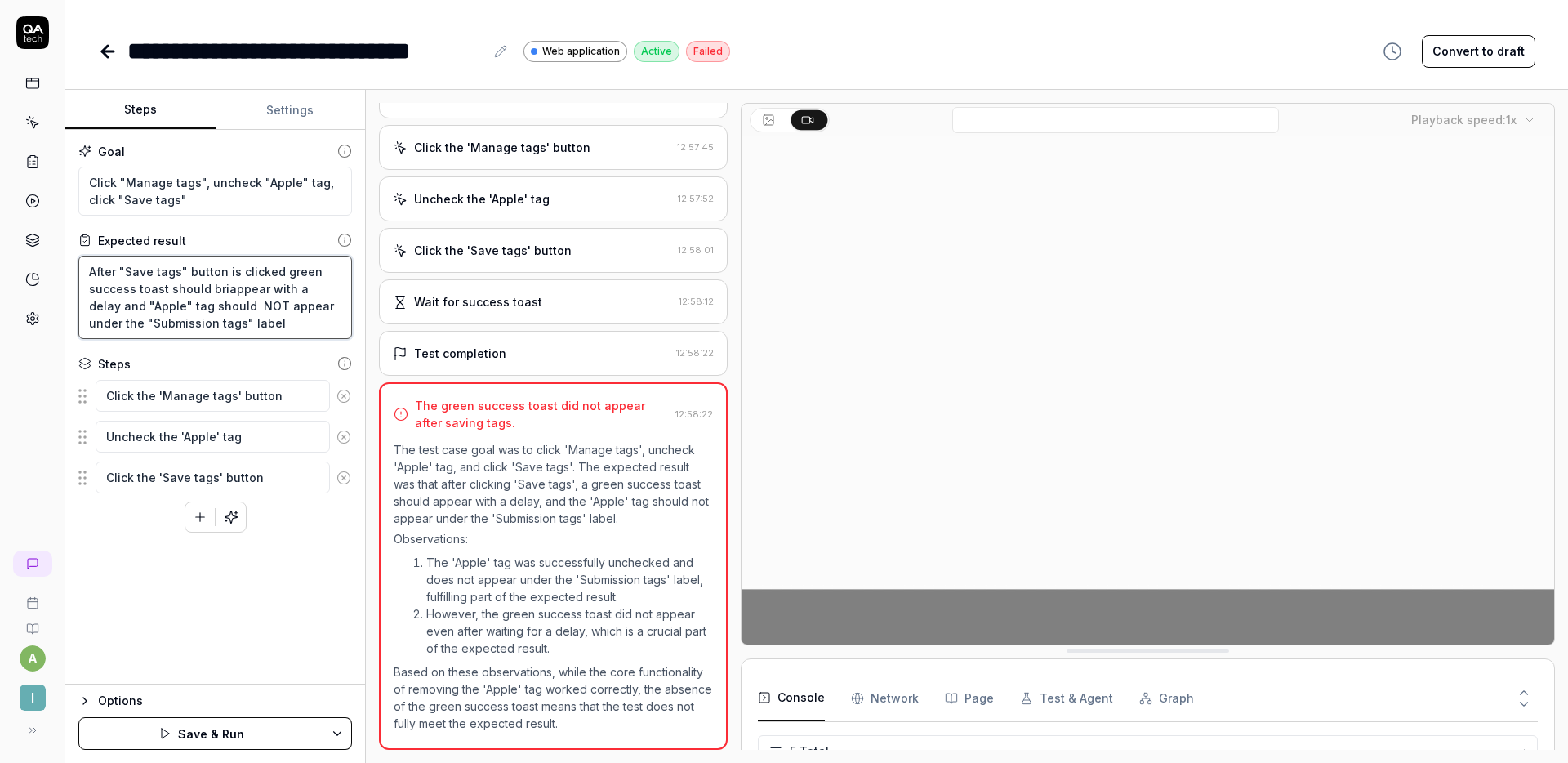
type textarea "After "Save tags" button is clicked green success toast should brieappear with …"
type textarea "*"
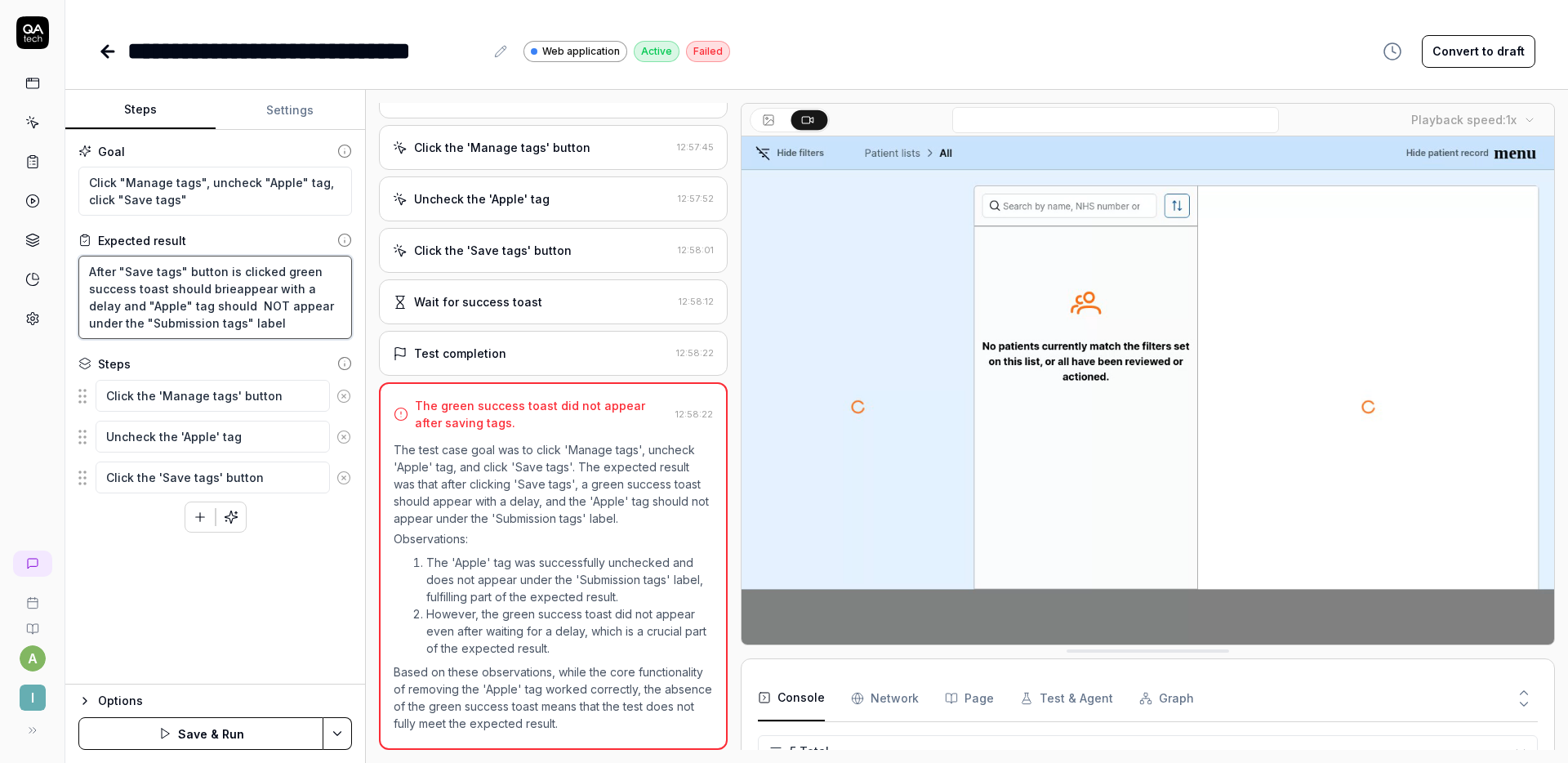
type textarea "After "Save tags" button is clicked green success toast should briefappear with…"
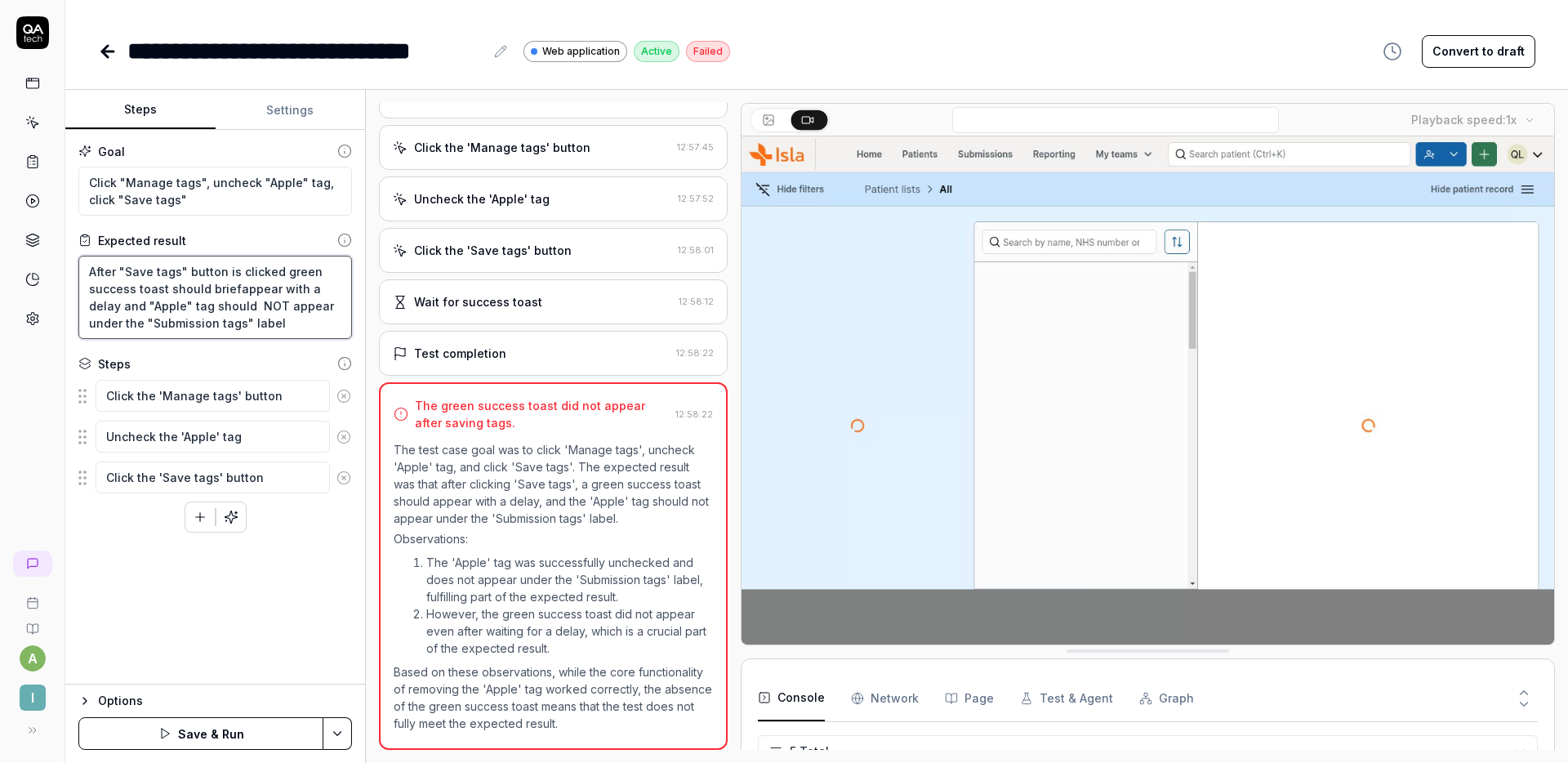
type textarea "*"
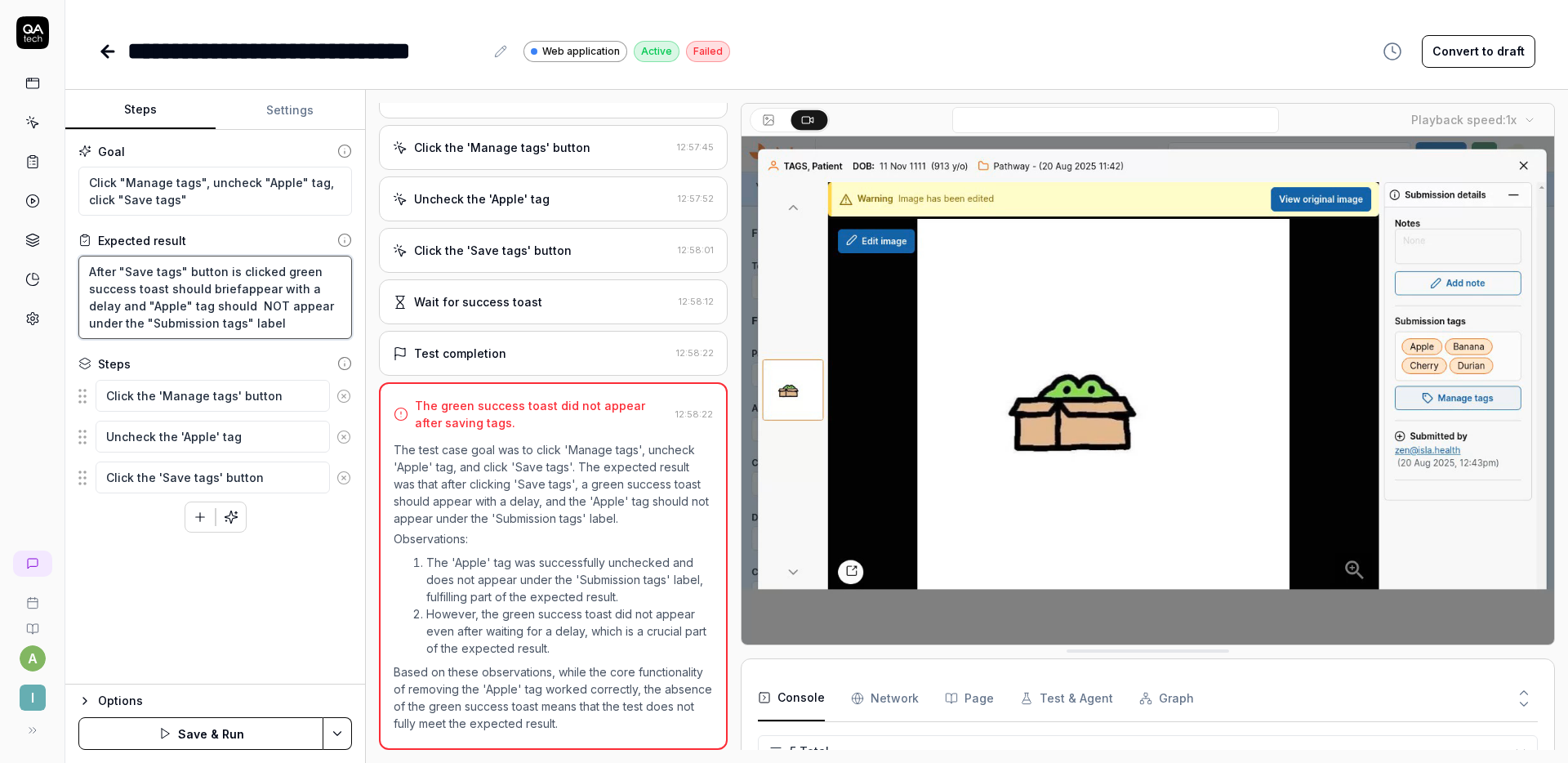
type textarea "After "Save tags" button is clicked green success toast should brieflappear wit…"
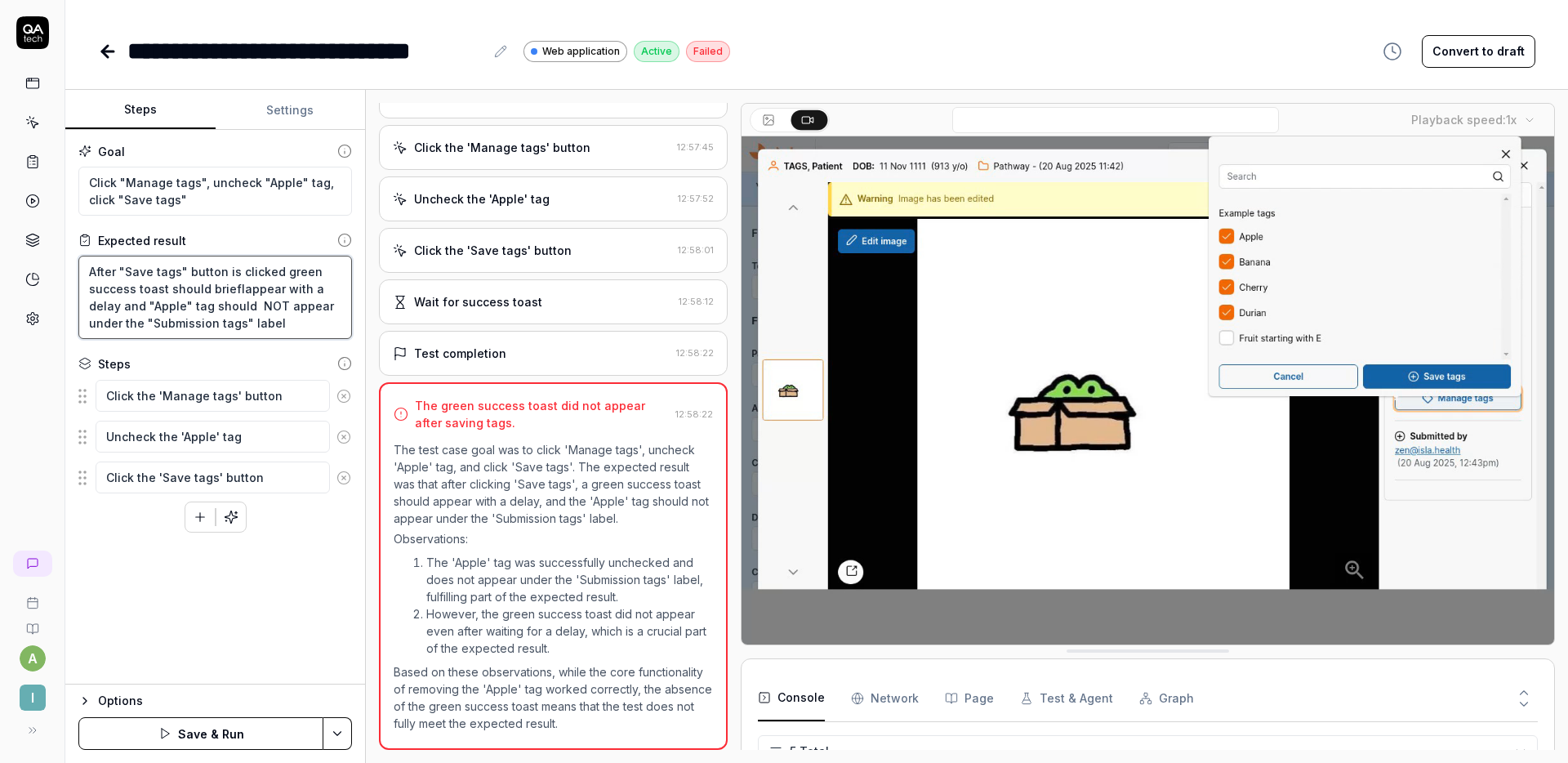
type textarea "*"
type textarea "After "Save tags" button is clicked green success toast should brieflyappear wi…"
type textarea "*"
type textarea "After "Save tags" button is clicked green success toast should briefly appear w…"
type textarea "*"
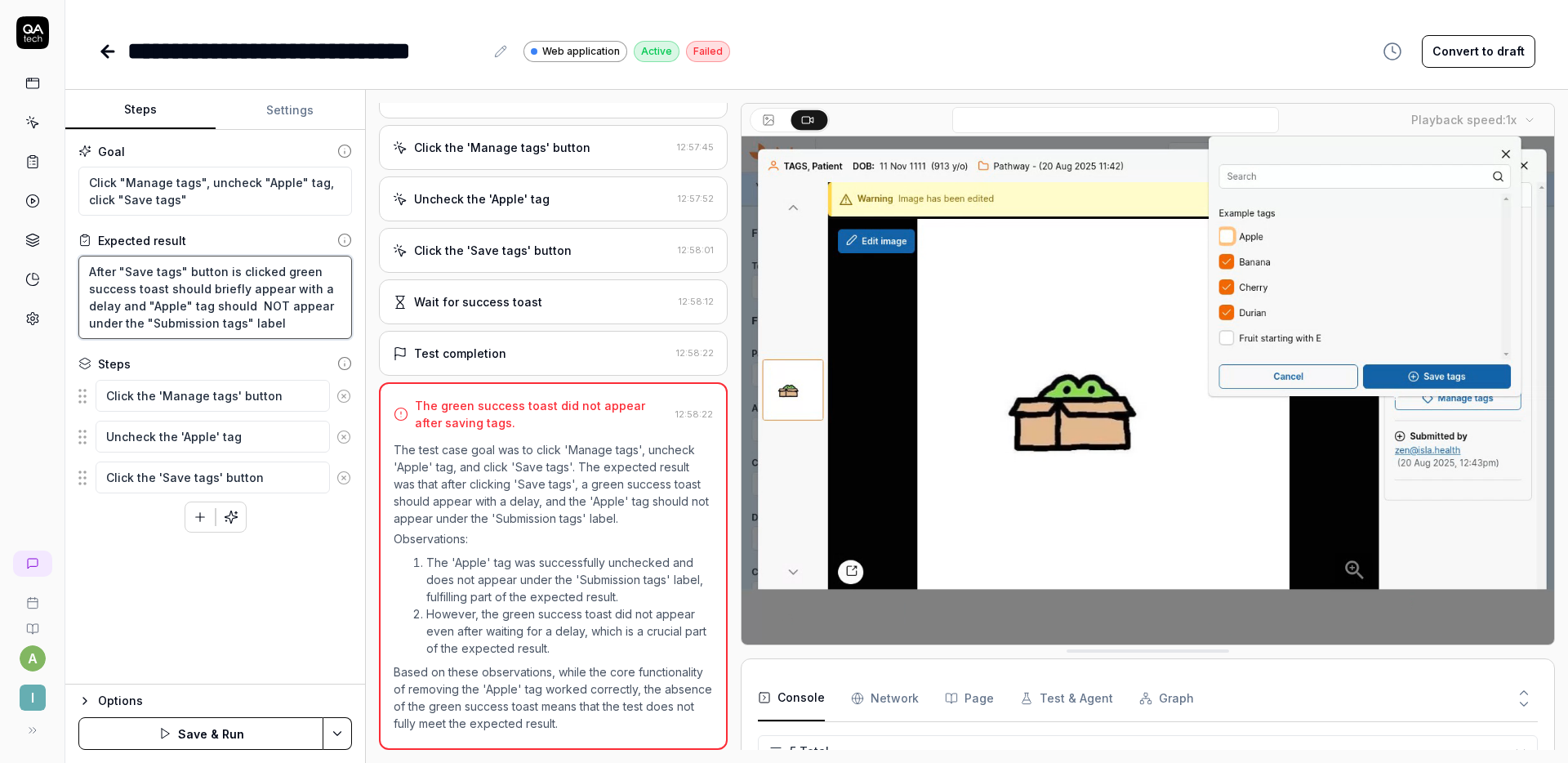
type textarea "After "Save tags" button is clickedm green success toast should briefly appear …"
type textarea "*"
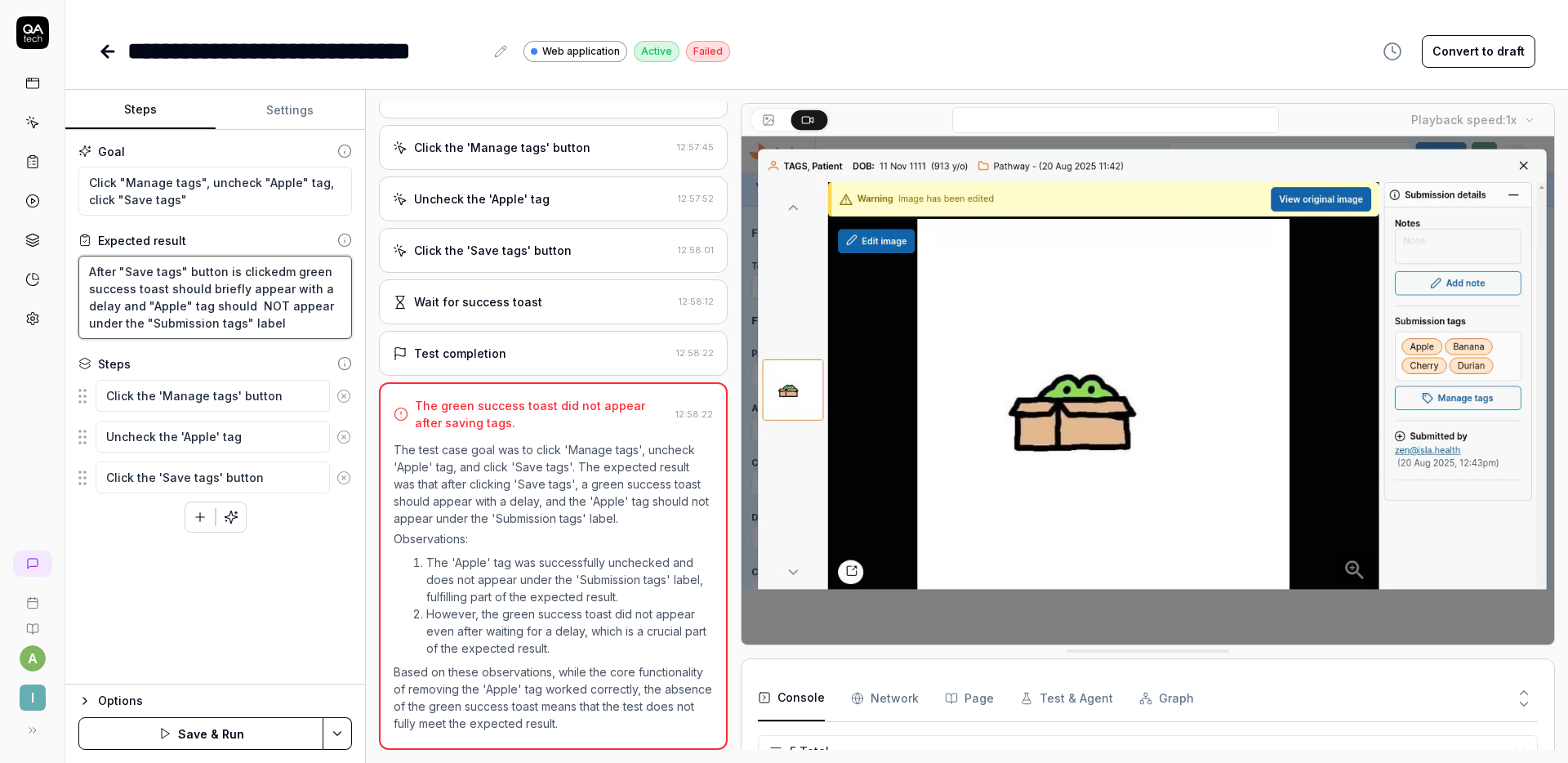
type textarea "After "Save tags" button is clickedm green success toast should briefly appear …"
type textarea "*"
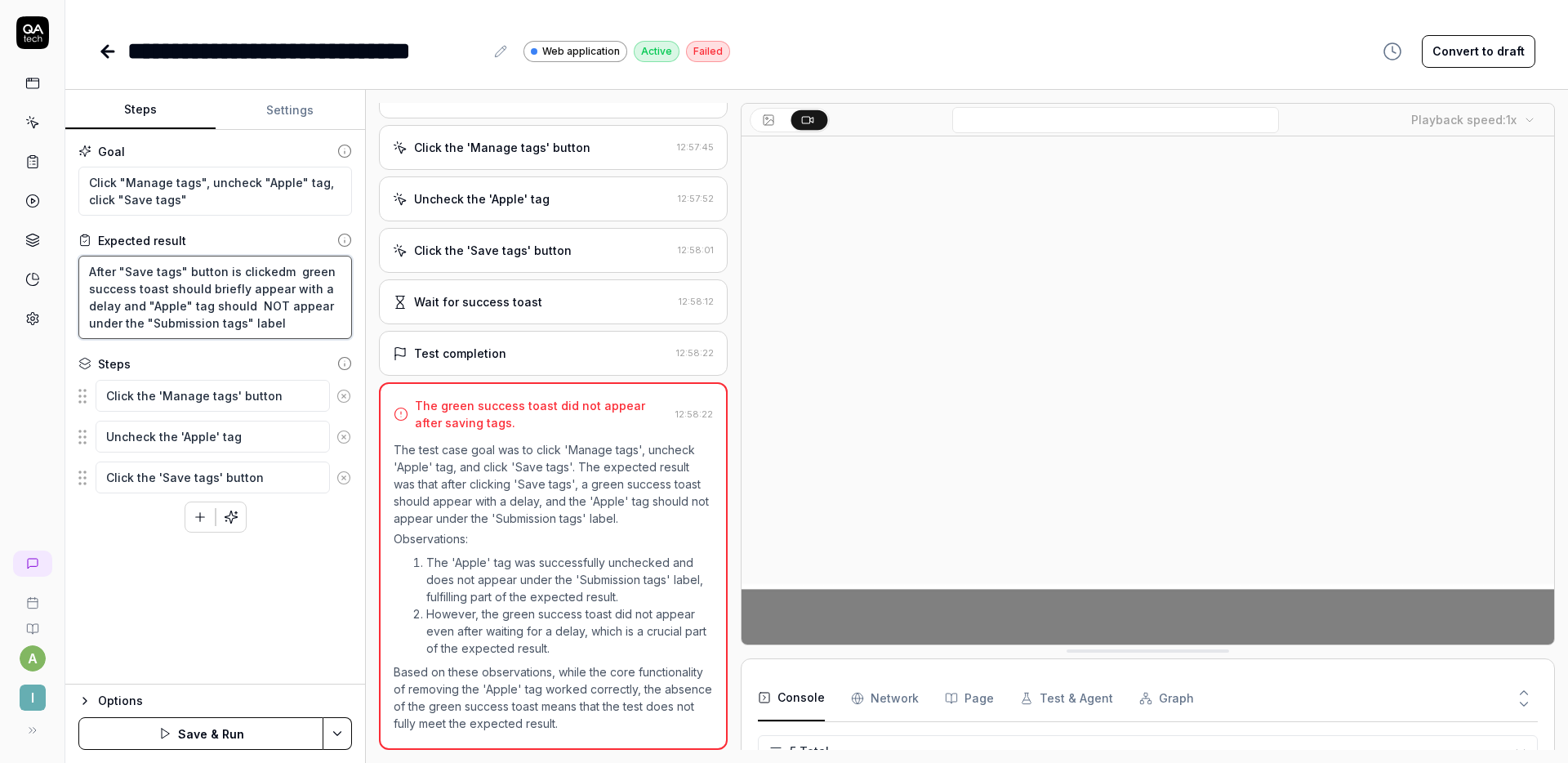
type textarea "After "Save tags" button is clickedm green success toast should briefly appear …"
type textarea "*"
type textarea "After "Save tags" button is clicked green success toast should briefly appear w…"
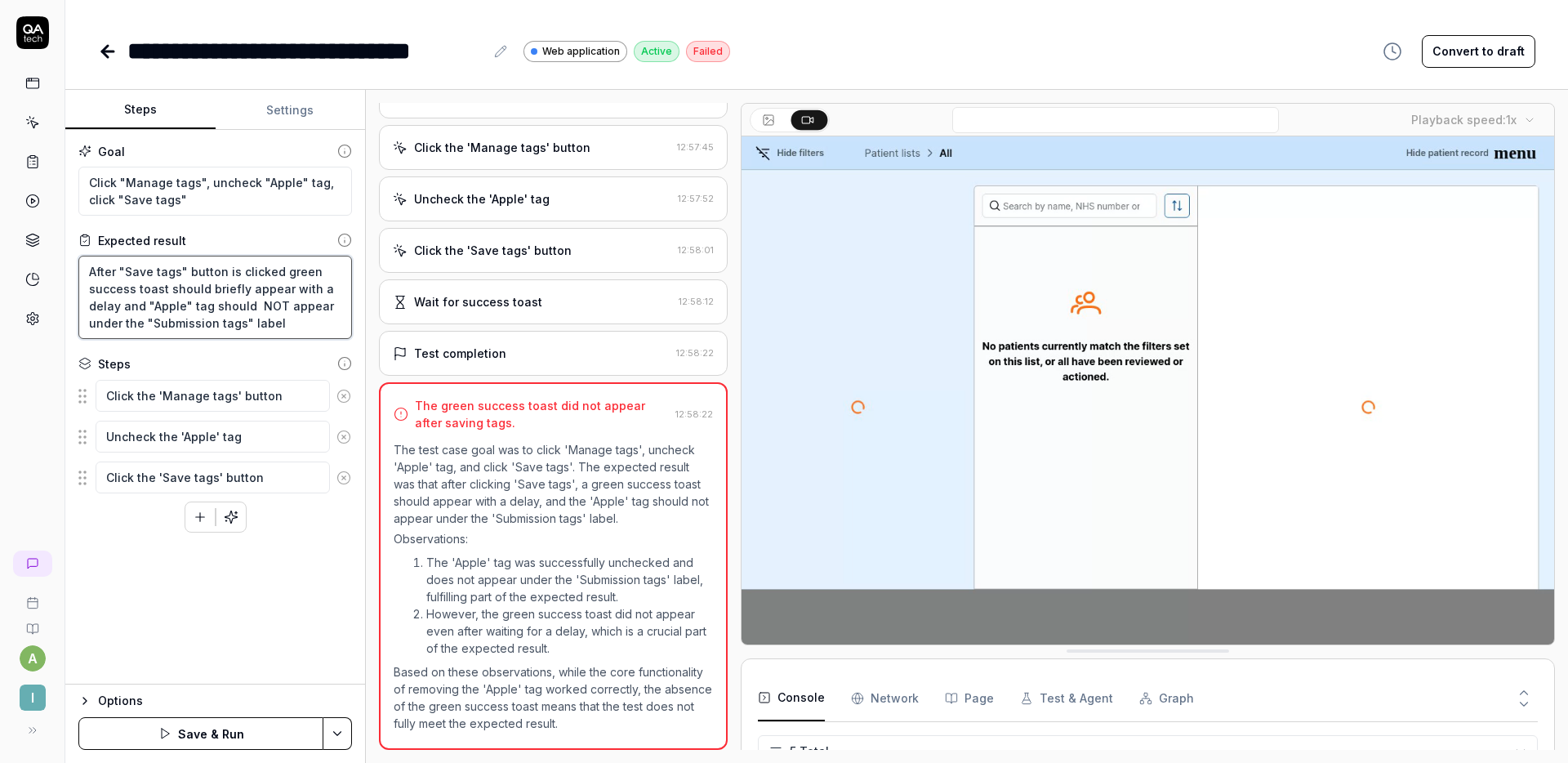
type textarea "*"
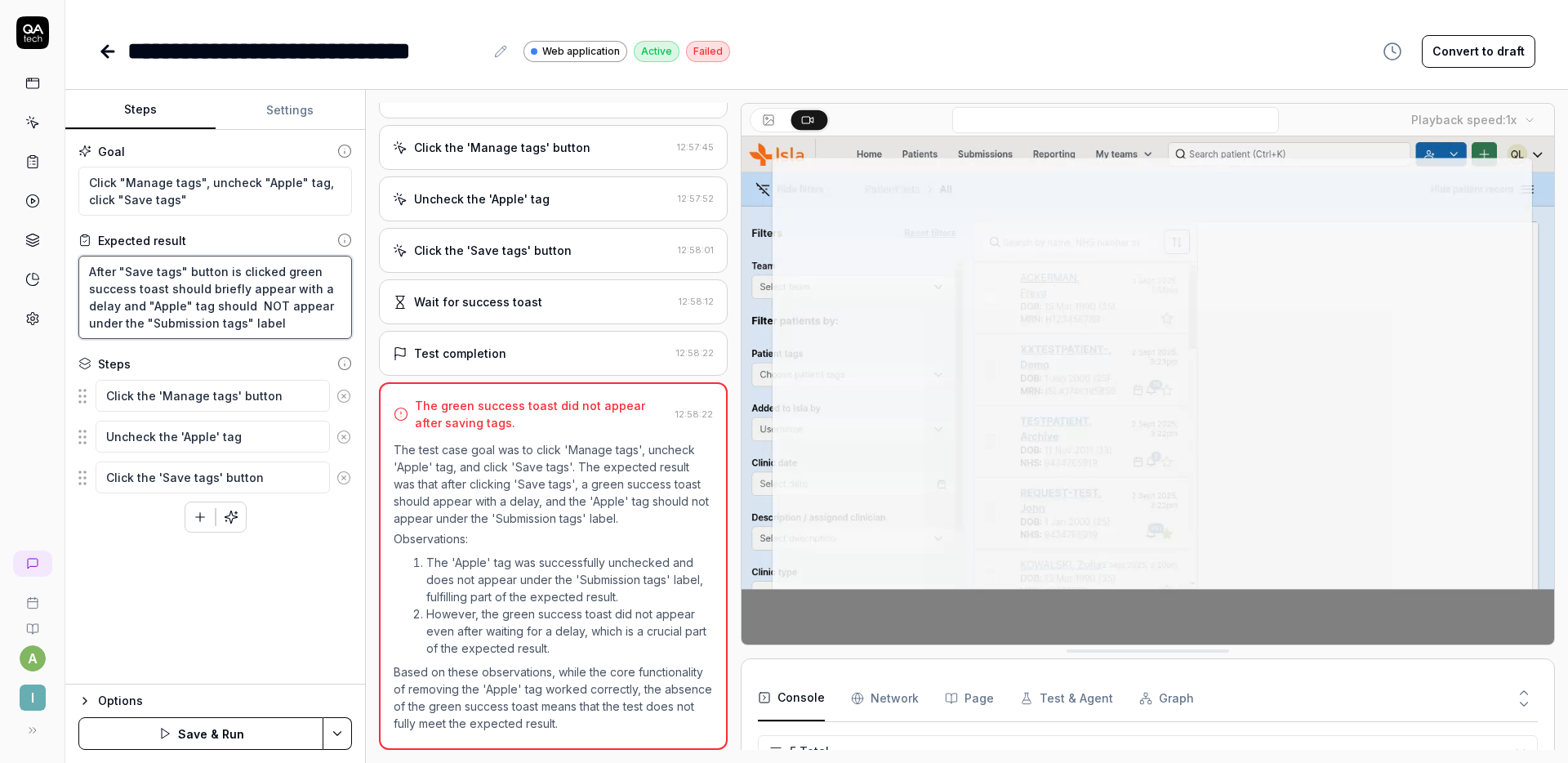
type textarea "After "Save tags" button is clicked, green success toast should briefly appear …"
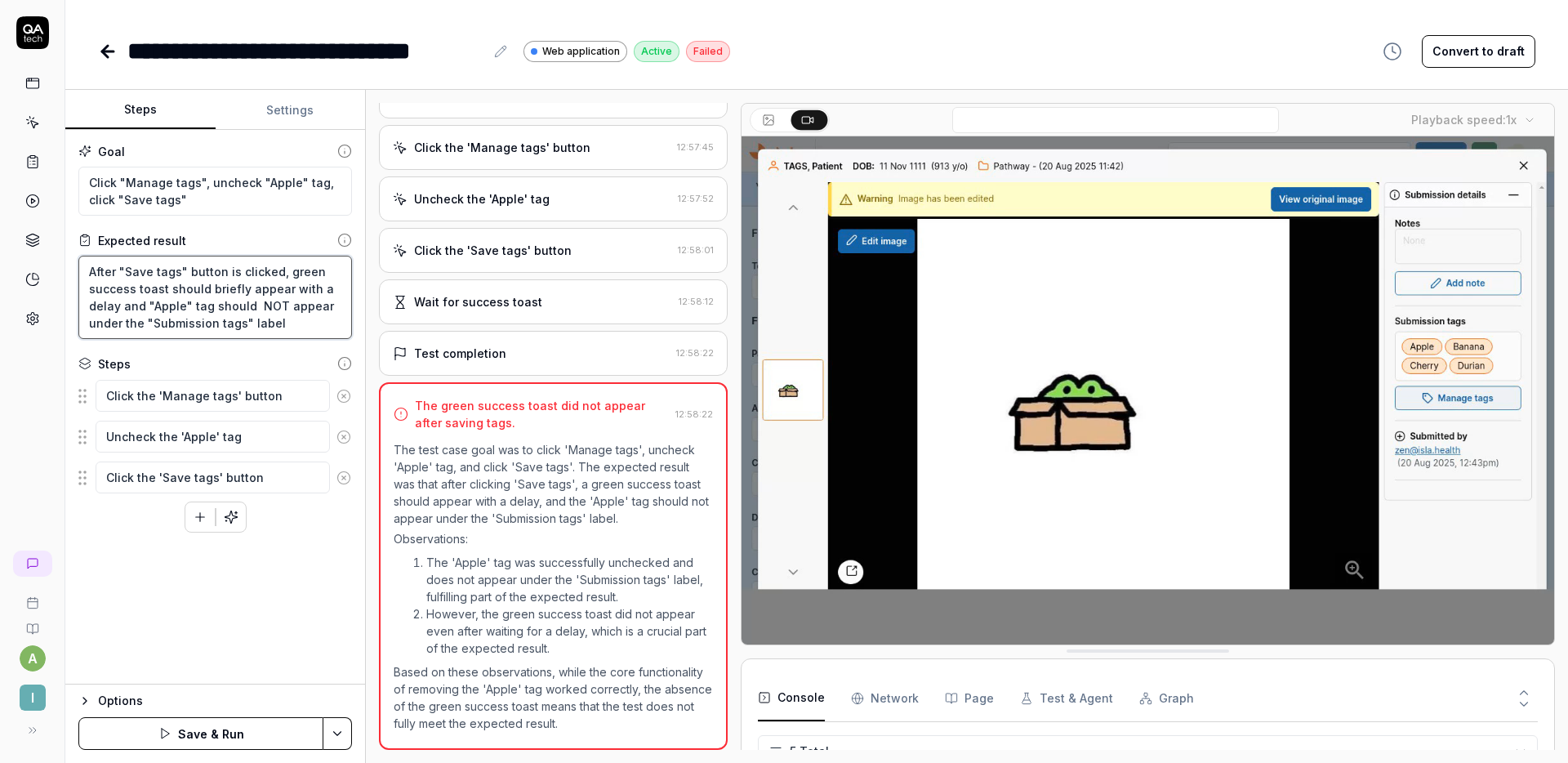
type textarea "*"
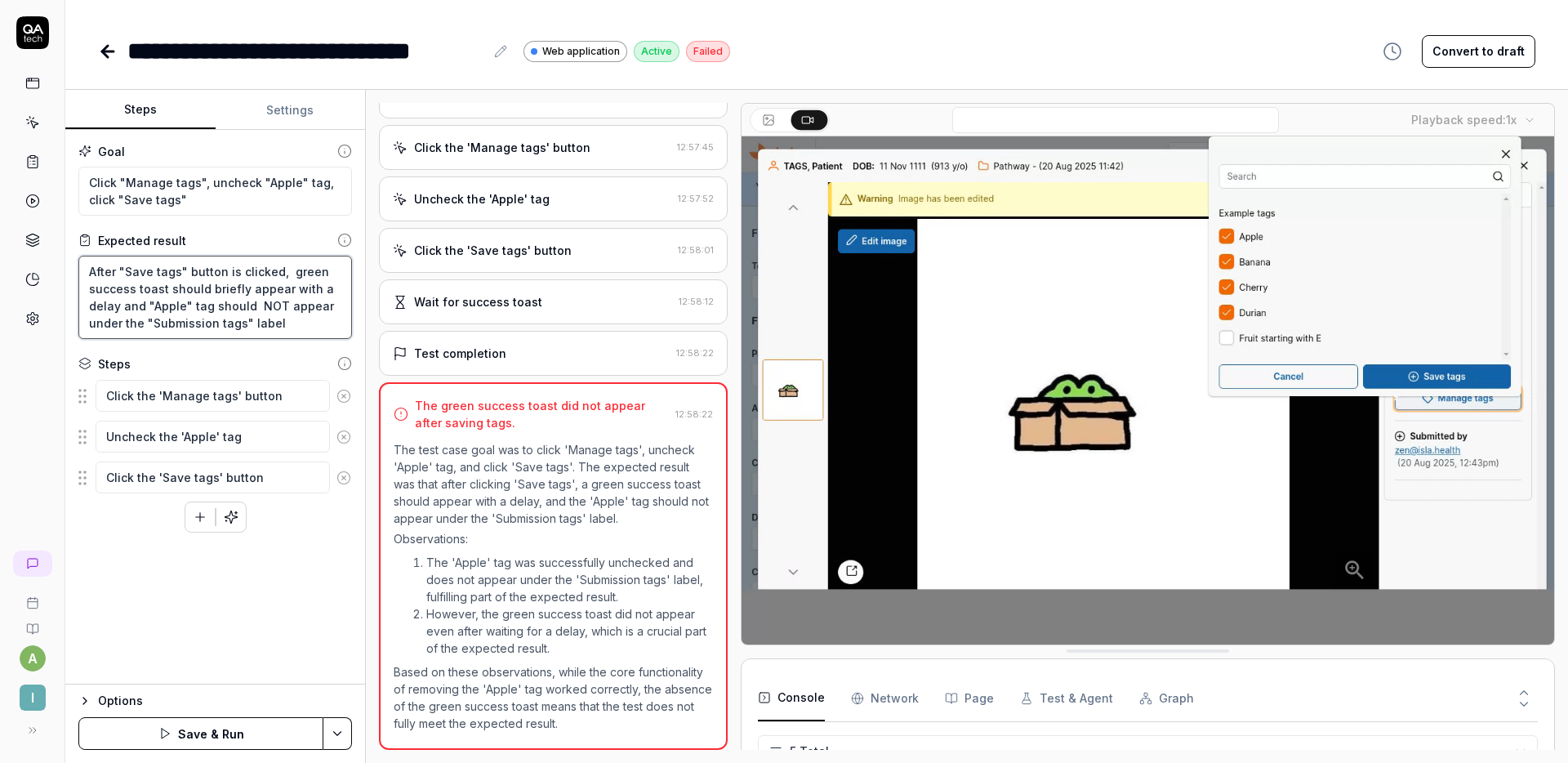
type textarea "After "Save tags" button is clicked, a green success toast should briefly appea…"
type textarea "*"
type textarea "After "Save tags" button is clicked, a green success should briefly appear with…"
type textarea "*"
type textarea "After "Save tags" button is clicked, a green success m should briefly appear wi…"
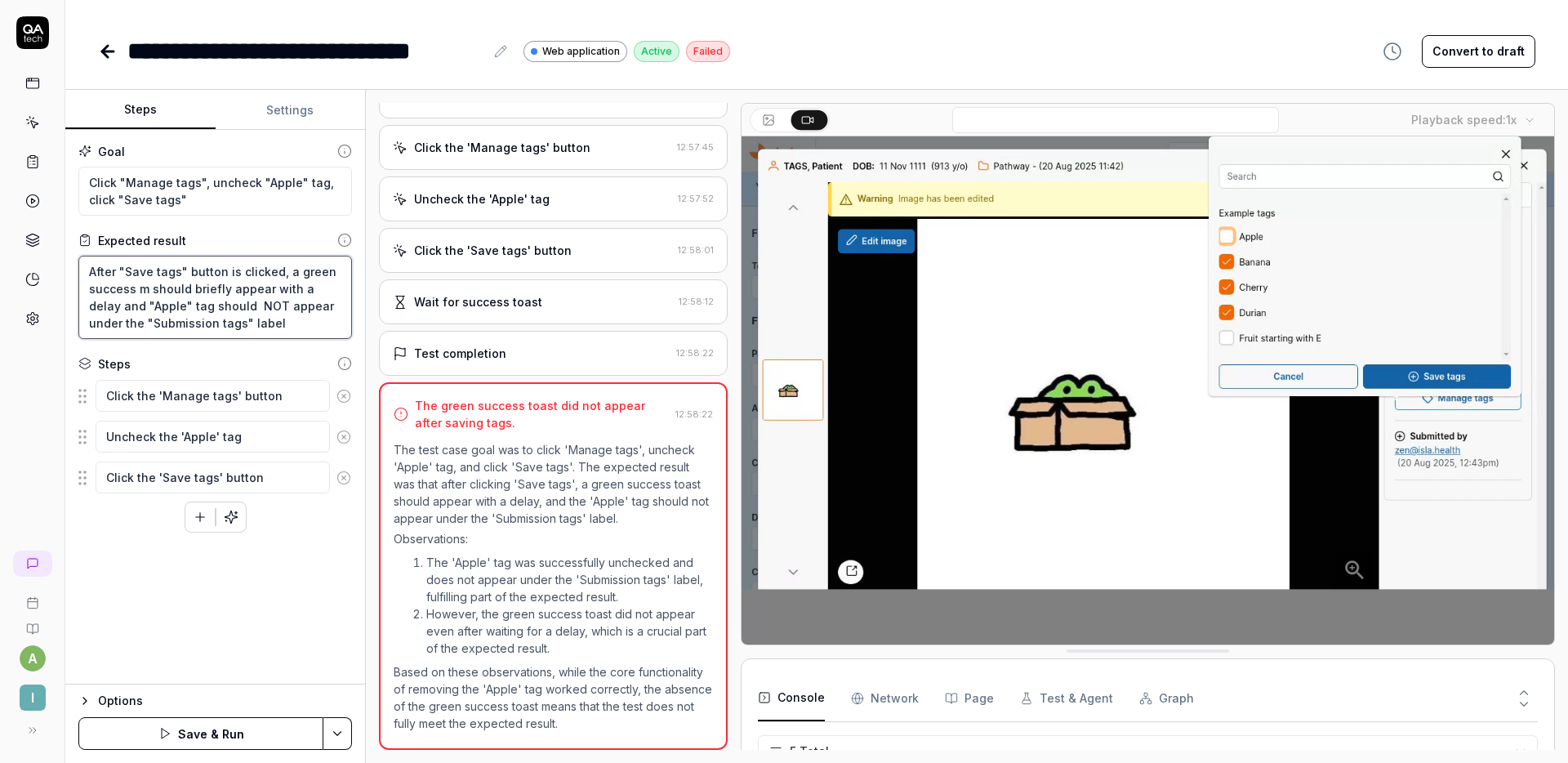
type textarea "*"
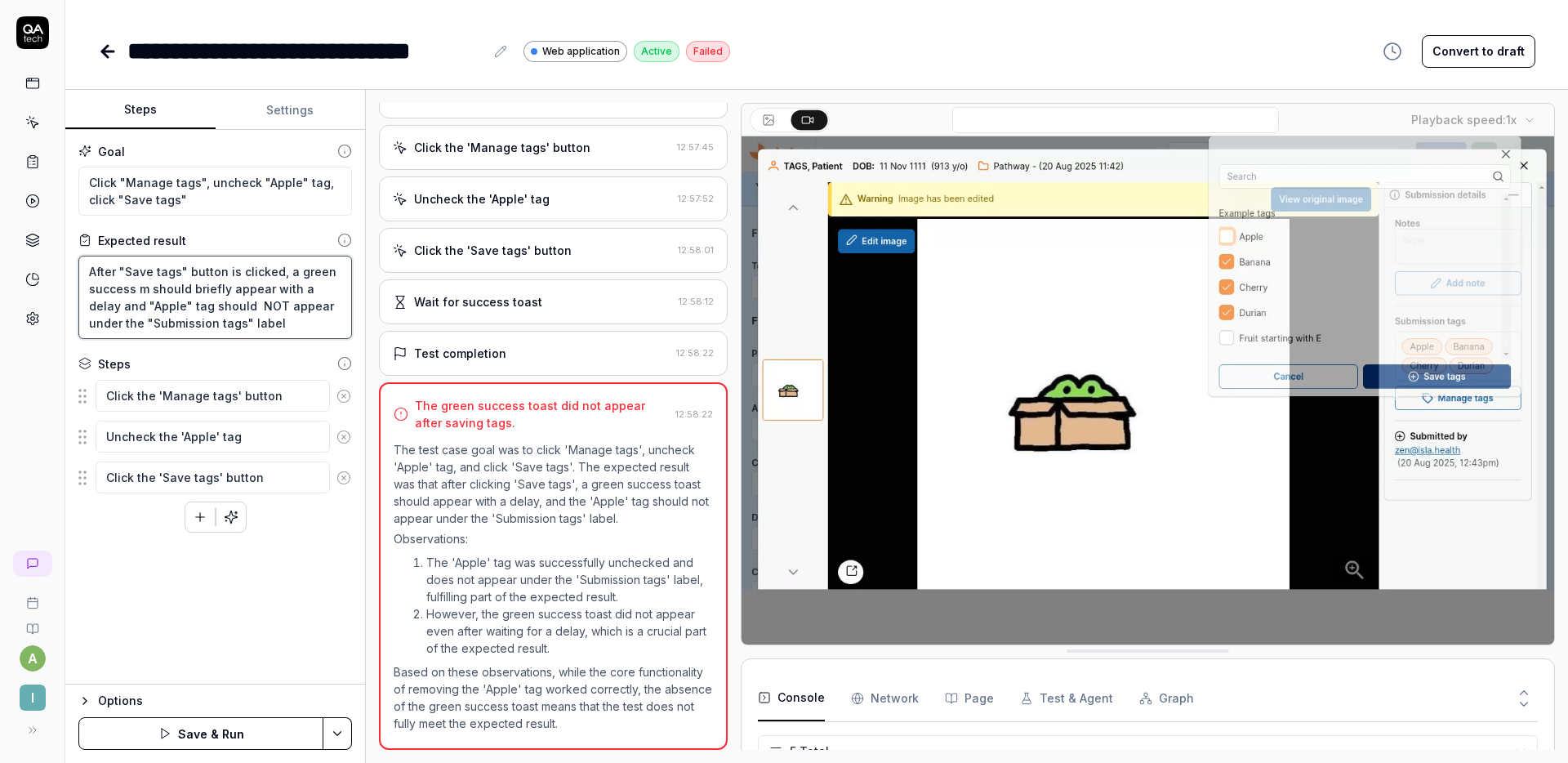
type textarea "After "Save tags" button is clicked, a green success me should briefly appear w…"
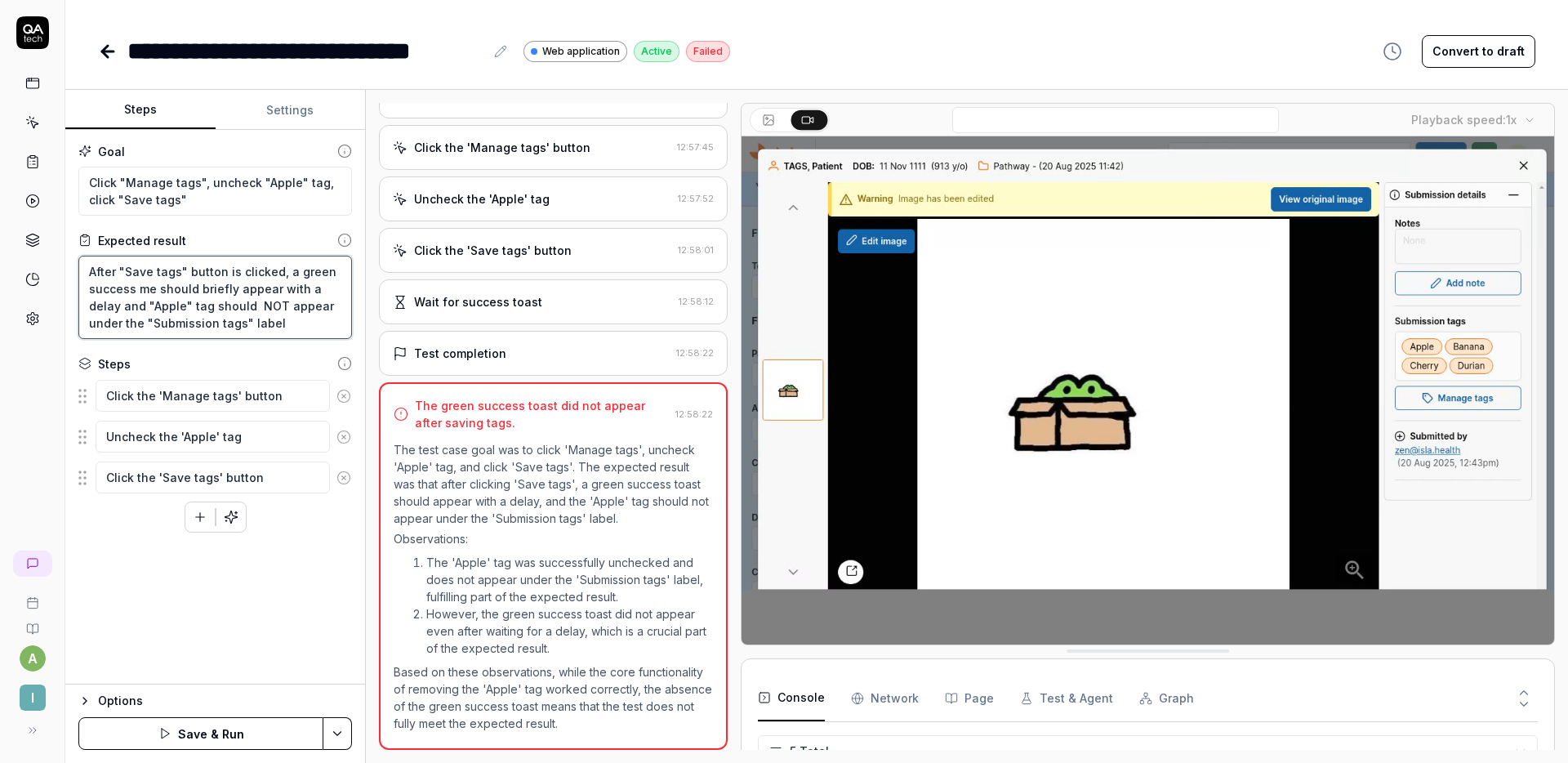
type textarea "*"
type textarea "After "Save tags" button is clicked, a green success mes should briefly appear …"
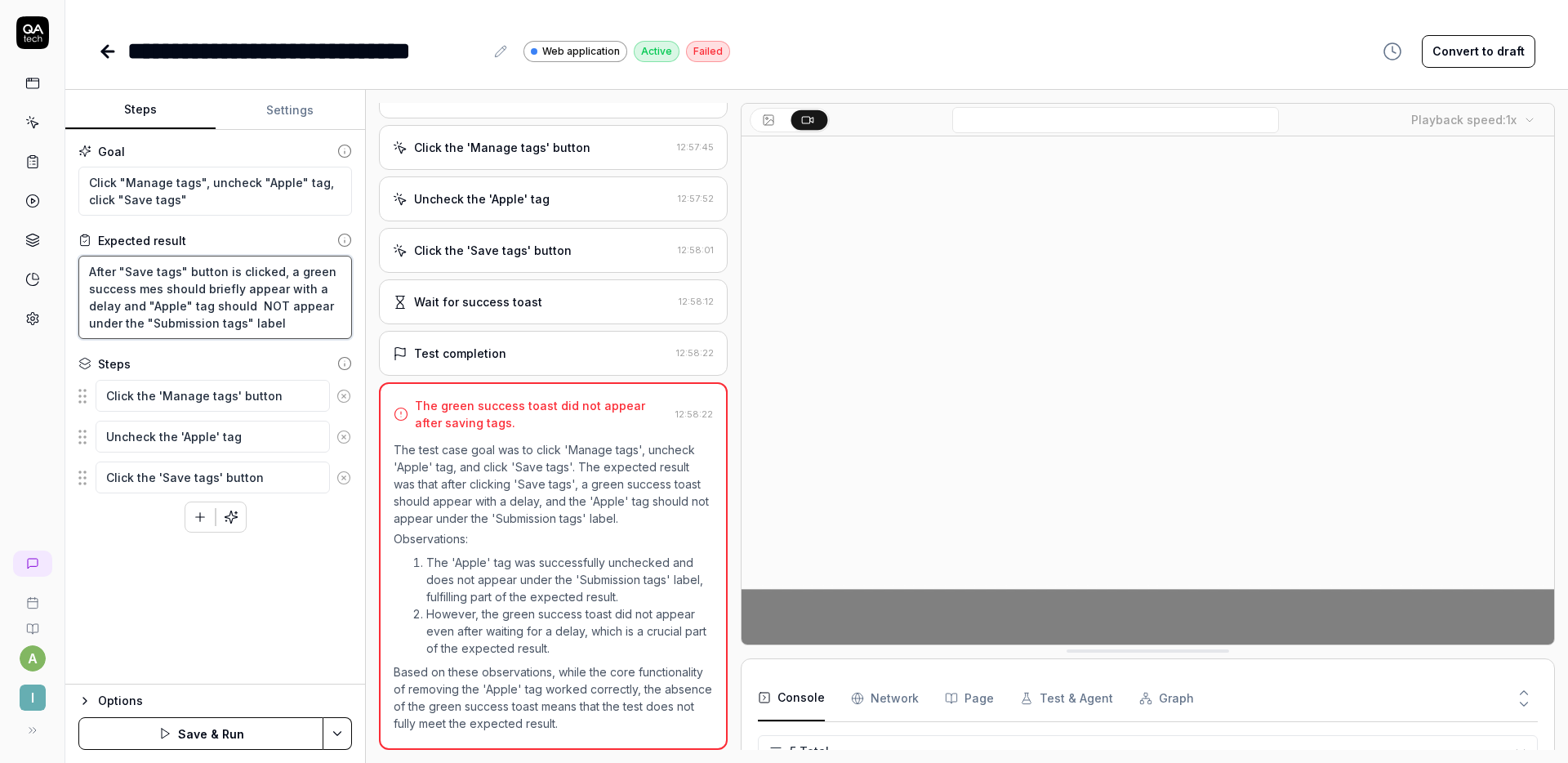
type textarea "*"
type textarea "After "Save tags" button is clicked, a green success mess should briefly appear…"
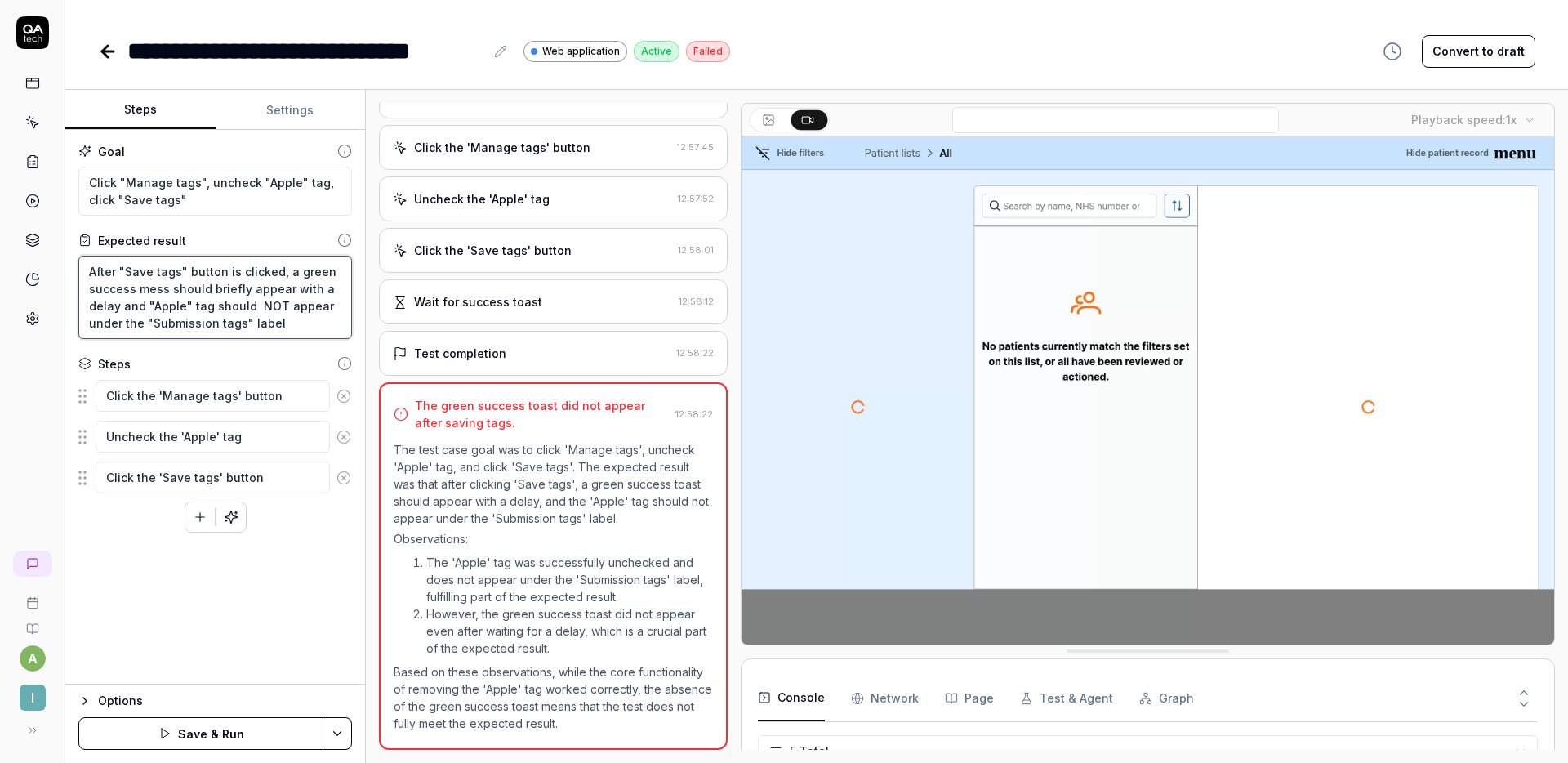
type textarea "*"
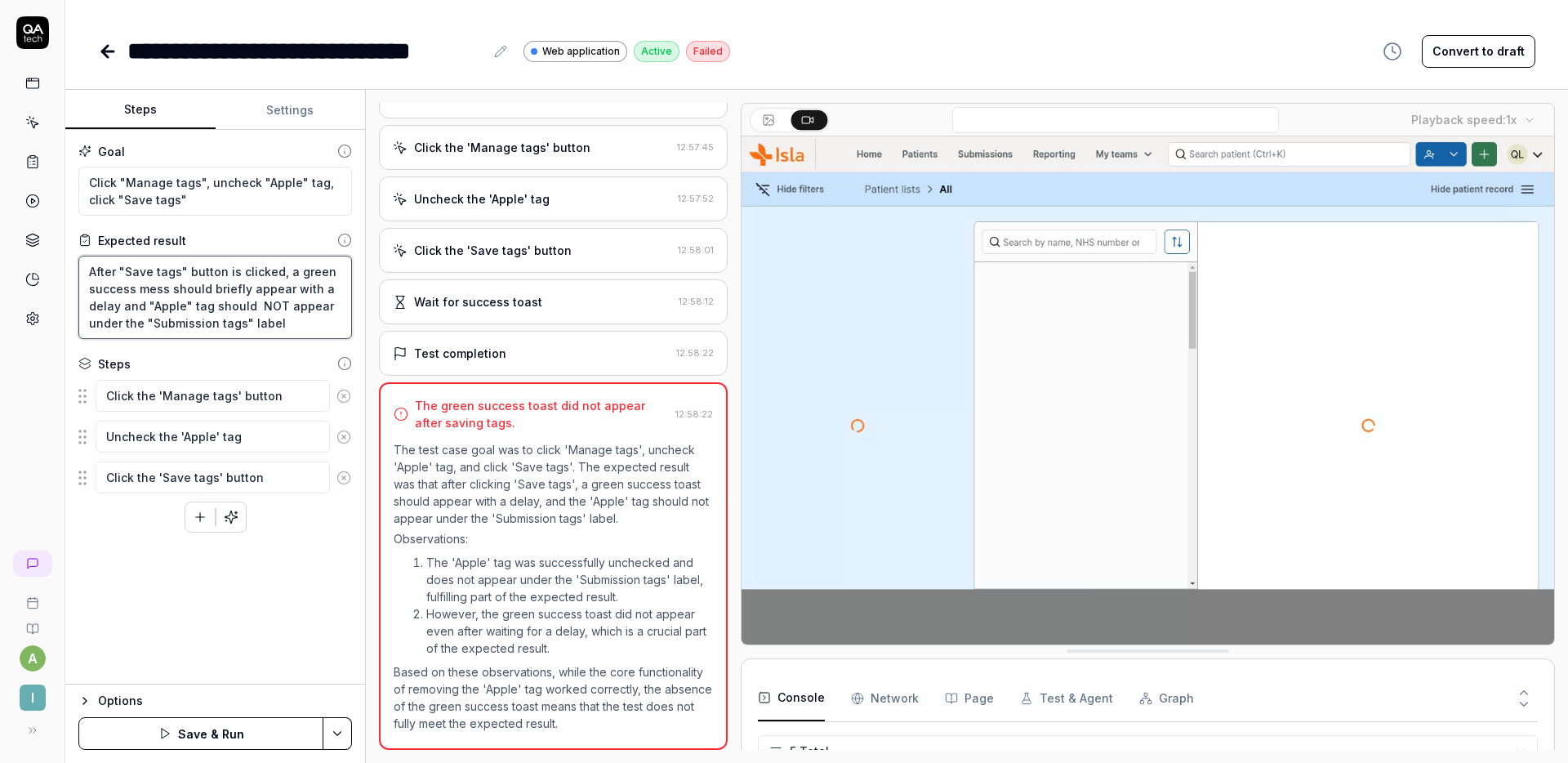
type textarea "After "Save tags" button is clicked, a green success messa should briefly appea…"
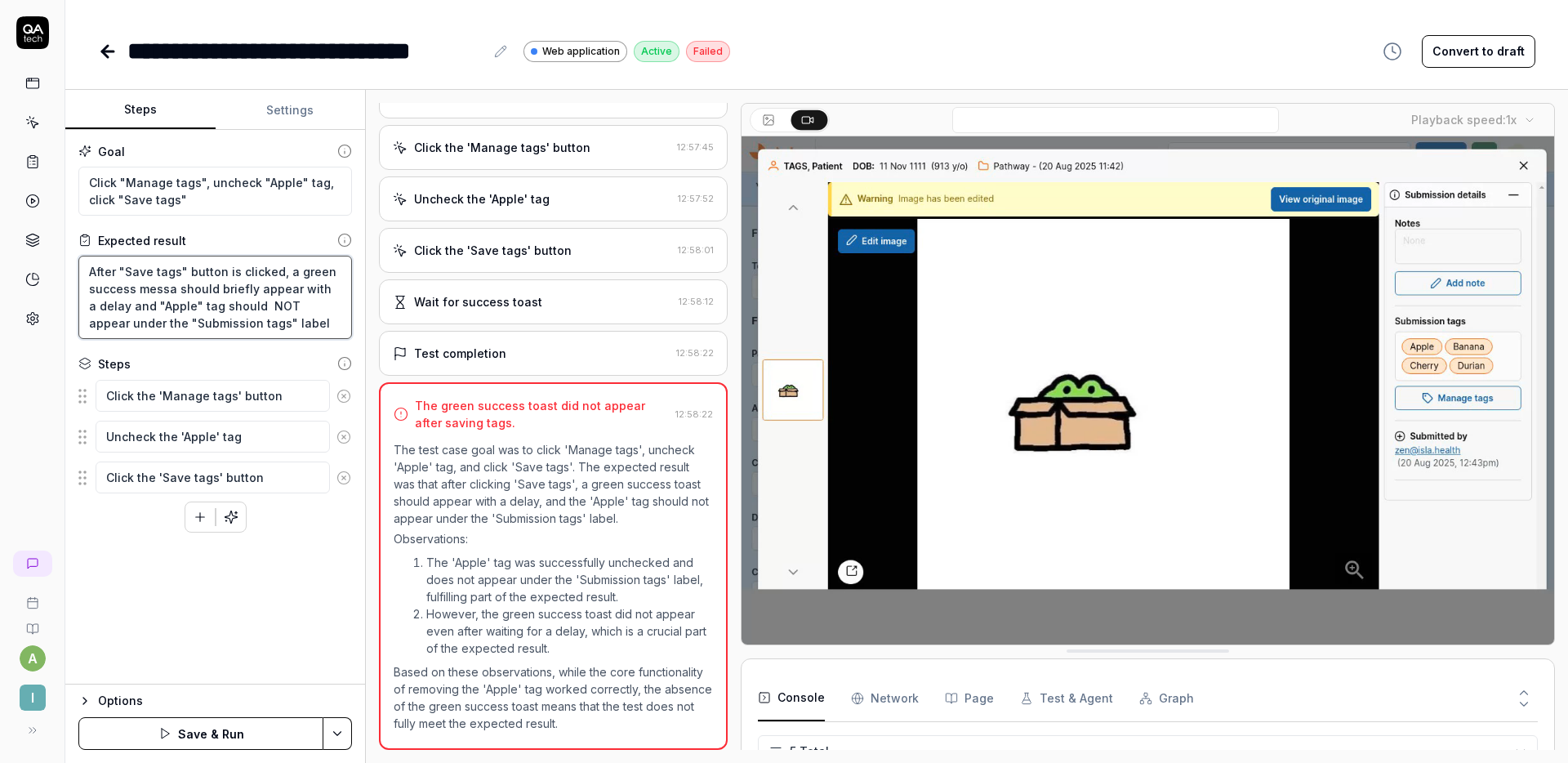
type textarea "*"
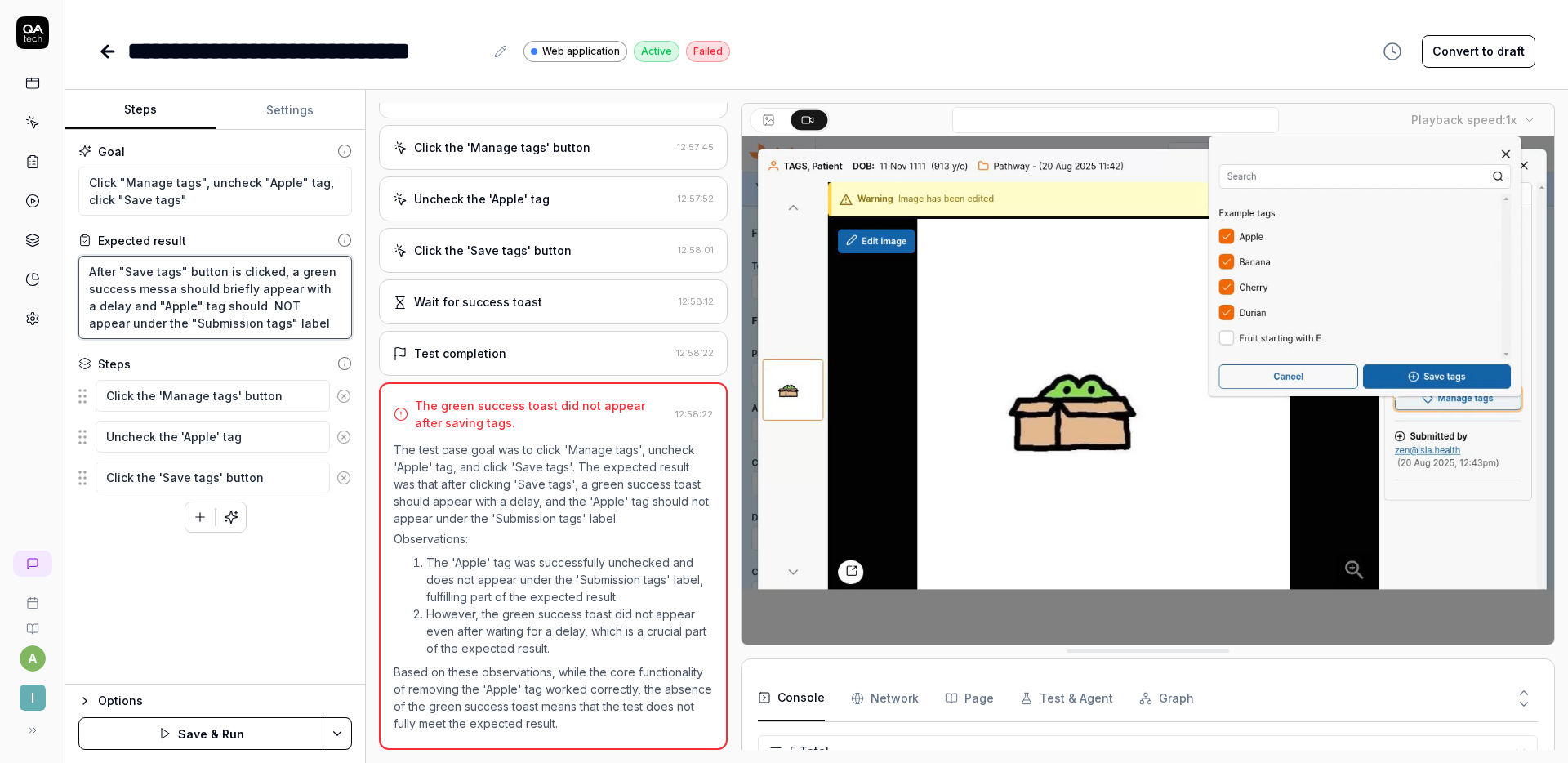
type textarea "After "Save tags" button is clicked, a green success messag should briefly appe…"
type textarea "*"
type textarea "After "Save tags" button is clicked, a green success message should briefly app…"
type textarea "*"
type textarea "After "Save tags" button is clicked, a green success message should briefly app…"
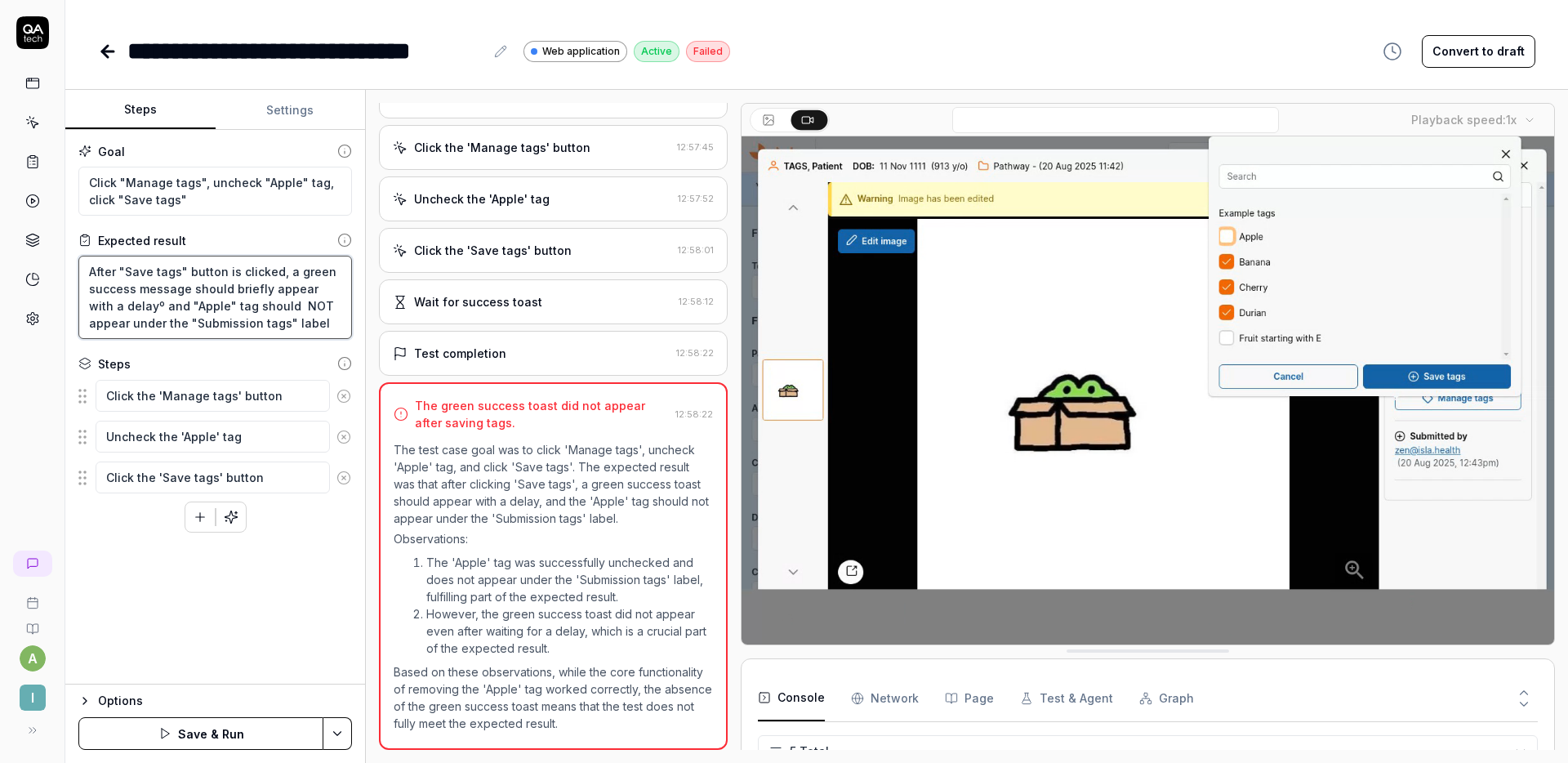
type textarea "*"
type textarea "After "Save tags" button is clicked, a green success message should briefly app…"
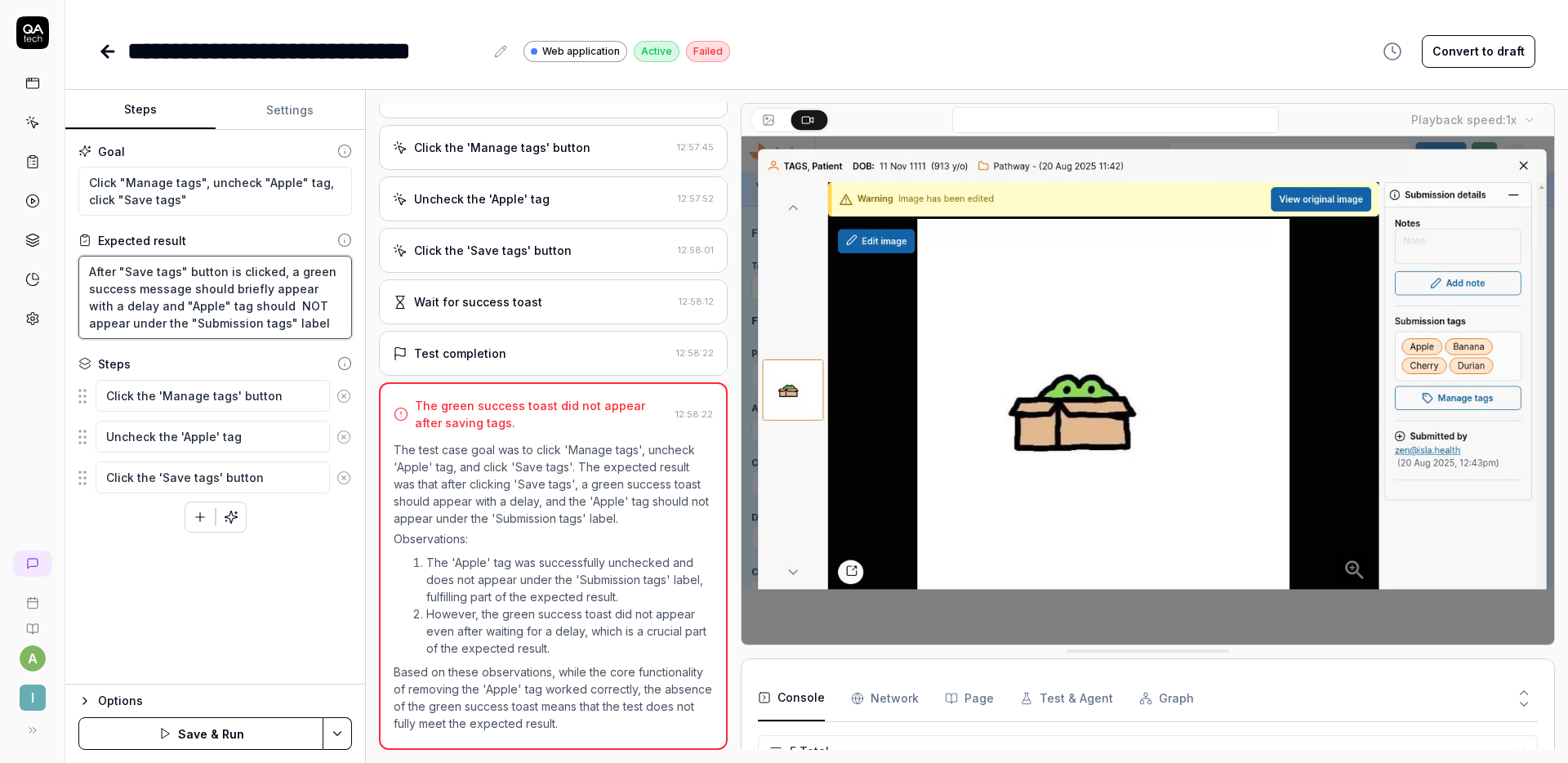
type textarea "*"
type textarea "After "Save tags" button is clicked, a green success message should briefly app…"
type textarea "*"
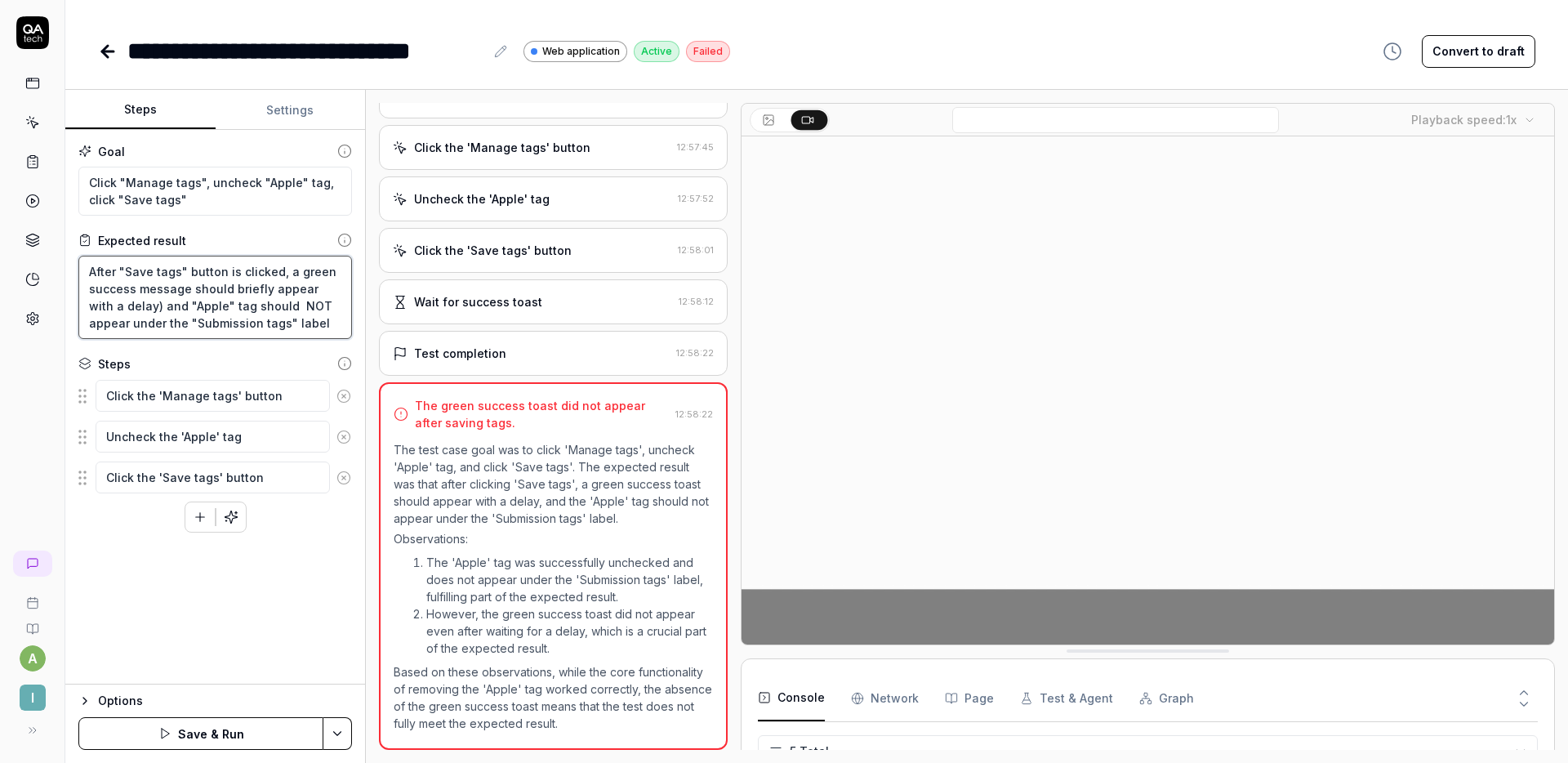
type textarea "After "Save tags" button is clicked, a green success message should briefly app…"
type textarea "*"
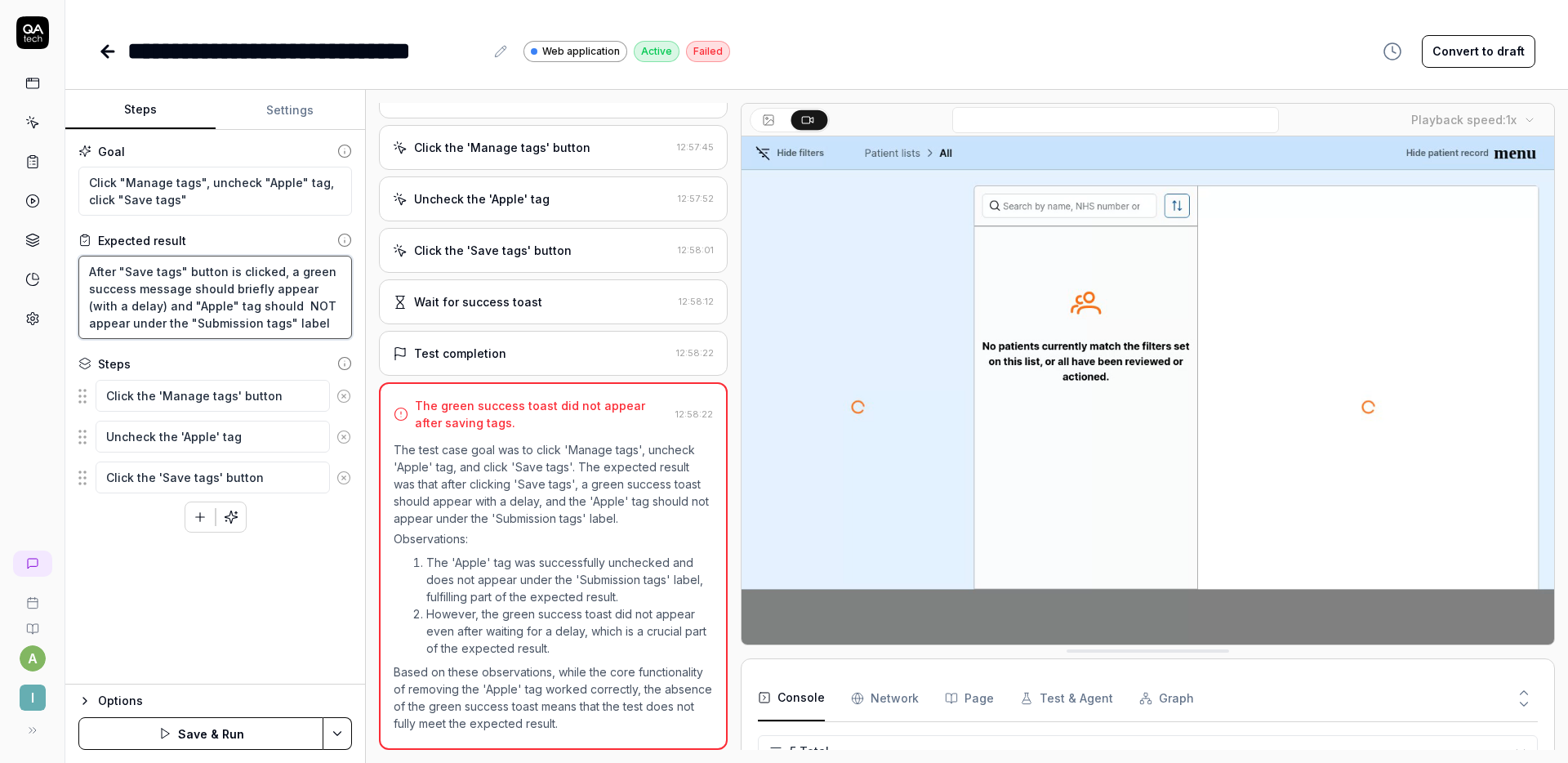
type textarea "After "Save tags" button is clicked, a green success message should briefly app…"
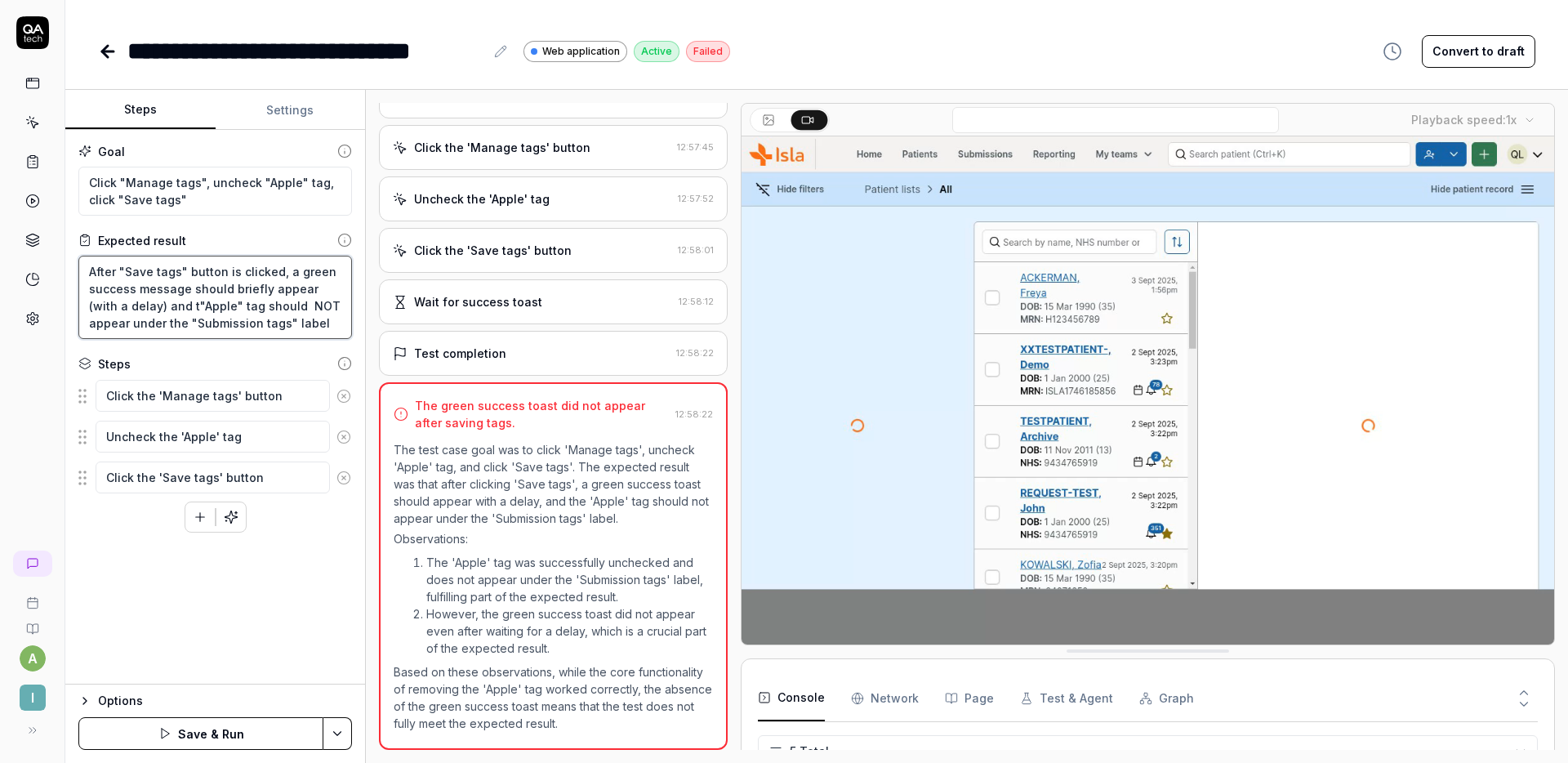
type textarea "*"
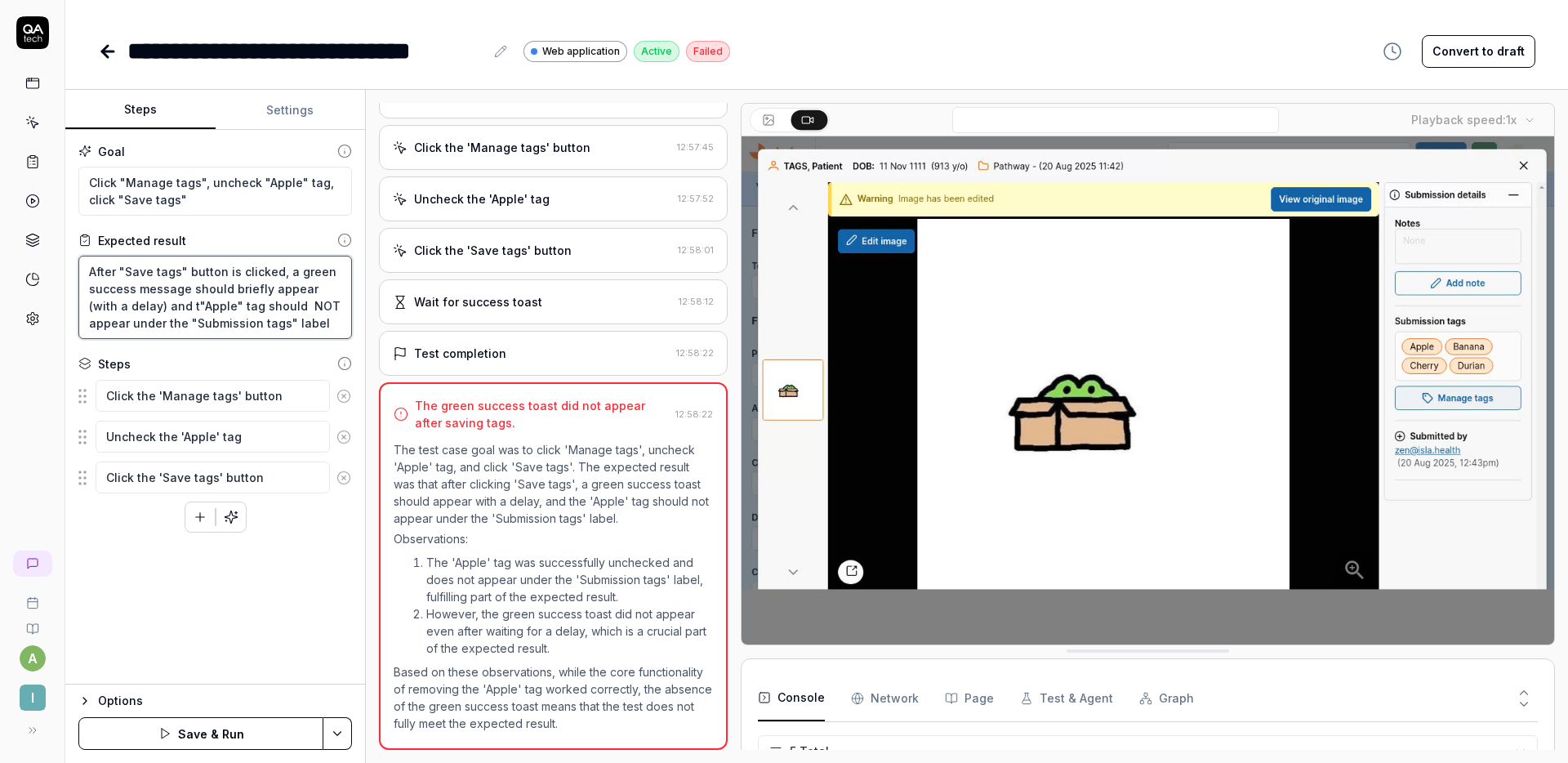
type textarea "After "Save tags" button is clicked, a green success message should briefly app…"
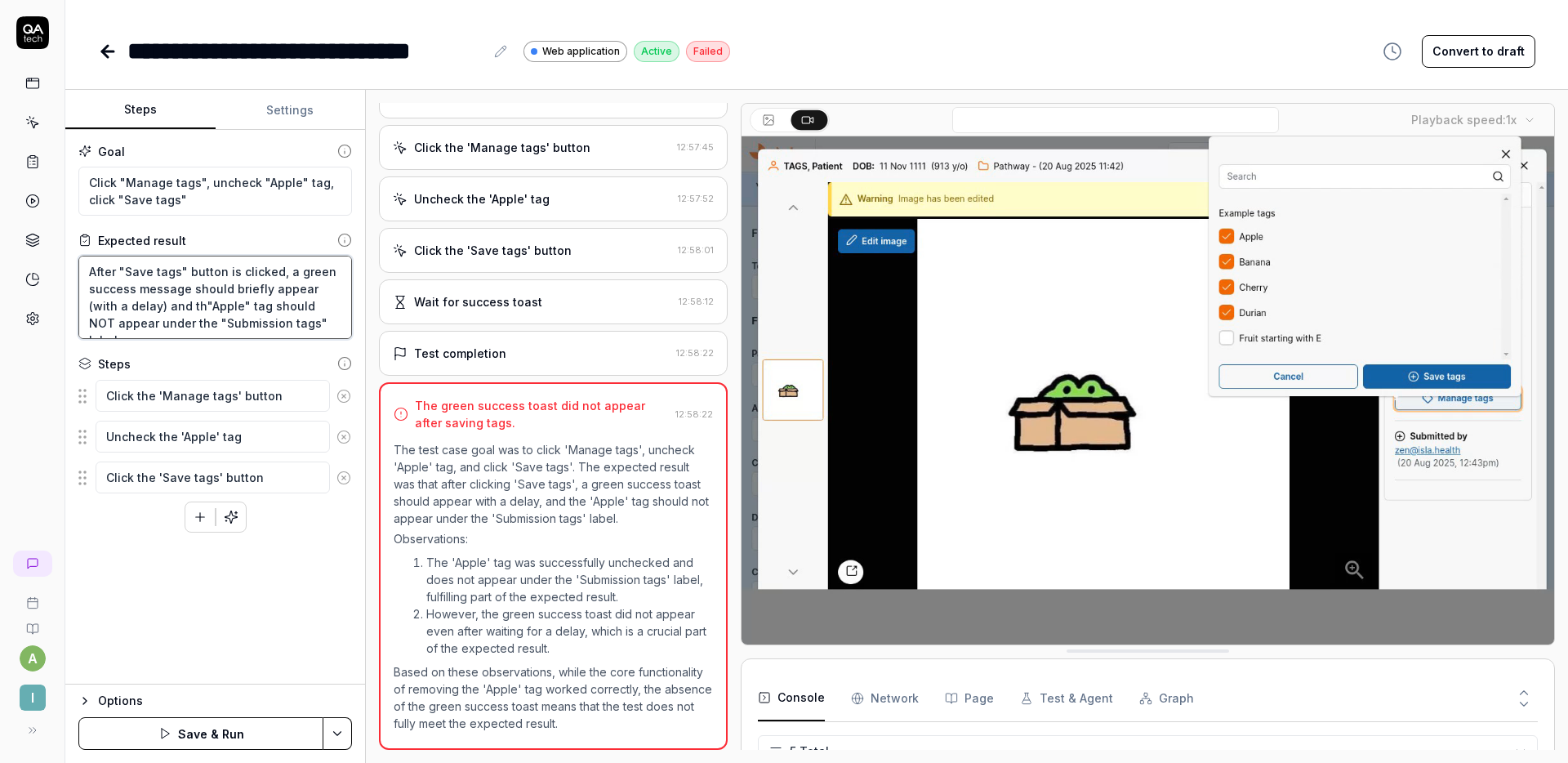
type textarea "*"
type textarea "After "Save tags" button is clicked, a green success message should briefly app…"
type textarea "*"
type textarea "After "Save tags" button is clicked, a green success message should briefly app…"
type textarea "*"
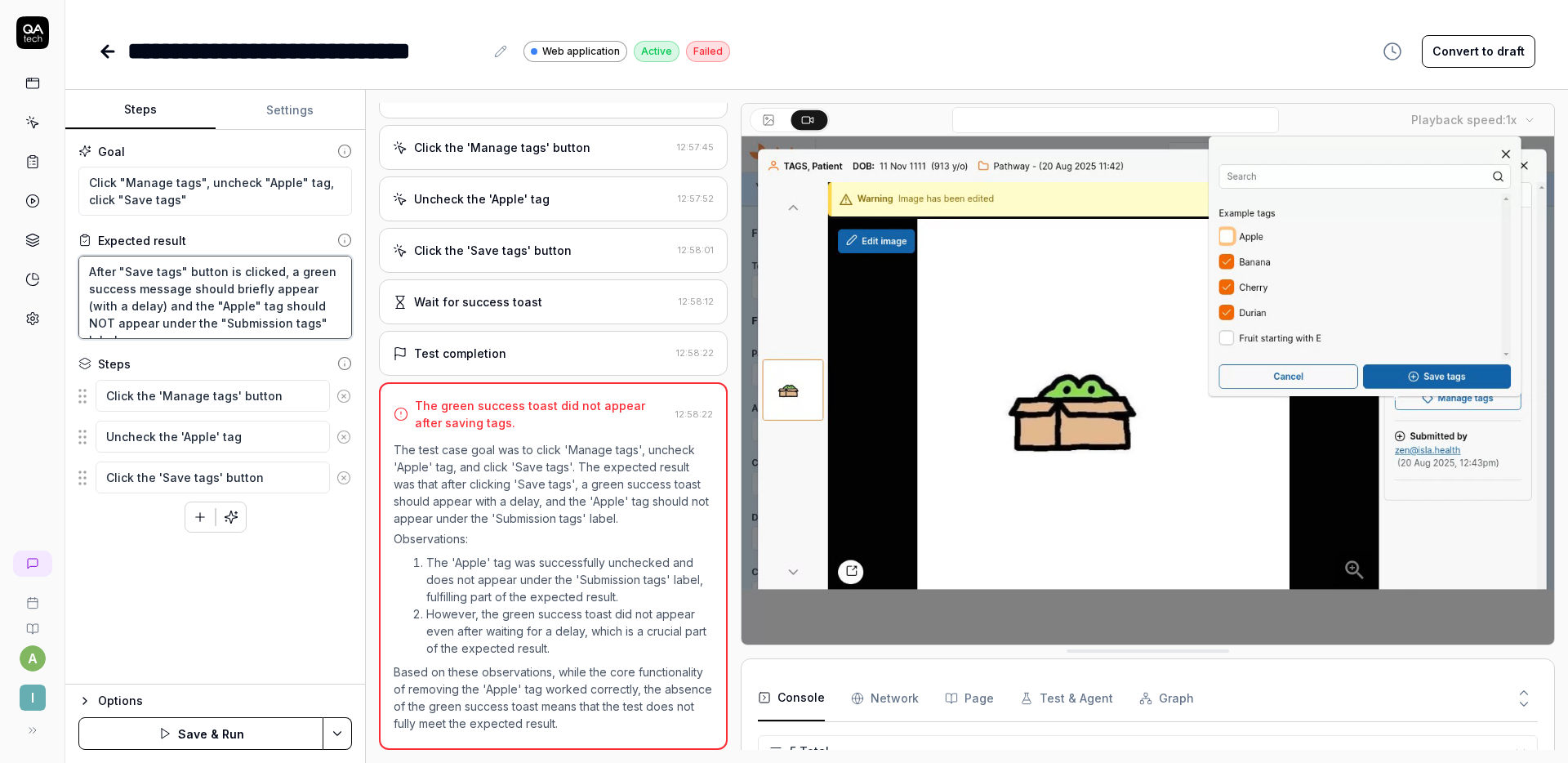
type textarea "After "Save tags" button is clicked, a green success message should briefly app…"
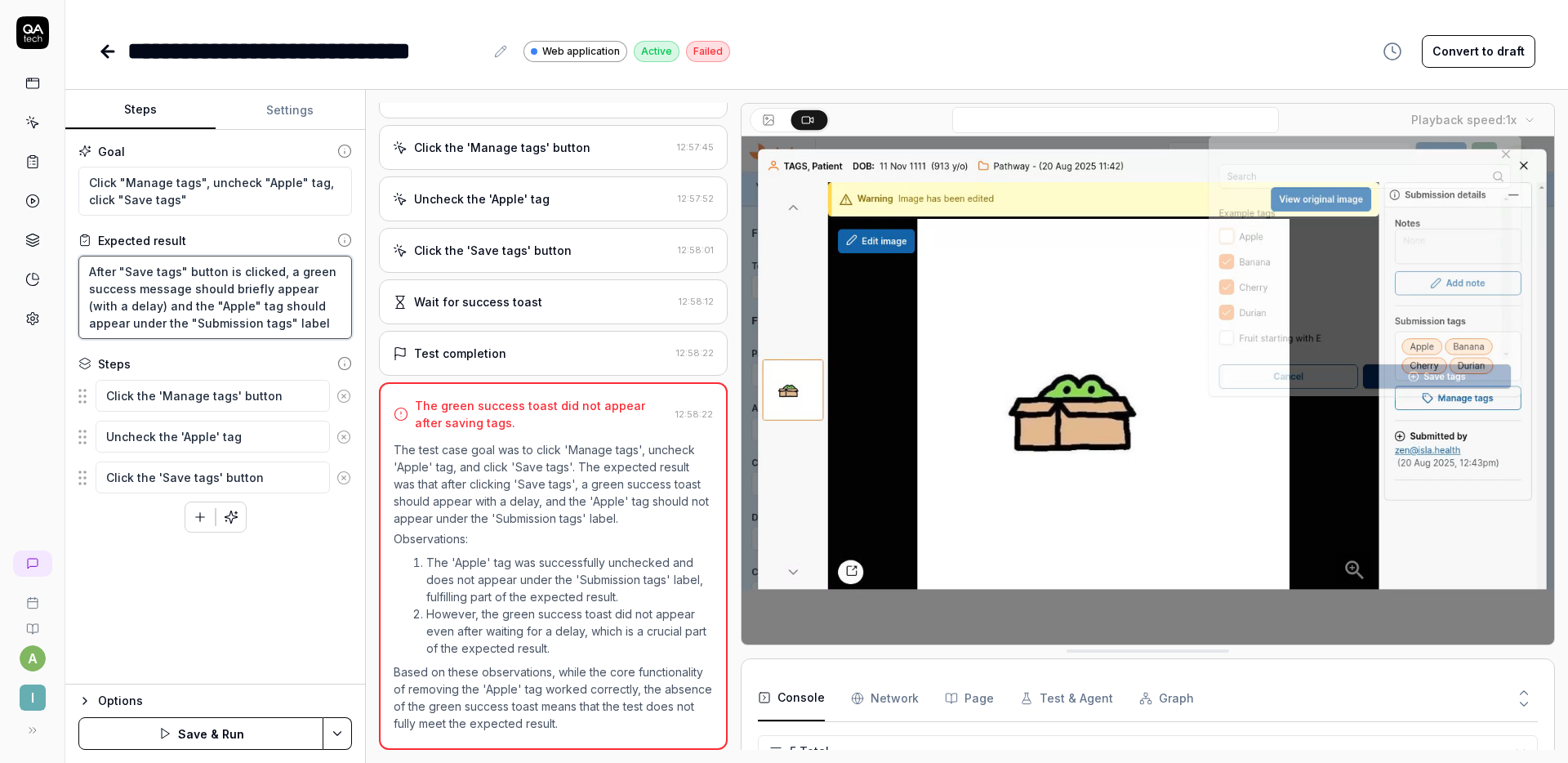
type textarea "*"
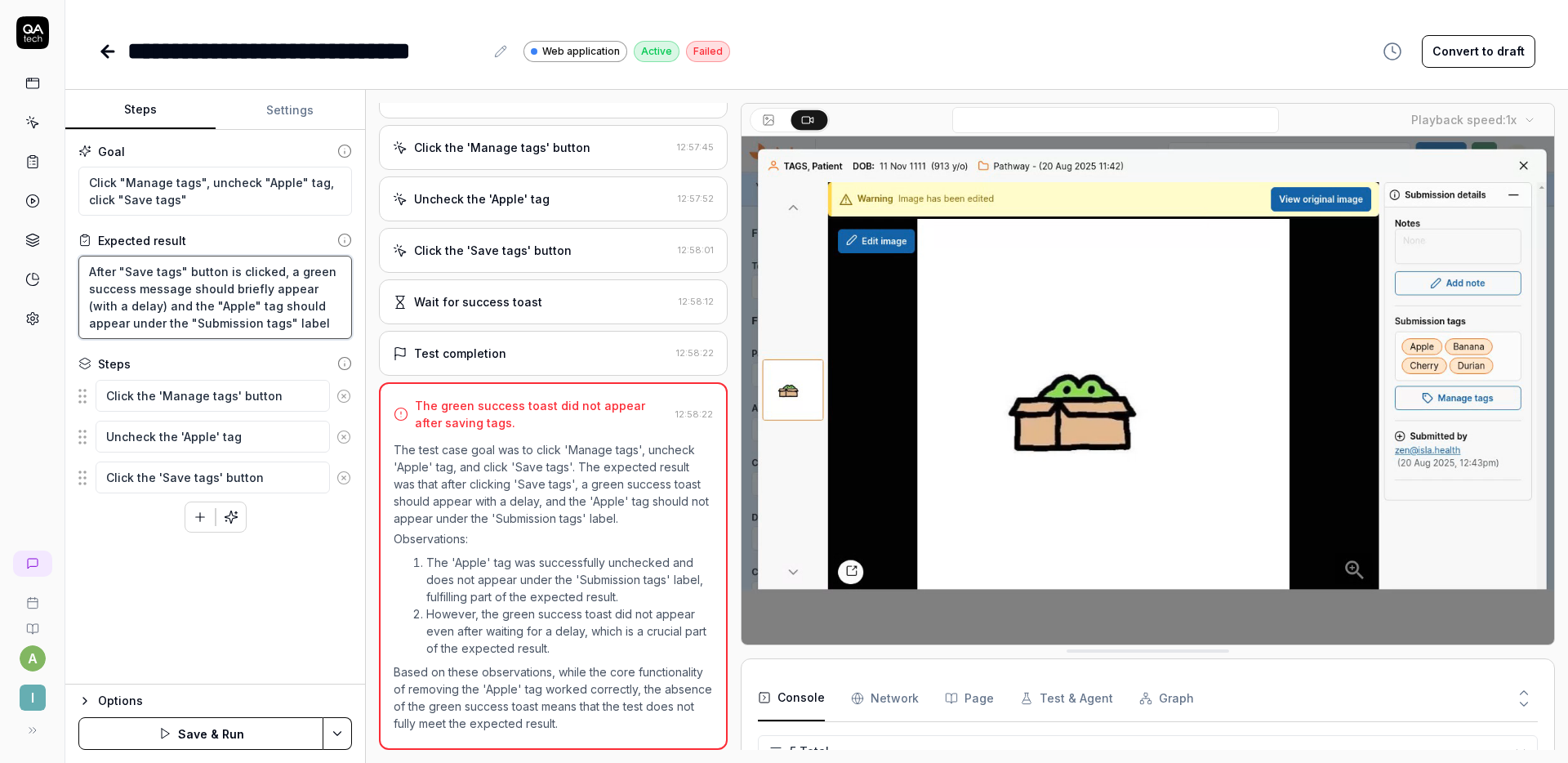
type textarea "After "Save tags" button is clicked, a green success message should briefly app…"
type textarea "*"
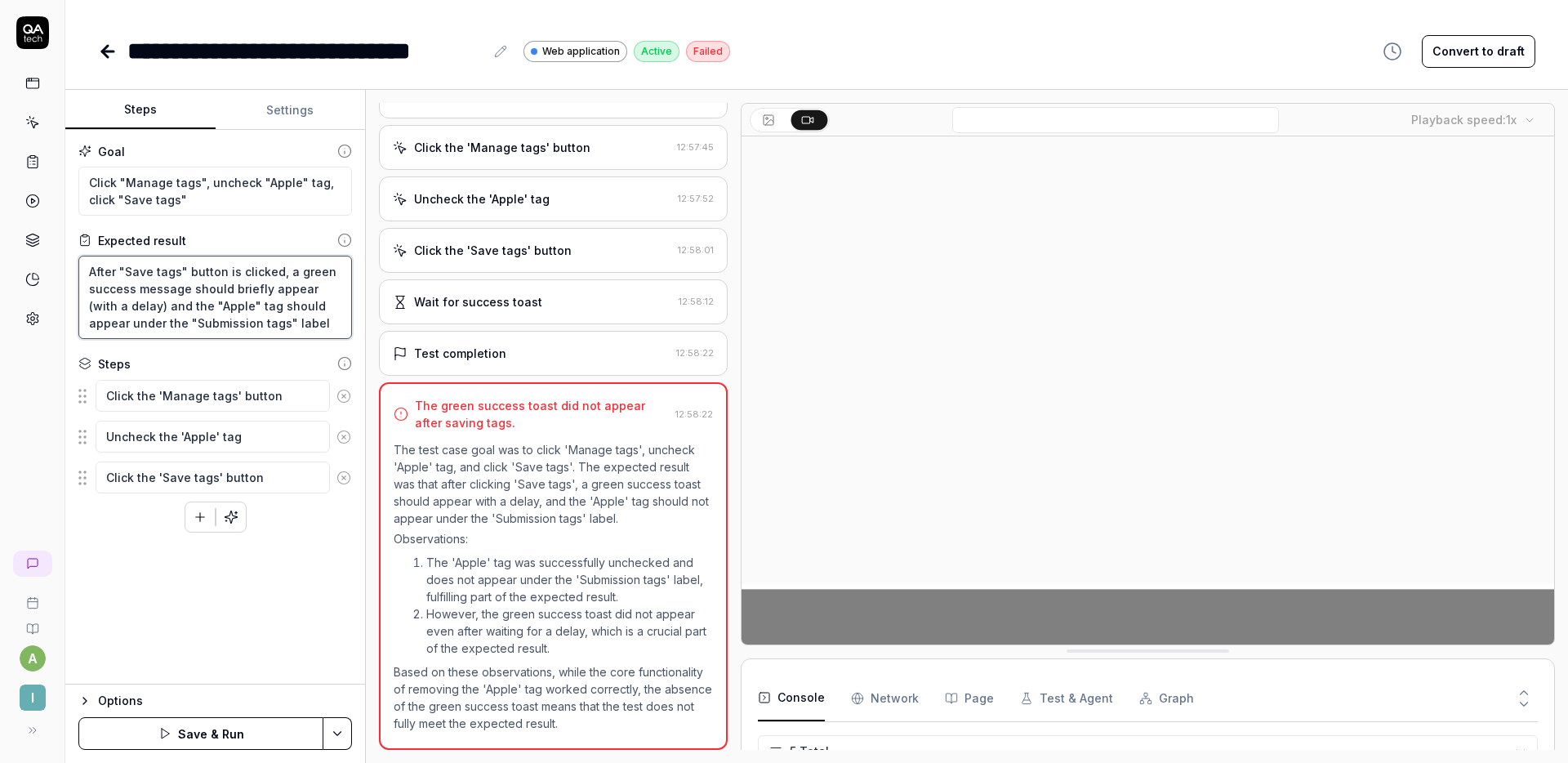
type textarea "After "Save tags" button is clicked, a green success message should briefly app…"
type textarea "*"
type textarea "After "Save tags" button is clicked, a green success message should briefly app…"
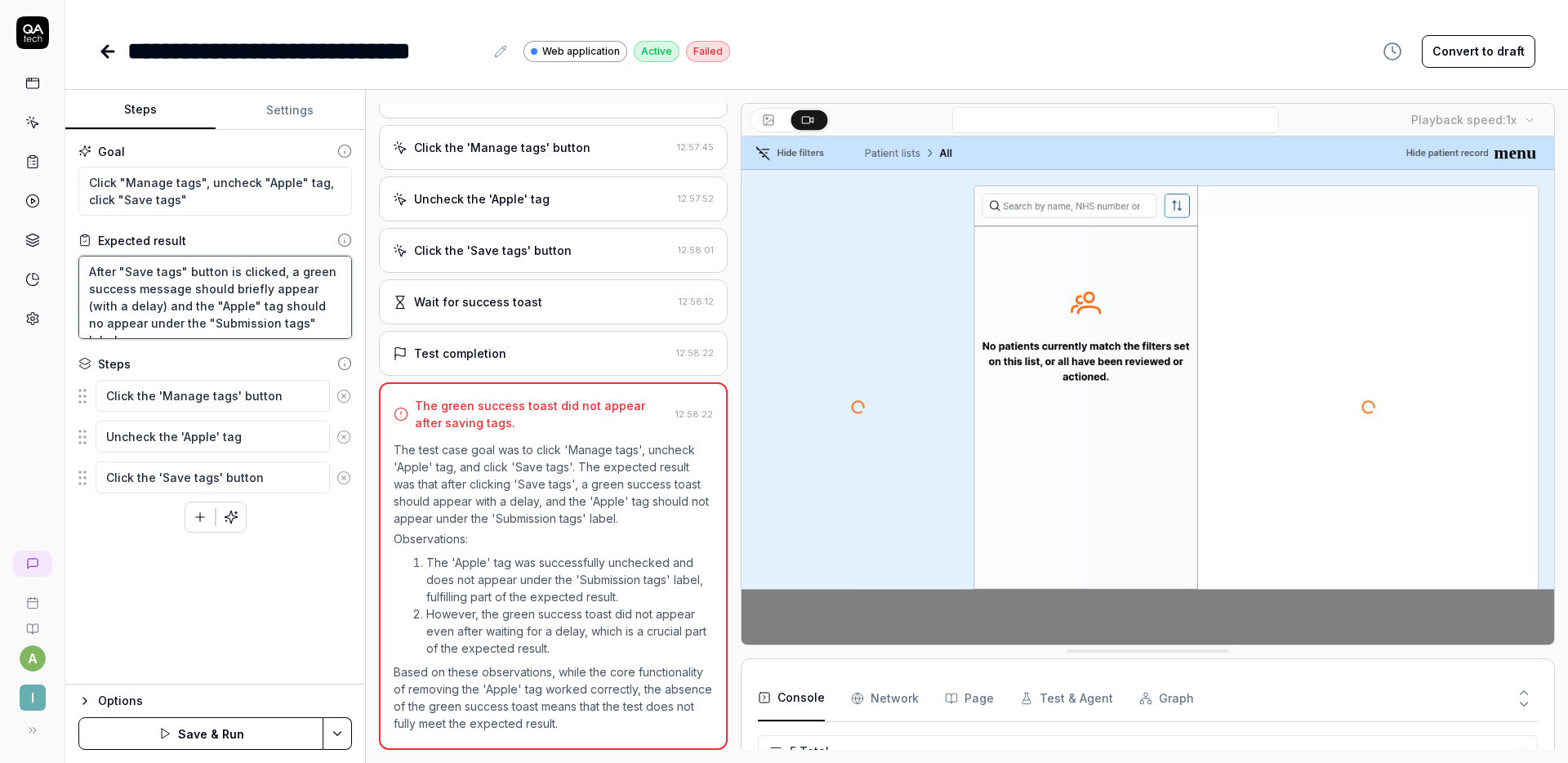
type textarea "*"
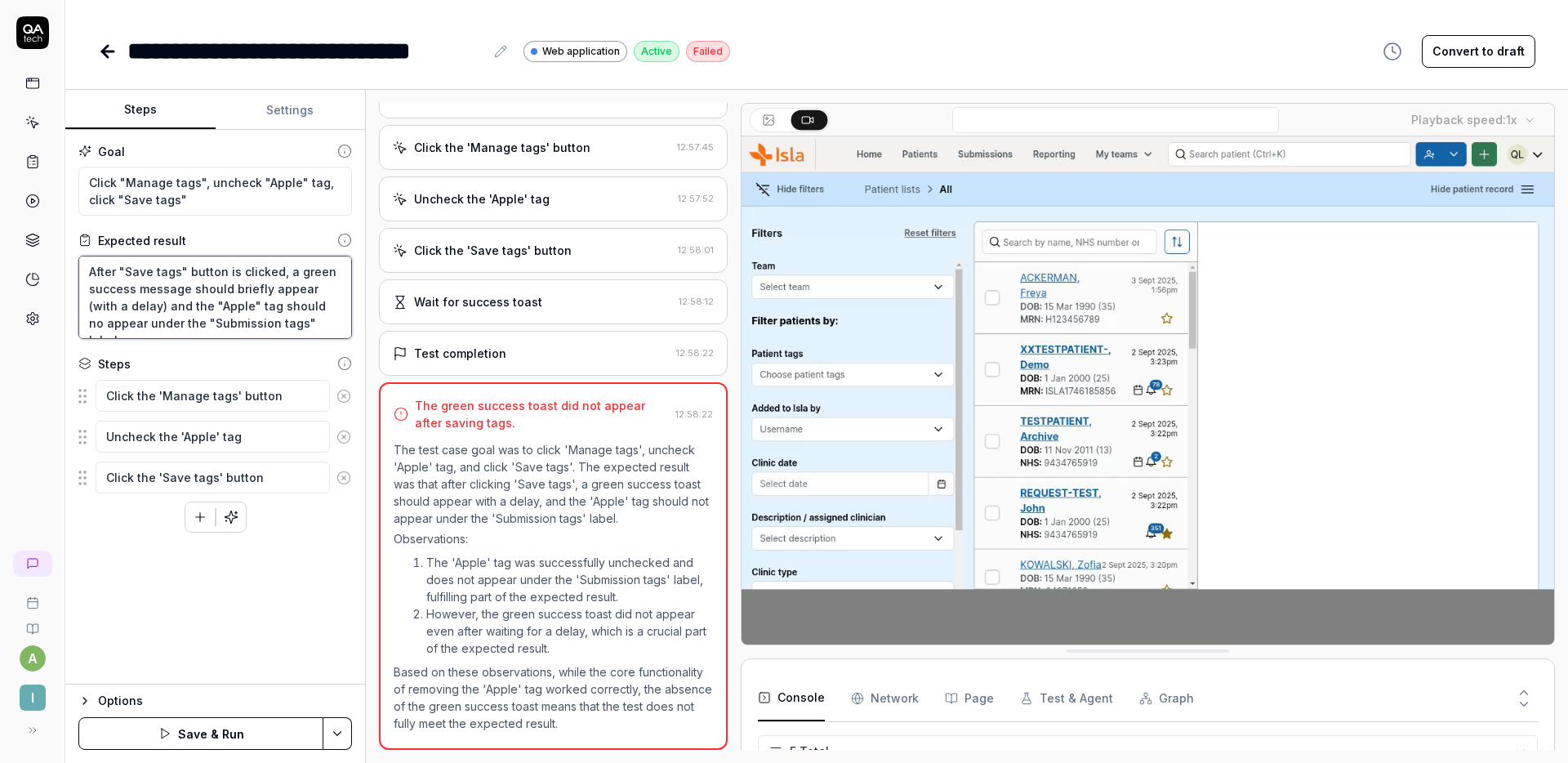
type textarea "After "Save tags" button is clicked, a green success message should briefly app…"
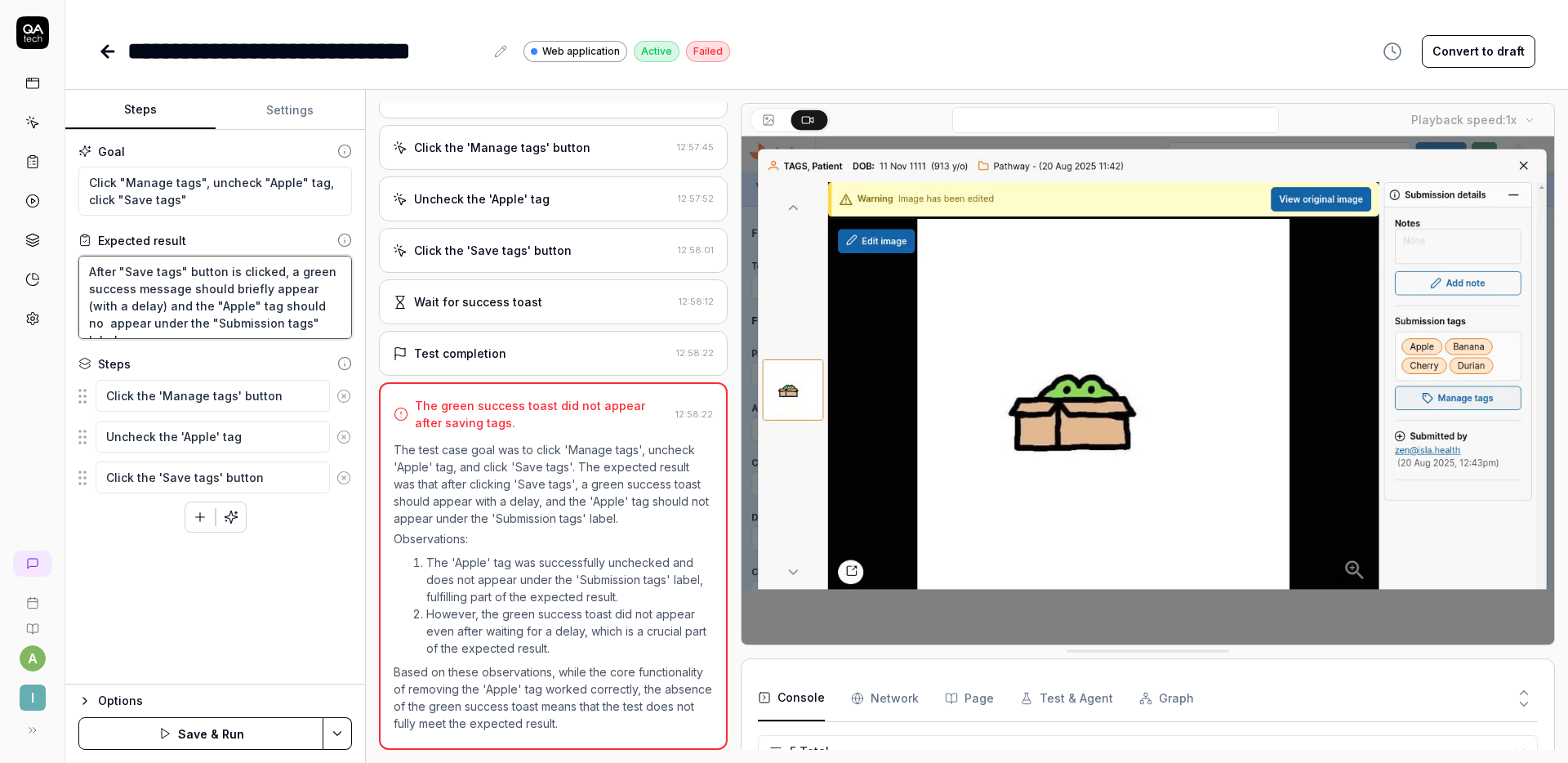
type textarea "*"
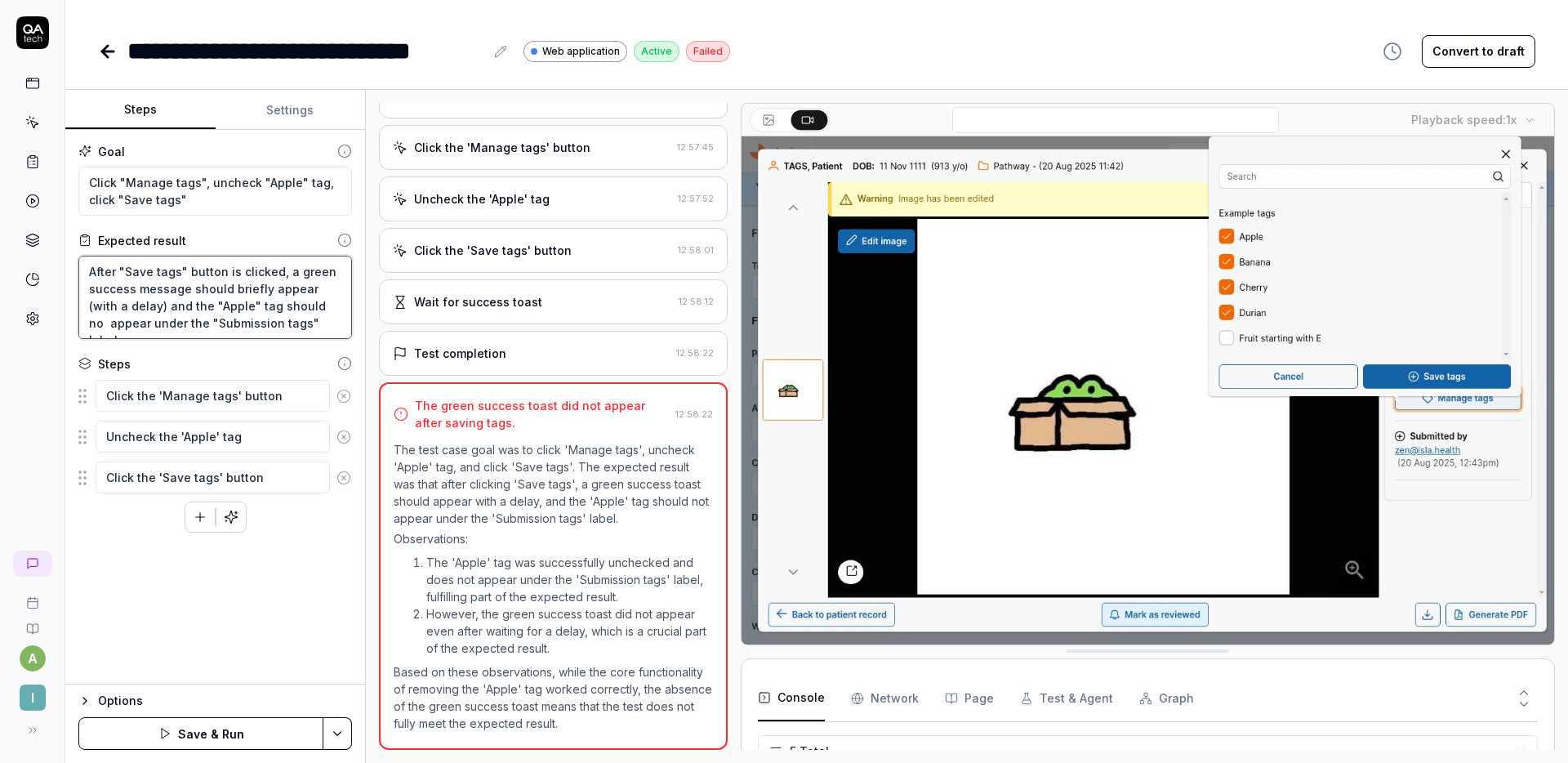
type textarea "After "Save tags" button is clicked, a green success message should briefly app…"
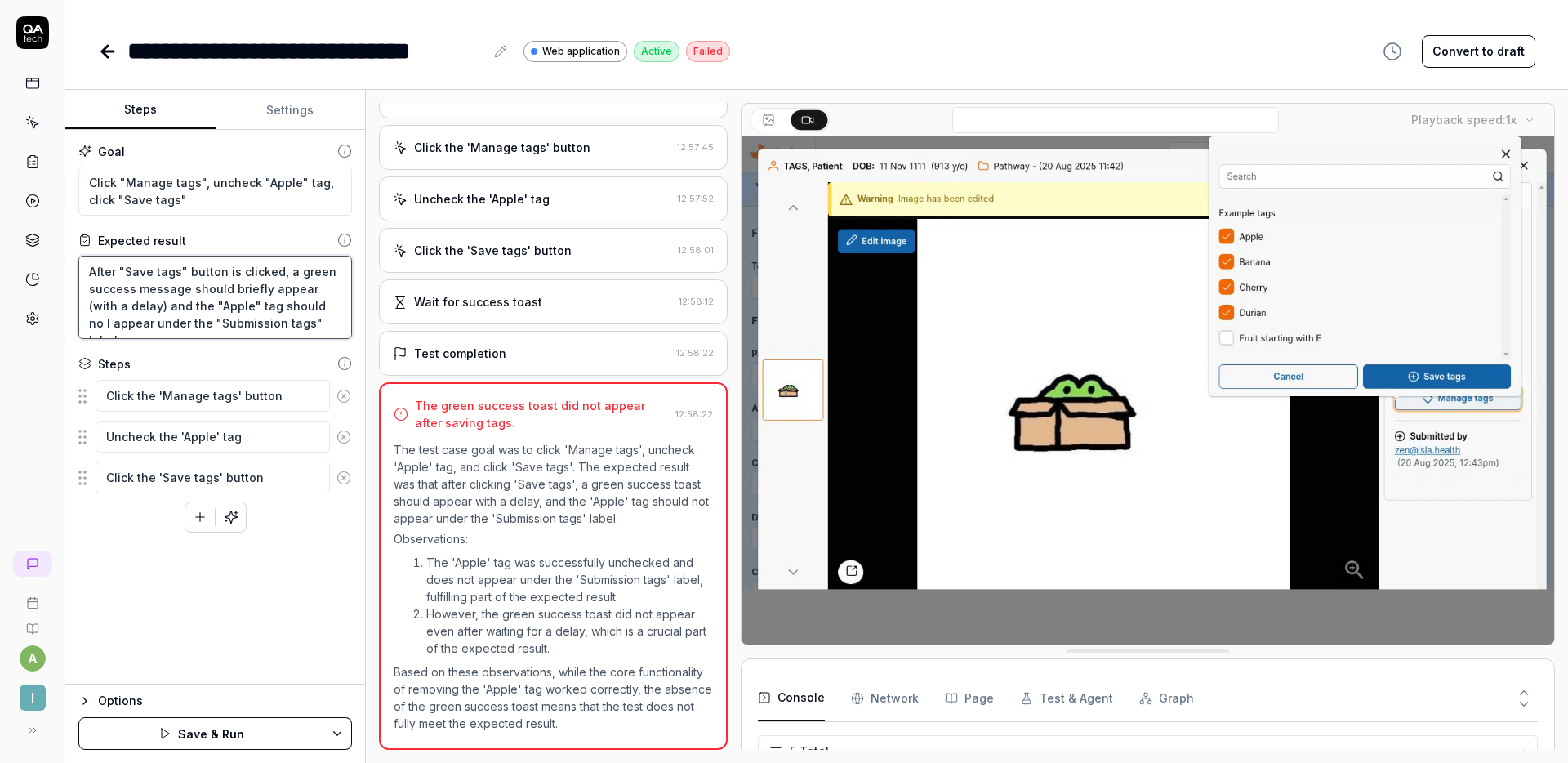
type textarea "*"
type textarea "After "Save tags" button is clicked, a green success message should briefly app…"
type textarea "*"
type textarea "After "Save tags" button is clicked, a green success message should briefly app…"
type textarea "*"
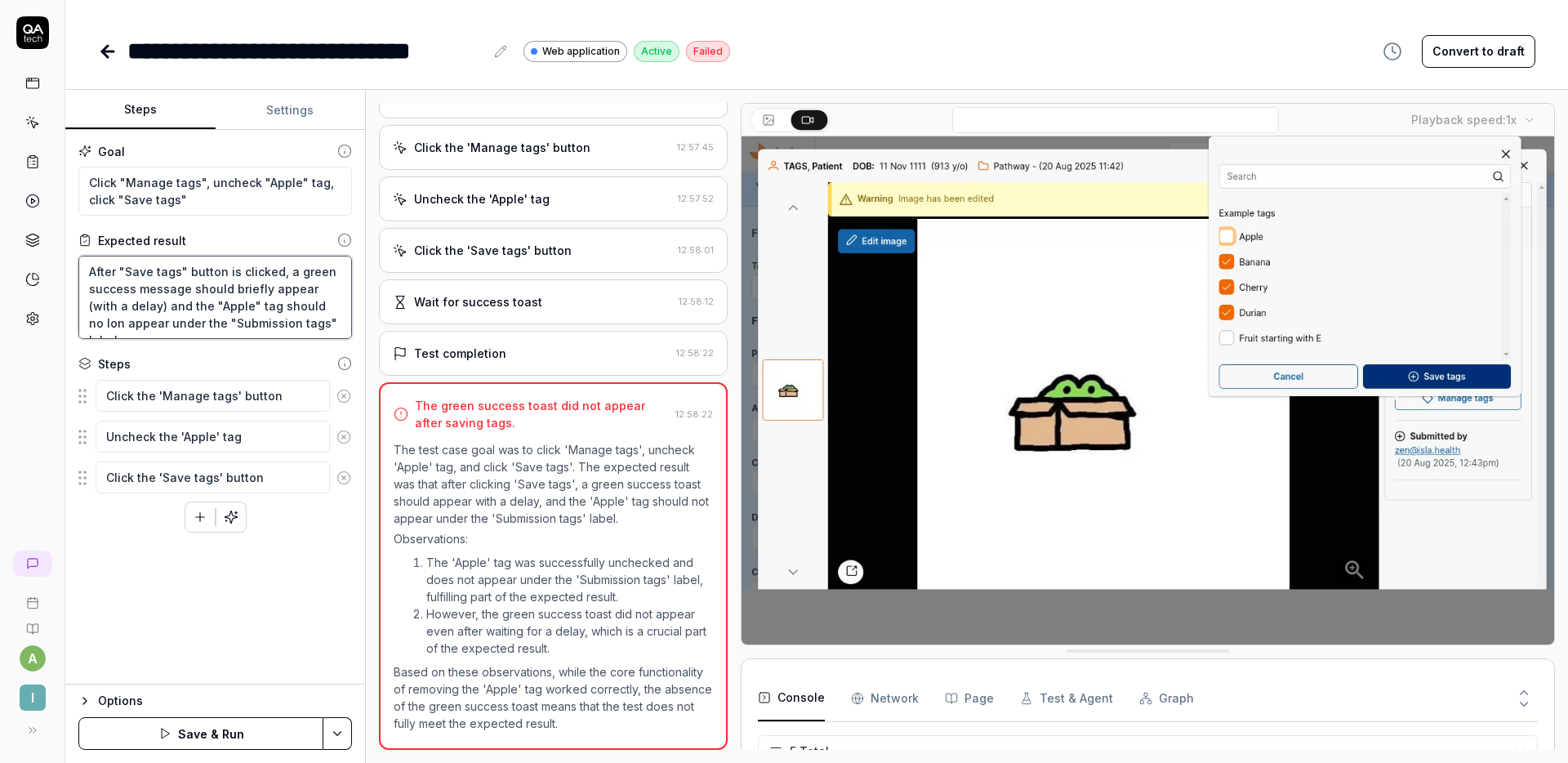
type textarea "After "Save tags" button is clicked, a green success message should briefly app…"
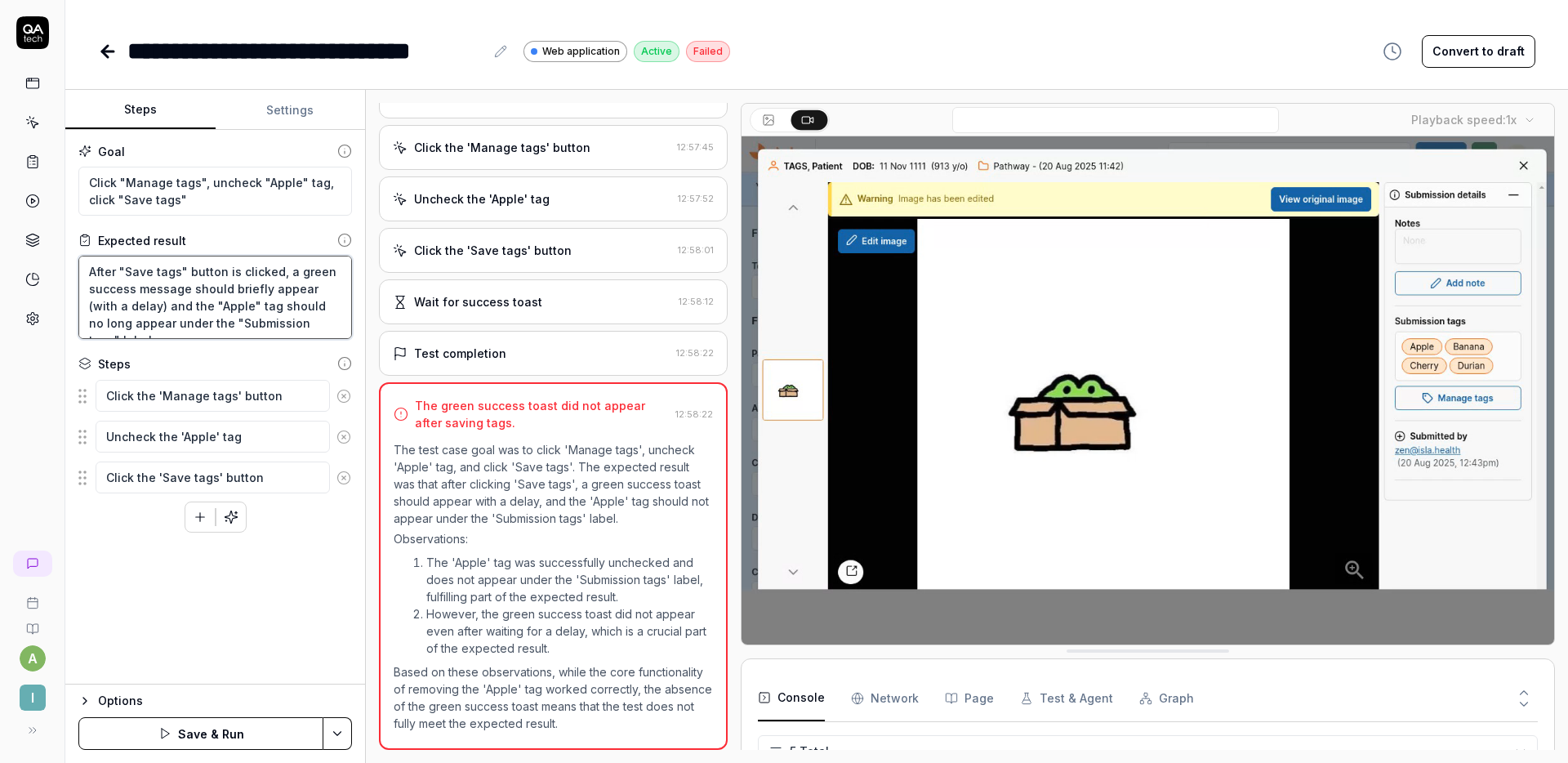
type textarea "*"
type textarea "After "Save tags" button is clicked, a green success message should briefly app…"
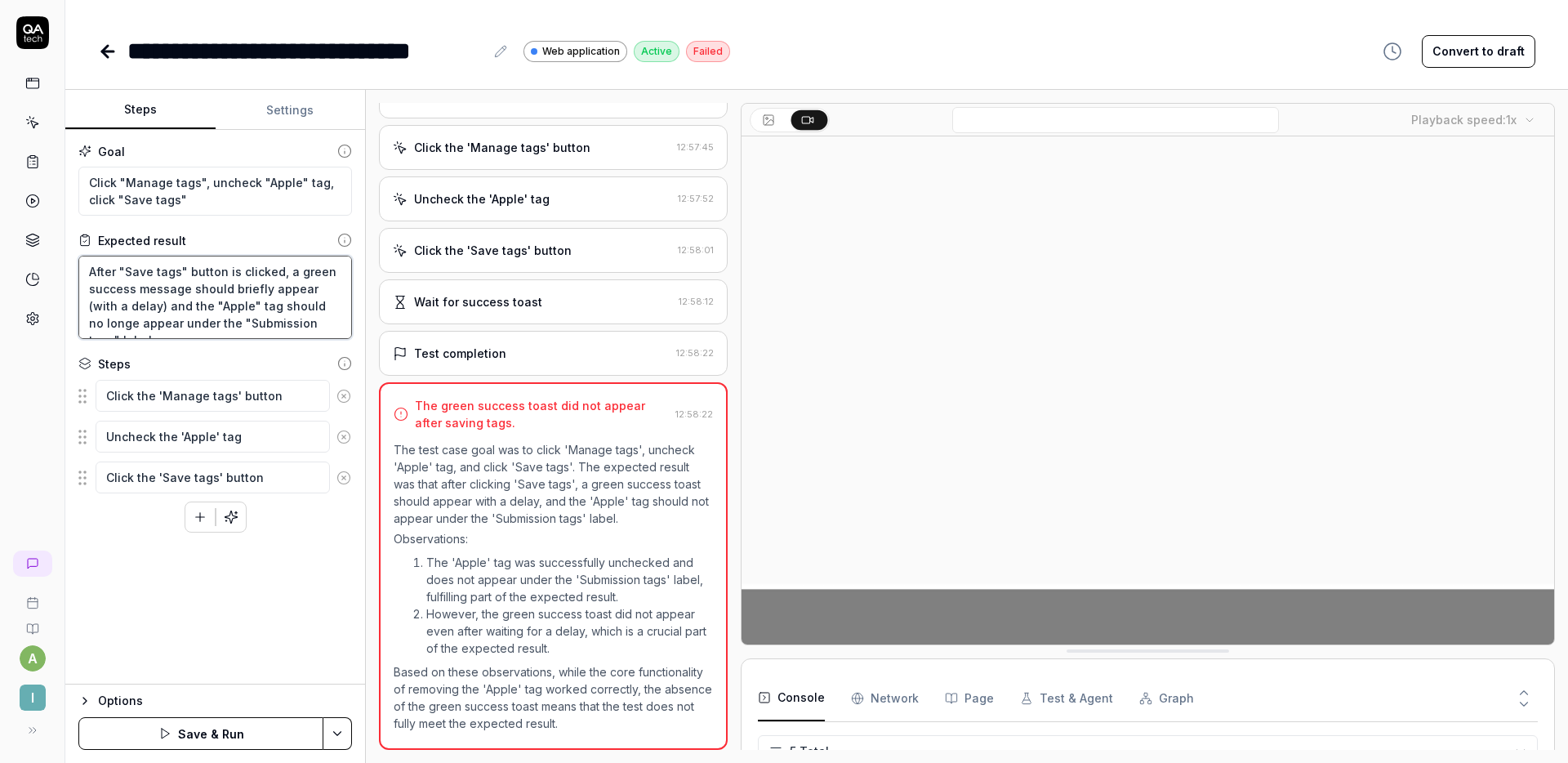
type textarea "*"
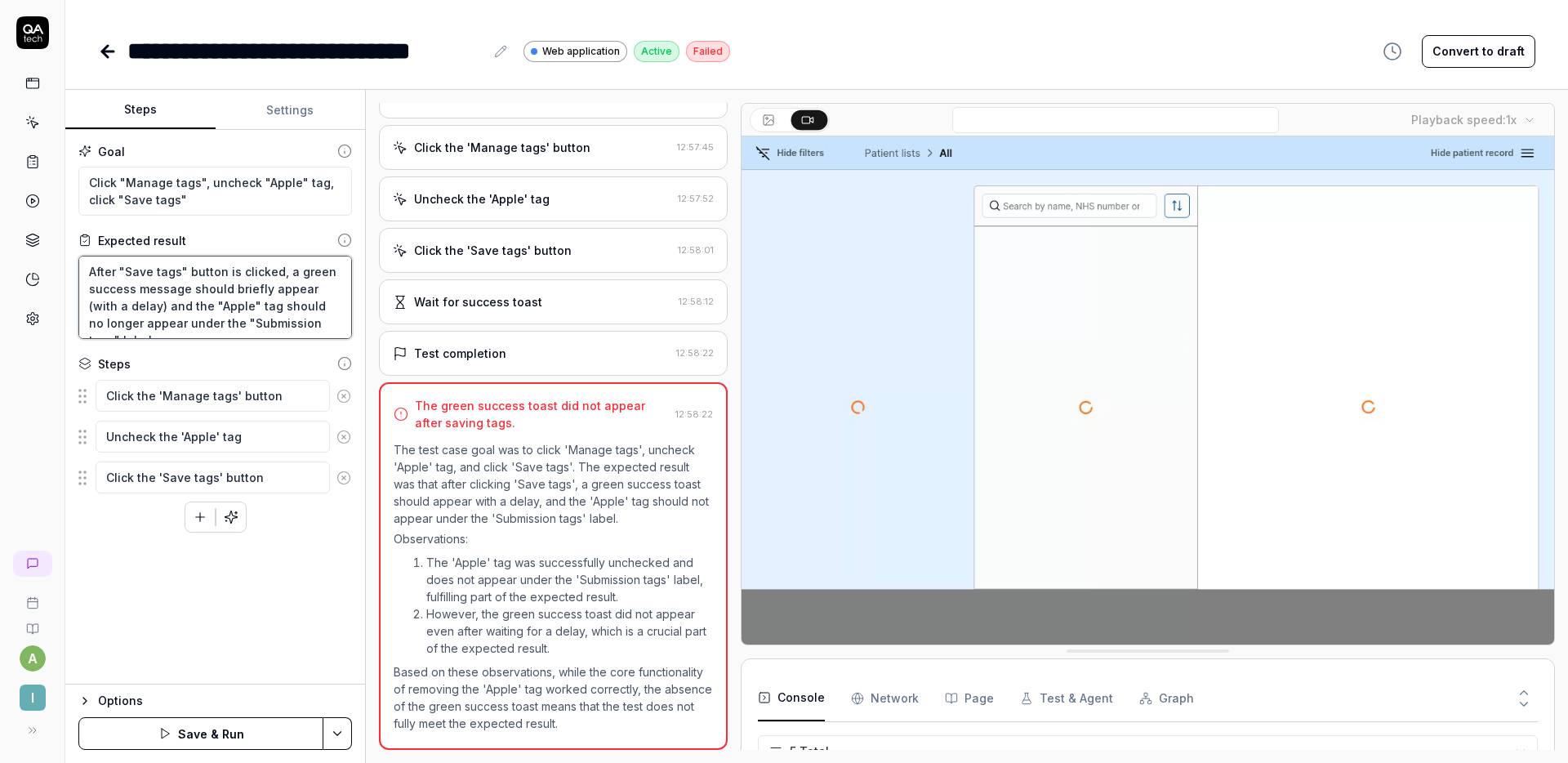
click at [318, 333] on textarea "After "Save tags" button is clicked, a green success message should briefly app…" at bounding box center [216, 297] width 274 height 84
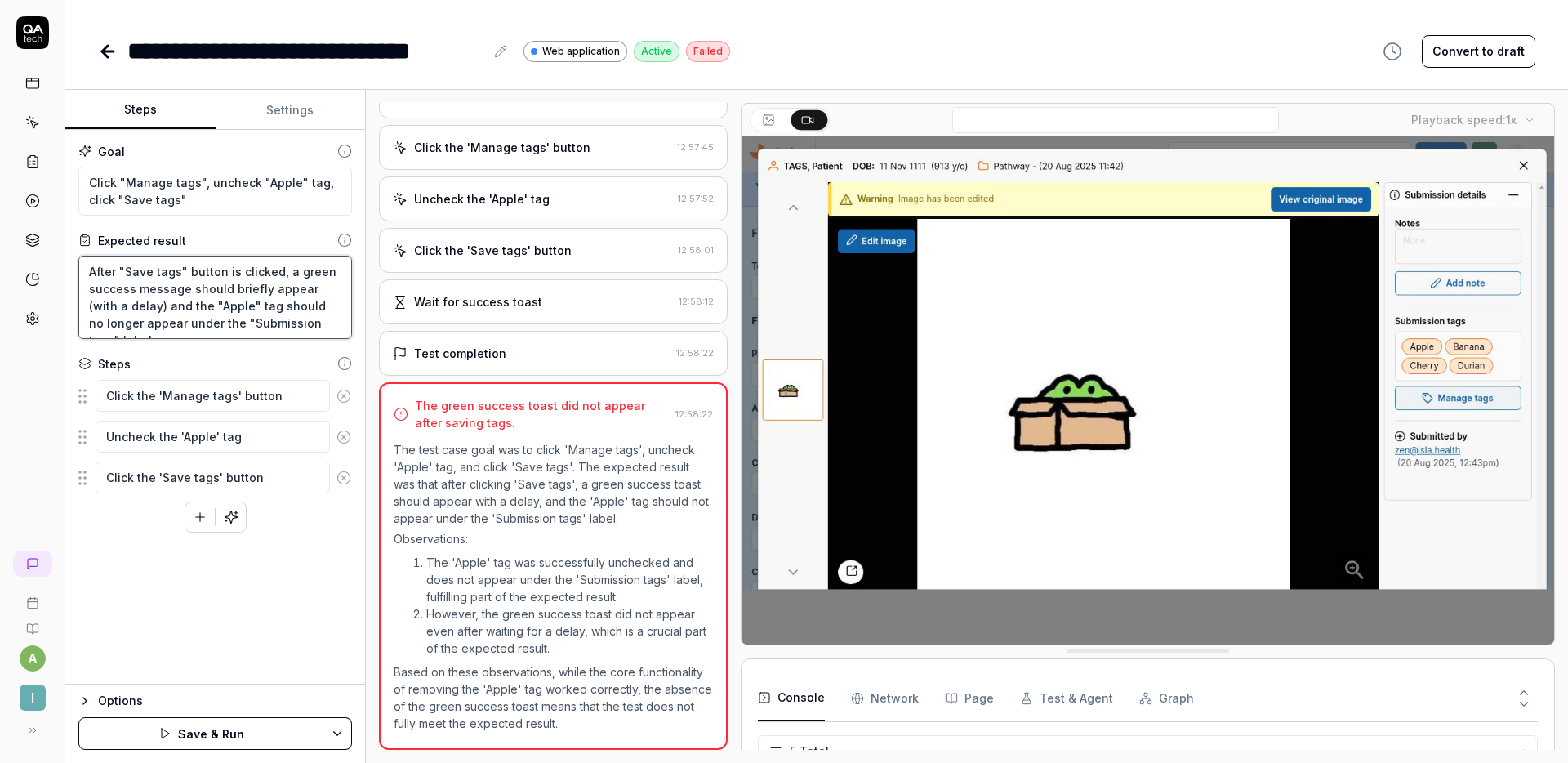
type textarea "After "Save tags" button is clicked, a green success message should briefly app…"
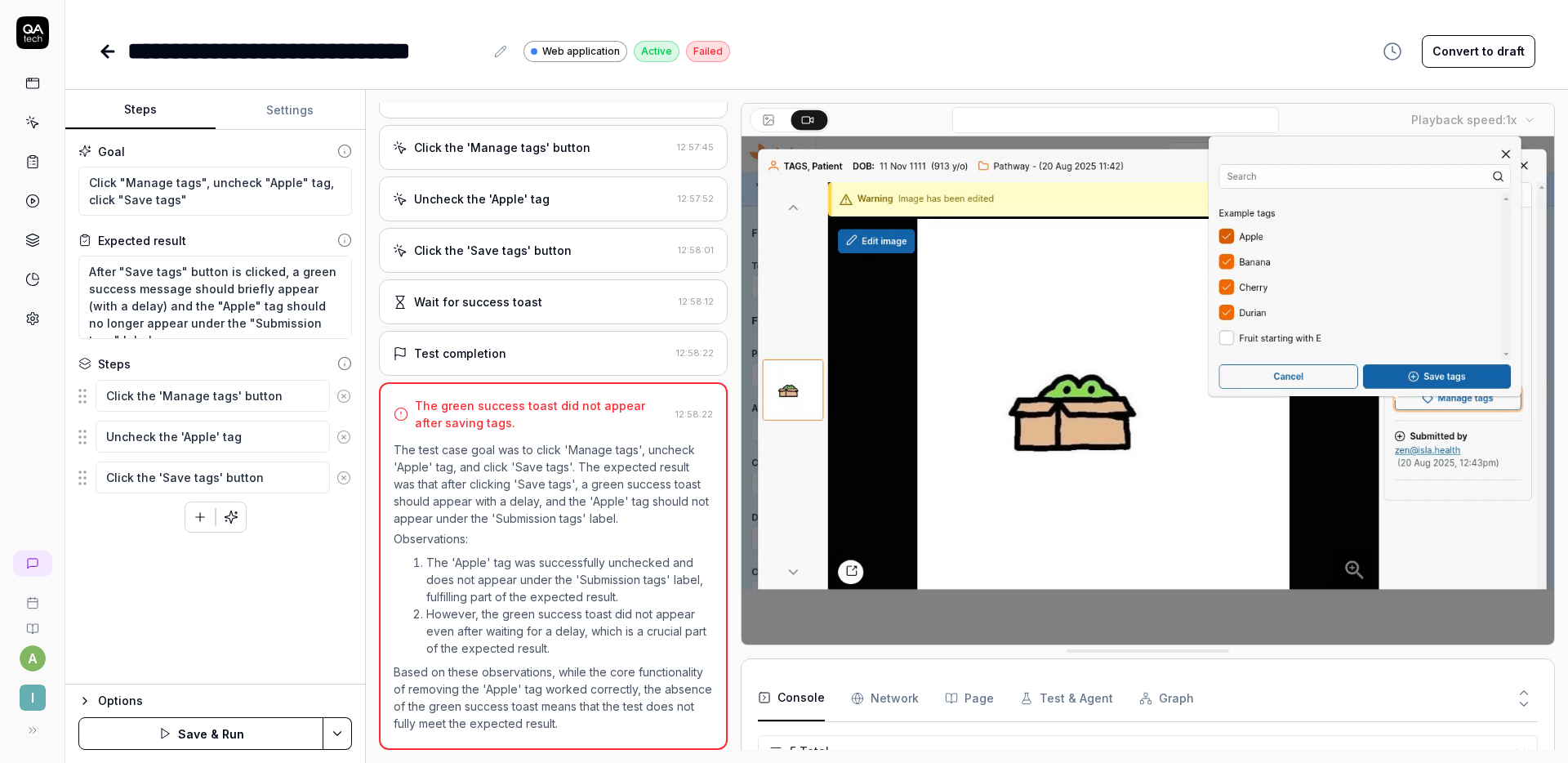
click at [232, 731] on button "Save & Run" at bounding box center [201, 732] width 245 height 32
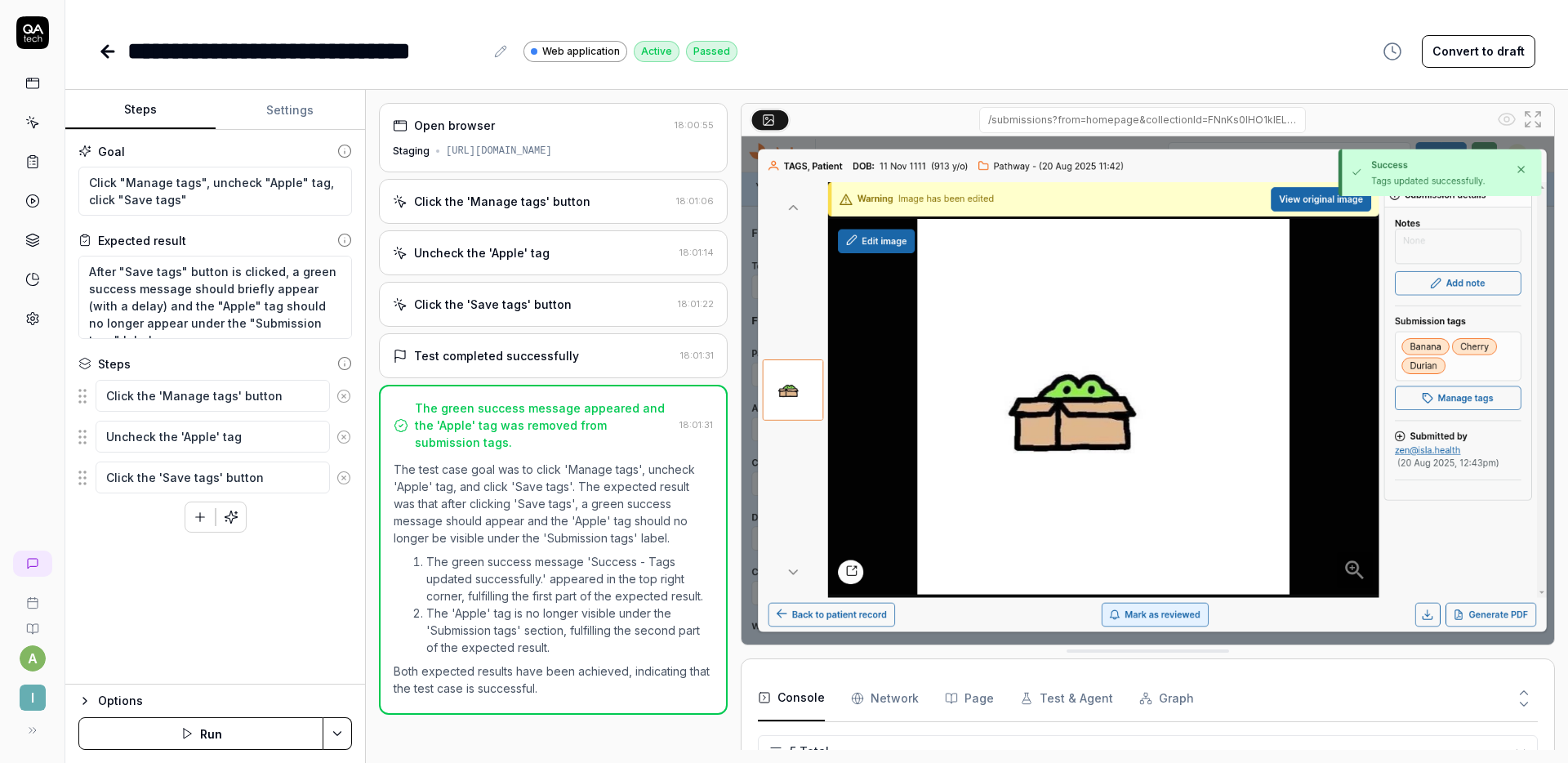
scroll to position [46, 0]
click at [553, 144] on div "https://staging.nhs.isla.health/worklist/patients/All/team/all/patients/IMP00OR…" at bounding box center [499, 151] width 106 height 15
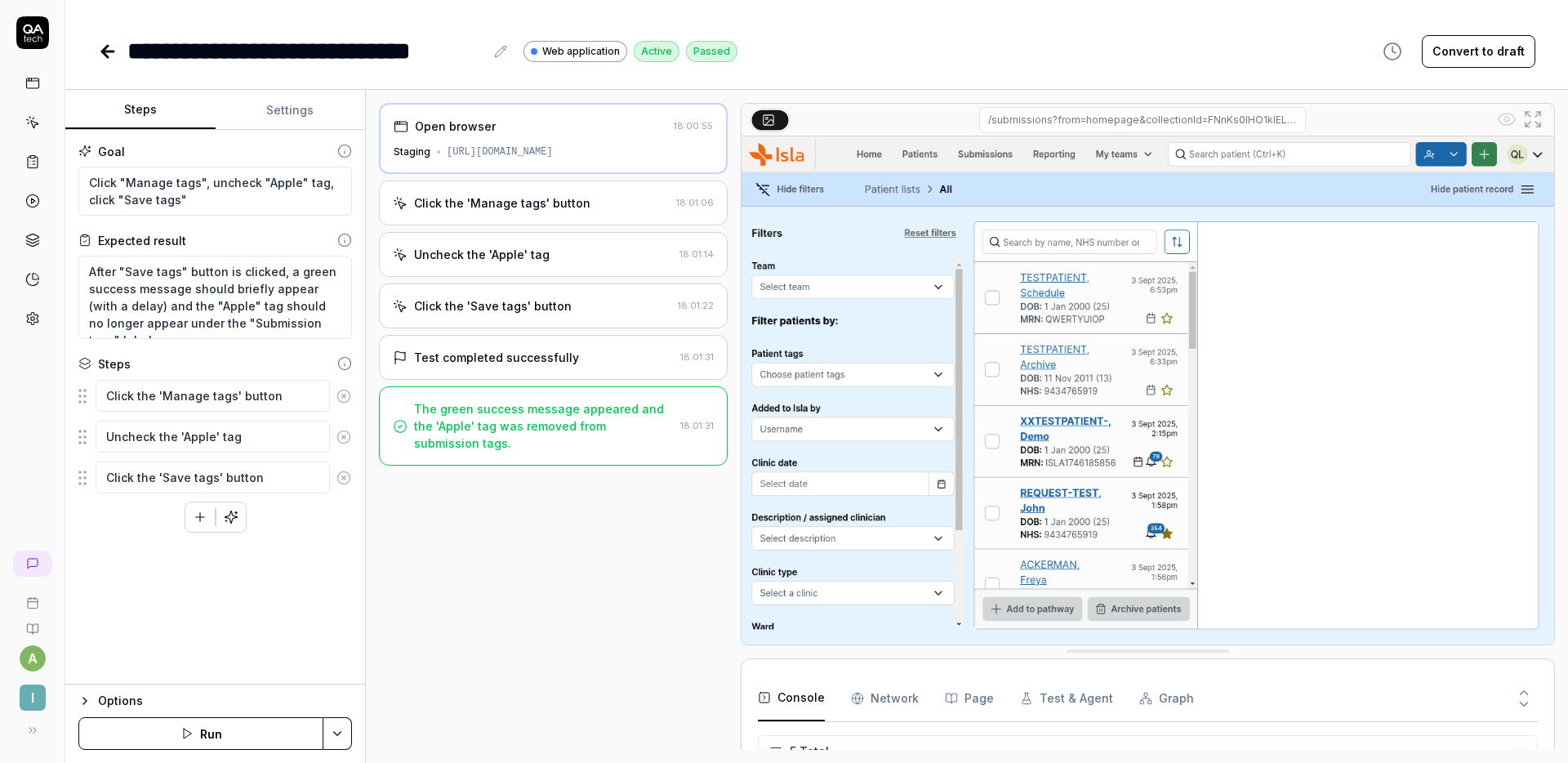
click at [215, 728] on button "Run" at bounding box center [201, 732] width 245 height 32
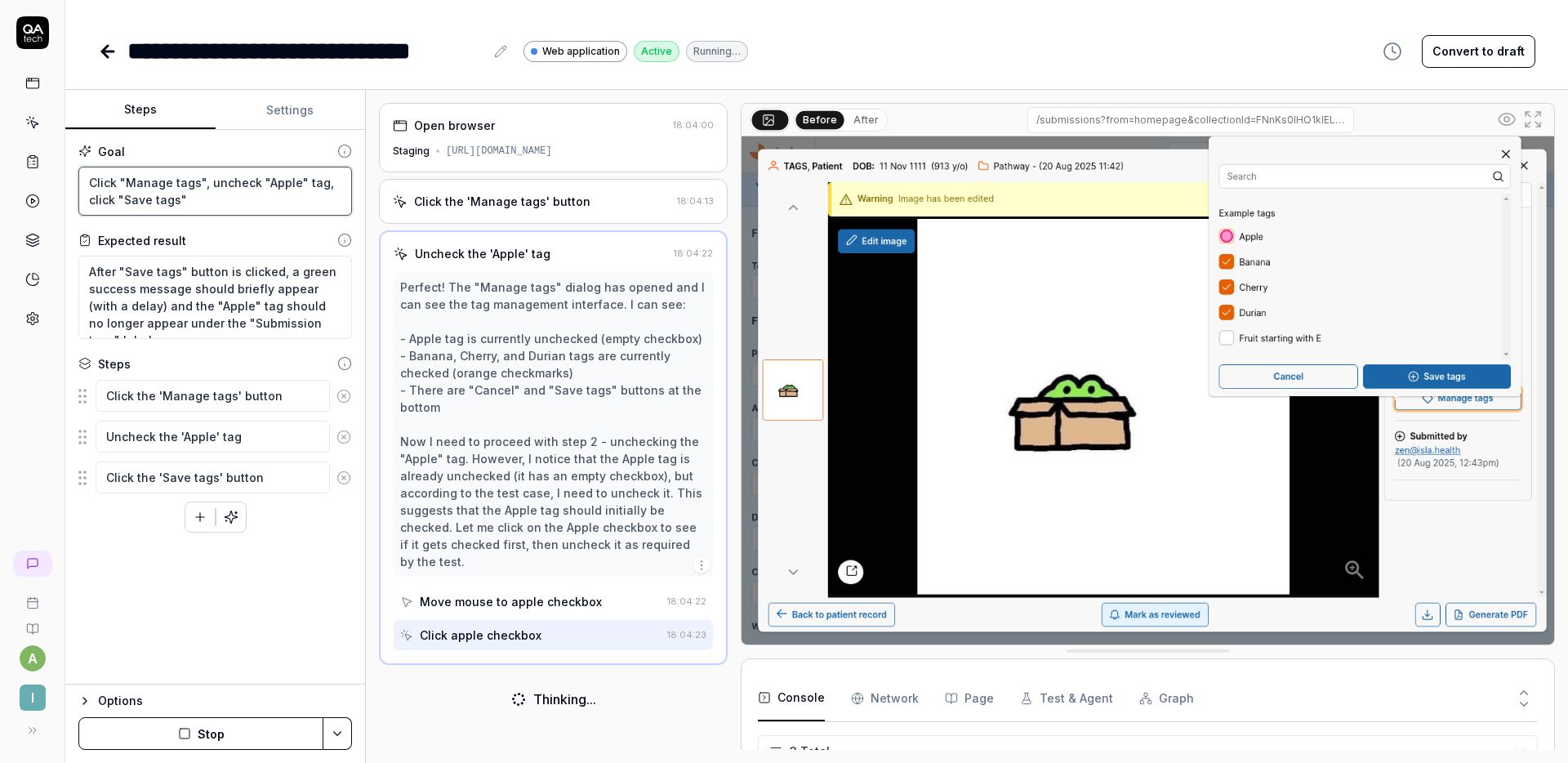
click at [204, 204] on textarea "Click "Manage tags", uncheck "Apple" tag, click "Save tags"" at bounding box center [216, 191] width 274 height 49
type textarea "*"
type textarea "Click "Manage tags", uncheck "Apple" tag, click "Save tags""
type textarea "*"
type textarea "Click "Manage tags", uncheck "Apple" tag, click "Save tags" ("
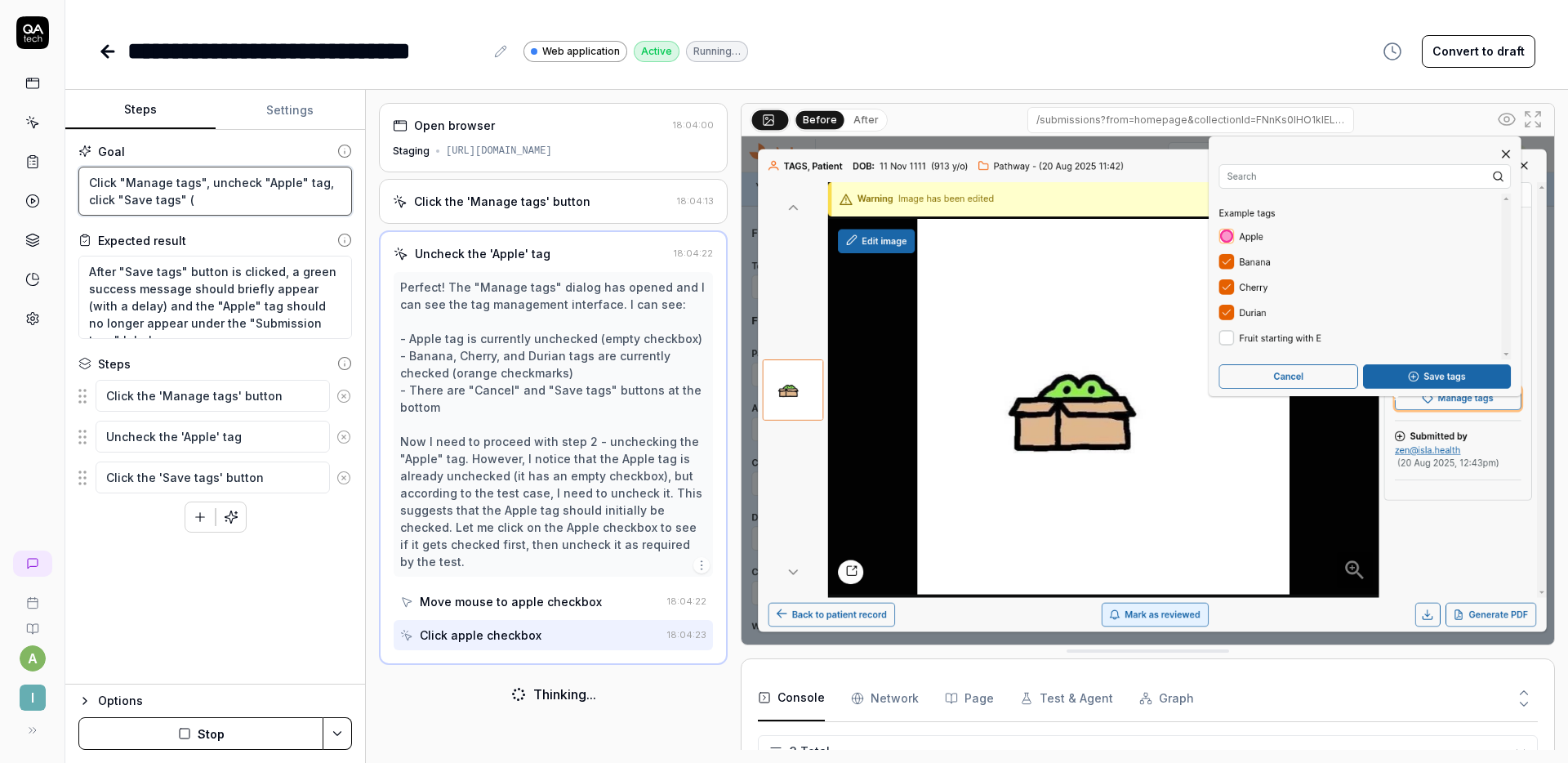
type textarea "*"
type textarea "Click "Manage tags", uncheck "Apple" tag, click "Save tags" (i"
type textarea "*"
type textarea "Click "Manage tags", uncheck "Apple" tag, click "Save tags" (if"
type textarea "*"
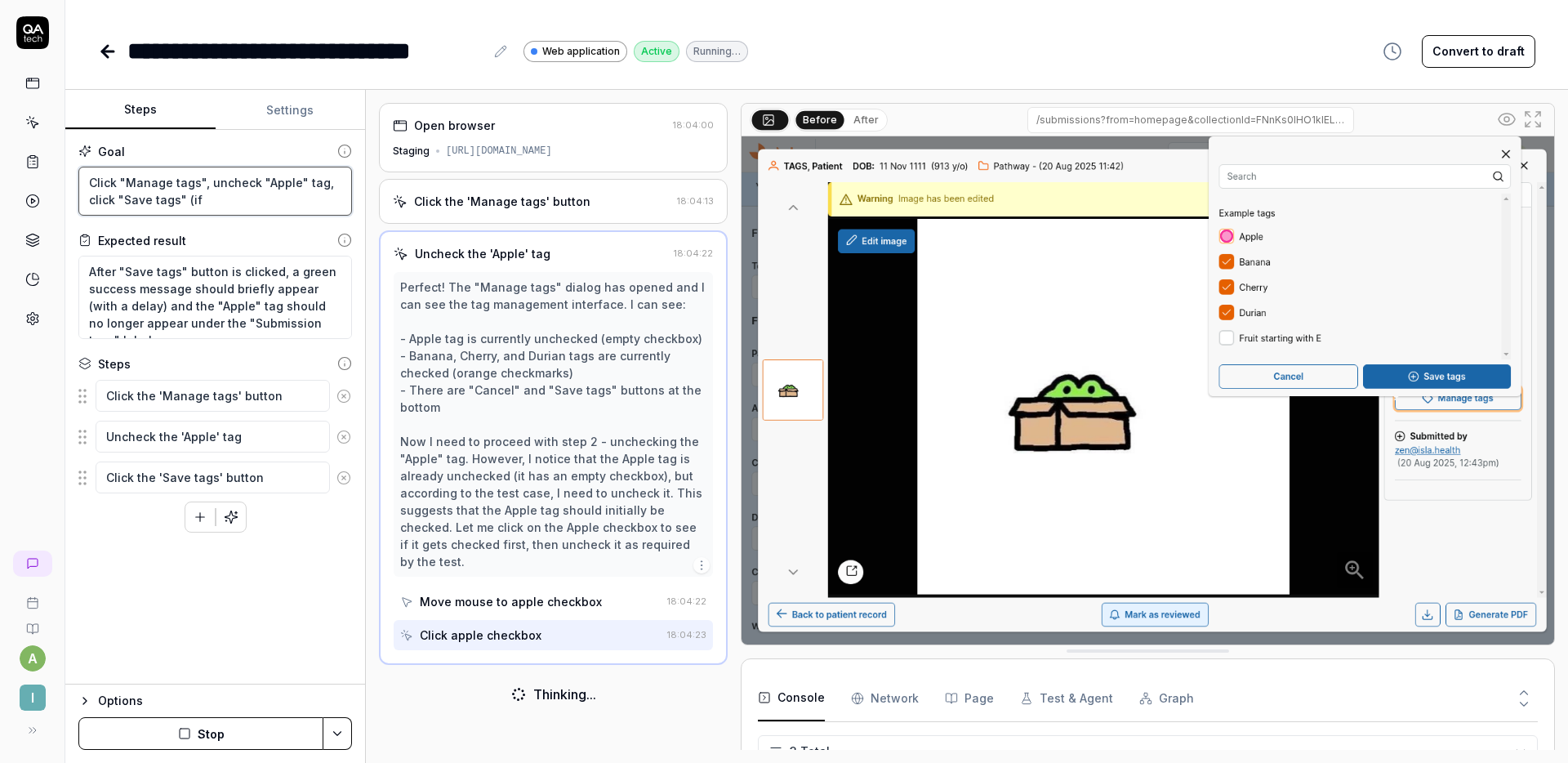
type textarea "Click "Manage tags", uncheck "Apple" tag, click "Save tags" (if"
type textarea "*"
type textarea "Click "Manage tags", uncheck "Apple" tag, click "Save tags" (if '"
type textarea "*"
type textarea "Click "Manage tags", uncheck "Apple" tag, click "Save tags" (if 'a"
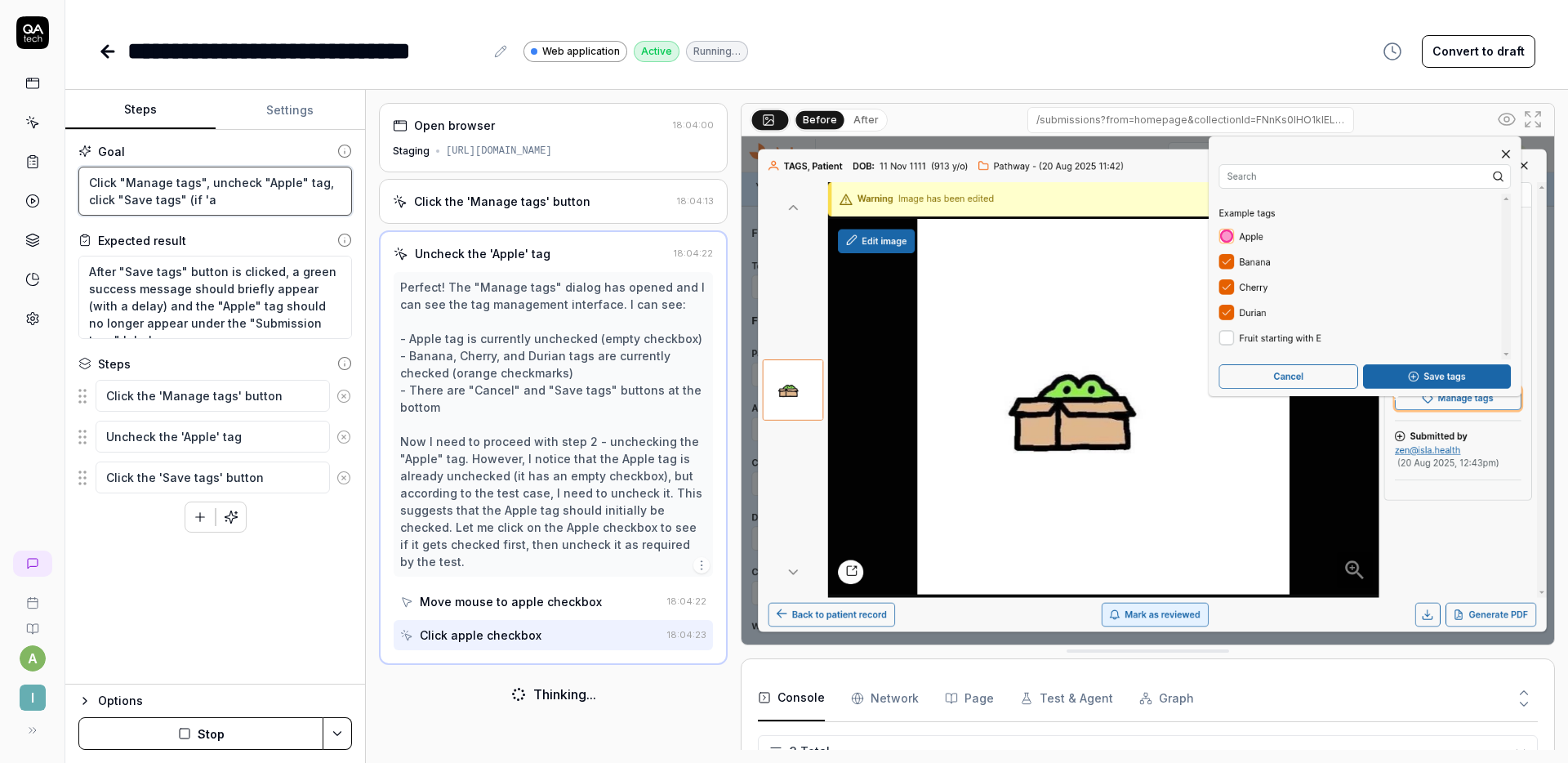
type textarea "*"
type textarea "Click "Manage tags", uncheck "Apple" tag, click "Save tags" (if '"
type textarea "*"
type textarea "Click "Manage tags", uncheck "Apple" tag, click "Save tags" (if 'A"
type textarea "*"
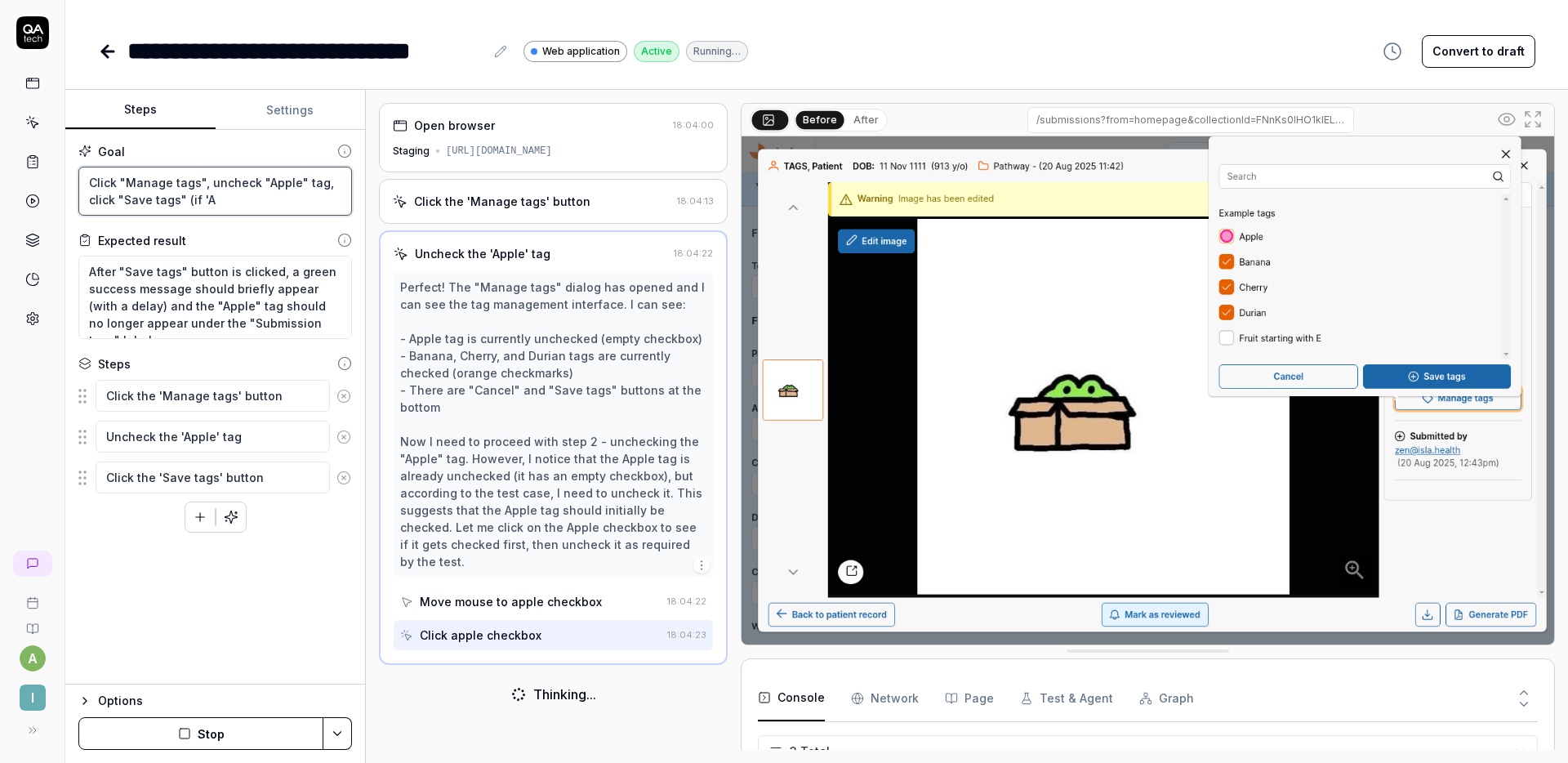
type textarea "Click "Manage tags", uncheck "Apple" tag, click "Save tags" (if 'Ap"
type textarea "*"
type textarea "Click "Manage tags", uncheck "Apple" tag, click "Save tags" (if 'App"
type textarea "*"
type textarea "Click "Manage tags", uncheck "Apple" tag, click "Save tags" (if 'Appl"
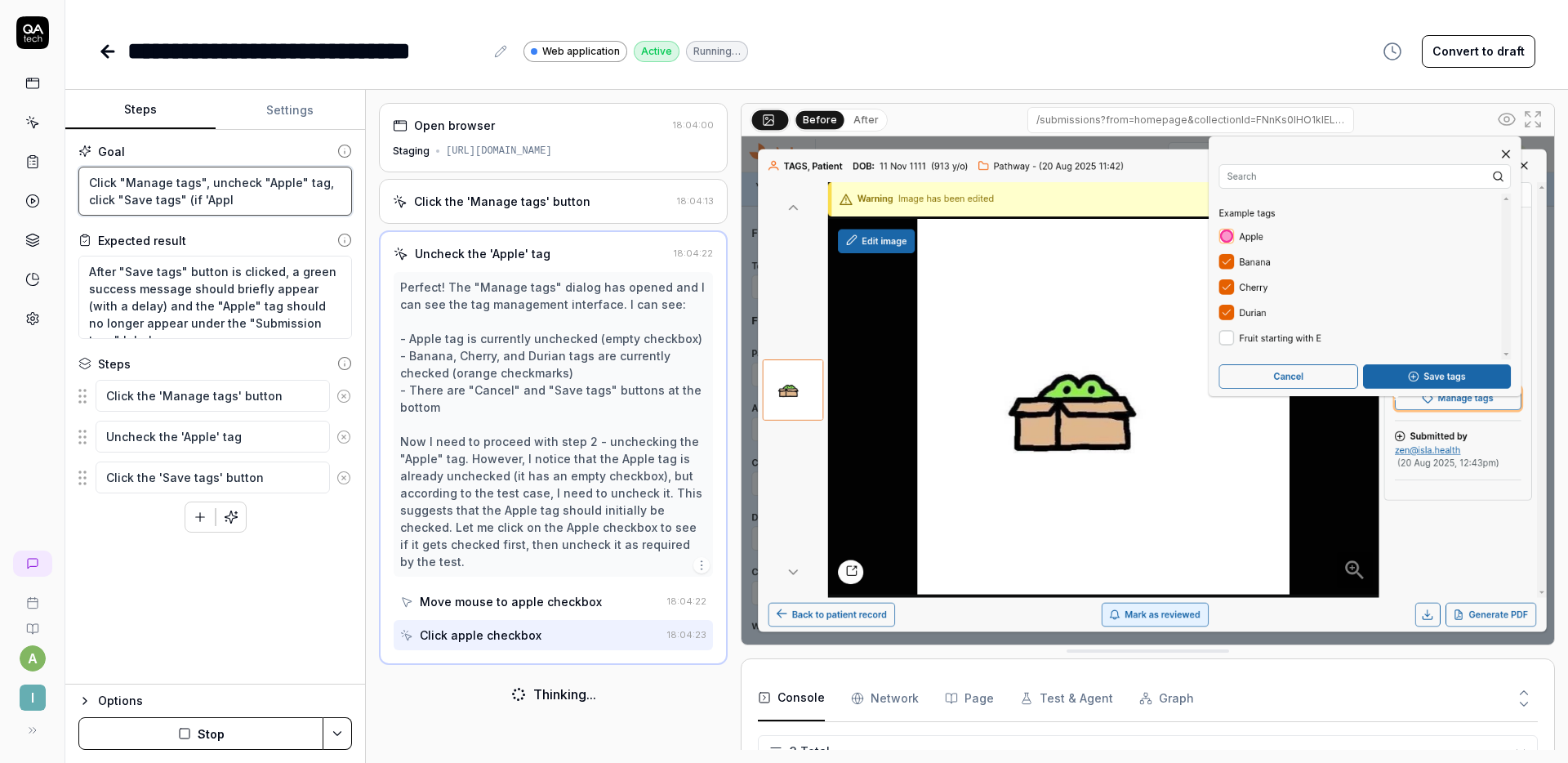
type textarea "*"
type textarea "Click "Manage tags", uncheck "Apple" tag, click "Save tags" (if 'Applt"
type textarea "*"
type textarea "Click "Manage tags", uncheck "Apple" tag, click "Save tags" (if 'Appl"
type textarea "*"
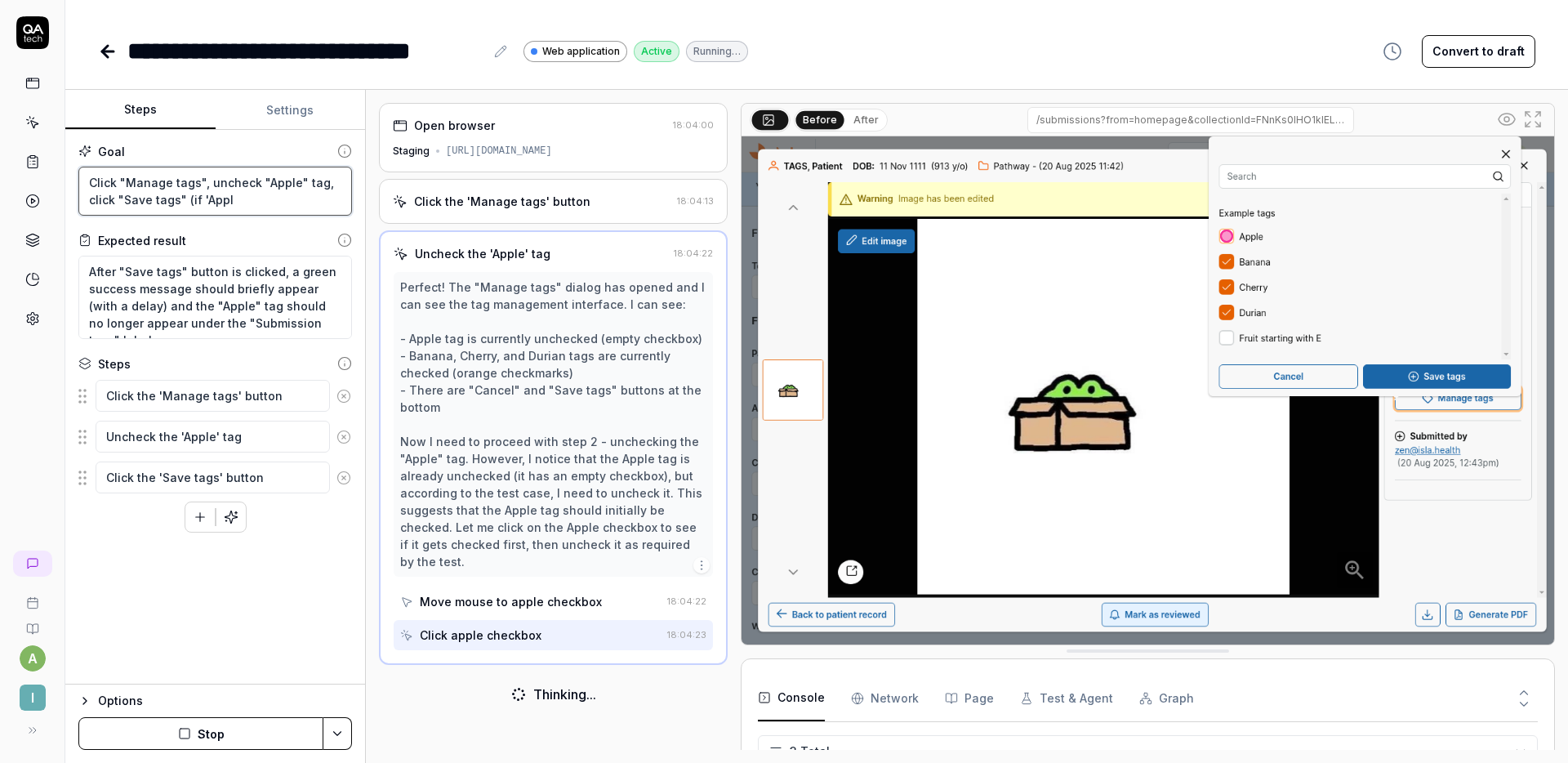
type textarea "Click "Manage tags", uncheck "Apple" tag, click "Save tags" (if 'Apple"
type textarea "*"
type textarea "Click "Manage tags", uncheck "Apple" tag, click "Save tags" (if 'Apple"
type textarea "*"
type textarea "Click "Manage tags", uncheck "Apple" tag, click "Save tags" (if 'Apple i"
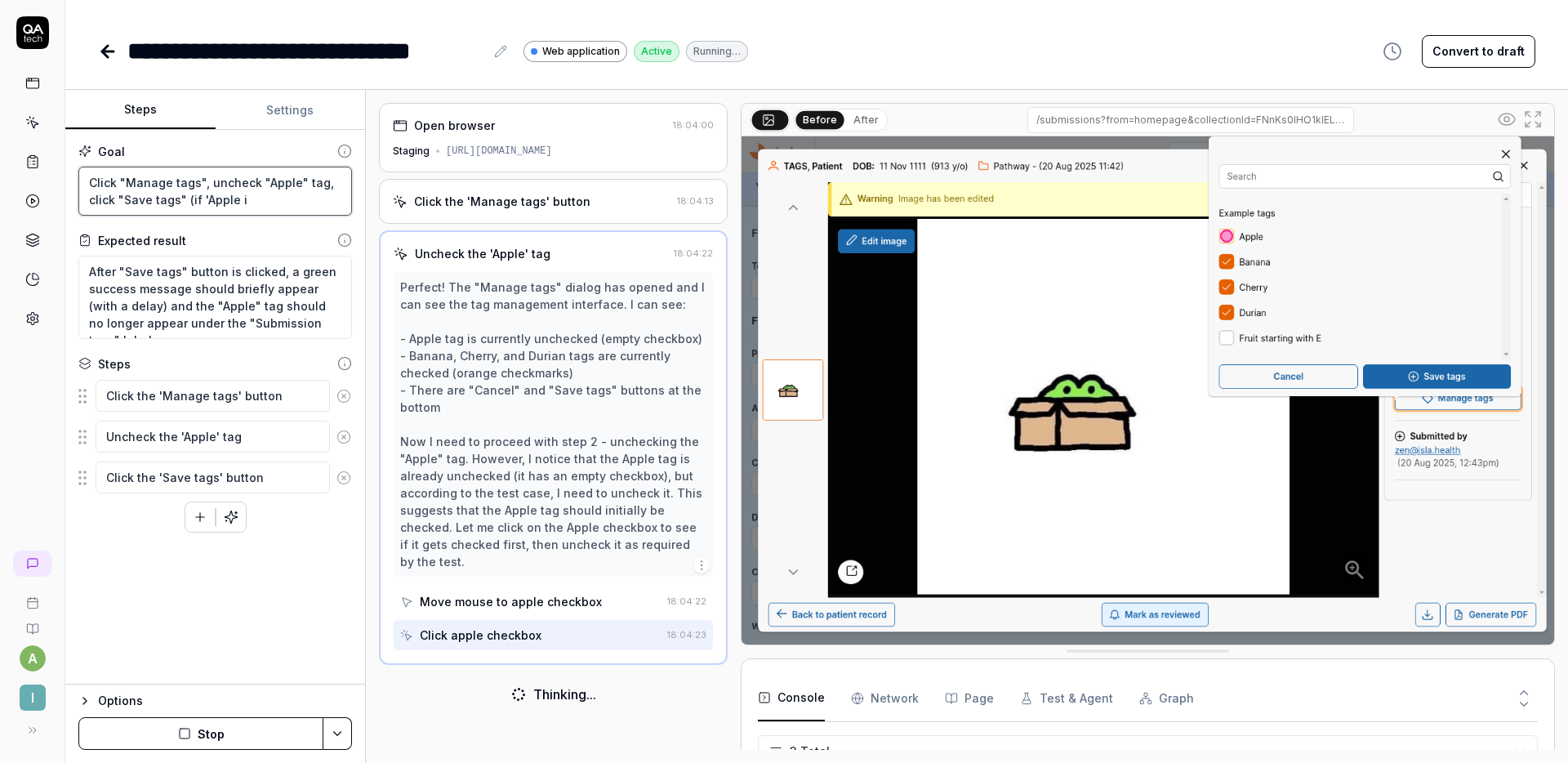
type textarea "*"
type textarea "Click "Manage tags", uncheck "Apple" tag, click "Save tags" (if 'Apple is"
type textarea "*"
type textarea "Click "Manage tags", uncheck "Apple" tag, click "Save tags" (if 'Apple is"
type textarea "*"
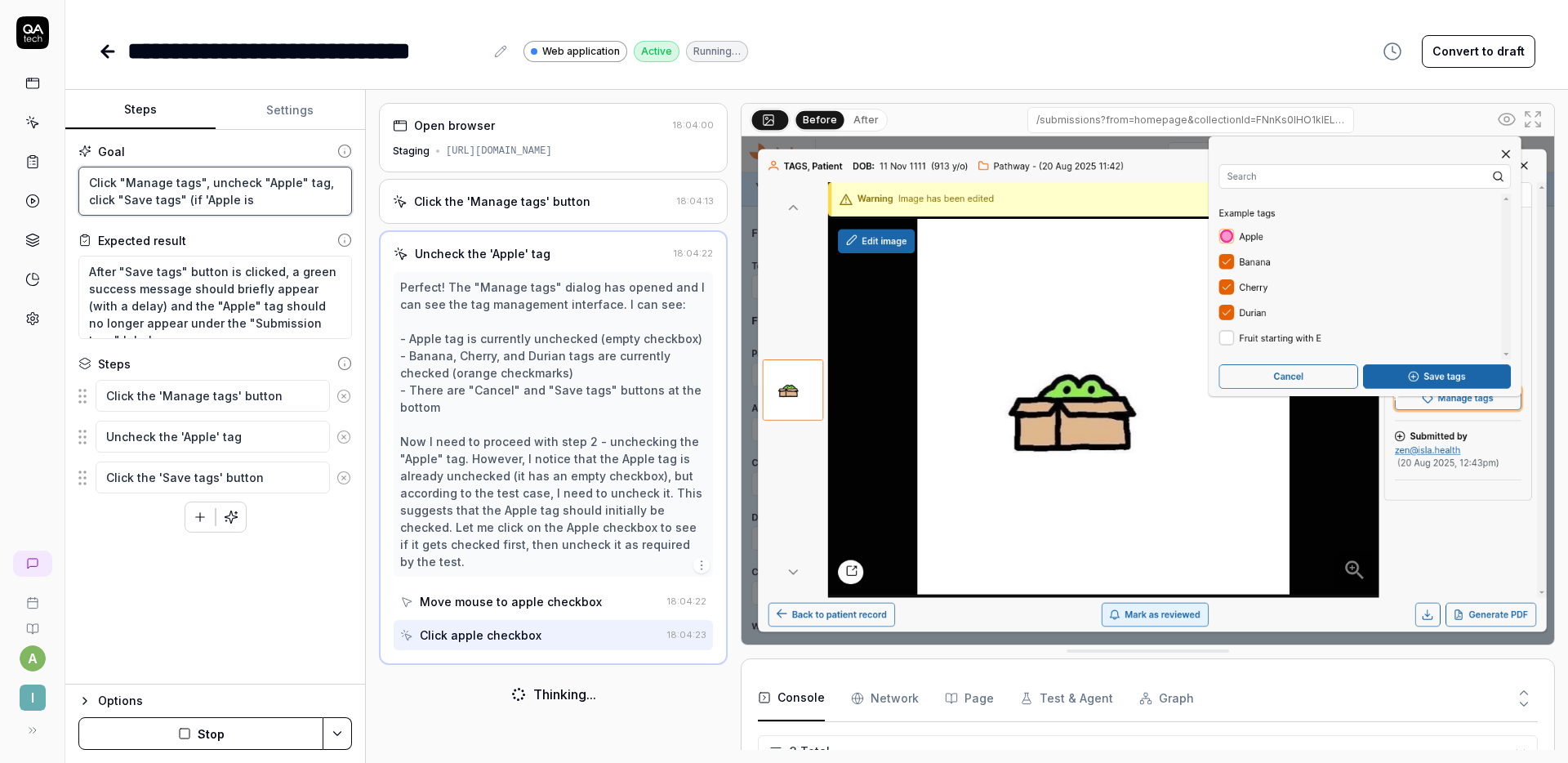
type textarea "Click "Manage tags", uncheck "Apple" tag, click "Save tags" (if 'Apple is a"
type textarea "*"
type textarea "Click "Manage tags", uncheck "Apple" tag, click "Save tags" (if 'Apple is al"
type textarea "*"
type textarea "Click "Manage tags", uncheck "Apple" tag, click "Save tags" (if 'Apple is alr"
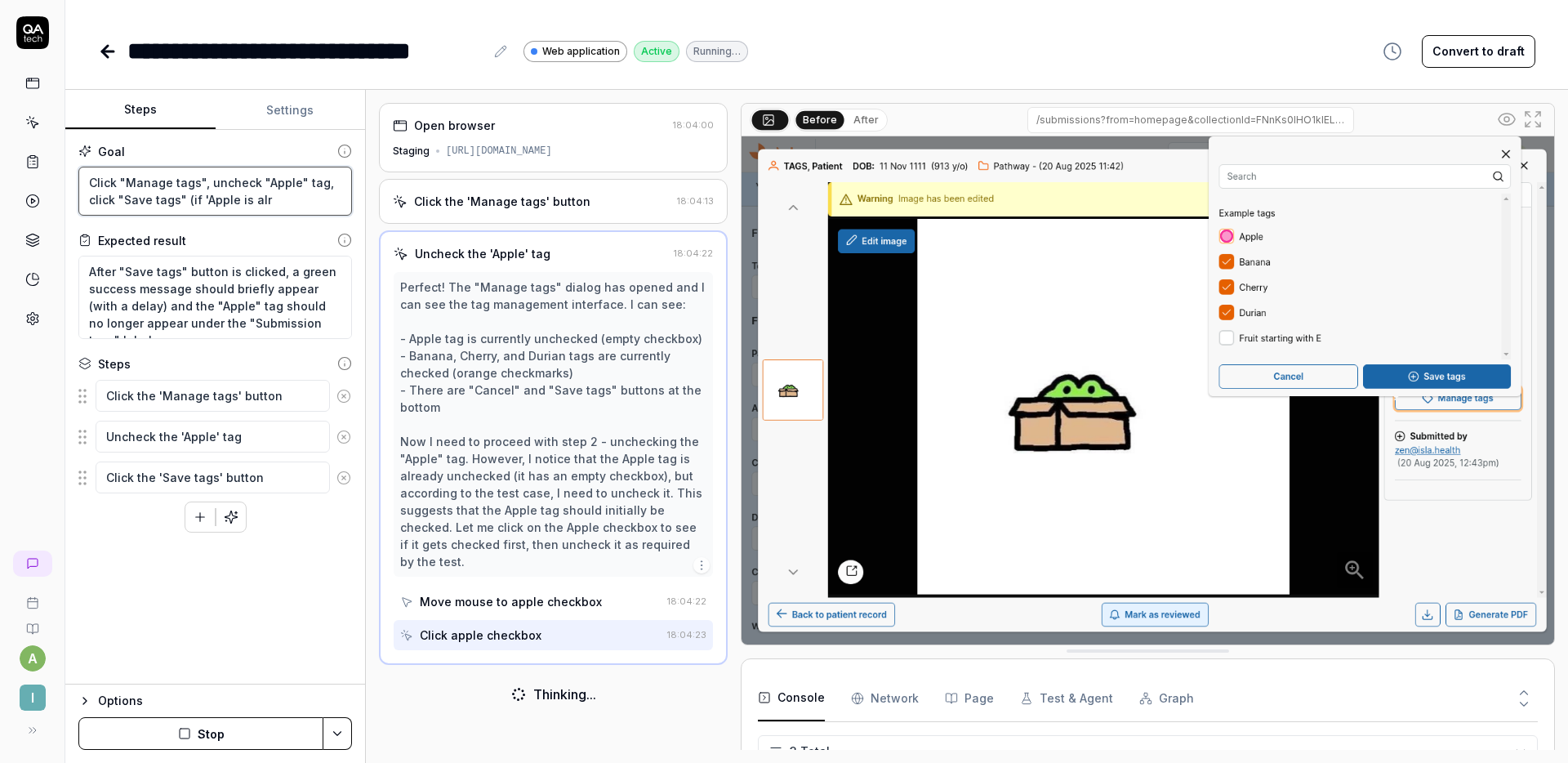
type textarea "*"
type textarea "Click "Manage tags", uncheck "Apple" tag, click "Save tags" (if 'Apple is alre"
type textarea "*"
type textarea "Click "Manage tags", uncheck "Apple" tag, click "Save tags" (if 'Apple is alrea"
type textarea "*"
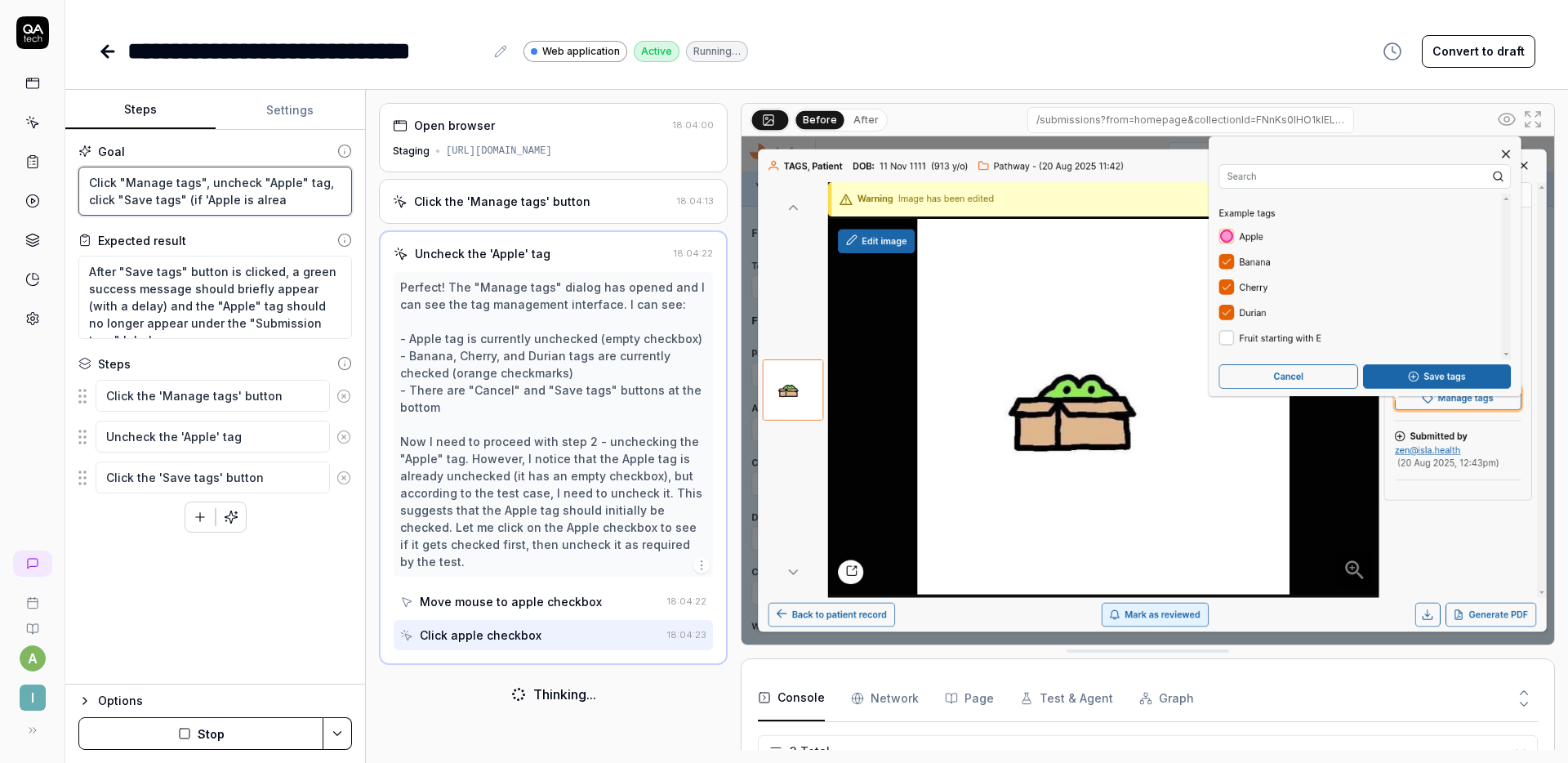
type textarea "Click "Manage tags", uncheck "Apple" tag, click "Save tags" (if 'Apple is alread"
type textarea "*"
type textarea "Click "Manage tags", uncheck "Apple" tag, click "Save tags" (if 'Apple is alrea…"
type textarea "*"
type textarea "Click "Manage tags", uncheck "Apple" tag, click "Save tags" (if 'Apple is alrea…"
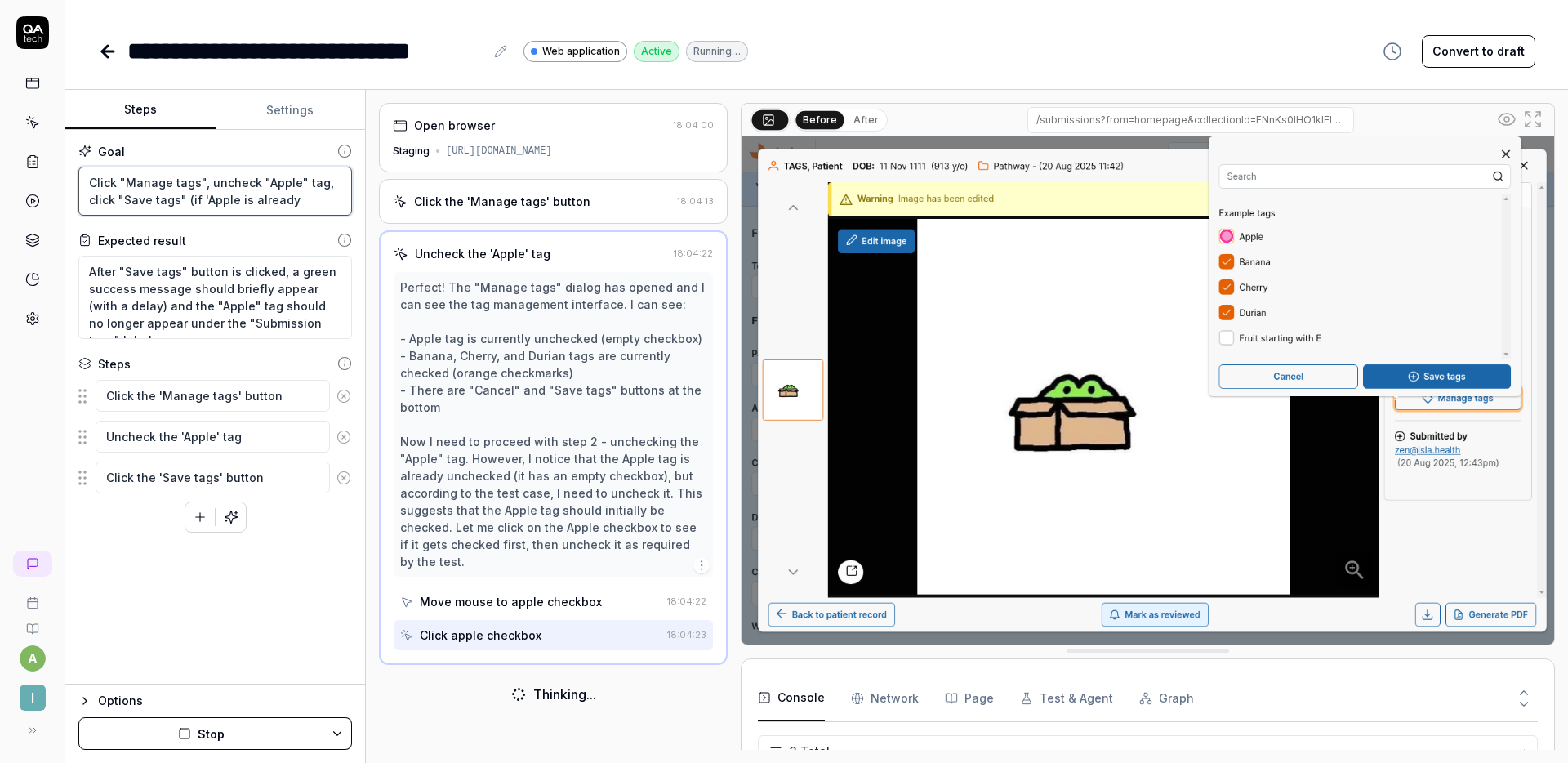
type textarea "*"
type textarea "Click "Manage tags", uncheck "Apple" tag, click "Save tags" (if 'Apple is alrea…"
type textarea "*"
type textarea "Click "Manage tags", uncheck "Apple" tag, click "Save tags" (if 'Apple is alrea…"
type textarea "*"
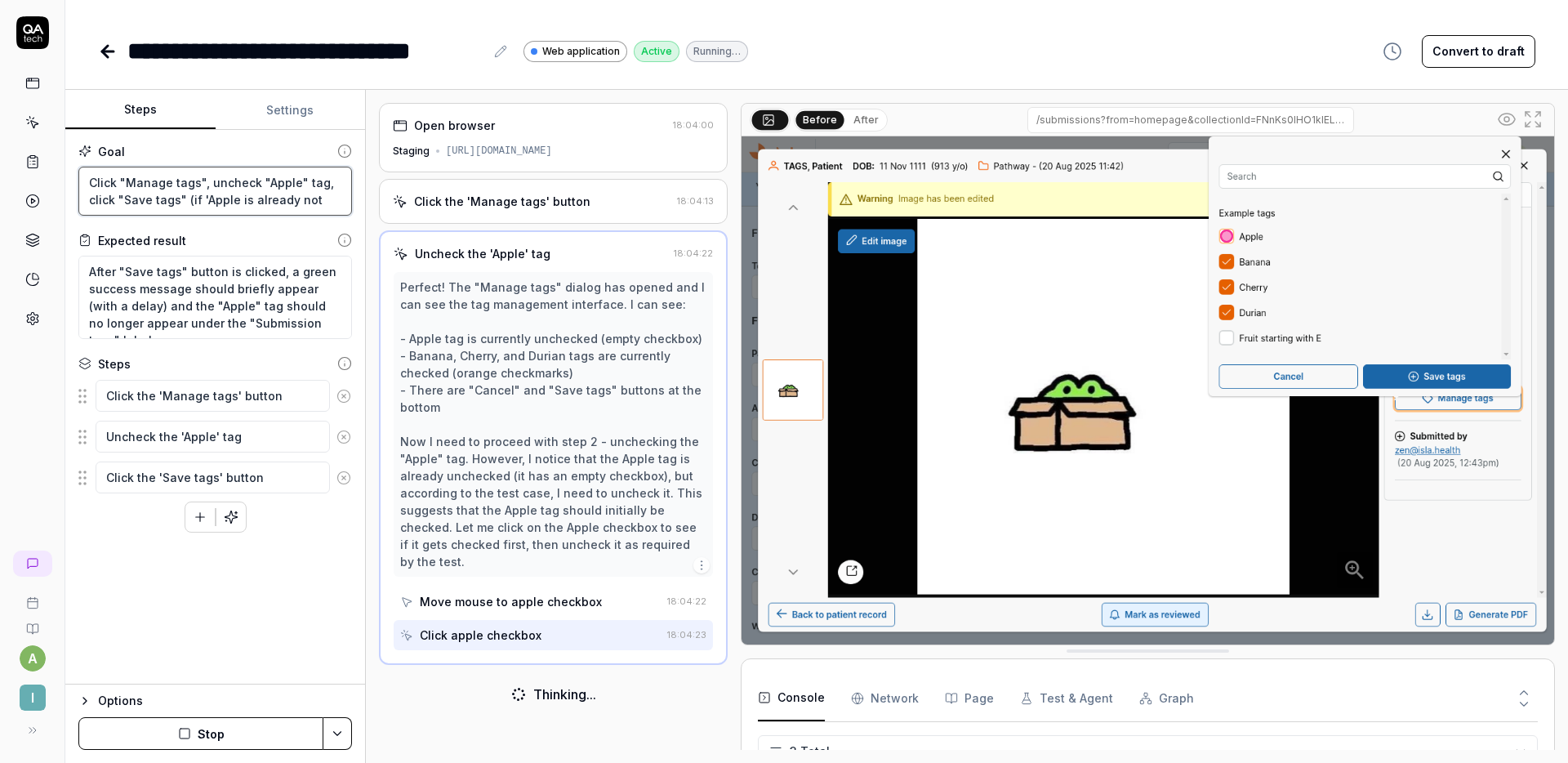
type textarea "Click "Manage tags", uncheck "Apple" tag, click "Save tags" (if 'Apple is alrea…"
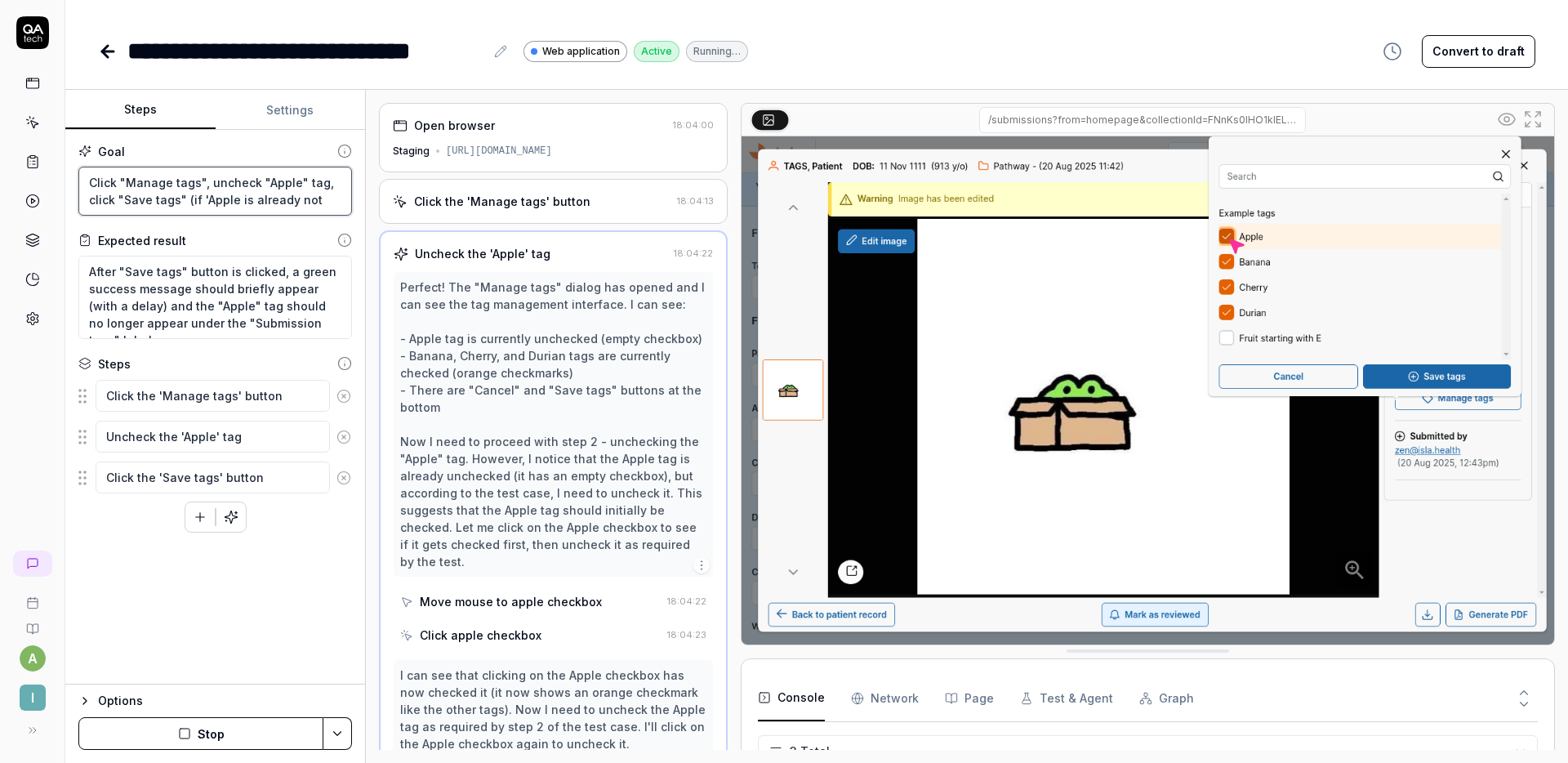
type textarea "*"
type textarea "Click "Manage tags", uncheck "Apple" tag, click "Save tags" (if 'Apple is alrea…"
type textarea "*"
type textarea "Click "Manage tags", uncheck "Apple" tag, click "Save tags" (if 'Apple is alrea…"
type textarea "*"
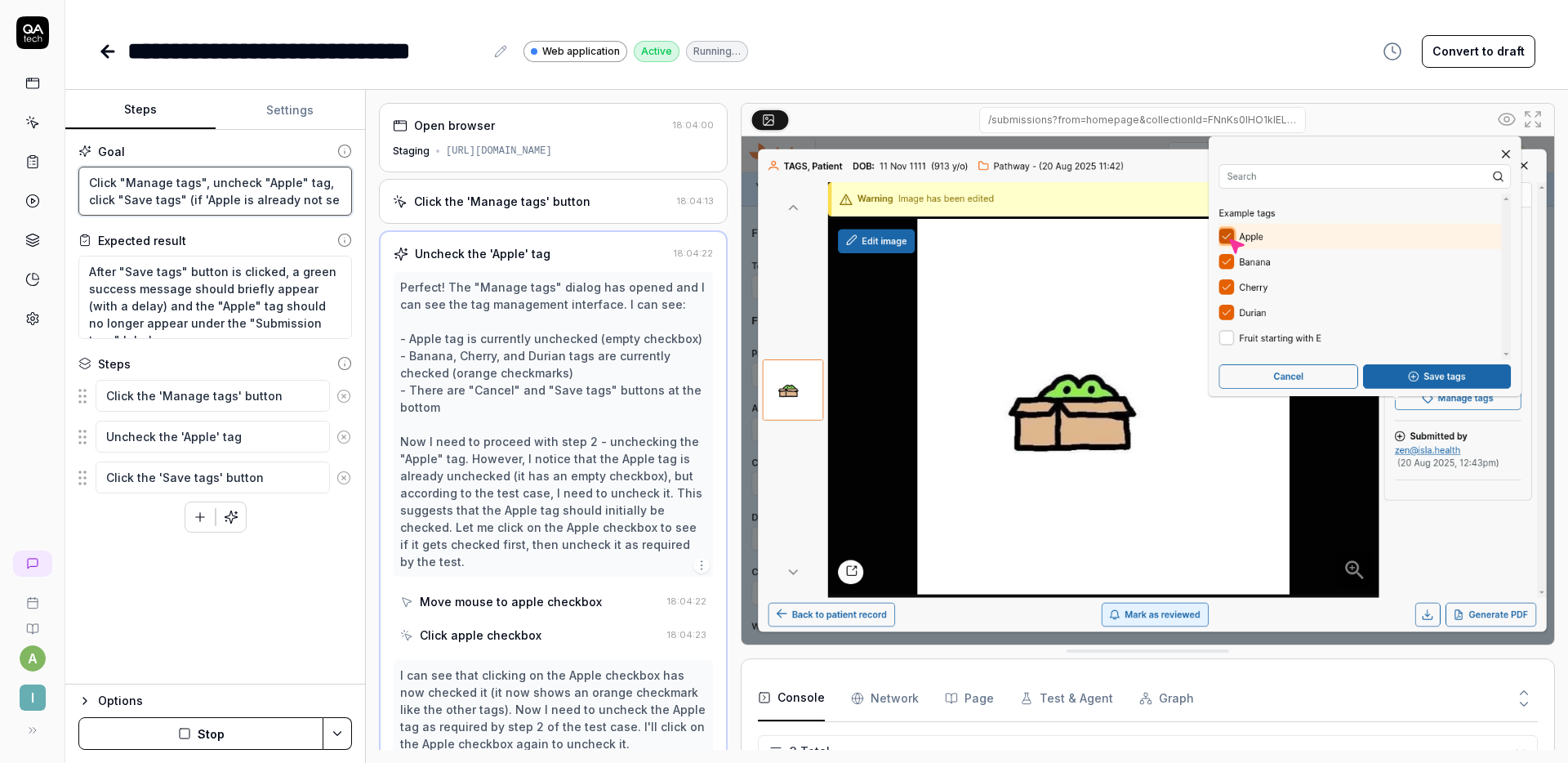
type textarea "Click "Manage tags", uncheck "Apple" tag, click "Save tags" (if 'Apple is alrea…"
type textarea "*"
type textarea "Click "Manage tags", uncheck "Apple" tag, click "Save tags" (if 'Apple is alrea…"
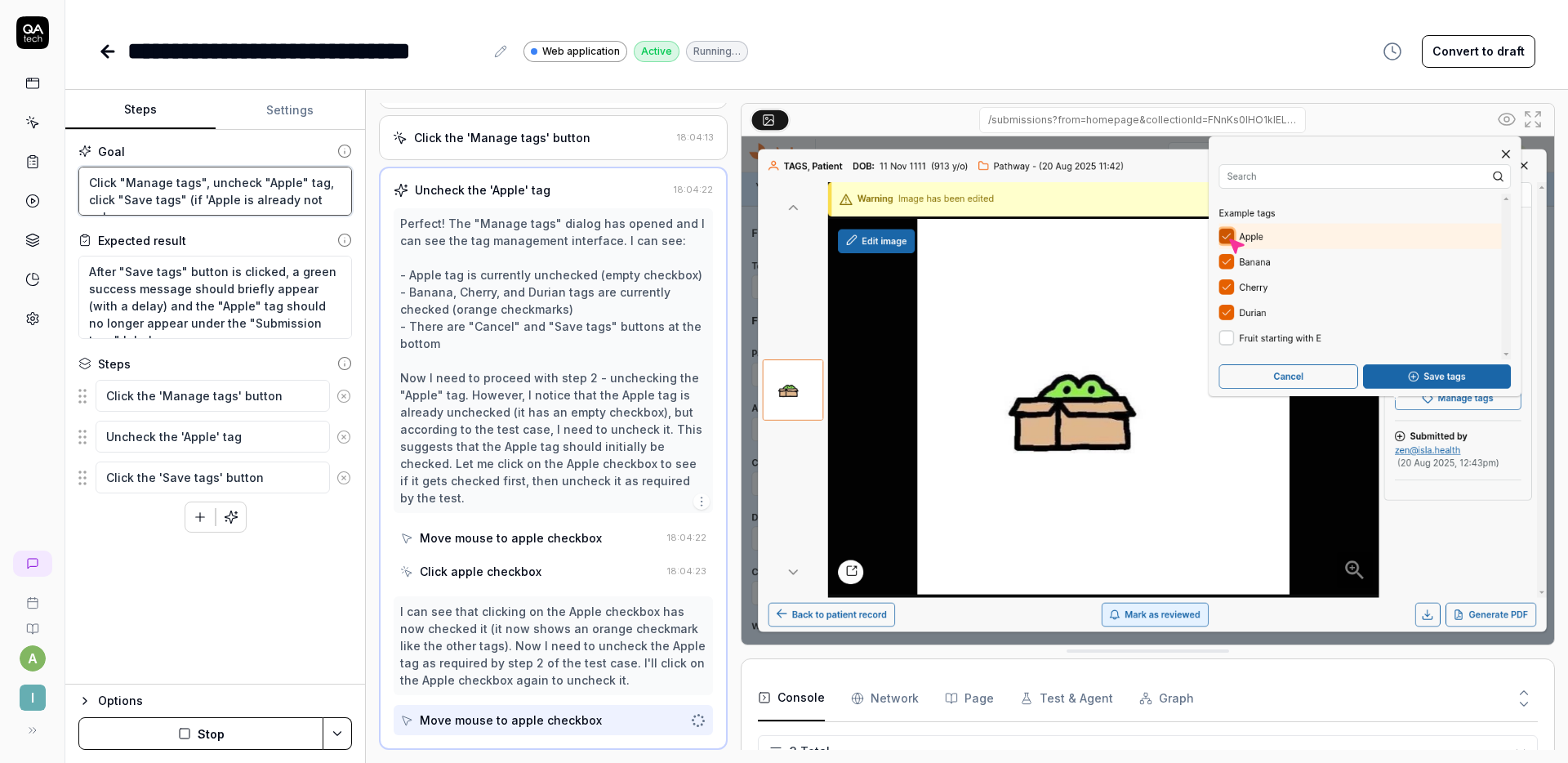
type textarea "*"
type textarea "Click "Manage tags", uncheck "Apple" tag, click "Save tags" (if 'Apple is alrea…"
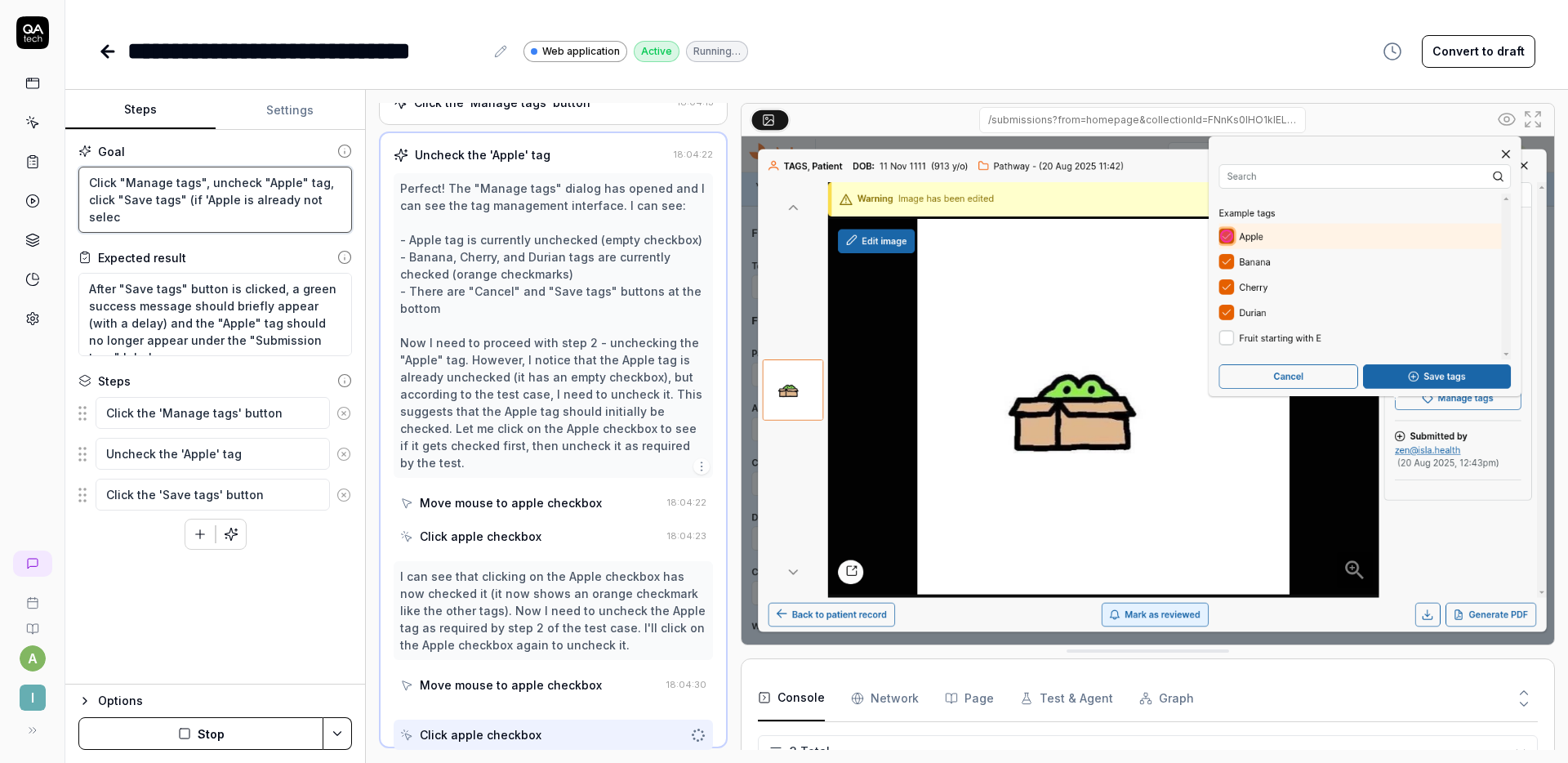
type textarea "*"
type textarea "Click "Manage tags", uncheck "Apple" tag, click "Save tags" (if 'Apple is alrea…"
type textarea "*"
type textarea "Click "Manage tags", uncheck "Apple" tag, click "Save tags" (if 'Apple is alrea…"
type textarea "*"
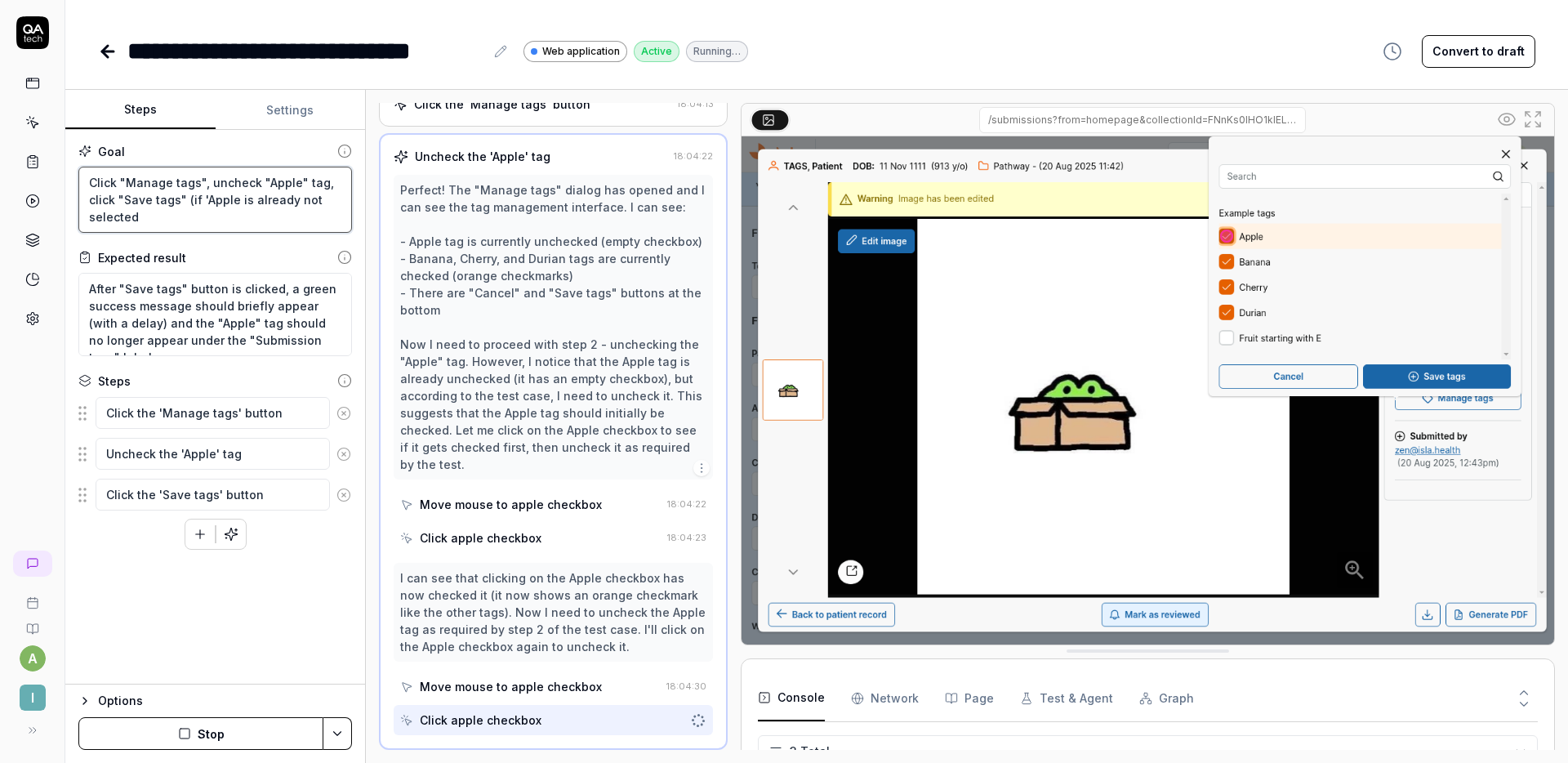
type textarea "Click "Manage tags", uncheck "Apple" tag, click "Save tags" (if 'Apple is alrea…"
type textarea "*"
type textarea "Click "Manage tags", uncheck "Apple" tag, click "Save tags" (if 'Apple is alrea…"
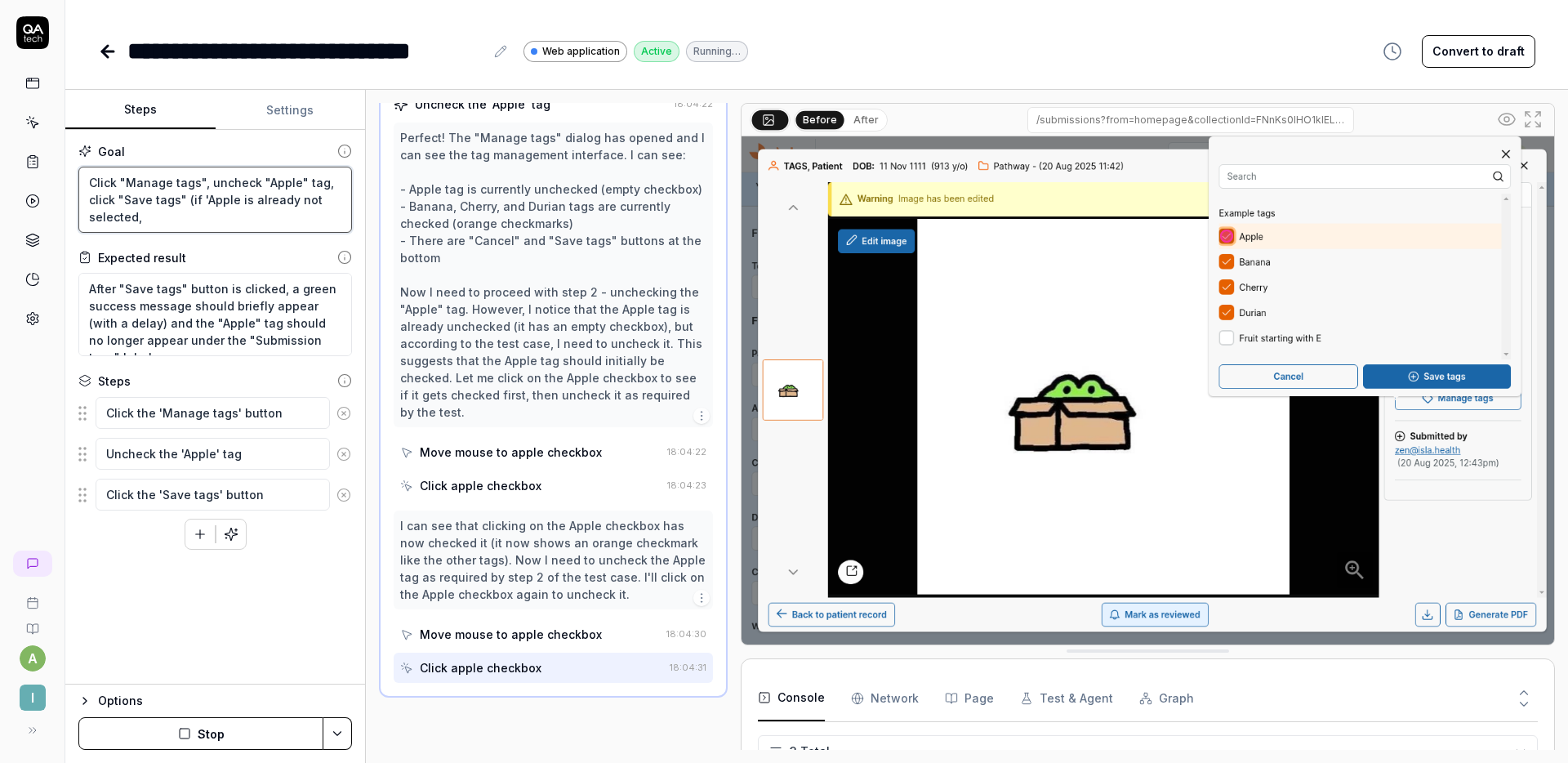
scroll to position [150, 0]
type textarea "*"
type textarea "Click "Manage tags", uncheck "Apple" tag, click "Save tags" (if 'Apple is alrea…"
type textarea "*"
type textarea "Click "Manage tags", uncheck "Apple" tag, click "Save tags" (if 'Apple is alrea…"
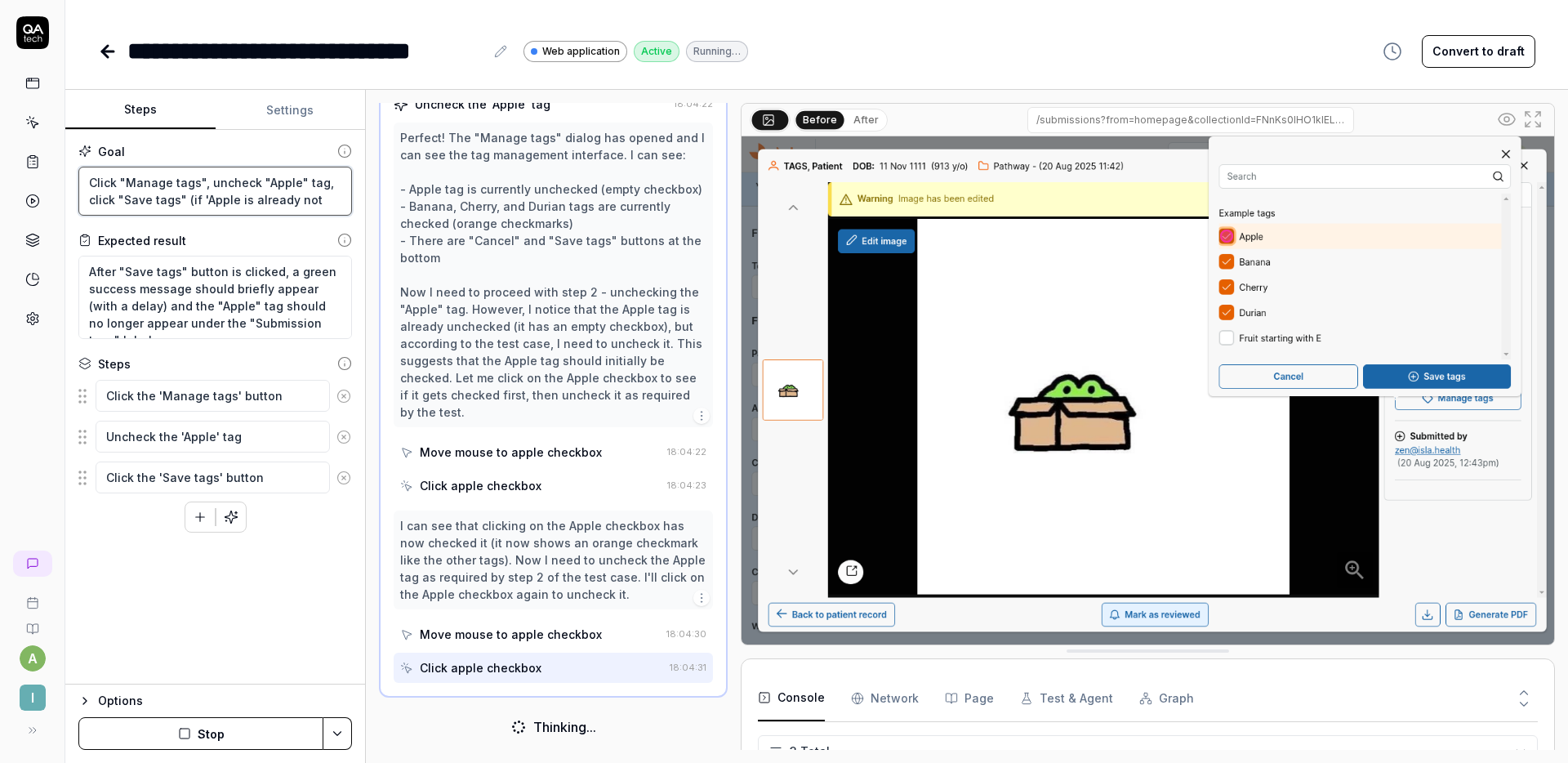
type textarea "*"
type textarea "Click "Manage tags", uncheck "Apple" tag, click "Save tags" (if 'Apple is alrea…"
type textarea "*"
type textarea "Click "Manage tags", uncheck "Apple" tag, click "Save tags" (if 'Apple is alrea…"
type textarea "*"
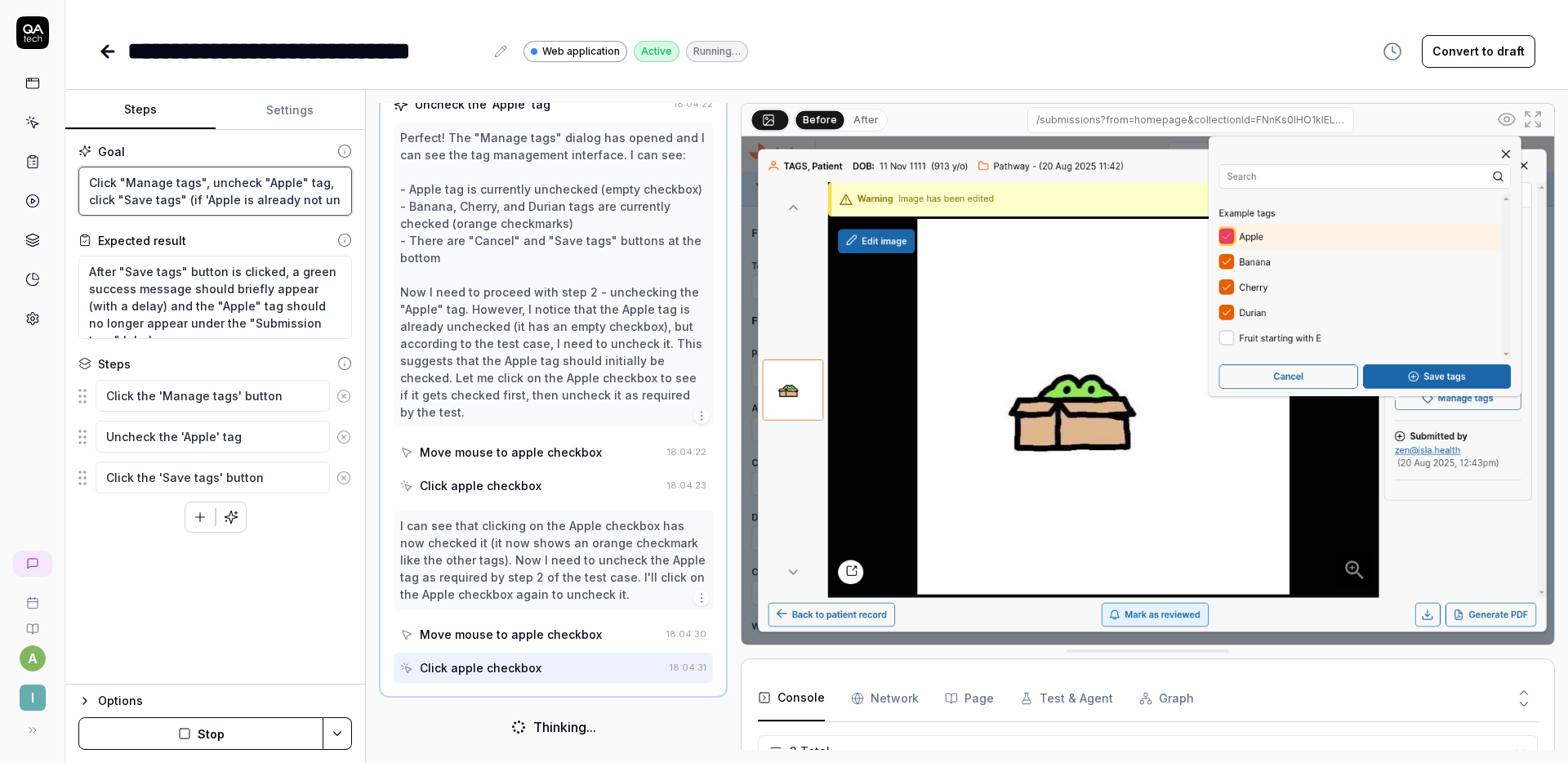
type textarea "Click "Manage tags", uncheck "Apple" tag, click "Save tags" (if 'Apple is alrea…"
type textarea "*"
type textarea "Click "Manage tags", uncheck "Apple" tag, click "Save tags" (if 'Apple is alrea…"
type textarea "*"
type textarea "Click "Manage tags", uncheck "Apple" tag, click "Save tags" (if 'Apple is alrea…"
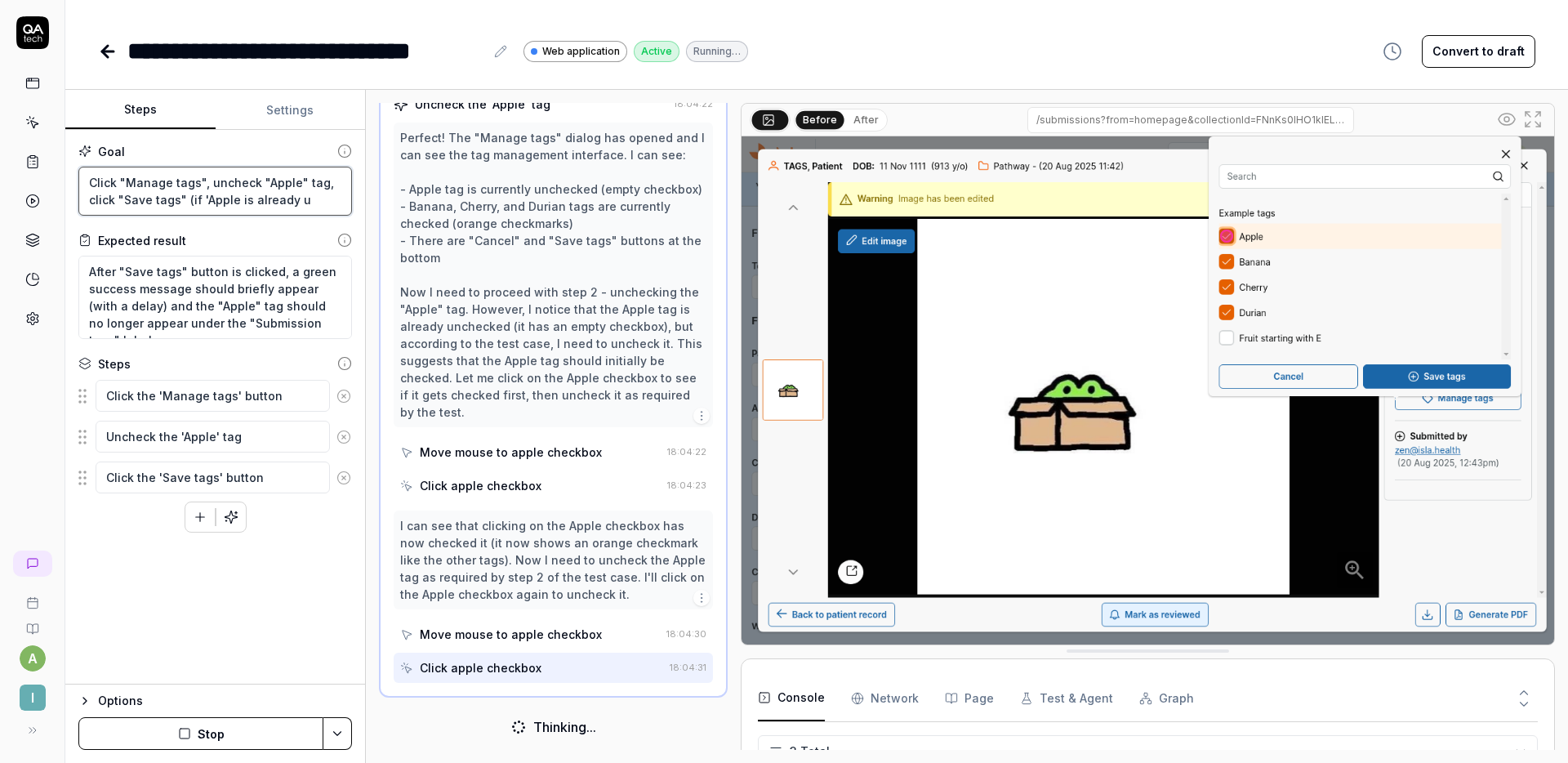
type textarea "*"
type textarea "Click "Manage tags", uncheck "Apple" tag, click "Save tags" (if 'Apple is alrea…"
type textarea "*"
type textarea "Click "Manage tags", uncheck "Apple" tag, click "Save tags" (if 'Apple is alrea…"
type textarea "*"
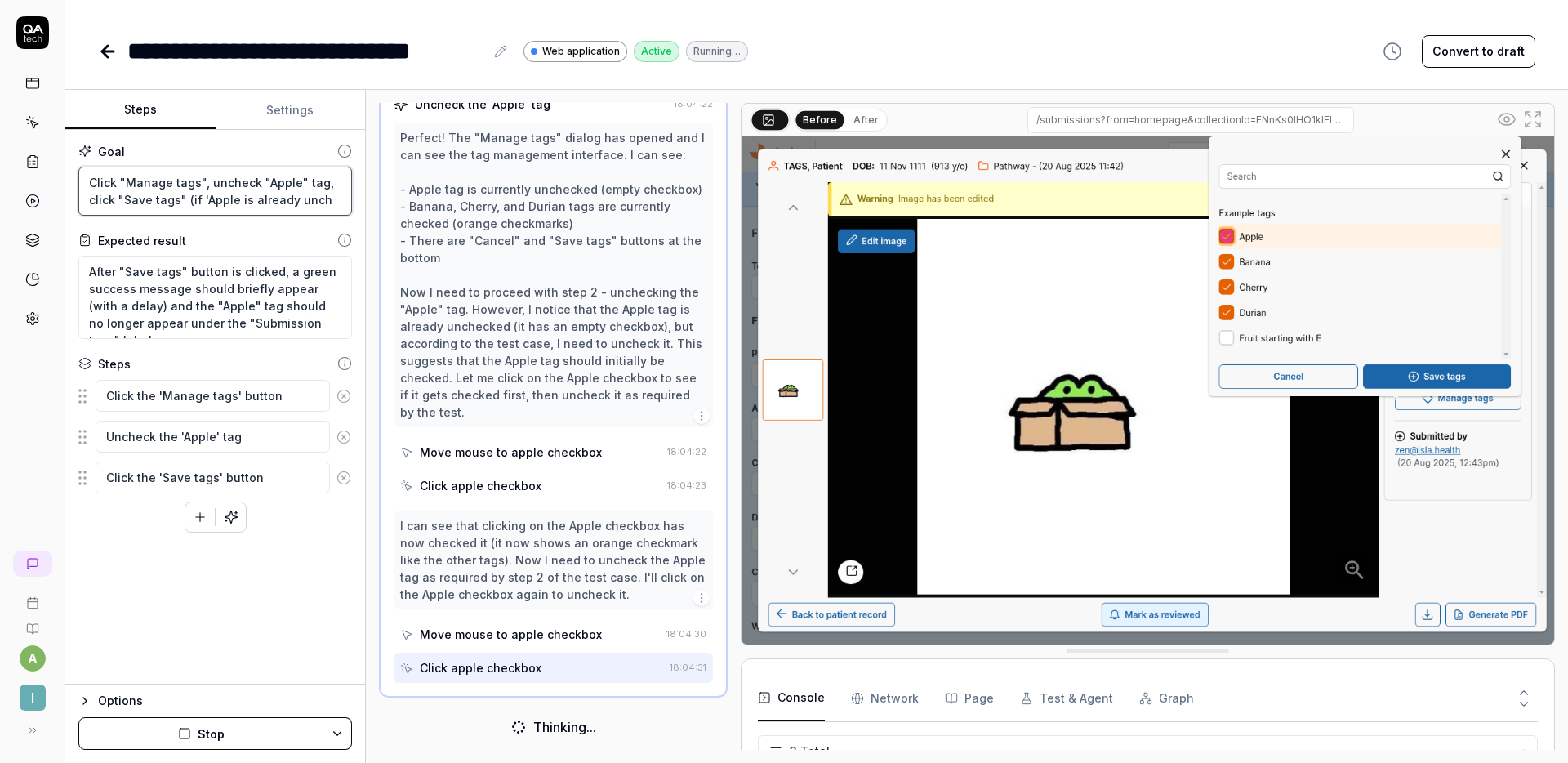
type textarea "Click "Manage tags", uncheck "Apple" tag, click "Save tags" (if 'Apple is alrea…"
type textarea "*"
type textarea "Click "Manage tags", uncheck "Apple" tag, click "Save tags" (if 'Apple is alrea…"
type textarea "*"
type textarea "Click "Manage tags", uncheck "Apple" tag, click "Save tags" (if 'Apple is alrea…"
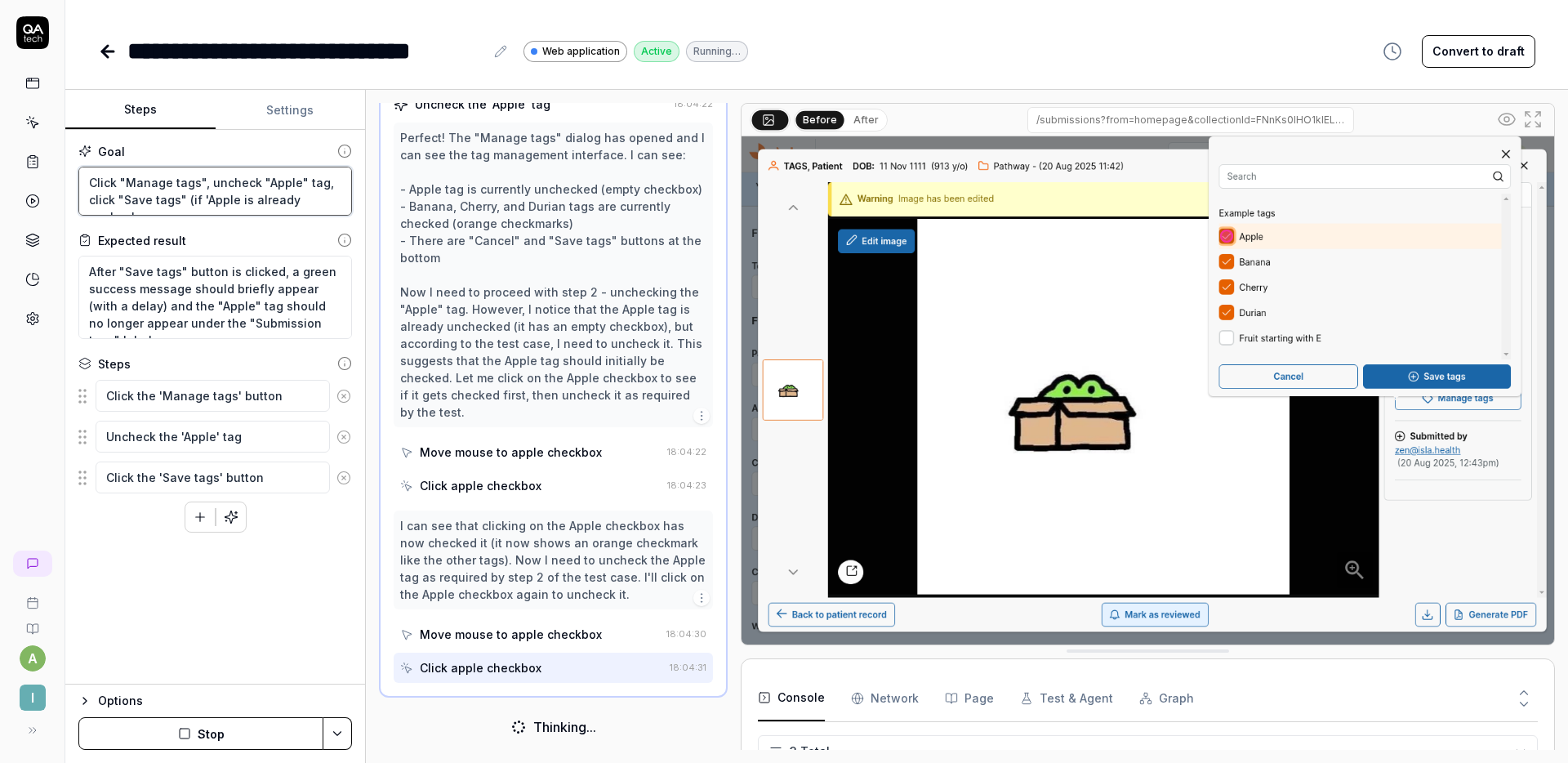
type textarea "*"
type textarea "Click "Manage tags", uncheck "Apple" tag, click "Save tags" (if 'Apple is alrea…"
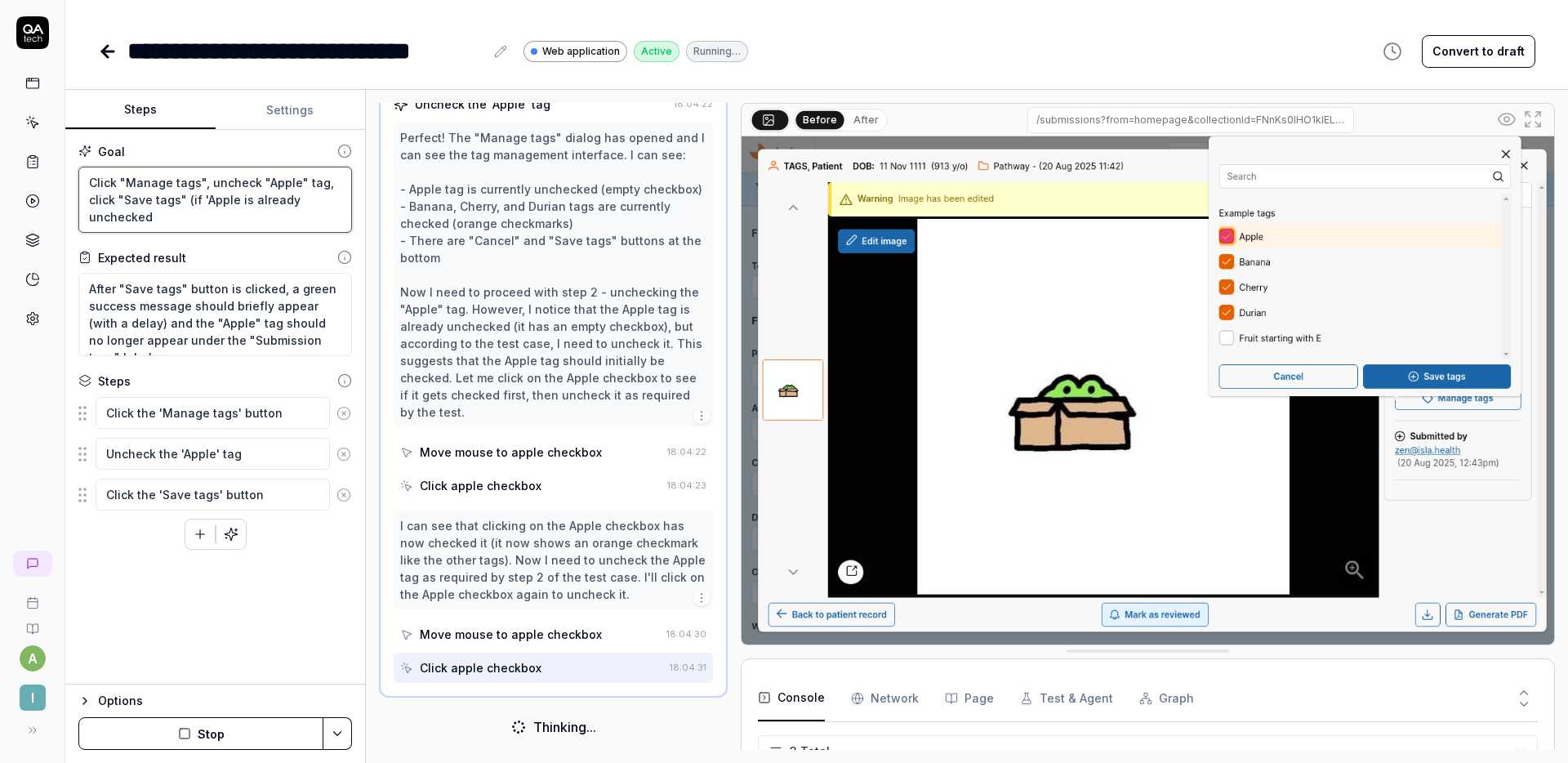
type textarea "*"
type textarea "Click "Manage tags", uncheck "Apple" tag, click "Save tags" (if 'Apple is alrea…"
type textarea "*"
type textarea "Click "Manage tags", uncheck "Apple" tag, click "Save tags" (if 'Apple is alrea…"
type textarea "*"
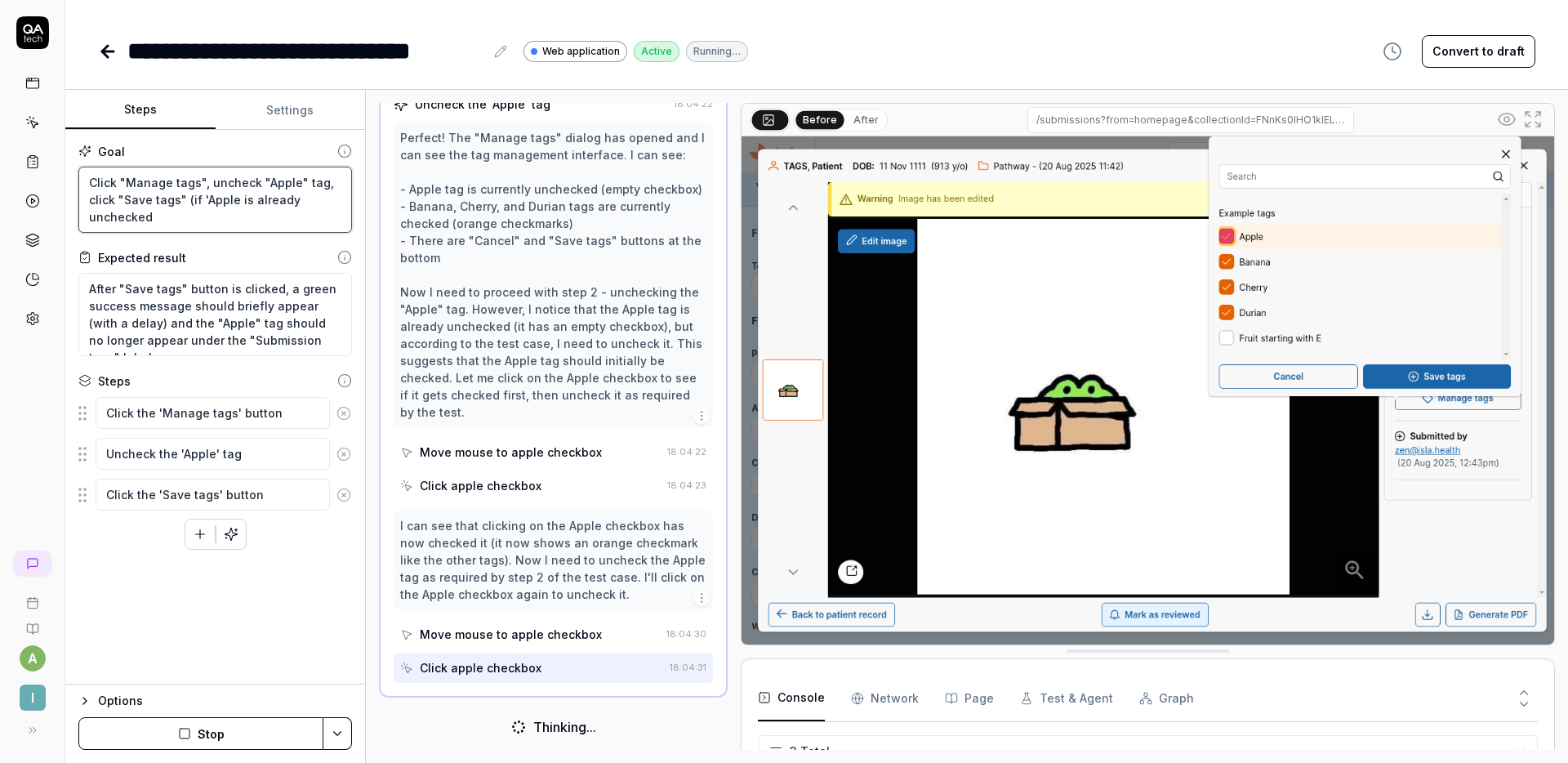
type textarea "Click "Manage tags", uncheck "Apple" tag, click "Save tags" (if 'Apple is alrea…"
type textarea "*"
type textarea "Click "Manage tags", uncheck "Apple" tag, click "Save tags" (if 'Apple is alrea…"
type textarea "*"
type textarea "Click "Manage tags", uncheck "Apple" tag, click "Save tags" (if 'Apple is alrea…"
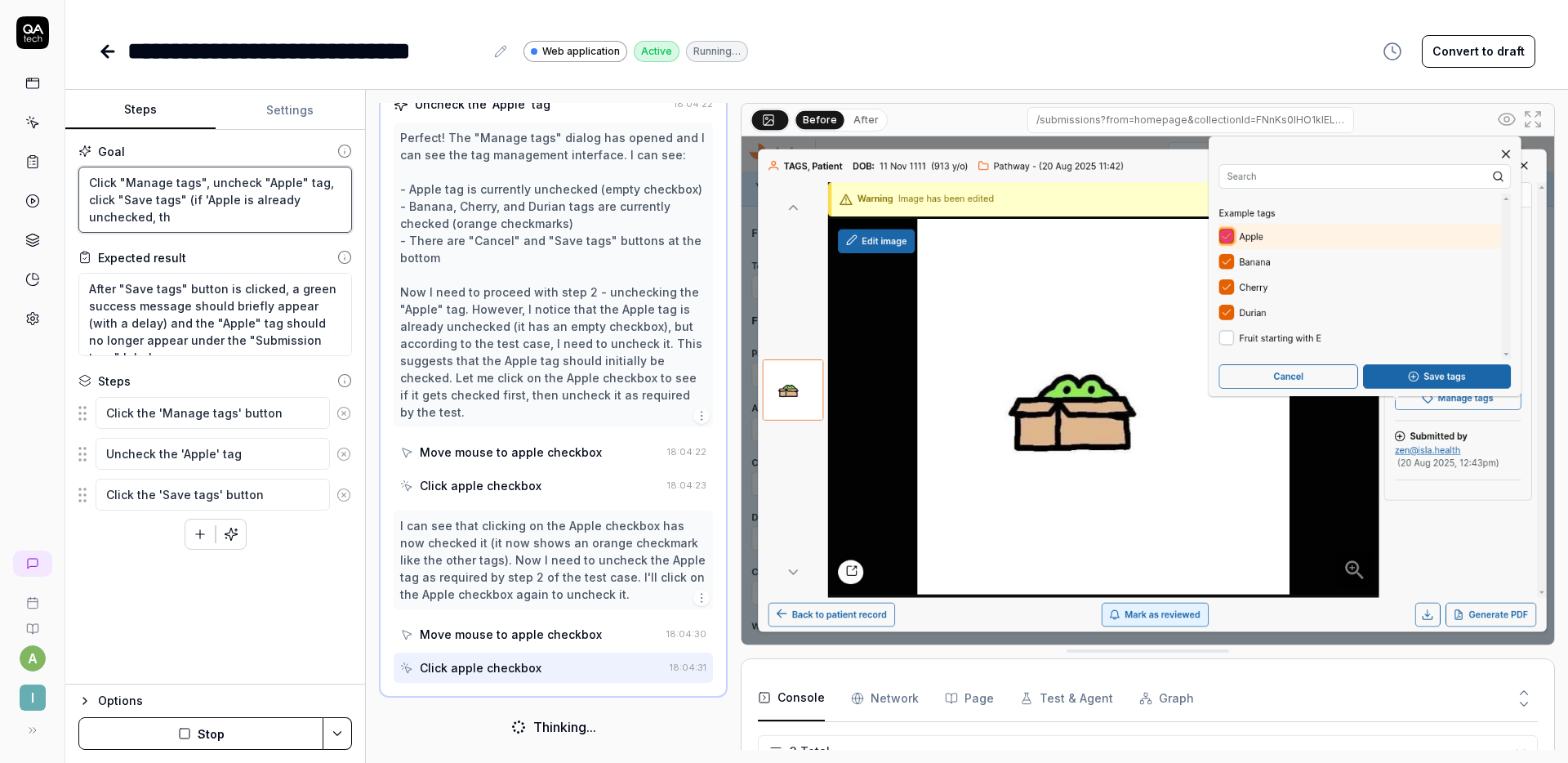
type textarea "*"
type textarea "Click "Manage tags", uncheck "Apple" tag, click "Save tags" (if 'Apple is alrea…"
type textarea "*"
type textarea "Click "Manage tags", uncheck "Apple" tag, click "Save tags" (if 'Apple is alrea…"
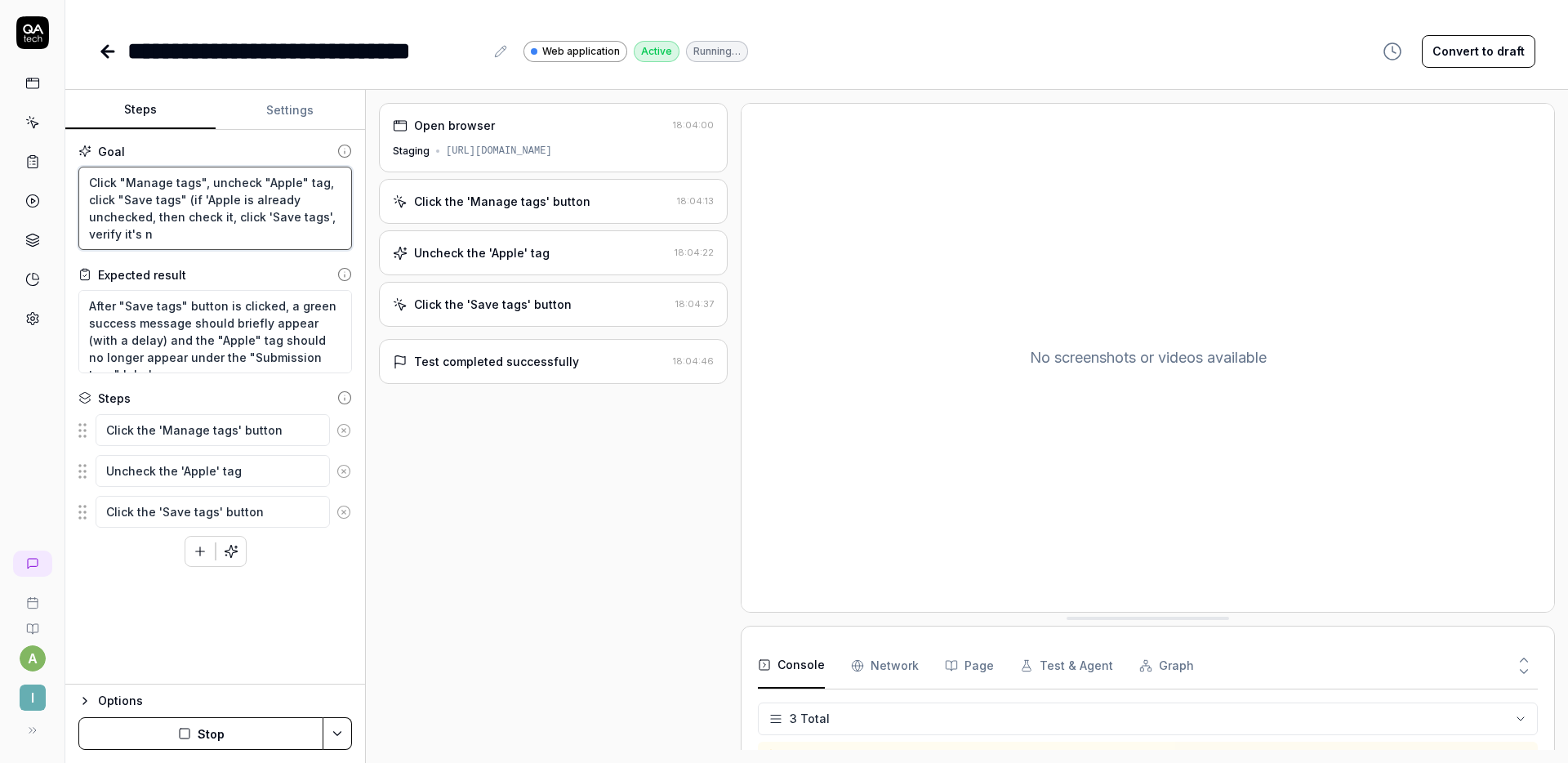
scroll to position [0, 0]
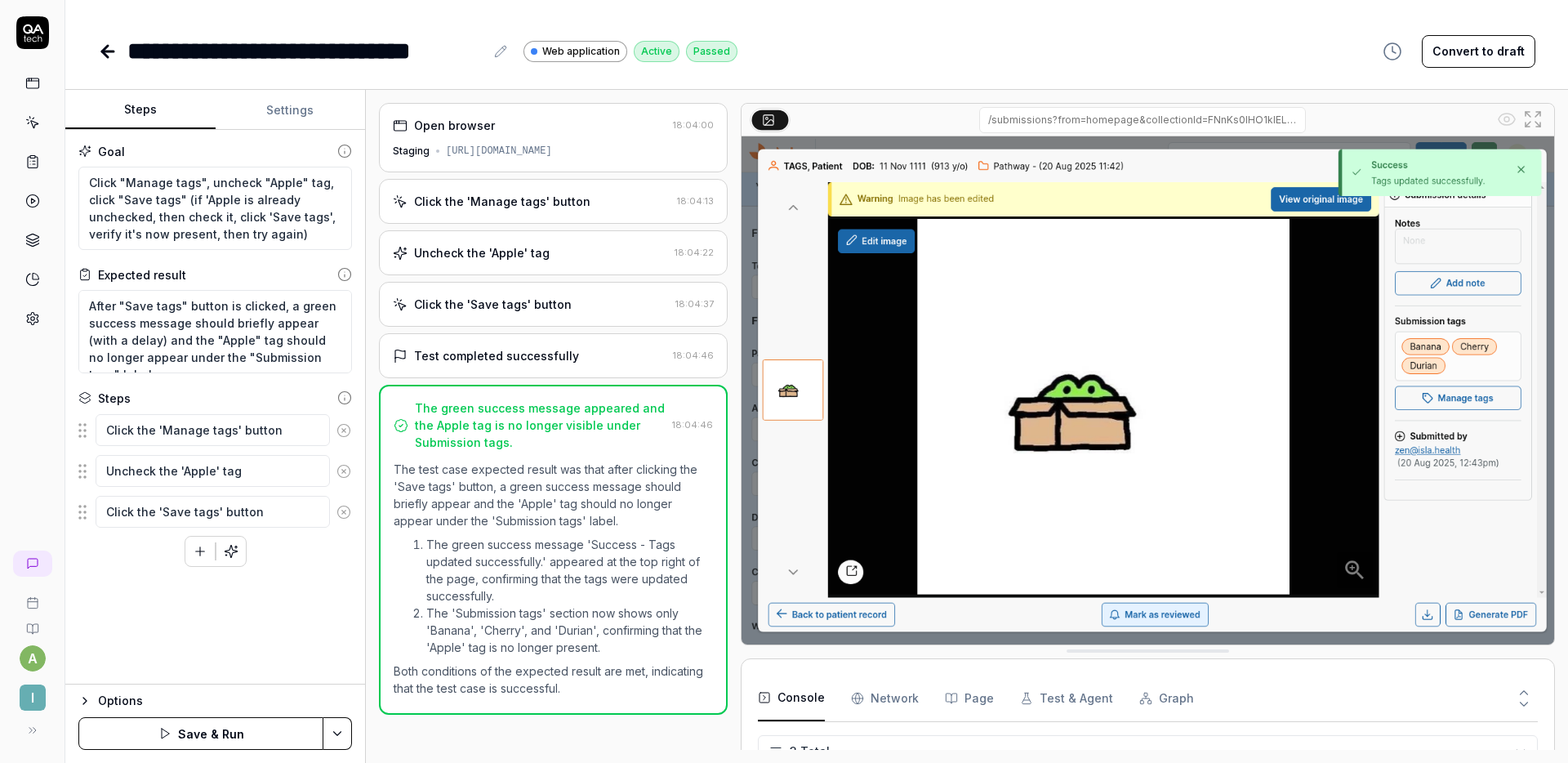
click at [234, 731] on button "Save & Run" at bounding box center [201, 732] width 245 height 32
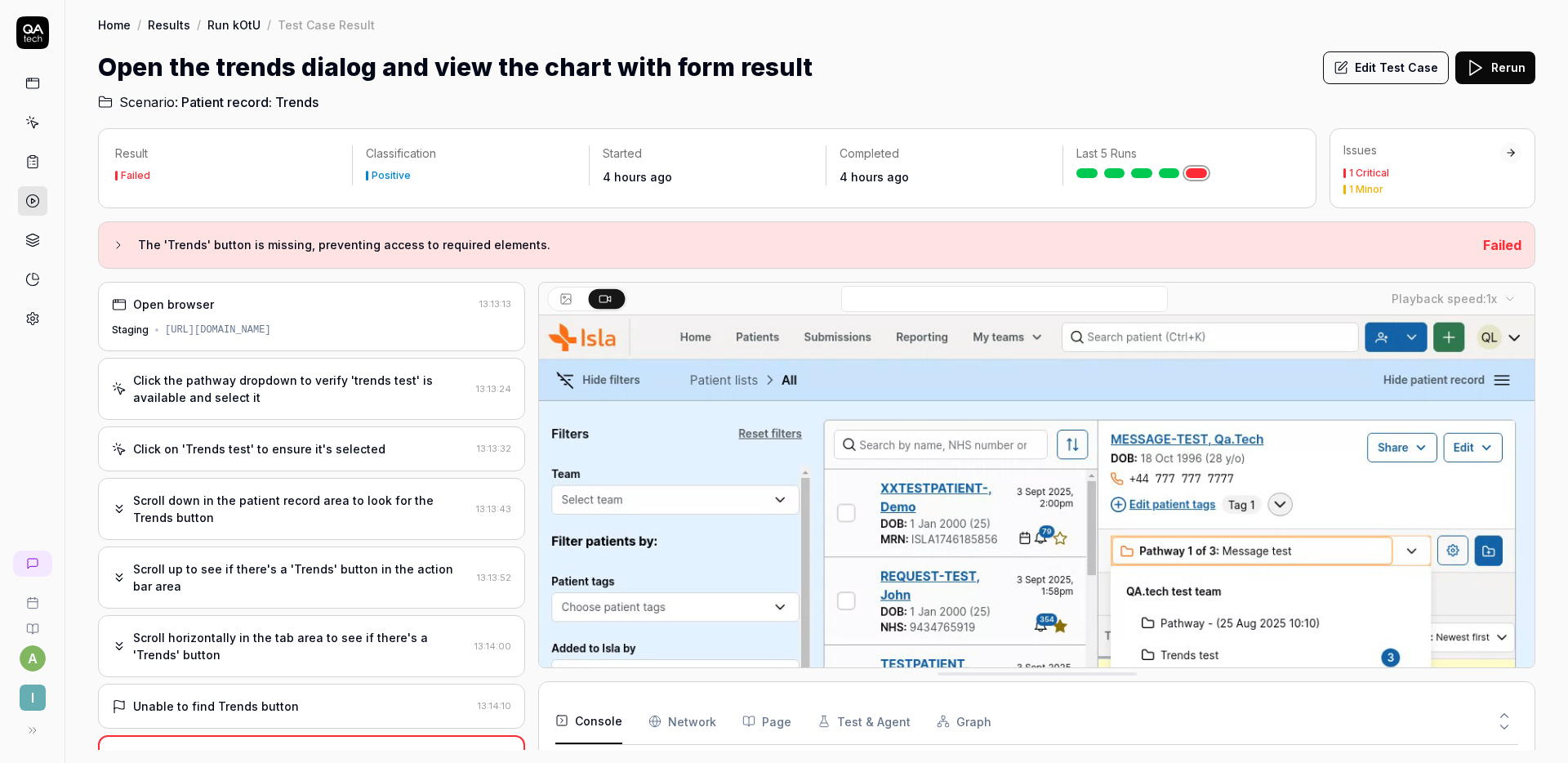
click at [270, 389] on div "Click the pathway dropdown to verify 'trends test' is available and select it" at bounding box center [301, 388] width 337 height 34
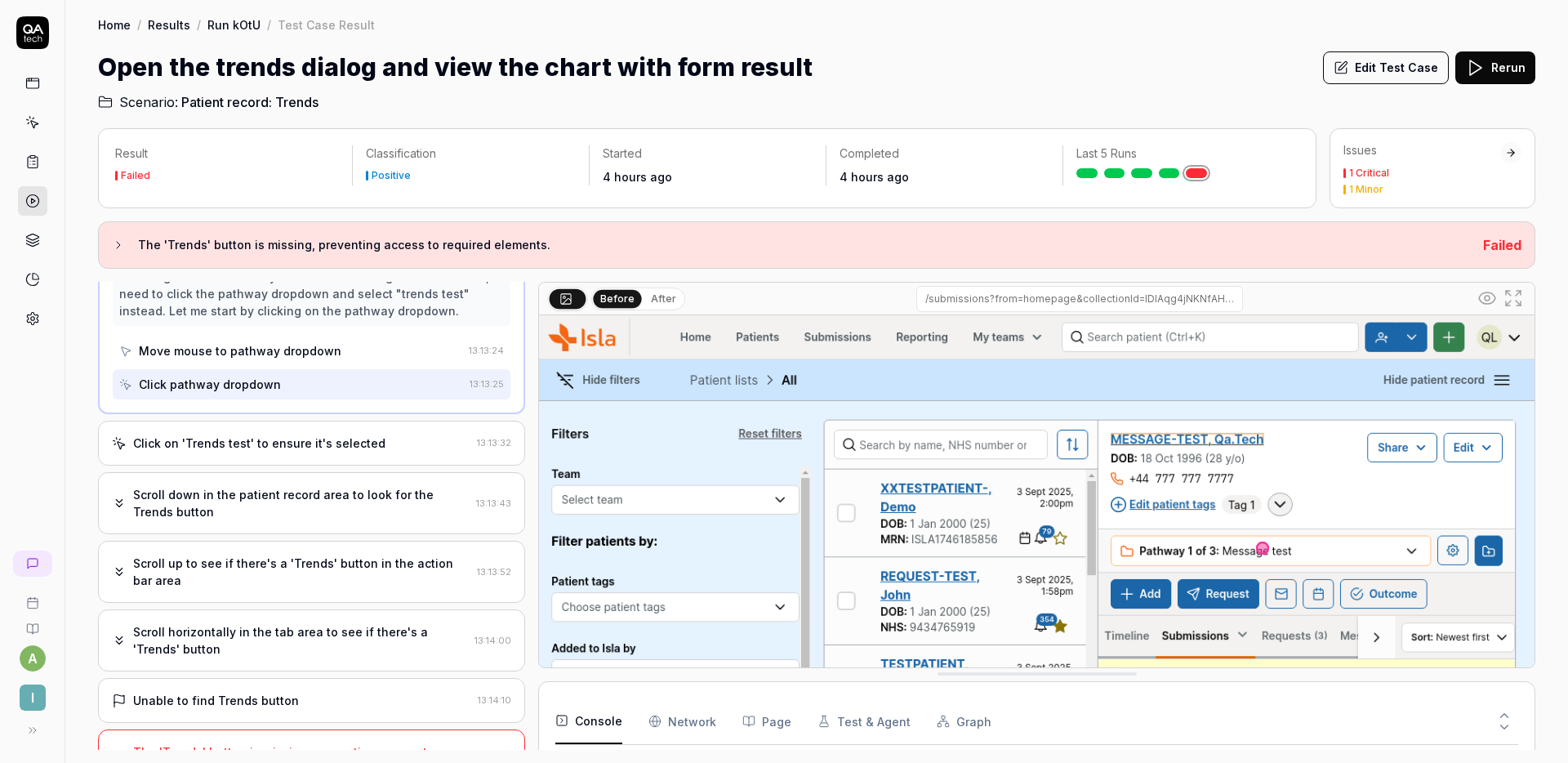
click at [307, 430] on div "Click on 'Trends test' to ensure it's selected 13:13:32" at bounding box center [312, 443] width 427 height 45
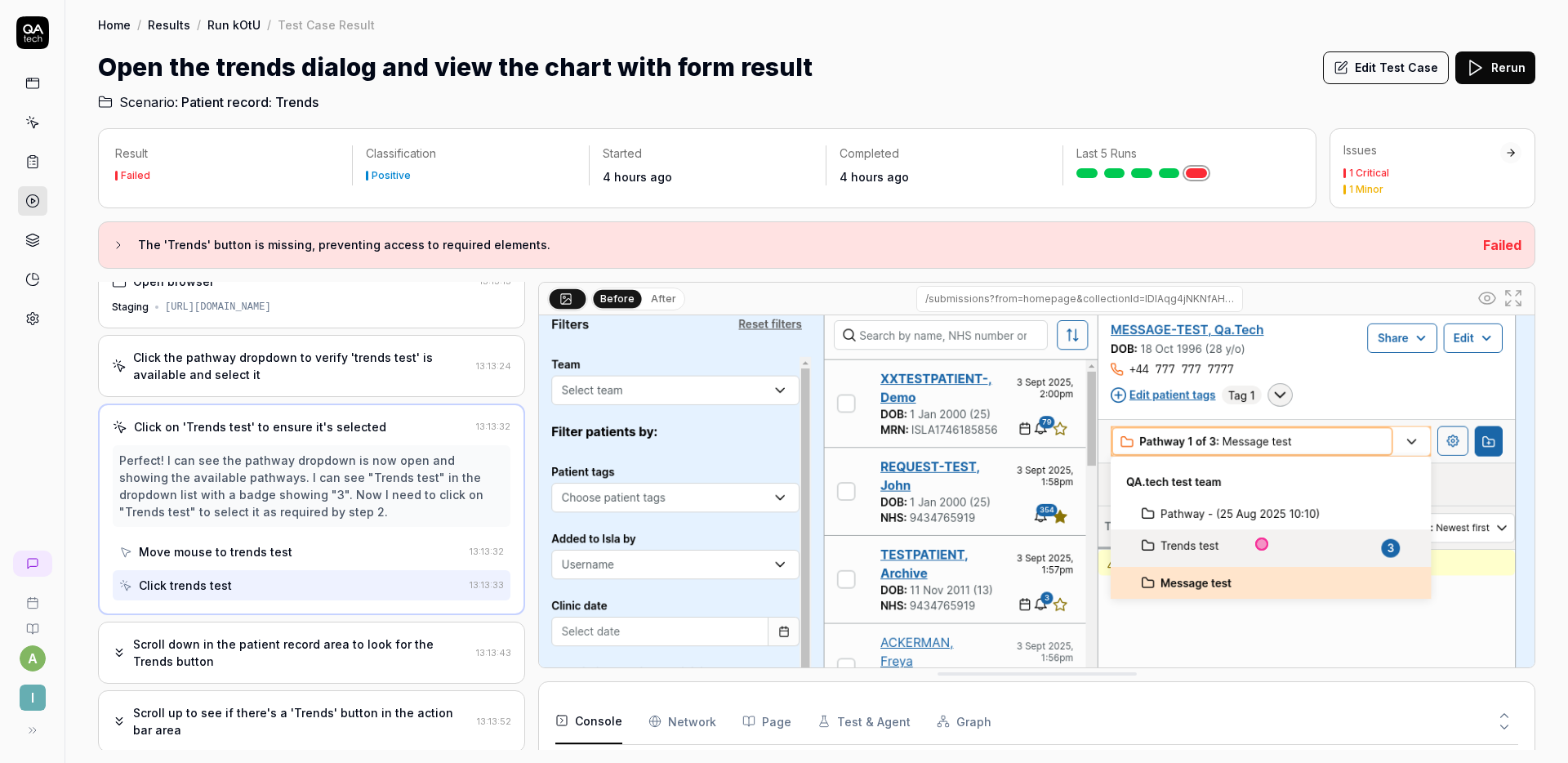
scroll to position [25, 0]
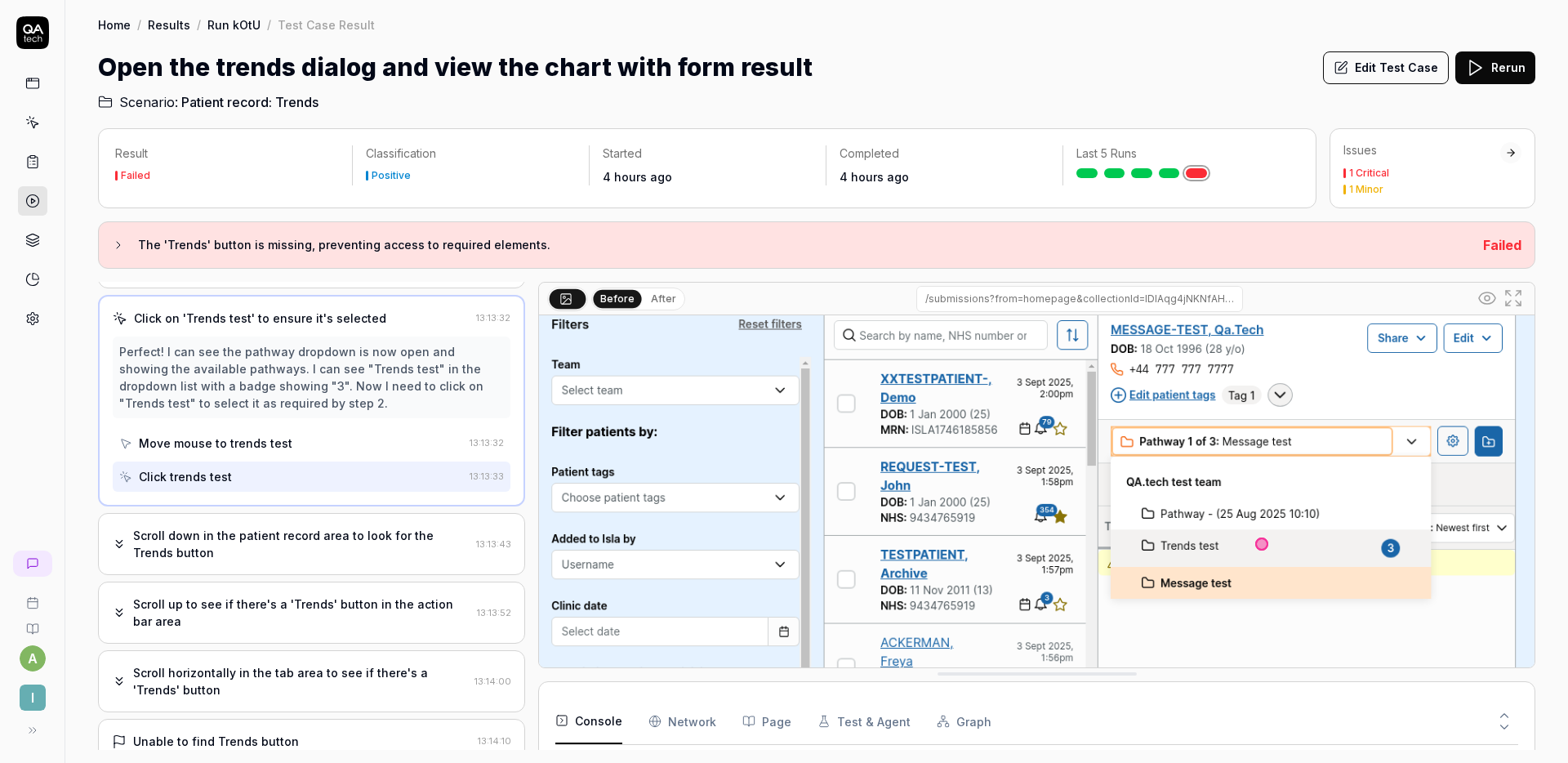
click at [265, 535] on div "Scroll down in the patient record area to look for the Trends button" at bounding box center [301, 543] width 337 height 34
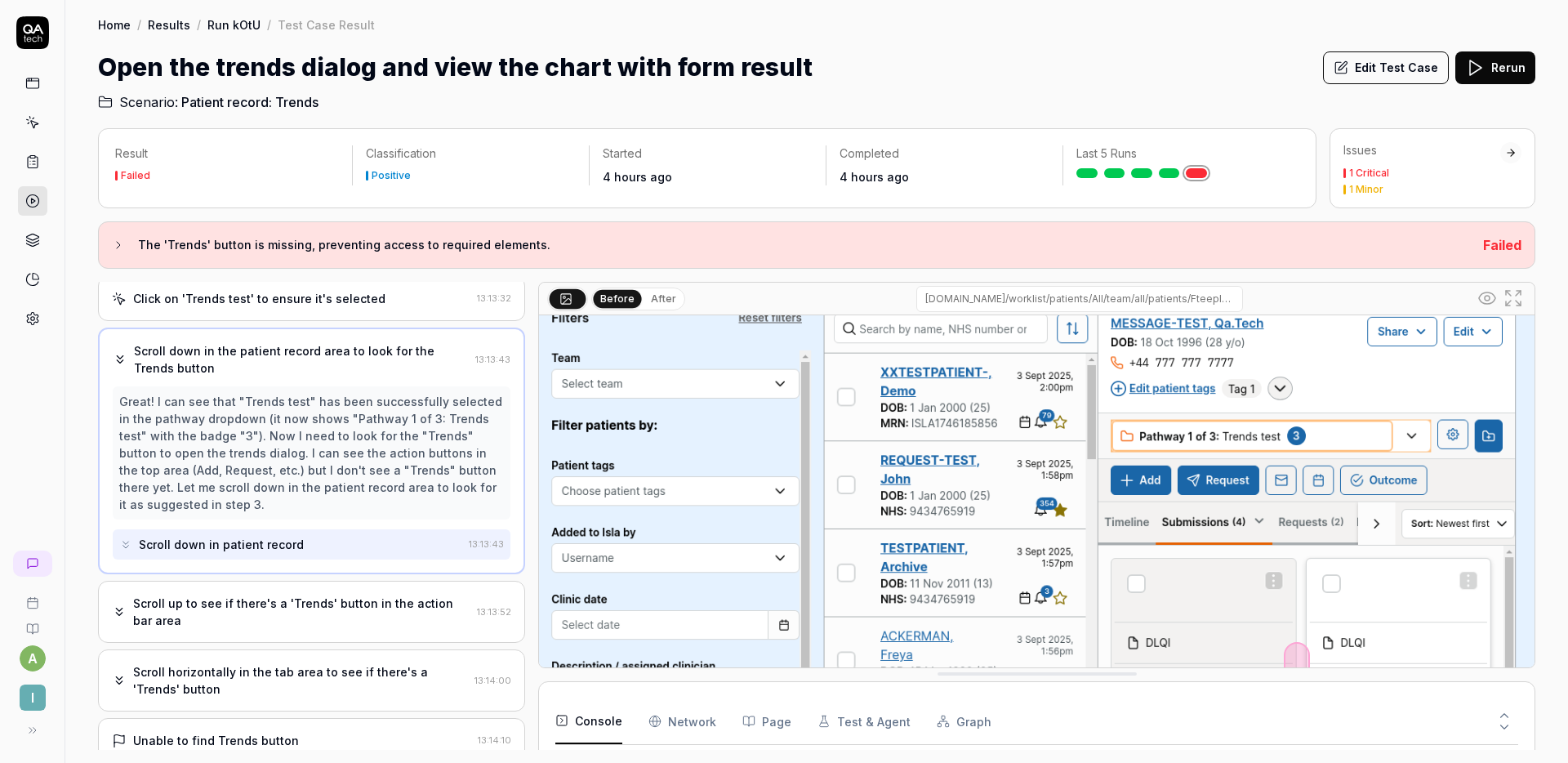
scroll to position [103, 0]
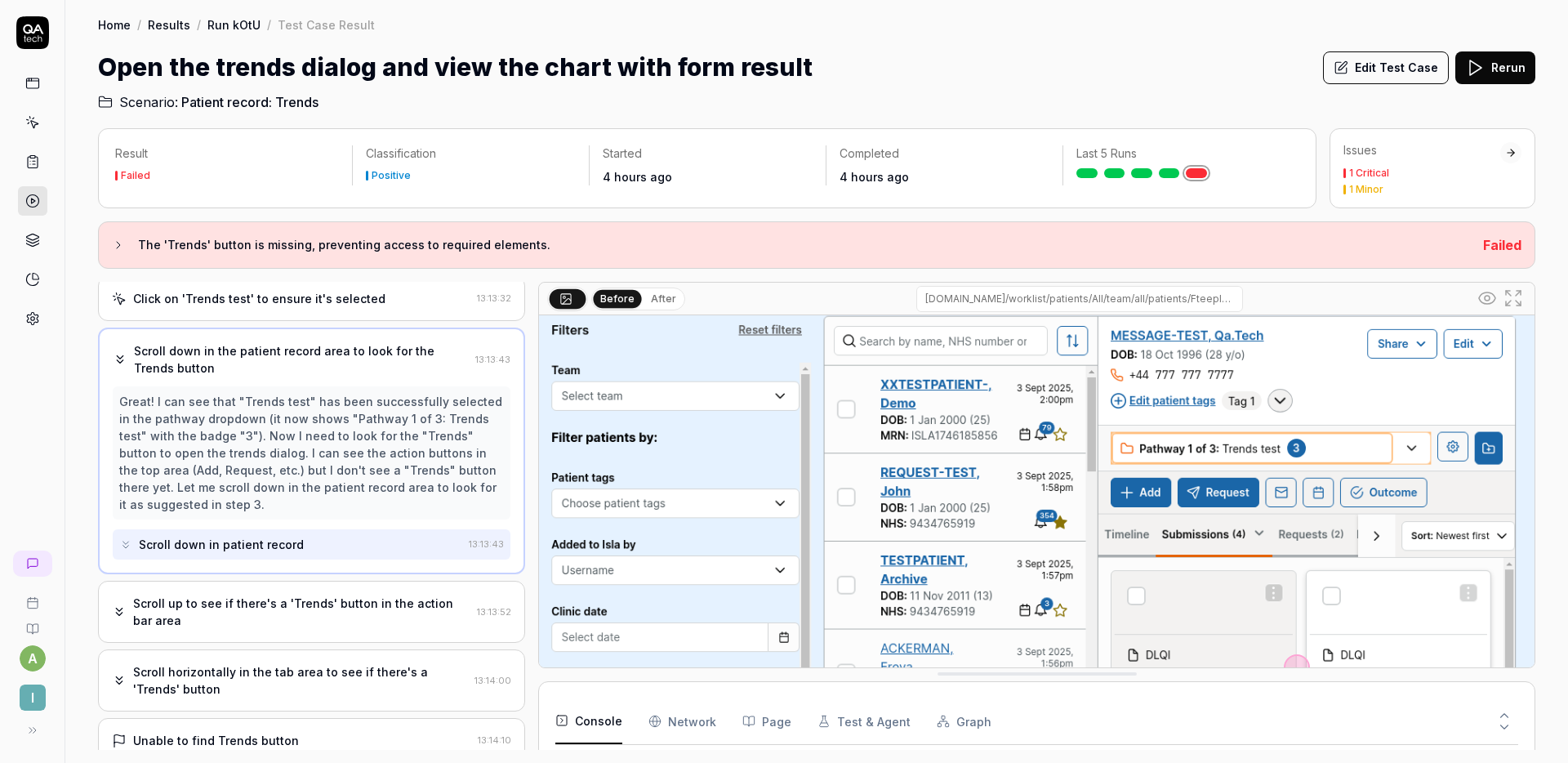
click at [1348, 68] on icon at bounding box center [1340, 67] width 15 height 15
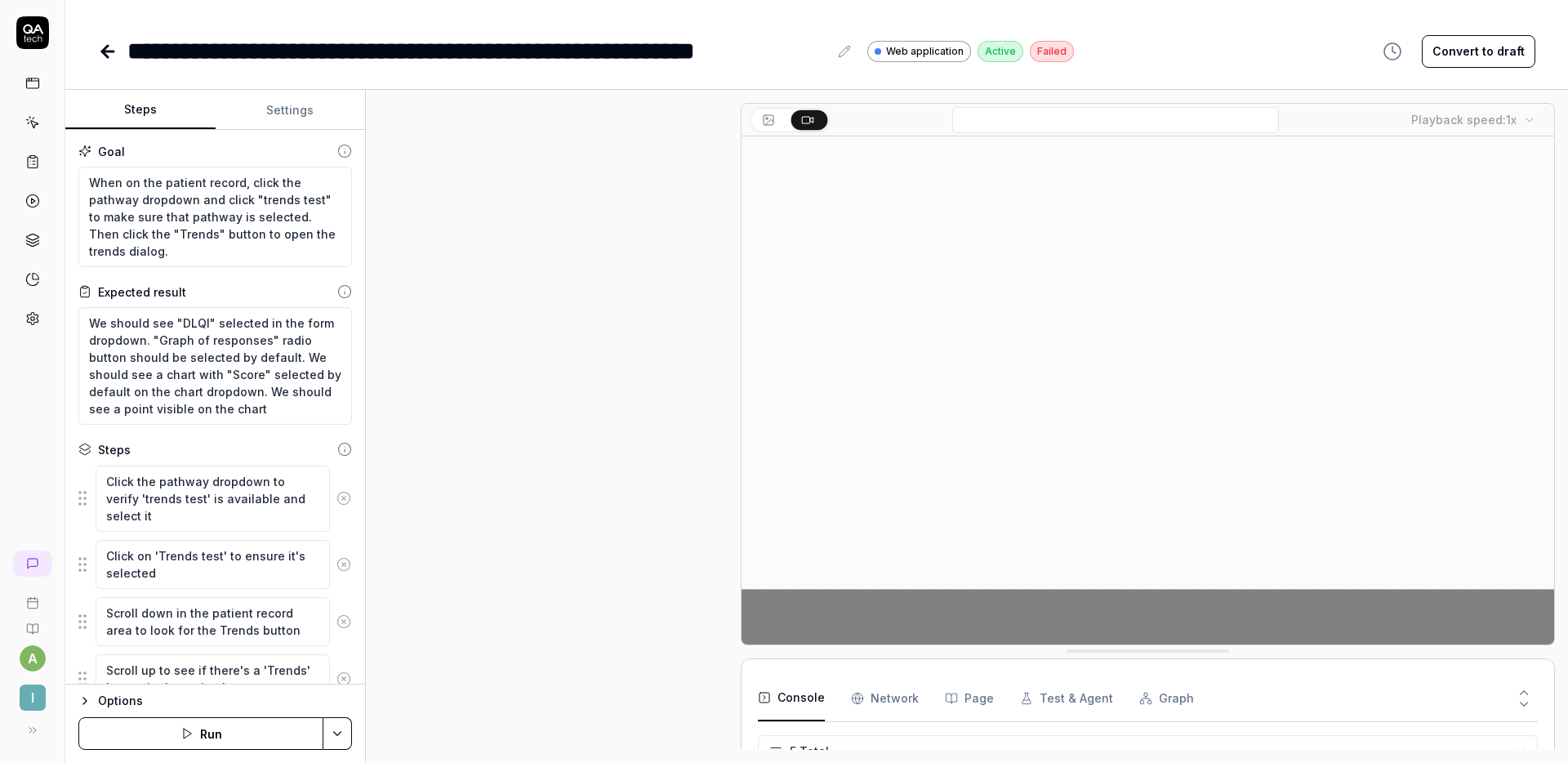
scroll to position [338, 0]
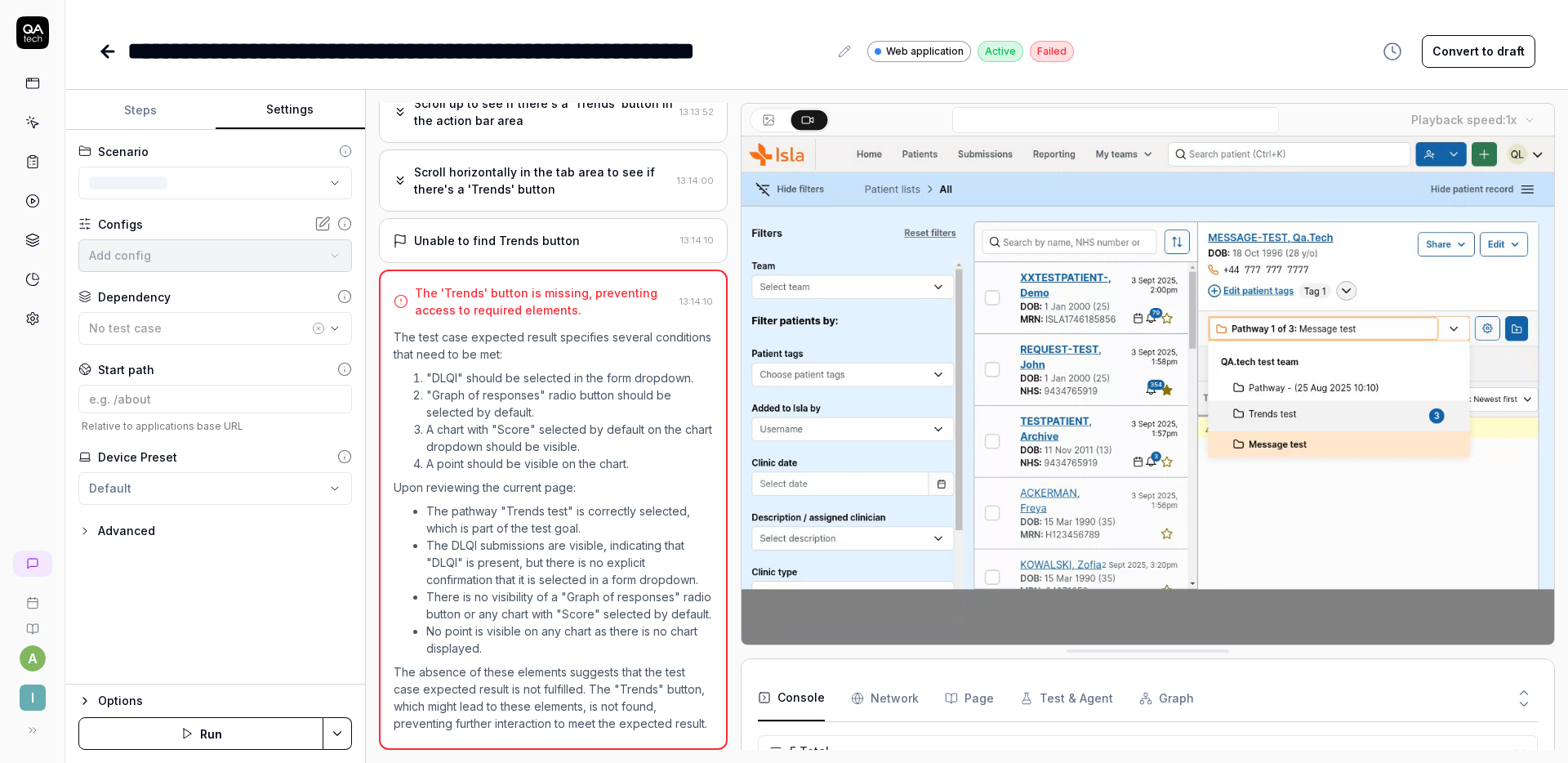
click at [278, 119] on button "Settings" at bounding box center [291, 110] width 151 height 39
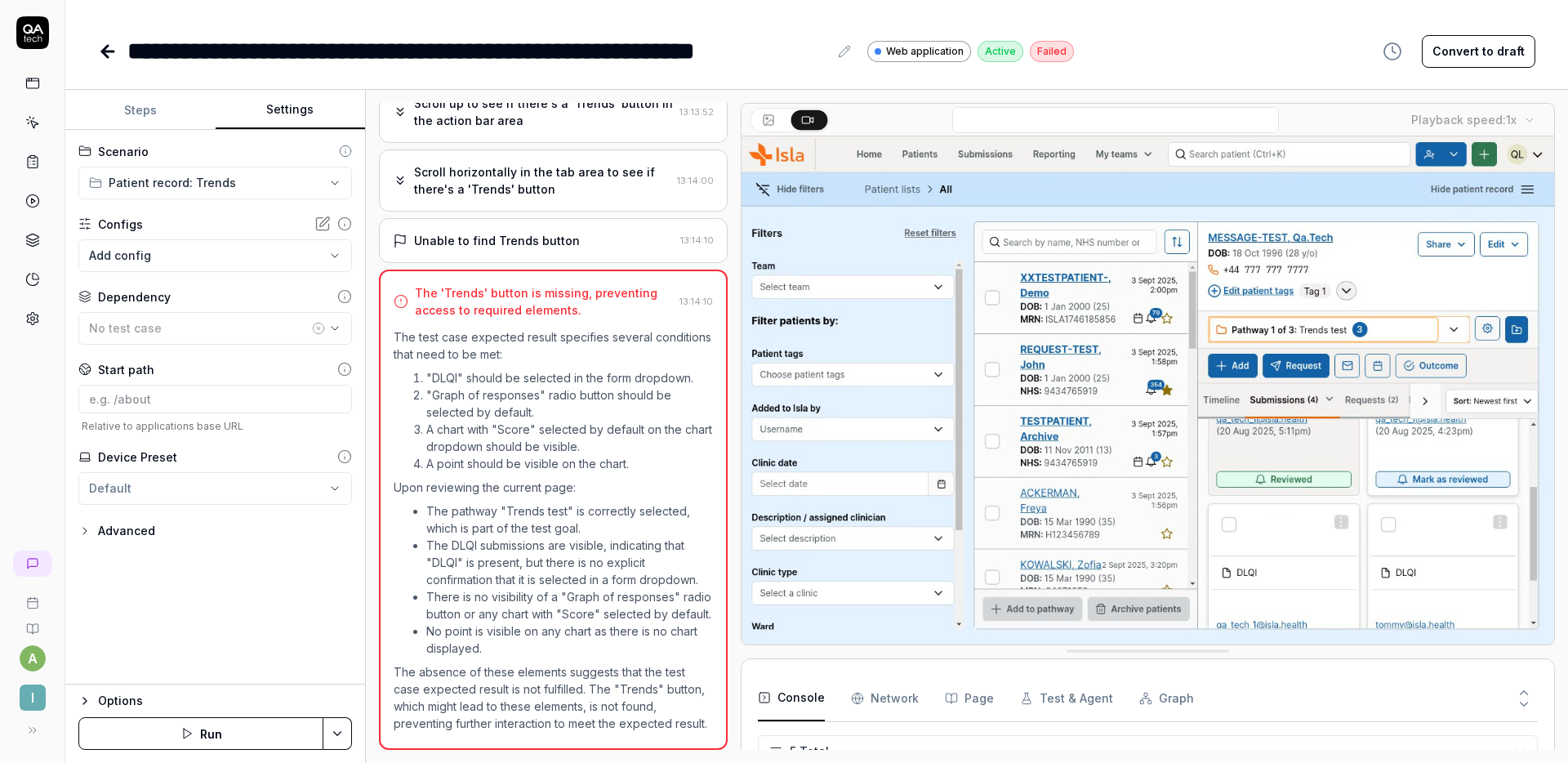
click at [151, 121] on button "Steps" at bounding box center [140, 110] width 151 height 39
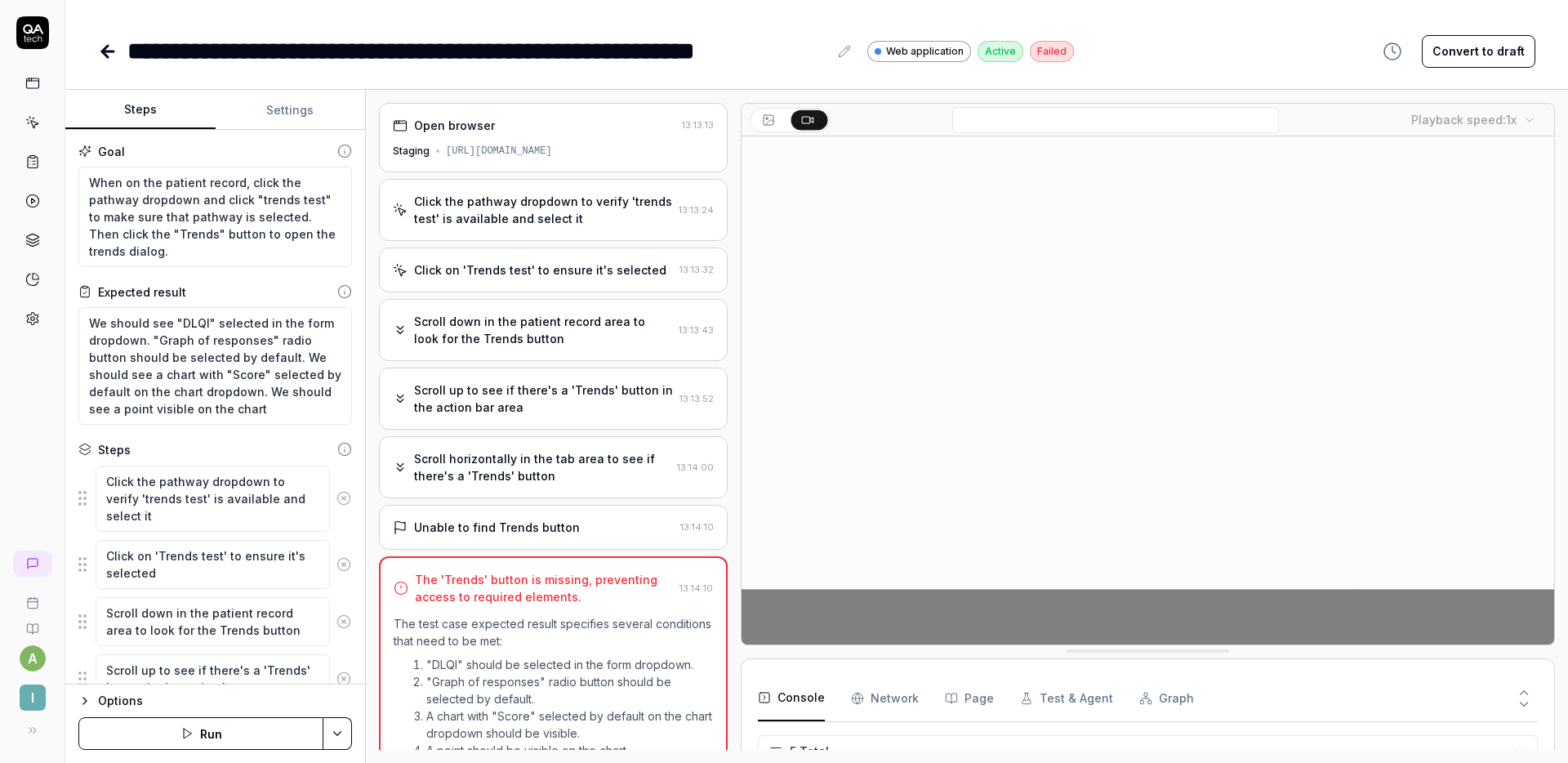
click at [553, 156] on div "[URL][DOMAIN_NAME]" at bounding box center [499, 151] width 106 height 15
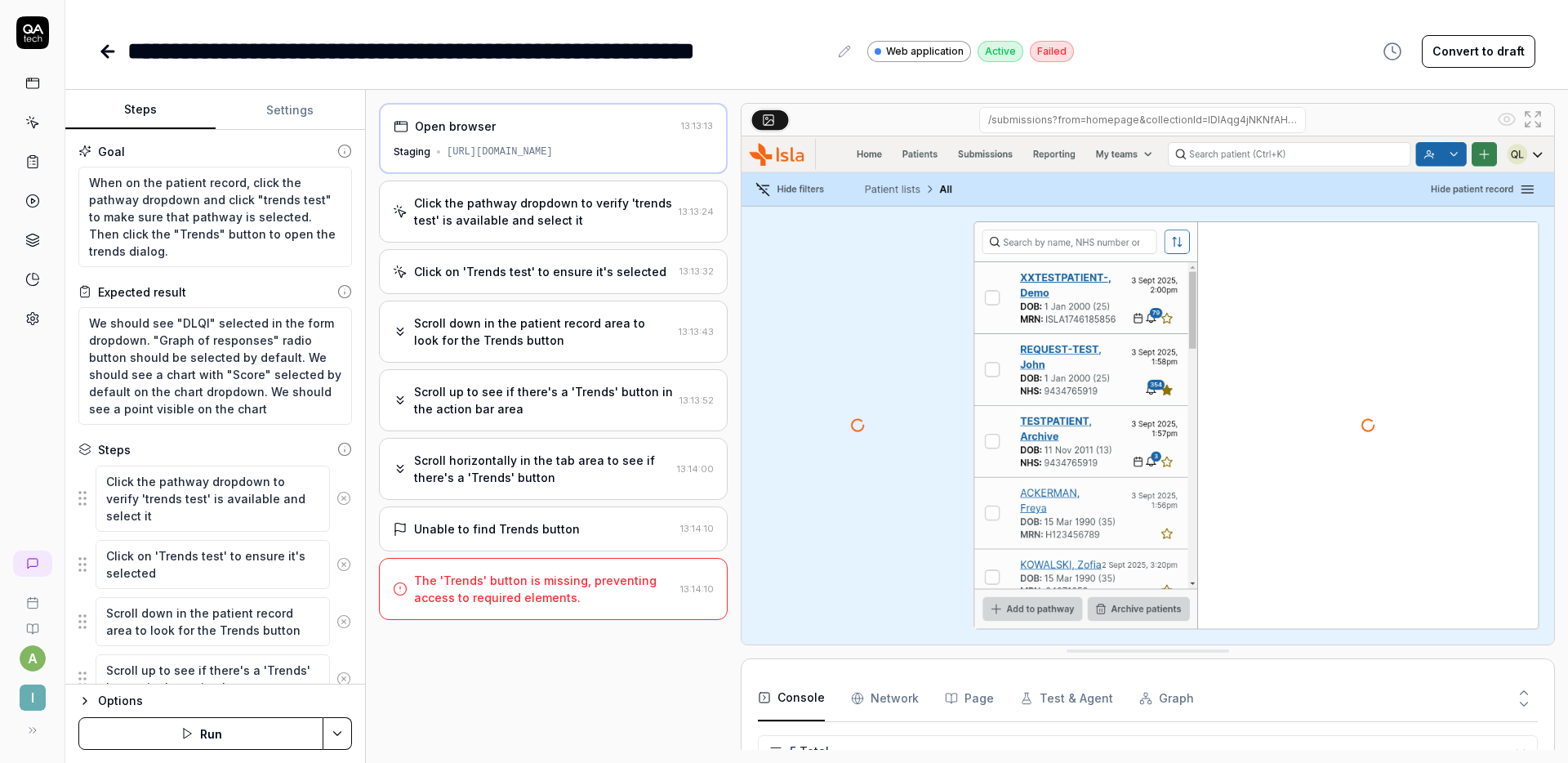
click at [553, 149] on div "[URL][DOMAIN_NAME]" at bounding box center [500, 152] width 106 height 15
click at [285, 95] on button "Settings" at bounding box center [291, 110] width 151 height 39
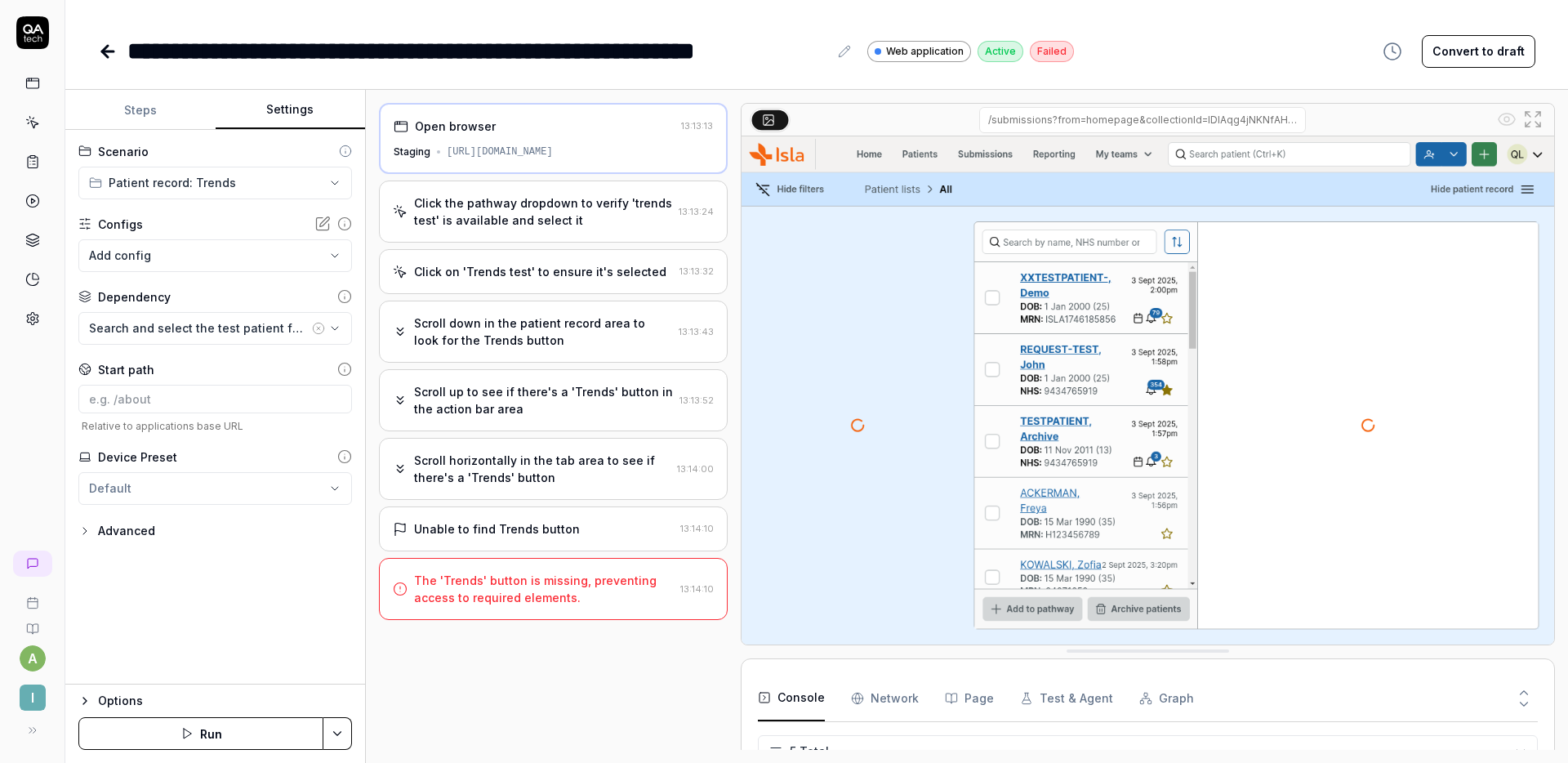
click at [177, 117] on button "Steps" at bounding box center [140, 110] width 151 height 39
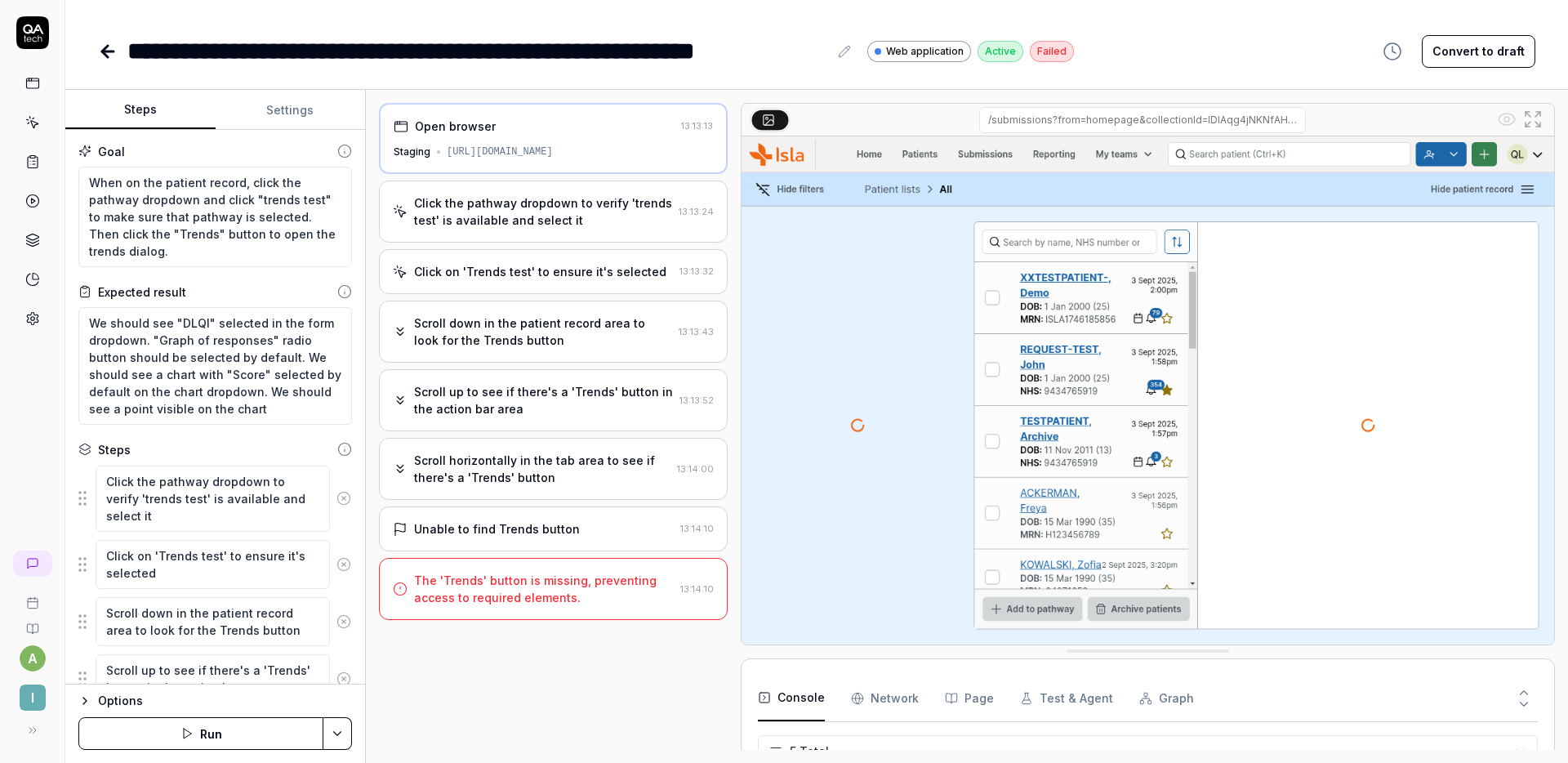
click at [506, 196] on div "Click the pathway dropdown to verify 'trends test' is available and select it" at bounding box center [543, 211] width 258 height 34
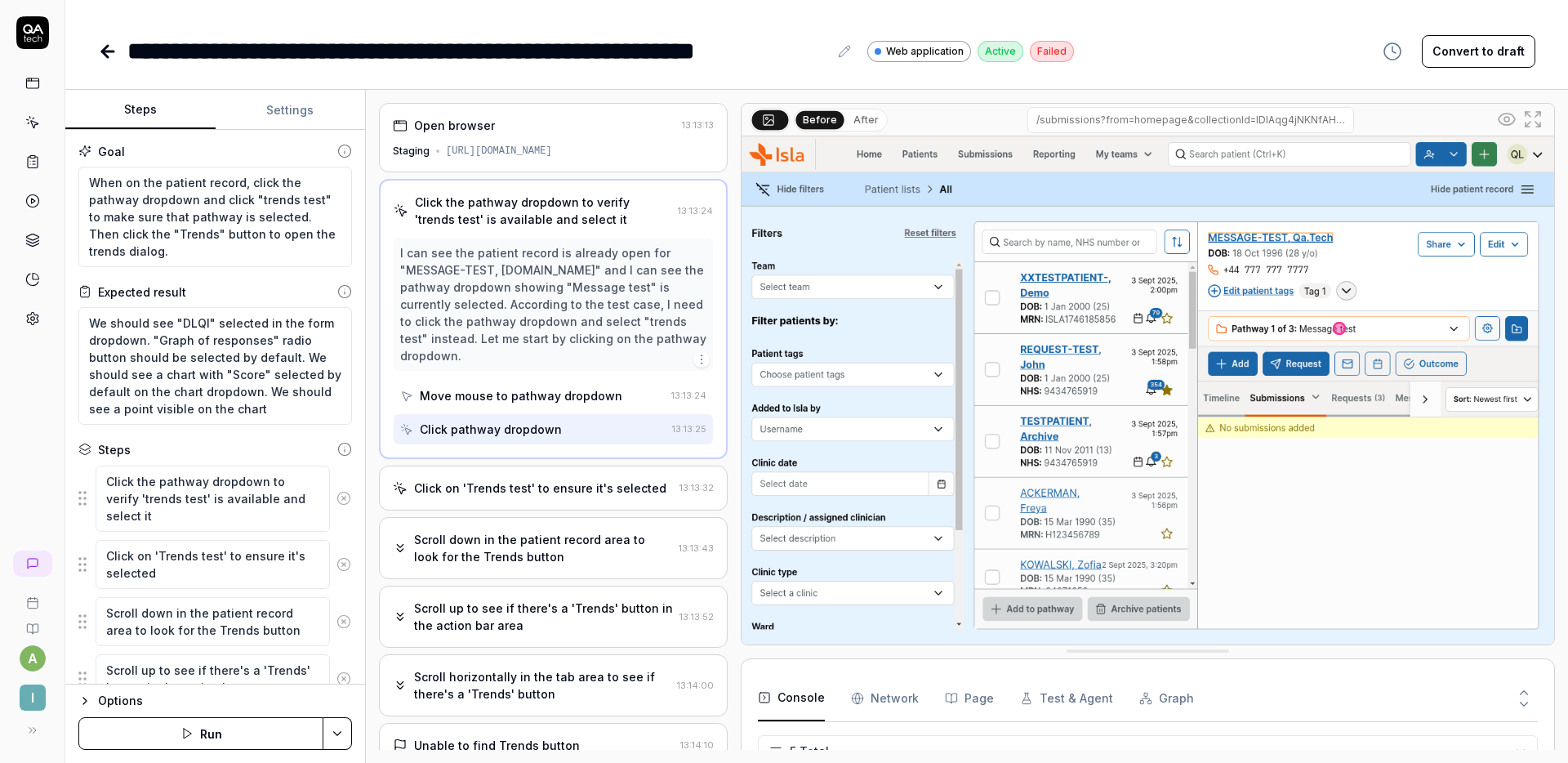
scroll to position [17, 0]
click at [192, 248] on textarea "When on the patient record, click the pathway dropdown and click "trends test" …" at bounding box center [216, 217] width 274 height 100
click at [119, 232] on textarea "When on the patient record, click the pathway dropdown and click "trends test" …" at bounding box center [216, 217] width 274 height 100
type textarea "*"
type textarea "When on the patient record, click the pathway dropdown and click "trends test" …"
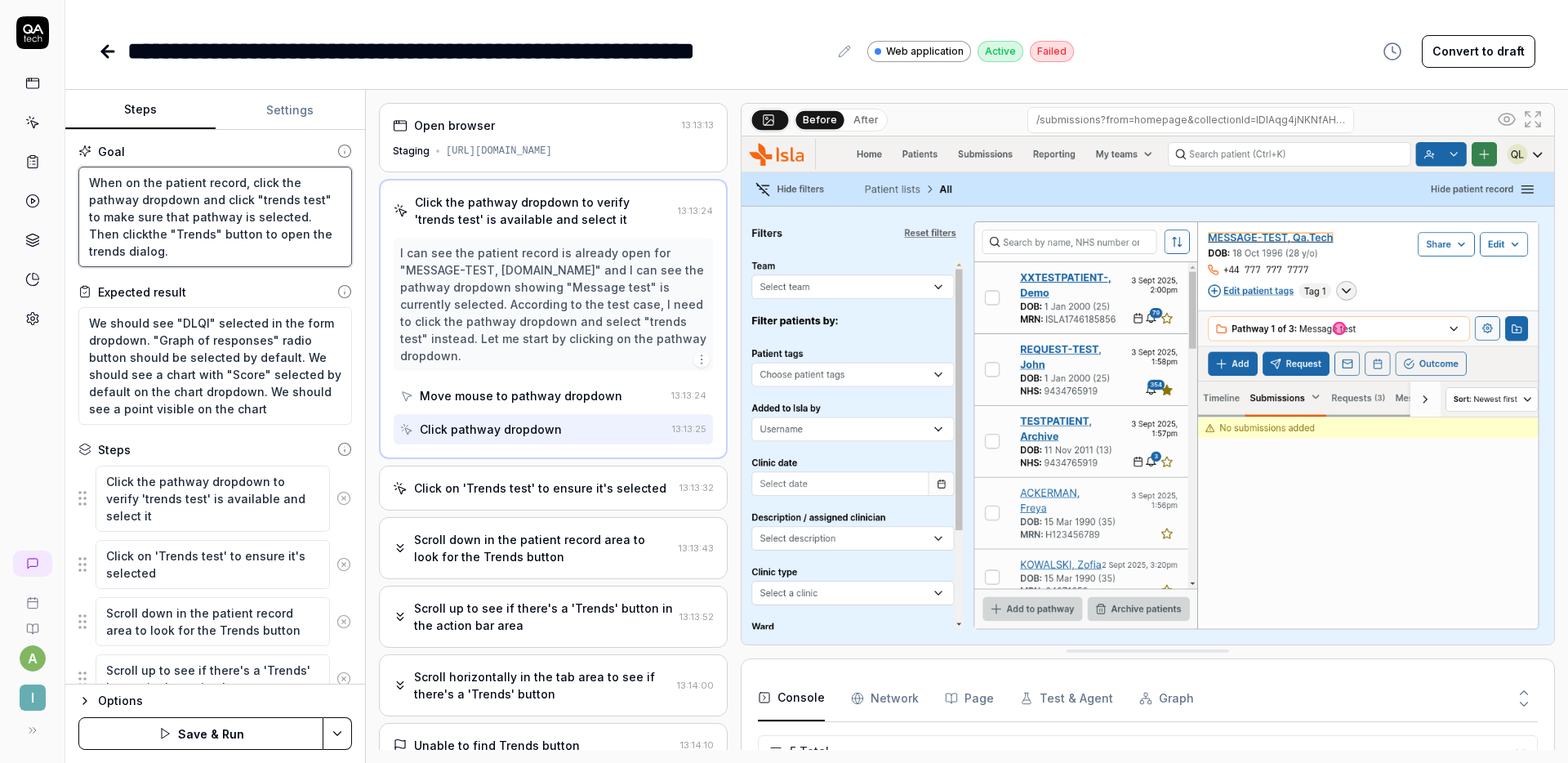
type textarea "*"
type textarea "When on the patient record, click the pathway dropdown and click "trends test" …"
type textarea "*"
type textarea "When on the patient record, click the pathway dropdown and click "trends test" …"
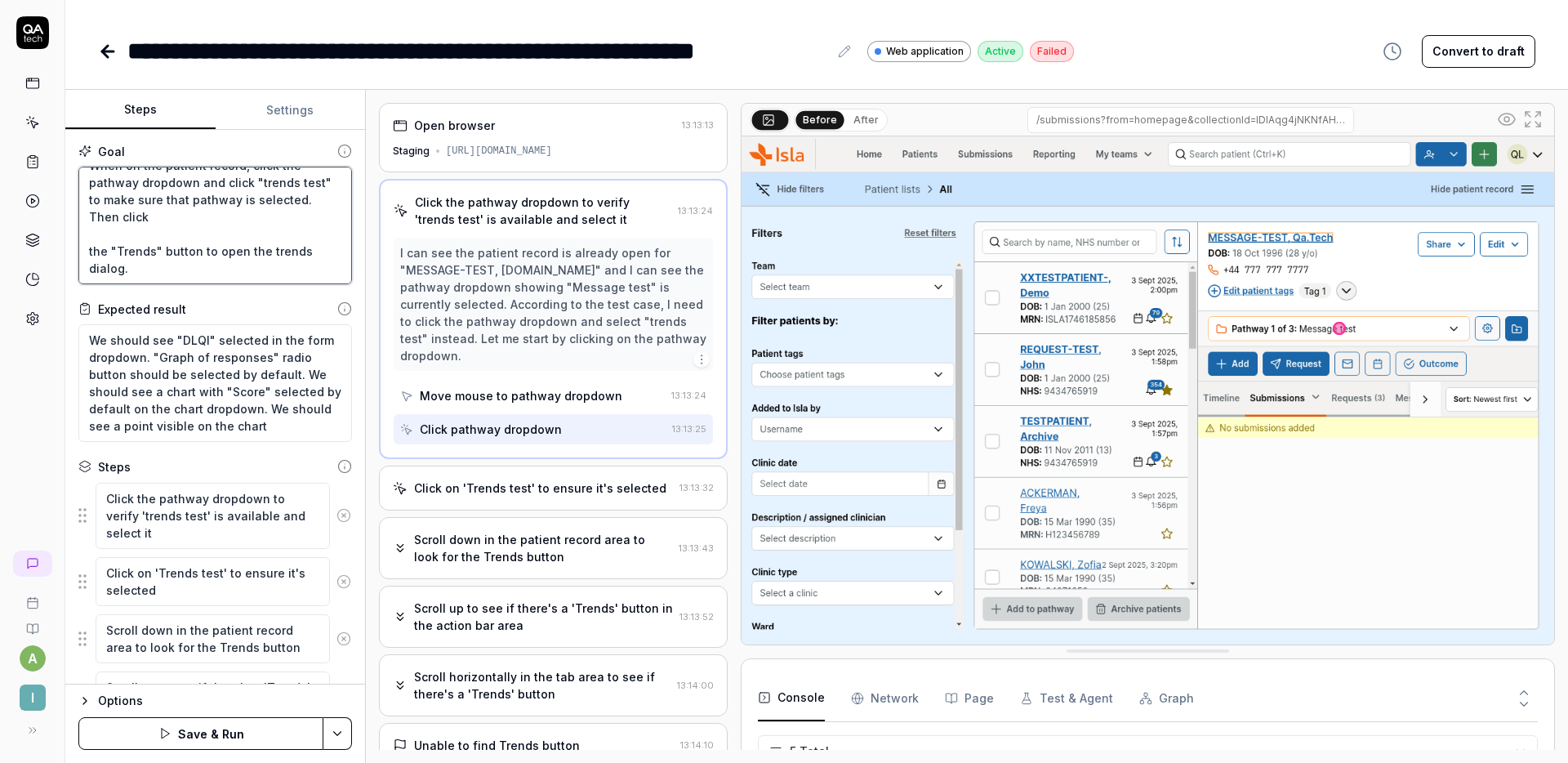
type textarea "*"
type textarea "When on the patient record, click the pathway dropdown and click "trends test" …"
type textarea "*"
type textarea "When on the patient record, click the pathway dropdown and click "trends test" …"
type textarea "*"
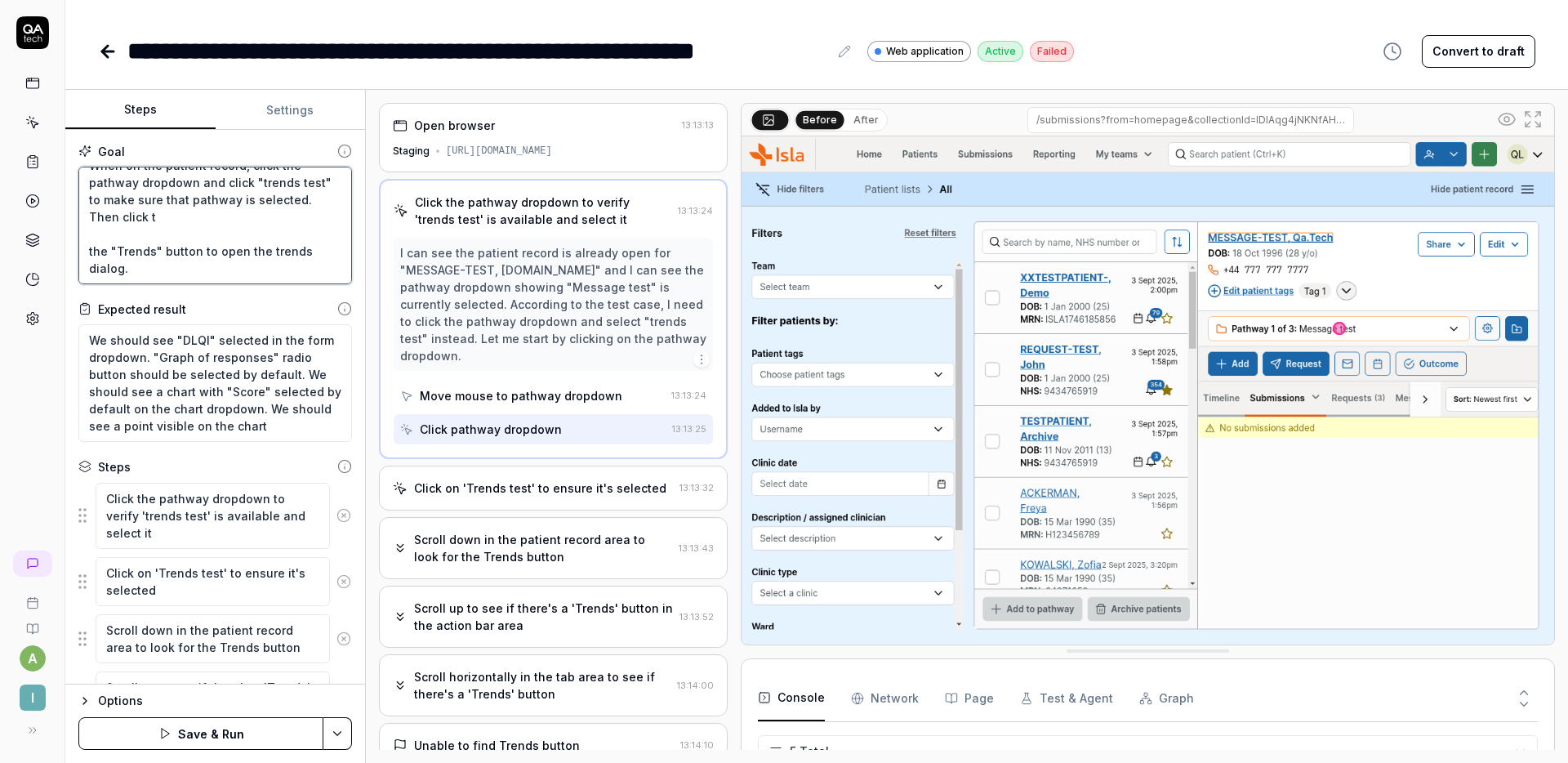
type textarea "When on the patient record, click the pathway dropdown and click "trends test" …"
type textarea "*"
type textarea "When on the patient record, click the pathway dropdown and click "trends test" …"
type textarea "*"
type textarea "When on the patient record, click the pathway dropdown and click "trends test" …"
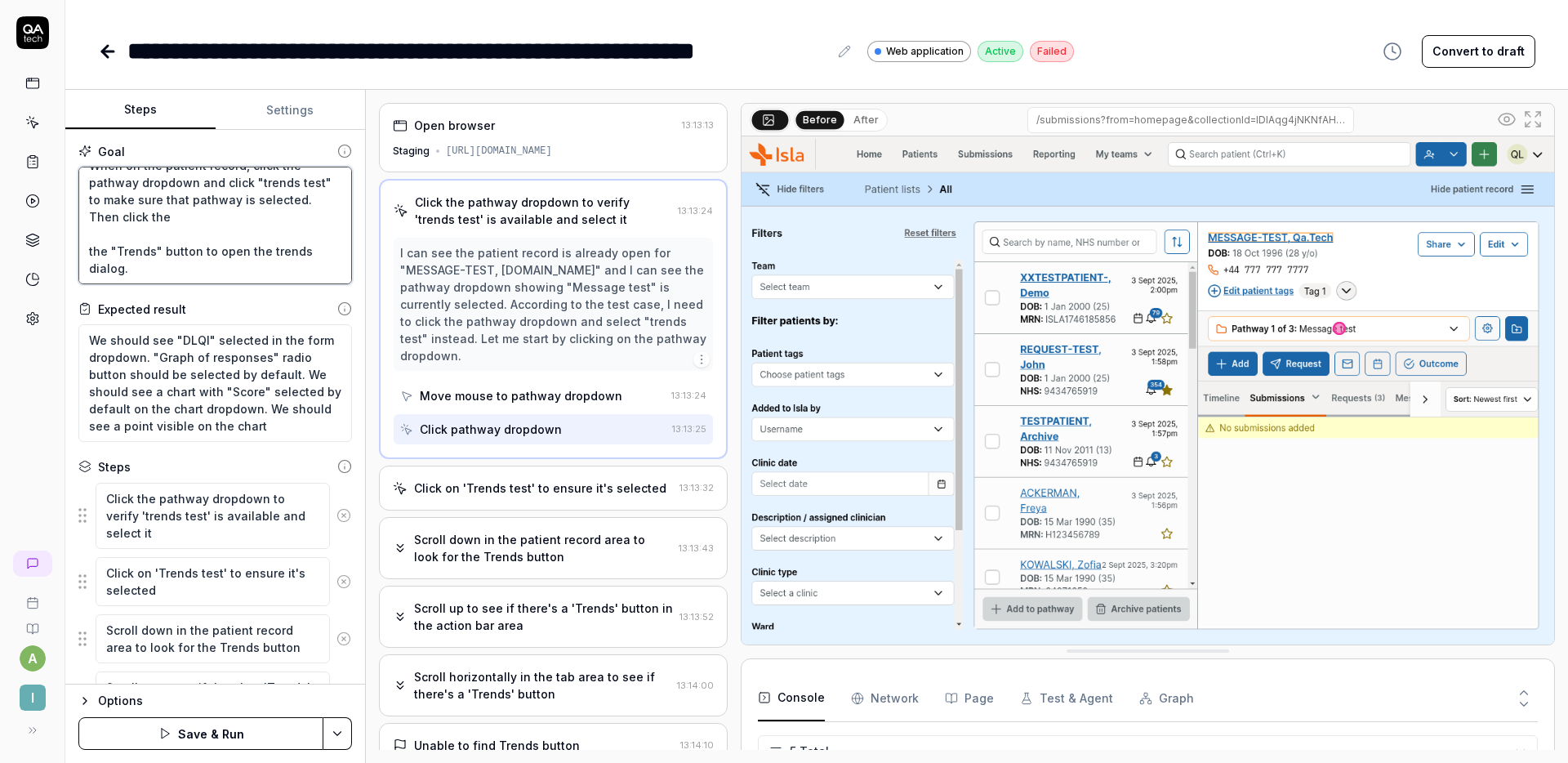
type textarea "*"
type textarea "When on the patient record, click the pathway dropdown and click "trends test" …"
type textarea "*"
type textarea "When on the patient record, click the pathway dropdown and click "trends test" …"
type textarea "*"
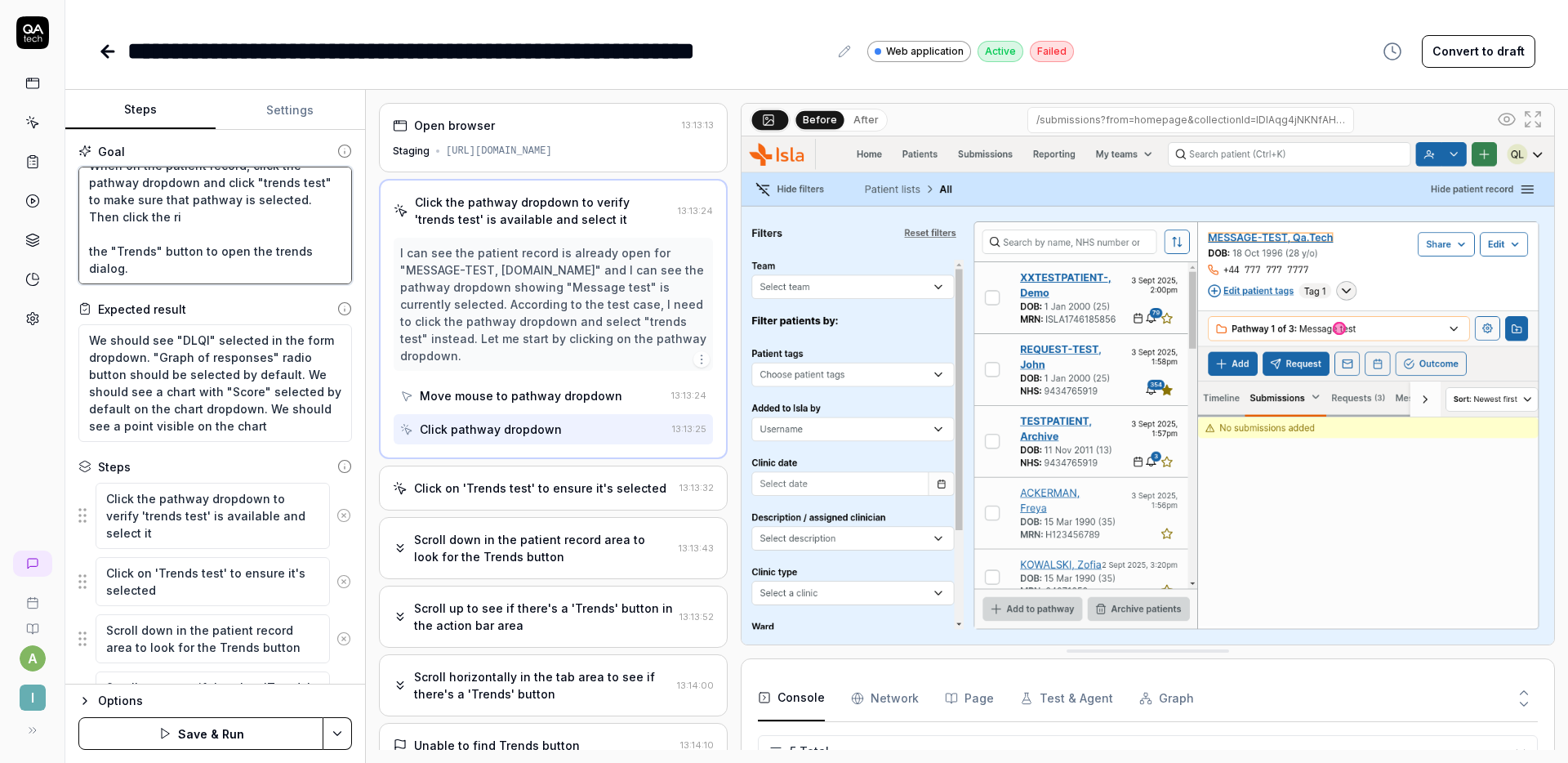
type textarea "When on the patient record, click the pathway dropdown and click "trends test" …"
type textarea "*"
type textarea "When on the patient record, click the pathway dropdown and click "trends test" …"
type textarea "*"
type textarea "When on the patient record, click the pathway dropdown and click "trends test" …"
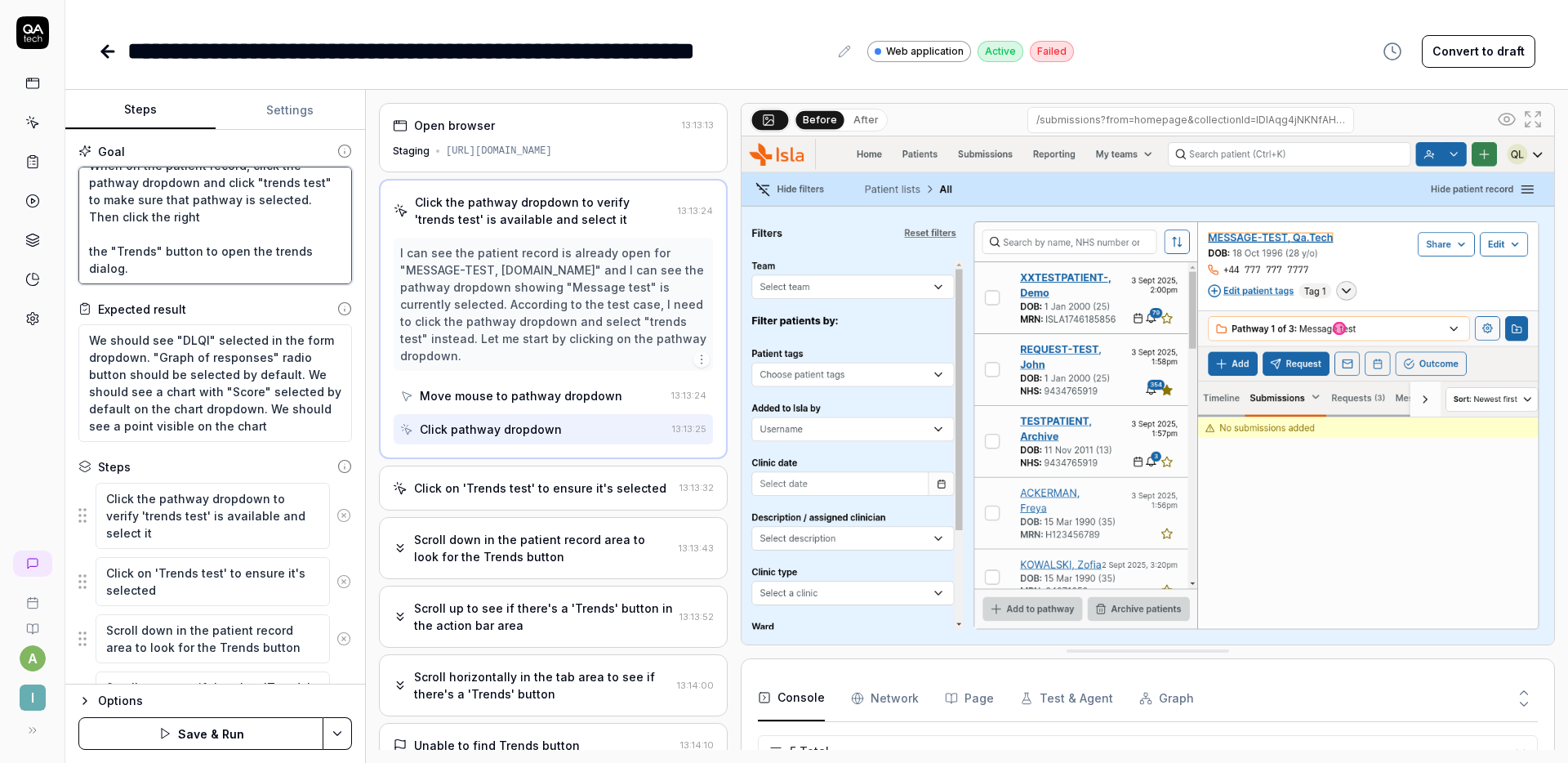
type textarea "*"
type textarea "When on the patient record, click the pathway dropdown and click "trends test" …"
type textarea "*"
type textarea "When on the patient record, click the pathway dropdown and click "trends test" …"
type textarea "*"
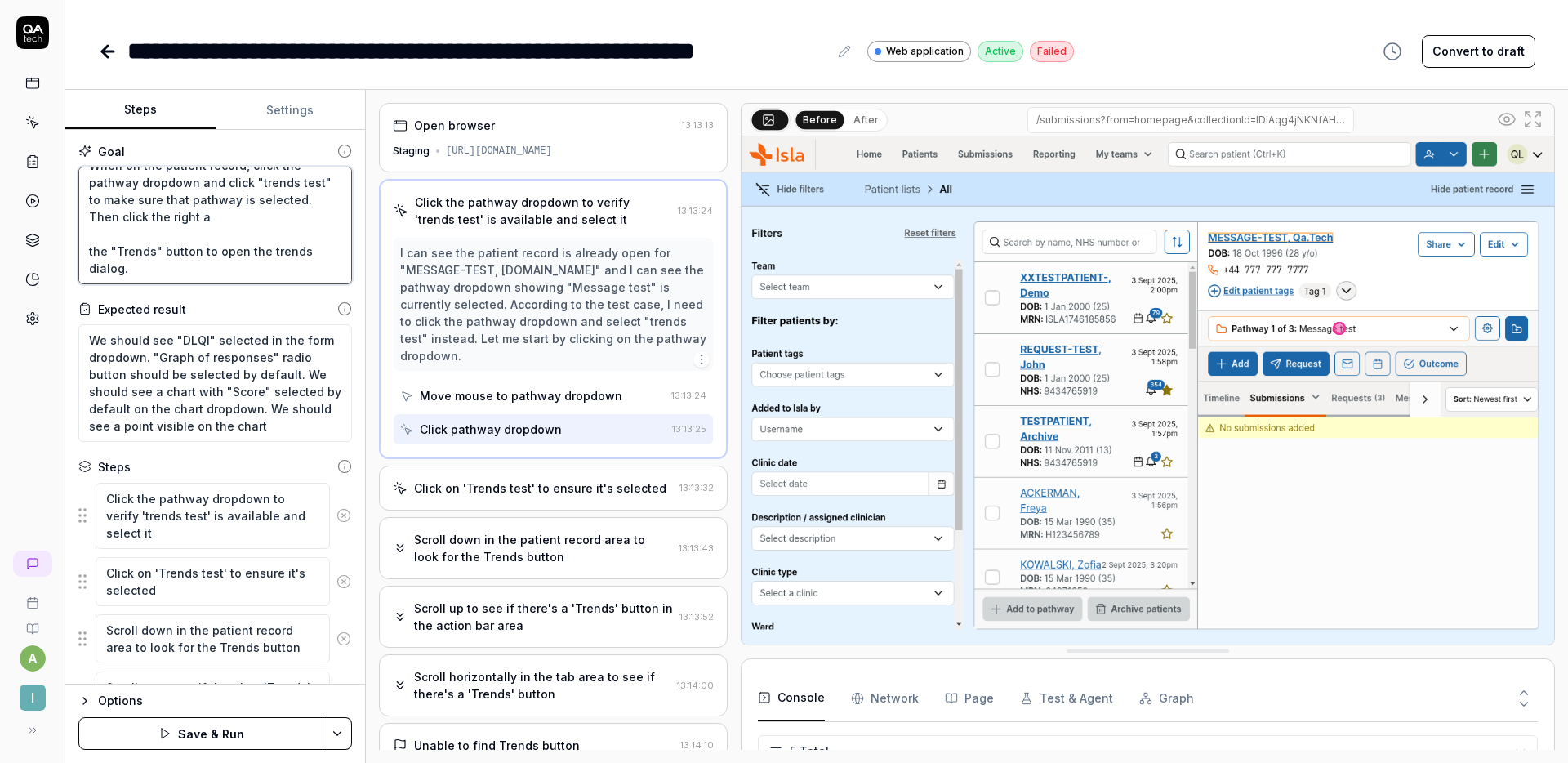
type textarea "When on the patient record, click the pathway dropdown and click "trends test" …"
type textarea "*"
type textarea "When on the patient record, click the pathway dropdown and click "trends test" …"
type textarea "*"
type textarea "When on the patient record, click the pathway dropdown and click "trends test" …"
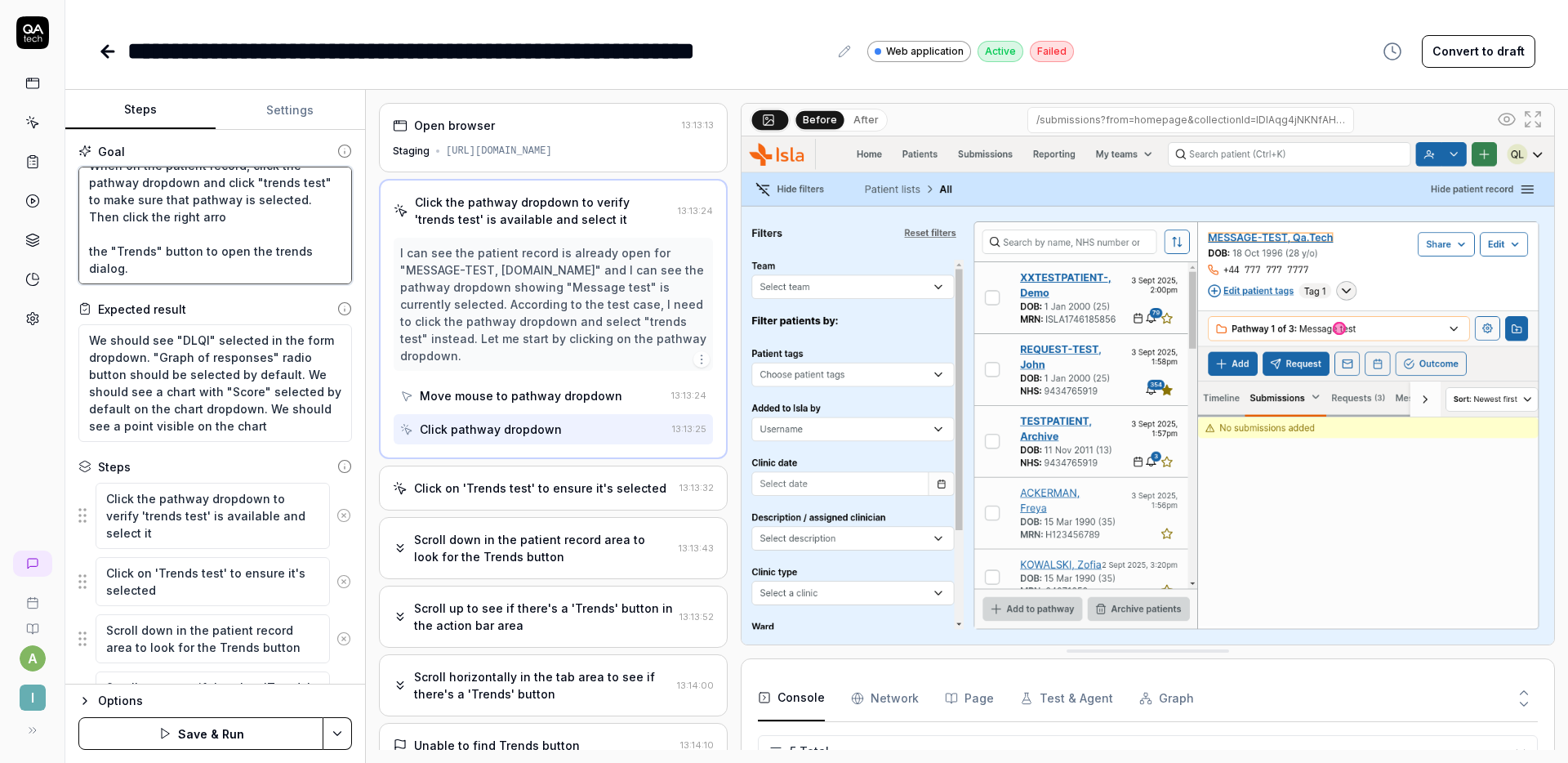
type textarea "*"
type textarea "When on the patient record, click the pathway dropdown and click "trends test" …"
type textarea "*"
type textarea "When on the patient record, click the pathway dropdown and click "trends test" …"
type textarea "*"
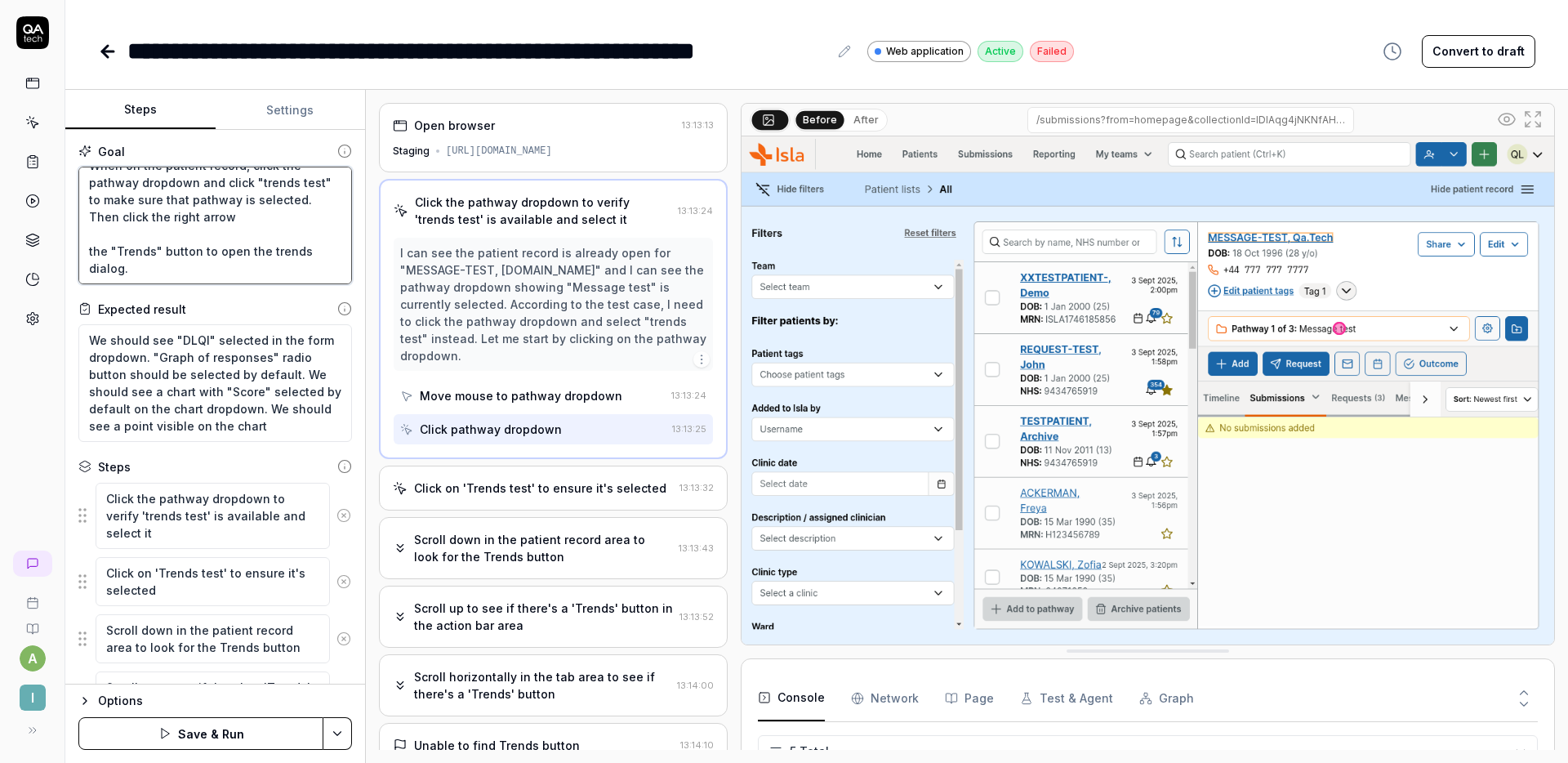
type textarea "When on the patient record, click the pathway dropdown and click "trends test" …"
type textarea "*"
type textarea "When on the patient record, click the pathway dropdown and click "trends test" …"
type textarea "*"
type textarea "When on the patient record, click the pathway dropdown and click "trends test" …"
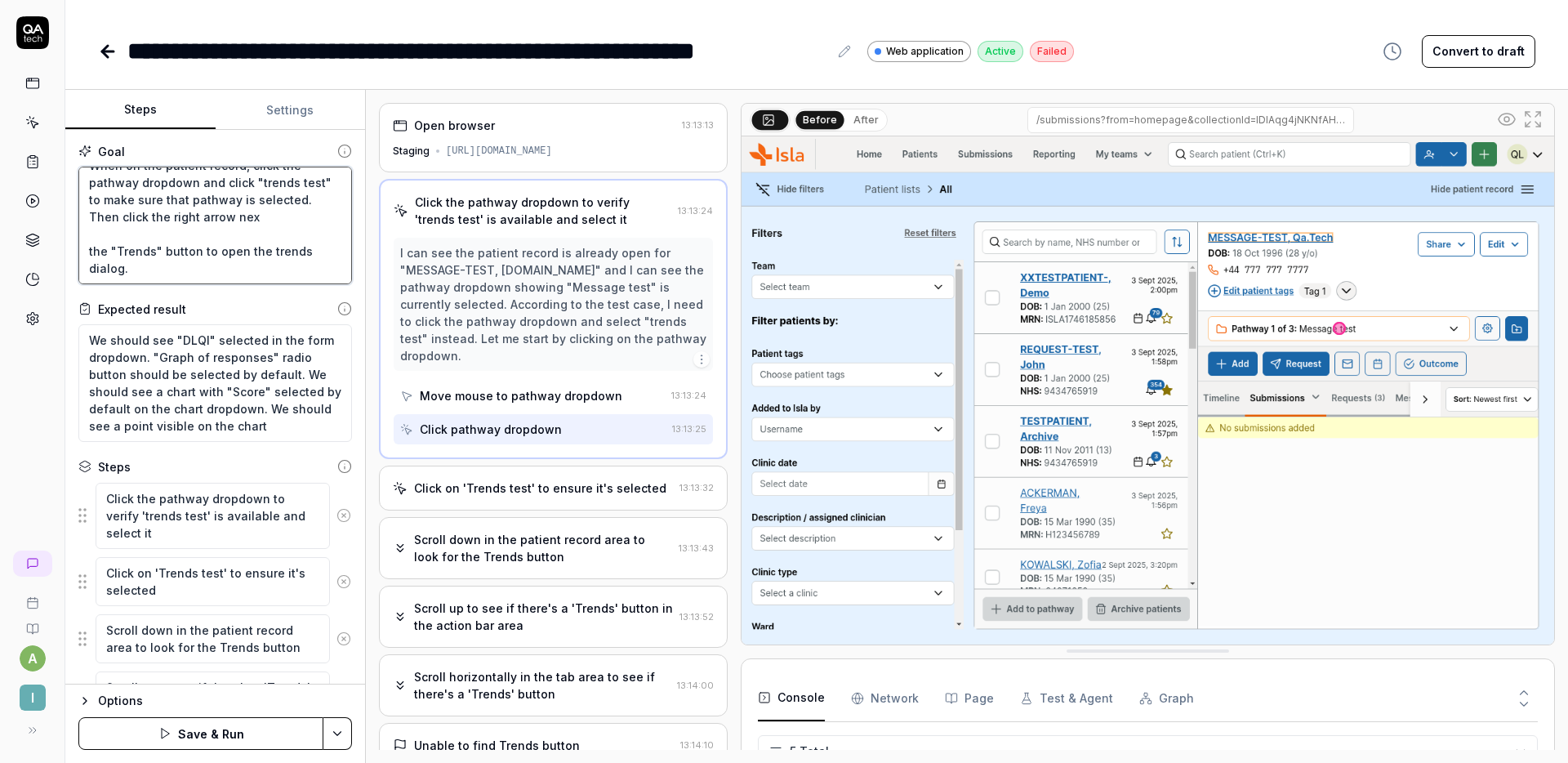
type textarea "*"
type textarea "When on the patient record, click the pathway dropdown and click "trends test" …"
type textarea "*"
type textarea "When on the patient record, click the pathway dropdown and click "trends test" …"
type textarea "*"
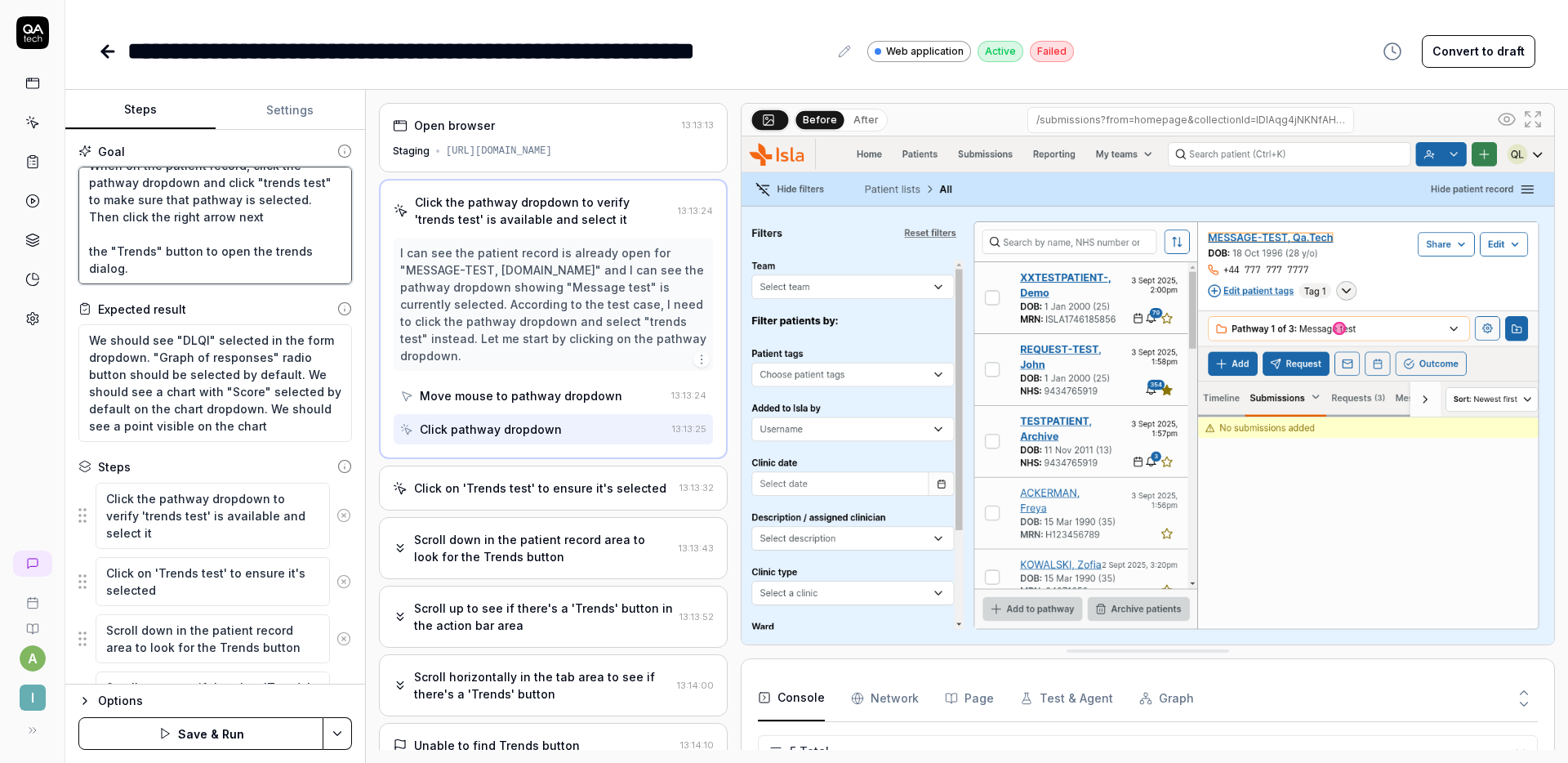
type textarea "When on the patient record, click the pathway dropdown and click "trends test" …"
type textarea "*"
type textarea "When on the patient record, click the pathway dropdown and click "trends test" …"
type textarea "*"
type textarea "When on the patient record, click the pathway dropdown and click "trends test" …"
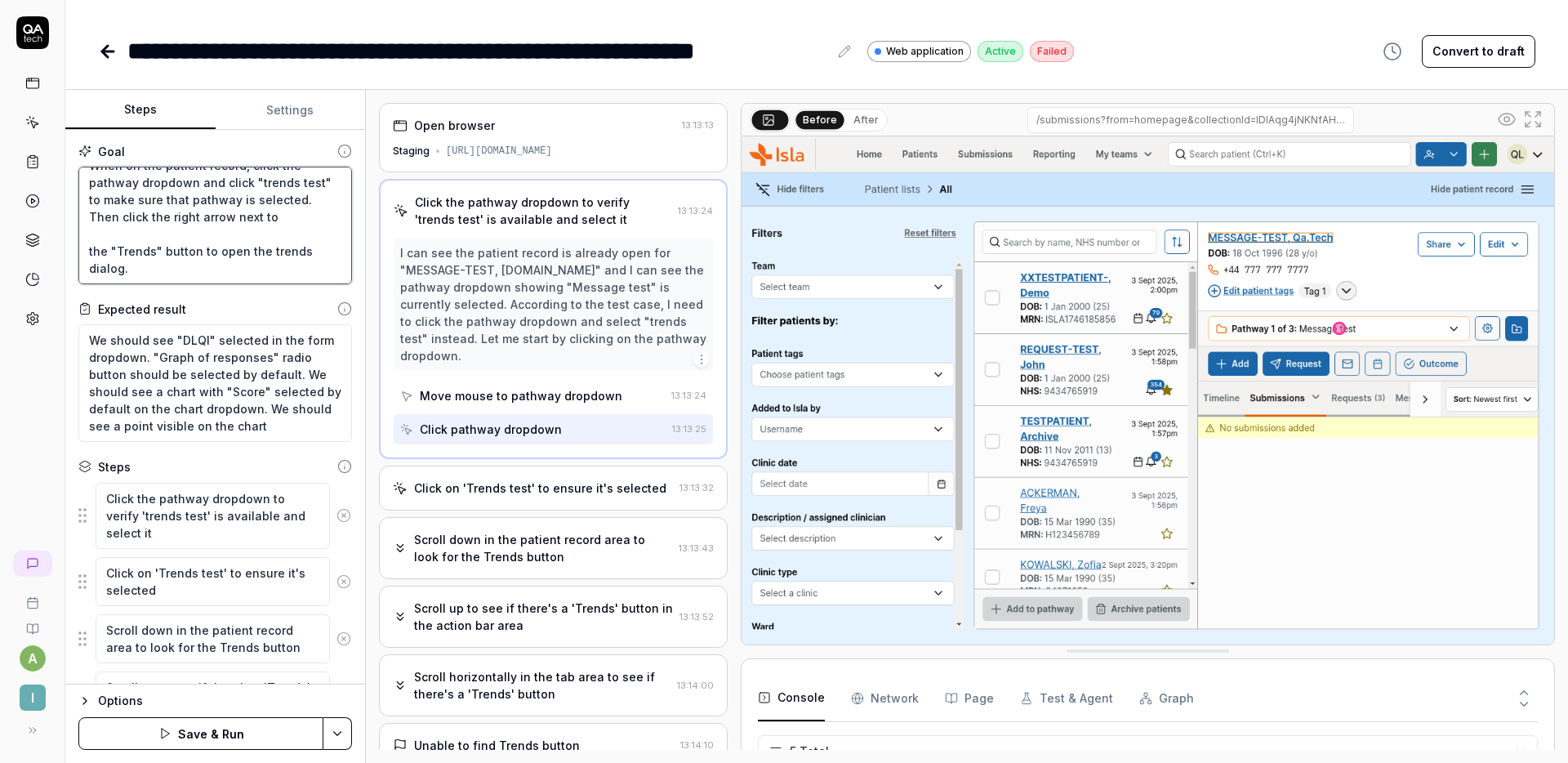
type textarea "*"
type textarea "When on the patient record, click the pathway dropdown and click "trends test" …"
type textarea "*"
type textarea "When on the patient record, click the pathway dropdown and click "trends test" …"
type textarea "*"
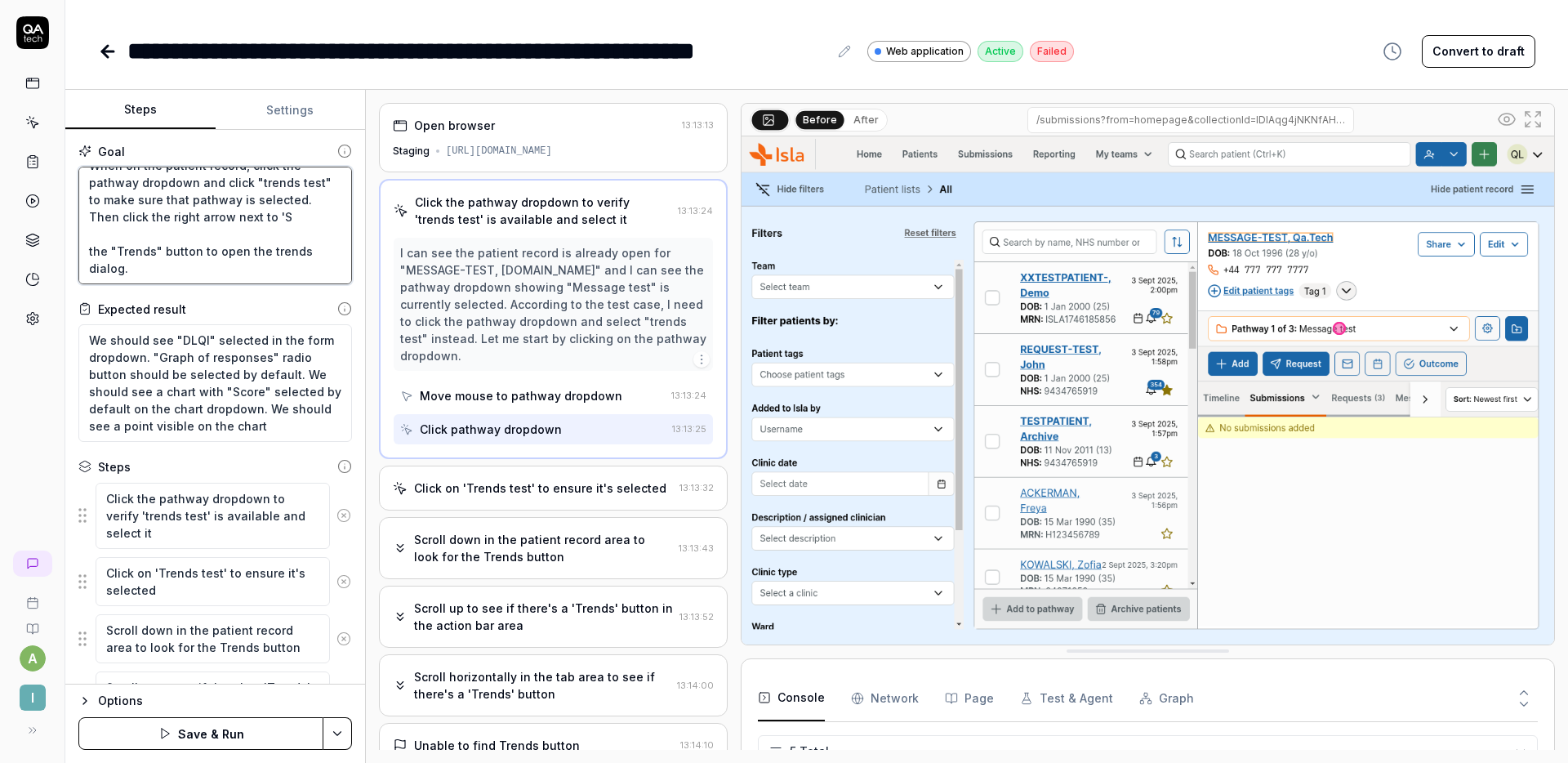
type textarea "When on the patient record, click the pathway dropdown and click "trends test" …"
type textarea "*"
type textarea "When on the patient record, click the pathway dropdown and click "trends test" …"
type textarea "*"
type textarea "When on the patient record, click the pathway dropdown and click "trends test" …"
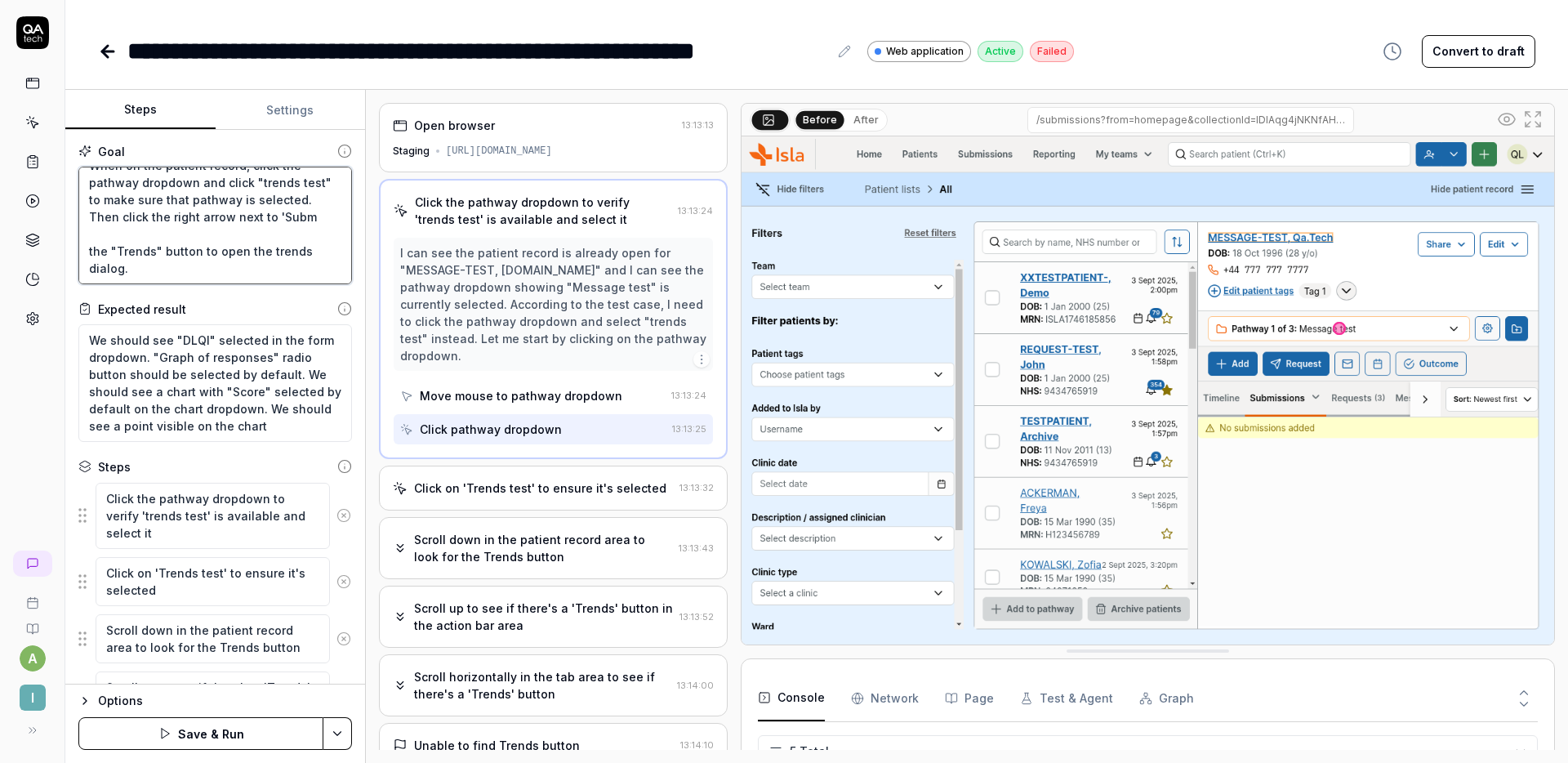
type textarea "*"
type textarea "When on the patient record, click the pathway dropdown and click "trends test" …"
type textarea "*"
type textarea "When on the patient record, click the pathway dropdown and click "trends test" …"
type textarea "*"
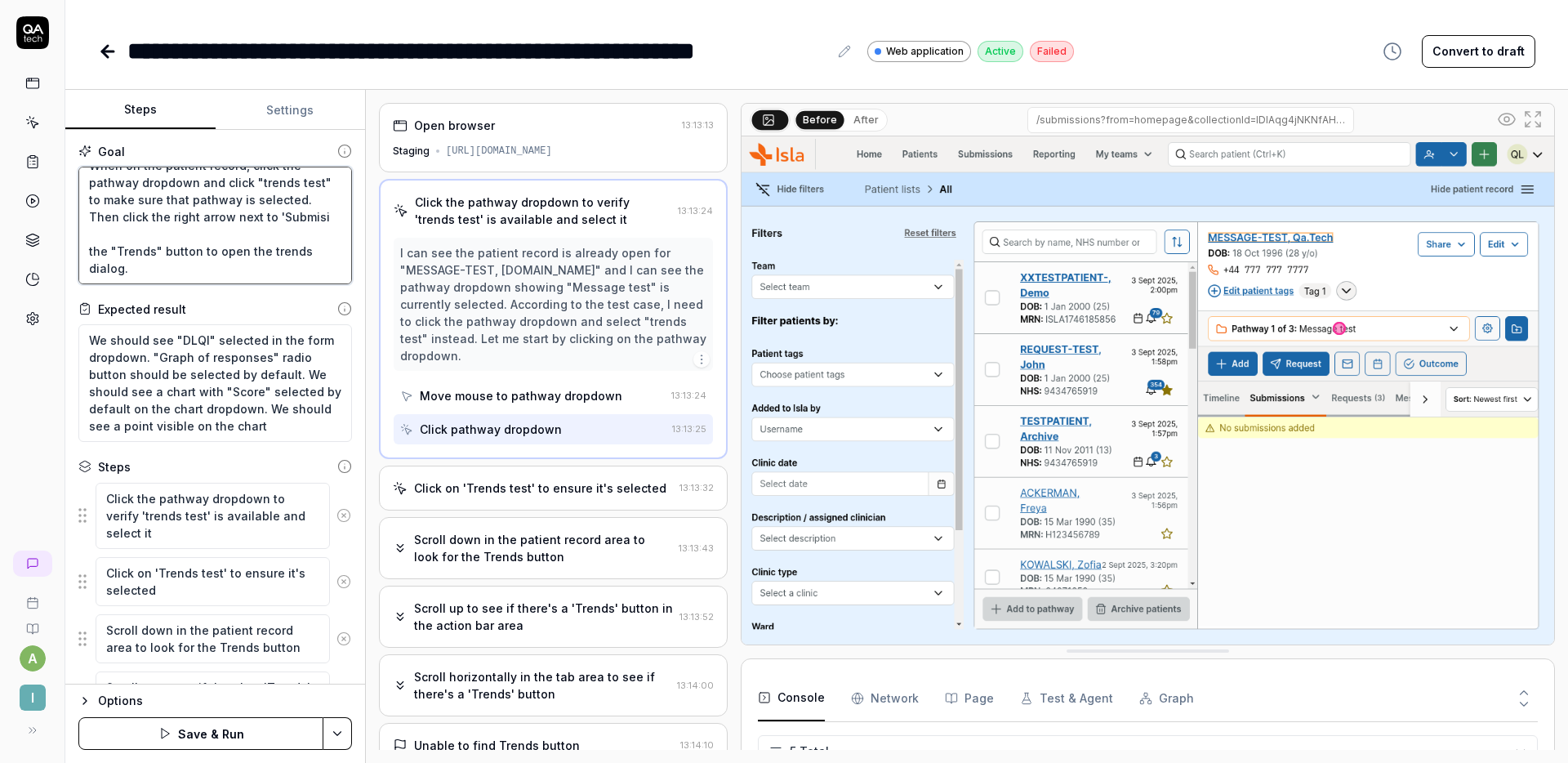
type textarea "When on the patient record, click the pathway dropdown and click "trends test" …"
type textarea "*"
type textarea "When on the patient record, click the pathway dropdown and click "trends test" …"
type textarea "*"
type textarea "When on the patient record, click the pathway dropdown and click "trends test" …"
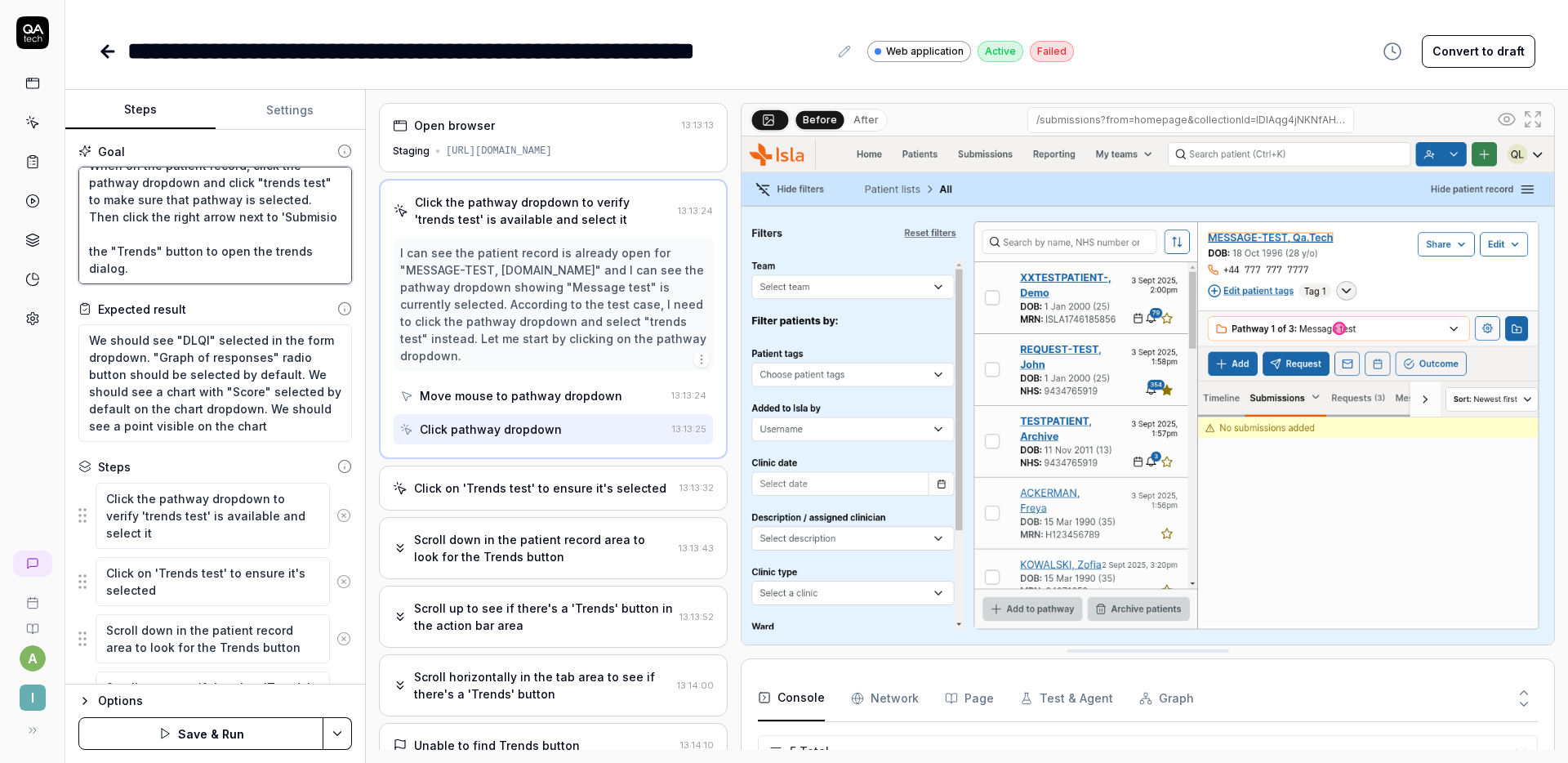
type textarea "*"
type textarea "When on the patient record, click the pathway dropdown and click "trends test" …"
type textarea "*"
type textarea "When on the patient record, click the pathway dropdown and click "trends test" …"
type textarea "*"
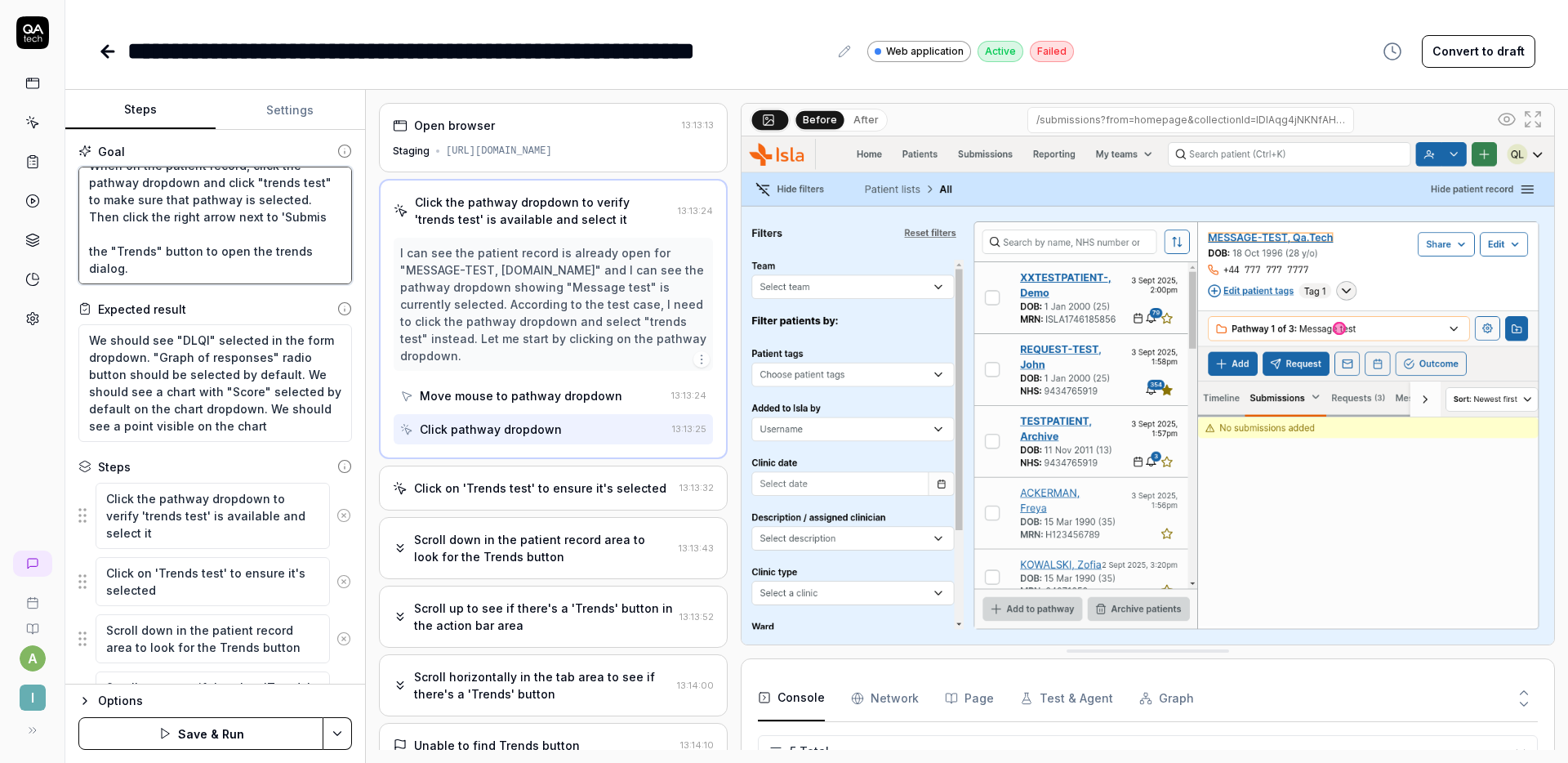
type textarea "When on the patient record, click the pathway dropdown and click "trends test" …"
type textarea "*"
type textarea "When on the patient record, click the pathway dropdown and click "trends test" …"
type textarea "*"
type textarea "When on the patient record, click the pathway dropdown and click "trends test" …"
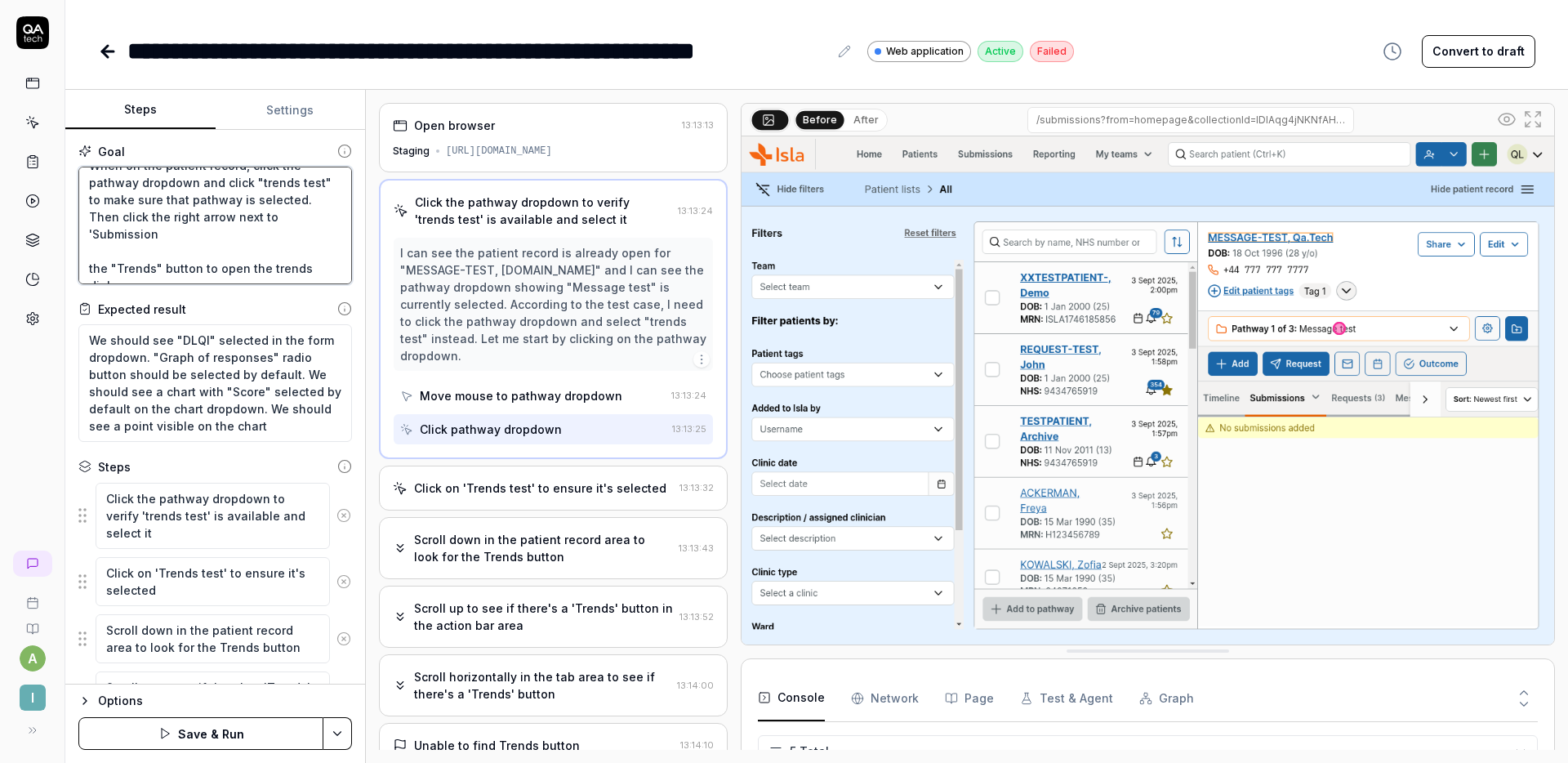
type textarea "*"
type textarea "When on the patient record, click the pathway dropdown and click "trends test" …"
type textarea "*"
type textarea "When on the patient record, click the pathway dropdown and click "trends test" …"
type textarea "*"
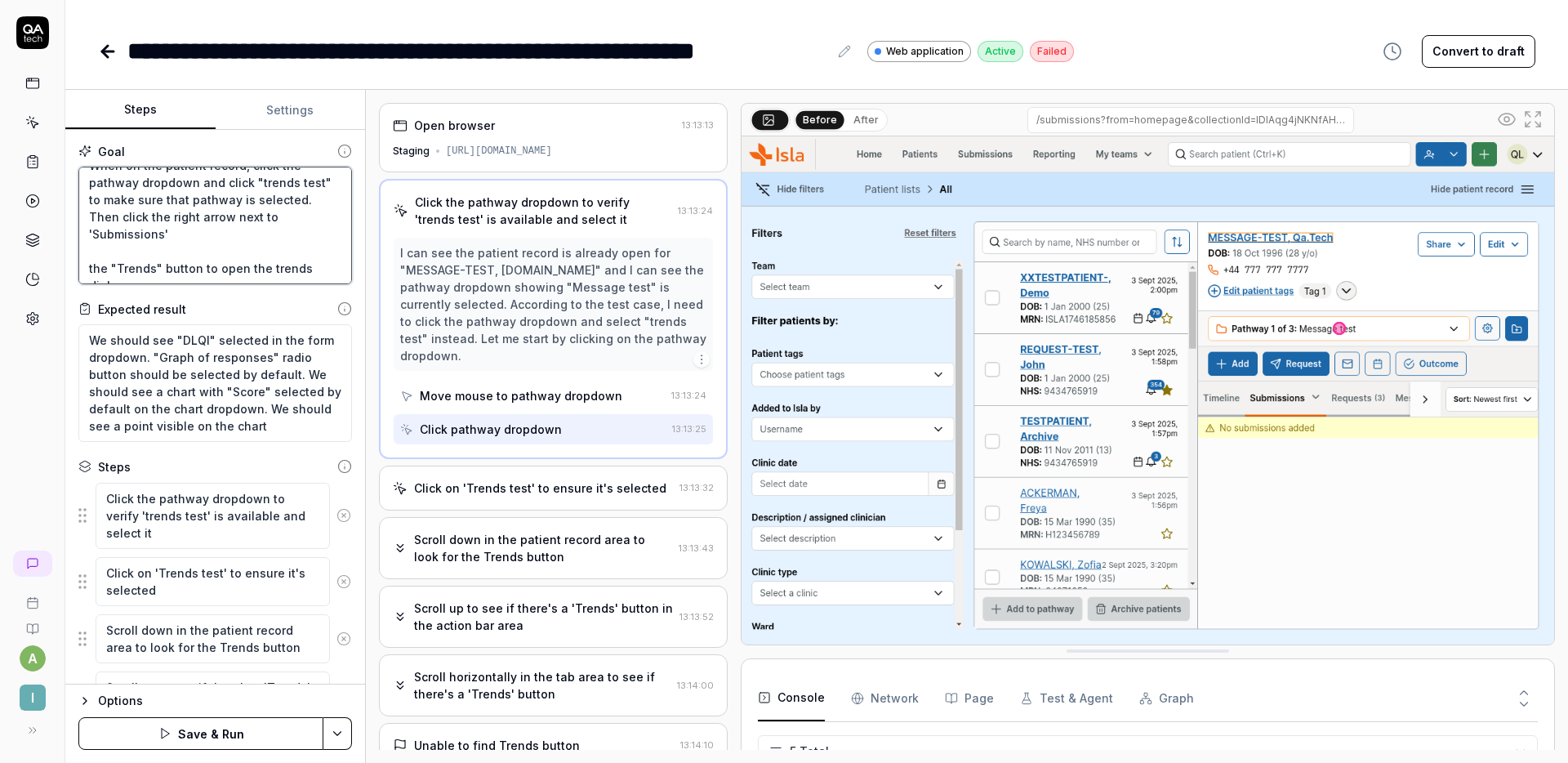
type textarea "When on the patient record, click the pathway dropdown and click "trends test" …"
type textarea "*"
type textarea "When on the patient record, click the pathway dropdown and click "trends test" …"
type textarea "*"
type textarea "When on the patient record, click the pathway dropdown and click "trends test" …"
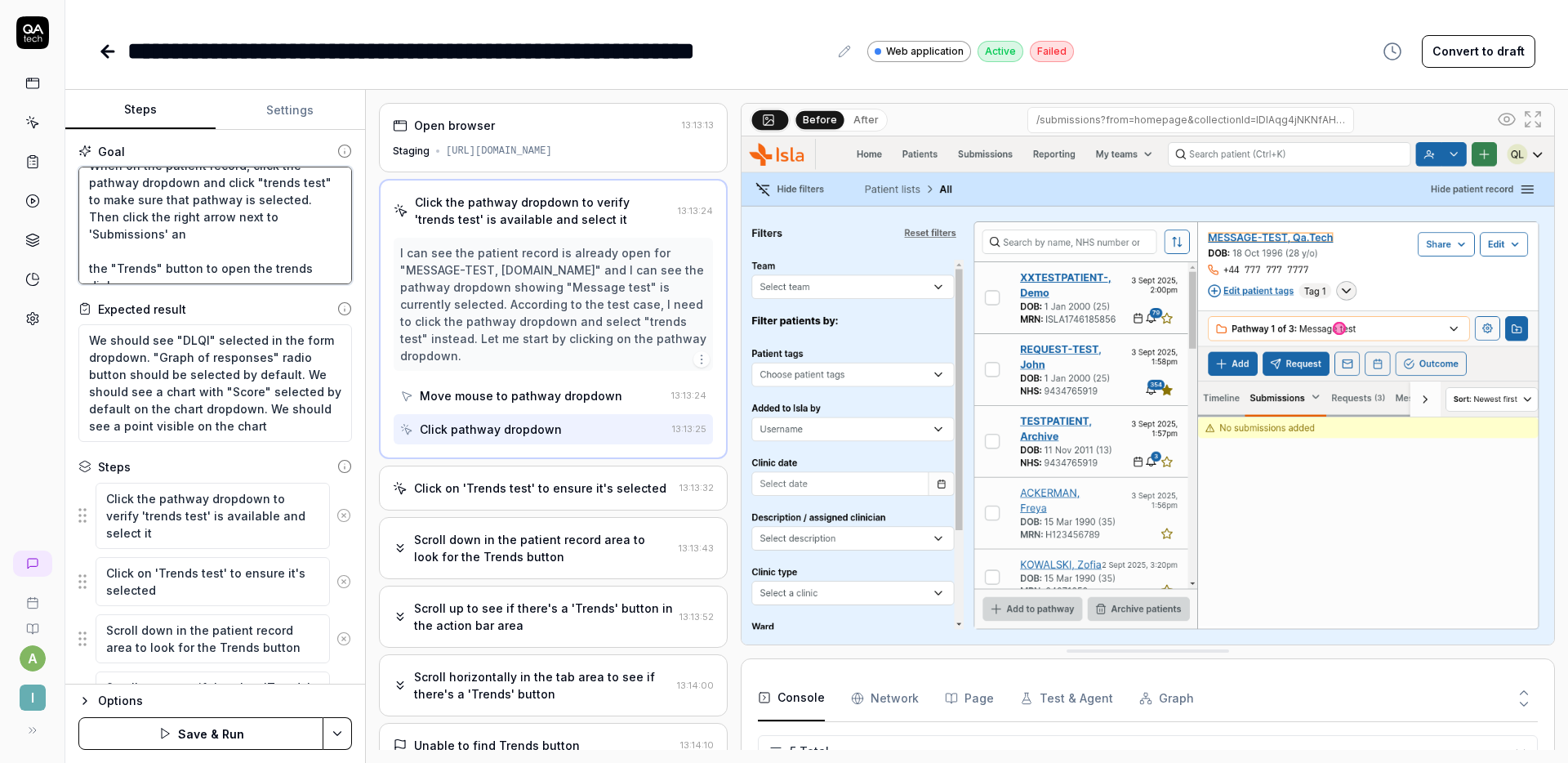
type textarea "*"
type textarea "When on the patient record, click the pathway dropdown and click "trends test" …"
type textarea "*"
type textarea "When on the patient record, click the pathway dropdown and click "trends test" …"
type textarea "*"
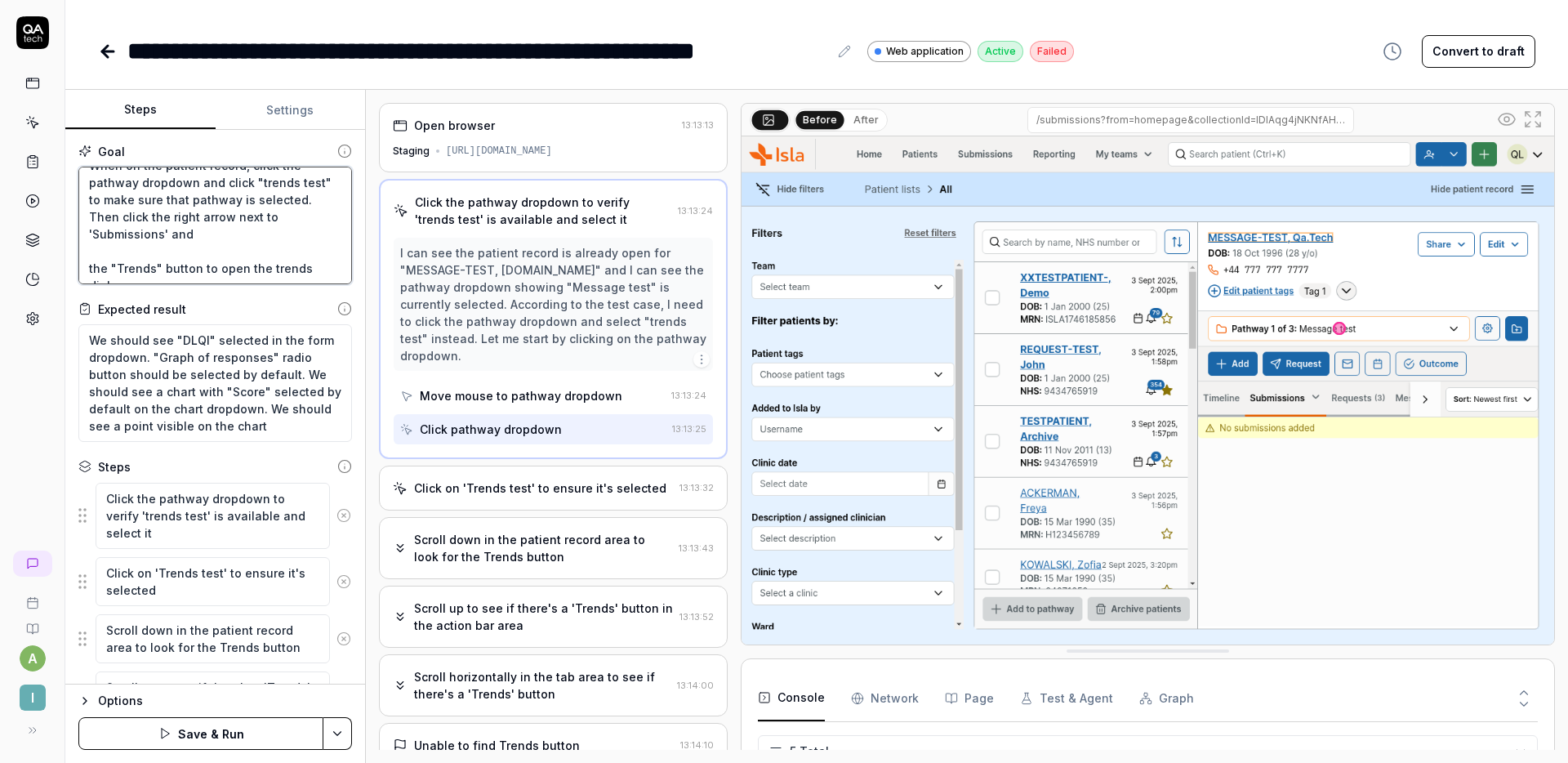
type textarea "When on the patient record, click the pathway dropdown and click "trends test" …"
type textarea "*"
type textarea "When on the patient record, click the pathway dropdown and click "trends test" …"
type textarea "*"
type textarea "When on the patient record, click the pathway dropdown and click "trends test" …"
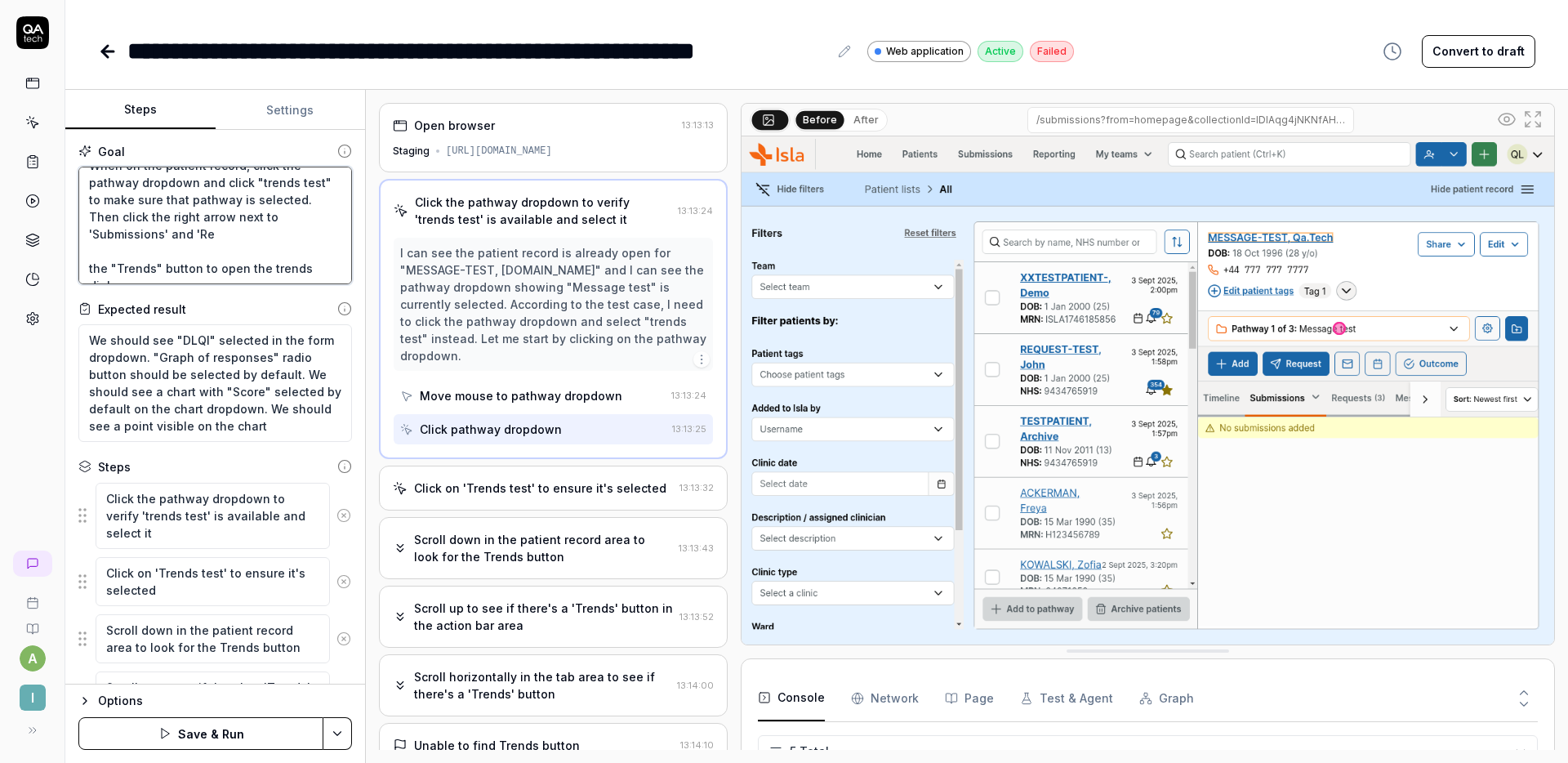
type textarea "*"
type textarea "When on the patient record, click the pathway dropdown and click "trends test" …"
type textarea "*"
type textarea "When on the patient record, click the pathway dropdown and click "trends test" …"
type textarea "*"
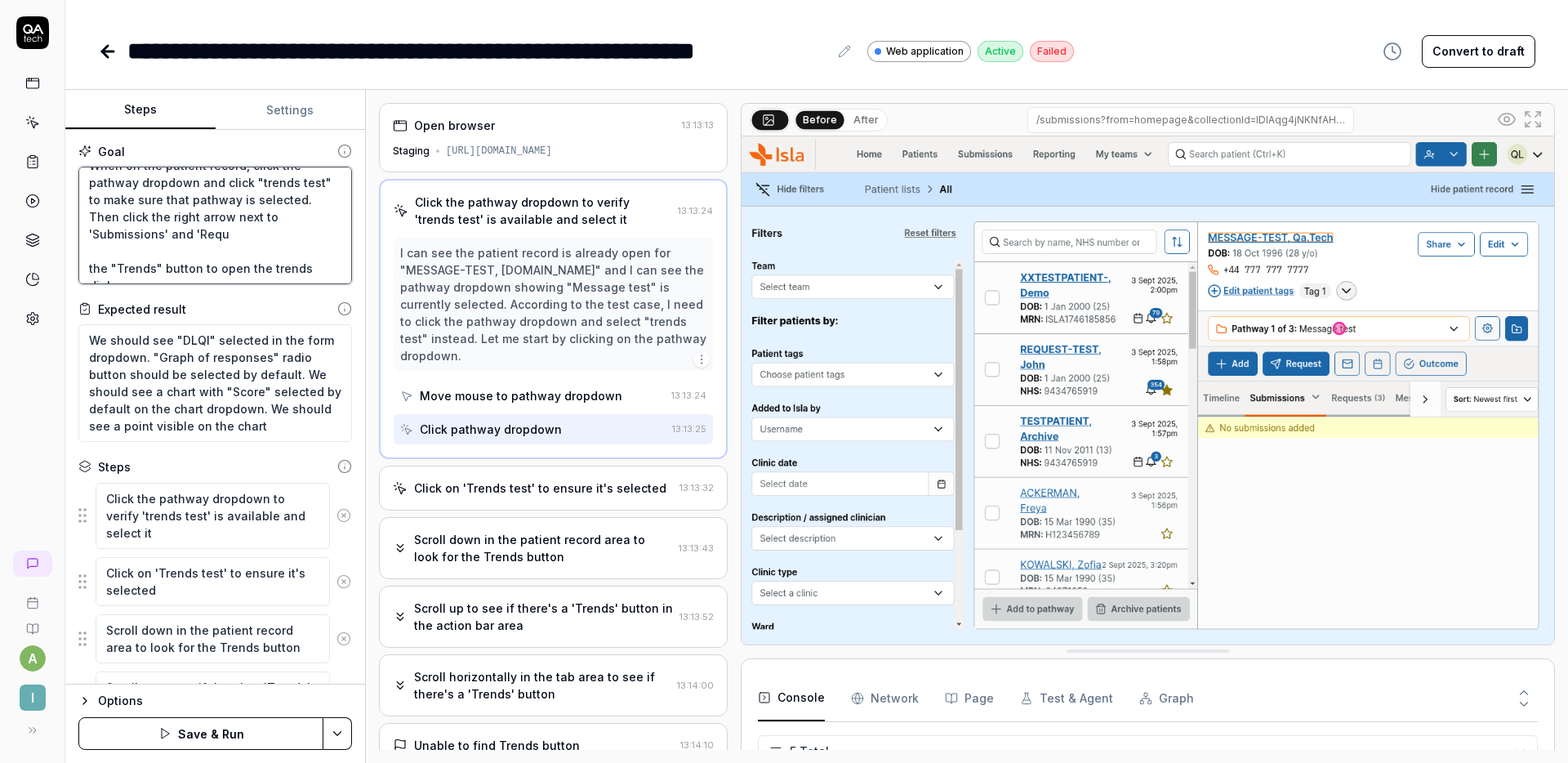
type textarea "When on the patient record, click the pathway dropdown and click "trends test" …"
type textarea "*"
type textarea "When on the patient record, click the pathway dropdown and click "trends test" …"
type textarea "*"
type textarea "When on the patient record, click the pathway dropdown and click "trends test" …"
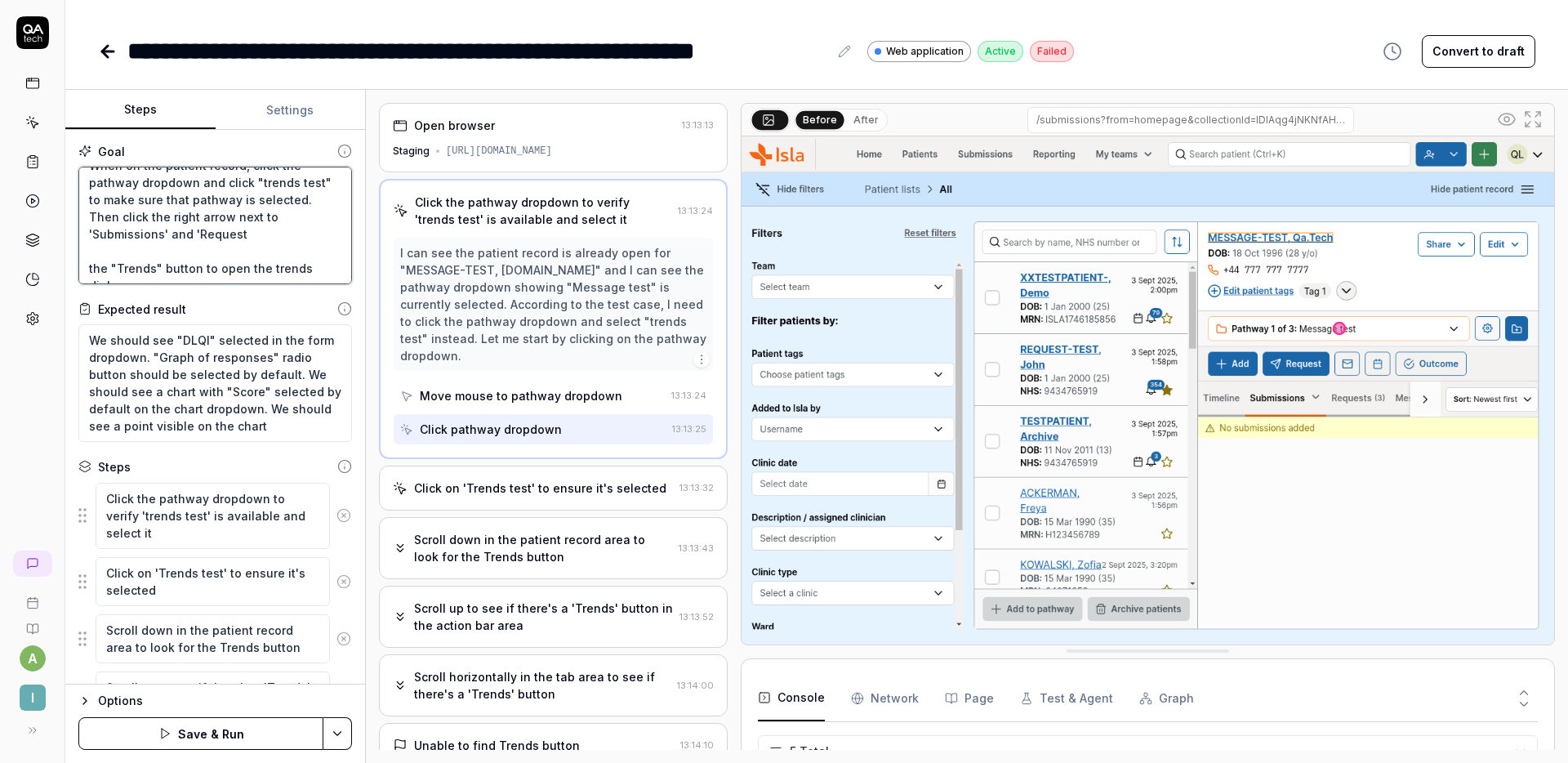
type textarea "*"
type textarea "When on the patient record, click the pathway dropdown and click "trends test" …"
type textarea "*"
type textarea "When on the patient record, click the pathway dropdown and click "trends test" …"
type textarea "*"
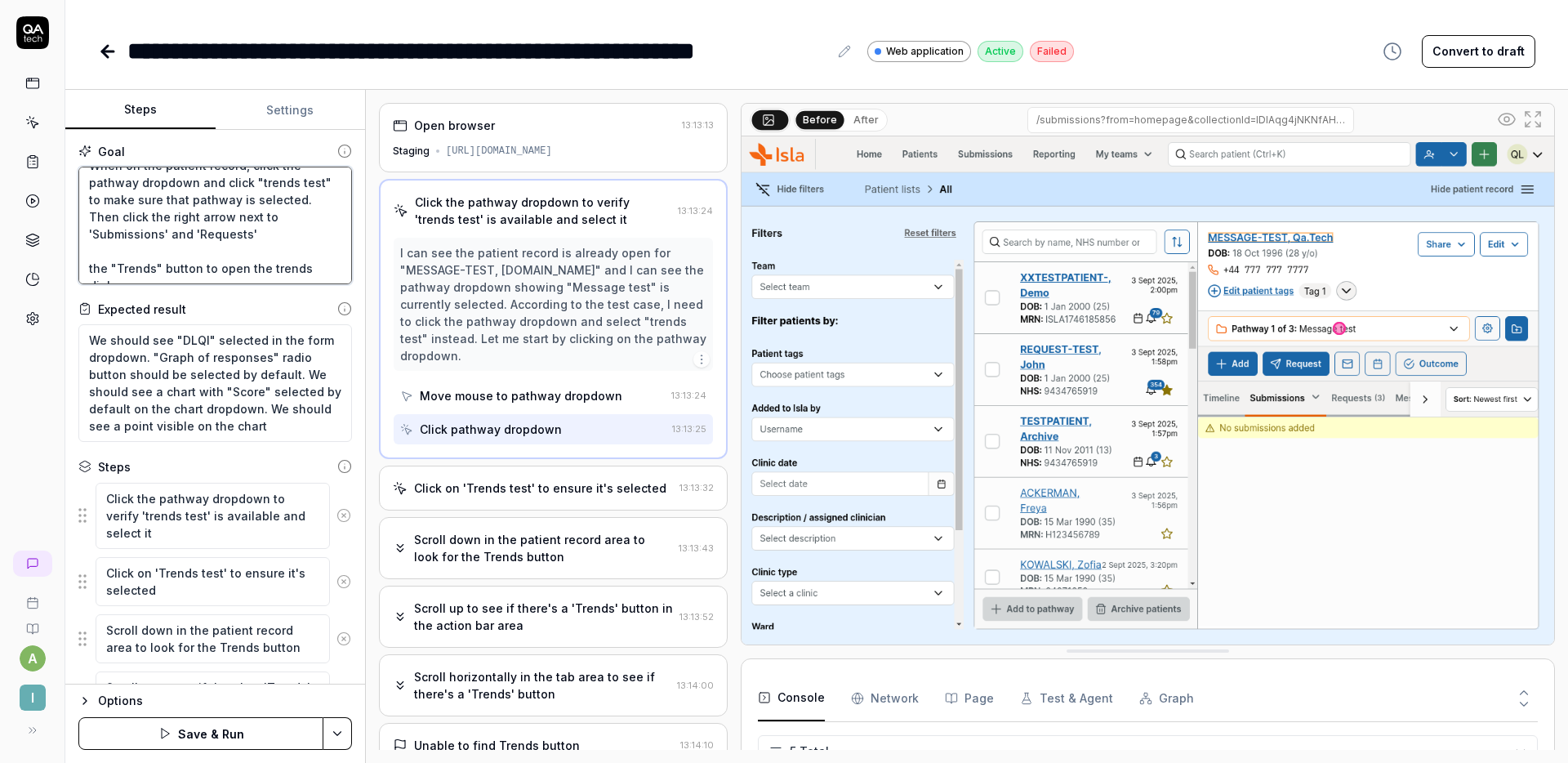
type textarea "When on the patient record, click the pathway dropdown and click "trends test" …"
type textarea "*"
type textarea "When on the patient record, click the pathway dropdown and click "trends test" …"
type textarea "*"
type textarea "When on the patient record, click the pathway dropdown and click "trends test" …"
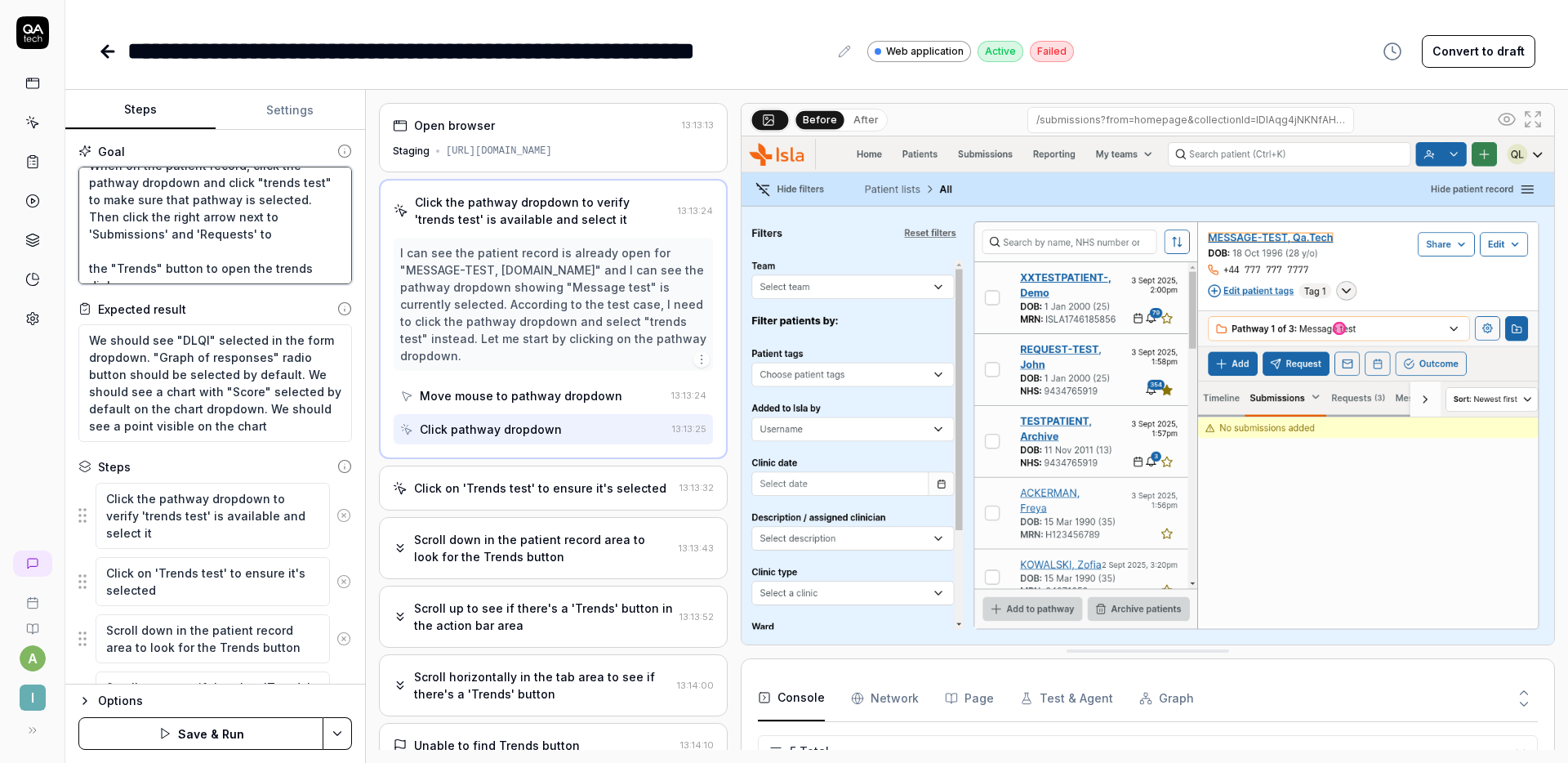
type textarea "*"
type textarea "When on the patient record, click the pathway dropdown and click "trends test" …"
type textarea "*"
type textarea "When on the patient record, click the pathway dropdown and click "trends test" …"
type textarea "*"
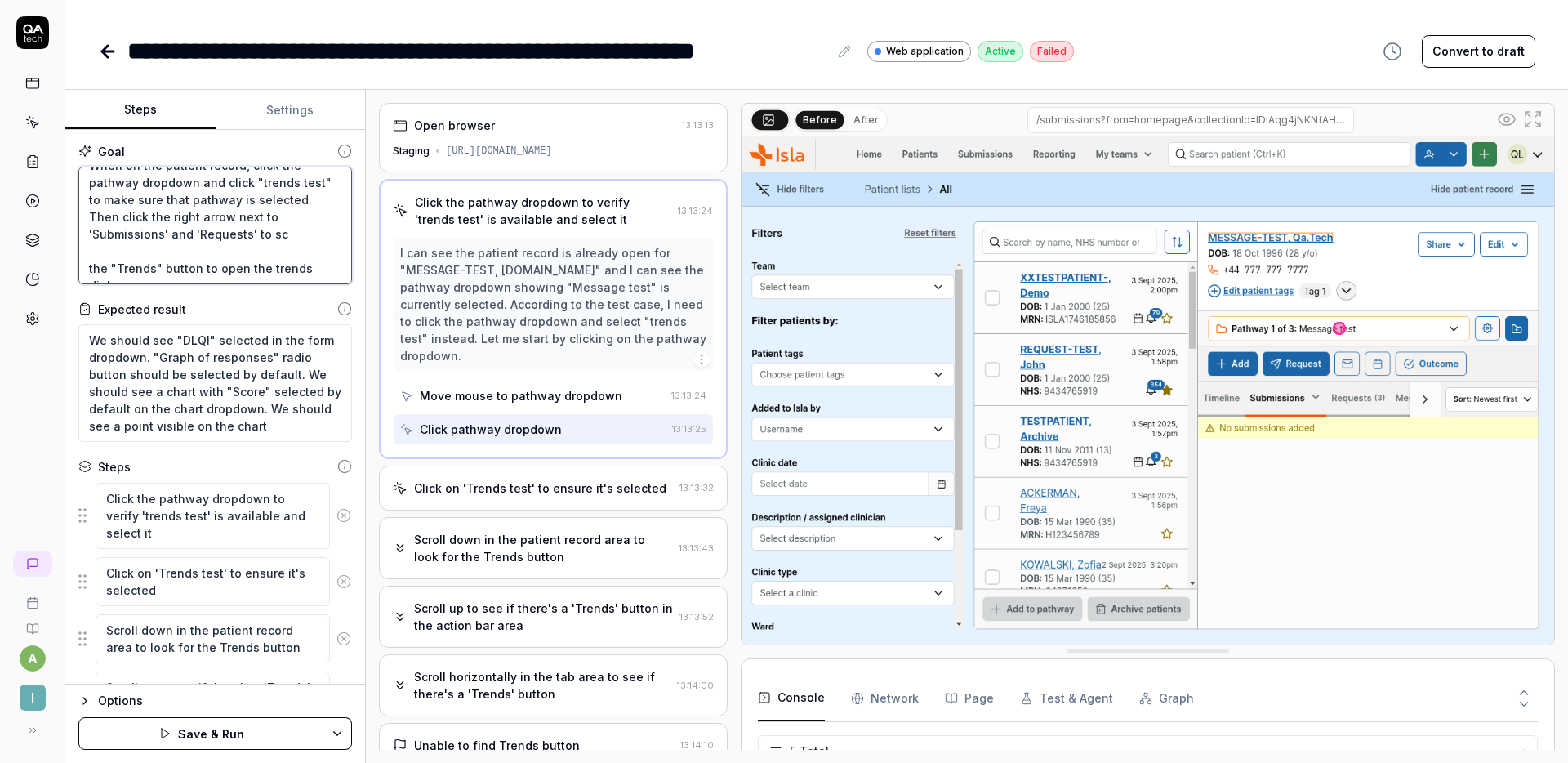
type textarea "When on the patient record, click the pathway dropdown and click "trends test" …"
type textarea "*"
type textarea "When on the patient record, click the pathway dropdown and click "trends test" …"
type textarea "*"
type textarea "When on the patient record, click the pathway dropdown and click "trends test" …"
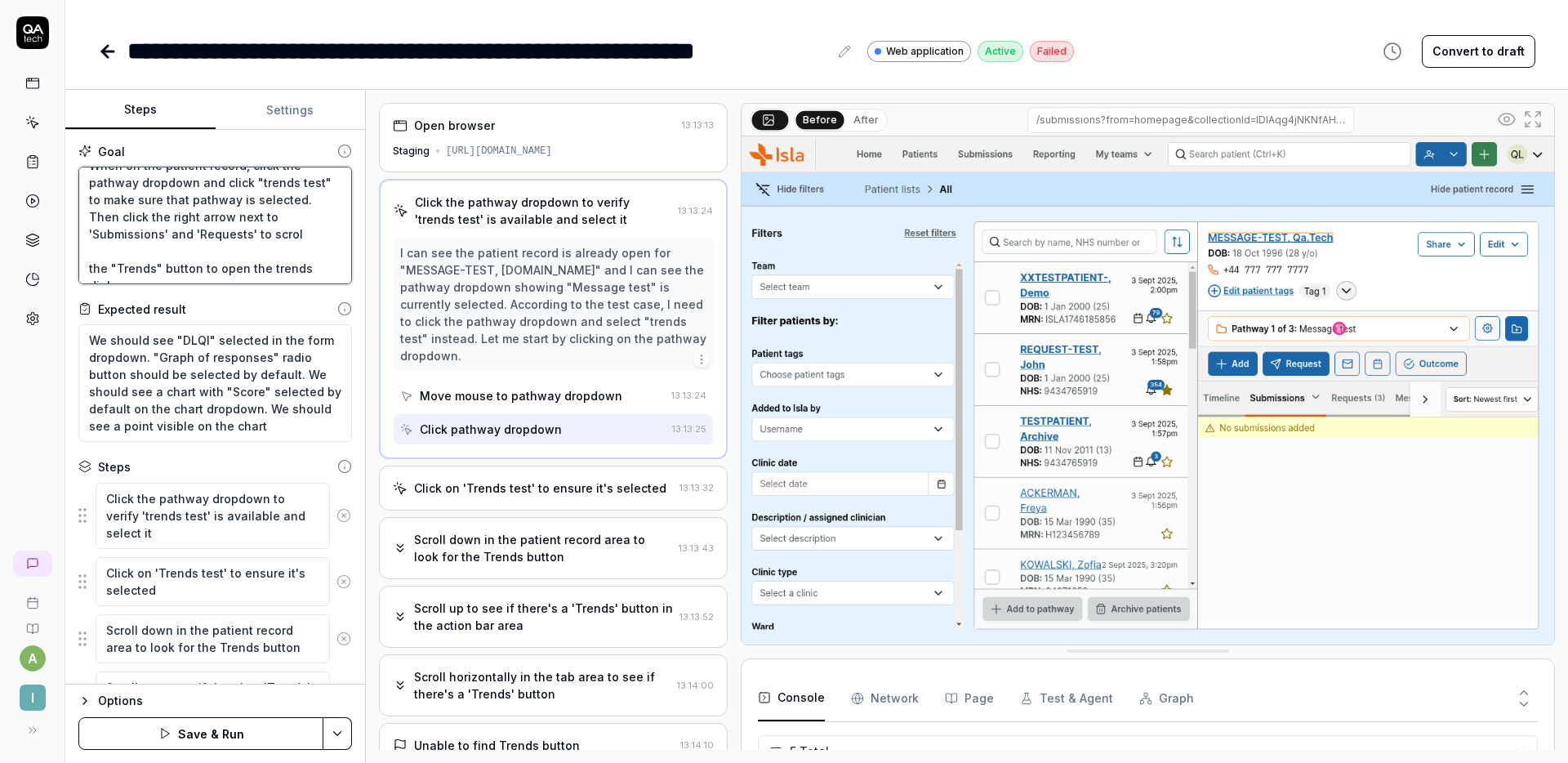
type textarea "*"
type textarea "When on the patient record, click the pathway dropdown and click "trends test" …"
type textarea "*"
type textarea "When on the patient record, click the pathway dropdown and click "trends test" …"
type textarea "*"
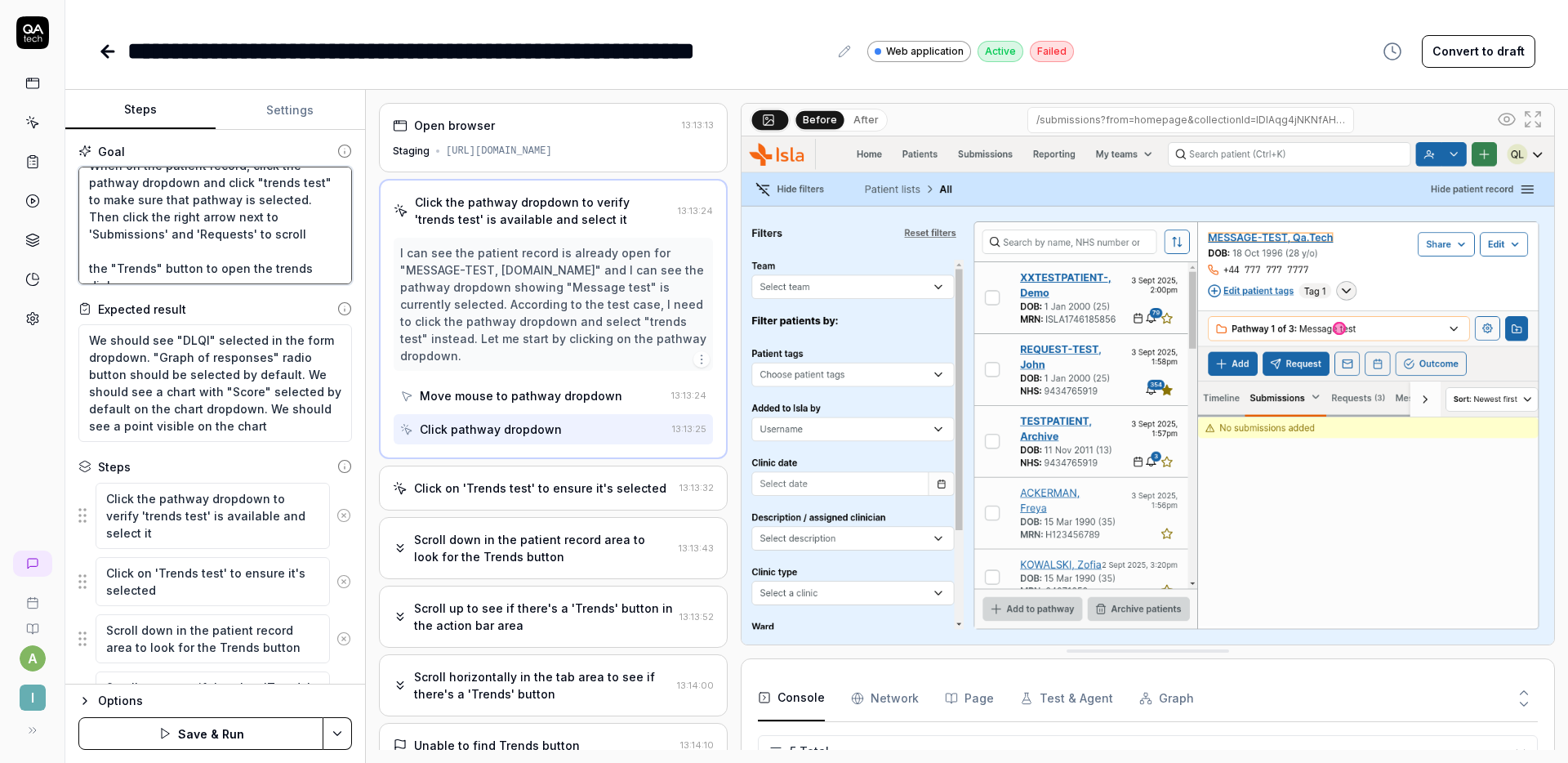
type textarea "When on the patient record, click the pathway dropdown and click "trends test" …"
type textarea "*"
type textarea "When on the patient record, click the pathway dropdown and click "trends test" …"
type textarea "*"
type textarea "When on the patient record, click the pathway dropdown and click "trends test" …"
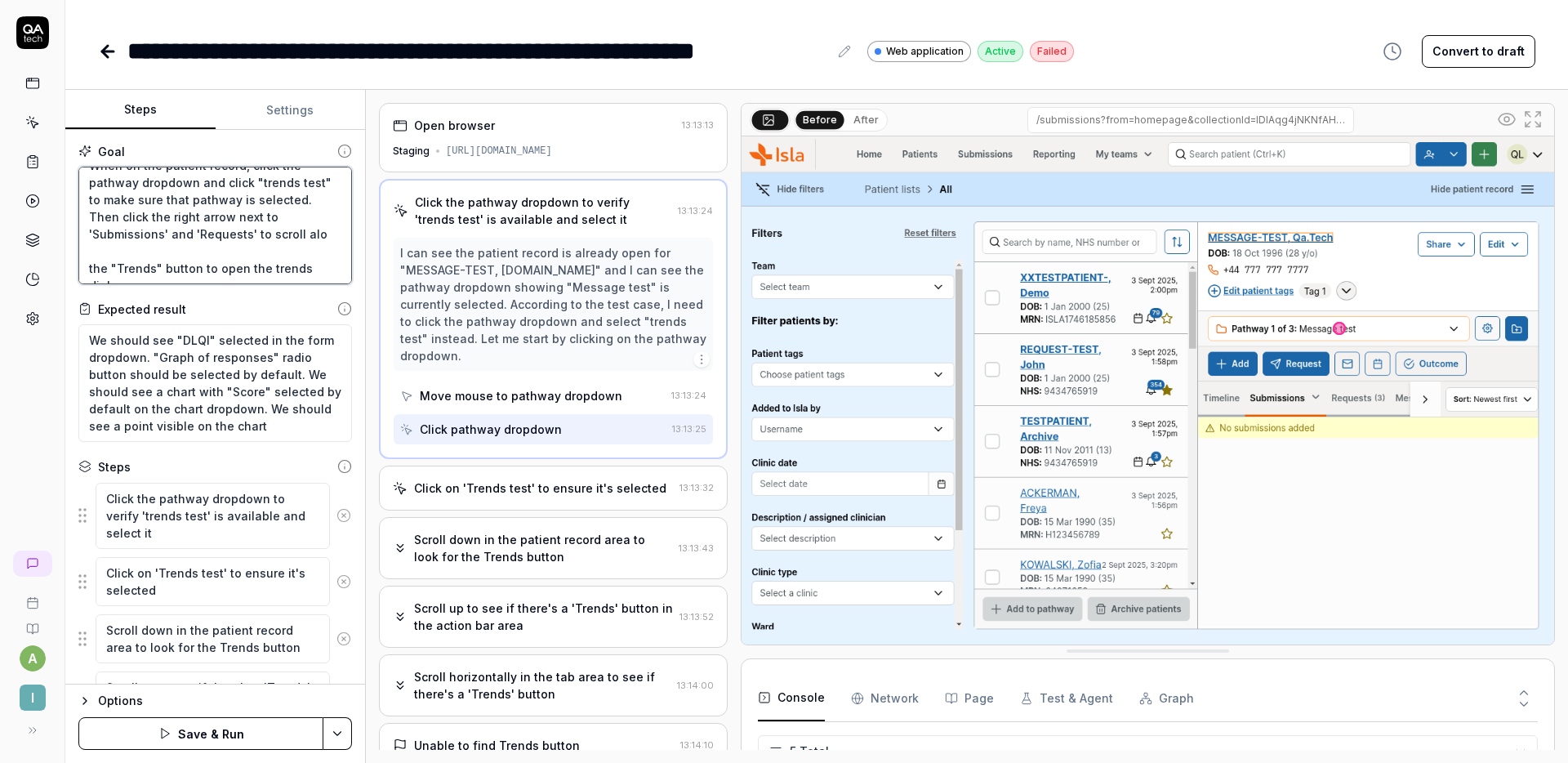
type textarea "*"
type textarea "When on the patient record, click the pathway dropdown and click "trends test" …"
type textarea "*"
type textarea "When on the patient record, click the pathway dropdown and click "trends test" …"
type textarea "*"
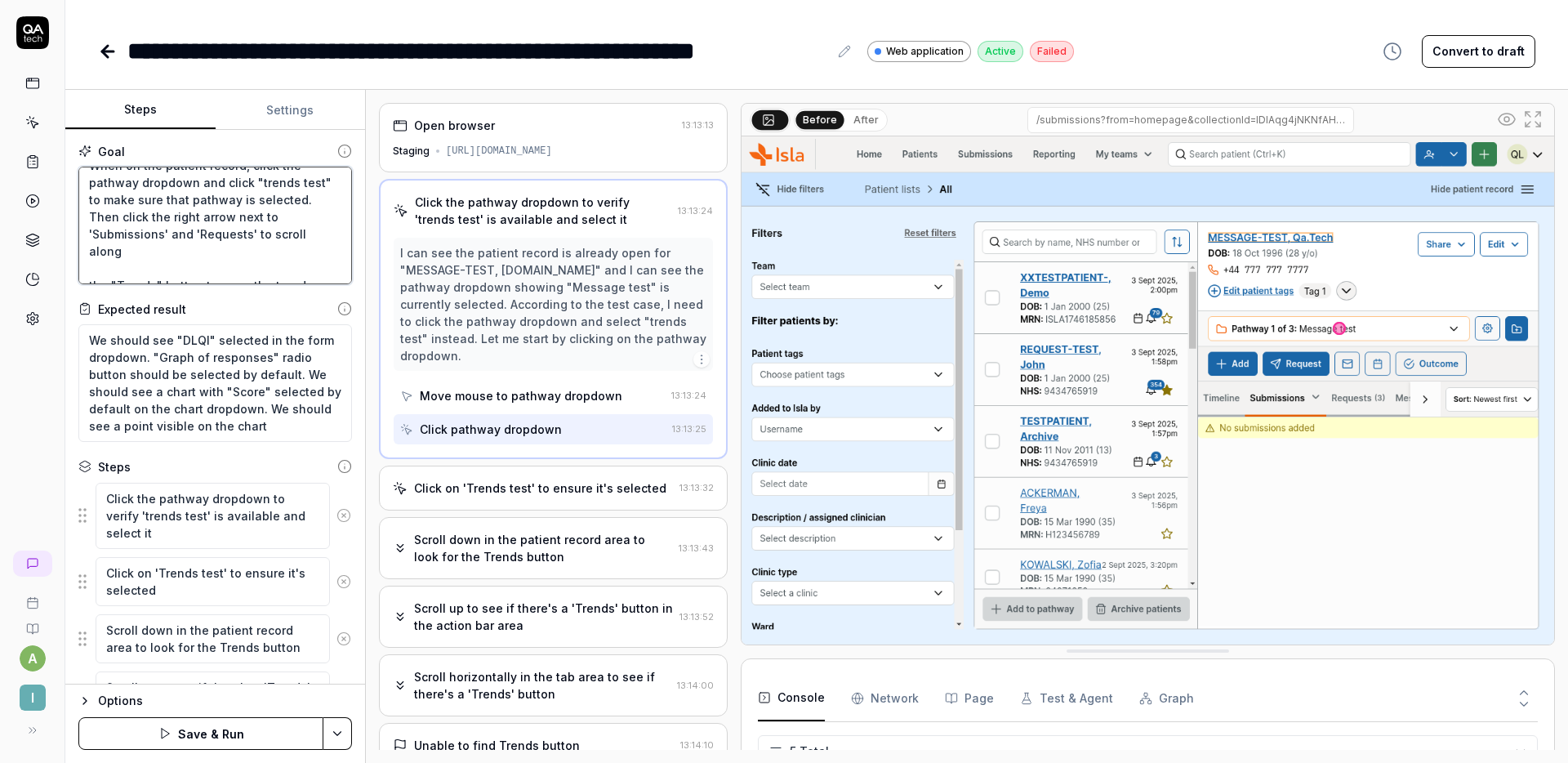
type textarea "When on the patient record, click the pathway dropdown and click "trends test" …"
type textarea "*"
type textarea "When on the patient record, click the pathway dropdown and click "trends test" …"
type textarea "*"
type textarea "When on the patient record, click the pathway dropdown and click "trends test" …"
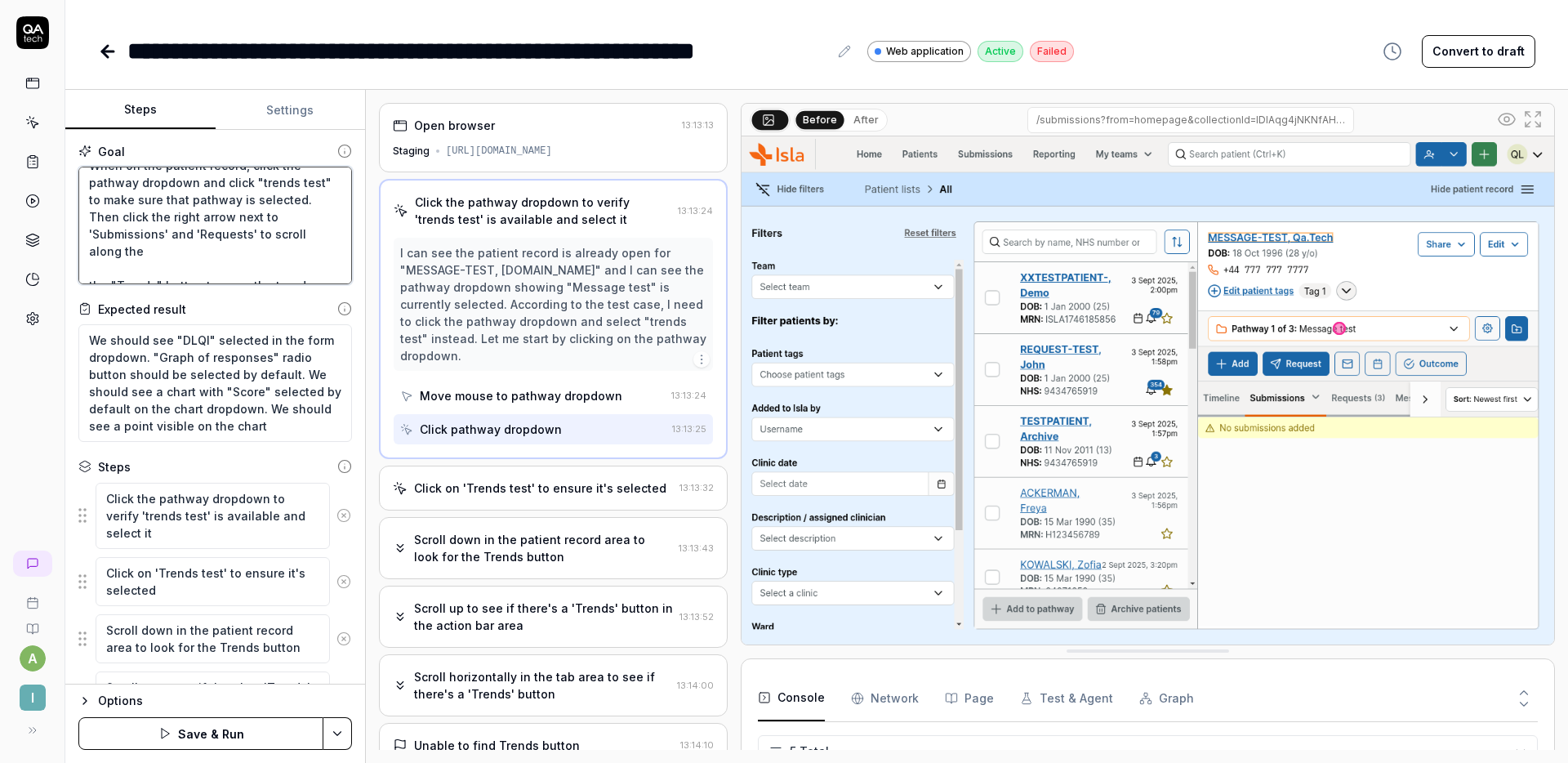
type textarea "*"
type textarea "When on the patient record, click the pathway dropdown and click "trends test" …"
type textarea "*"
type textarea "When on the patient record, click the pathway dropdown and click "trends test" …"
type textarea "*"
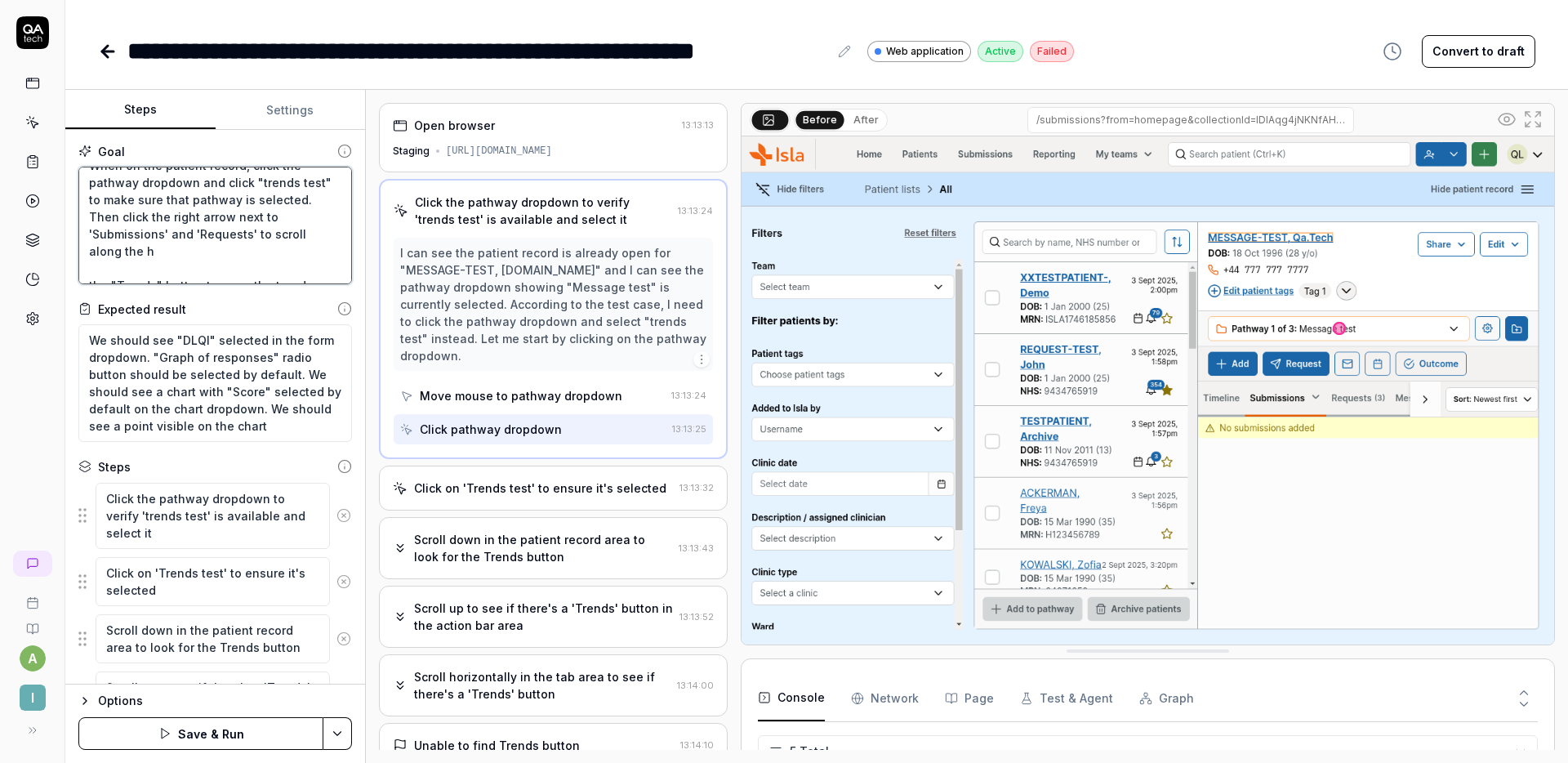
type textarea "When on the patient record, click the pathway dropdown and click "trends test" …"
type textarea "*"
type textarea "When on the patient record, click the pathway dropdown and click "trends test" …"
type textarea "*"
type textarea "When on the patient record, click the pathway dropdown and click "trends test" …"
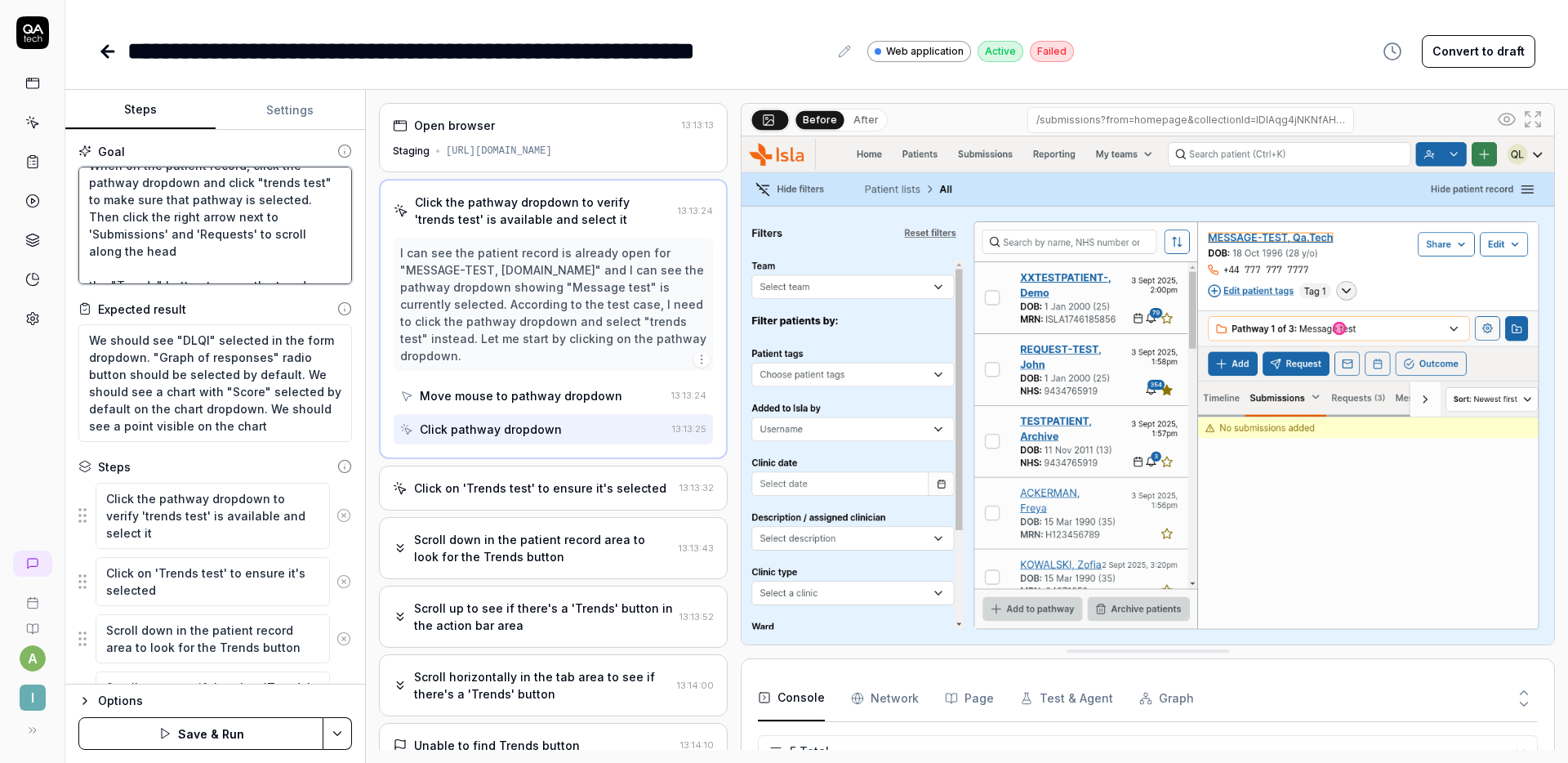
type textarea "*"
type textarea "When on the patient record, click the pathway dropdown and click "trends test" …"
type textarea "*"
type textarea "When on the patient record, click the pathway dropdown and click "trends test" …"
type textarea "*"
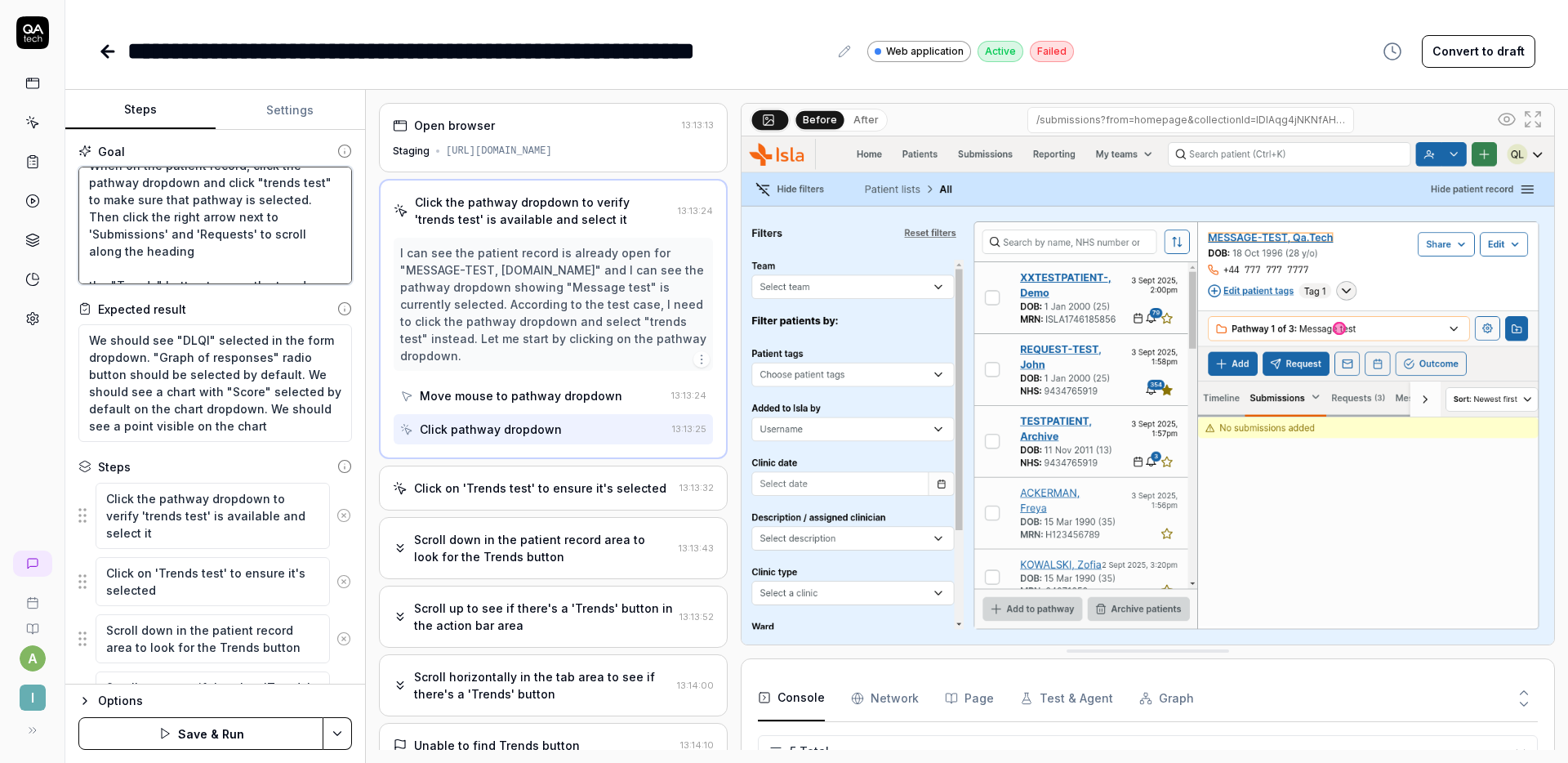
type textarea "When on the patient record, click the pathway dropdown and click "trends test" …"
type textarea "*"
type textarea "When on the patient record, click the pathway dropdown and click "trends test" …"
type textarea "*"
type textarea "When on the patient record, click the pathway dropdown and click "trends test" …"
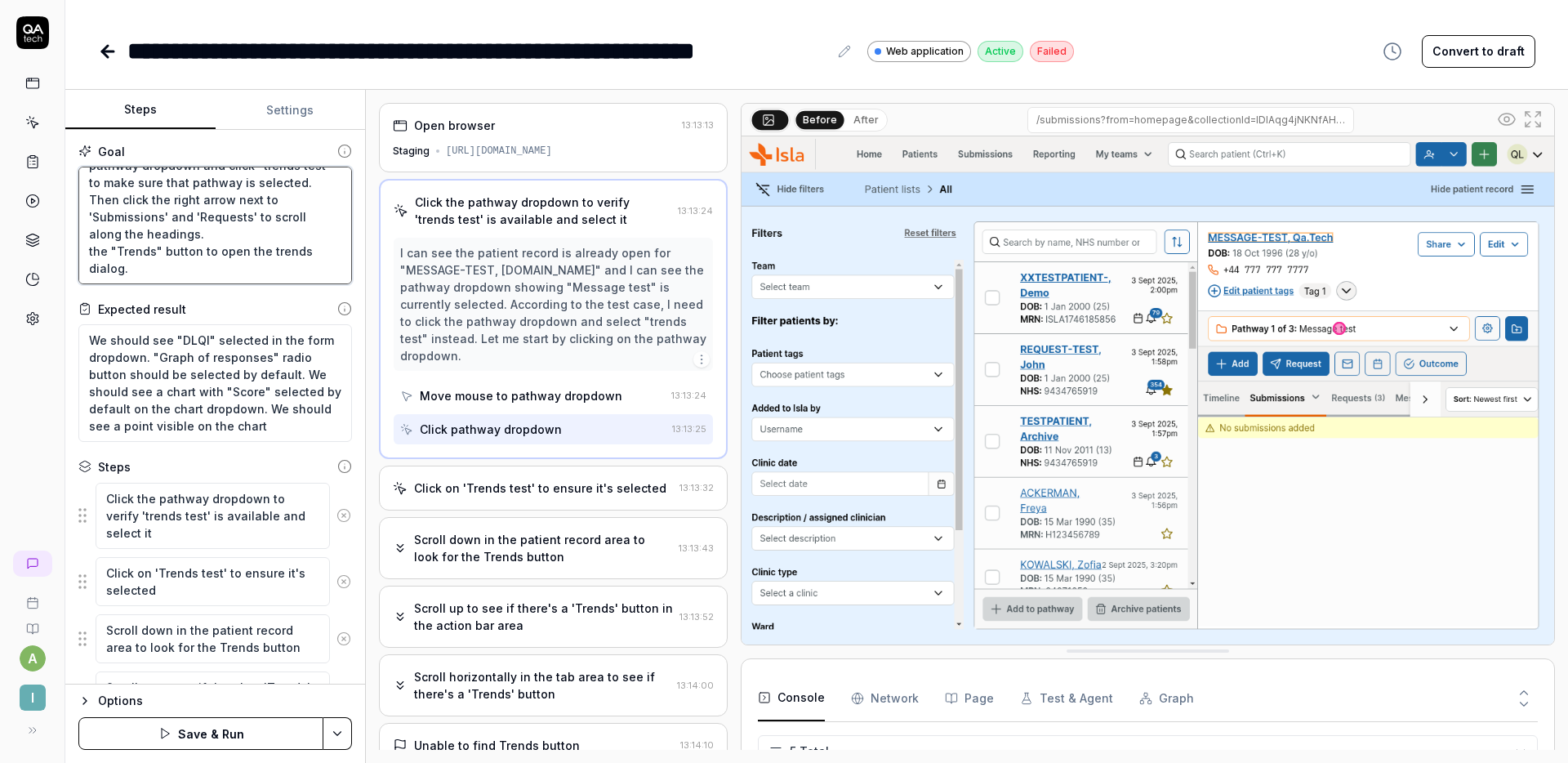
scroll to position [51, 0]
type textarea "*"
type textarea "When on the patient record, click the pathway dropdown and click "trends test" …"
type textarea "*"
type textarea "When on the patient record, click the pathway dropdown and click "trends test" …"
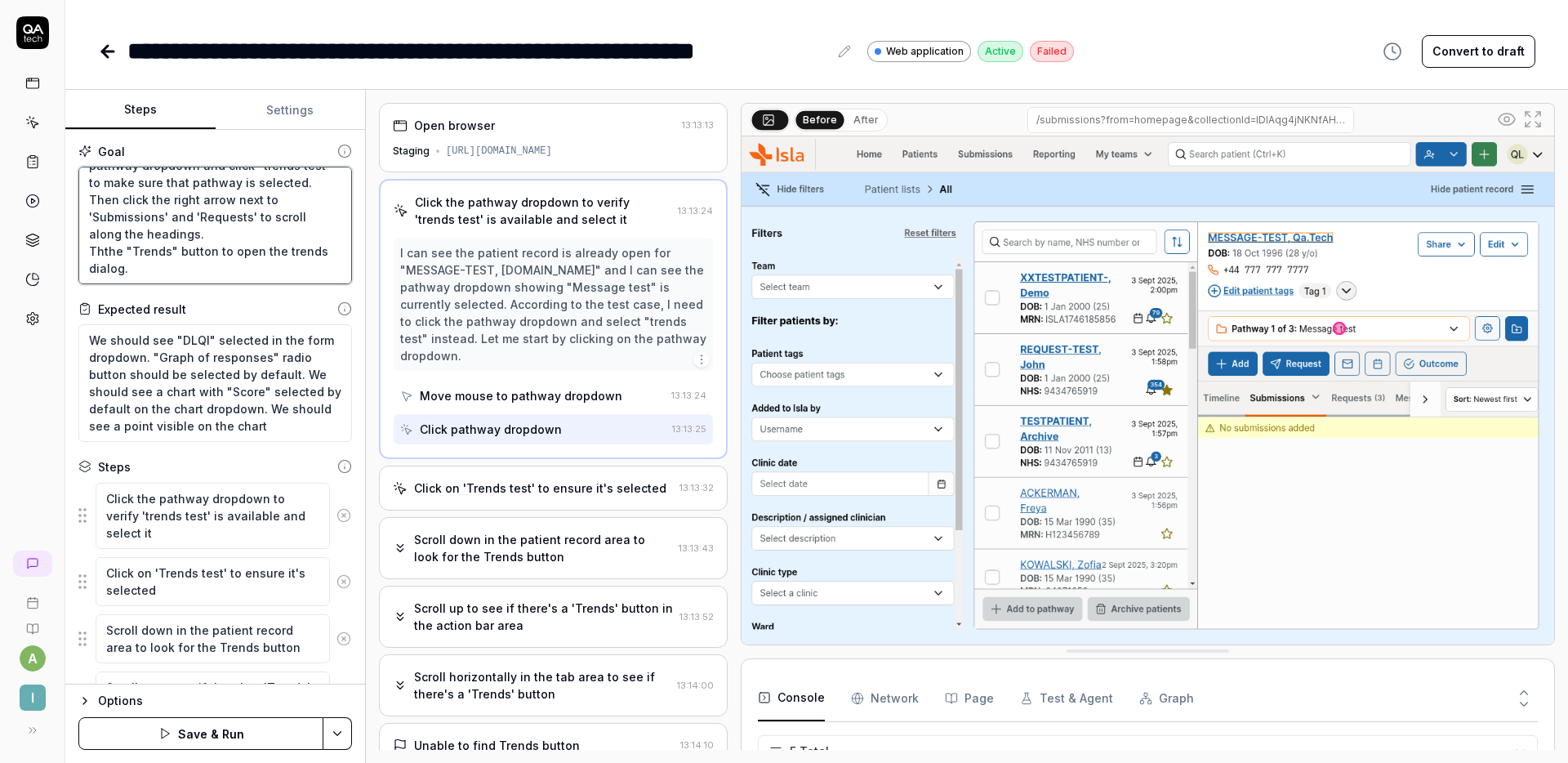
type textarea "*"
type textarea "When on the patient record, click the pathway dropdown and click "trends test" …"
type textarea "*"
type textarea "When on the patient record, click the pathway dropdown and click "trends test" …"
type textarea "*"
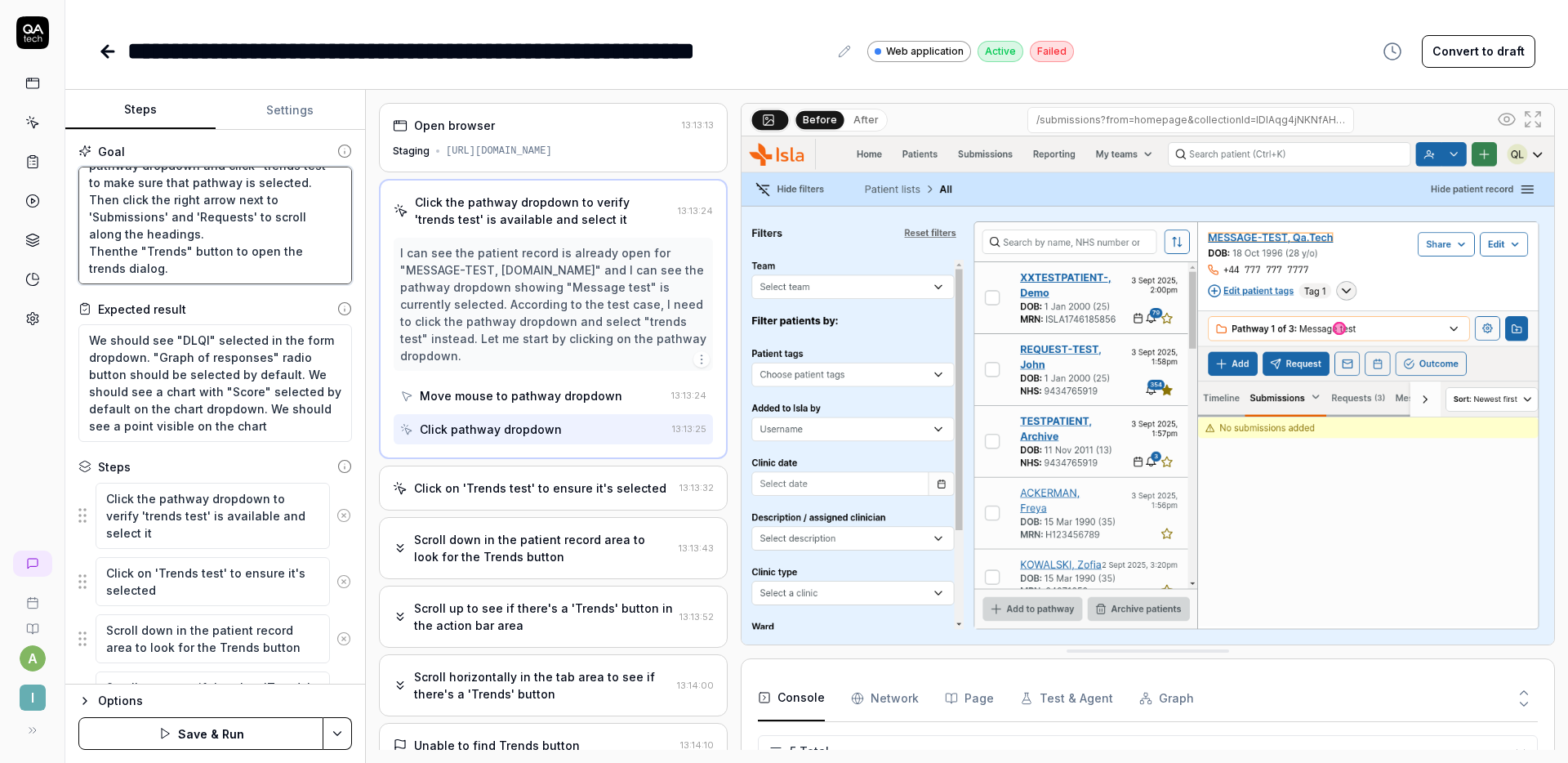
type textarea "When on the patient record, click the pathway dropdown and click "trends test" …"
type textarea "*"
type textarea "When on the patient record, click the pathway dropdown and click "trends test" …"
type textarea "*"
type textarea "When on the patient record, click the pathway dropdown and click "trends test" …"
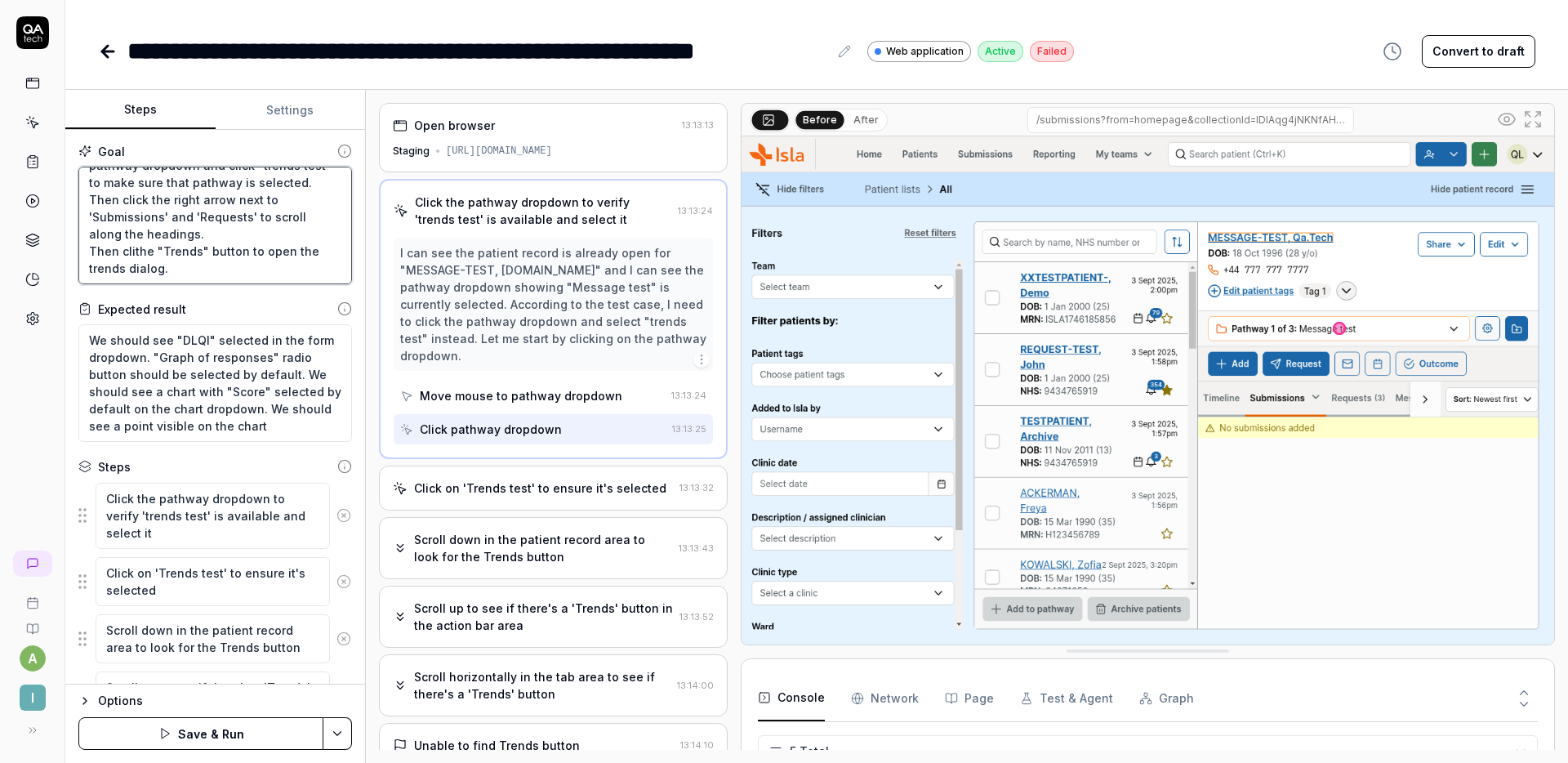
type textarea "*"
type textarea "When on the patient record, click the pathway dropdown and click "trends test" …"
type textarea "*"
type textarea "When on the patient record, click the pathway dropdown and click "trends test" …"
type textarea "*"
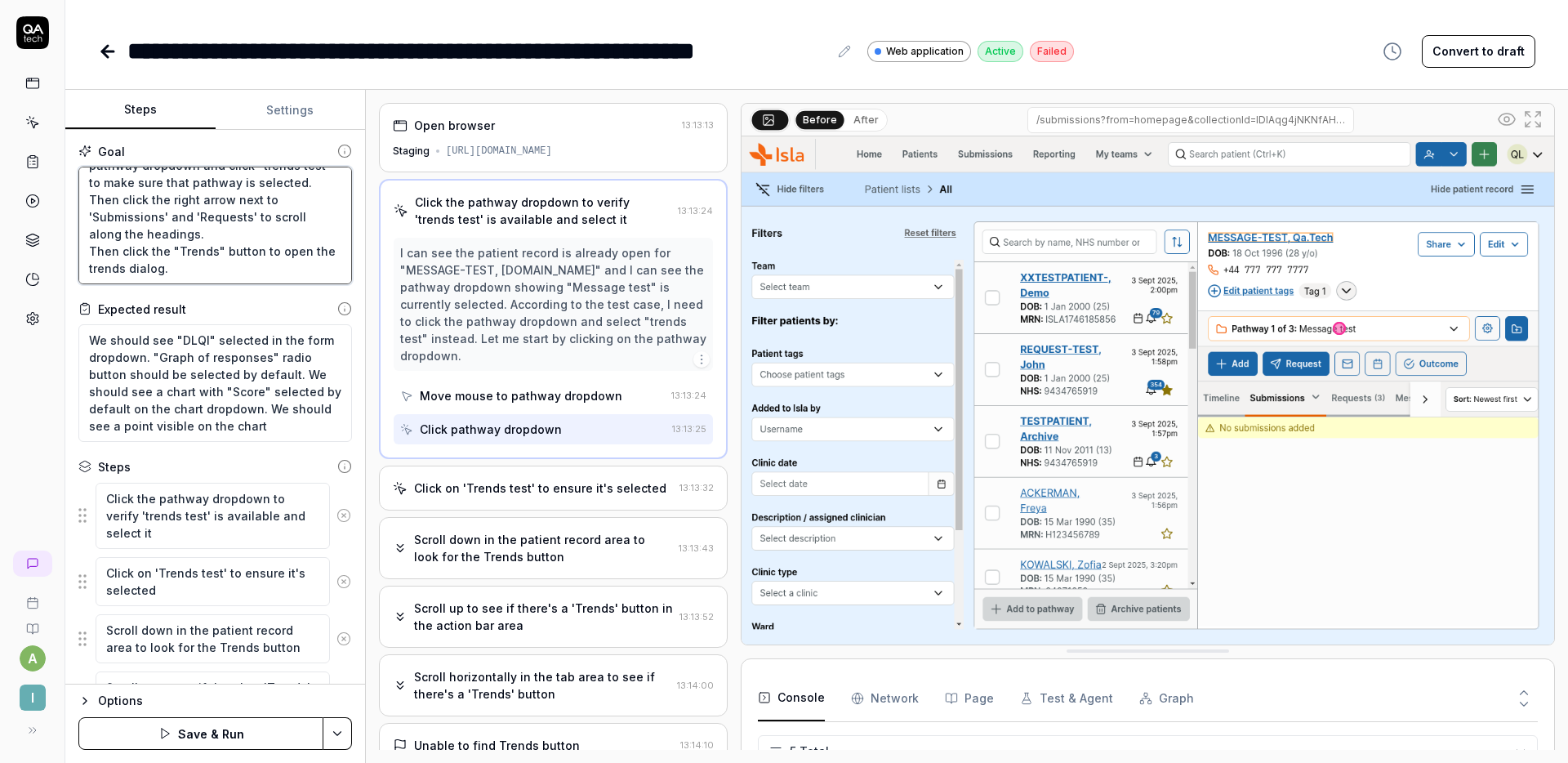
type textarea "When on the patient record, click the pathway dropdown and click "trends test" …"
click at [226, 747] on button "Save & Run" at bounding box center [201, 732] width 245 height 32
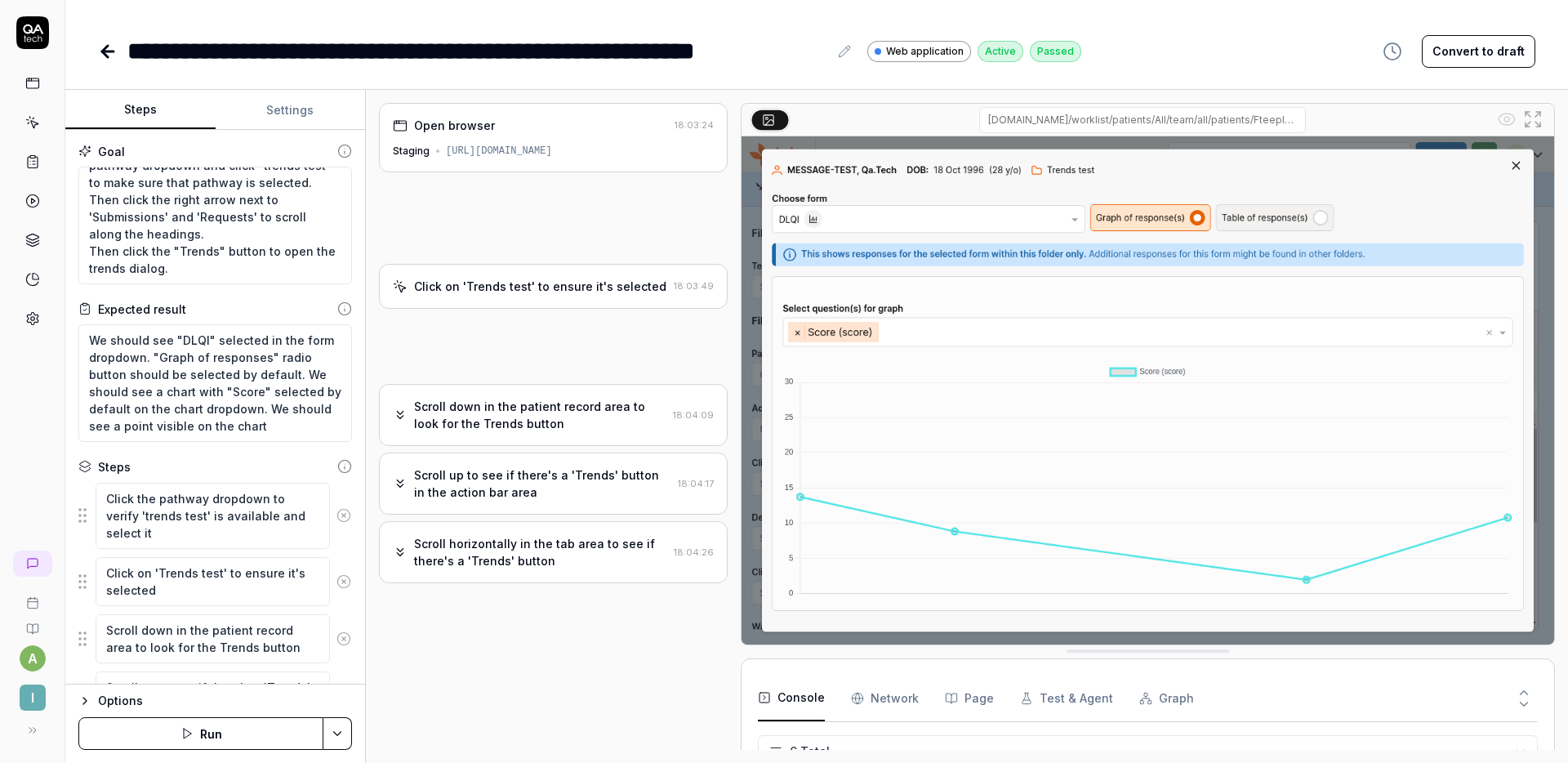
type textarea "*"
